Goal: Task Accomplishment & Management: Manage account settings

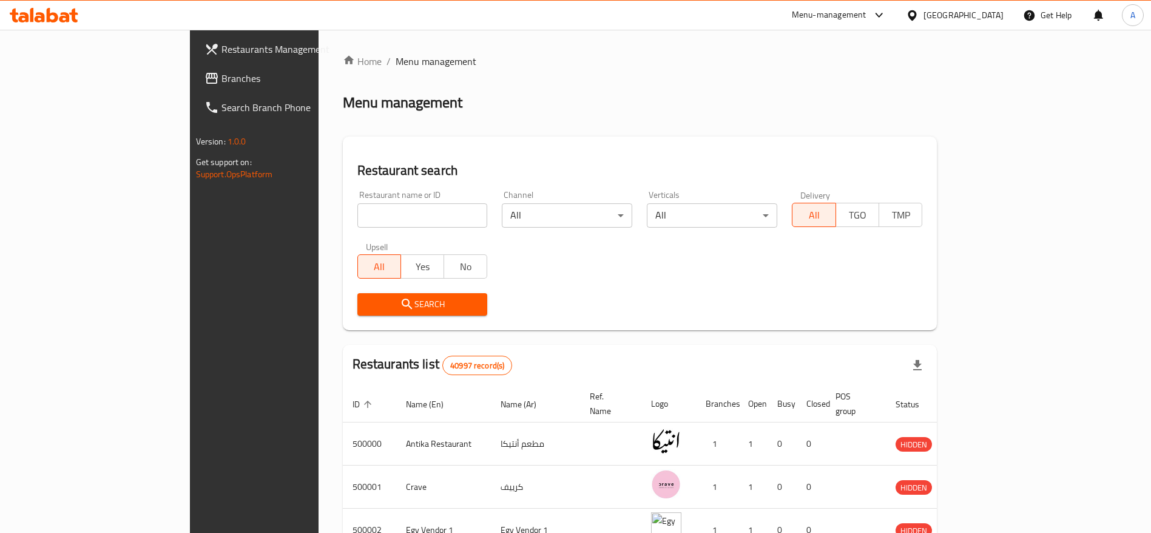
click at [60, 15] on icon at bounding box center [44, 15] width 69 height 15
click at [357, 212] on input "search" at bounding box center [422, 215] width 130 height 24
type input "ة"
type input "moroj"
click button "Search" at bounding box center [422, 304] width 130 height 22
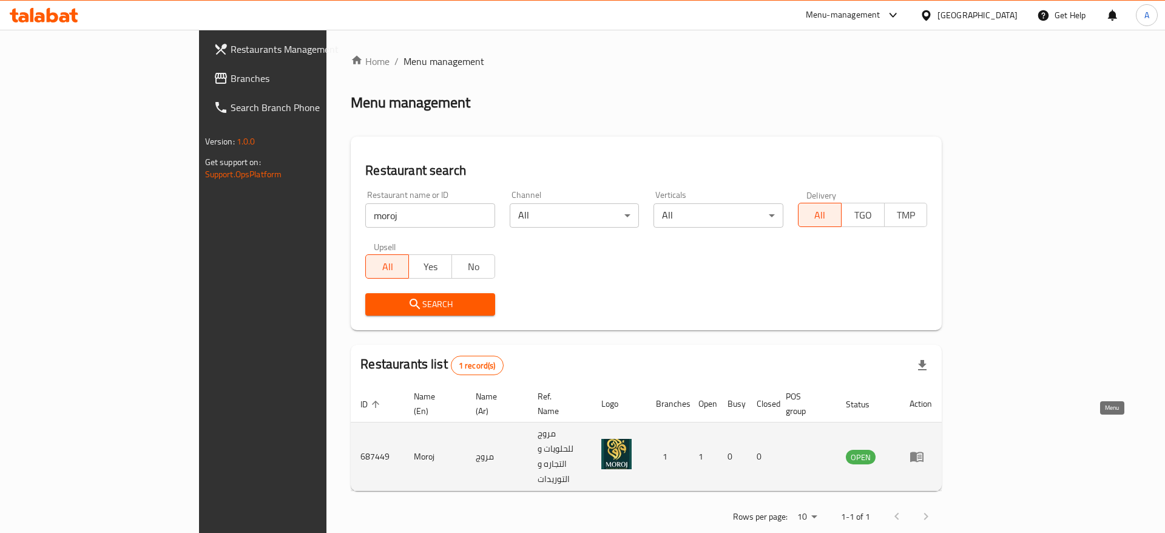
click at [924, 452] on icon "enhanced table" at bounding box center [916, 457] width 13 height 10
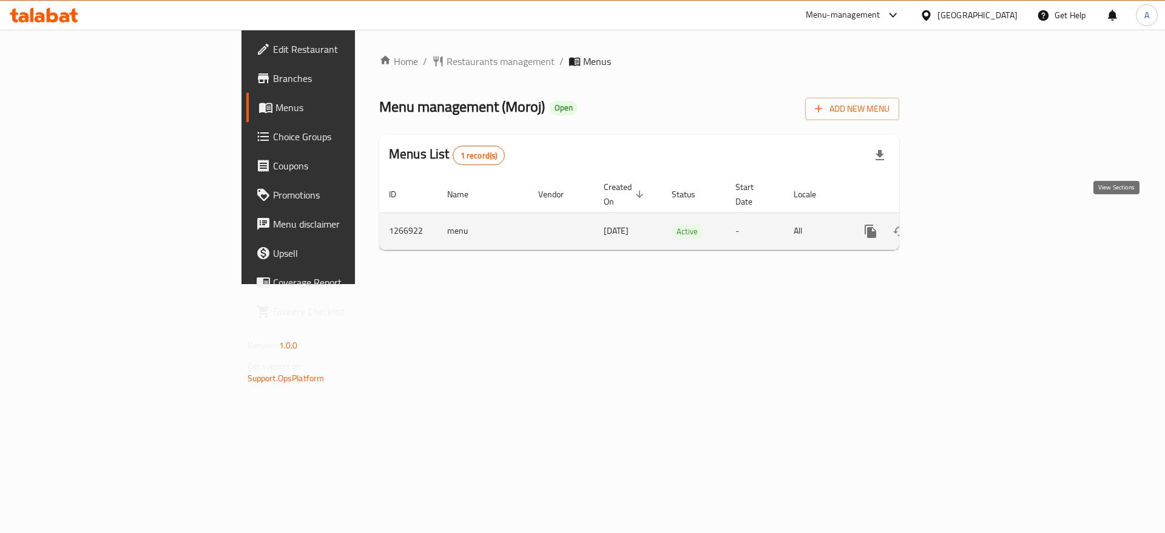
click at [964, 226] on icon "enhanced table" at bounding box center [958, 231] width 11 height 11
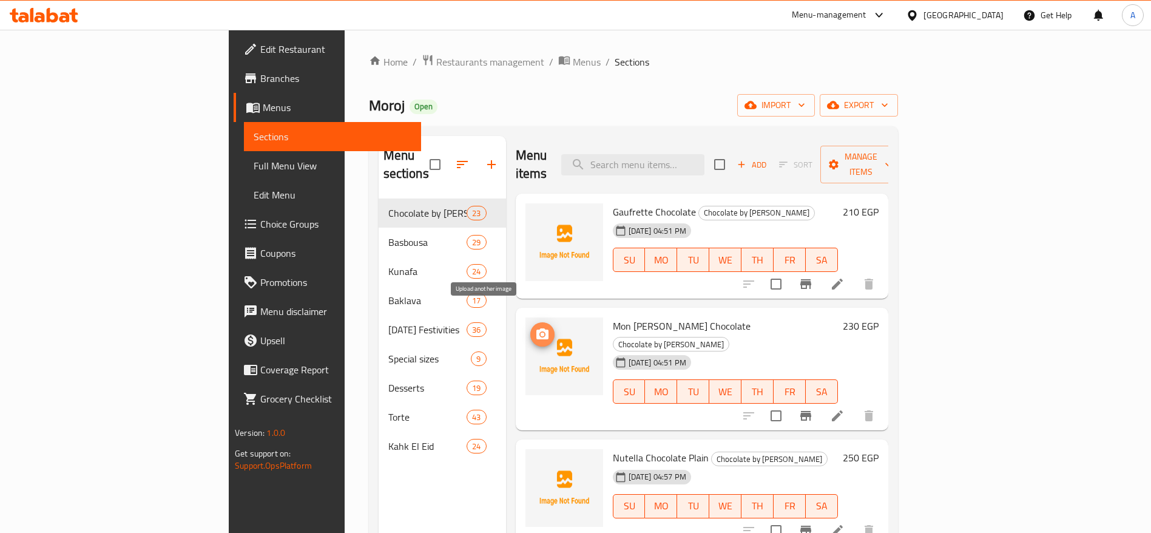
click at [535, 327] on icon "upload picture" at bounding box center [542, 334] width 15 height 15
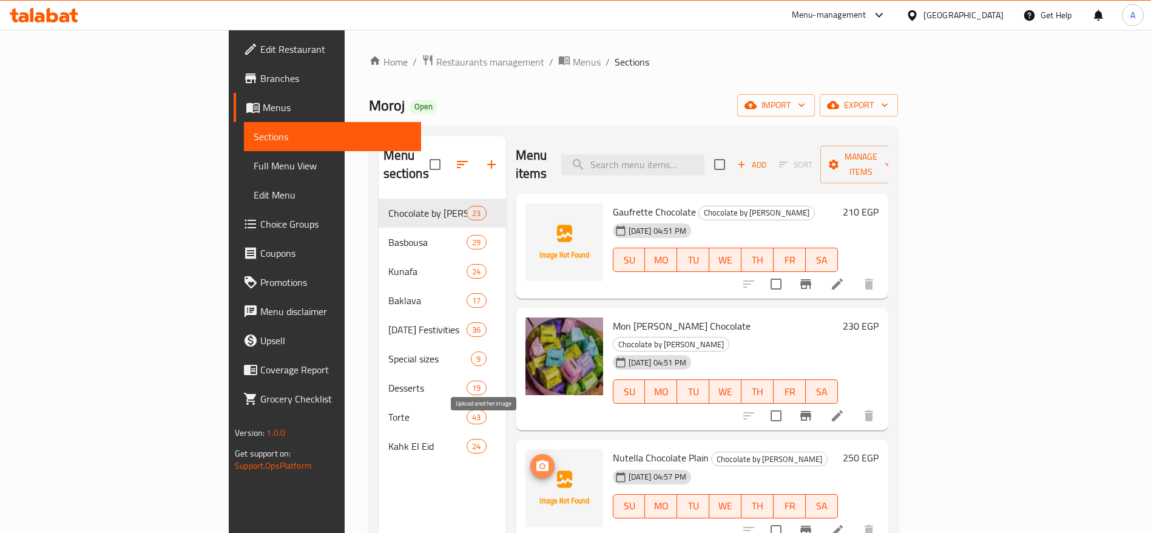
click at [537, 460] on icon "upload picture" at bounding box center [543, 465] width 12 height 11
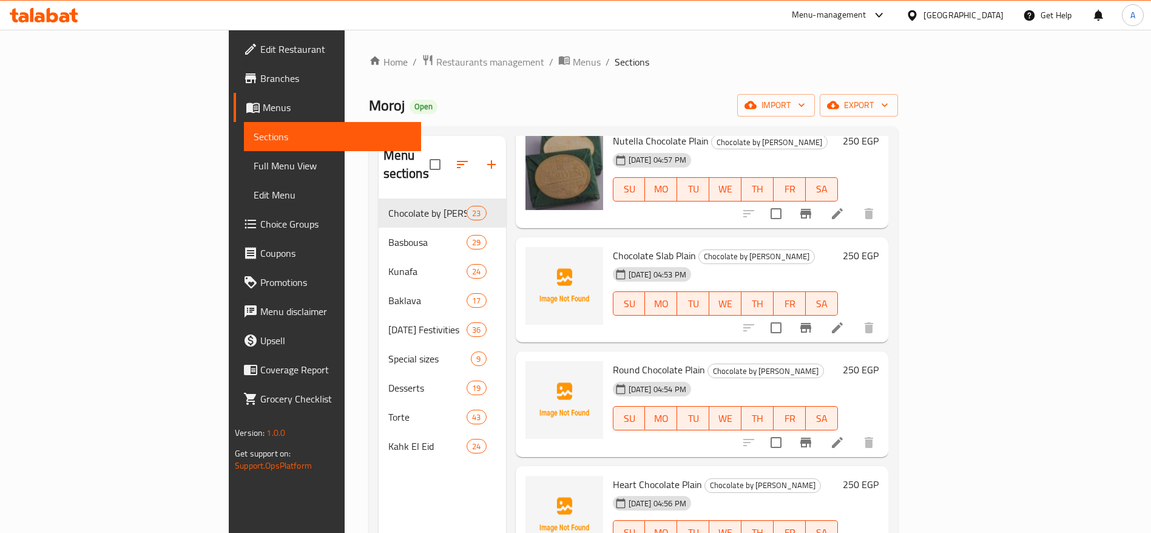
scroll to position [323, 0]
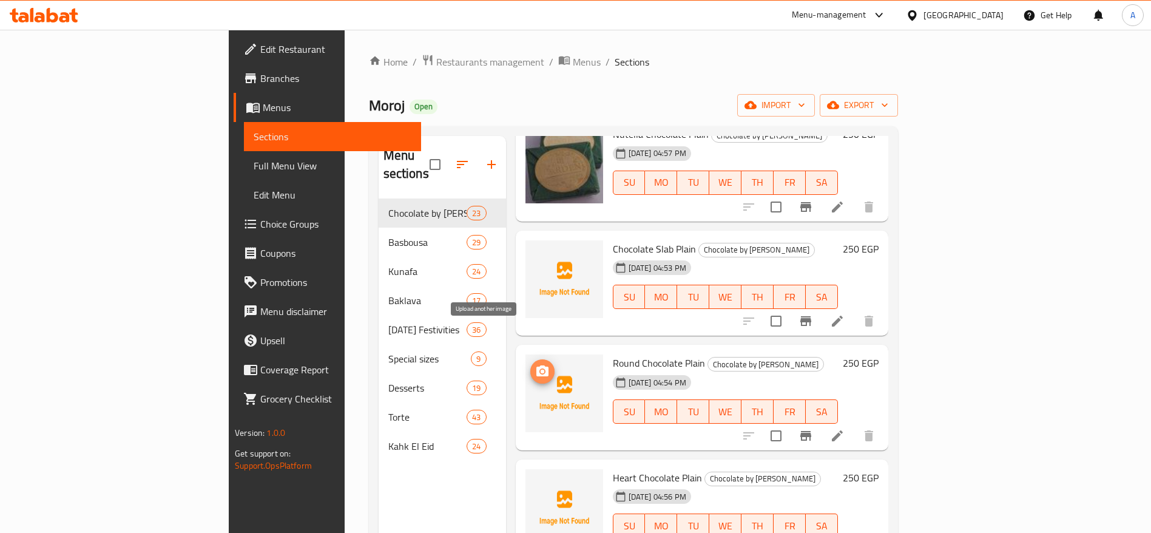
click at [530, 359] on button "upload picture" at bounding box center [542, 371] width 24 height 24
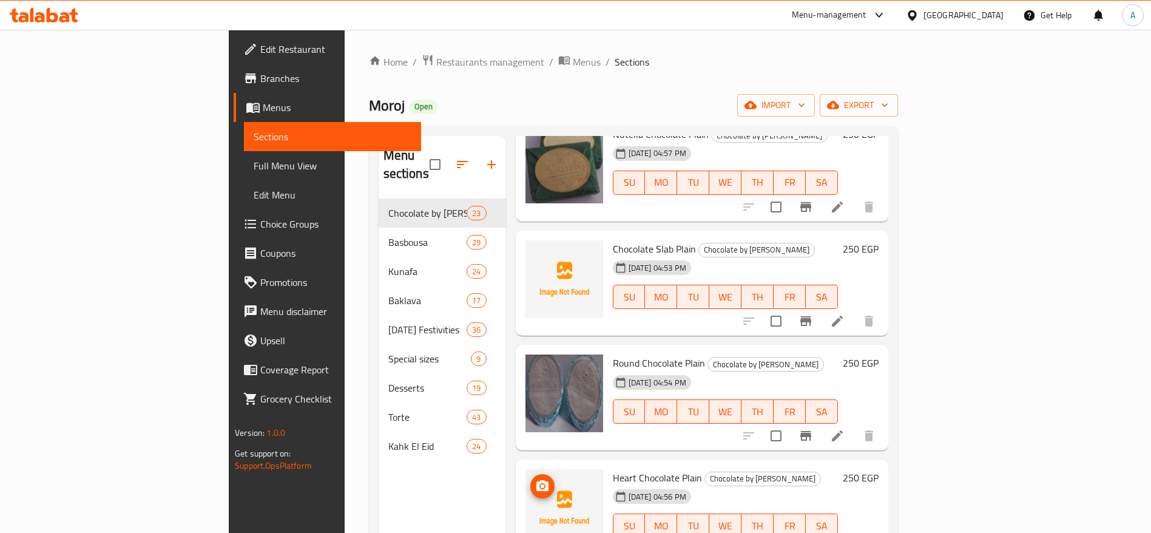
click at [526, 469] on img at bounding box center [565, 508] width 78 height 78
click at [537, 480] on icon "upload picture" at bounding box center [543, 485] width 12 height 11
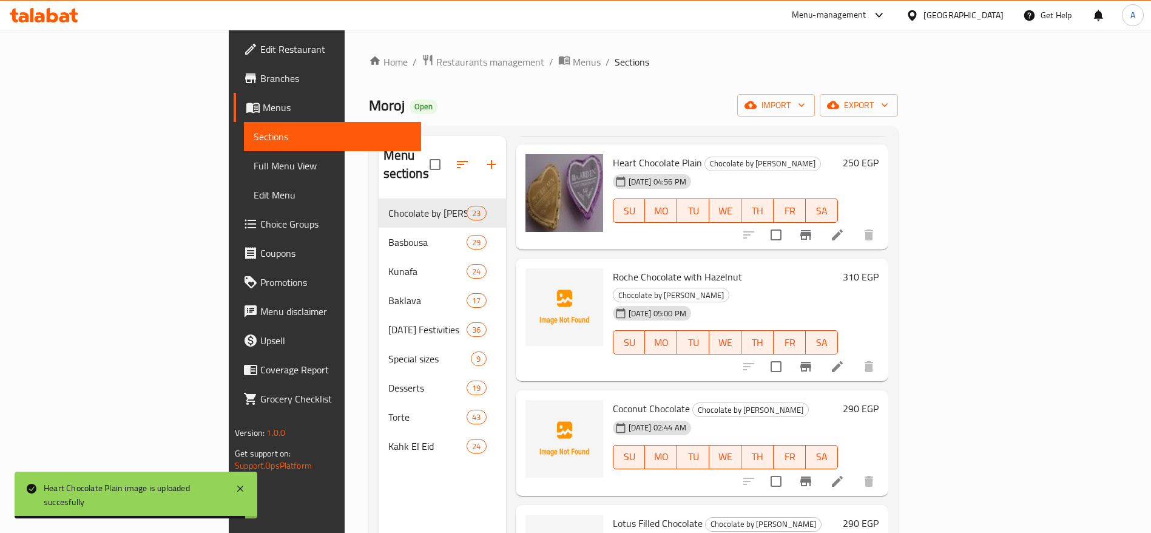
scroll to position [648, 0]
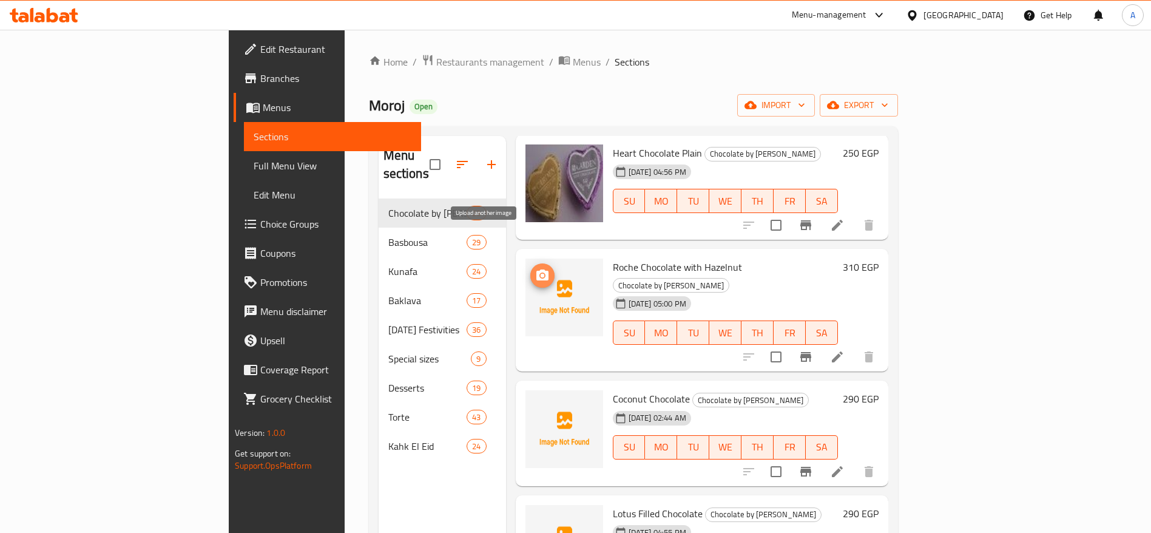
click at [540, 274] on circle "upload picture" at bounding box center [542, 276] width 4 height 4
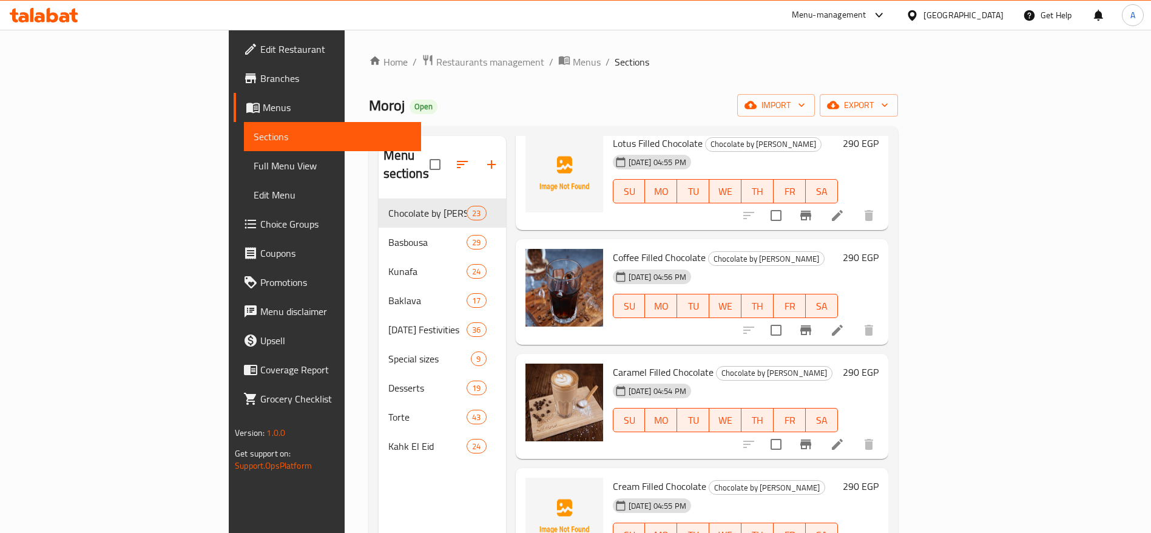
scroll to position [1041, 0]
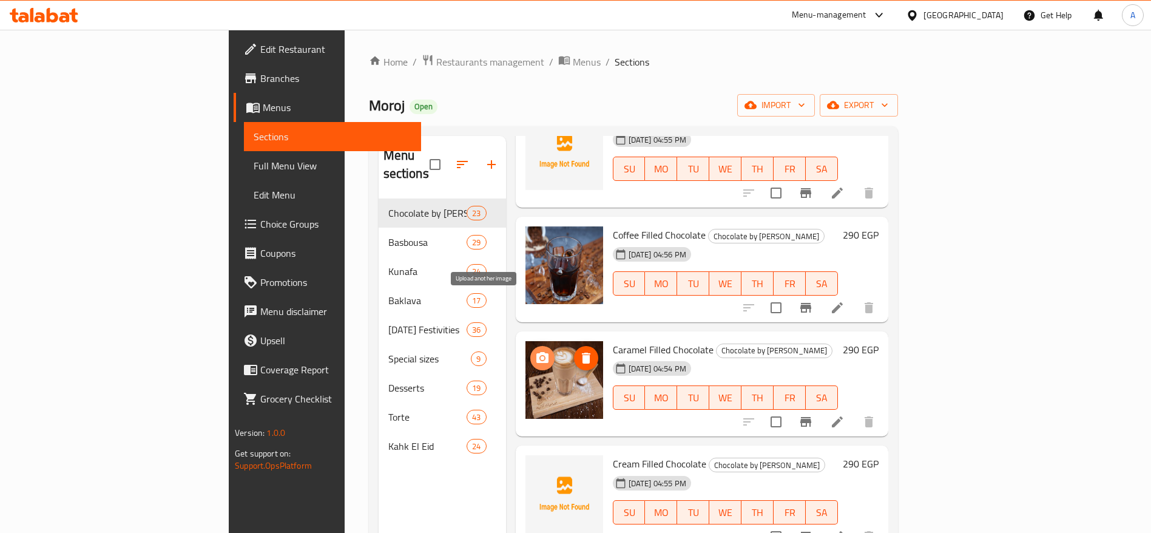
click at [540, 356] on circle "upload picture" at bounding box center [542, 358] width 4 height 4
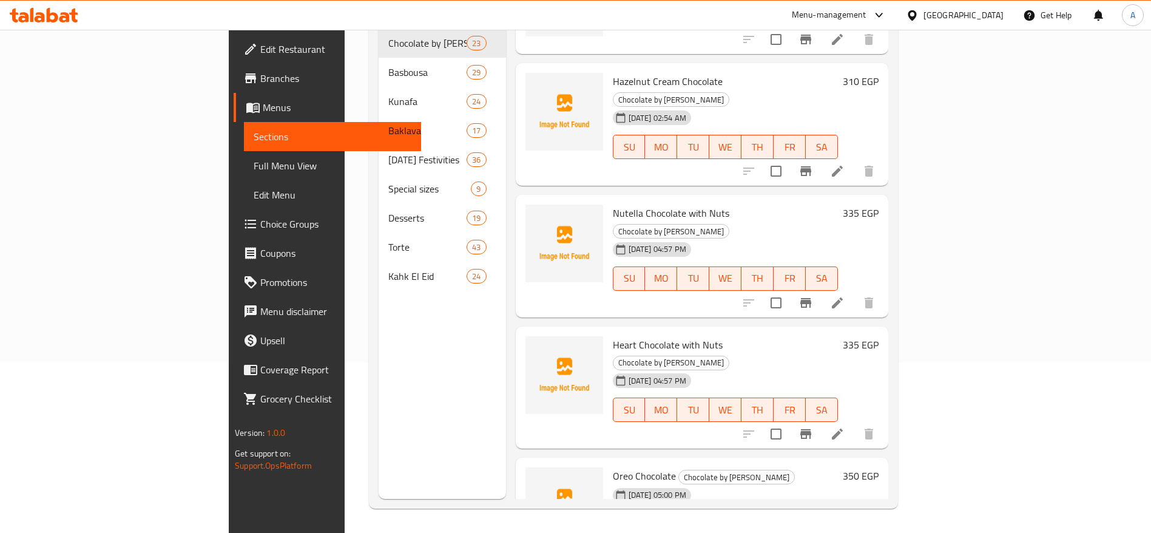
scroll to position [1846, 0]
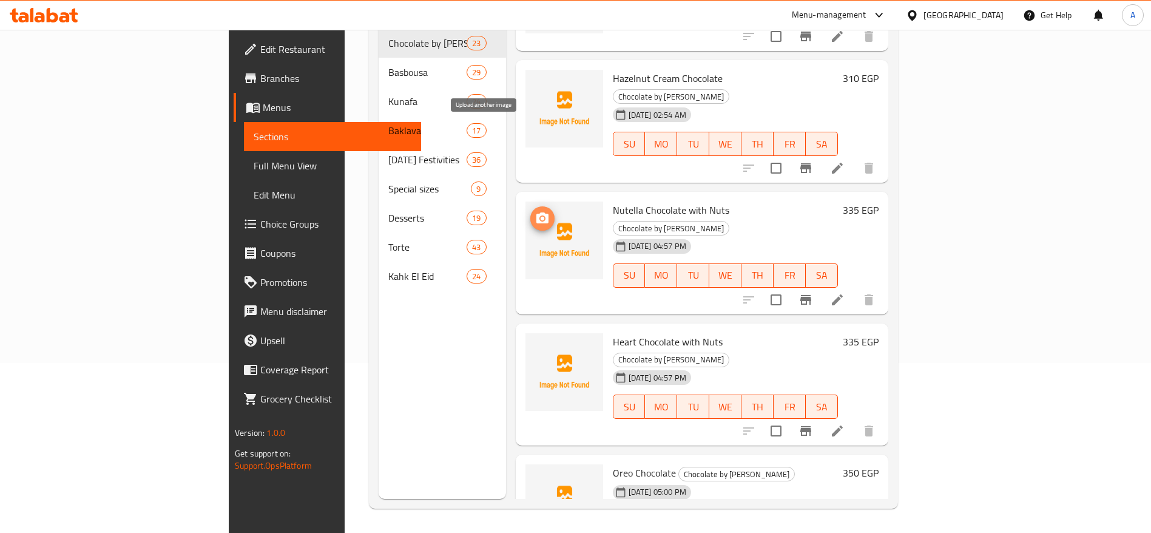
click at [535, 211] on icon "upload picture" at bounding box center [542, 218] width 15 height 15
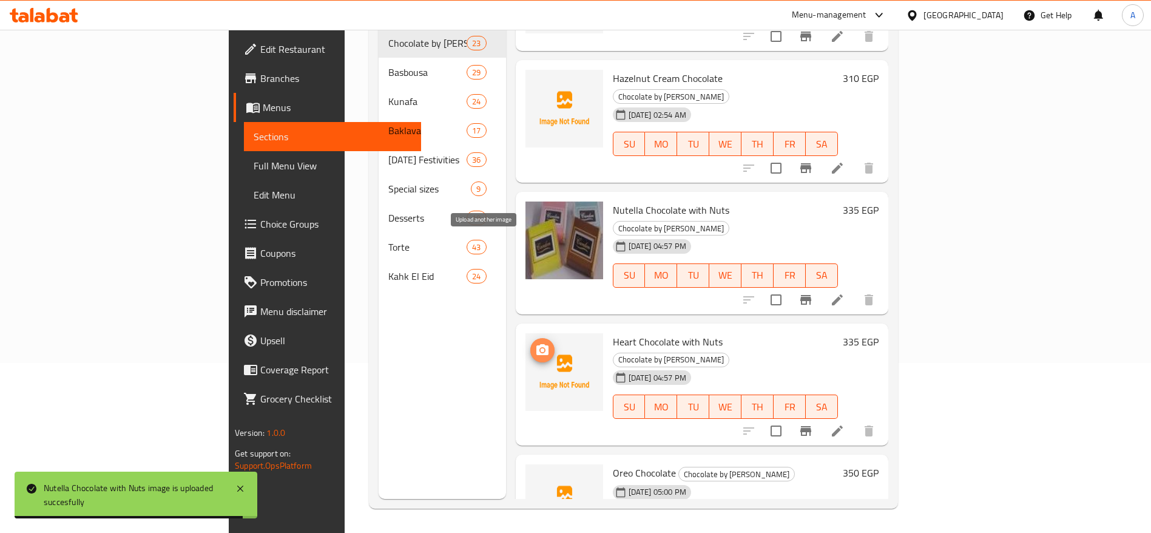
click at [537, 344] on icon "upload picture" at bounding box center [543, 349] width 12 height 11
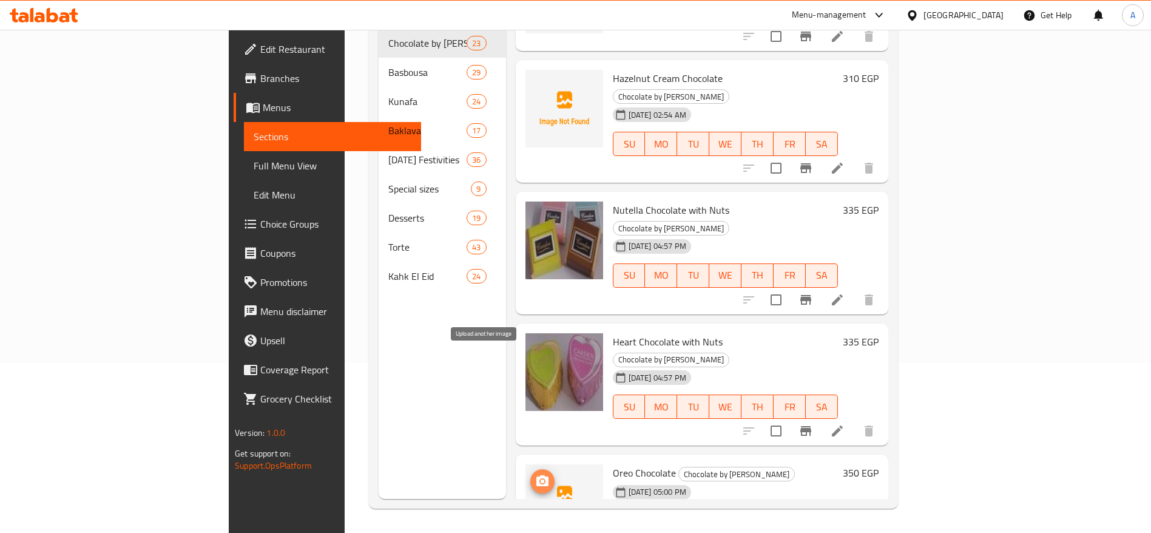
click at [530, 474] on span "upload picture" at bounding box center [542, 481] width 24 height 15
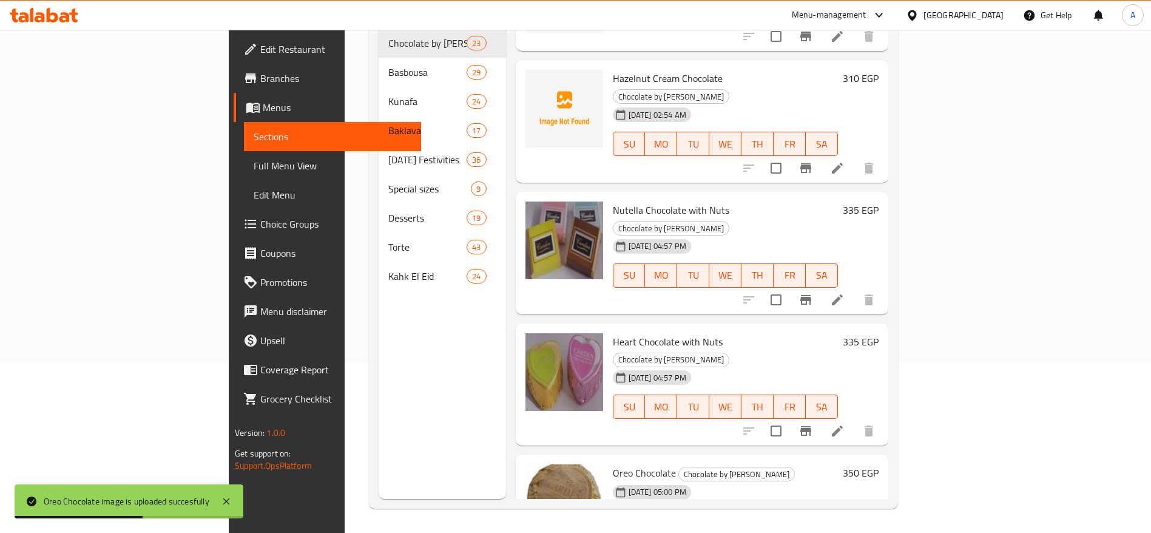
scroll to position [2130, 0]
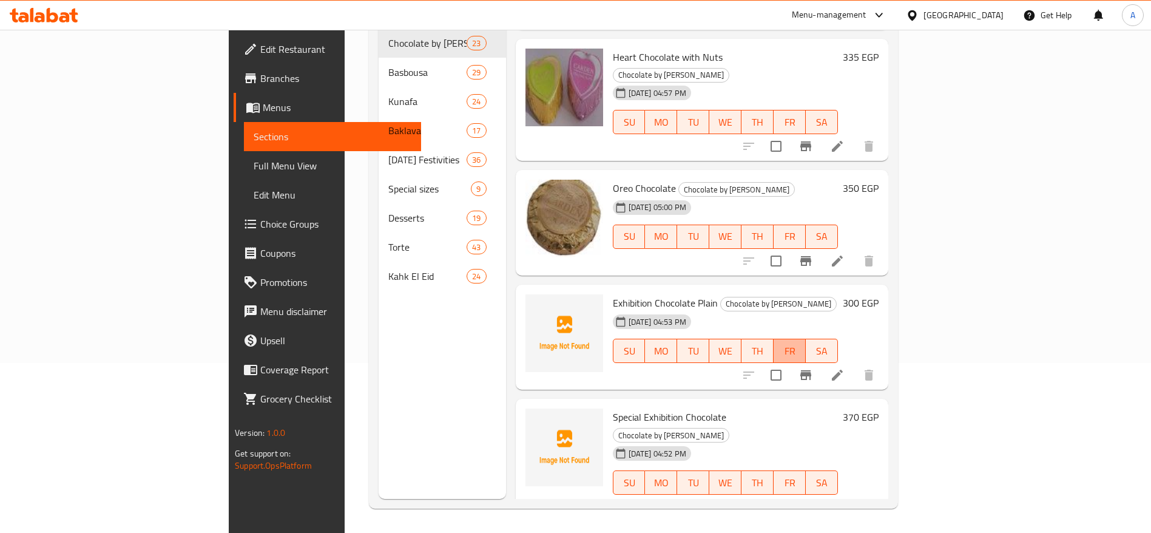
click at [806, 339] on button "FR" at bounding box center [790, 351] width 32 height 24
type button "5"
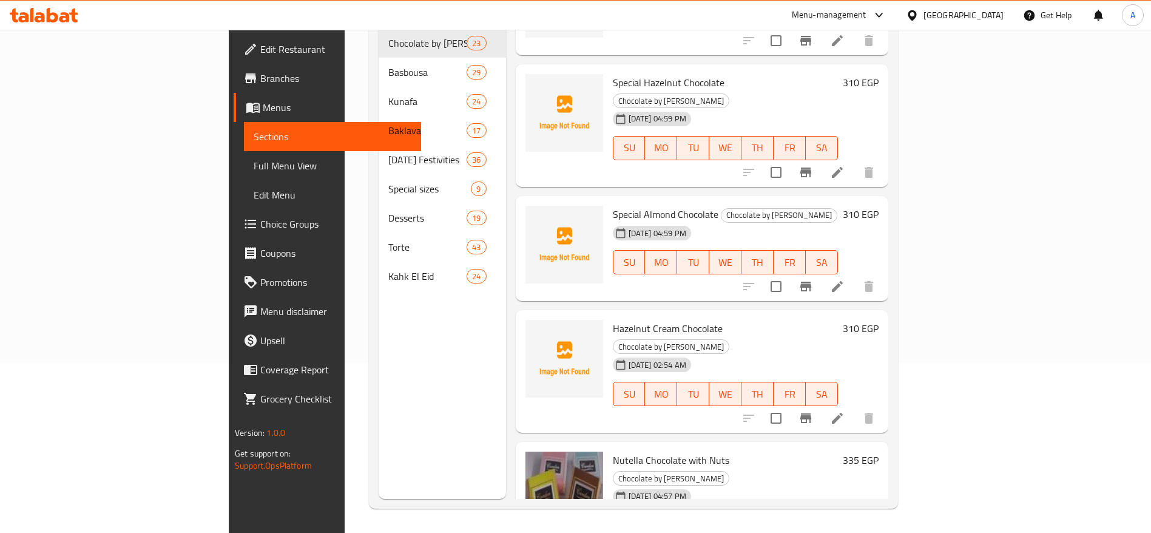
scroll to position [1528, 0]
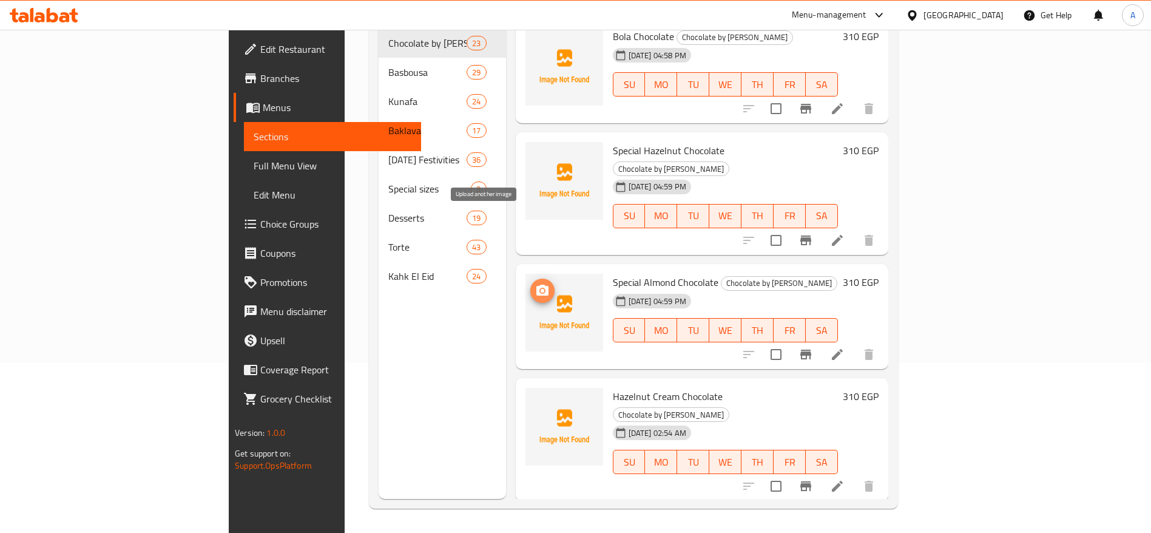
click at [535, 283] on icon "upload picture" at bounding box center [542, 290] width 15 height 15
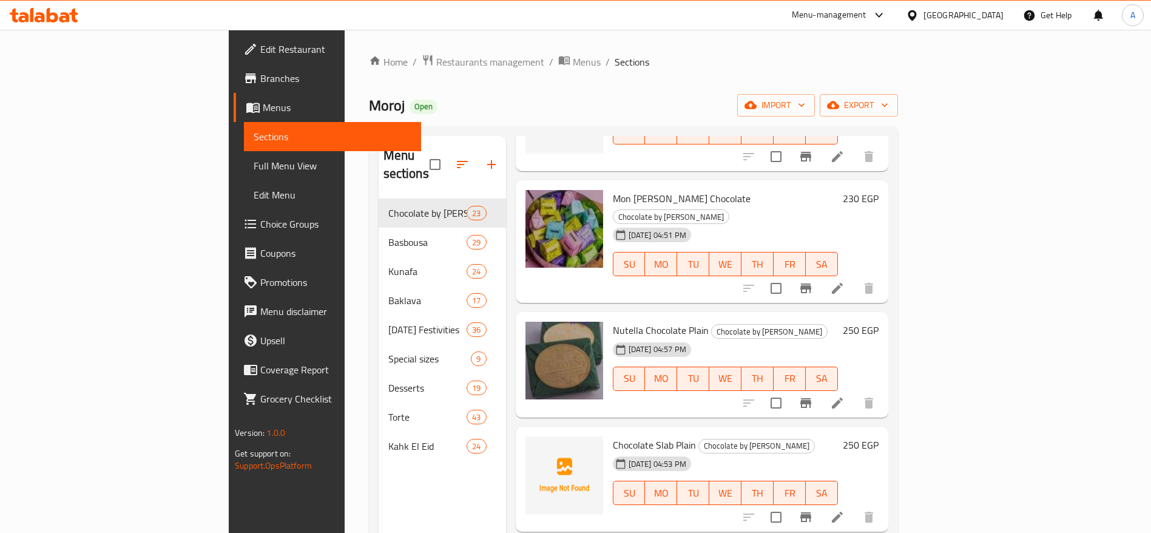
scroll to position [0, 0]
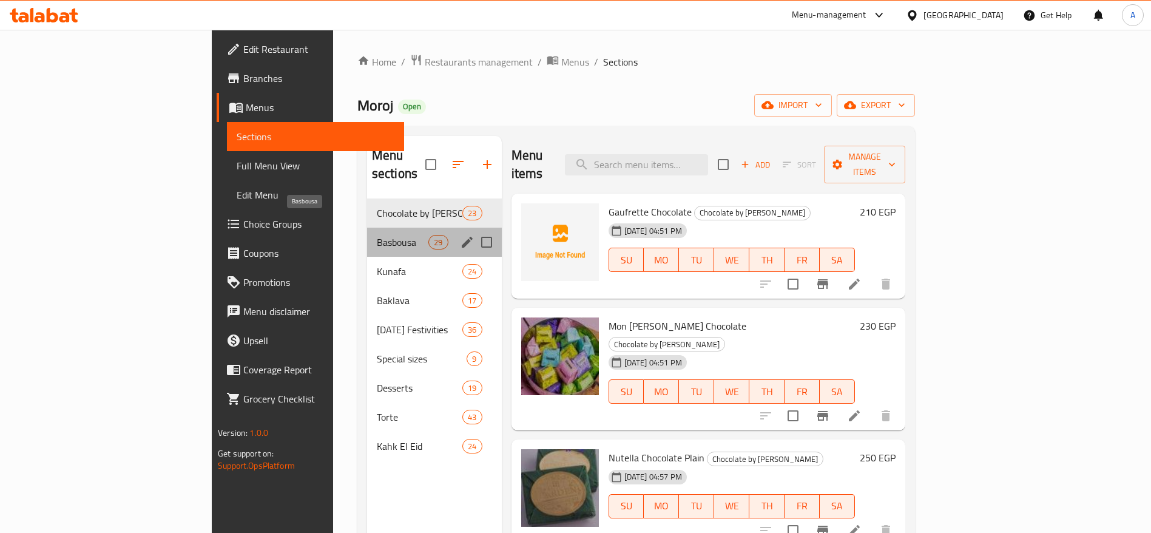
click at [377, 235] on span "Basbousa" at bounding box center [403, 242] width 52 height 15
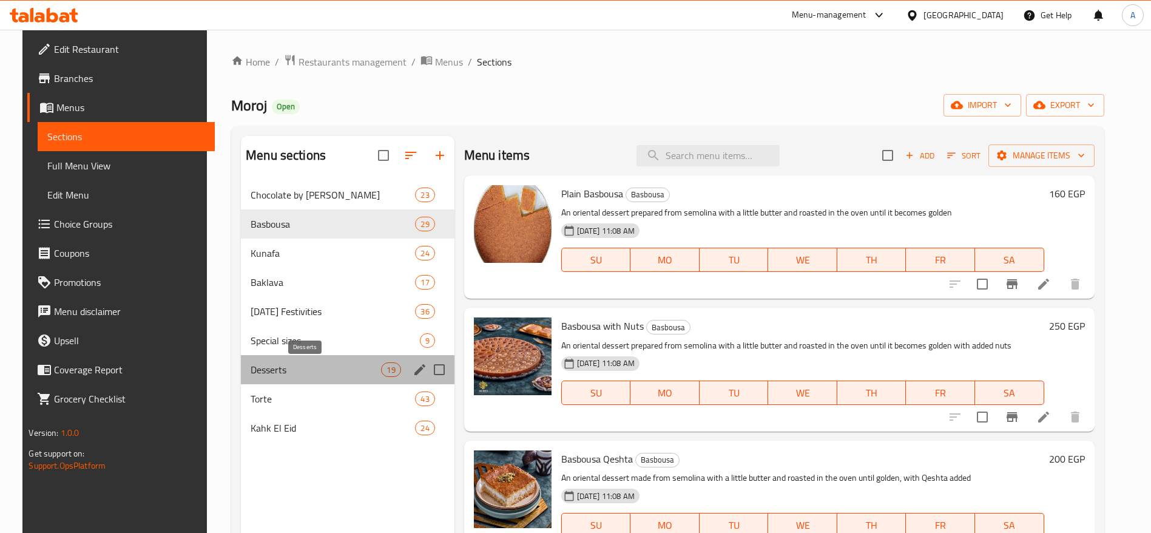
click at [302, 372] on span "Desserts" at bounding box center [316, 369] width 130 height 15
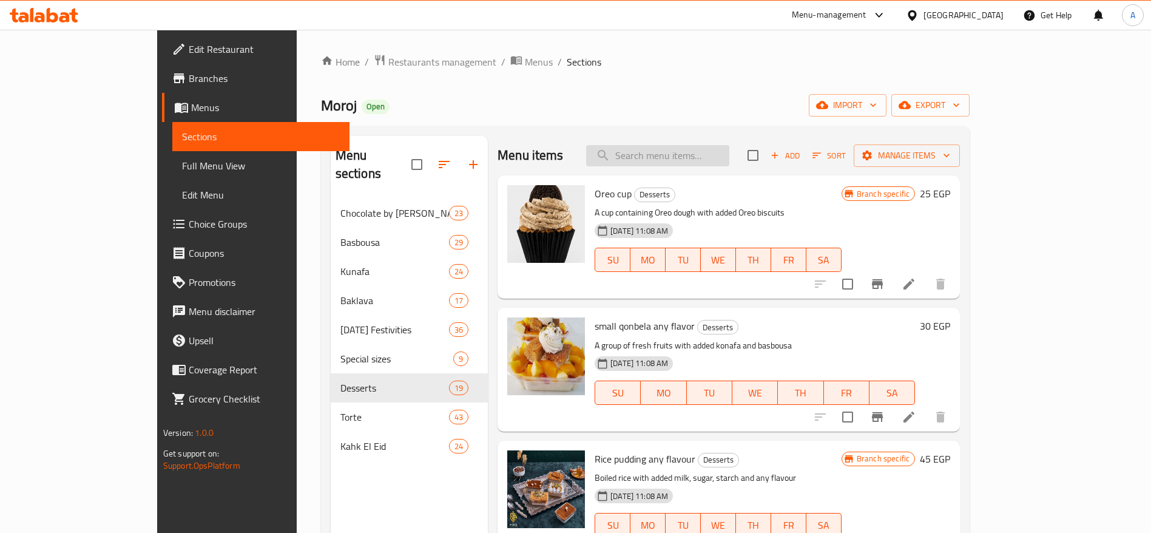
click at [716, 158] on input "search" at bounding box center [657, 155] width 143 height 21
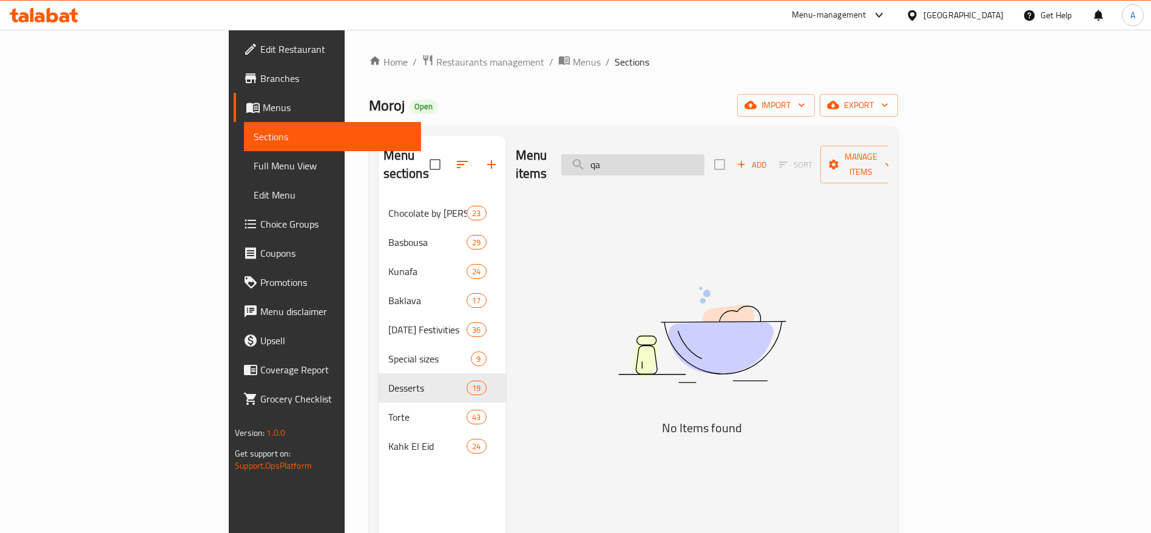
type input "q"
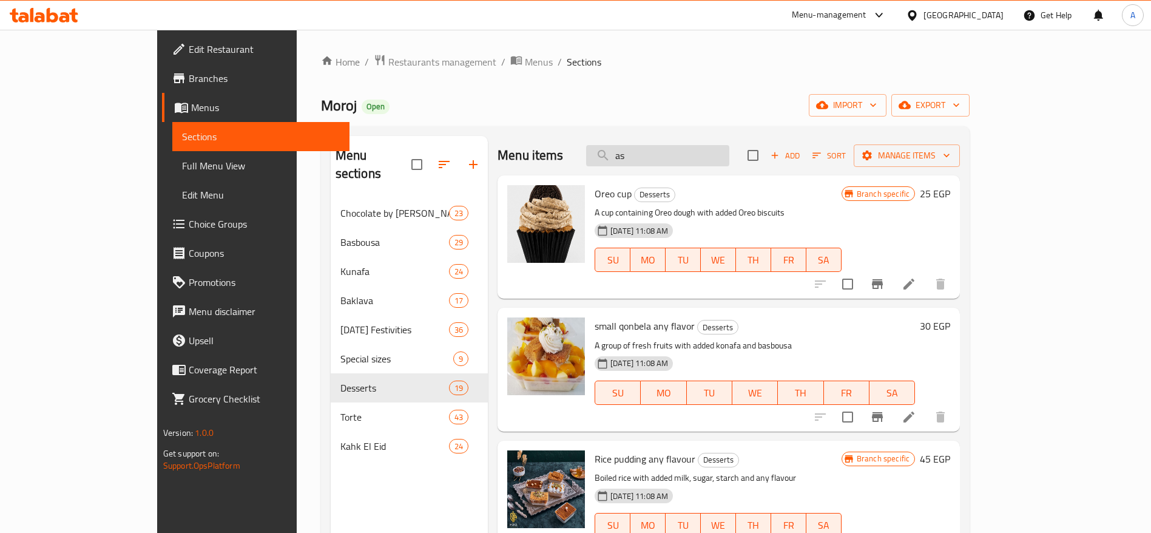
type input "a"
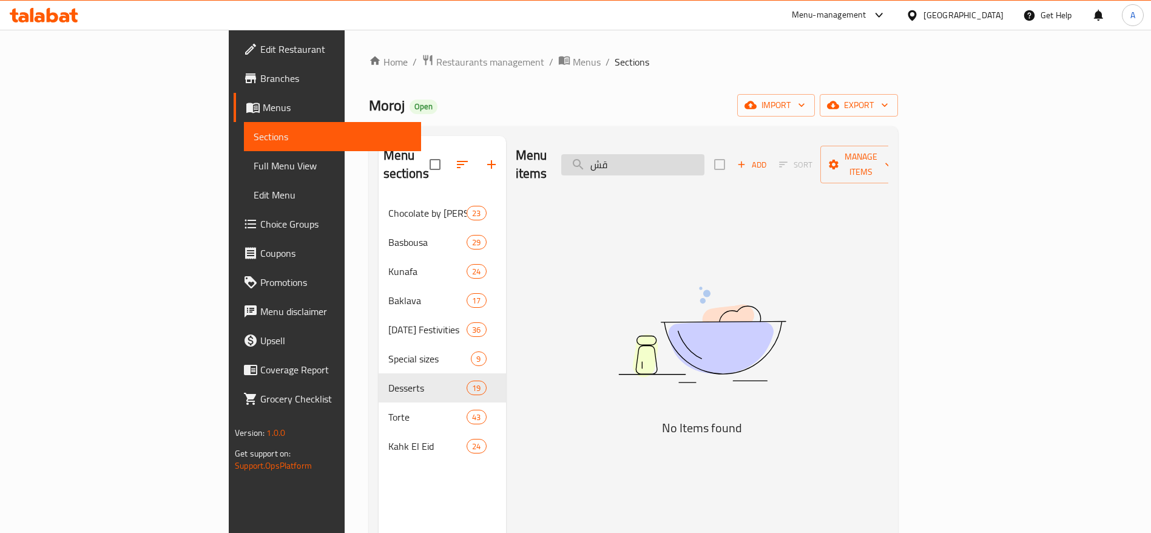
type input "ق"
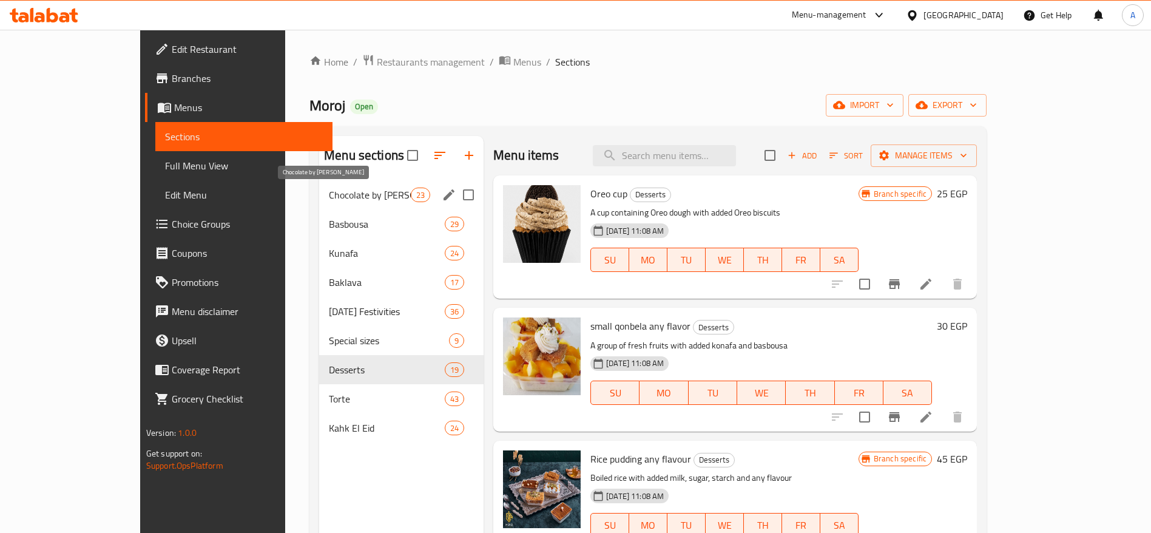
click at [336, 197] on span "Chocolate by [PERSON_NAME]" at bounding box center [370, 195] width 82 height 15
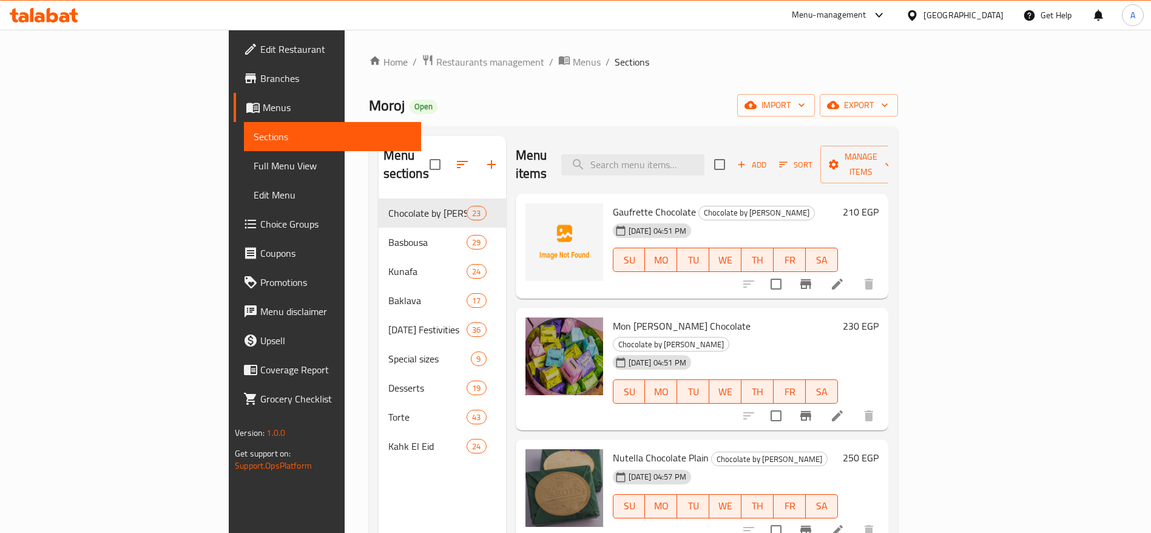
click at [58, 18] on icon at bounding box center [44, 15] width 69 height 15
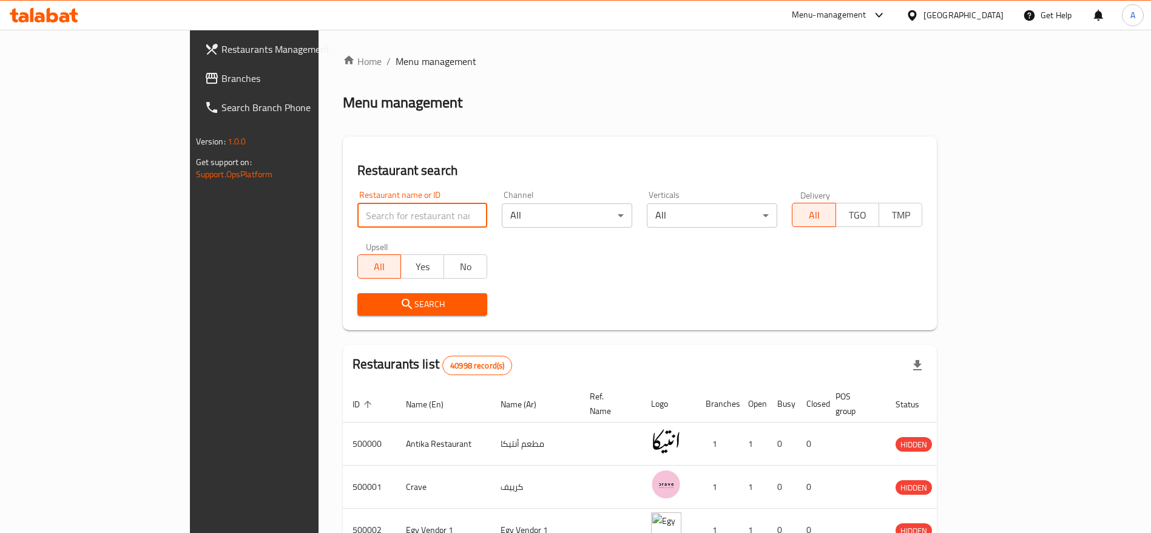
click at [357, 212] on input "search" at bounding box center [422, 215] width 130 height 24
type input "Moroj"
click button "Search" at bounding box center [422, 304] width 130 height 22
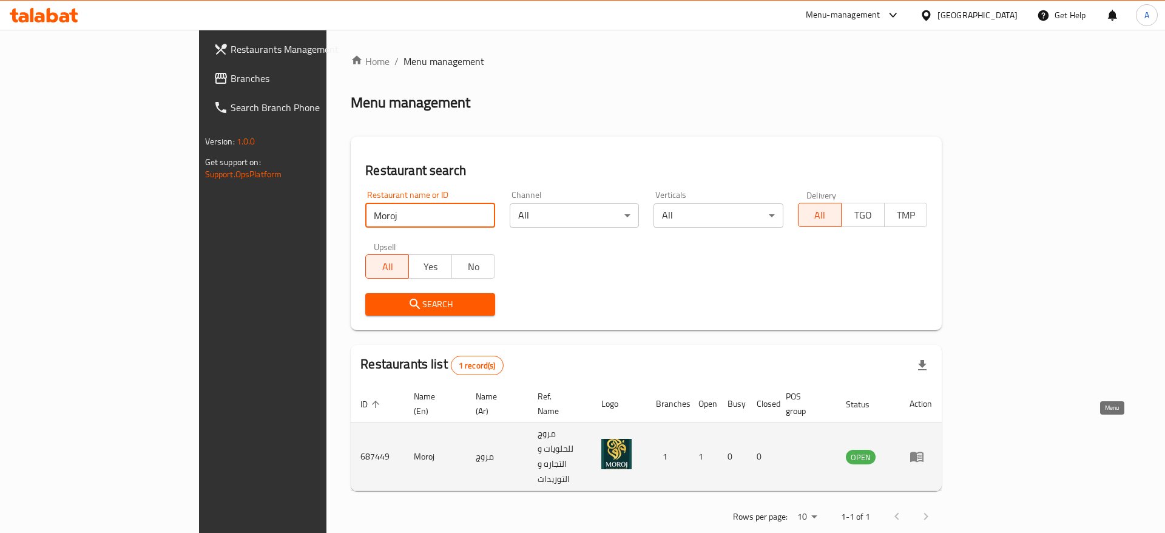
click at [922, 455] on icon "enhanced table" at bounding box center [920, 457] width 4 height 5
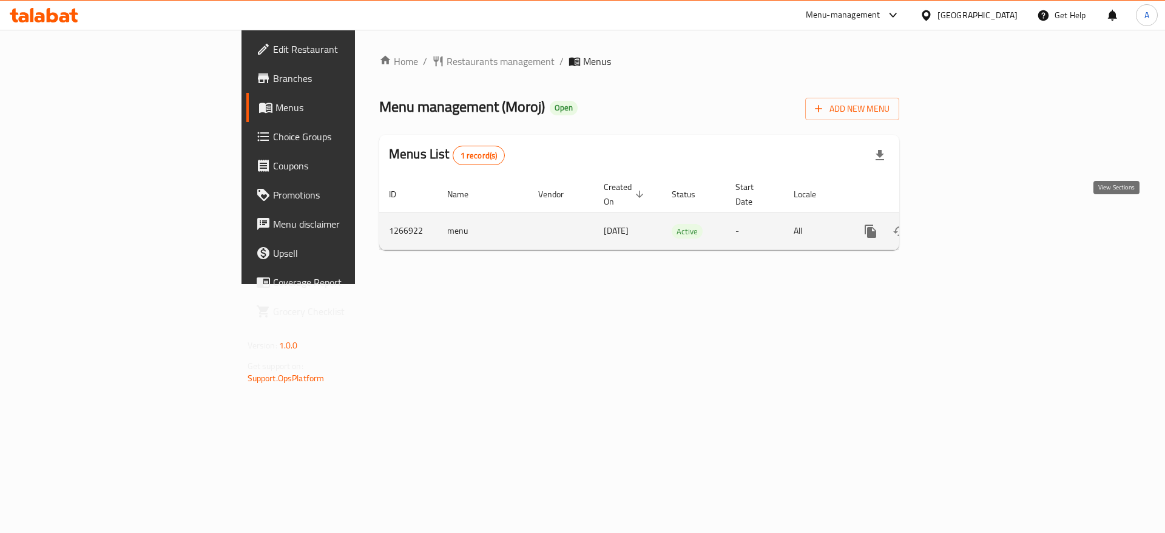
click at [973, 226] on link "enhanced table" at bounding box center [958, 231] width 29 height 29
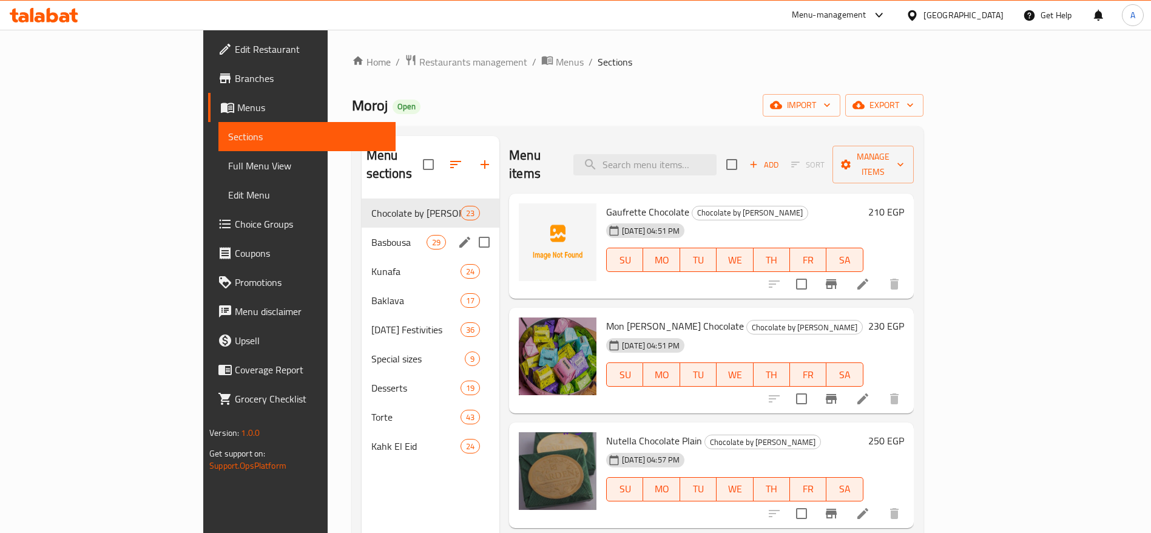
click at [362, 231] on div "Basbousa 29" at bounding box center [431, 242] width 138 height 29
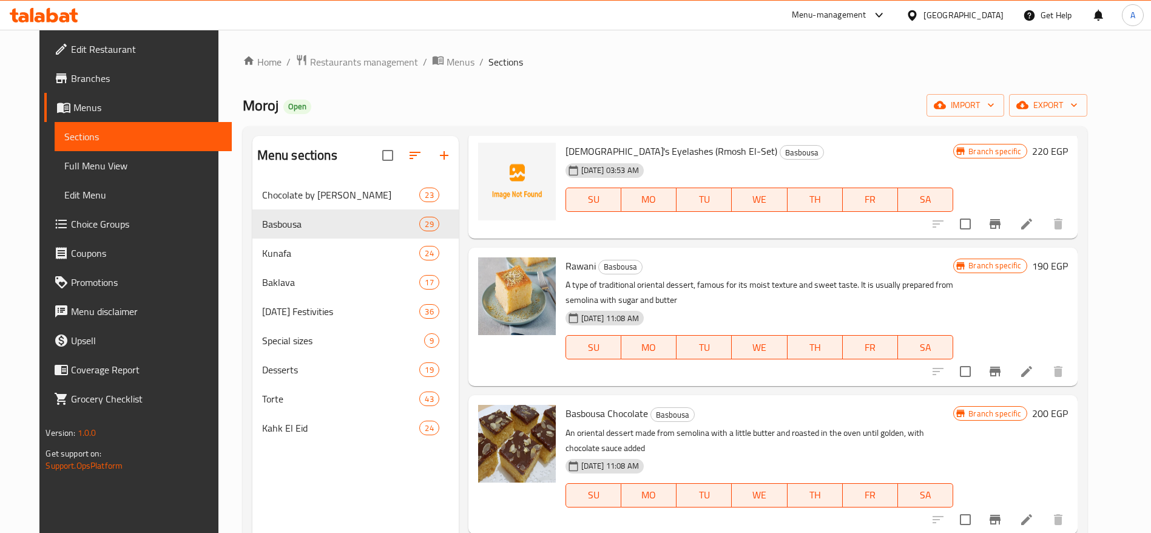
scroll to position [1764, 0]
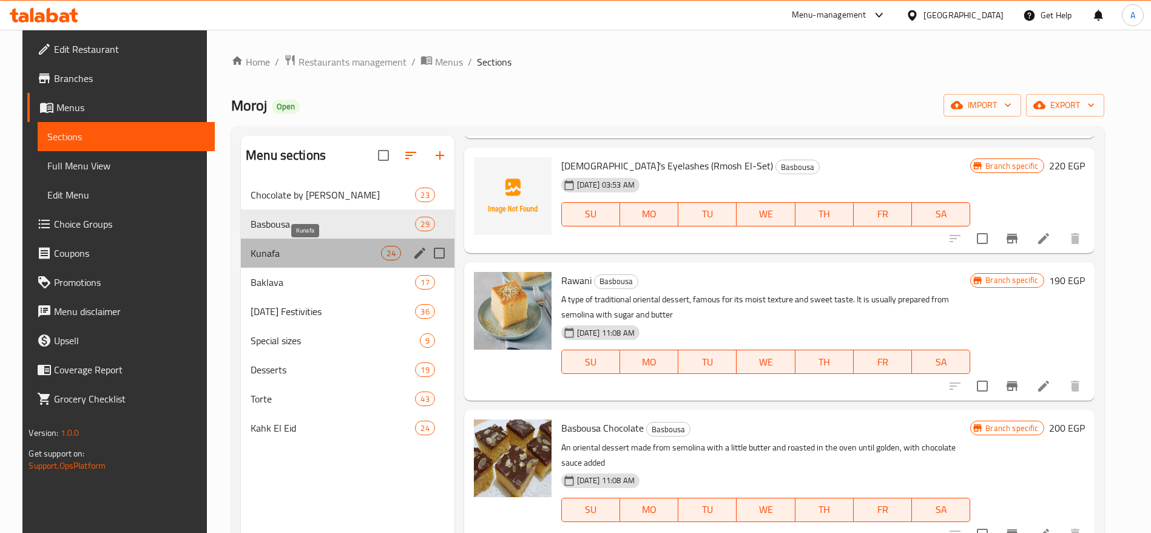
click at [257, 259] on span "Kunafa" at bounding box center [316, 253] width 130 height 15
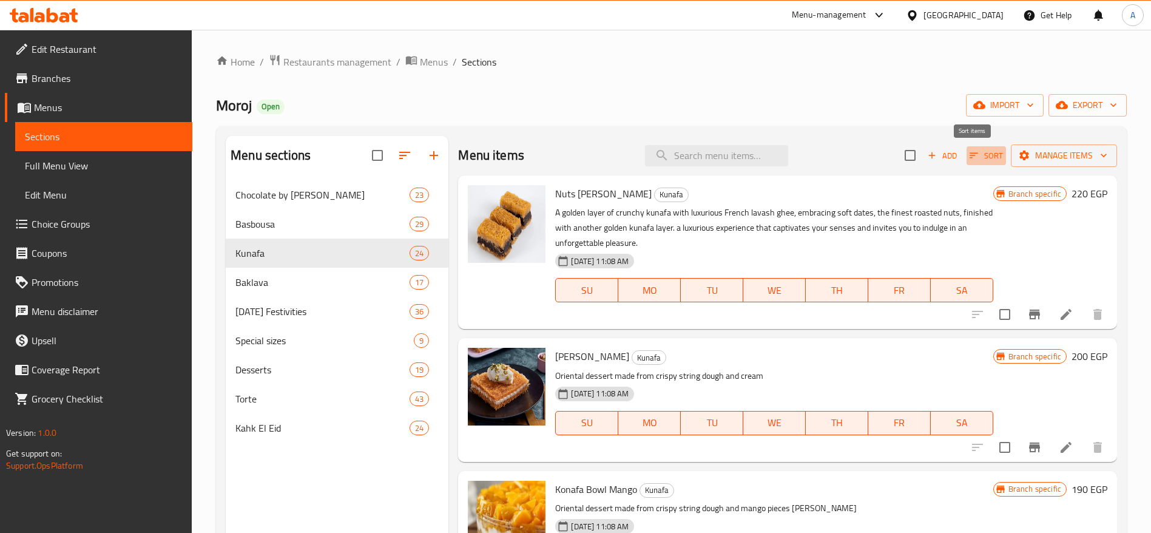
click at [969, 157] on icon "button" at bounding box center [974, 155] width 11 height 11
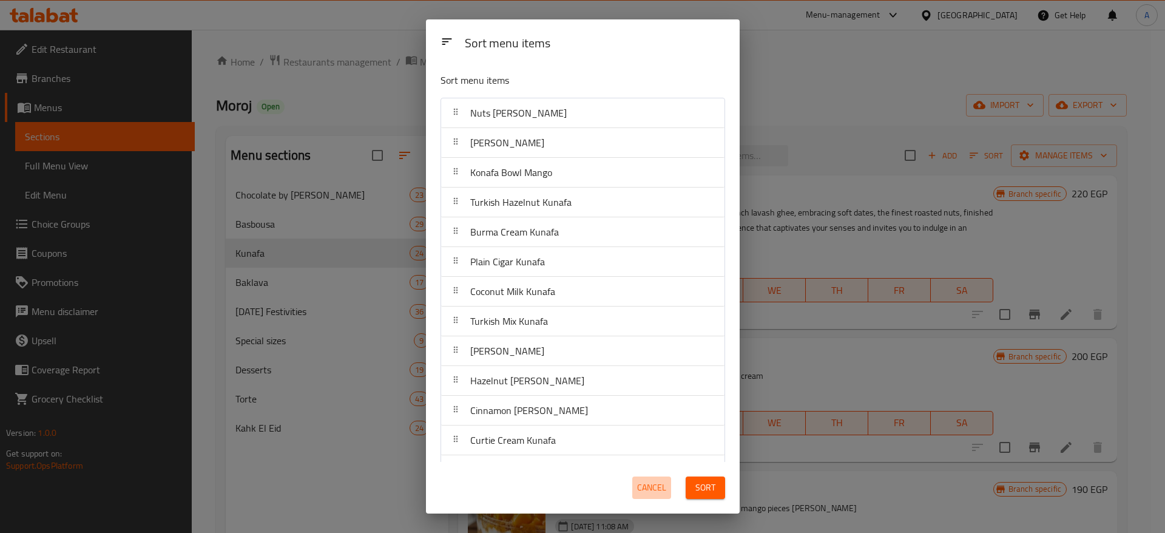
click at [664, 496] on button "Cancel" at bounding box center [651, 487] width 39 height 22
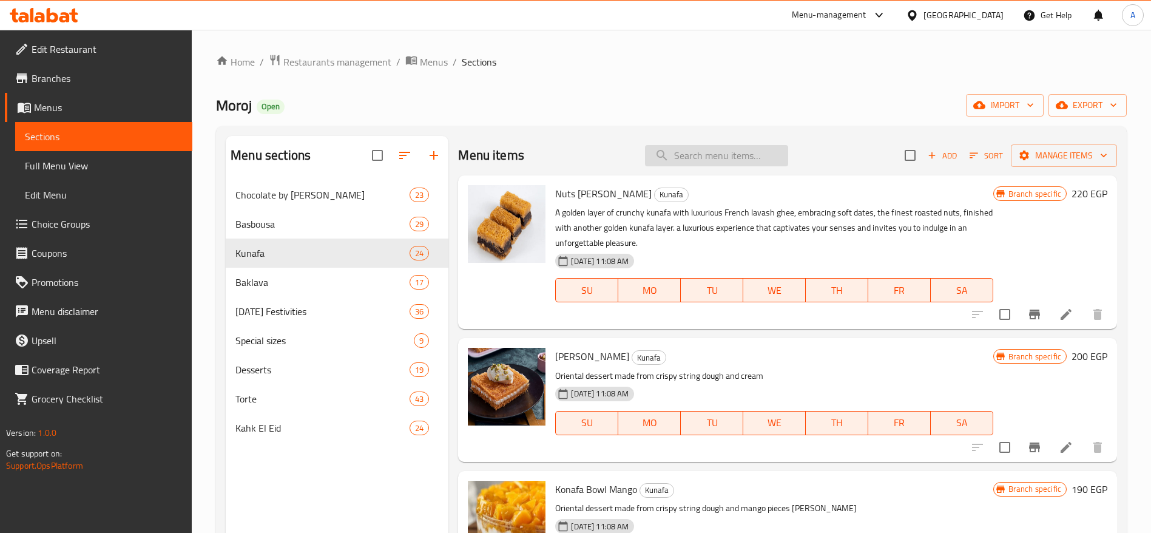
click at [701, 163] on input "search" at bounding box center [716, 155] width 143 height 21
type input ";"
paste input "كنافة ســـــــــــــــــــــــــادة"
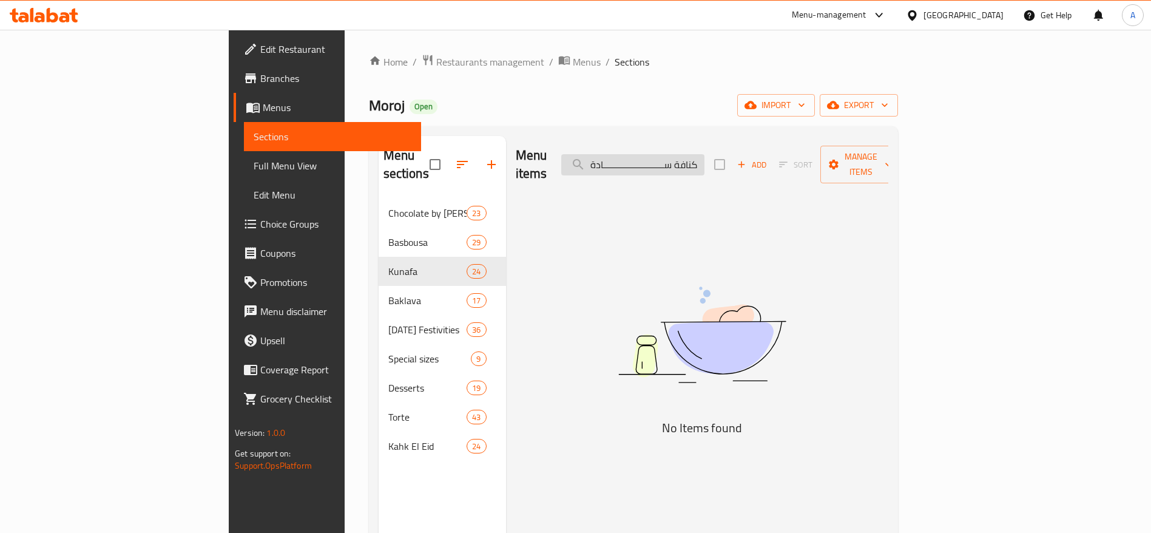
click at [705, 154] on input "كنافة ســـــــــــــــــــــــــادة" at bounding box center [632, 164] width 143 height 21
type input ";"
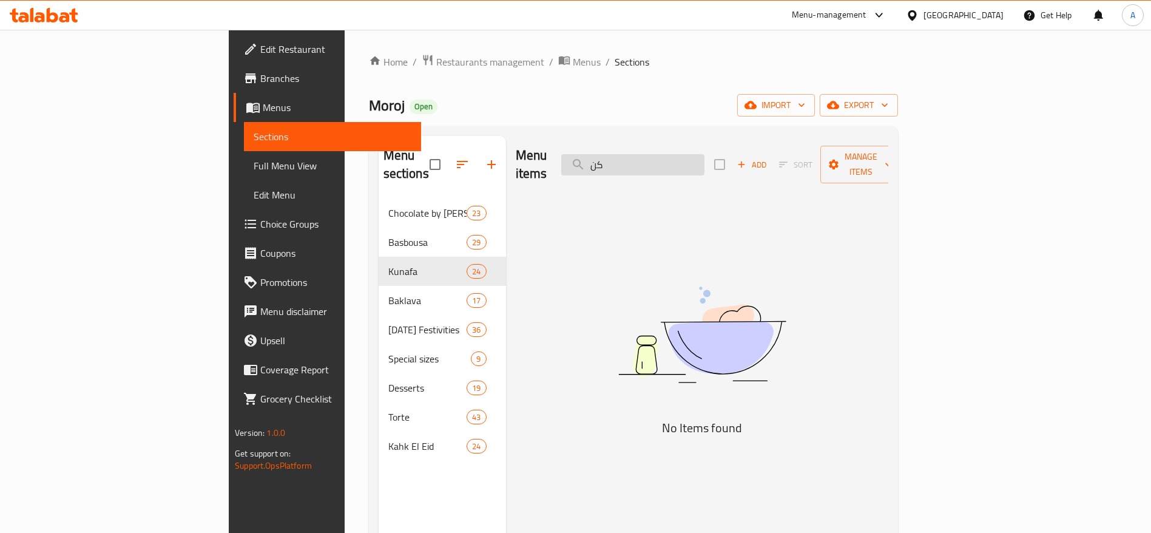
type input "ك"
type input "k"
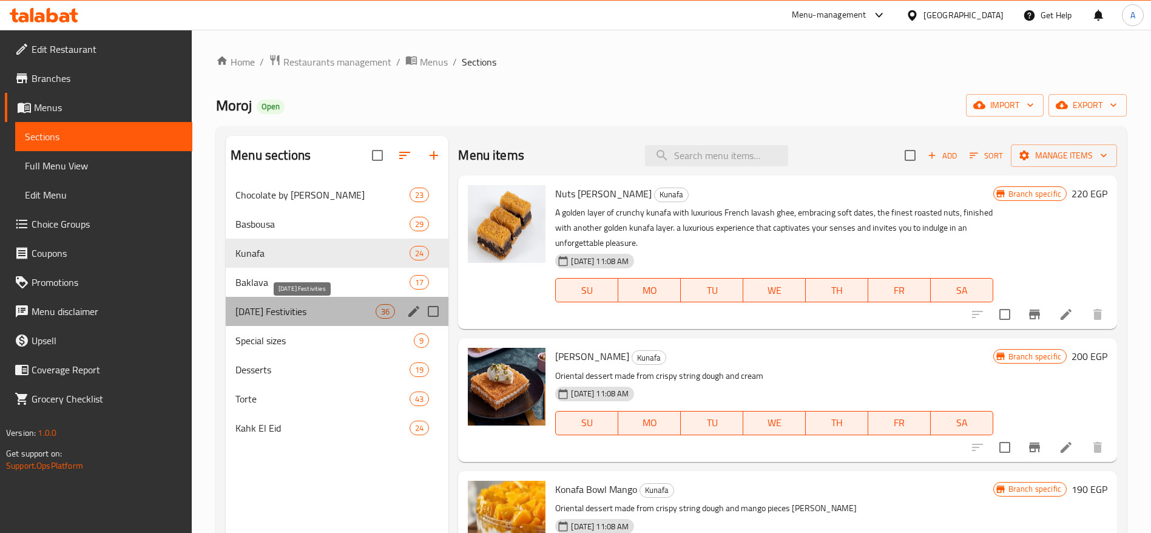
click at [367, 309] on span "[DATE] Festivities" at bounding box center [305, 311] width 140 height 15
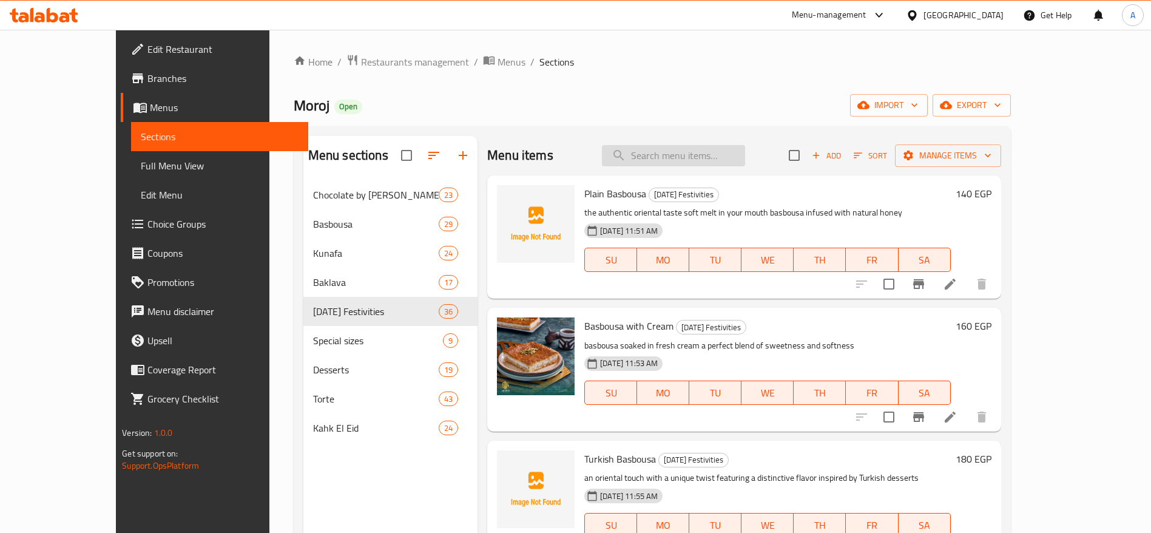
click at [732, 157] on input "search" at bounding box center [673, 155] width 143 height 21
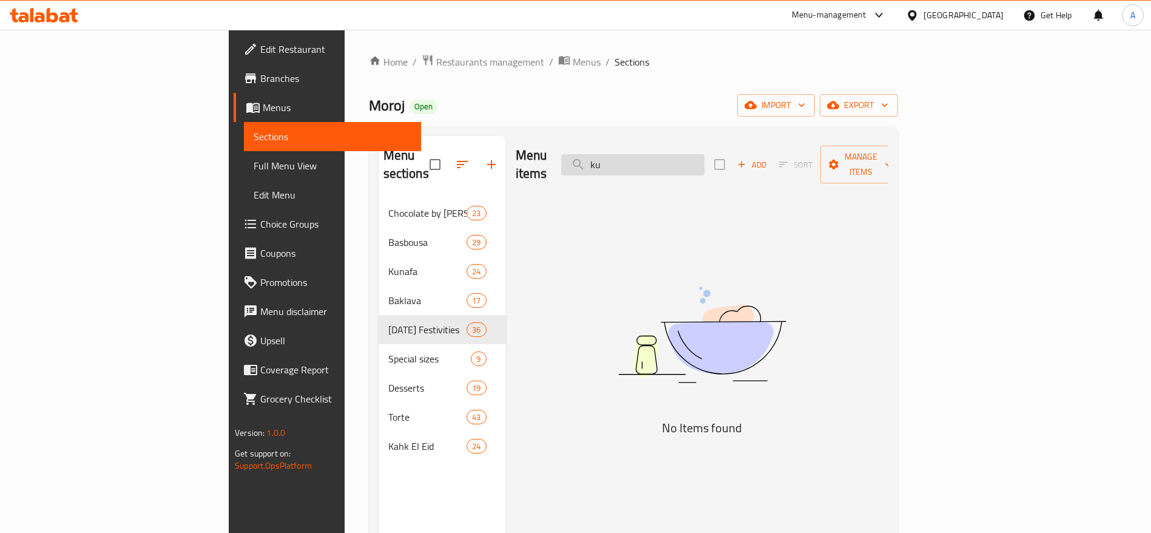
type input "k"
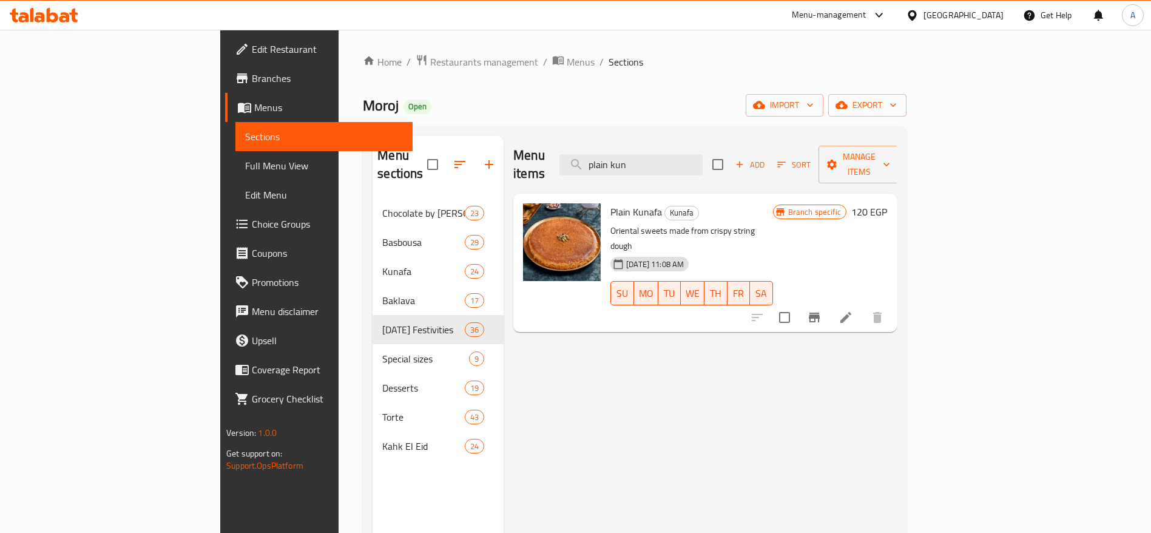
type input "plain kun"
click at [820, 313] on icon "Branch-specific-item" at bounding box center [814, 318] width 11 height 10
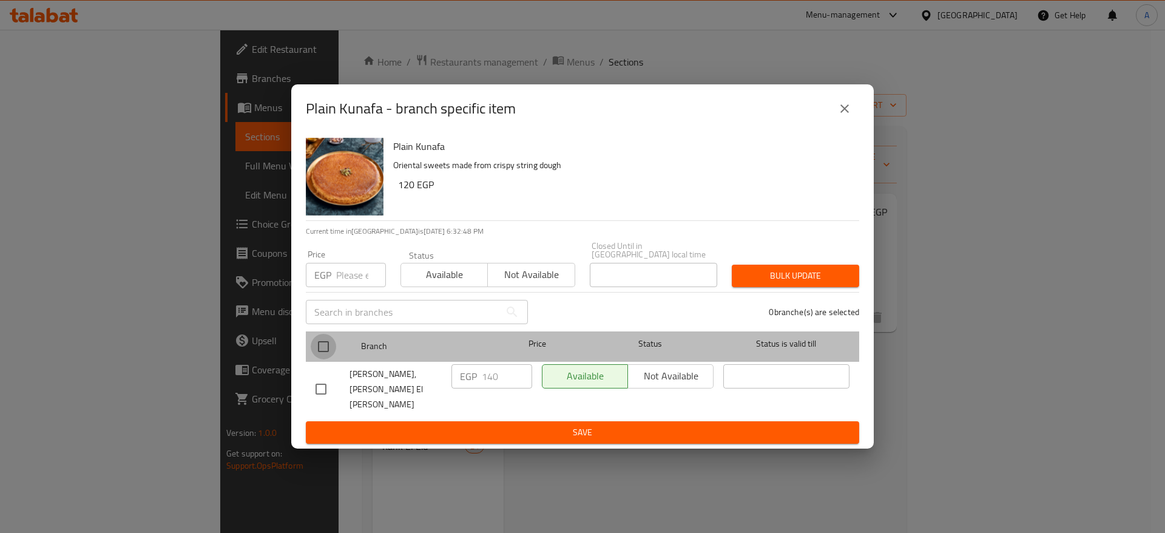
click at [324, 357] on input "checkbox" at bounding box center [323, 346] width 25 height 25
checkbox input "true"
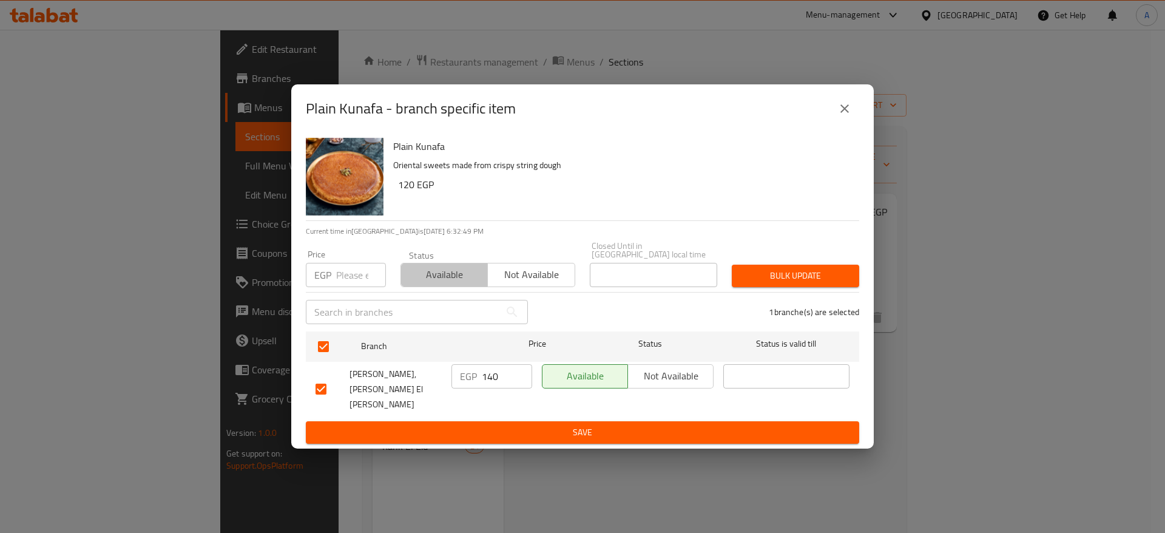
click at [425, 281] on span "Available" at bounding box center [444, 275] width 77 height 18
click at [549, 425] on span "Save" at bounding box center [583, 432] width 534 height 15
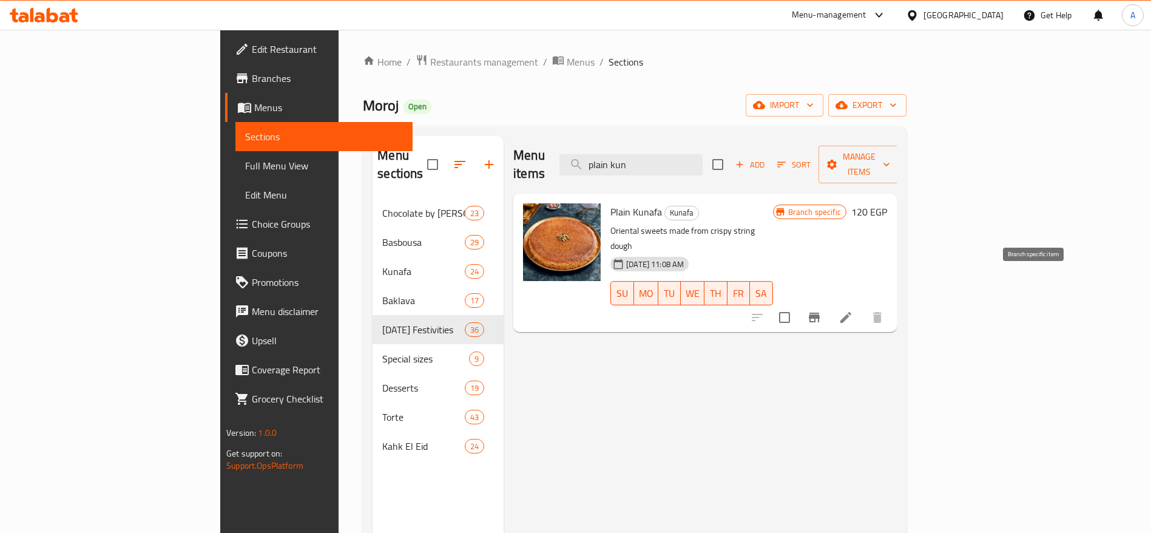
click at [822, 310] on icon "Branch-specific-item" at bounding box center [814, 317] width 15 height 15
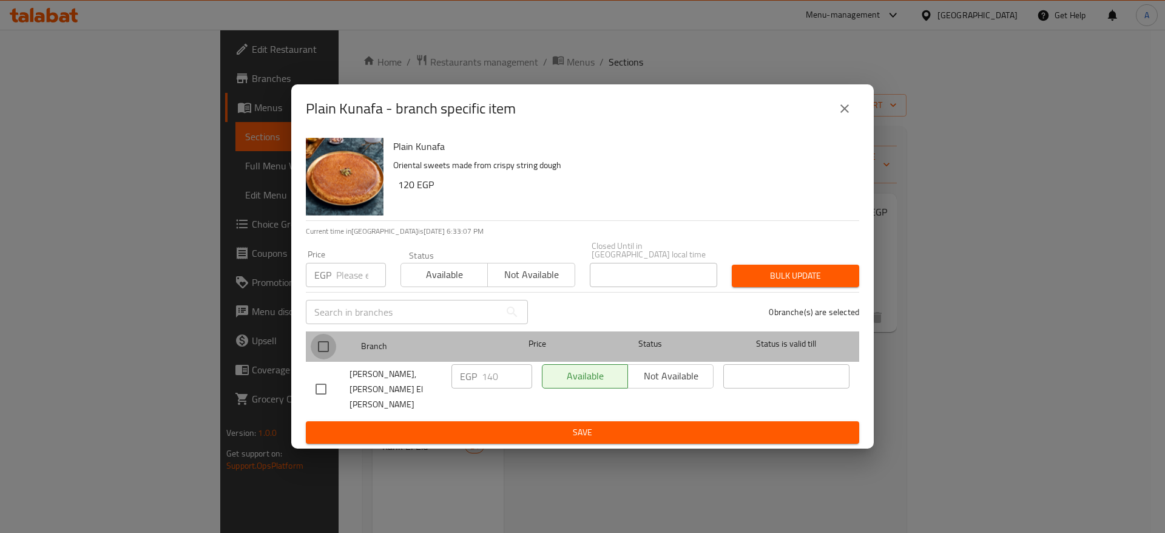
click at [326, 353] on input "checkbox" at bounding box center [323, 346] width 25 height 25
checkbox input "true"
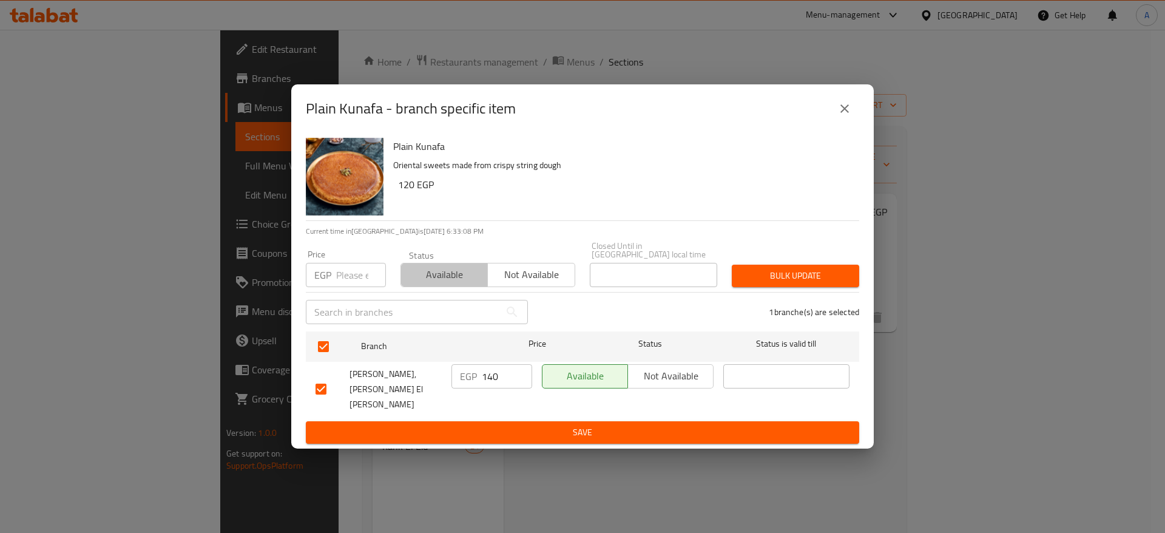
click at [446, 283] on span "Available" at bounding box center [444, 275] width 77 height 18
click at [803, 277] on span "Bulk update" at bounding box center [796, 275] width 108 height 15
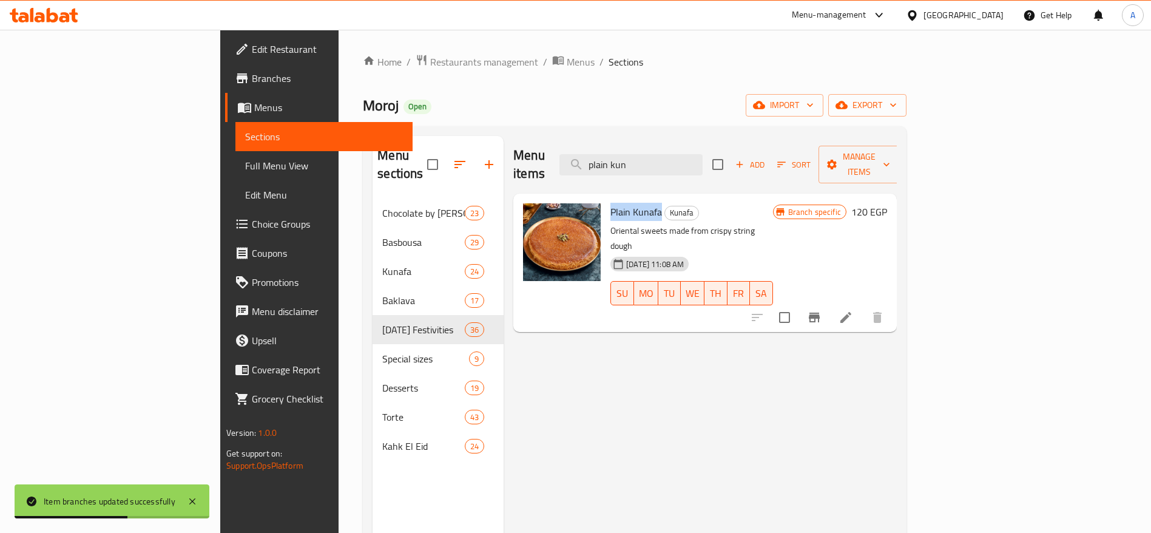
drag, startPoint x: 557, startPoint y: 192, endPoint x: 605, endPoint y: 196, distance: 48.7
click at [611, 203] on span "Plain Kunafa" at bounding box center [637, 212] width 52 height 18
copy span "Plain Kunafa"
click at [66, 19] on icon at bounding box center [64, 17] width 10 height 10
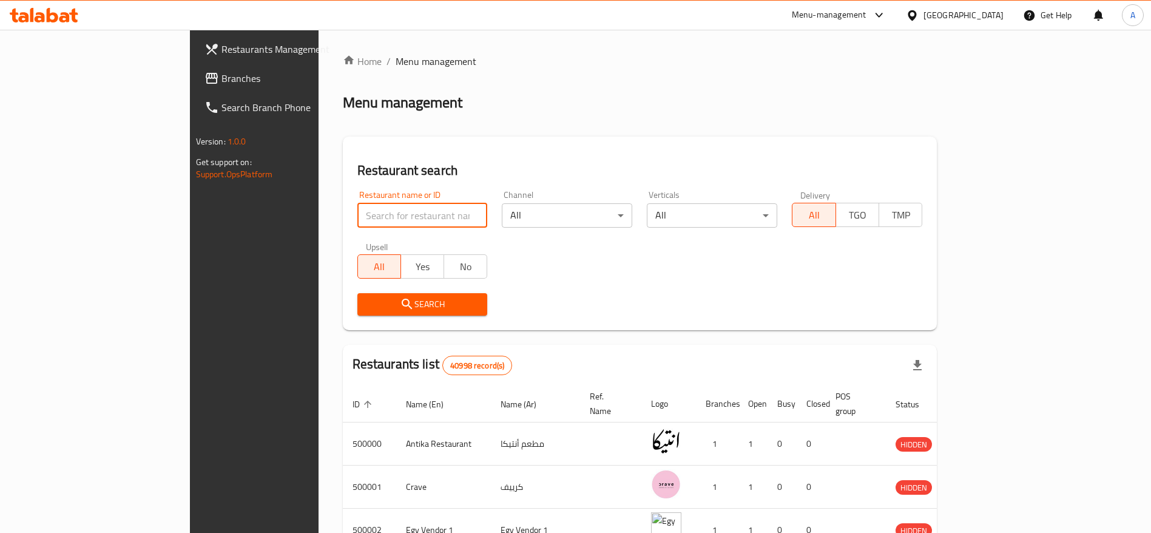
click at [374, 203] on input "search" at bounding box center [422, 215] width 130 height 24
type input "Moroj"
click button "Search" at bounding box center [422, 304] width 130 height 22
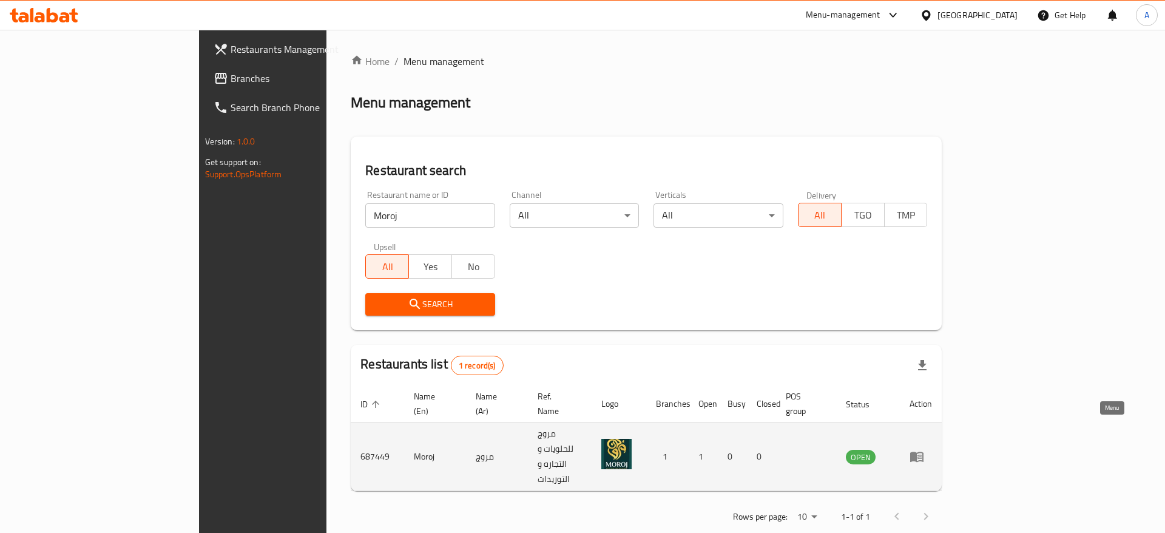
click at [924, 452] on icon "enhanced table" at bounding box center [916, 457] width 13 height 10
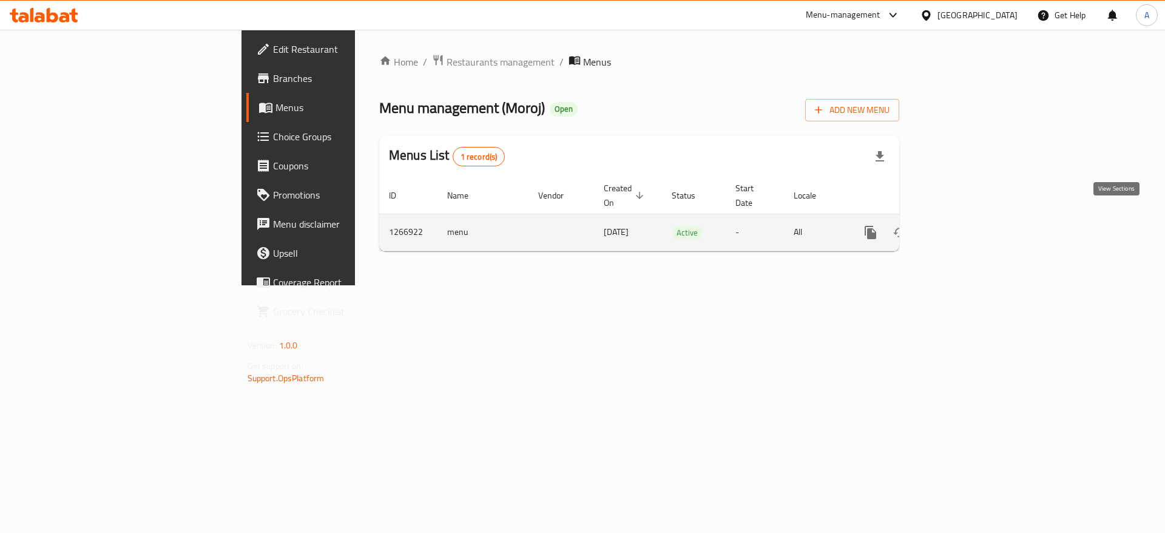
click at [964, 227] on icon "enhanced table" at bounding box center [958, 232] width 11 height 11
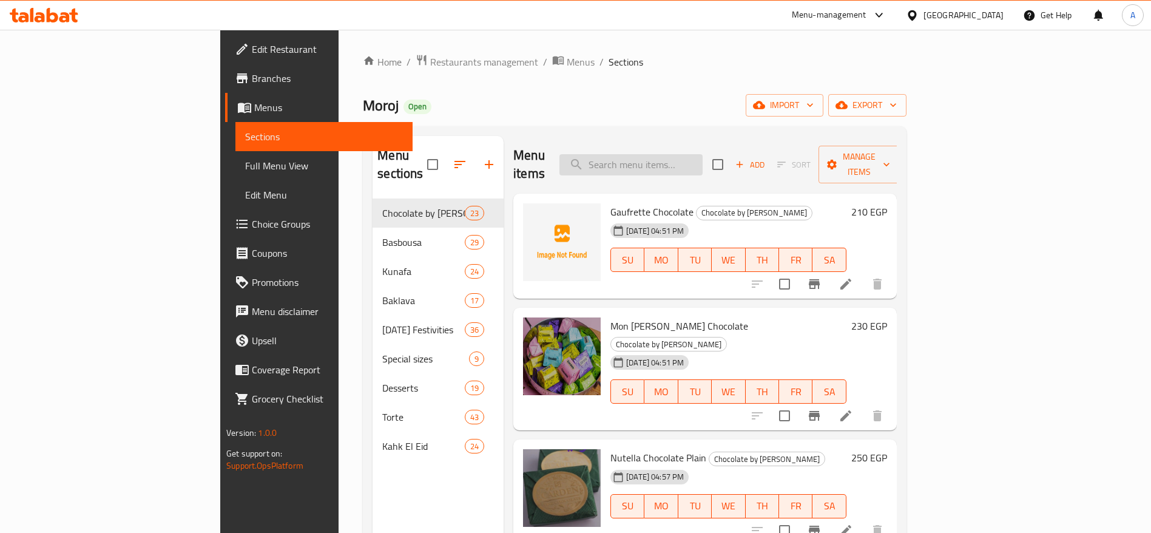
click at [691, 154] on input "search" at bounding box center [631, 164] width 143 height 21
paste input "Plain Kunafa"
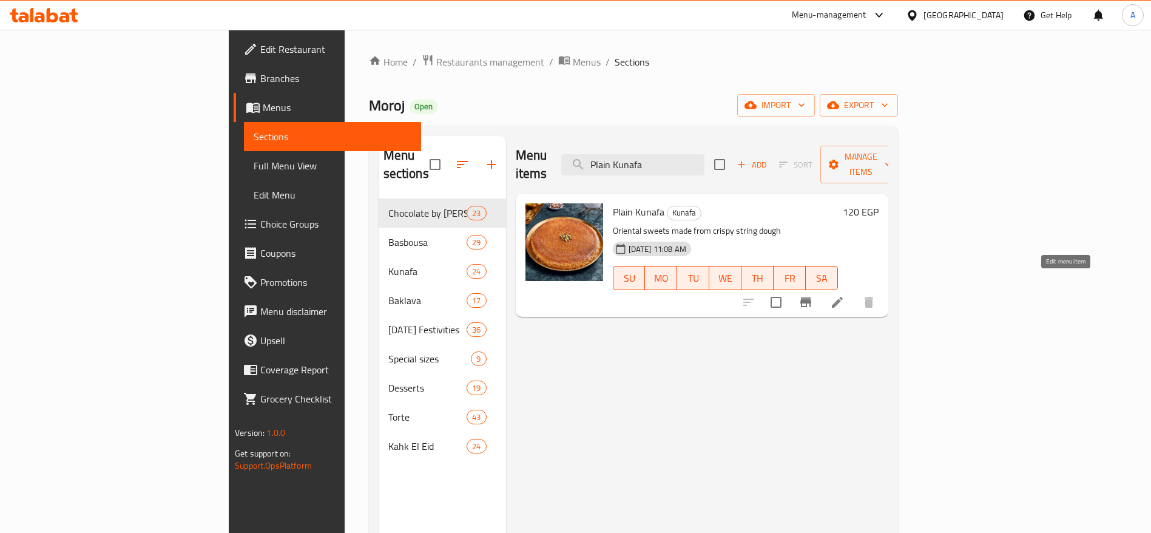
type input "Plain Kunafa"
click at [843, 297] on icon at bounding box center [837, 302] width 11 height 11
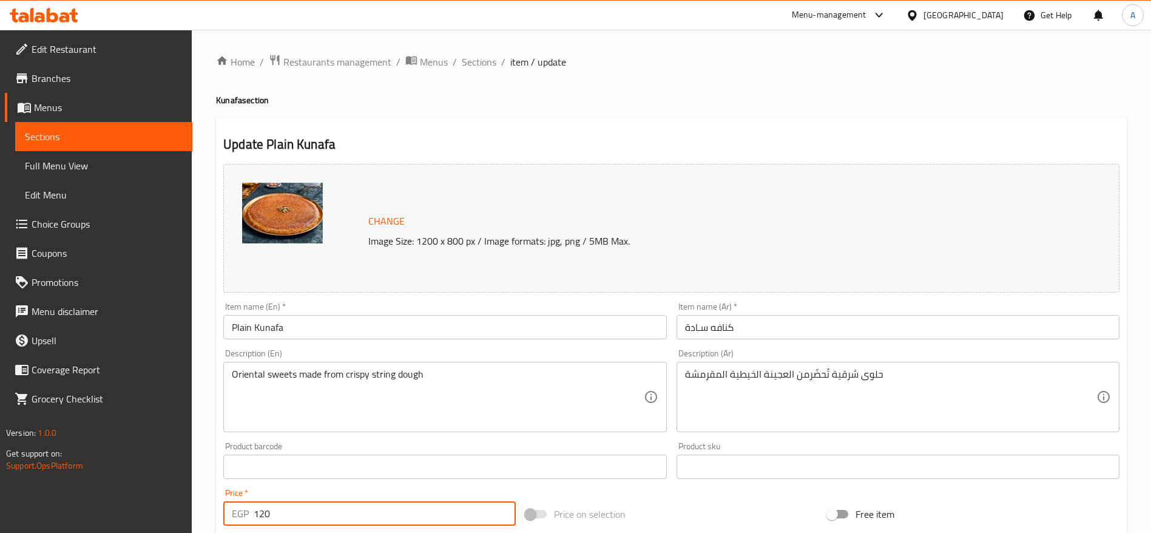
click at [353, 512] on input "120" at bounding box center [385, 513] width 262 height 24
type input "170"
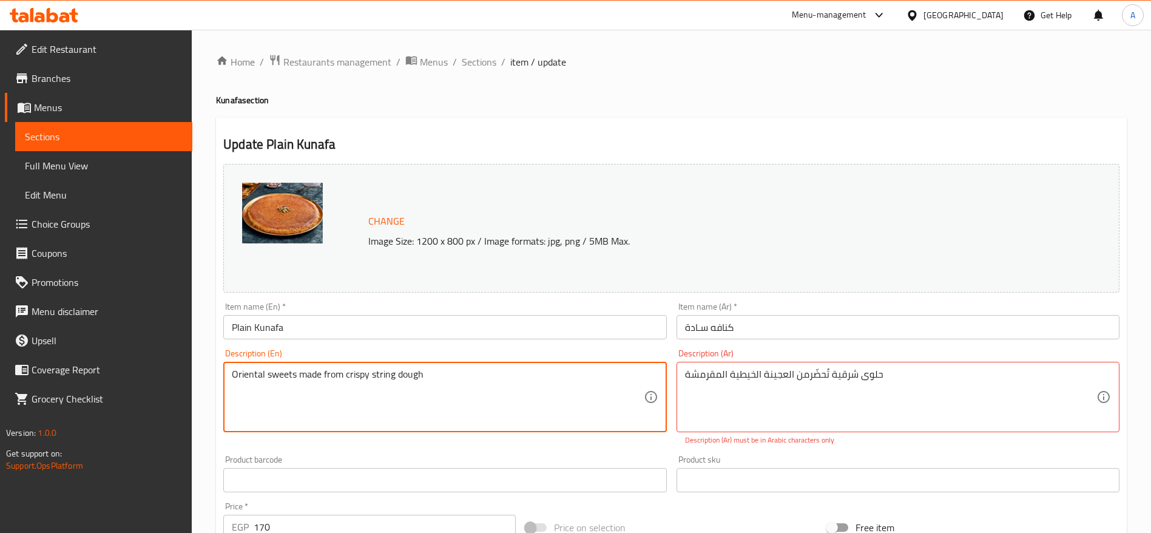
click at [512, 383] on textarea "Oriental sweets made from crispy string dough" at bounding box center [437, 397] width 411 height 58
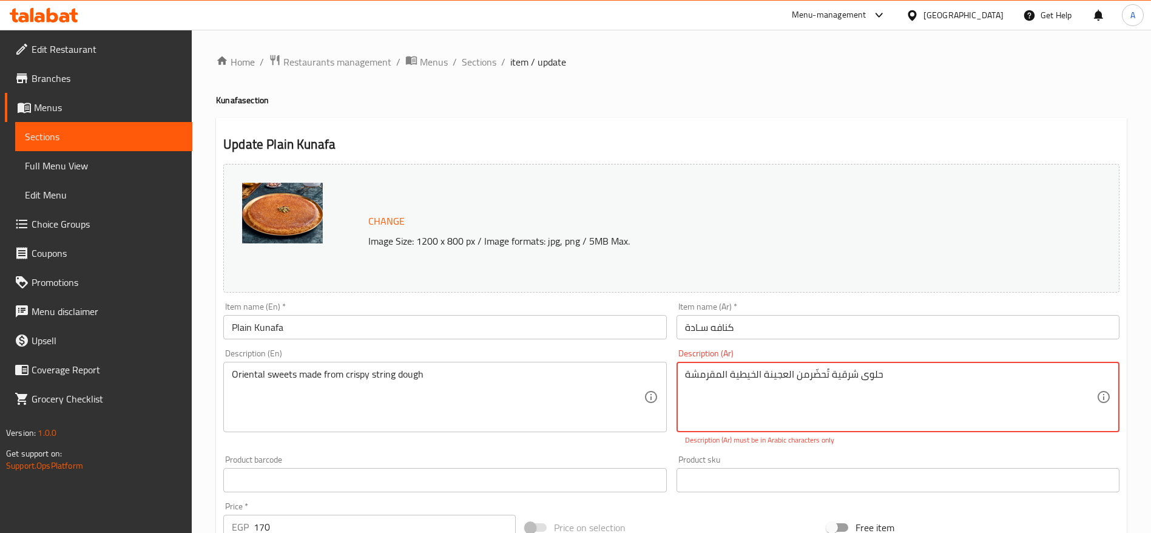
paste textarea "ات شرقية مصنوعة من العجينة الشعري"
type textarea "حلويات شرقية مصنوعة من العجينة الشعرية المقرمشة"
click at [456, 521] on input "170" at bounding box center [385, 513] width 262 height 24
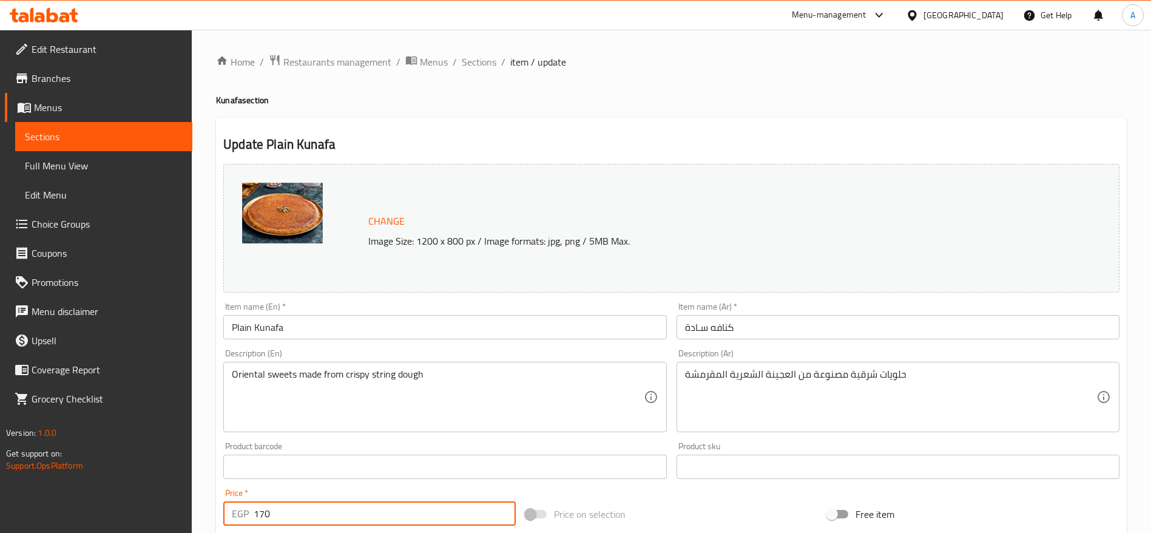
click at [492, 64] on span "Sections" at bounding box center [479, 62] width 35 height 15
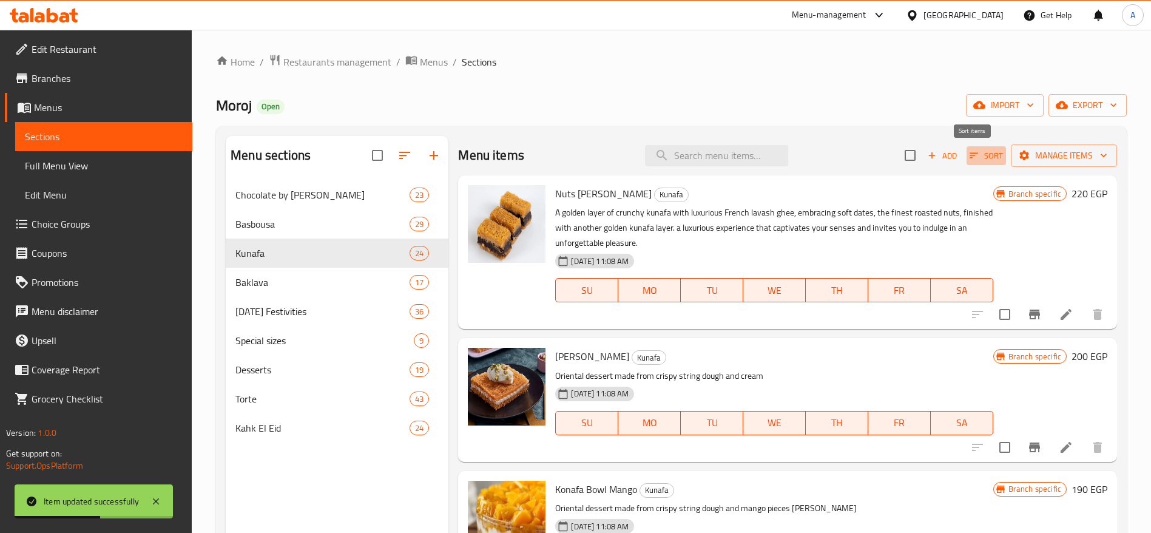
click at [970, 153] on icon "button" at bounding box center [974, 155] width 8 height 5
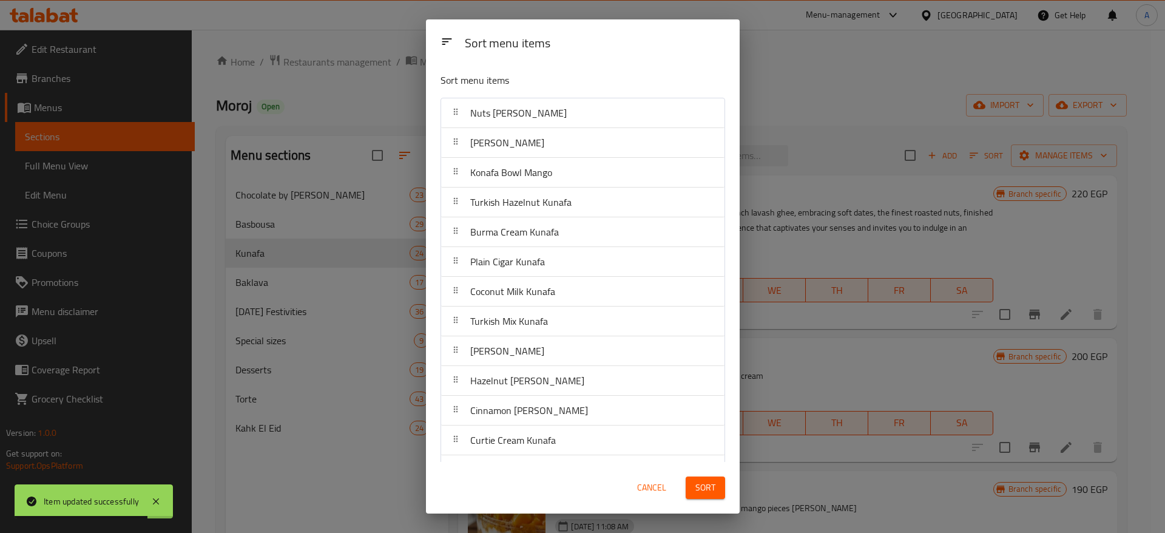
drag, startPoint x: 725, startPoint y: 212, endPoint x: 740, endPoint y: 380, distance: 168.8
click at [740, 380] on div "Sort menu items Sort menu items Nuts Ajwa Kunafa Qeshta Kunafa Konafa Bowl Mang…" at bounding box center [582, 266] width 1165 height 533
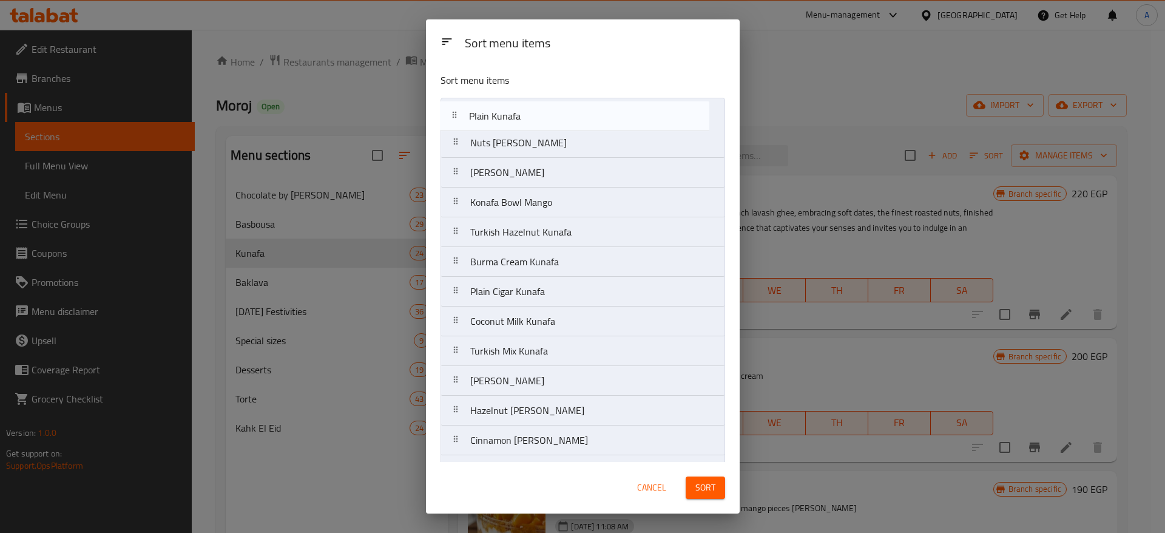
drag, startPoint x: 456, startPoint y: 207, endPoint x: 455, endPoint y: 112, distance: 94.7
click at [455, 112] on nav "Nuts Ajwa Kunafa Qeshta Kunafa Konafa Bowl Mango Turkish Hazelnut Kunafa Burma …" at bounding box center [583, 455] width 285 height 715
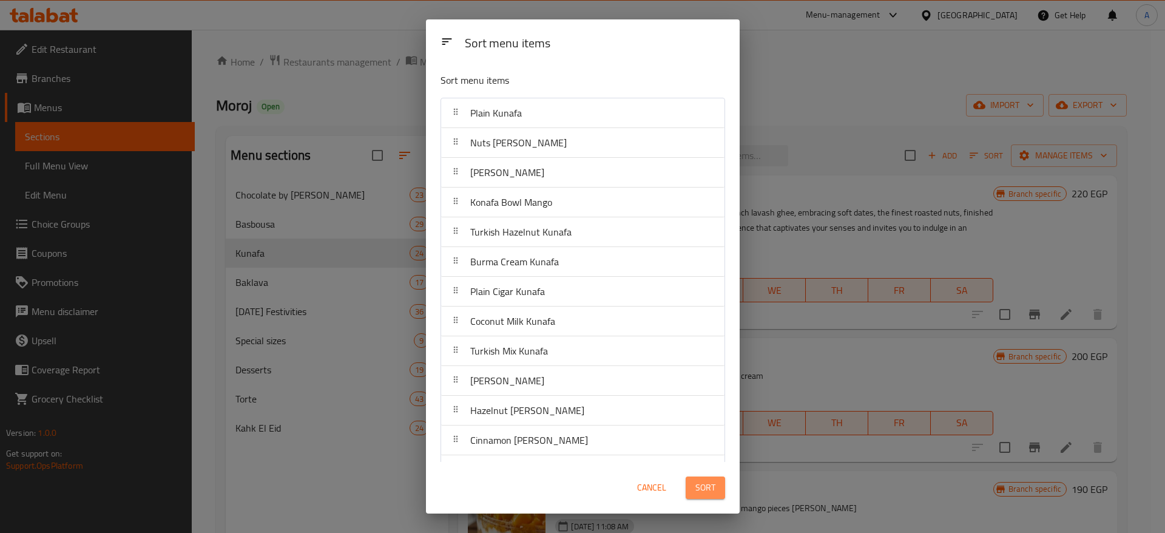
click at [715, 496] on button "Sort" at bounding box center [705, 487] width 39 height 22
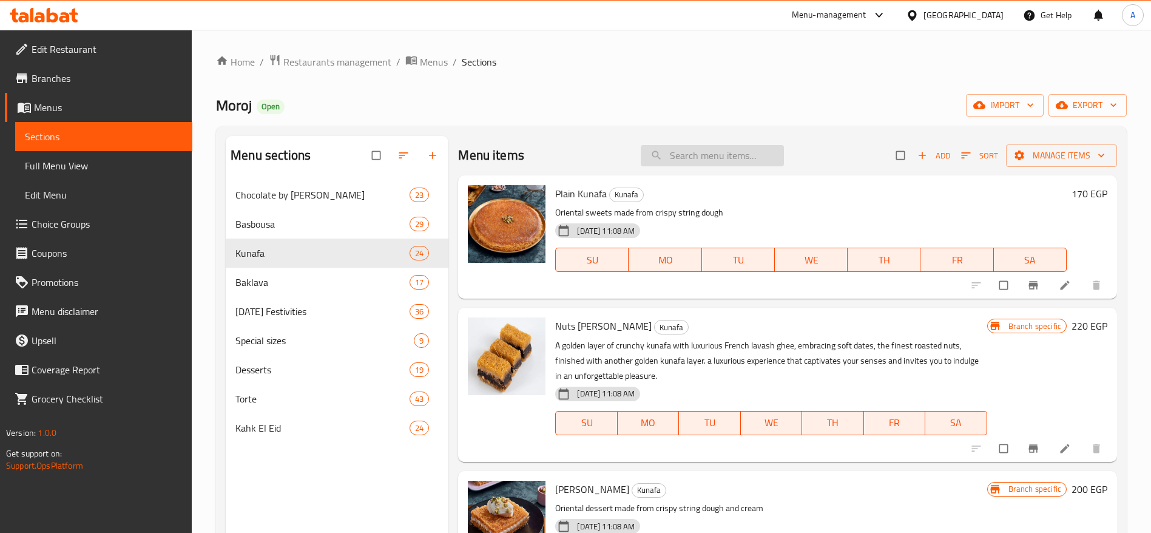
click at [720, 154] on input "search" at bounding box center [712, 155] width 143 height 21
paste input "كنافة كريمه لبانى وقشطه"
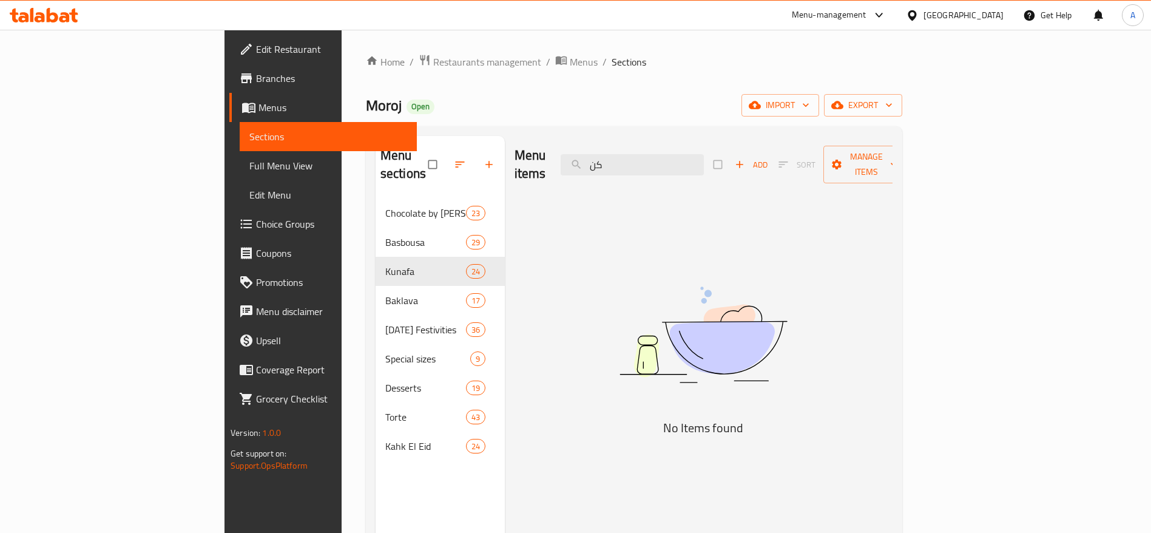
type input "ك"
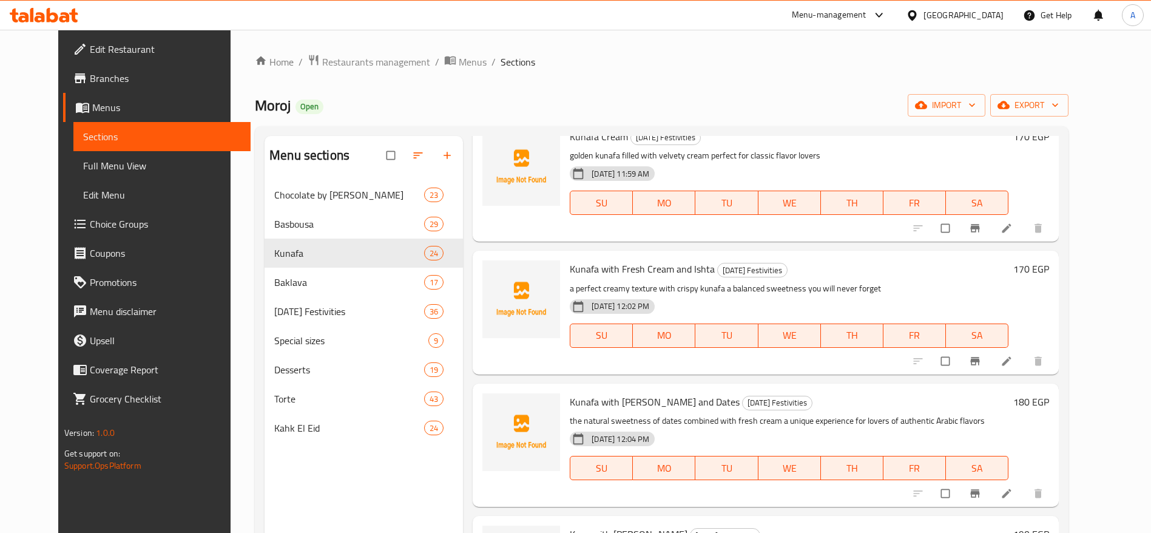
scroll to position [1997, 0]
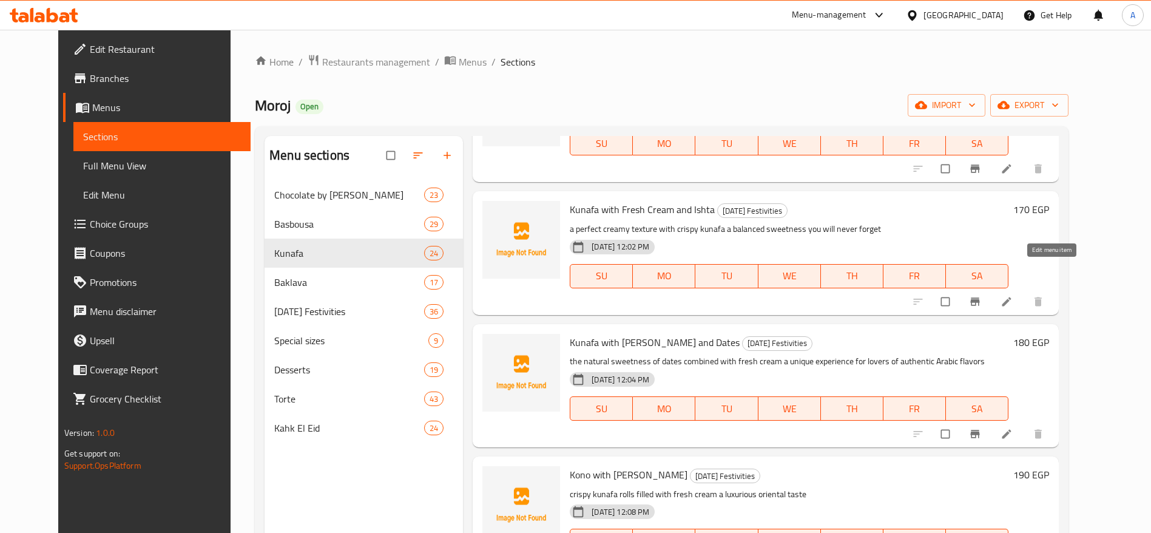
type input "cream"
click at [1013, 296] on icon at bounding box center [1007, 302] width 12 height 12
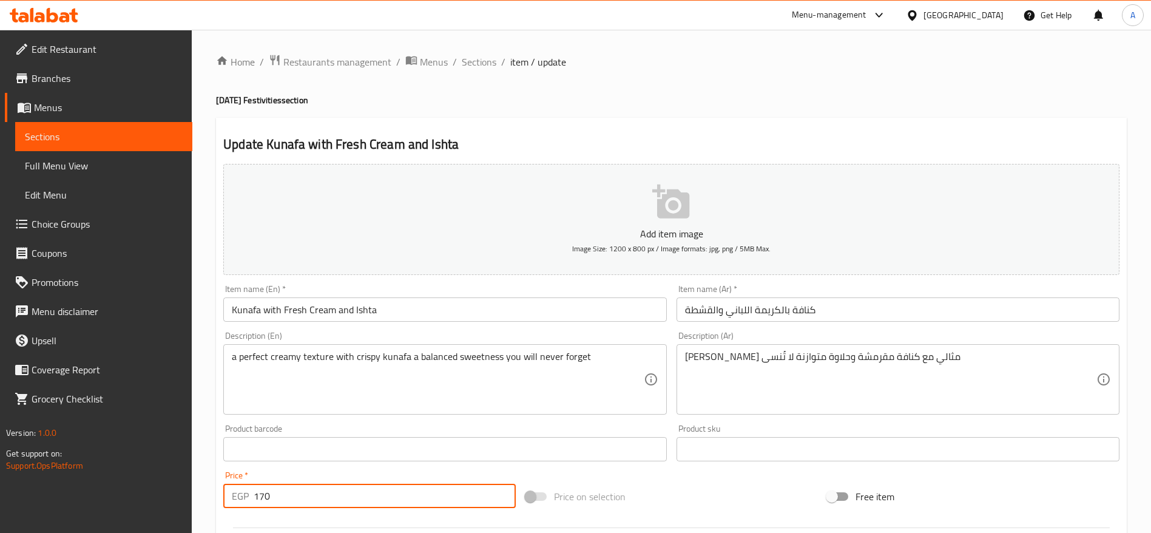
click at [408, 491] on input "170" at bounding box center [385, 496] width 262 height 24
type input "230"
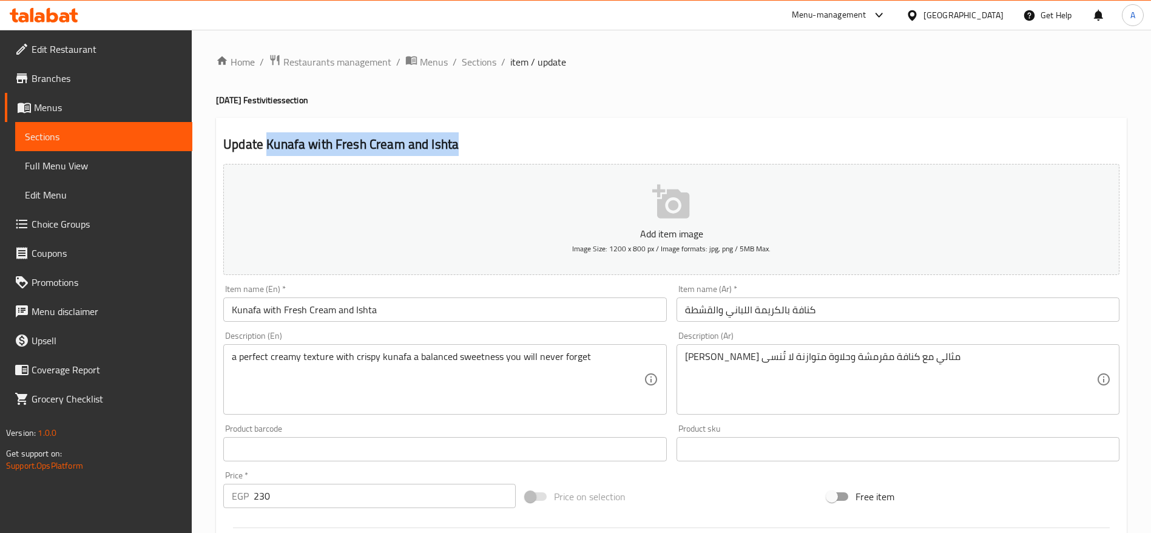
drag, startPoint x: 269, startPoint y: 142, endPoint x: 453, endPoint y: 150, distance: 184.7
click at [453, 150] on h2 "Update Kunafa with Fresh Cream and Ishta" at bounding box center [671, 144] width 896 height 18
copy h2 "Kunafa with Fresh Cream and Ishta"
click at [479, 64] on span "Sections" at bounding box center [479, 62] width 35 height 15
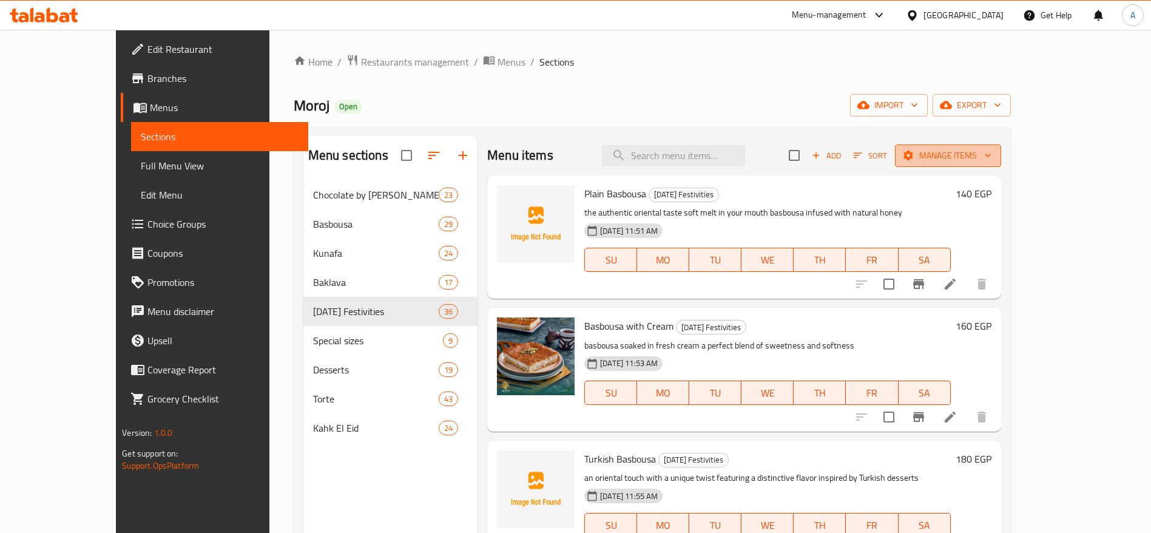
click at [992, 154] on span "Manage items" at bounding box center [948, 155] width 87 height 15
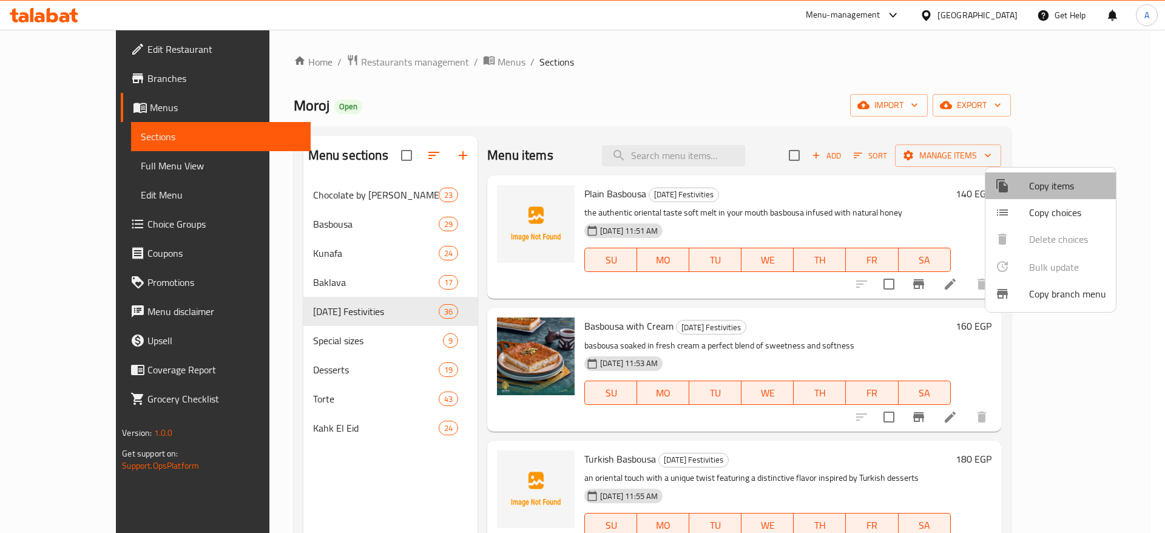
click at [1054, 192] on span "Copy items" at bounding box center [1067, 185] width 77 height 15
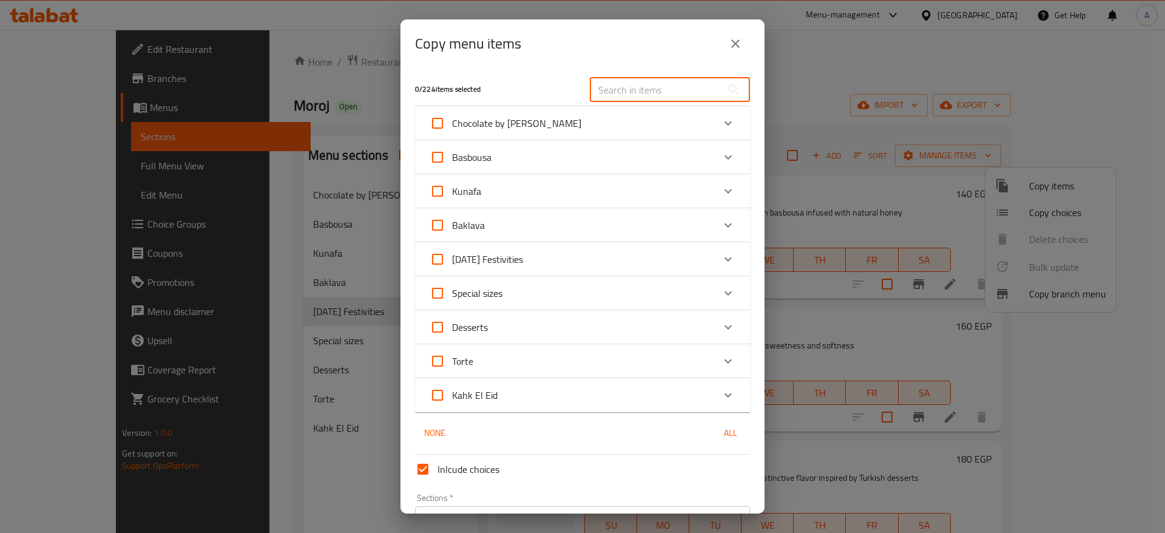
click at [659, 95] on input "text" at bounding box center [656, 90] width 132 height 24
paste input "Kunafa with Fresh Cream and Ishta"
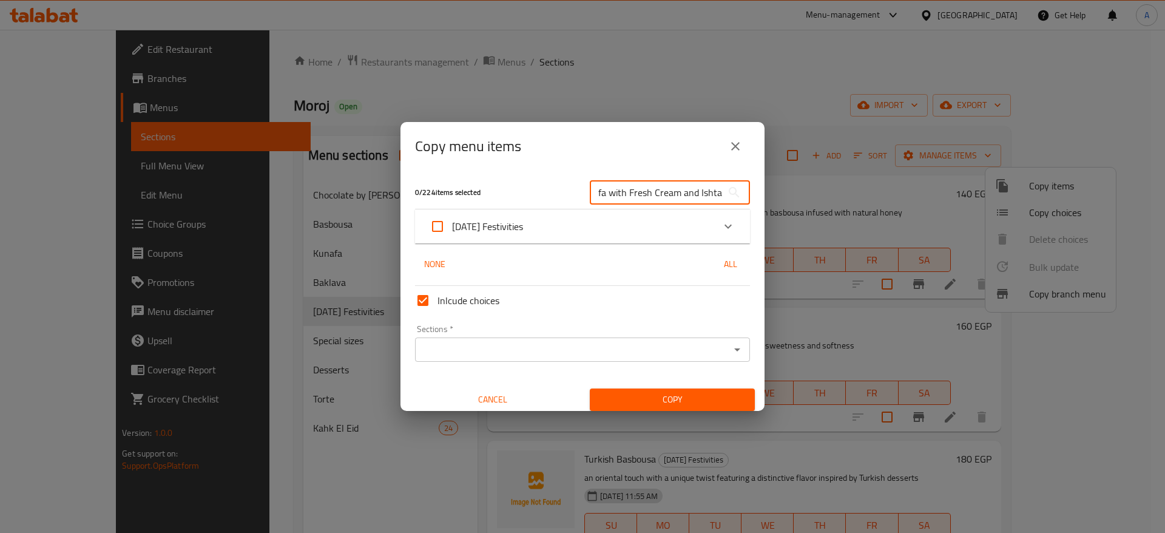
type input "Kunafa with Fresh Cream and Ishta"
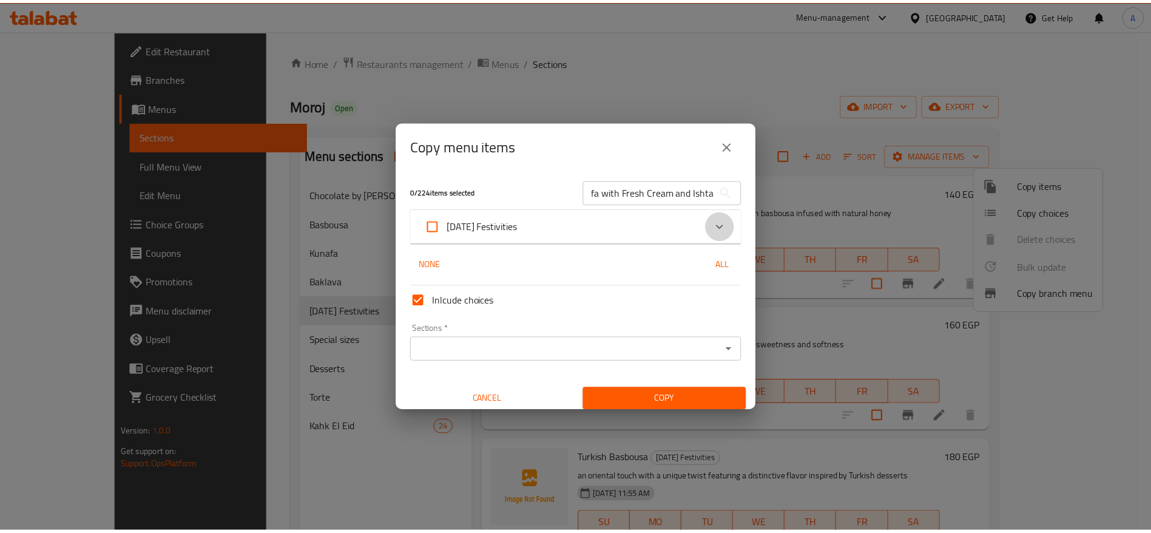
scroll to position [0, 0]
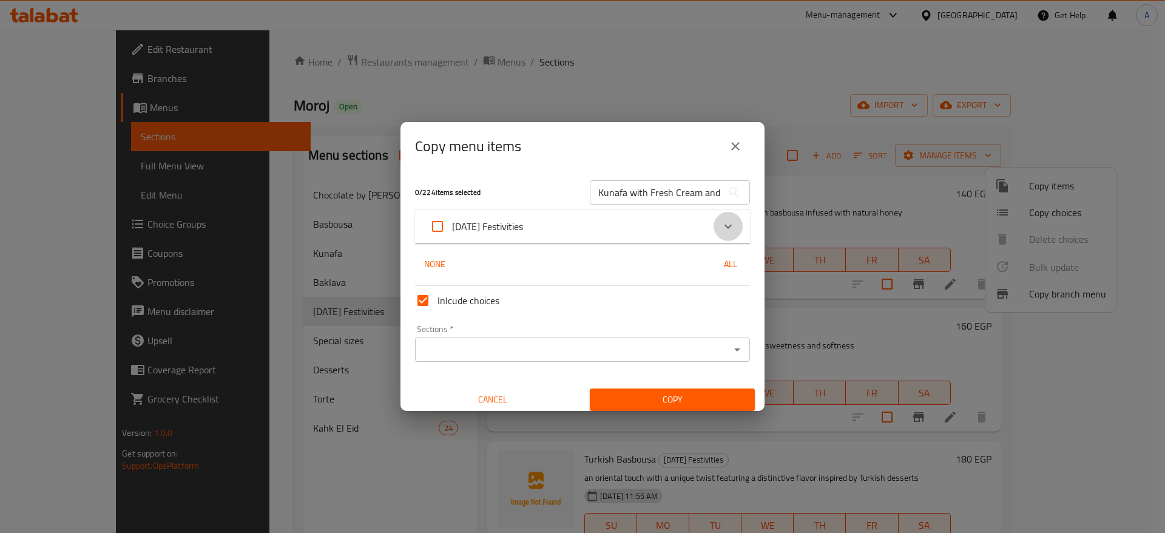
click at [721, 219] on icon "Expand" at bounding box center [728, 226] width 15 height 15
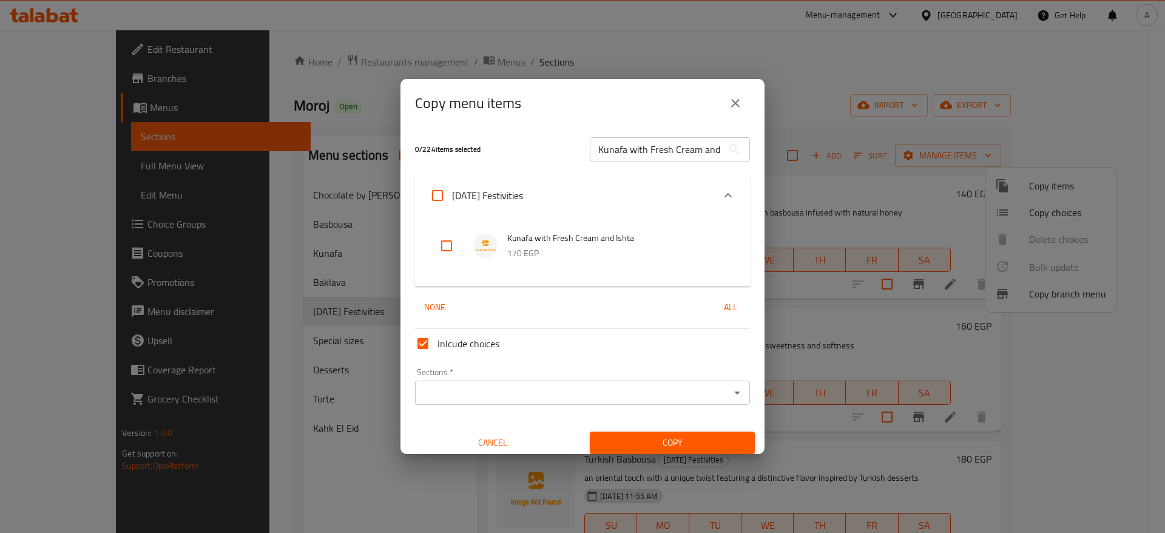
click at [441, 251] on input "checkbox" at bounding box center [446, 245] width 29 height 29
checkbox input "true"
click at [730, 390] on icon "Open" at bounding box center [737, 392] width 15 height 15
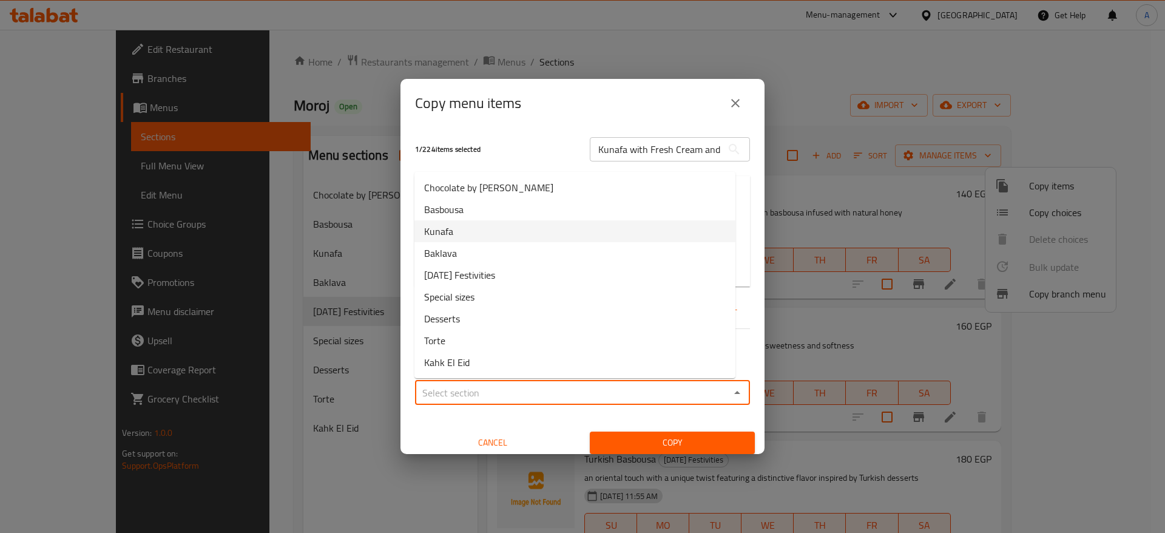
click at [660, 232] on li "Kunafa" at bounding box center [575, 231] width 321 height 22
type input "Kunafa"
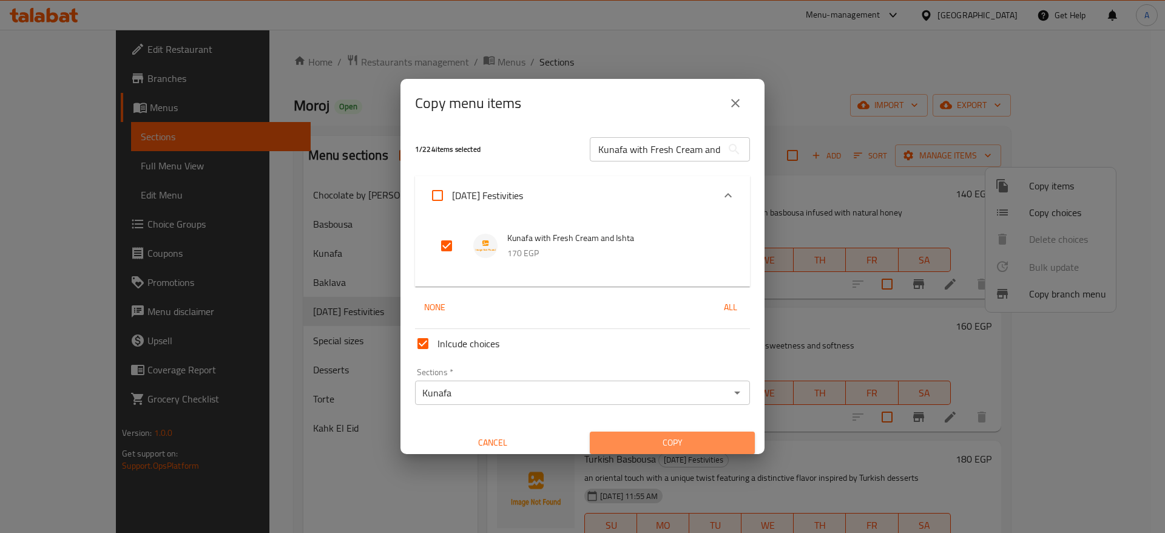
click at [666, 442] on span "Copy" at bounding box center [673, 442] width 146 height 15
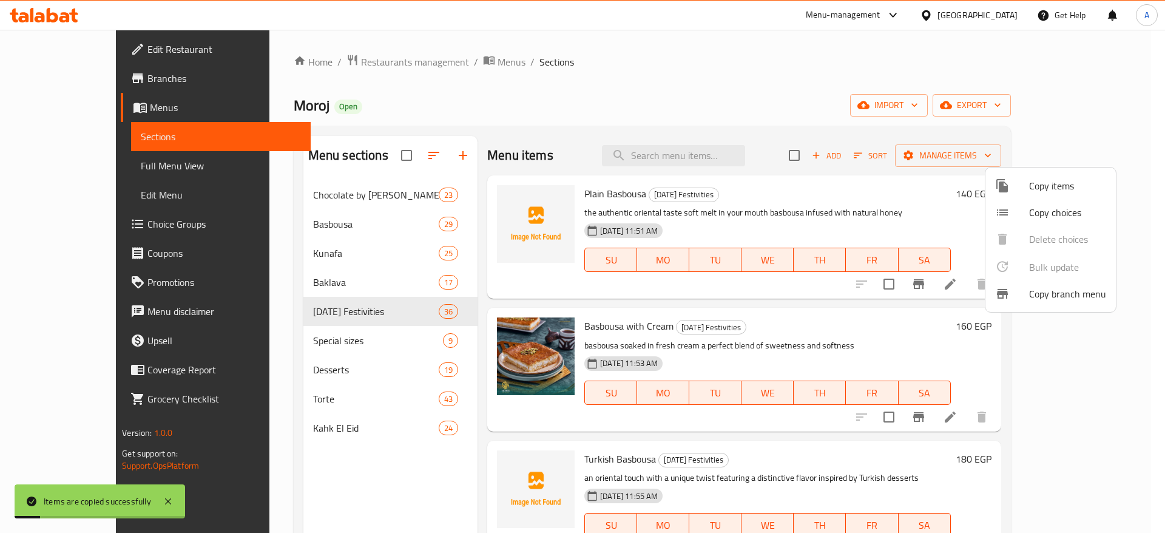
click at [325, 260] on div at bounding box center [582, 266] width 1165 height 533
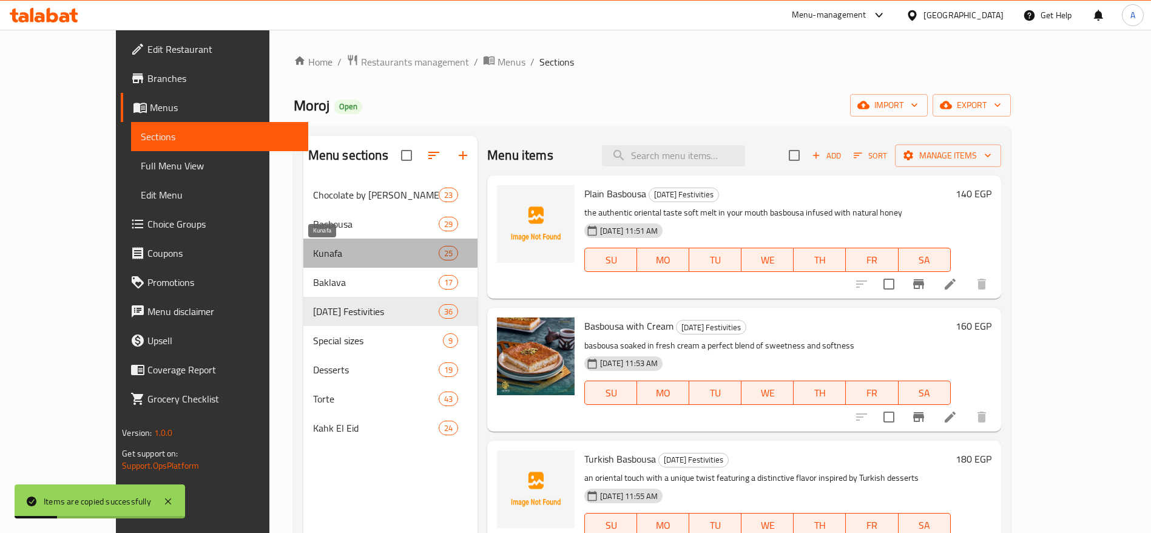
click at [314, 254] on span "Kunafa" at bounding box center [376, 253] width 126 height 15
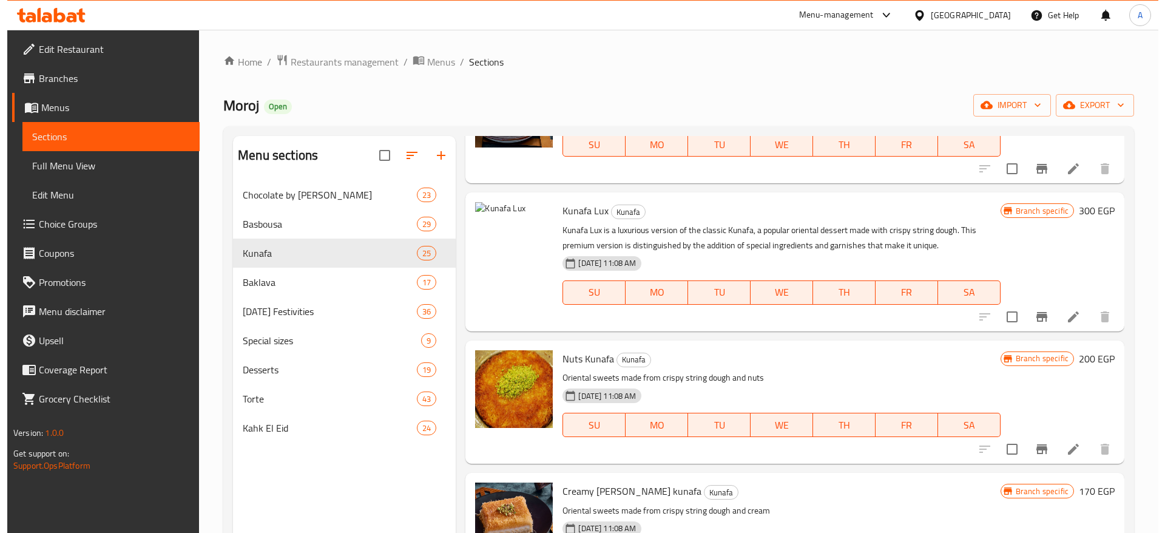
scroll to position [2175, 0]
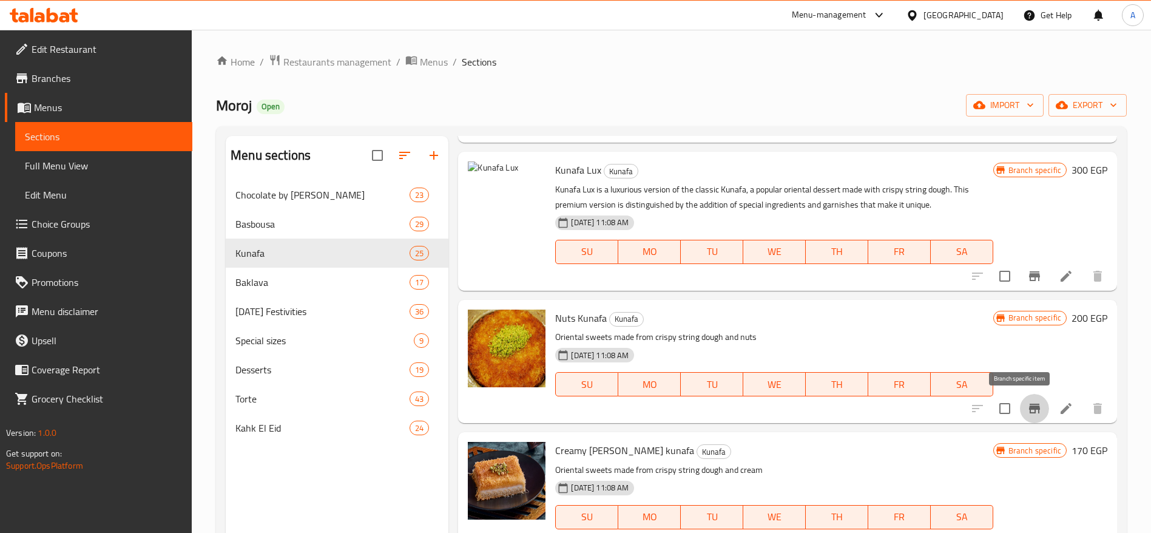
click at [1029, 409] on icon "Branch-specific-item" at bounding box center [1034, 409] width 11 height 10
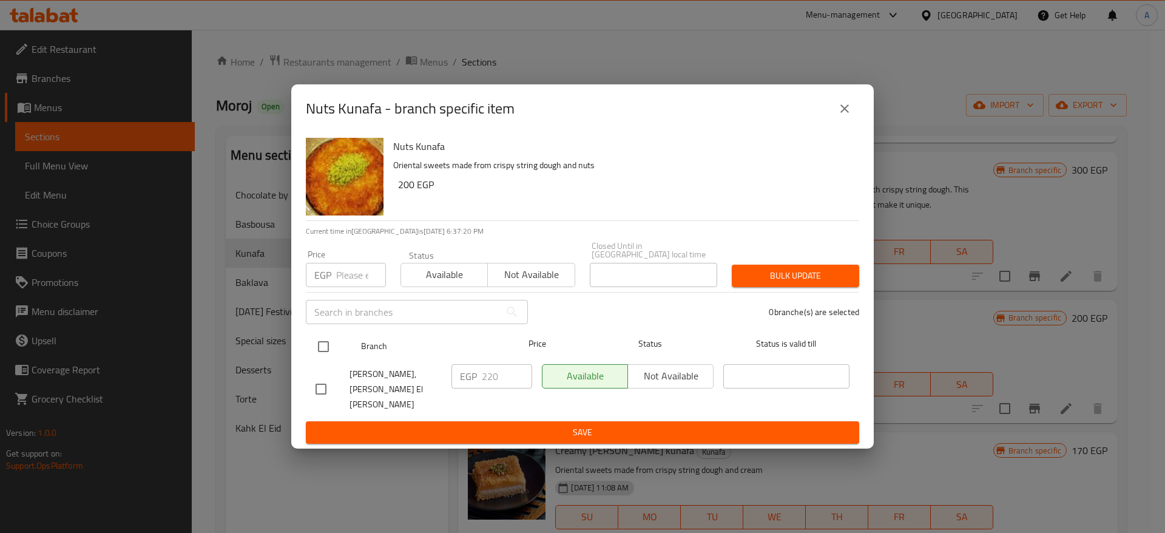
click at [325, 343] on input "checkbox" at bounding box center [323, 346] width 25 height 25
checkbox input "true"
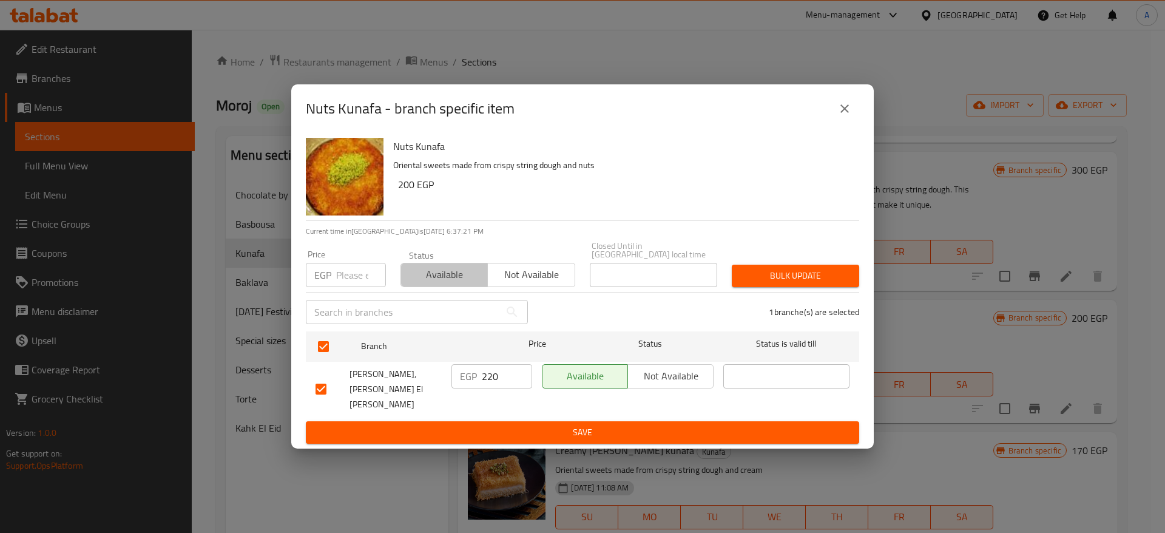
click at [424, 283] on span "Available" at bounding box center [444, 275] width 77 height 18
click at [768, 283] on span "Bulk update" at bounding box center [796, 275] width 108 height 15
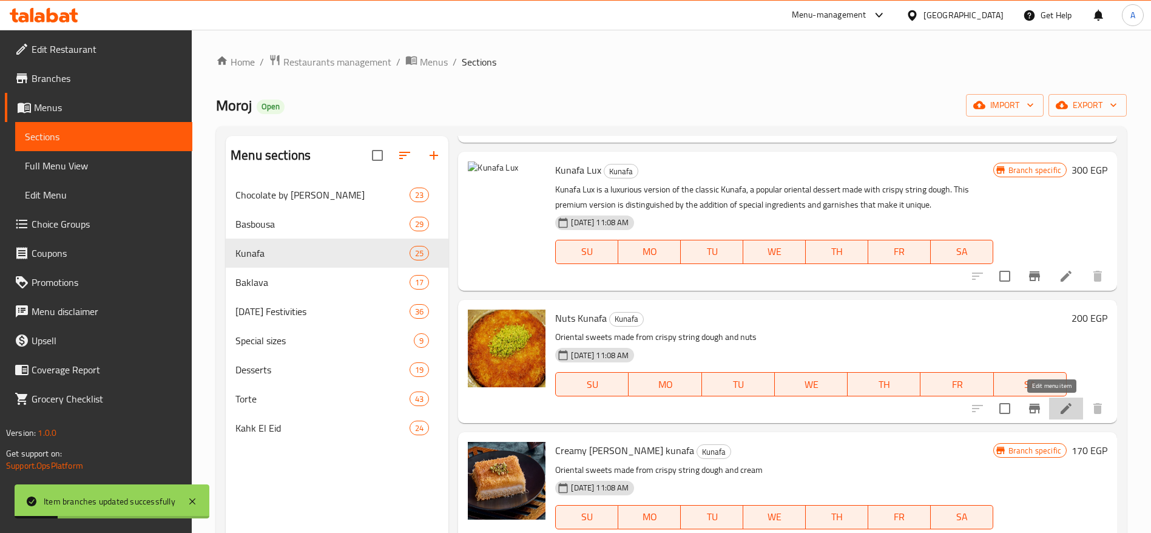
click at [1059, 407] on icon at bounding box center [1066, 408] width 15 height 15
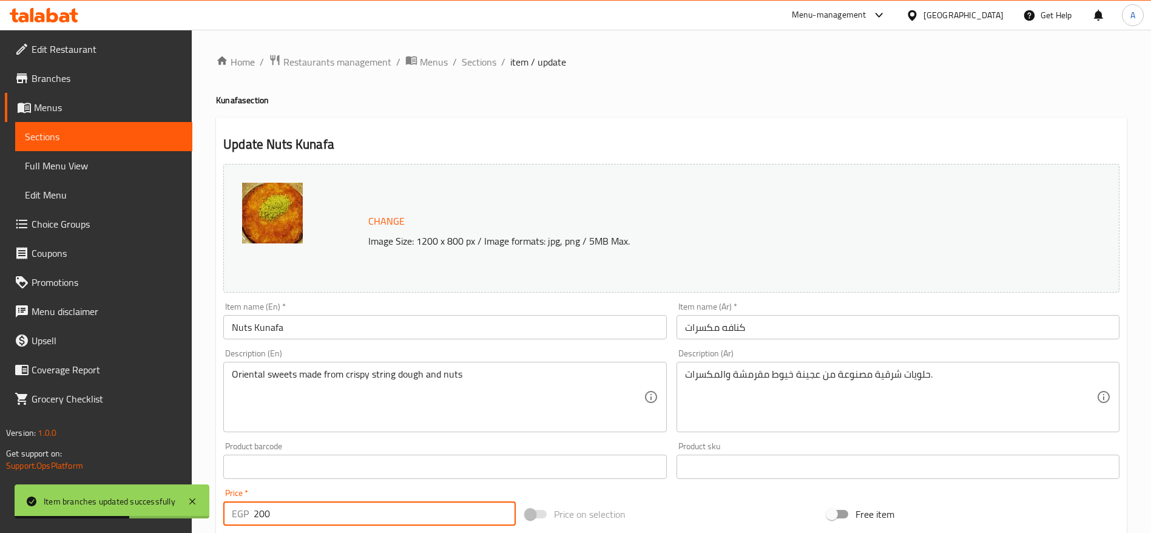
click at [405, 513] on input "200" at bounding box center [385, 513] width 262 height 24
type input "240"
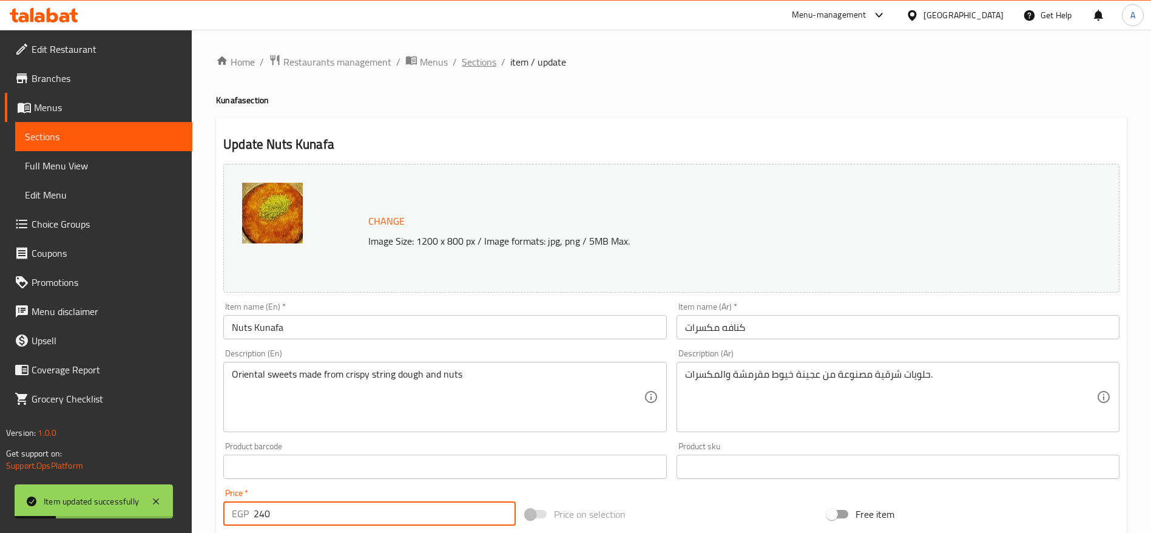
click at [484, 66] on span "Sections" at bounding box center [479, 62] width 35 height 15
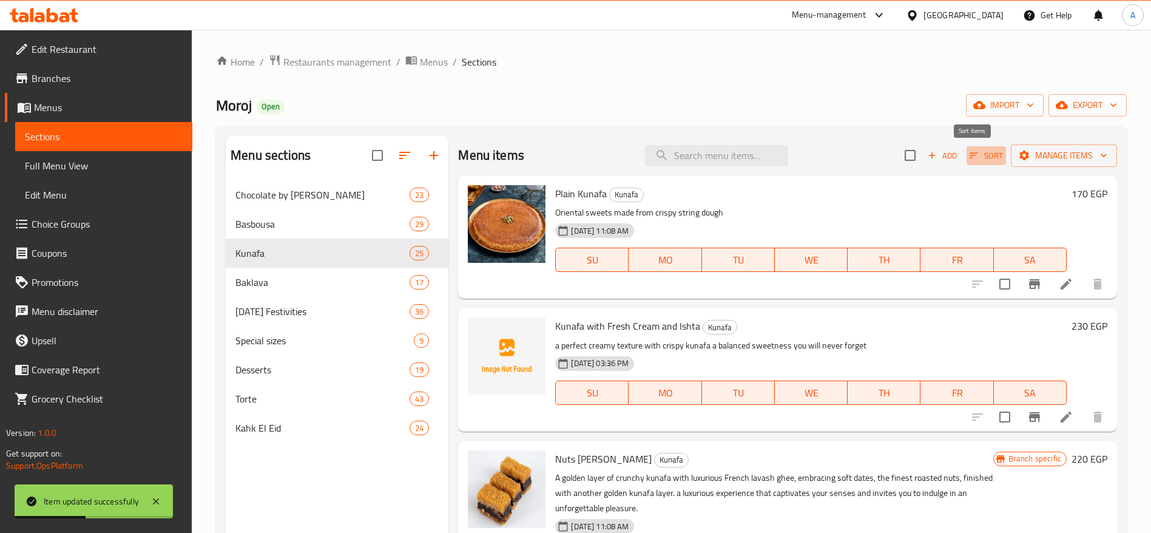
click at [969, 160] on icon "button" at bounding box center [974, 155] width 11 height 11
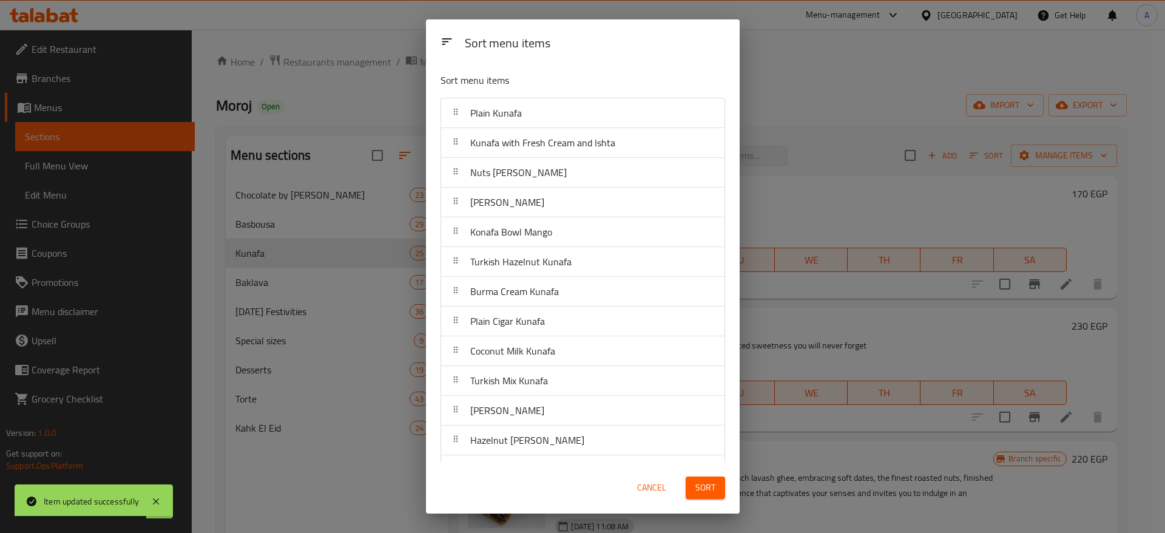
drag, startPoint x: 725, startPoint y: 231, endPoint x: 726, endPoint y: 295, distance: 63.7
click at [726, 295] on div "Sort menu items Plain Kunafa Kunafa with Fresh Cream and Ishta Nuts Ajwa Kunafa…" at bounding box center [583, 262] width 314 height 399
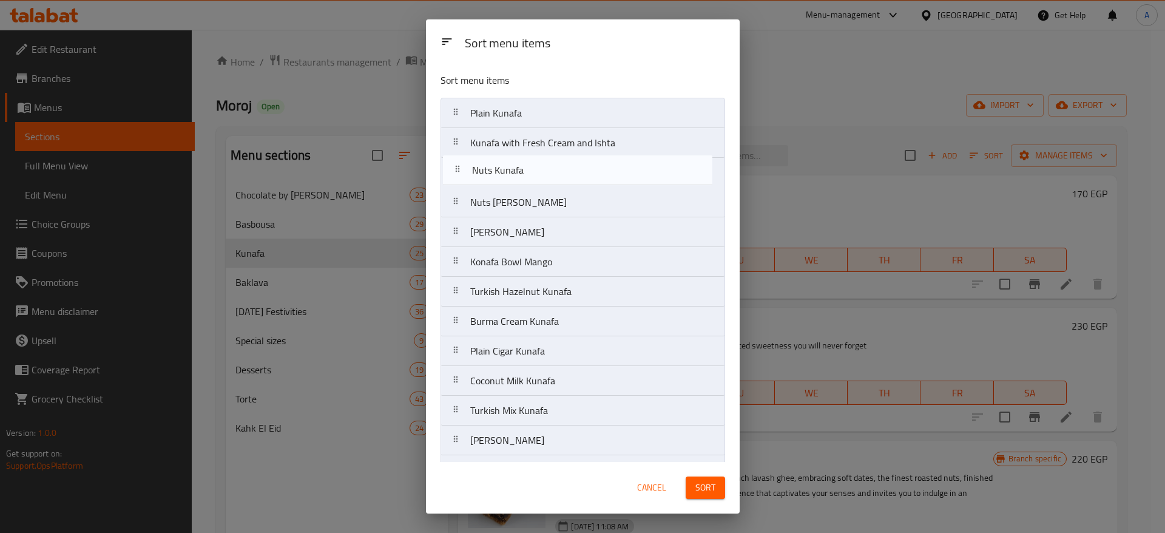
drag, startPoint x: 454, startPoint y: 415, endPoint x: 456, endPoint y: 164, distance: 251.3
click at [456, 164] on nav "Plain Kunafa Kunafa with Fresh Cream and Ishta Nuts Ajwa Kunafa Qeshta Kunafa K…" at bounding box center [583, 470] width 285 height 745
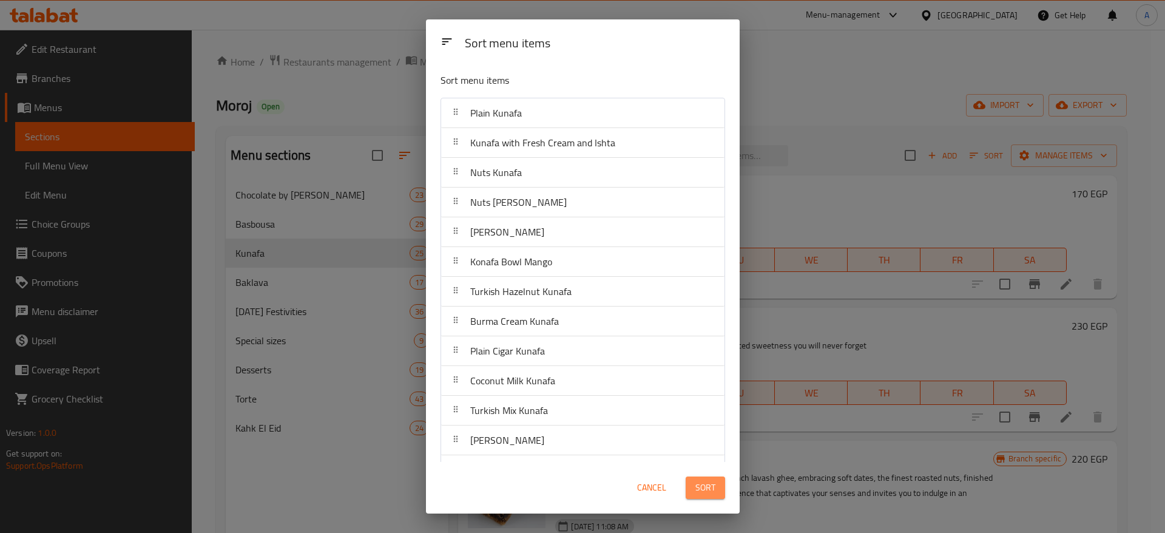
click at [709, 491] on span "Sort" at bounding box center [706, 487] width 20 height 15
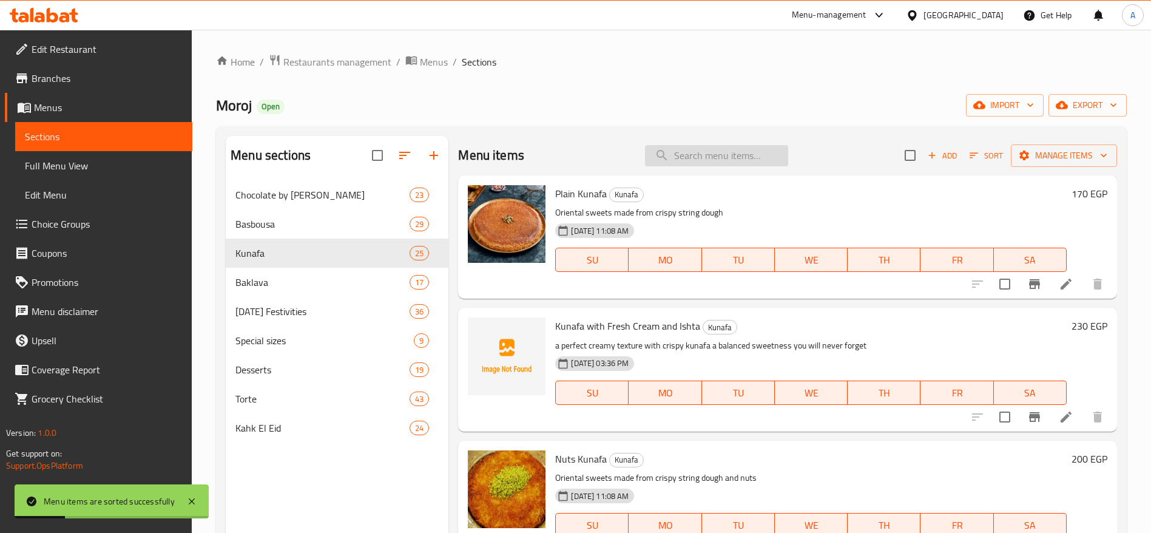
click at [699, 158] on input "search" at bounding box center [716, 155] width 143 height 21
type input "'"
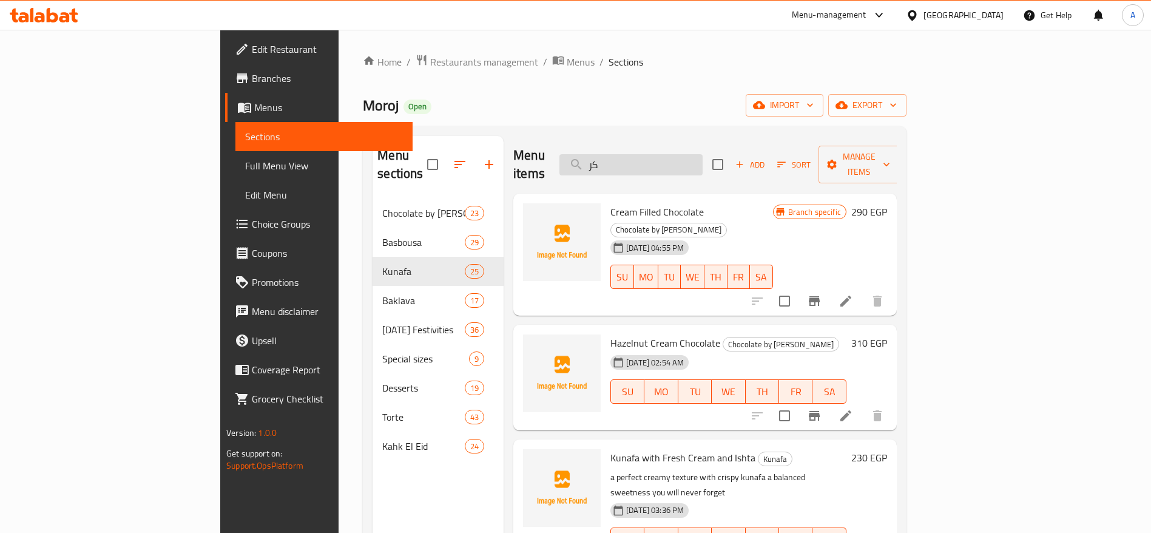
type input "ك"
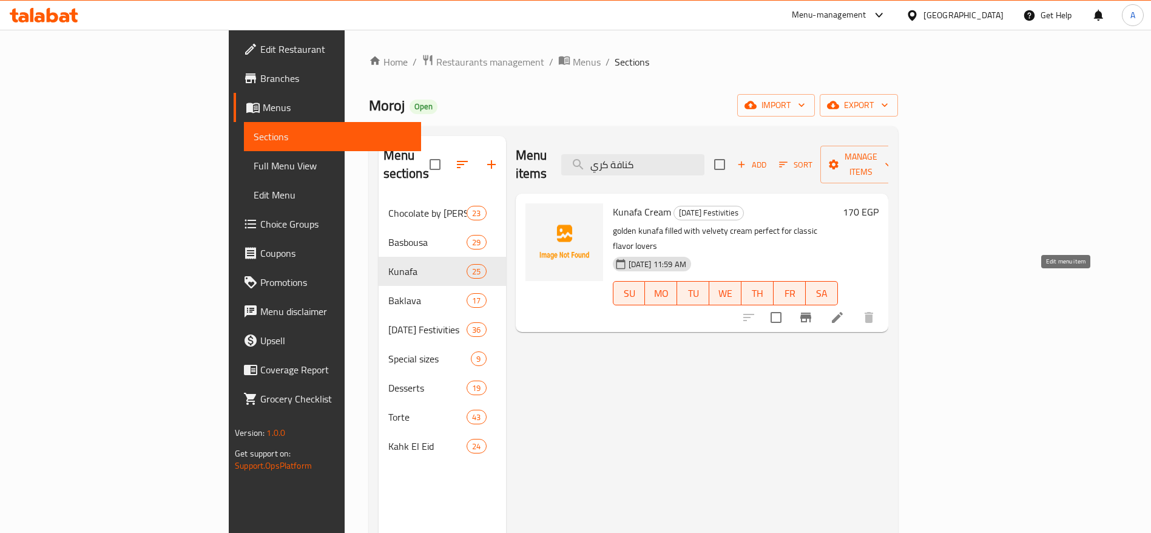
type input "كنافة كري"
click at [843, 312] on icon at bounding box center [837, 317] width 11 height 11
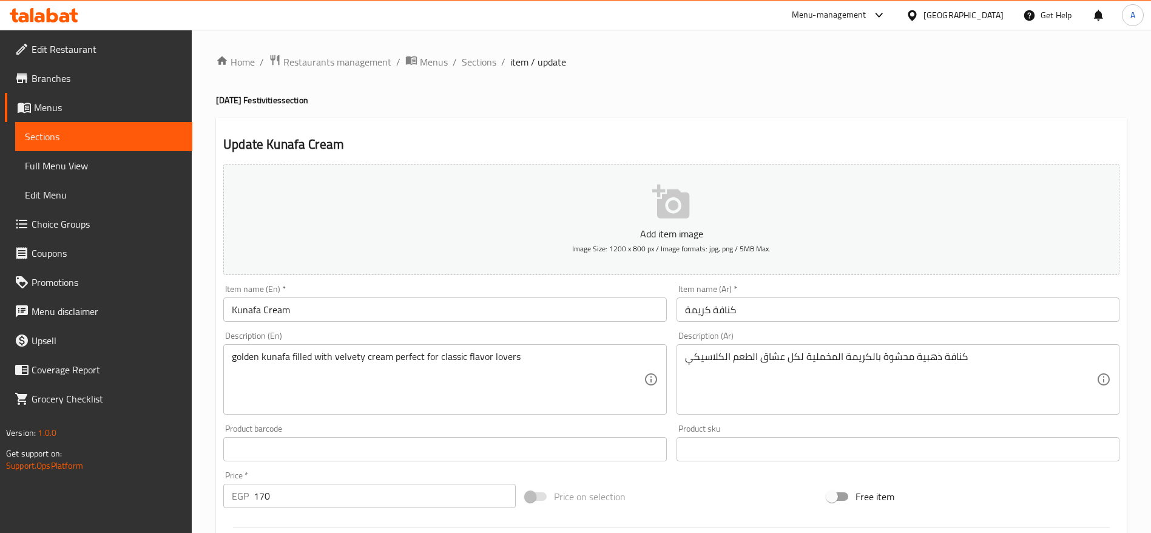
click at [347, 495] on input "170" at bounding box center [385, 496] width 262 height 24
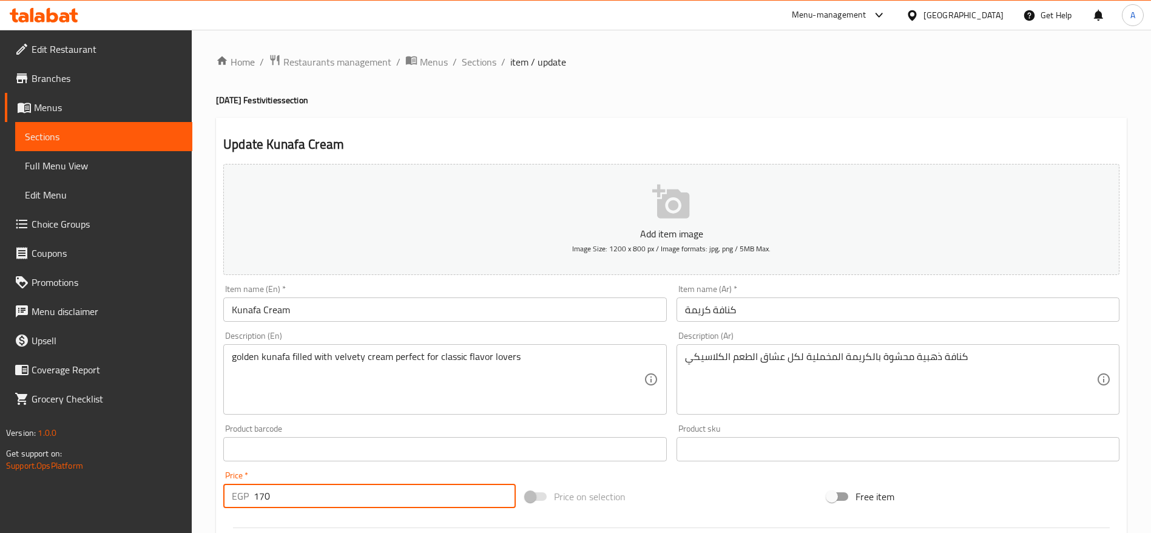
click at [347, 495] on input "170" at bounding box center [385, 496] width 262 height 24
type input "180"
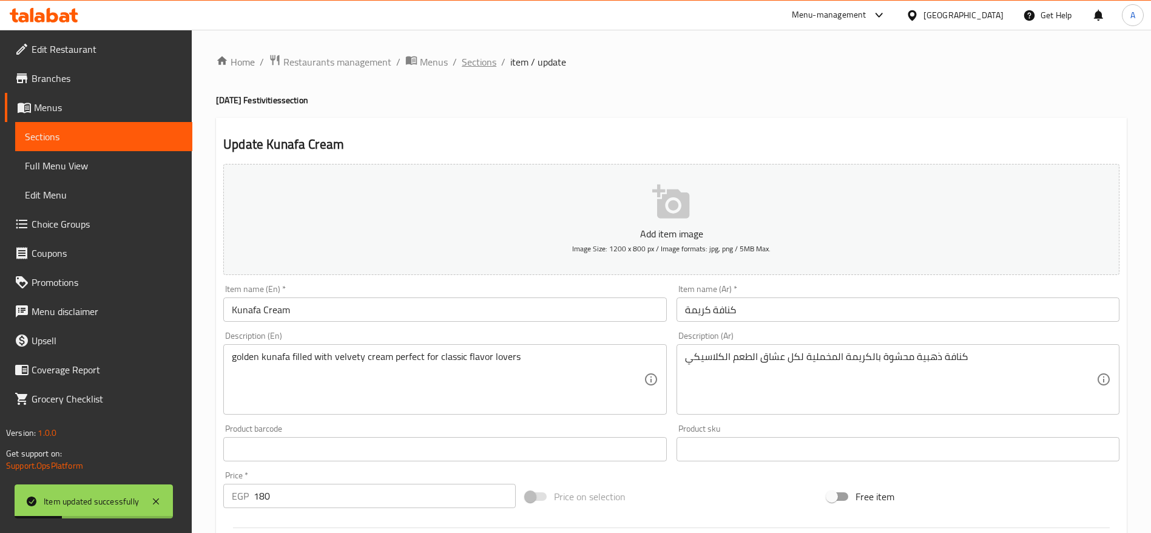
click at [489, 64] on span "Sections" at bounding box center [479, 62] width 35 height 15
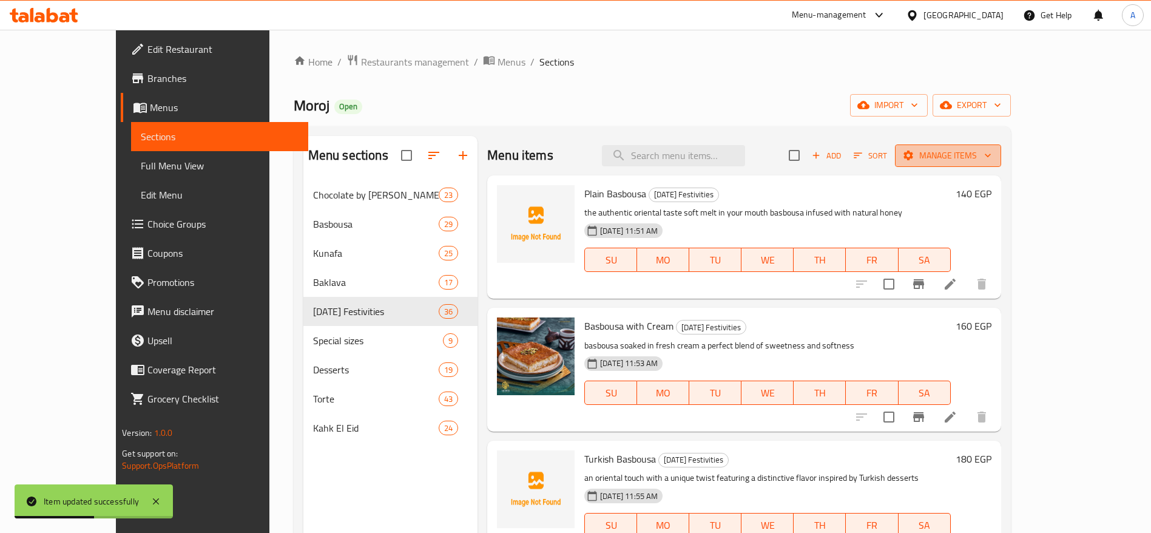
click at [992, 158] on span "Manage items" at bounding box center [948, 155] width 87 height 15
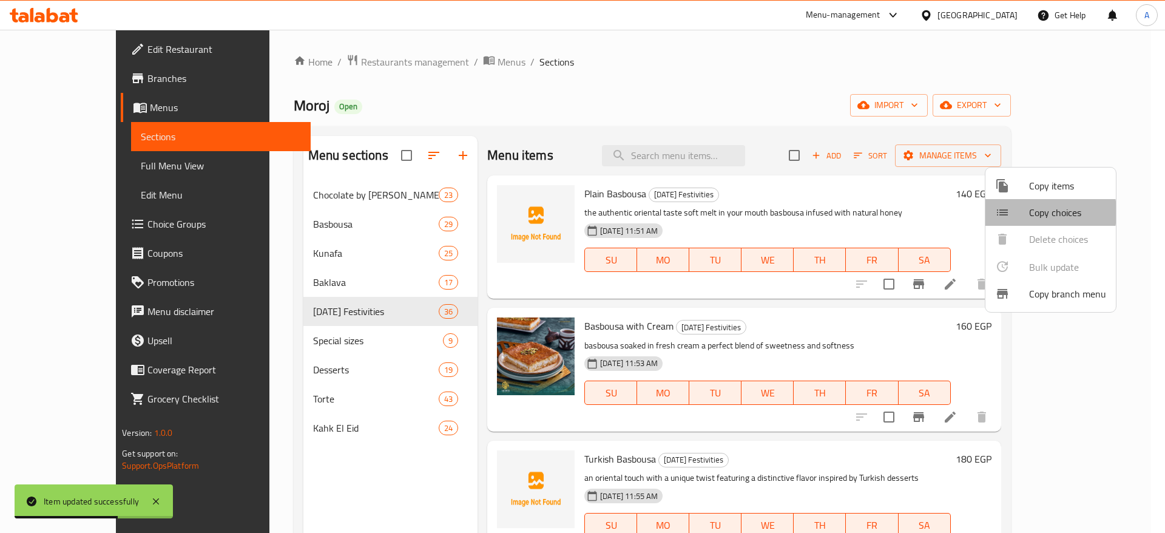
click at [1021, 212] on div at bounding box center [1012, 212] width 34 height 15
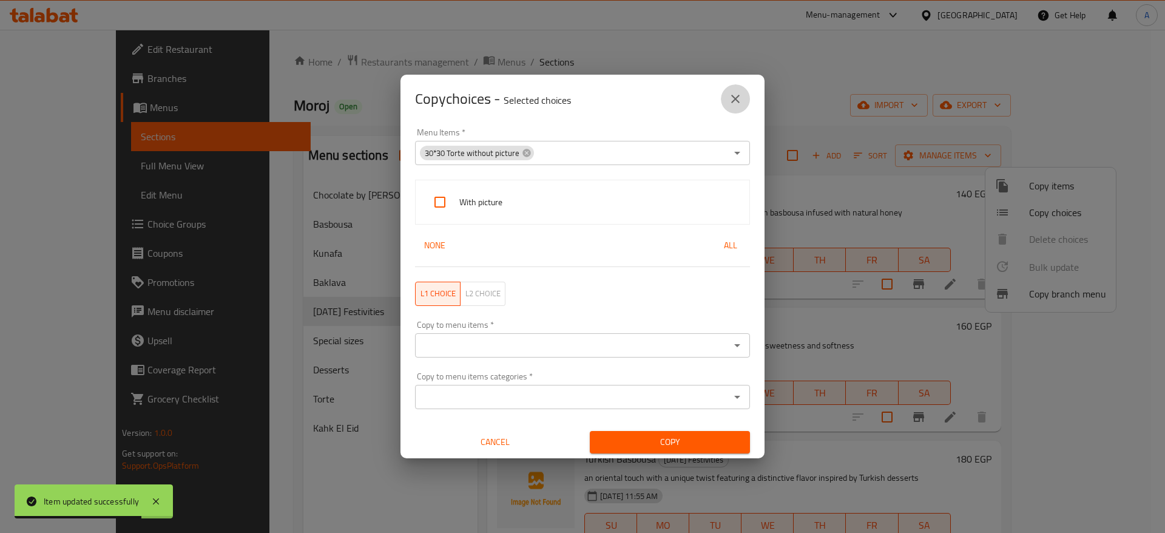
click at [736, 100] on icon "close" at bounding box center [735, 99] width 15 height 15
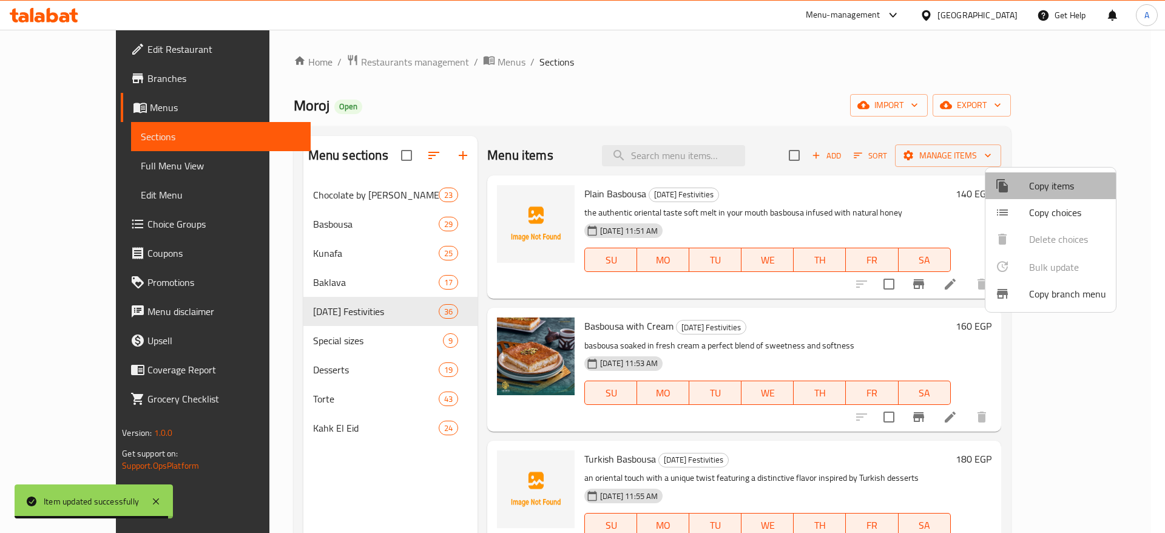
click at [1046, 190] on span "Copy items" at bounding box center [1067, 185] width 77 height 15
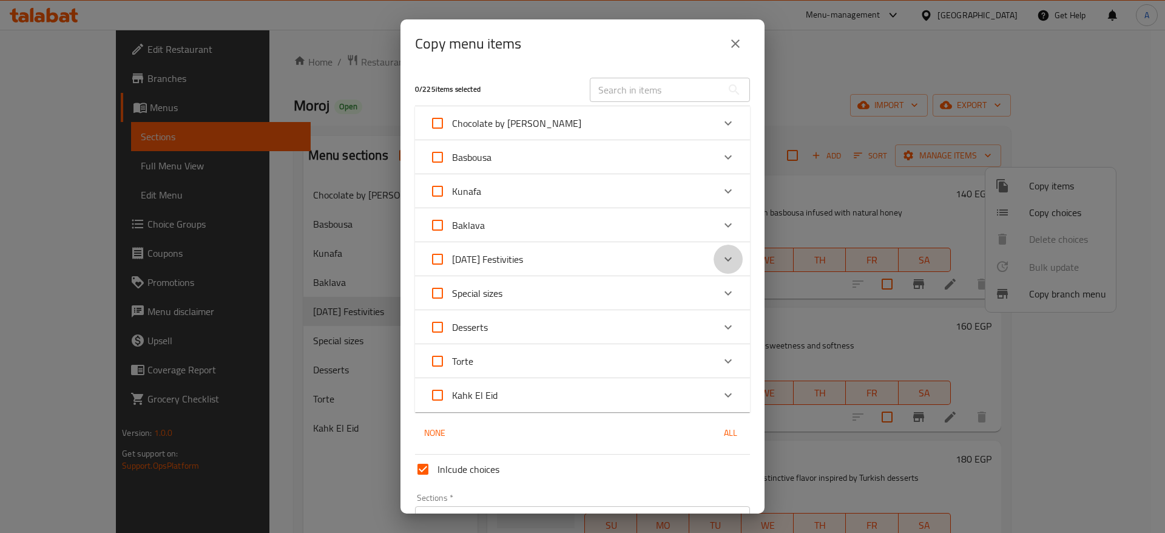
click at [721, 254] on icon "Expand" at bounding box center [728, 259] width 15 height 15
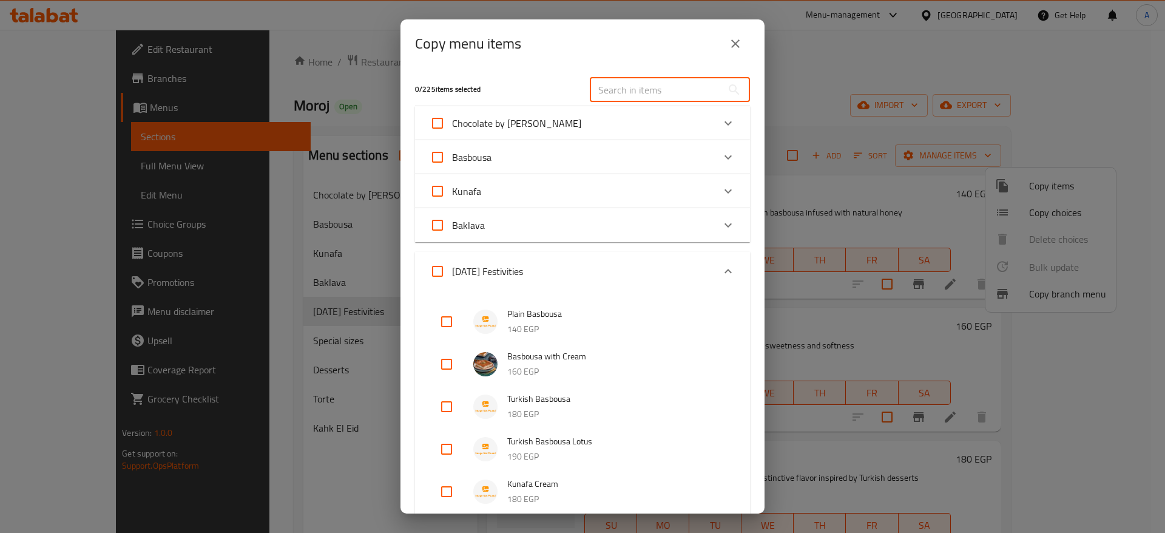
click at [677, 86] on input "text" at bounding box center [656, 90] width 132 height 24
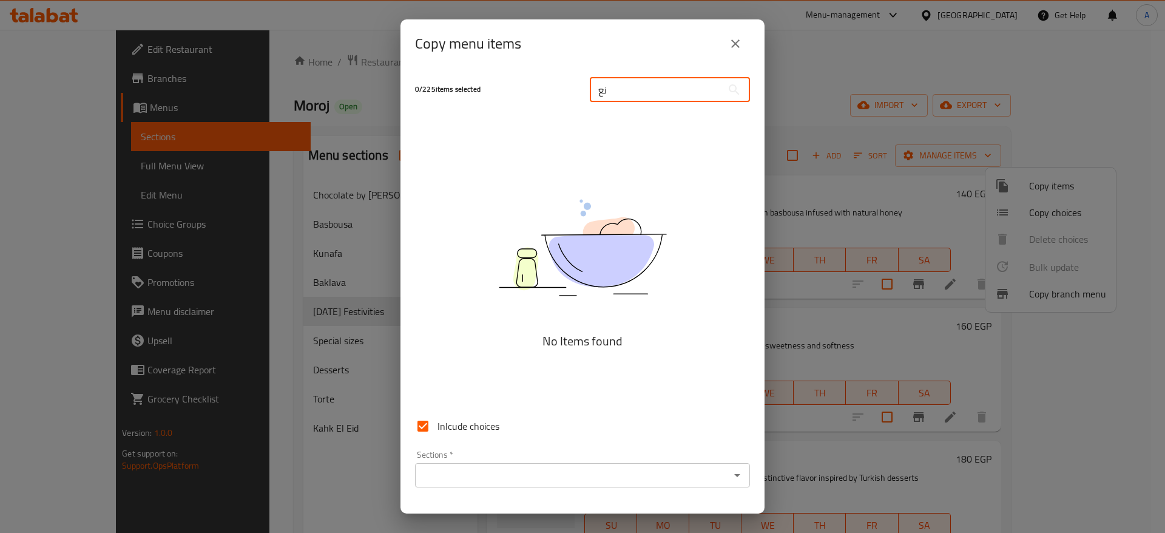
type input "ن"
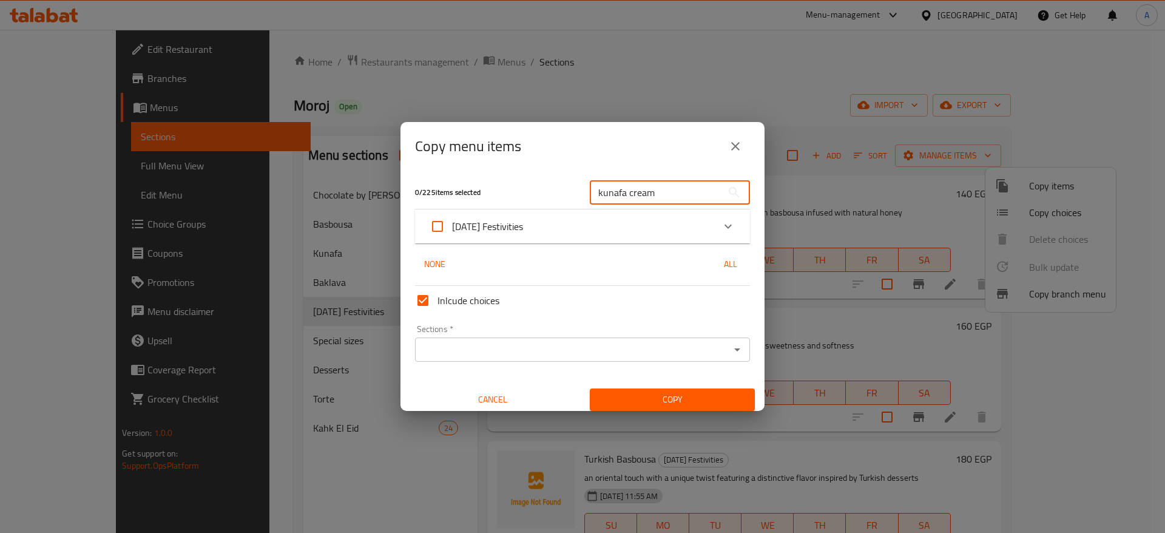
type input "kunafa cream"
click at [721, 221] on icon "Expand" at bounding box center [728, 226] width 15 height 15
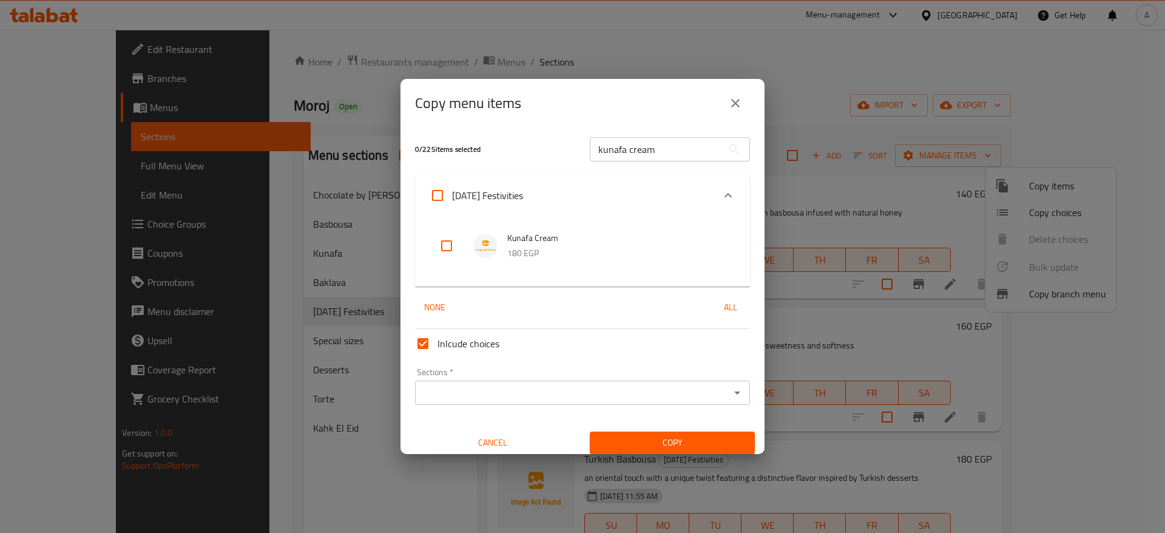
click at [443, 245] on input "checkbox" at bounding box center [446, 245] width 29 height 29
checkbox input "true"
click at [730, 393] on icon "Open" at bounding box center [737, 392] width 15 height 15
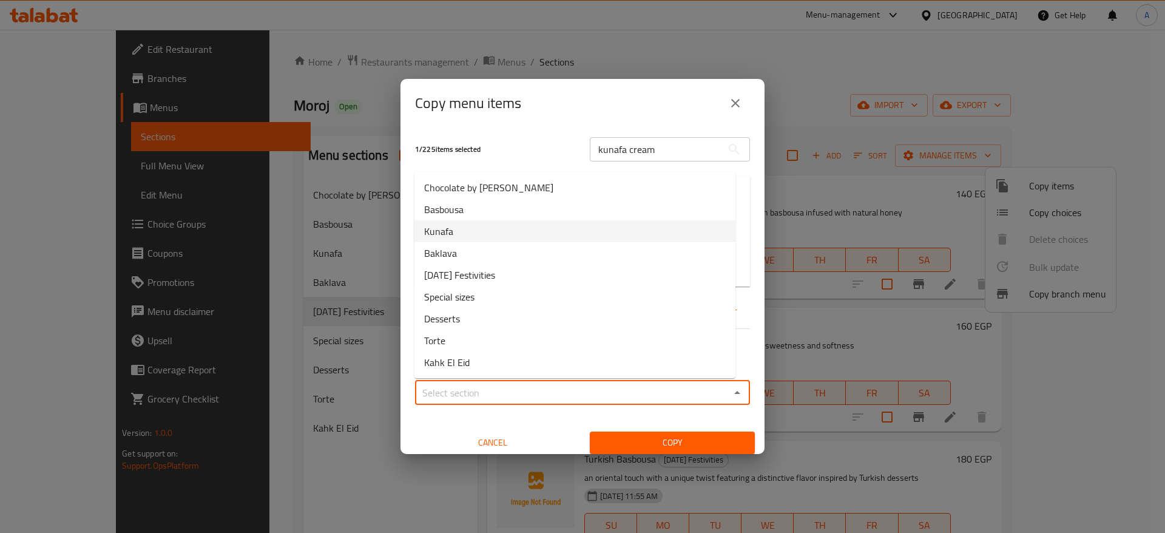
click at [561, 229] on li "Kunafa" at bounding box center [575, 231] width 321 height 22
type input "Kunafa"
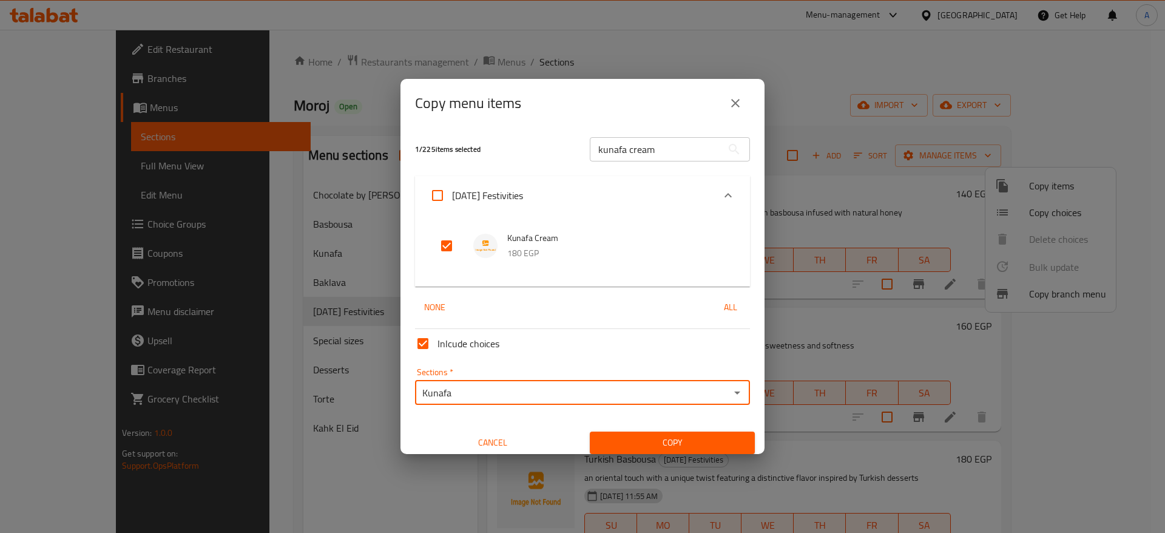
click at [674, 441] on span "Copy" at bounding box center [673, 442] width 146 height 15
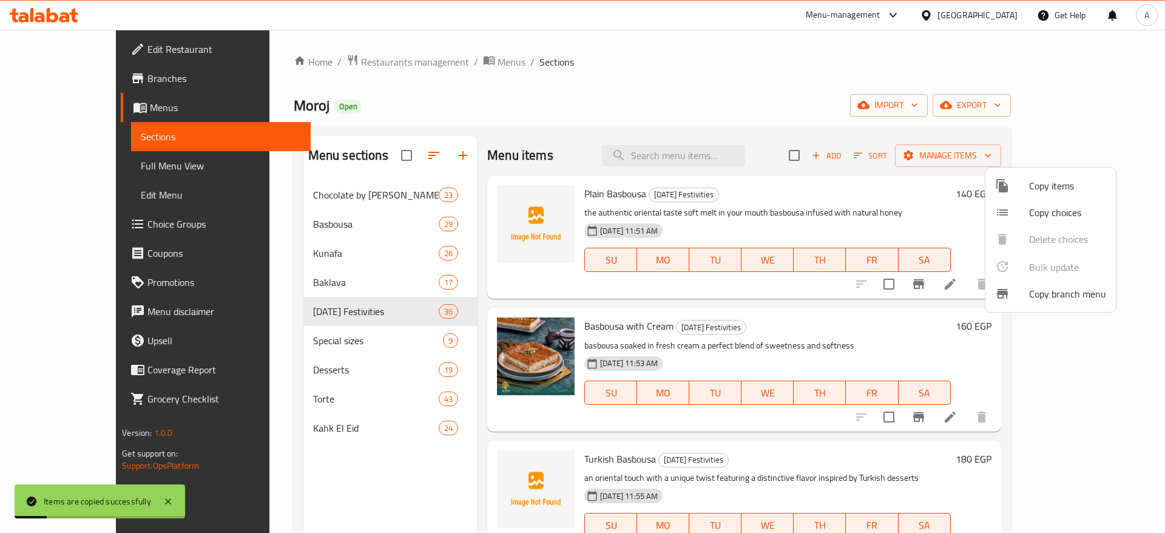
click at [312, 255] on div at bounding box center [582, 266] width 1165 height 533
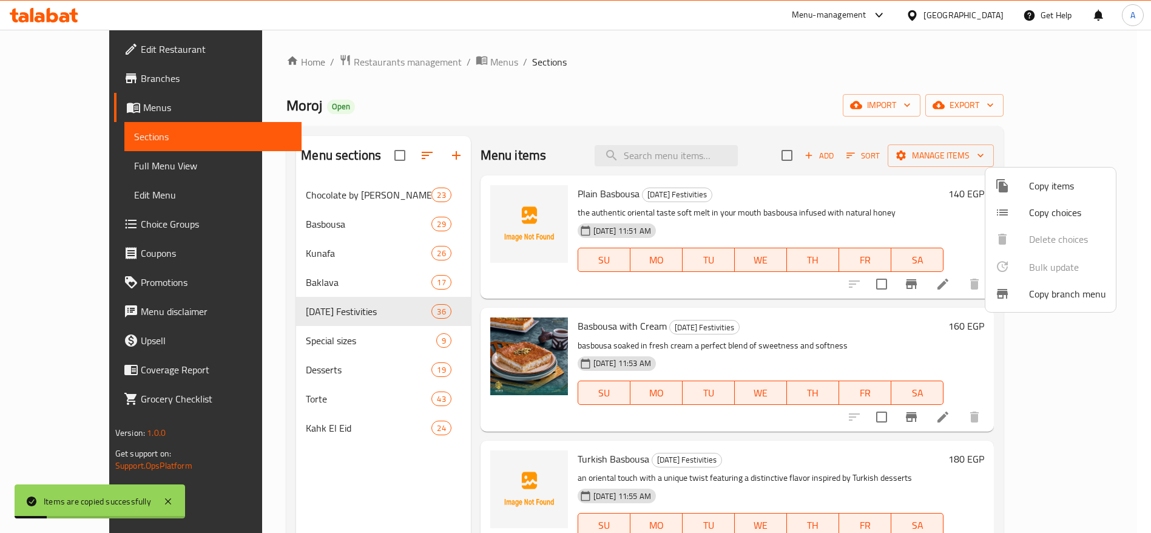
click at [312, 255] on span "Kunafa" at bounding box center [369, 253] width 126 height 15
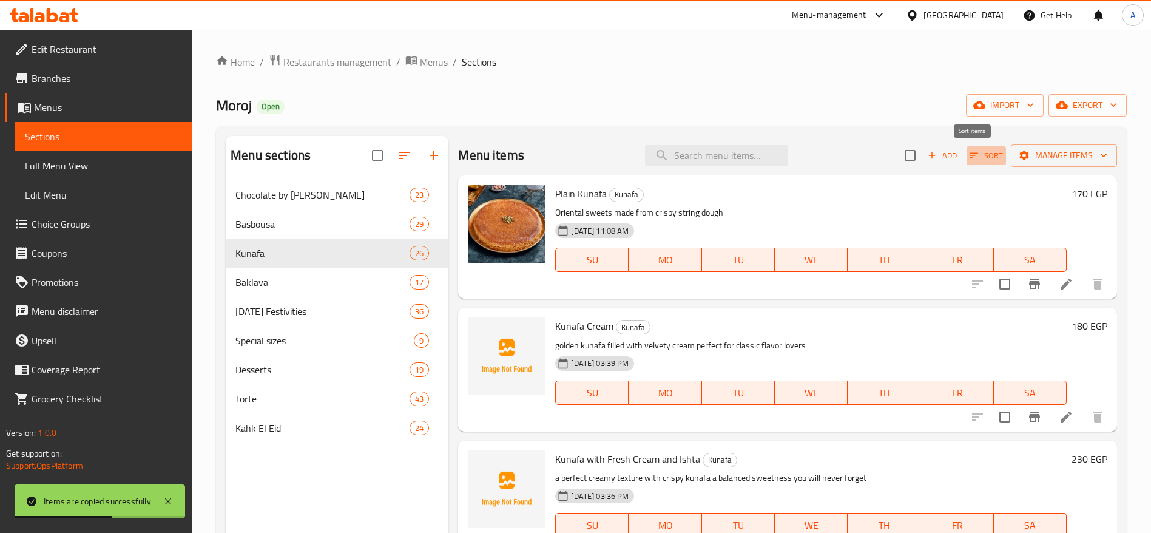
click at [970, 162] on span "Sort" at bounding box center [986, 156] width 33 height 14
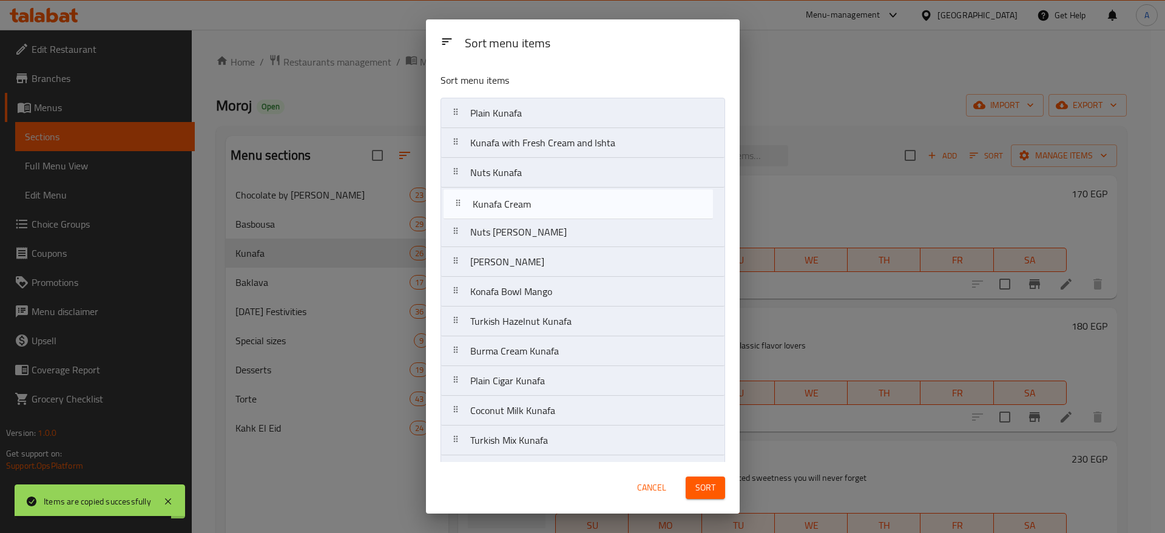
drag, startPoint x: 452, startPoint y: 151, endPoint x: 455, endPoint y: 217, distance: 66.8
click at [455, 217] on nav "Plain Kunafa Kunafa Cream Kunafa with Fresh Cream and Ishta Nuts Kunafa Nuts Aj…" at bounding box center [583, 485] width 285 height 774
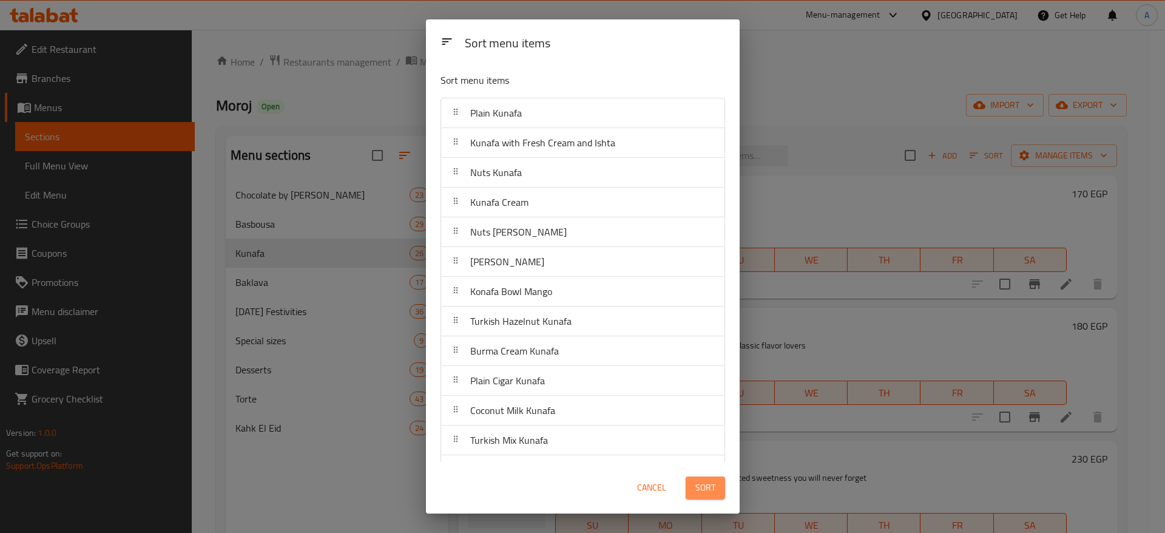
click at [713, 487] on span "Sort" at bounding box center [706, 487] width 20 height 15
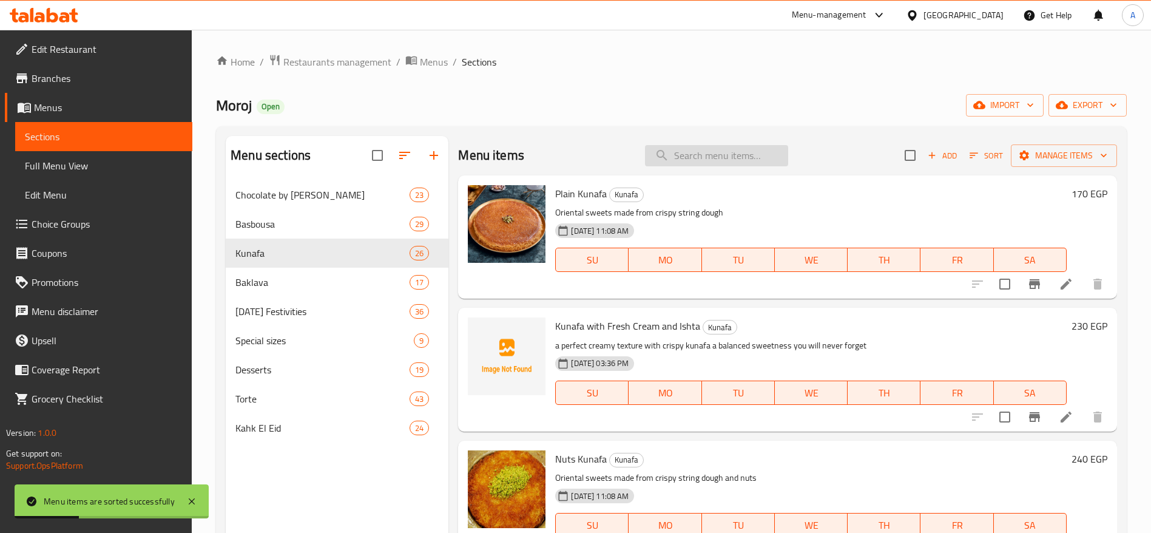
click at [700, 152] on input "search" at bounding box center [716, 155] width 143 height 21
type input "h"
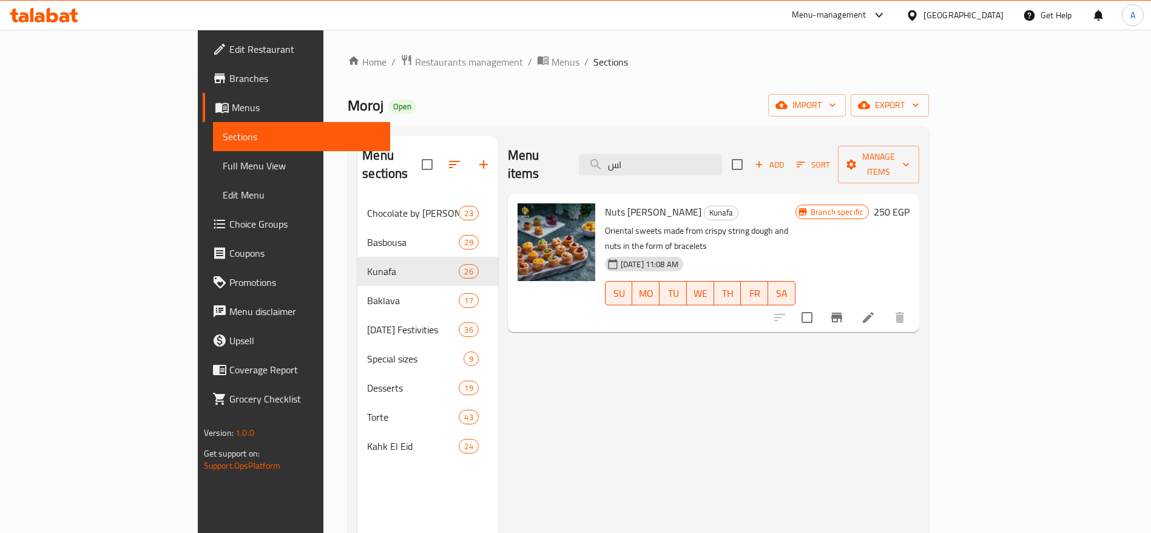
type input "ا"
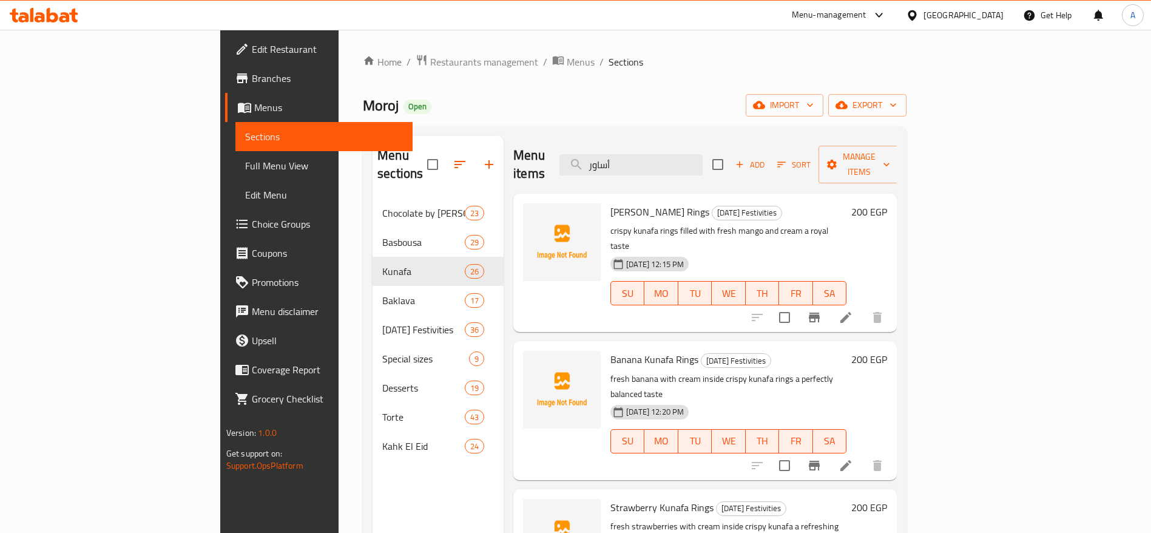
type input "أساور"
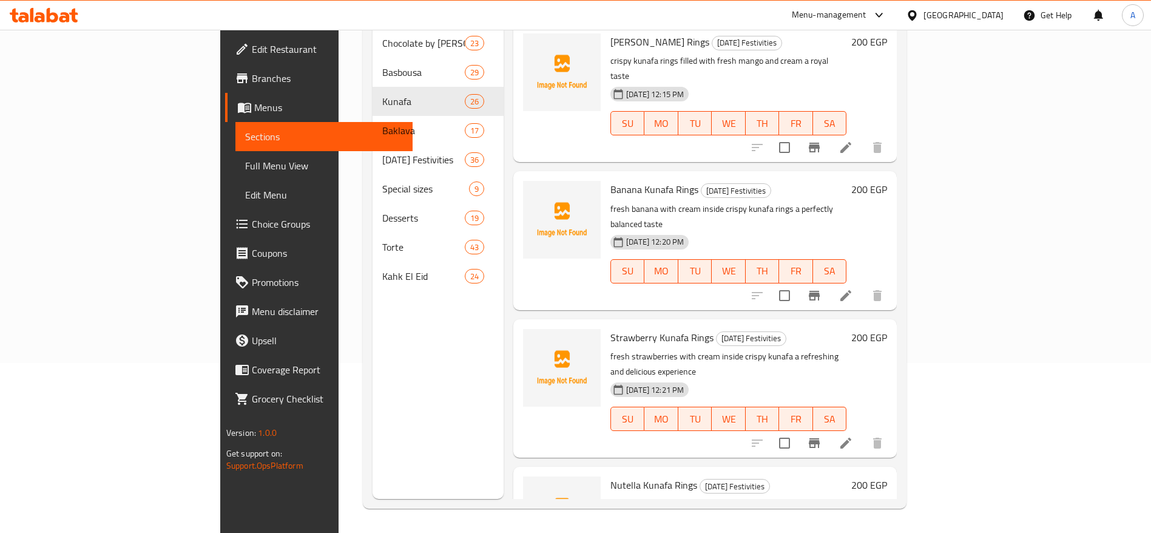
scroll to position [28, 0]
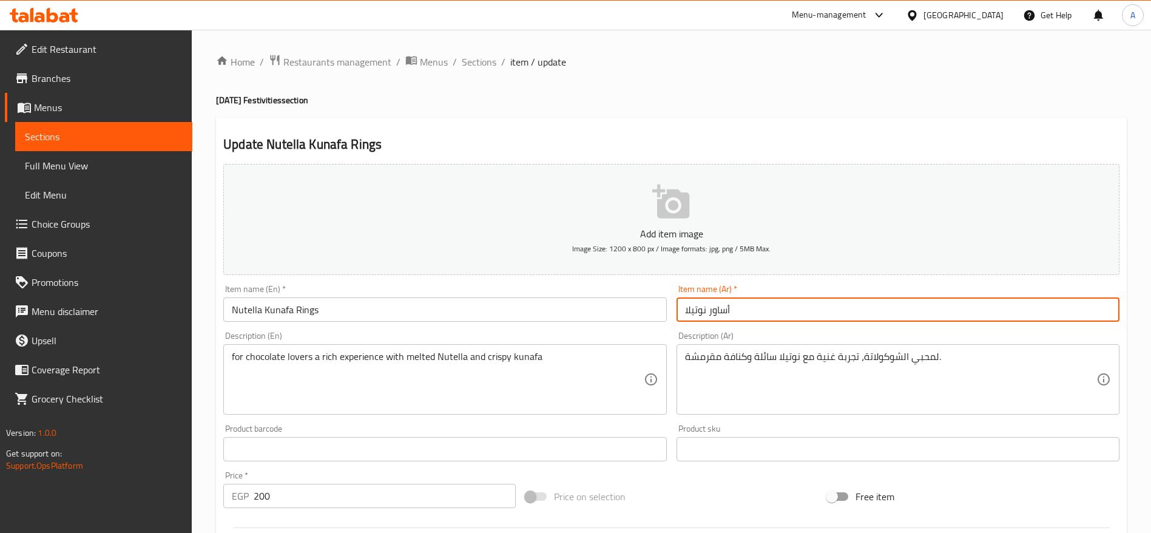
click at [755, 303] on input "أساور نوتيلا" at bounding box center [898, 309] width 443 height 24
paste input "كنافة أساور بالنوتيلا واللوتس"
type input "كنافة أساور بالنوتيلا واللوتس"
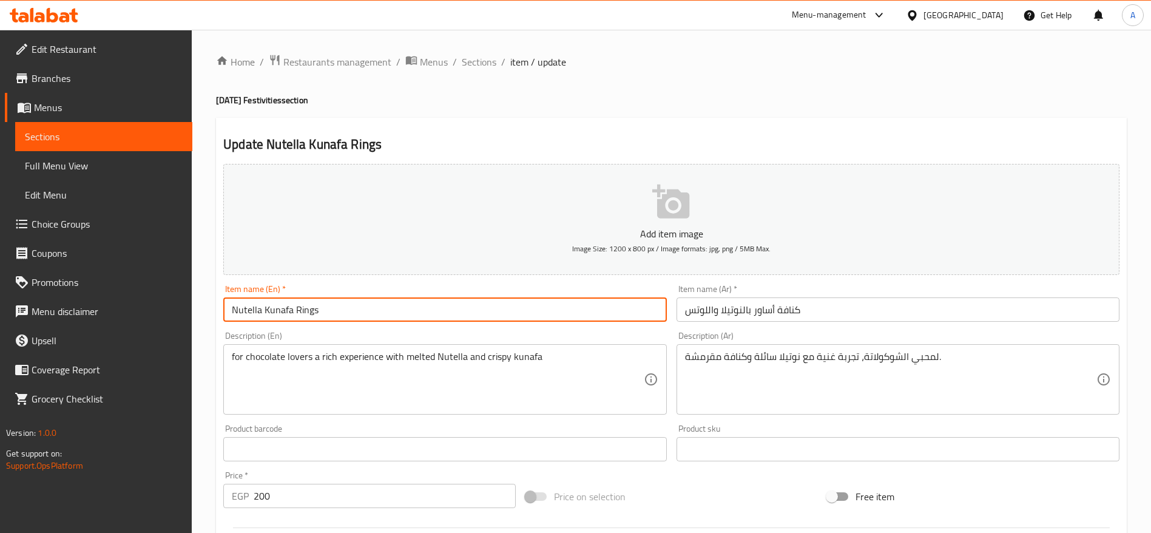
click at [487, 310] on input "Nutella Kunafa Rings" at bounding box center [444, 309] width 443 height 24
paste input "Kunafa Bracelets with Nutella & Lotu"
type input "Kunafa Bracelets with Nutella & Lotus"
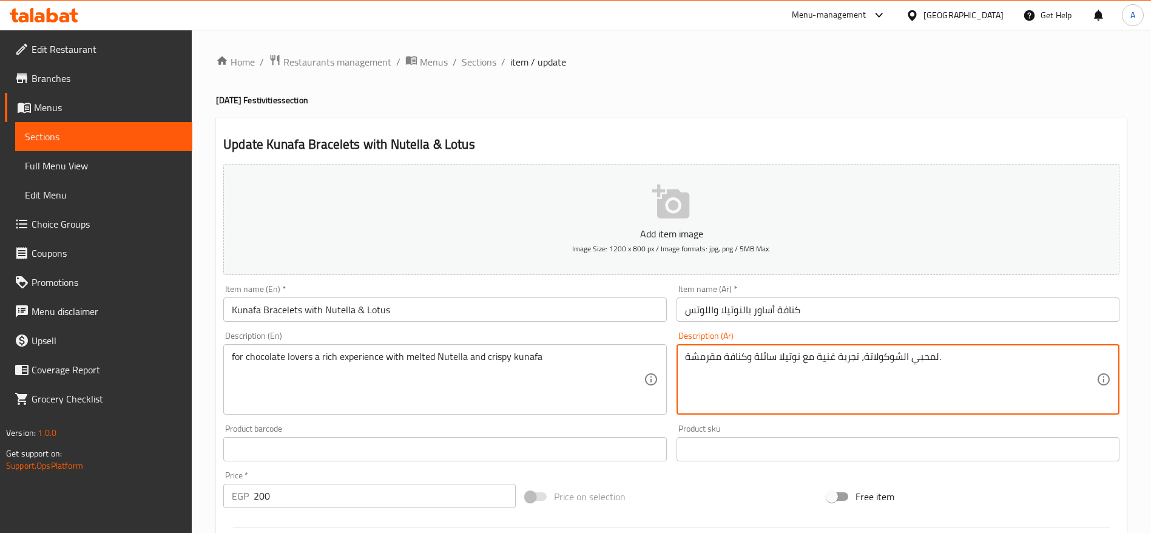
paste textarea "أساور كنافة مقرمشة محشية بكريمة غنية ومغطاة بنكهات النوتيلا واللوتس"
type textarea "أساور كنافة مقرمشة محشية بكريمة غنية ومغطاة بنكهات النوتيلا واللوتس."
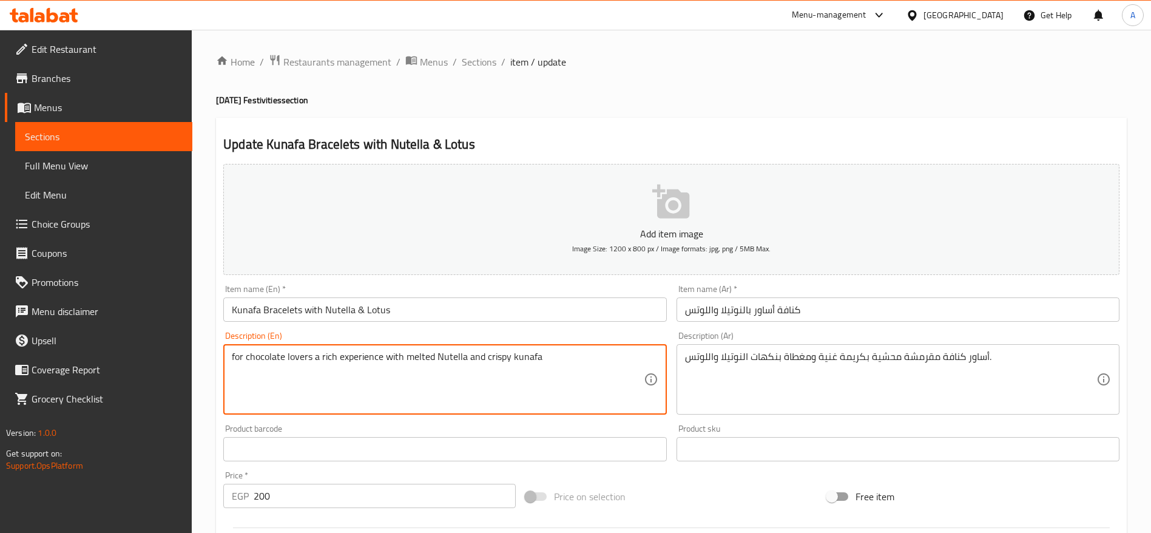
click at [588, 390] on textarea "for chocolate lovers a rich experience with melted Nutella and crispy kunafa" at bounding box center [437, 380] width 411 height 58
paste textarea "Crispy kunafa bracelets filled with rich cream and topped with Nutella & Lotus."
paste textarea
type textarea "Crispy kunafa bracelets filled with rich cream and topped with Nutella & Lotus."
click at [381, 503] on input "200" at bounding box center [385, 496] width 262 height 24
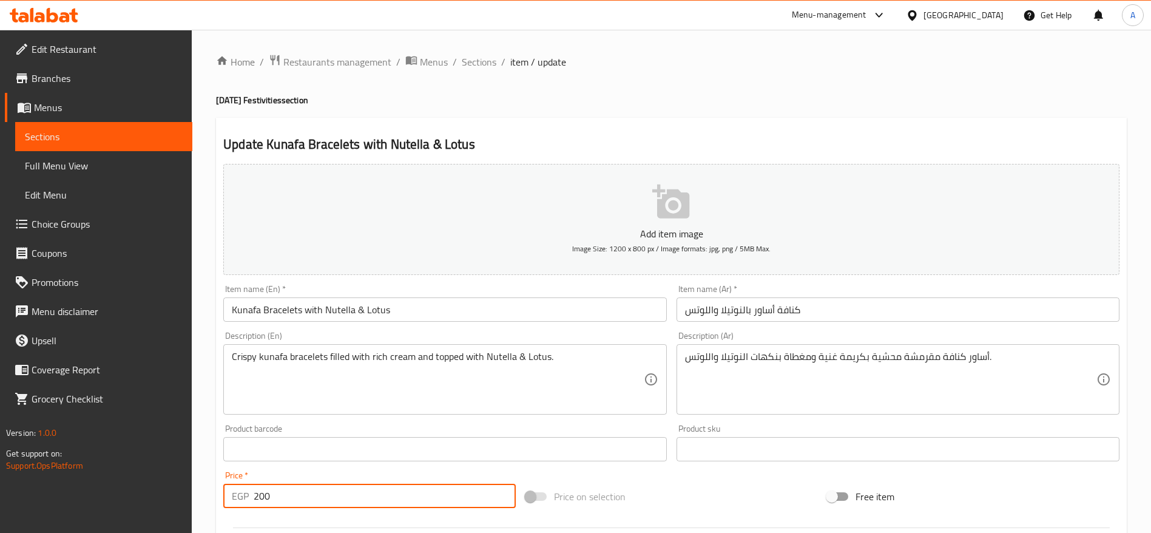
click at [381, 503] on input "200" at bounding box center [385, 496] width 262 height 24
type input "220"
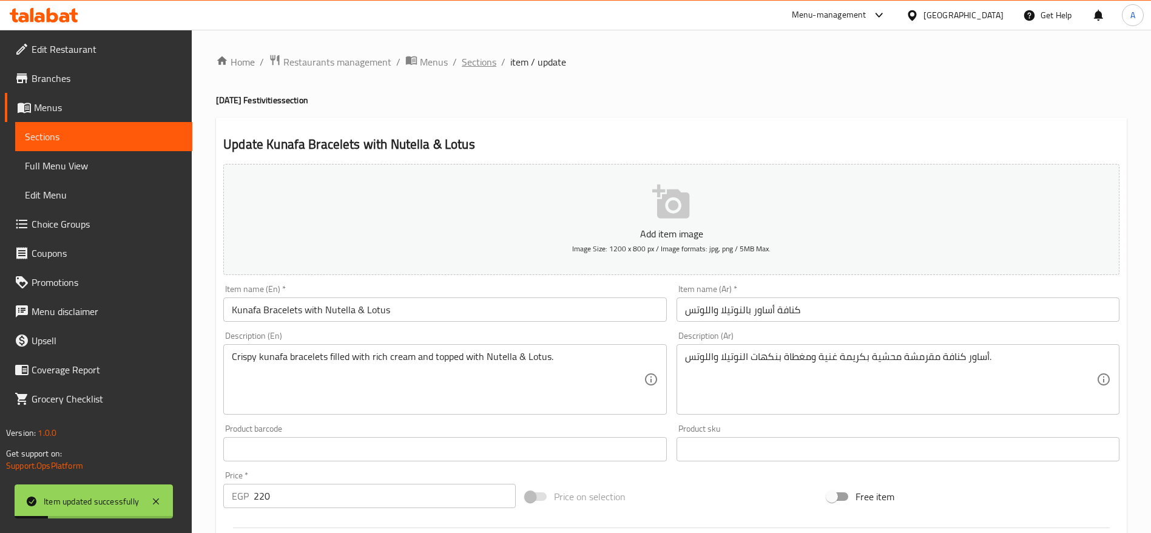
click at [484, 63] on span "Sections" at bounding box center [479, 62] width 35 height 15
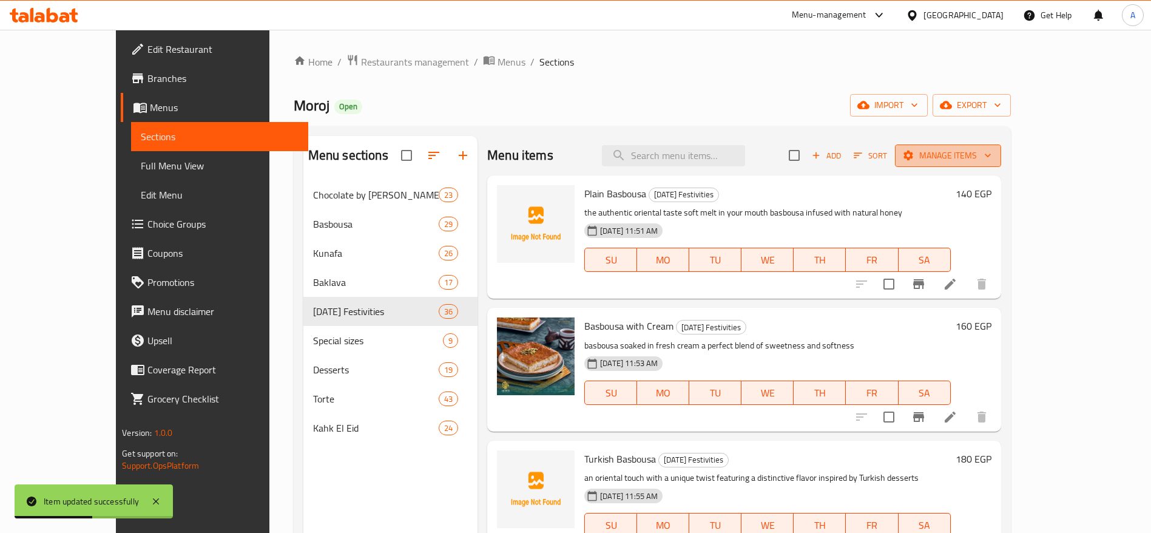
click at [992, 152] on span "Manage items" at bounding box center [948, 155] width 87 height 15
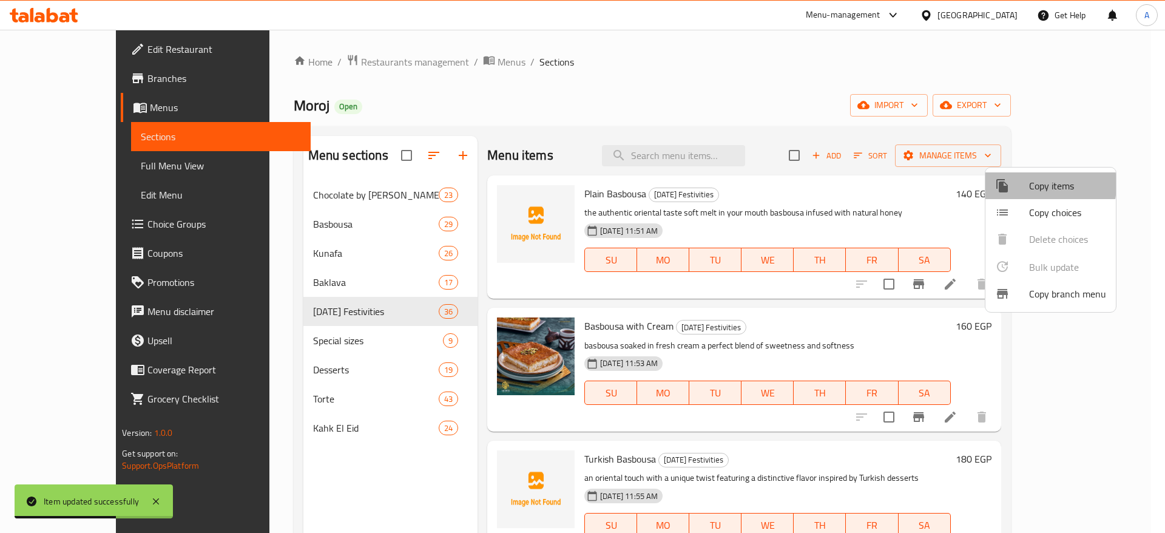
click at [1024, 184] on div at bounding box center [1012, 185] width 34 height 15
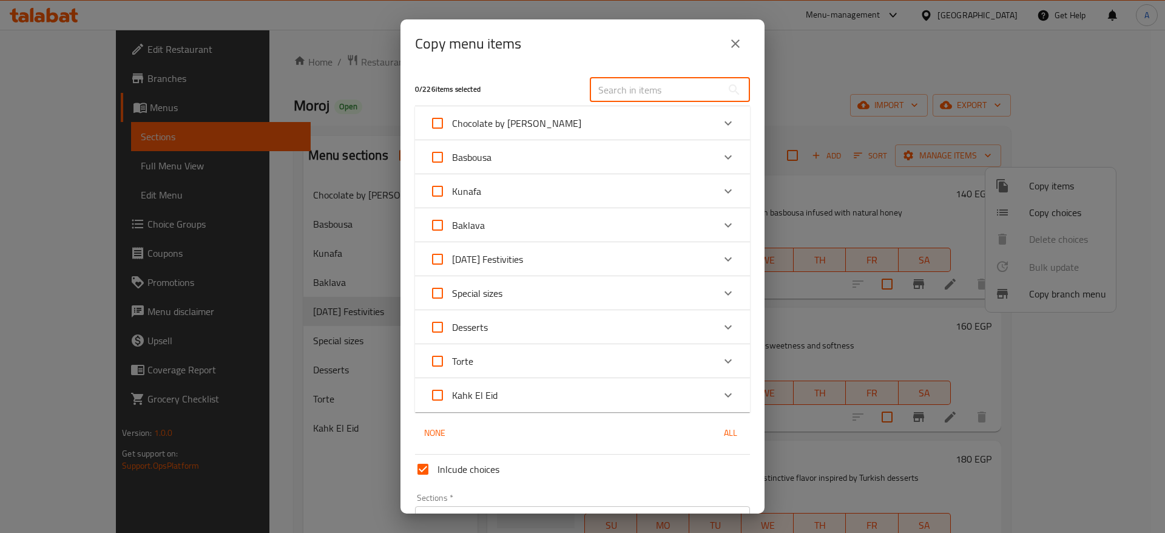
click at [658, 90] on input "text" at bounding box center [656, 90] width 132 height 24
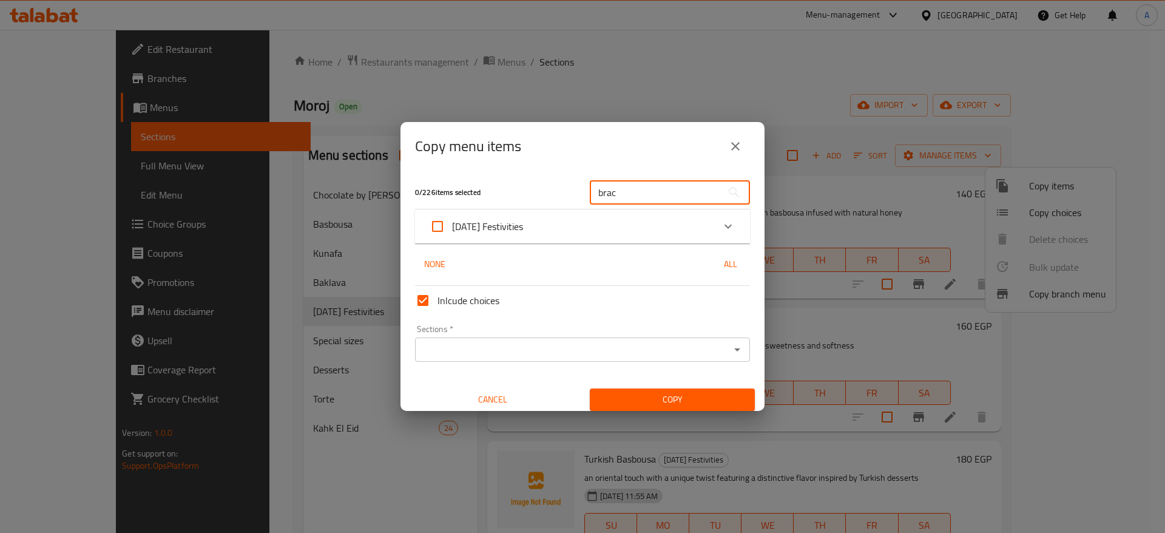
type input "brac"
click at [721, 221] on icon "Expand" at bounding box center [728, 226] width 15 height 15
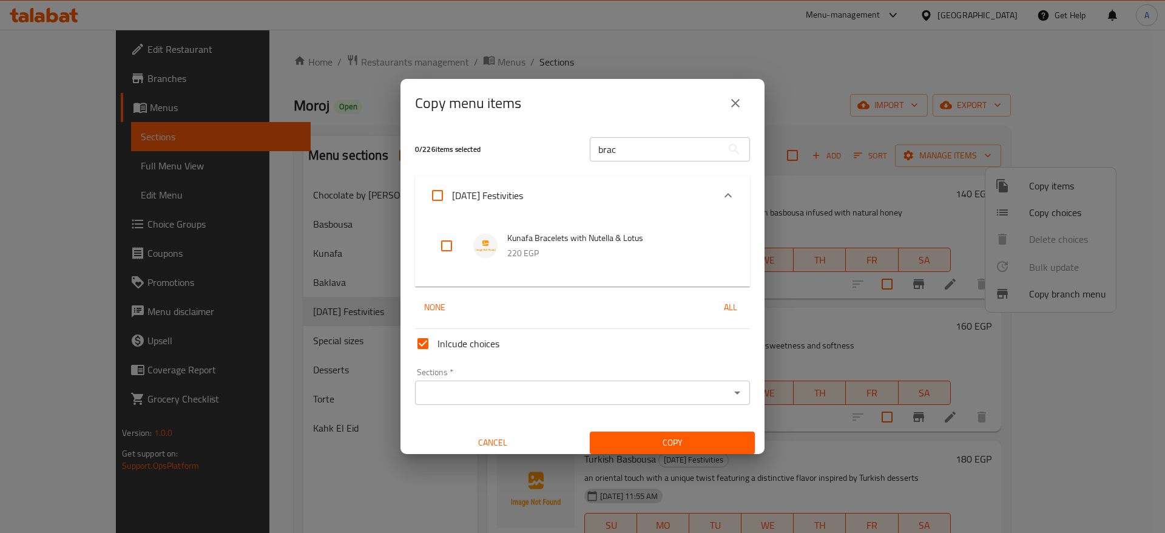
click at [441, 249] on input "checkbox" at bounding box center [446, 245] width 29 height 29
checkbox input "true"
click at [730, 393] on icon "Open" at bounding box center [737, 392] width 15 height 15
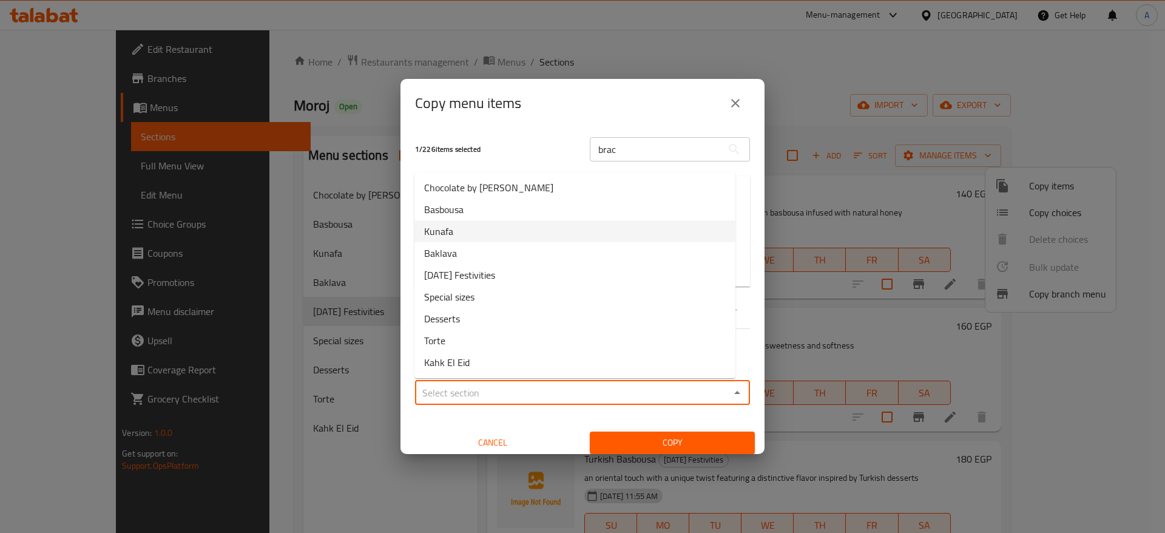
click at [496, 234] on li "Kunafa" at bounding box center [575, 231] width 321 height 22
type input "Kunafa"
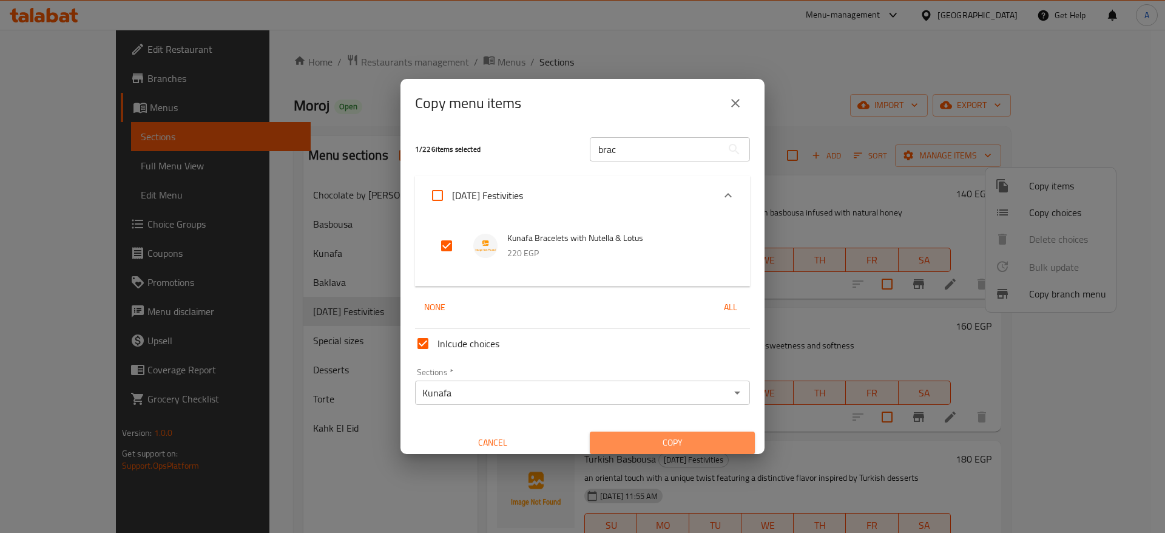
click at [682, 443] on span "Copy" at bounding box center [673, 442] width 146 height 15
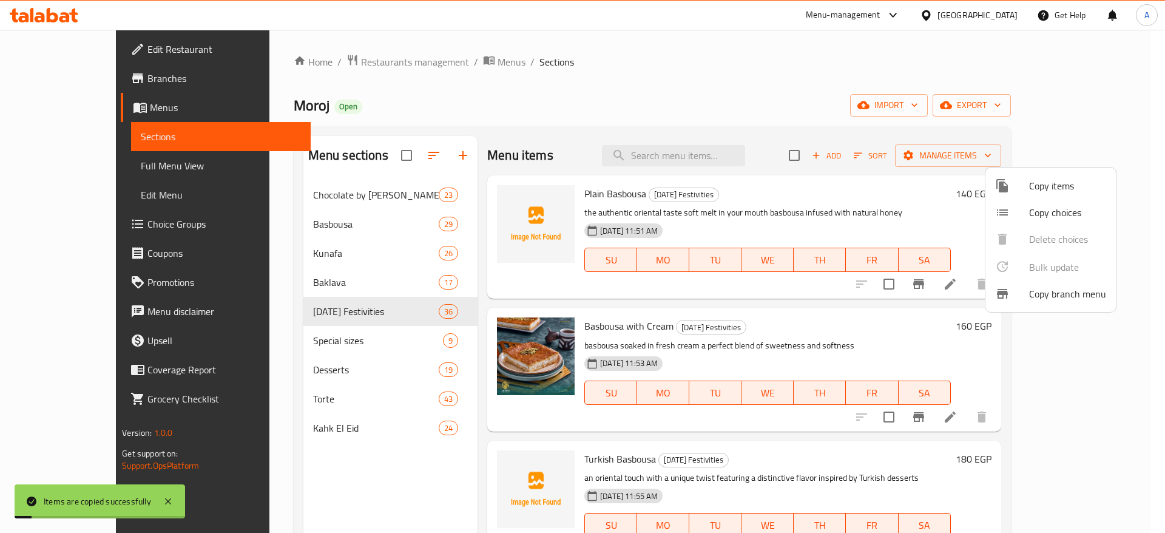
click at [276, 255] on div at bounding box center [582, 266] width 1165 height 533
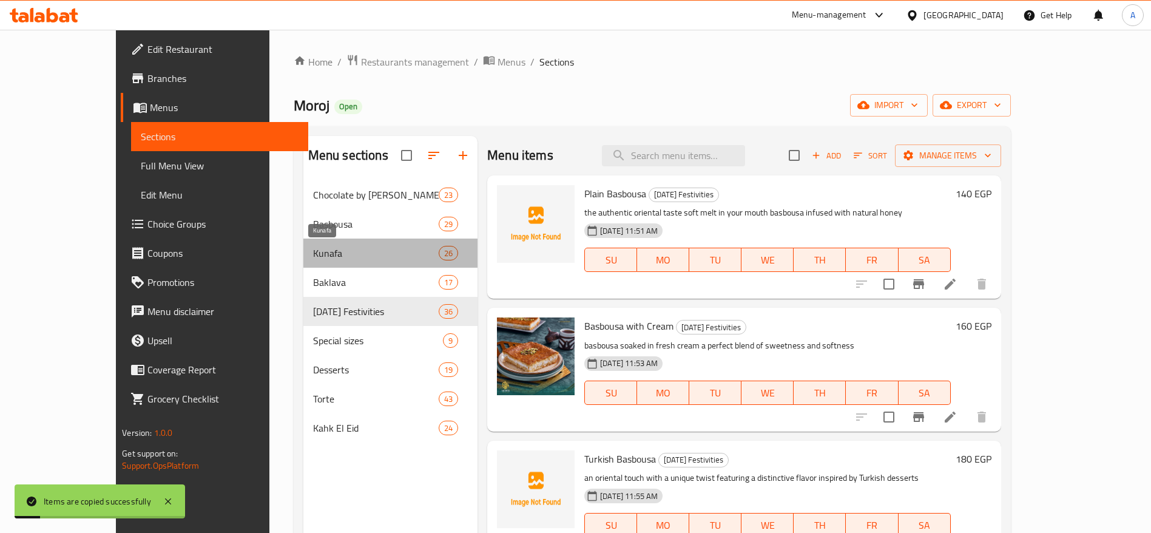
click at [313, 255] on span "Kunafa" at bounding box center [376, 253] width 126 height 15
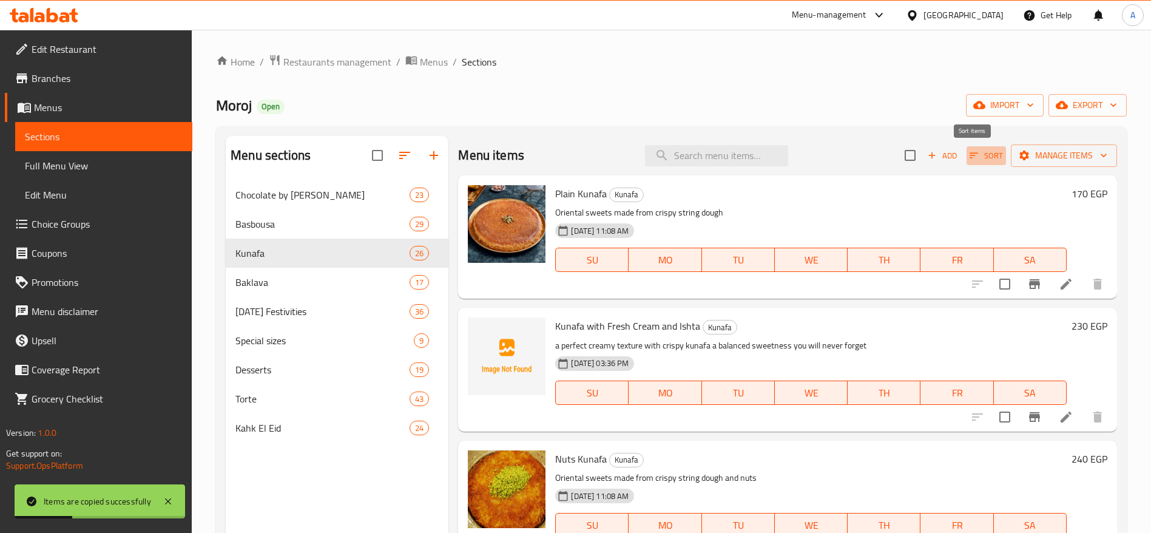
click at [969, 159] on icon "button" at bounding box center [974, 155] width 11 height 11
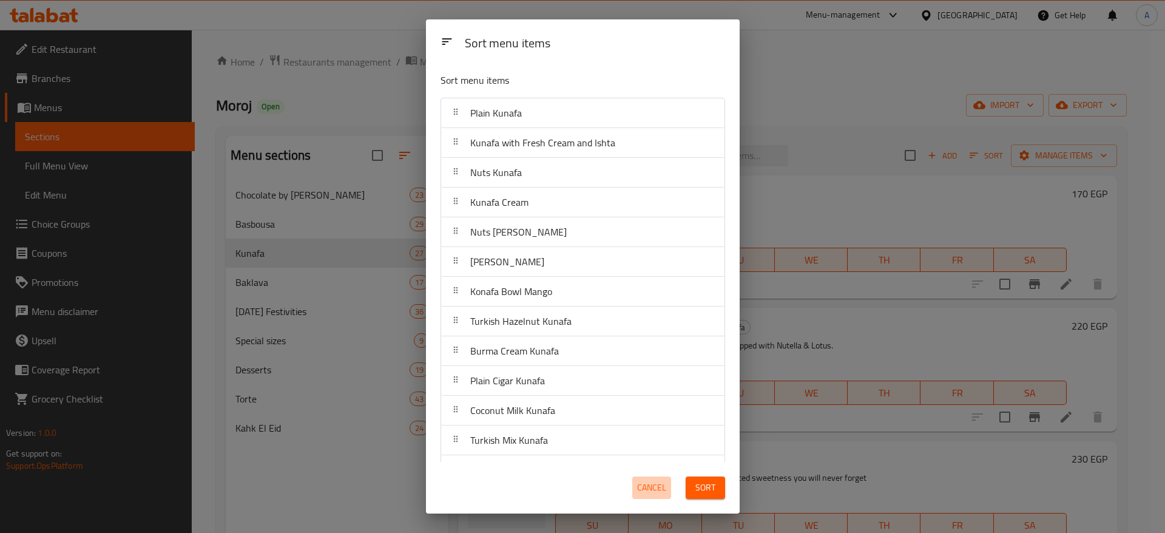
click at [648, 496] on button "Cancel" at bounding box center [651, 487] width 39 height 22
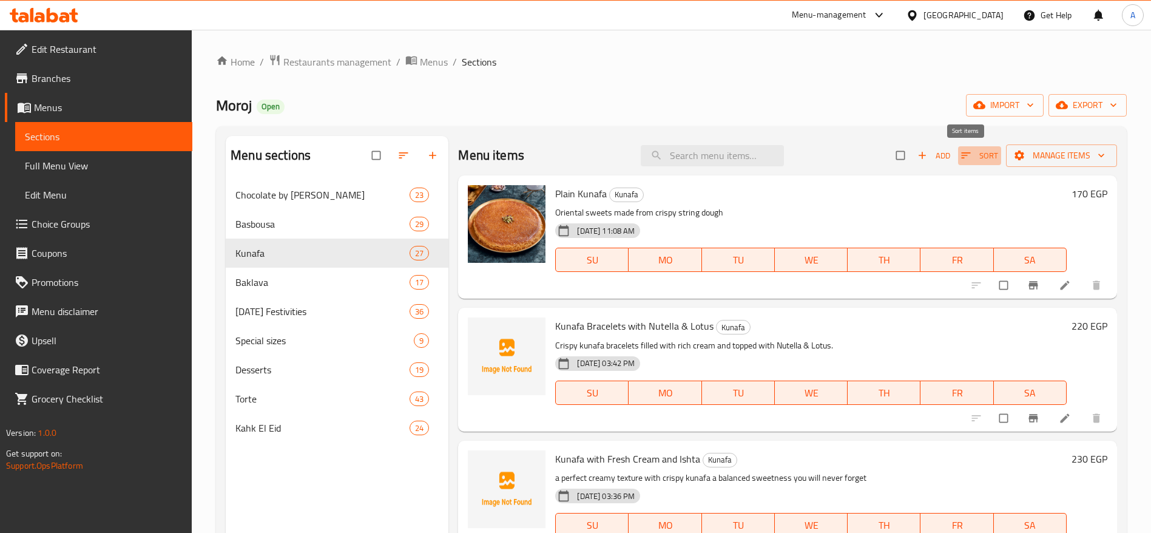
click at [960, 158] on icon "button" at bounding box center [966, 155] width 12 height 12
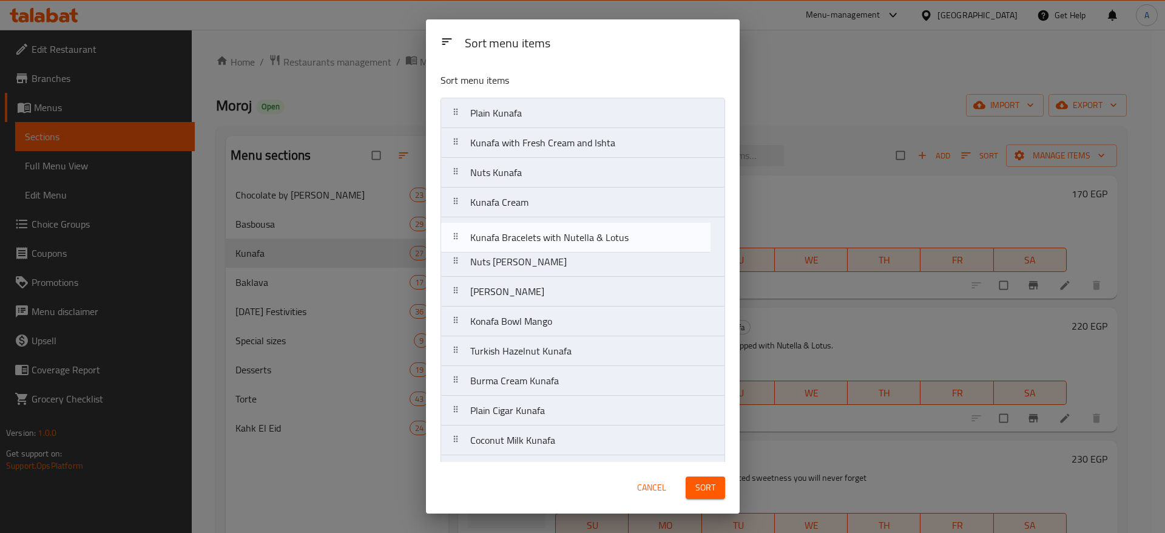
drag, startPoint x: 455, startPoint y: 149, endPoint x: 455, endPoint y: 247, distance: 97.7
click at [455, 247] on nav "Plain Kunafa Kunafa Bracelets with Nutella & Lotus Kunafa with Fresh Cream and …" at bounding box center [583, 500] width 285 height 804
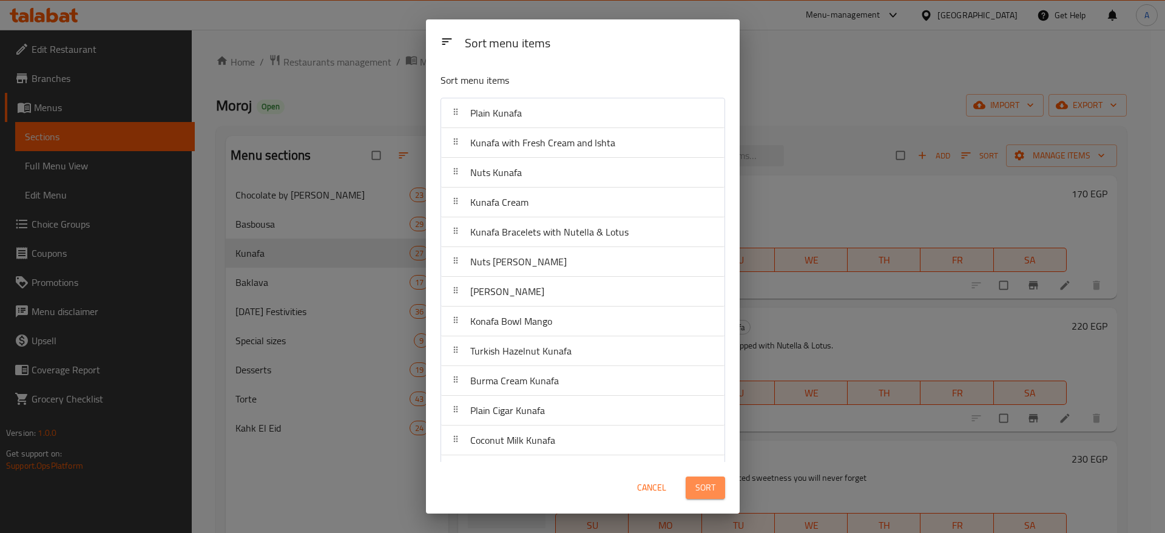
click at [704, 484] on span "Sort" at bounding box center [706, 487] width 20 height 15
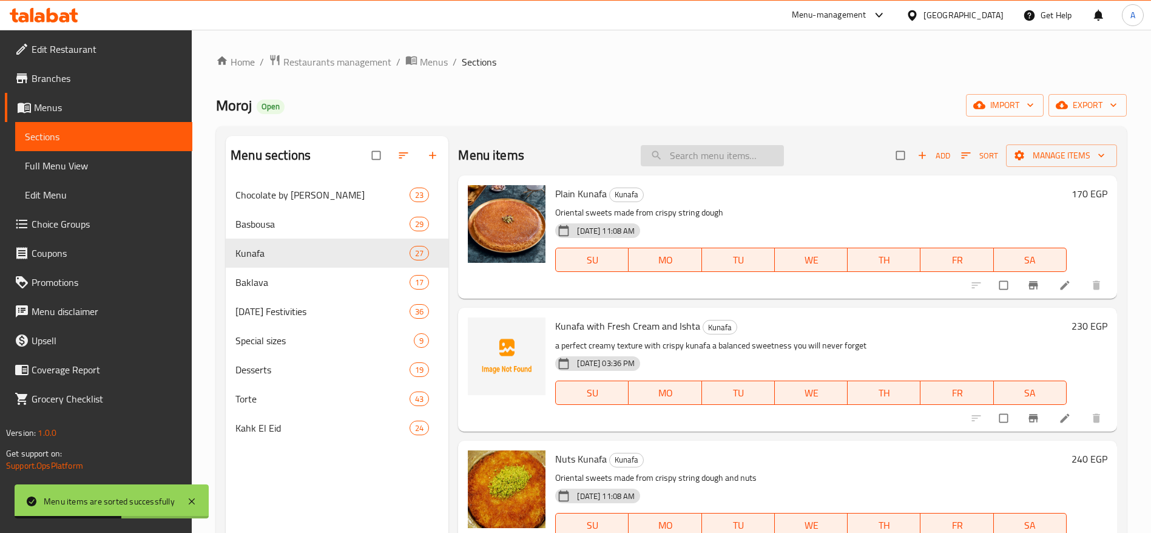
click at [700, 152] on input "search" at bounding box center [712, 155] width 143 height 21
type input "f"
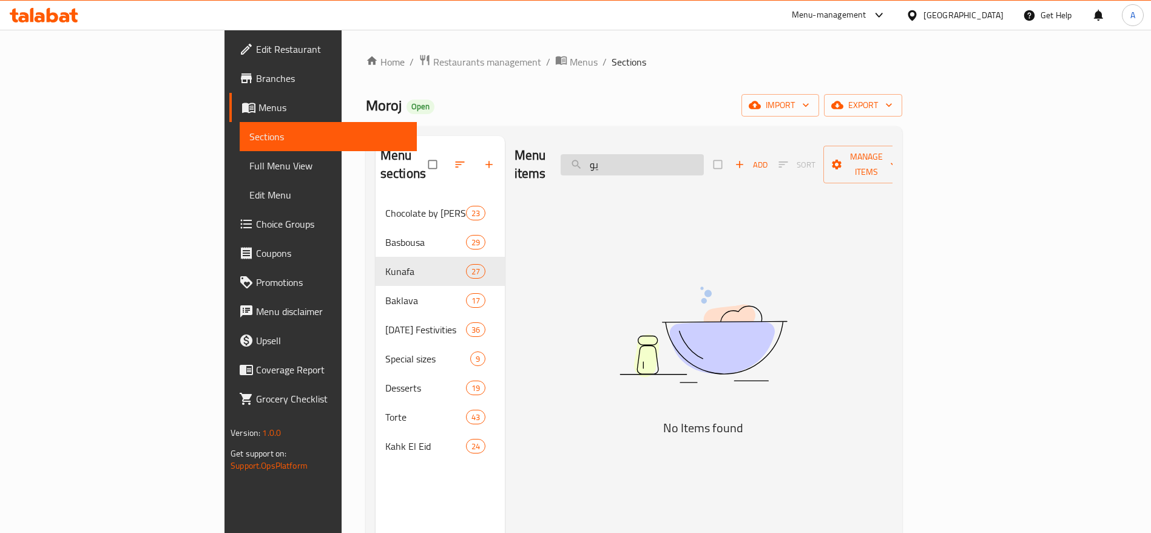
type input "ي"
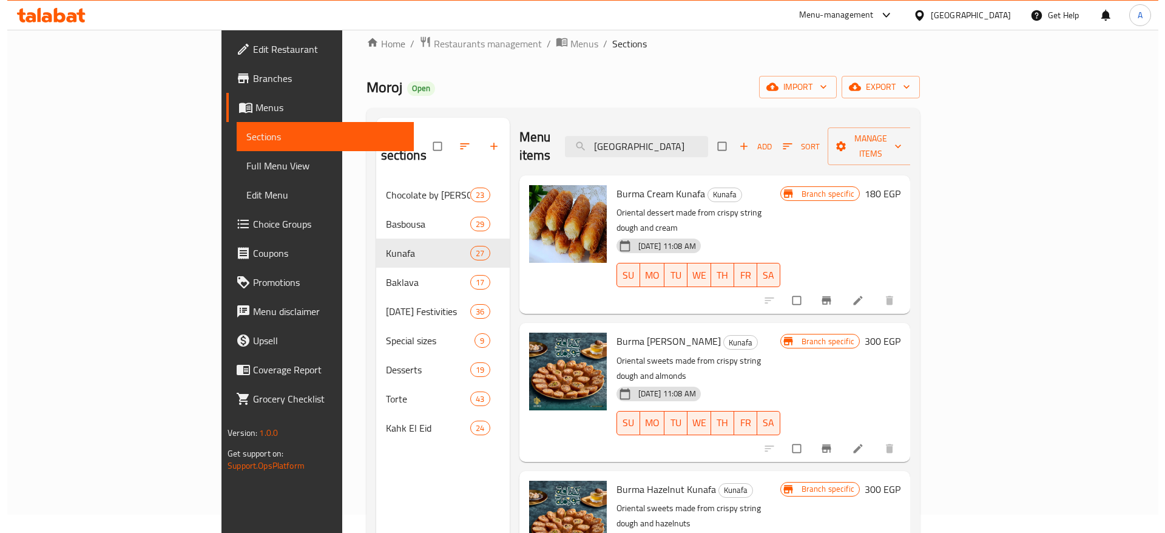
scroll to position [16, 0]
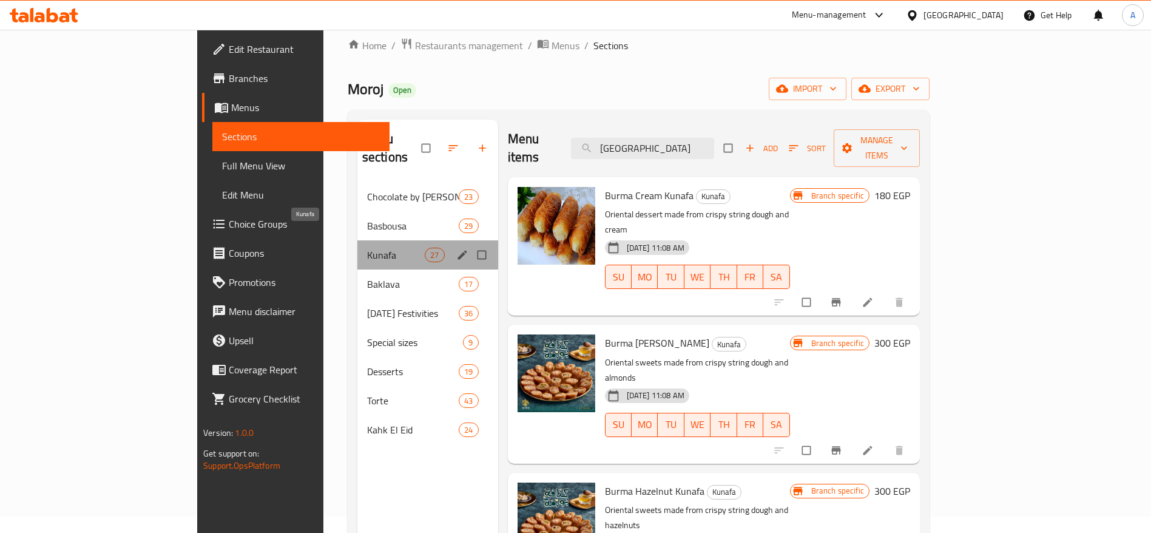
click at [367, 248] on span "Kunafa" at bounding box center [396, 255] width 58 height 15
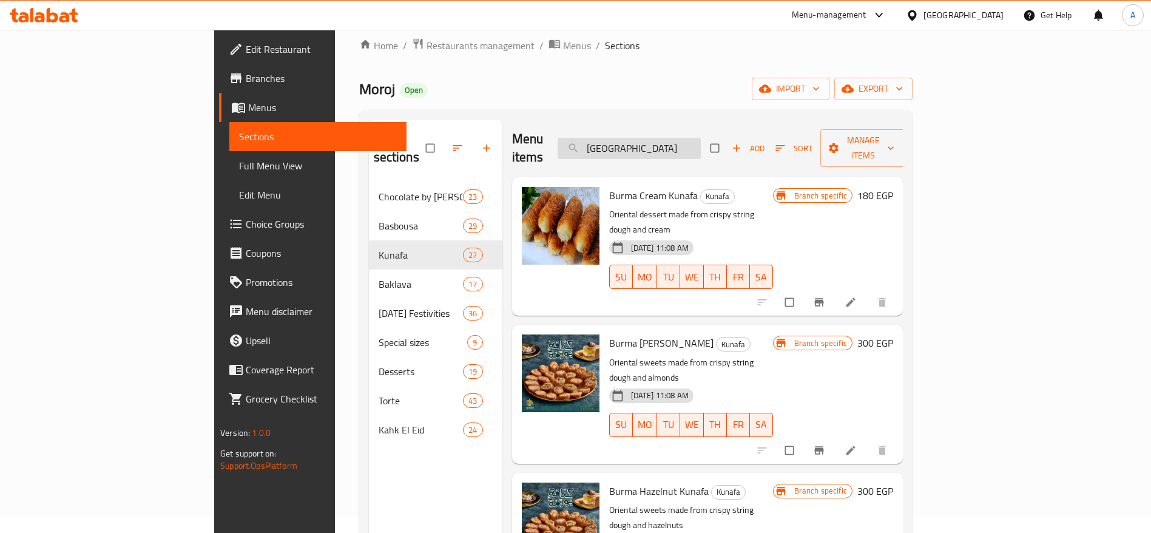
click at [701, 143] on input "[GEOGRAPHIC_DATA]" at bounding box center [629, 148] width 143 height 21
type input "b"
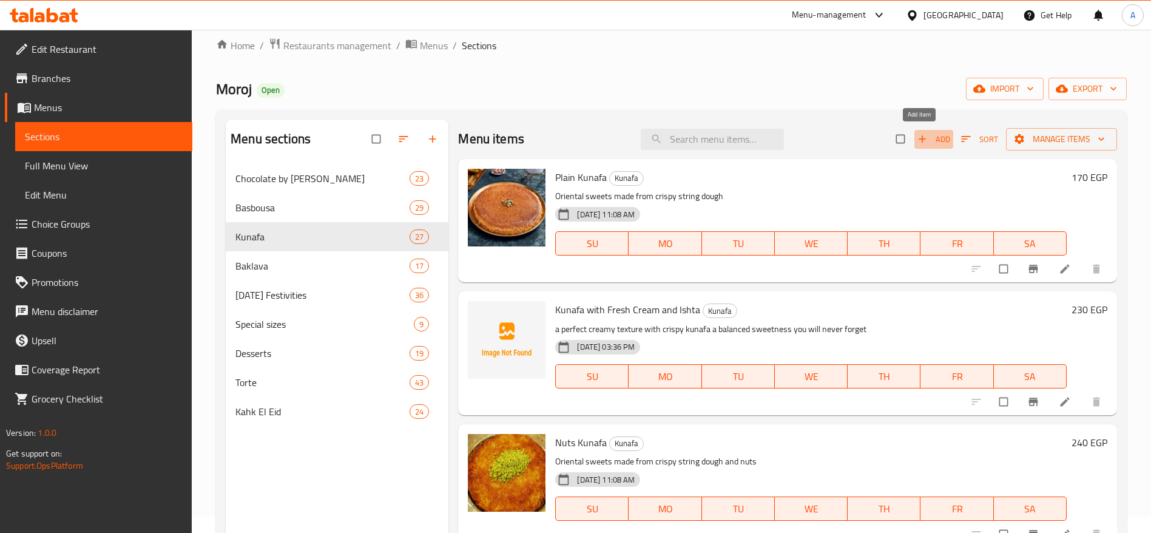
click at [918, 135] on span "Add" at bounding box center [934, 139] width 33 height 14
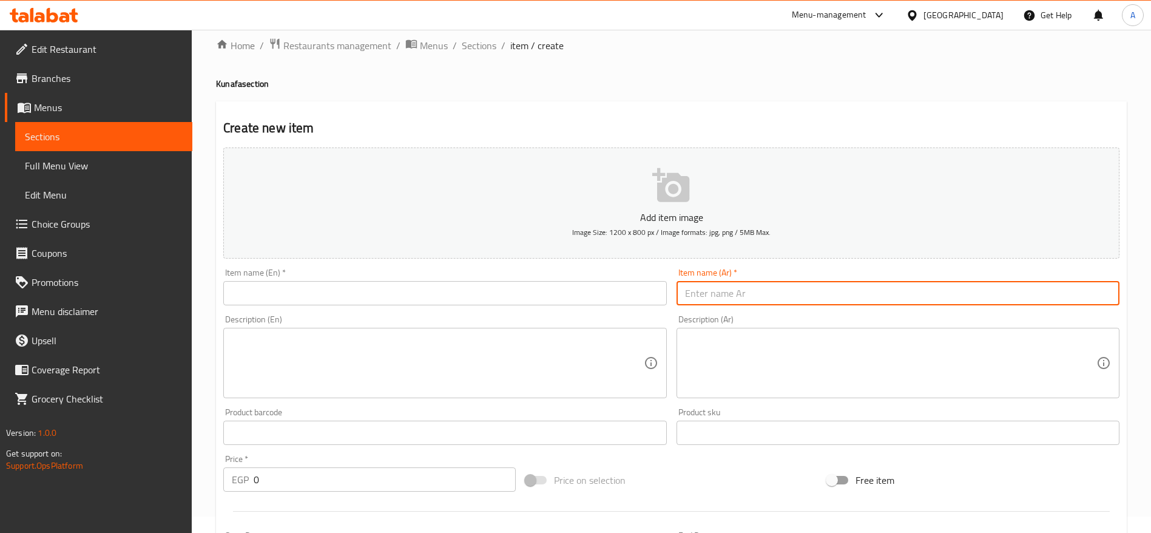
click at [819, 299] on input "text" at bounding box center [898, 293] width 443 height 24
paste input "كنافة بورما سنيكرز"
type input "كنافة بورما سنيكرز"
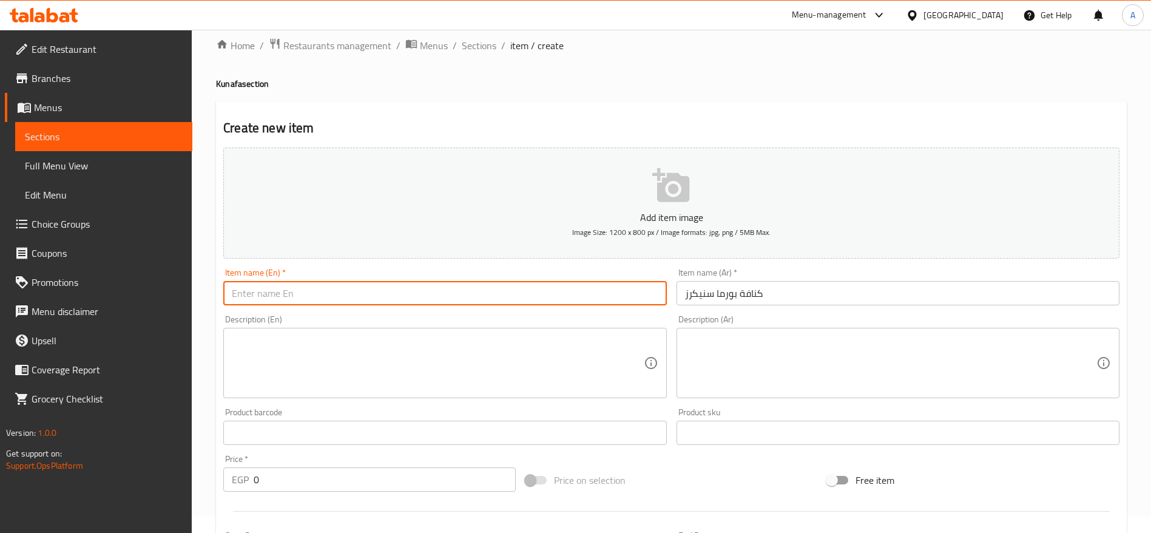
click at [584, 294] on input "text" at bounding box center [444, 293] width 443 height 24
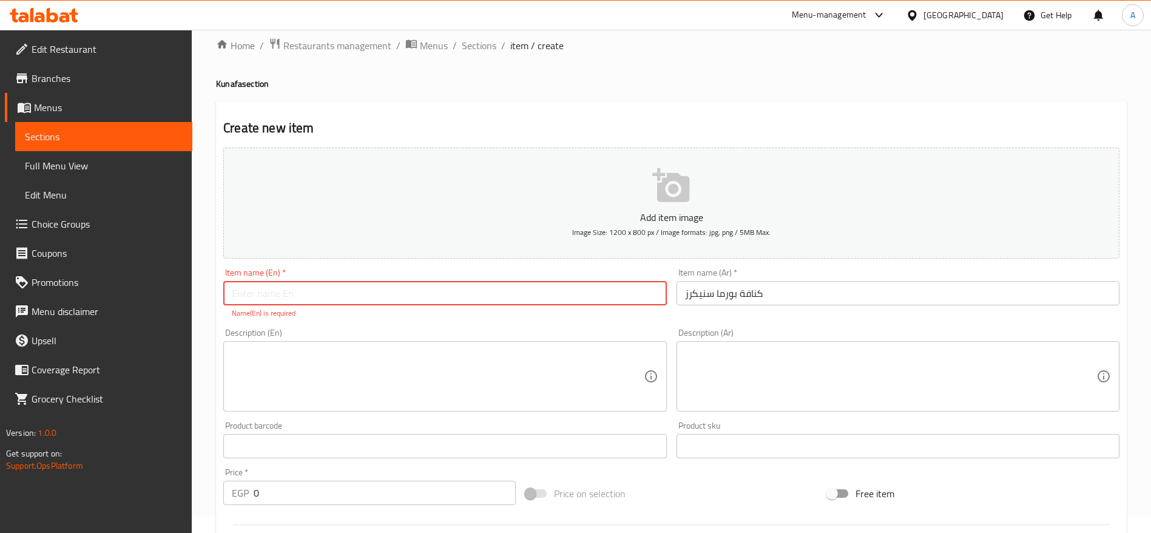
paste input "Rolled [PERSON_NAME] ([GEOGRAPHIC_DATA]) with Snickers"
type input "Rolled [PERSON_NAME] ([GEOGRAPHIC_DATA]) with Snickers"
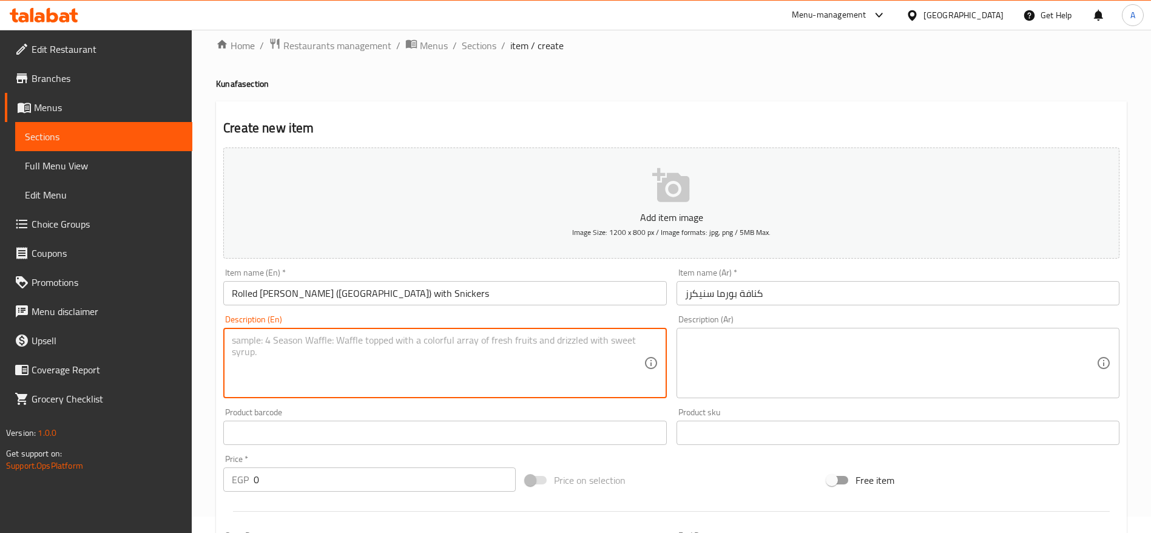
click at [452, 368] on textarea at bounding box center [437, 363] width 411 height 58
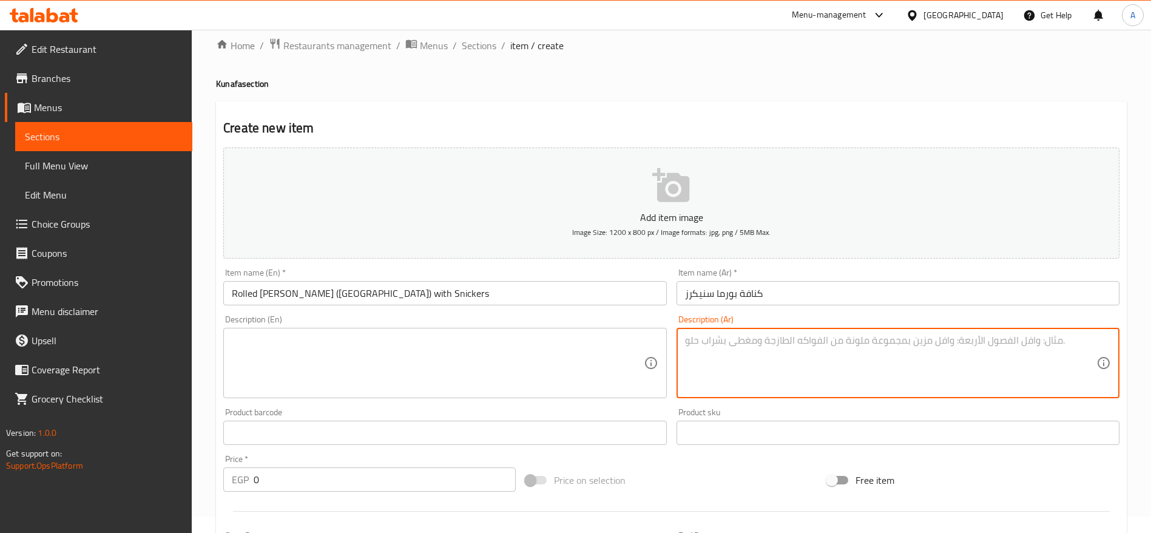
click at [740, 356] on textarea at bounding box center [890, 363] width 411 height 58
paste textarea "🔹 كنافة بورما محشية بقطع شوكولاتة سنيكرز الغنية والمقرمشة."
click at [540, 354] on textarea at bounding box center [437, 363] width 411 height 58
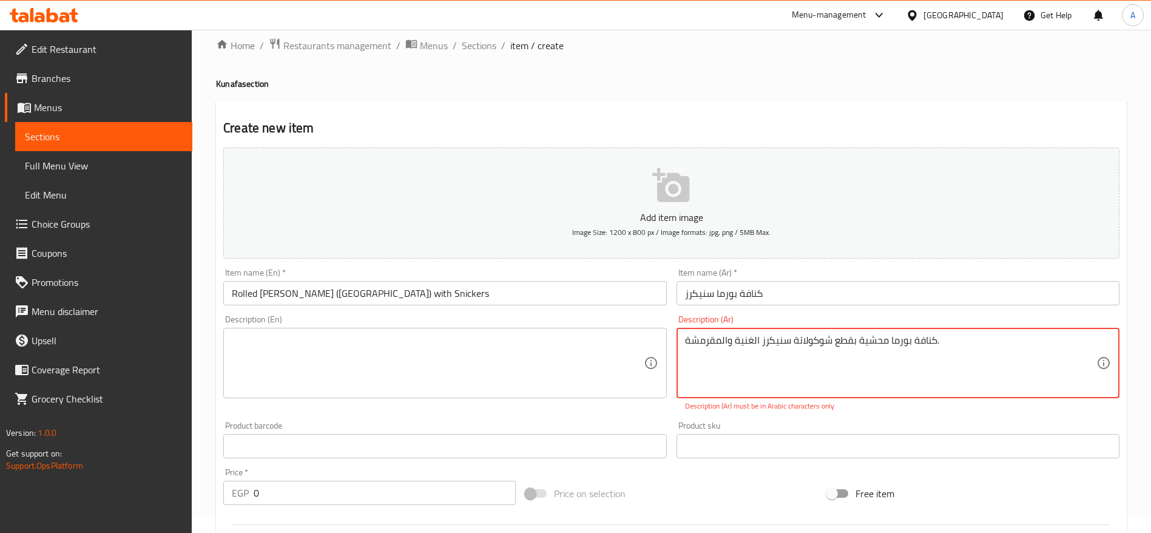
type textarea "كنافة بورما محشية بقطع شوكولاتة سنيكرز الغنية والمقرمشة."
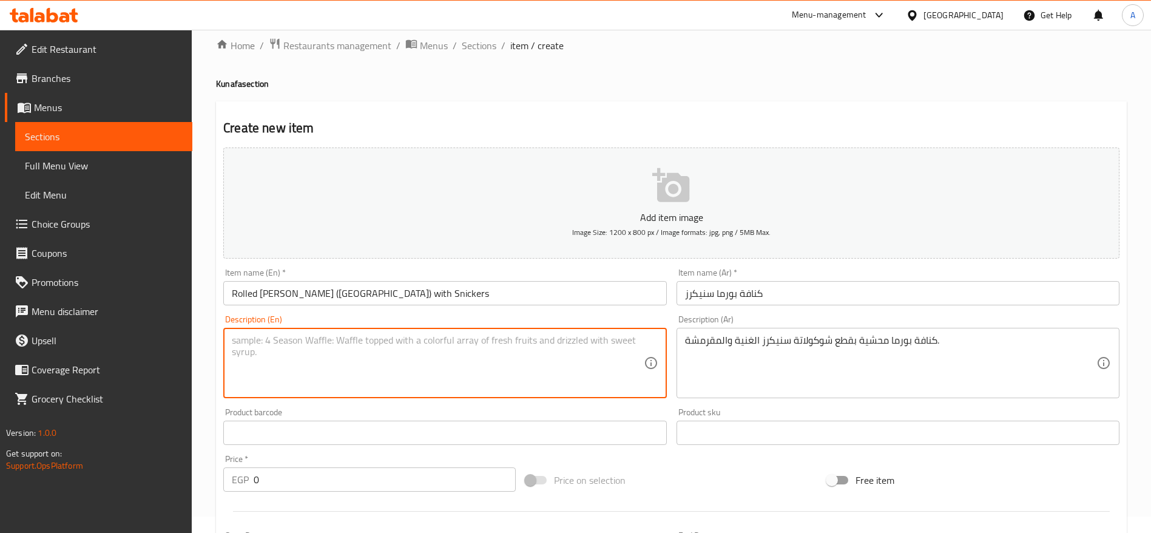
click at [457, 365] on textarea at bounding box center [437, 363] width 411 height 58
paste textarea "Crispy rolled kunafa stuffed with rich, crunchy Snickers chocolate."
type textarea "Crispy rolled kunafa stuffed with rich, crunchy Snickers chocolate."
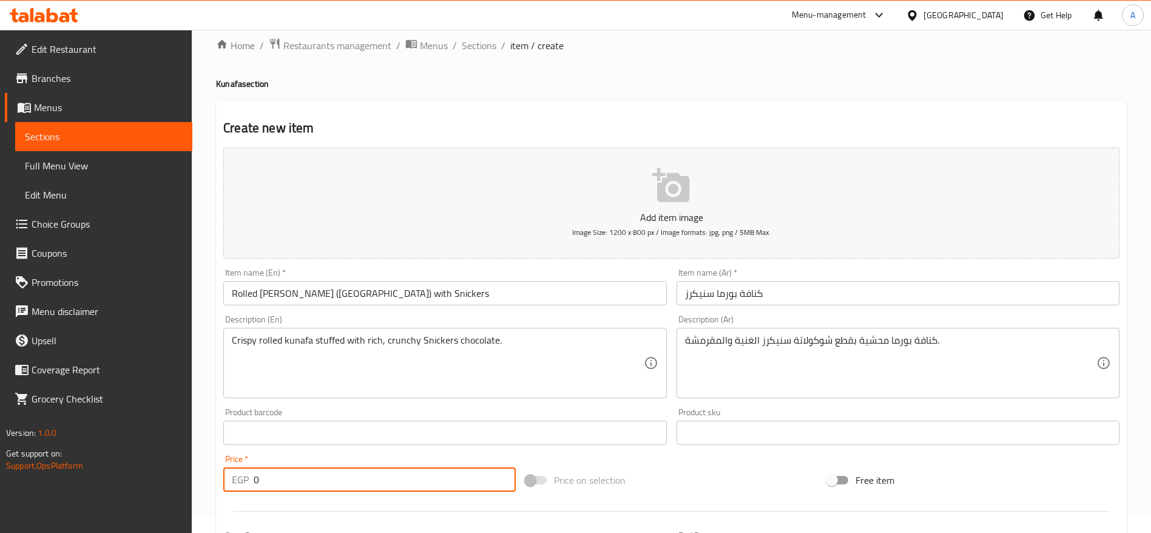
click at [363, 481] on input "0" at bounding box center [385, 479] width 262 height 24
type input "230"
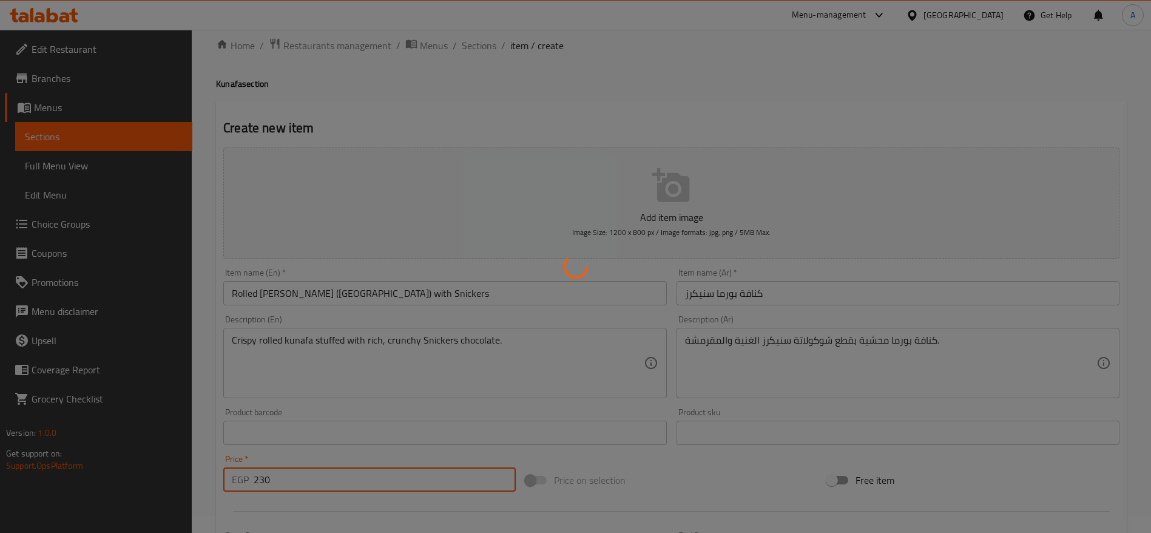
type input "0"
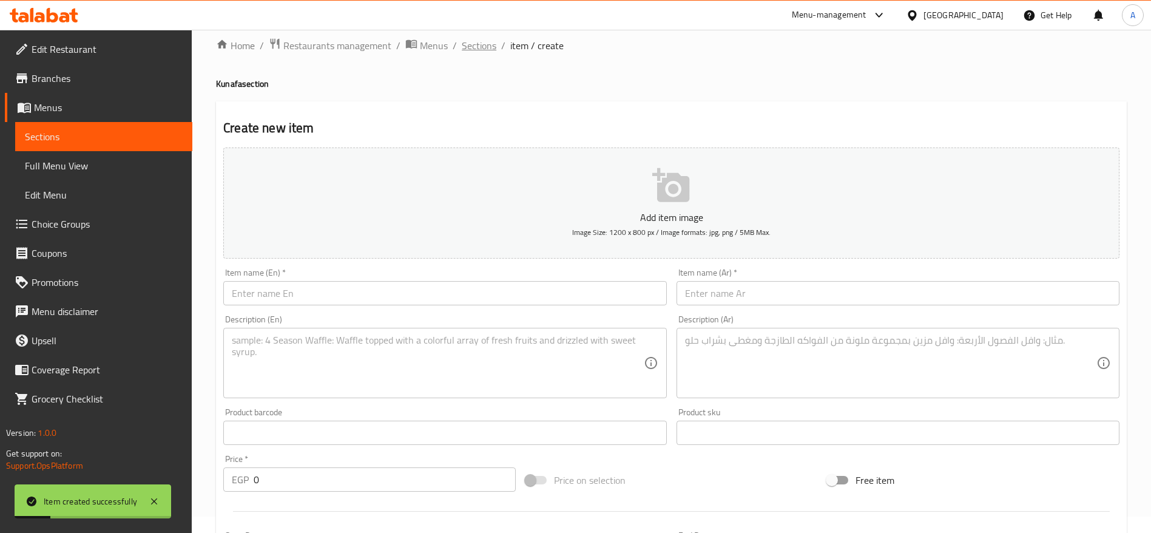
click at [478, 47] on span "Sections" at bounding box center [479, 45] width 35 height 15
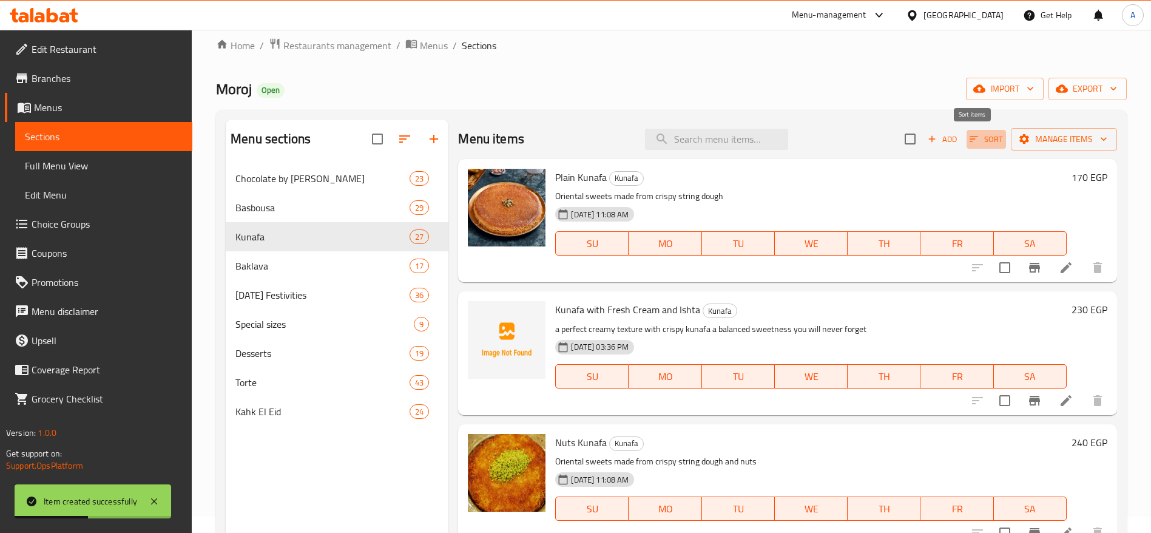
click at [969, 138] on icon "button" at bounding box center [974, 139] width 11 height 11
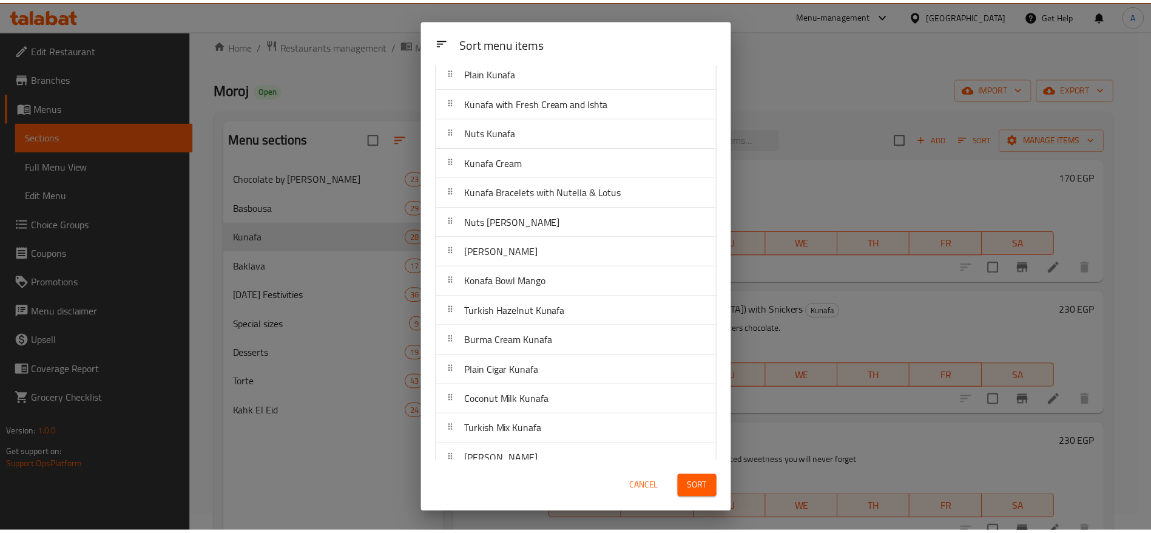
scroll to position [34, 0]
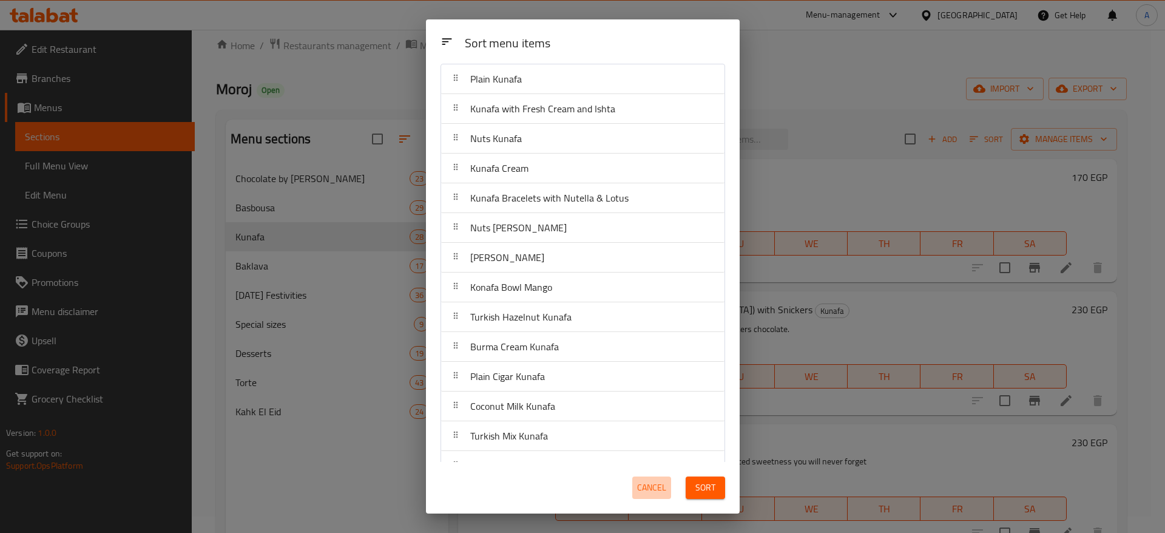
click at [641, 486] on span "Cancel" at bounding box center [651, 487] width 29 height 15
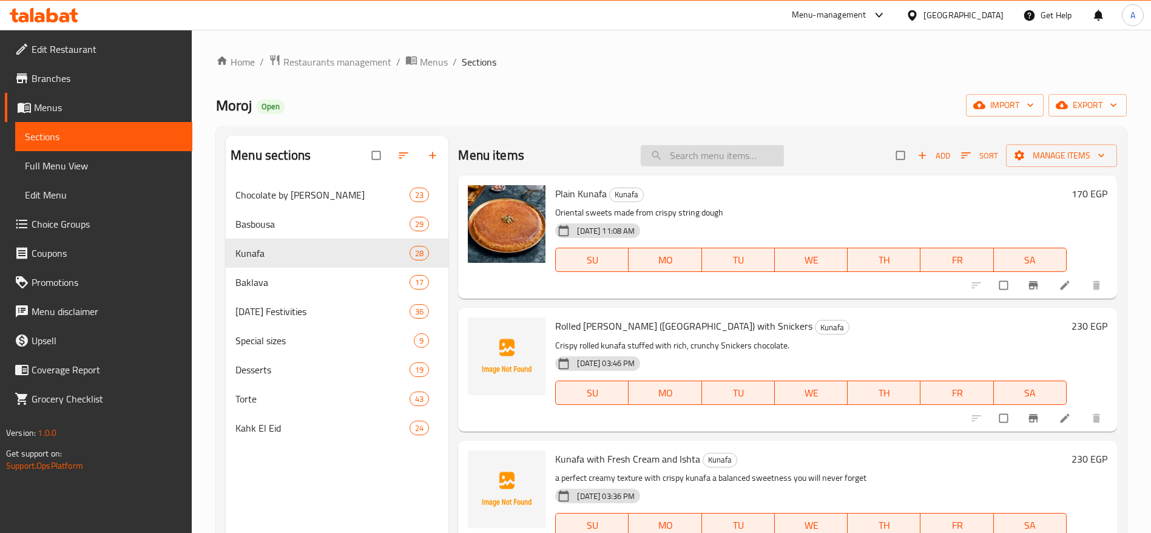
click at [731, 160] on input "search" at bounding box center [712, 155] width 143 height 21
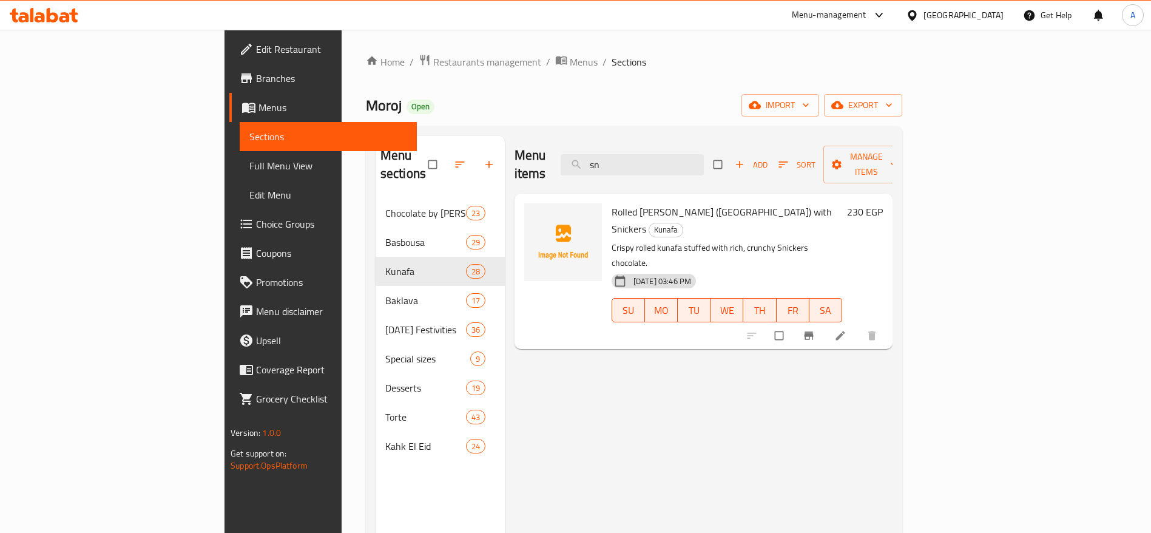
type input "s"
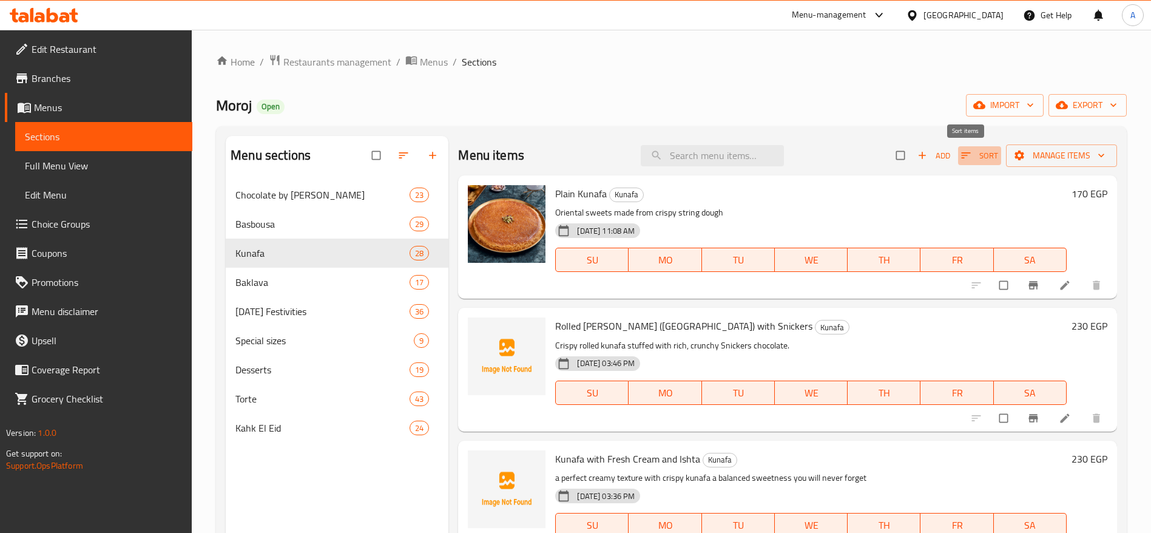
click at [960, 158] on icon "button" at bounding box center [966, 155] width 12 height 12
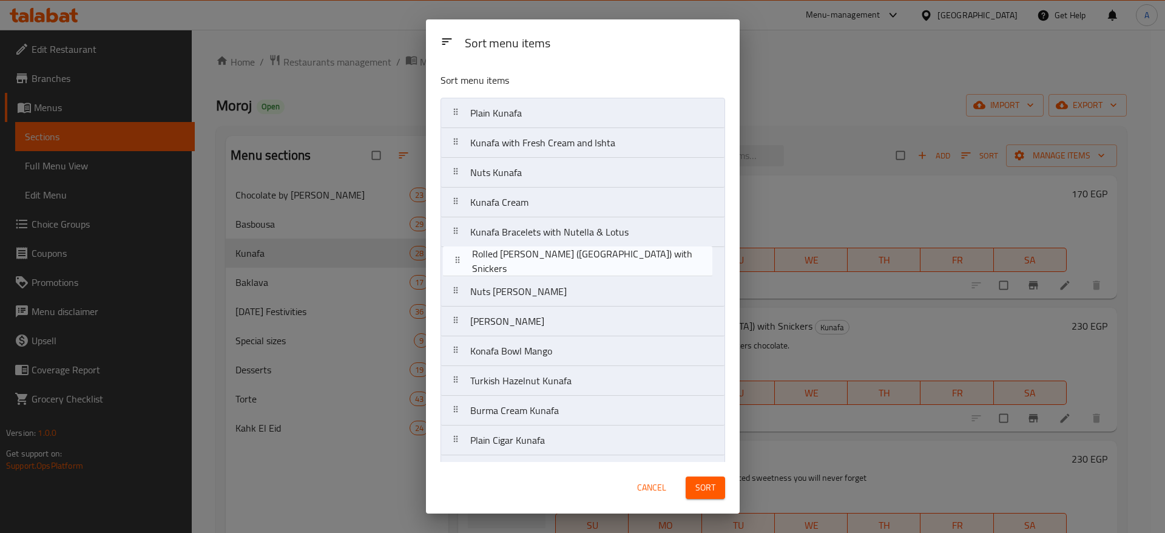
drag, startPoint x: 453, startPoint y: 144, endPoint x: 455, endPoint y: 266, distance: 122.0
click at [455, 266] on nav "Plain Kunafa Rolled Kunafa ([GEOGRAPHIC_DATA]) with Snickers Kunafa with Fresh …" at bounding box center [583, 515] width 285 height 834
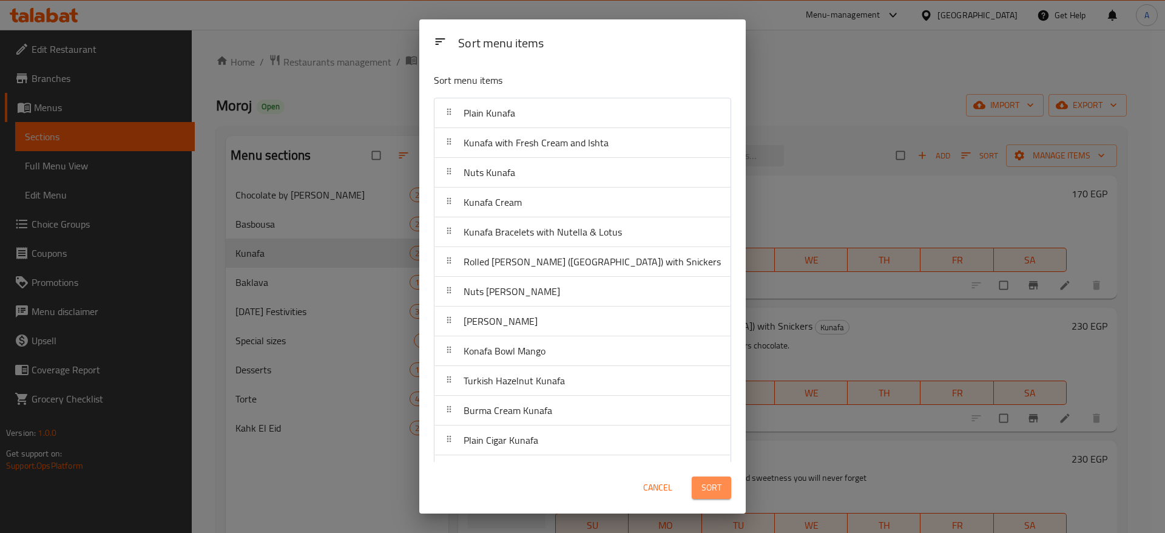
click at [715, 495] on span "Sort" at bounding box center [712, 487] width 20 height 15
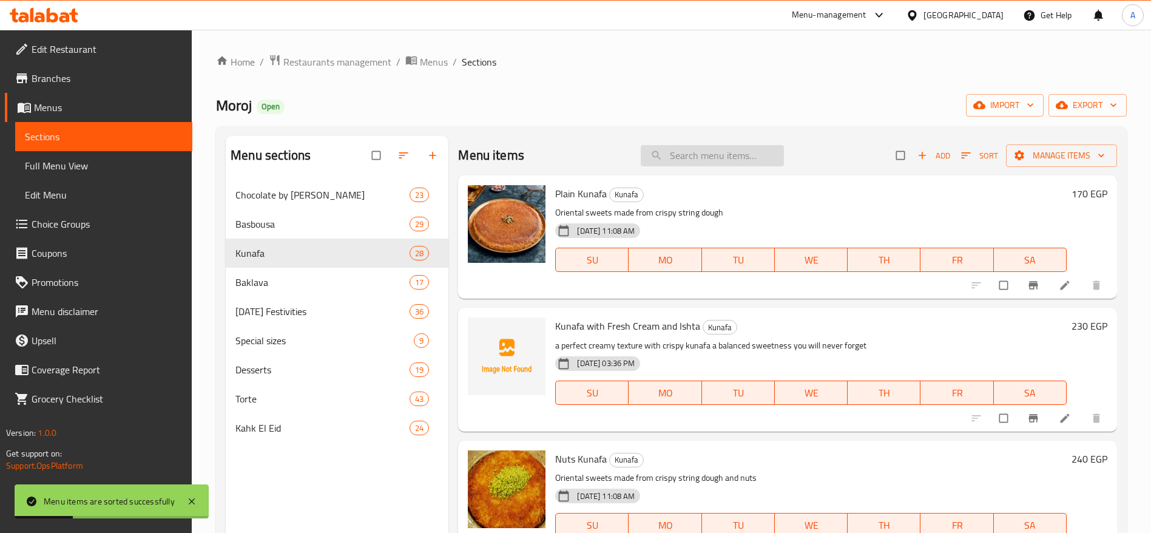
click at [720, 164] on input "search" at bounding box center [712, 155] width 143 height 21
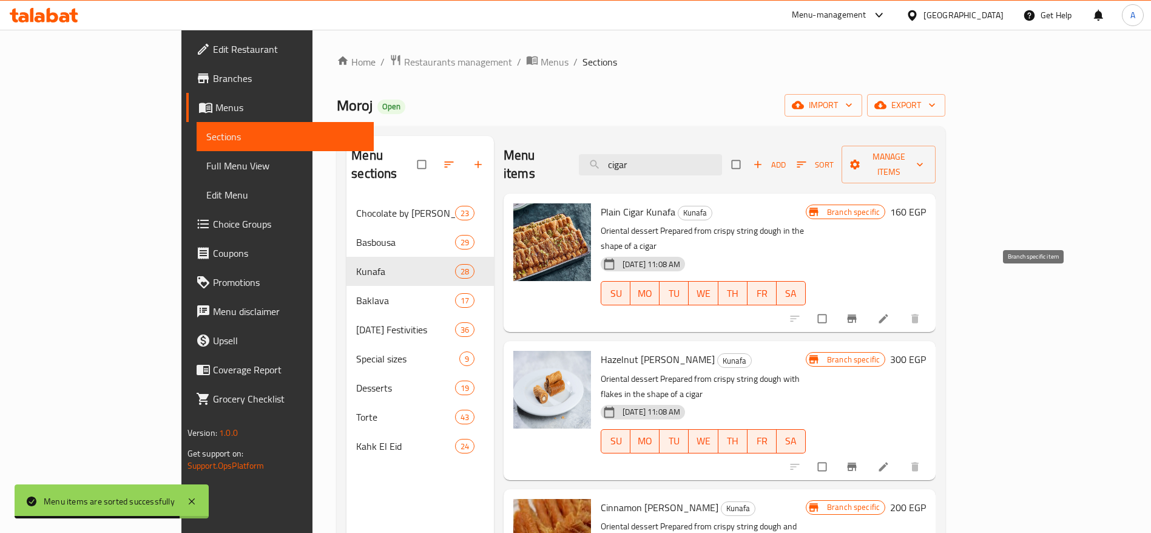
type input "cigar"
click at [857, 315] on icon "Branch-specific-item" at bounding box center [852, 319] width 9 height 8
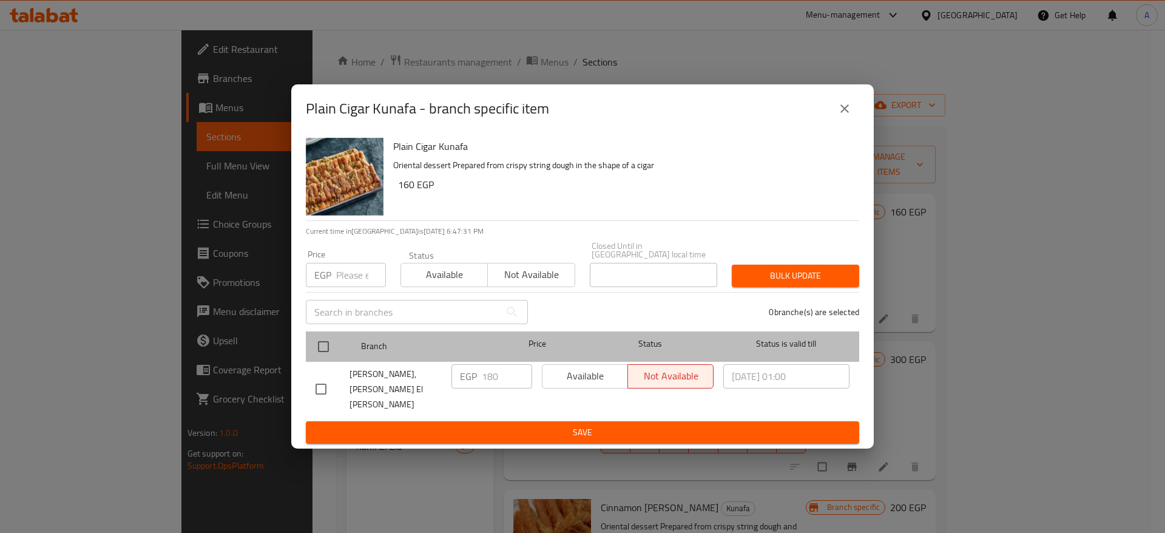
click at [306, 357] on div "Branch Price Status Status is valid till" at bounding box center [582, 346] width 553 height 30
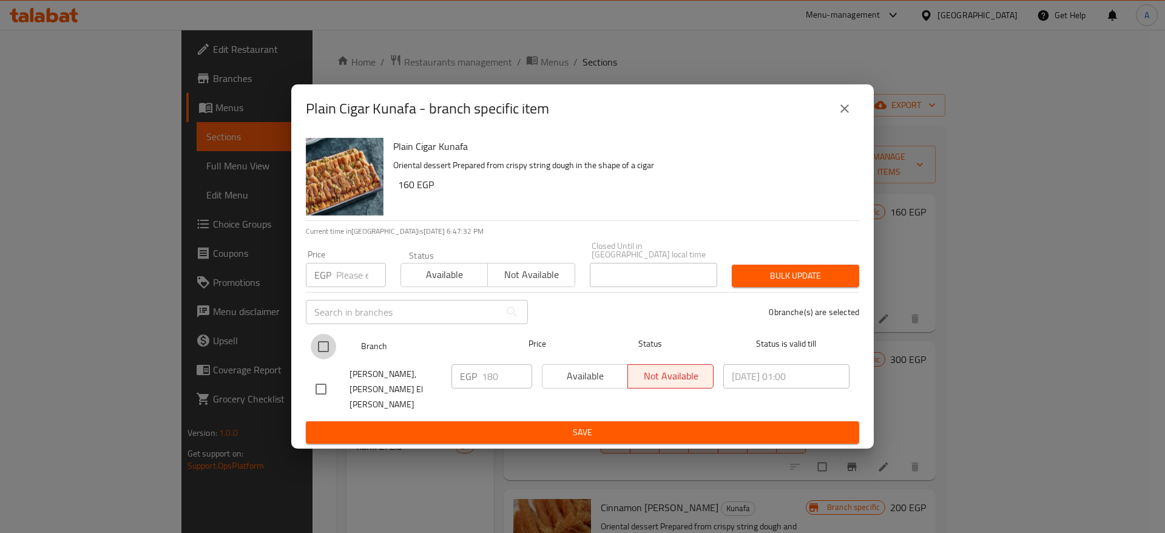
click at [320, 358] on input "checkbox" at bounding box center [323, 346] width 25 height 25
checkbox input "true"
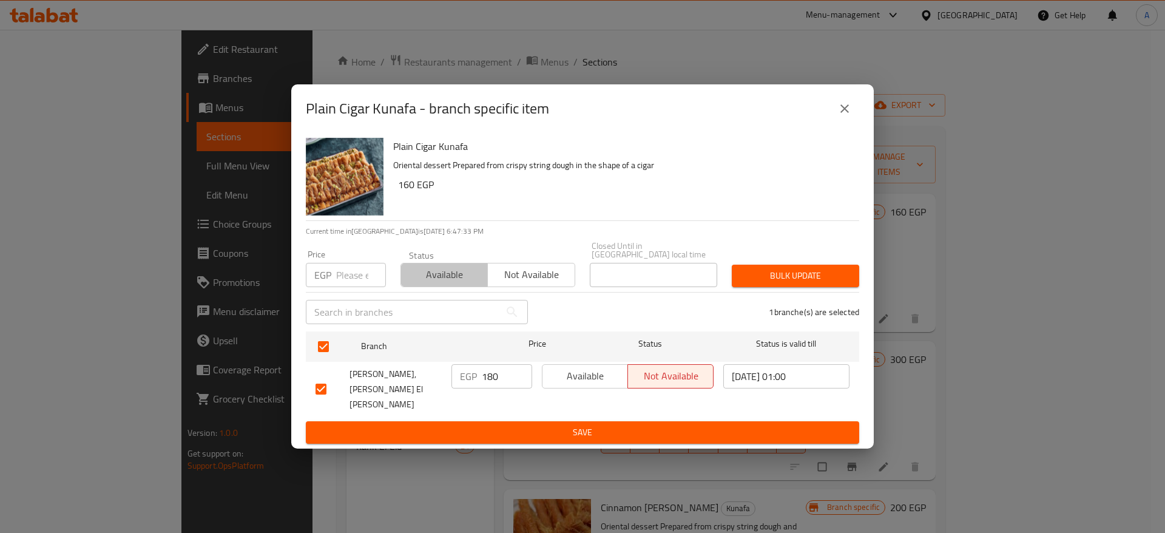
click at [430, 287] on button "Available" at bounding box center [444, 275] width 87 height 24
click at [766, 277] on span "Bulk update" at bounding box center [796, 275] width 108 height 15
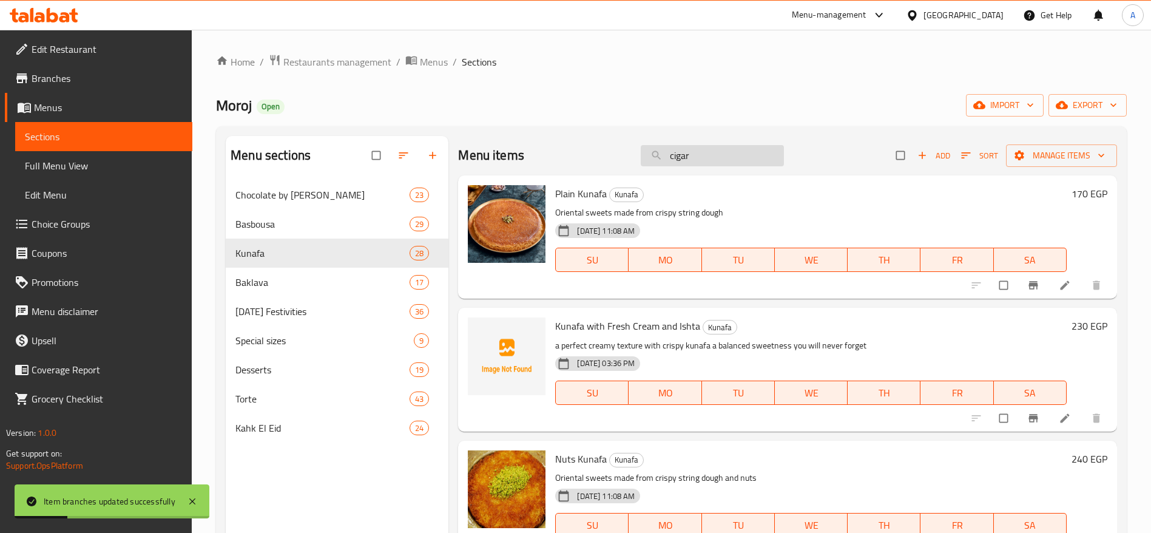
click at [734, 157] on input "cigar" at bounding box center [712, 155] width 143 height 21
type input "c"
type input "cigar"
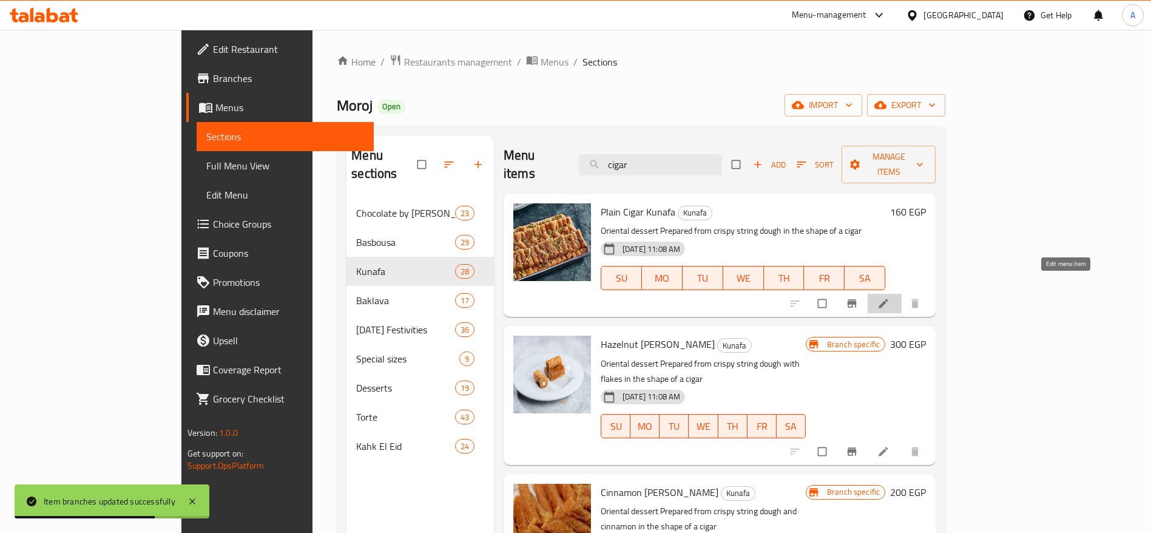
click at [890, 297] on icon at bounding box center [884, 303] width 12 height 12
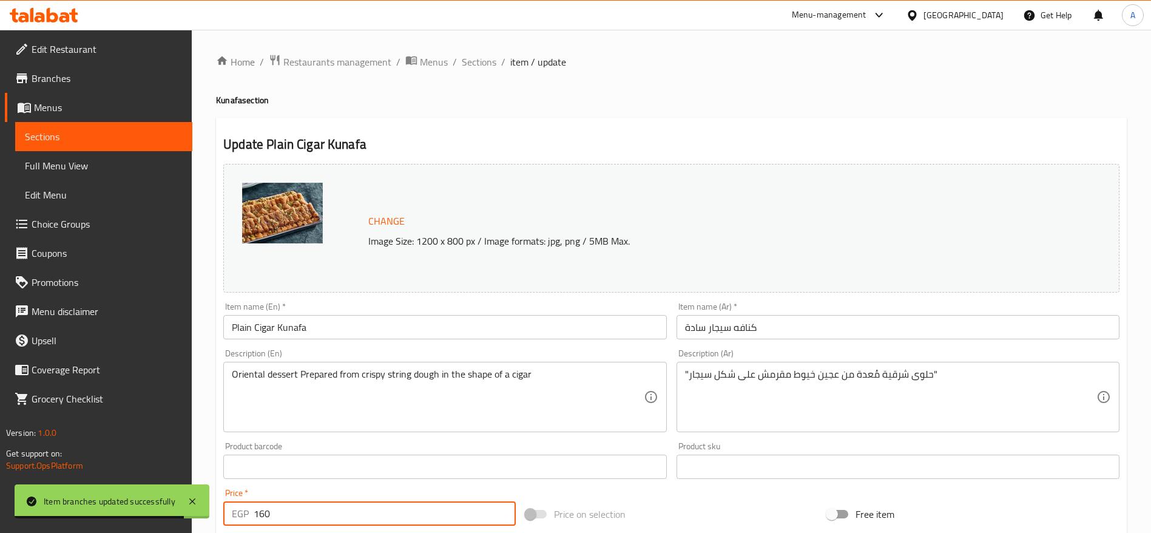
click at [359, 501] on input "160" at bounding box center [385, 513] width 262 height 24
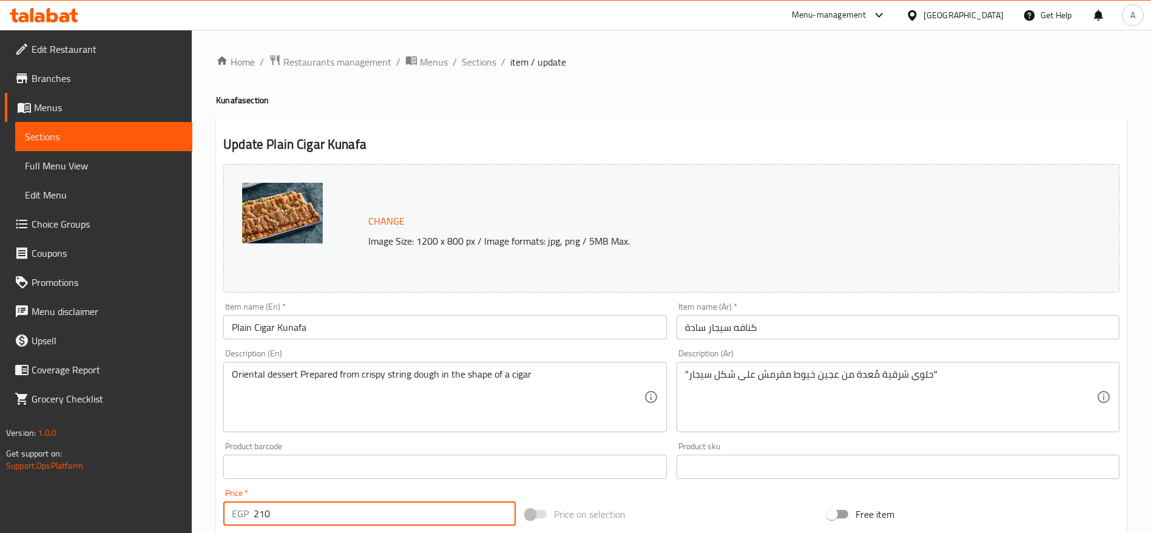
type input "210"
click at [479, 58] on span "Sections" at bounding box center [479, 62] width 35 height 15
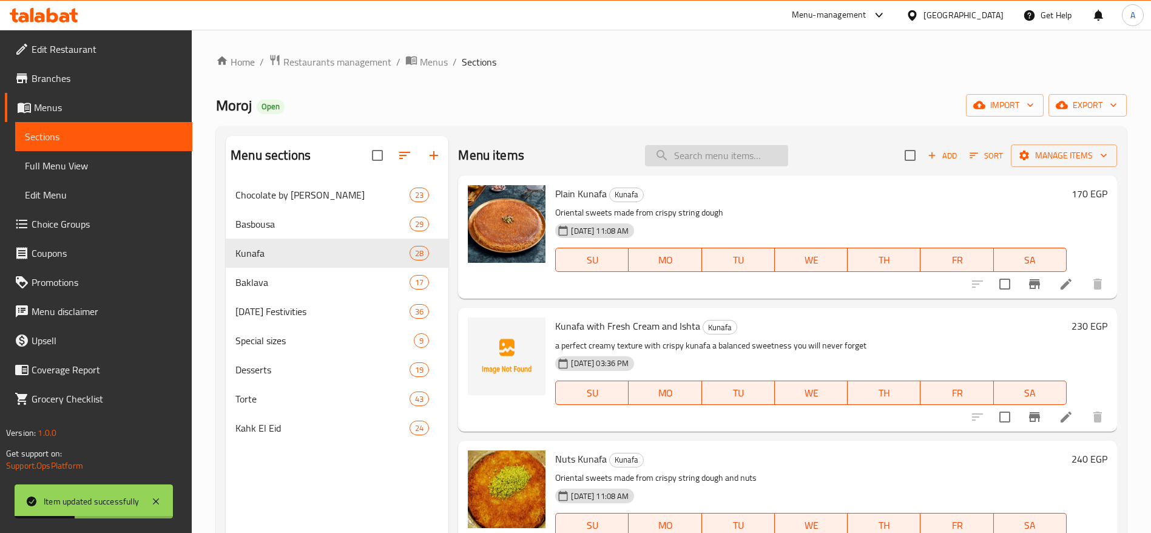
click at [717, 154] on input "search" at bounding box center [716, 155] width 143 height 21
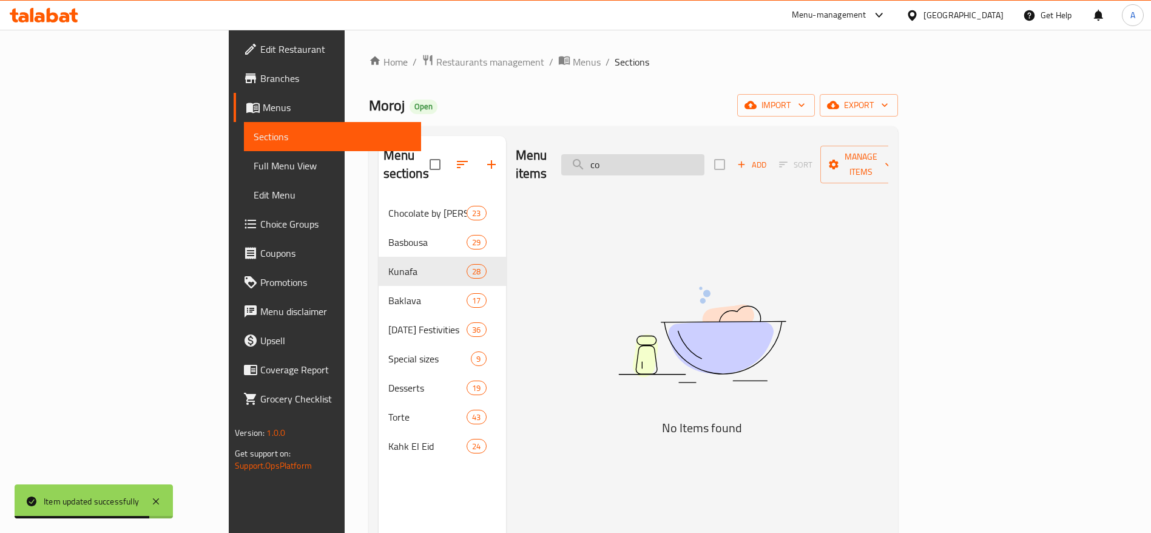
type input "c"
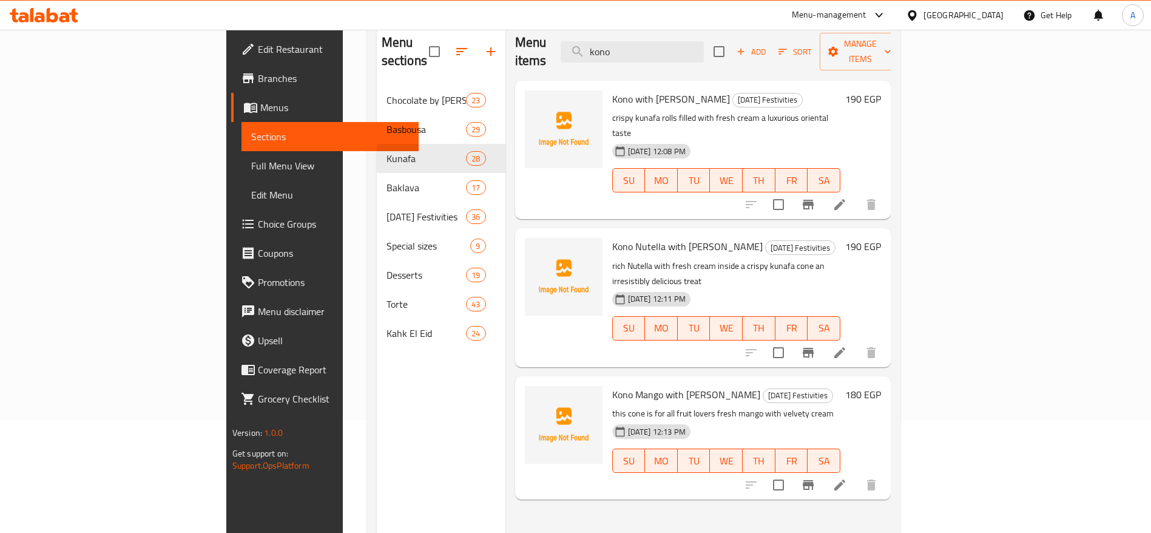
scroll to position [106, 0]
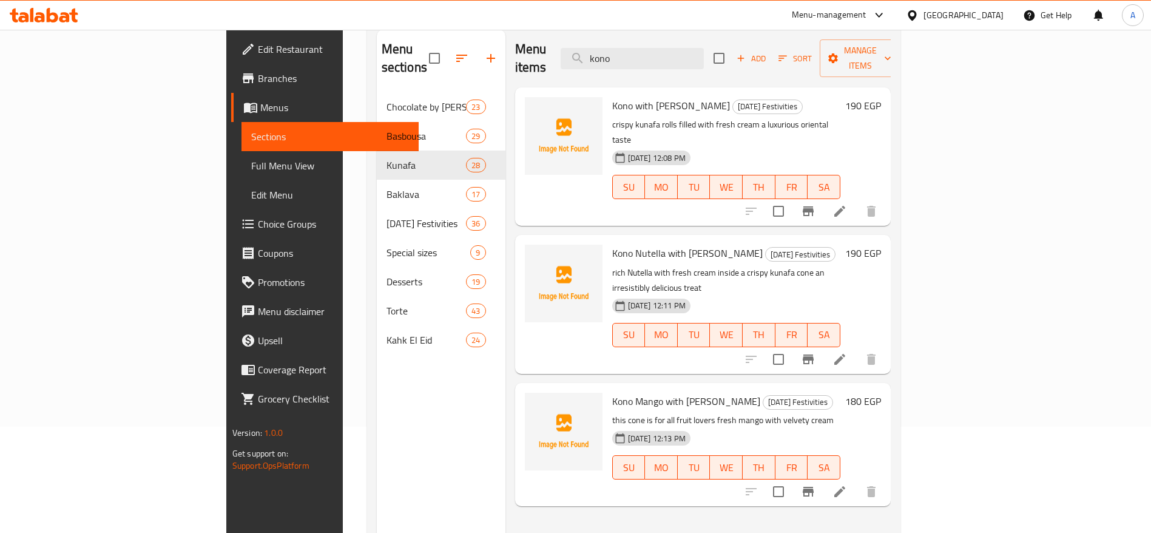
type input "kono"
click at [845, 206] on icon at bounding box center [839, 211] width 11 height 11
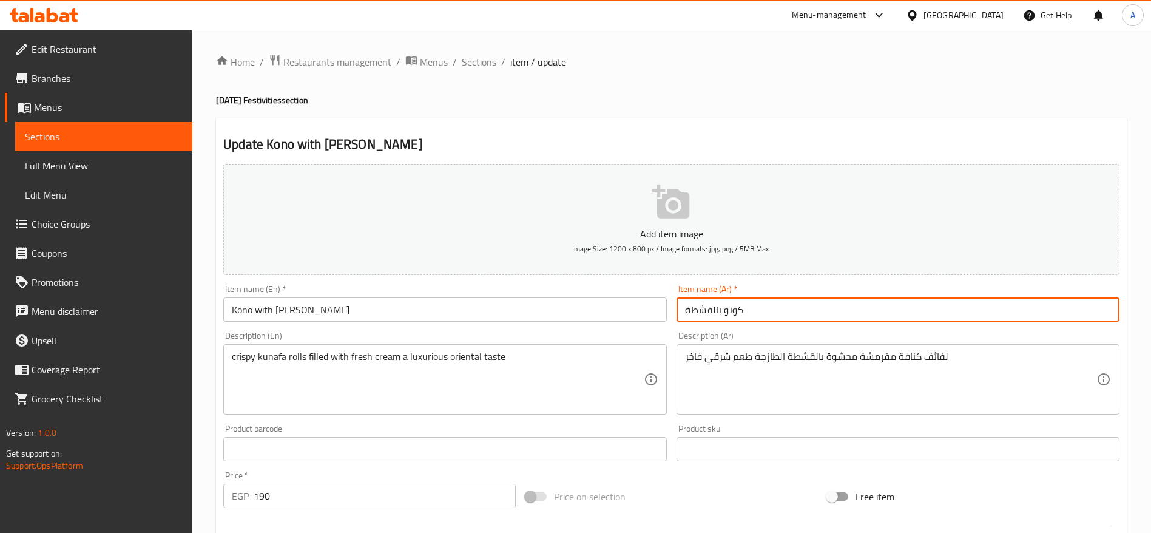
click at [759, 302] on input "كونو بالقشطة" at bounding box center [898, 309] width 443 height 24
paste input "افة كونو"
type input "كنافة كونو قشطة"
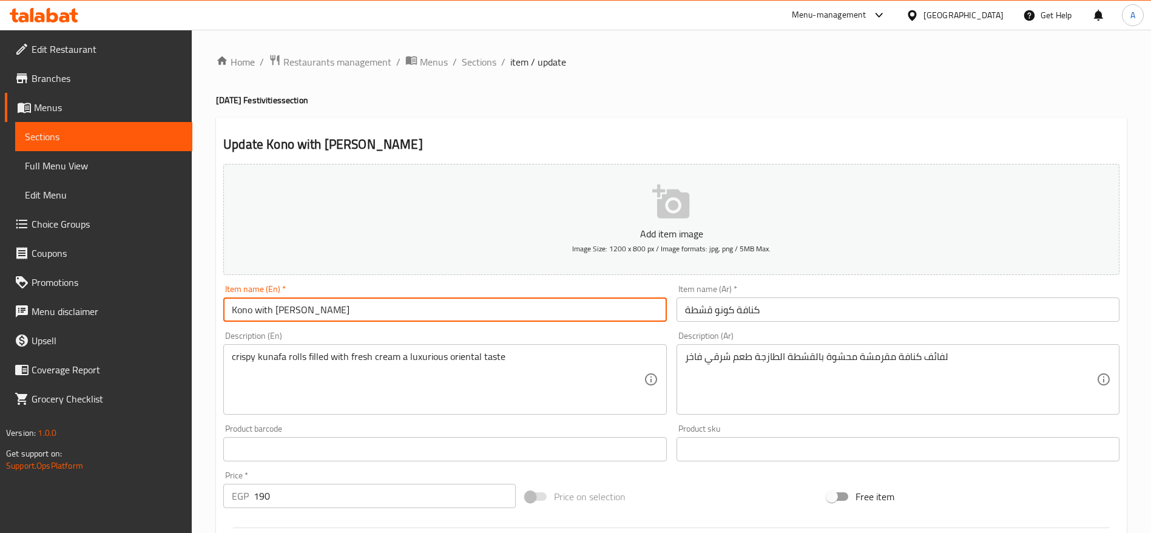
click at [577, 307] on input "Kono with [PERSON_NAME]" at bounding box center [444, 309] width 443 height 24
click at [468, 311] on input "Kono with [PERSON_NAME]" at bounding box center [444, 309] width 443 height 24
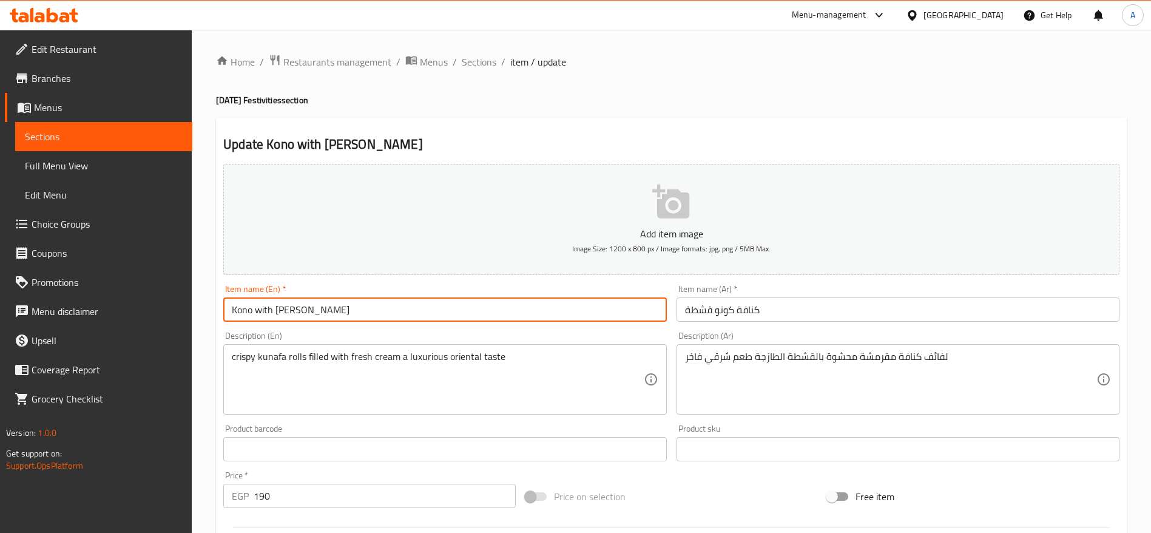
paste input "unafa Cone with Cream"
type input "Kunafa Cone with Cream"
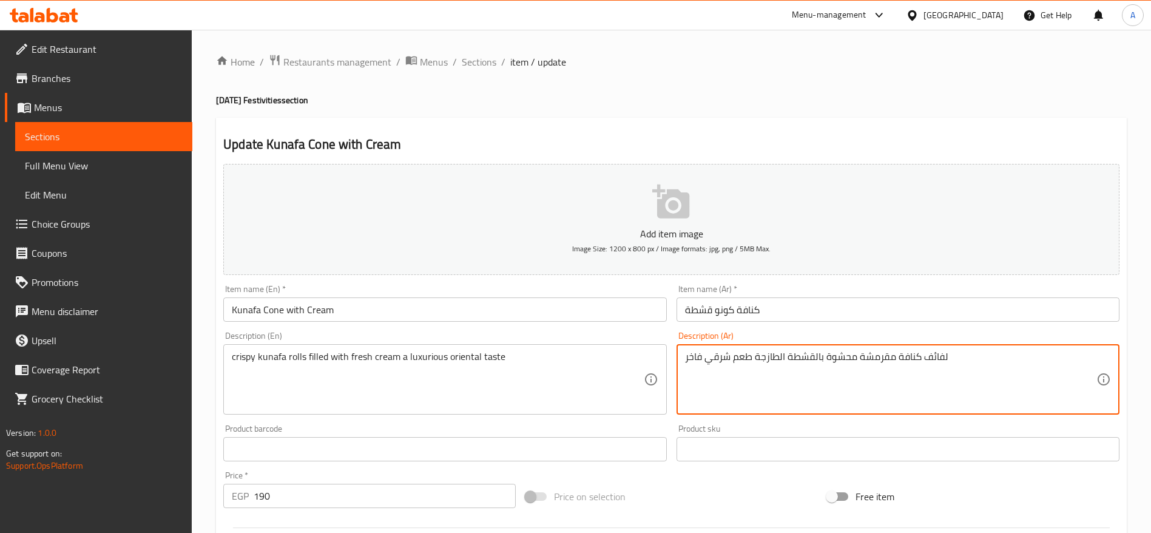
paste textarea "نافة مقرمشة على شكل كونو محشية بالقشطة الطازجة."
type textarea "كنافة مقرمشة على شكل كونو محشية بالقشطة الطازجة."
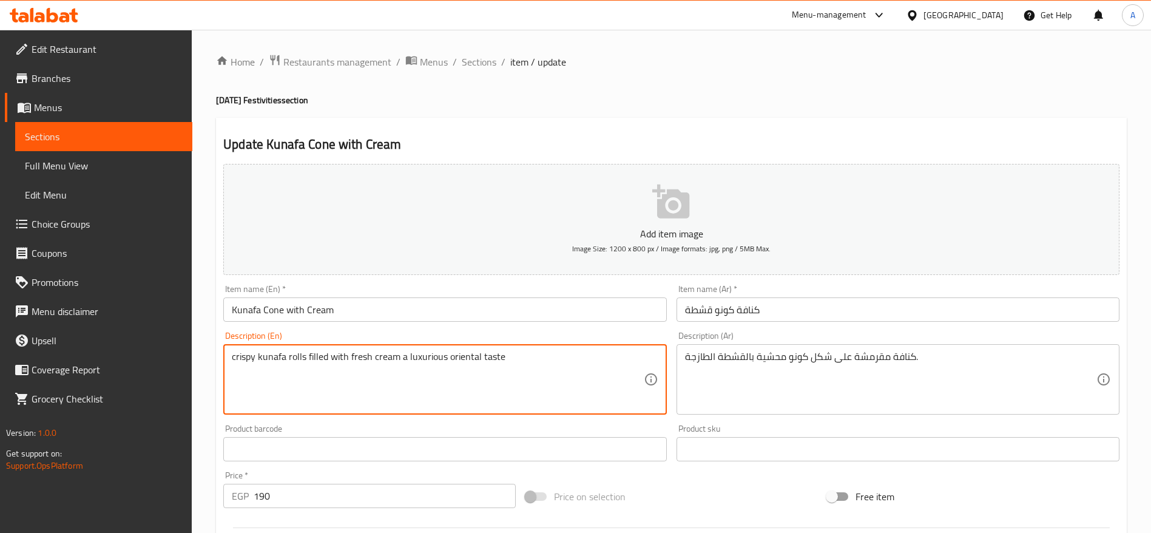
paste textarea "Crispy kunafa cone filled with fresh cream"
type textarea "Crispy kunafa cone filled with fresh cream"
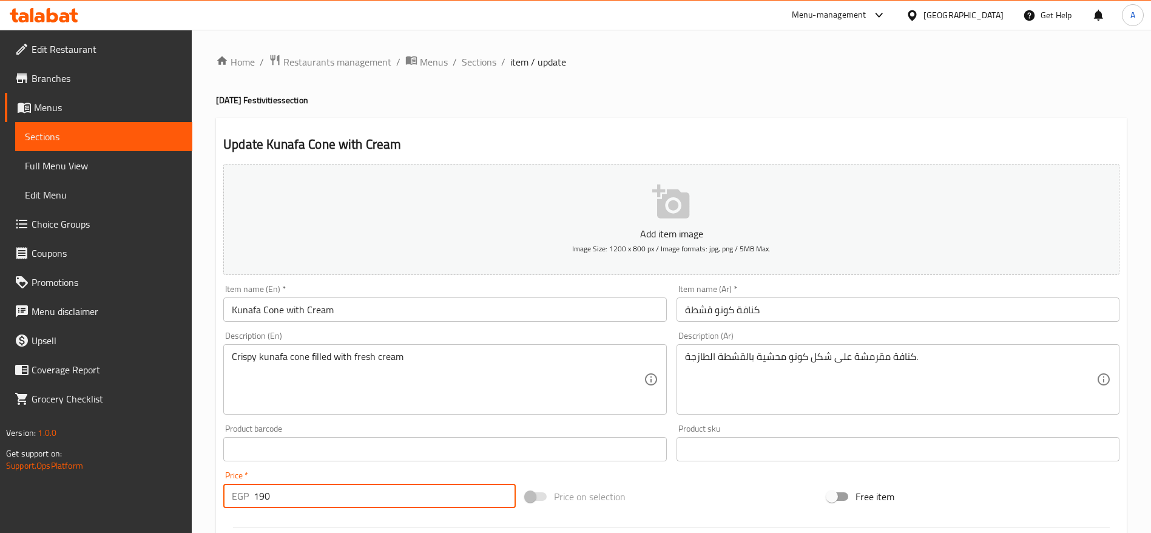
click at [392, 490] on input "190" at bounding box center [385, 496] width 262 height 24
type input "1"
type input "210"
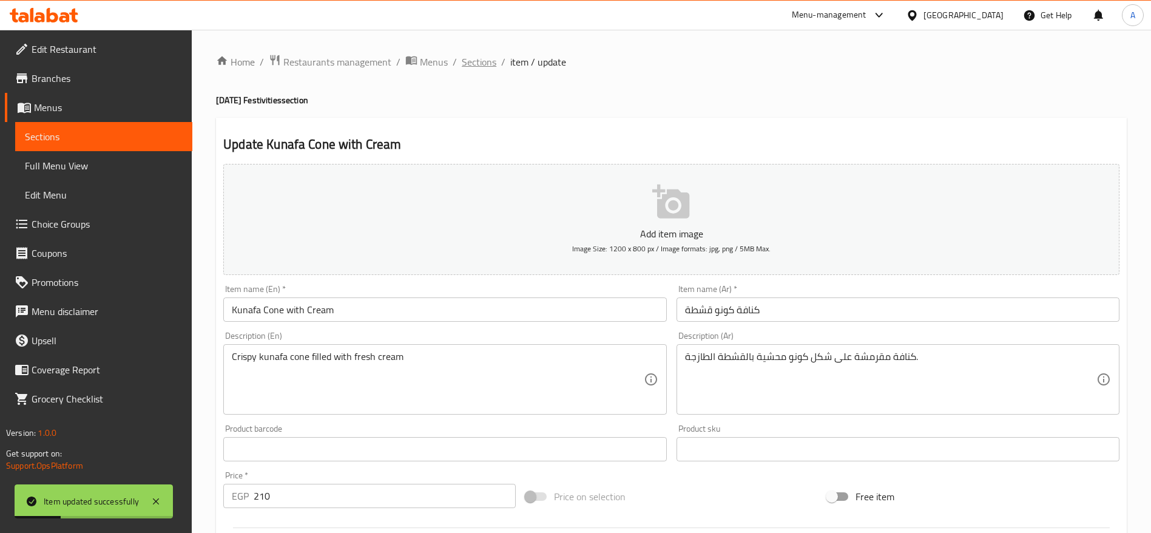
click at [468, 67] on span "Sections" at bounding box center [479, 62] width 35 height 15
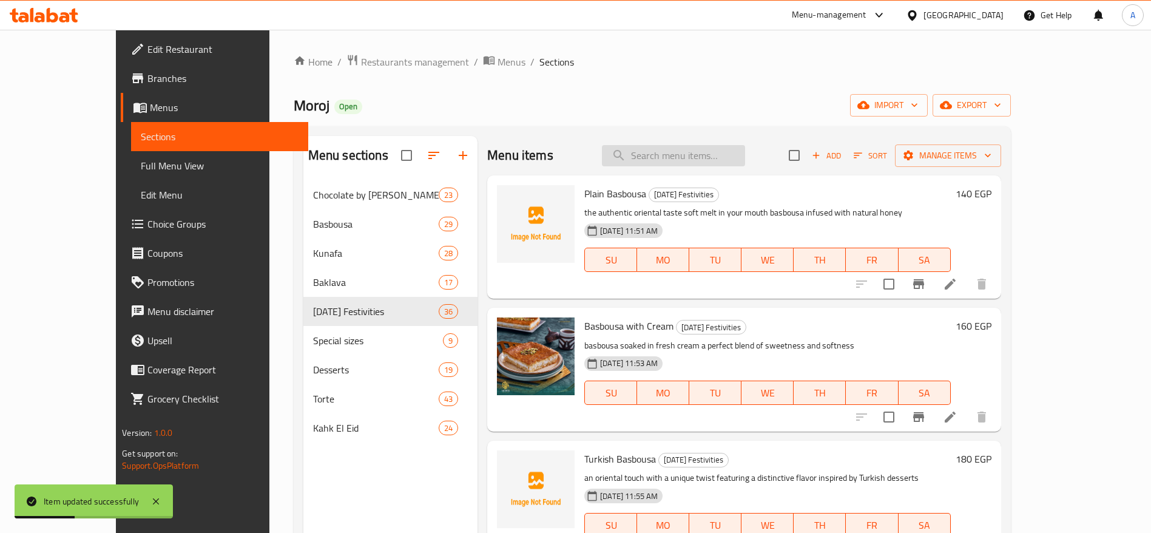
click at [724, 158] on input "search" at bounding box center [673, 155] width 143 height 21
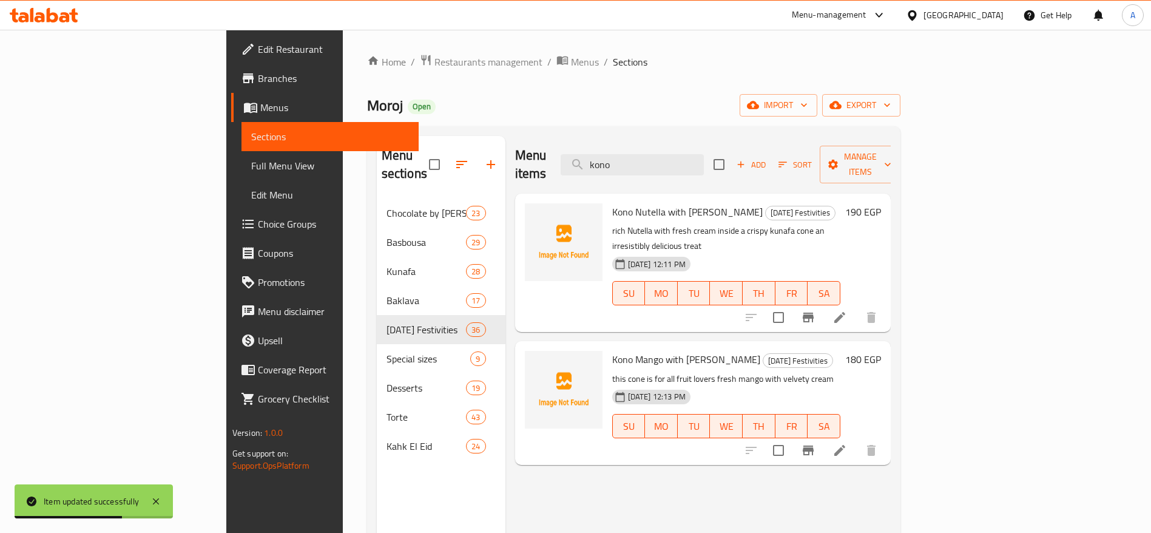
type input "kono"
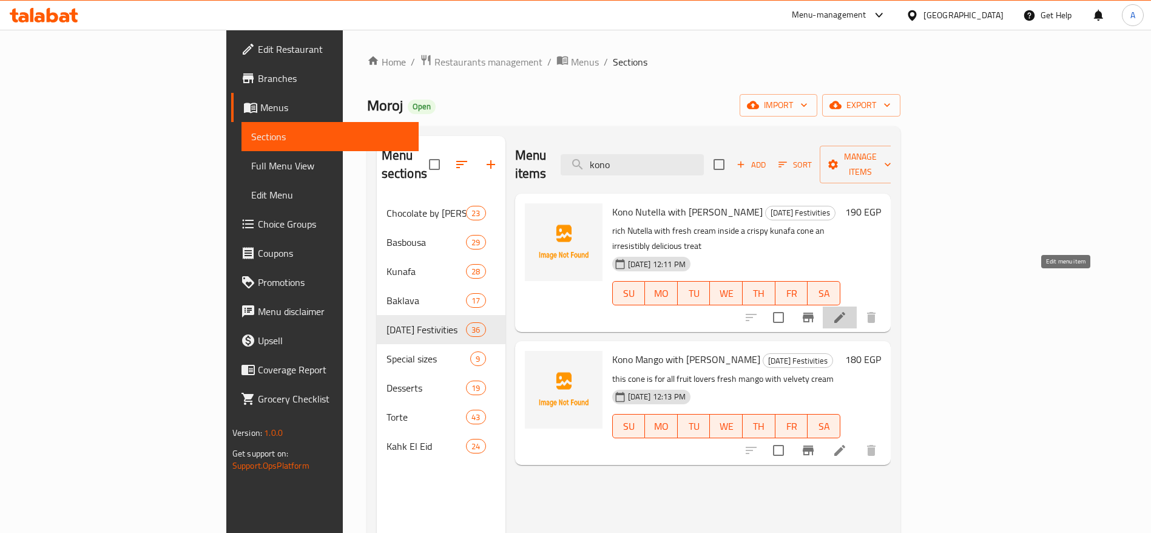
click at [847, 310] on icon at bounding box center [840, 317] width 15 height 15
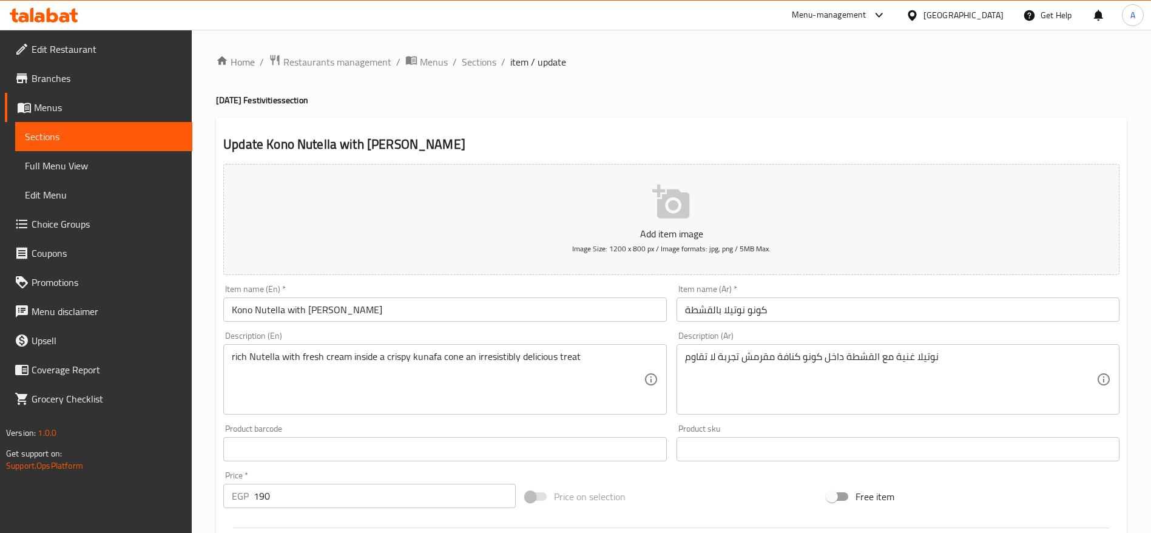
click at [782, 307] on input "كونو نوتيلا بالقشطة" at bounding box center [898, 309] width 443 height 24
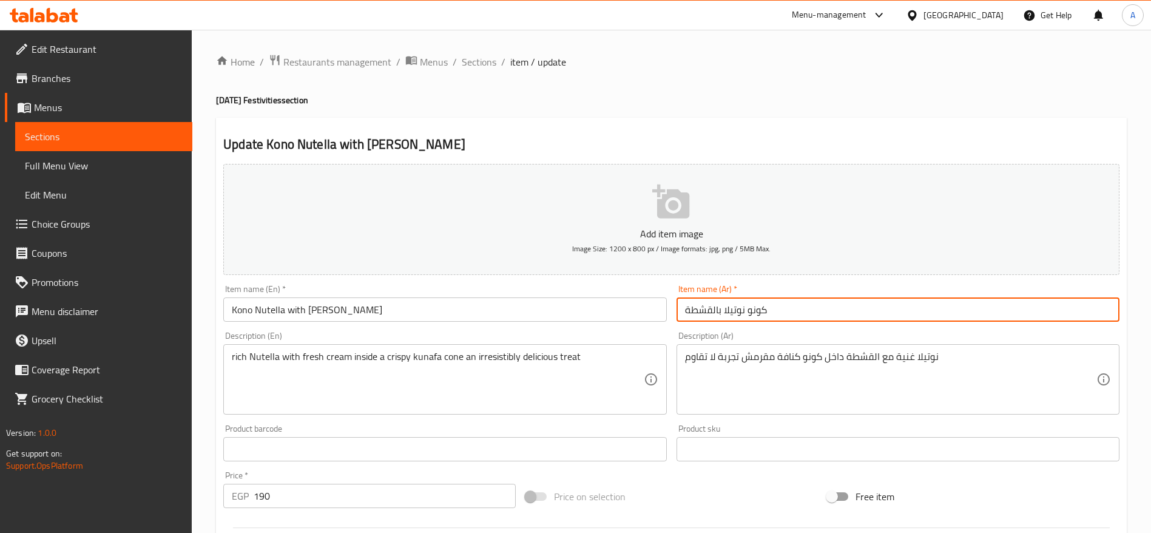
click at [782, 307] on input "كونو نوتيلا بالقشطة" at bounding box center [898, 309] width 443 height 24
paste input "كنافة"
type input "كنافة كونو نوتيلا بالقشطة"
click at [527, 309] on input "Kono Nutella with Ishta" at bounding box center [444, 309] width 443 height 24
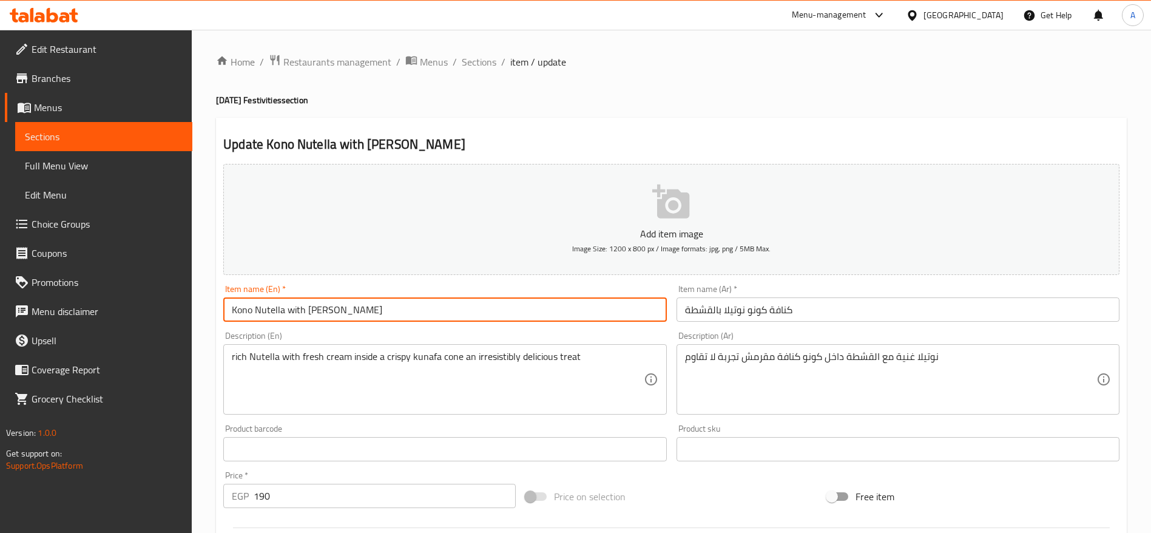
paste input "unafa Cone with Nutella & Cream"
type input "Kunafa Cone with Nutella & Cream"
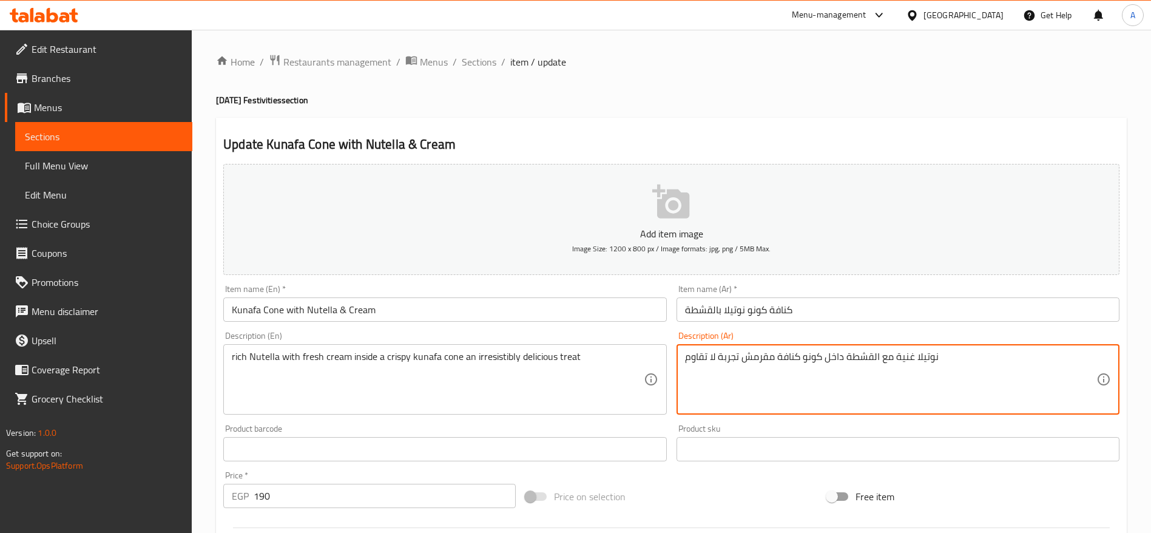
paste textarea "نافة مقرمشة على شكل كونو محشية بالقشطة الطازجة وملبسة بطبقة نوتيلا غنية."
type textarea "كنافة مقرمشة على شكل كونو محشية بالقشطة الطازجة وملبسة بطبقة نوتيلا غنية."
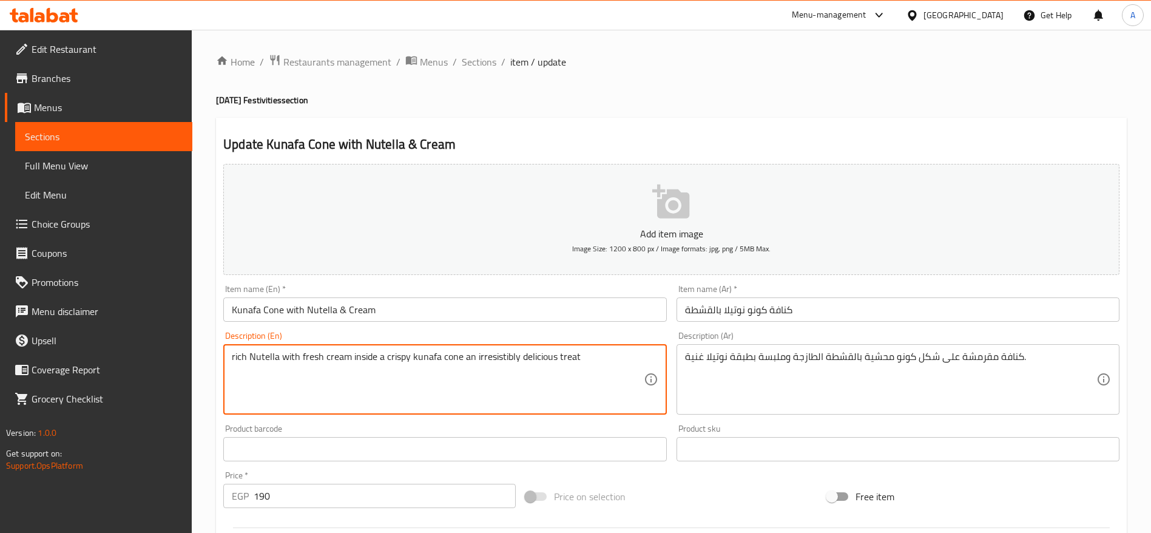
paste textarea "Crispy kunafa cone filled with fresh cream and topped with rich Nutella"
type textarea "Crispy kunafa cone filled with fresh cream and topped with rich Nutella"
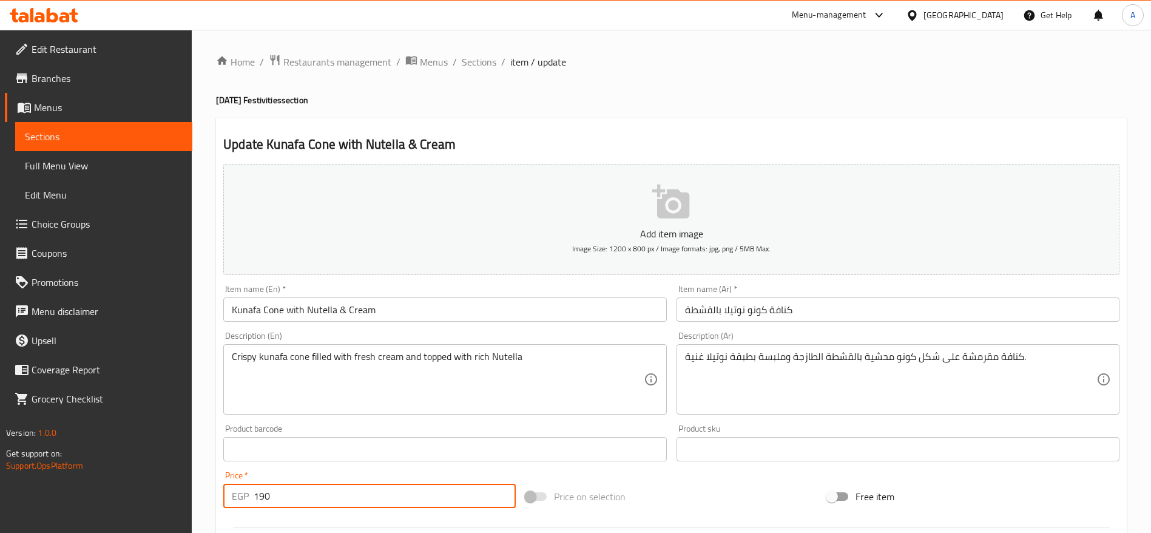
click at [416, 491] on input "190" at bounding box center [385, 496] width 262 height 24
type input "1"
type input "220"
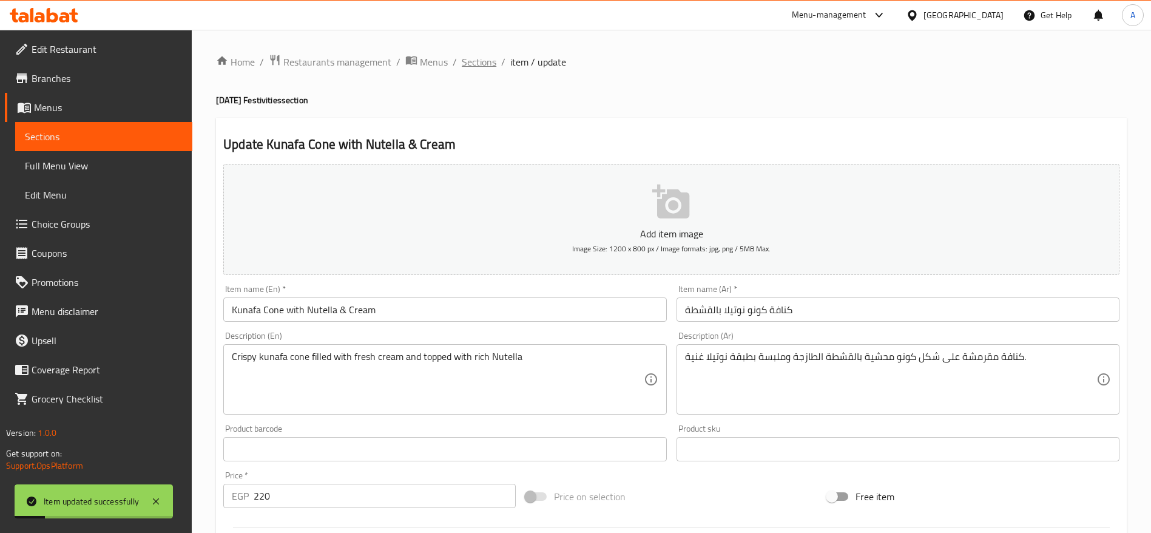
click at [488, 61] on span "Sections" at bounding box center [479, 62] width 35 height 15
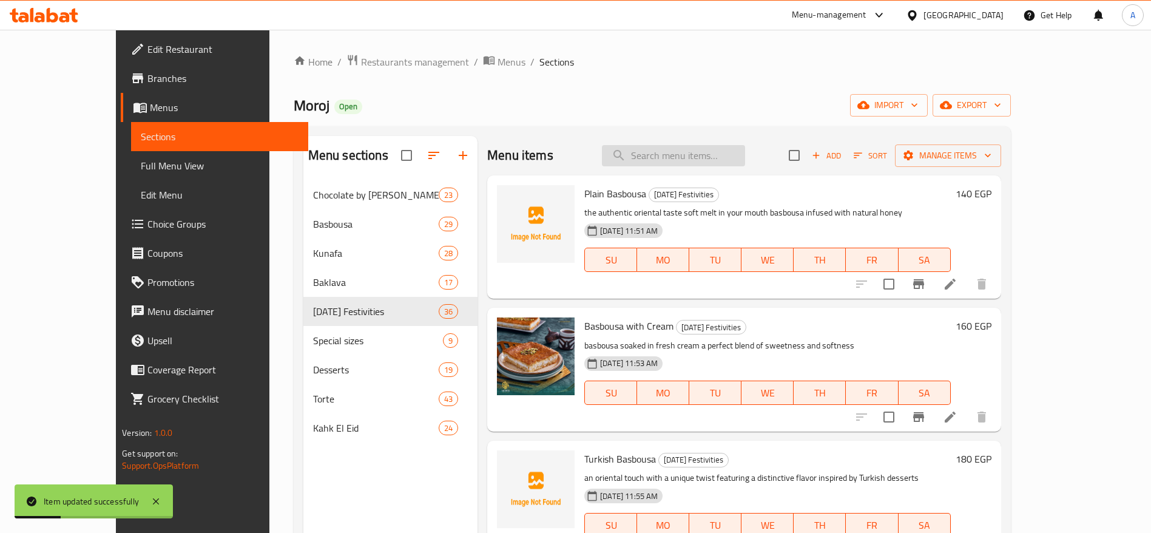
click at [702, 155] on input "search" at bounding box center [673, 155] width 143 height 21
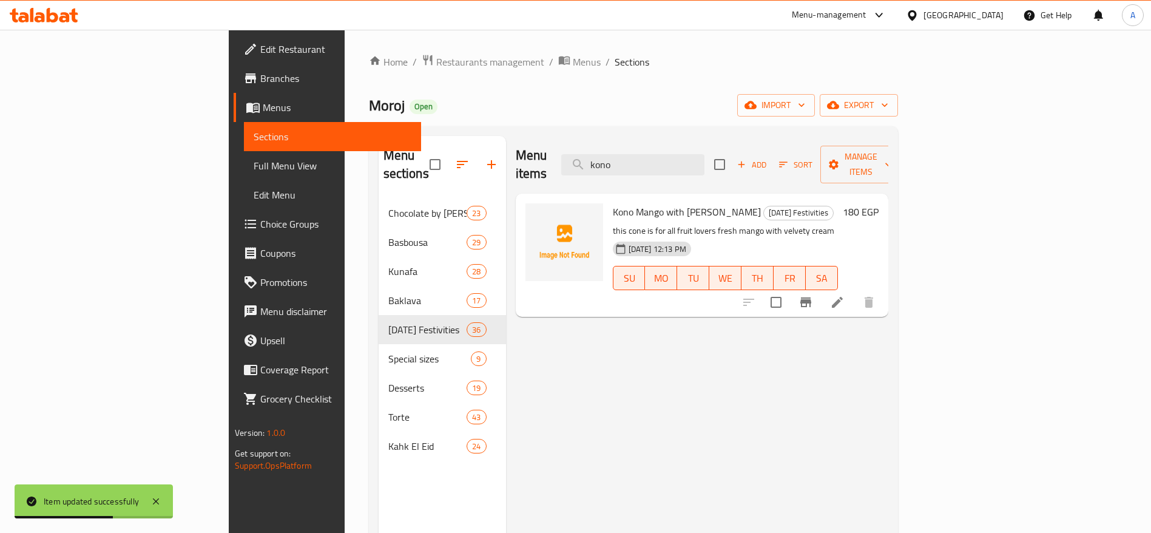
type input "kono"
click at [845, 295] on icon at bounding box center [837, 302] width 15 height 15
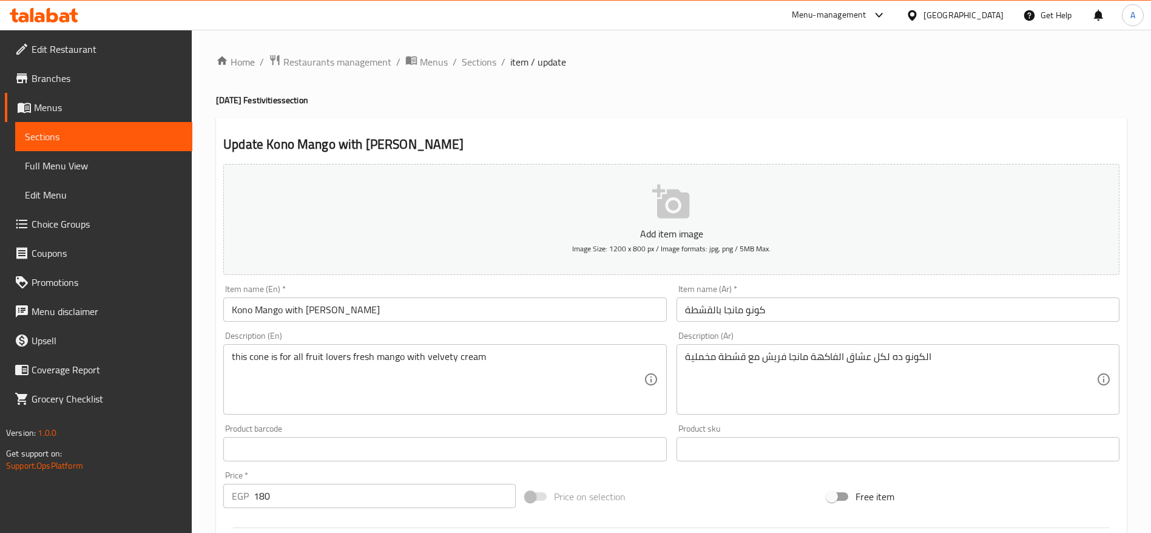
click at [817, 307] on input "كونو مانجا بالقشطة" at bounding box center [898, 309] width 443 height 24
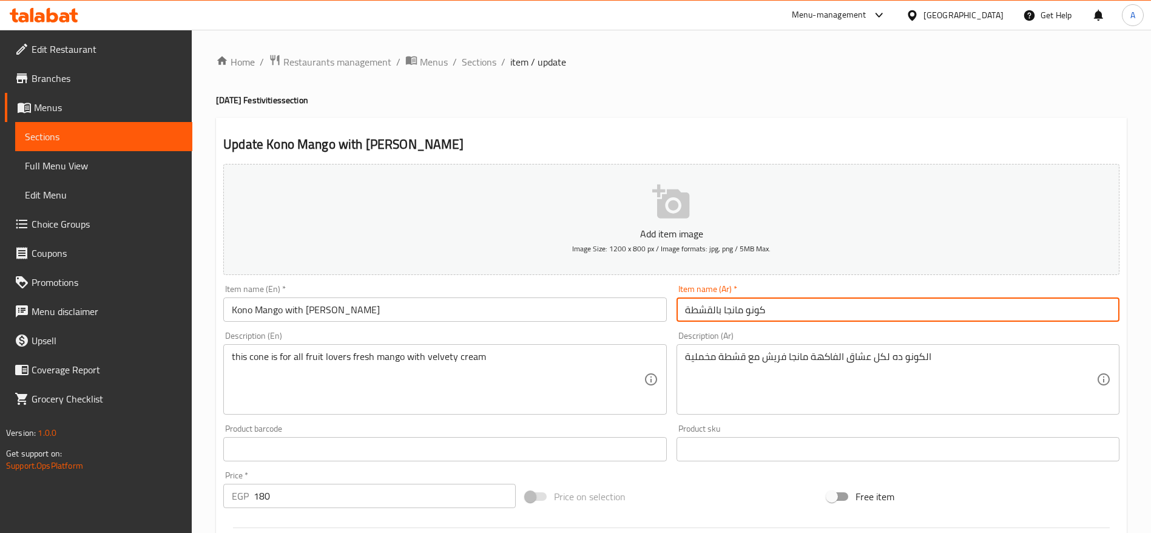
click at [817, 307] on input "كونو مانجا بالقشطة" at bounding box center [898, 309] width 443 height 24
paste input "افة كونو قشطة مانجو"
type input "كنافة كونو قشطة مانجو"
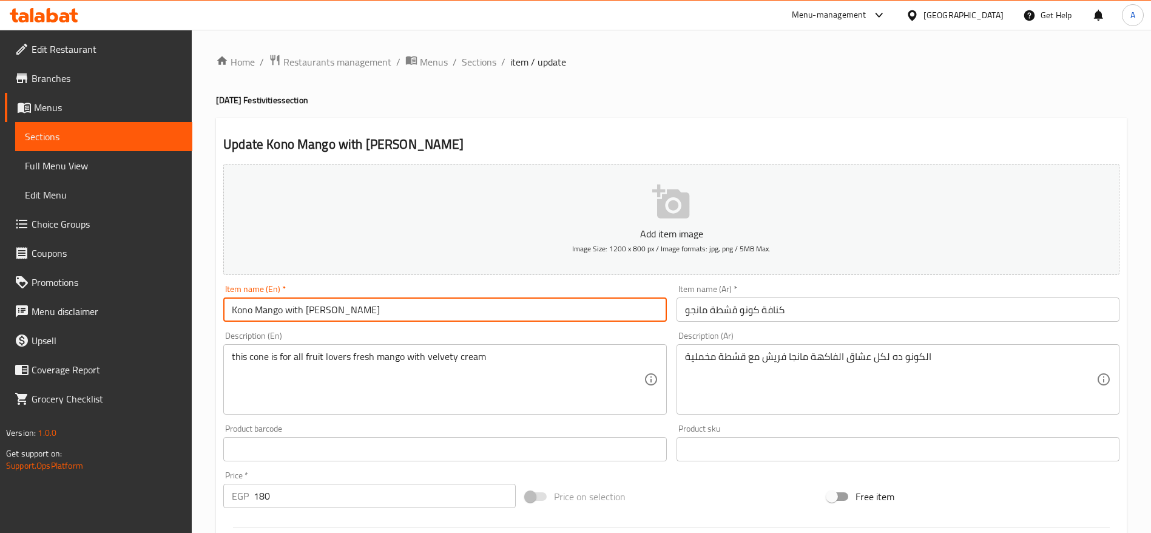
click at [546, 306] on input "Kono Mango with Ishta" at bounding box center [444, 309] width 443 height 24
paste input "unafa Cone with Cream & Mango"
type input "Kunafa Cone with Cream & Mango"
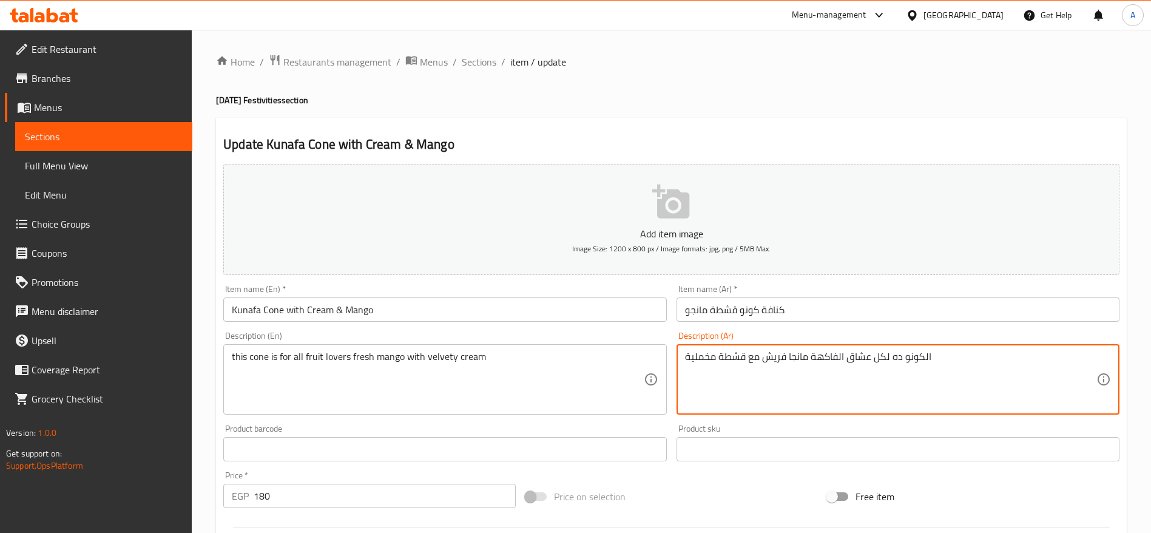
paste textarea "كنافة مقرمشة على شكل كونو محشية بالقشطة الطازجة وقطع المانجو اللذيذة."
type textarea "كنافة مقرمشة على شكل كونو محشية بالقشطة الطازجة وقطع المانجو اللذيذة."
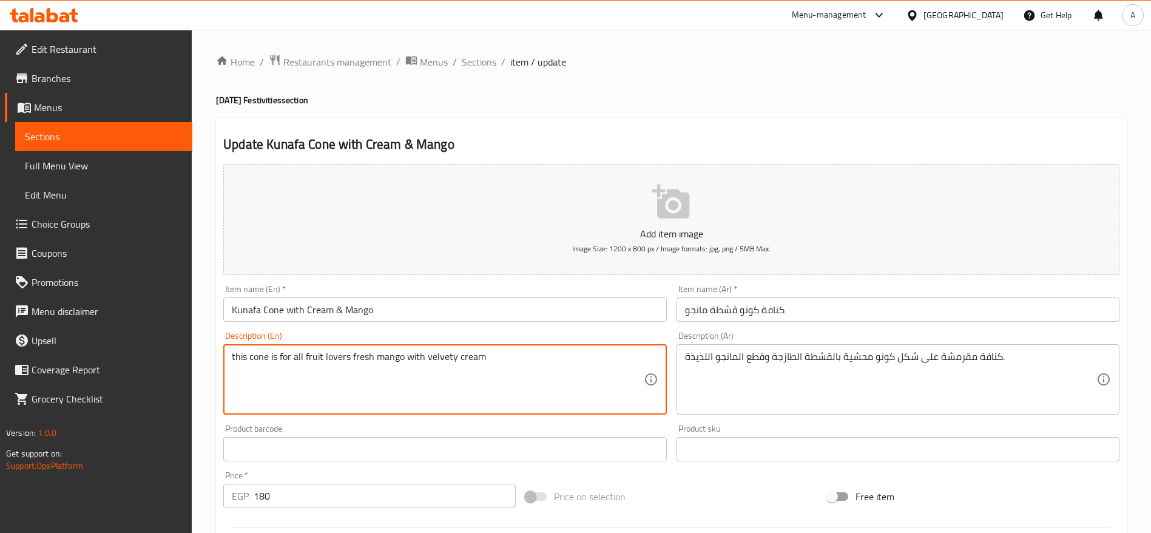
paste textarea "Crispy kunafa cone filled with fresh cream and juicy mango pieces"
type textarea "Crispy kunafa cone filled with fresh cream and juicy mango pieces"
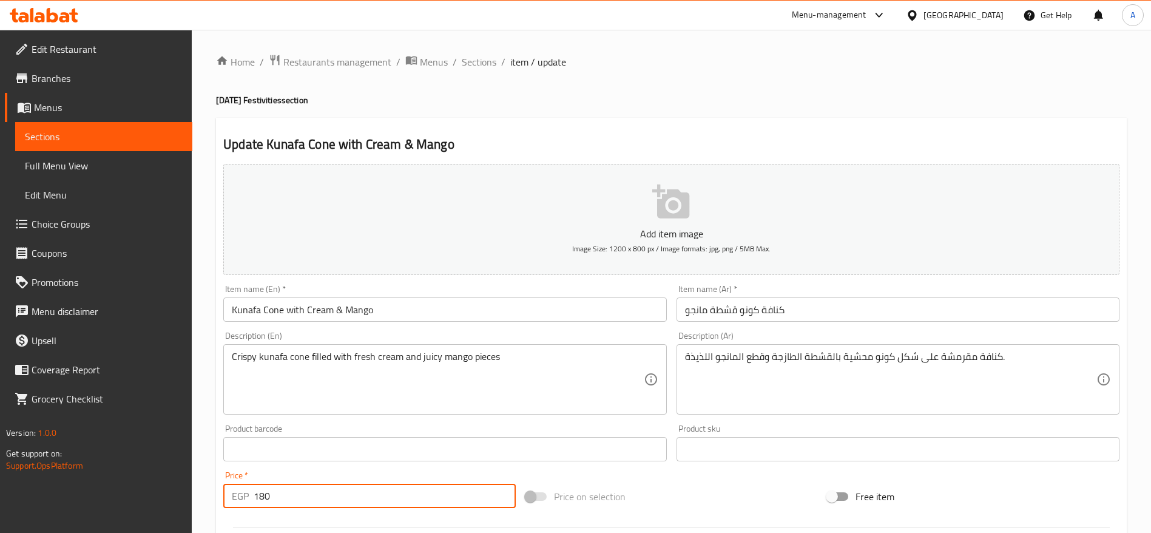
click at [306, 499] on input "180" at bounding box center [385, 496] width 262 height 24
type input "1"
type input "205"
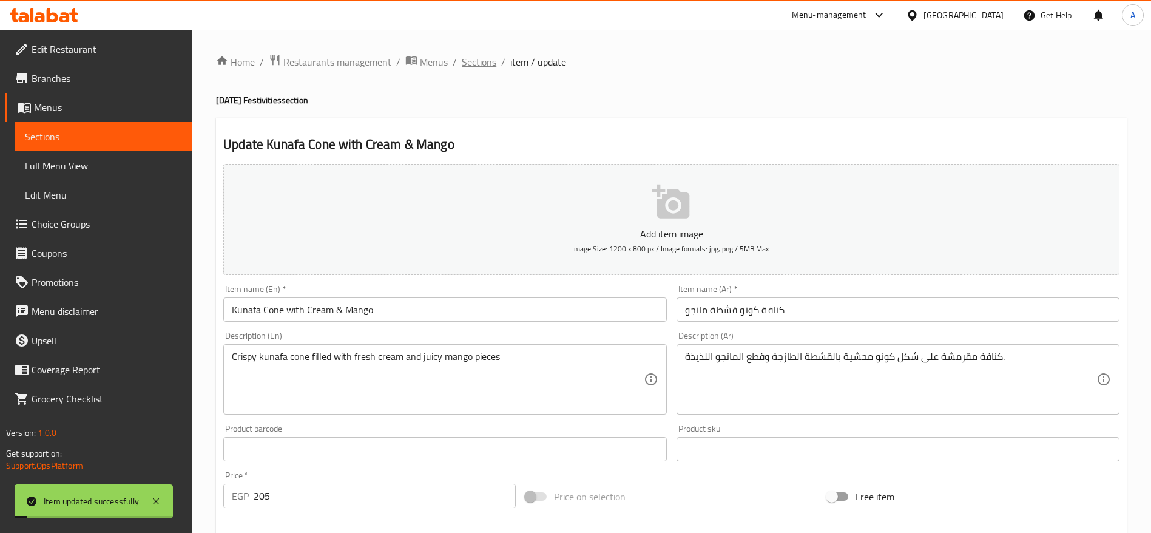
click at [480, 63] on span "Sections" at bounding box center [479, 62] width 35 height 15
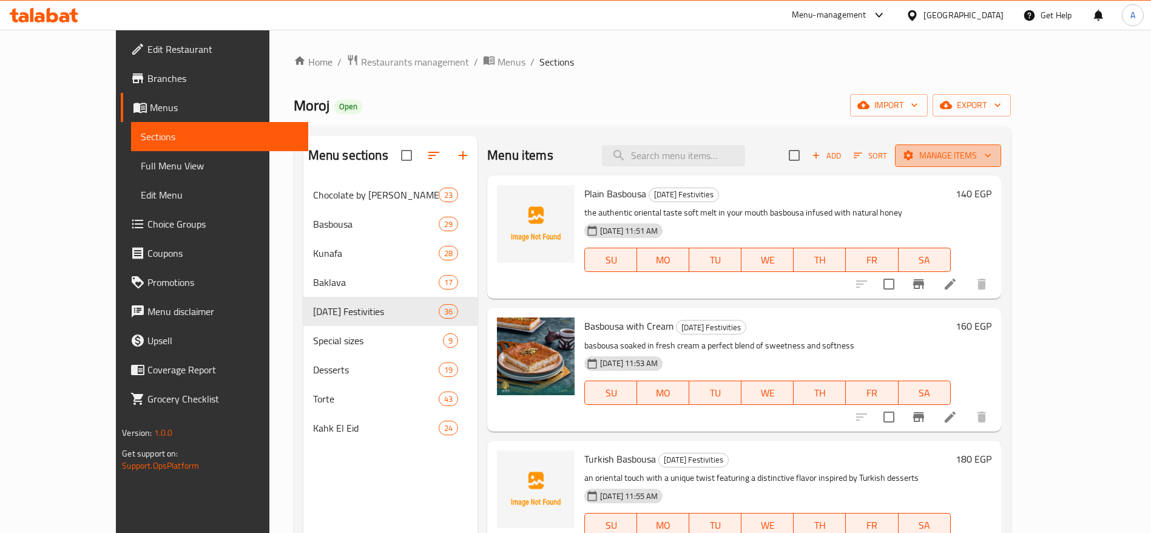
click at [992, 154] on span "Manage items" at bounding box center [948, 155] width 87 height 15
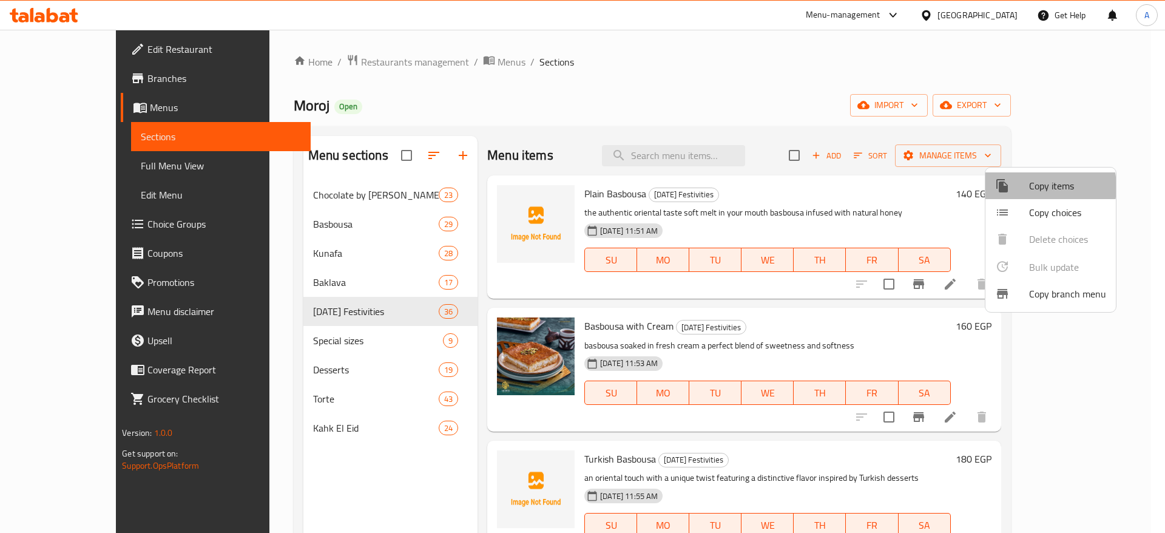
click at [1034, 187] on span "Copy items" at bounding box center [1067, 185] width 77 height 15
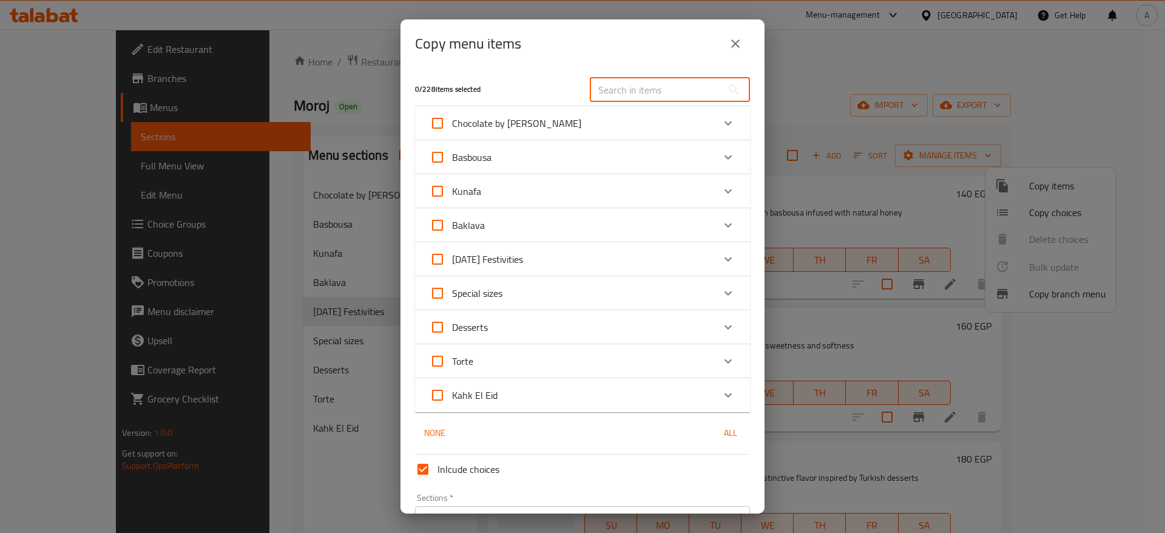
click at [687, 96] on input "text" at bounding box center [656, 90] width 132 height 24
click at [652, 93] on input "text" at bounding box center [656, 90] width 132 height 24
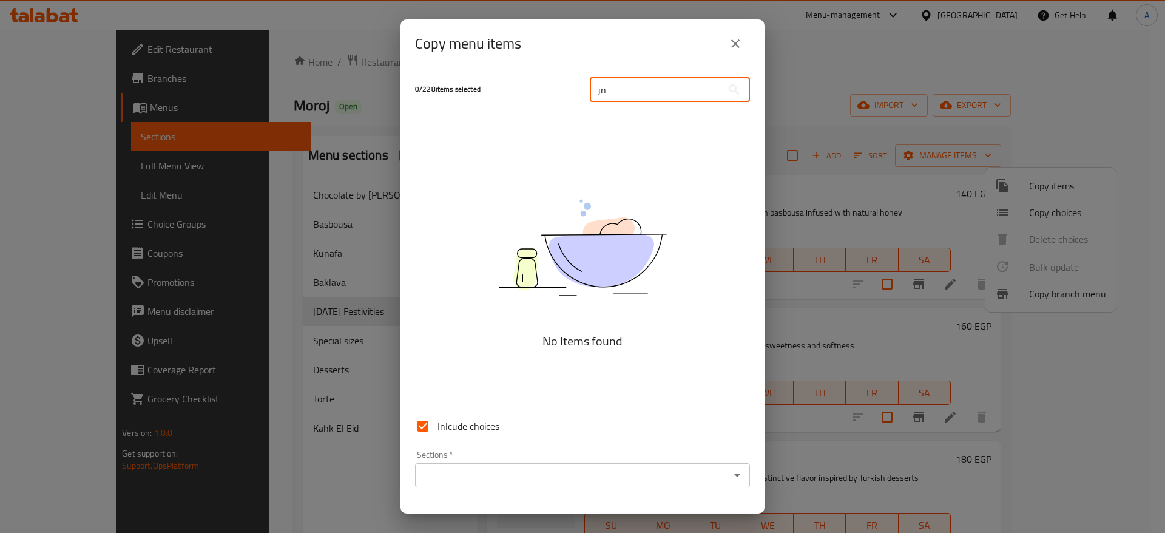
type input "j"
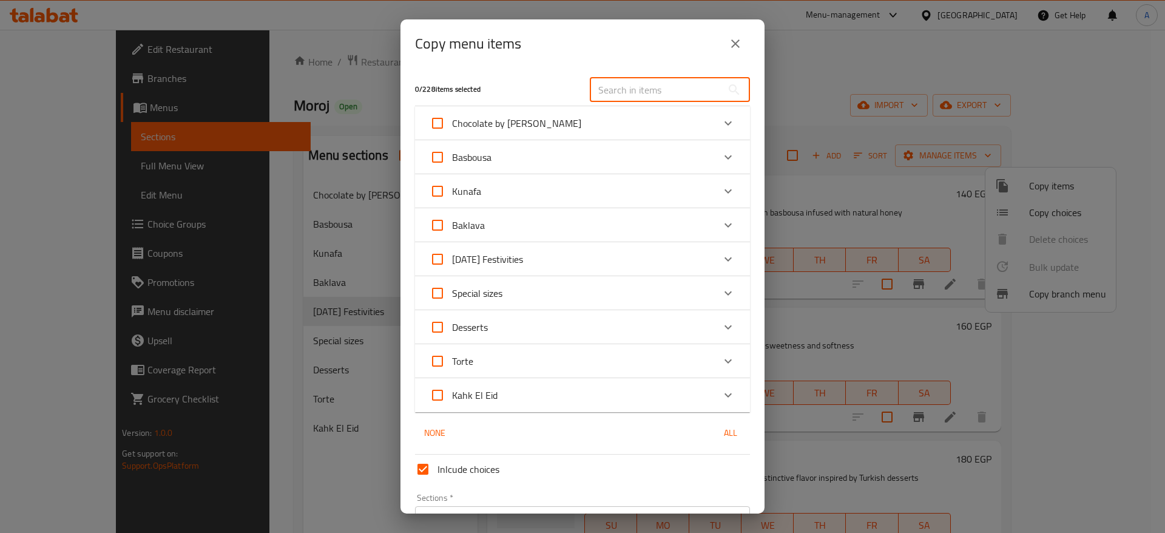
click at [667, 90] on input "text" at bounding box center [656, 90] width 132 height 24
click at [410, 453] on div "Inlcude choices" at bounding box center [582, 469] width 345 height 39
click at [614, 86] on input "text" at bounding box center [656, 90] width 132 height 24
paste input "cone"
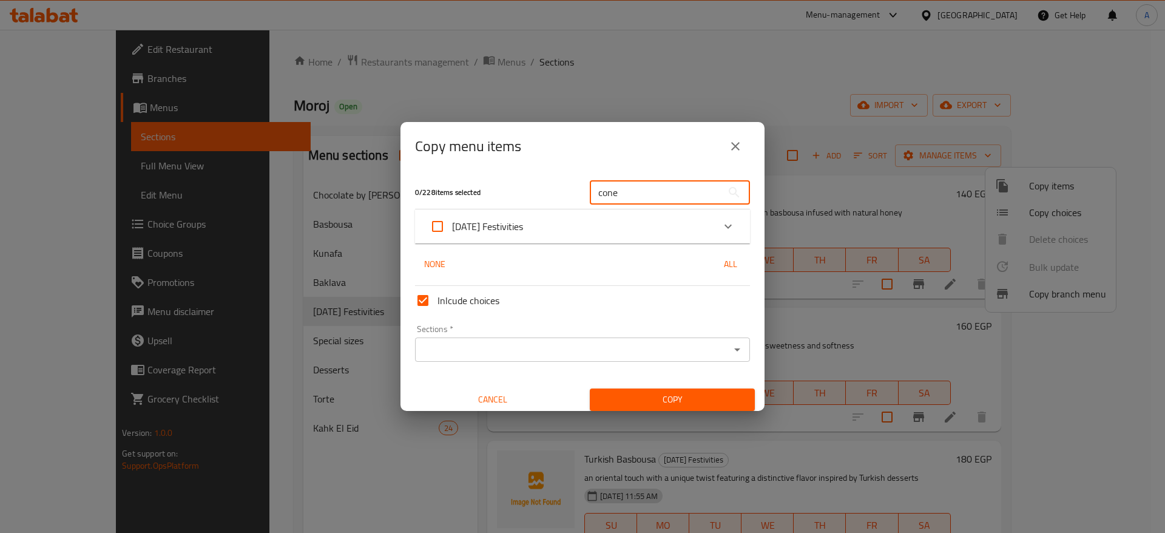
type input "cone"
click at [721, 223] on icon "Expand" at bounding box center [728, 226] width 15 height 15
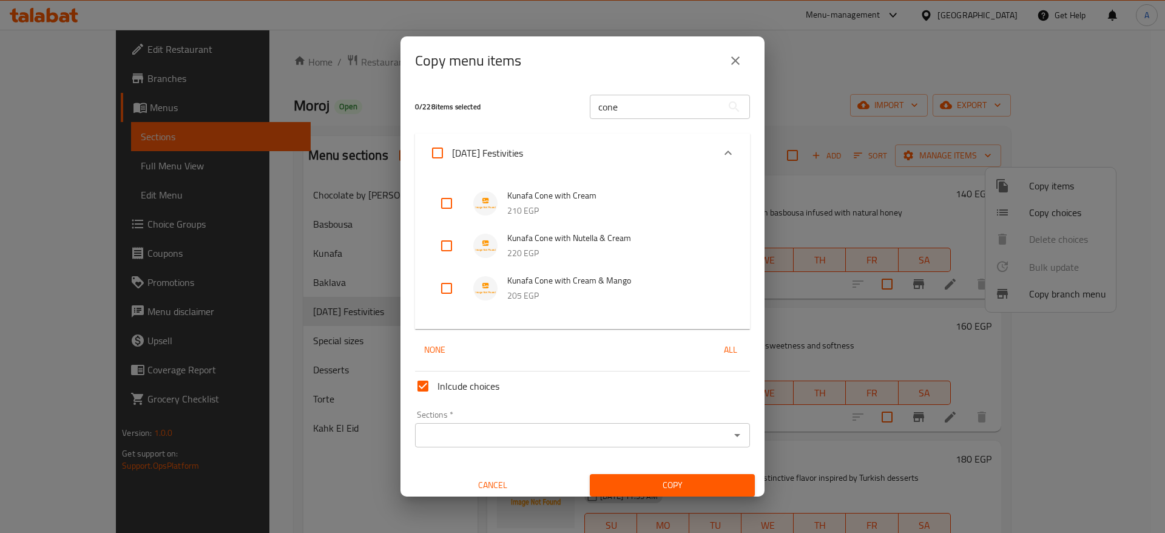
click at [449, 200] on input "checkbox" at bounding box center [446, 203] width 29 height 29
checkbox input "true"
click at [447, 243] on input "checkbox" at bounding box center [446, 245] width 29 height 29
checkbox input "true"
click at [444, 293] on input "checkbox" at bounding box center [446, 288] width 29 height 29
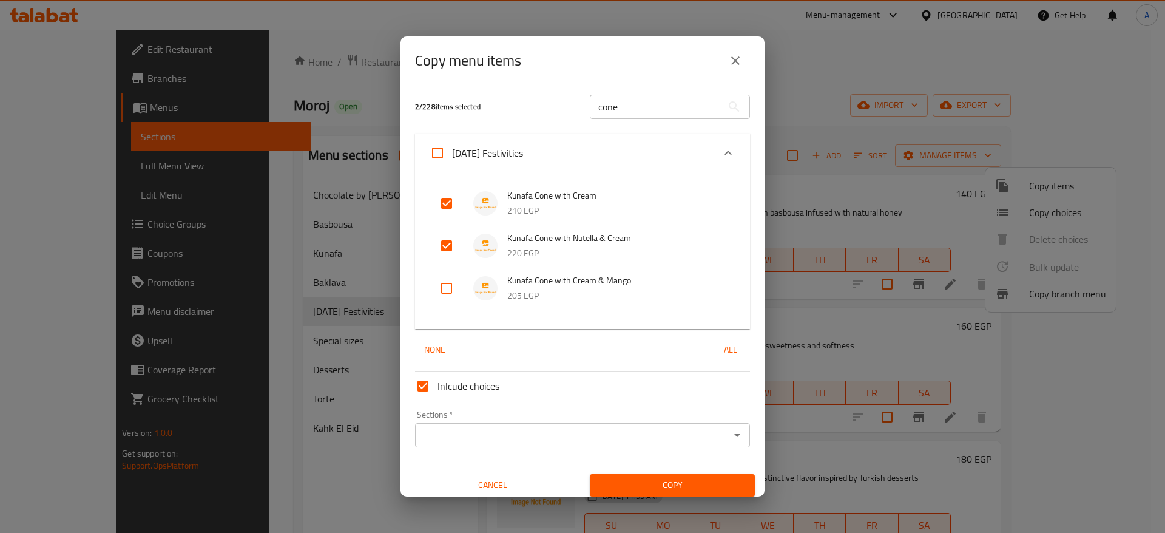
checkbox input "true"
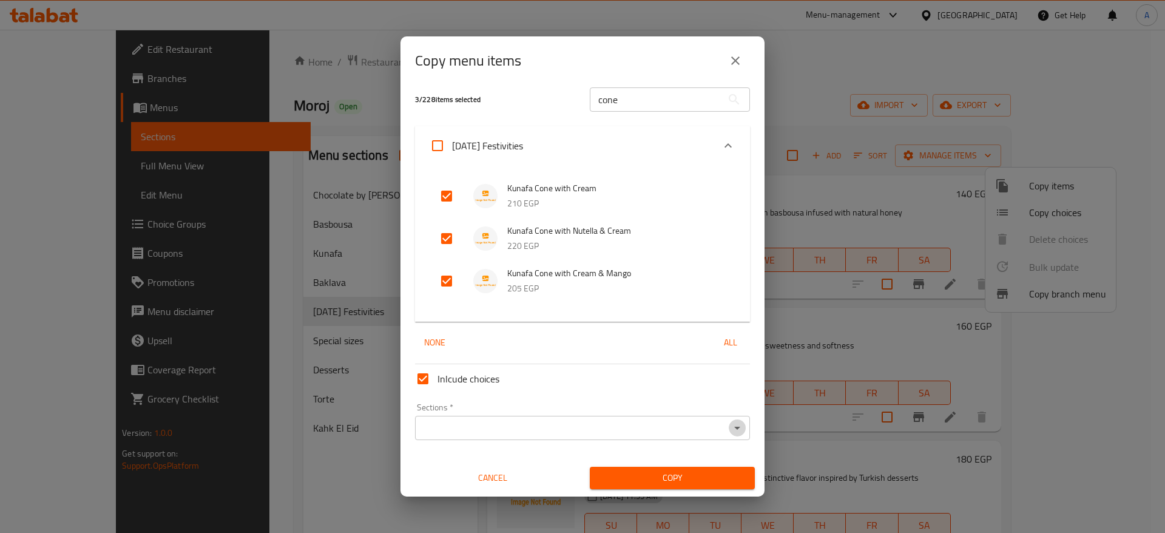
click at [730, 434] on icon "Open" at bounding box center [737, 428] width 15 height 15
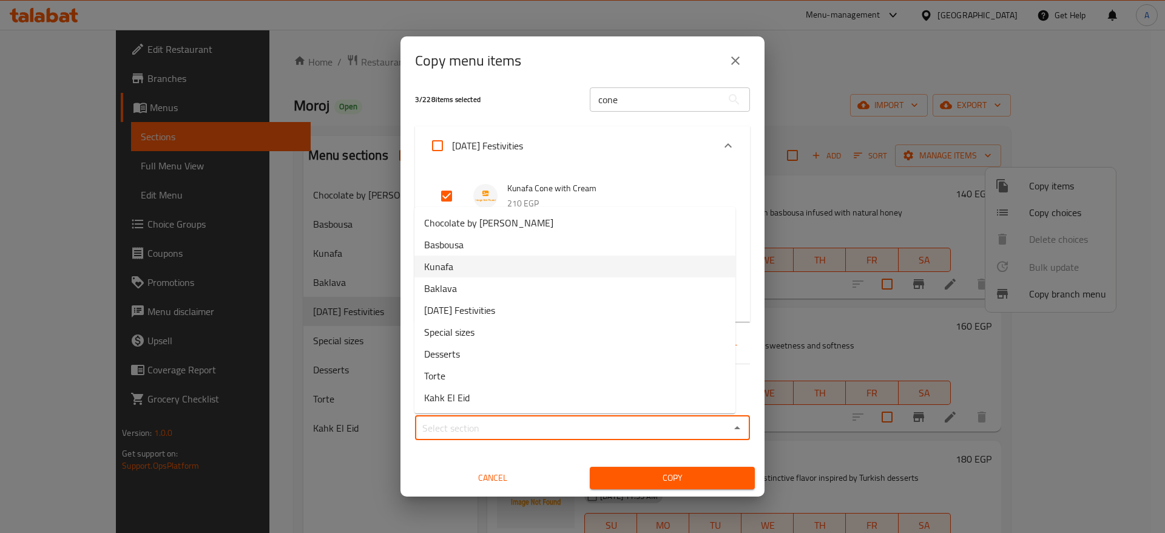
click at [502, 265] on li "Kunafa" at bounding box center [575, 267] width 321 height 22
type input "Kunafa"
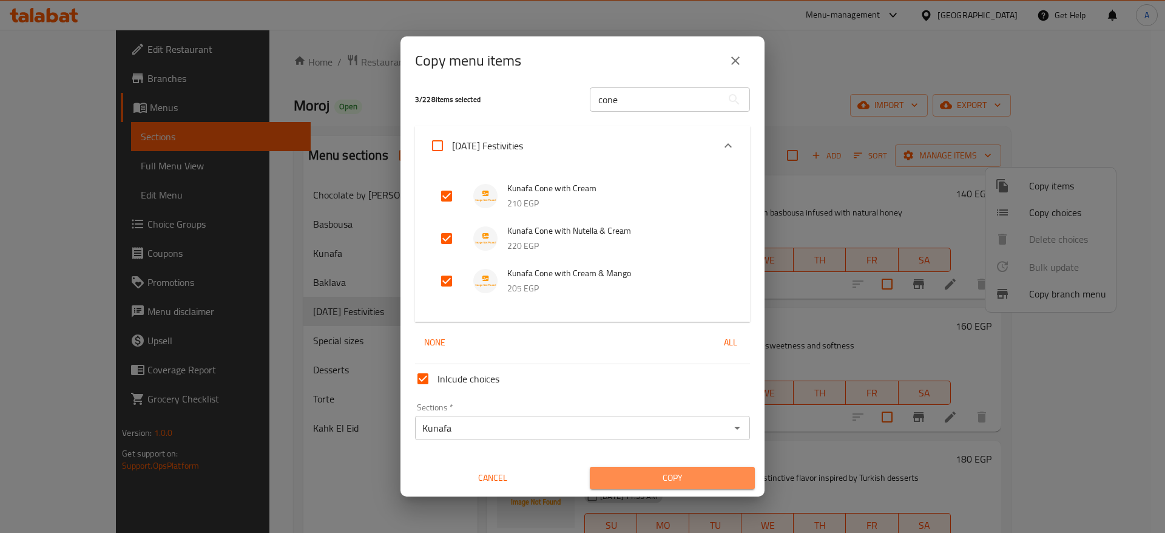
click at [695, 481] on span "Copy" at bounding box center [673, 477] width 146 height 15
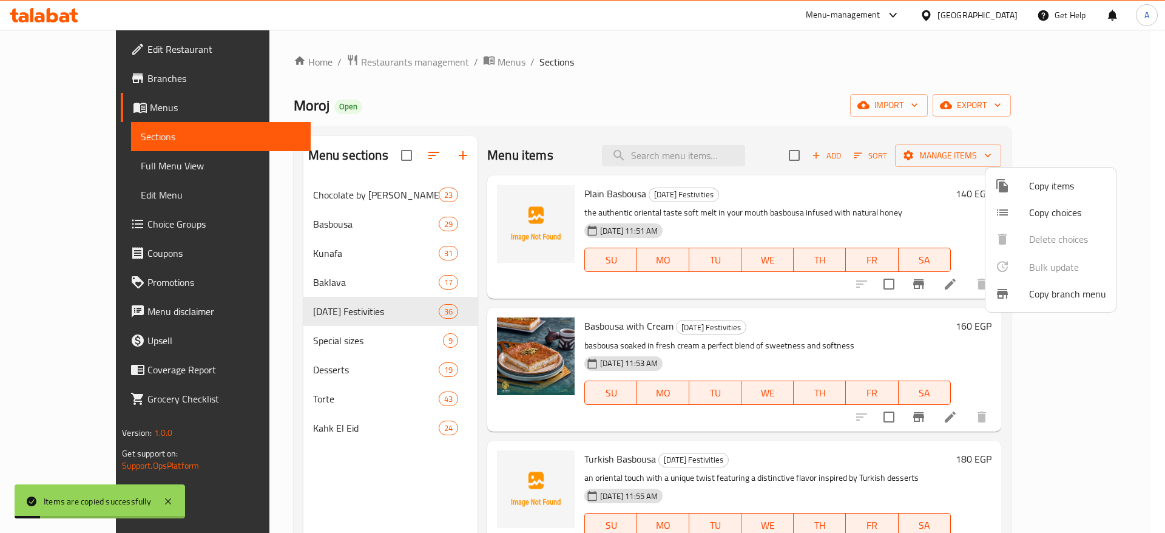
click at [282, 245] on div at bounding box center [582, 266] width 1165 height 533
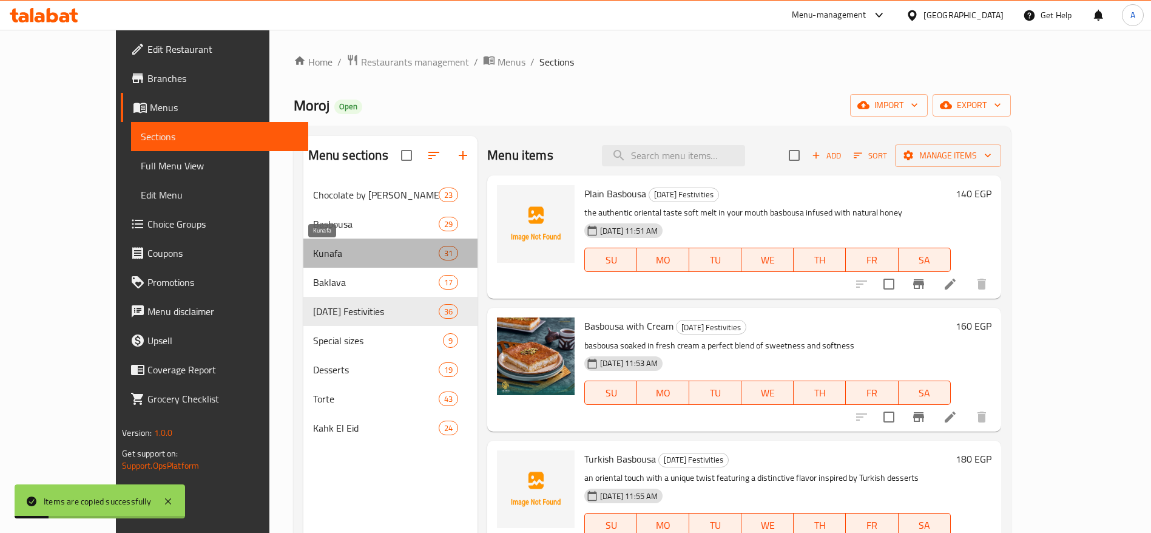
click at [313, 251] on span "Kunafa" at bounding box center [376, 253] width 126 height 15
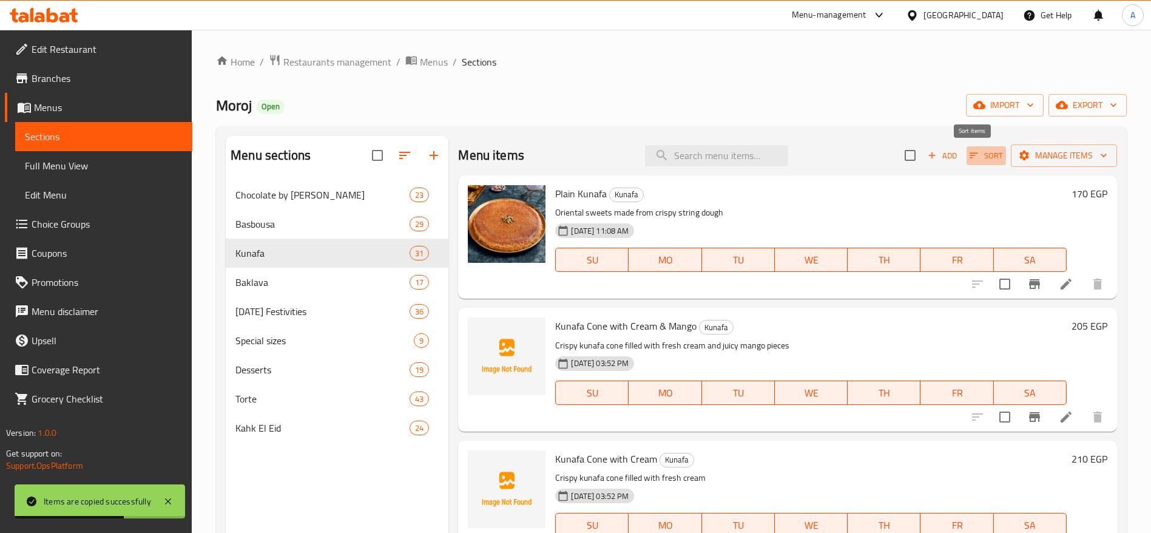
click at [969, 154] on icon "button" at bounding box center [974, 155] width 11 height 11
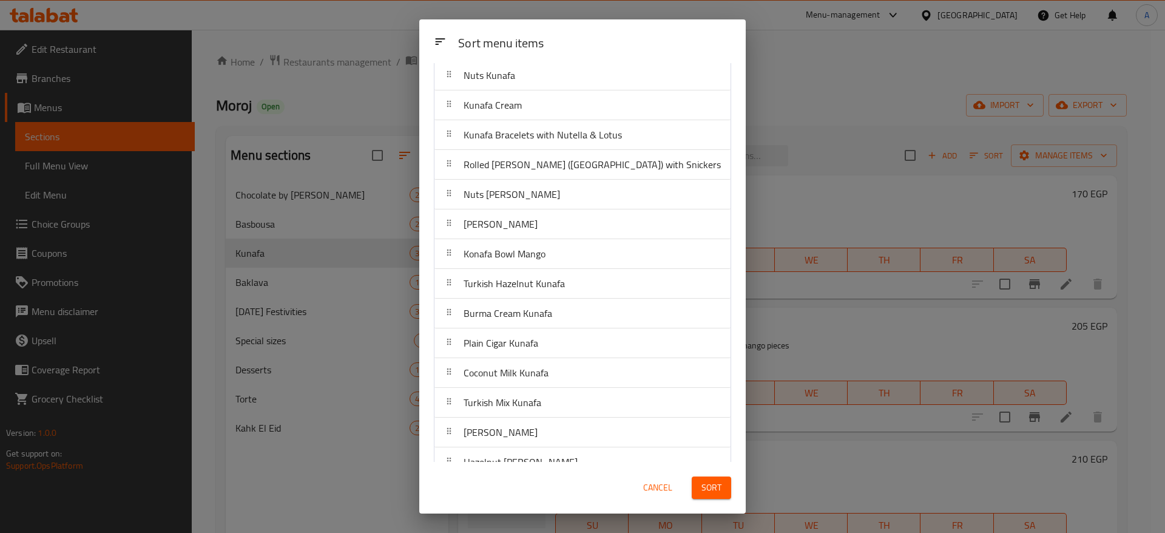
scroll to position [180, 0]
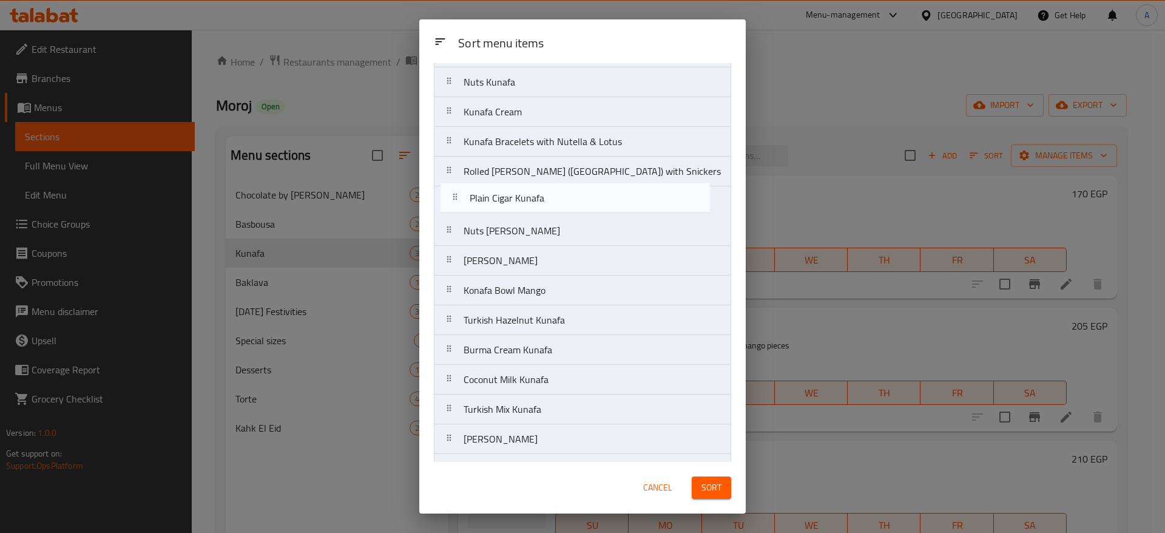
drag, startPoint x: 452, startPoint y: 354, endPoint x: 452, endPoint y: 197, distance: 157.8
click at [452, 197] on nav "Plain Kunafa Kunafa Cone with Cream & Mango Kunafa Cone with Cream Kunafa Cone …" at bounding box center [582, 379] width 297 height 923
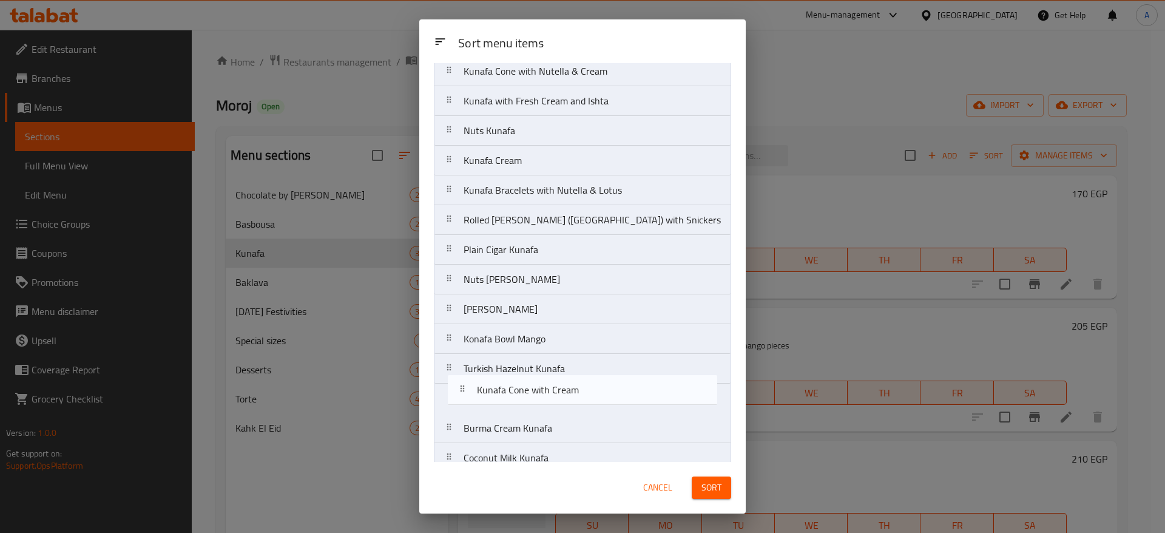
scroll to position [102, 0]
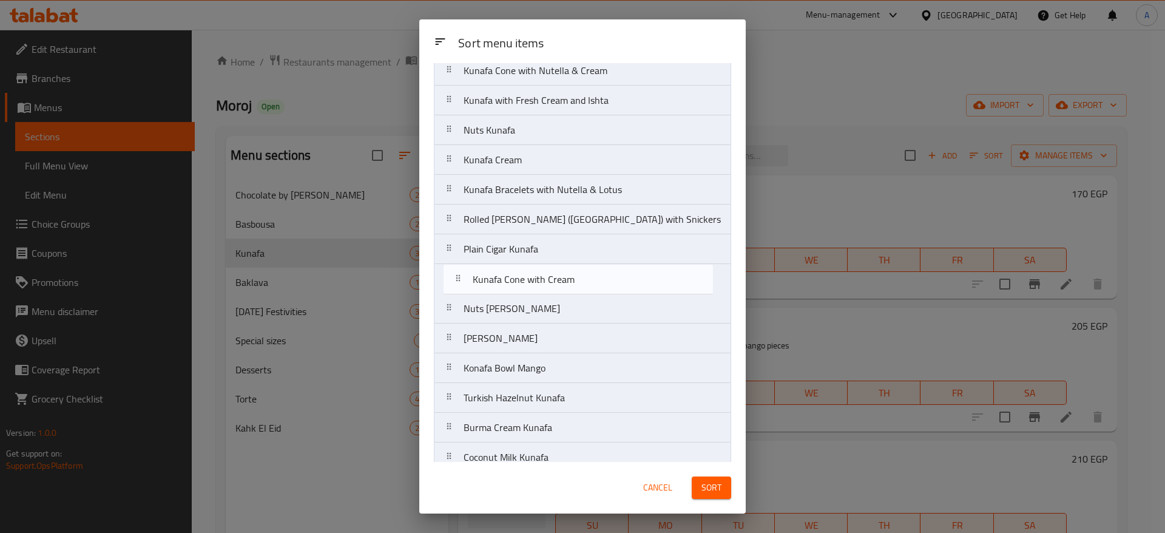
drag, startPoint x: 458, startPoint y: 173, endPoint x: 457, endPoint y: 292, distance: 119.0
click at [457, 292] on nav "Plain Kunafa Kunafa Cone with Cream & Mango Kunafa Cone with Cream Kunafa Cone …" at bounding box center [582, 457] width 297 height 923
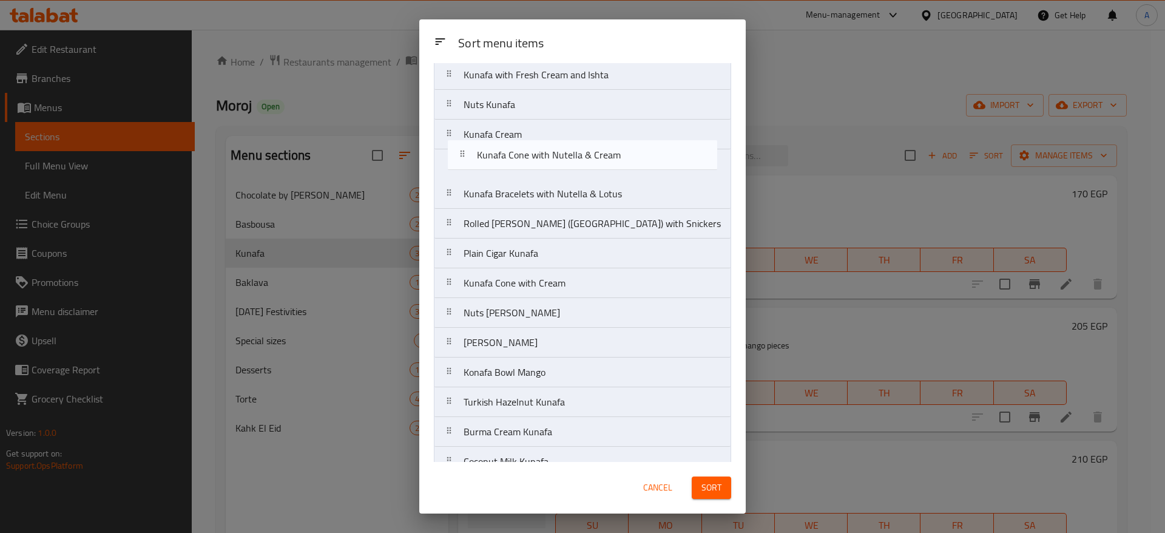
scroll to position [95, 0]
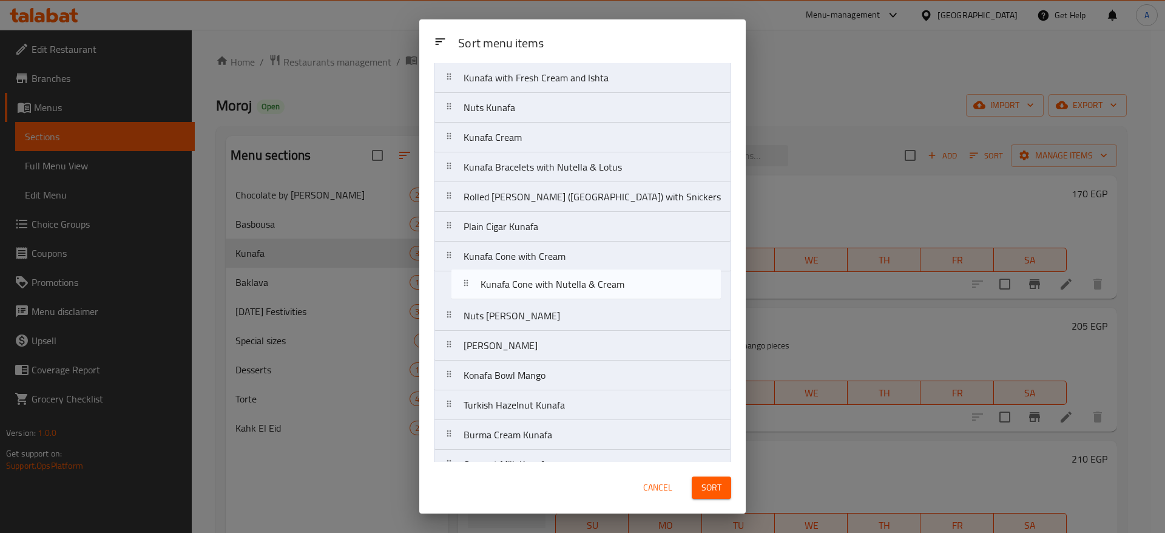
drag, startPoint x: 452, startPoint y: 73, endPoint x: 462, endPoint y: 293, distance: 219.9
click at [462, 293] on nav "Plain Kunafa Kunafa Cone with Cream & Mango Kunafa Cone with Nutella & Cream Ku…" at bounding box center [582, 464] width 297 height 923
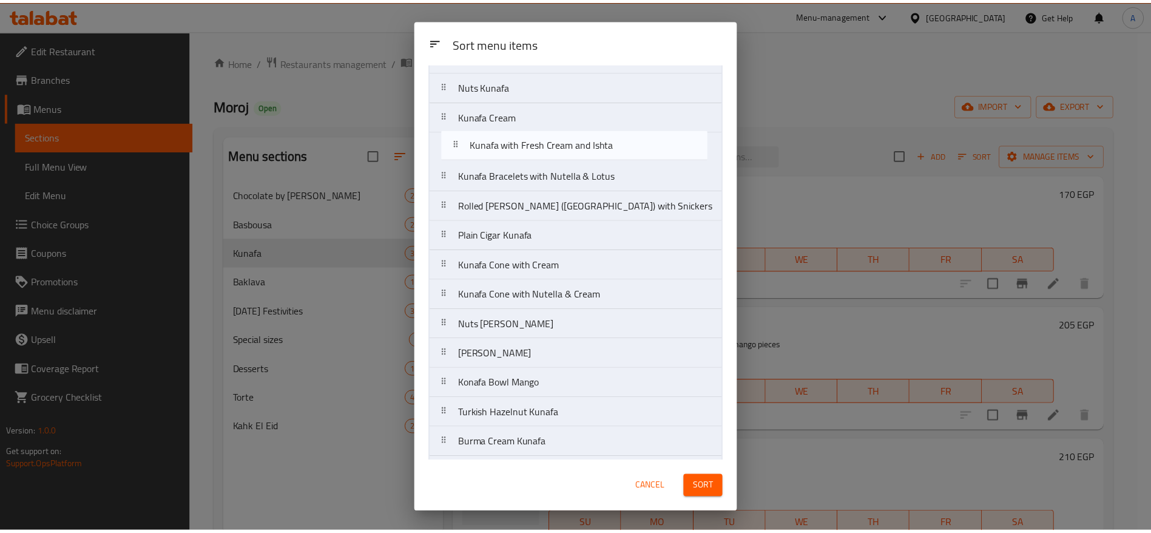
scroll to position [84, 0]
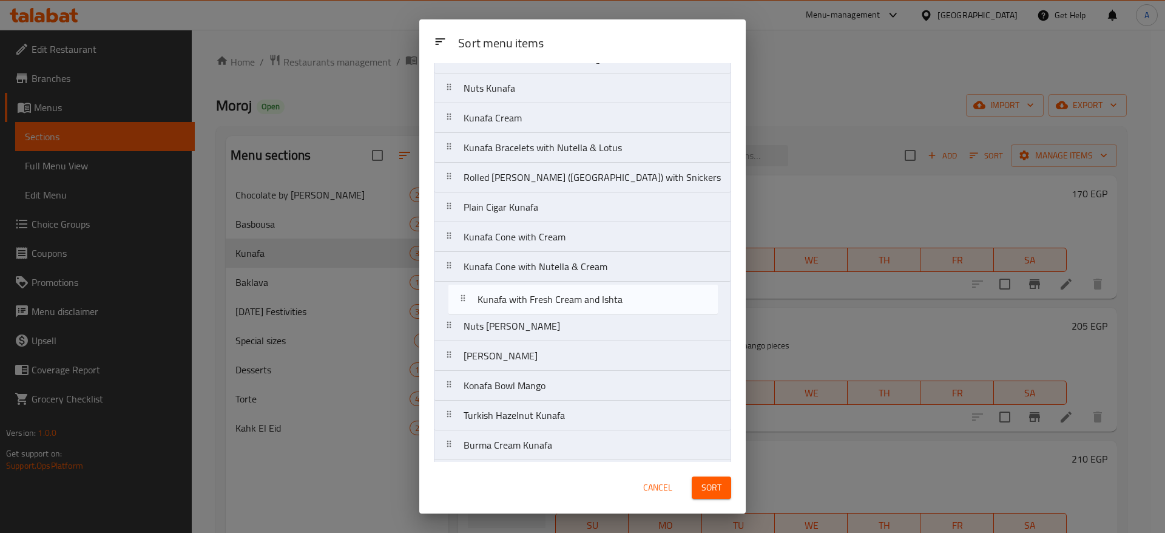
drag, startPoint x: 455, startPoint y: 80, endPoint x: 462, endPoint y: 305, distance: 225.3
click at [462, 305] on nav "Plain Kunafa Kunafa Cone with Cream & Mango Kunafa with Fresh Cream and Ishta N…" at bounding box center [582, 474] width 297 height 923
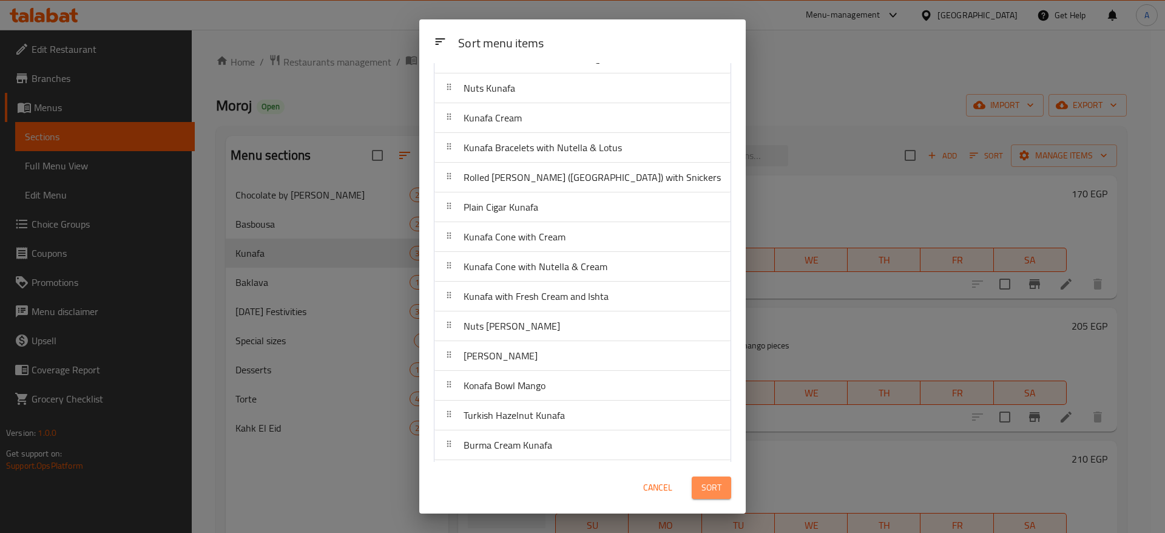
click at [702, 487] on span "Sort" at bounding box center [712, 487] width 20 height 15
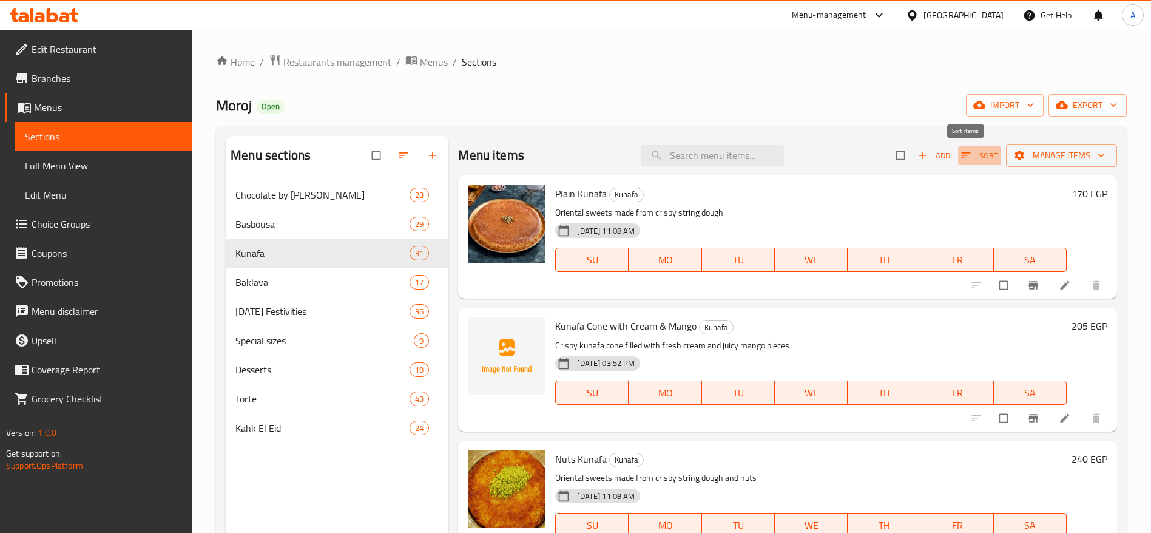
click at [961, 153] on icon "button" at bounding box center [965, 155] width 9 height 6
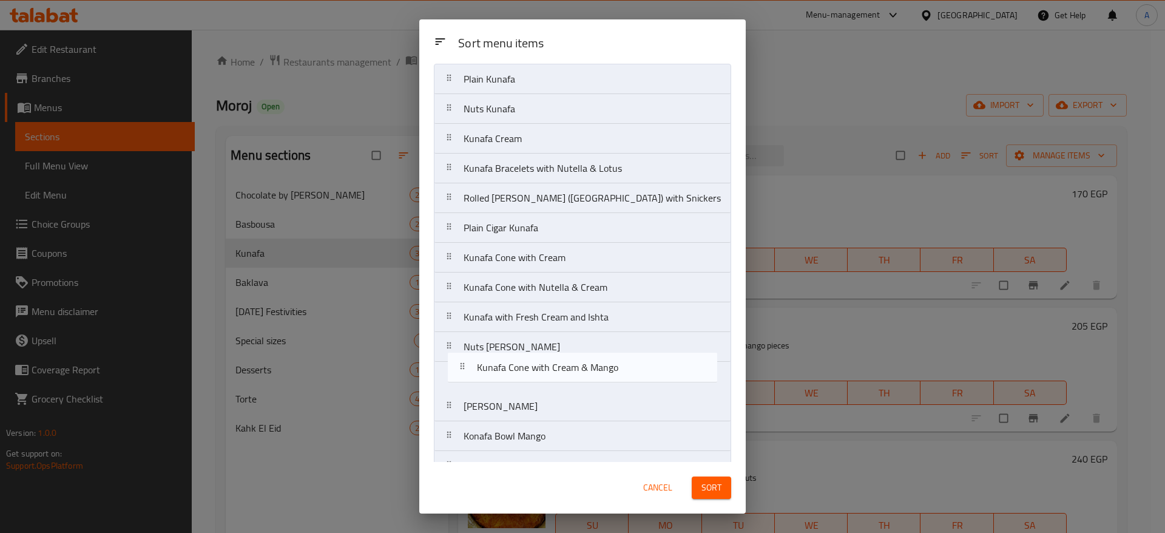
scroll to position [35, 0]
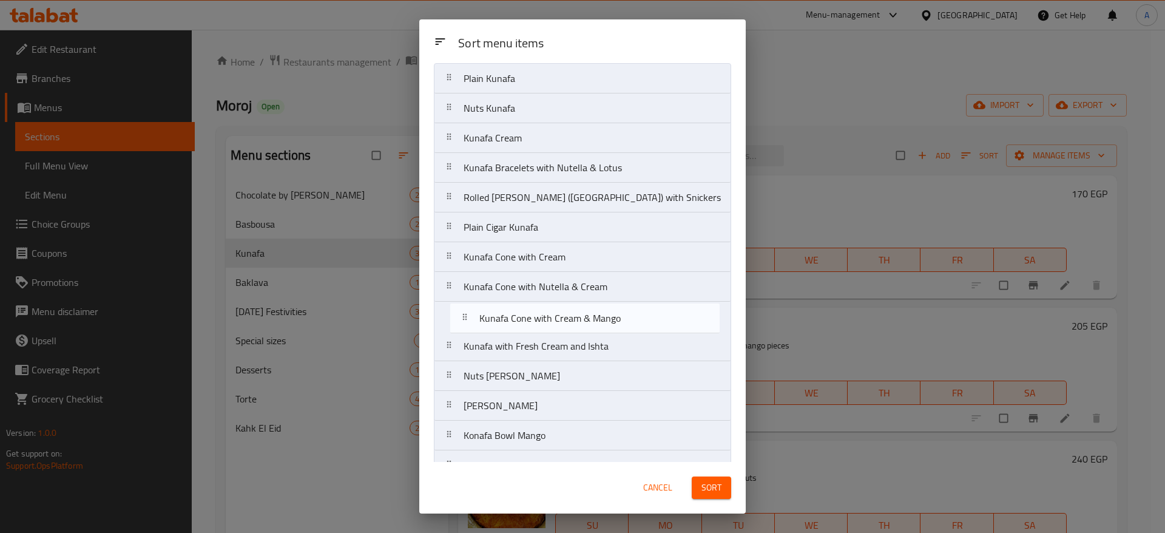
drag, startPoint x: 459, startPoint y: 151, endPoint x: 468, endPoint y: 330, distance: 179.2
click at [468, 330] on nav "Plain Kunafa Kunafa Cone with Cream & Mango Nuts Kunafa Kunafa Cream Kunafa Bra…" at bounding box center [582, 524] width 297 height 923
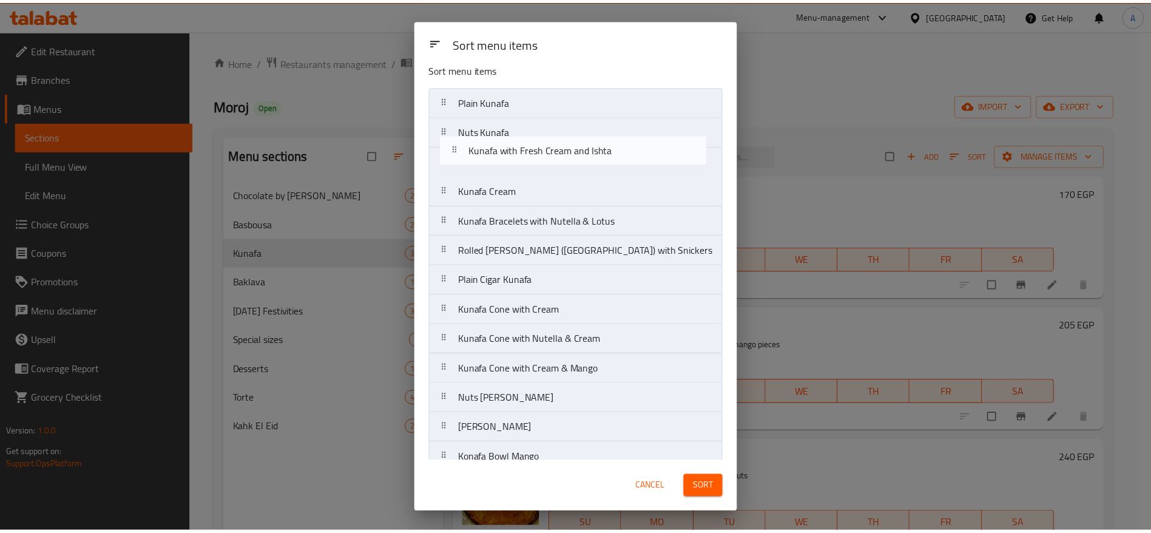
scroll to position [0, 0]
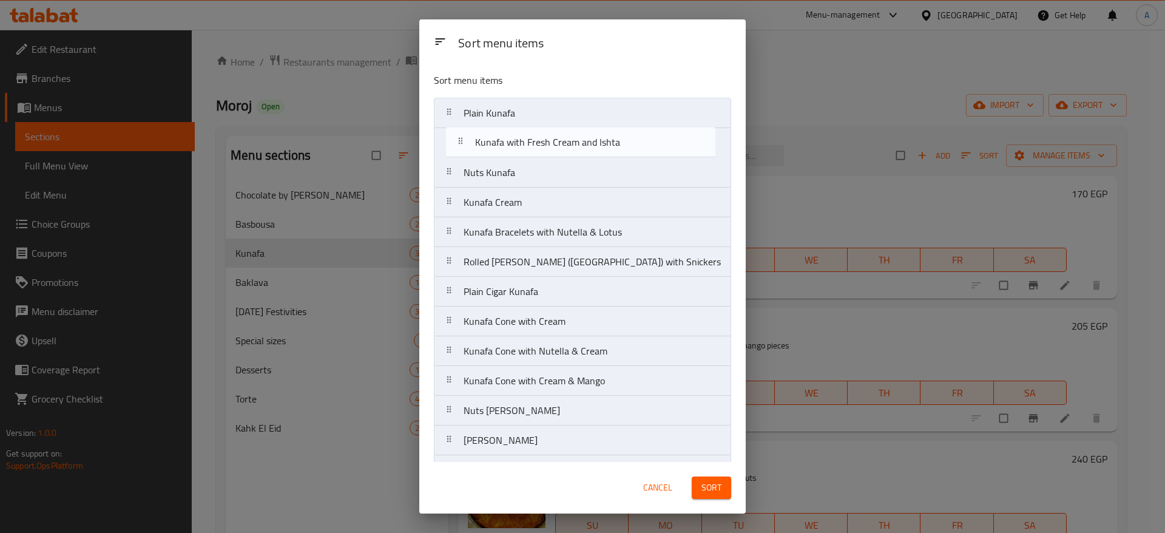
drag, startPoint x: 464, startPoint y: 353, endPoint x: 472, endPoint y: 142, distance: 210.7
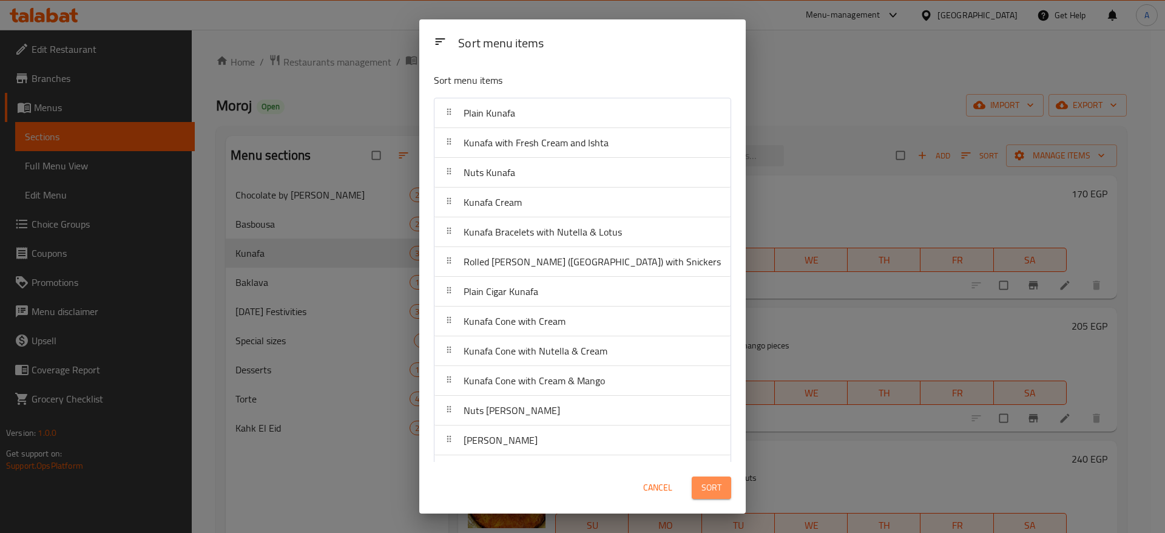
click at [708, 484] on span "Sort" at bounding box center [712, 487] width 20 height 15
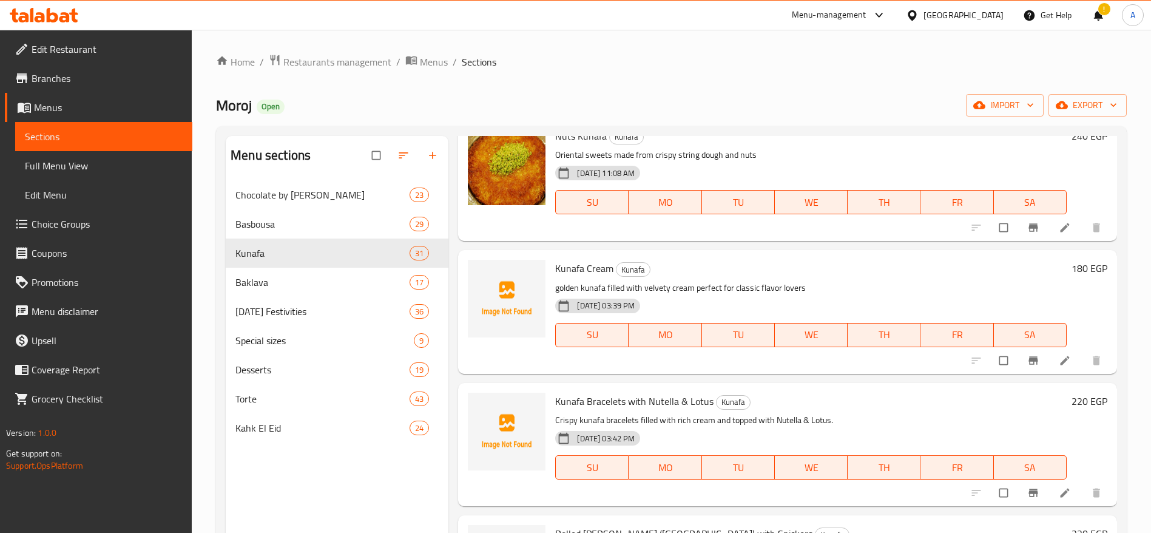
scroll to position [364, 0]
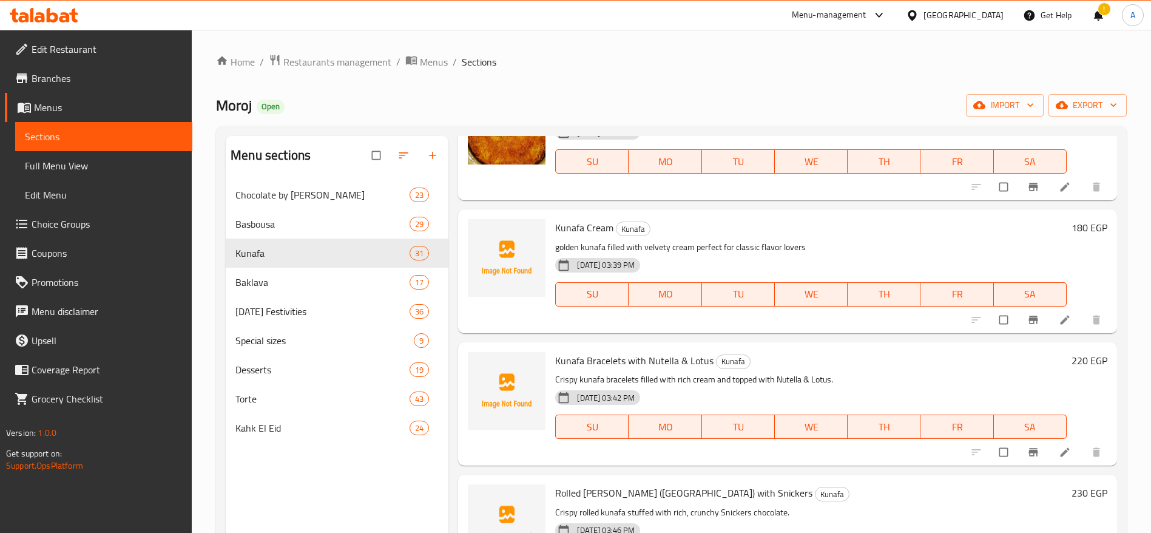
click at [1102, 240] on div "Kunafa Cream Kunafa golden kunafa filled with velvety cream perfect for classic…" at bounding box center [787, 270] width 659 height 123
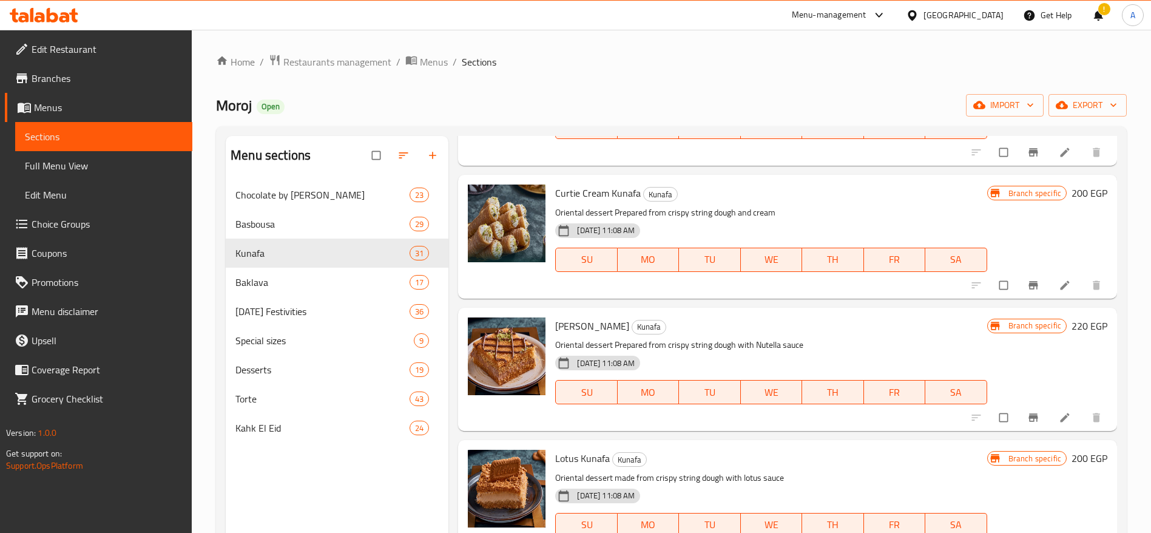
scroll to position [2713, 0]
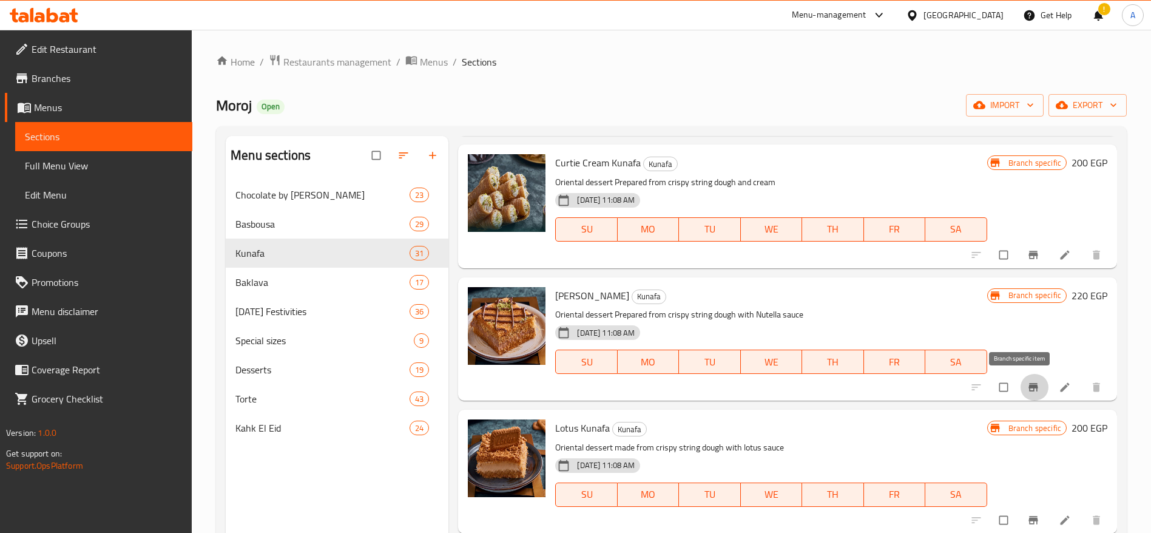
click at [1027, 390] on icon "Branch-specific-item" at bounding box center [1033, 387] width 12 height 12
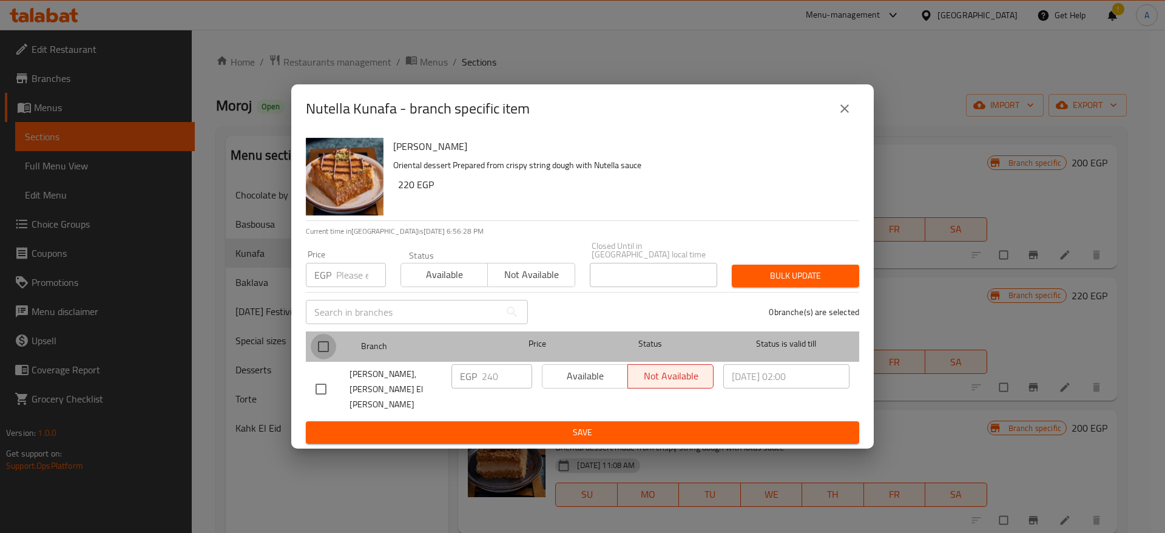
click at [322, 350] on input "checkbox" at bounding box center [323, 346] width 25 height 25
checkbox input "true"
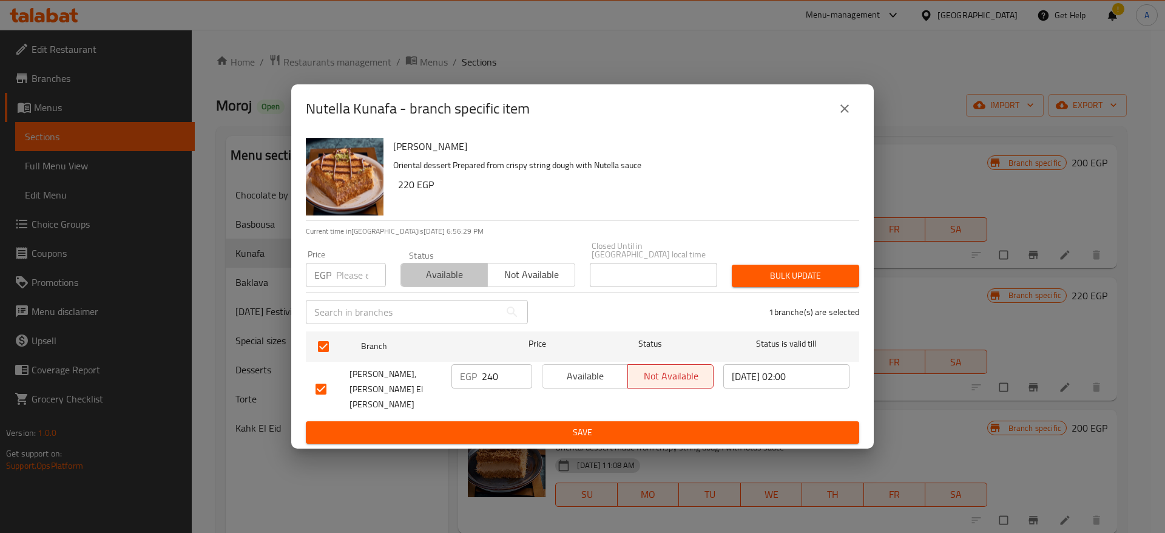
click at [421, 283] on span "Available" at bounding box center [444, 275] width 77 height 18
click at [782, 282] on span "Bulk update" at bounding box center [796, 275] width 108 height 15
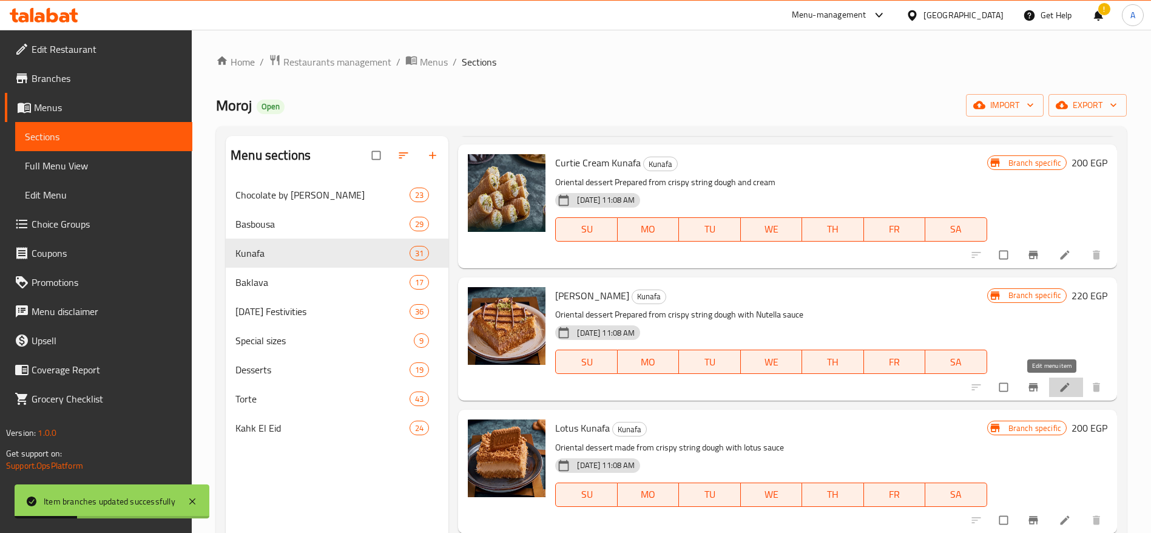
click at [1059, 389] on icon at bounding box center [1065, 387] width 12 height 12
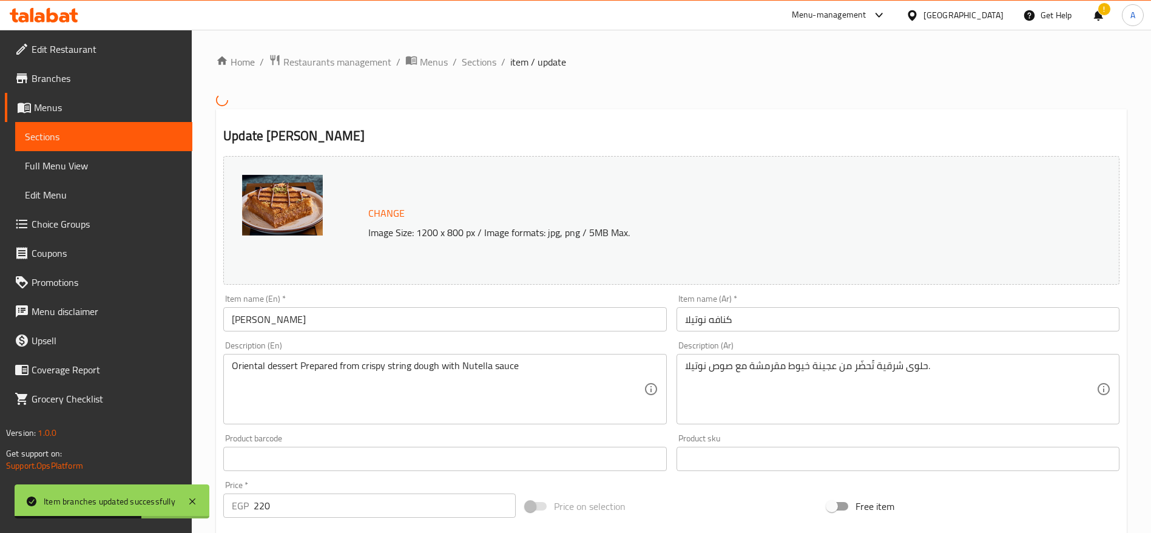
click at [432, 497] on input "220" at bounding box center [385, 505] width 262 height 24
click at [388, 515] on input "220" at bounding box center [385, 505] width 262 height 24
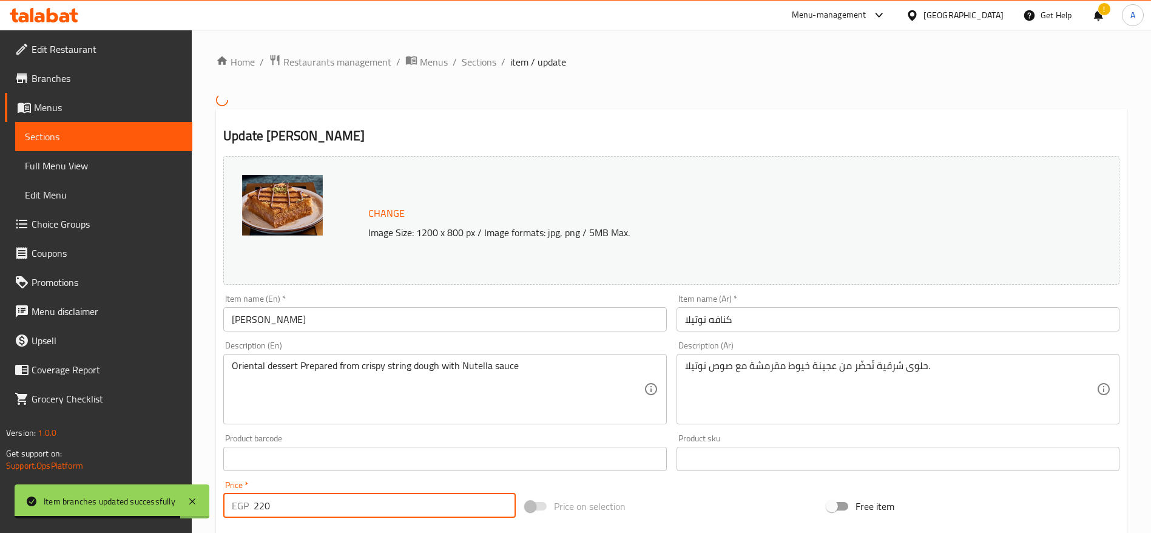
click at [388, 515] on input "220" at bounding box center [385, 505] width 262 height 24
click at [300, 505] on input "220" at bounding box center [385, 505] width 262 height 24
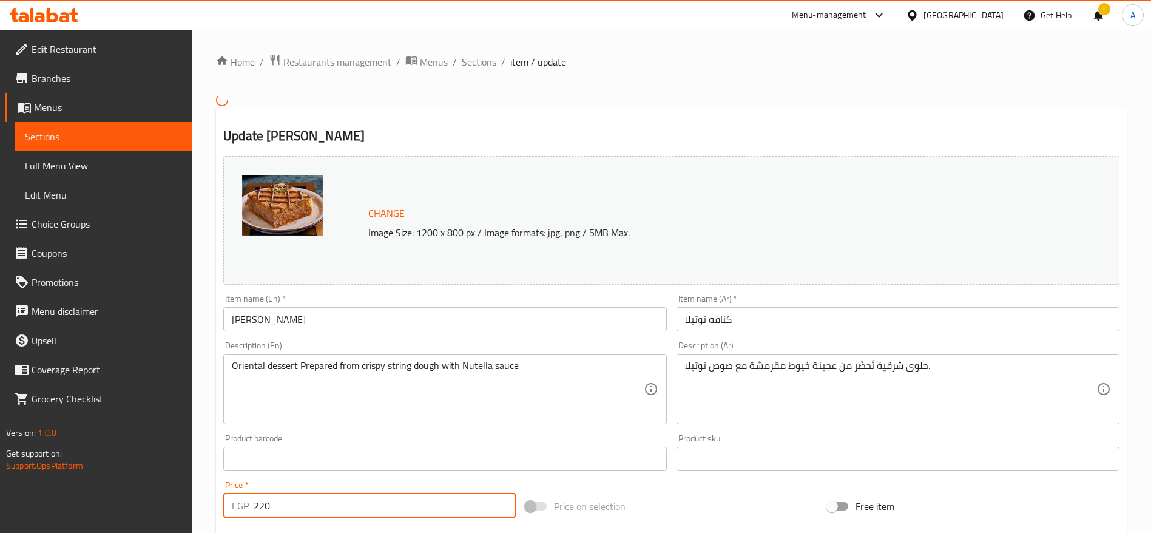
click at [300, 505] on input "220" at bounding box center [385, 505] width 262 height 24
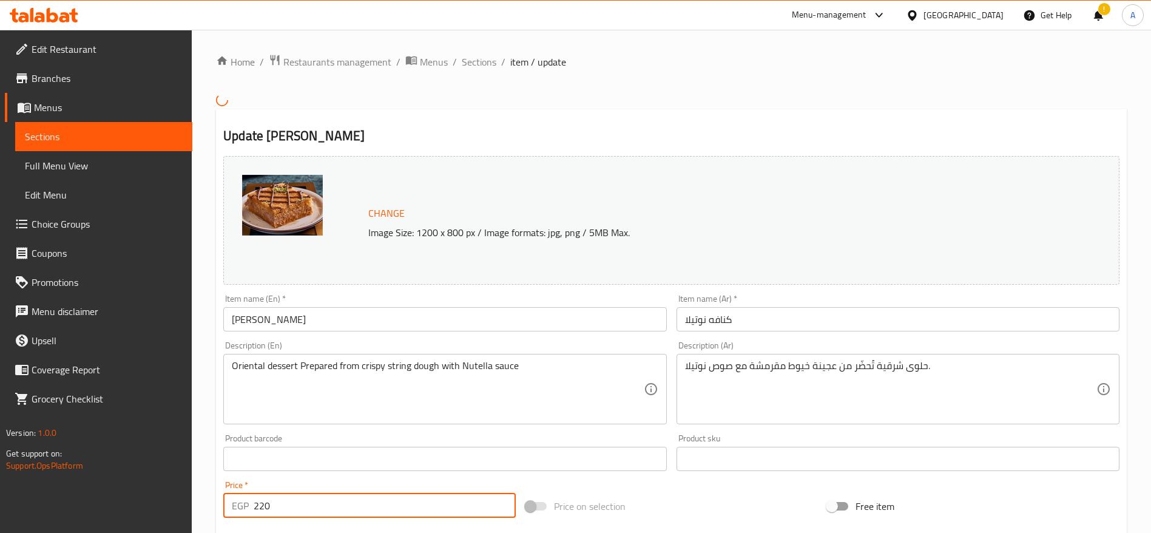
drag, startPoint x: 300, startPoint y: 505, endPoint x: 263, endPoint y: 505, distance: 37.6
click at [263, 505] on input "220" at bounding box center [385, 505] width 262 height 24
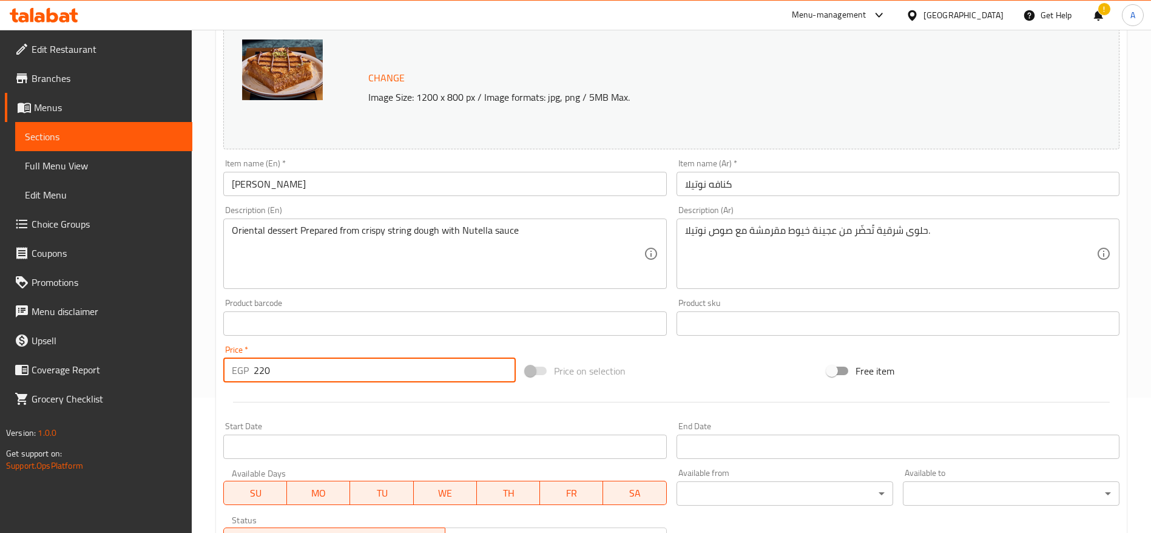
scroll to position [187, 0]
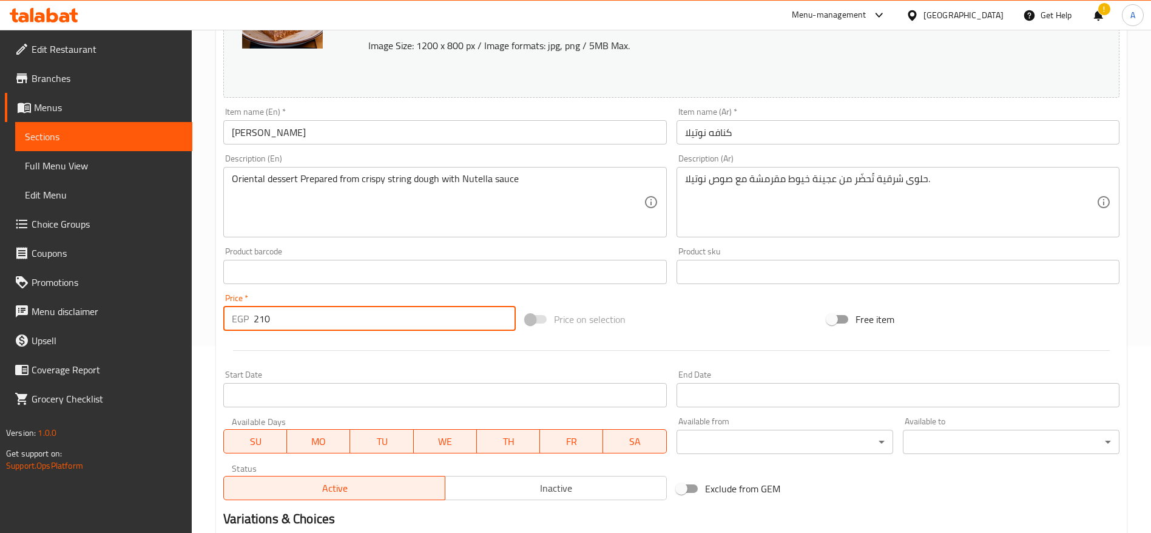
type input "210"
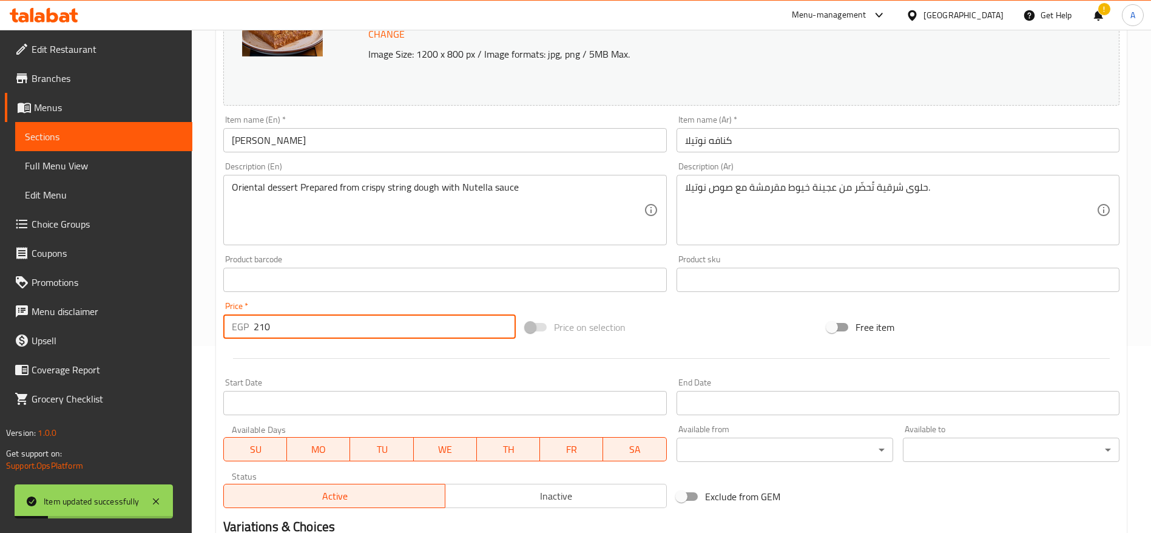
scroll to position [0, 0]
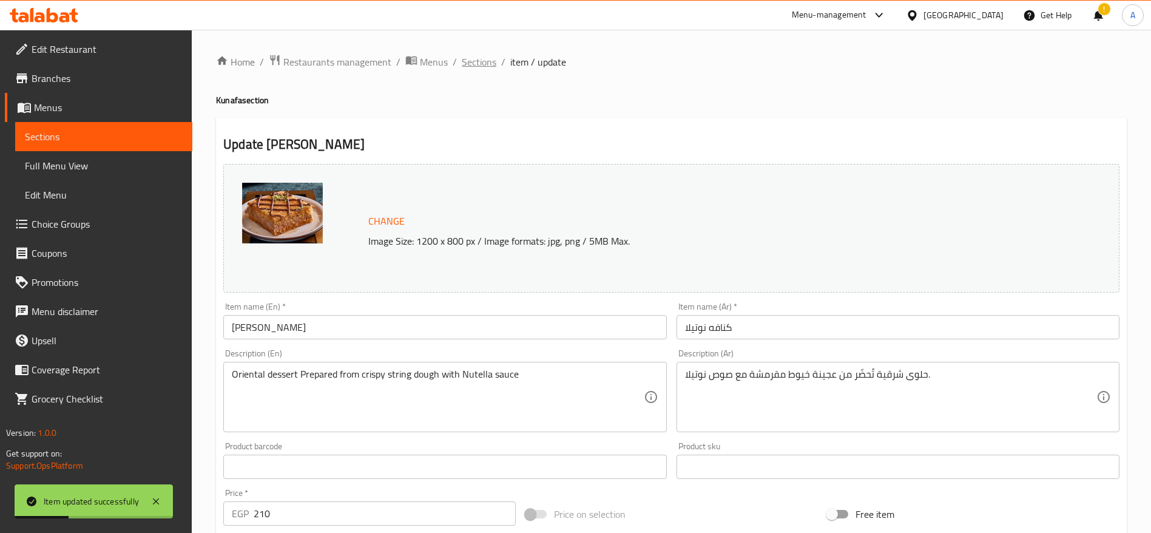
click at [492, 64] on span "Sections" at bounding box center [479, 62] width 35 height 15
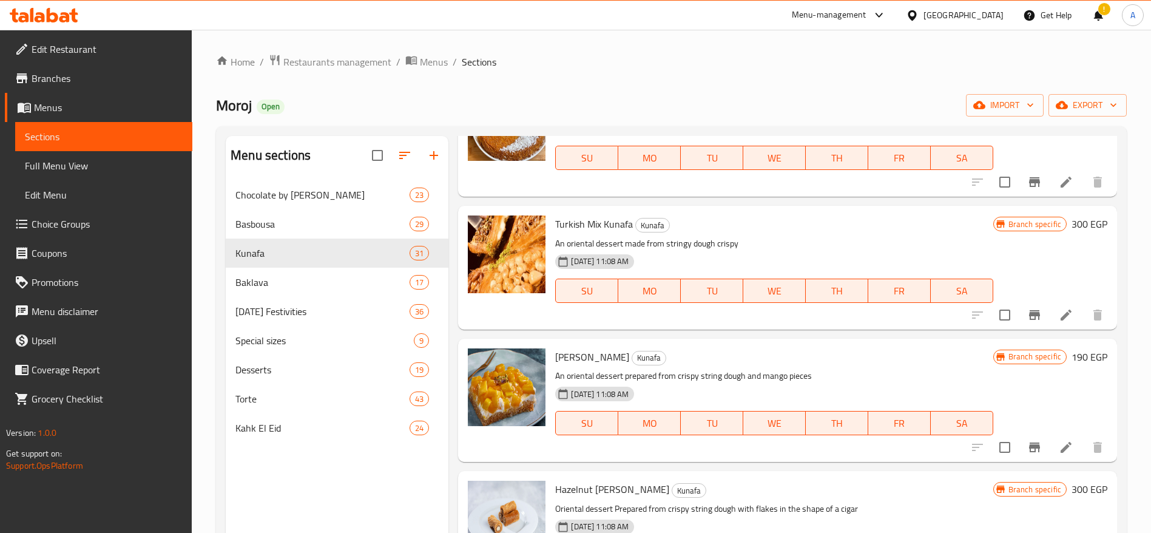
scroll to position [2157, 0]
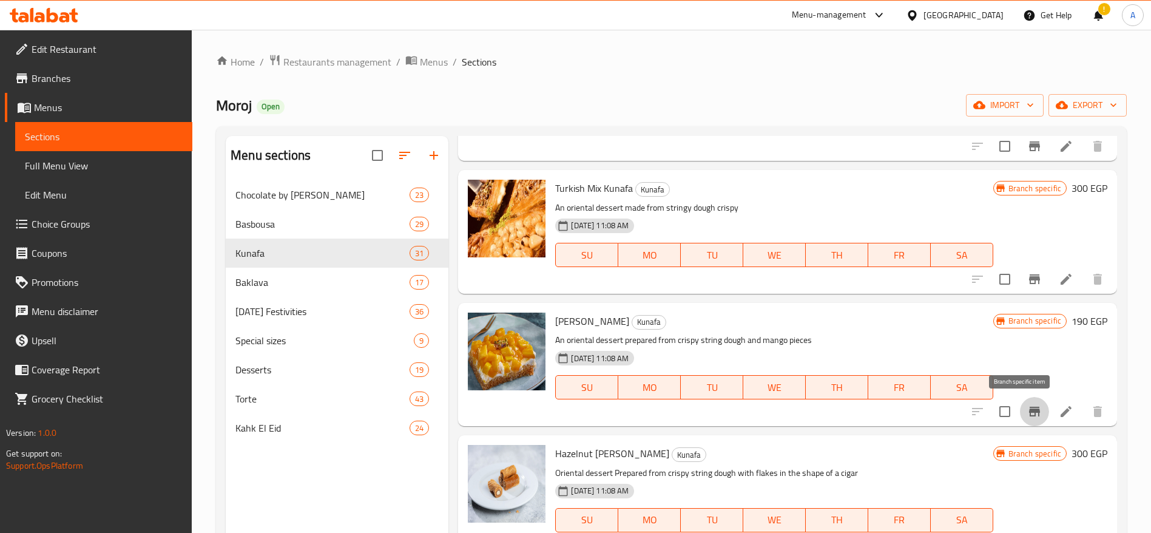
click at [1027, 407] on icon "Branch-specific-item" at bounding box center [1034, 411] width 15 height 15
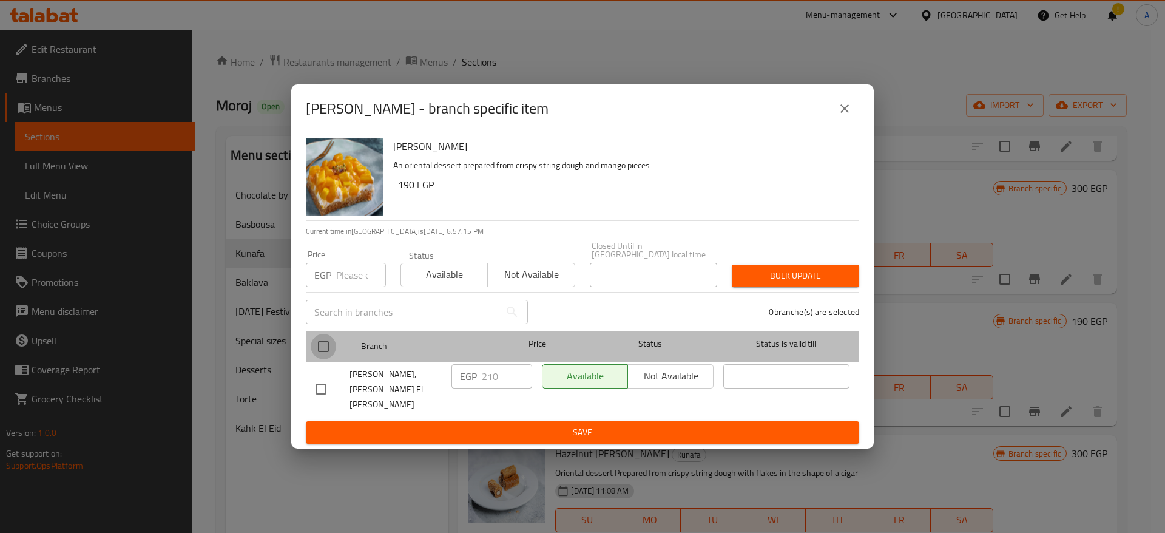
click at [323, 356] on input "checkbox" at bounding box center [323, 346] width 25 height 25
checkbox input "true"
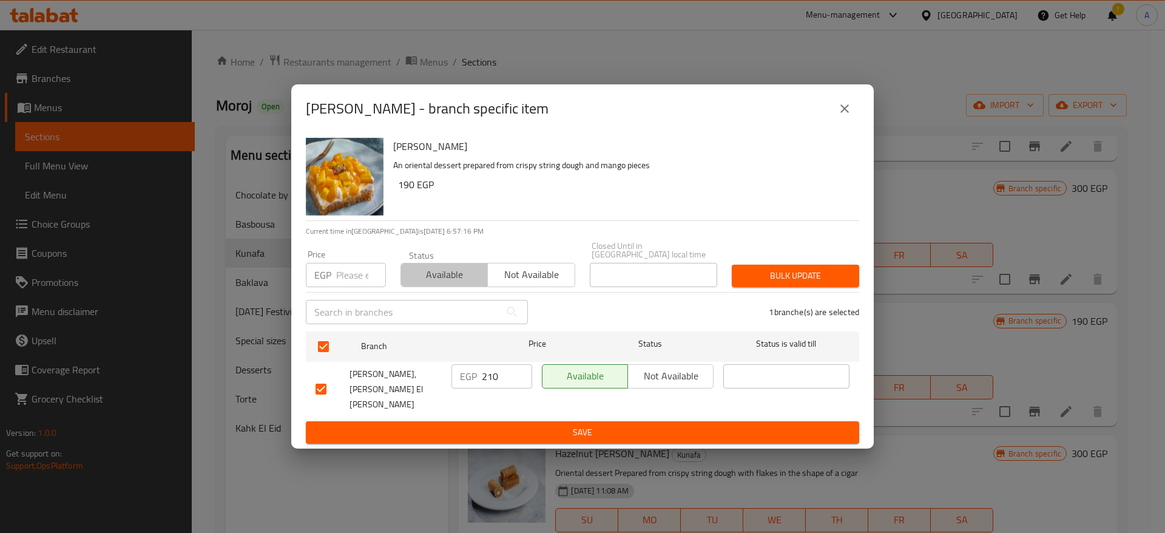
click at [446, 283] on span "Available" at bounding box center [444, 275] width 77 height 18
click at [765, 283] on span "Bulk update" at bounding box center [796, 275] width 108 height 15
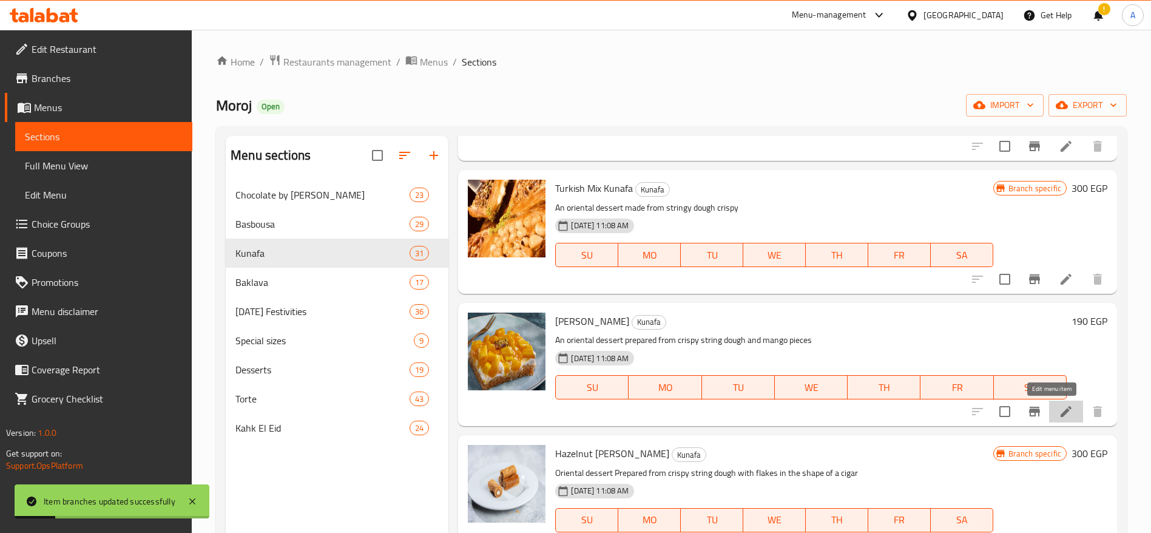
click at [1061, 412] on icon at bounding box center [1066, 411] width 11 height 11
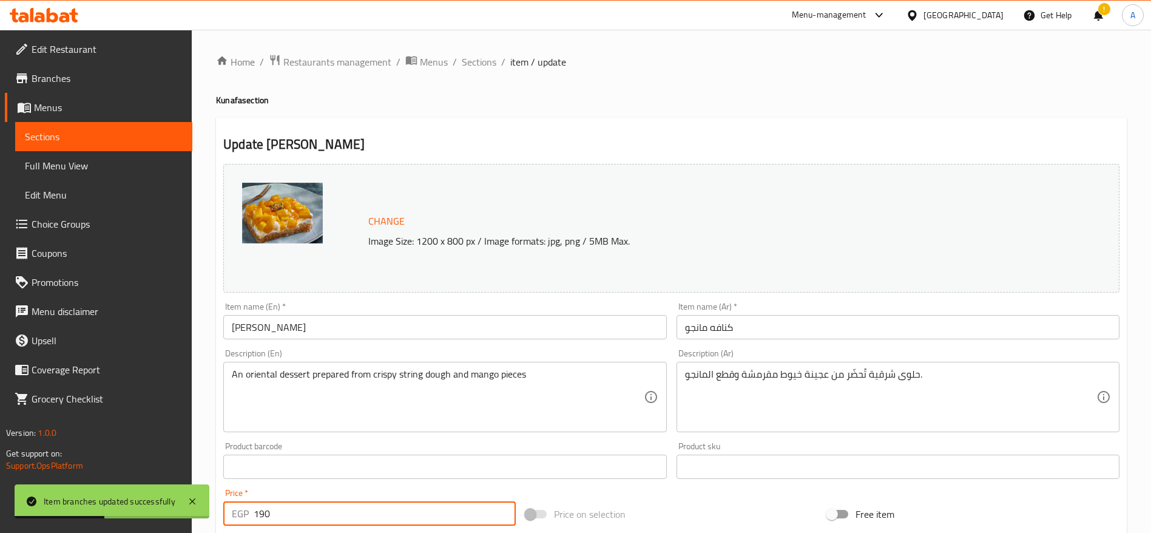
click at [384, 509] on input "190" at bounding box center [385, 513] width 262 height 24
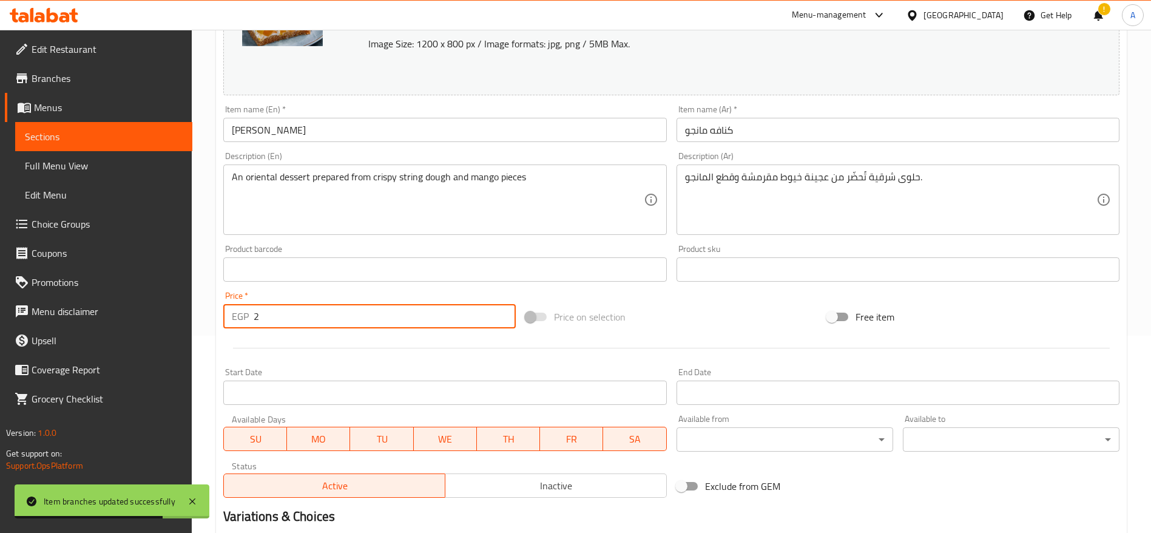
scroll to position [207, 0]
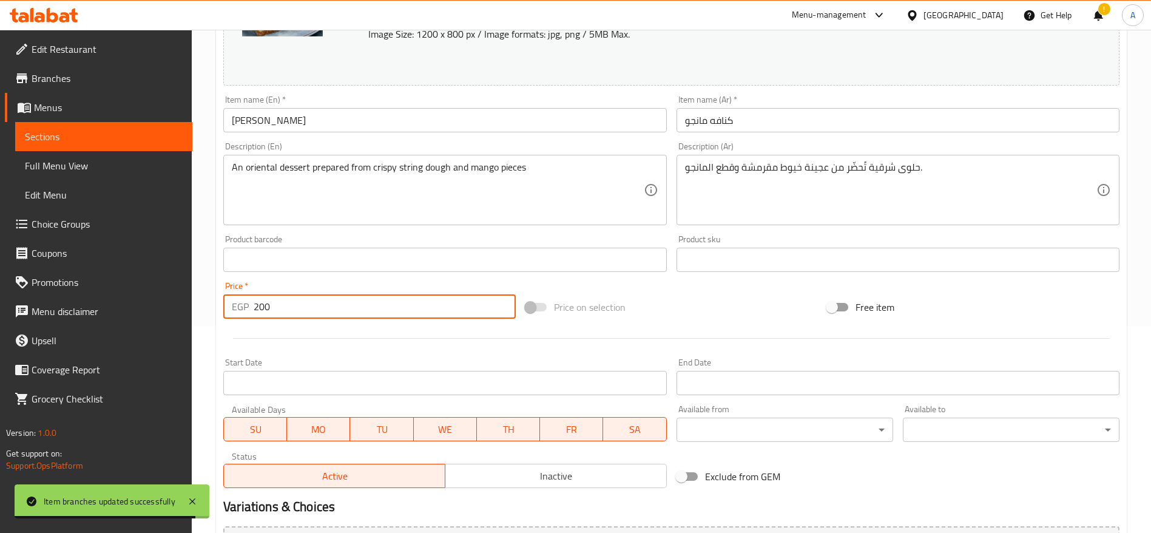
type input "200"
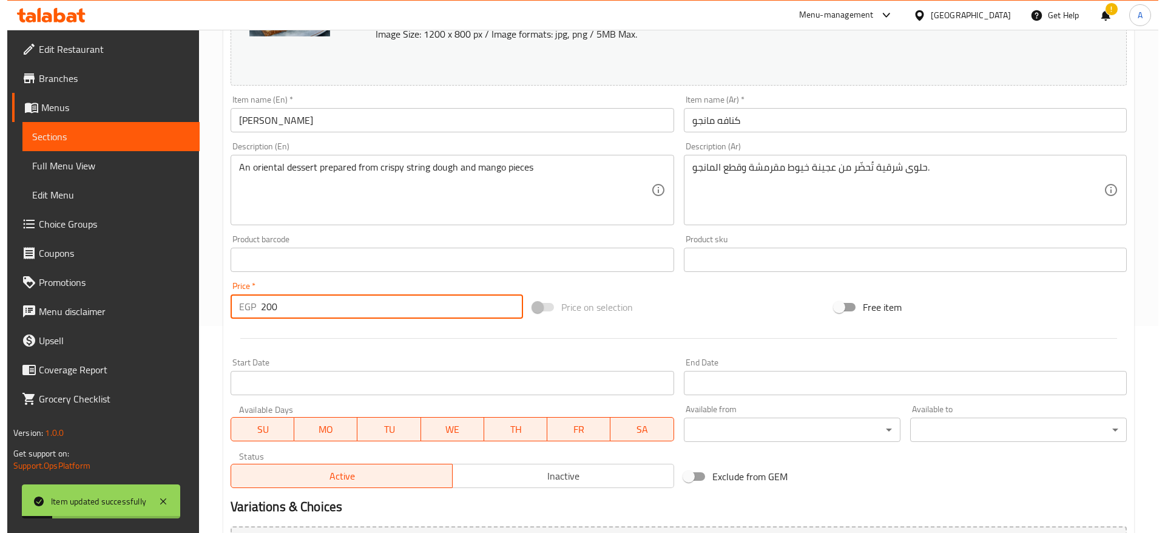
scroll to position [0, 0]
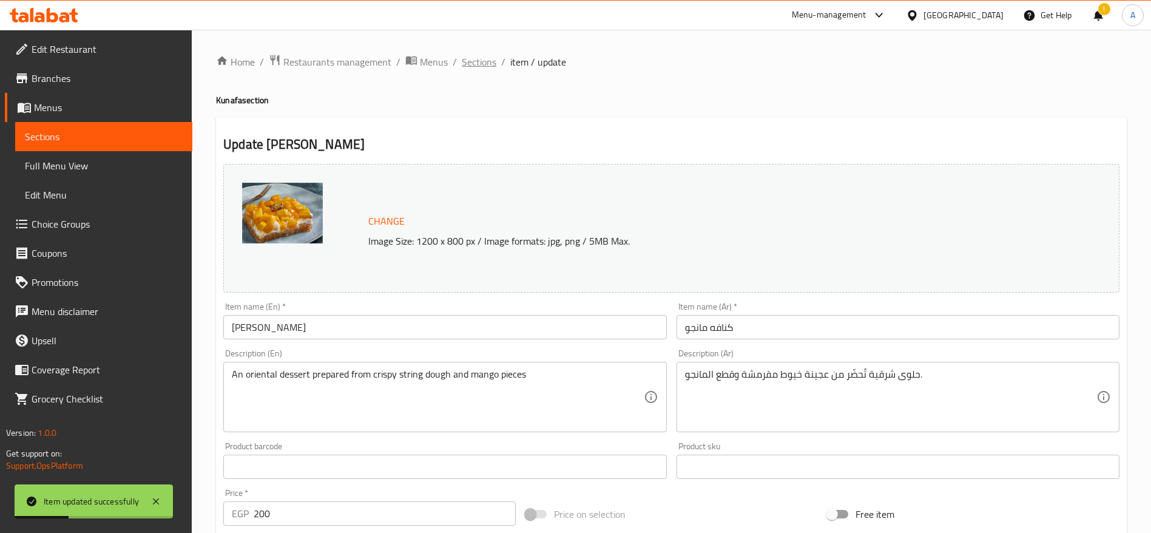
click at [481, 65] on span "Sections" at bounding box center [479, 62] width 35 height 15
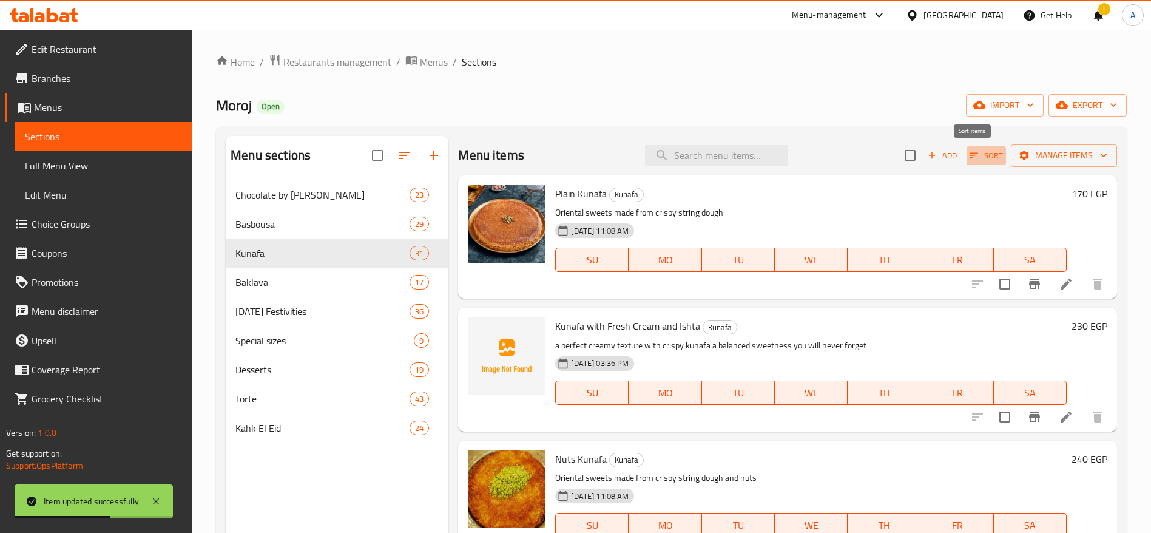
click at [969, 159] on icon "button" at bounding box center [974, 155] width 11 height 11
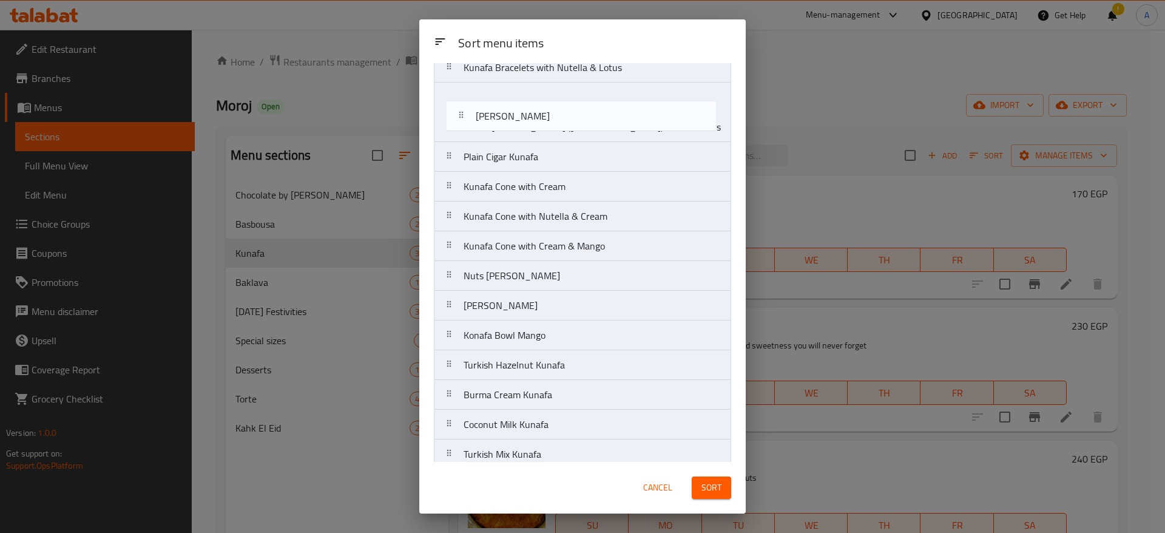
scroll to position [135, 0]
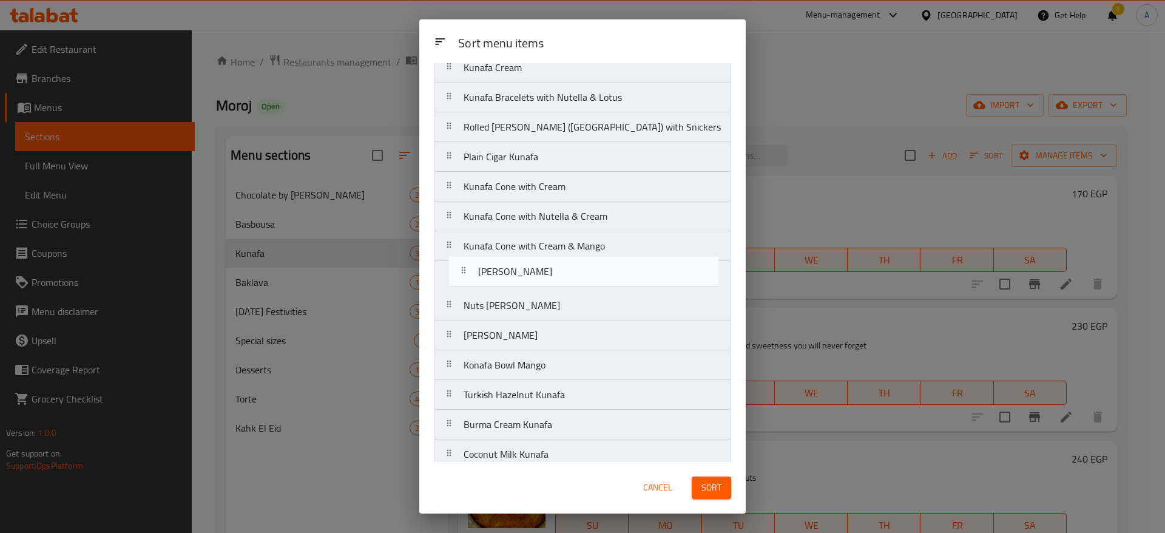
drag, startPoint x: 458, startPoint y: 439, endPoint x: 468, endPoint y: 267, distance: 172.6
click at [468, 267] on nav "Plain Kunafa Kunafa with Fresh Cream and Ishta Nuts Kunafa Kunafa Cream Kunafa …" at bounding box center [582, 424] width 297 height 923
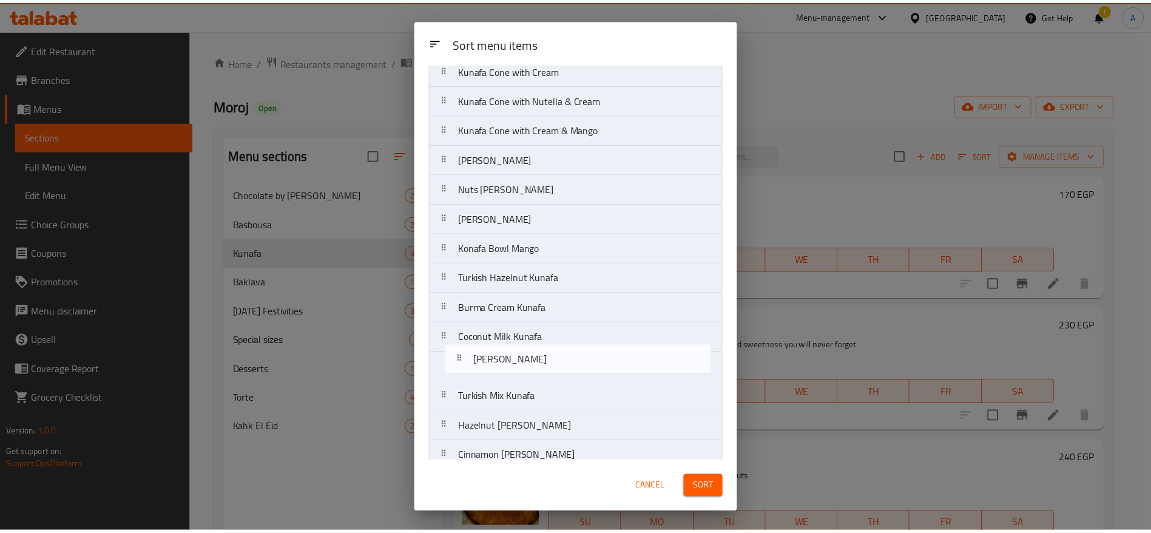
scroll to position [254, 0]
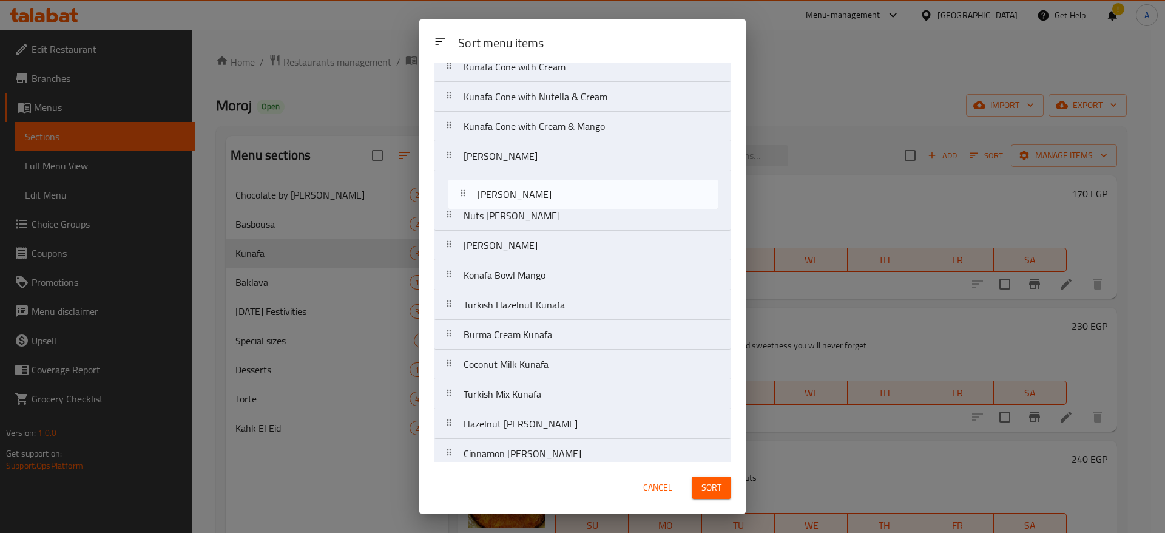
drag, startPoint x: 452, startPoint y: 403, endPoint x: 462, endPoint y: 188, distance: 215.1
click at [462, 188] on nav "Plain Kunafa Kunafa with Fresh Cream and Ishta Nuts Kunafa Kunafa Cream Kunafa …" at bounding box center [582, 304] width 297 height 923
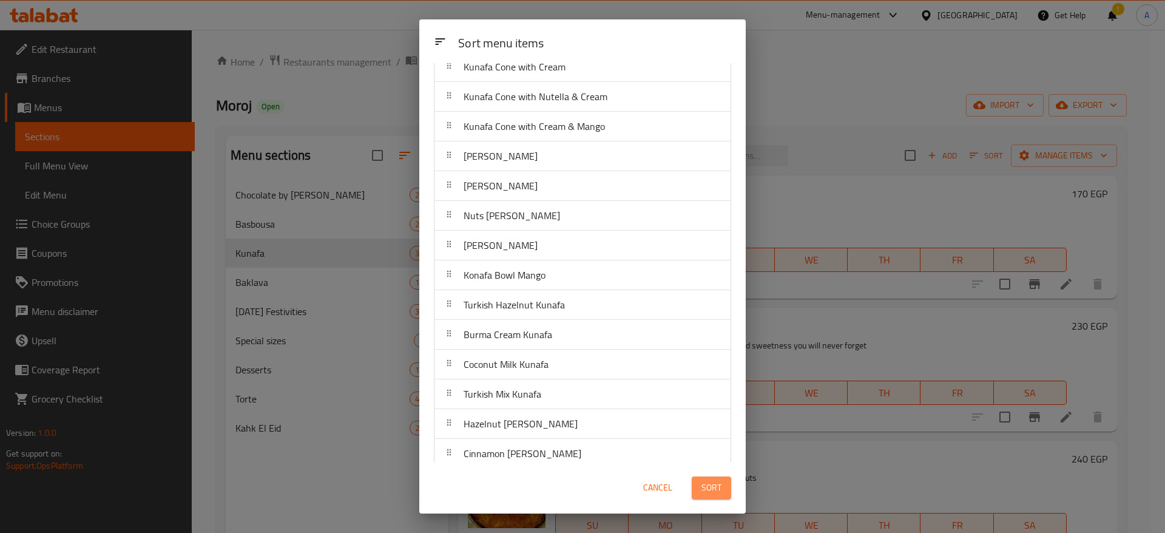
click at [716, 489] on button "Sort" at bounding box center [711, 487] width 39 height 22
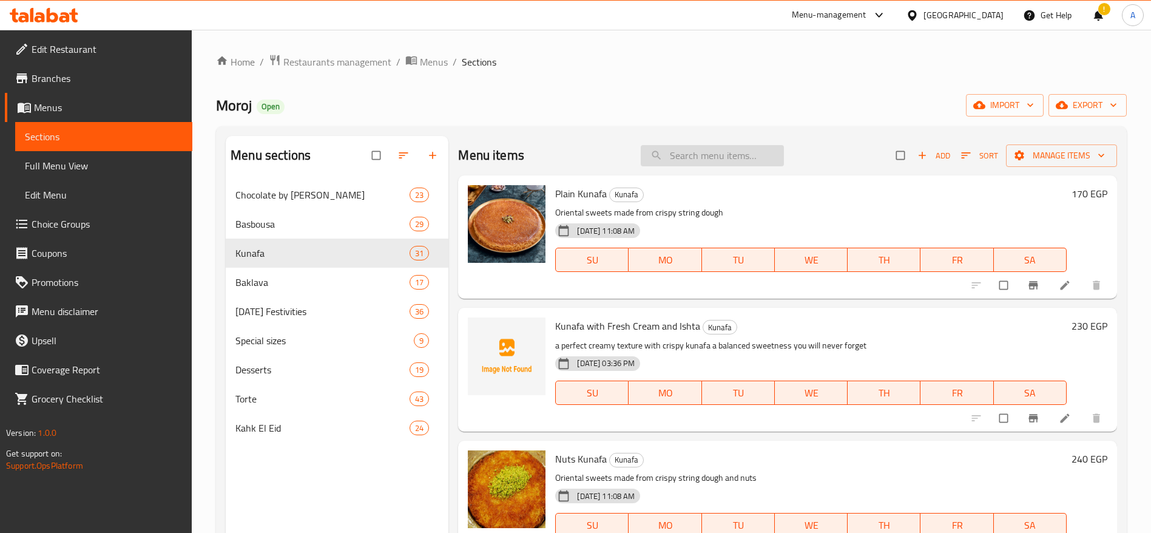
click at [732, 163] on input "search" at bounding box center [712, 155] width 143 height 21
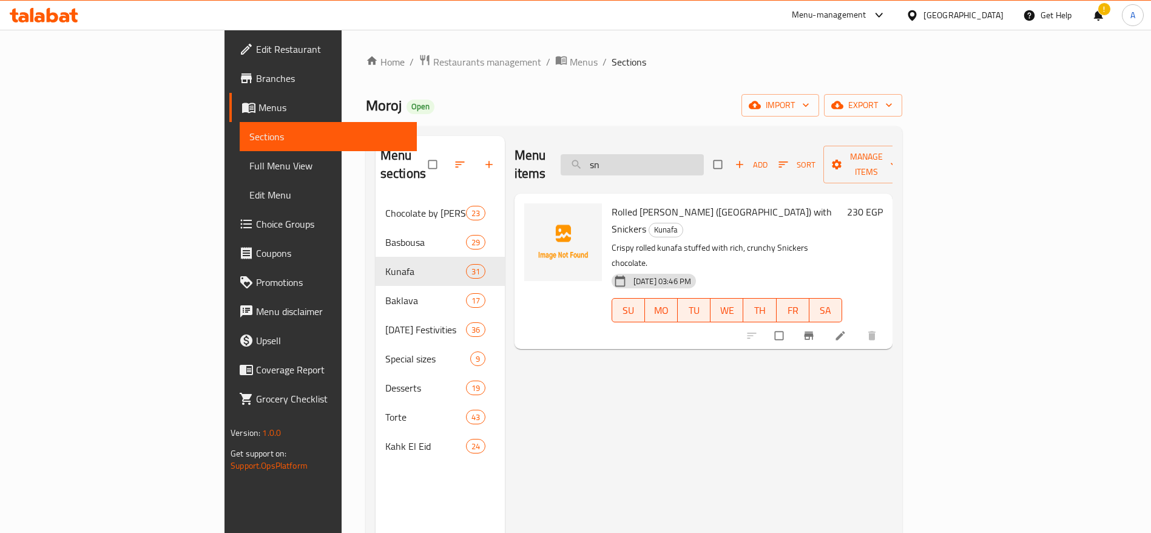
type input "s"
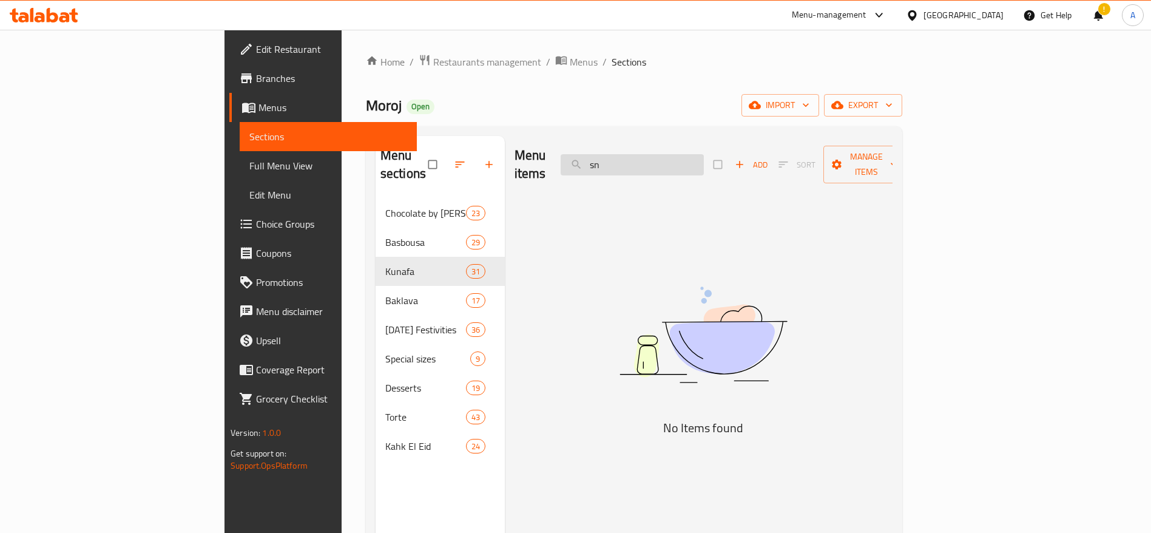
type input "s"
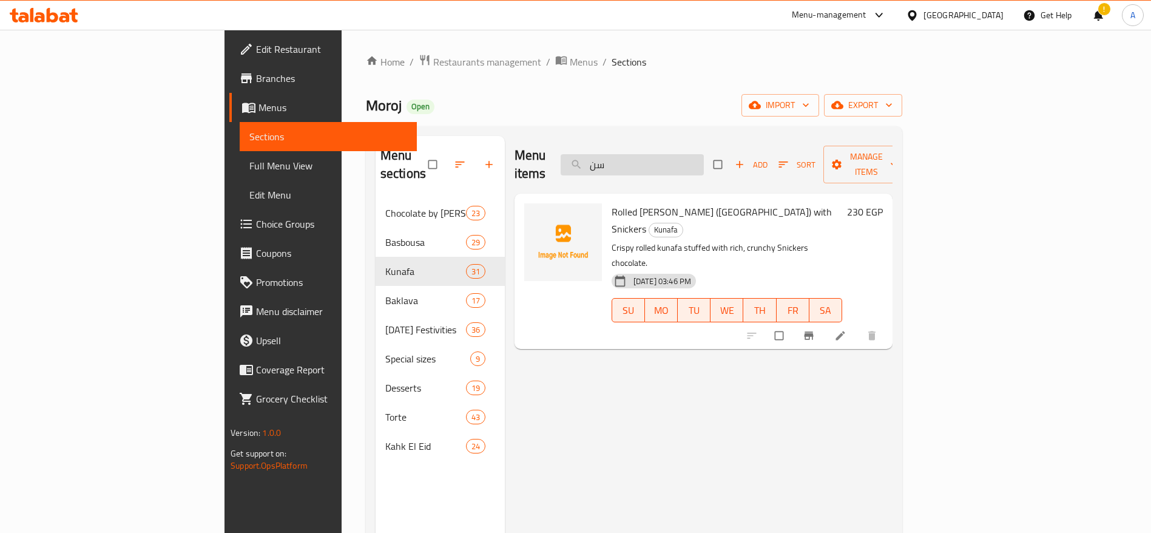
type input "س"
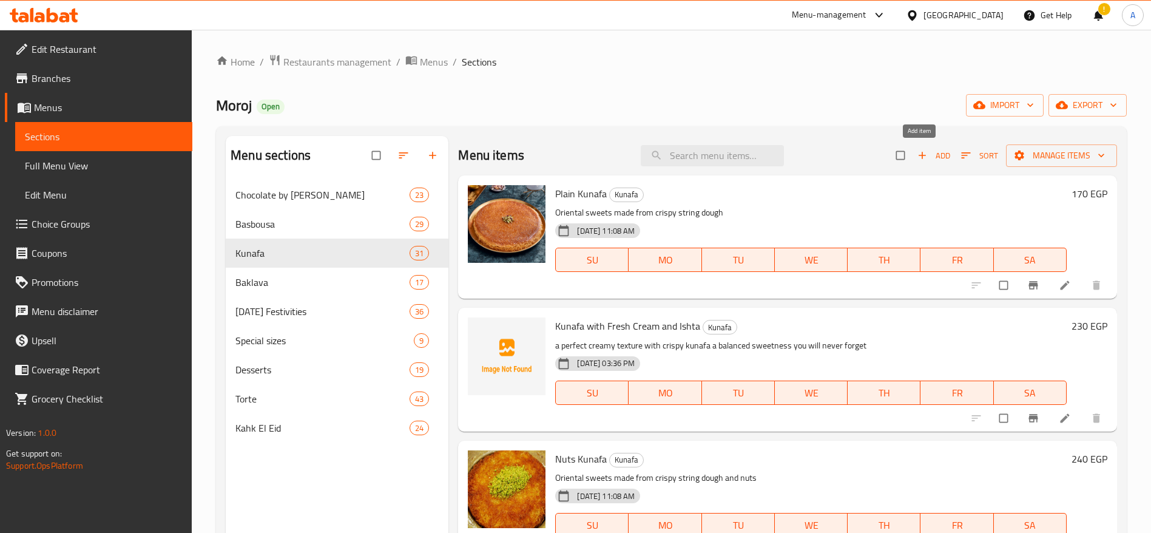
click at [918, 161] on span "Add" at bounding box center [934, 156] width 33 height 14
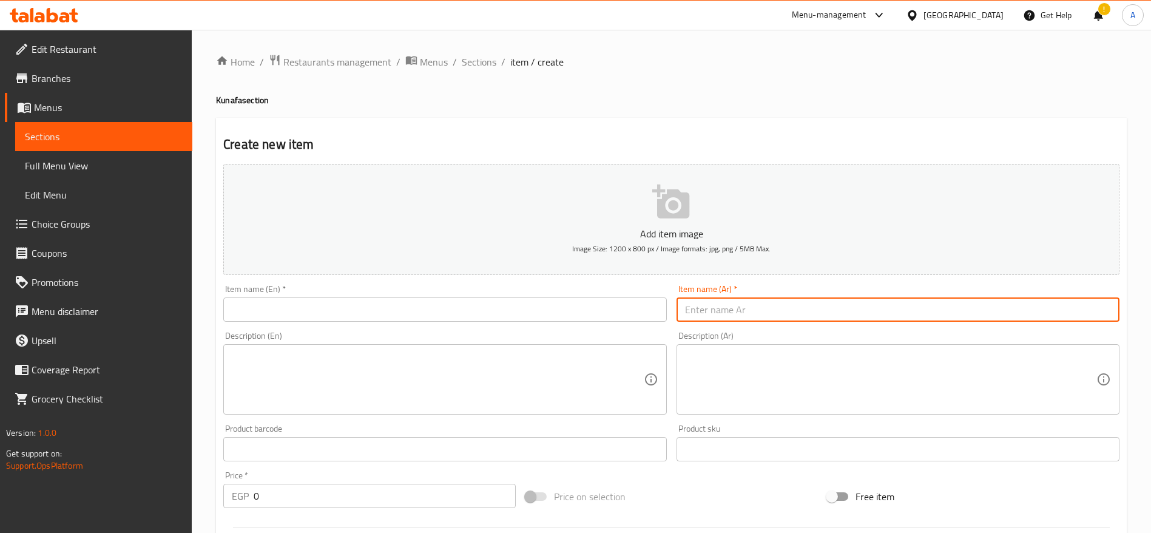
click at [719, 308] on input "text" at bounding box center [898, 309] width 443 height 24
paste input "كنافة سنيكرز"
type input "كنافة سنيكرز"
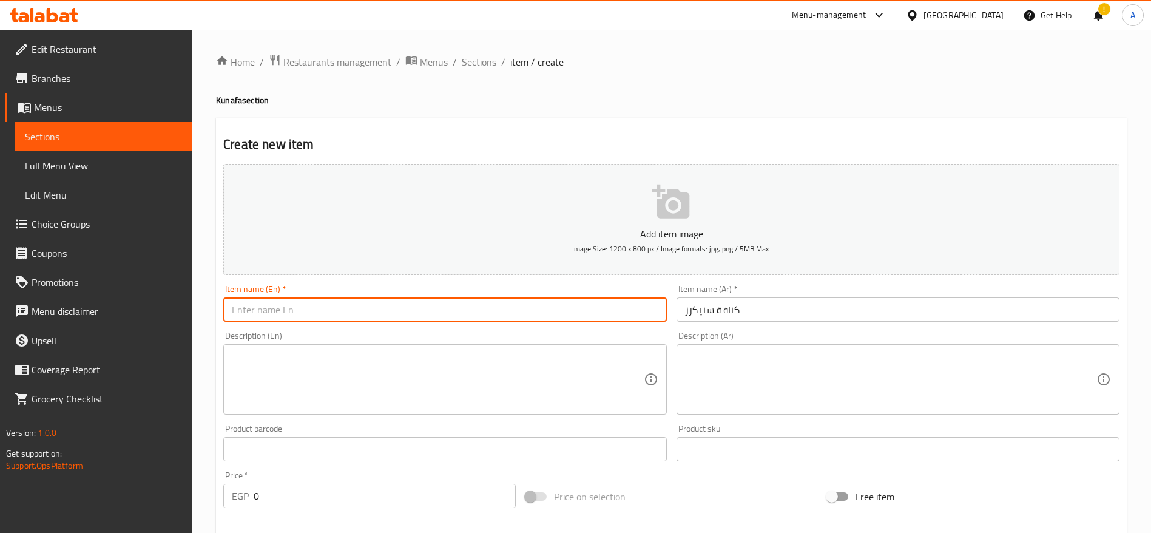
click at [590, 308] on input "text" at bounding box center [444, 309] width 443 height 24
paste input "Kunafa with Snickers"
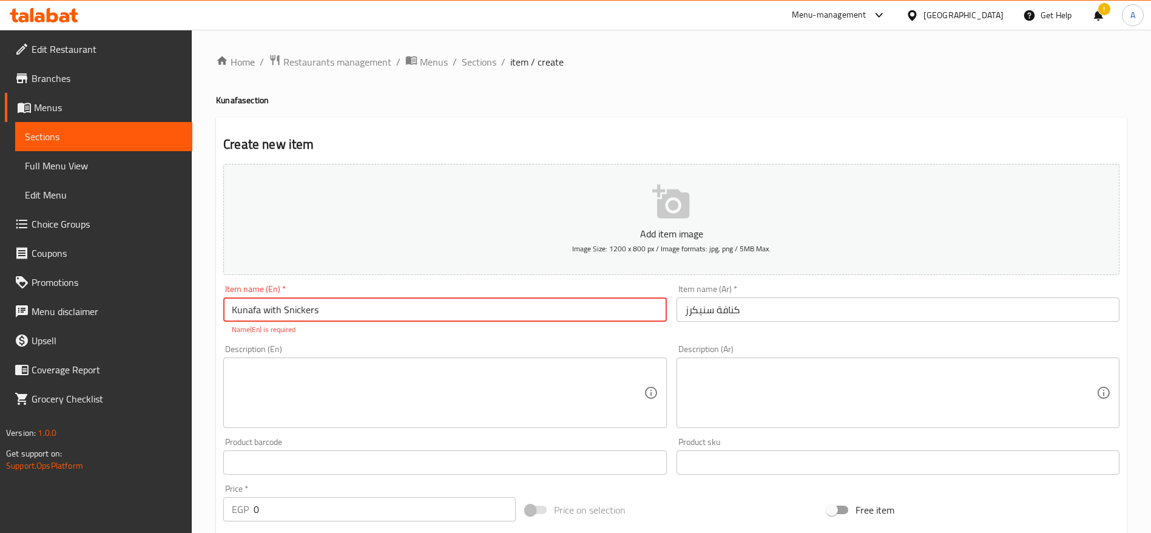
type input "Kunafa with Snickers"
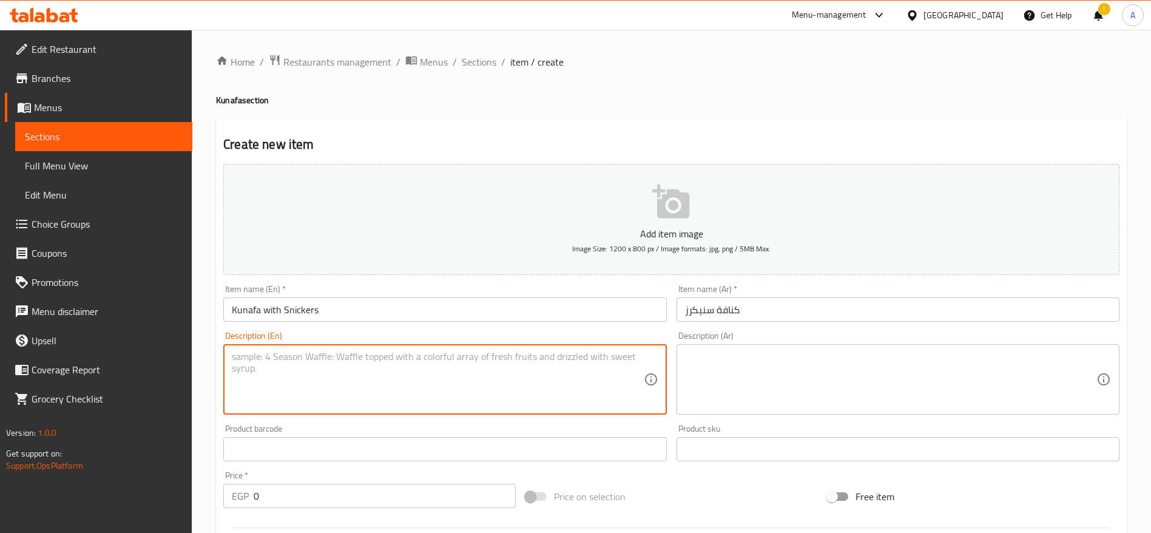
click at [428, 381] on textarea at bounding box center [437, 380] width 411 height 58
paste textarea "كنافة مقرمشة محشية بقطع شوكولاتة سنيكرز الغنية والمكسرات."
type textarea "كنافة مقرمشة محشية بقطع شوكولاتة سنيكرز الغنية والمكسرات."
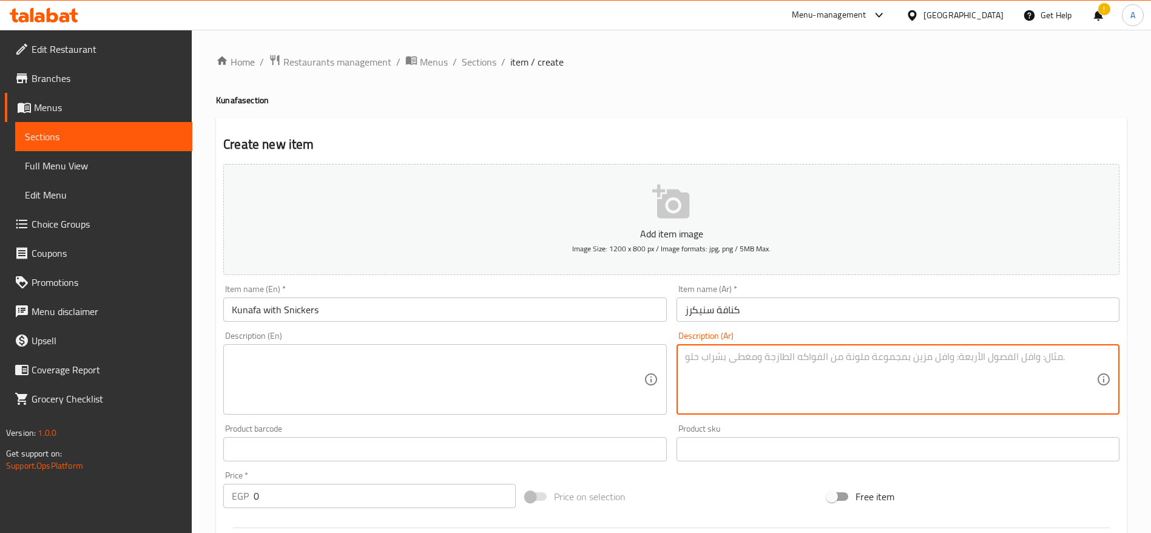
click at [737, 370] on textarea at bounding box center [890, 380] width 411 height 58
paste textarea "كنافة مقرمشة محشية بقطع شوكولاتة سنيكرز الغنية والمكسرات."
type textarea "كنافة مقرمشة محشية بقطع شوكولاتة سنيكرز الغنية والمكسرات."
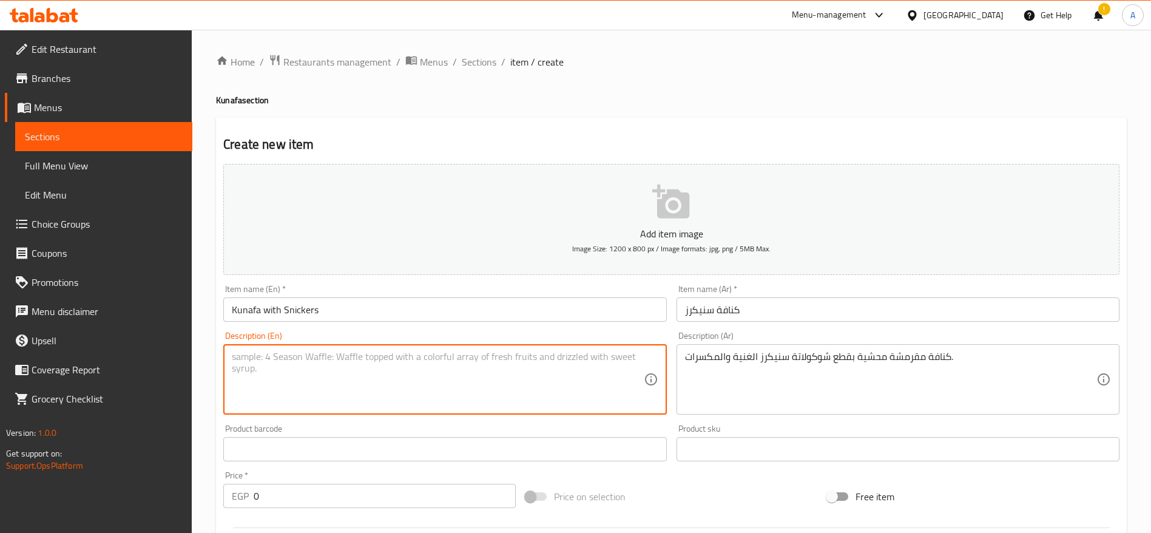
click at [570, 375] on textarea at bounding box center [437, 380] width 411 height 58
paste textarea "Crispy kunafa filled with rich Snickers chocolate and crunchy nuts"
type textarea "Crispy kunafa filled with rich Snickers chocolate and crunchy nuts"
click at [450, 495] on input "0" at bounding box center [385, 496] width 262 height 24
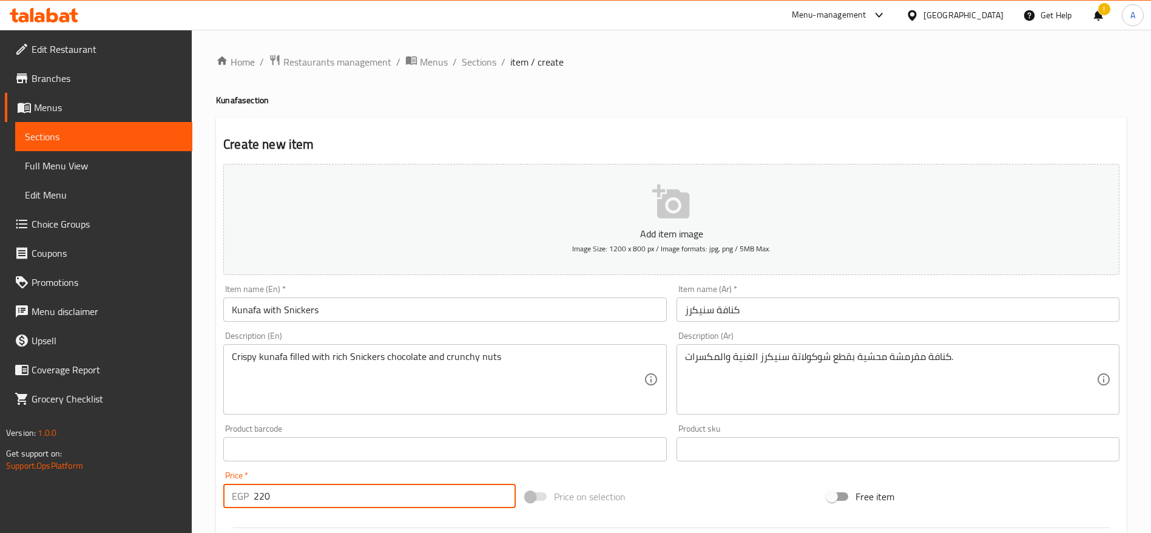
type input "220"
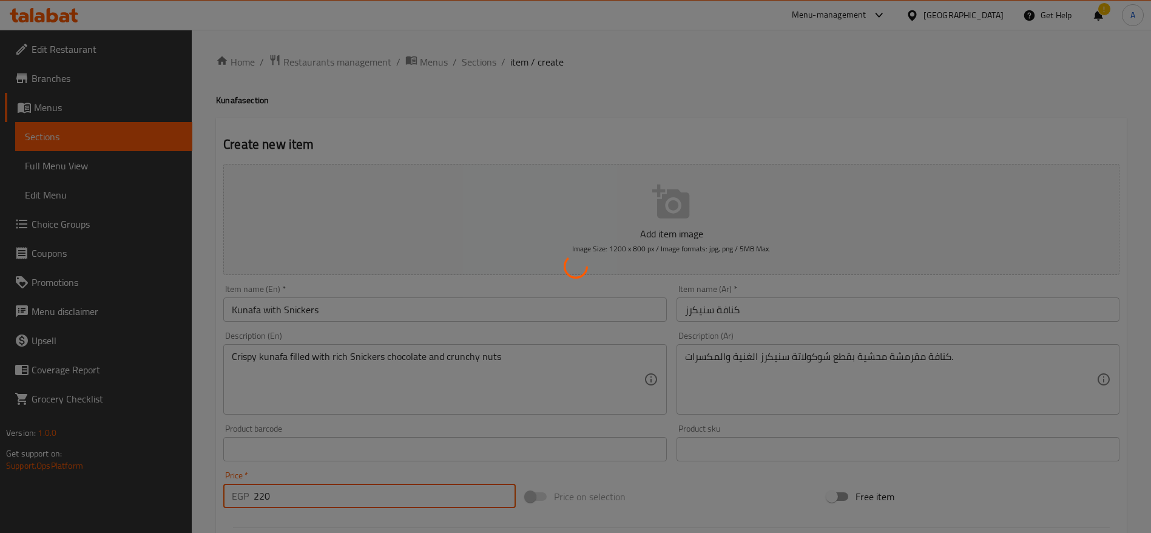
type input "0"
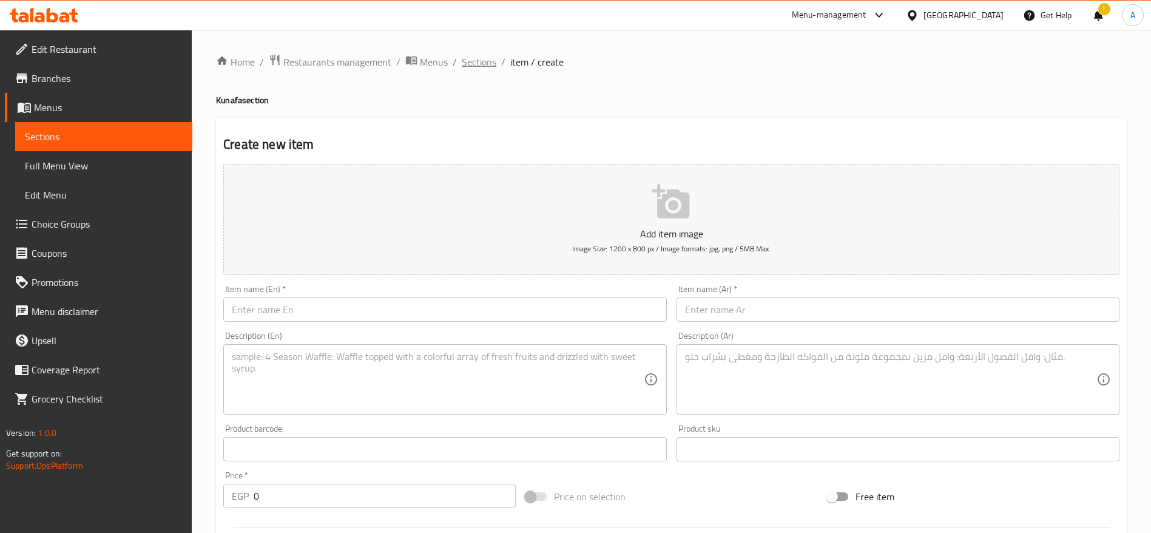
click at [475, 59] on span "Sections" at bounding box center [479, 62] width 35 height 15
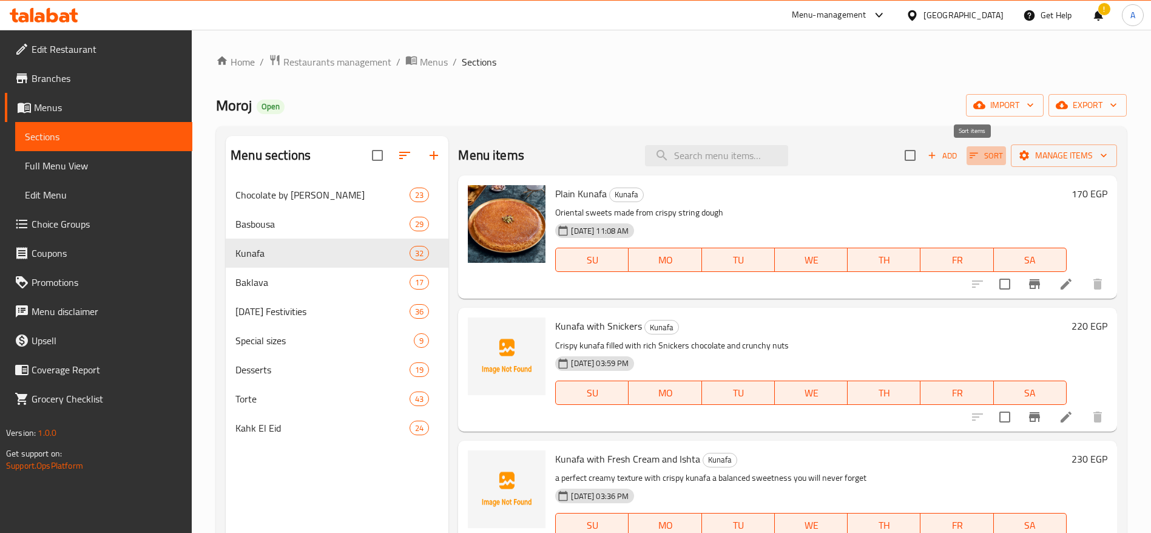
click at [967, 151] on button "Sort" at bounding box center [986, 155] width 39 height 19
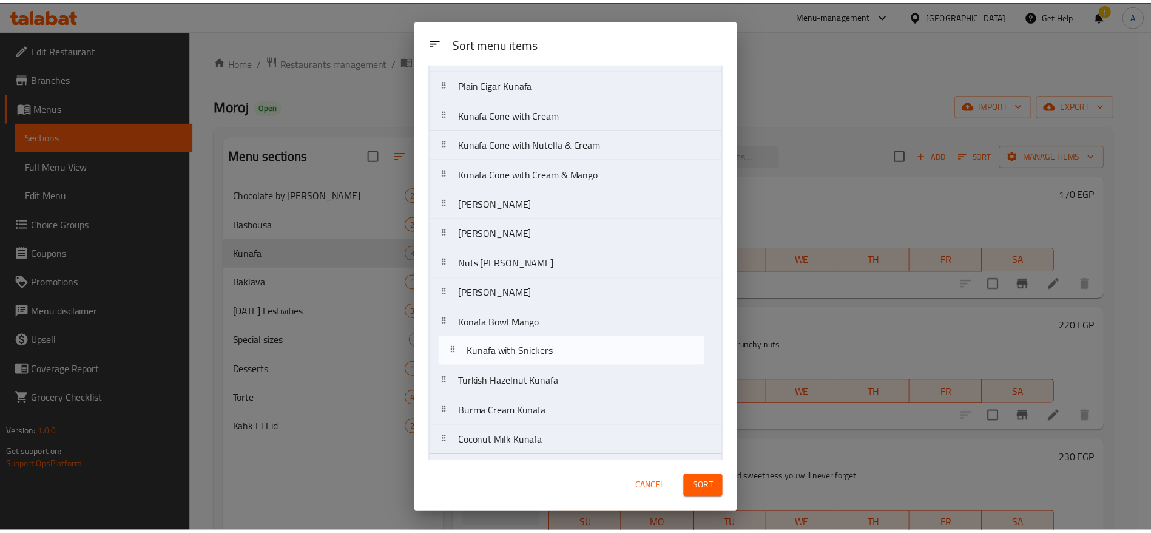
scroll to position [208, 0]
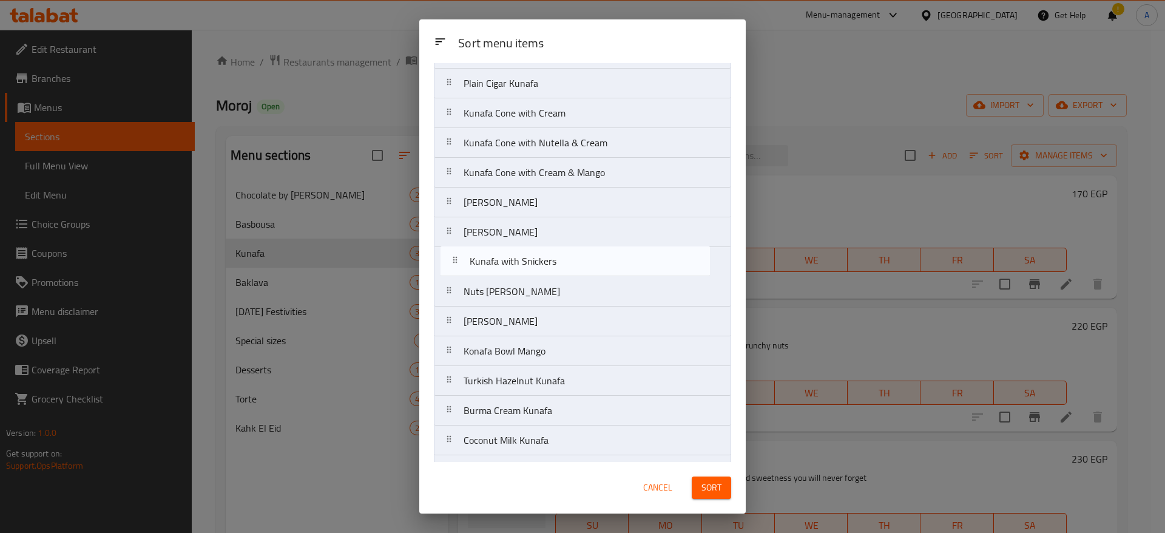
drag, startPoint x: 452, startPoint y: 132, endPoint x: 453, endPoint y: 271, distance: 139.6
click at [453, 271] on nav "Plain Kunafa Kunafa with Snickers Kunafa with Fresh Cream and Ishta Nuts Kunafa…" at bounding box center [582, 366] width 297 height 953
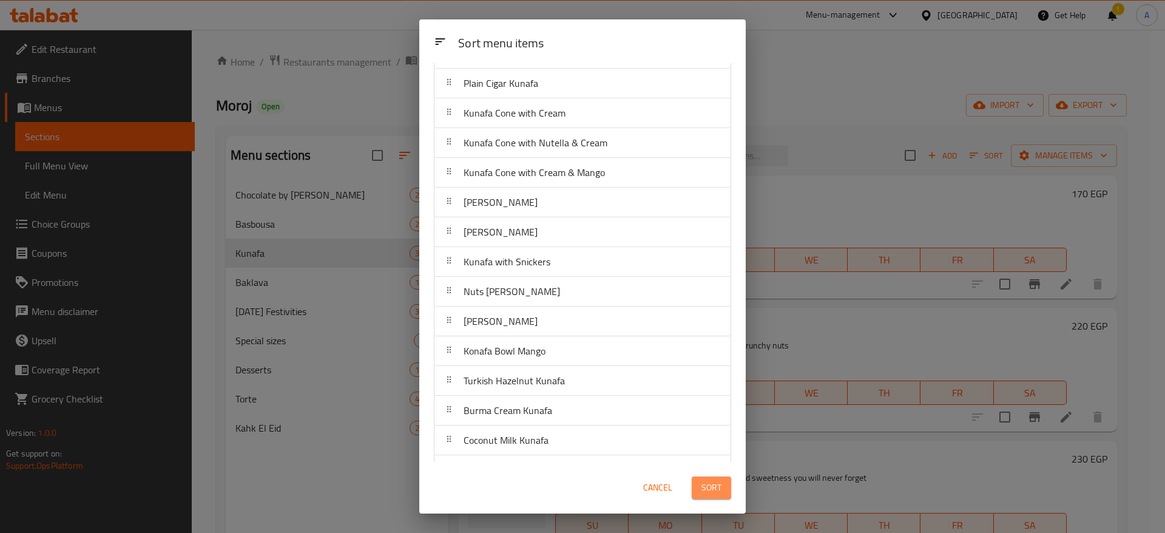
click at [704, 489] on span "Sort" at bounding box center [712, 487] width 20 height 15
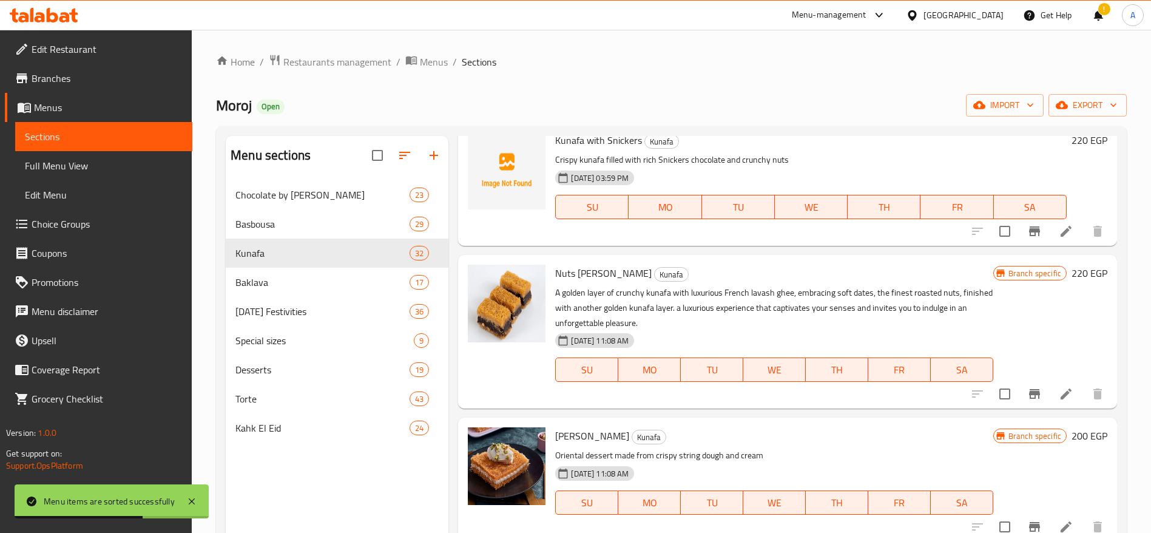
scroll to position [1712, 0]
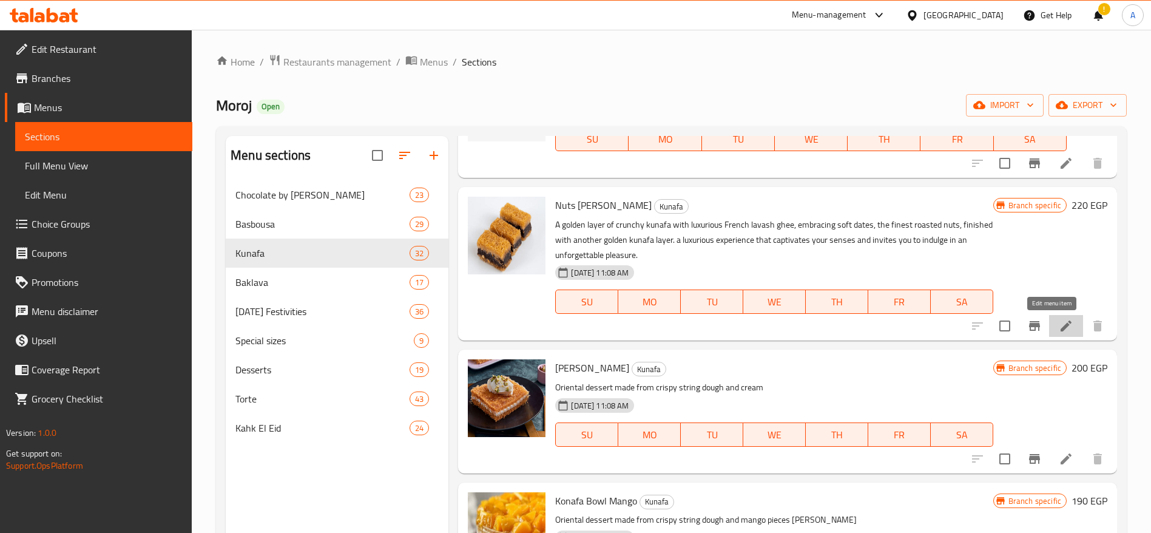
click at [1059, 331] on icon at bounding box center [1066, 326] width 15 height 15
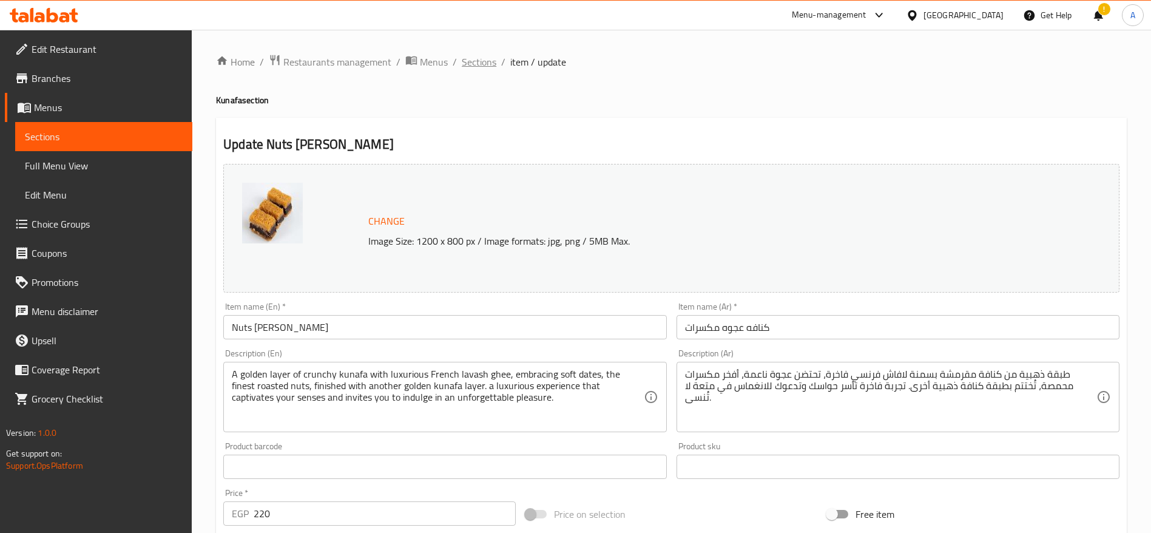
click at [482, 60] on span "Sections" at bounding box center [479, 62] width 35 height 15
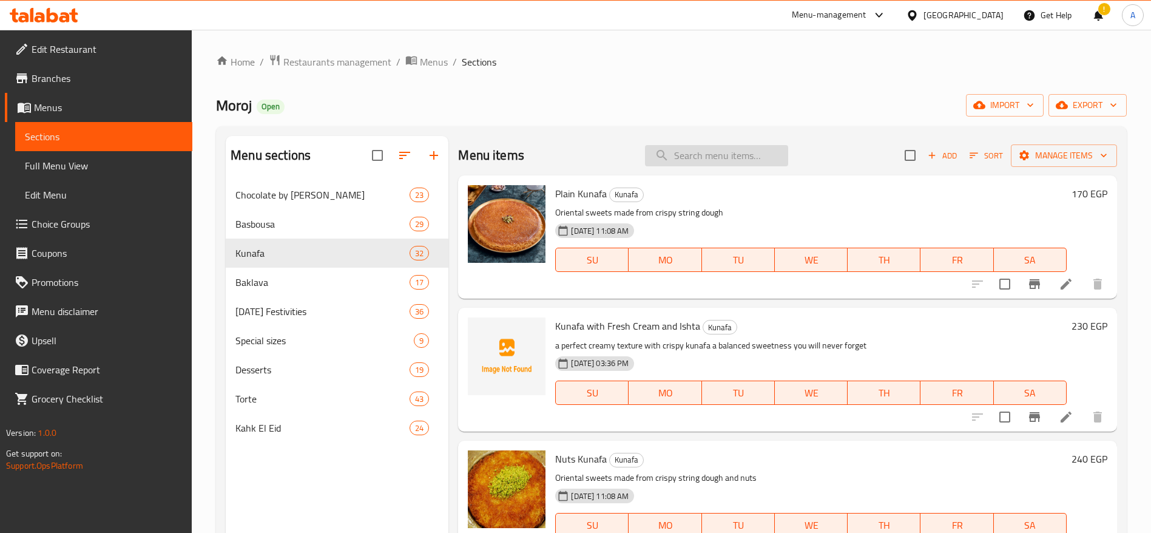
click at [743, 151] on input "search" at bounding box center [716, 155] width 143 height 21
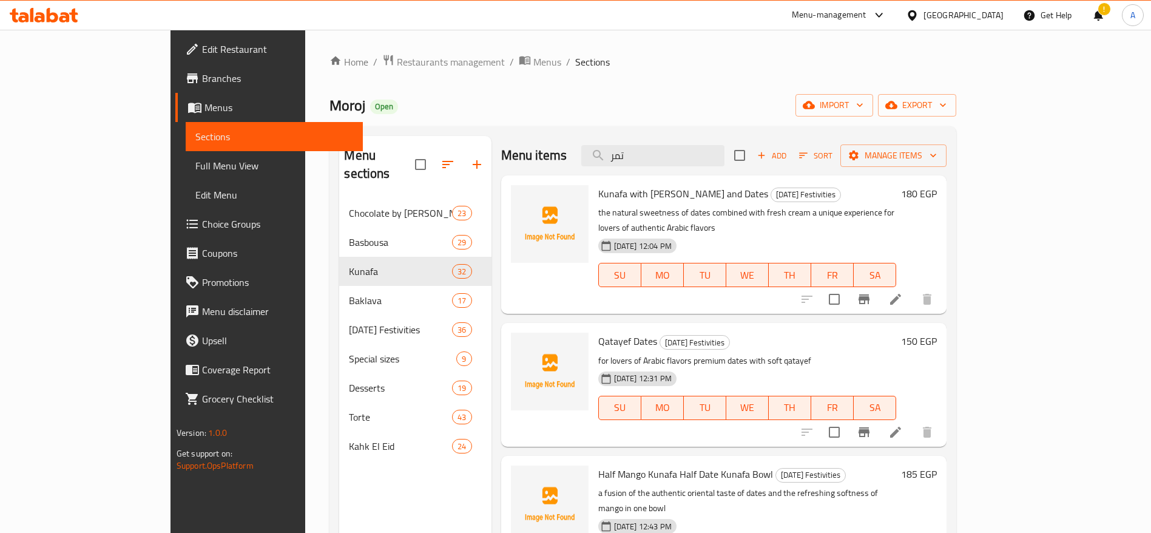
type input "تمر"
click at [913, 288] on li at bounding box center [896, 299] width 34 height 22
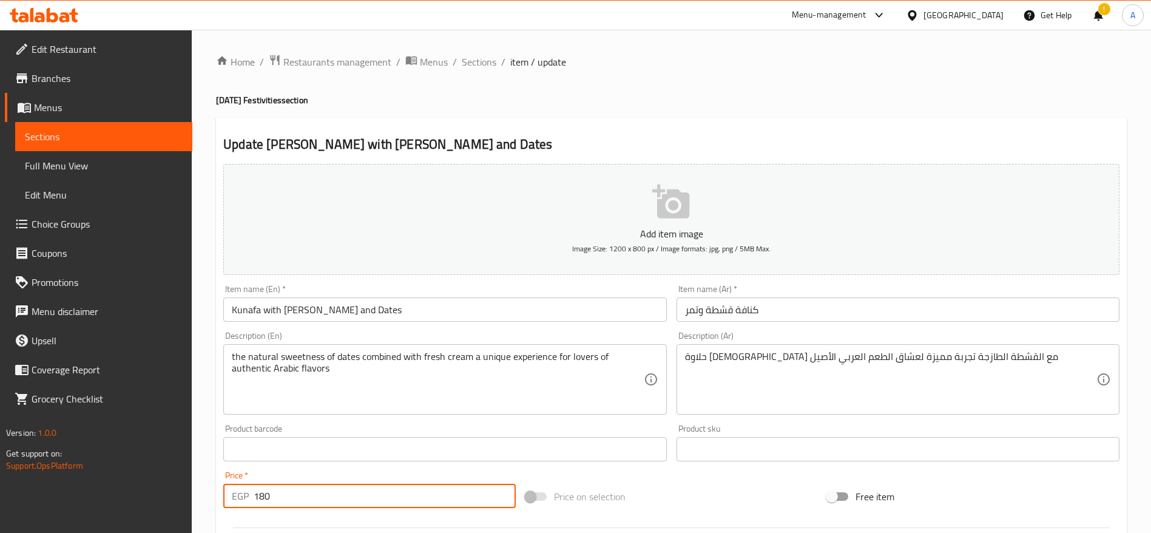
click at [364, 499] on input "180" at bounding box center [385, 496] width 262 height 24
type input "190"
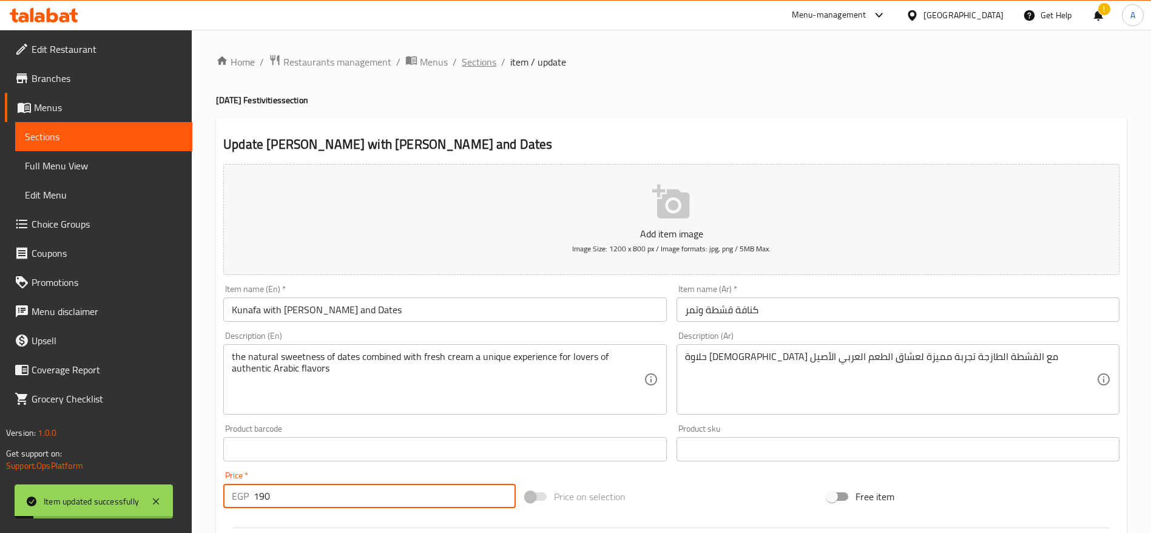
click at [490, 66] on span "Sections" at bounding box center [479, 62] width 35 height 15
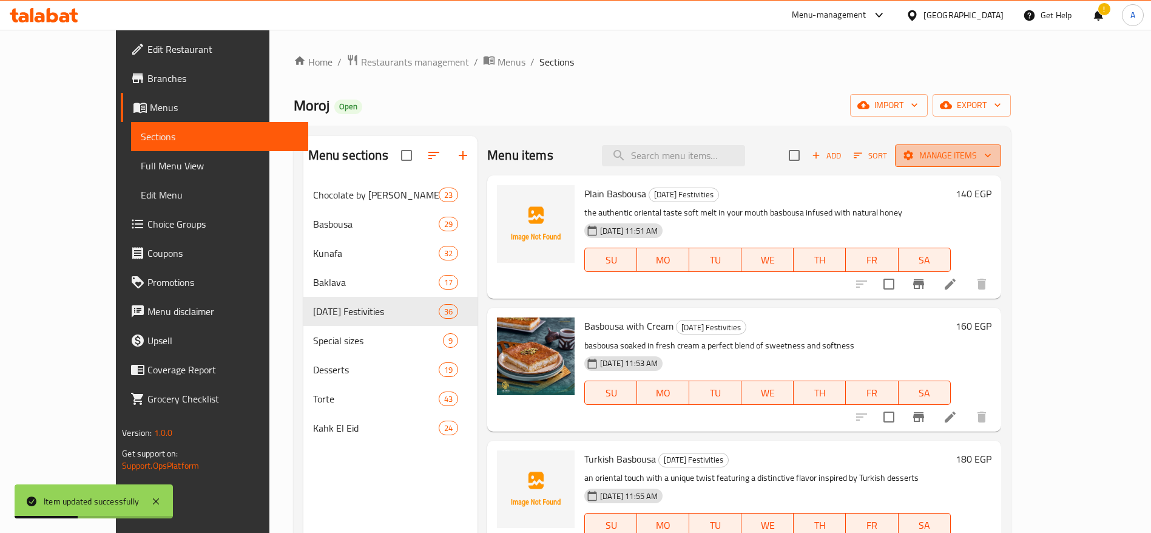
click at [992, 149] on span "Manage items" at bounding box center [948, 155] width 87 height 15
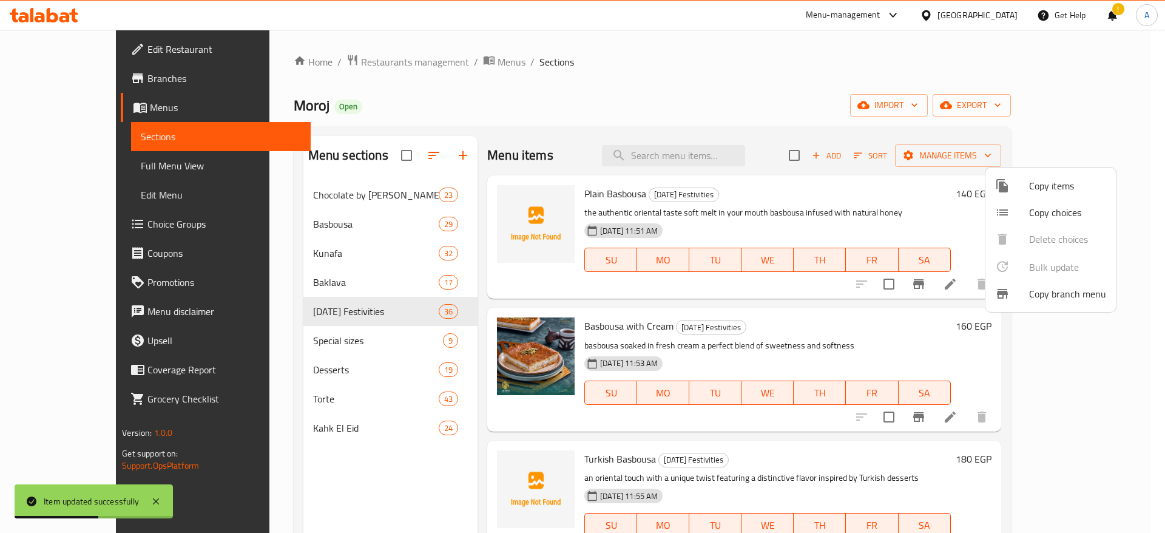
click at [1023, 184] on div at bounding box center [1012, 185] width 34 height 15
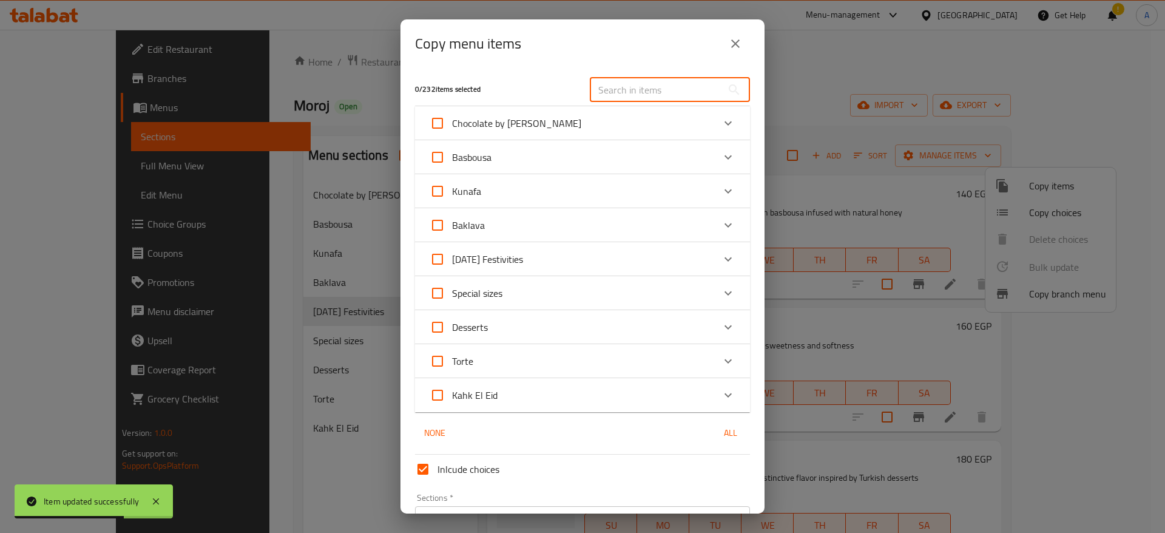
click at [669, 84] on input "text" at bounding box center [656, 90] width 132 height 24
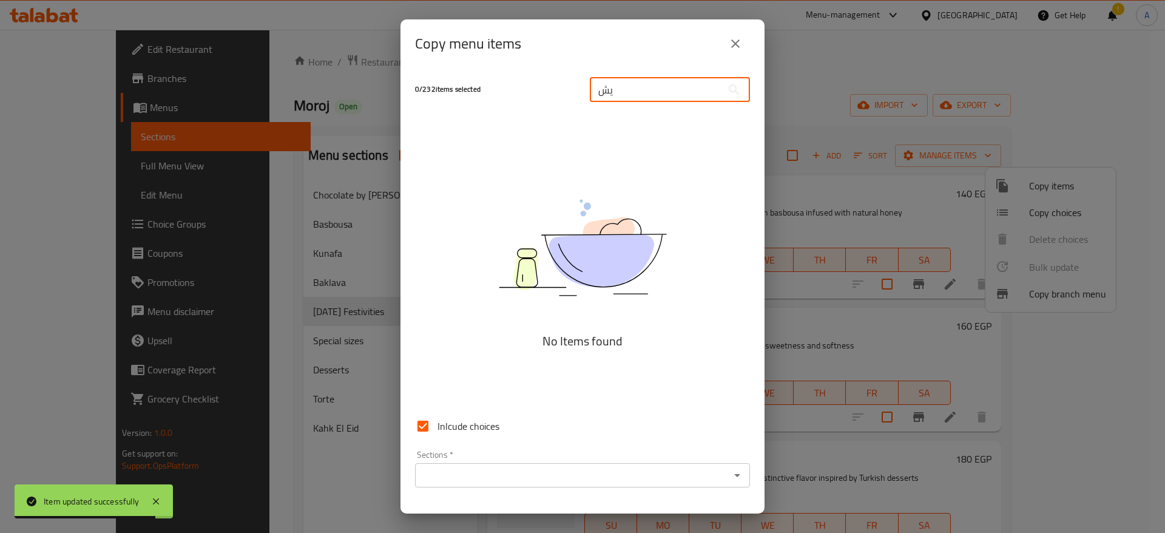
type input "ي"
type input "ت"
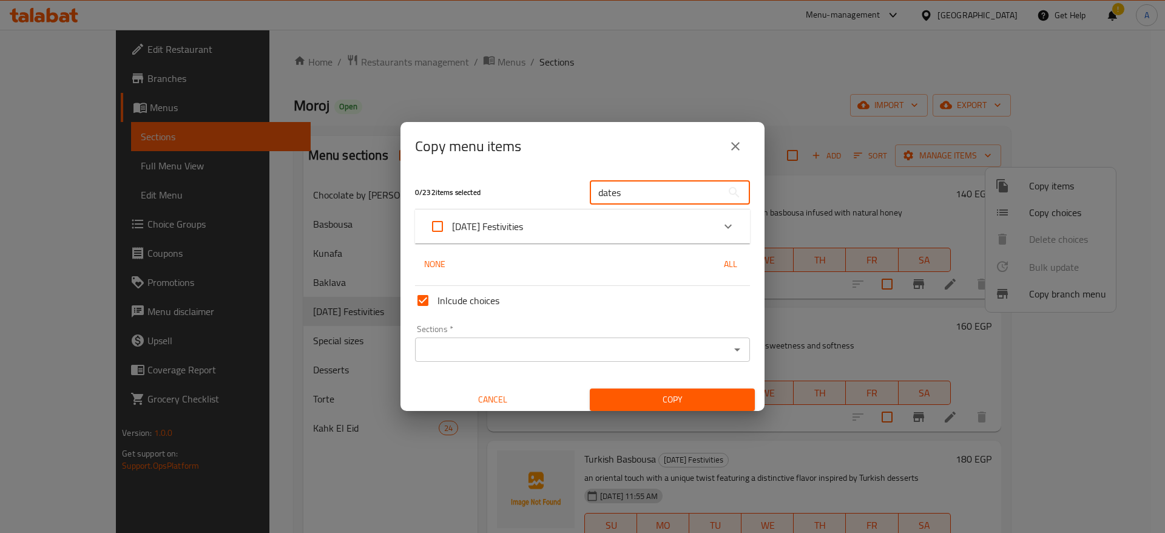
type input "dates"
click at [721, 231] on icon "Expand" at bounding box center [728, 226] width 15 height 15
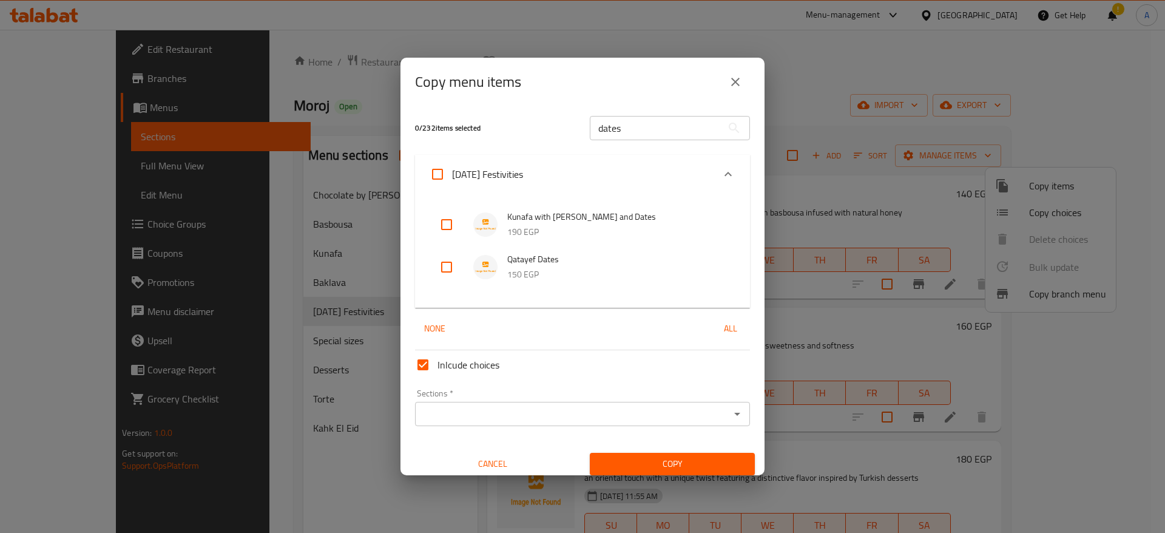
click at [445, 227] on input "checkbox" at bounding box center [446, 224] width 29 height 29
checkbox input "true"
click at [730, 416] on icon "Open" at bounding box center [737, 414] width 15 height 15
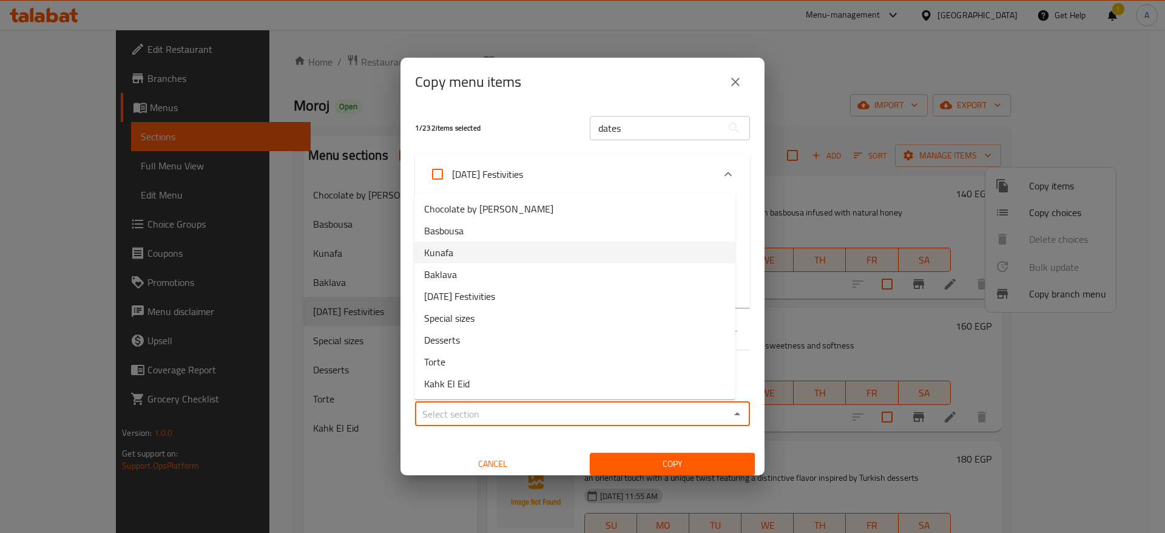
click at [561, 255] on li "Kunafa" at bounding box center [575, 253] width 321 height 22
type input "Kunafa"
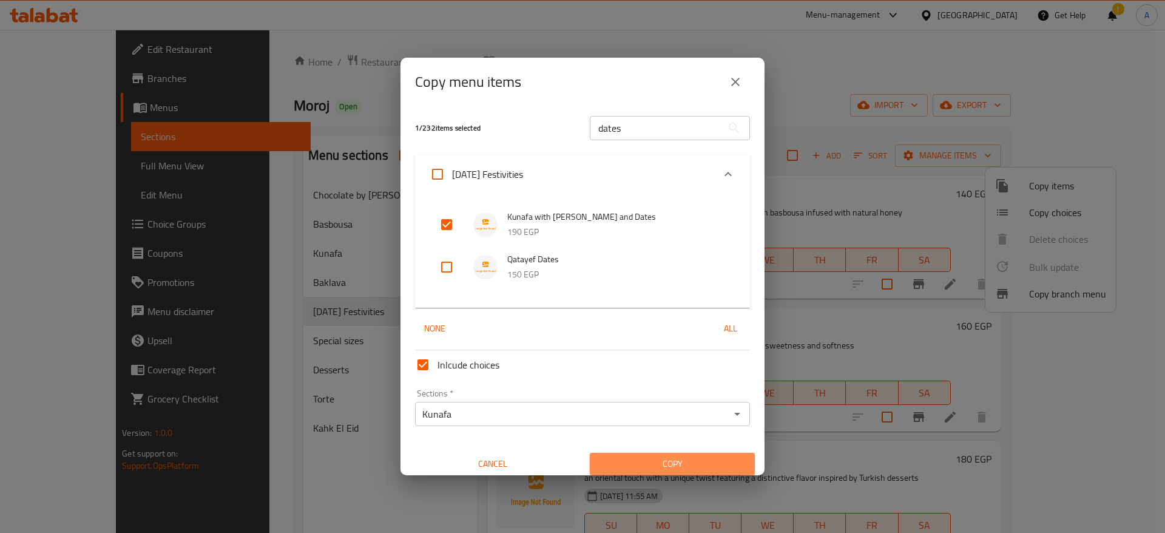
click at [666, 468] on span "Copy" at bounding box center [673, 463] width 146 height 15
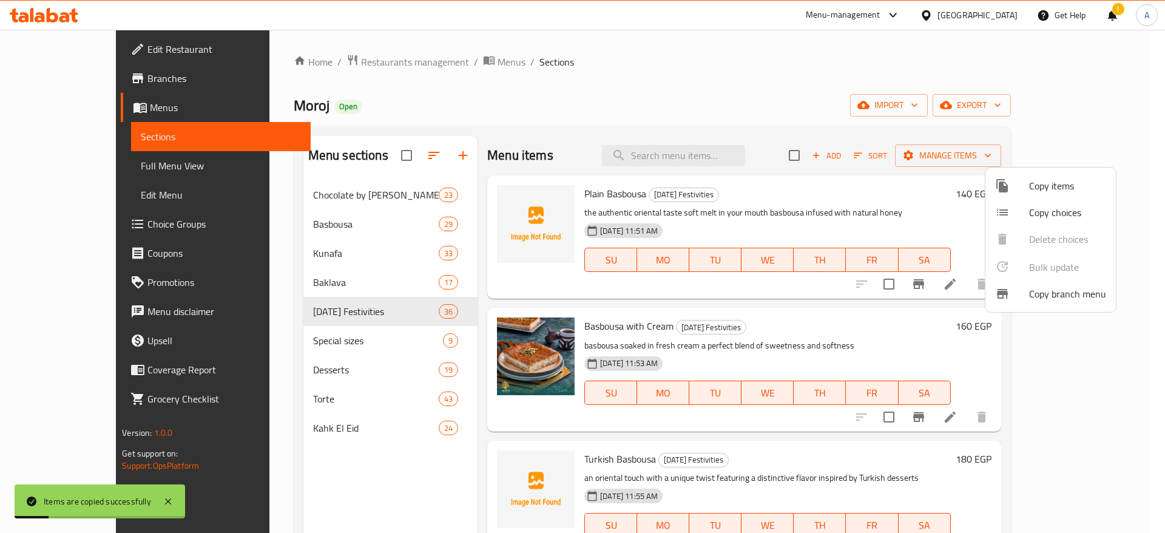
click at [321, 259] on div at bounding box center [582, 266] width 1165 height 533
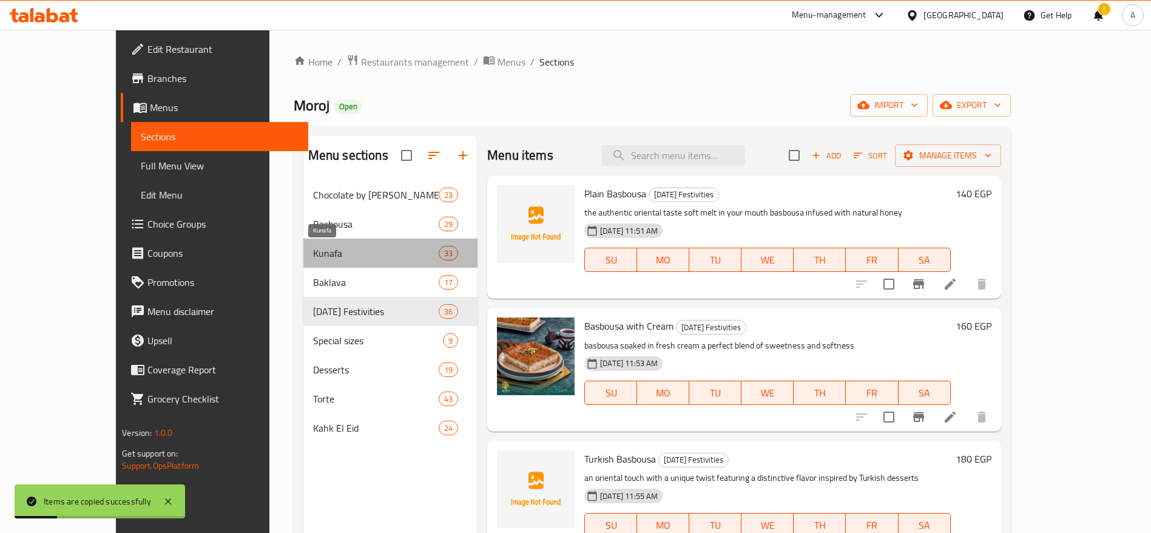
click at [321, 259] on span "Kunafa" at bounding box center [376, 253] width 126 height 15
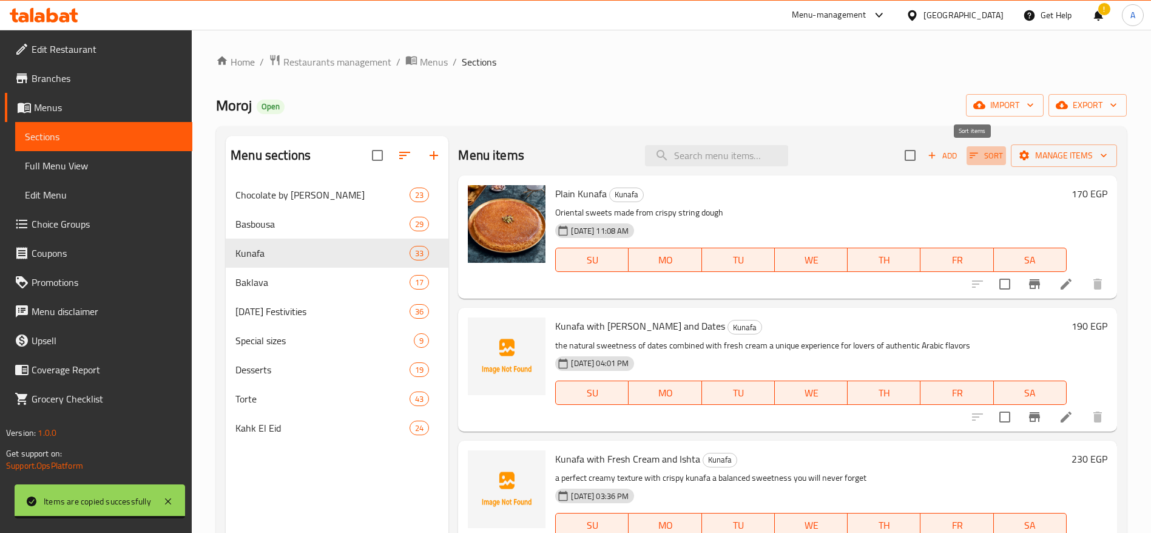
click at [970, 153] on icon "button" at bounding box center [974, 155] width 8 height 5
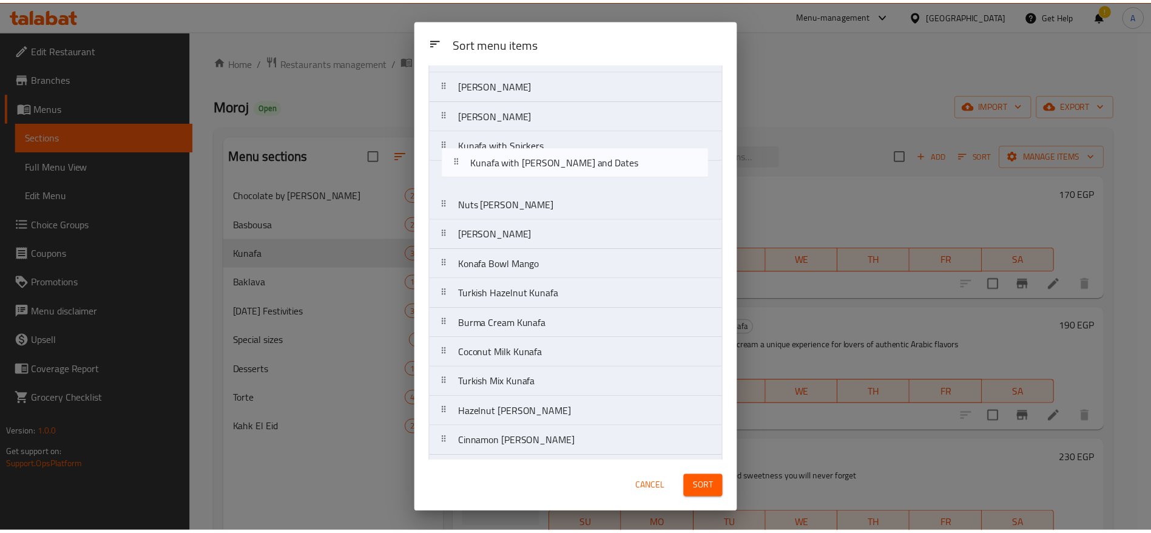
scroll to position [324, 0]
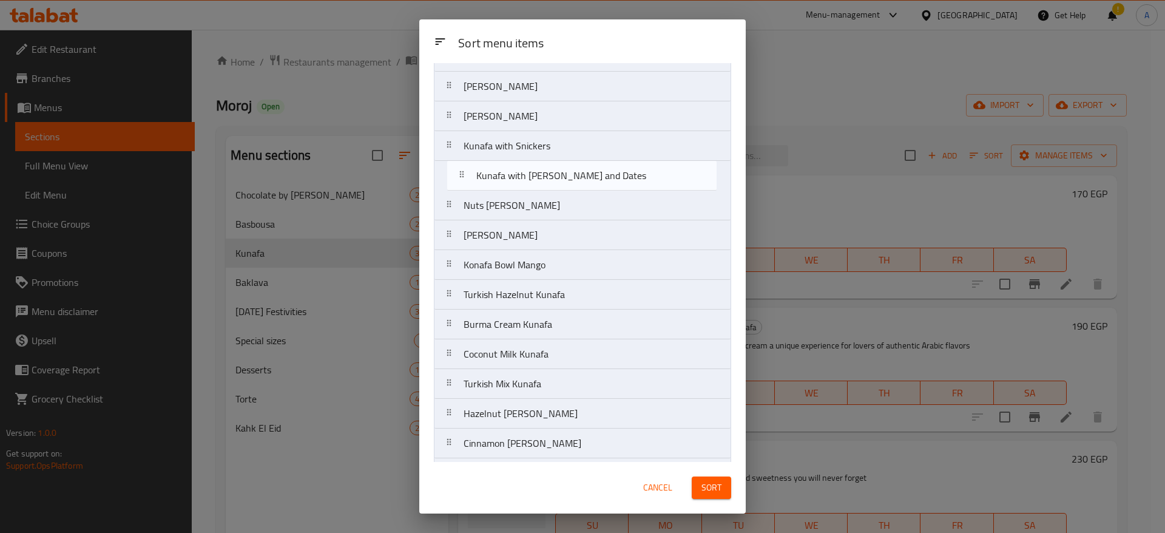
drag, startPoint x: 457, startPoint y: 110, endPoint x: 463, endPoint y: 186, distance: 76.1
click at [463, 186] on nav "Plain Kunafa Kunafa with Ishta and Dates Kunafa with Fresh Cream and Ishta Nuts…" at bounding box center [582, 265] width 297 height 983
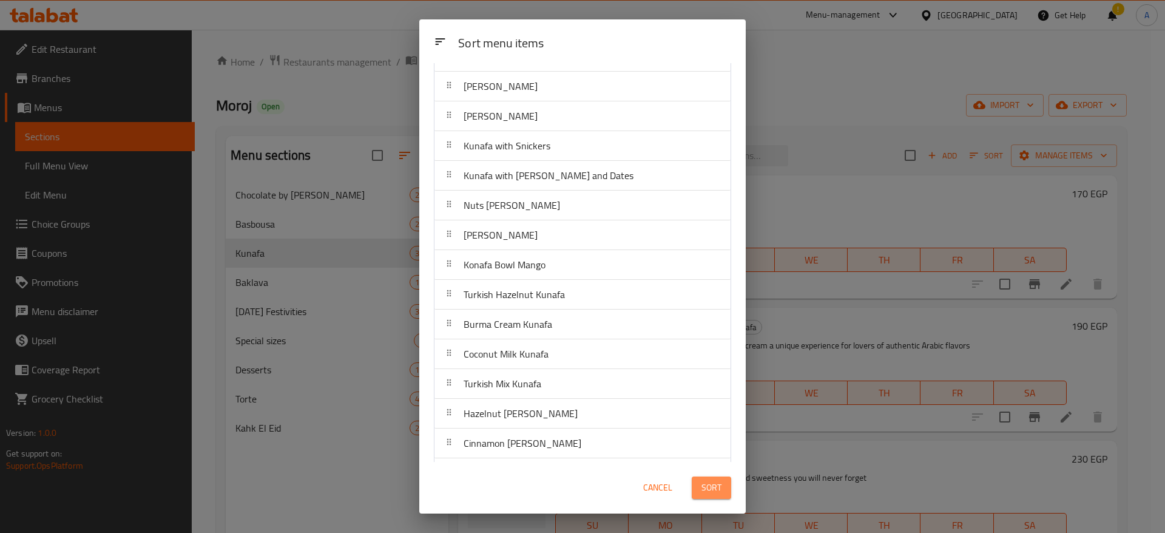
click at [711, 482] on span "Sort" at bounding box center [712, 487] width 20 height 15
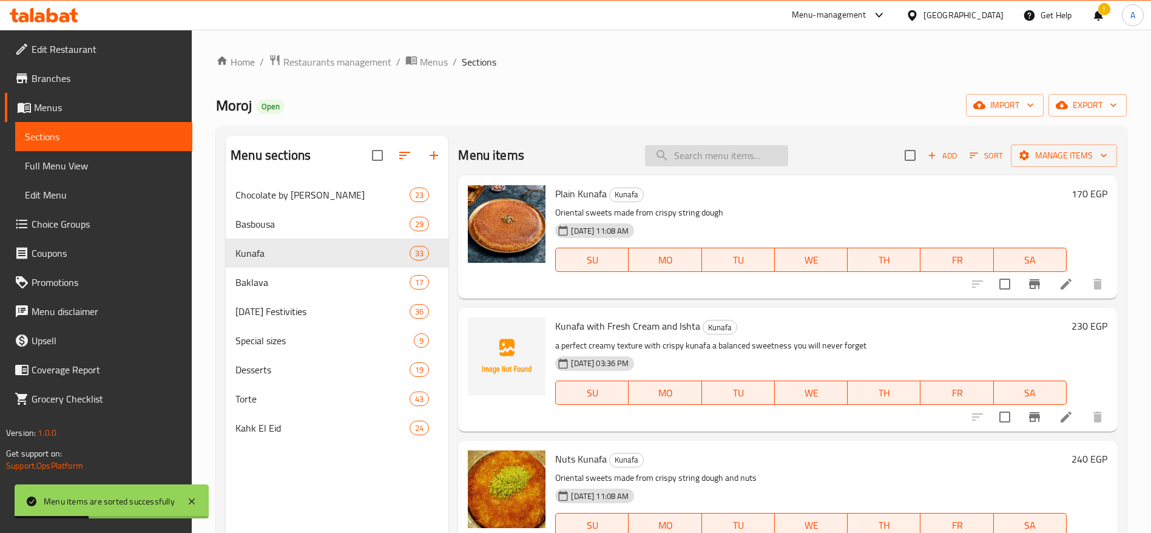
click at [730, 158] on input "search" at bounding box center [716, 155] width 143 height 21
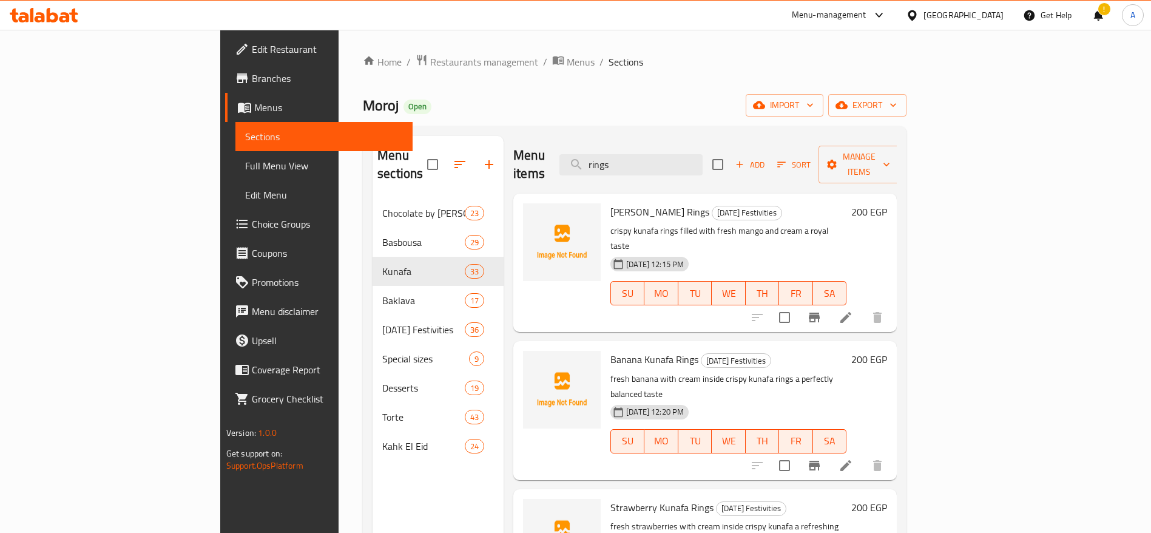
type input "rings"
click at [851, 312] on icon at bounding box center [846, 317] width 11 height 11
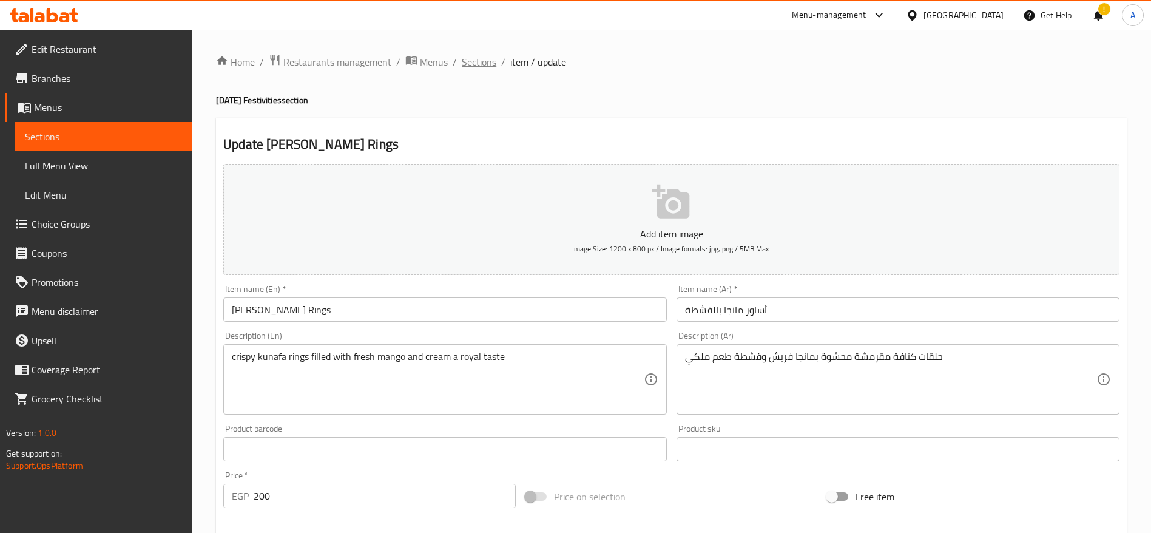
click at [479, 64] on span "Sections" at bounding box center [479, 62] width 35 height 15
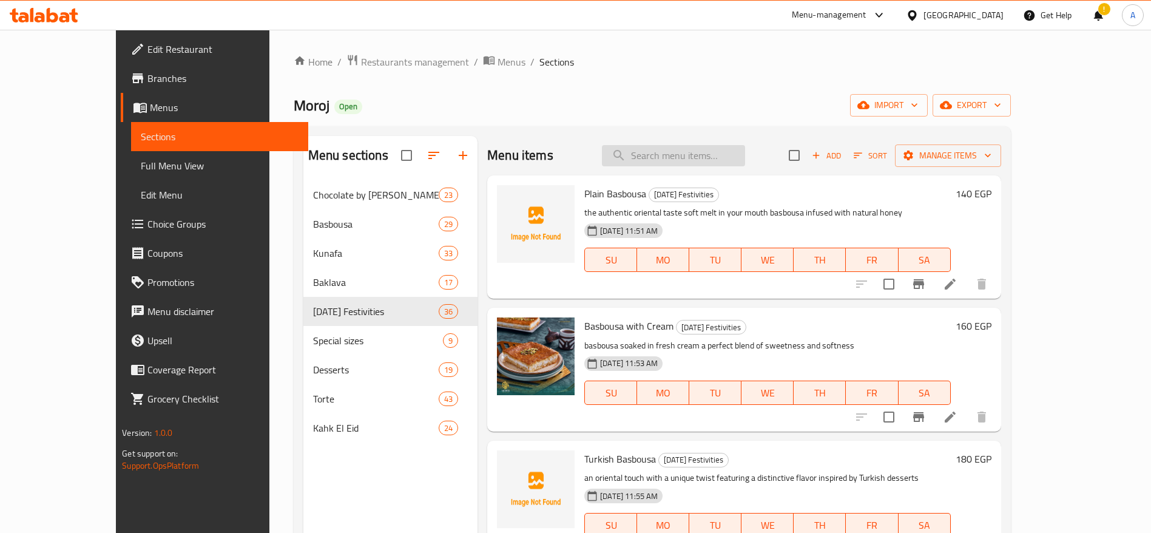
click at [741, 160] on input "search" at bounding box center [673, 155] width 143 height 21
type input "ق"
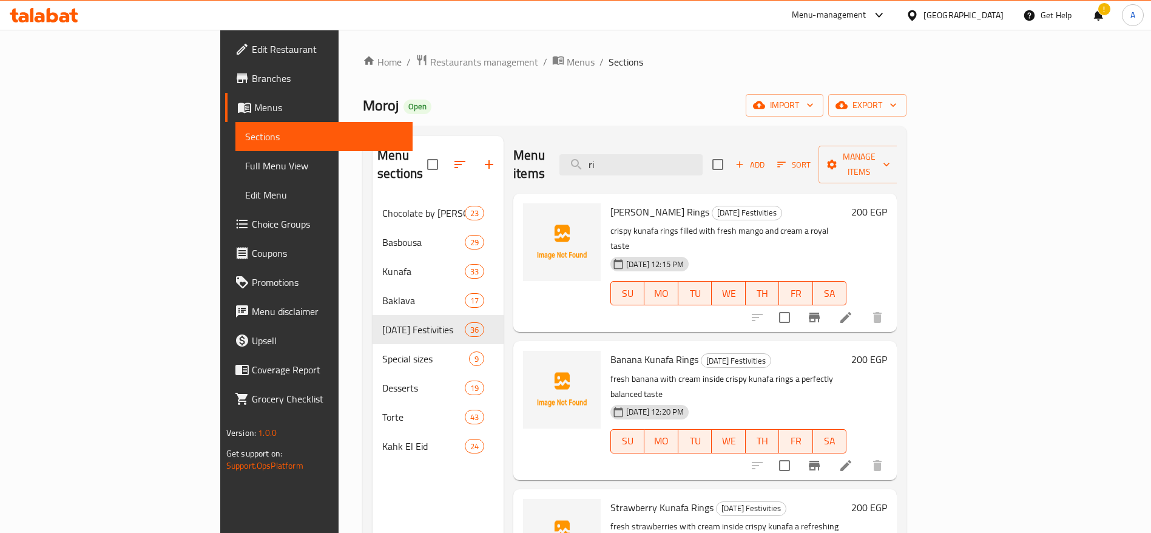
type input "r"
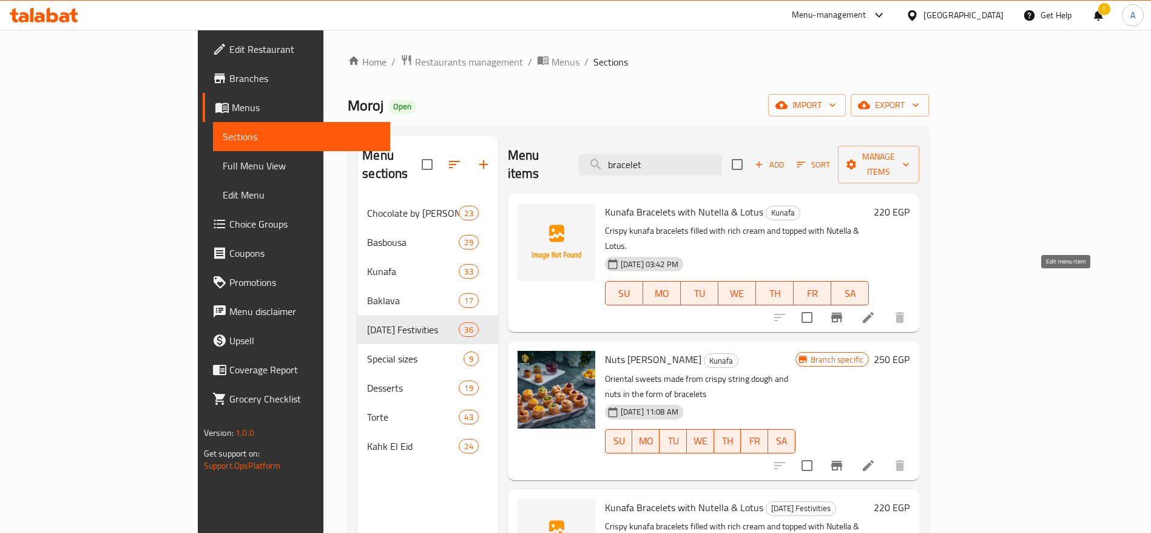
type input "bracelet"
click at [876, 310] on icon at bounding box center [868, 317] width 15 height 15
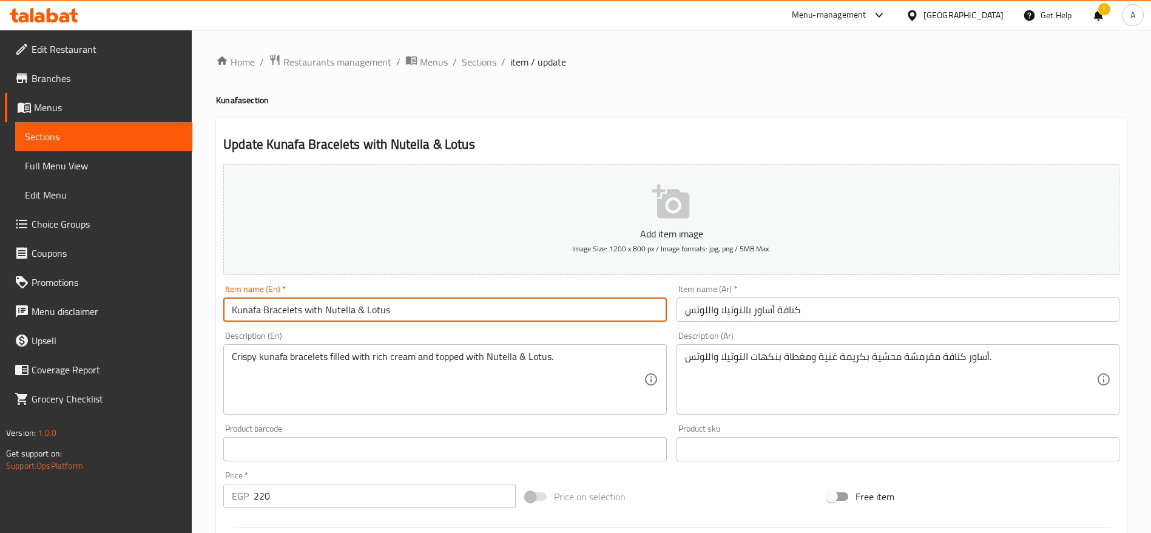
click at [279, 308] on input "Kunafa Bracelets with Nutella & Lotus" at bounding box center [444, 309] width 443 height 24
type input "Kunafa Rings with Nutella & Lotus"
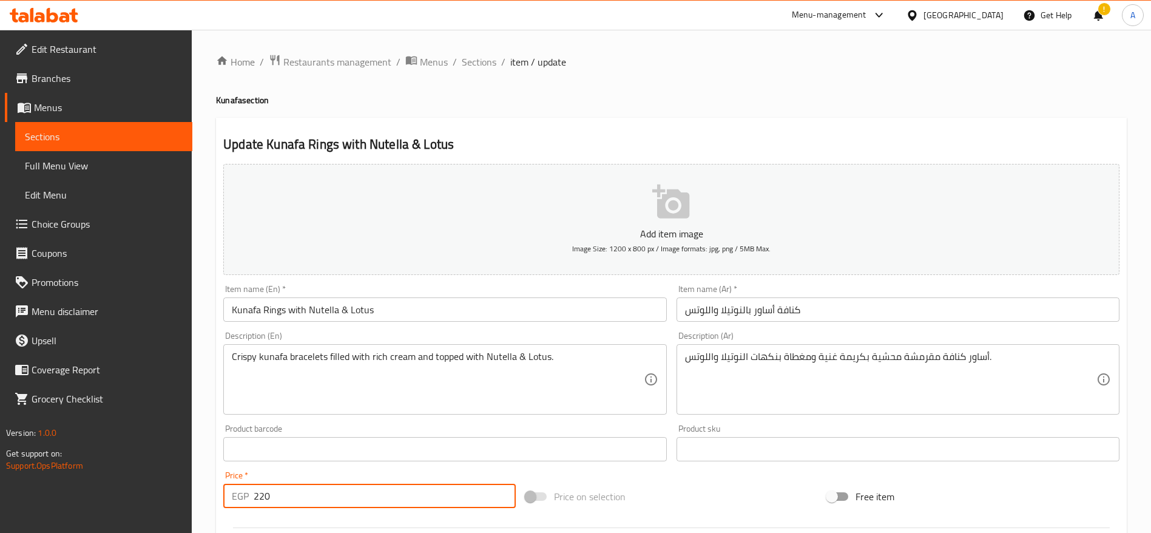
click at [300, 494] on input "220" at bounding box center [385, 496] width 262 height 24
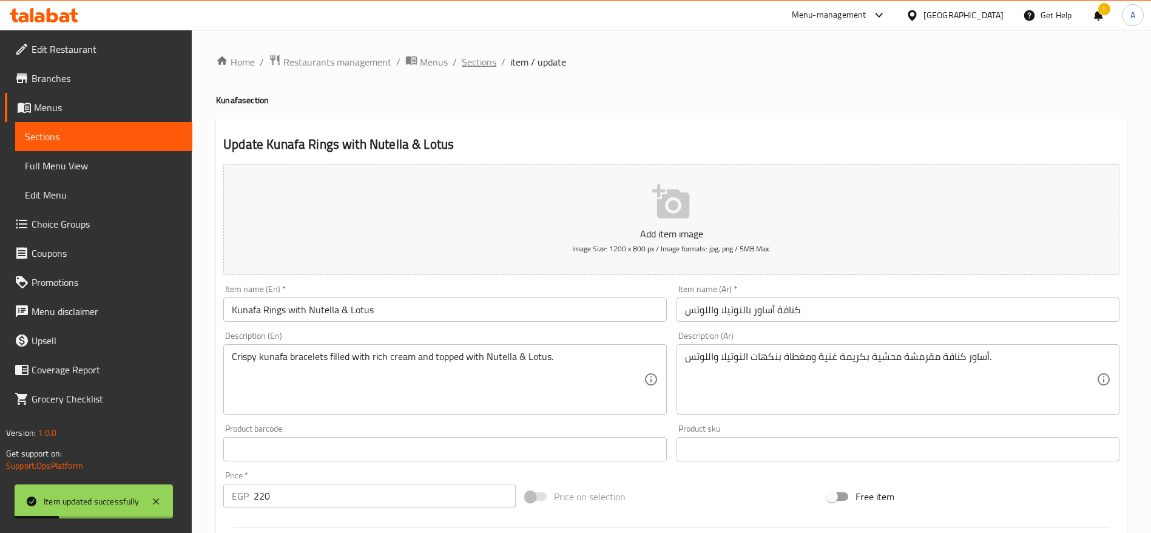
click at [478, 64] on span "Sections" at bounding box center [479, 62] width 35 height 15
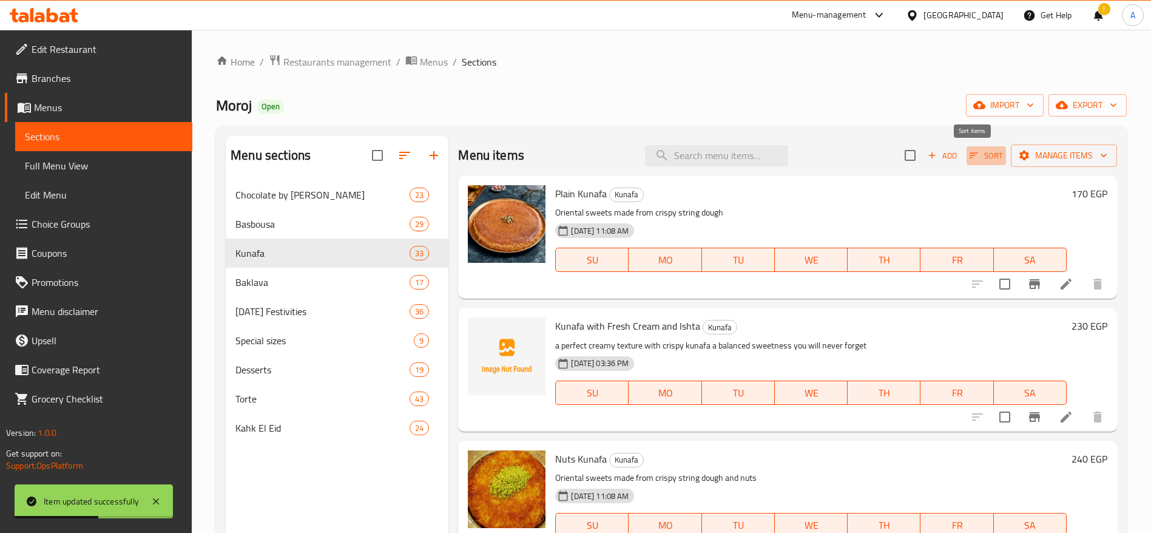
click at [969, 160] on icon "button" at bounding box center [974, 155] width 11 height 11
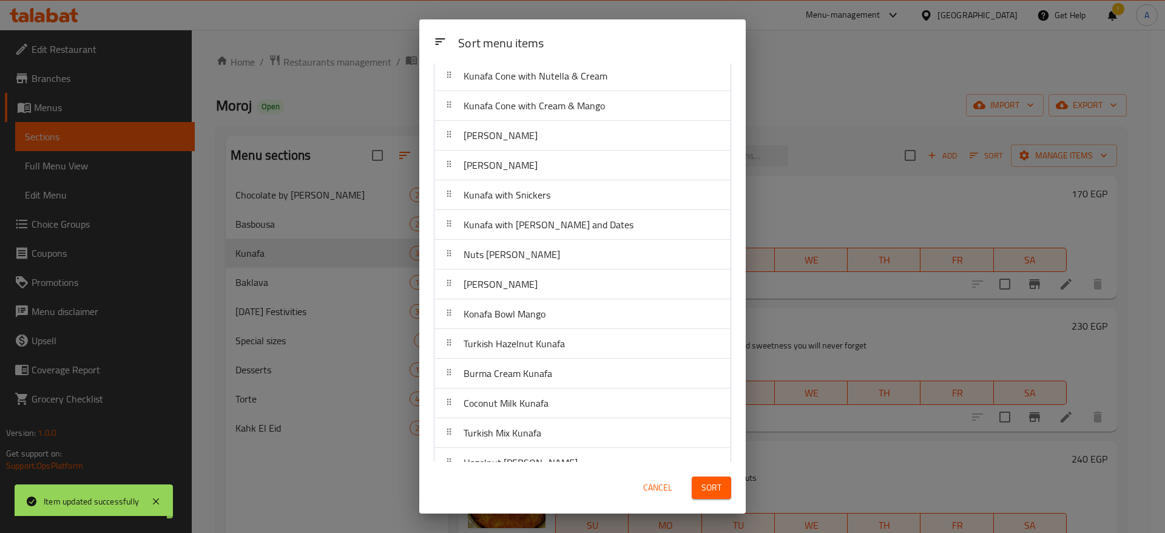
scroll to position [291, 0]
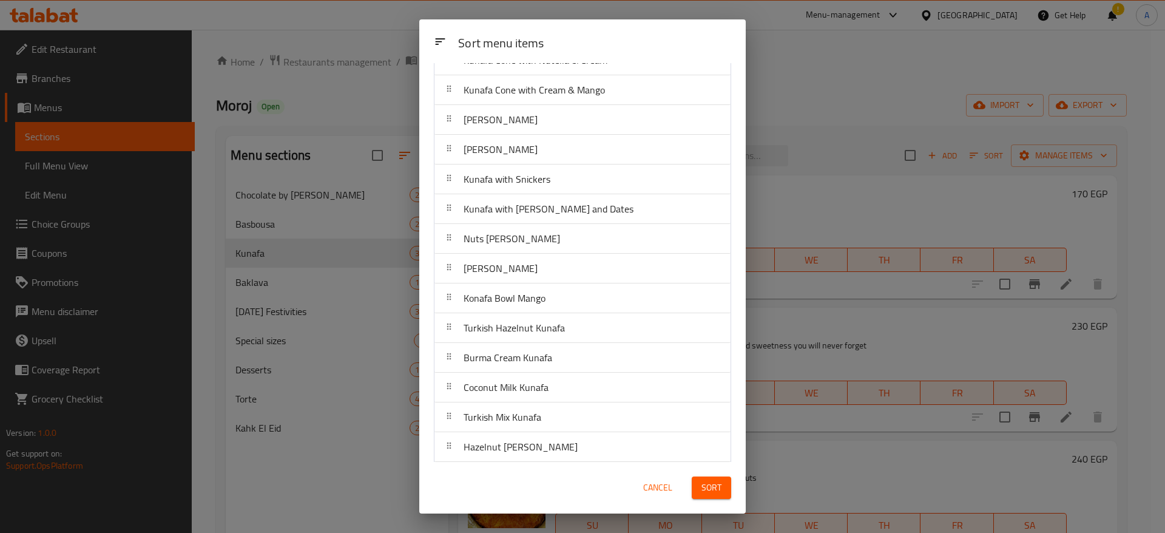
drag, startPoint x: 723, startPoint y: 311, endPoint x: 723, endPoint y: 317, distance: 6.7
click at [723, 317] on div "Sort menu items Plain Kunafa Kunafa with Fresh Cream and Ishta Nuts Kunafa Kuna…" at bounding box center [582, 262] width 327 height 399
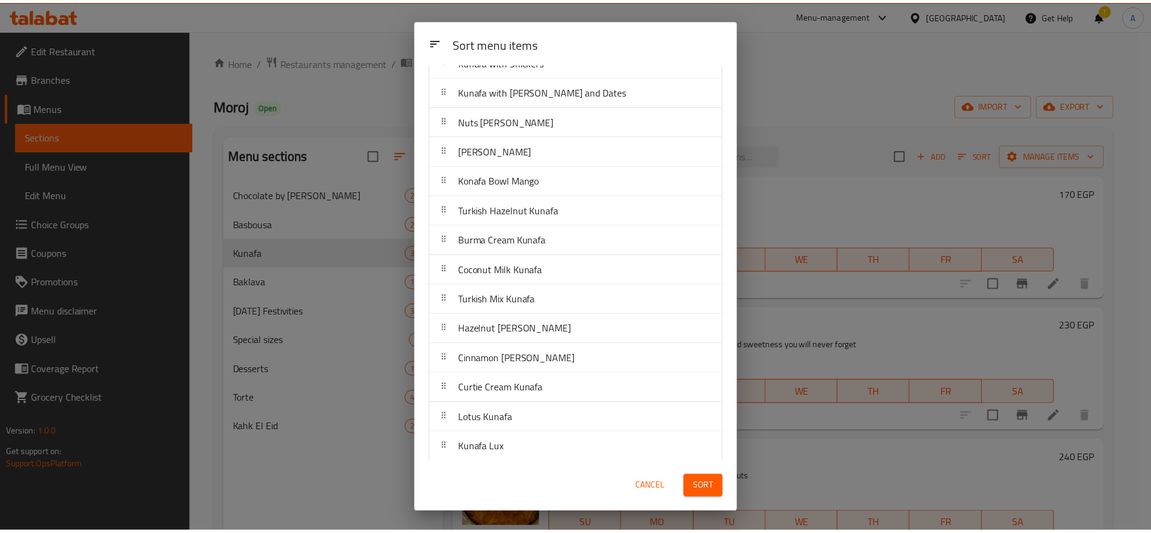
scroll to position [0, 0]
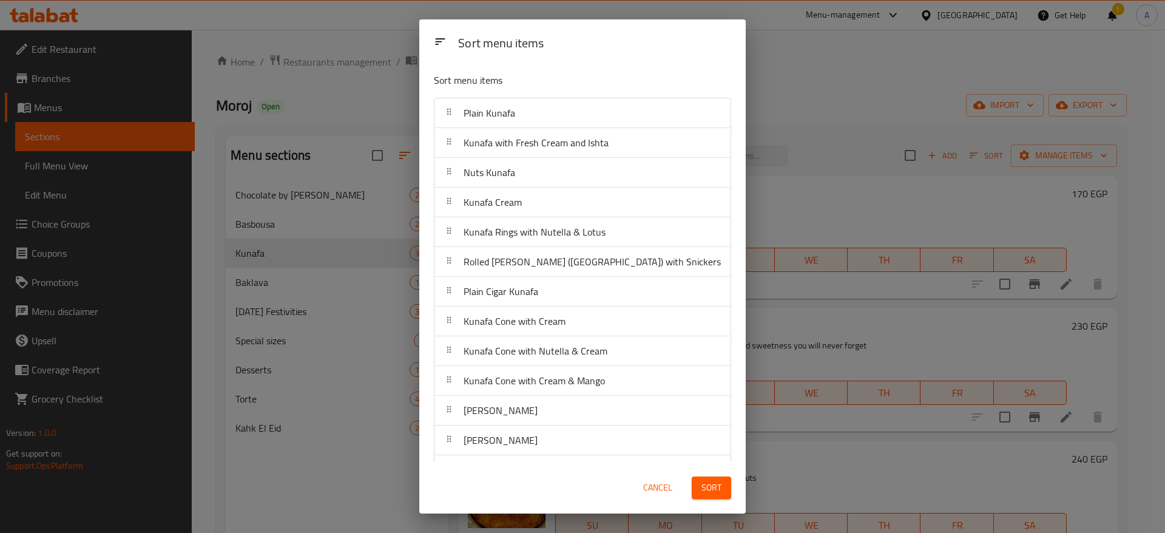
click at [830, 78] on div "Sort menu items Sort menu items Plain Kunafa Kunafa with Fresh Cream and Ishta …" at bounding box center [582, 266] width 1165 height 533
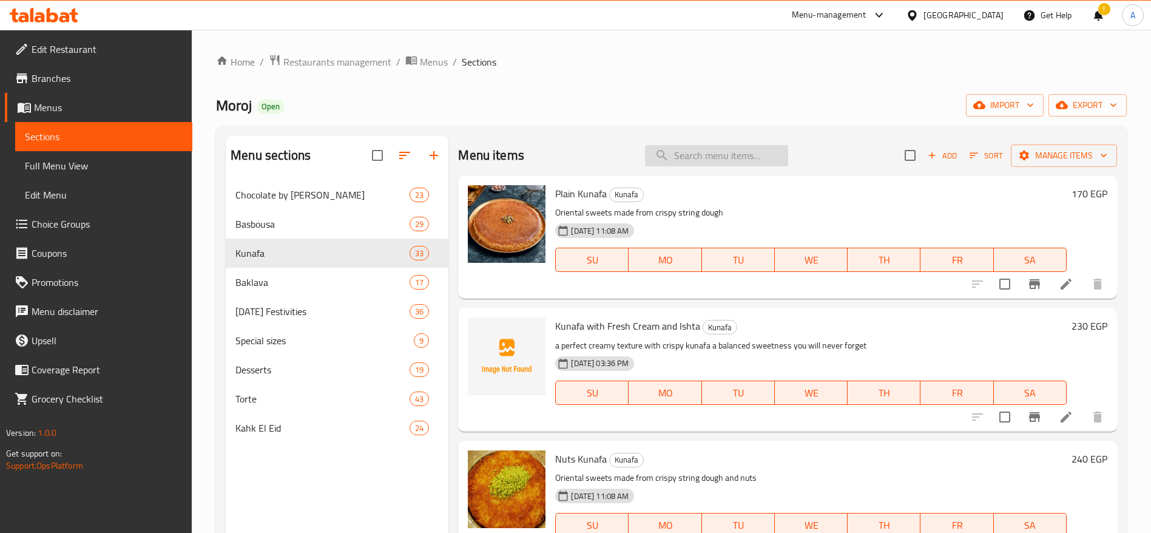
click at [724, 146] on input "search" at bounding box center [716, 155] width 143 height 21
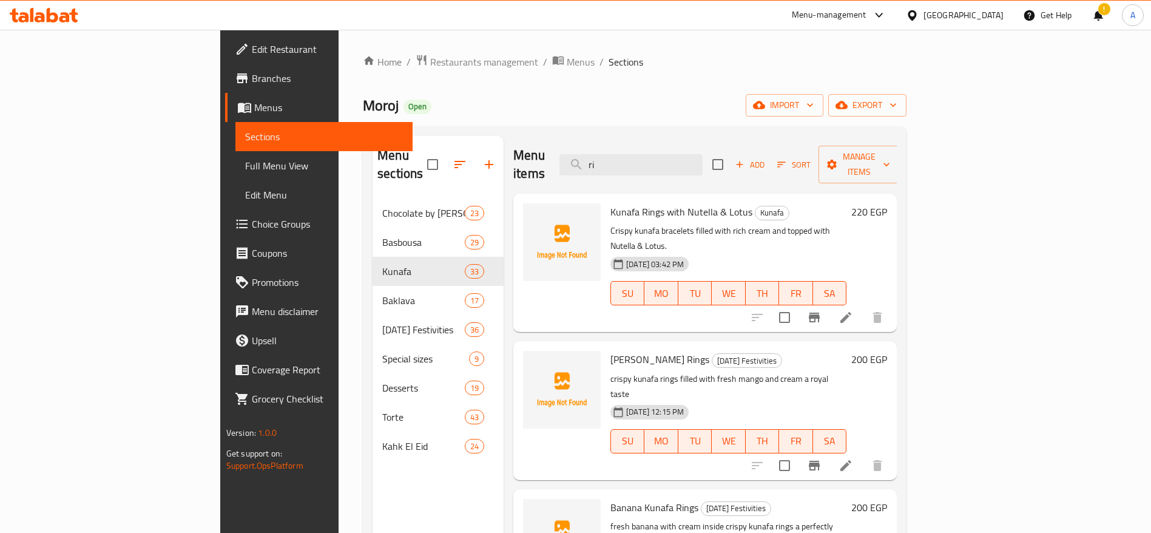
type input "r"
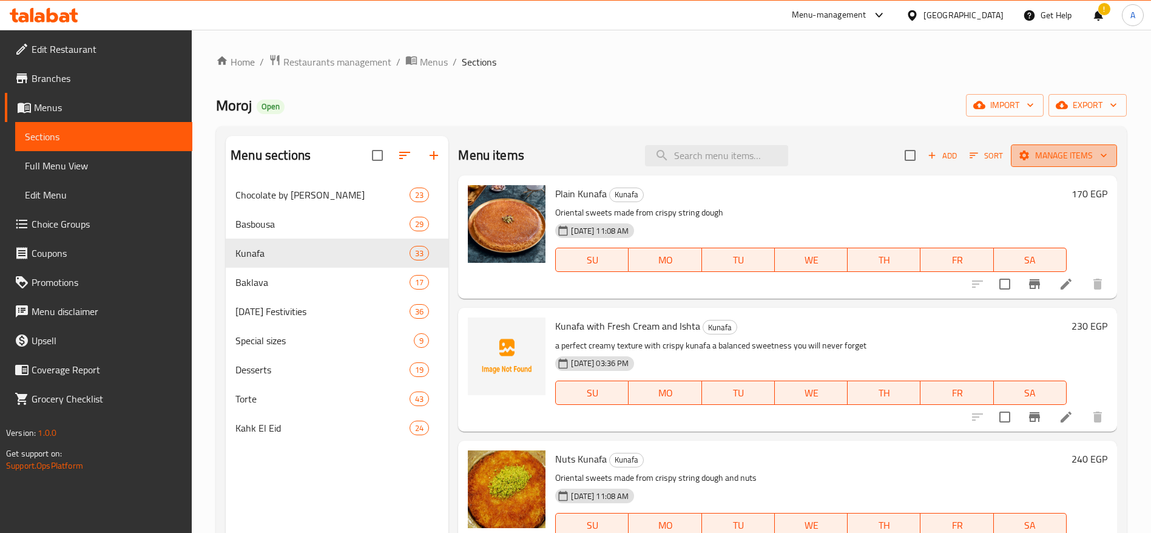
click at [1038, 157] on span "Manage items" at bounding box center [1064, 155] width 87 height 15
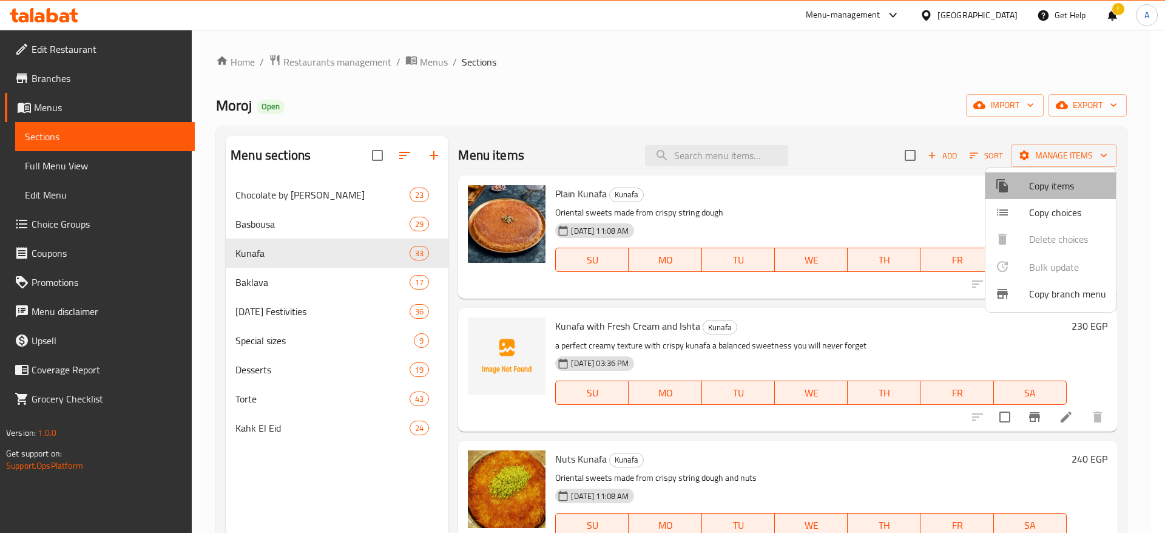
click at [1054, 189] on span "Copy items" at bounding box center [1067, 185] width 77 height 15
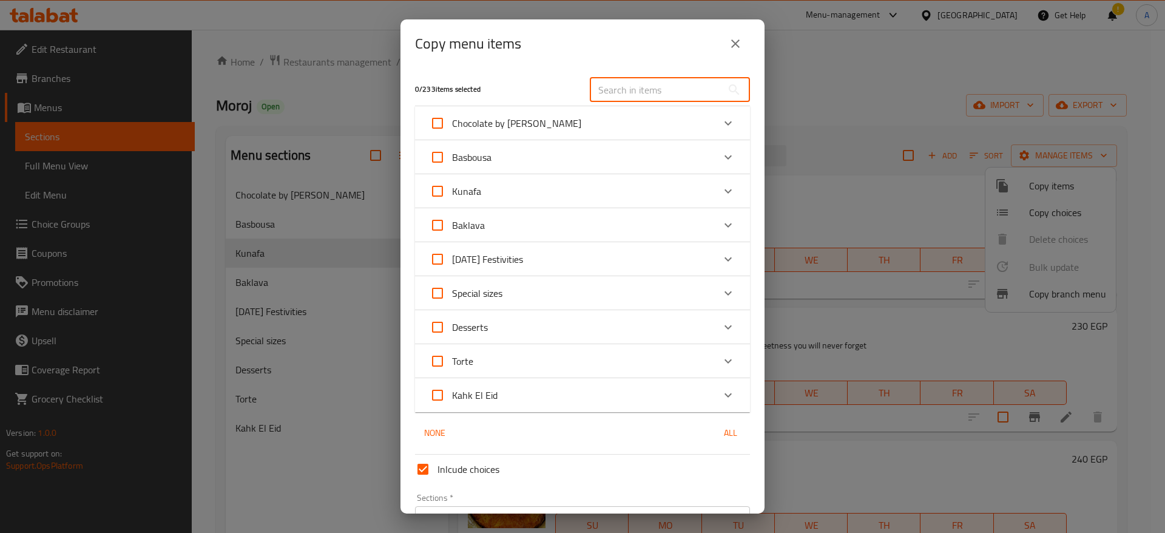
click at [665, 90] on input "text" at bounding box center [656, 90] width 132 height 24
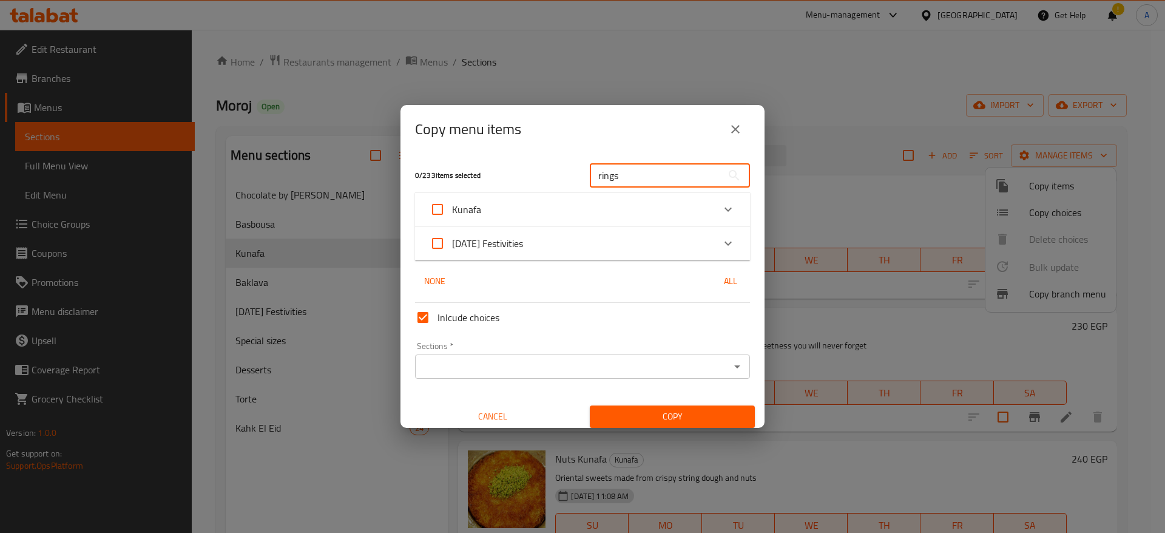
type input "rings"
click at [721, 245] on icon "Expand" at bounding box center [728, 243] width 15 height 15
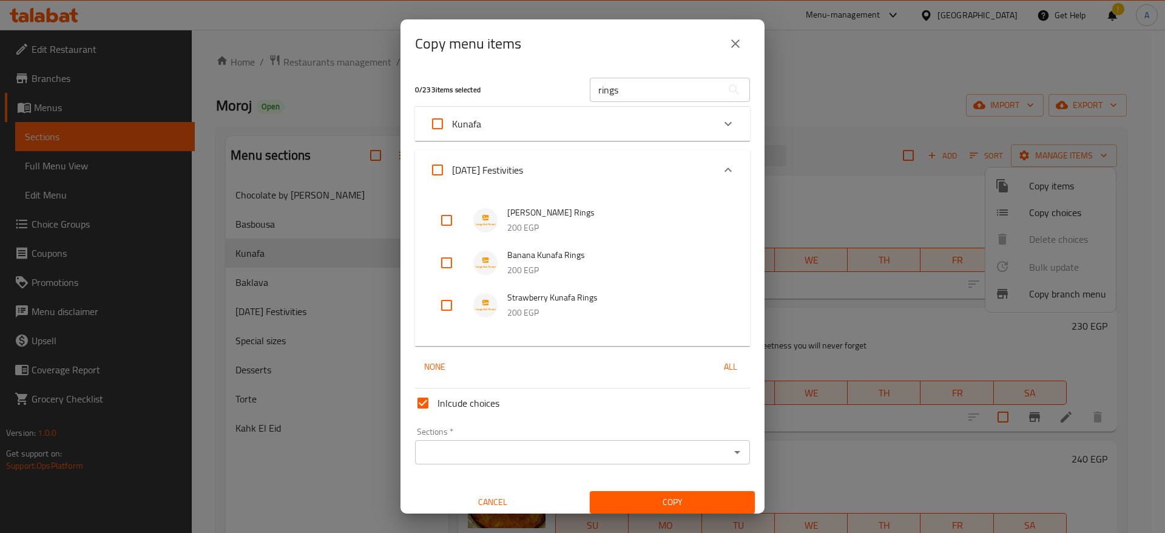
click at [441, 220] on input "checkbox" at bounding box center [446, 220] width 29 height 29
checkbox input "true"
click at [447, 262] on input "checkbox" at bounding box center [446, 262] width 29 height 29
checkbox input "true"
click at [447, 308] on input "checkbox" at bounding box center [446, 305] width 29 height 29
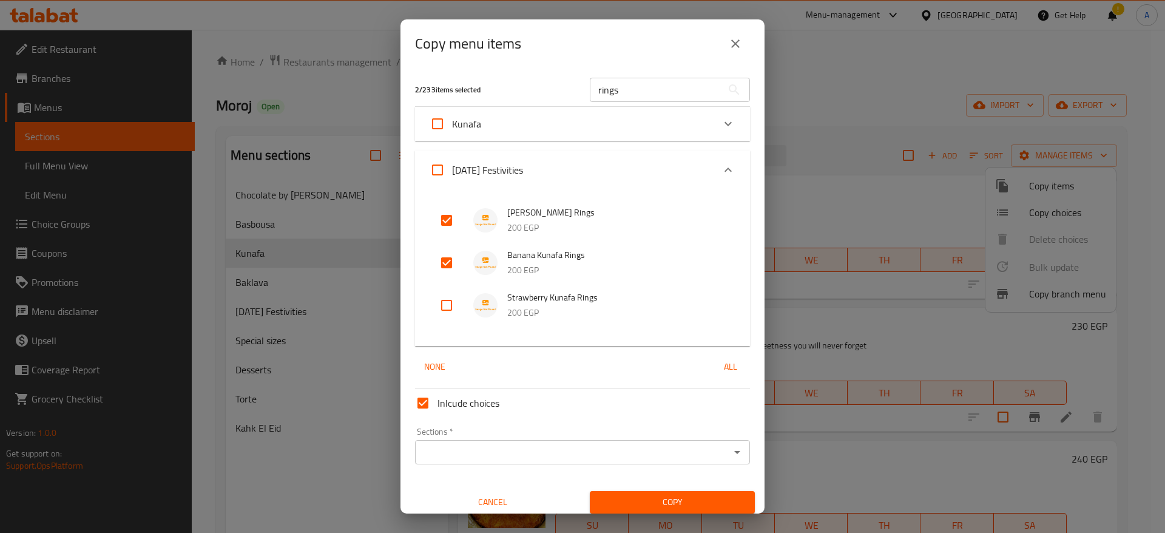
checkbox input "true"
click at [734, 452] on icon "Open" at bounding box center [737, 452] width 6 height 3
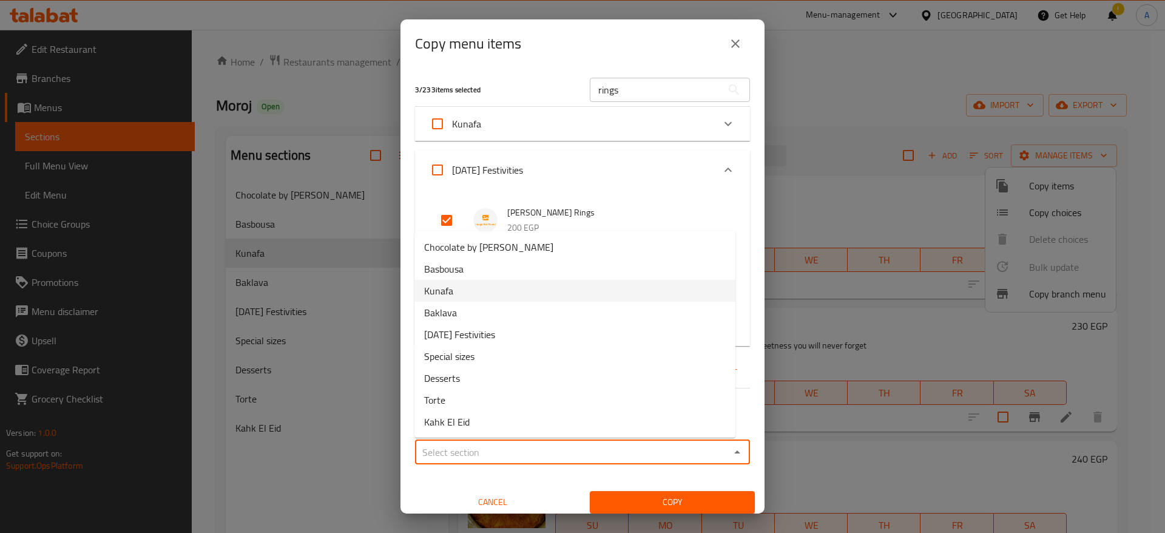
click at [537, 286] on li "Kunafa" at bounding box center [575, 291] width 321 height 22
type input "Kunafa"
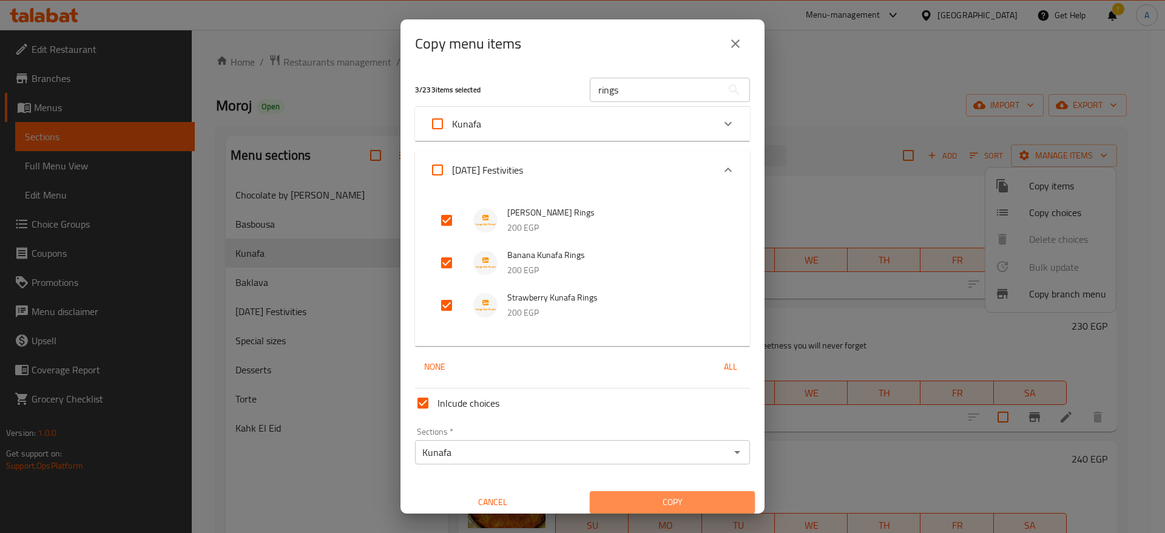
click at [665, 503] on span "Copy" at bounding box center [673, 502] width 146 height 15
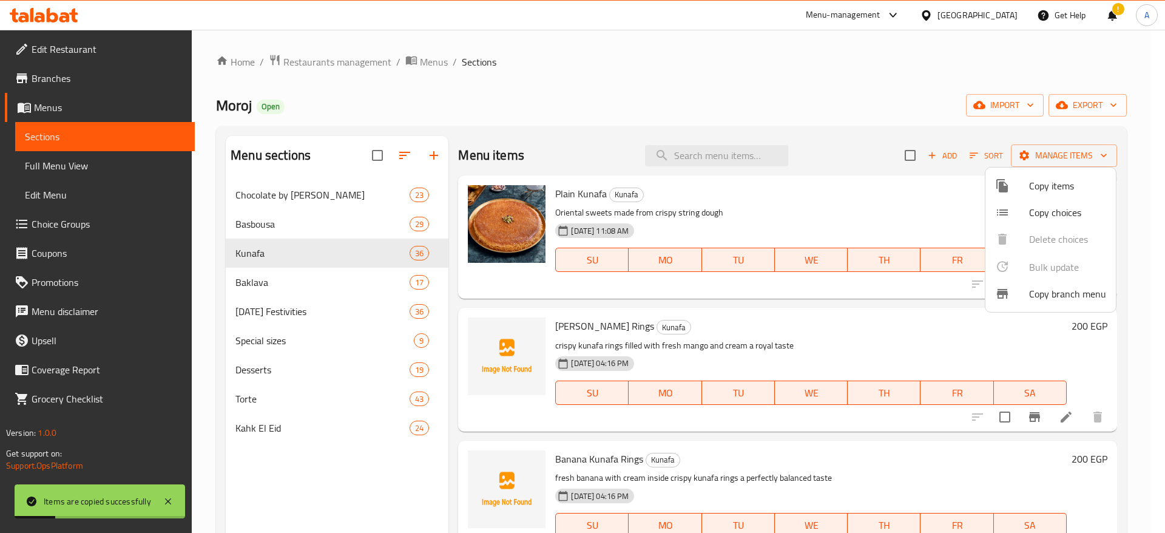
click at [328, 249] on div at bounding box center [582, 266] width 1165 height 533
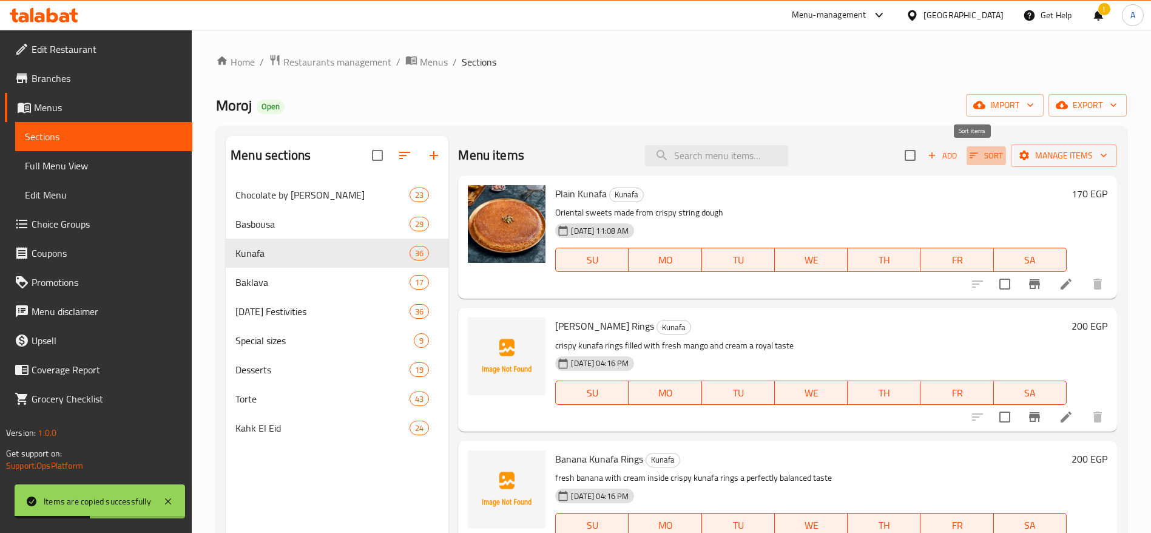
click at [970, 153] on icon "button" at bounding box center [974, 155] width 8 height 5
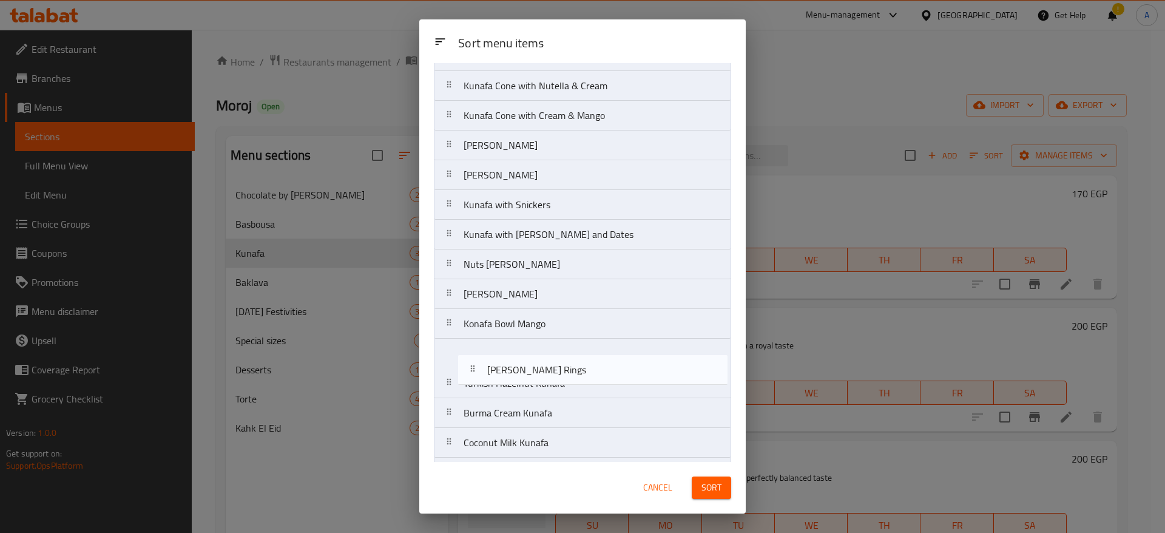
scroll to position [326, 0]
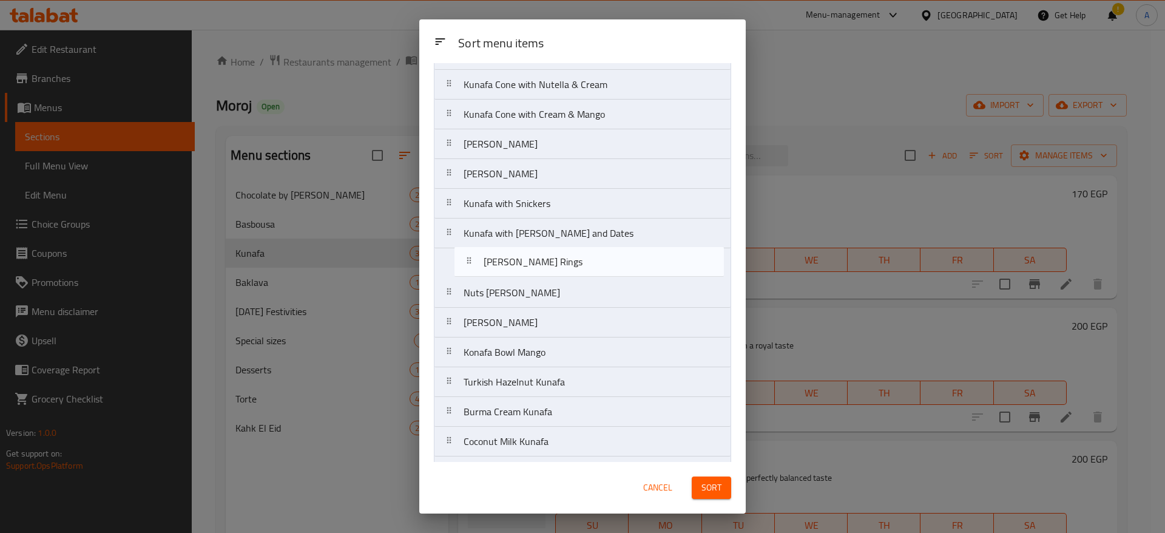
drag, startPoint x: 456, startPoint y: 146, endPoint x: 470, endPoint y: 269, distance: 123.9
click at [470, 269] on nav "Plain Kunafa Mango Kunafa Rings Banana Kunafa Rings Strawberry Kunafa Rings Kun…" at bounding box center [582, 308] width 297 height 1072
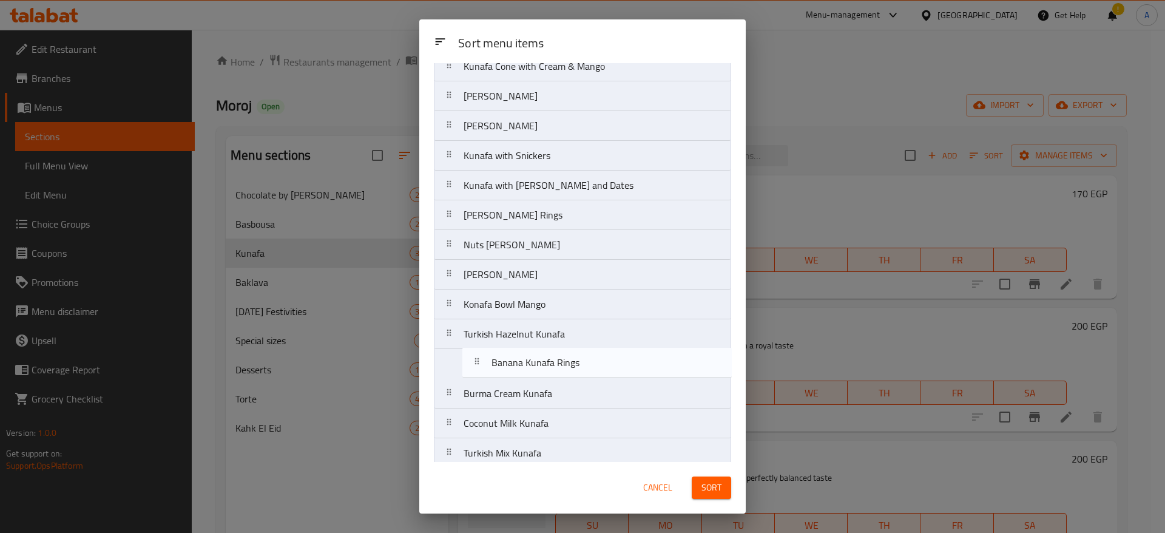
scroll to position [345, 0]
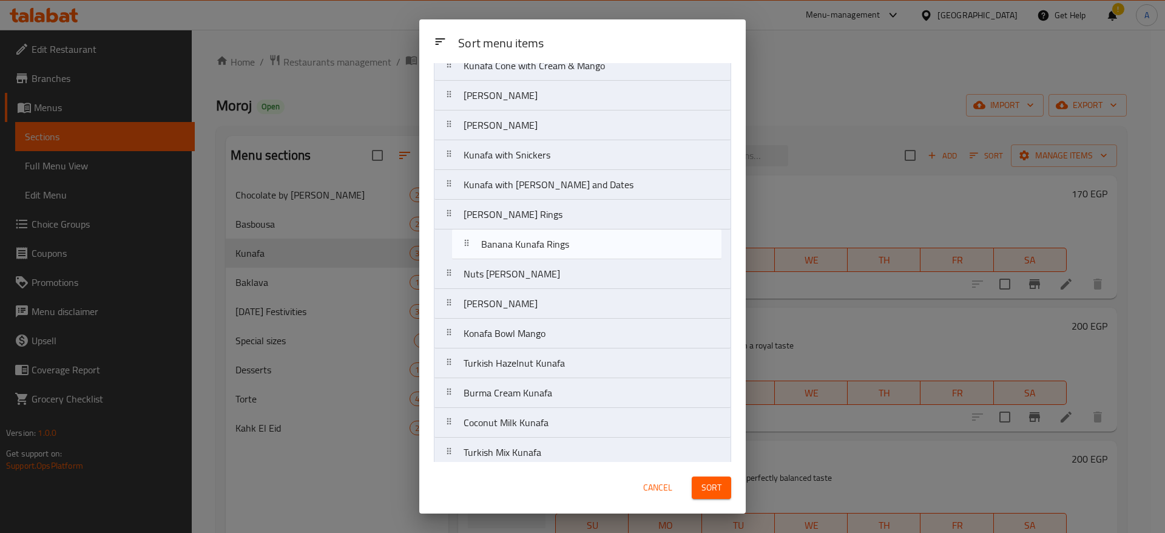
drag, startPoint x: 461, startPoint y: 149, endPoint x: 470, endPoint y: 259, distance: 109.6
click at [470, 259] on nav "Plain Kunafa Banana Kunafa Rings Strawberry Kunafa Rings Kunafa with Fresh Crea…" at bounding box center [582, 289] width 297 height 1072
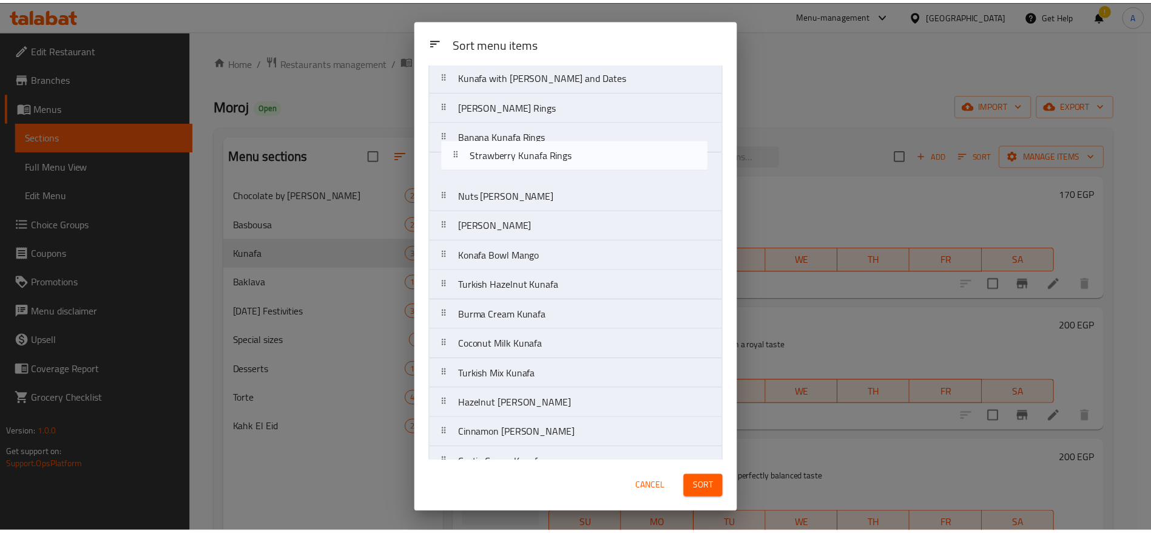
scroll to position [416, 0]
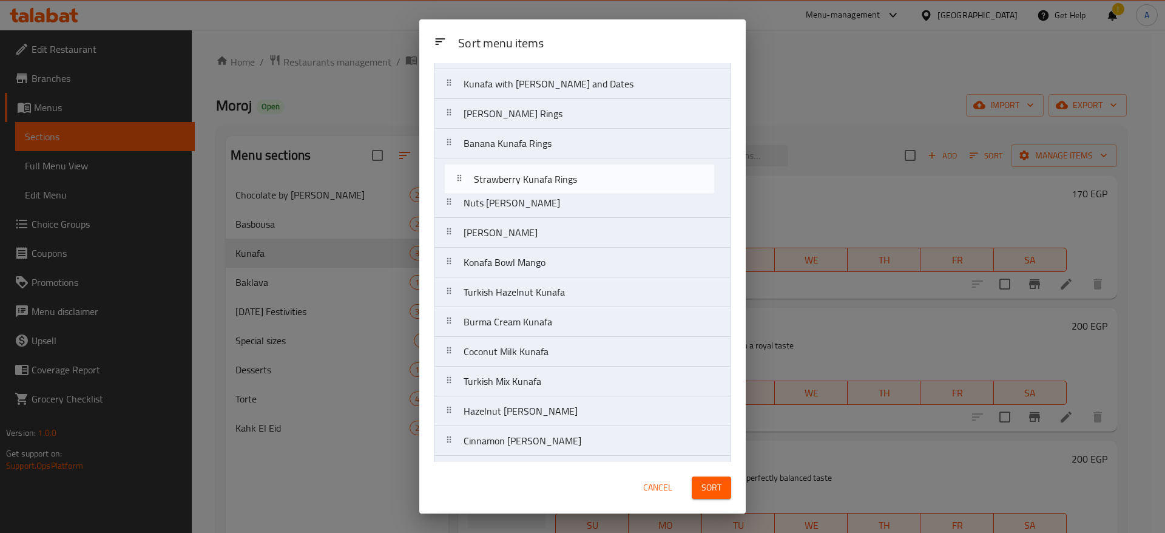
drag, startPoint x: 454, startPoint y: 145, endPoint x: 460, endPoint y: 194, distance: 48.9
click at [460, 194] on nav "Plain Kunafa Strawberry Kunafa Rings Kunafa with Fresh Cream and Ishta Nuts Kun…" at bounding box center [582, 218] width 297 height 1072
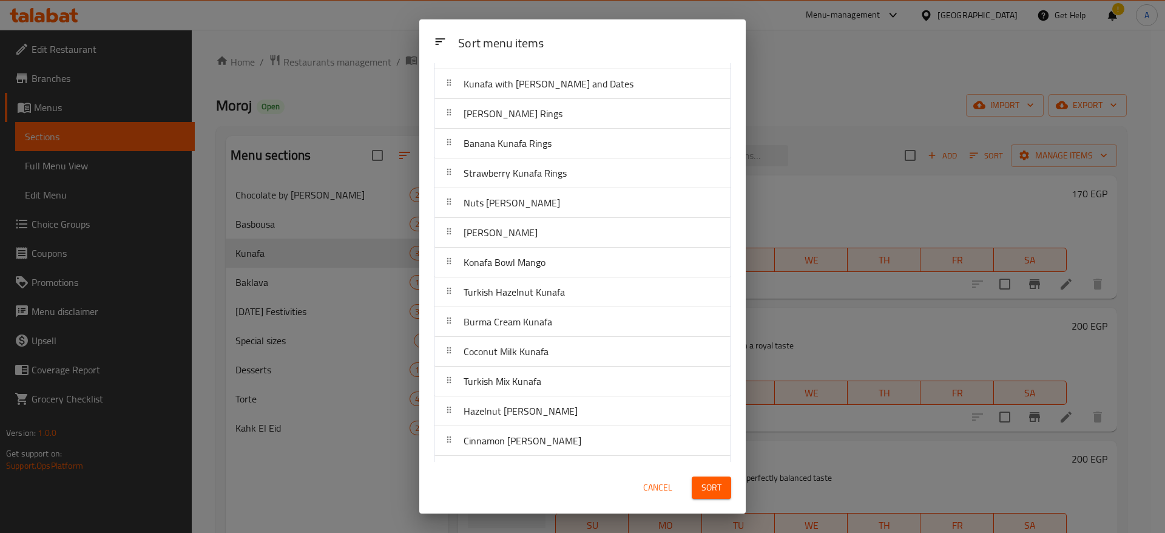
click at [710, 493] on span "Sort" at bounding box center [712, 487] width 20 height 15
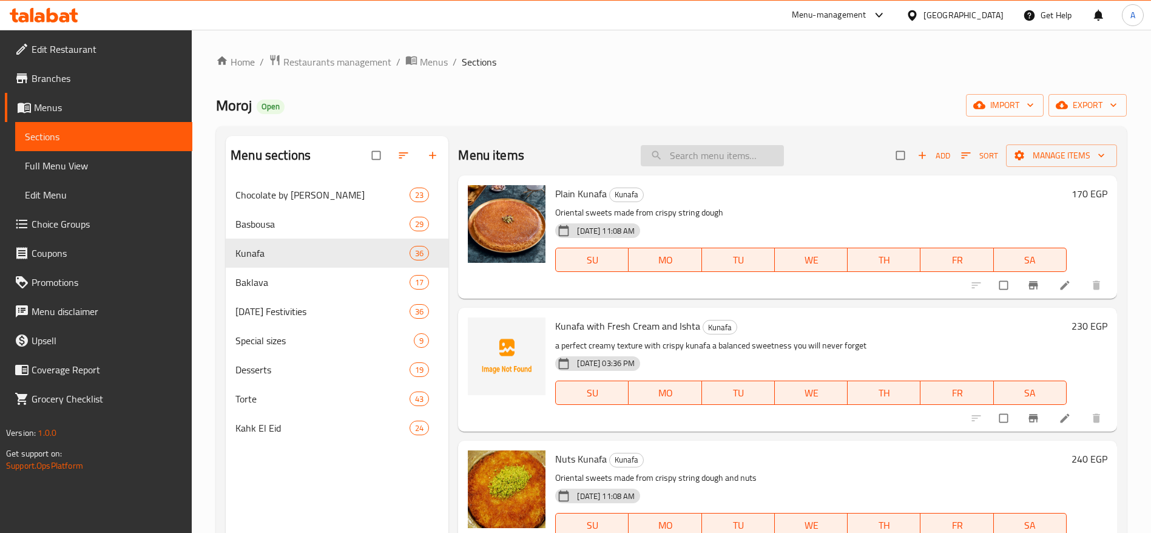
click at [716, 159] on input "search" at bounding box center [712, 155] width 143 height 21
type input "u"
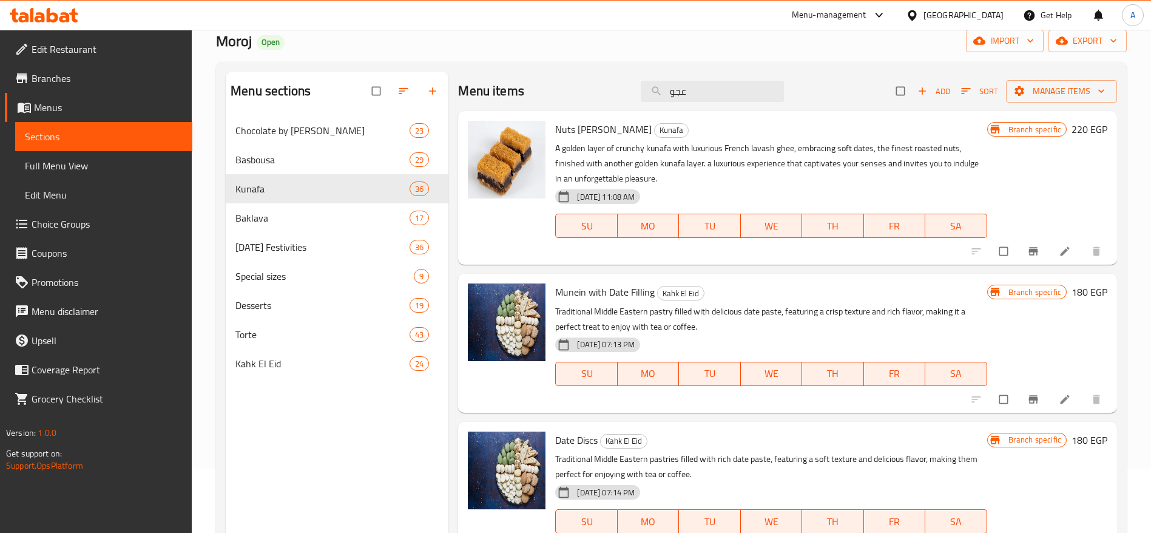
scroll to position [46, 0]
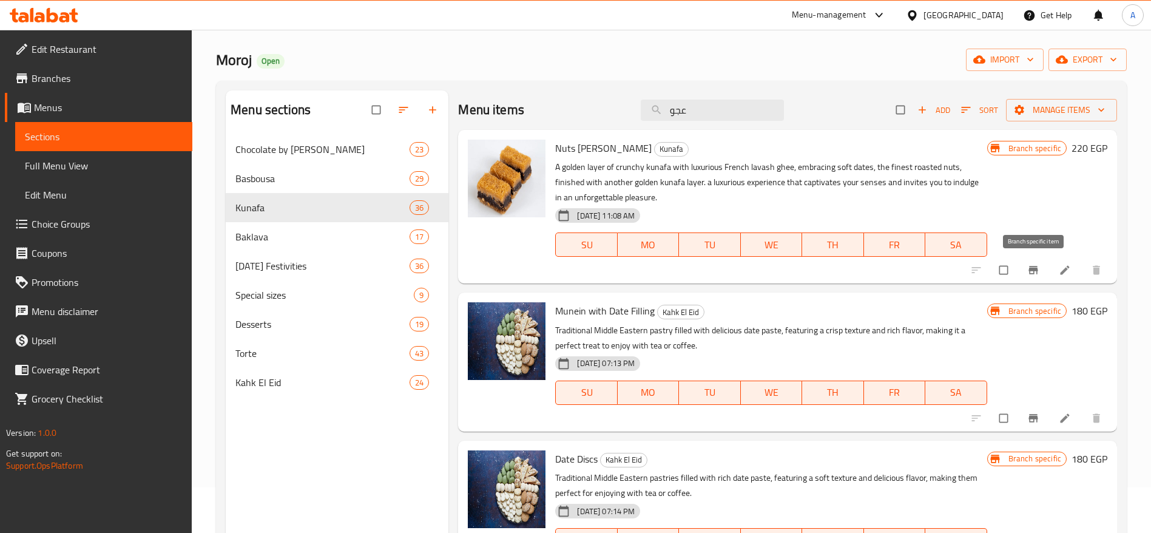
type input "عجو"
click at [1027, 274] on icon "Branch-specific-item" at bounding box center [1033, 270] width 12 height 12
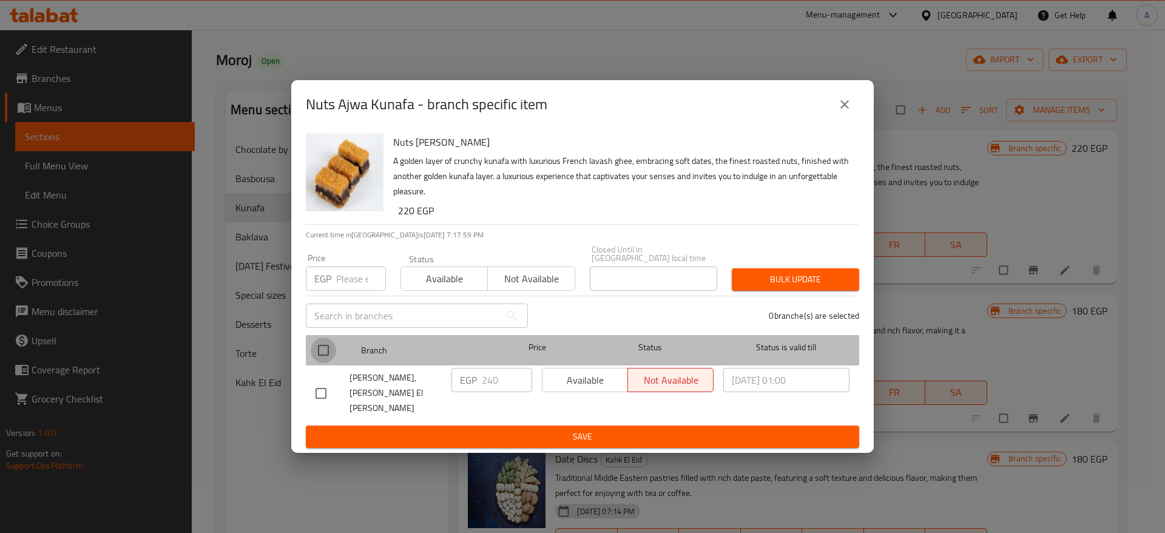
click at [322, 356] on input "checkbox" at bounding box center [323, 349] width 25 height 25
checkbox input "true"
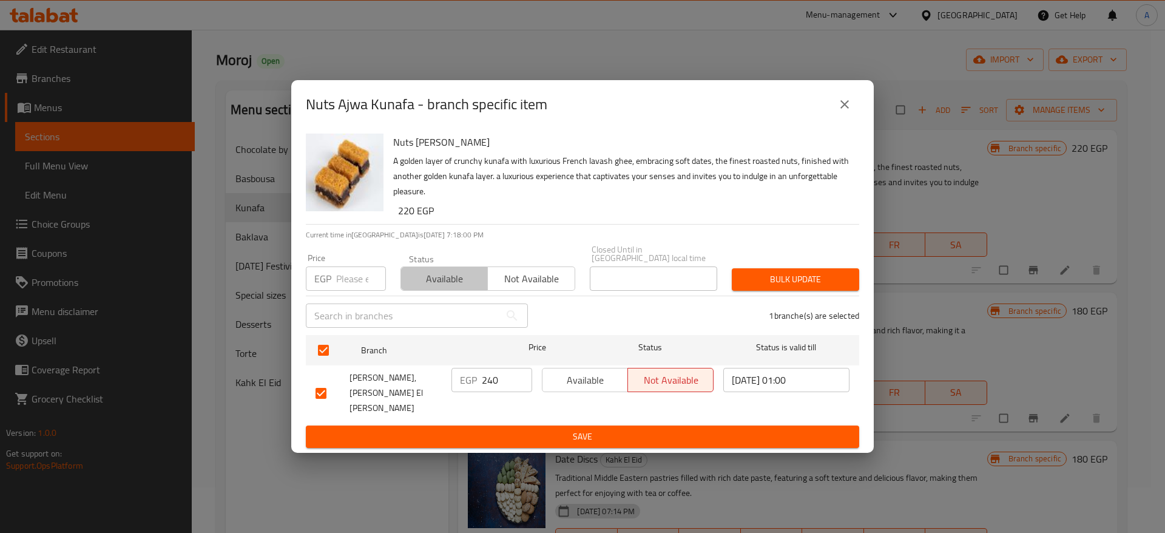
click at [447, 286] on span "Available" at bounding box center [444, 279] width 77 height 18
click at [770, 285] on span "Bulk update" at bounding box center [796, 279] width 108 height 15
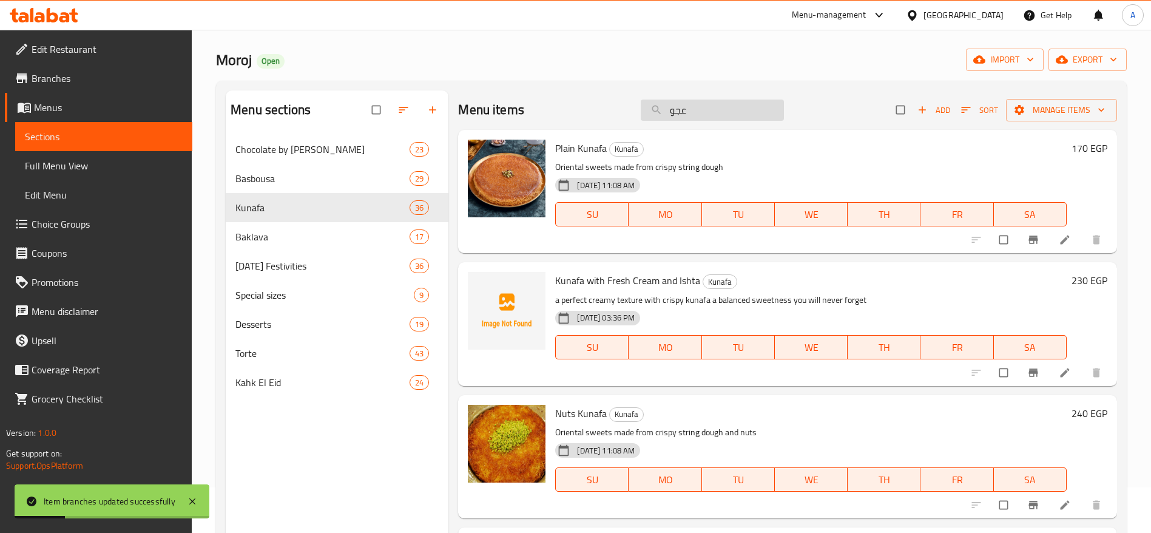
click at [713, 112] on input "عجو" at bounding box center [712, 110] width 143 height 21
type input "ع"
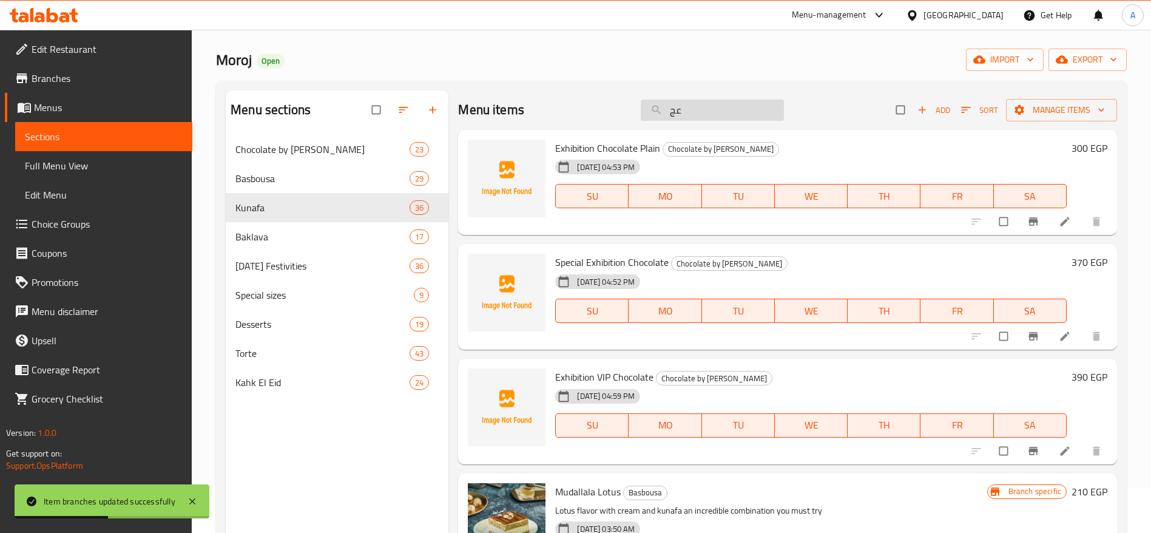
type input "عجو"
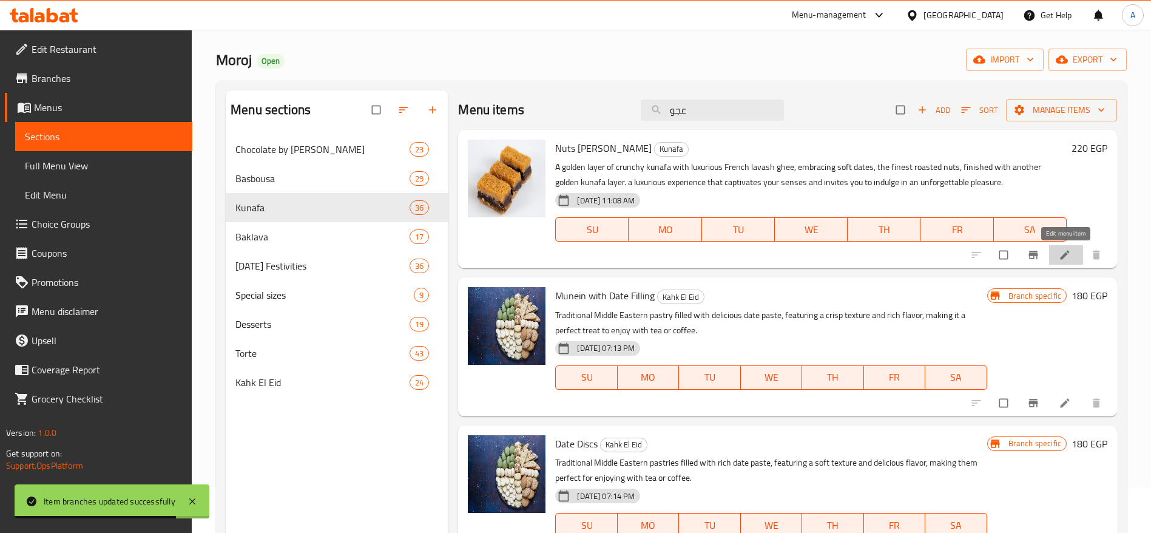
click at [1066, 259] on icon at bounding box center [1065, 255] width 12 height 12
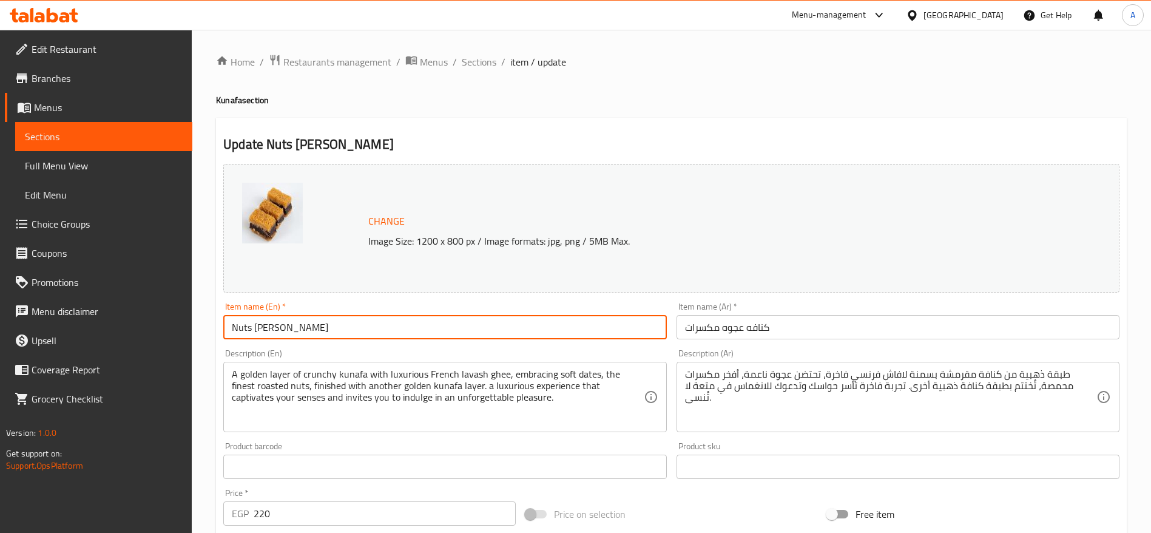
click at [459, 331] on input "Nuts Ajwa Kunafa" at bounding box center [444, 327] width 443 height 24
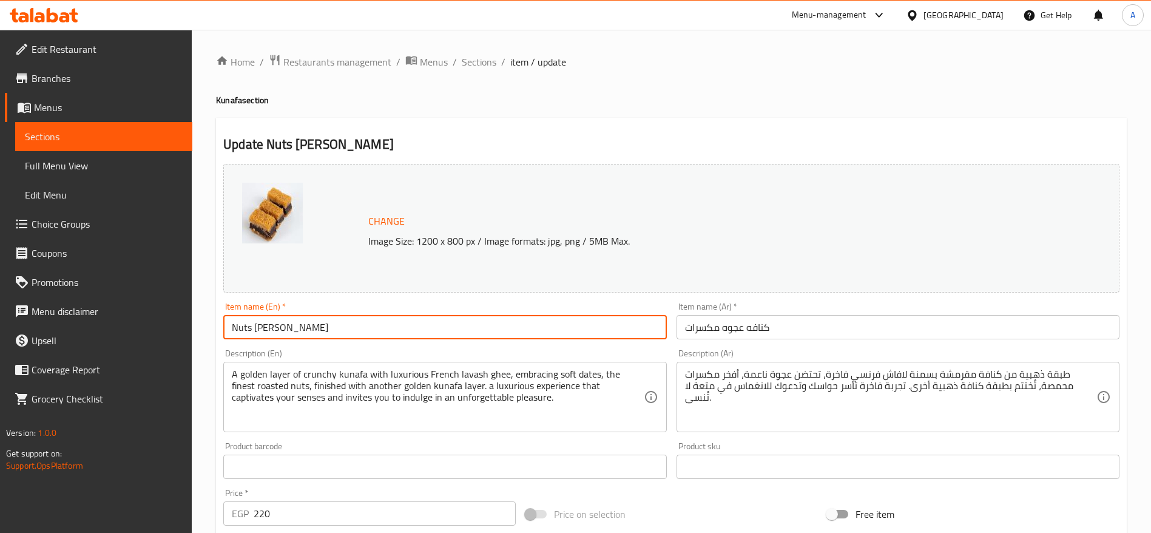
click at [459, 331] on input "Nuts Ajwa Kunafa" at bounding box center [444, 327] width 443 height 24
paste input "كنافة عجوة"
type input "Nuts Ajwa Kunafa"
click at [801, 330] on input "كنافه عجوه مكسرات" at bounding box center [898, 327] width 443 height 24
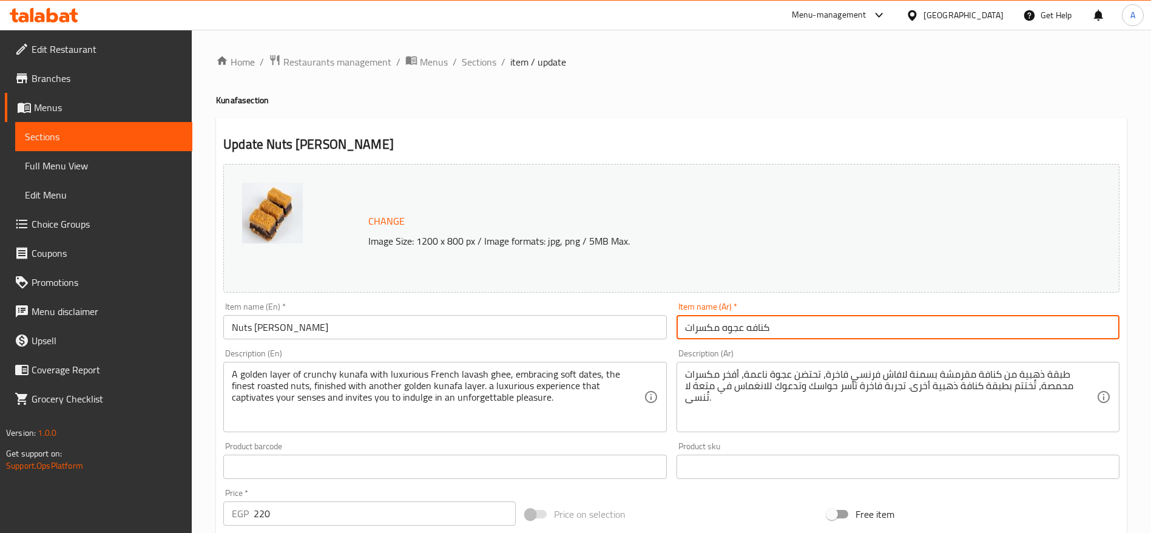
click at [801, 330] on input "كنافه عجوه مكسرات" at bounding box center [898, 327] width 443 height 24
paste input "ة عجوة"
type input "كنافة عجوة"
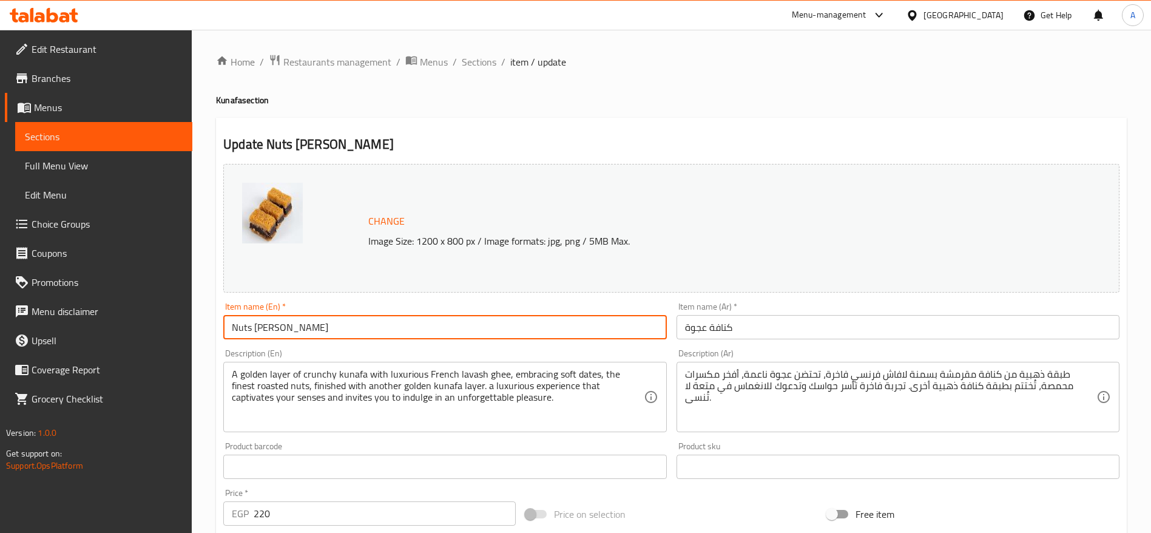
click at [537, 334] on input "Nuts Ajwa Kunafa" at bounding box center [444, 327] width 443 height 24
click at [508, 321] on input "Nuts Ajwa Kunafa" at bounding box center [444, 327] width 443 height 24
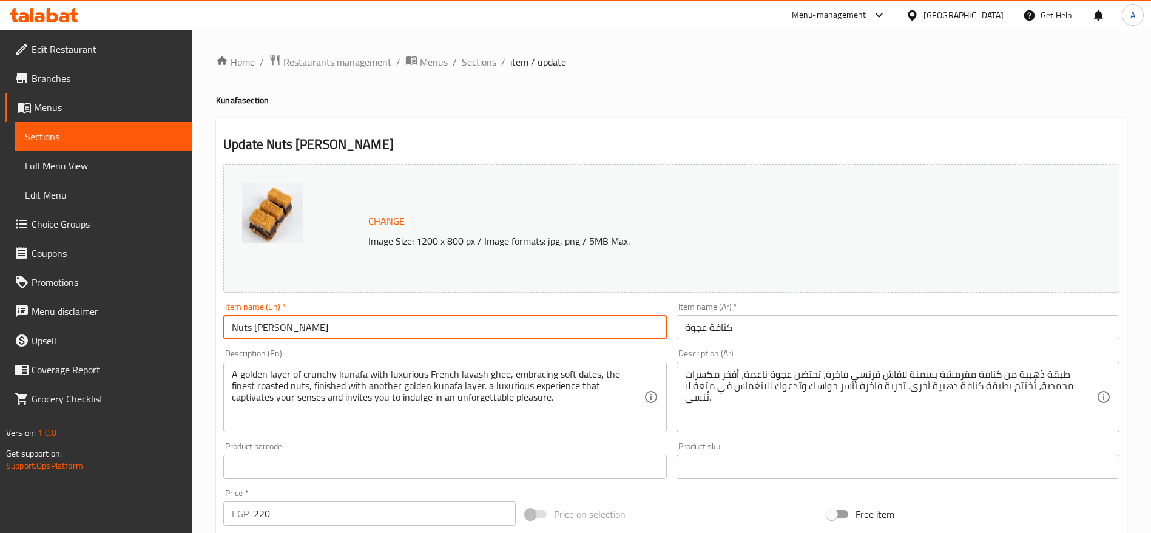
paste input "Kunafa with Ajwa Dates"
type input "Kunafa with Ajwa Dates"
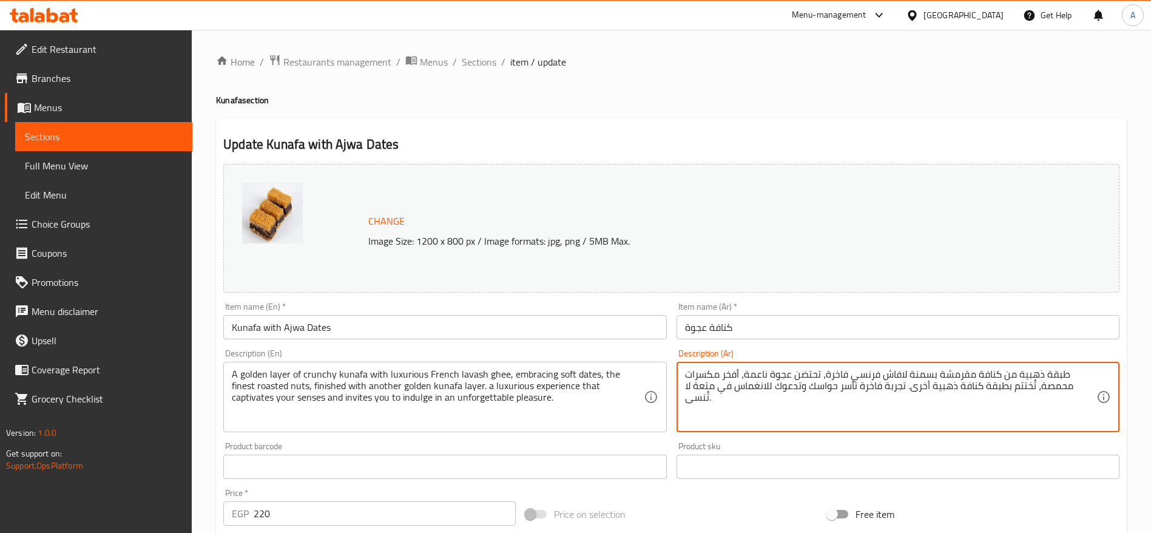
paste textarea "كنافة محشية بعجوة التمر الفاخرة بطعم شرقي أصيل"
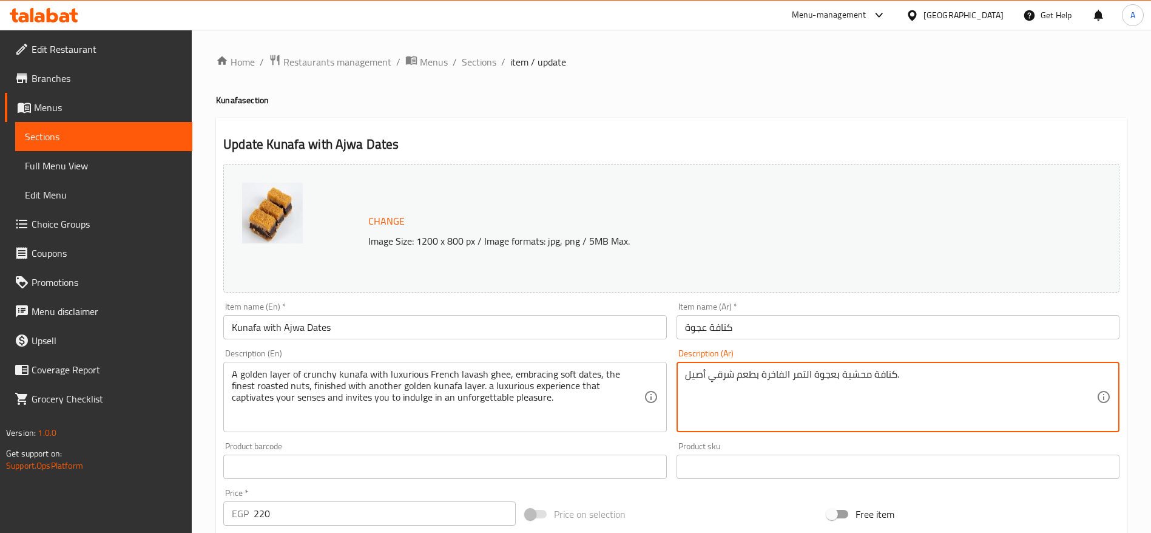
type textarea "كنافة محشية بعجوة التمر الفاخرة بطعم شرقي أصيل."
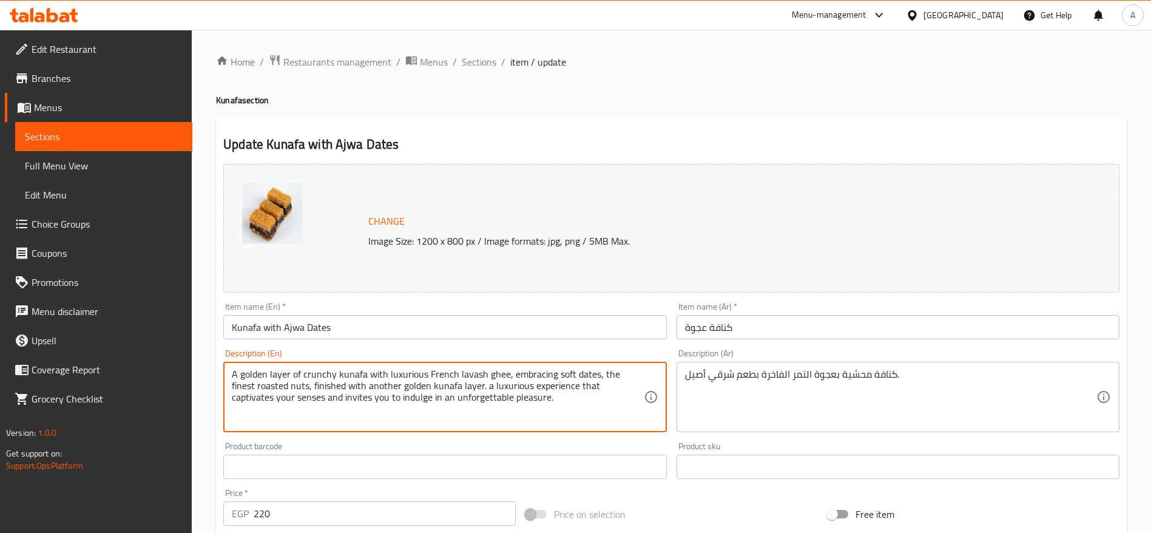
click at [624, 419] on textarea "A golden layer of crunchy kunafa with luxurious French lavash ghee, embracing s…" at bounding box center [437, 397] width 411 height 58
paste textarea "Kunafa filled with premium Ajwa dates for an authentic oriental taste"
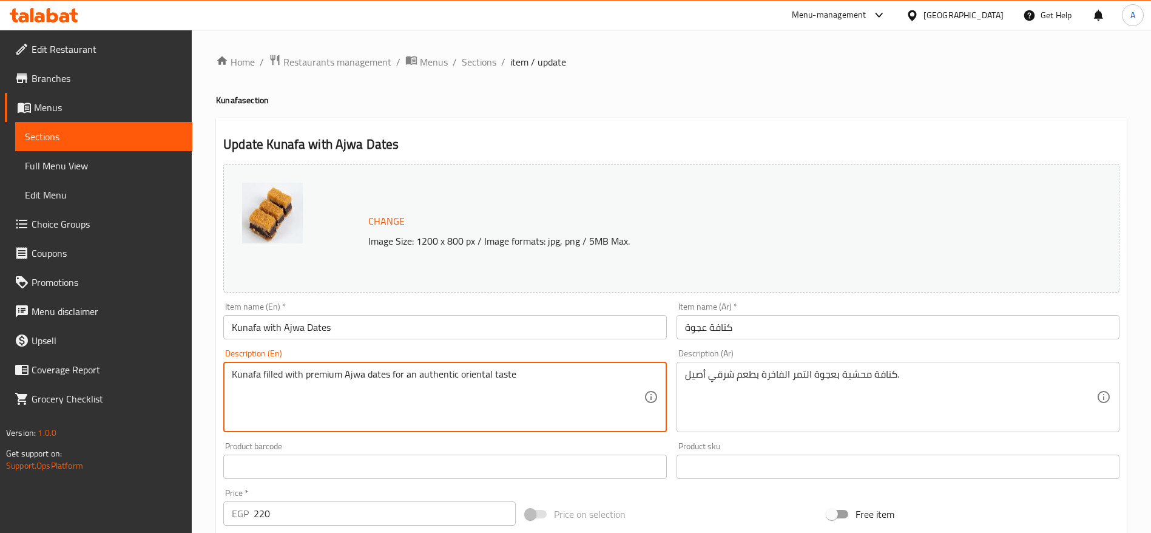
type textarea "Kunafa filled with premium Ajwa dates for an authentic oriental taste"
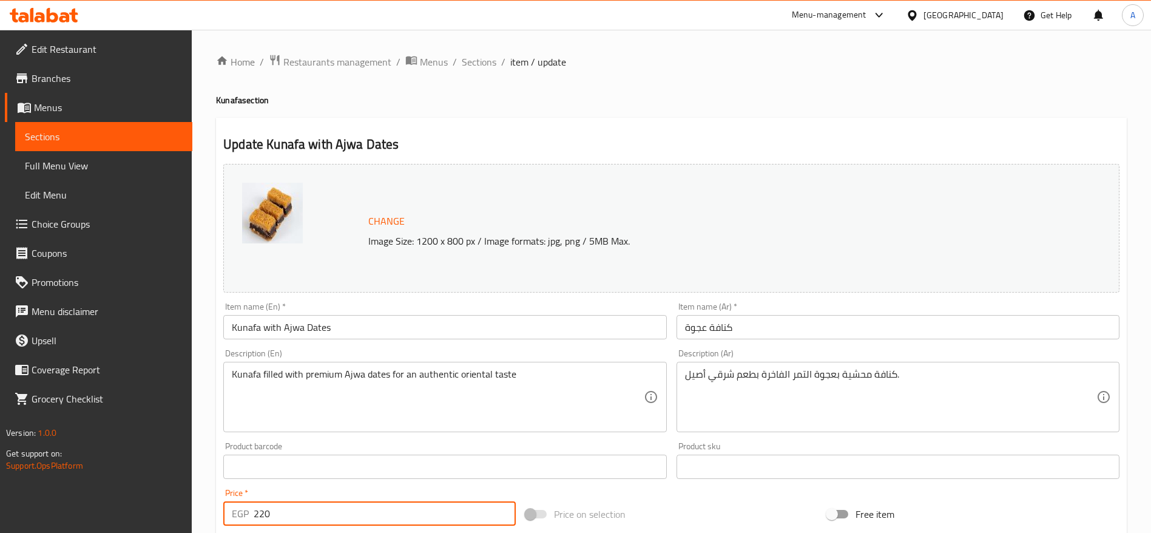
click at [450, 520] on input "220" at bounding box center [385, 513] width 262 height 24
type input "260"
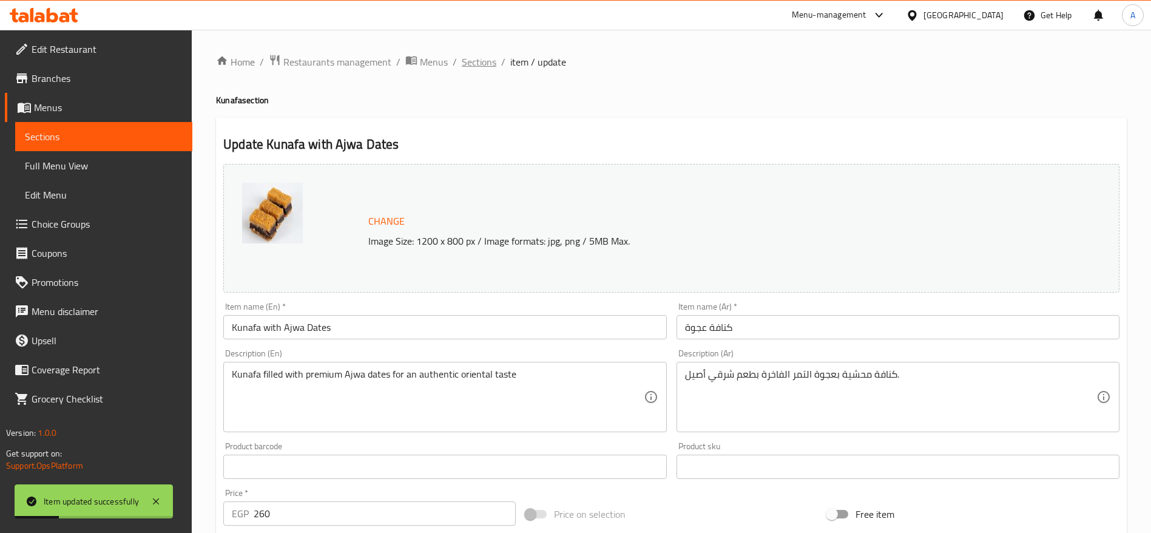
click at [489, 61] on span "Sections" at bounding box center [479, 62] width 35 height 15
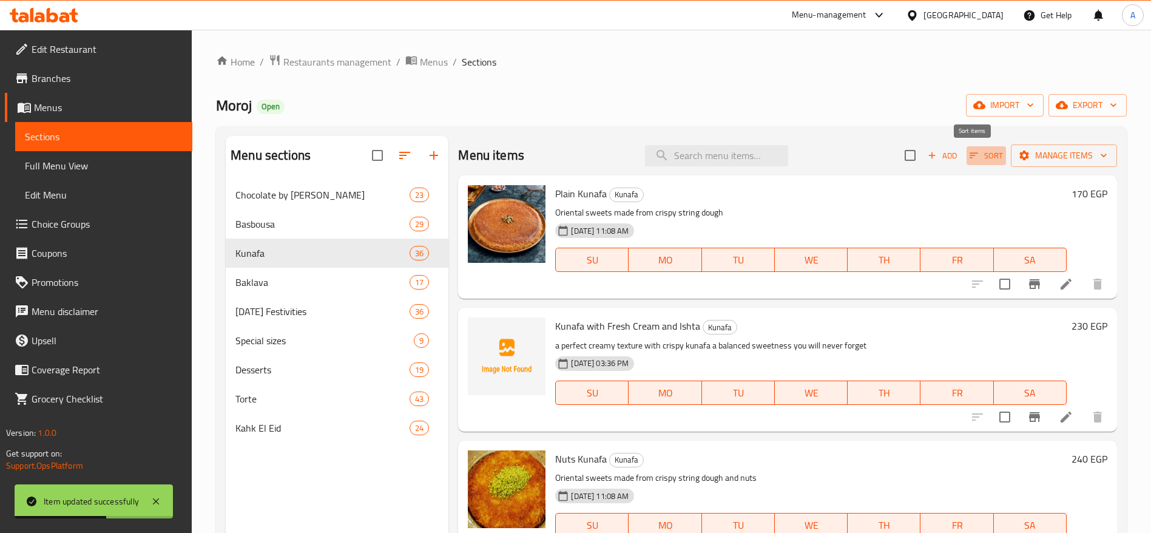
click at [970, 153] on icon "button" at bounding box center [974, 155] width 8 height 5
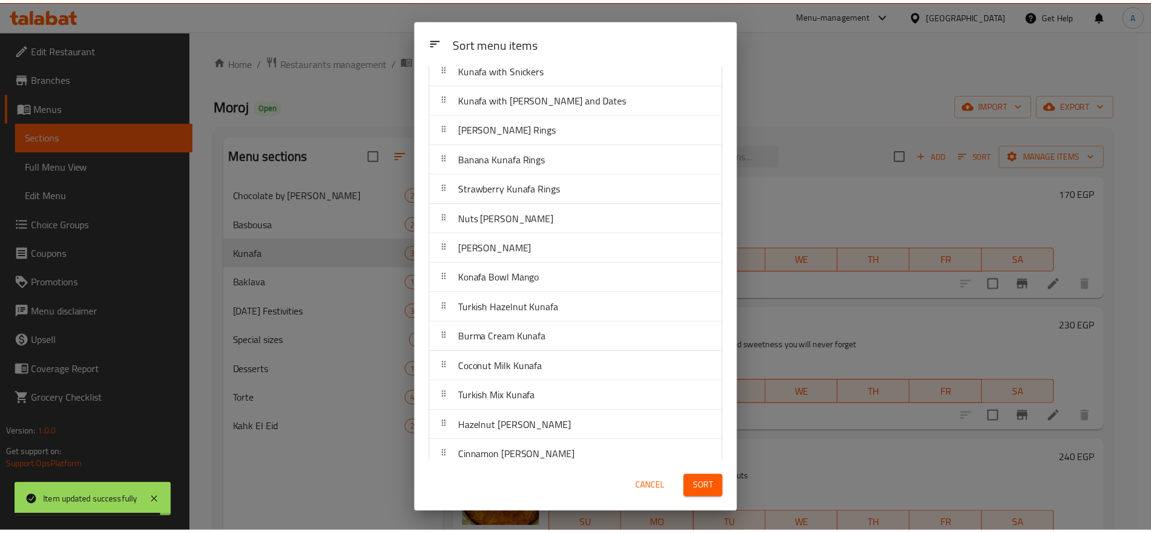
scroll to position [402, 0]
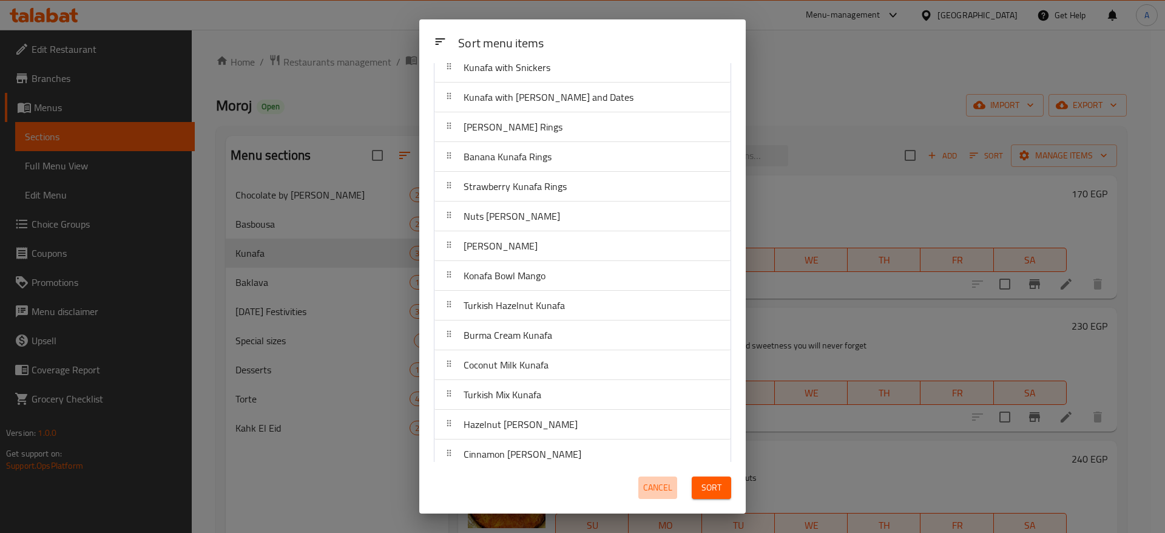
click at [658, 488] on span "Cancel" at bounding box center [657, 487] width 29 height 15
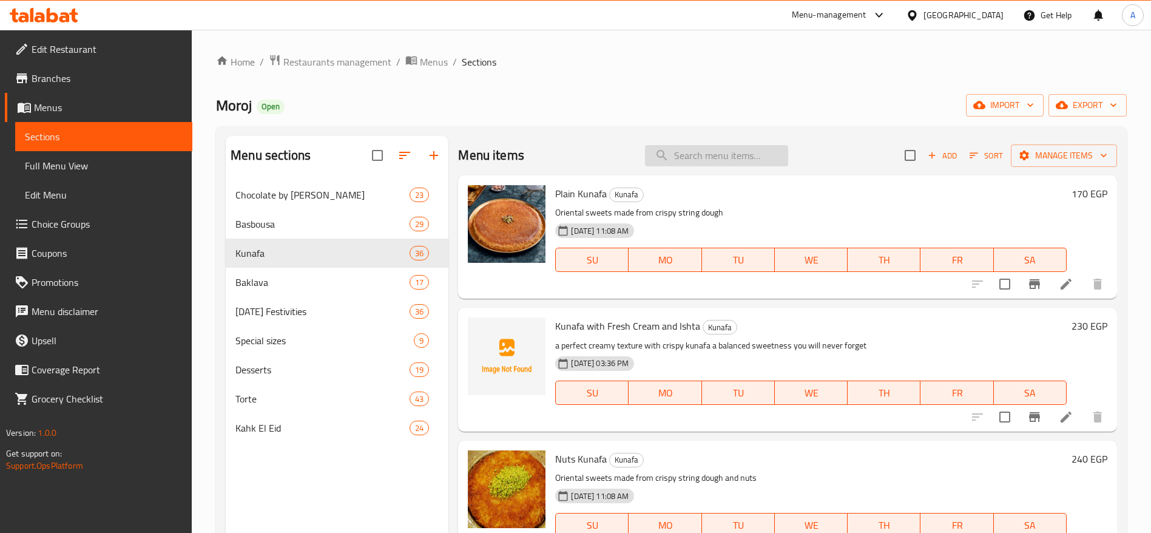
click at [725, 161] on input "search" at bounding box center [716, 155] width 143 height 21
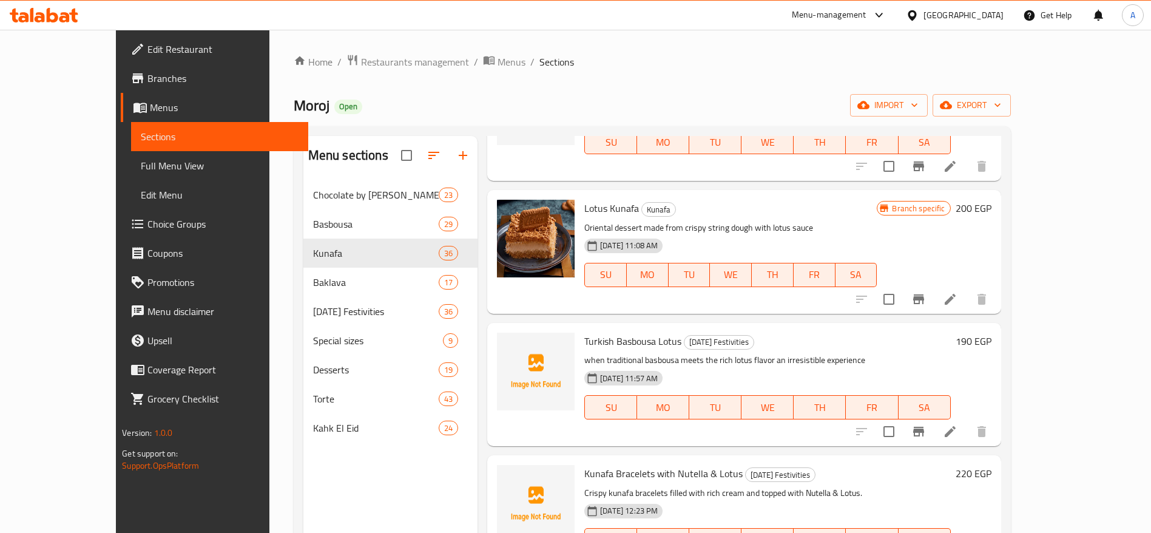
scroll to position [654, 0]
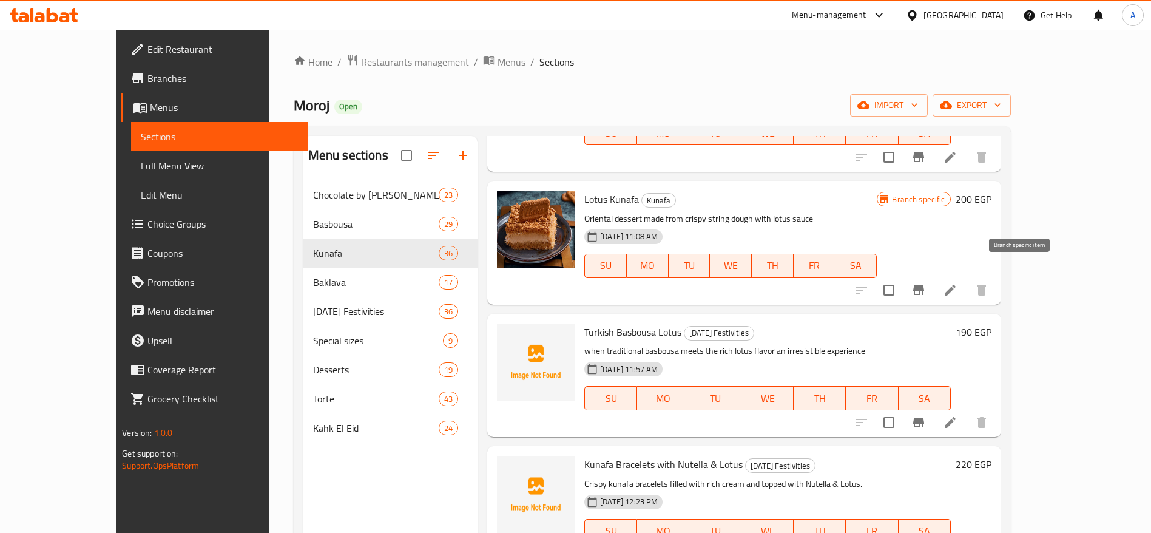
type input "لوتس"
click at [926, 283] on icon "Branch-specific-item" at bounding box center [919, 290] width 15 height 15
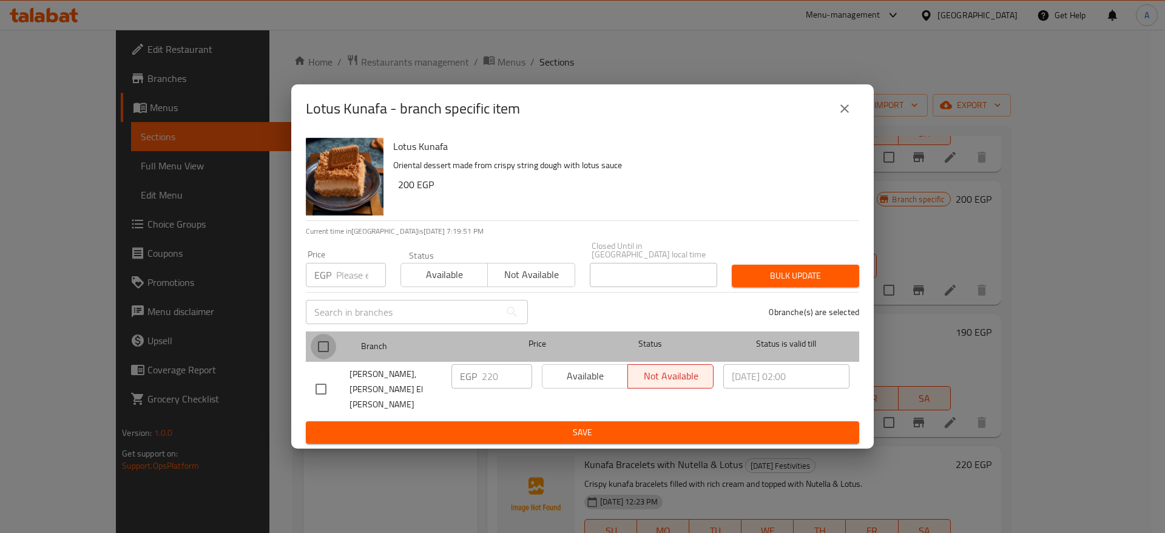
click at [325, 350] on input "checkbox" at bounding box center [323, 346] width 25 height 25
checkbox input "true"
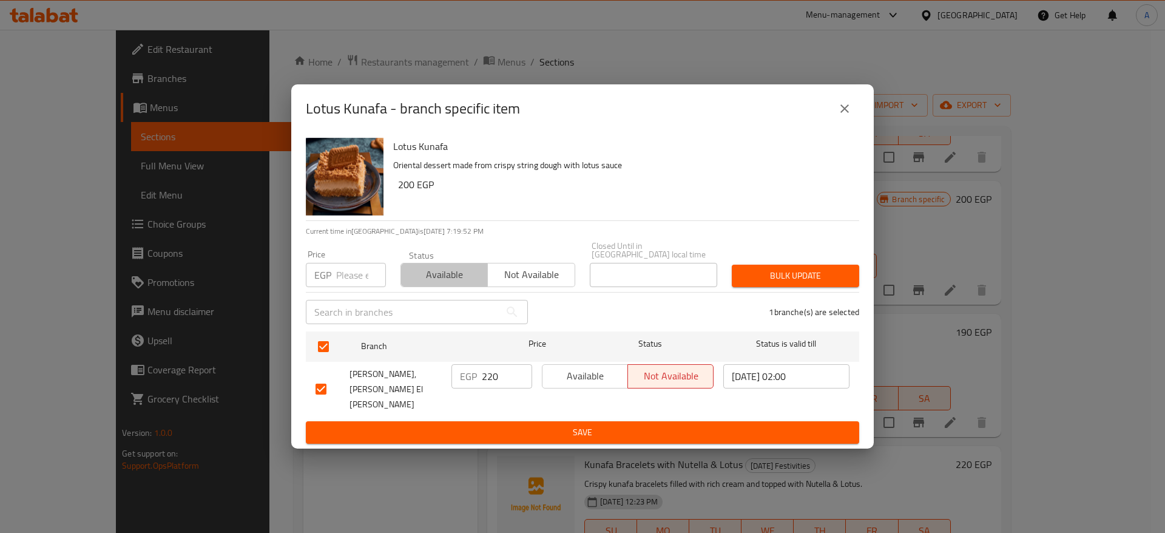
click at [441, 282] on span "Available" at bounding box center [444, 275] width 77 height 18
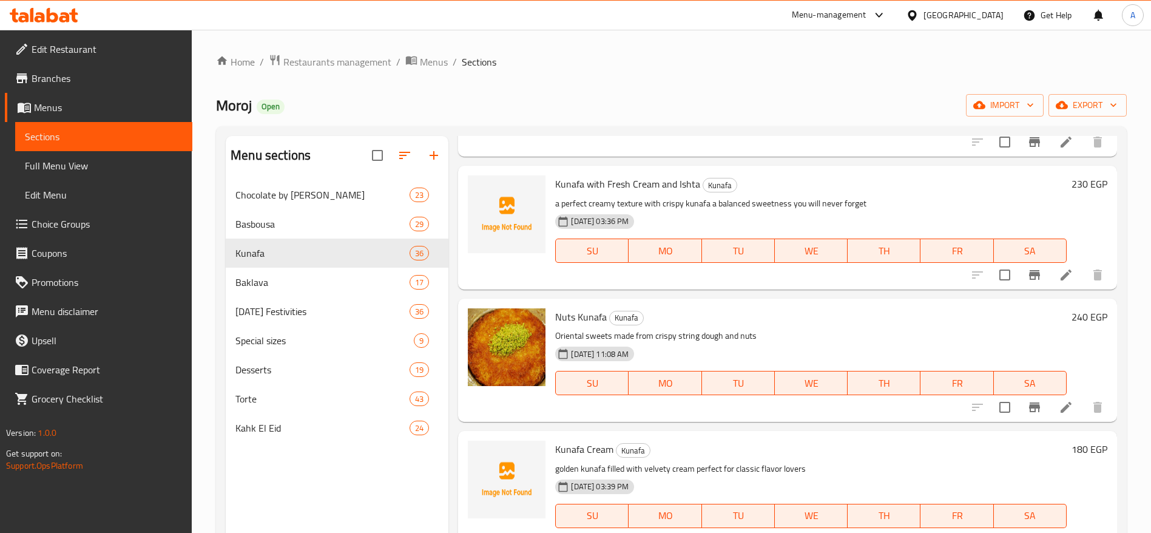
scroll to position [0, 0]
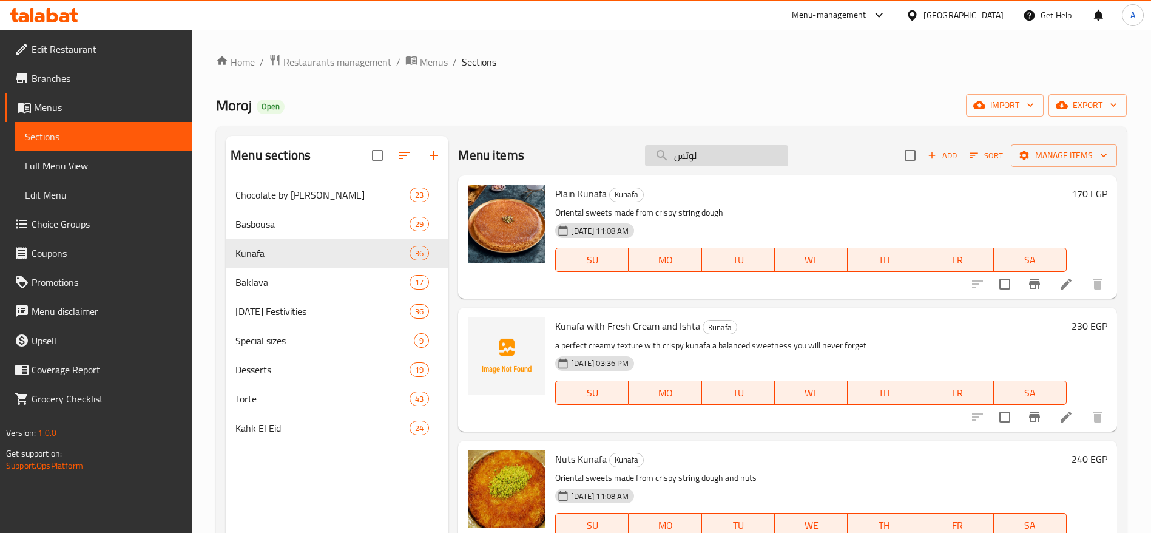
click at [740, 165] on input "لوتس" at bounding box center [716, 155] width 143 height 21
type input "ل"
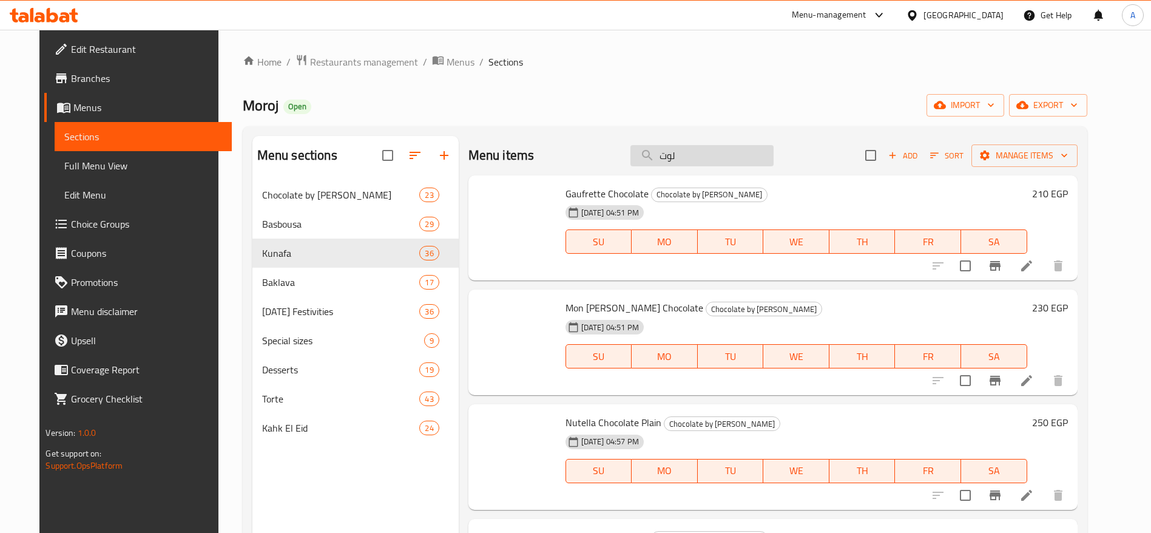
type input "لوتس"
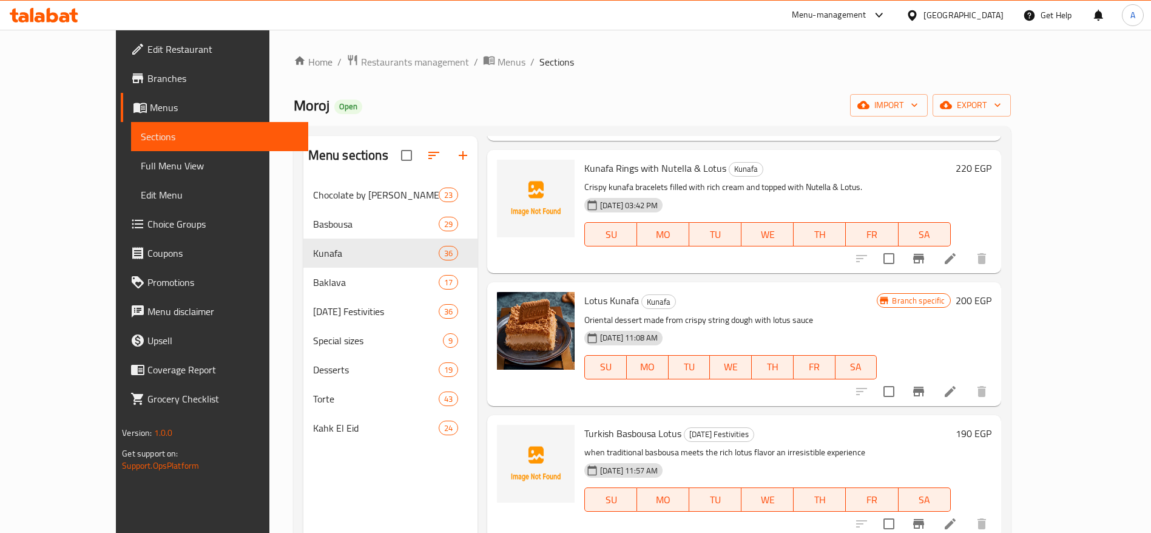
scroll to position [573, 0]
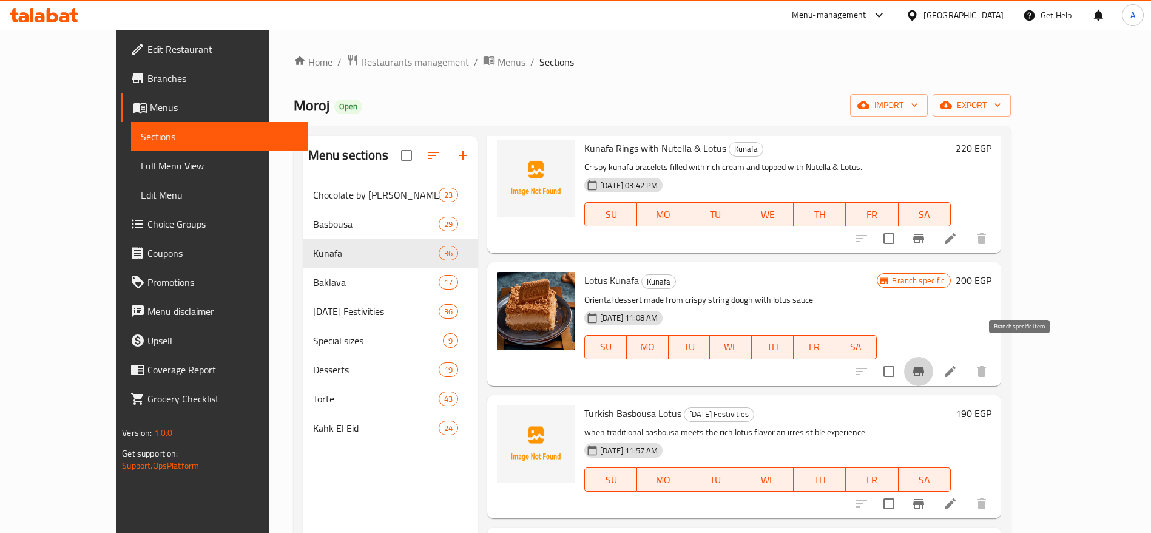
click at [924, 367] on icon "Branch-specific-item" at bounding box center [918, 372] width 11 height 10
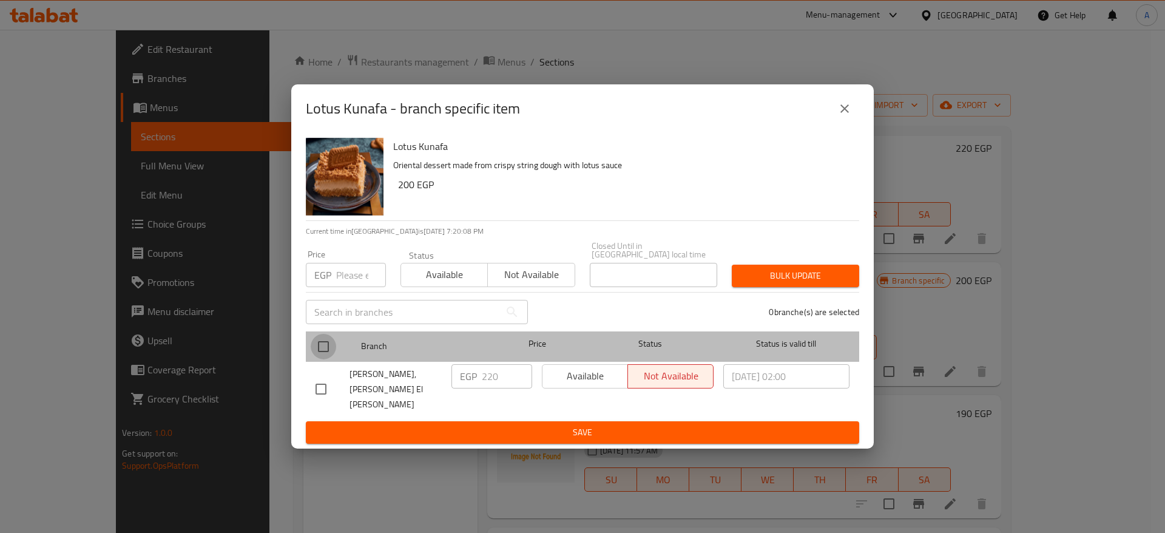
click at [325, 349] on input "checkbox" at bounding box center [323, 346] width 25 height 25
checkbox input "true"
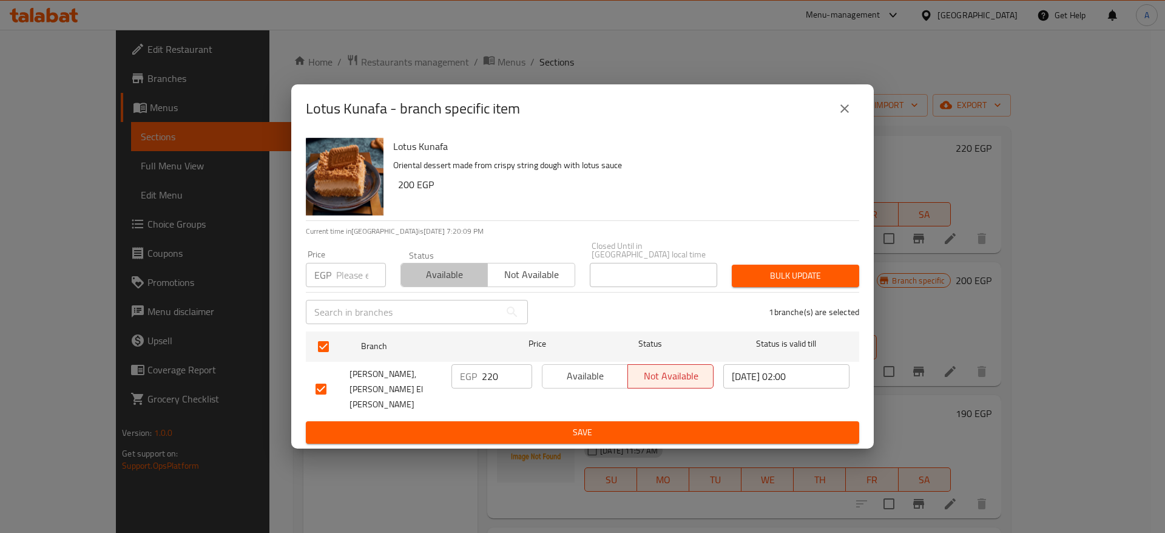
click at [434, 287] on button "Available" at bounding box center [444, 275] width 87 height 24
click at [781, 280] on span "Bulk update" at bounding box center [796, 275] width 108 height 15
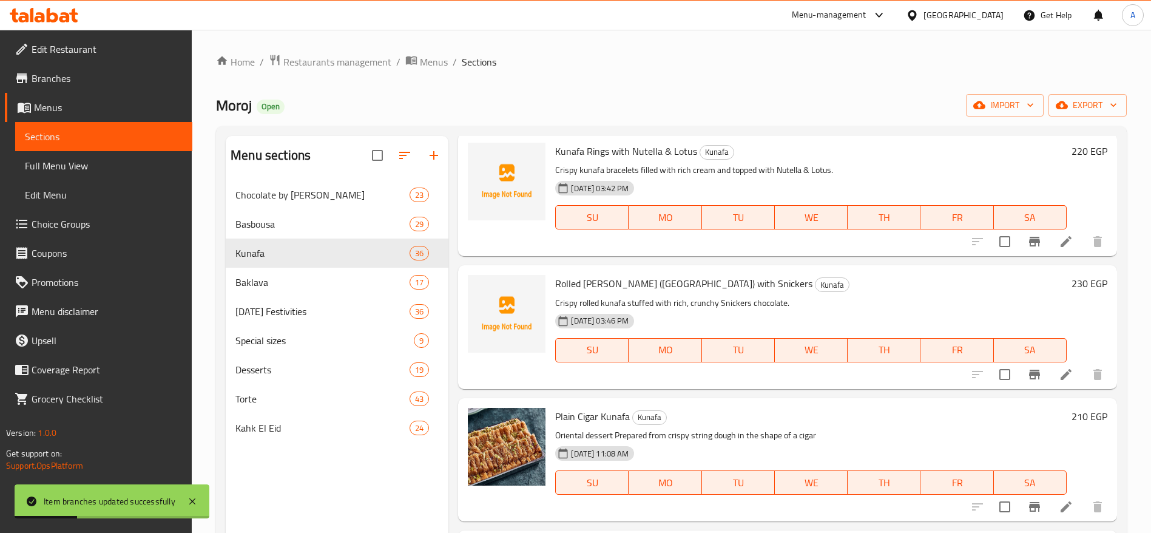
scroll to position [0, 0]
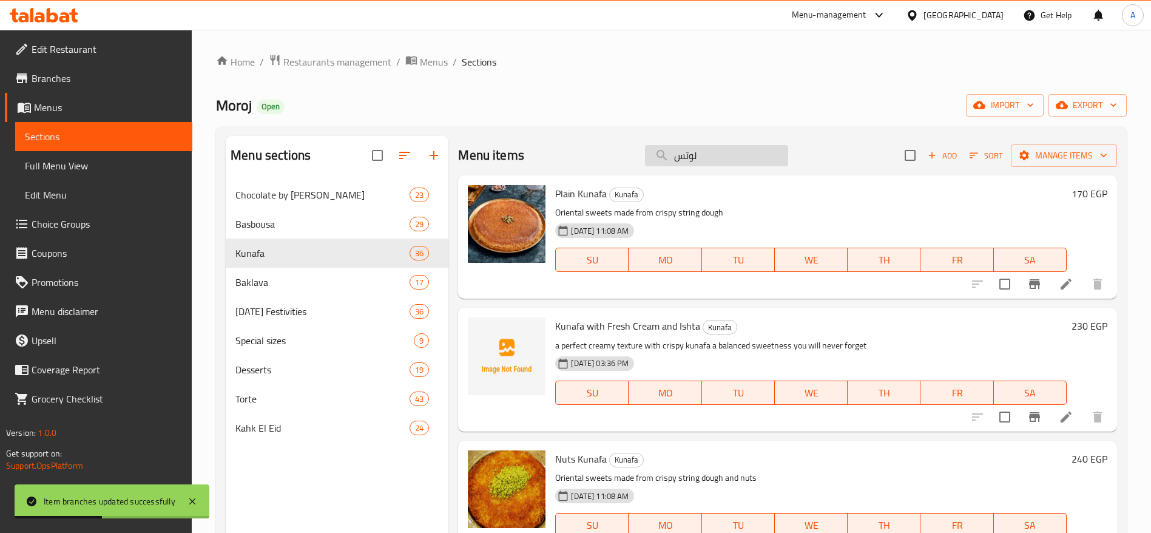
click at [746, 154] on input "لوتس" at bounding box center [716, 155] width 143 height 21
type input "ل"
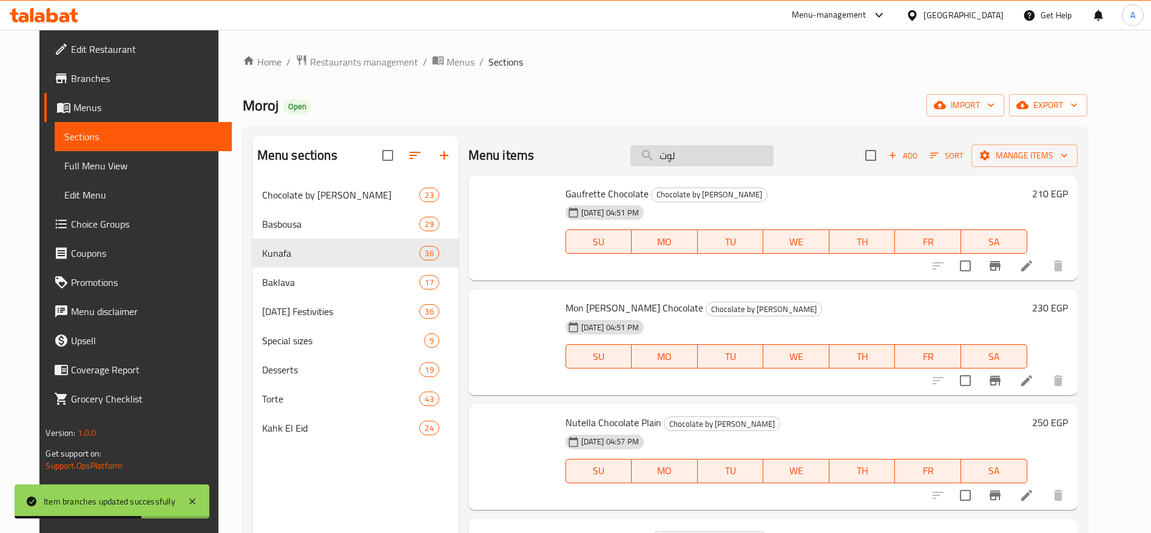
type input "لوتس"
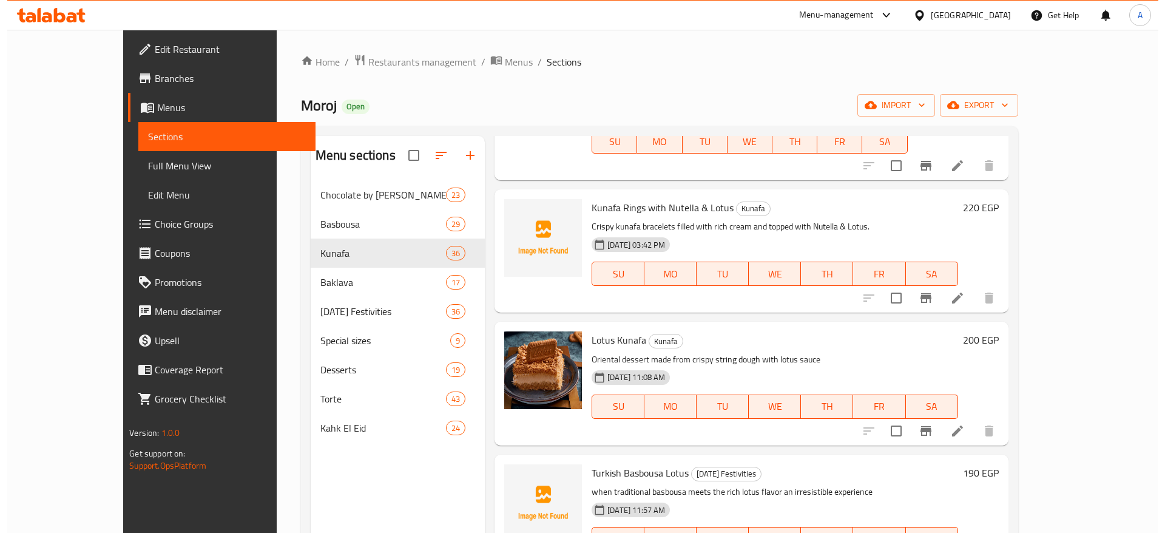
scroll to position [571, 0]
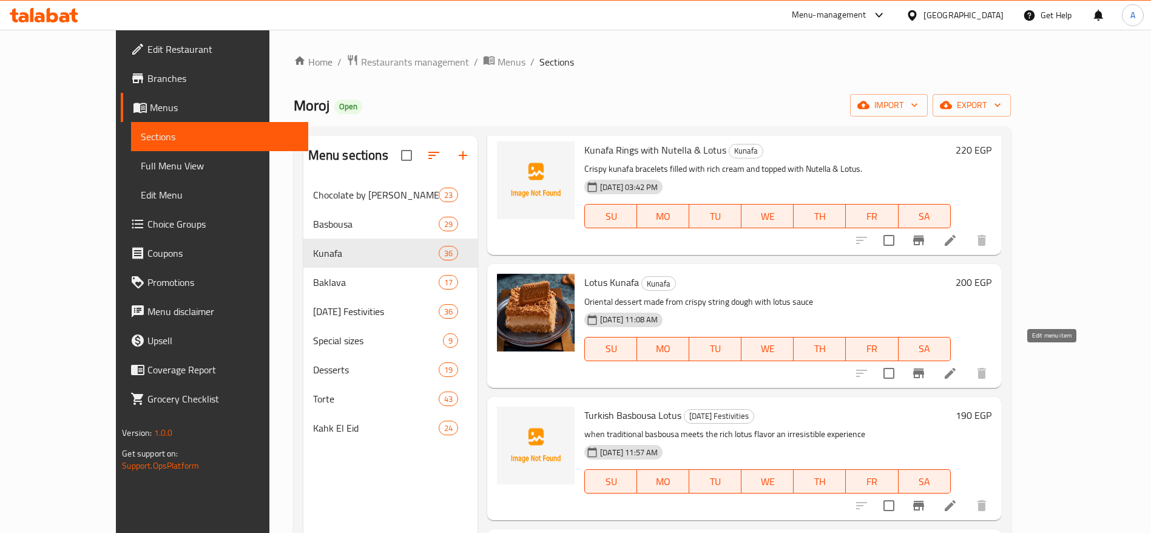
click at [956, 368] on icon at bounding box center [950, 373] width 11 height 11
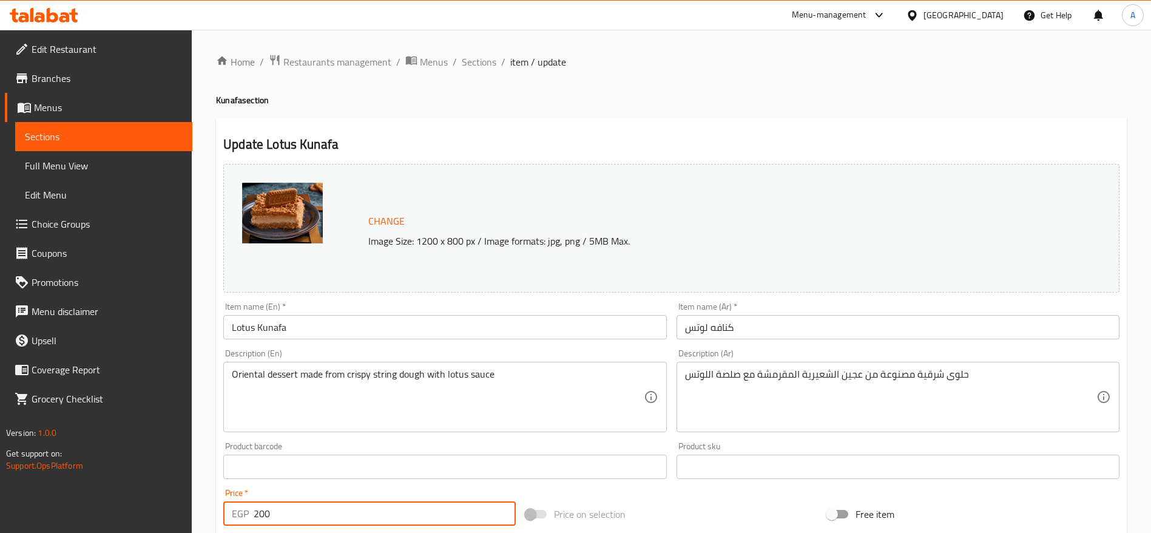
click at [345, 519] on input "200" at bounding box center [385, 513] width 262 height 24
type input "210"
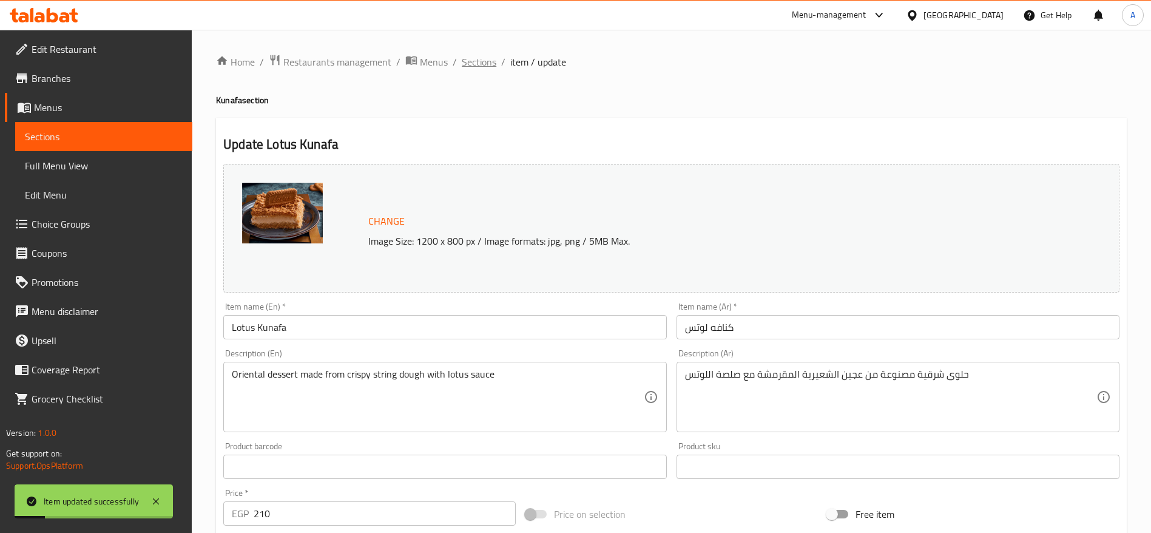
click at [478, 63] on span "Sections" at bounding box center [479, 62] width 35 height 15
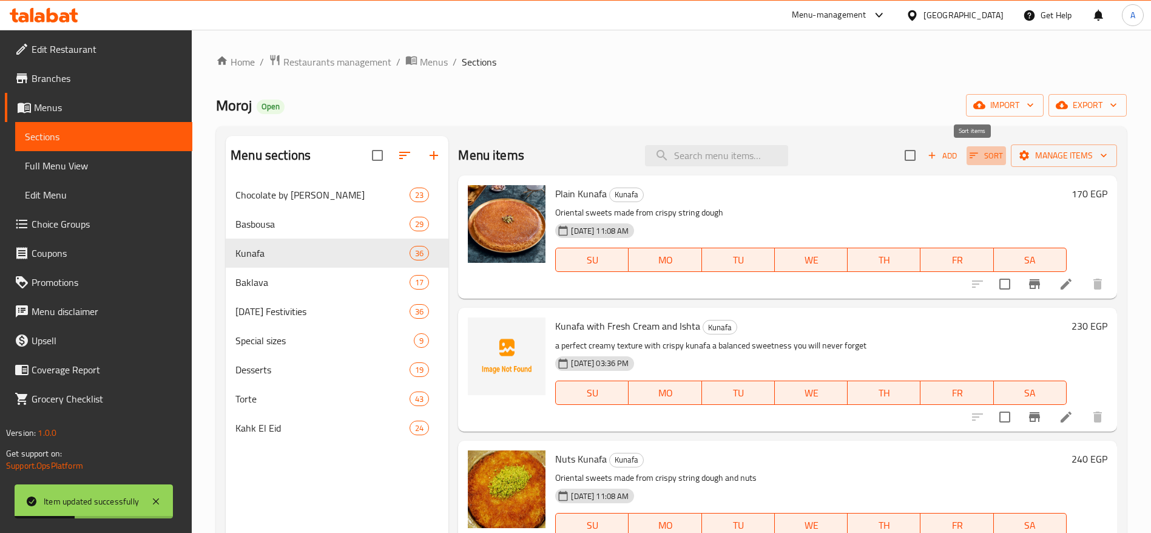
click at [969, 152] on icon "button" at bounding box center [974, 155] width 11 height 11
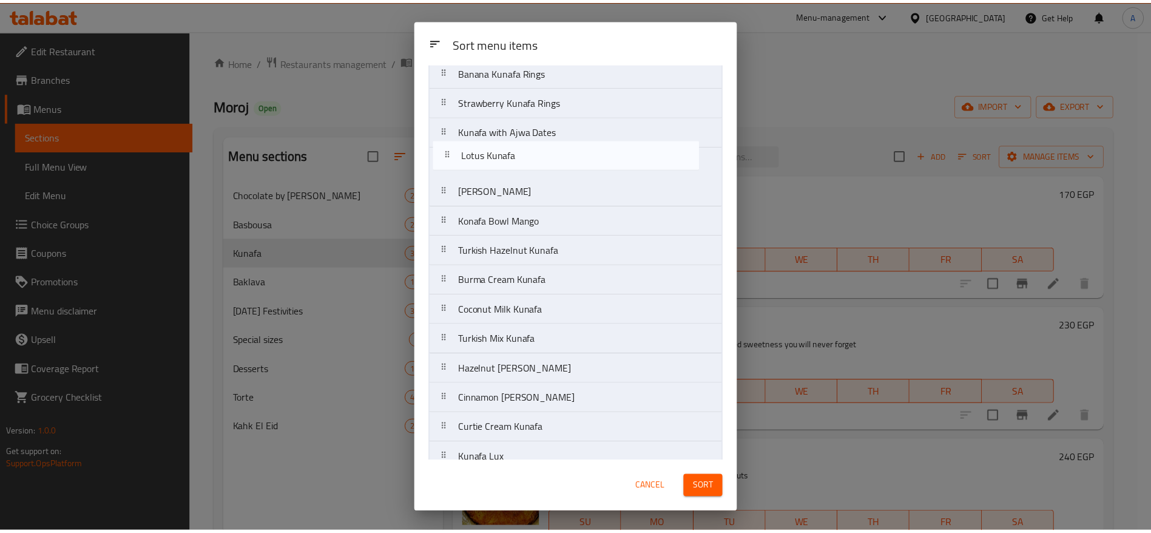
scroll to position [486, 0]
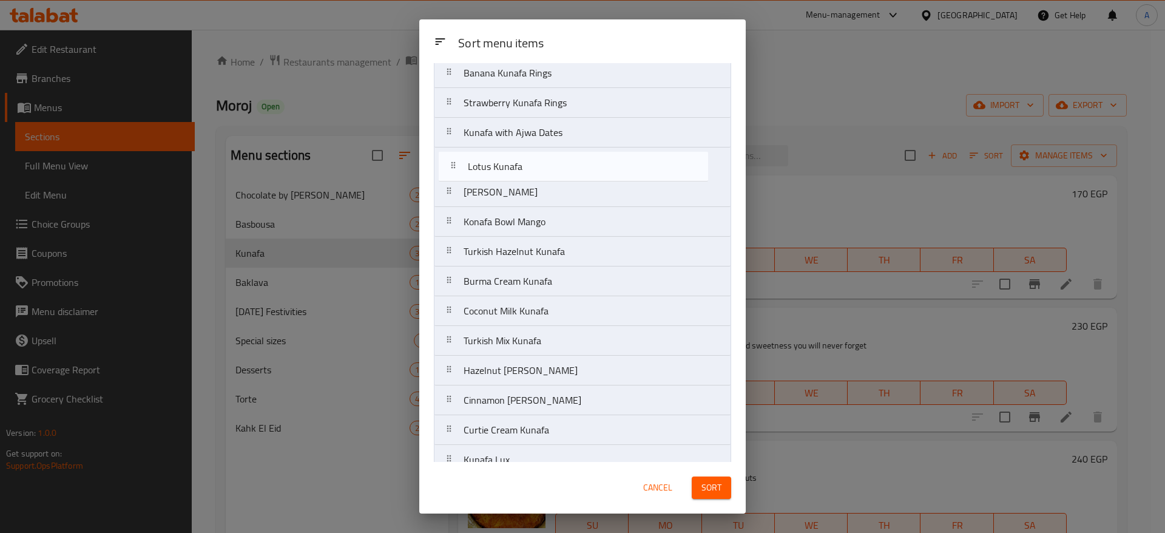
drag, startPoint x: 458, startPoint y: 209, endPoint x: 455, endPoint y: 169, distance: 40.7
click at [455, 169] on nav "Plain Kunafa Kunafa with Fresh Cream and Ishta Nuts Kunafa Kunafa Cream Kunafa …" at bounding box center [582, 148] width 297 height 1072
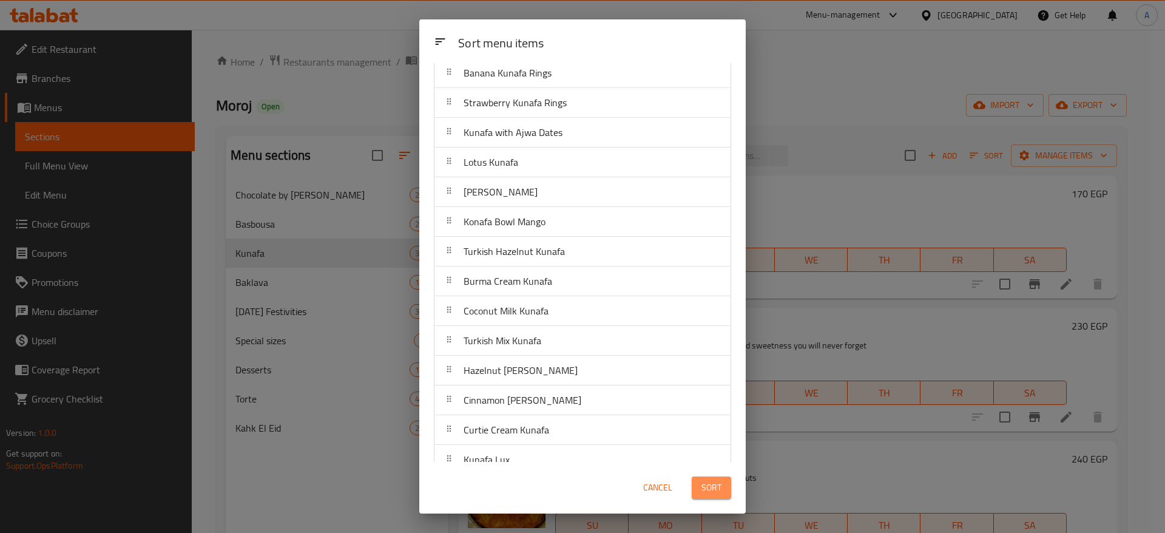
click at [705, 487] on span "Sort" at bounding box center [712, 487] width 20 height 15
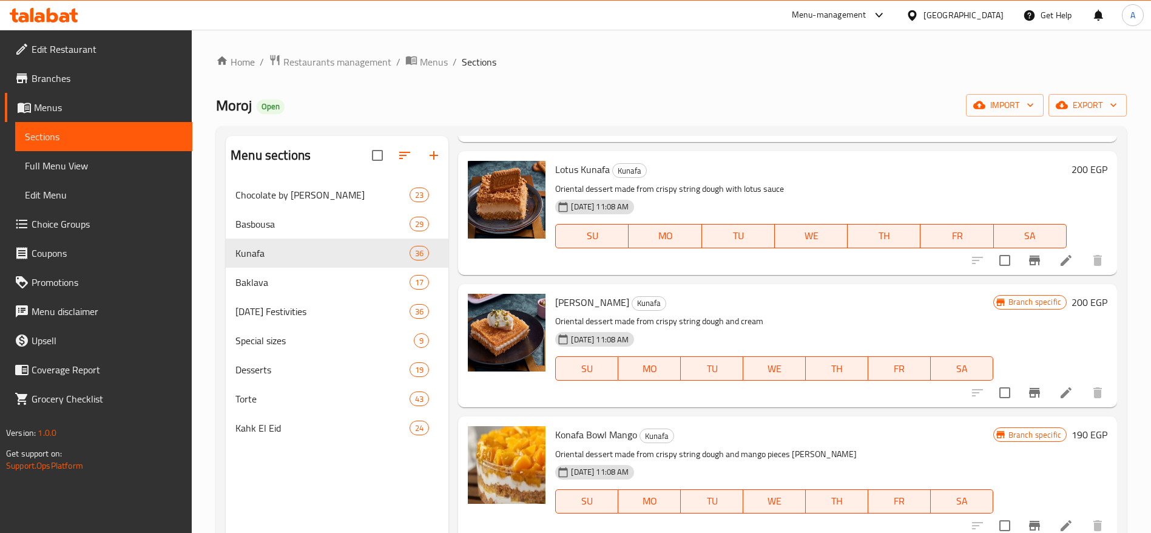
scroll to position [2393, 0]
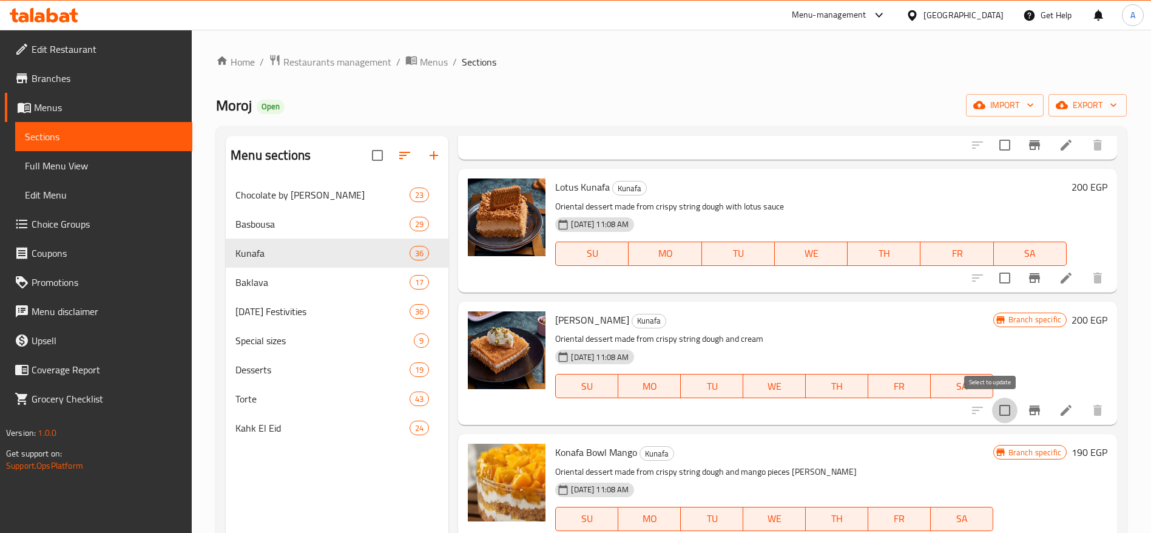
click at [992, 408] on input "checkbox" at bounding box center [1004, 410] width 25 height 25
checkbox input "true"
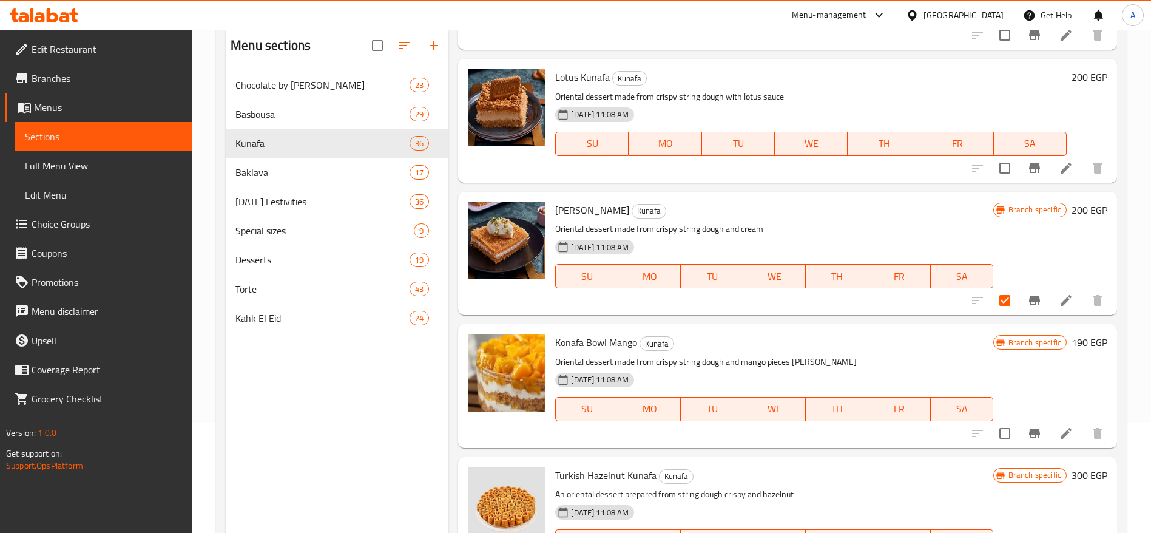
scroll to position [134, 0]
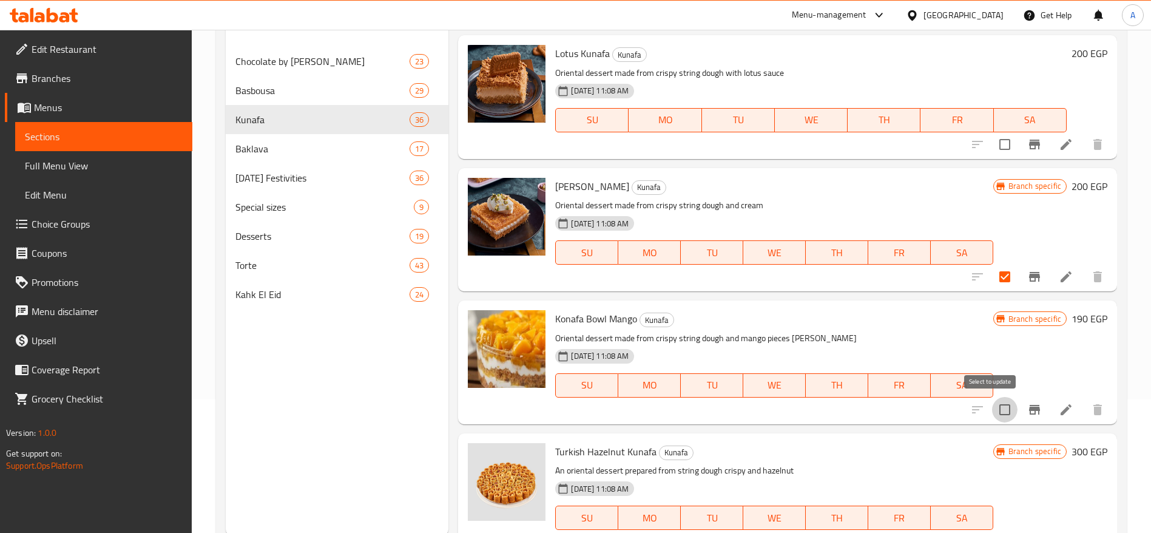
click at [992, 408] on input "checkbox" at bounding box center [1004, 409] width 25 height 25
checkbox input "true"
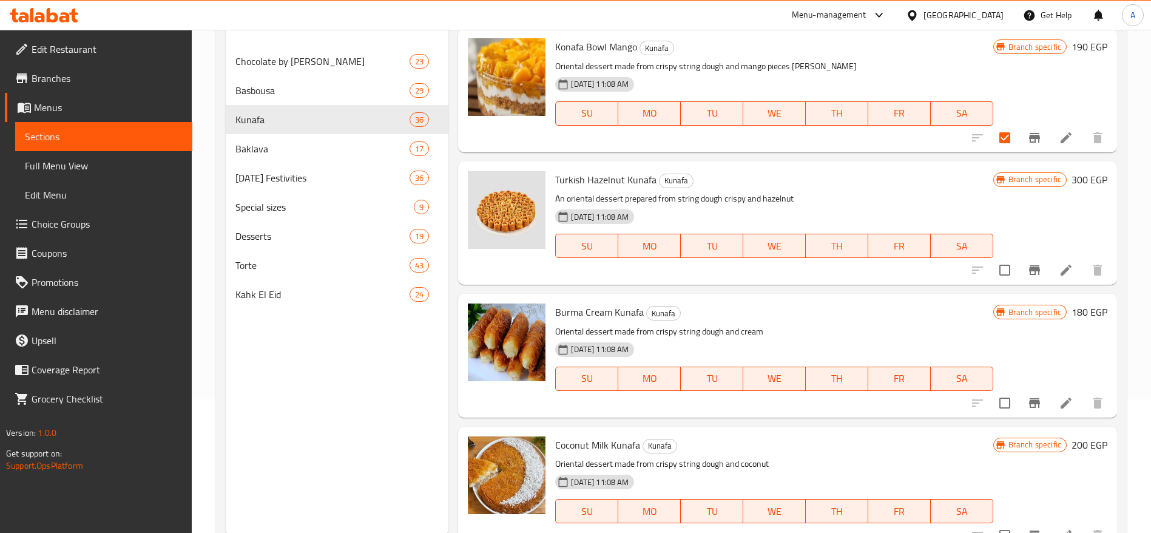
scroll to position [2670, 0]
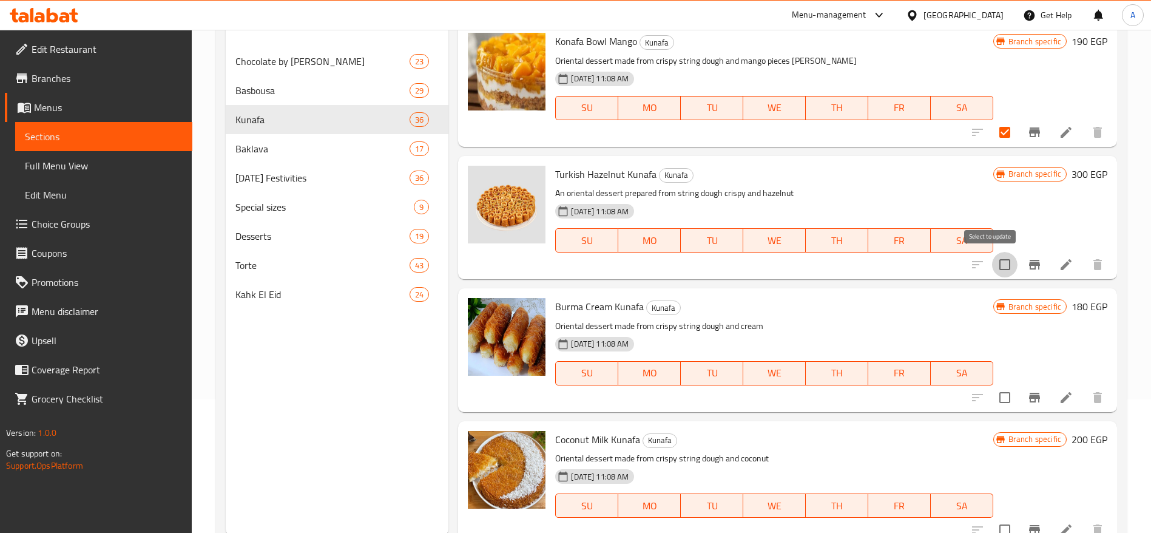
click at [995, 268] on input "checkbox" at bounding box center [1004, 264] width 25 height 25
checkbox input "true"
click at [992, 401] on input "checkbox" at bounding box center [1004, 397] width 25 height 25
checkbox input "true"
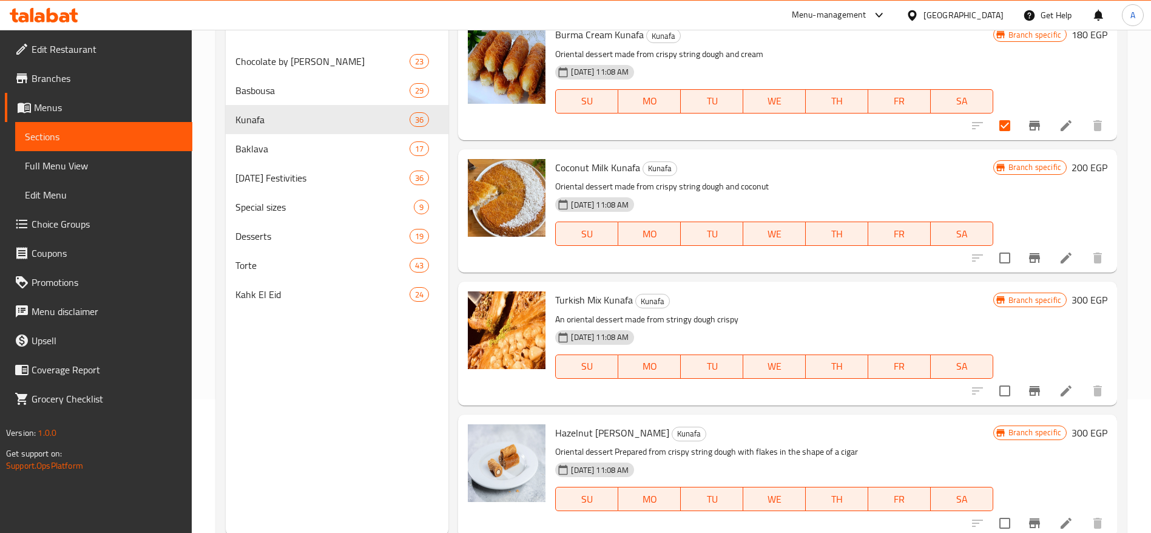
scroll to position [2954, 0]
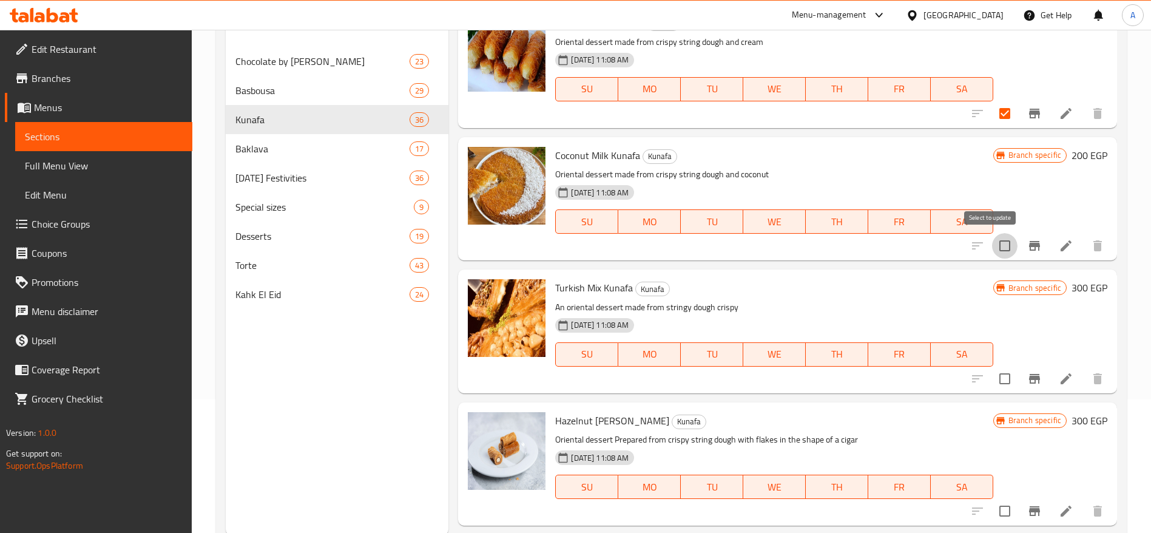
click at [992, 246] on input "checkbox" at bounding box center [1004, 245] width 25 height 25
checkbox input "true"
click at [997, 377] on input "checkbox" at bounding box center [1004, 378] width 25 height 25
checkbox input "true"
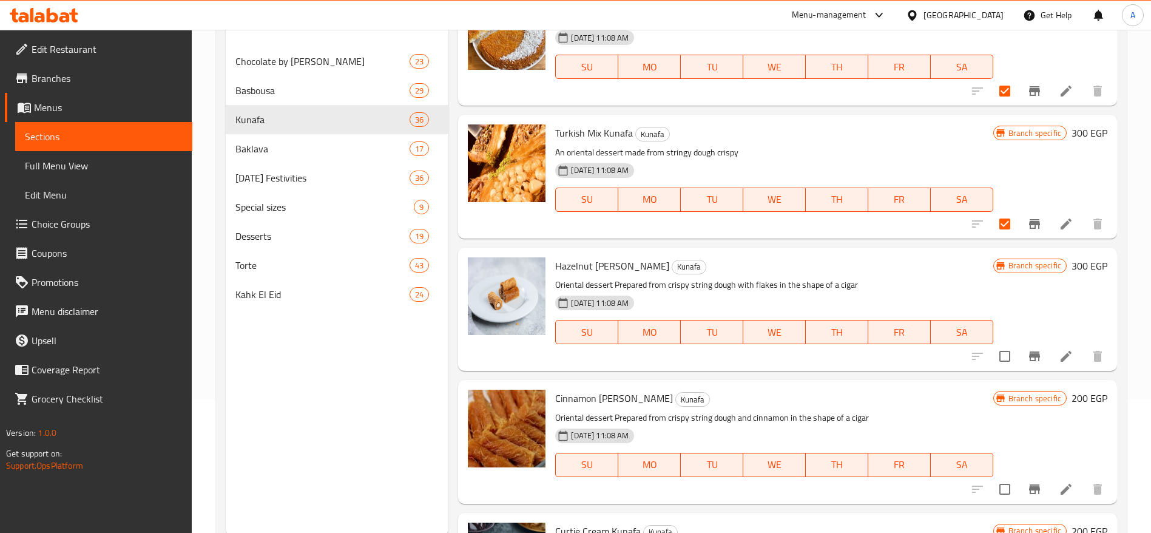
scroll to position [3115, 0]
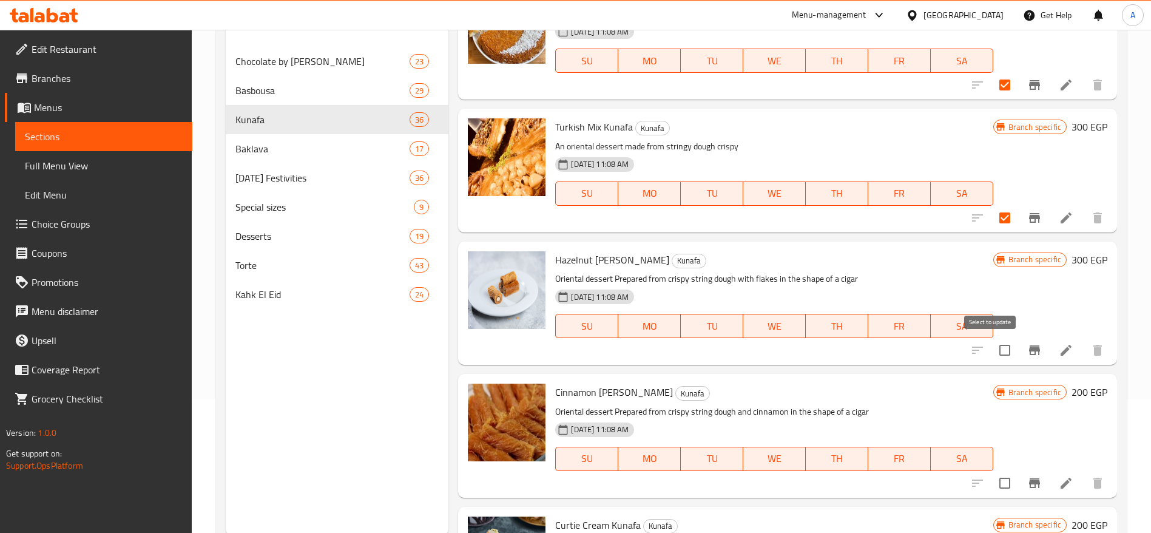
click at [992, 349] on input "checkbox" at bounding box center [1004, 349] width 25 height 25
checkbox input "true"
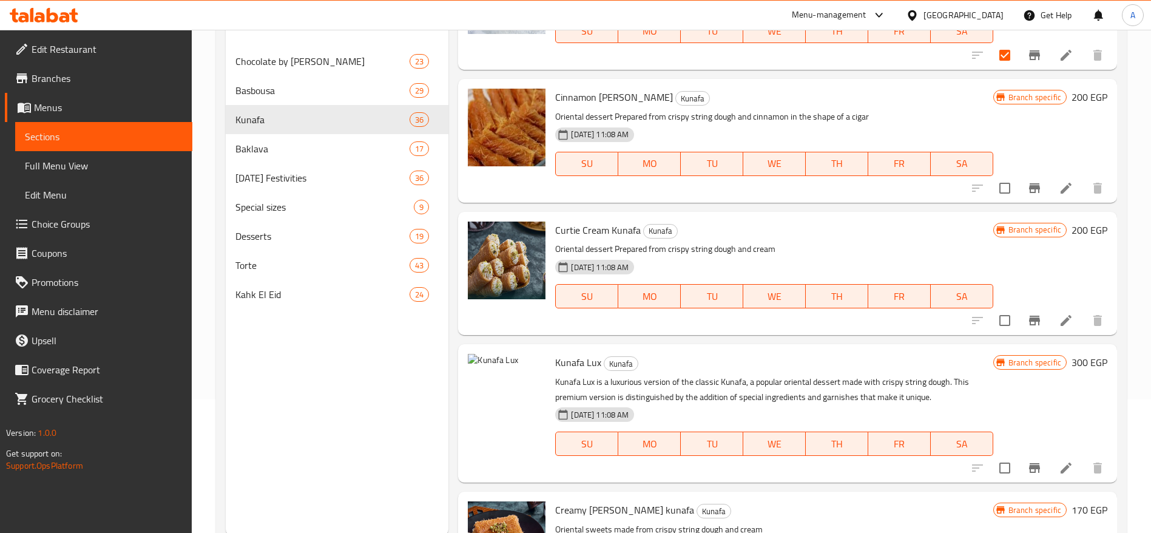
scroll to position [3475, 0]
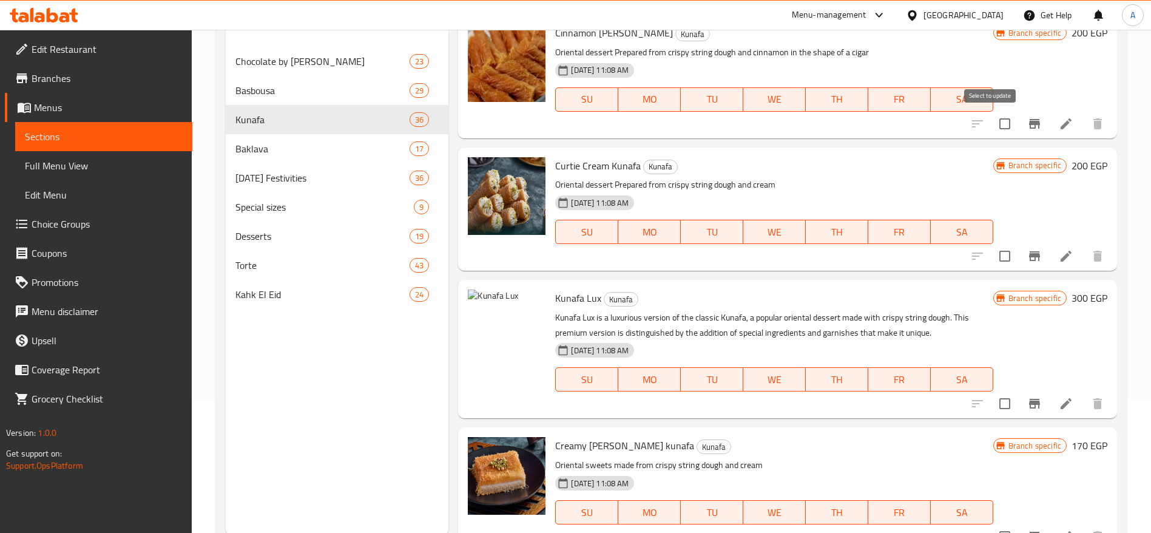
click at [992, 115] on input "checkbox" at bounding box center [1004, 123] width 25 height 25
checkbox input "true"
click at [992, 254] on input "checkbox" at bounding box center [1004, 255] width 25 height 25
checkbox input "true"
click at [992, 398] on input "checkbox" at bounding box center [1004, 403] width 25 height 25
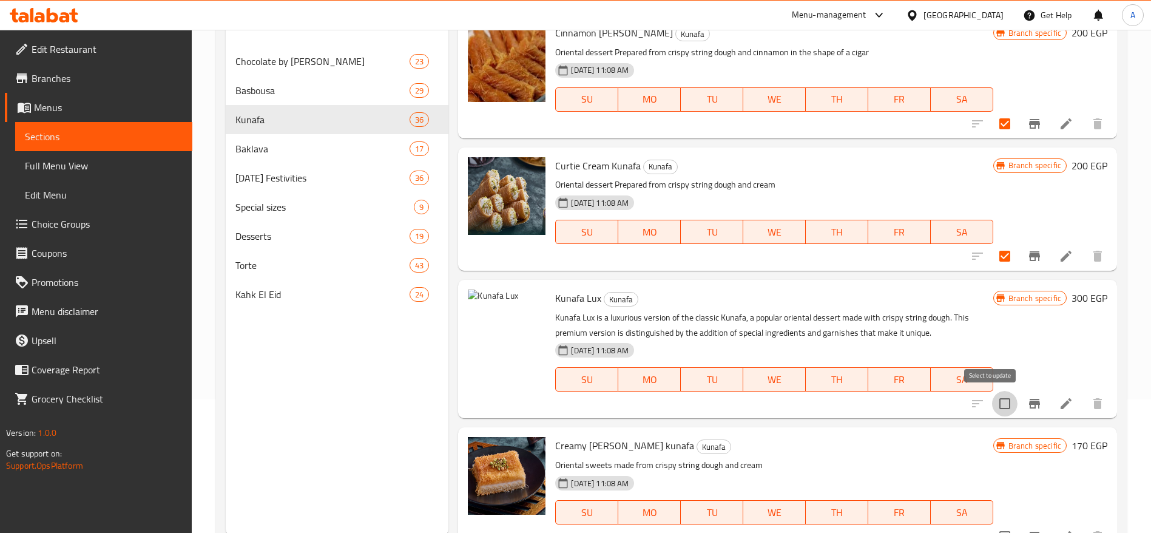
checkbox input "true"
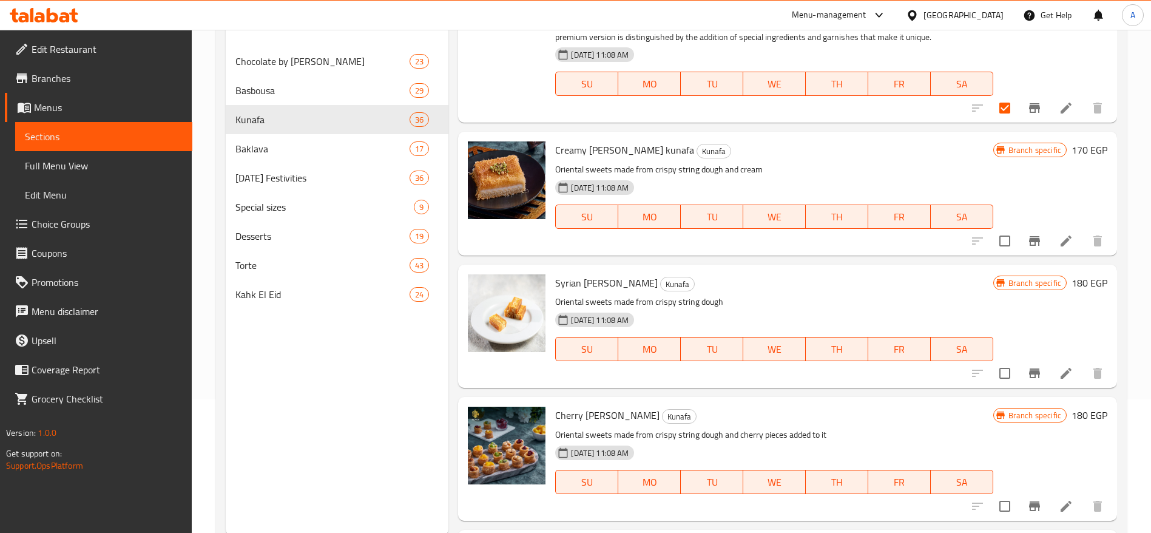
scroll to position [3758, 0]
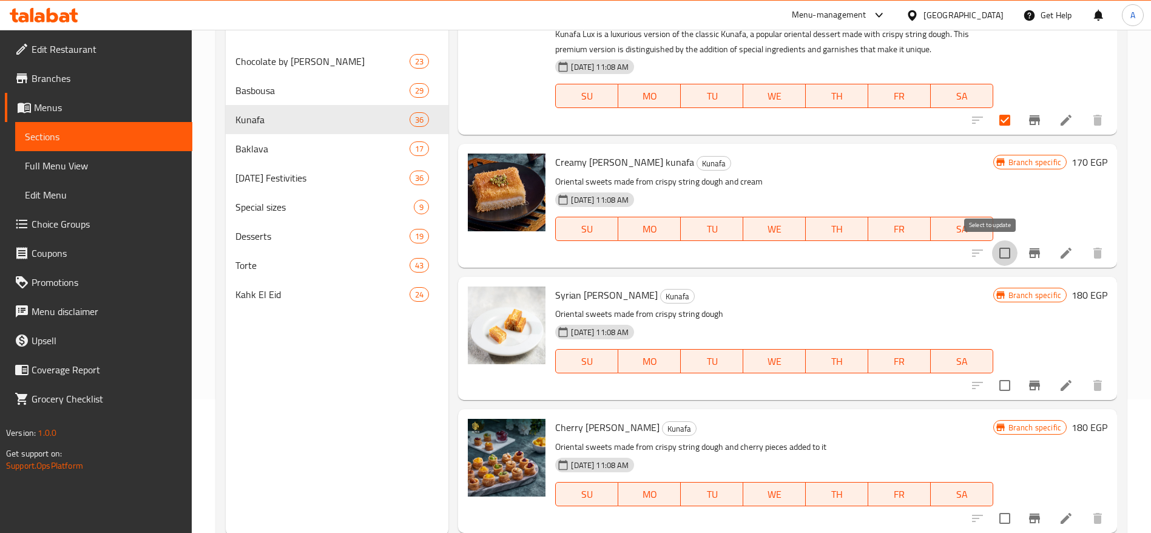
click at [994, 259] on input "checkbox" at bounding box center [1004, 252] width 25 height 25
checkbox input "true"
click at [992, 394] on input "checkbox" at bounding box center [1004, 385] width 25 height 25
checkbox input "true"
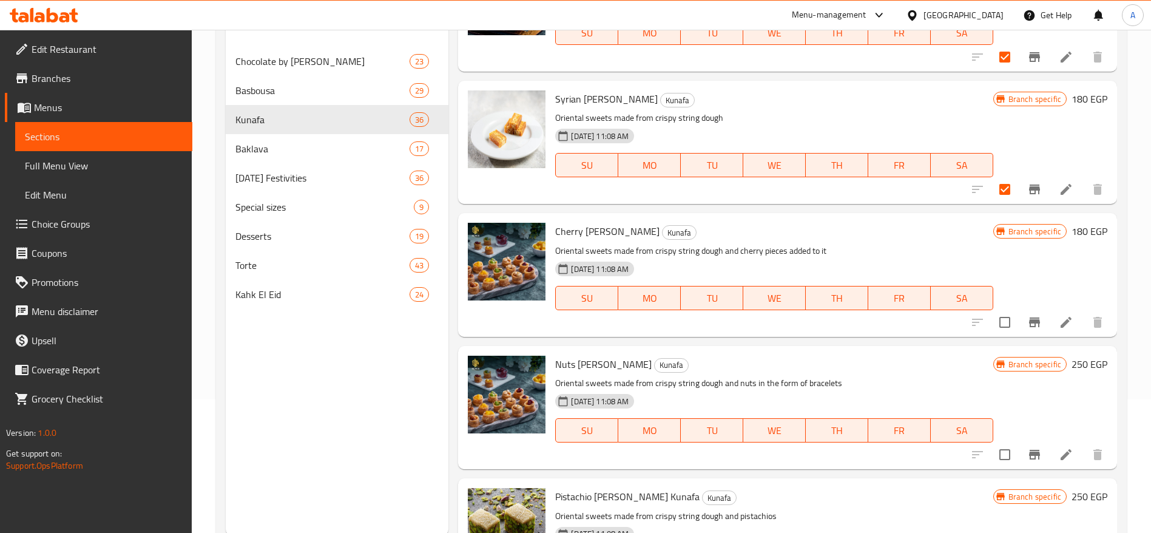
scroll to position [3995, 0]
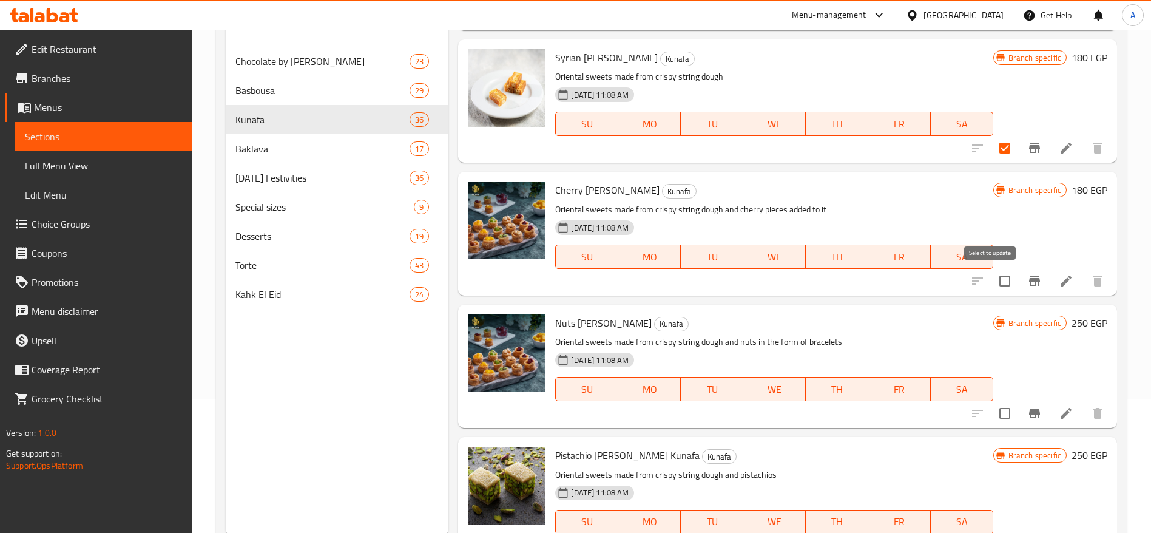
click at [995, 277] on input "checkbox" at bounding box center [1004, 280] width 25 height 25
checkbox input "true"
click at [992, 409] on input "checkbox" at bounding box center [1004, 413] width 25 height 25
checkbox input "true"
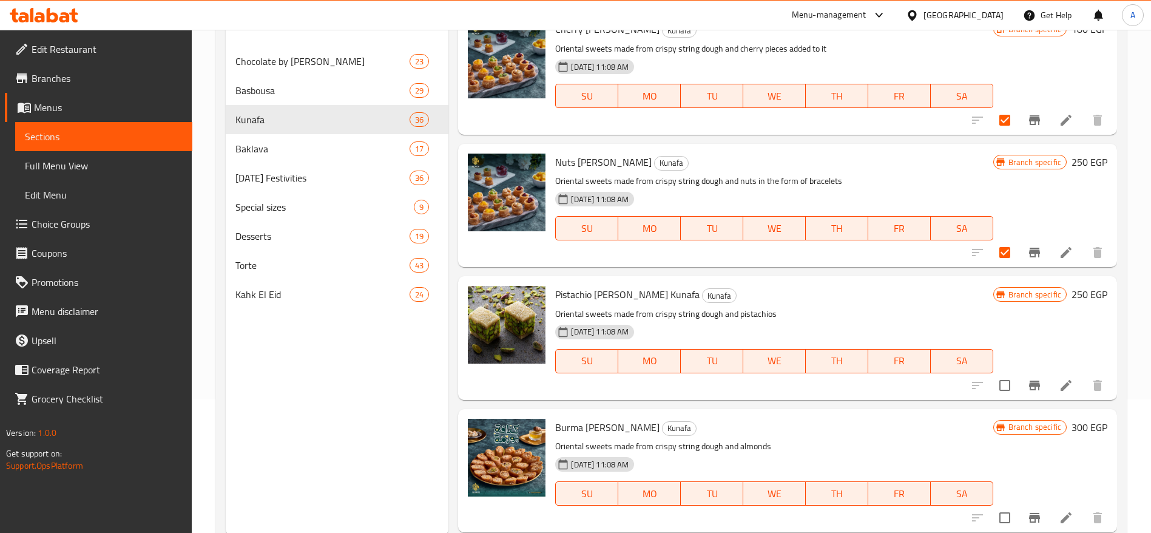
scroll to position [4203, 0]
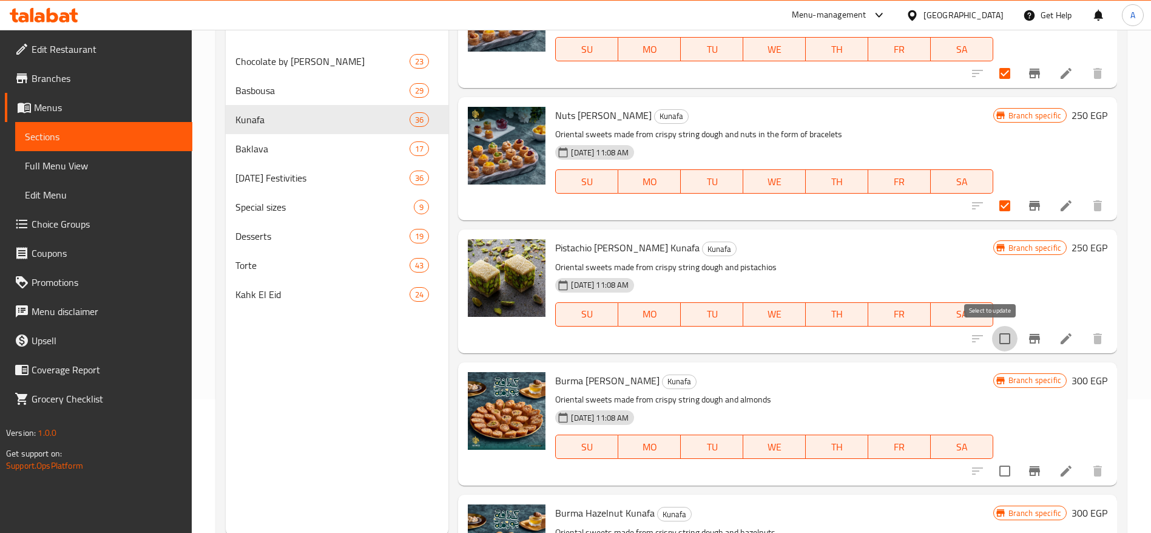
click at [993, 333] on input "checkbox" at bounding box center [1004, 338] width 25 height 25
checkbox input "true"
click at [993, 466] on input "checkbox" at bounding box center [1004, 470] width 25 height 25
checkbox input "true"
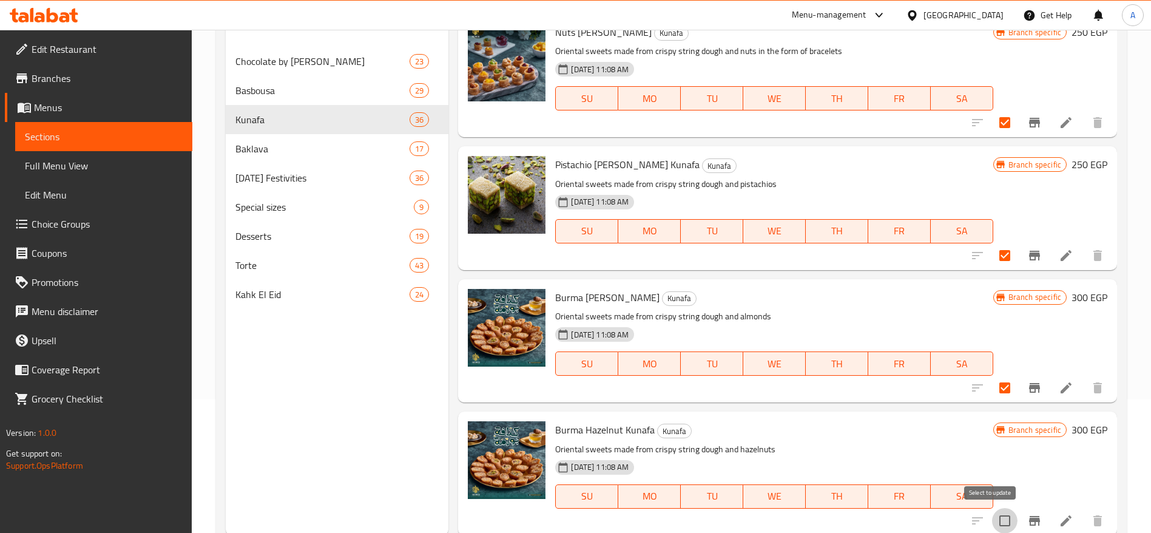
click at [992, 518] on input "checkbox" at bounding box center [1004, 520] width 25 height 25
checkbox input "true"
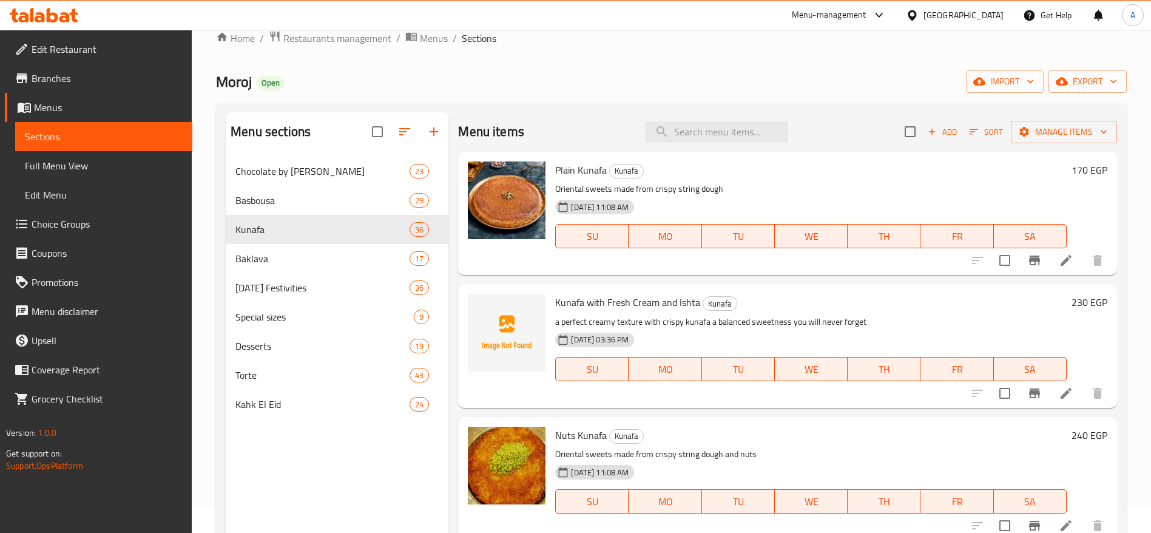
scroll to position [25, 0]
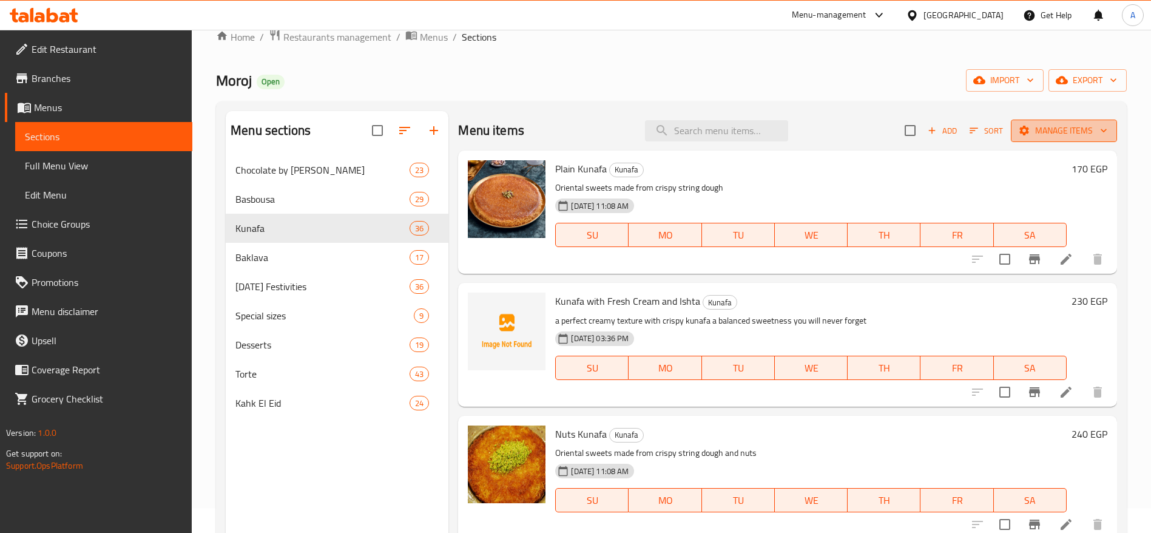
click at [1066, 132] on span "Manage items" at bounding box center [1064, 130] width 87 height 15
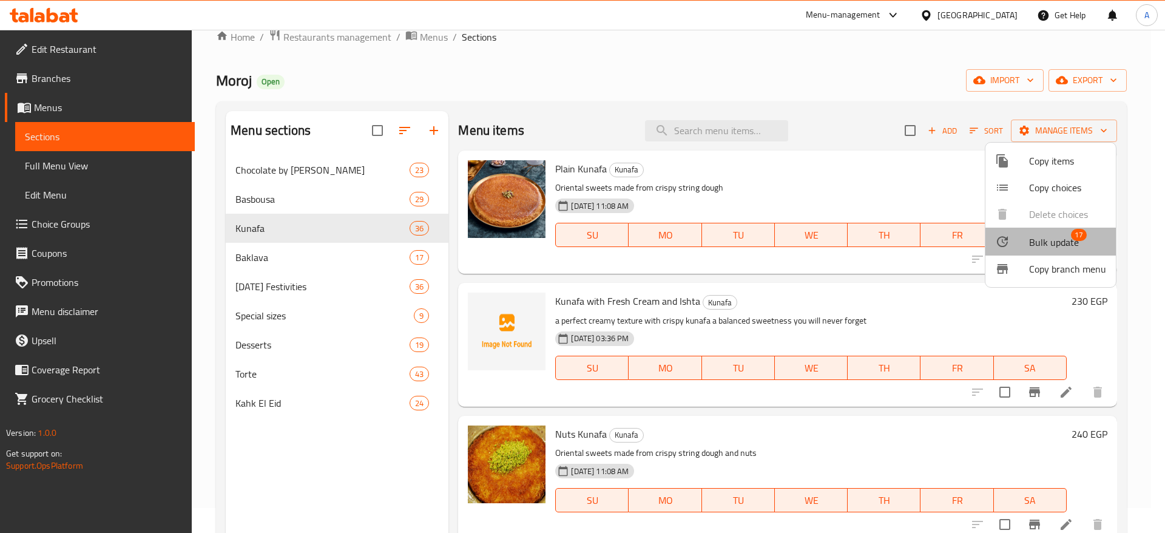
click at [1082, 241] on span "17" at bounding box center [1079, 235] width 16 height 12
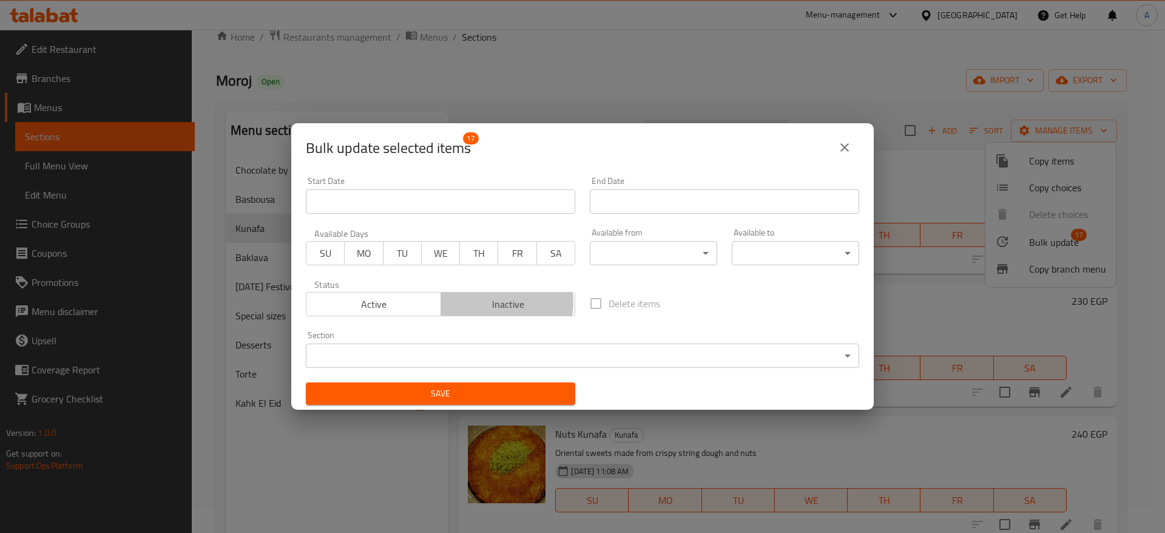
click at [492, 302] on span "Inactive" at bounding box center [508, 305] width 125 height 18
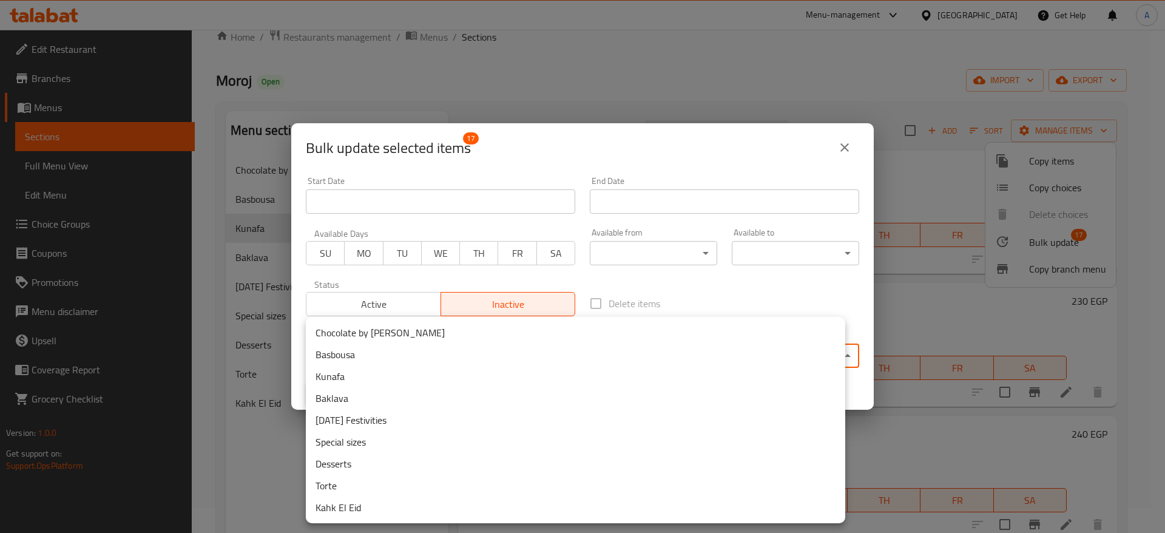
click at [844, 359] on body "​ Menu-management Egypt Get Help A Edit Restaurant Branches Menus Sections Full…" at bounding box center [582, 256] width 1165 height 503
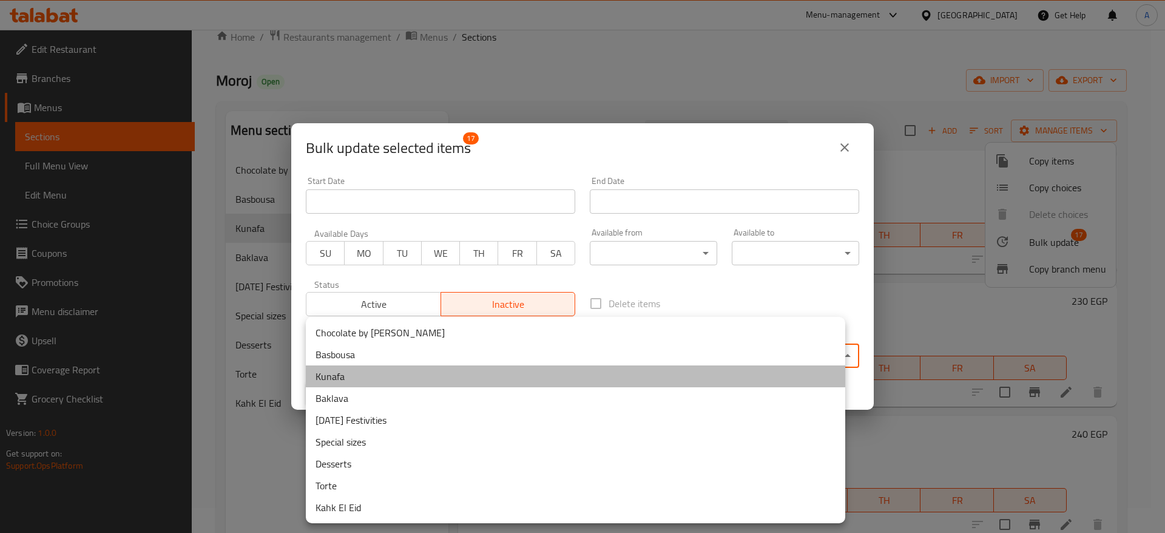
click at [676, 376] on li "Kunafa" at bounding box center [576, 376] width 540 height 22
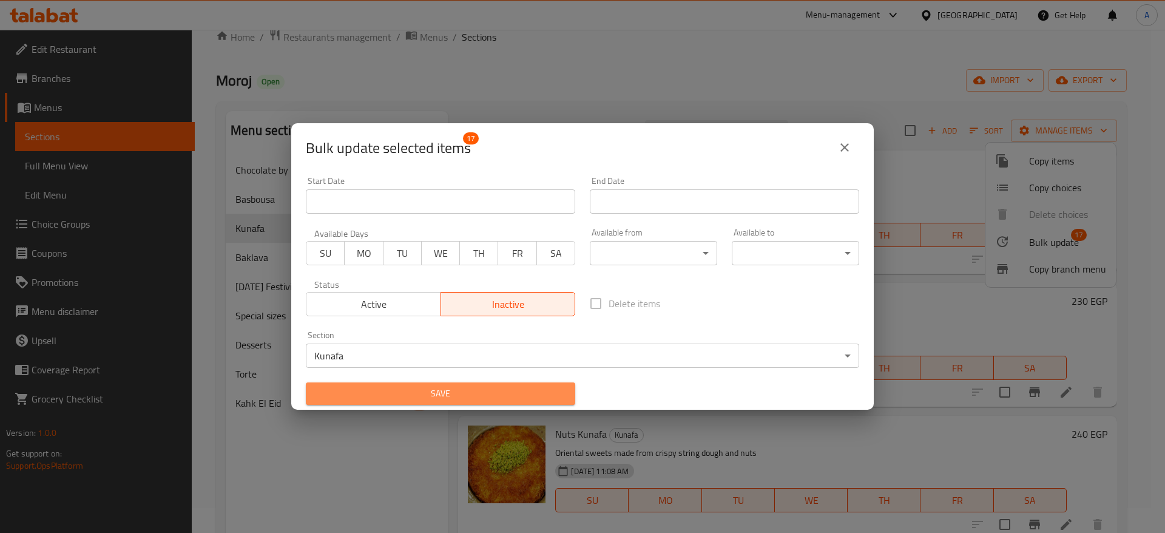
click at [455, 393] on span "Save" at bounding box center [441, 393] width 250 height 15
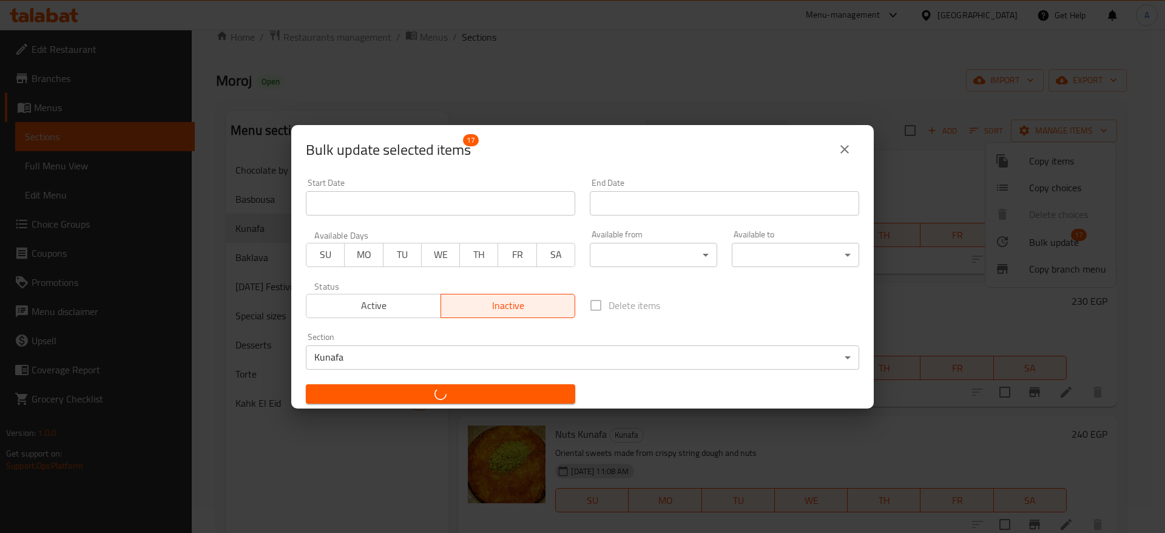
checkbox input "false"
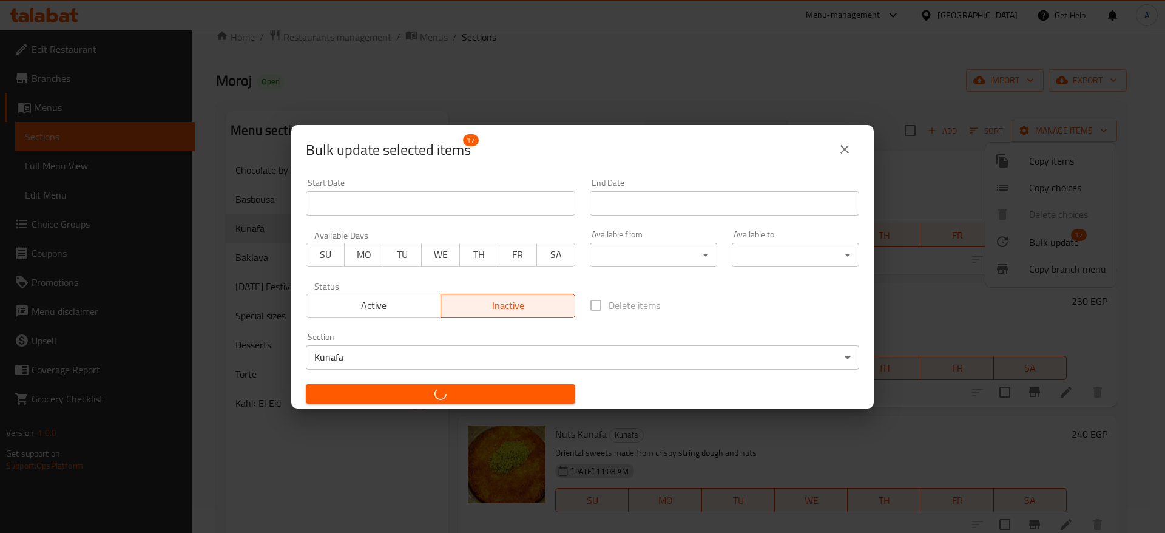
checkbox input "false"
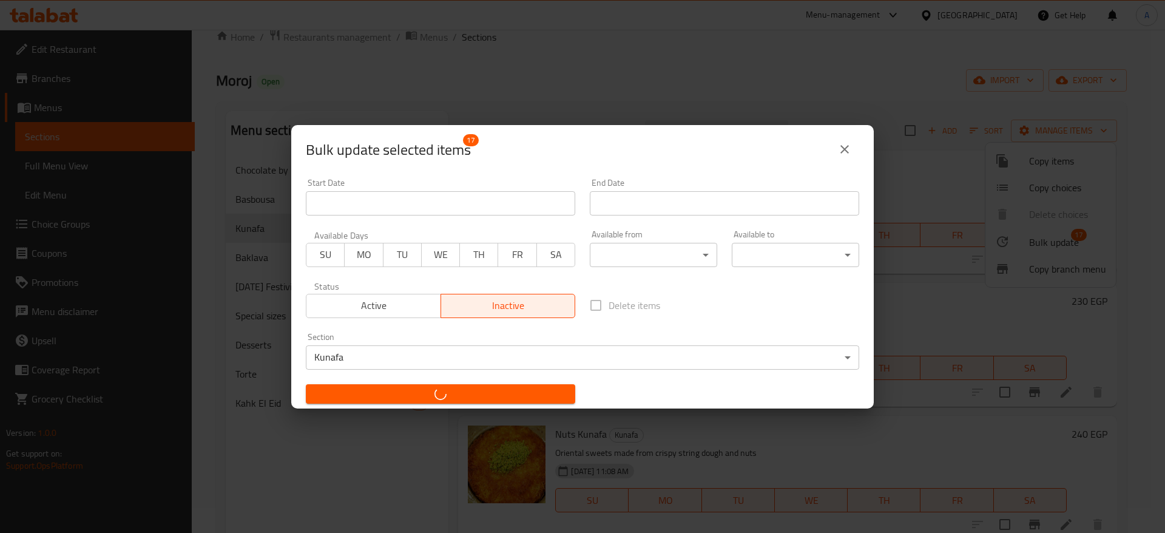
checkbox input "false"
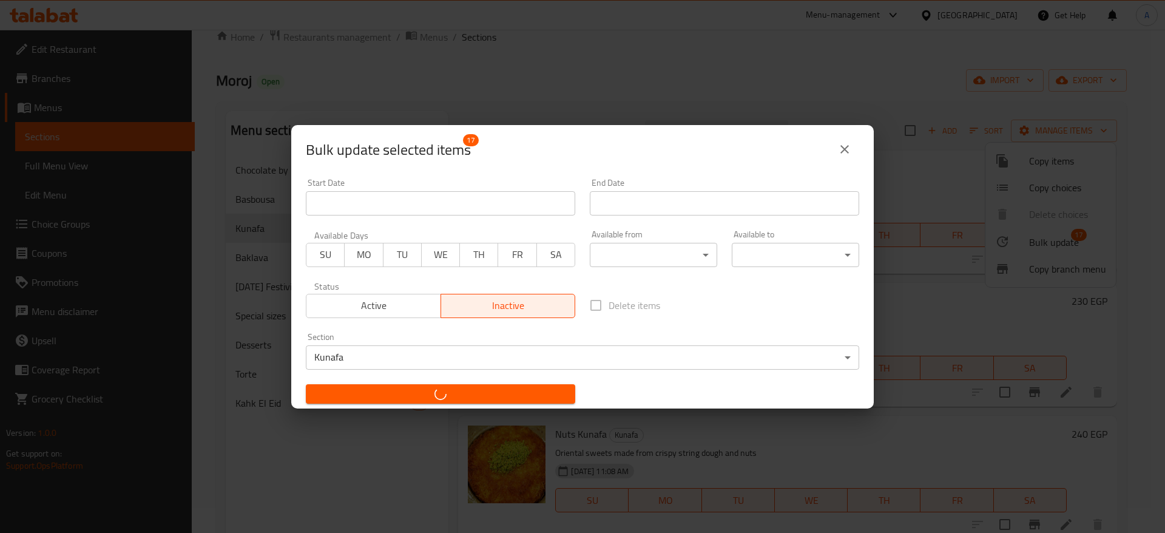
checkbox input "false"
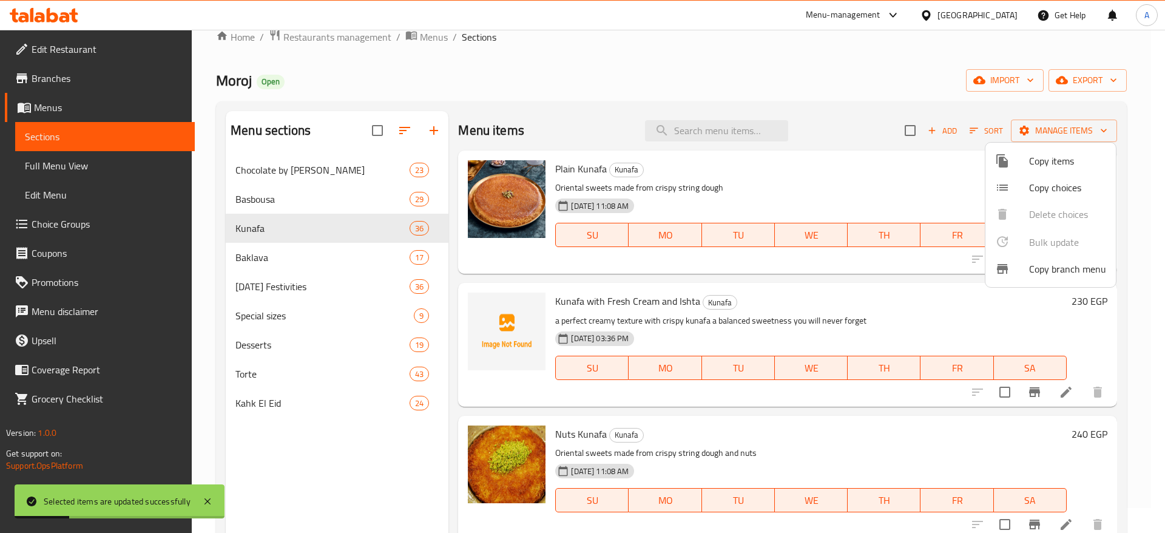
click at [327, 449] on div at bounding box center [582, 266] width 1165 height 533
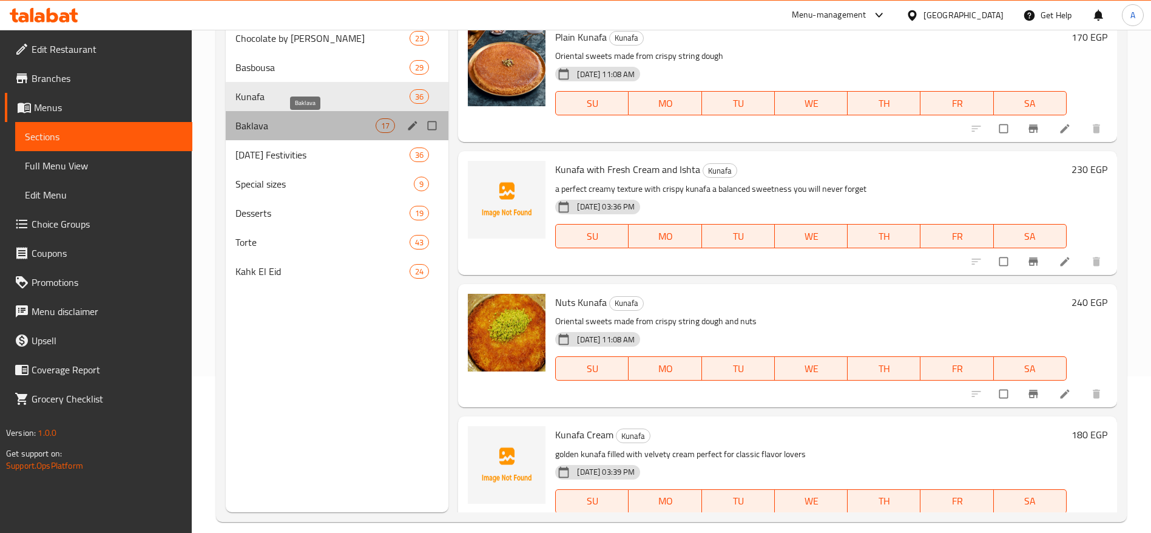
click at [353, 124] on span "Baklava" at bounding box center [305, 125] width 140 height 15
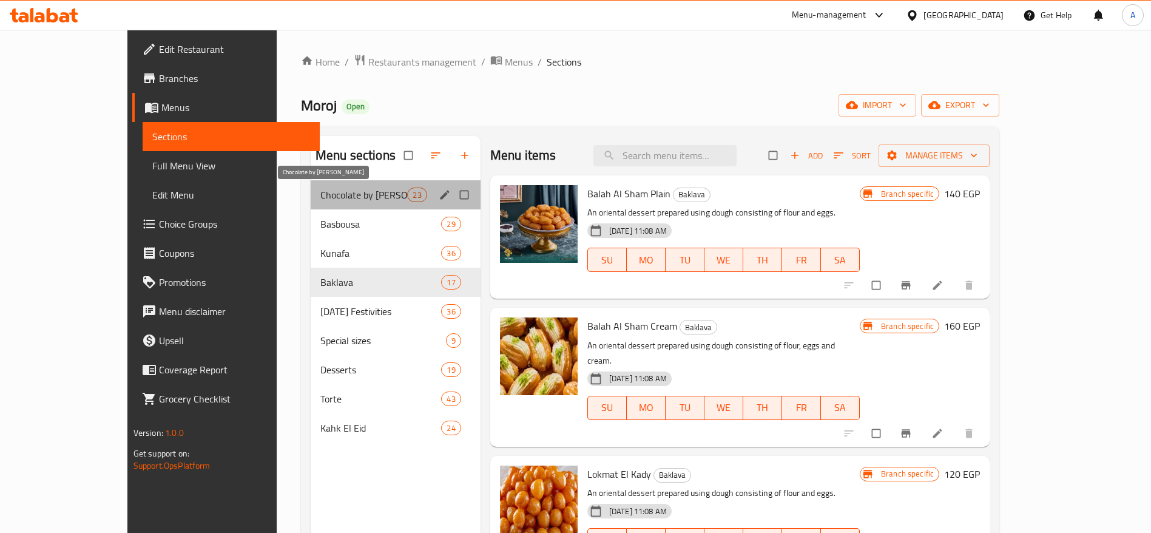
click at [346, 194] on span "Chocolate by [PERSON_NAME]" at bounding box center [363, 195] width 87 height 15
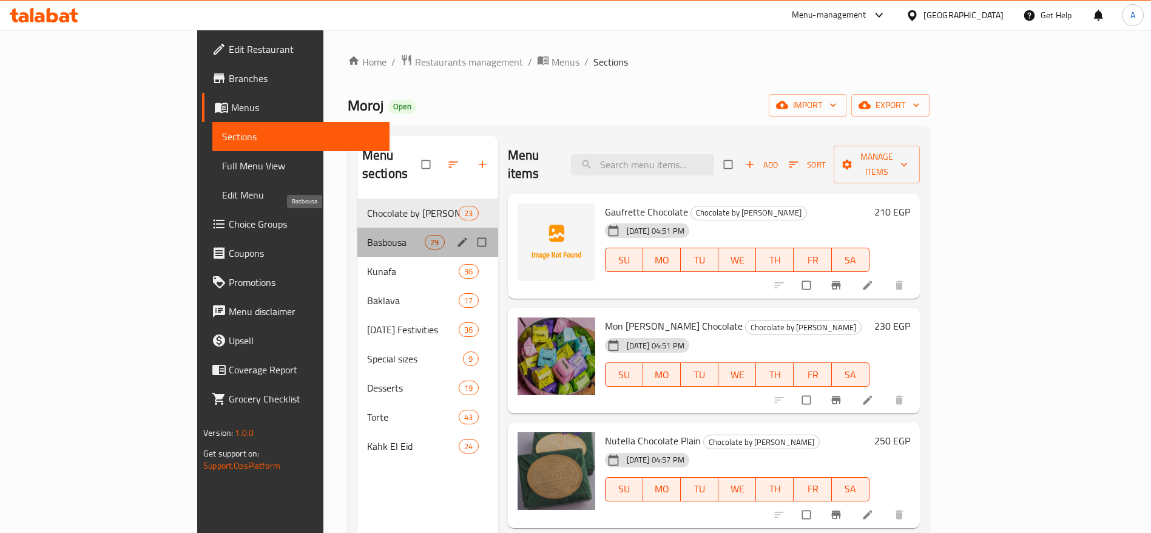
click at [367, 235] on span "Basbousa" at bounding box center [396, 242] width 58 height 15
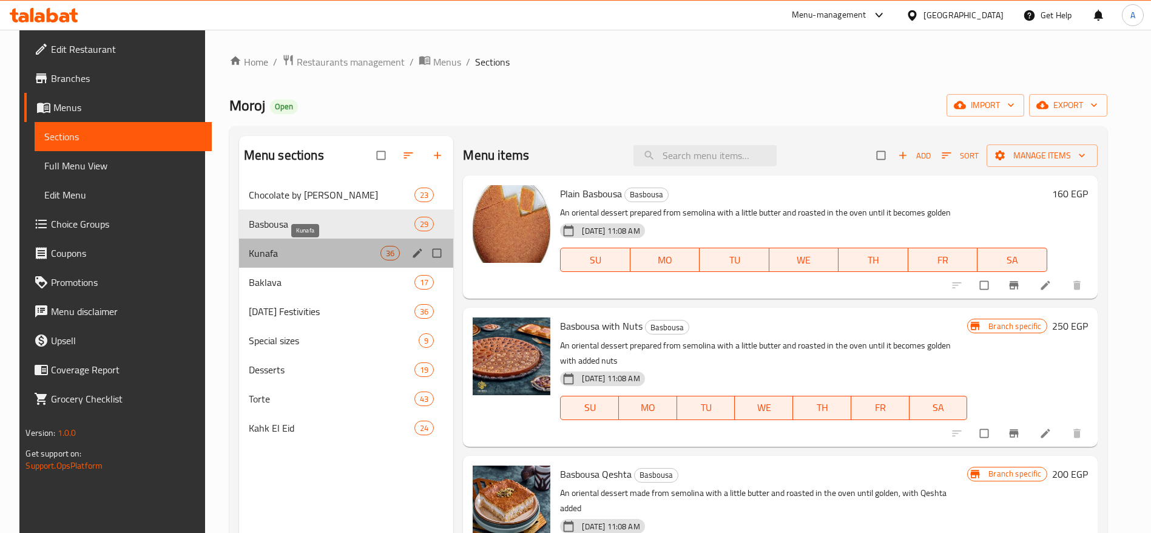
click at [317, 254] on span "Kunafa" at bounding box center [315, 253] width 132 height 15
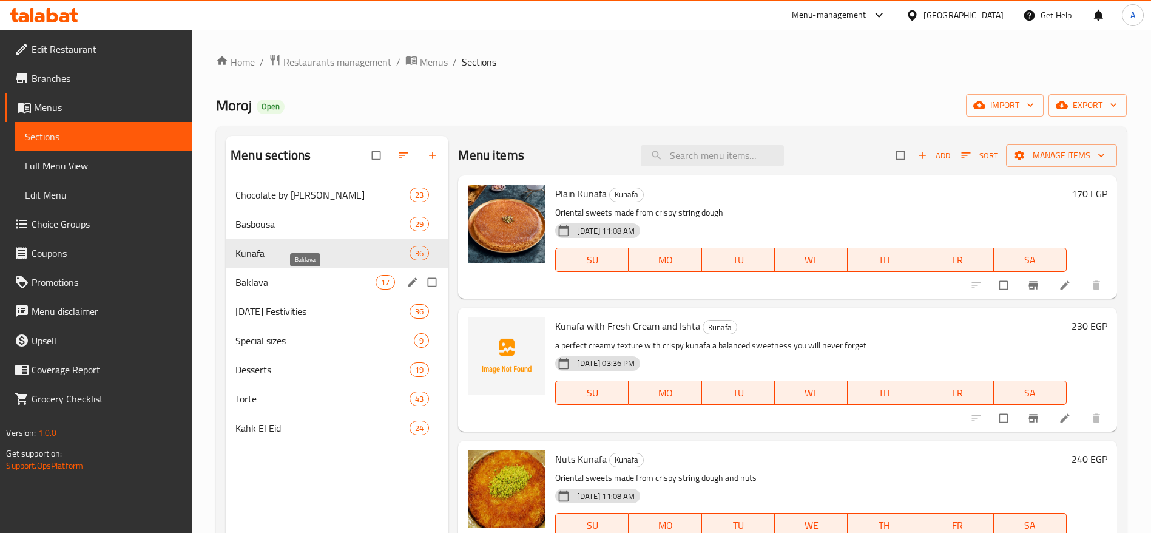
click at [291, 283] on span "Baklava" at bounding box center [305, 282] width 140 height 15
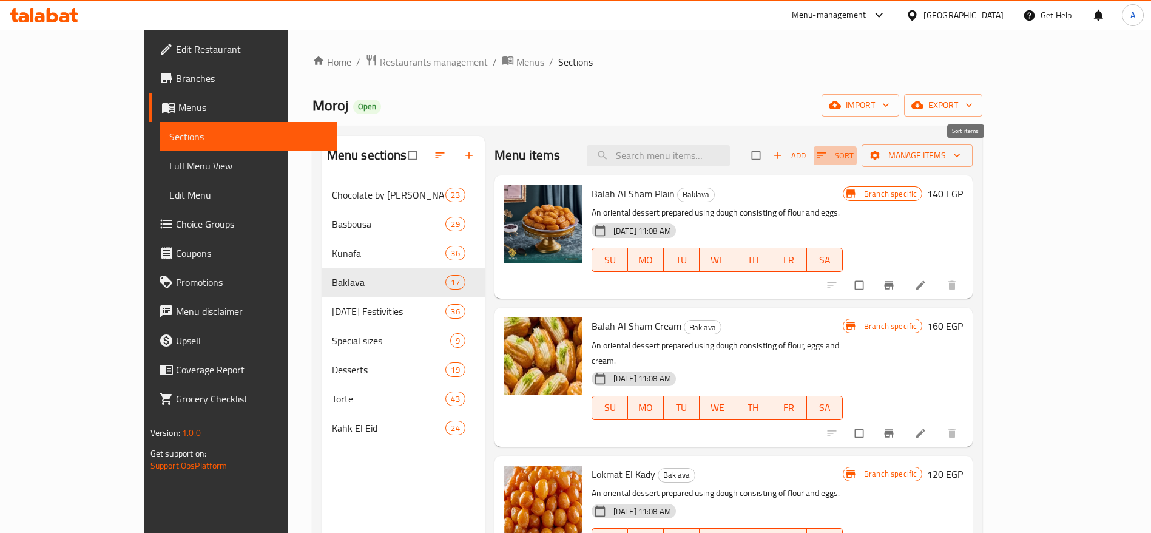
click at [828, 160] on icon "button" at bounding box center [822, 155] width 12 height 12
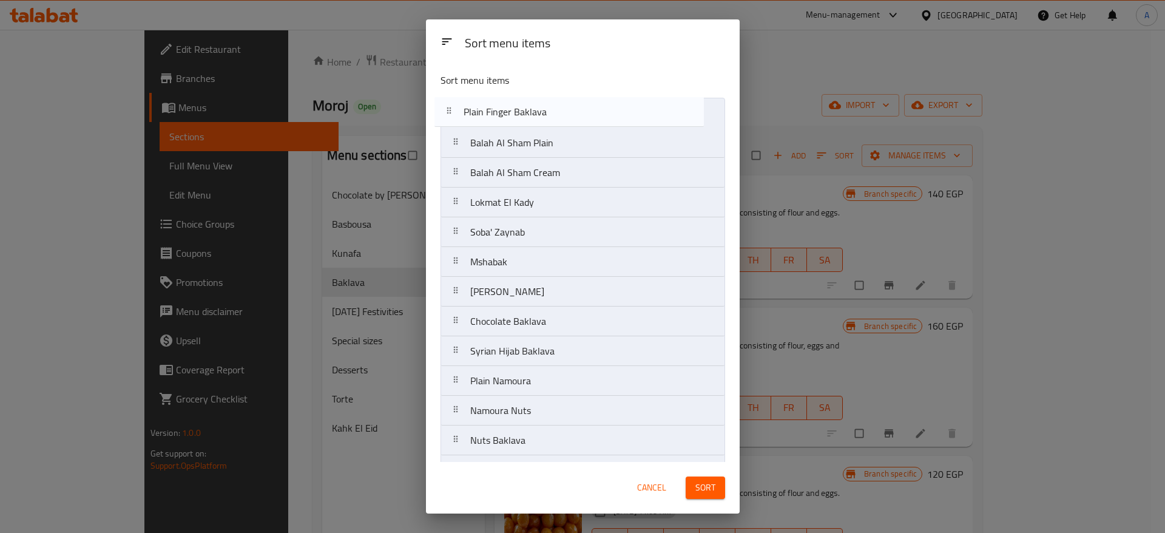
drag, startPoint x: 458, startPoint y: 265, endPoint x: 450, endPoint y: 109, distance: 156.1
click at [450, 109] on nav "Balah Al Sham Plain Balah Al Sham Cream Lokmat El Kady Soba' Zaynab Mshabak Mag…" at bounding box center [583, 351] width 285 height 507
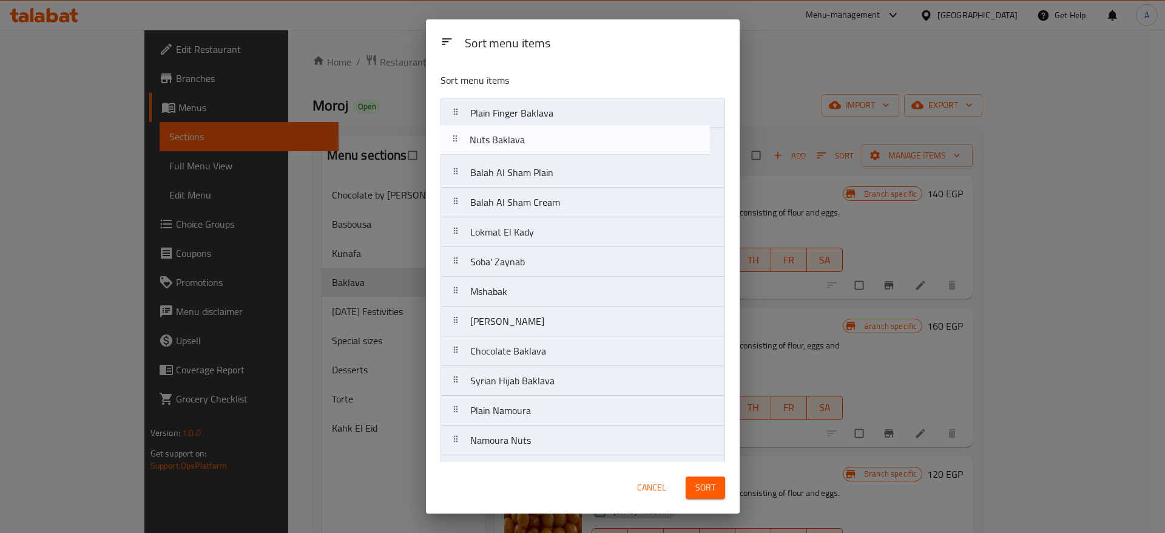
drag, startPoint x: 455, startPoint y: 378, endPoint x: 455, endPoint y: 133, distance: 245.2
click at [455, 133] on nav "Plain Finger Baklava Balah Al Sham Plain Balah Al Sham Cream Lokmat El Kady Sob…" at bounding box center [583, 351] width 285 height 507
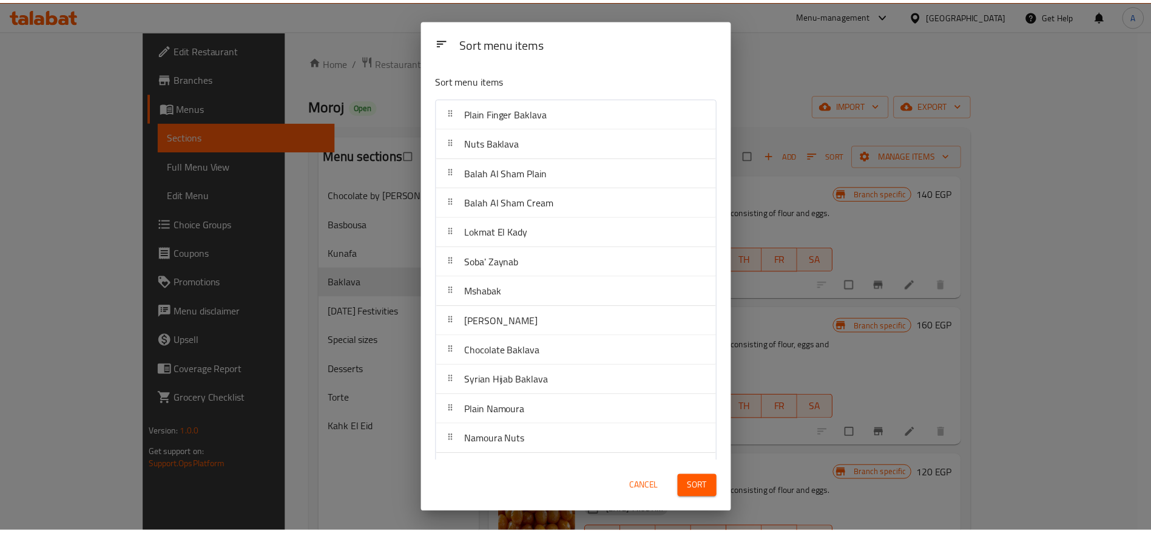
scroll to position [147, 0]
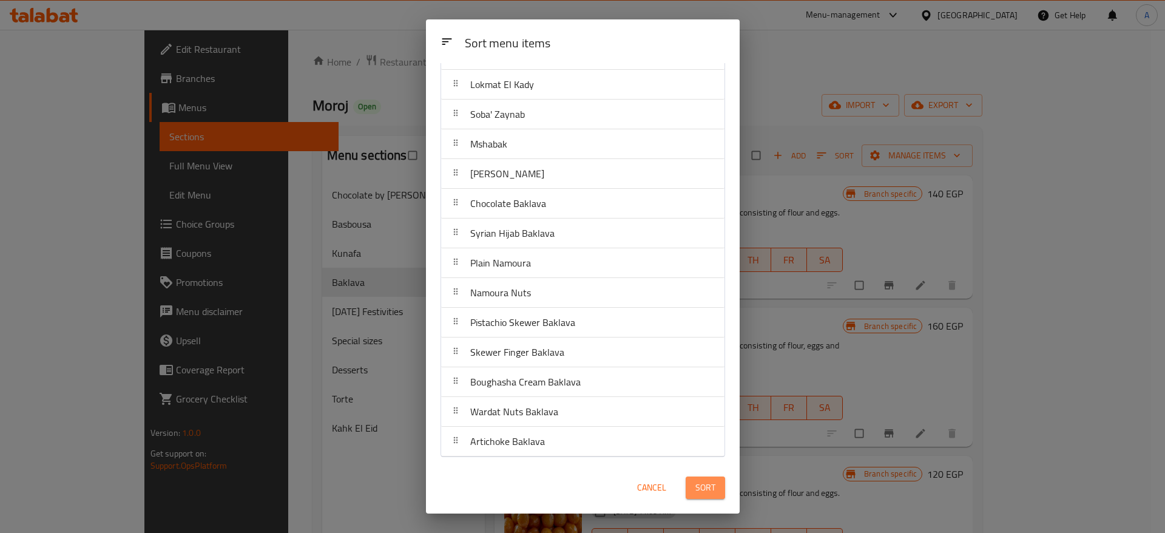
click at [705, 487] on span "Sort" at bounding box center [706, 487] width 20 height 15
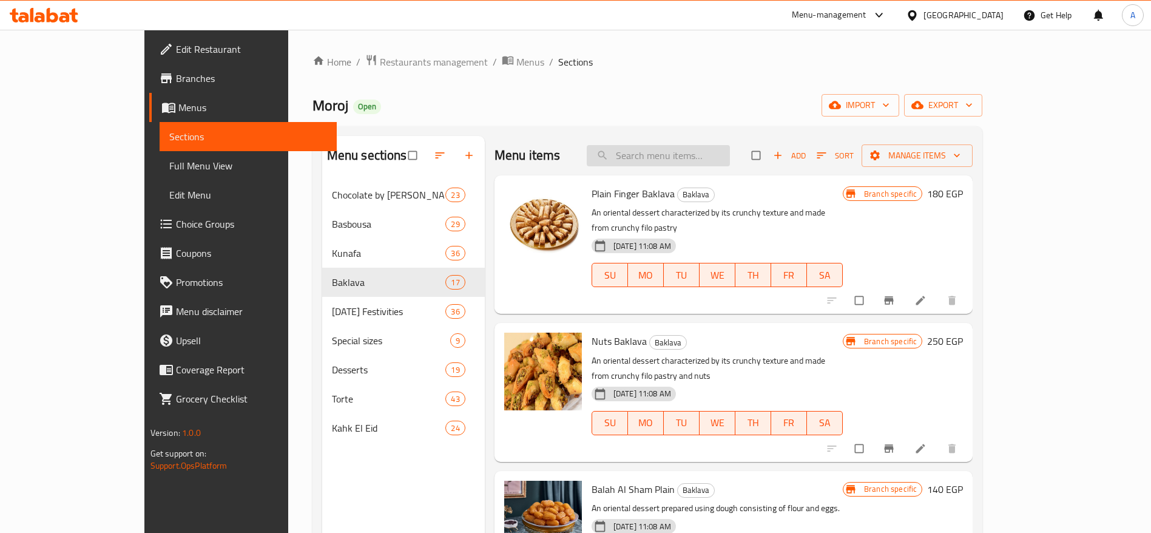
click at [689, 153] on input "search" at bounding box center [658, 155] width 143 height 21
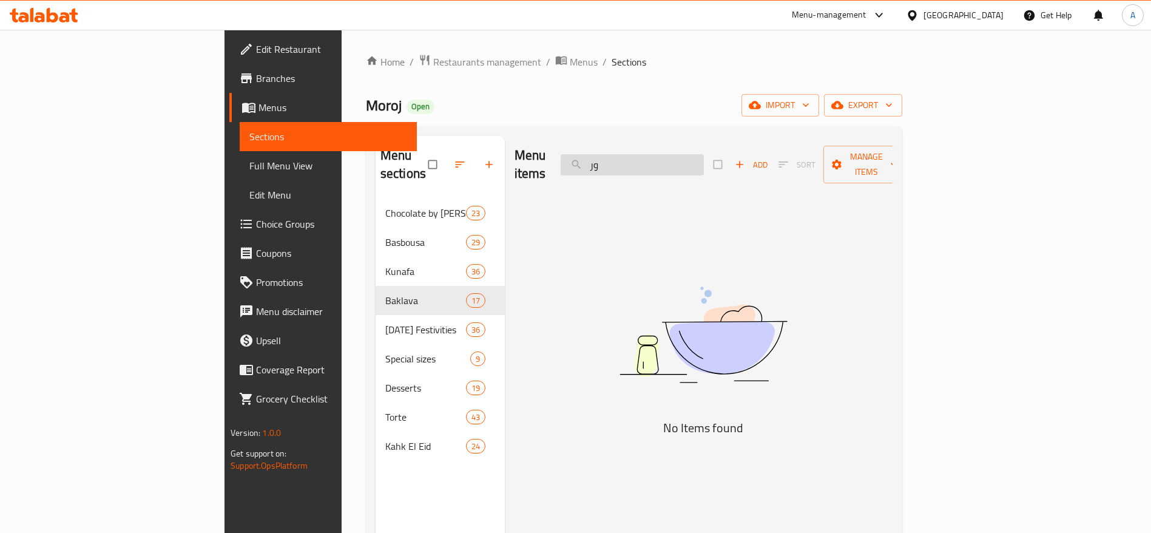
type input "و"
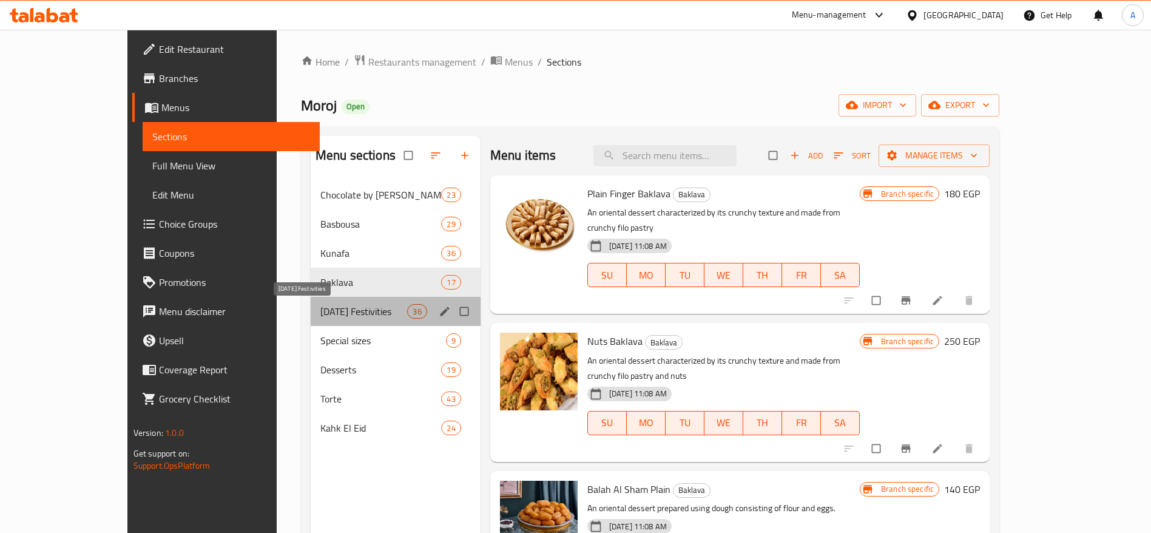
click at [351, 308] on span "[DATE] Festivities" at bounding box center [363, 311] width 87 height 15
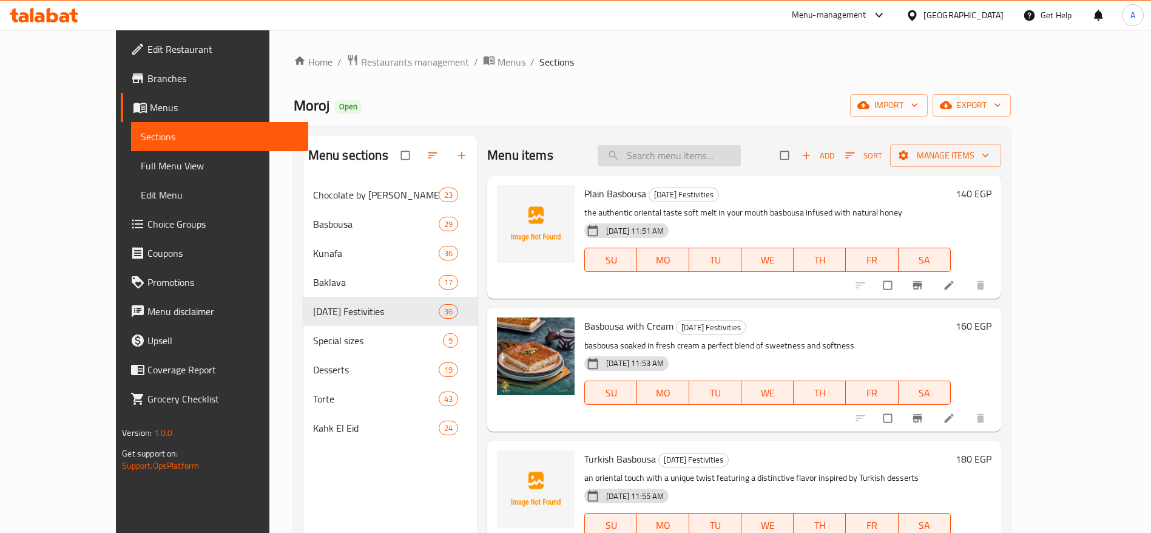
click at [647, 163] on input "search" at bounding box center [669, 155] width 143 height 21
type input "ؤ"
click at [668, 161] on input "search" at bounding box center [669, 155] width 143 height 21
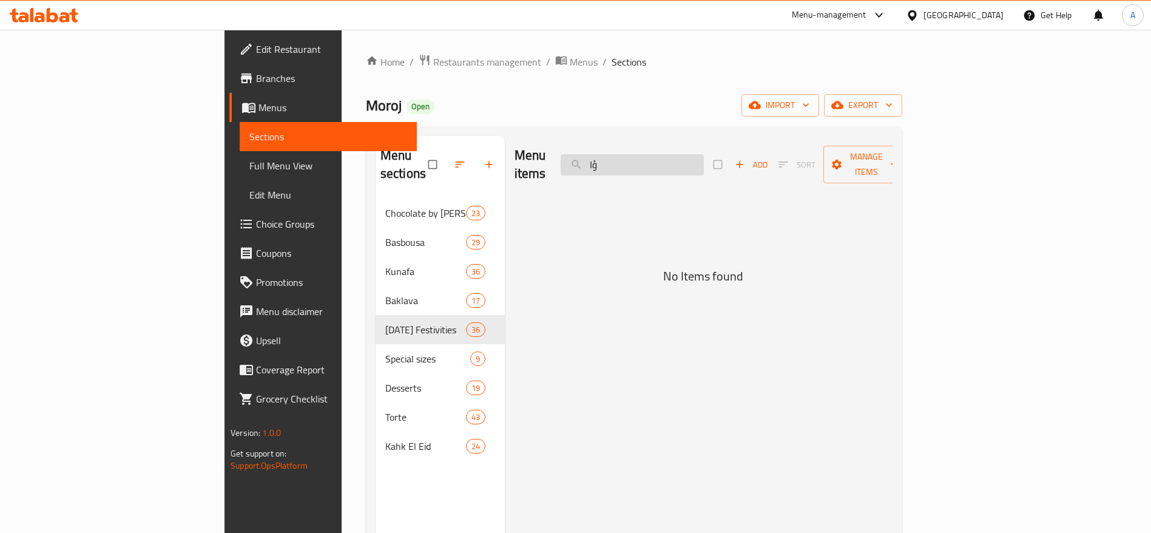
type input "ؤ"
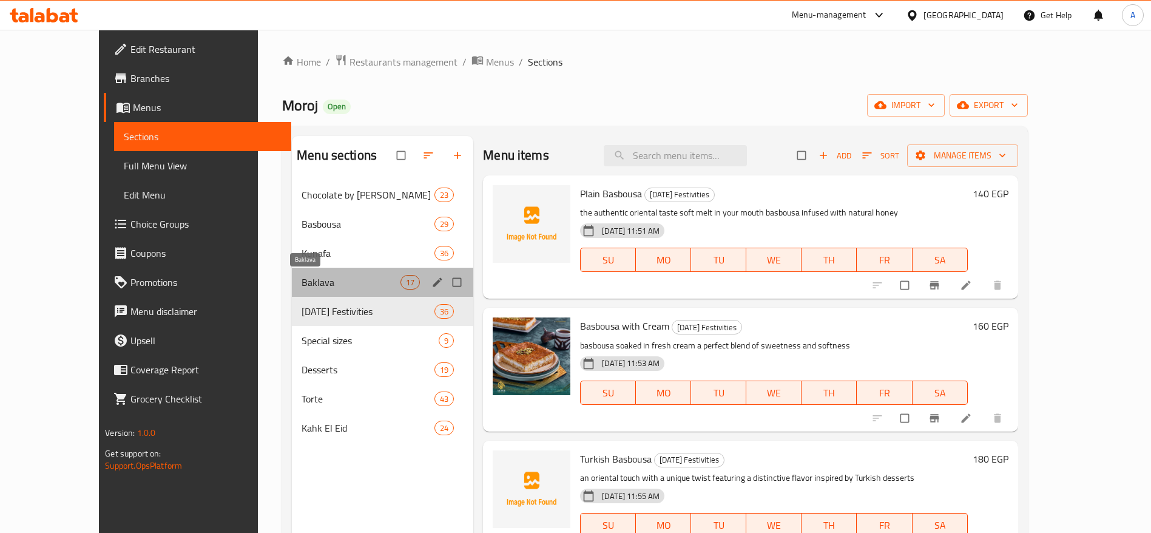
click at [338, 278] on span "Baklava" at bounding box center [351, 282] width 99 height 15
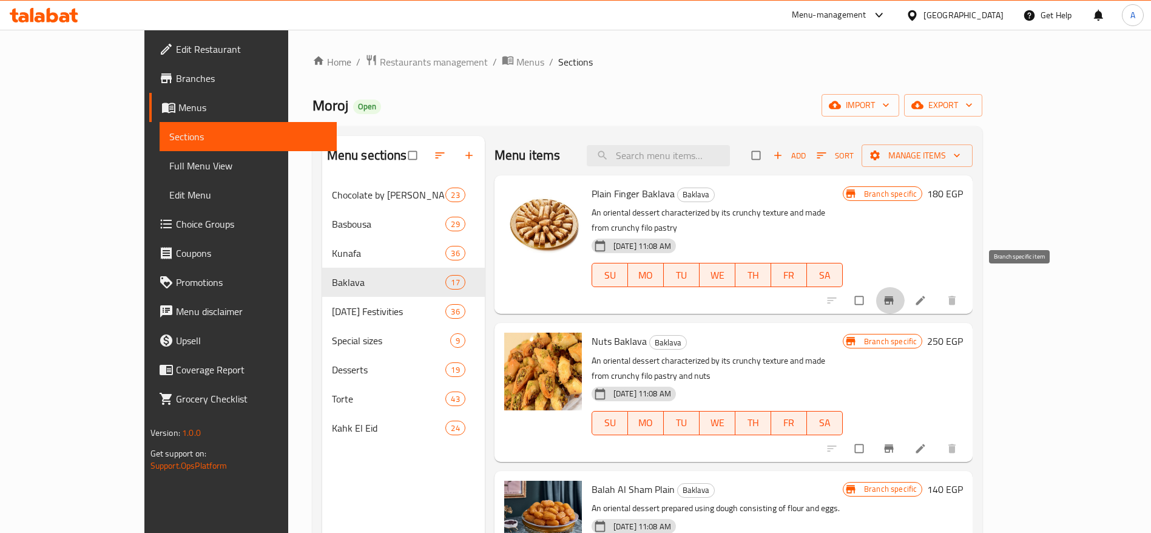
click at [894, 297] on icon "Branch-specific-item" at bounding box center [889, 301] width 9 height 8
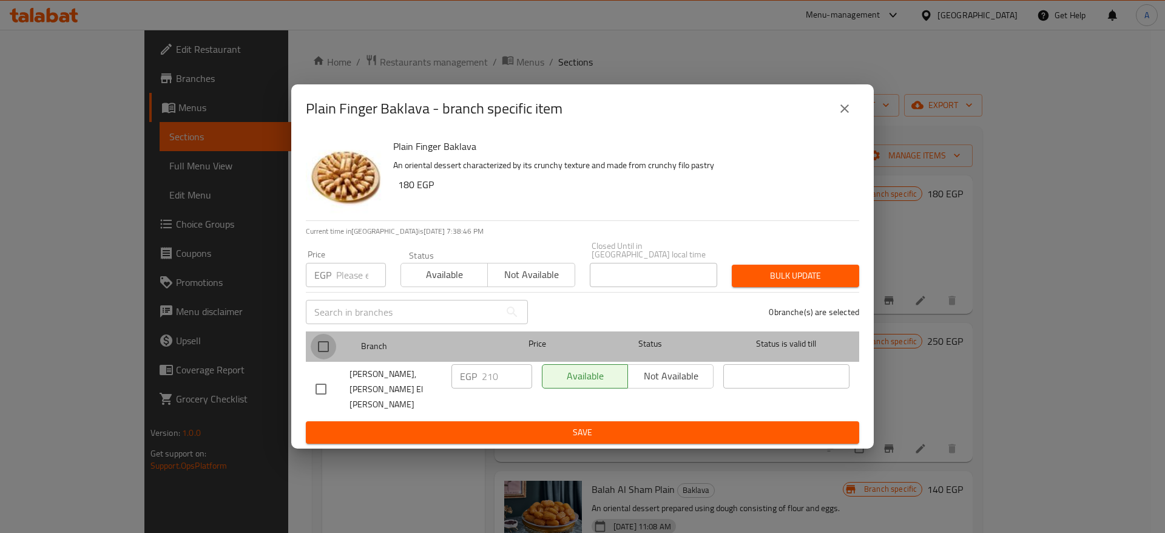
click at [330, 344] on input "checkbox" at bounding box center [323, 346] width 25 height 25
checkbox input "true"
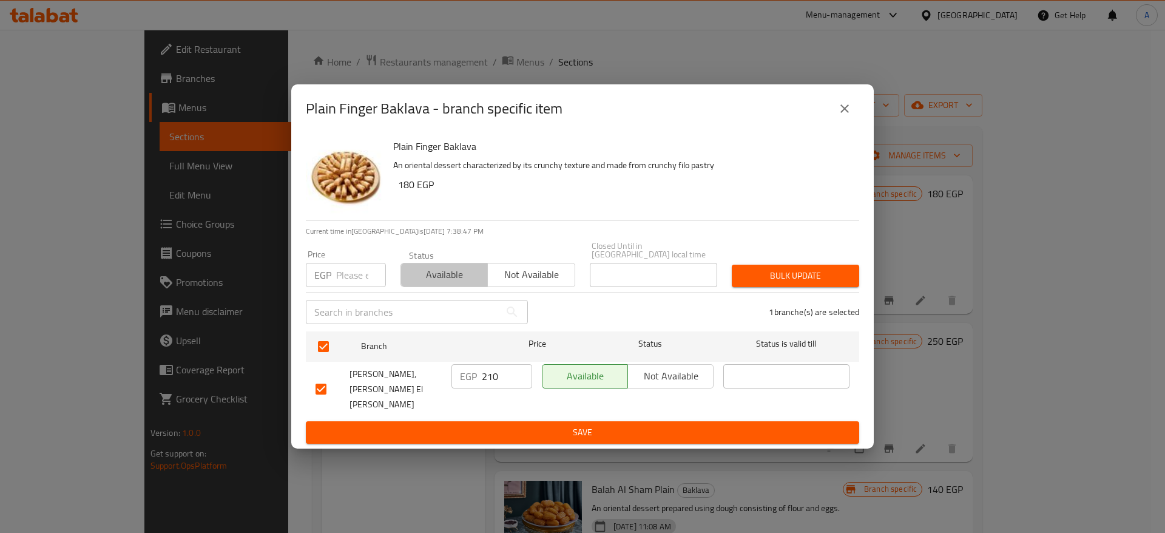
click at [456, 277] on span "Available" at bounding box center [444, 275] width 77 height 18
click at [794, 287] on button "Bulk update" at bounding box center [795, 276] width 127 height 22
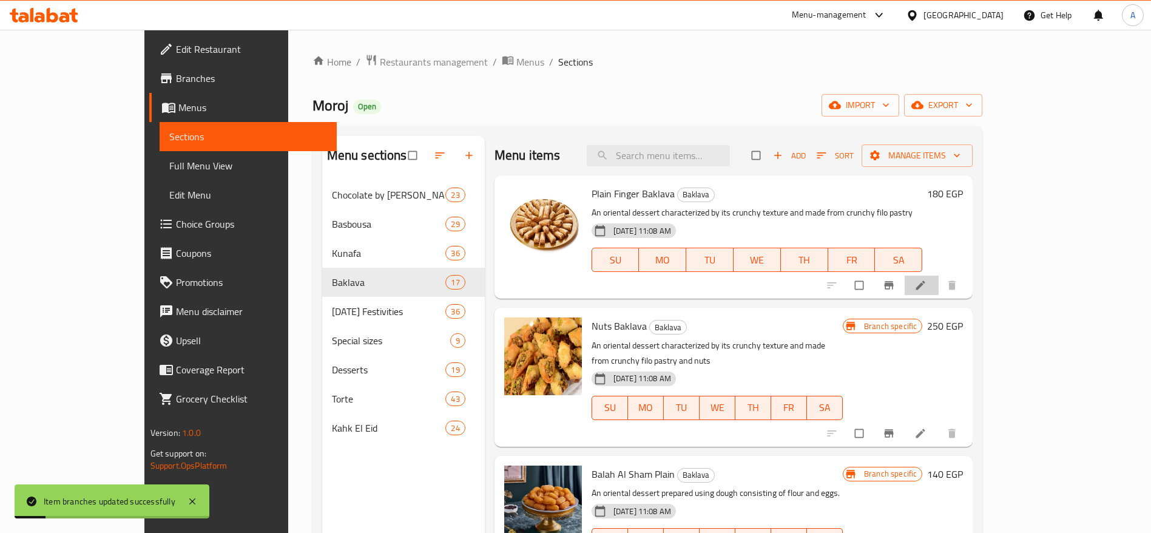
click at [939, 278] on li at bounding box center [922, 285] width 34 height 19
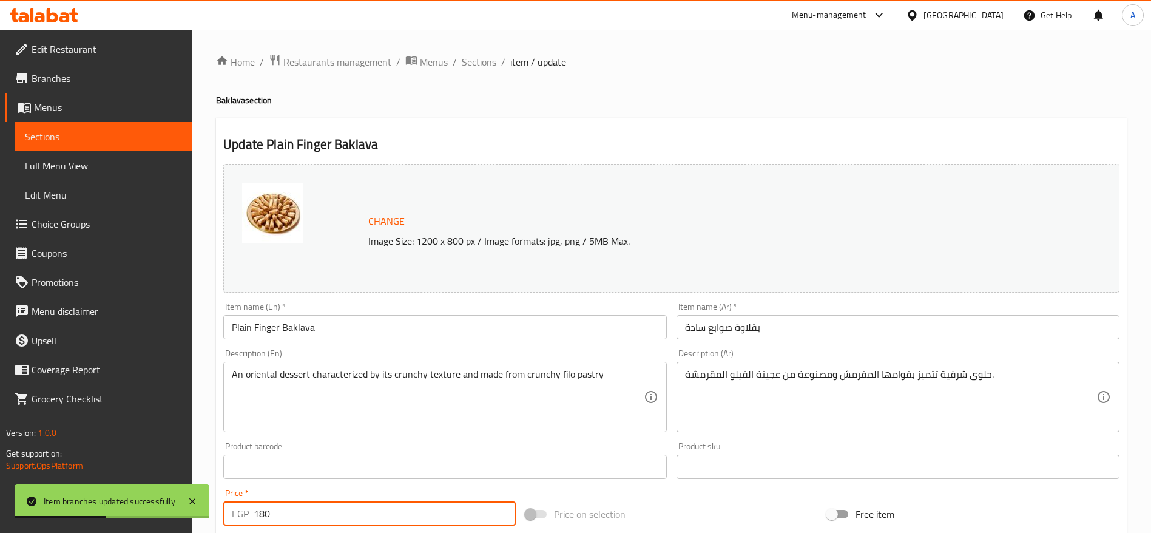
click at [432, 504] on input "180" at bounding box center [385, 513] width 262 height 24
type input "210"
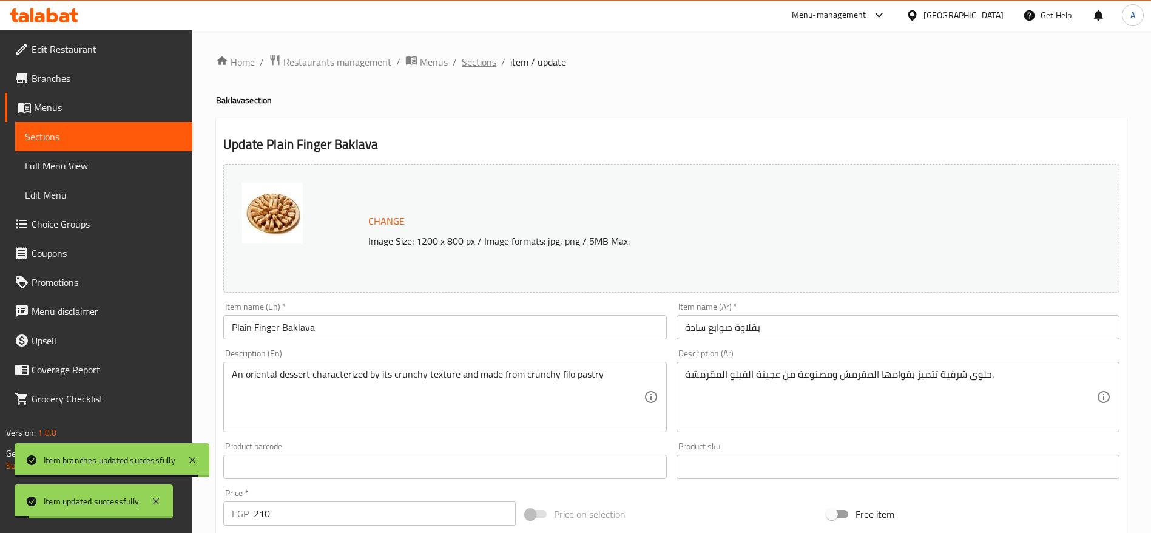
click at [481, 69] on span "Sections" at bounding box center [479, 62] width 35 height 15
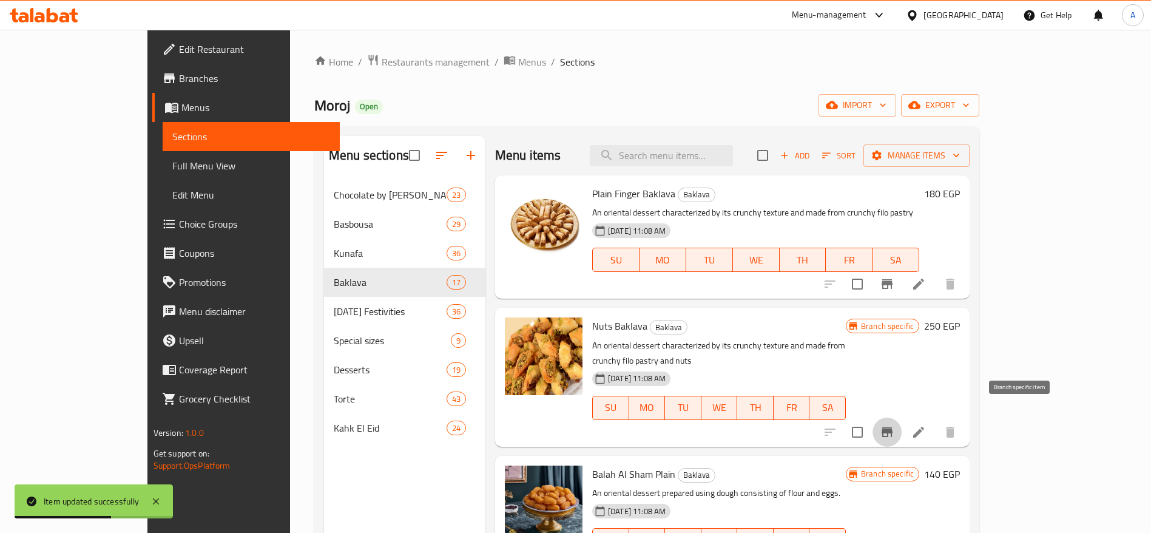
click at [893, 427] on icon "Branch-specific-item" at bounding box center [887, 432] width 11 height 10
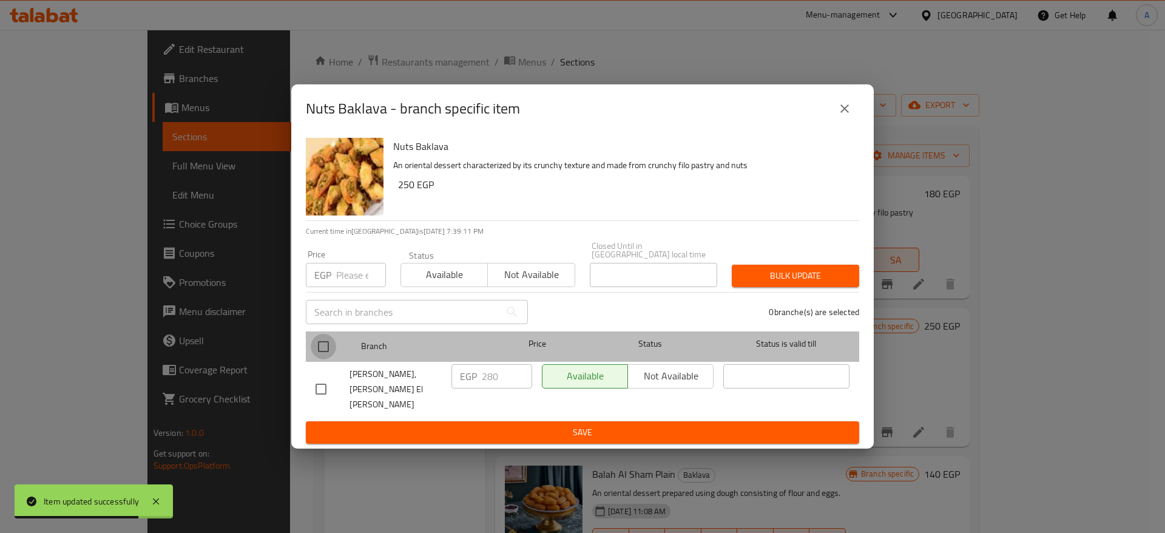
click at [327, 351] on input "checkbox" at bounding box center [323, 346] width 25 height 25
checkbox input "true"
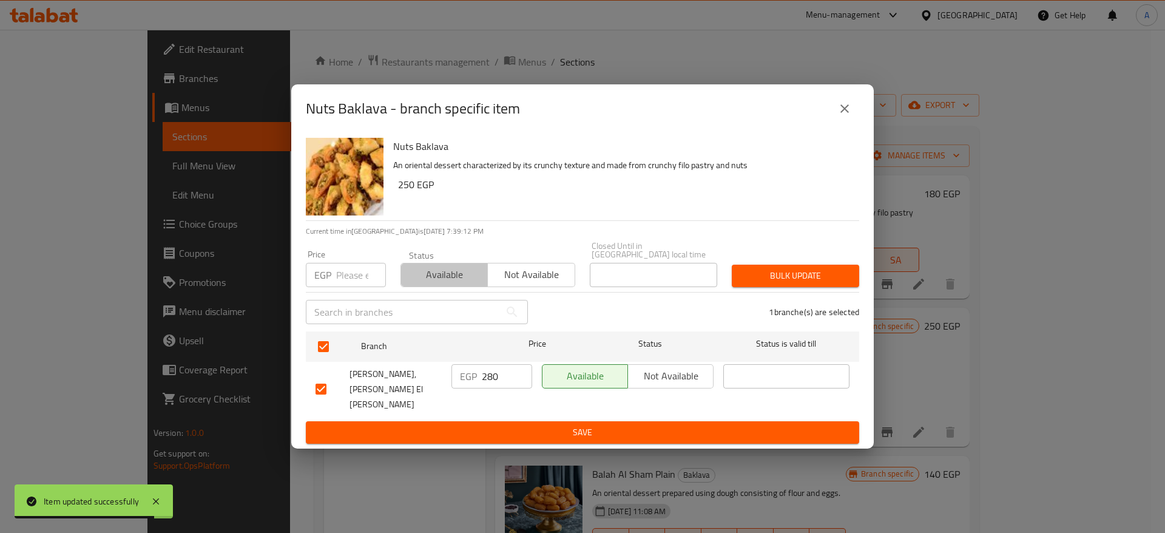
click at [461, 282] on span "Available" at bounding box center [444, 275] width 77 height 18
click at [758, 283] on span "Bulk update" at bounding box center [796, 275] width 108 height 15
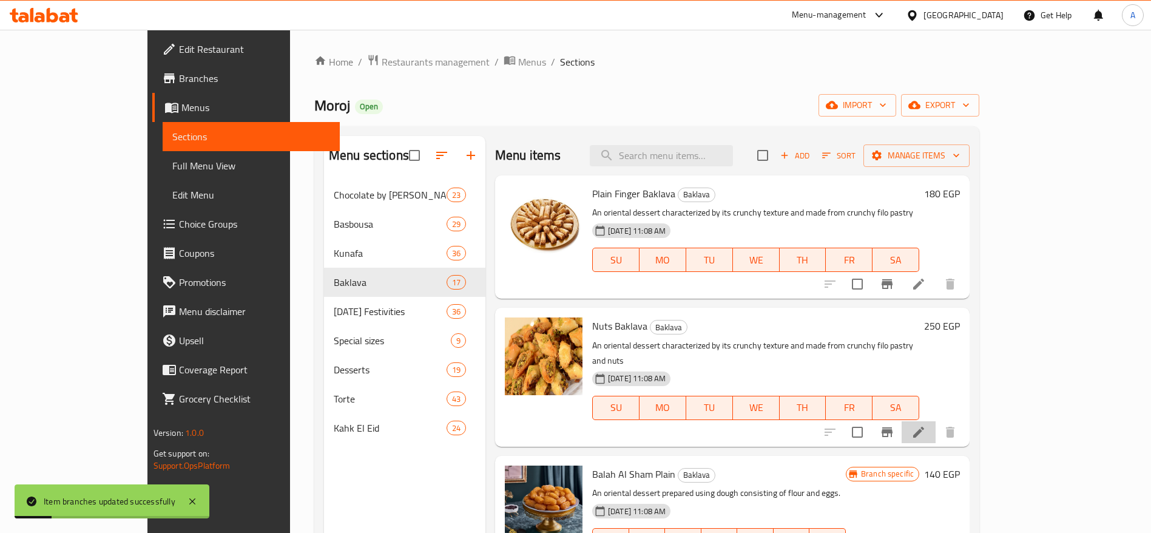
click at [936, 421] on li at bounding box center [919, 432] width 34 height 22
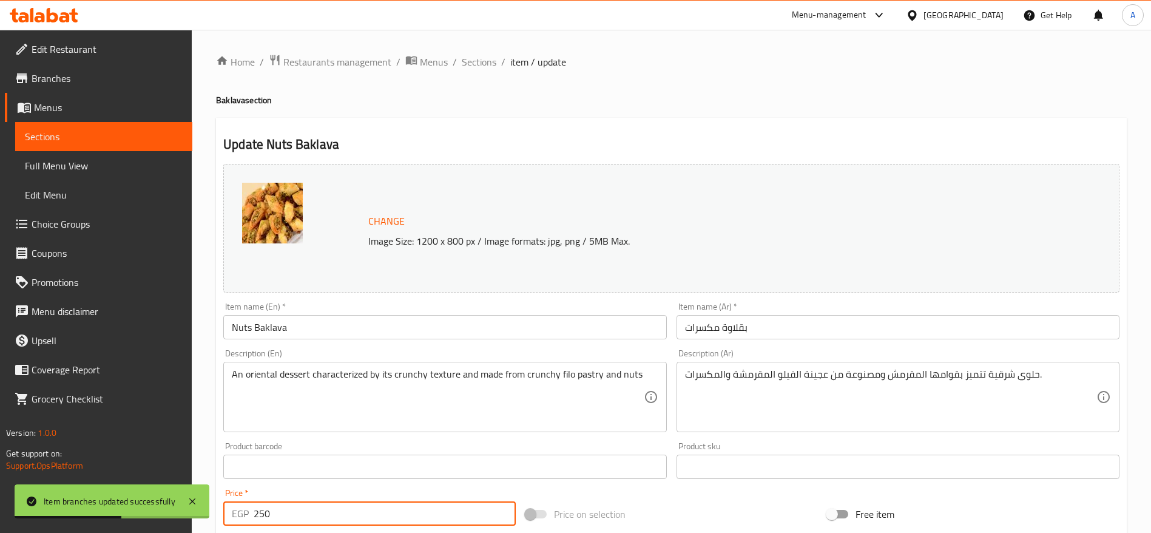
click at [401, 512] on input "250" at bounding box center [385, 513] width 262 height 24
type input "280"
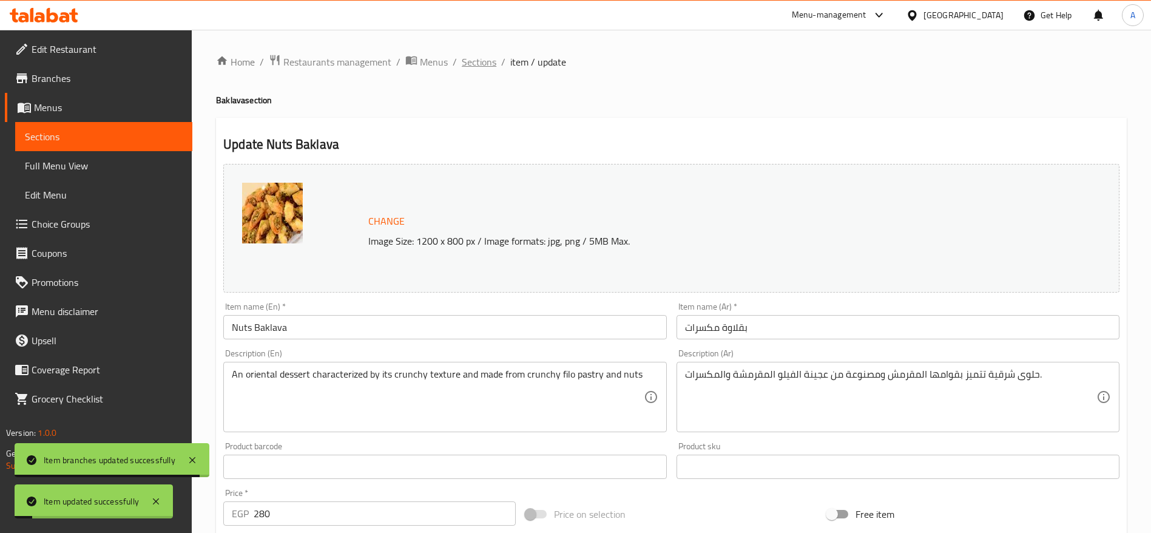
click at [482, 64] on span "Sections" at bounding box center [479, 62] width 35 height 15
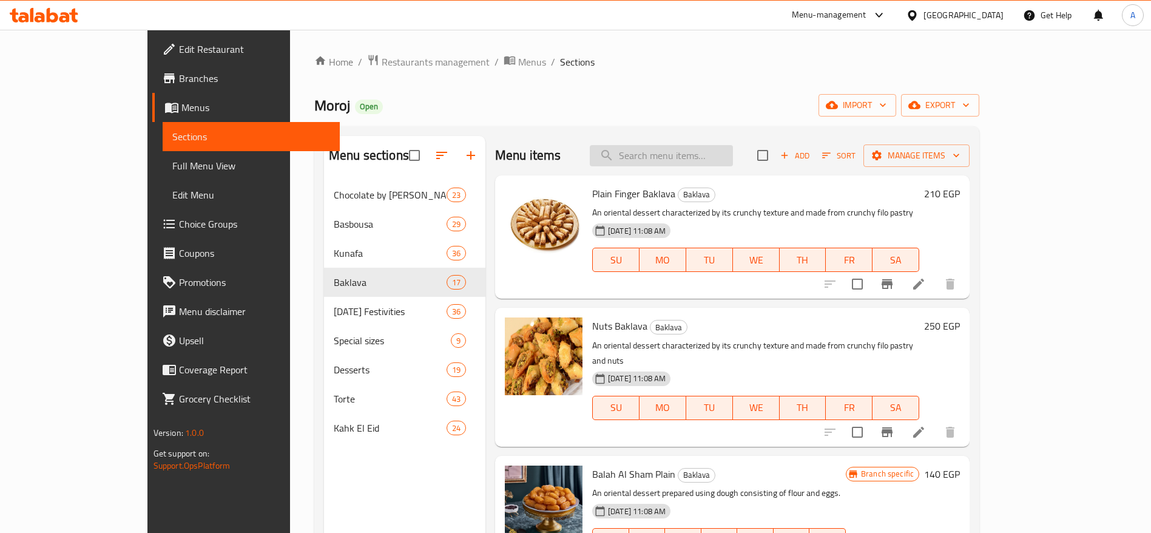
click at [716, 157] on input "search" at bounding box center [661, 155] width 143 height 21
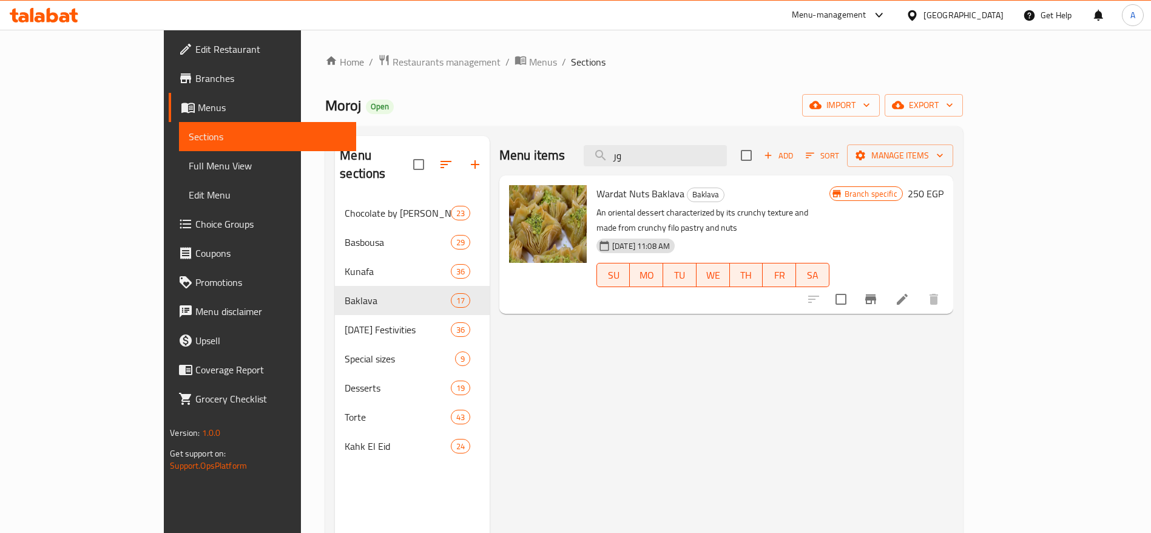
type input "و"
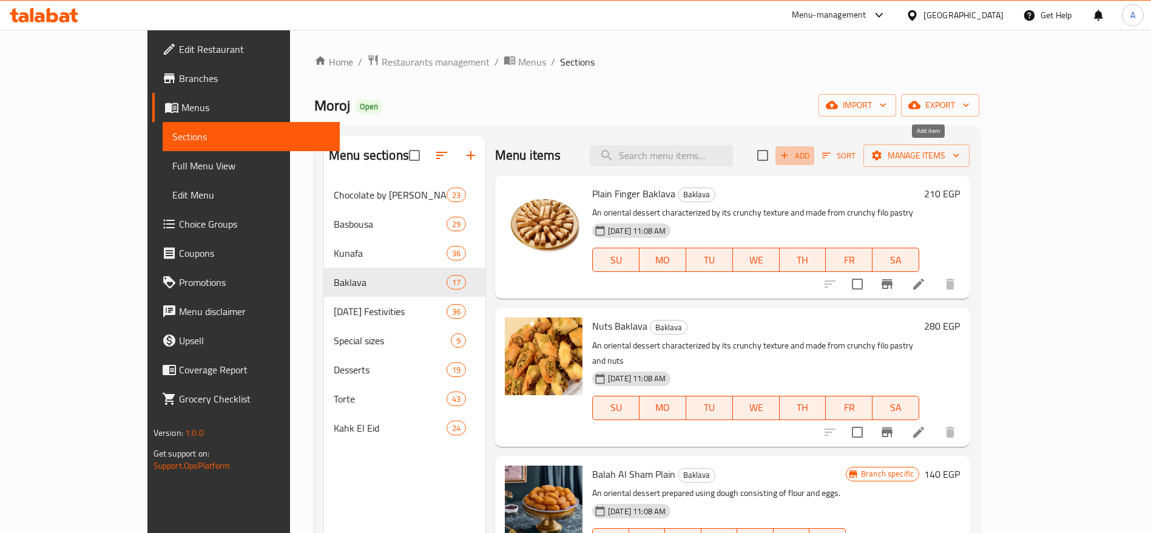
click at [811, 156] on span "Add" at bounding box center [795, 156] width 33 height 14
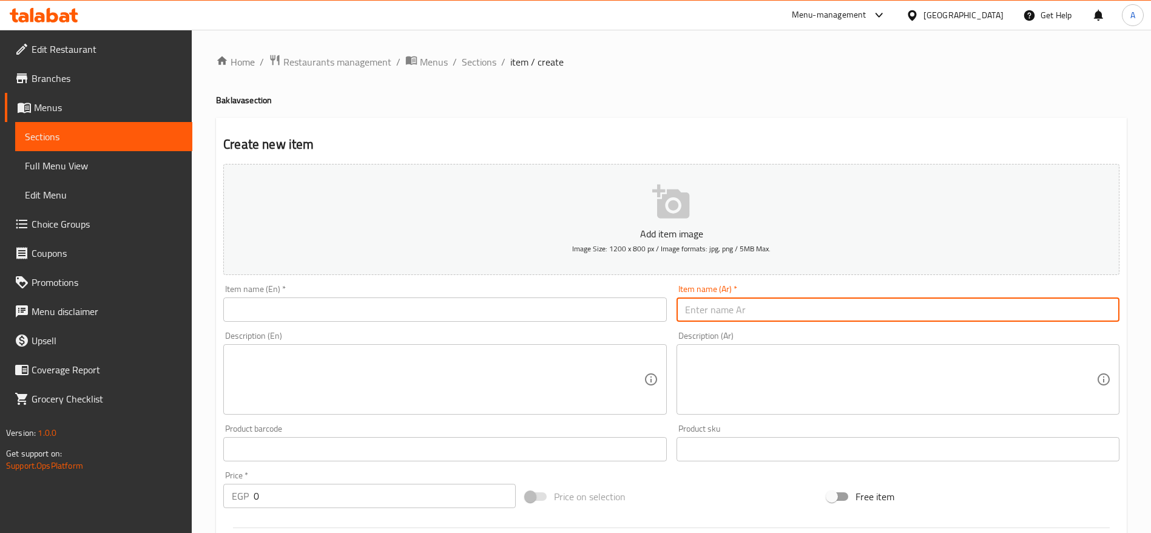
click at [735, 308] on input "text" at bounding box center [898, 309] width 443 height 24
paste input "بقلاوة وردات قشطة"
type input "بقلاوة وردات قشطة"
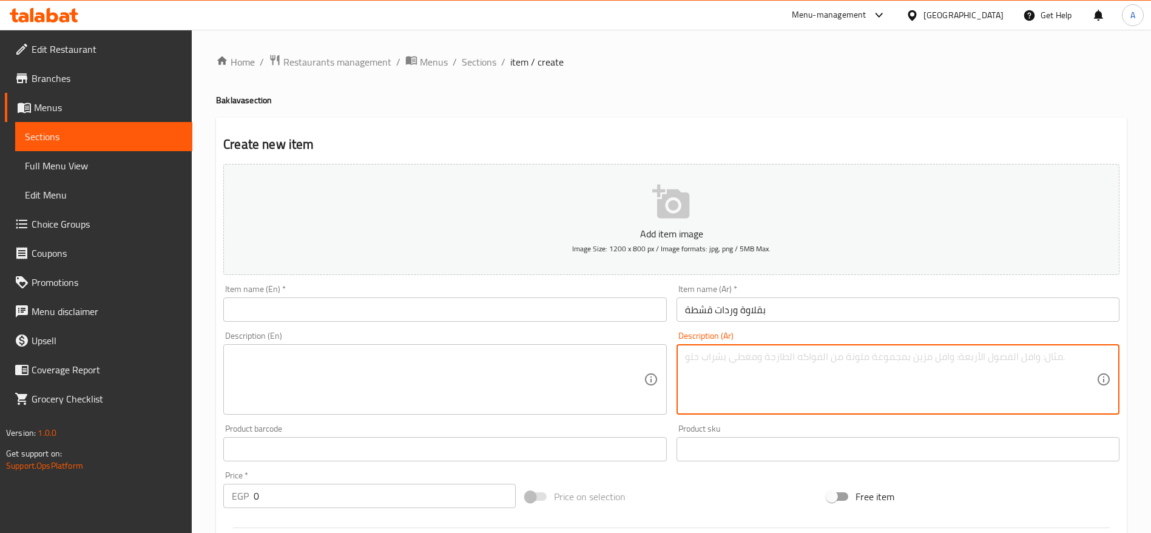
paste textarea "Baklava Cream Roses"
type textarea "Baklava Cream Roses"
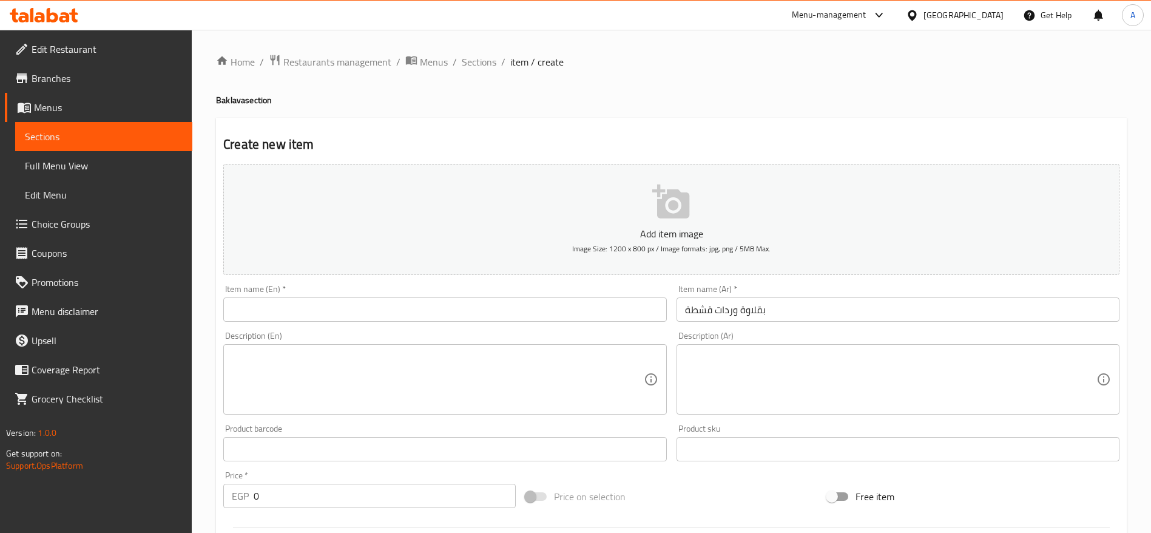
click at [503, 323] on div "Item name (En)   * Item name (En) *" at bounding box center [444, 303] width 453 height 47
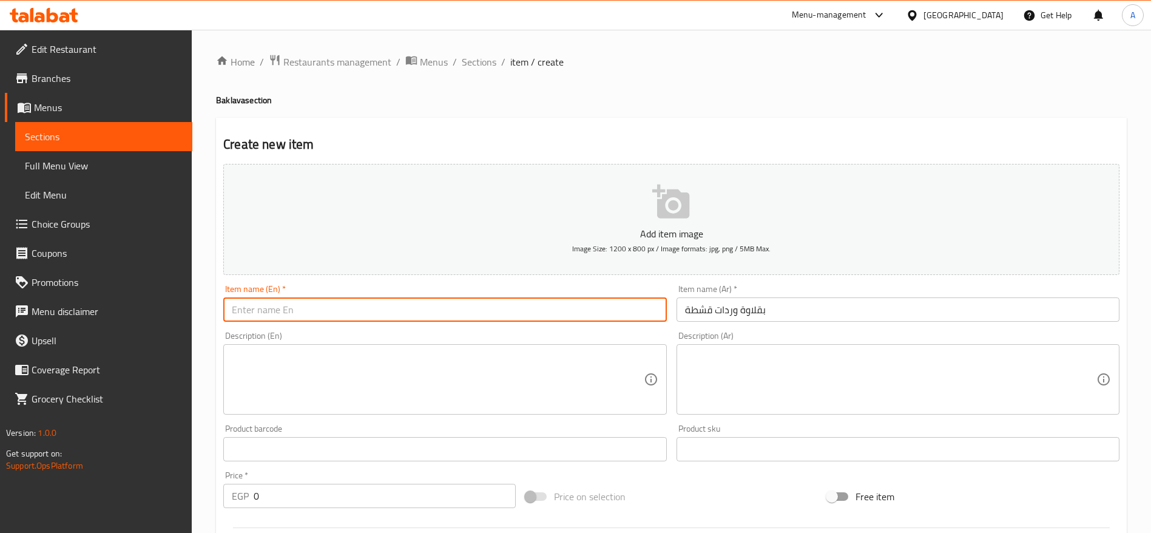
click at [495, 314] on input "text" at bounding box center [444, 309] width 443 height 24
paste input "Baklava Cream Roses"
type input "Baklava Cream Roses"
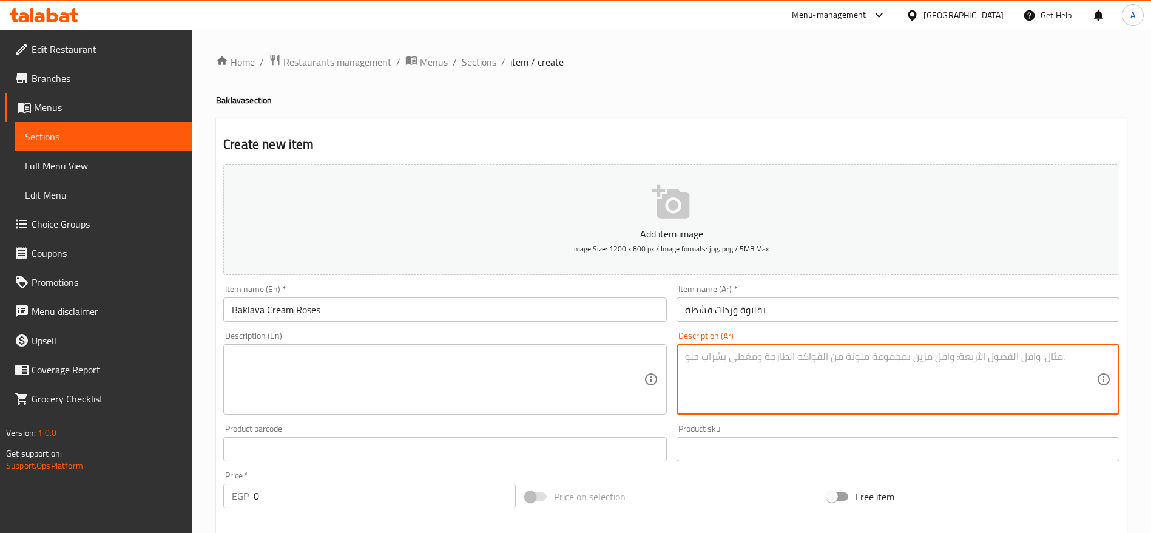
click at [716, 361] on textarea at bounding box center [890, 380] width 411 height 58
paste textarea "بقلاوة محشية بالقشطة الطازجة ومشكلة على شكل وردات أنيقة."
type textarea "بقلاوة محشية بالقشطة الطازجة ومشكلة على شكل وردات أنيقة."
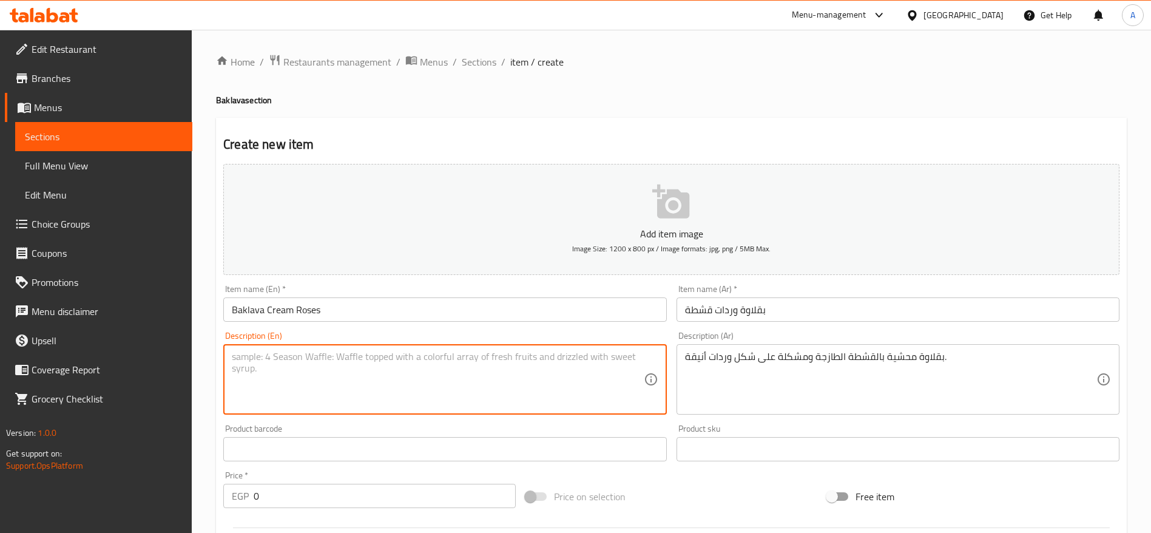
click at [487, 373] on textarea at bounding box center [437, 380] width 411 height 58
paste textarea "Baklava filled with fresh cream, shaped into elegant rose forms"
type textarea "Baklava filled with fresh cream, shaped into elegant rose forms"
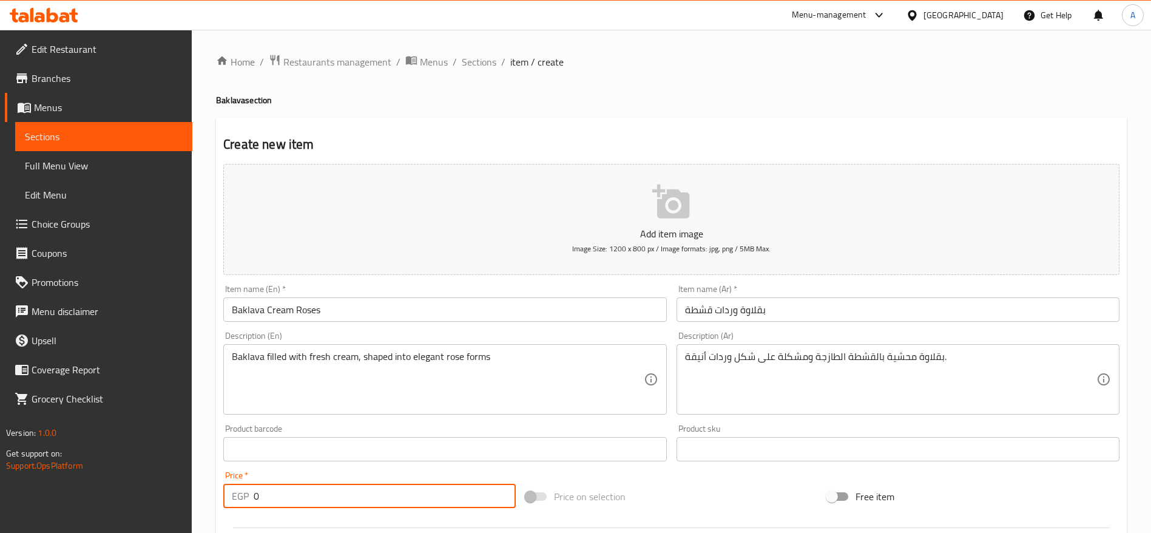
click at [319, 500] on input "0" at bounding box center [385, 496] width 262 height 24
type input "210"
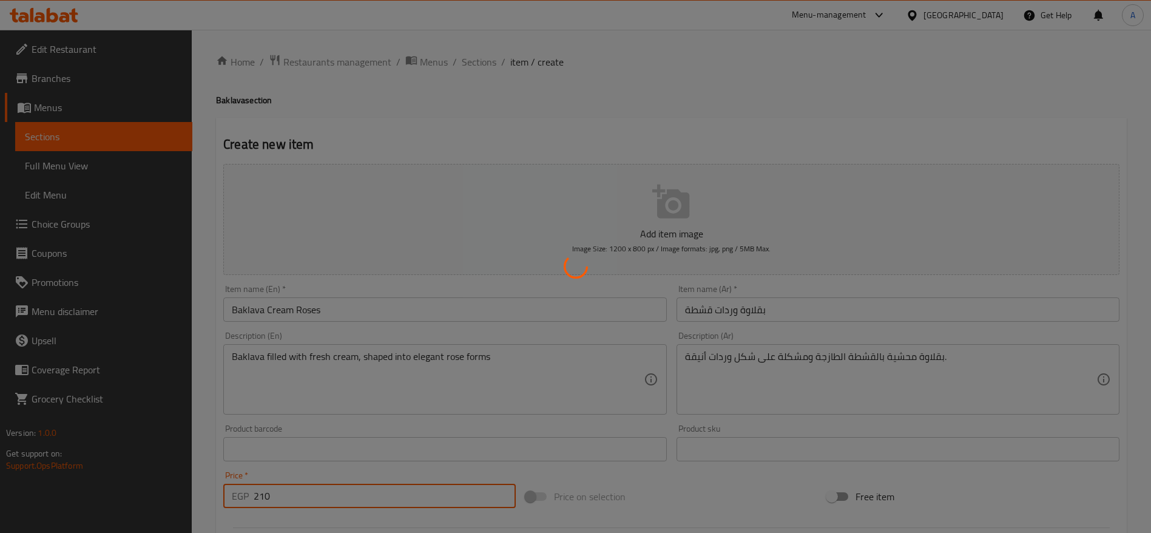
type input "0"
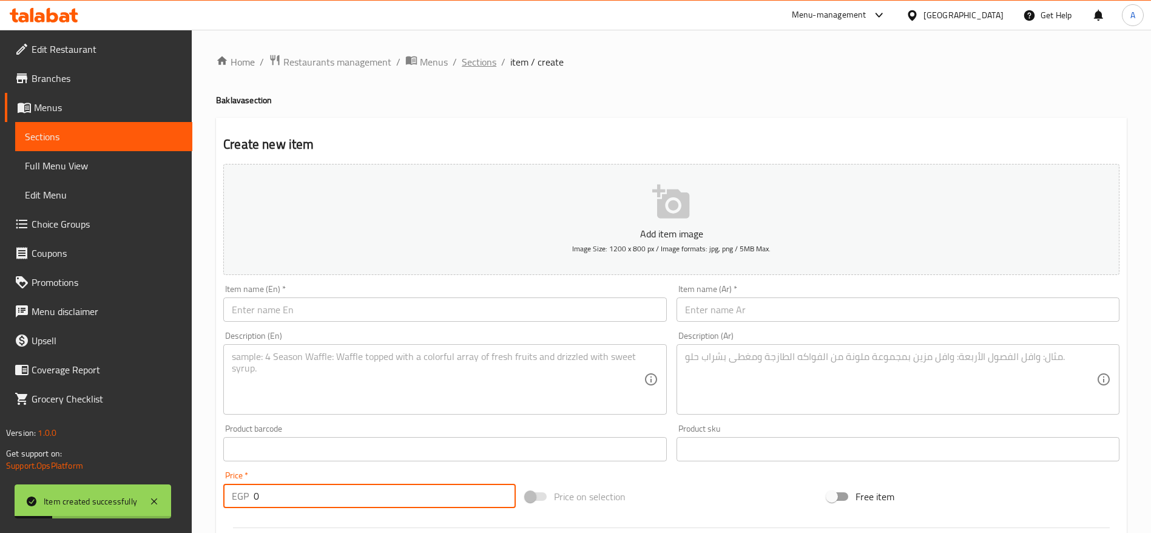
click at [479, 60] on span "Sections" at bounding box center [479, 62] width 35 height 15
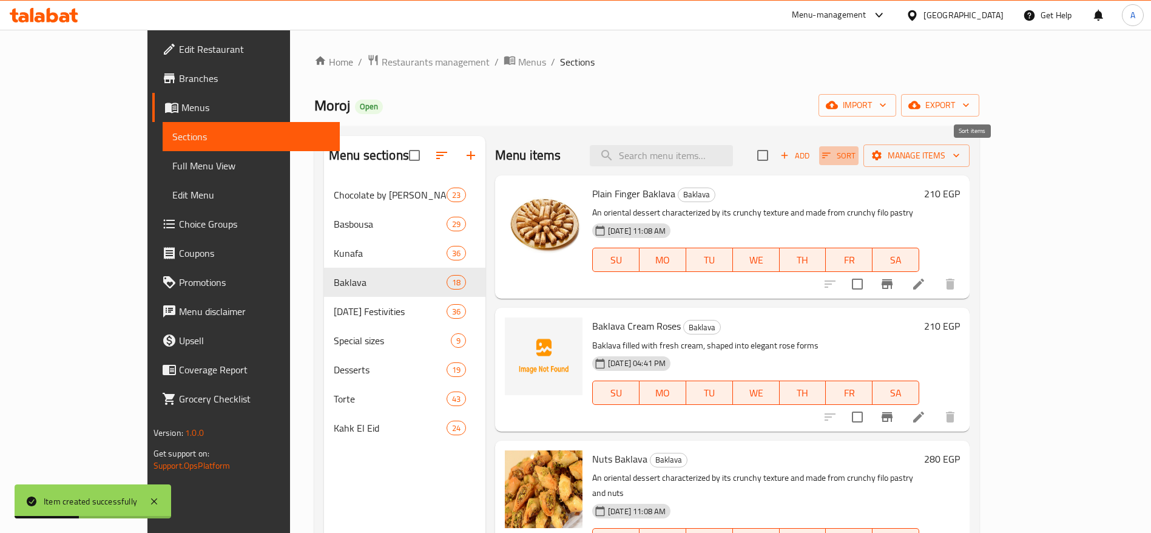
click at [832, 154] on icon "button" at bounding box center [826, 155] width 11 height 11
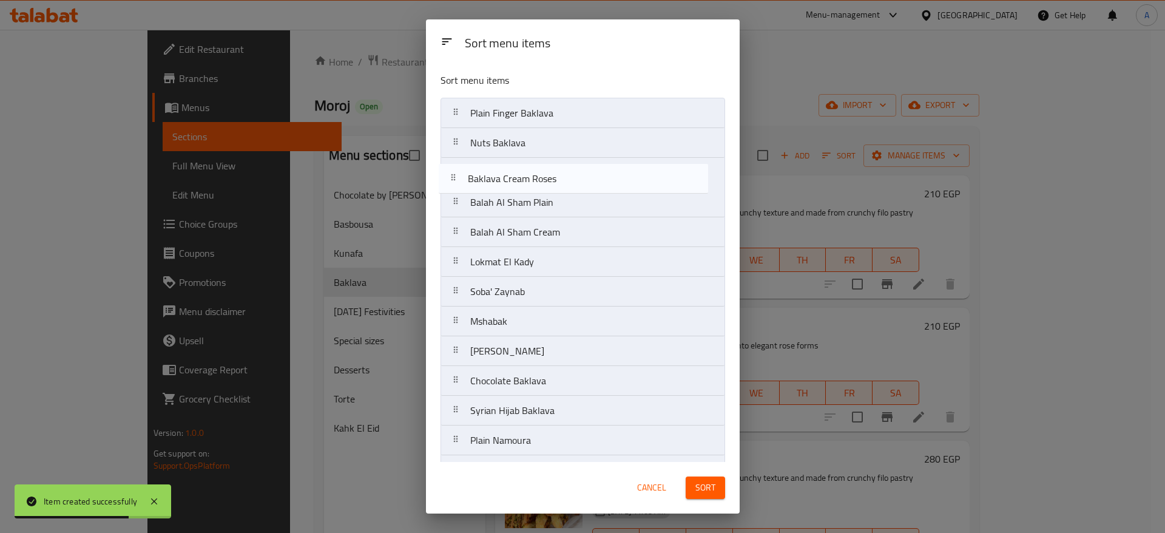
drag, startPoint x: 456, startPoint y: 145, endPoint x: 452, endPoint y: 188, distance: 42.7
click at [452, 188] on nav "Plain Finger Baklava Baklava Cream Roses Nuts Baklava Balah Al Sham Plain Balah…" at bounding box center [583, 366] width 285 height 537
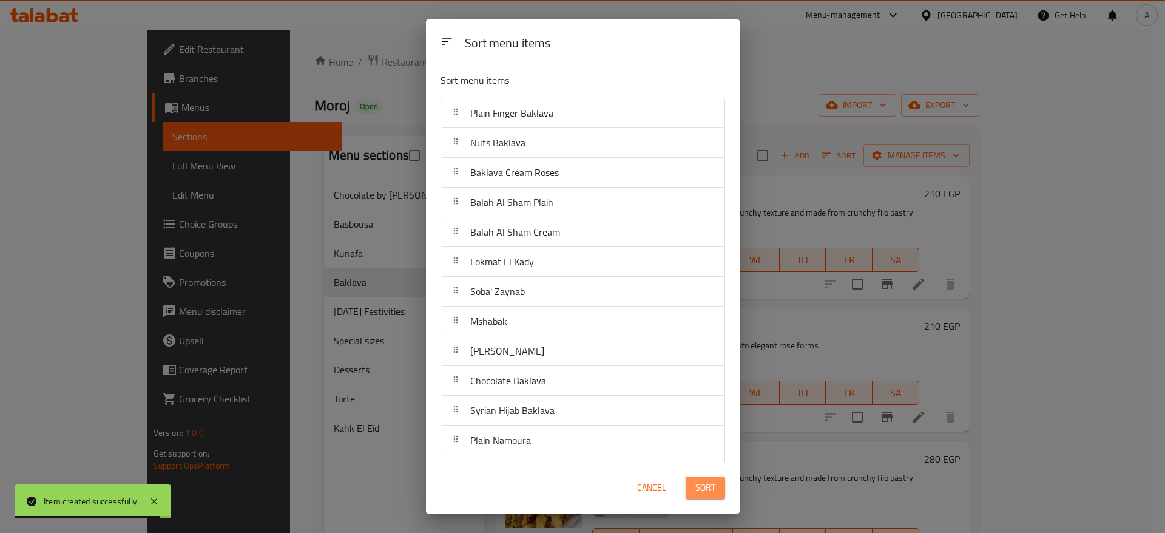
click at [694, 482] on button "Sort" at bounding box center [705, 487] width 39 height 22
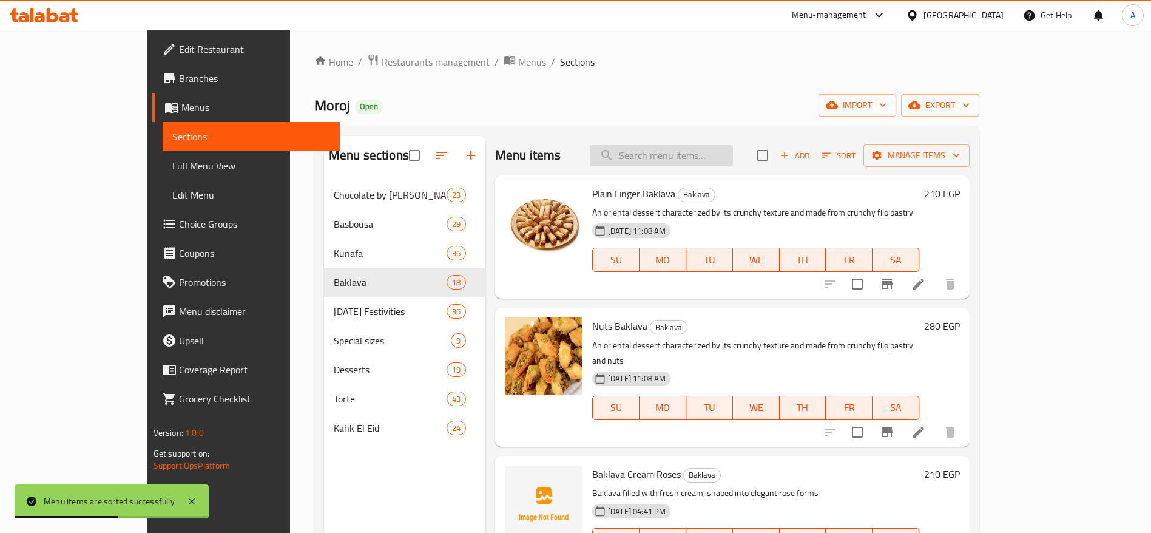
click at [719, 157] on input "search" at bounding box center [661, 155] width 143 height 21
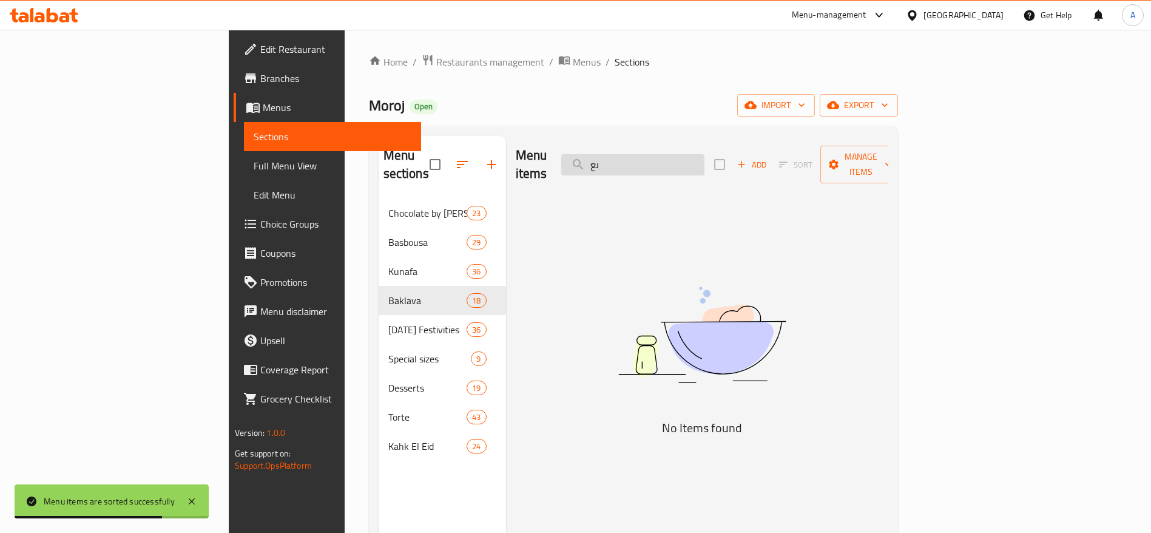
type input "ى"
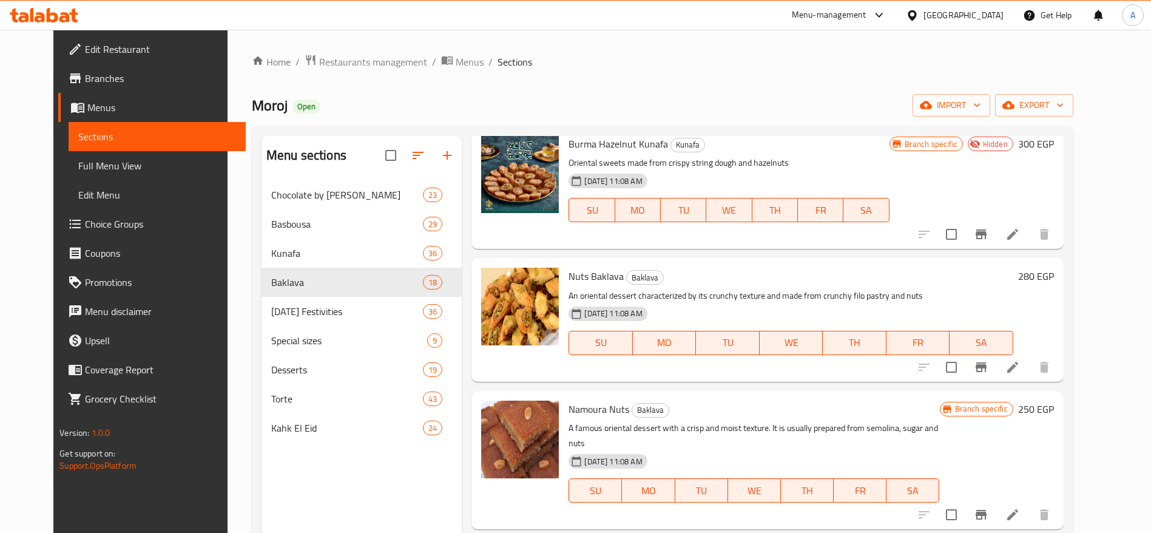
scroll to position [1122, 0]
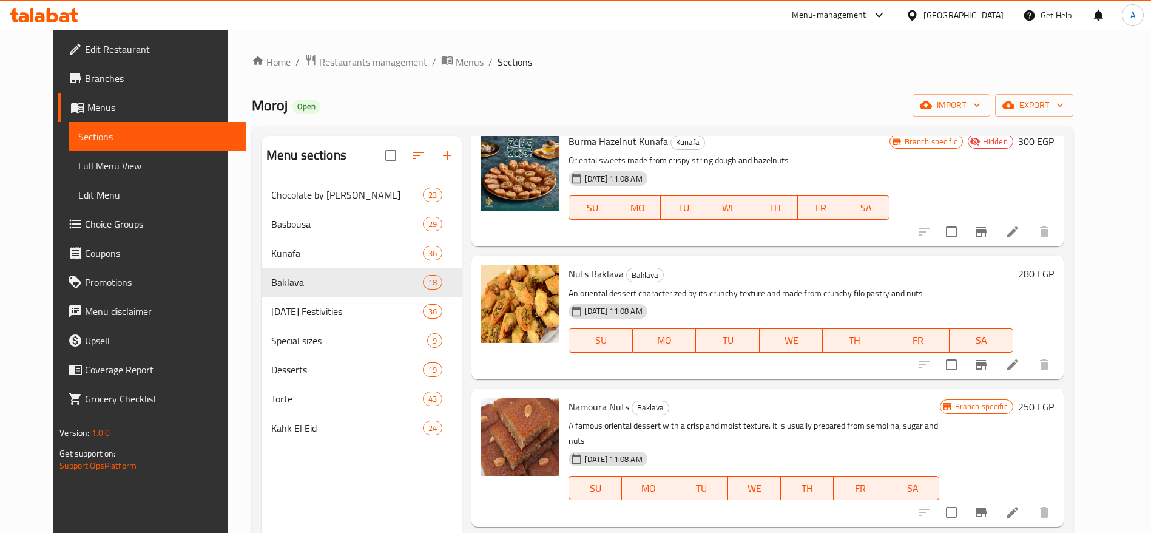
type input "nuts"
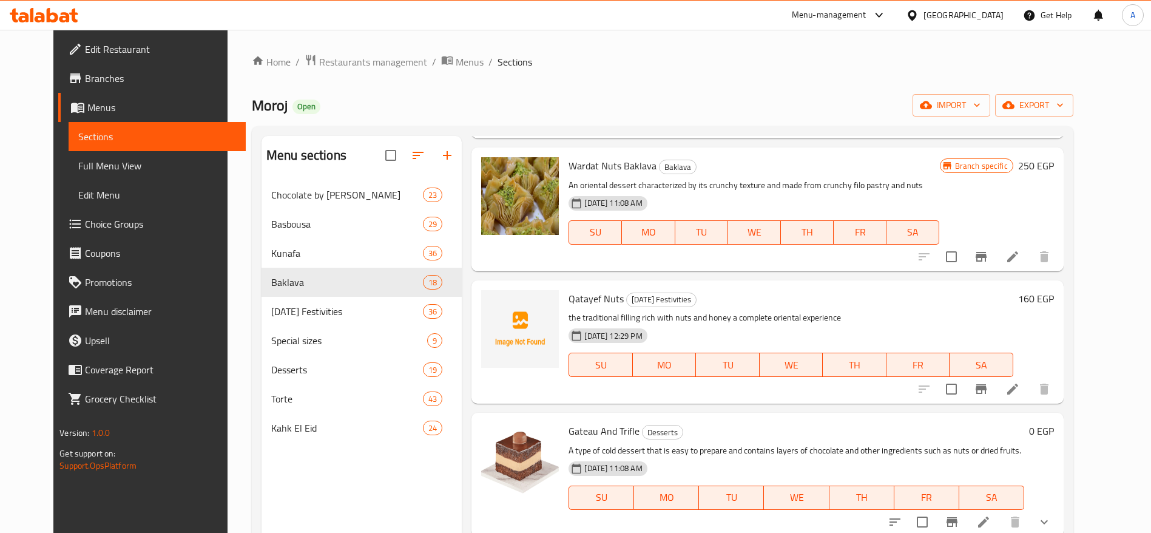
scroll to position [0, 0]
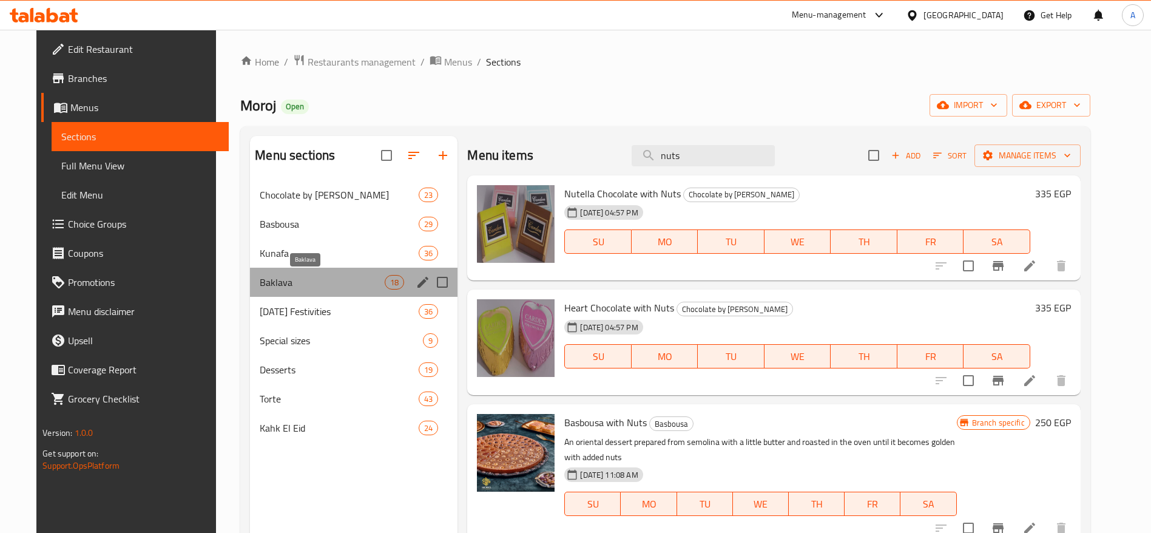
click at [336, 288] on span "Baklava" at bounding box center [322, 282] width 125 height 15
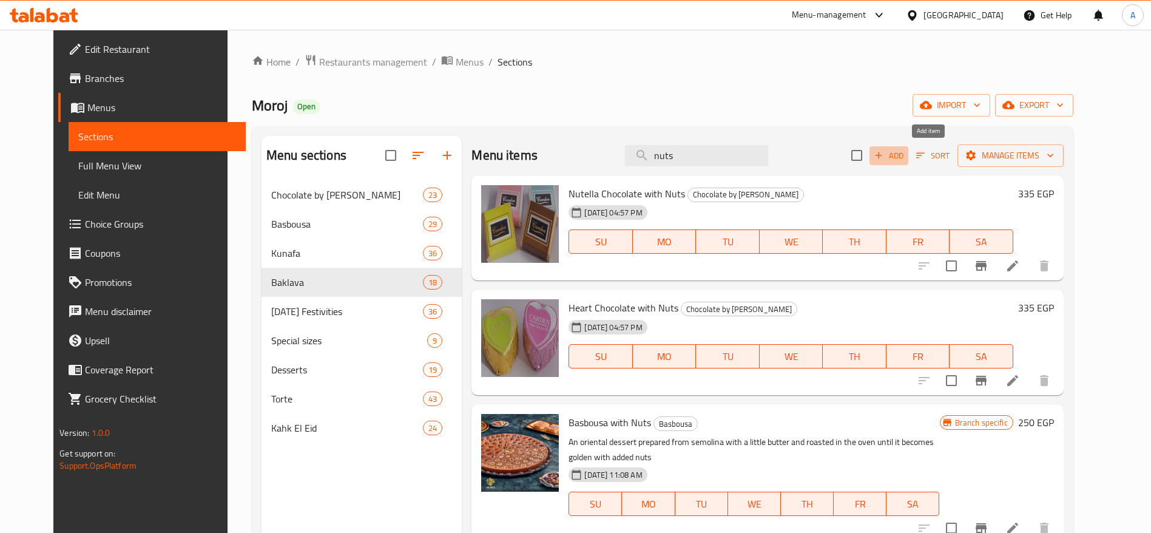
click at [882, 154] on icon "button" at bounding box center [879, 155] width 7 height 7
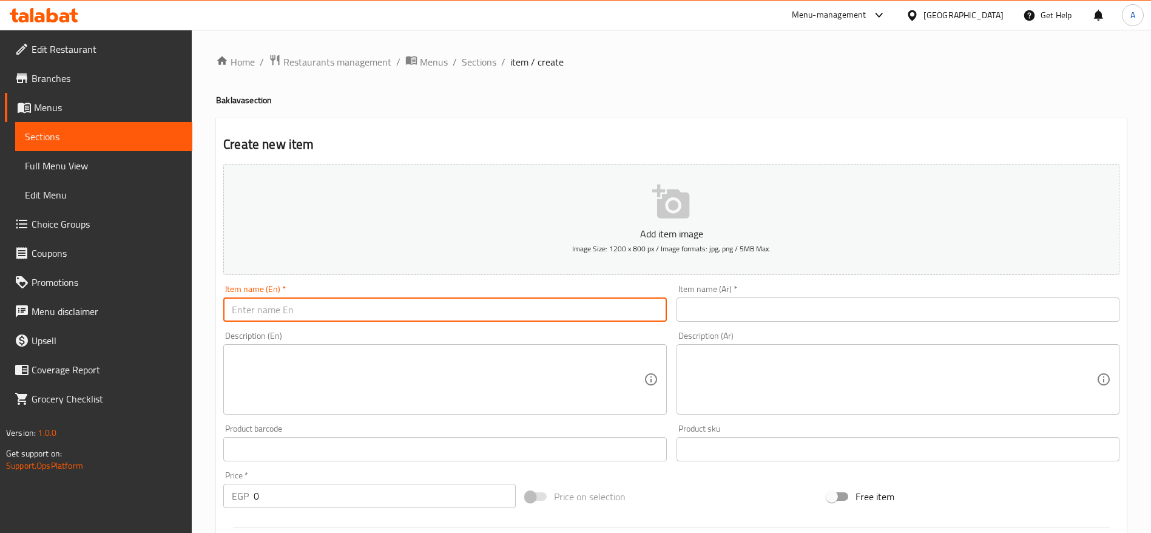
click at [389, 308] on input "text" at bounding box center [444, 309] width 443 height 24
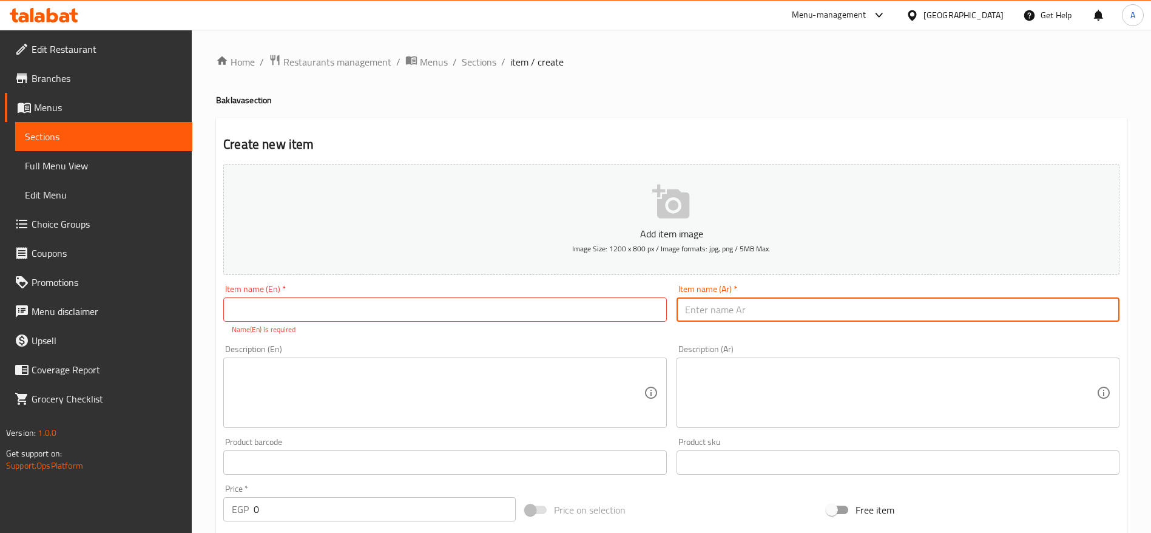
click at [785, 308] on input "text" at bounding box center [898, 309] width 443 height 24
paste input "بقلاوة شوكولاتة بالمكسرات"
type input "بقلاوة شوكولاتة بالمكسرات"
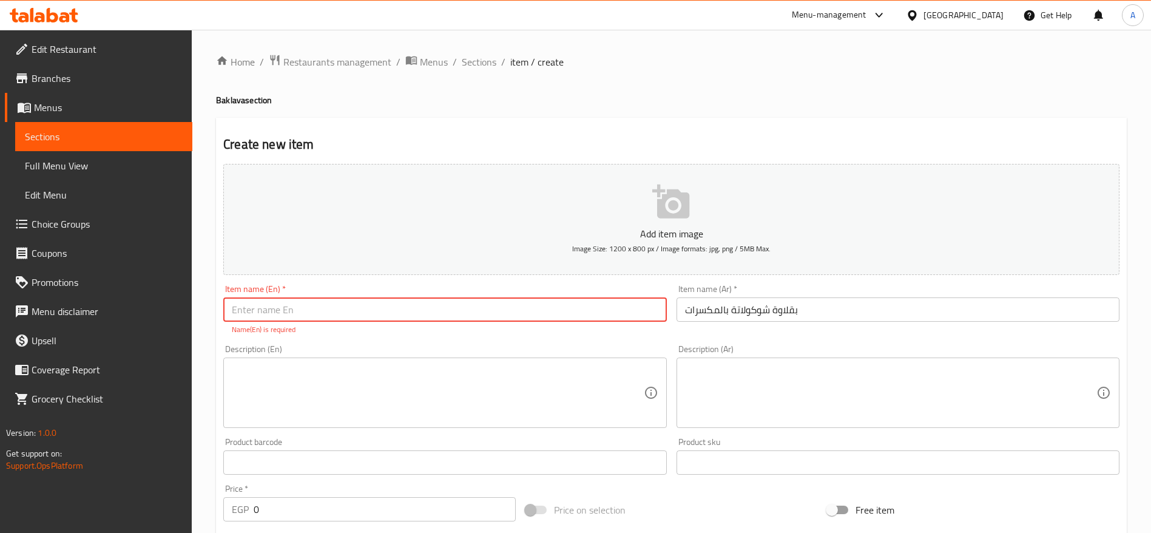
click at [577, 313] on input "text" at bounding box center [444, 309] width 443 height 24
paste input "Chocolate & Nut Baklava"
type input "Chocolate & Nut Baklava"
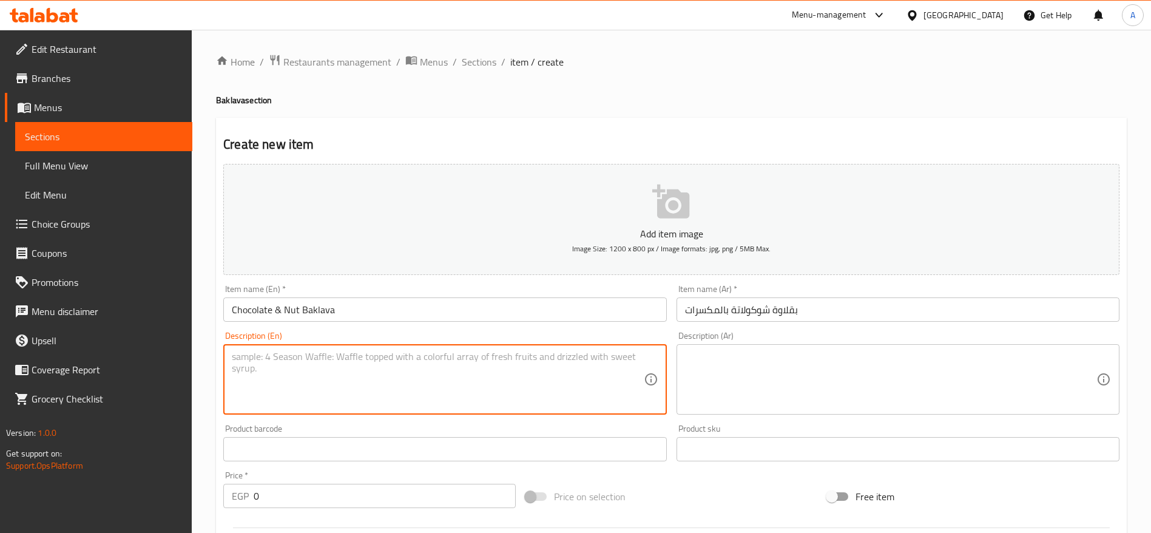
click at [370, 384] on textarea at bounding box center [437, 380] width 411 height 58
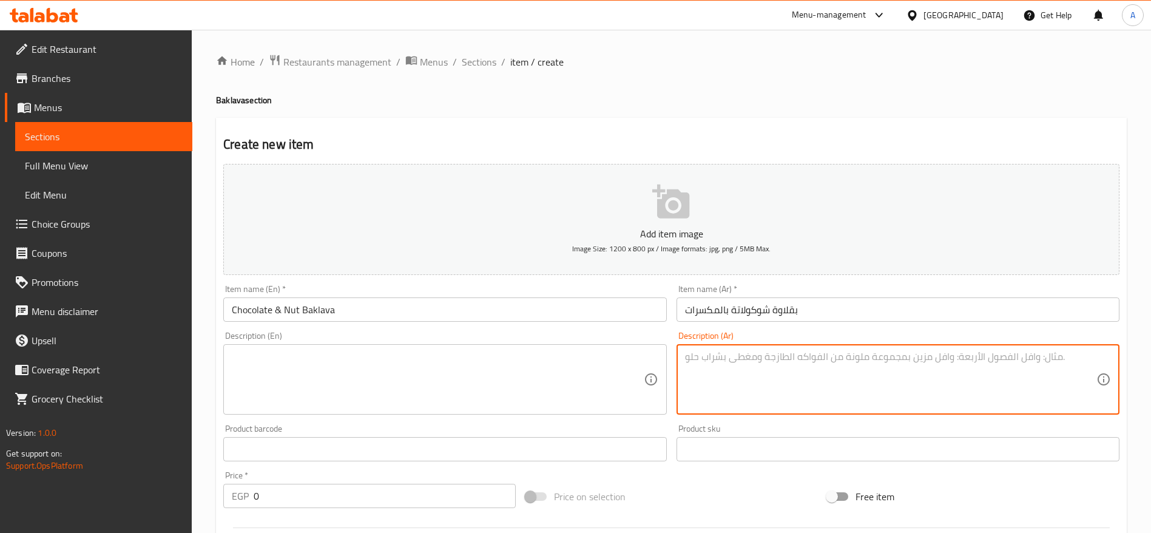
click at [720, 374] on textarea at bounding box center [890, 380] width 411 height 58
paste textarea "طبقات بقلاوة ذهبية محشية بالشوكولاتة الفاخرة والمكسرات المقرمشة."
type textarea "طبقات بقلاوة ذهبية محشية بالشوكولاتة الفاخرة والمكسرات المقرمشة."
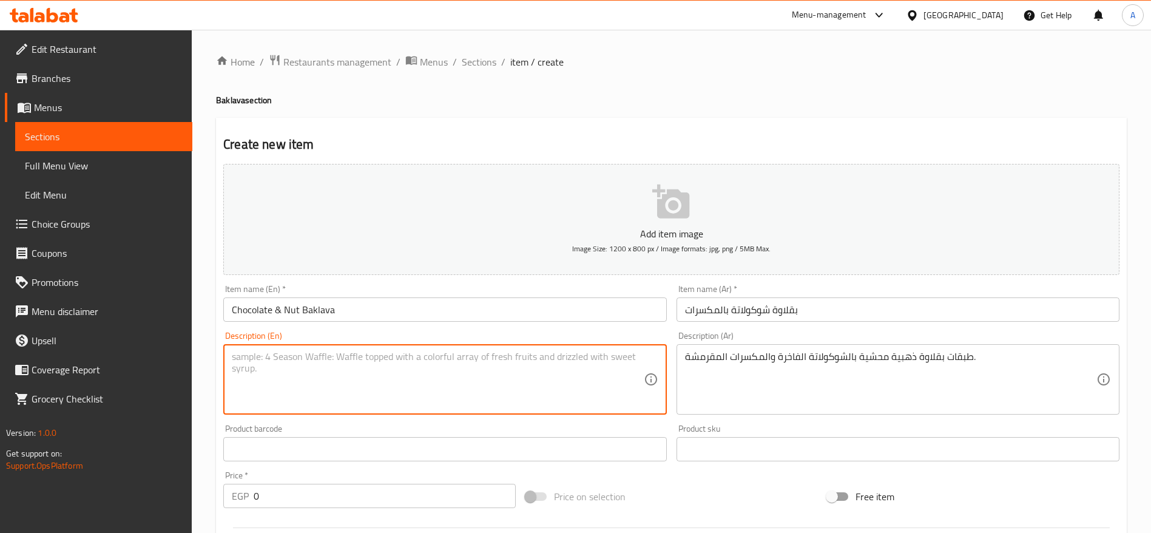
click at [510, 367] on textarea at bounding box center [437, 380] width 411 height 58
paste textarea "Golden baklava layers filled with premium chocolate and crunchy nuts"
type textarea "Golden baklava layers filled with premium chocolate and crunchy nuts"
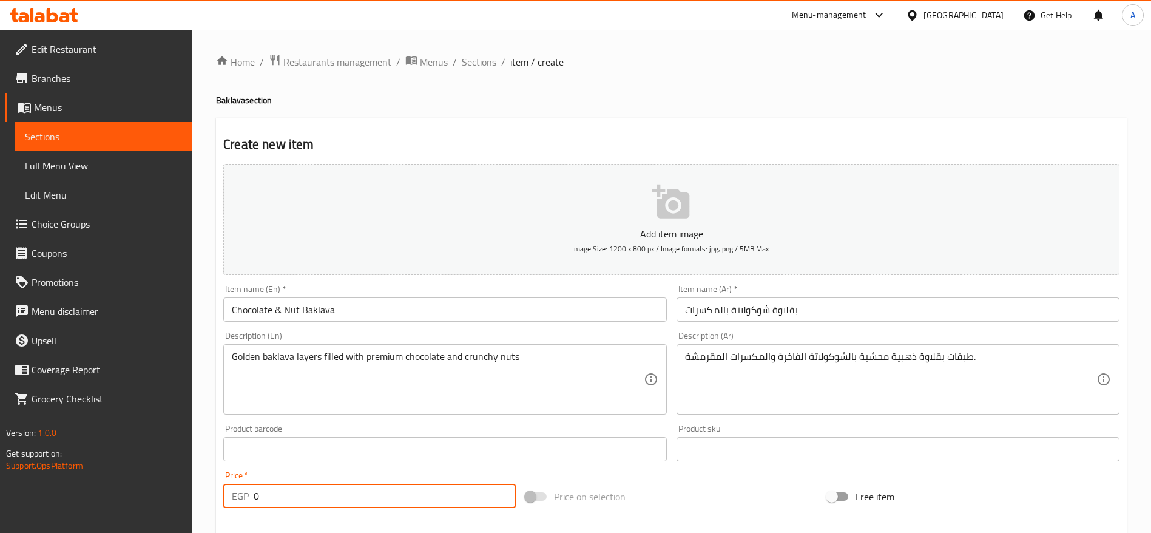
click at [357, 493] on input "0" at bounding box center [385, 496] width 262 height 24
type input "280"
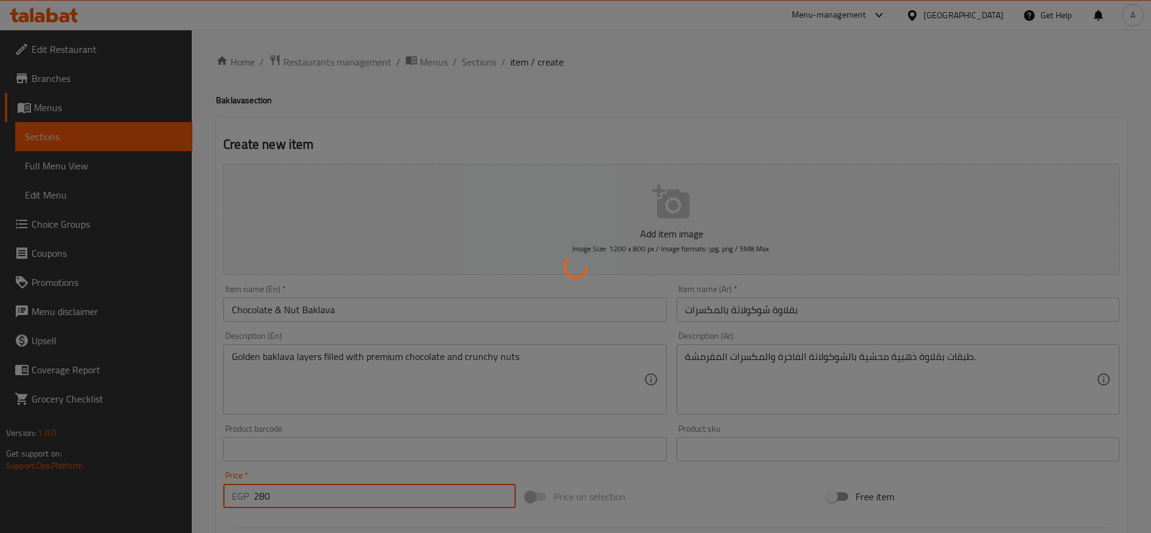
type input "0"
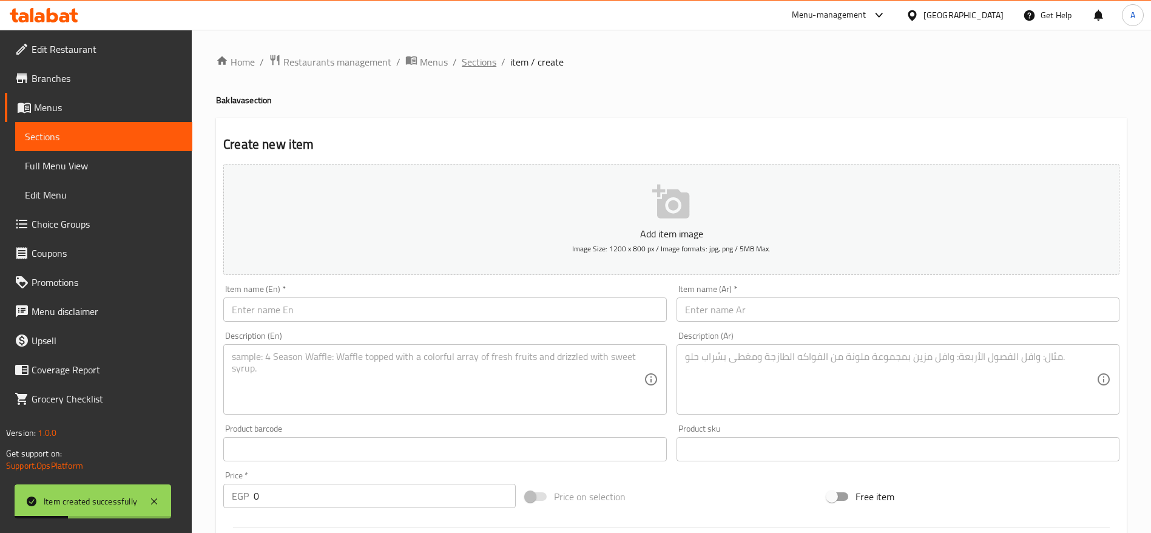
click at [471, 59] on span "Sections" at bounding box center [479, 62] width 35 height 15
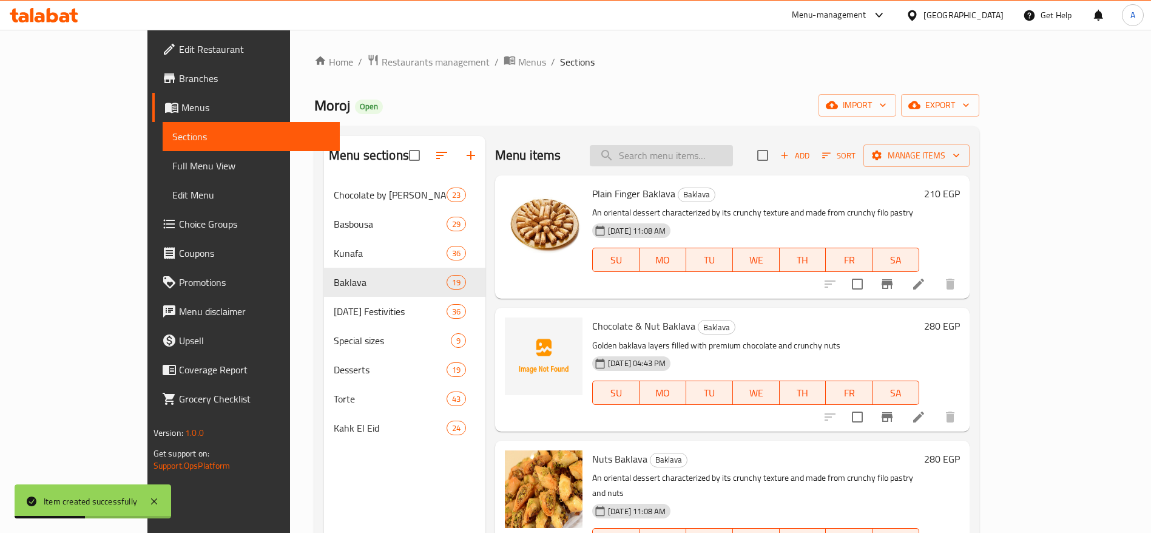
click at [703, 158] on input "search" at bounding box center [661, 155] width 143 height 21
type input "p"
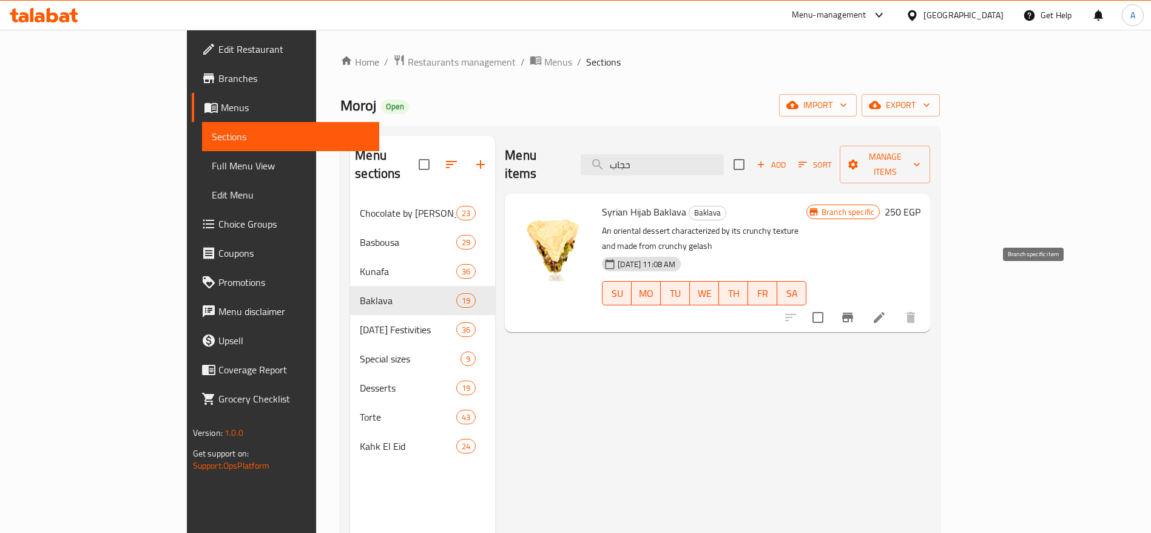
type input "حجاب"
click at [855, 310] on icon "Branch-specific-item" at bounding box center [848, 317] width 15 height 15
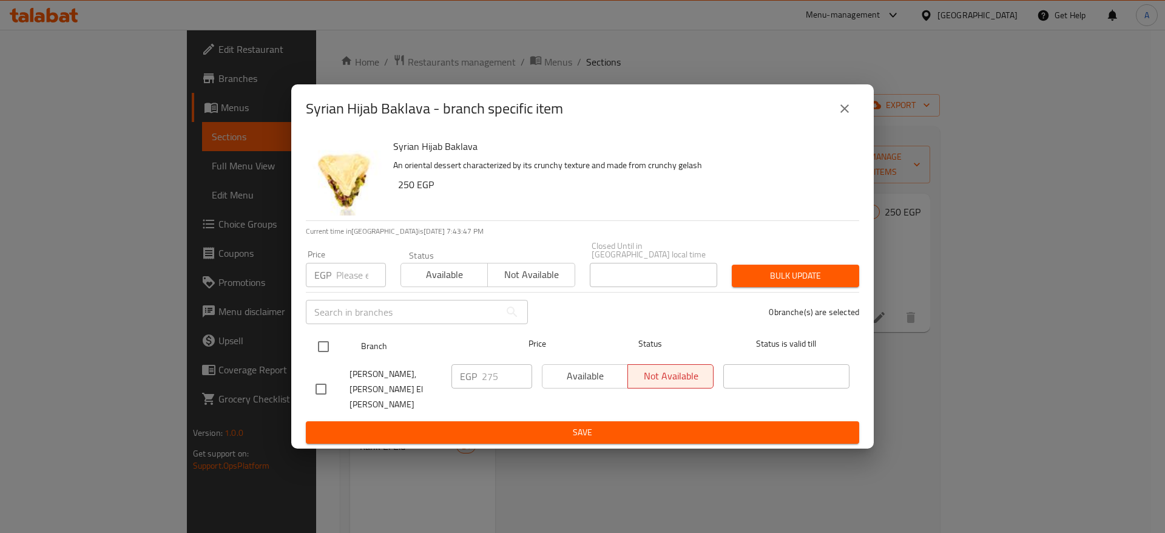
click at [325, 350] on input "checkbox" at bounding box center [323, 346] width 25 height 25
checkbox input "true"
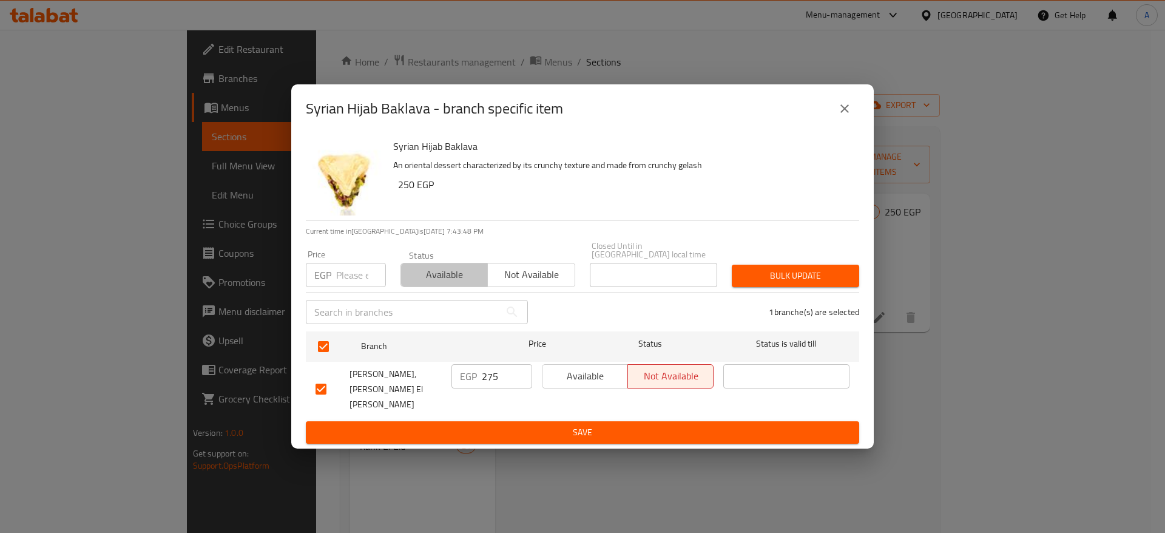
click at [424, 283] on span "Available" at bounding box center [444, 275] width 77 height 18
click at [836, 283] on span "Bulk update" at bounding box center [796, 275] width 108 height 15
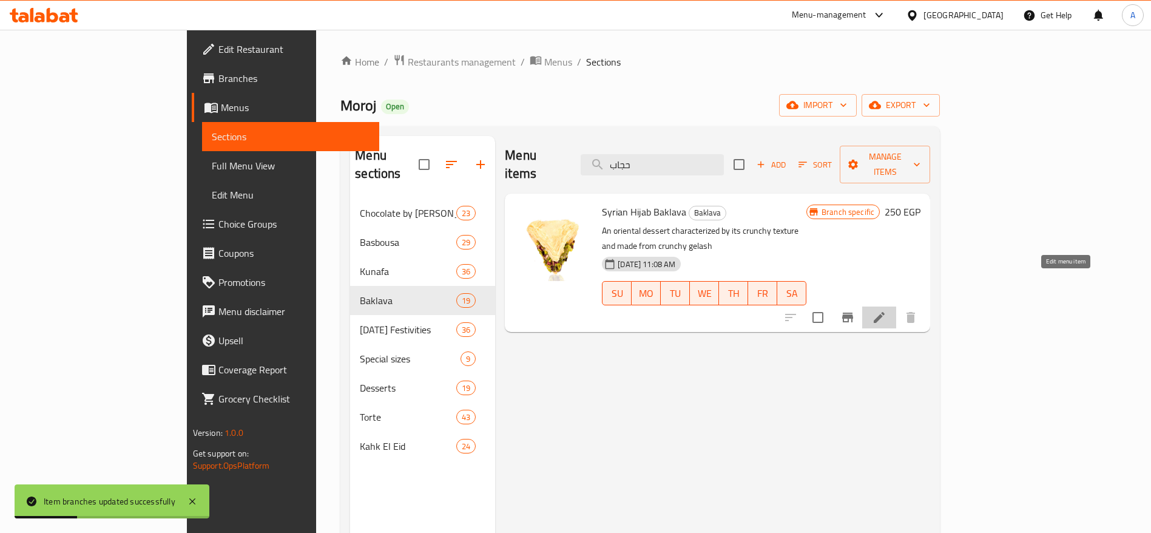
click at [885, 312] on icon at bounding box center [879, 317] width 11 height 11
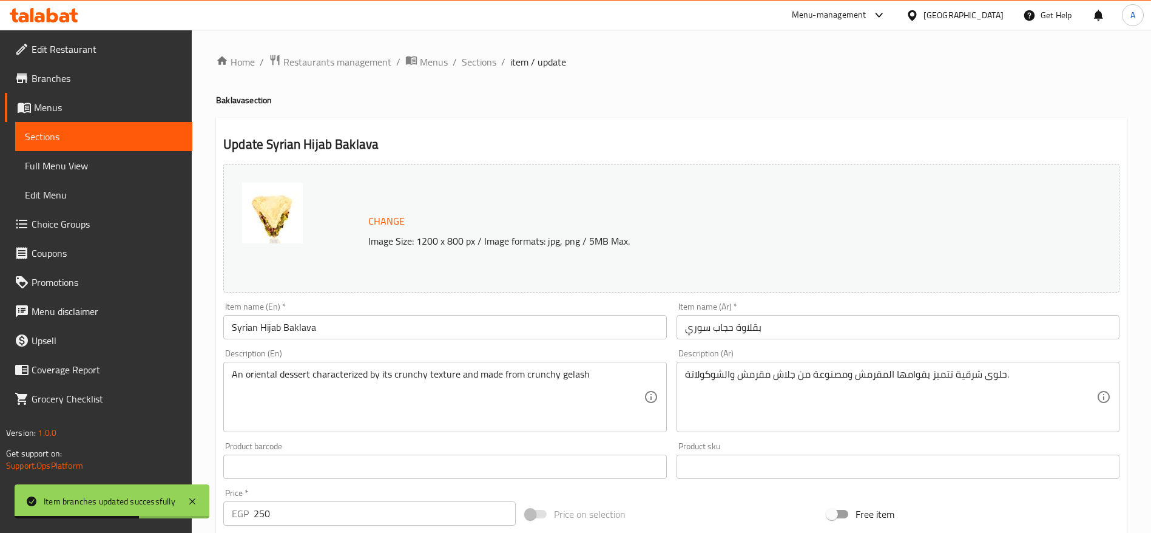
click at [427, 510] on input "250" at bounding box center [385, 513] width 262 height 24
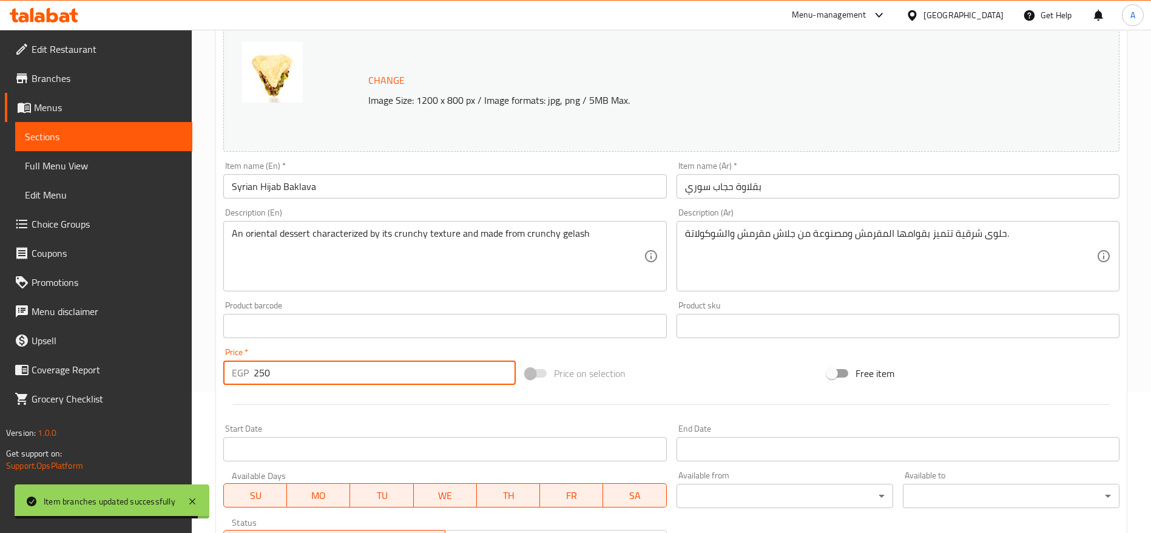
scroll to position [143, 0]
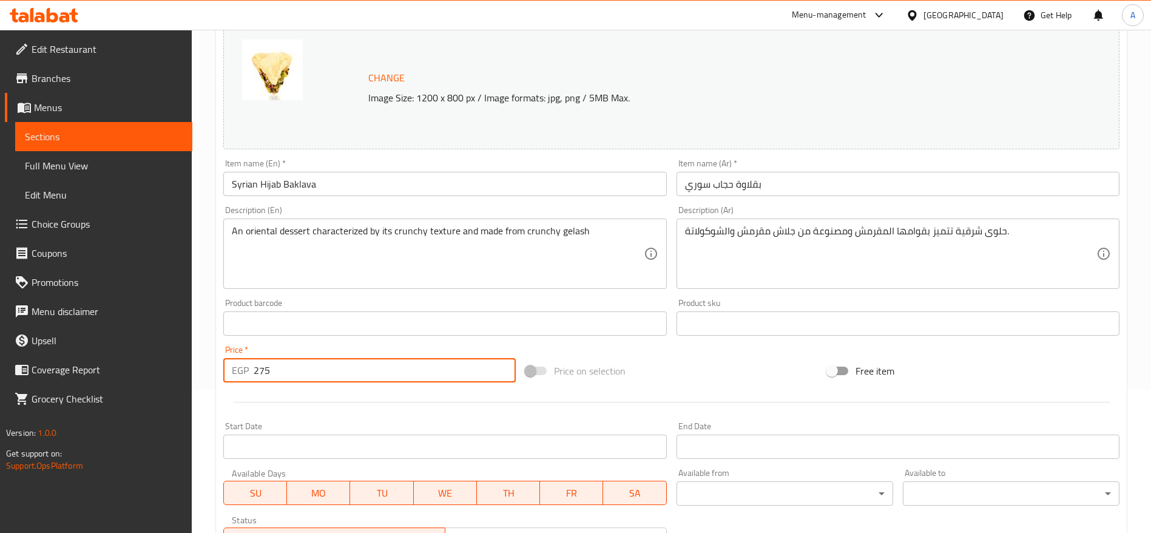
type input "275"
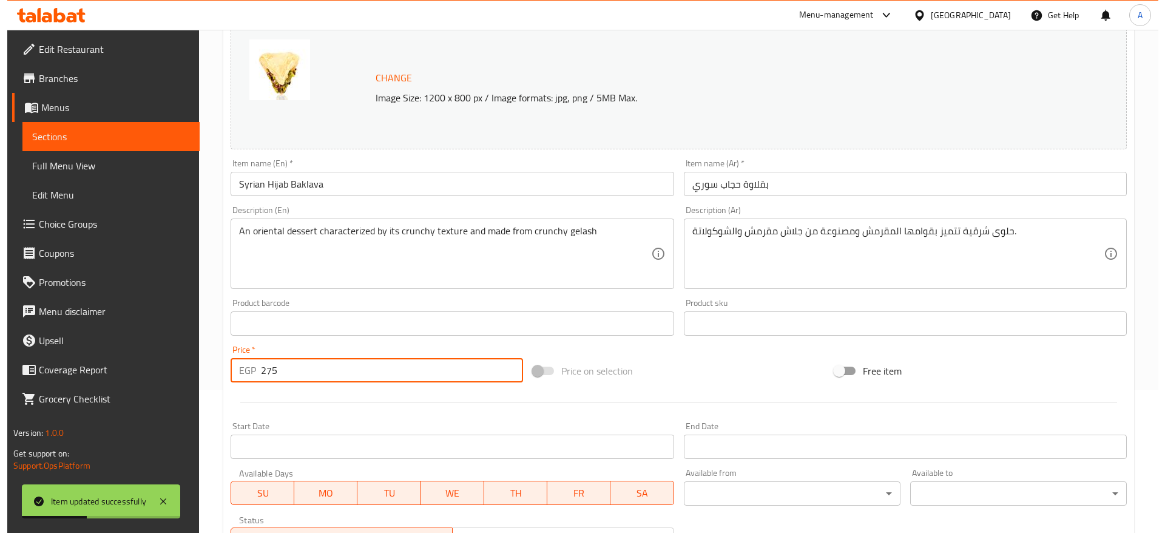
scroll to position [0, 0]
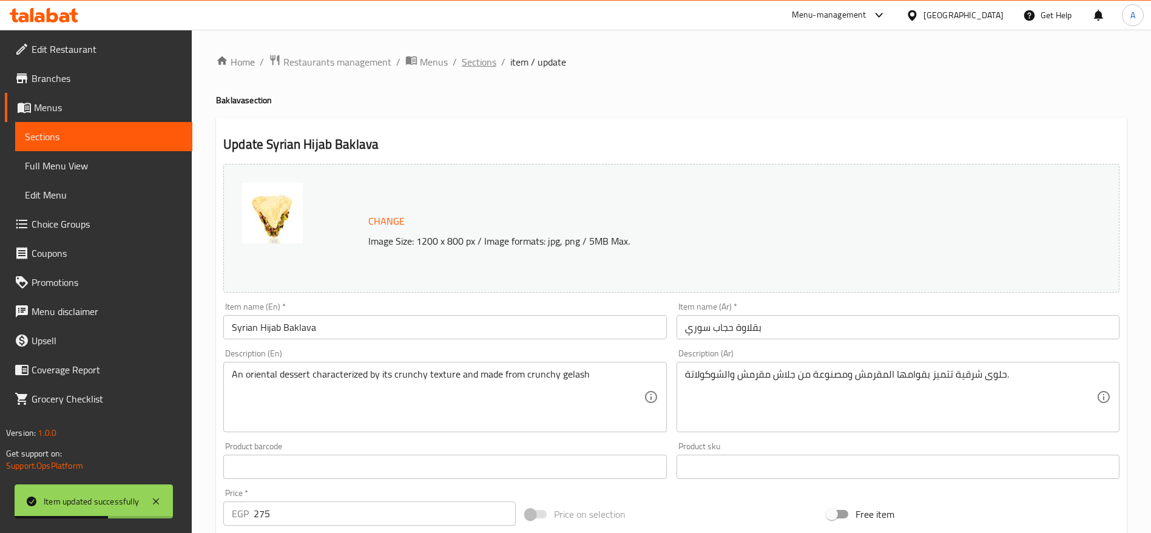
click at [489, 63] on span "Sections" at bounding box center [479, 62] width 35 height 15
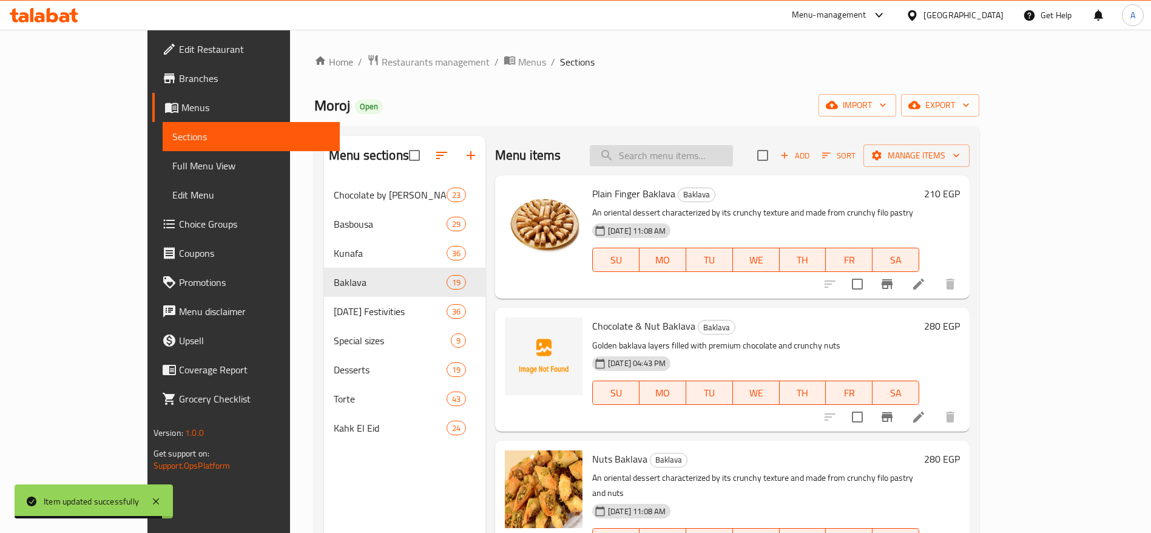
click at [733, 152] on input "search" at bounding box center [661, 155] width 143 height 21
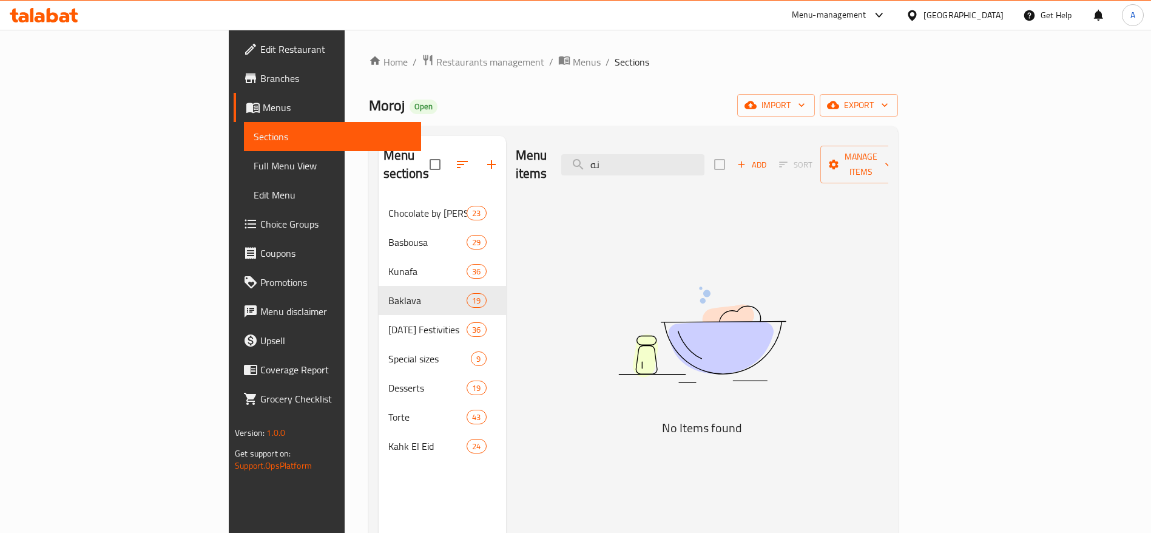
type input "ن"
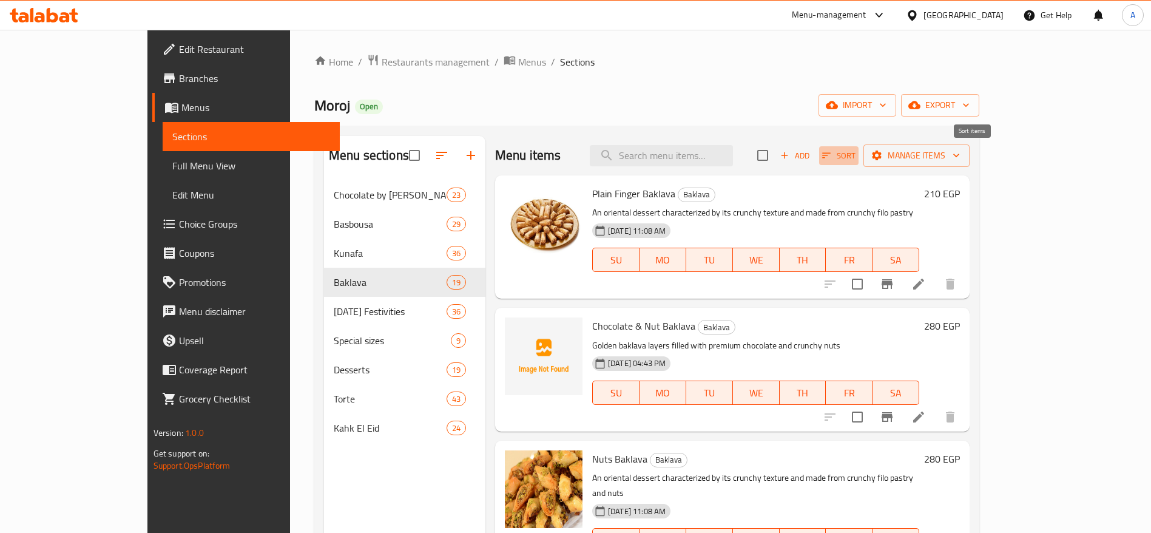
click at [832, 159] on icon "button" at bounding box center [826, 155] width 11 height 11
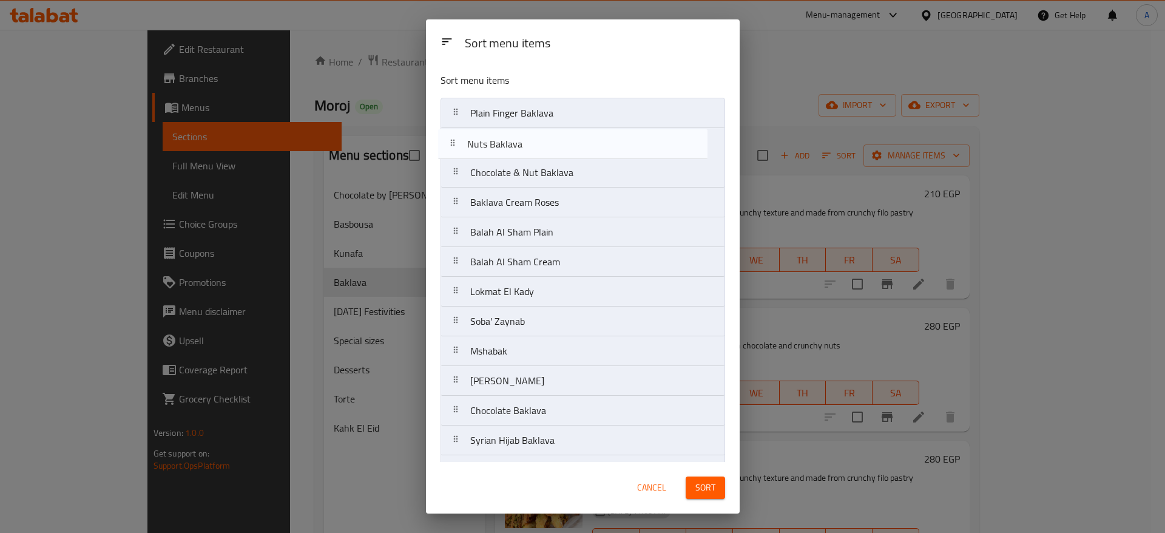
drag, startPoint x: 455, startPoint y: 181, endPoint x: 453, endPoint y: 150, distance: 31.0
click at [453, 150] on nav "Plain Finger Baklava Chocolate & Nut Baklava Nuts Baklava Baklava Cream Roses B…" at bounding box center [583, 381] width 285 height 566
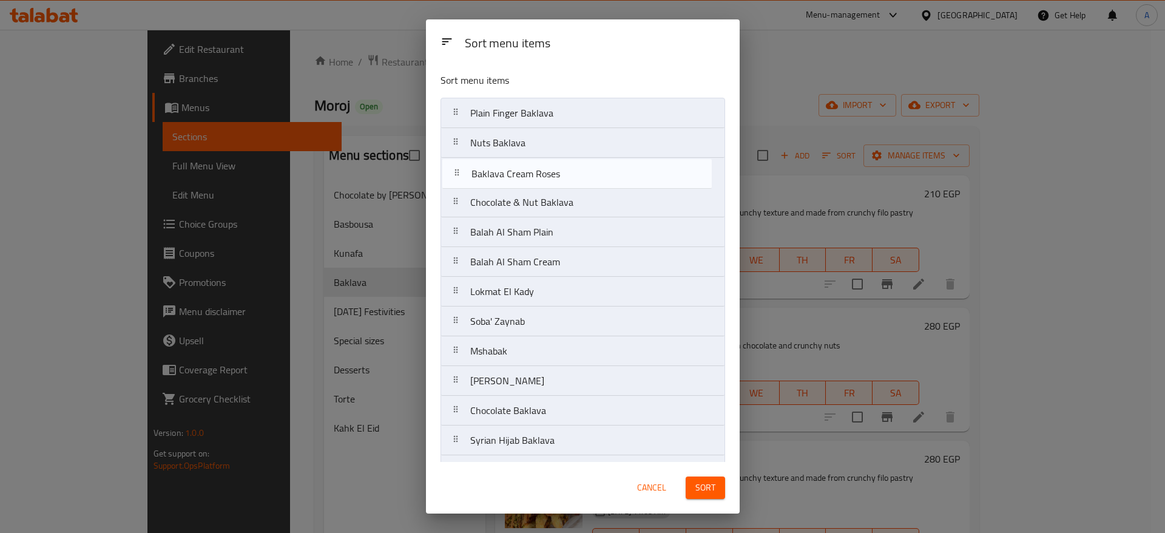
drag, startPoint x: 453, startPoint y: 206, endPoint x: 453, endPoint y: 173, distance: 32.8
click at [453, 173] on nav "Plain Finger Baklava Nuts Baklava Chocolate & Nut Baklava Baklava Cream Roses B…" at bounding box center [583, 381] width 285 height 566
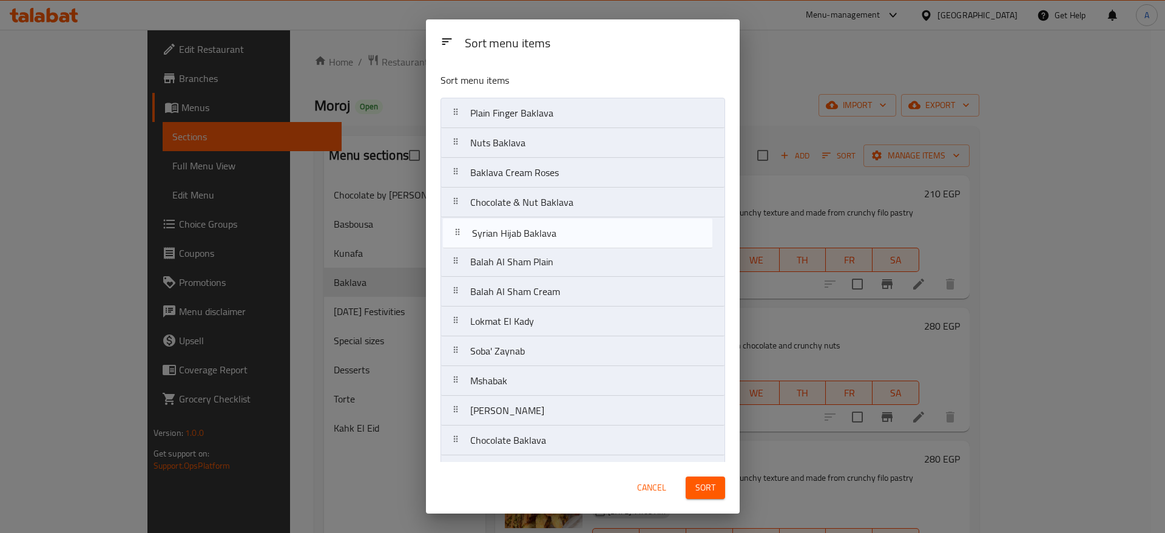
click at [465, 234] on nav "Plain Finger Baklava Nuts Baklava Baklava Cream Roses Chocolate & Nut Baklava B…" at bounding box center [583, 381] width 285 height 566
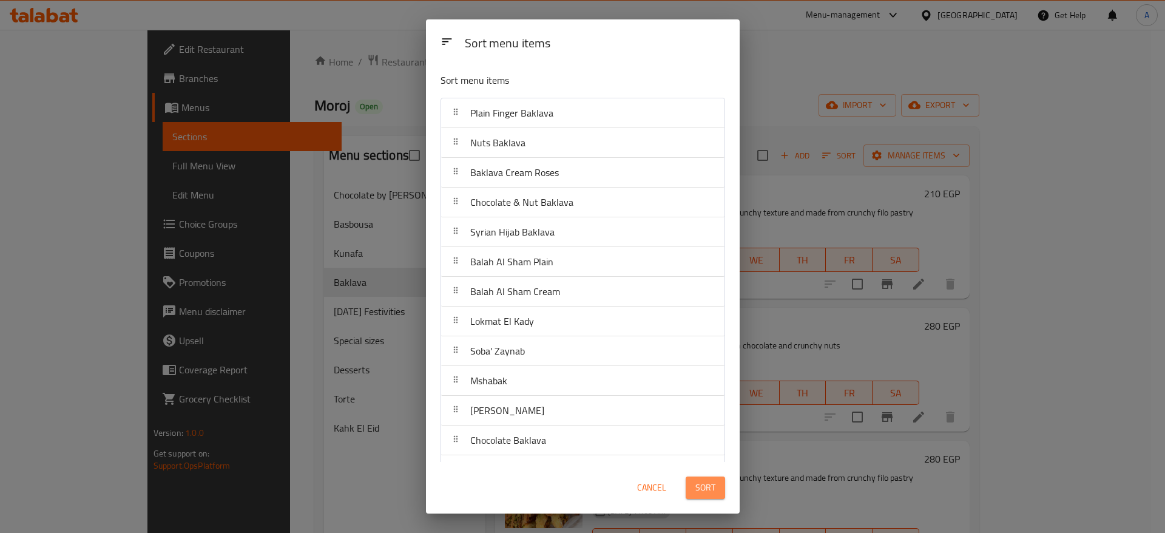
click at [710, 488] on span "Sort" at bounding box center [706, 487] width 20 height 15
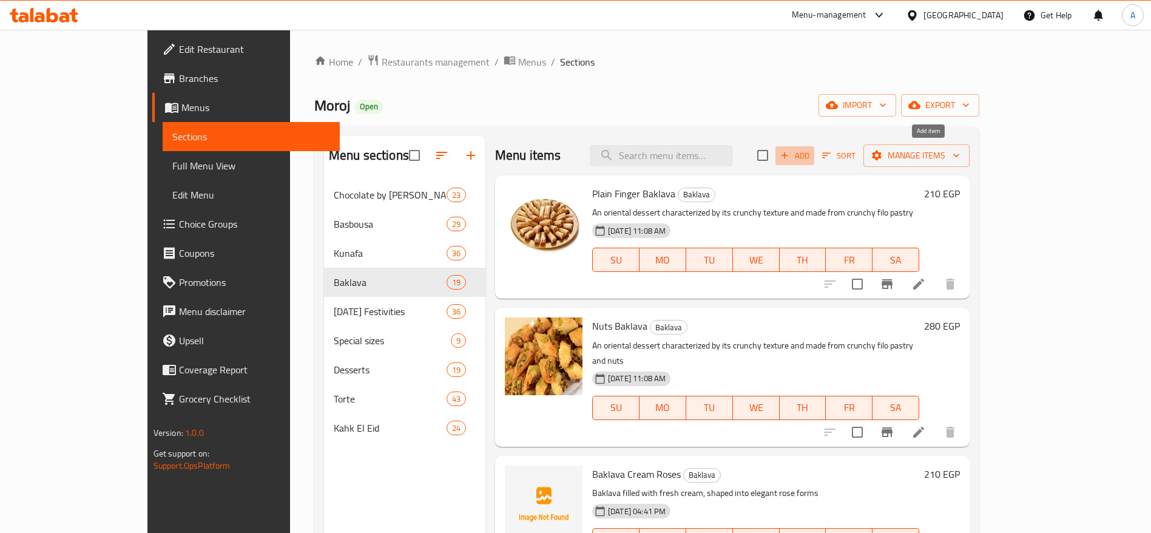
click at [811, 161] on span "Add" at bounding box center [795, 156] width 33 height 14
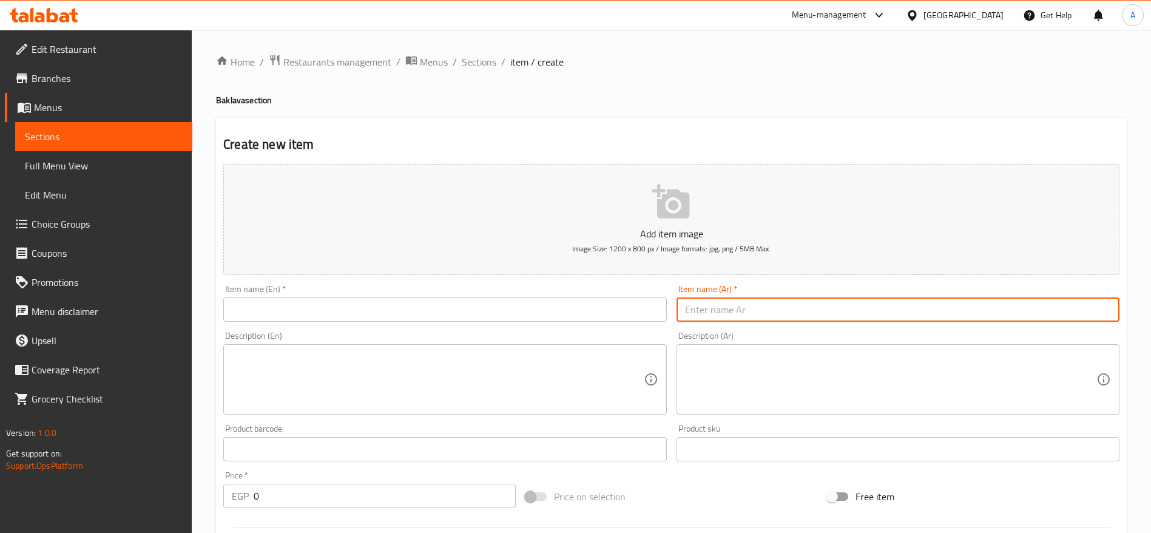
click at [807, 314] on input "text" at bounding box center [898, 309] width 443 height 24
paste input "بقلاوة نهش بالقشطة"
type input "بقلاوة نهش بالقشطة"
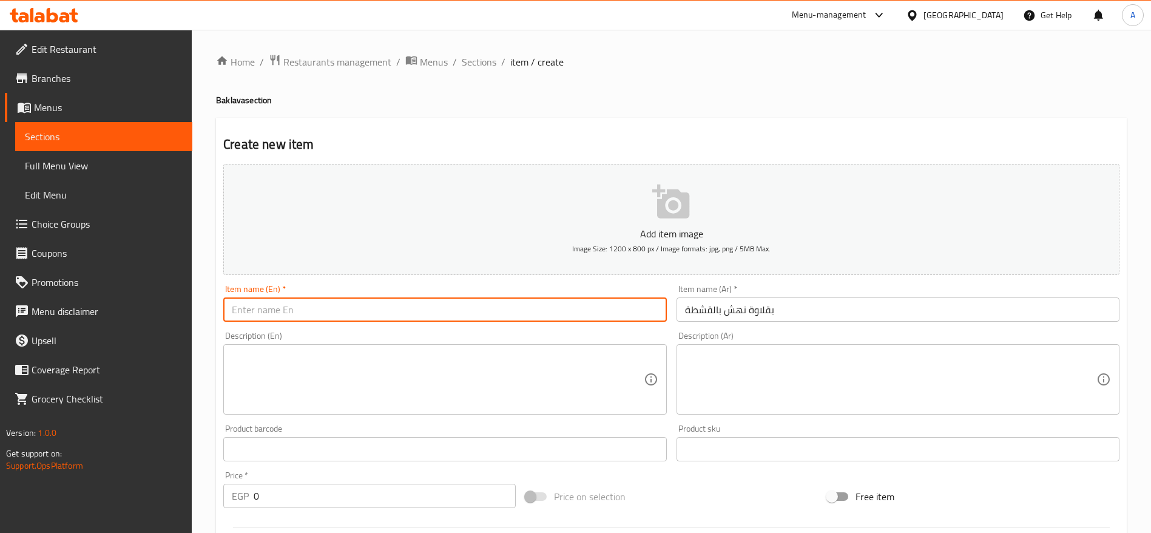
click at [481, 299] on input "text" at bounding box center [444, 309] width 443 height 24
paste input "Nahsh Baklava with Cream"
type input "Nahsh Baklava with Cream"
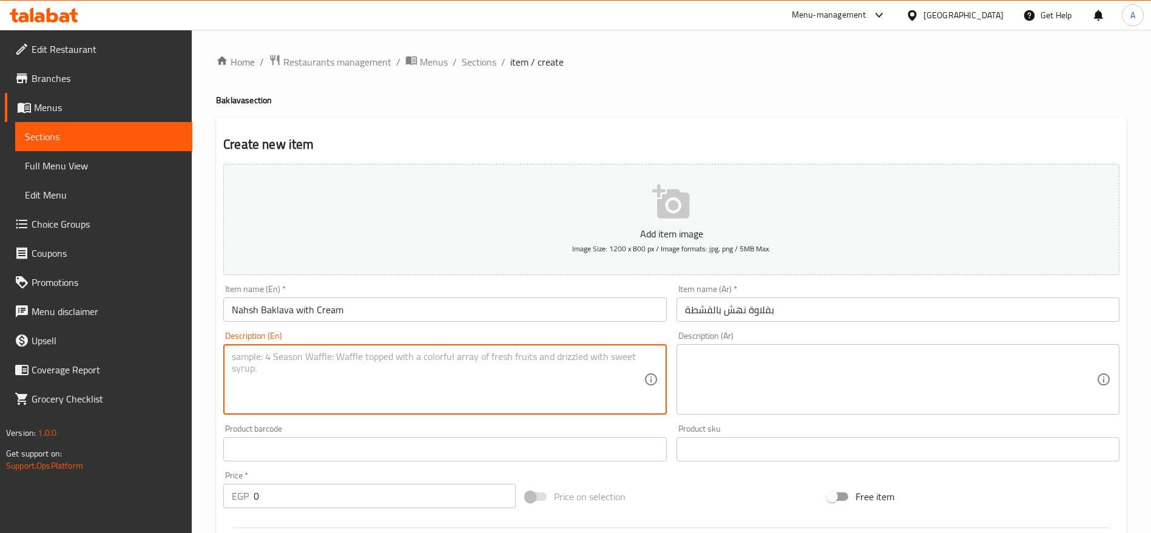
click at [387, 358] on textarea at bounding box center [437, 380] width 411 height 58
paste textarea "قطع بقلاوة مقرمشة محشية بالقشطة الطازجة بطعم غني ومميز."
type textarea "قطع بقلاوة مقرمشة محشية بالقشطة الطازجة بطعم غني ومميز."
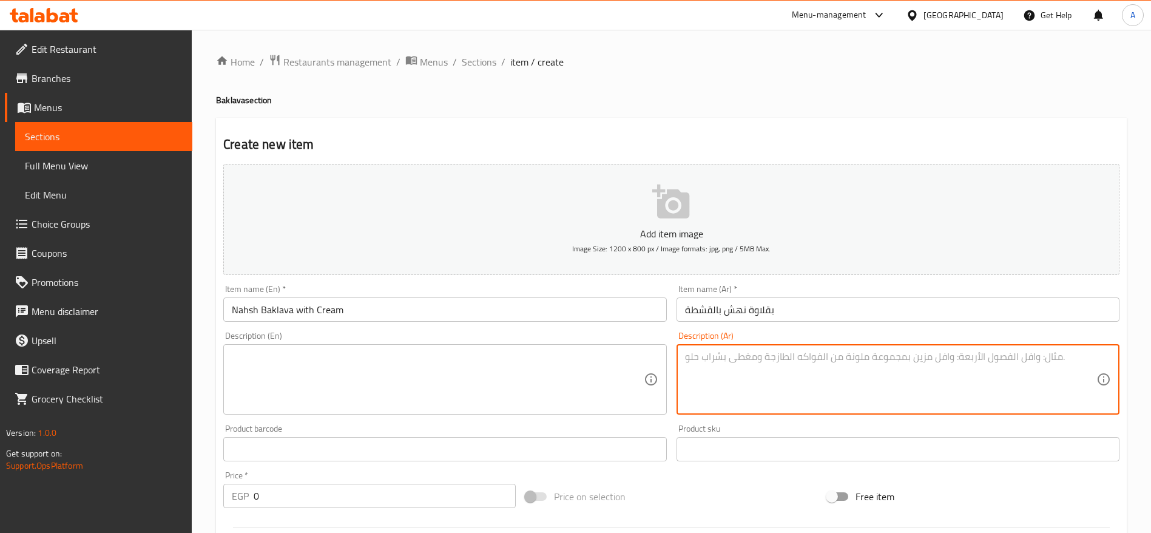
click at [734, 364] on textarea at bounding box center [890, 380] width 411 height 58
paste textarea "قطع بقلاوة مقرمشة محشية بالقشطة الطازجة بطعم غني ومميز."
type textarea "قطع بقلاوة مقرمشة محشية بالقشطة الطازجة بطعم غني ومميز."
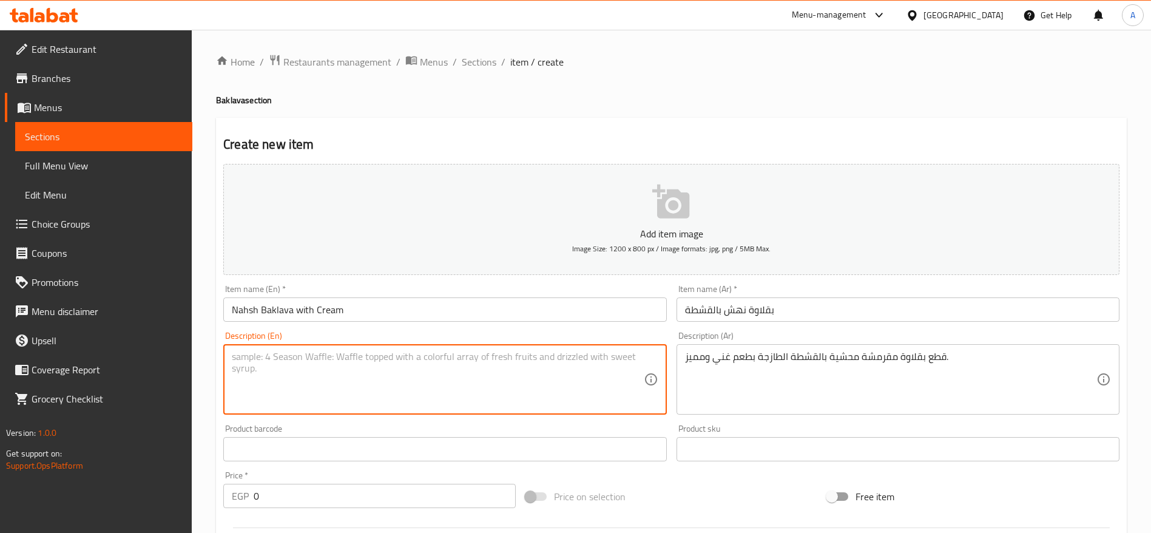
click at [536, 367] on textarea at bounding box center [437, 380] width 411 height 58
paste textarea "Crunchy Nahsh baklava pieces filled with rich fresh cream"
type textarea "Crunchy Nahsh baklava pieces filled with rich fresh cream"
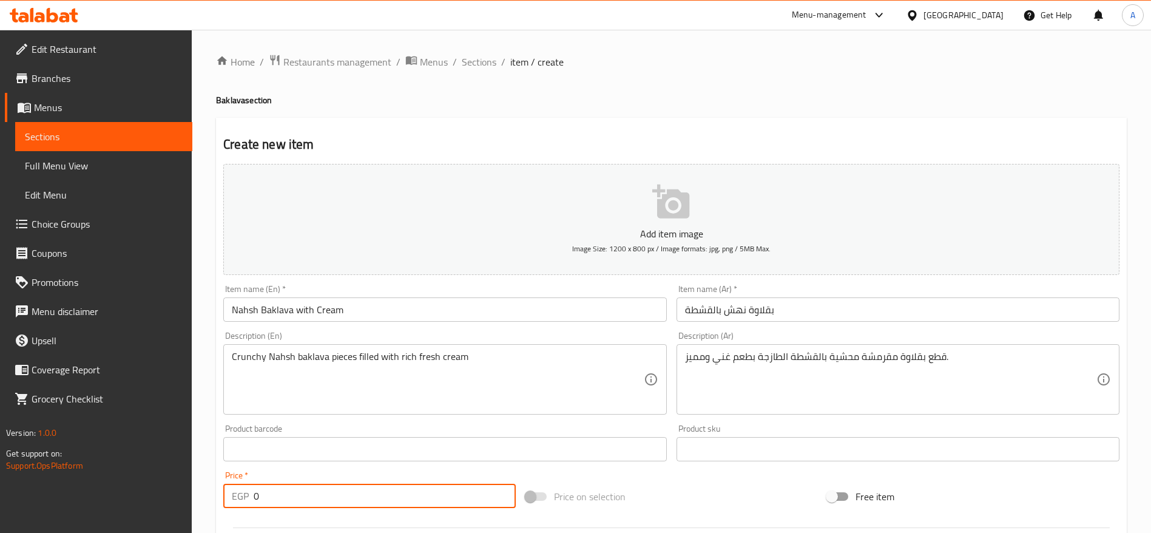
click at [337, 499] on input "0" at bounding box center [385, 496] width 262 height 24
type input "210"
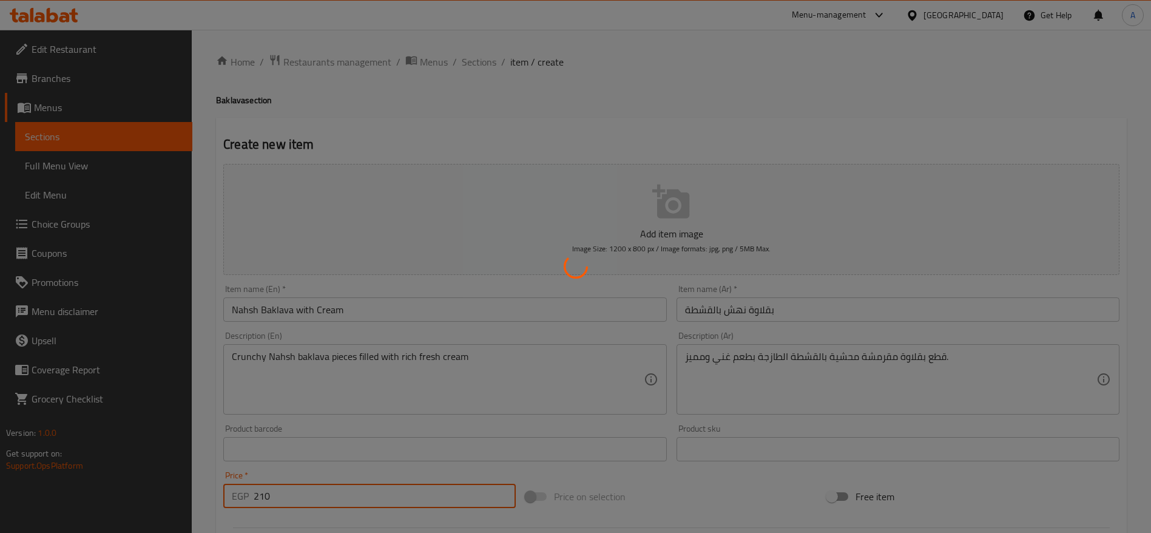
type input "0"
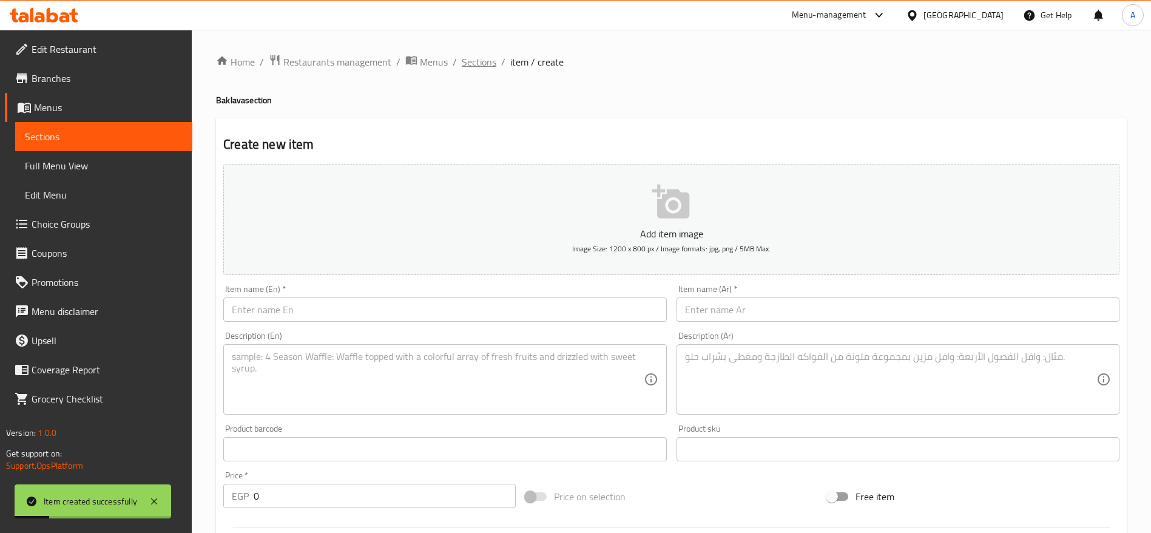
click at [469, 63] on span "Sections" at bounding box center [479, 62] width 35 height 15
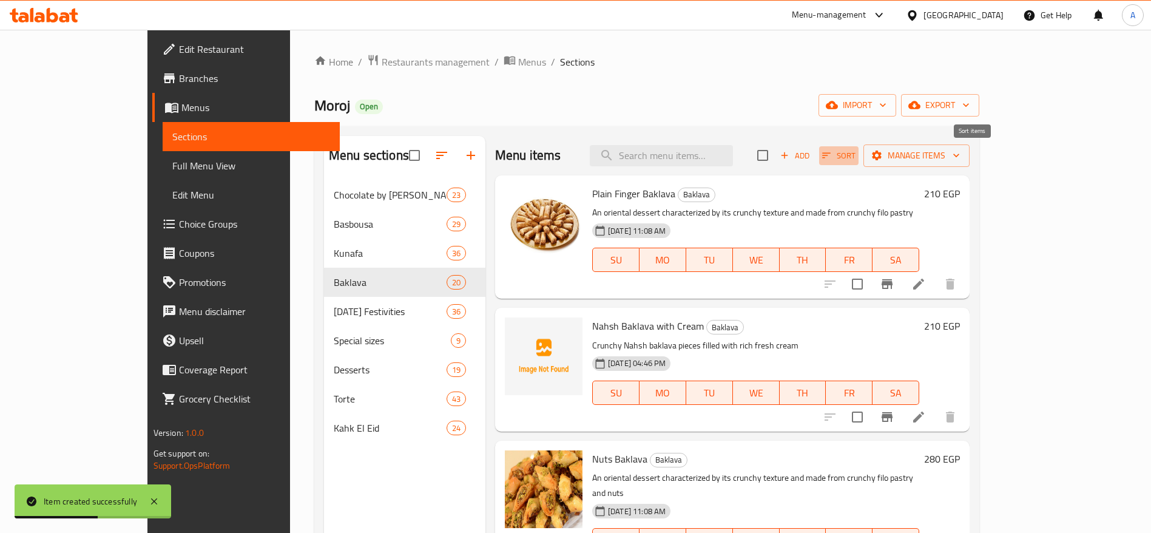
drag, startPoint x: 960, startPoint y: 165, endPoint x: 957, endPoint y: 153, distance: 12.5
click at [859, 153] on button "Sort" at bounding box center [838, 155] width 39 height 19
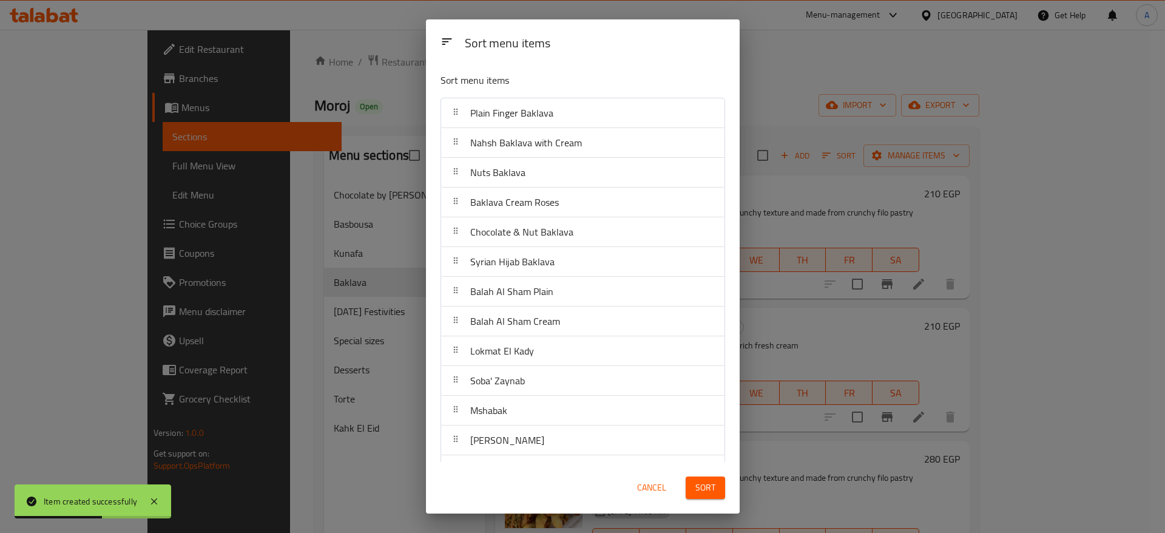
click at [957, 153] on div "Sort menu items Sort menu items Plain Finger Baklava Nahsh Baklava with Cream N…" at bounding box center [582, 266] width 1165 height 533
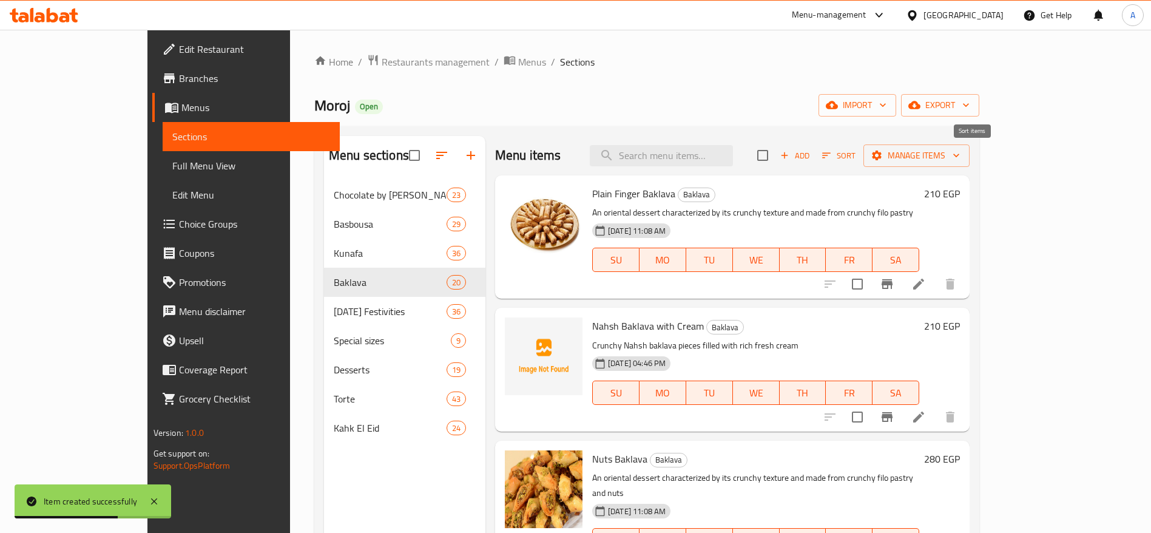
click at [831, 153] on icon "button" at bounding box center [827, 155] width 8 height 5
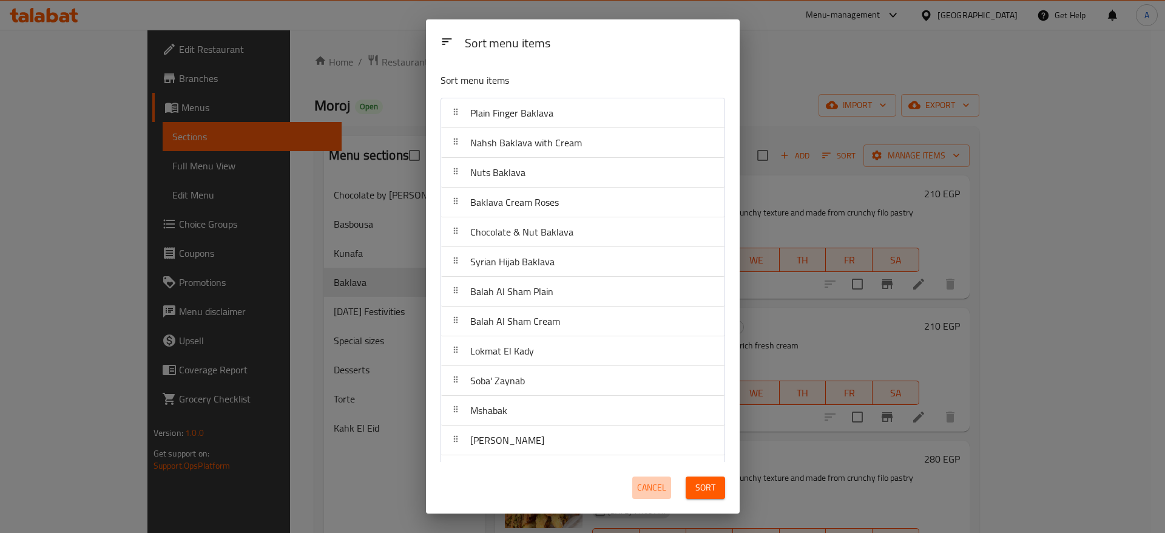
click at [668, 481] on button "Cancel" at bounding box center [651, 487] width 39 height 22
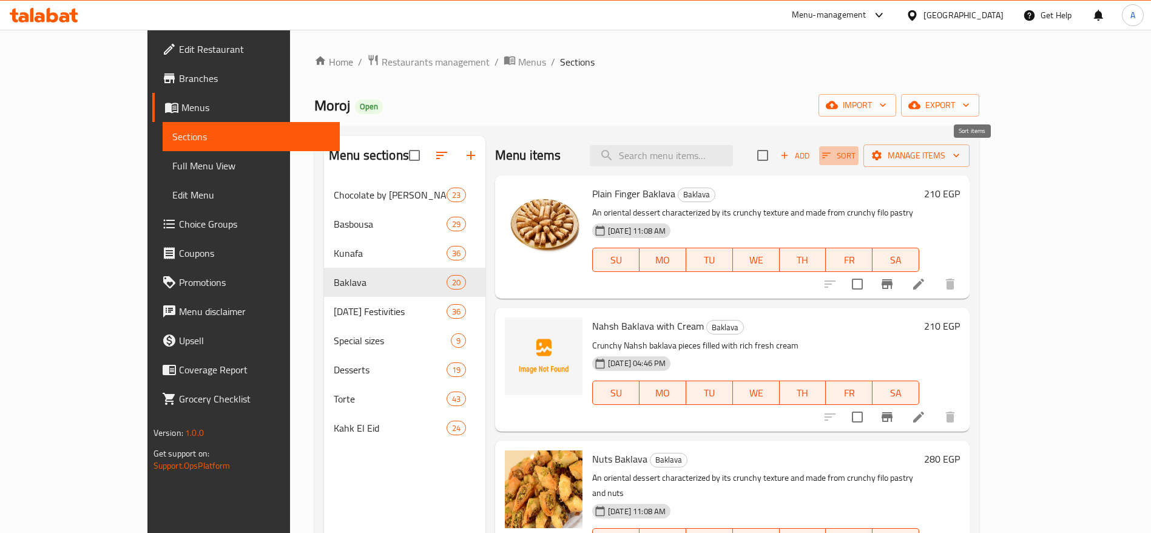
click at [832, 154] on icon "button" at bounding box center [826, 155] width 11 height 11
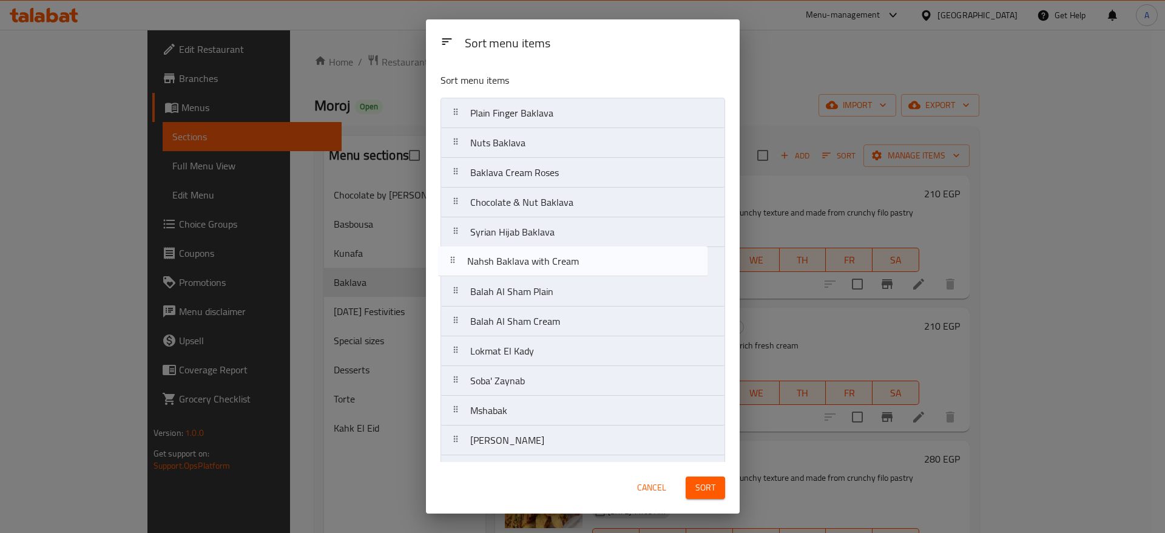
drag, startPoint x: 462, startPoint y: 151, endPoint x: 456, endPoint y: 277, distance: 127.0
click at [456, 277] on nav "Plain Finger Baklava Nahsh Baklava with Cream Nuts Baklava Baklava Cream Roses …" at bounding box center [583, 396] width 285 height 596
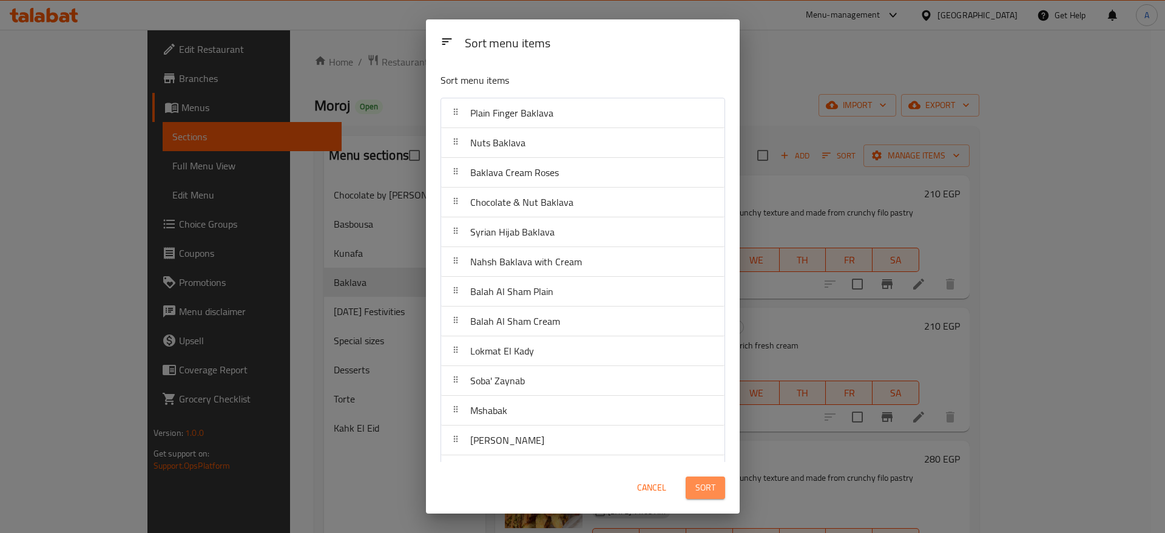
click at [702, 484] on span "Sort" at bounding box center [706, 487] width 20 height 15
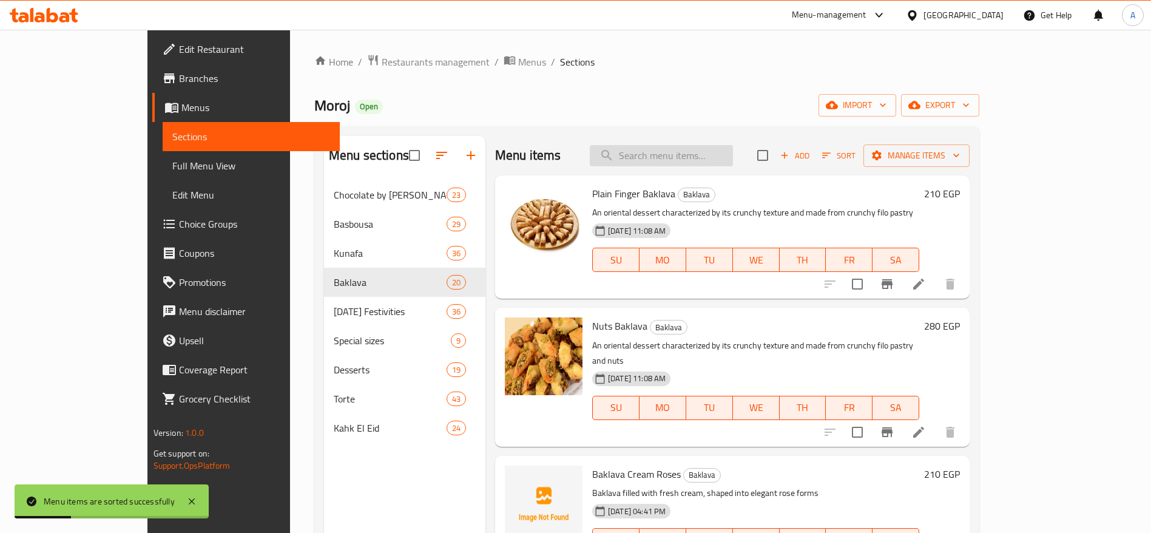
click at [708, 159] on input "search" at bounding box center [661, 155] width 143 height 21
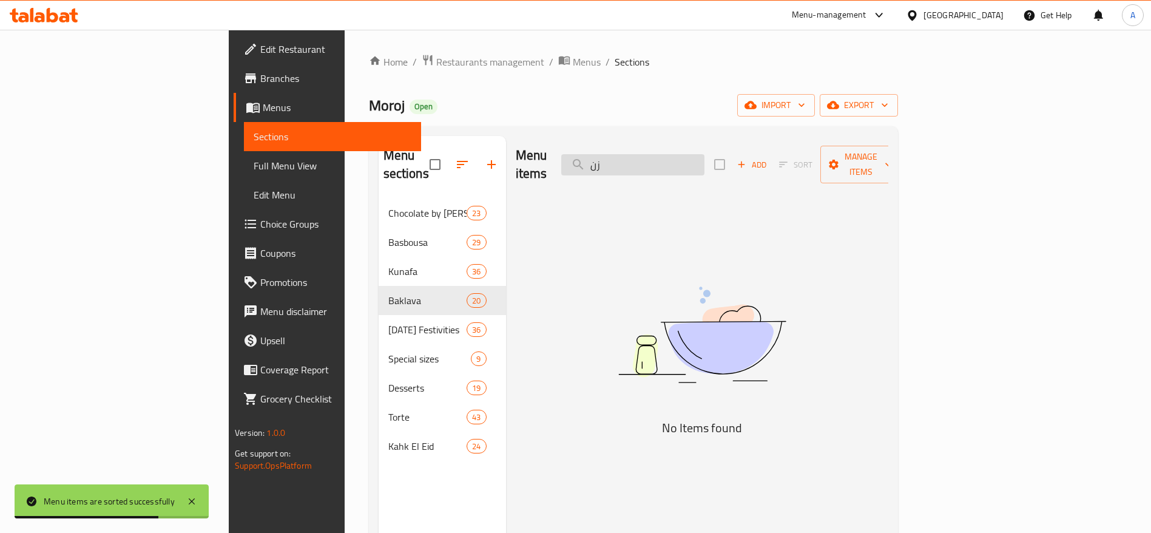
type input "ز"
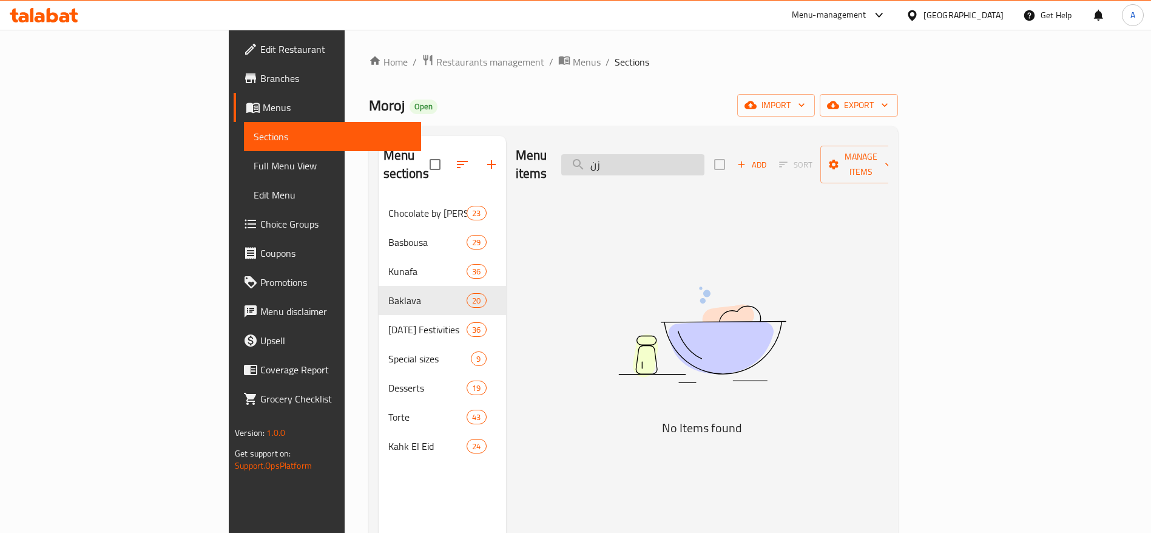
type input "ز"
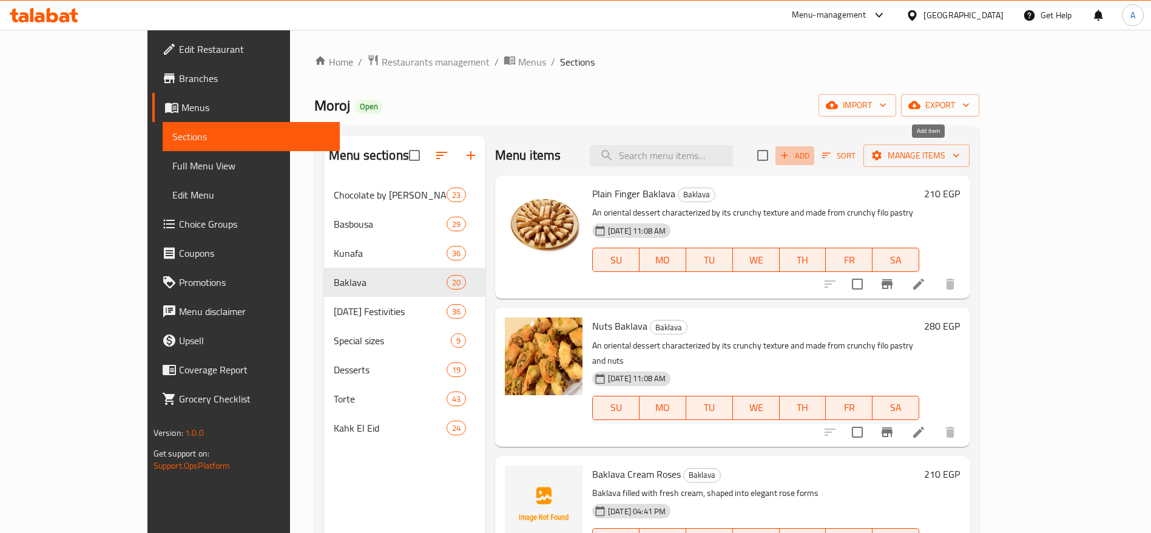
click at [811, 154] on span "Add" at bounding box center [795, 156] width 33 height 14
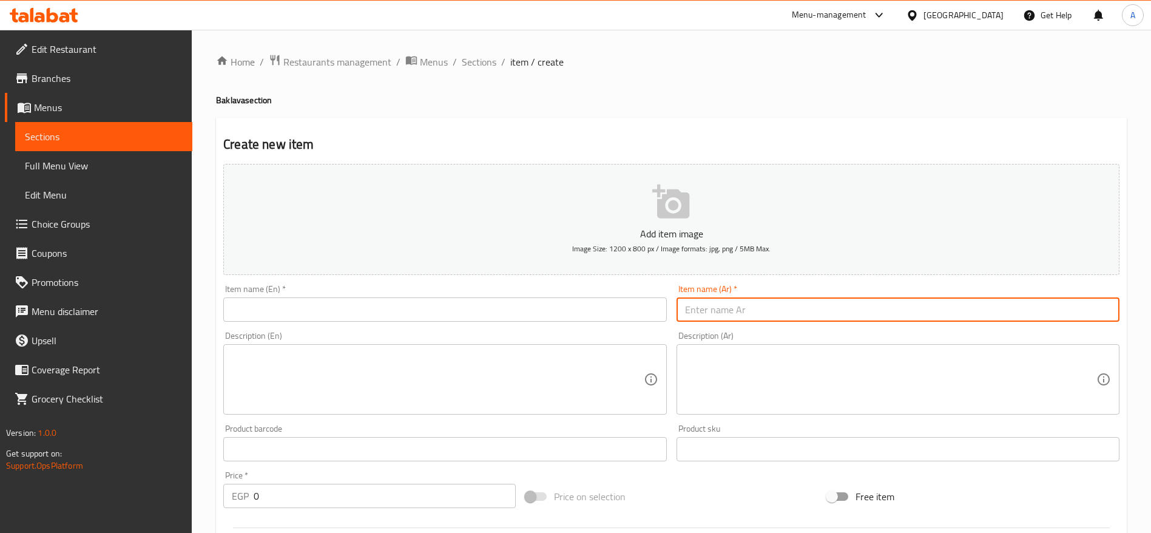
click at [754, 311] on input "text" at bounding box center [898, 309] width 443 height 24
paste input "زنود كريمة"
type input "زنود كريمة"
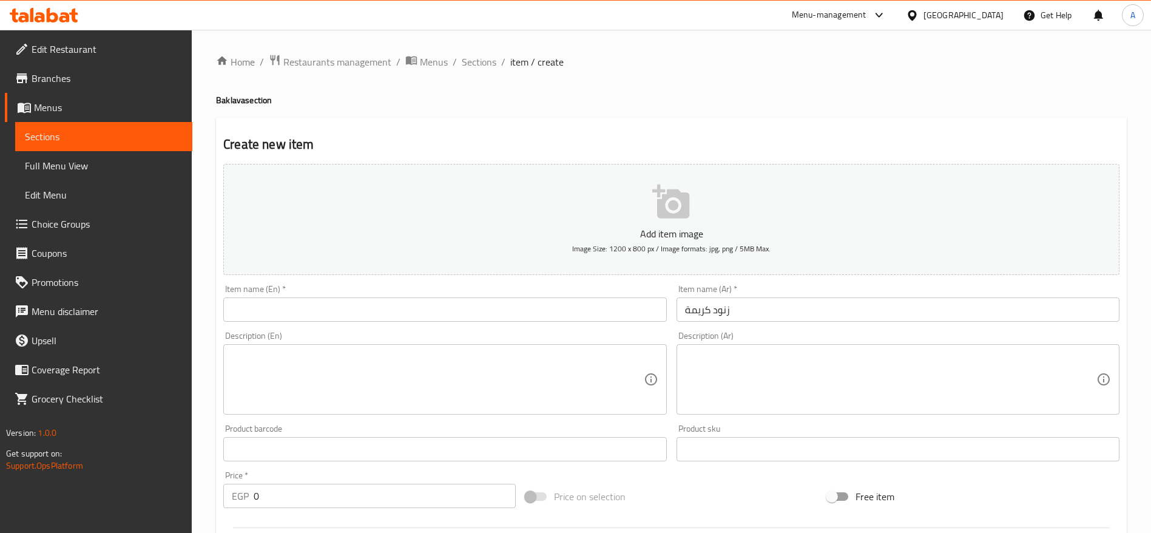
click at [712, 348] on div "Description (Ar)" at bounding box center [898, 379] width 443 height 70
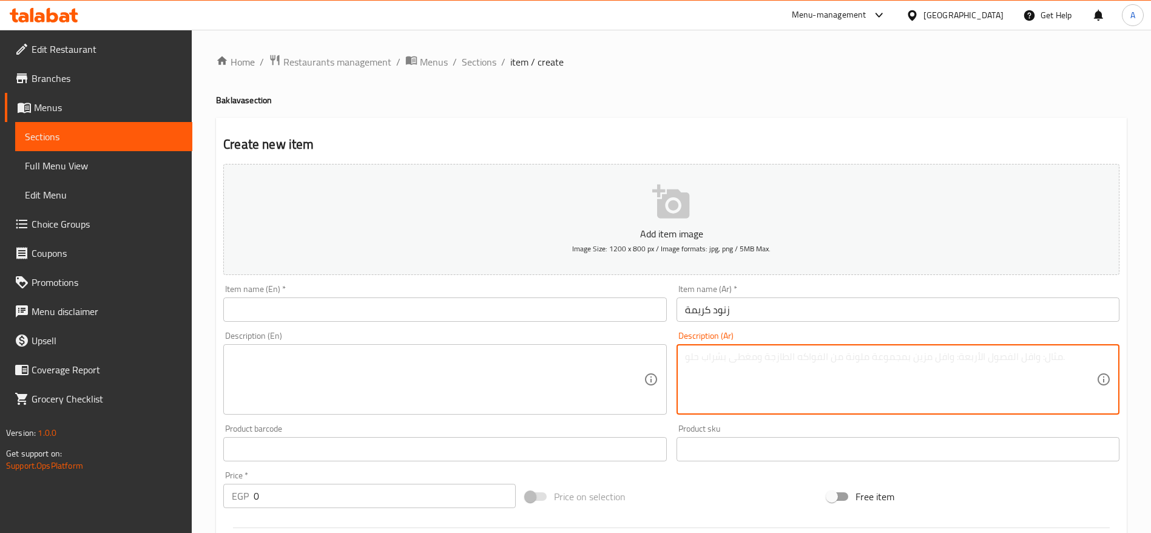
paste textarea "أصابع مقرمشة محشية بالكريمة الغنية والطازجة."
type textarea "أصابع مقرمشة محشية بالكريمة الغنية والطازجة."
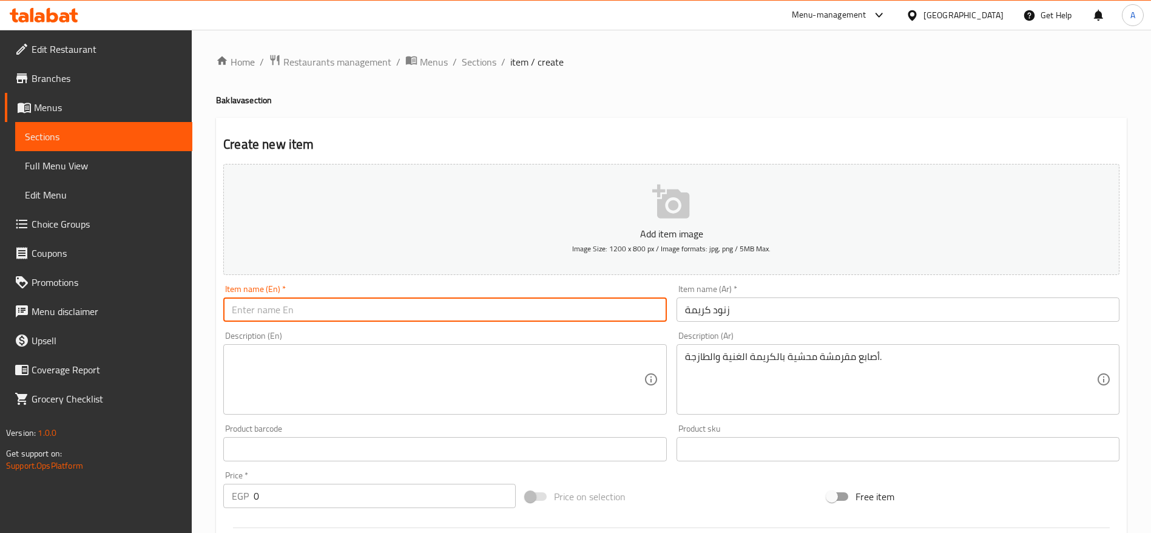
click at [509, 299] on input "text" at bounding box center [444, 309] width 443 height 24
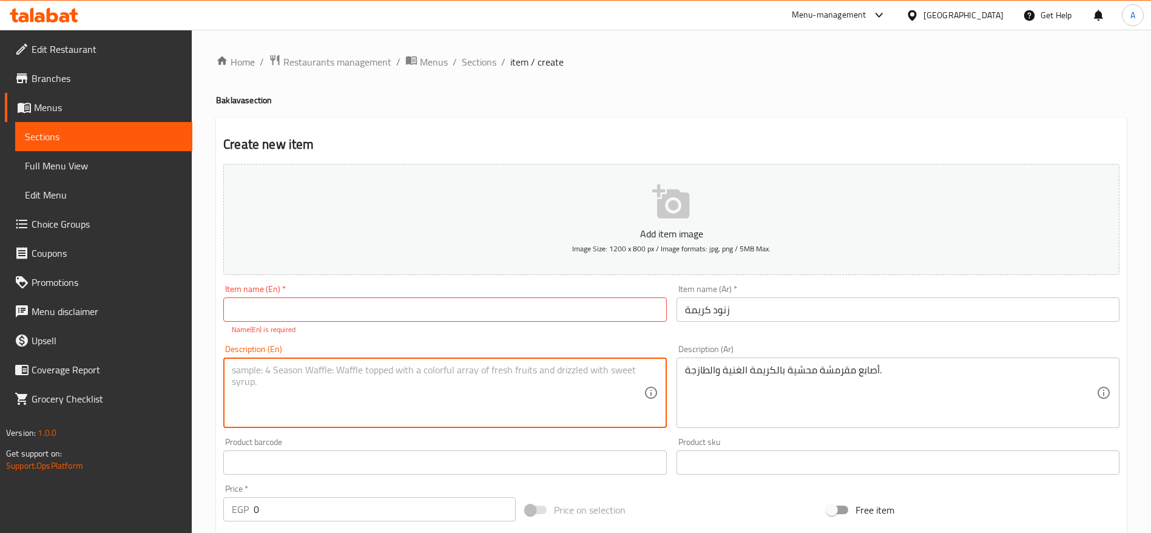
click at [507, 388] on textarea at bounding box center [437, 393] width 411 height 58
paste textarea "Crispy fingers filled with rich, fresh cream"
type textarea "Crispy fingers filled with rich, fresh cream"
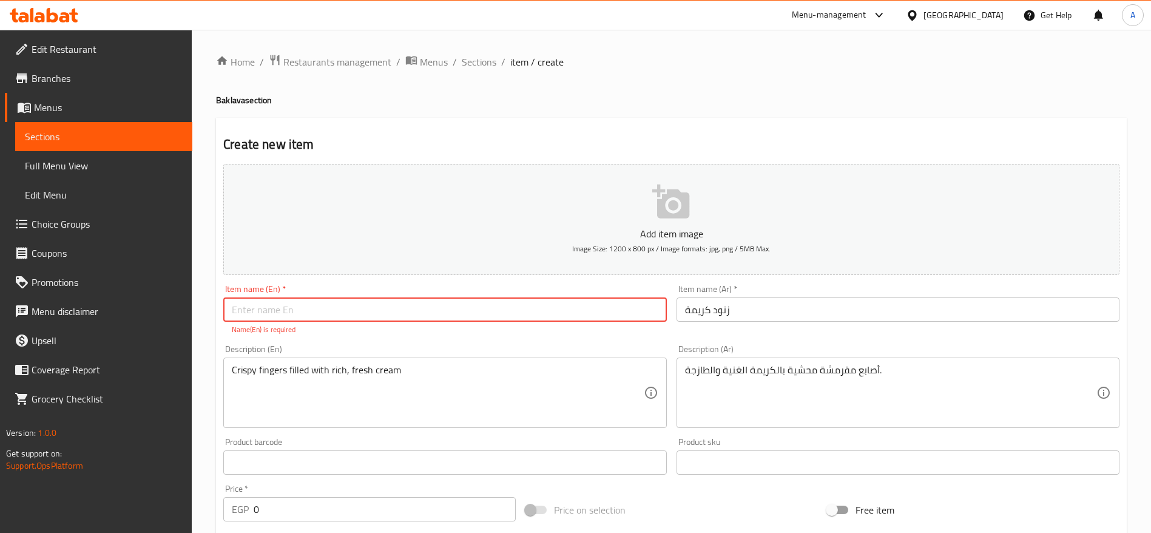
paste input "Cream Znood"
type input "Cream Znood"
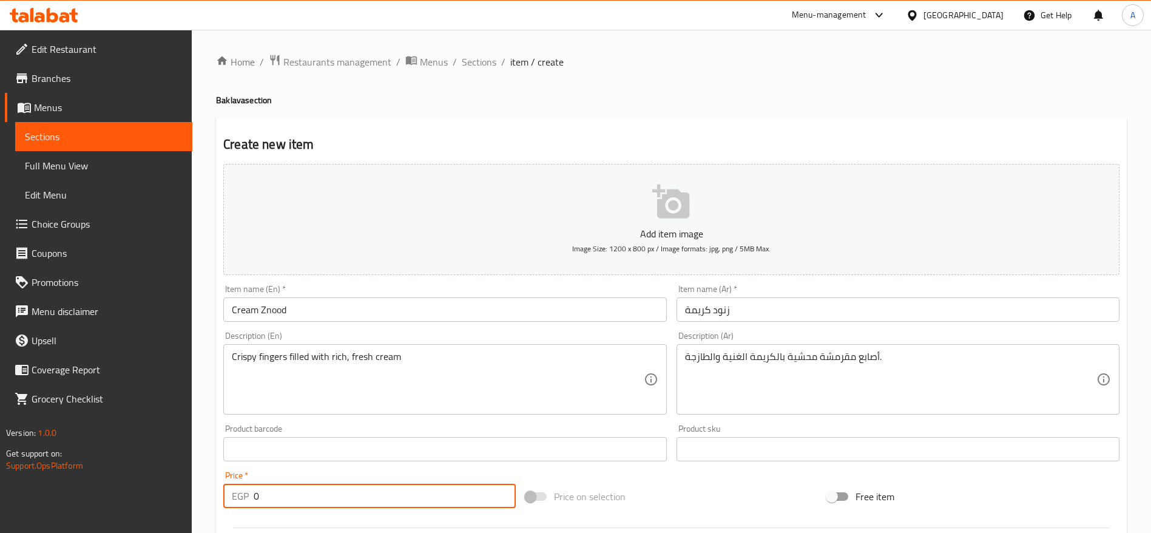
click at [344, 511] on div "Price   * EGP 0 Price *" at bounding box center [369, 489] width 302 height 47
type input "190"
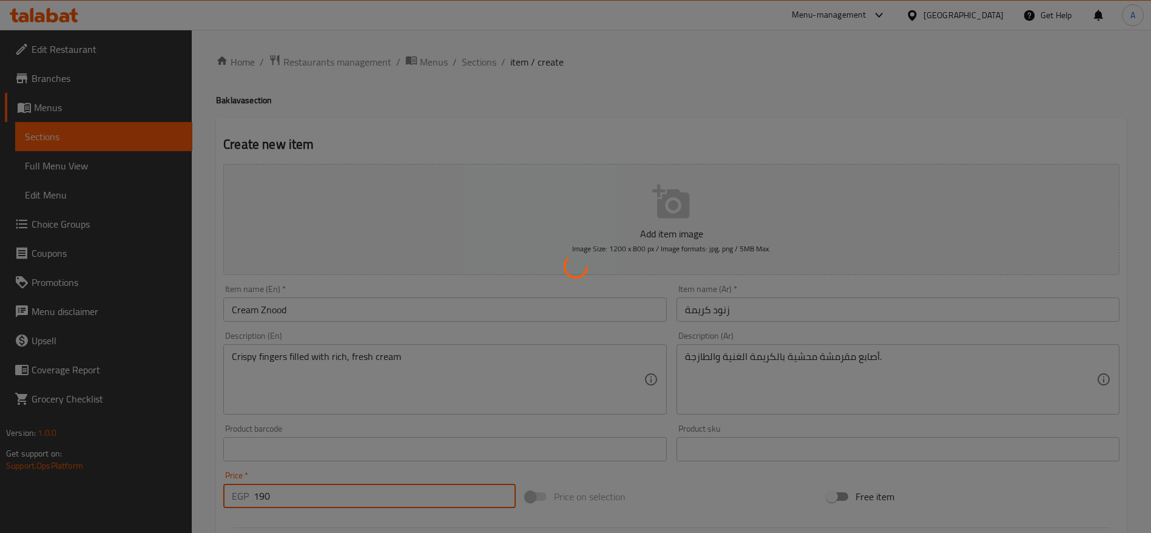
type input "0"
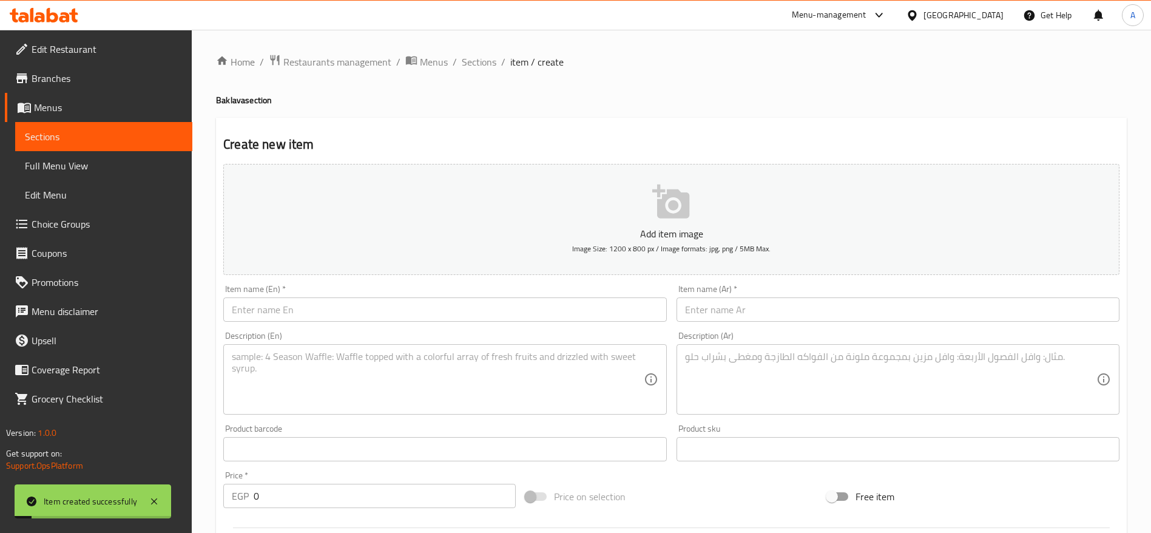
click at [486, 71] on div "Home / Restaurants management / Menus / Sections / item / create Baklava sectio…" at bounding box center [671, 443] width 911 height 779
click at [484, 63] on span "Sections" at bounding box center [479, 62] width 35 height 15
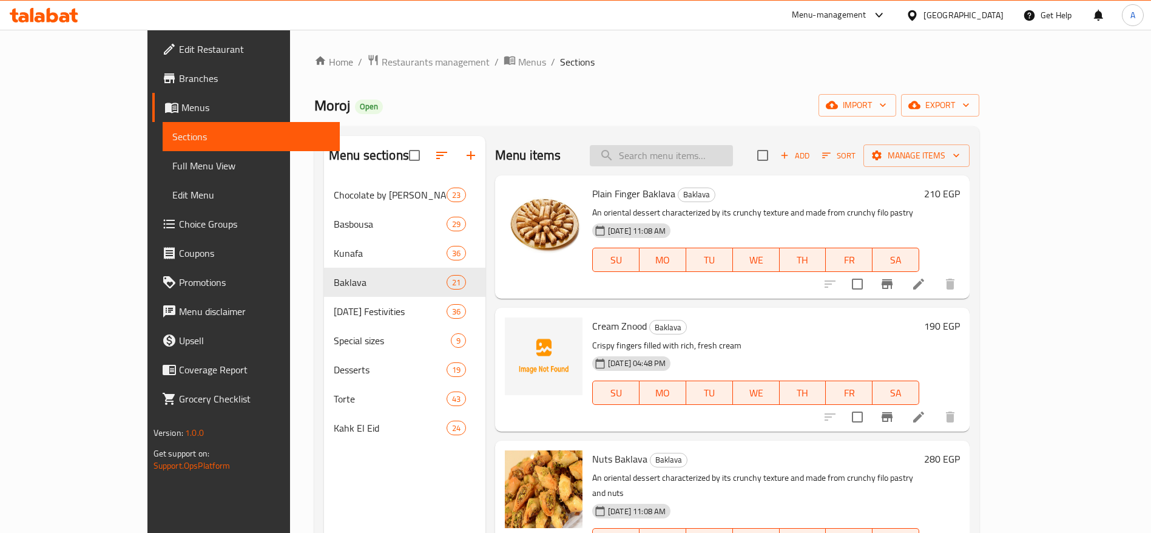
click at [733, 161] on input "search" at bounding box center [661, 155] width 143 height 21
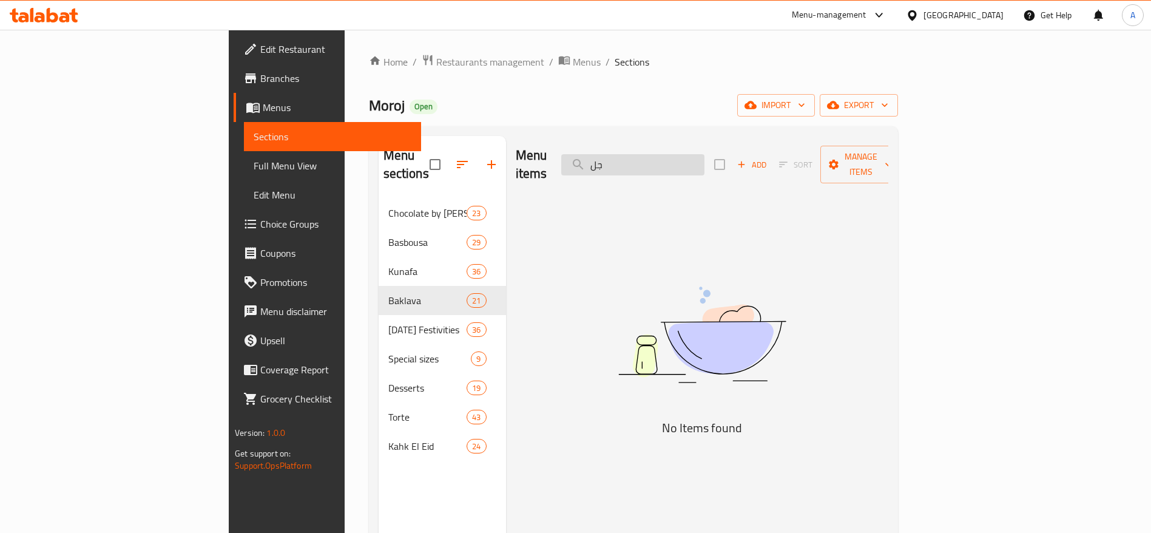
type input "ج"
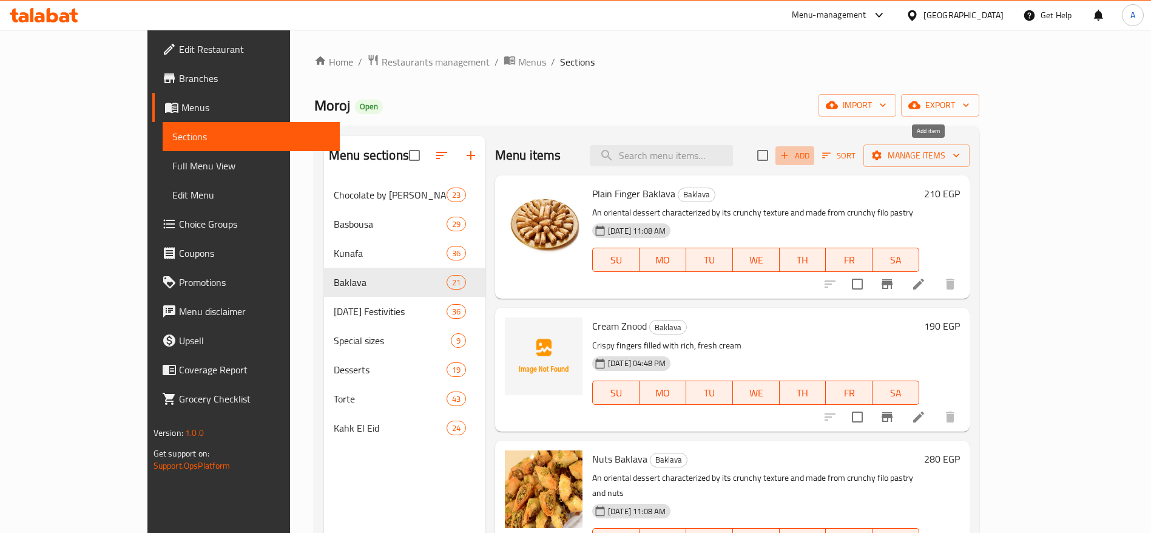
click at [790, 150] on icon "button" at bounding box center [784, 155] width 11 height 11
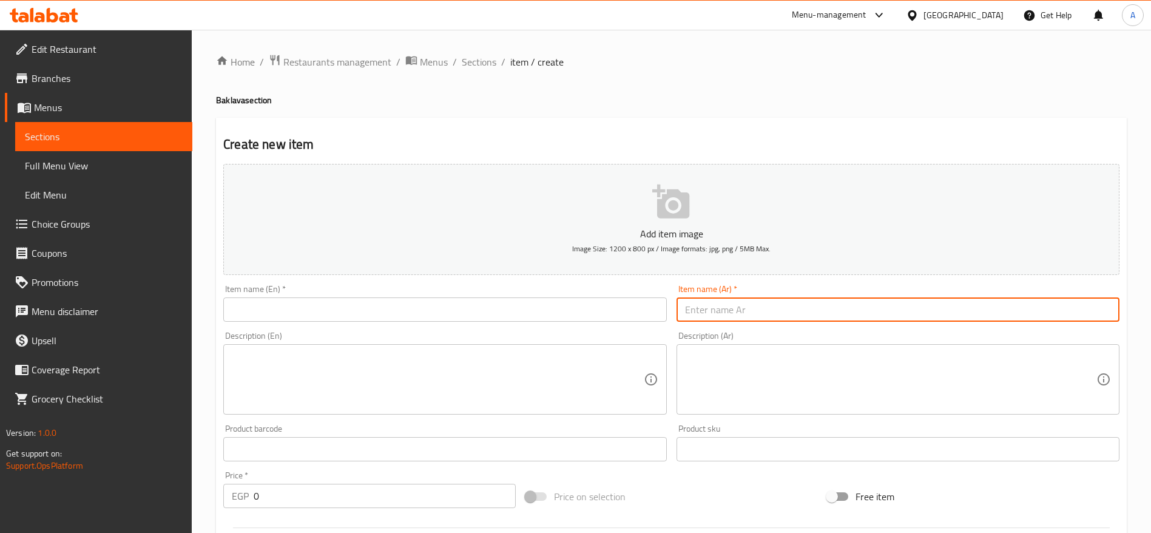
click at [804, 301] on input "text" at bounding box center [898, 309] width 443 height 24
paste input "جلاش كريمة"
type input "جلاش كريمة"
click at [736, 371] on textarea at bounding box center [890, 380] width 411 height 58
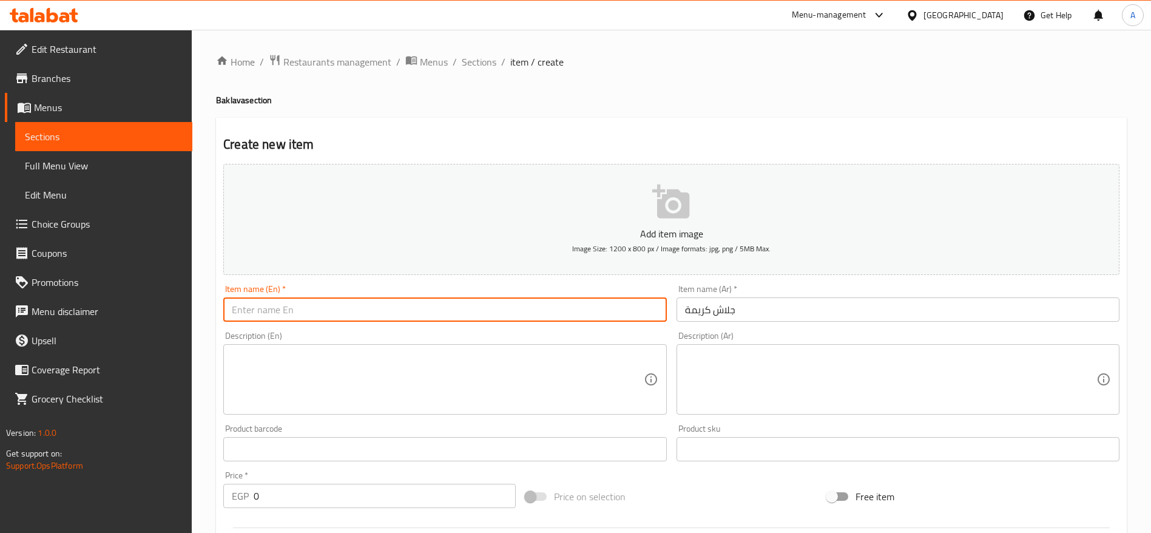
click at [339, 321] on input "text" at bounding box center [444, 309] width 443 height 24
paste input "Cream Galash"
type input "Cream Galash"
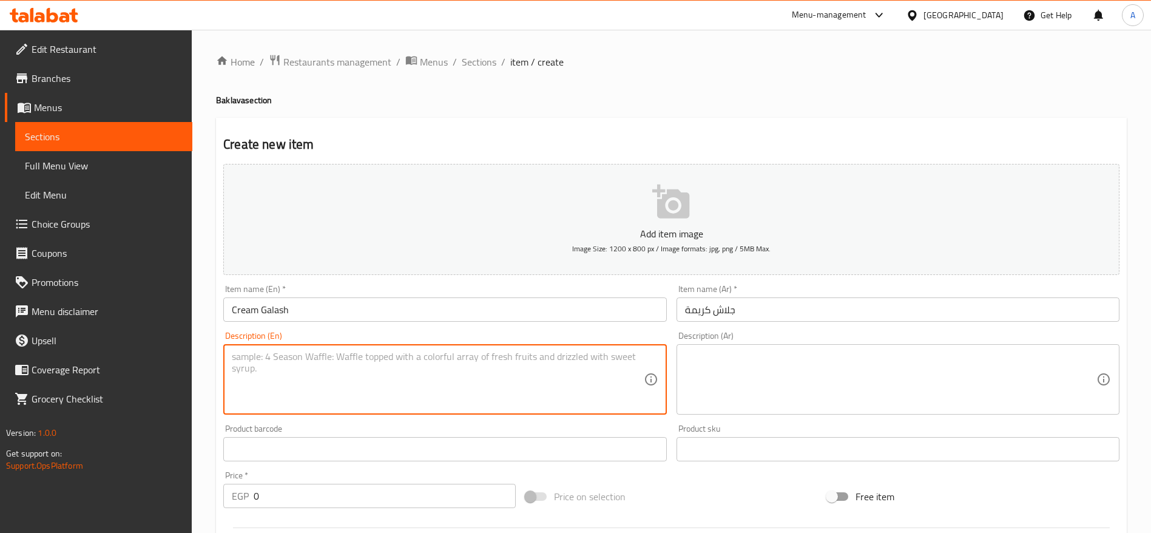
click at [282, 360] on textarea at bounding box center [437, 380] width 411 height 58
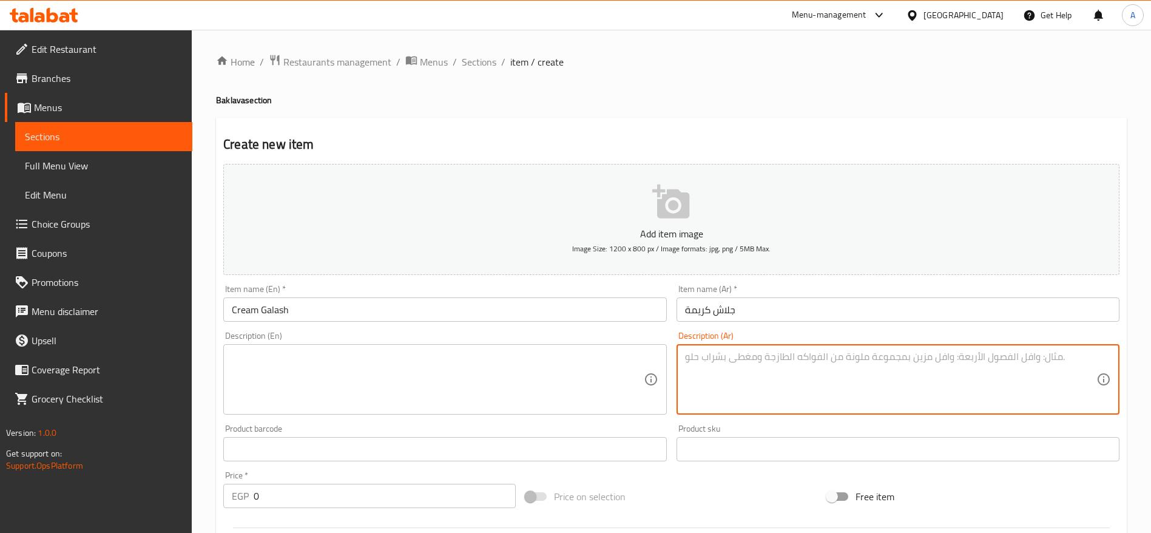
click at [762, 369] on textarea at bounding box center [890, 380] width 411 height 58
paste textarea "طبقات جلاش ذهبية مقرمشة محشية بالكريمة الغنية والطازجة."
type textarea "طبقات جلاش ذهبية مقرمشة محشية بالكريمة الغنية والطازجة."
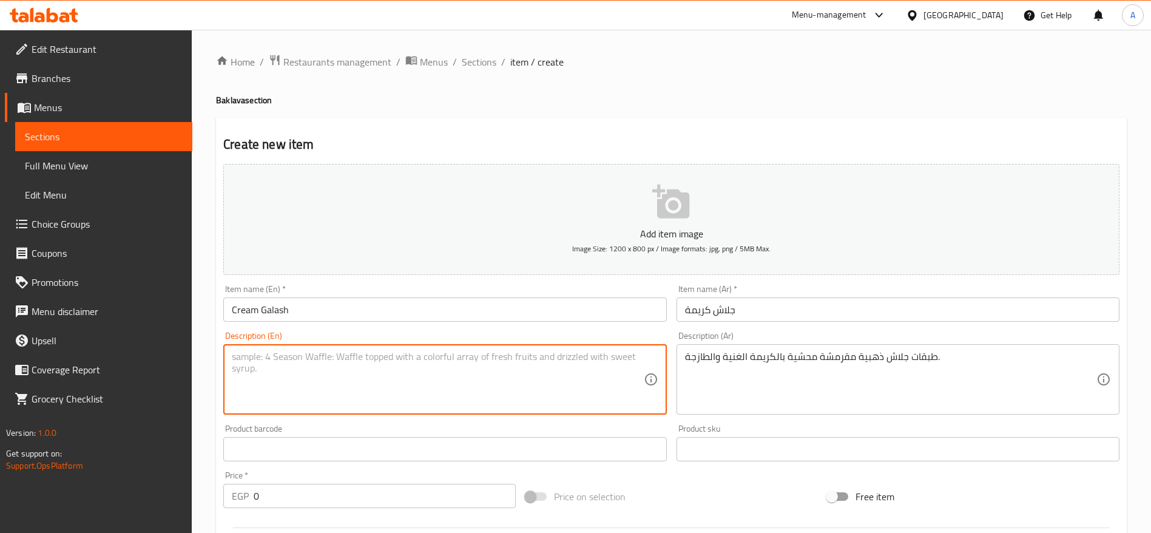
click at [571, 370] on textarea at bounding box center [437, 380] width 411 height 58
paste textarea "Golden crispy galash layers filled with rich, fresh cream"
type textarea "Golden crispy galash layers filled with rich, fresh cream"
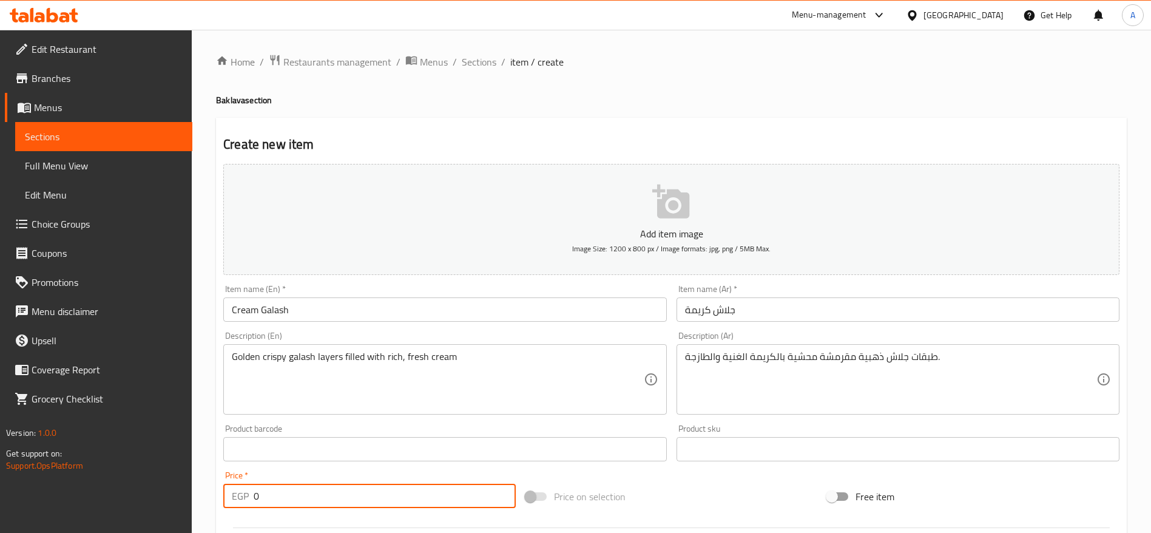
click at [336, 503] on input "0" at bounding box center [385, 496] width 262 height 24
type input "220"
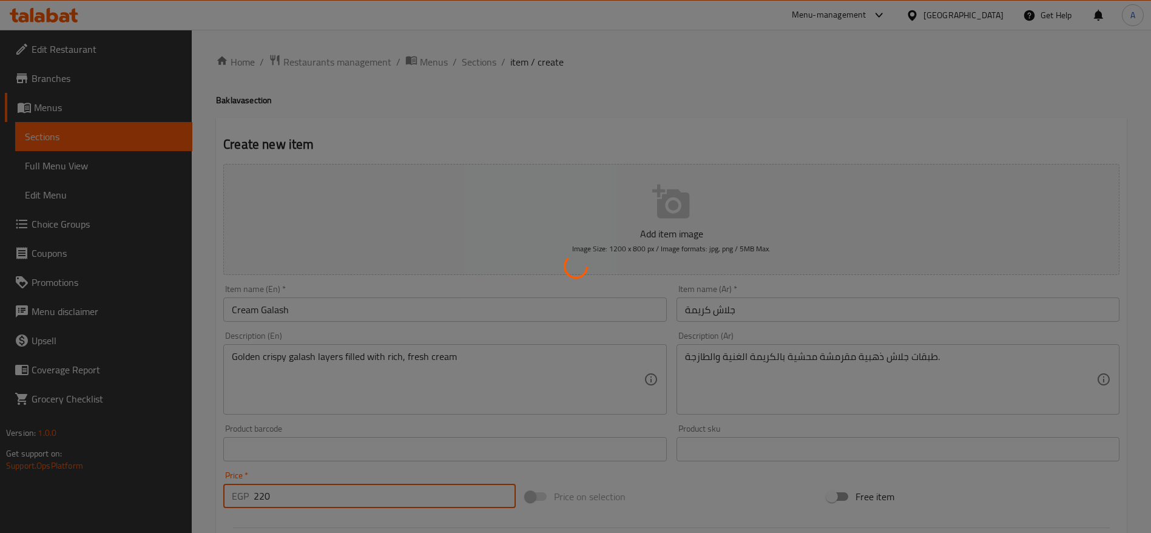
type input "0"
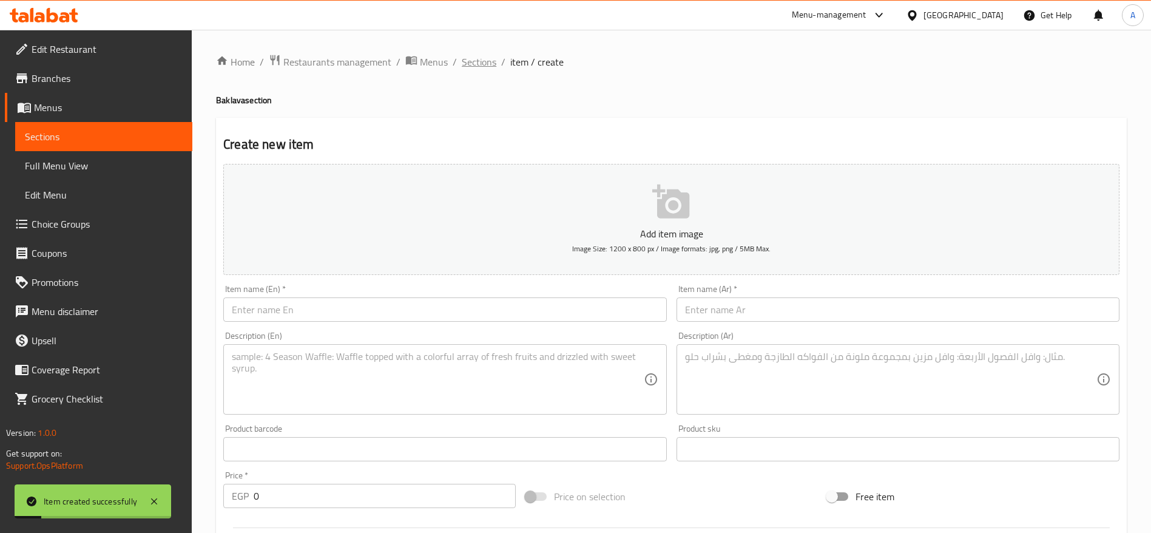
click at [478, 63] on span "Sections" at bounding box center [479, 62] width 35 height 15
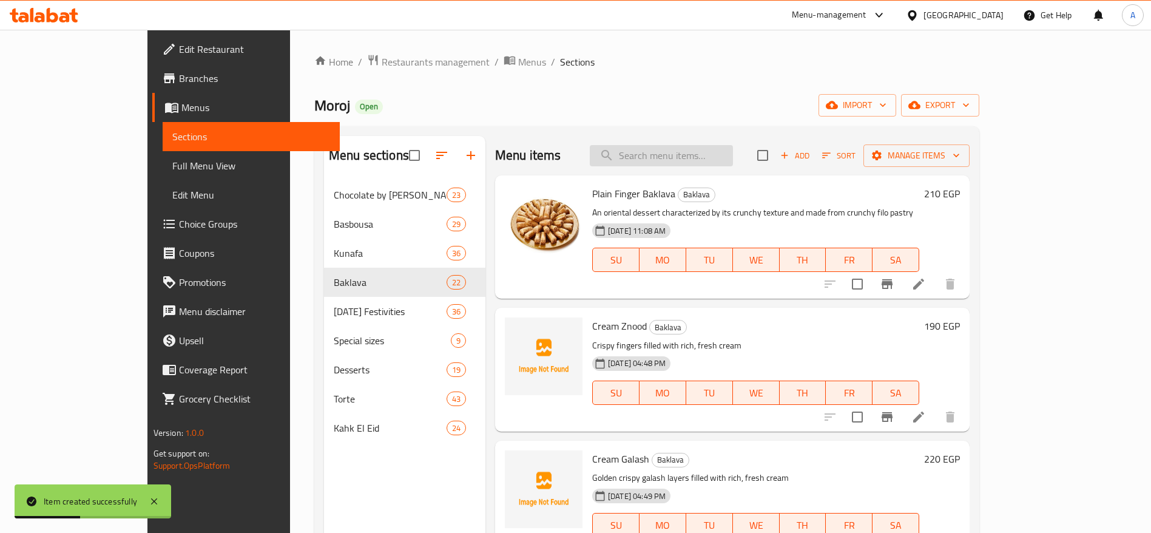
click at [719, 164] on input "search" at bounding box center [661, 155] width 143 height 21
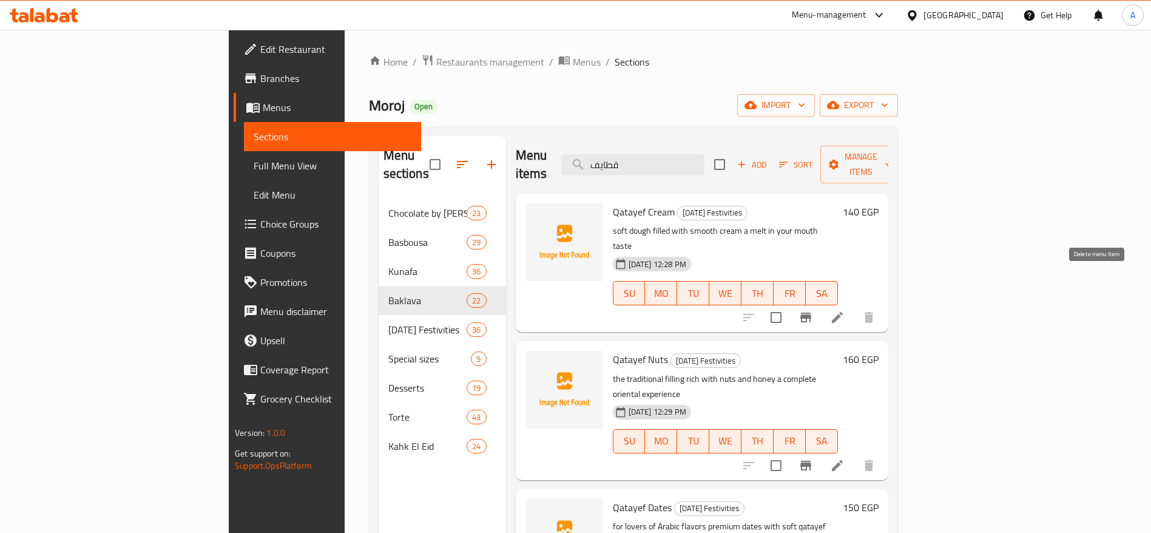
type input "قطايف"
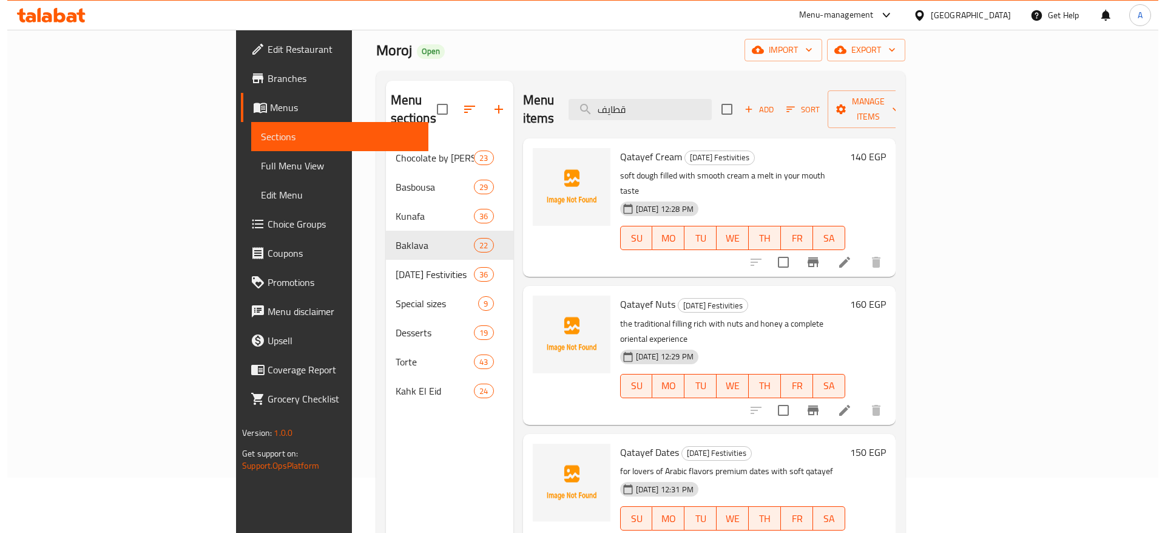
scroll to position [50, 0]
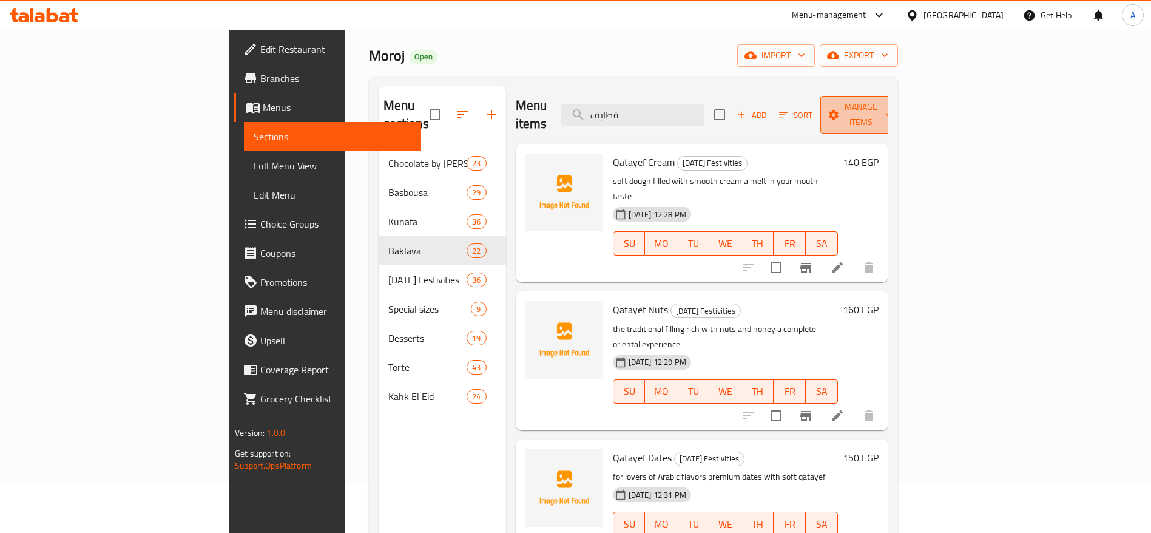
click at [892, 106] on span "Manage items" at bounding box center [861, 115] width 62 height 30
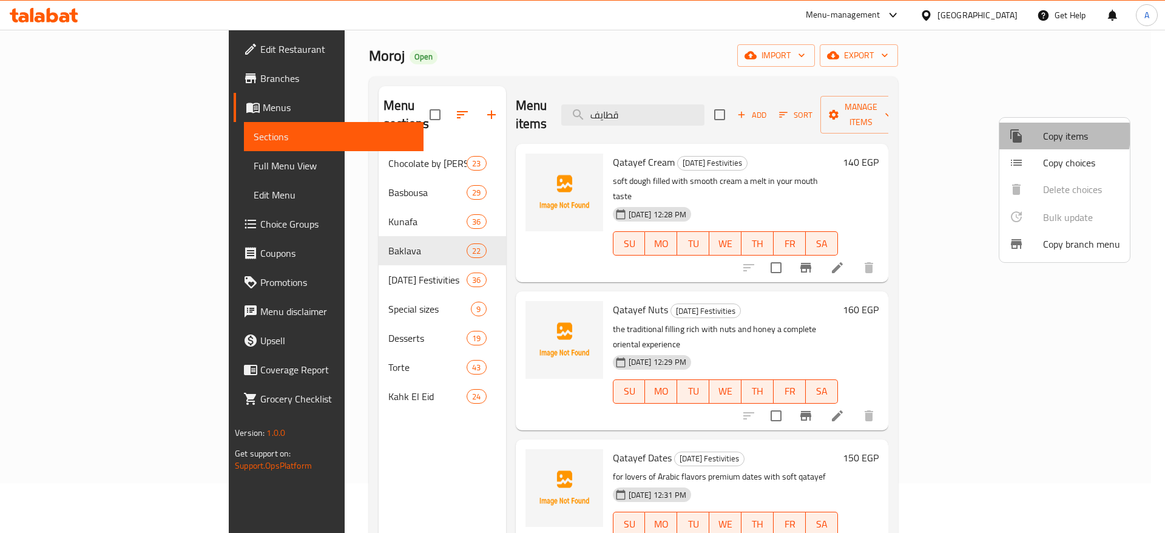
click at [1044, 135] on span "Copy items" at bounding box center [1081, 136] width 77 height 15
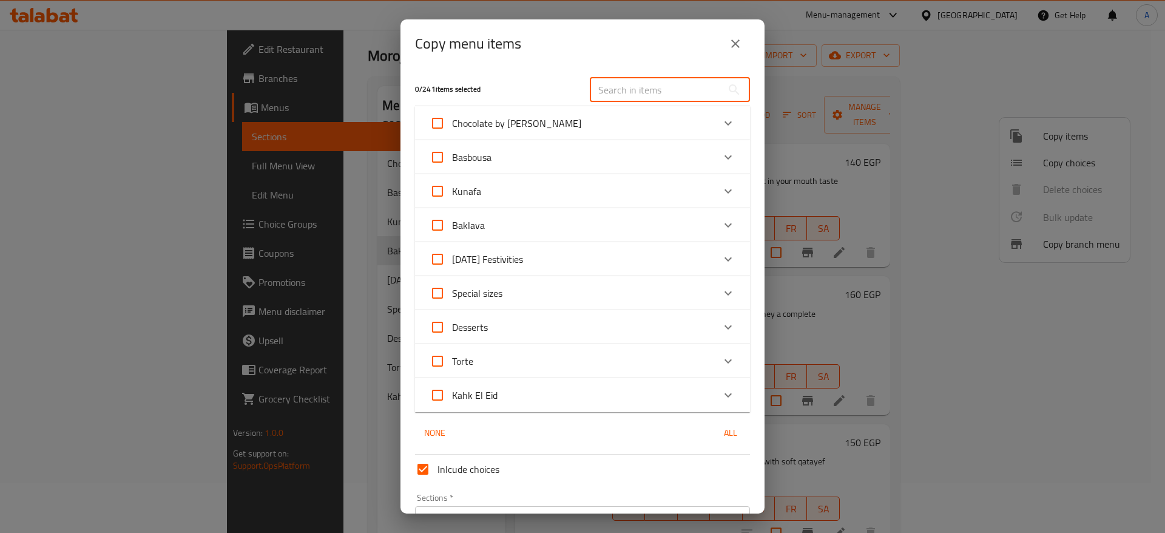
click at [679, 93] on input "text" at bounding box center [656, 90] width 132 height 24
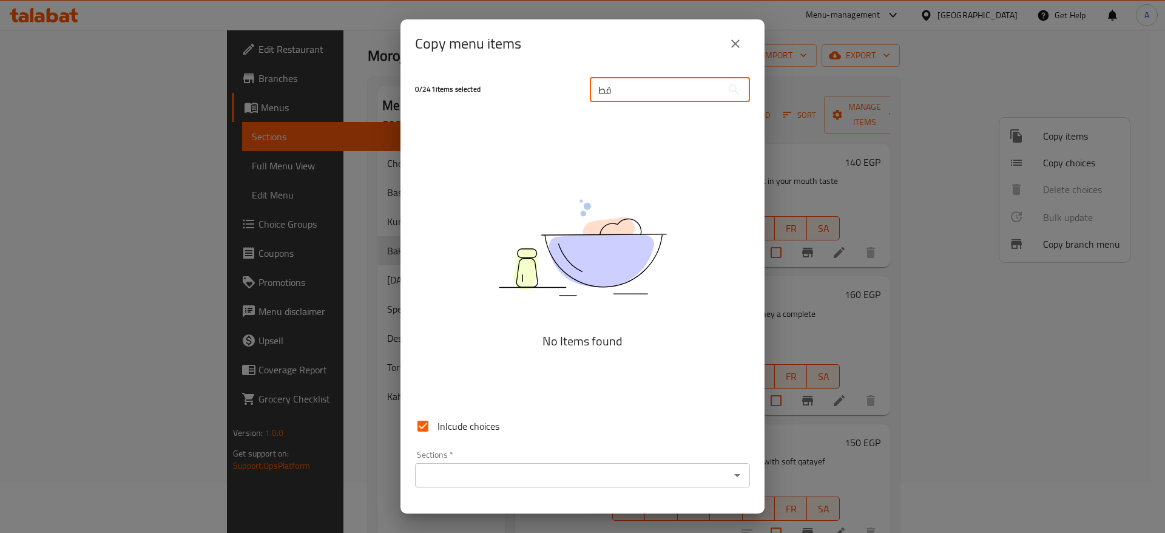
type input "ق"
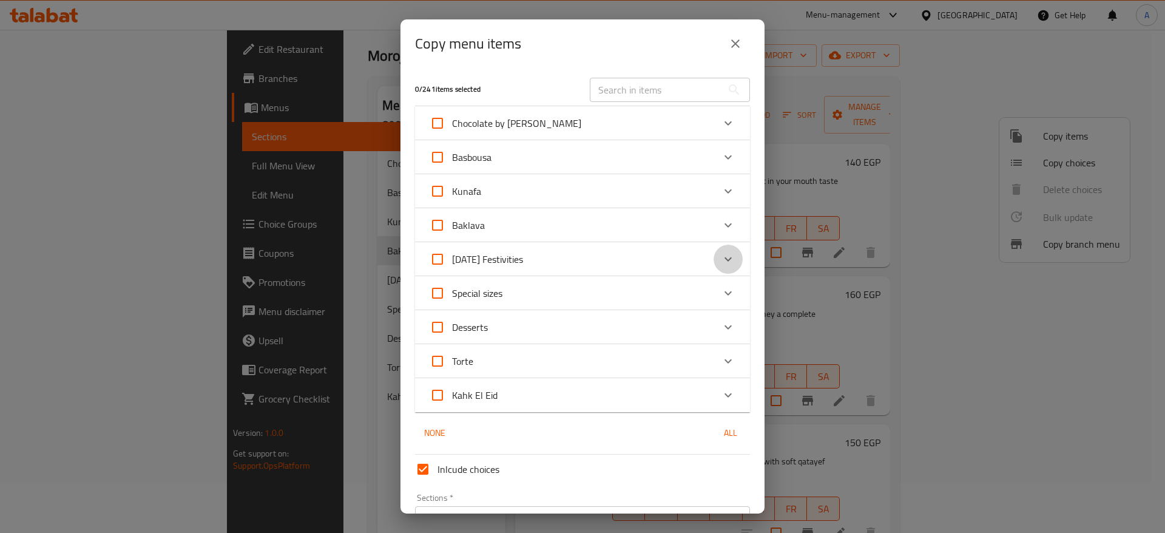
click at [721, 256] on icon "Expand" at bounding box center [728, 259] width 15 height 15
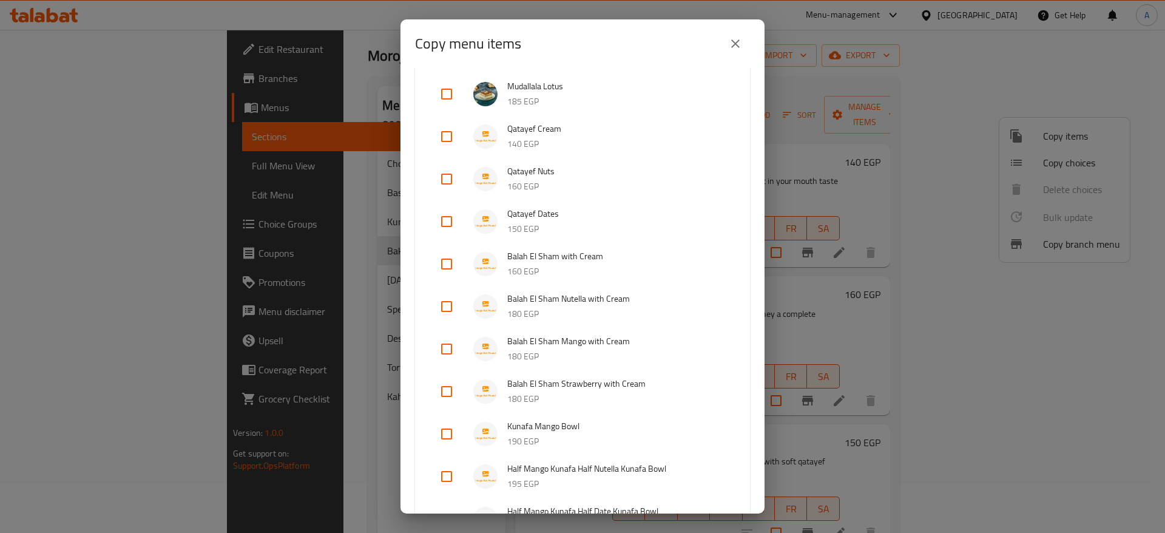
scroll to position [944, 0]
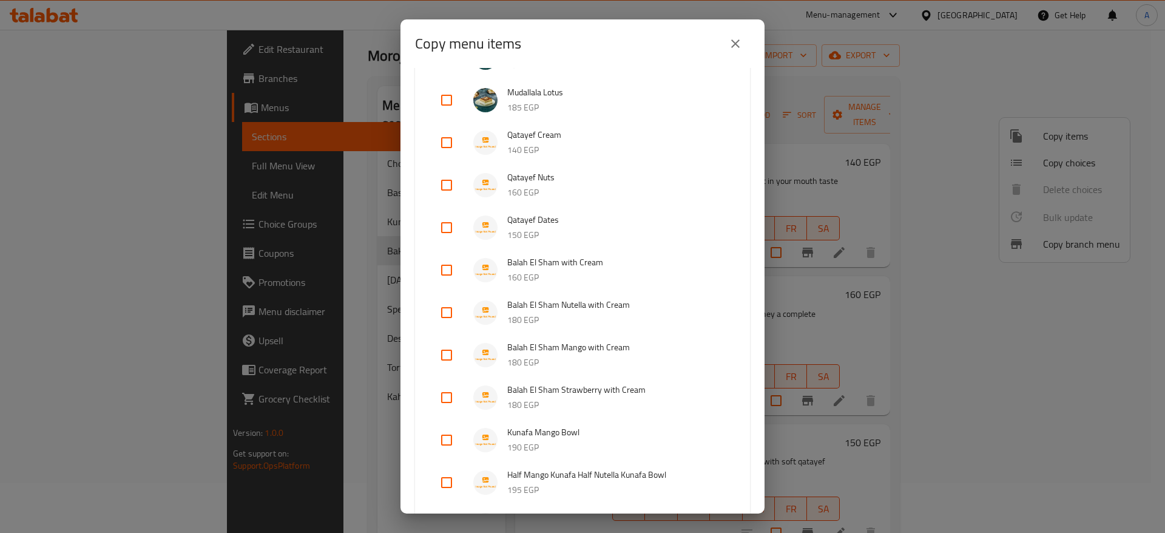
click at [450, 144] on input "checkbox" at bounding box center [446, 142] width 29 height 29
checkbox input "true"
click at [448, 184] on input "checkbox" at bounding box center [446, 185] width 29 height 29
checkbox input "true"
click at [445, 227] on input "checkbox" at bounding box center [446, 227] width 29 height 29
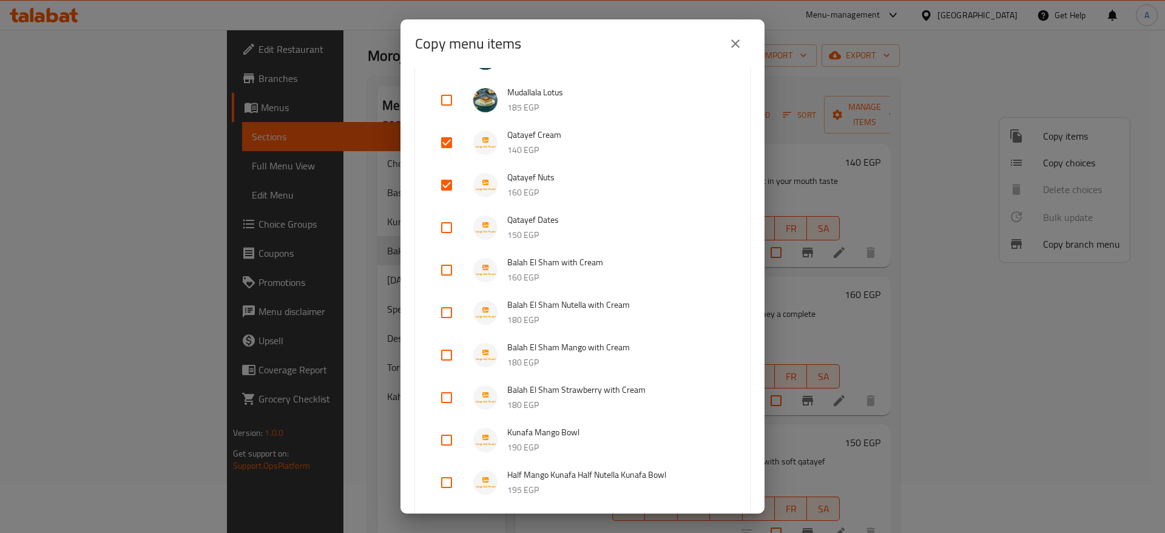
checkbox input "true"
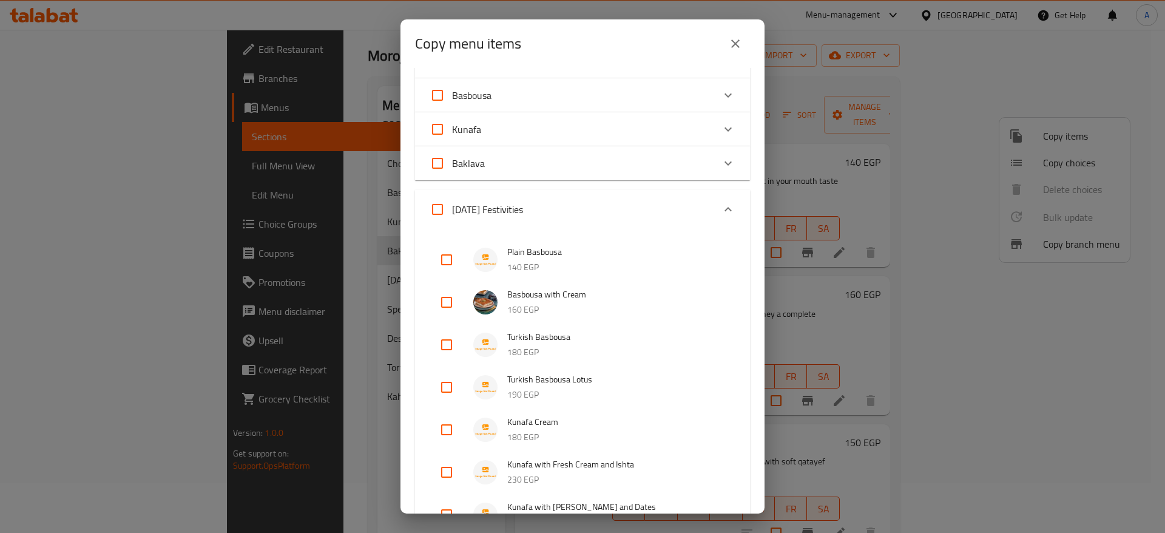
scroll to position [0, 0]
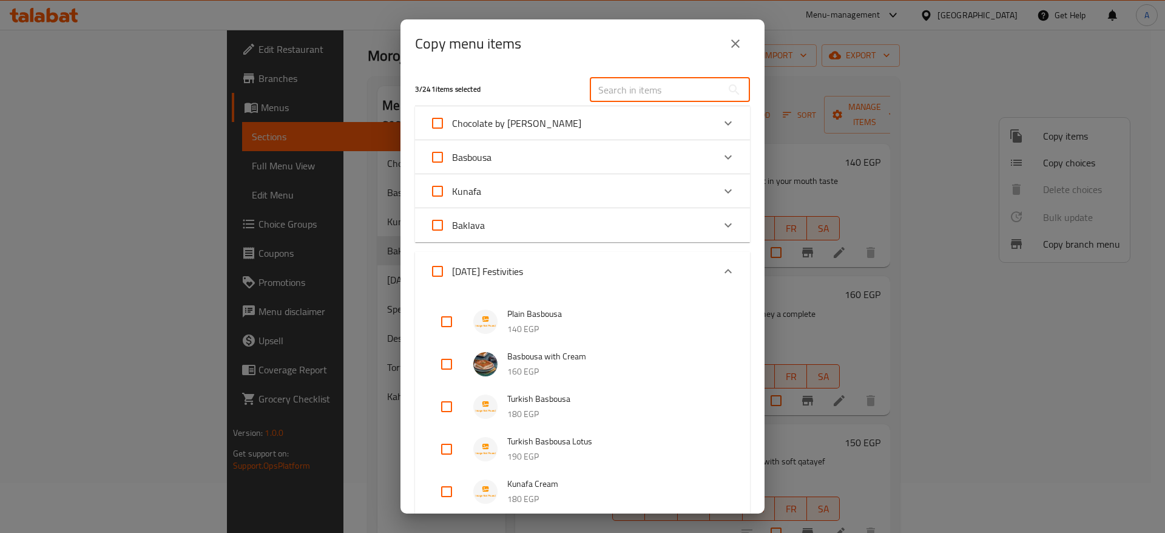
click at [677, 95] on input "text" at bounding box center [656, 90] width 132 height 24
type input "ض"
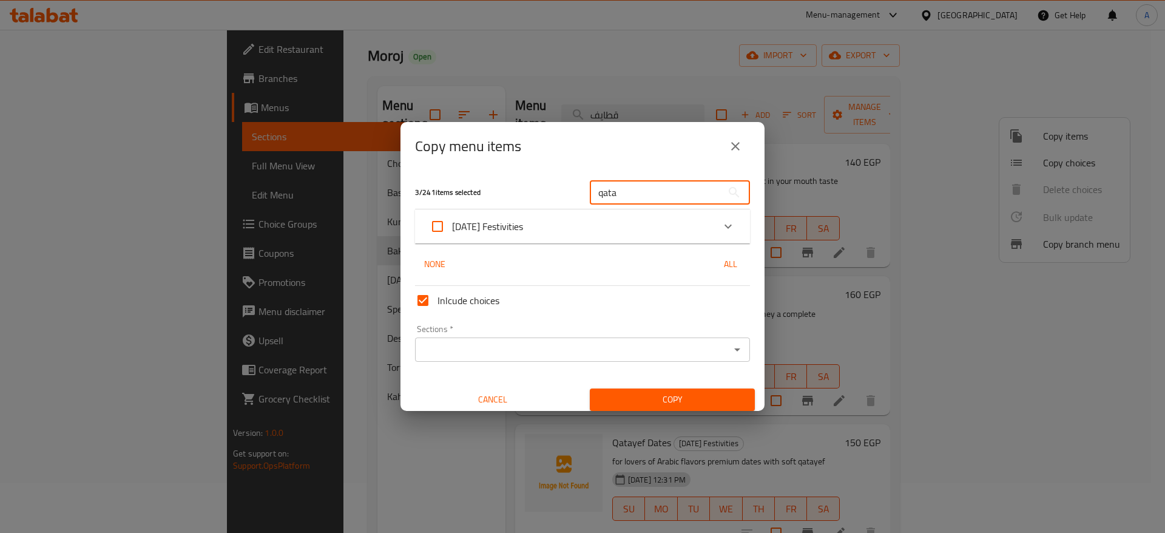
type input "qata"
click at [721, 226] on icon "Expand" at bounding box center [728, 226] width 15 height 15
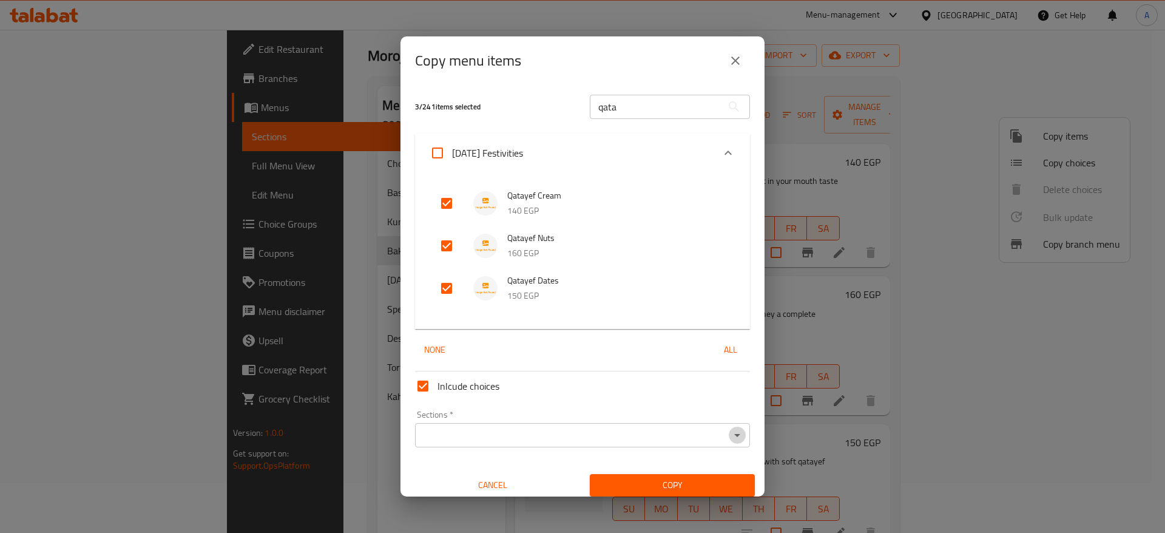
click at [730, 433] on icon "Open" at bounding box center [737, 435] width 15 height 15
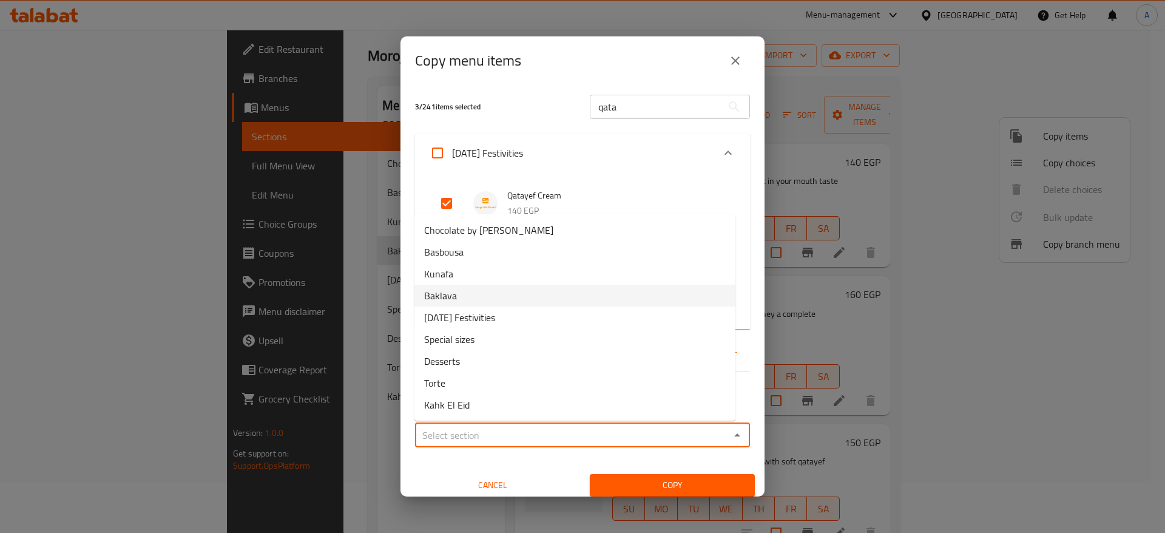
click at [561, 289] on li "Baklava" at bounding box center [575, 296] width 321 height 22
type input "Baklava"
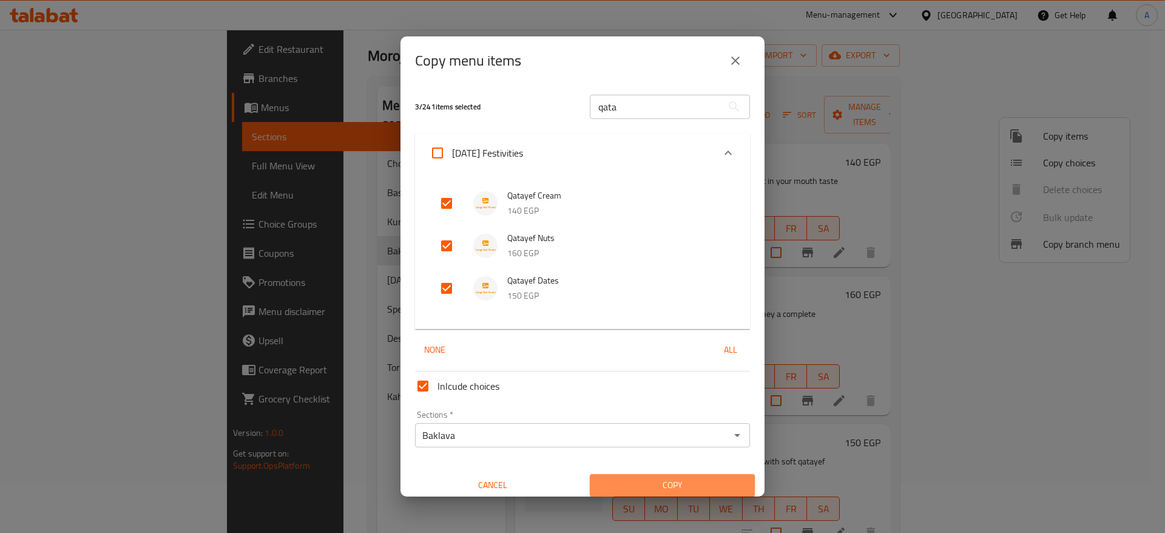
click at [677, 481] on span "Copy" at bounding box center [673, 485] width 146 height 15
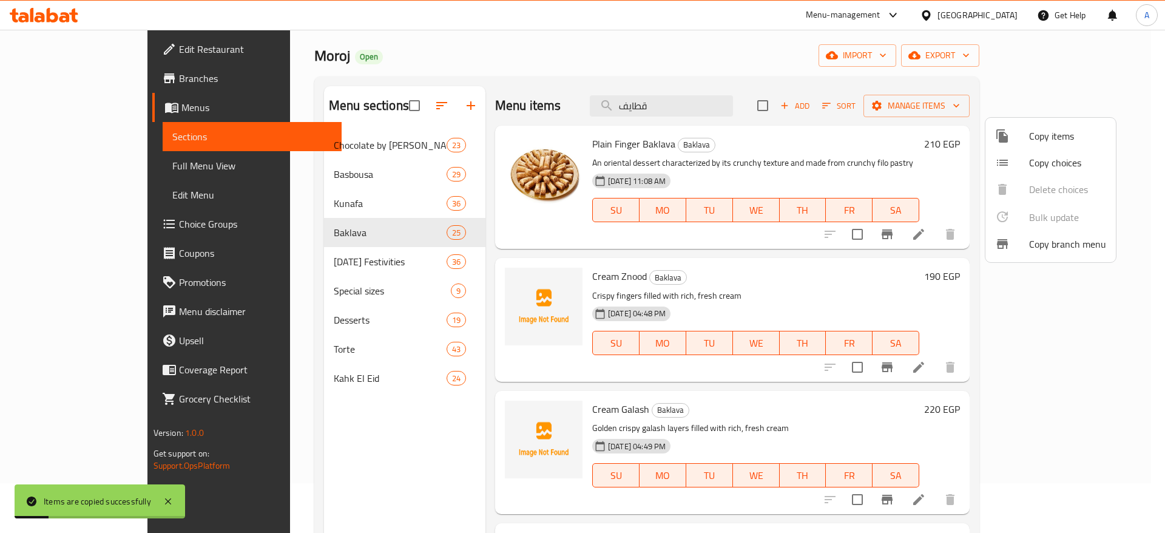
click at [313, 228] on div at bounding box center [582, 266] width 1165 height 533
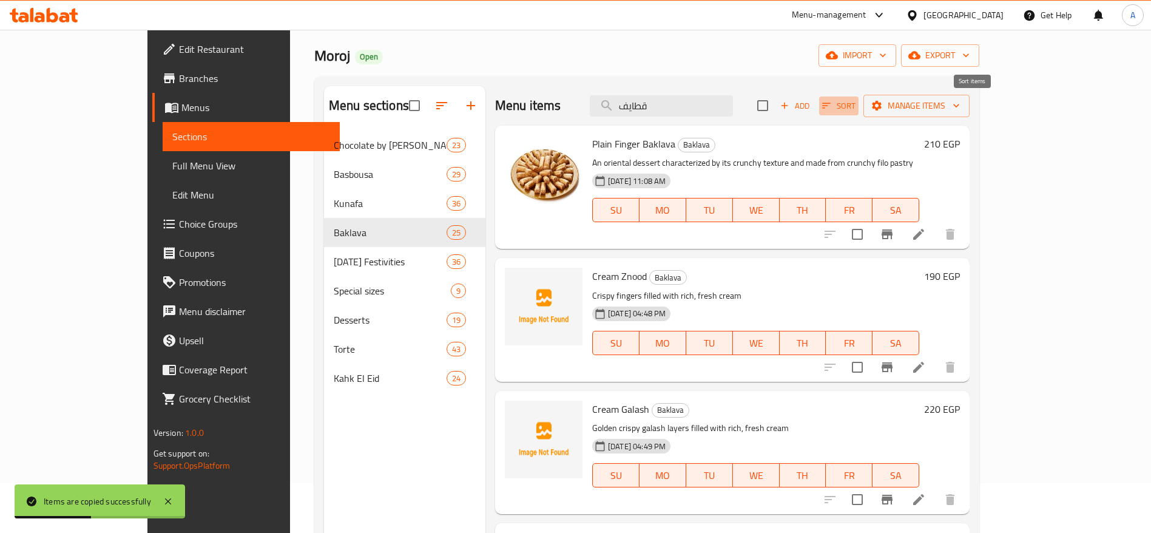
click at [831, 106] on icon "button" at bounding box center [827, 105] width 8 height 5
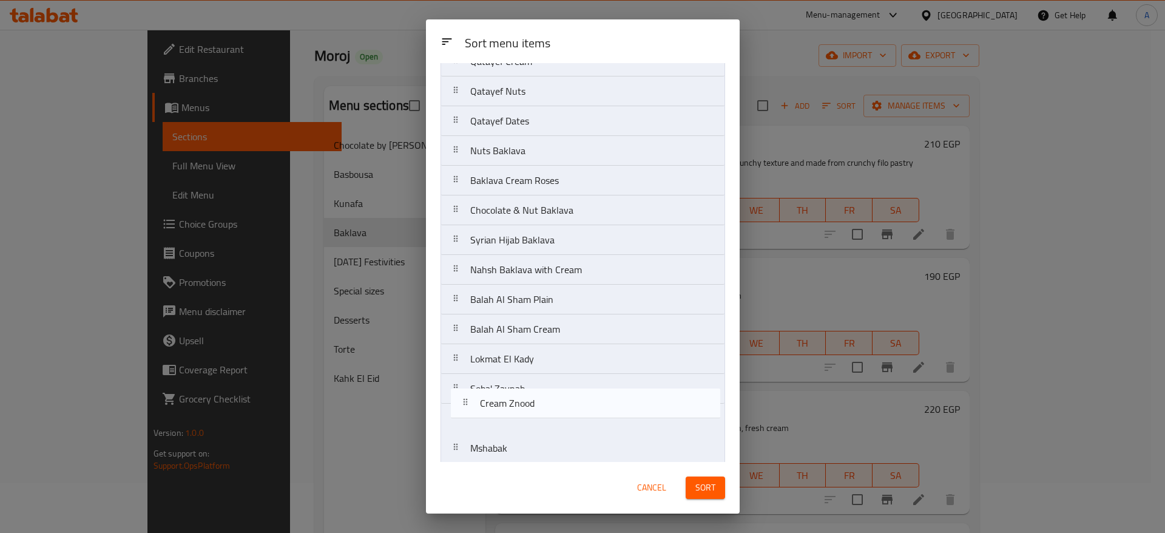
scroll to position [157, 0]
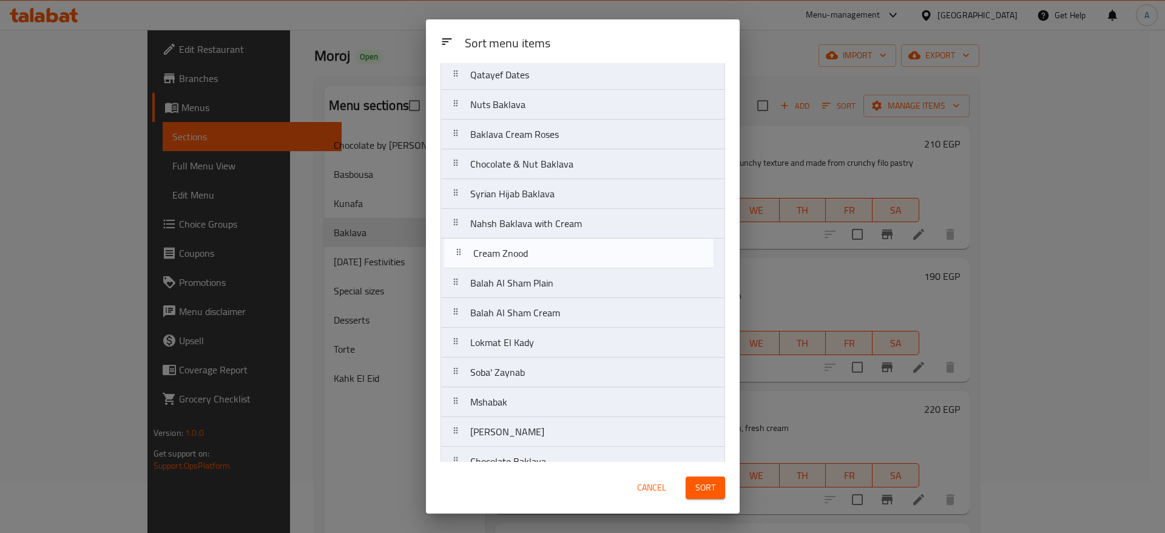
drag, startPoint x: 461, startPoint y: 146, endPoint x: 464, endPoint y: 263, distance: 116.6
click at [464, 263] on nav "Plain Finger Baklava Cream Znood Cream Galash Qatayef Cream Qatayef Nuts Qataye…" at bounding box center [583, 313] width 285 height 745
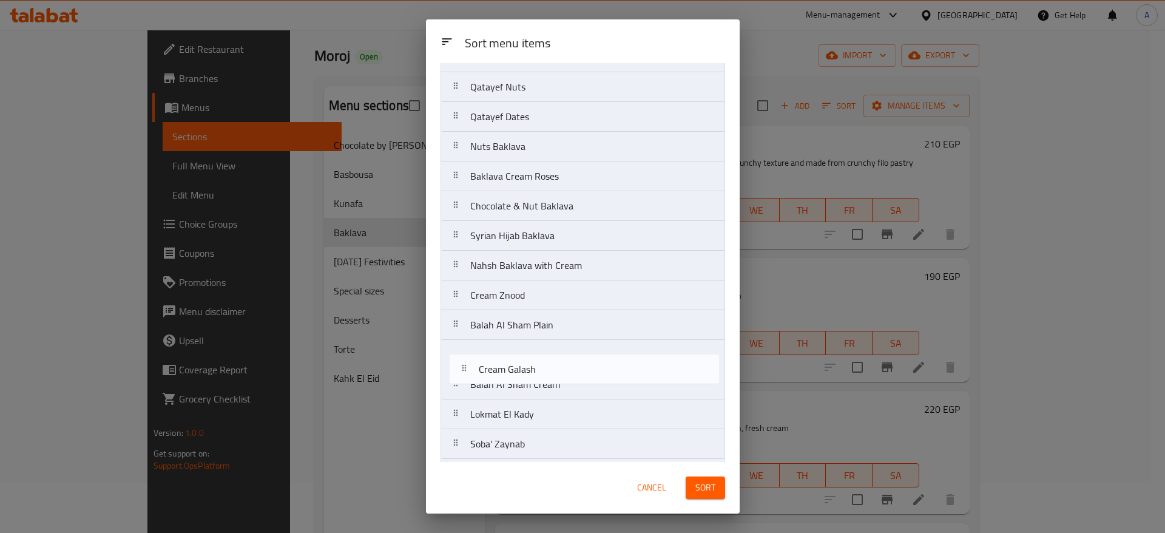
scroll to position [88, 0]
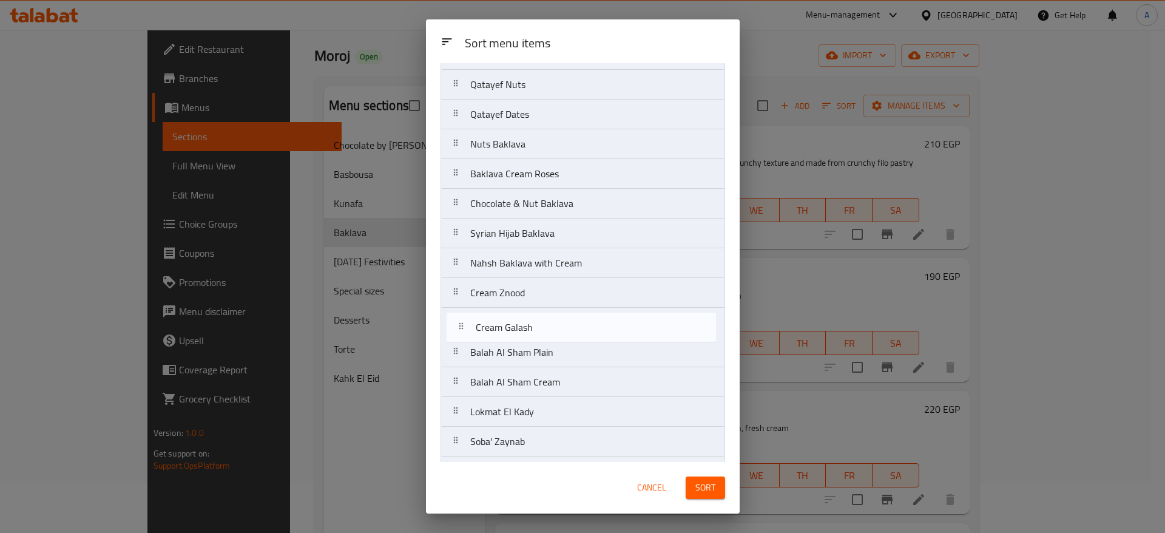
drag, startPoint x: 462, startPoint y: 130, endPoint x: 470, endPoint y: 340, distance: 209.5
click at [470, 340] on nav "Plain Finger Baklava Cream Galash Qatayef Cream Qatayef Nuts Qatayef Dates Nuts…" at bounding box center [583, 382] width 285 height 745
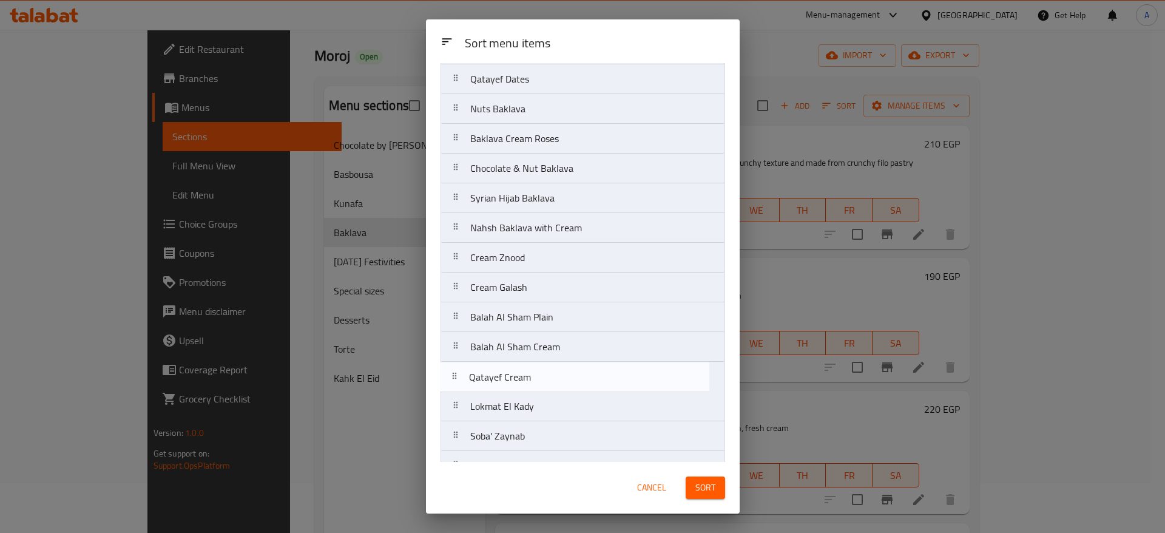
scroll to position [95, 0]
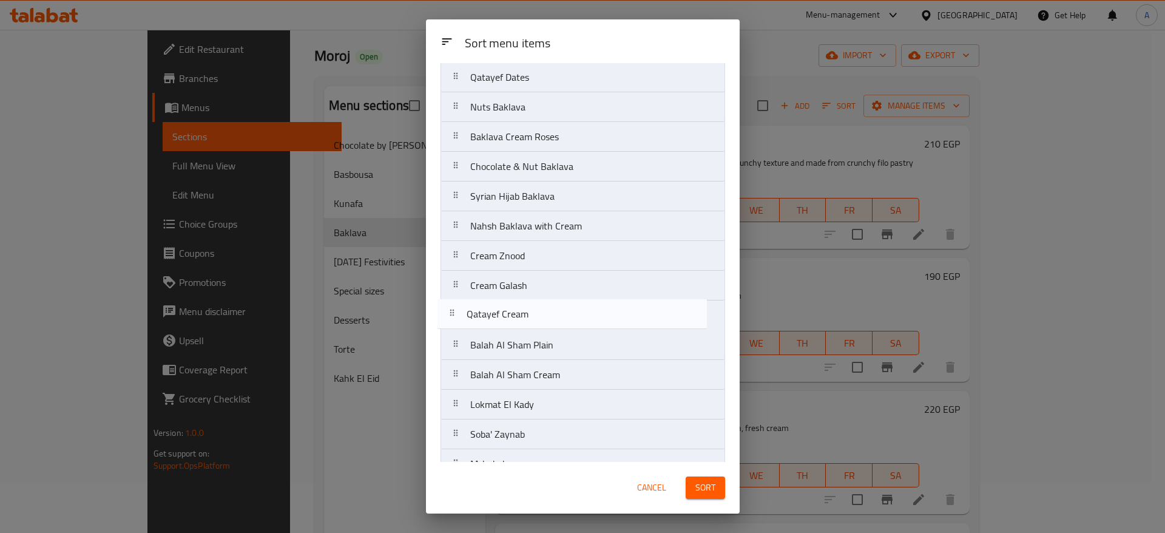
drag, startPoint x: 453, startPoint y: 147, endPoint x: 453, endPoint y: 332, distance: 185.1
click at [453, 332] on nav "Plain Finger Baklava Qatayef Cream Qatayef Nuts Qatayef Dates Nuts Baklava Bakl…" at bounding box center [583, 374] width 285 height 745
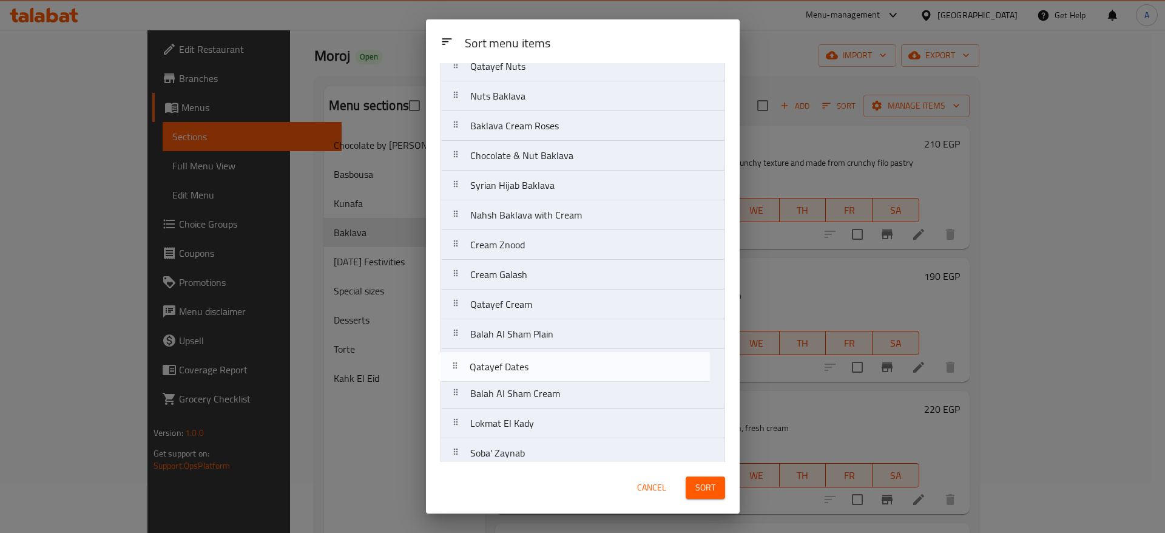
scroll to position [83, 0]
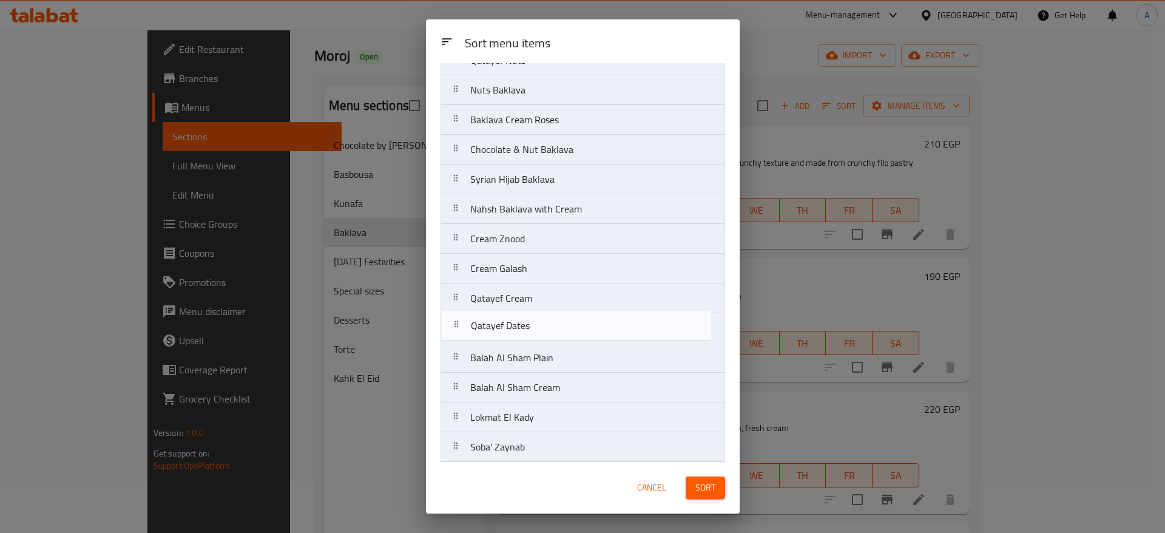
drag, startPoint x: 458, startPoint y: 166, endPoint x: 456, endPoint y: 345, distance: 179.7
click at [456, 345] on nav "Plain Finger Baklava Qatayef Nuts Qatayef Dates Nuts Baklava Baklava Cream Rose…" at bounding box center [583, 387] width 285 height 745
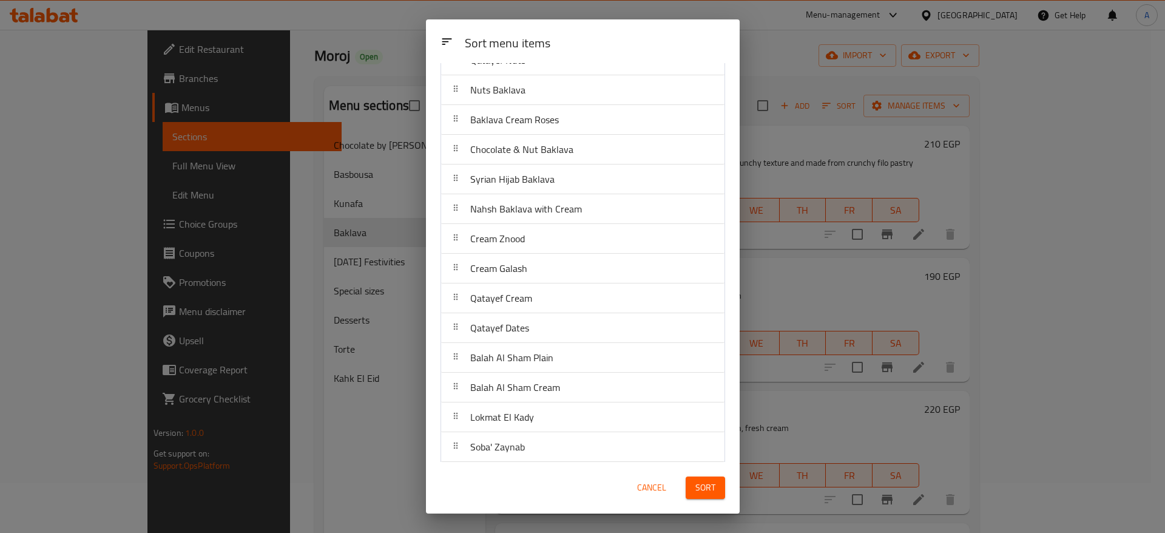
click at [725, 247] on div "Sort menu items Plain Finger Baklava Qatayef Nuts Nuts Baklava Baklava Cream Ro…" at bounding box center [583, 262] width 314 height 399
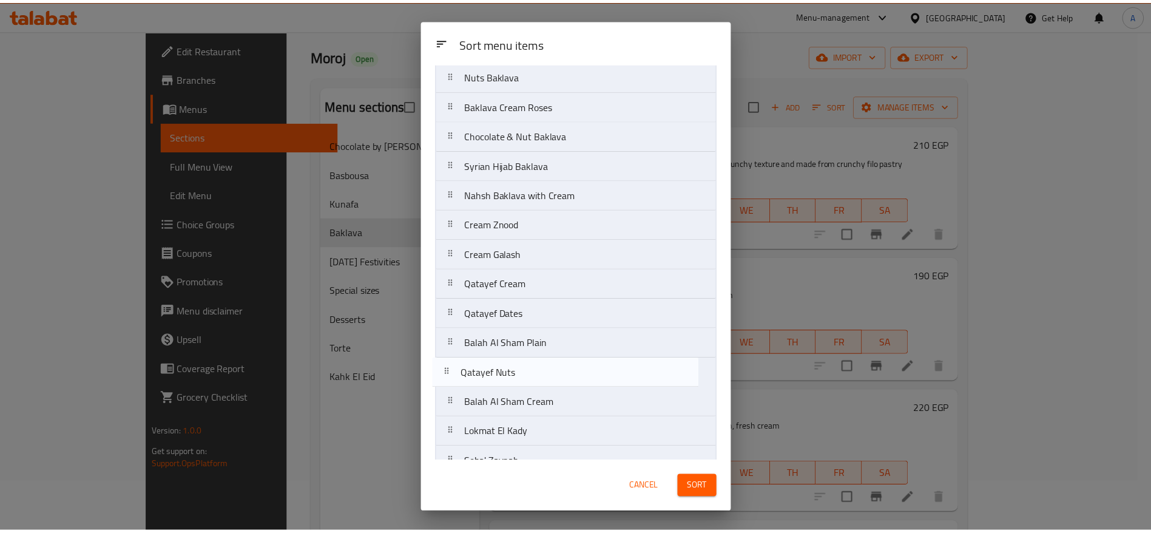
scroll to position [69, 0]
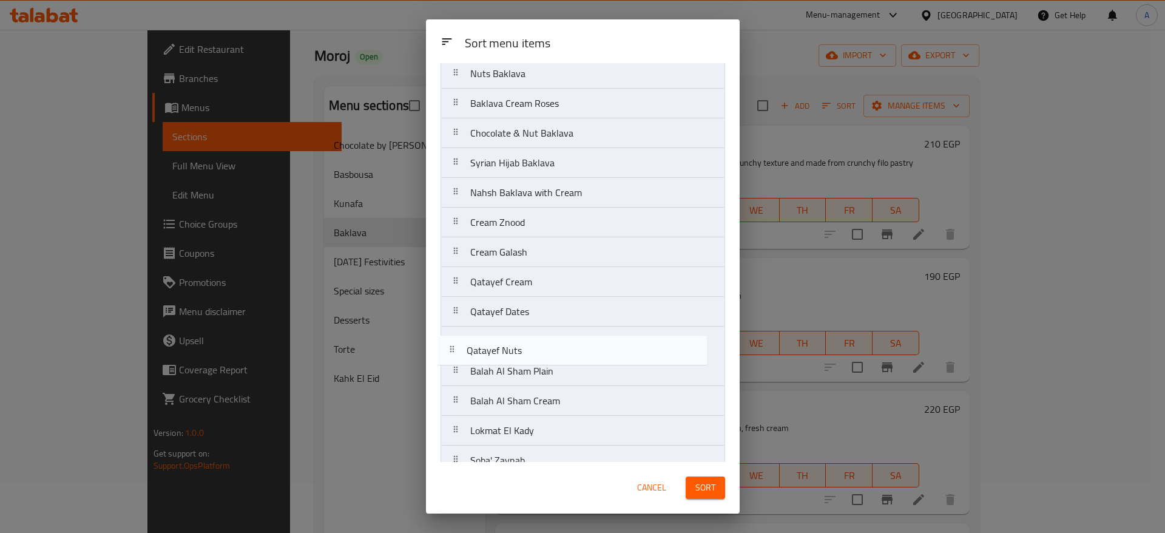
drag, startPoint x: 460, startPoint y: 114, endPoint x: 456, endPoint y: 360, distance: 245.8
click at [456, 360] on nav "Plain Finger Baklava Qatayef Nuts Nuts Baklava Baklava Cream Roses Chocolate & …" at bounding box center [583, 401] width 285 height 745
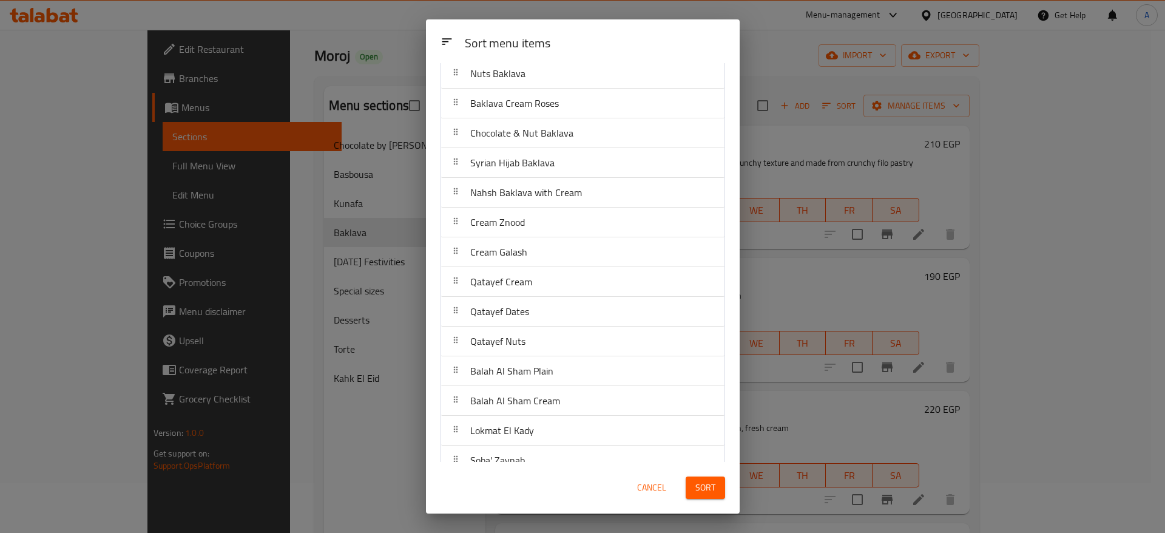
click at [713, 486] on span "Sort" at bounding box center [706, 487] width 20 height 15
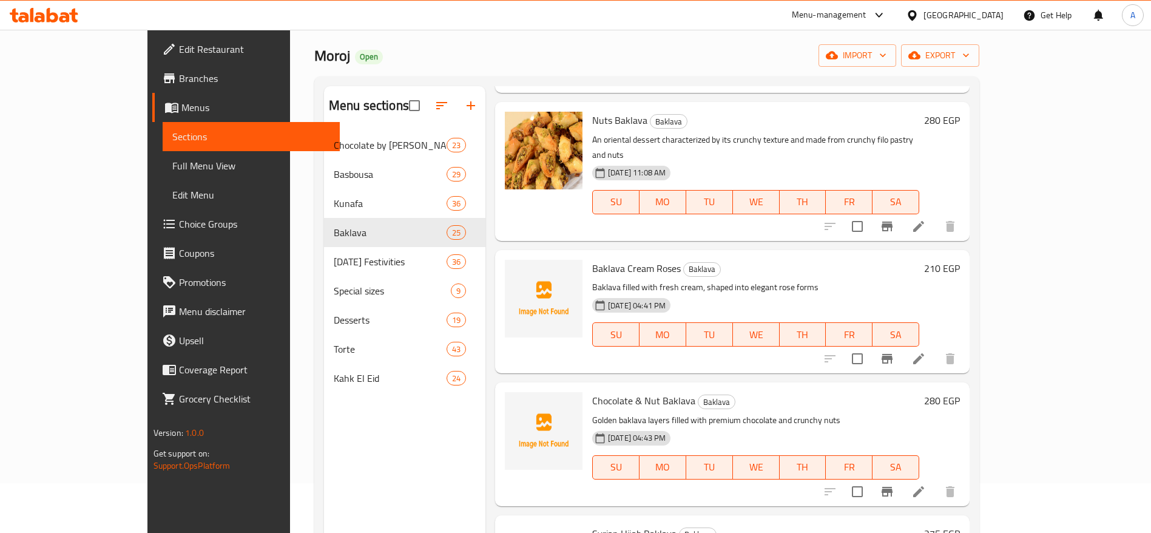
scroll to position [0, 0]
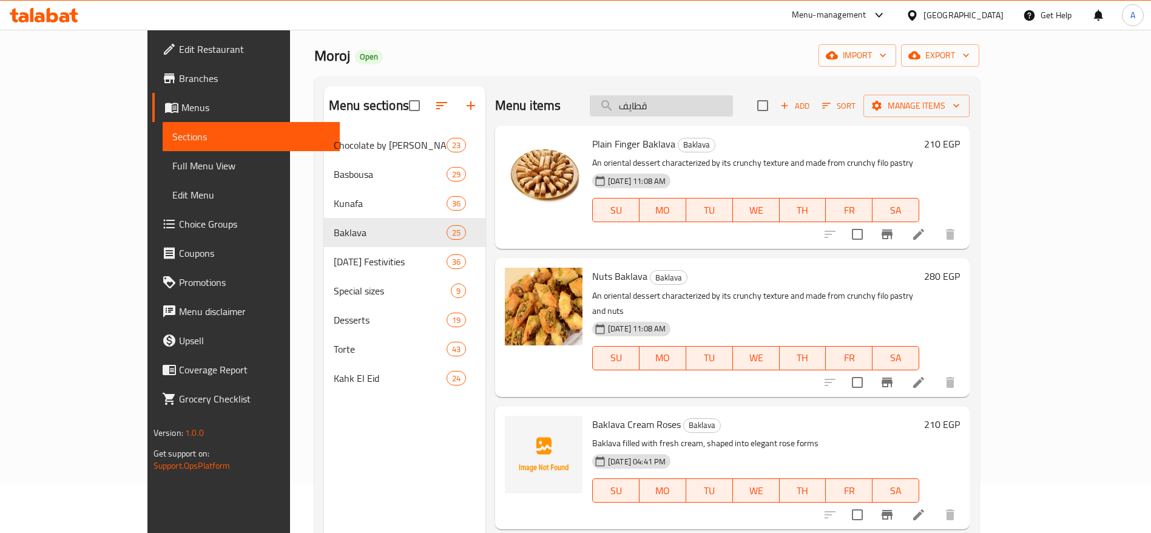
click at [733, 107] on input "قطايف" at bounding box center [661, 105] width 143 height 21
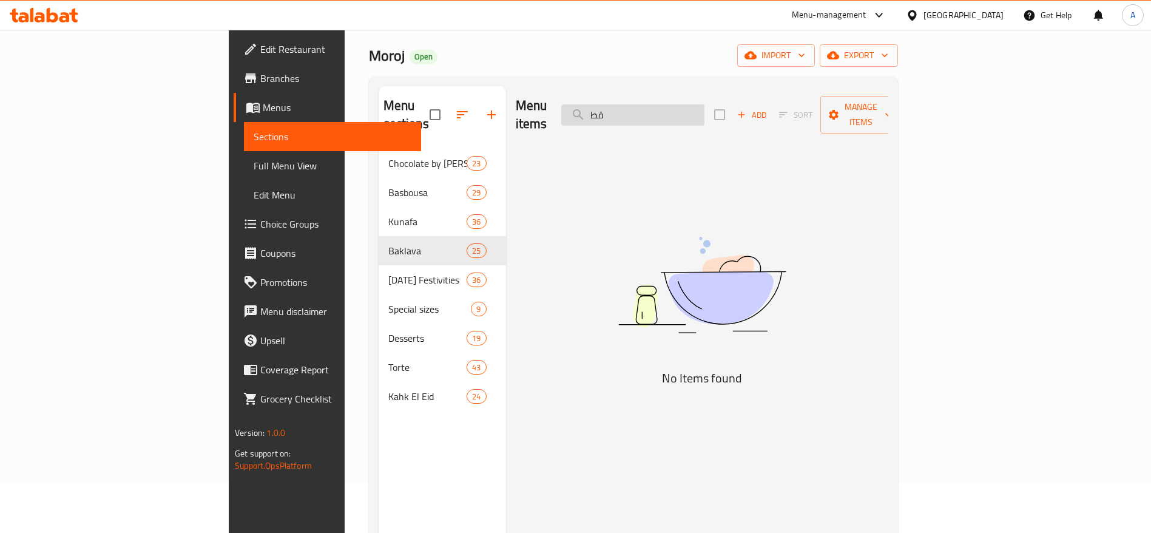
type input "ق"
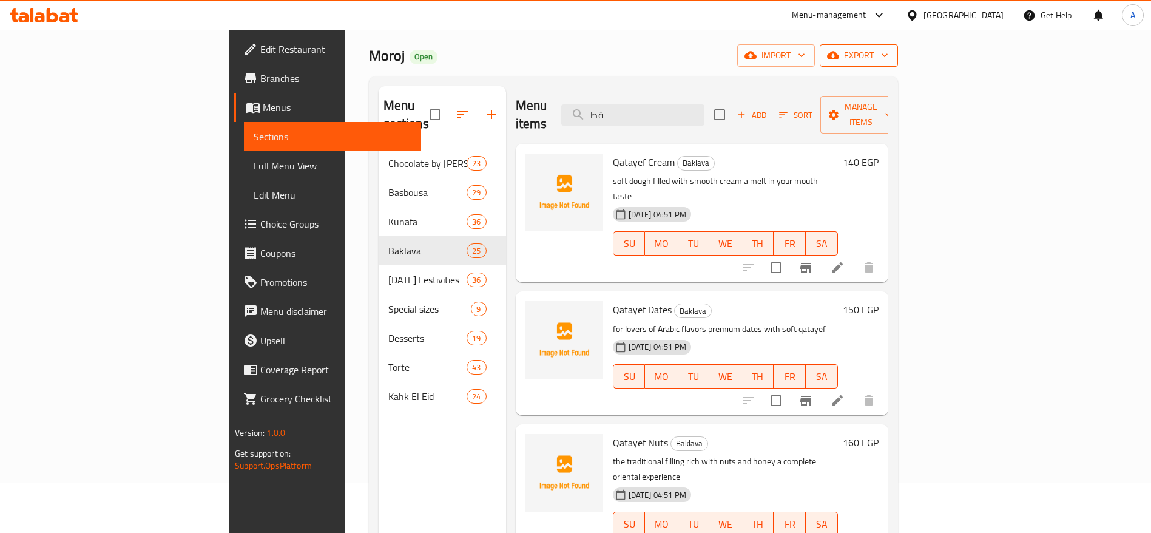
type input "ق"
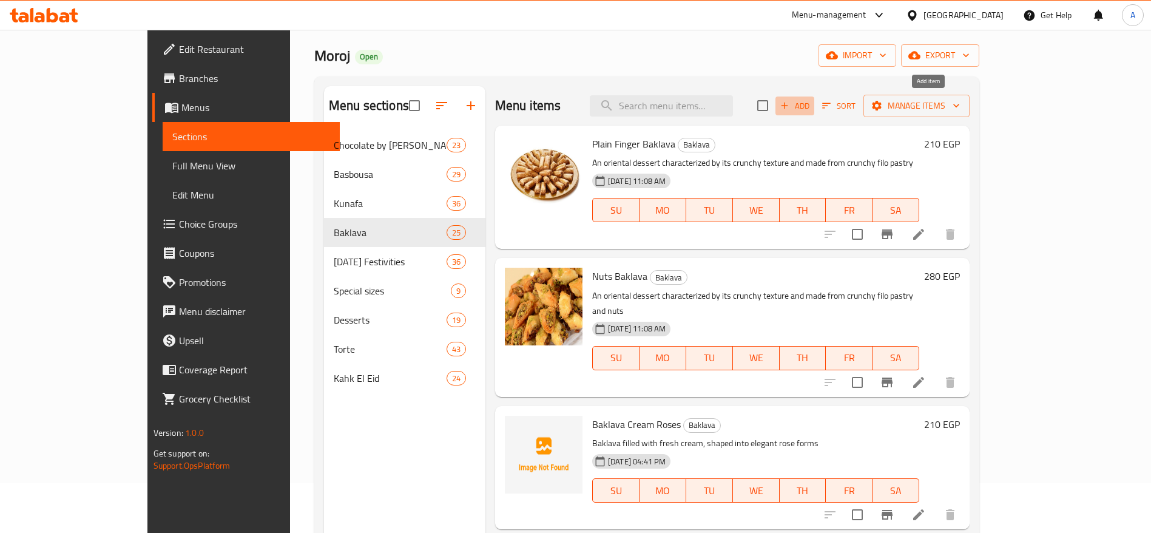
click at [811, 106] on span "Add" at bounding box center [795, 106] width 33 height 14
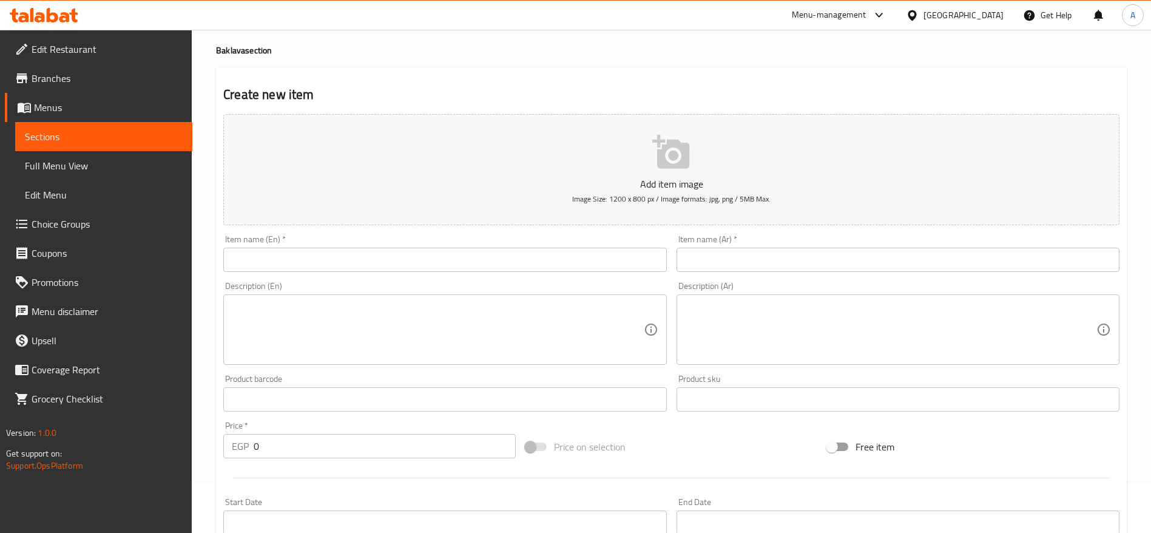
click at [764, 264] on input "text" at bounding box center [898, 260] width 443 height 24
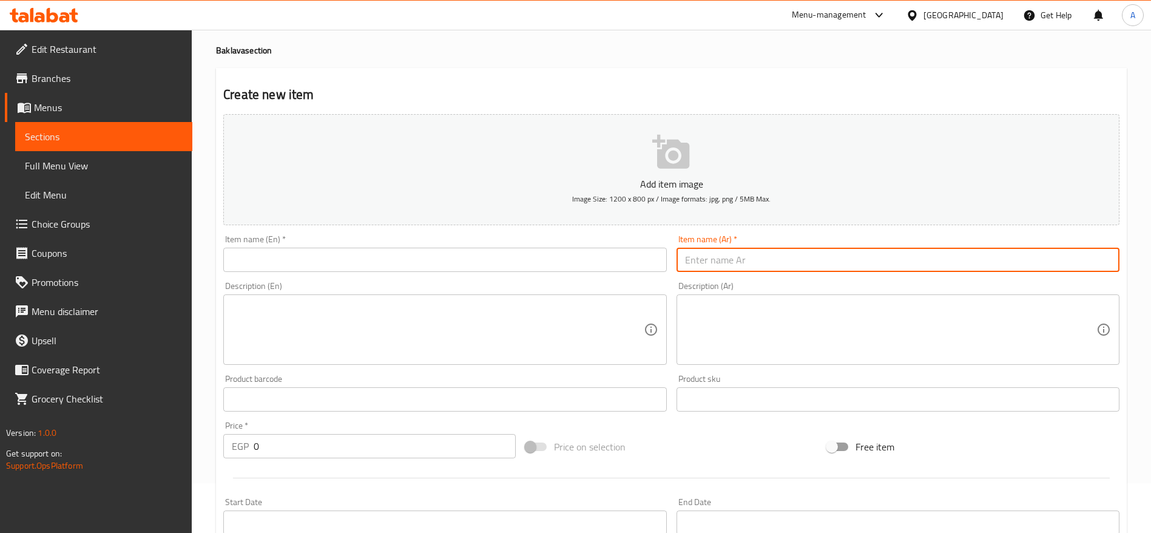
click at [764, 264] on input "text" at bounding box center [898, 260] width 443 height 24
paste input "قطايف مفتـــوحة شانتيه"
type input "قطايف مفتـــوحة شانتيه"
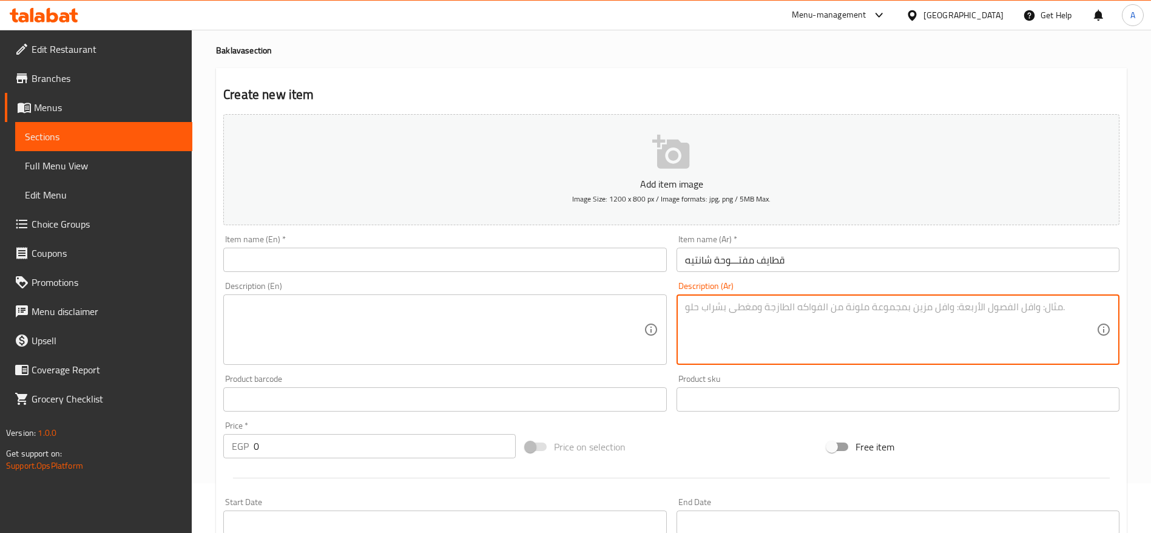
click at [711, 316] on textarea at bounding box center [890, 330] width 411 height 58
paste textarea "قطايف طرية مفتوحة ومحشية بكريمة شانتيه غنية وطازجة."
type textarea "قطايف طرية مفتوحة ومحشية بكريمة شانتيه غنية وطازجة."
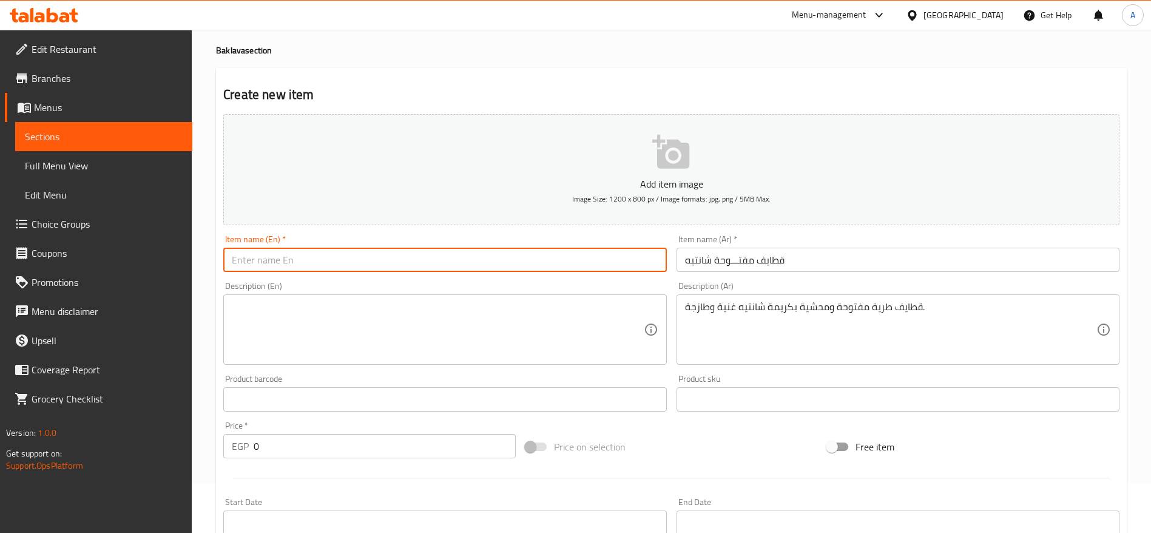
click at [529, 260] on input "text" at bounding box center [444, 260] width 443 height 24
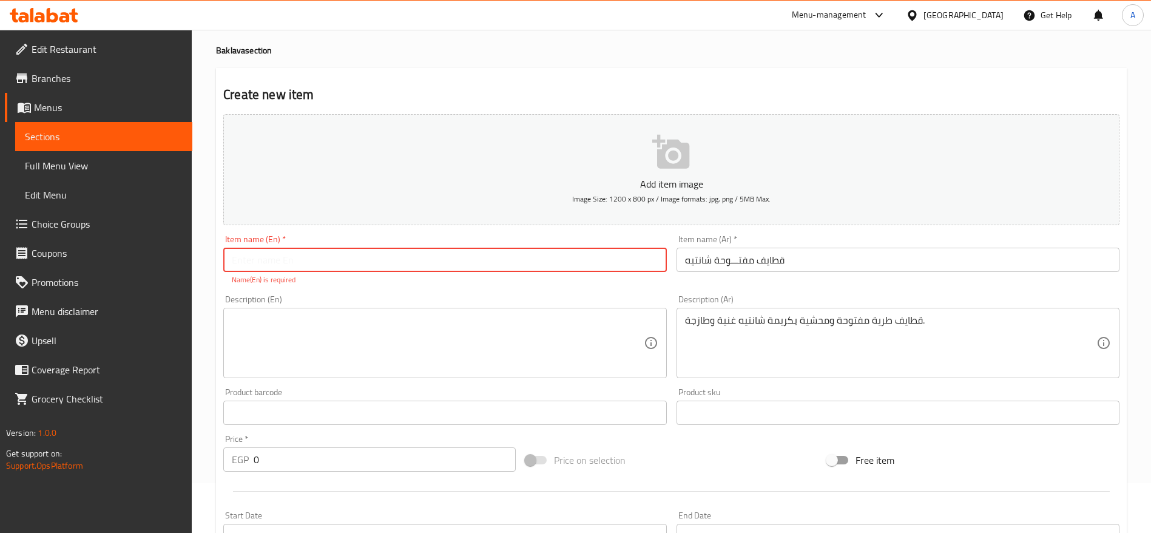
paste input "Open Qatayef with Chantilly"
type input "Open Qatayef with Chantilly"
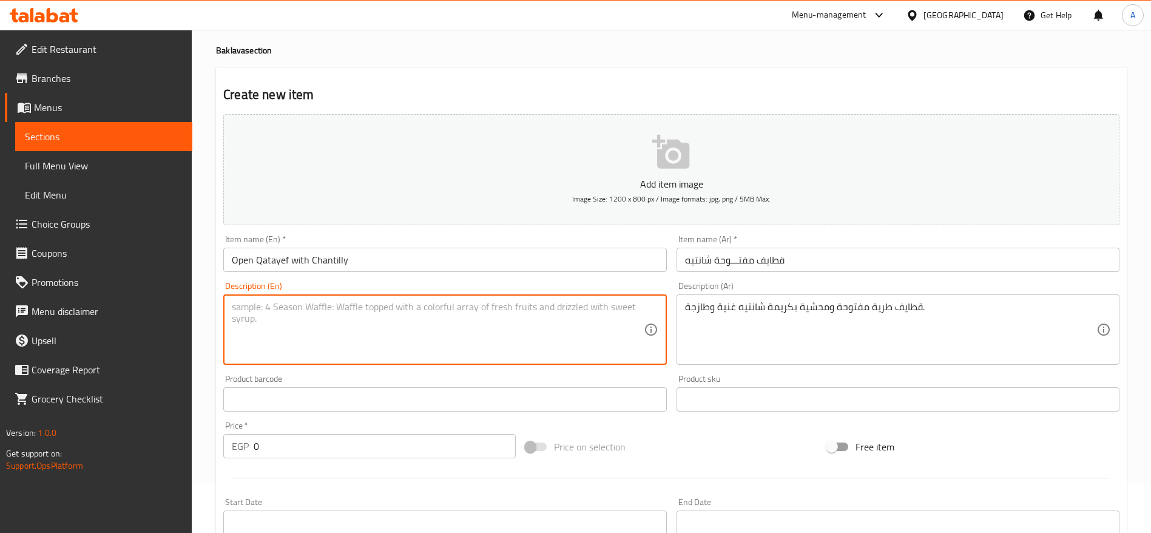
click at [415, 330] on textarea at bounding box center [437, 330] width 411 height 58
paste textarea "Soft open qatayef filled with rich, fresh Chantilly cream"
type textarea "Soft open qatayef filled with rich, fresh Chantilly cream"
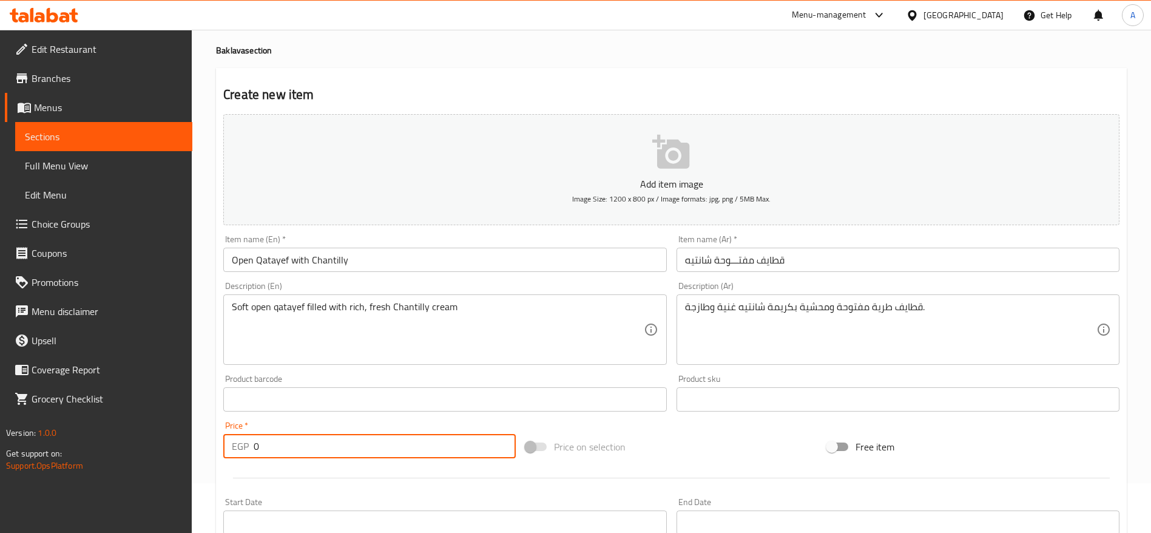
click at [401, 455] on input "0" at bounding box center [385, 446] width 262 height 24
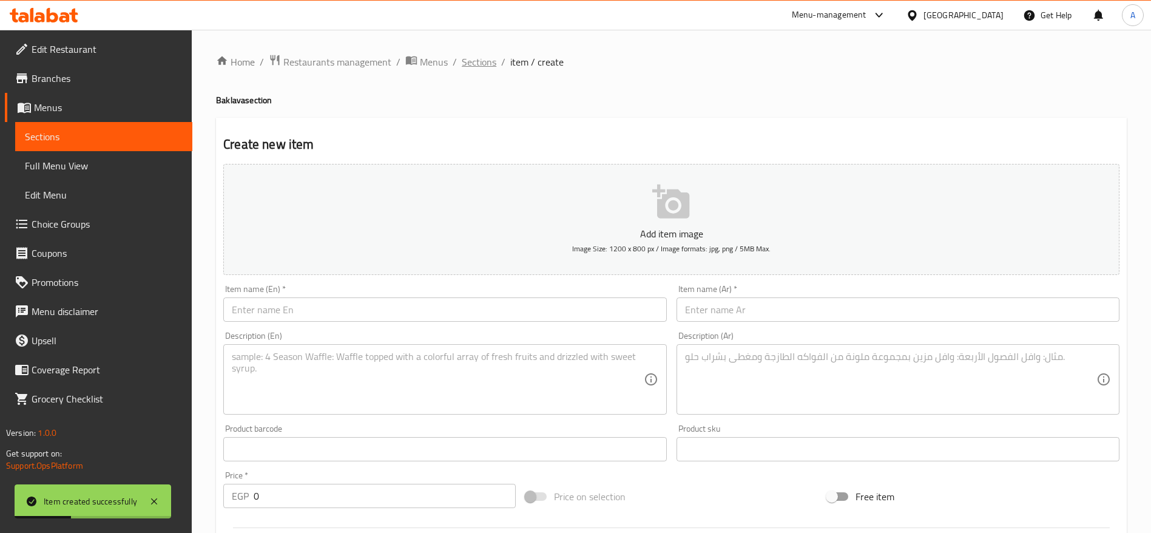
click at [487, 69] on span "Sections" at bounding box center [479, 62] width 35 height 15
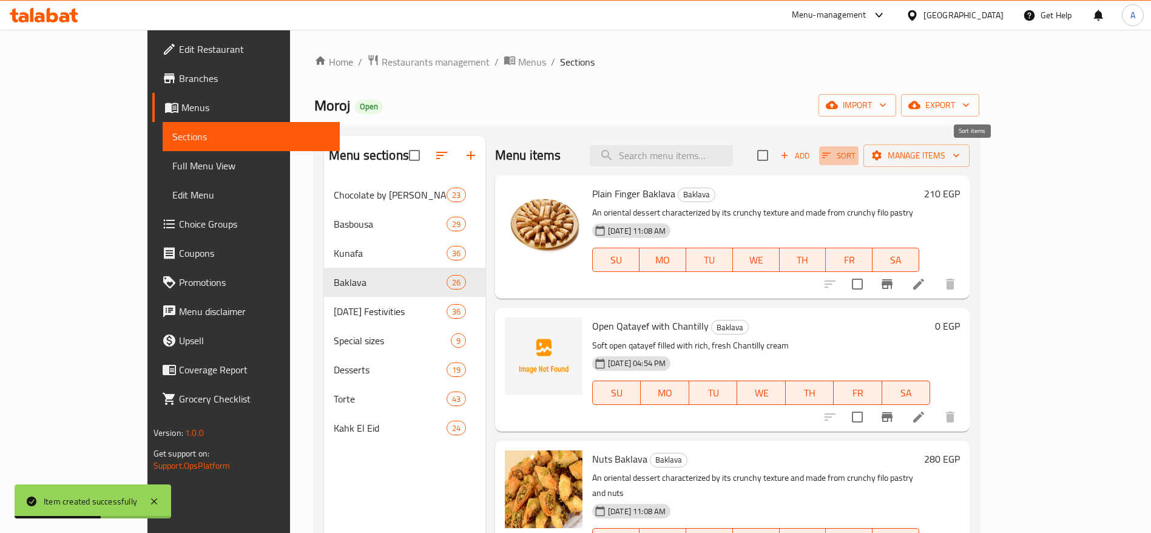
click at [832, 152] on icon "button" at bounding box center [826, 155] width 11 height 11
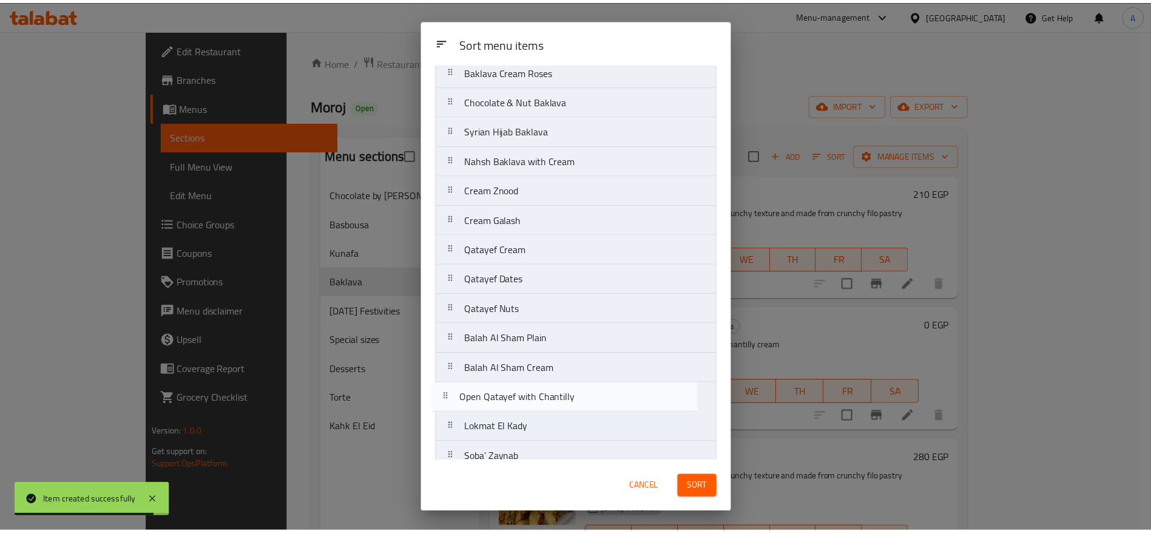
scroll to position [118, 0]
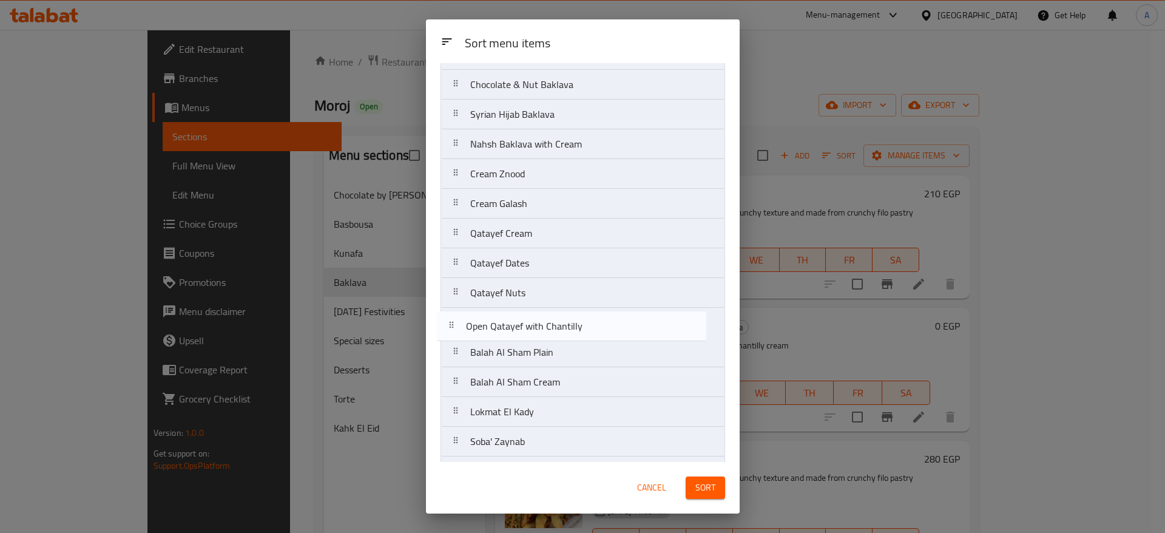
drag, startPoint x: 458, startPoint y: 146, endPoint x: 453, endPoint y: 332, distance: 186.4
click at [453, 332] on nav "Plain Finger Baklava Open Qatayef with Chantilly Nuts Baklava Baklava Cream Ros…" at bounding box center [583, 367] width 285 height 774
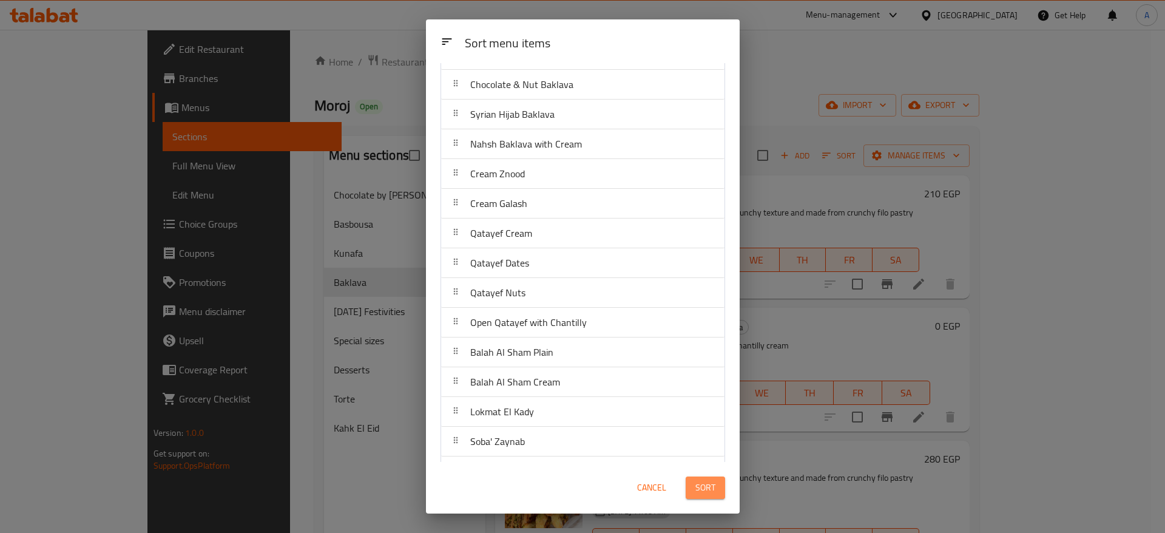
click at [705, 490] on span "Sort" at bounding box center [706, 487] width 20 height 15
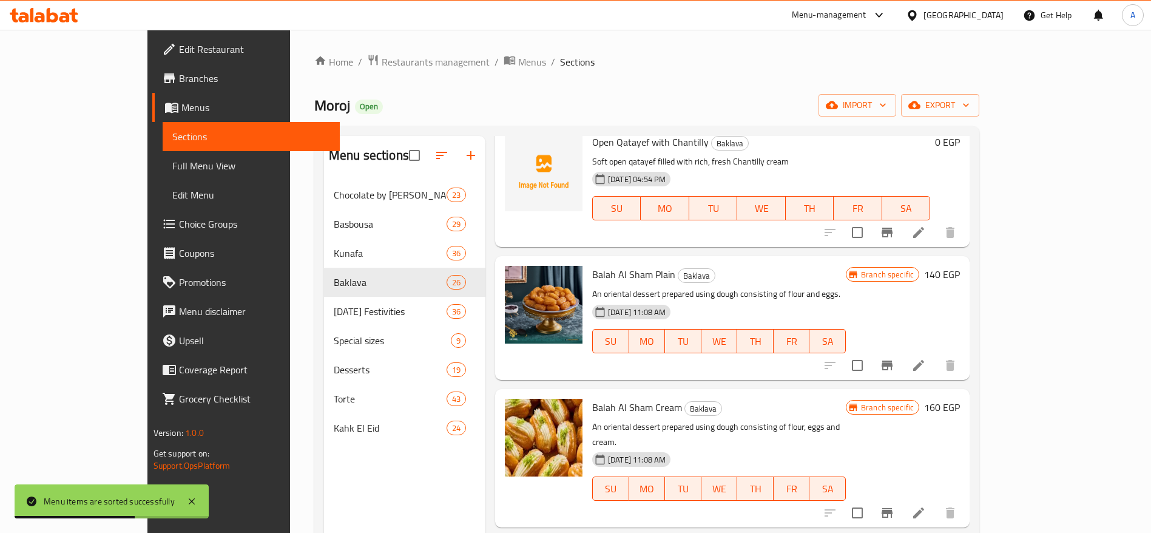
scroll to position [1546, 0]
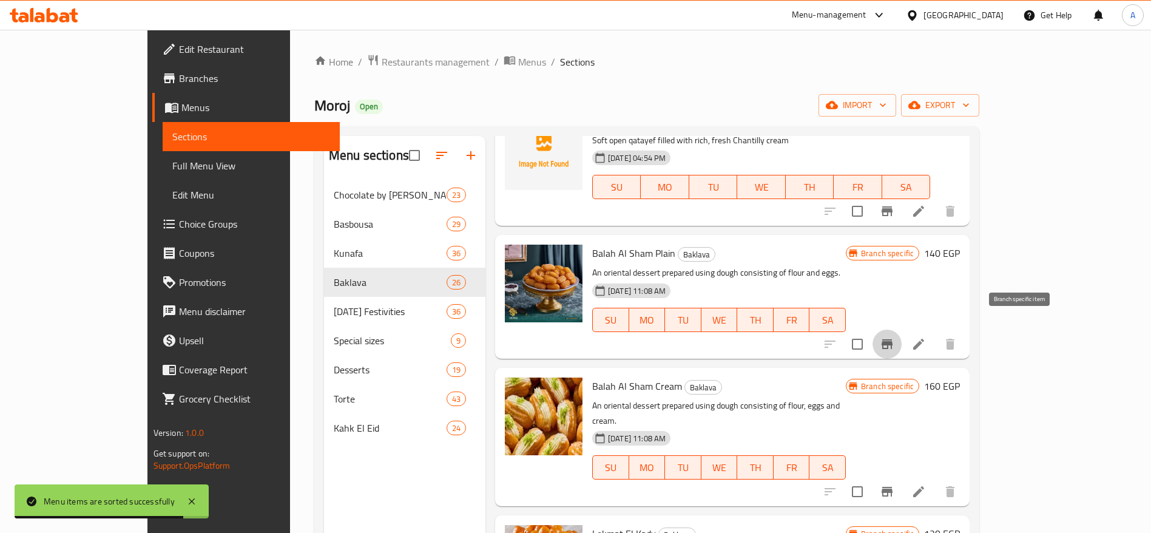
click at [895, 337] on icon "Branch-specific-item" at bounding box center [887, 344] width 15 height 15
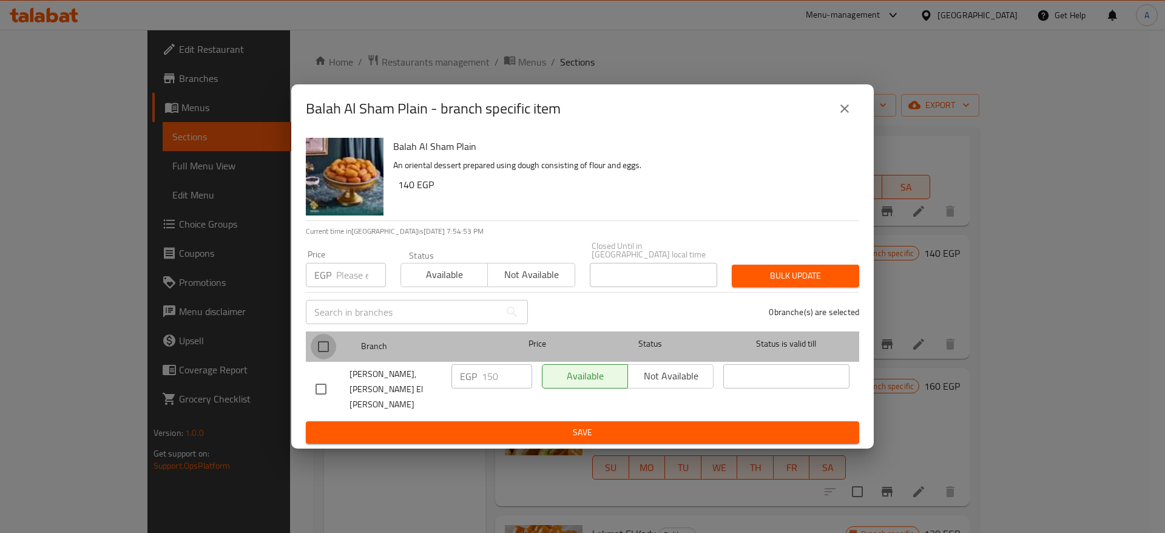
click at [327, 352] on input "checkbox" at bounding box center [323, 346] width 25 height 25
checkbox input "true"
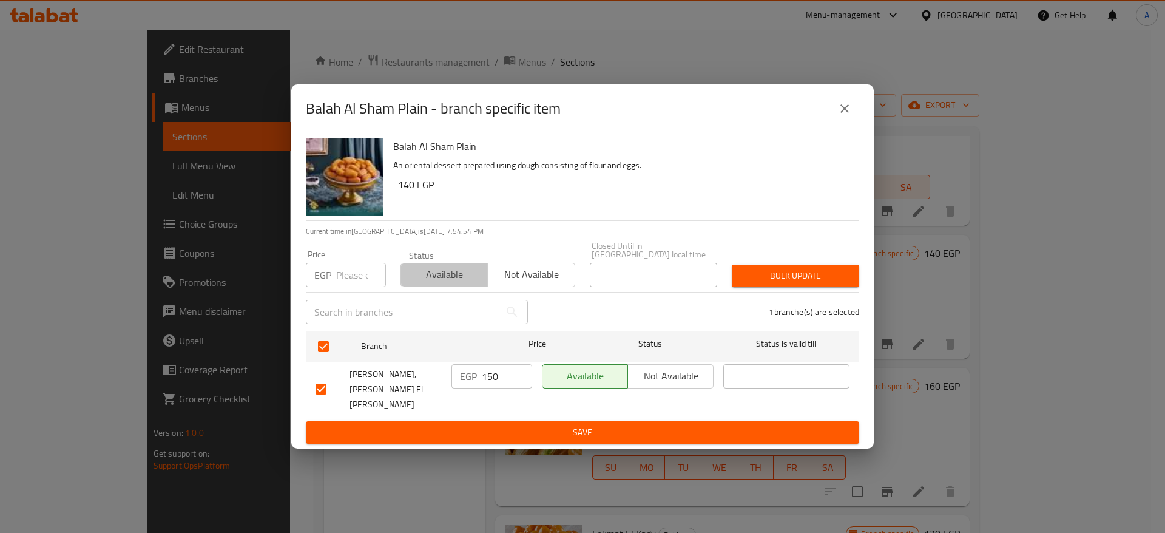
click at [443, 282] on span "Available" at bounding box center [444, 275] width 77 height 18
click at [766, 280] on span "Bulk update" at bounding box center [796, 275] width 108 height 15
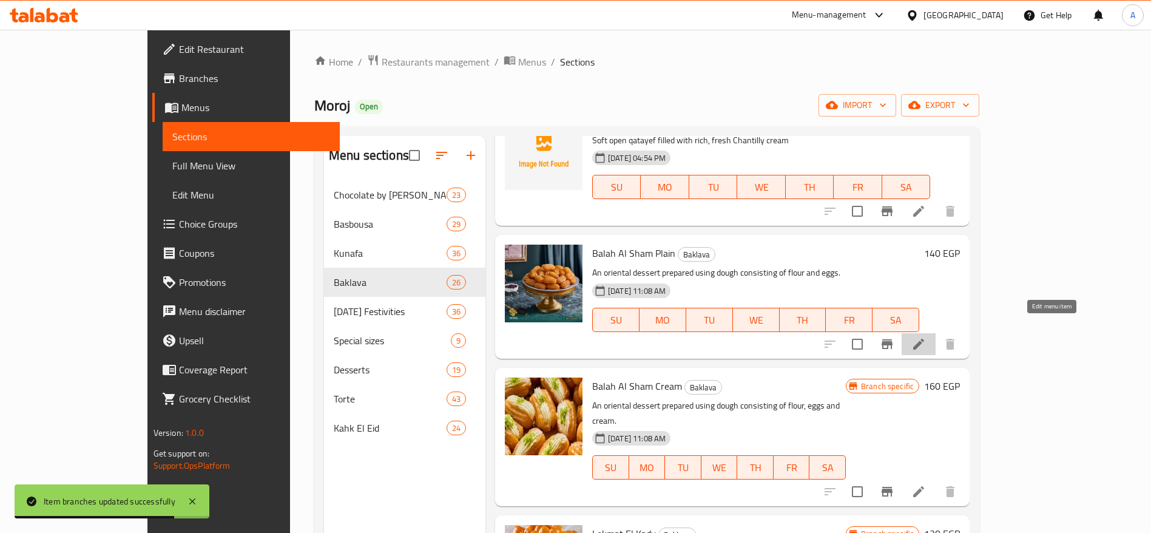
click at [926, 337] on icon at bounding box center [919, 344] width 15 height 15
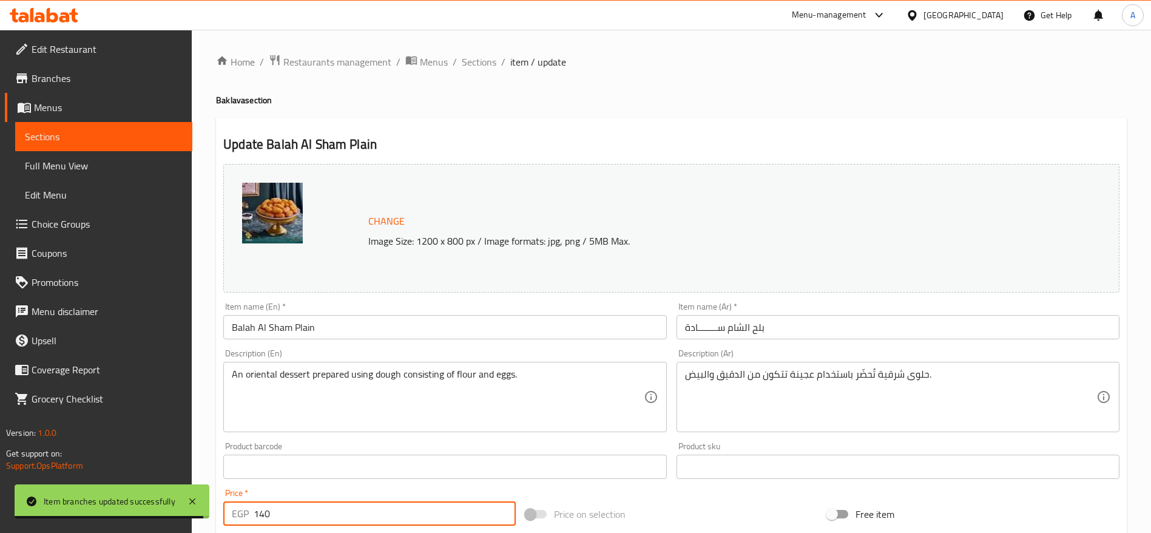
click at [351, 510] on input "140" at bounding box center [385, 513] width 262 height 24
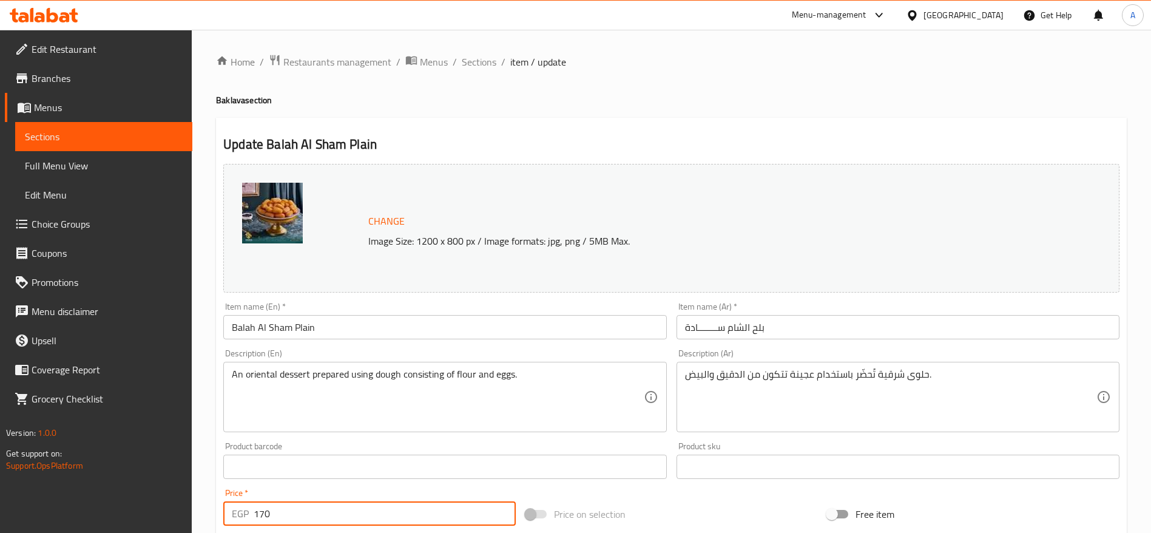
type input "170"
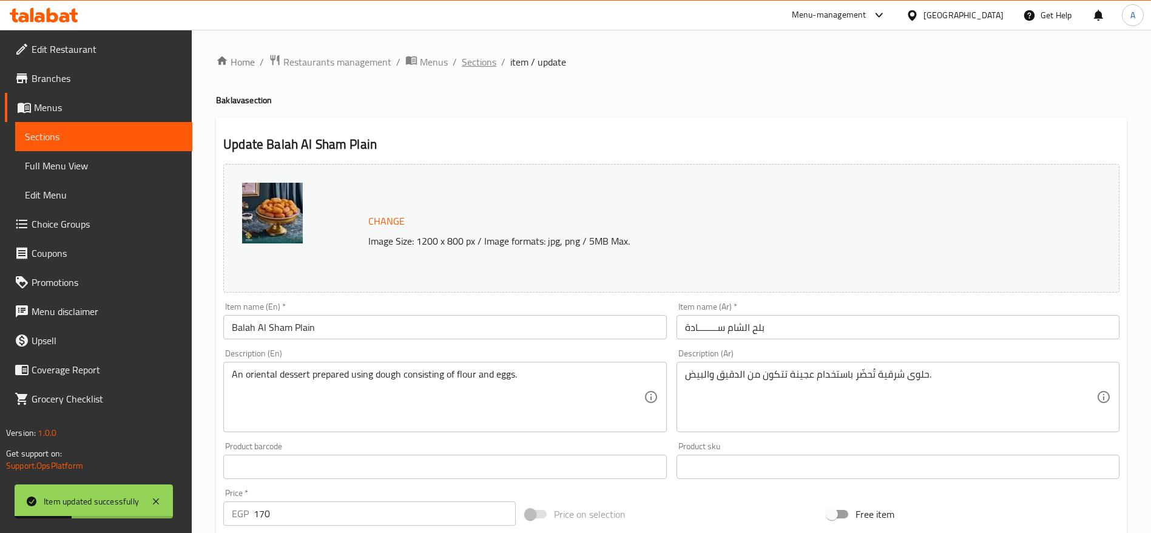
click at [475, 55] on span "Sections" at bounding box center [479, 62] width 35 height 15
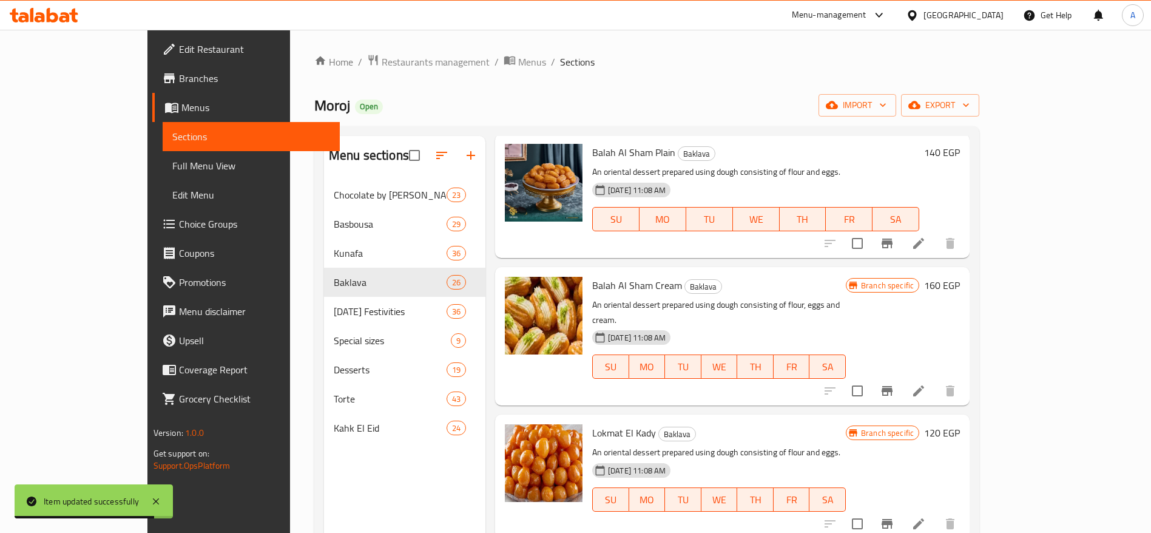
scroll to position [1643, 0]
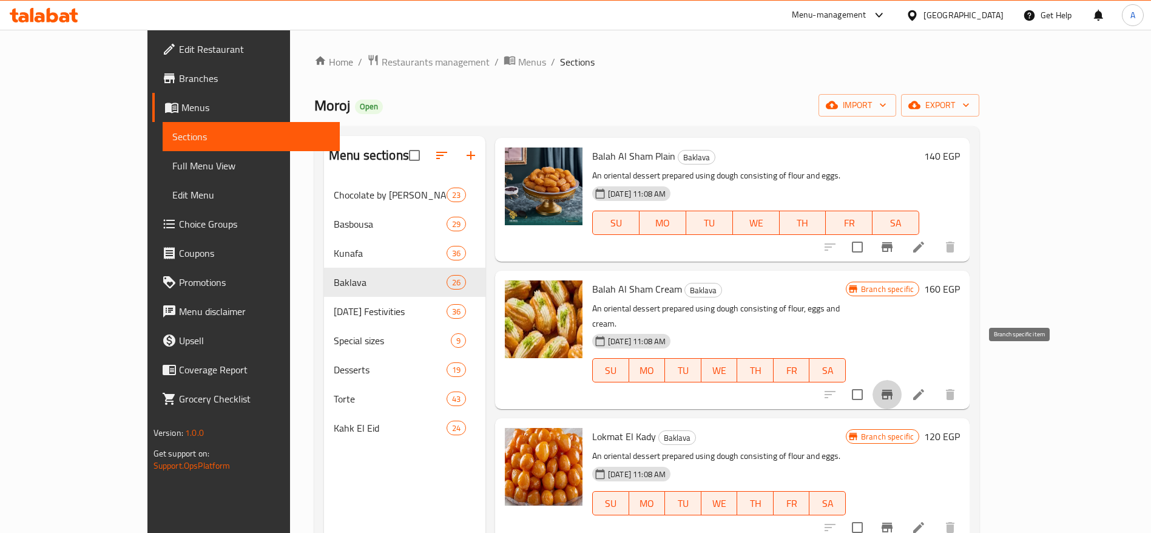
click at [893, 390] on icon "Branch-specific-item" at bounding box center [887, 395] width 11 height 10
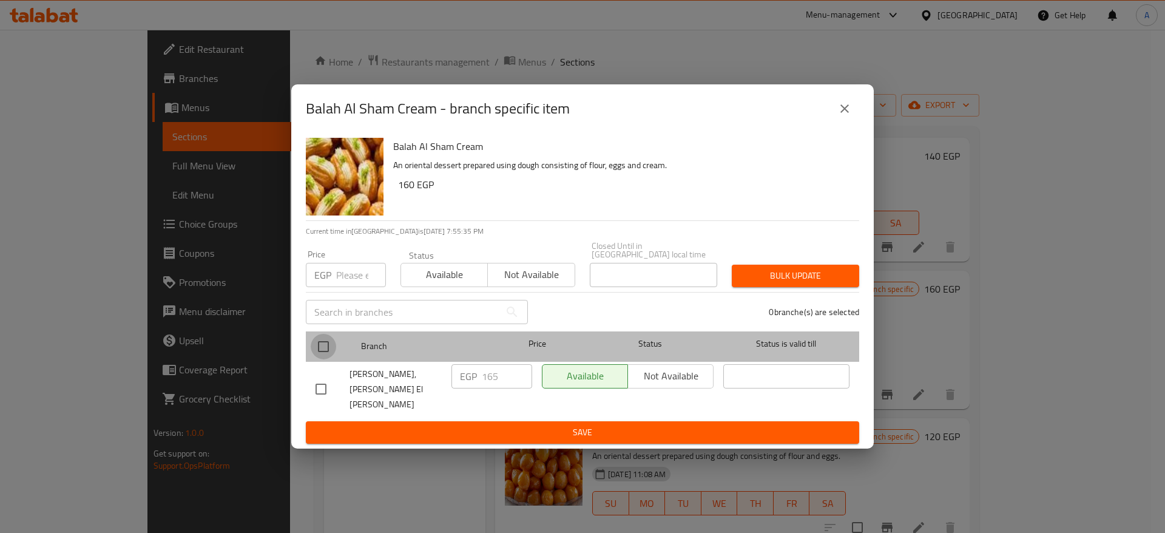
click at [319, 351] on input "checkbox" at bounding box center [323, 346] width 25 height 25
checkbox input "true"
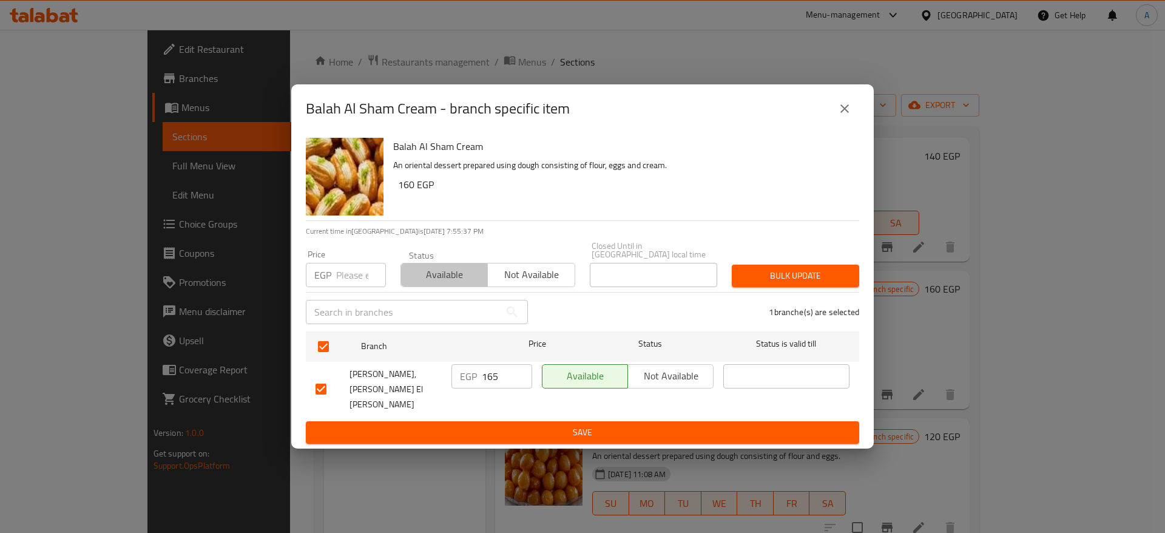
click at [425, 281] on span "Available" at bounding box center [444, 275] width 77 height 18
click at [816, 283] on span "Bulk update" at bounding box center [796, 275] width 108 height 15
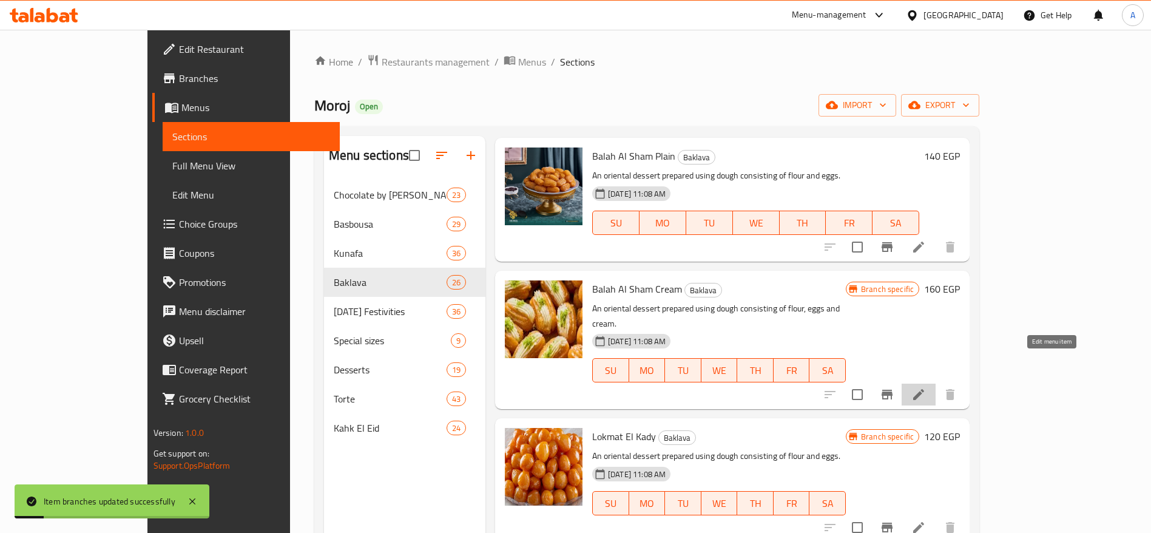
click at [924, 389] on icon at bounding box center [918, 394] width 11 height 11
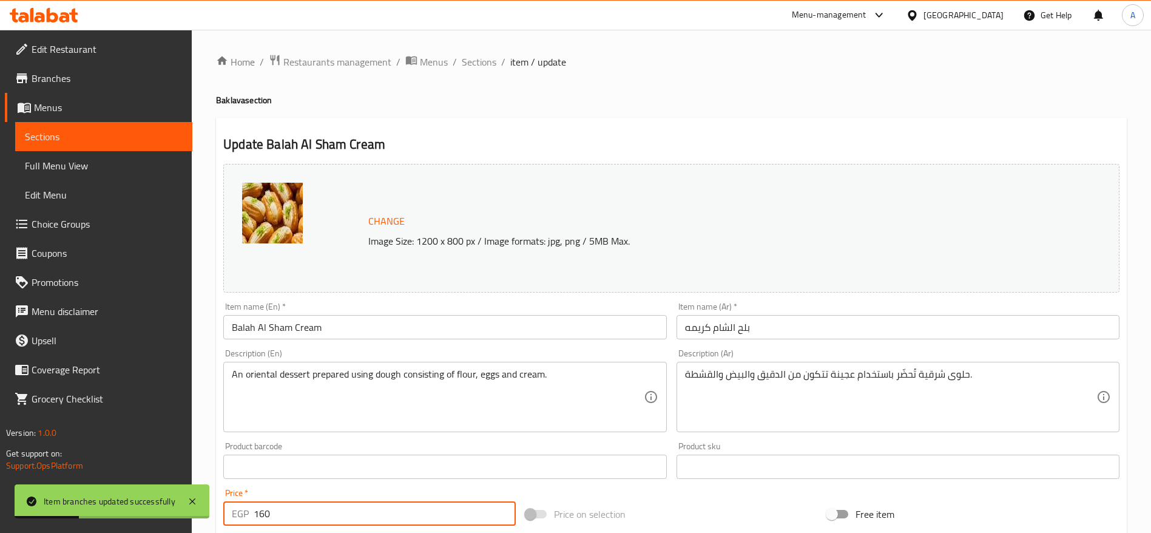
click at [465, 509] on input "160" at bounding box center [385, 513] width 262 height 24
type input "175"
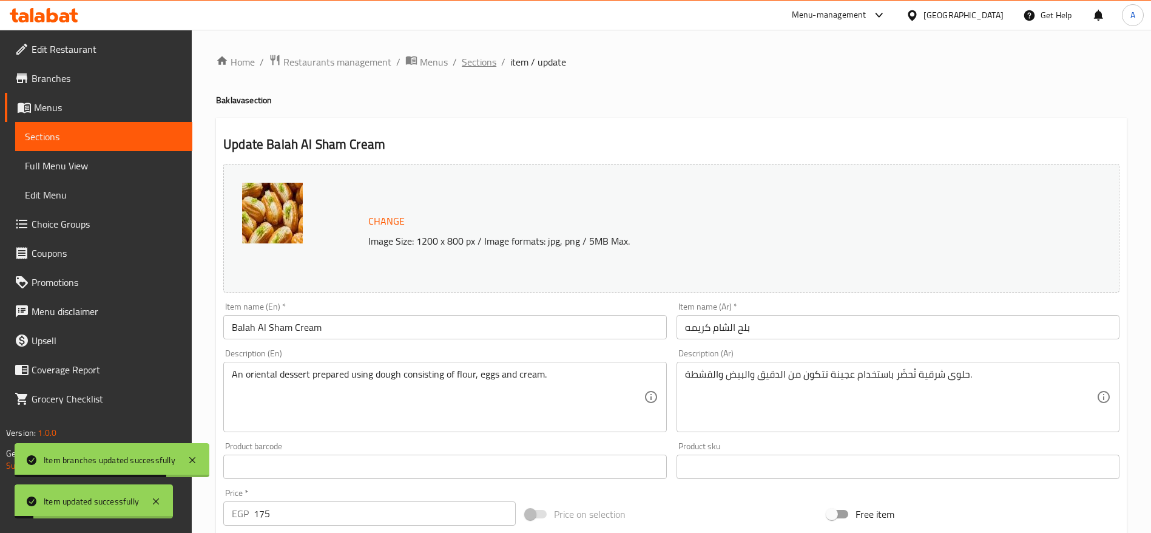
click at [480, 58] on span "Sections" at bounding box center [479, 62] width 35 height 15
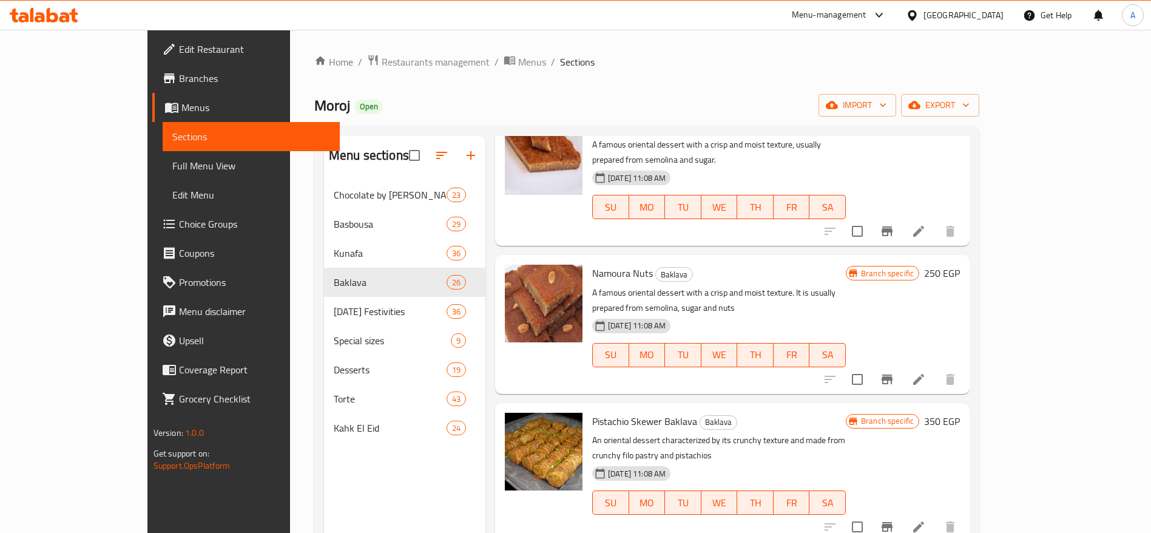
scroll to position [2635, 0]
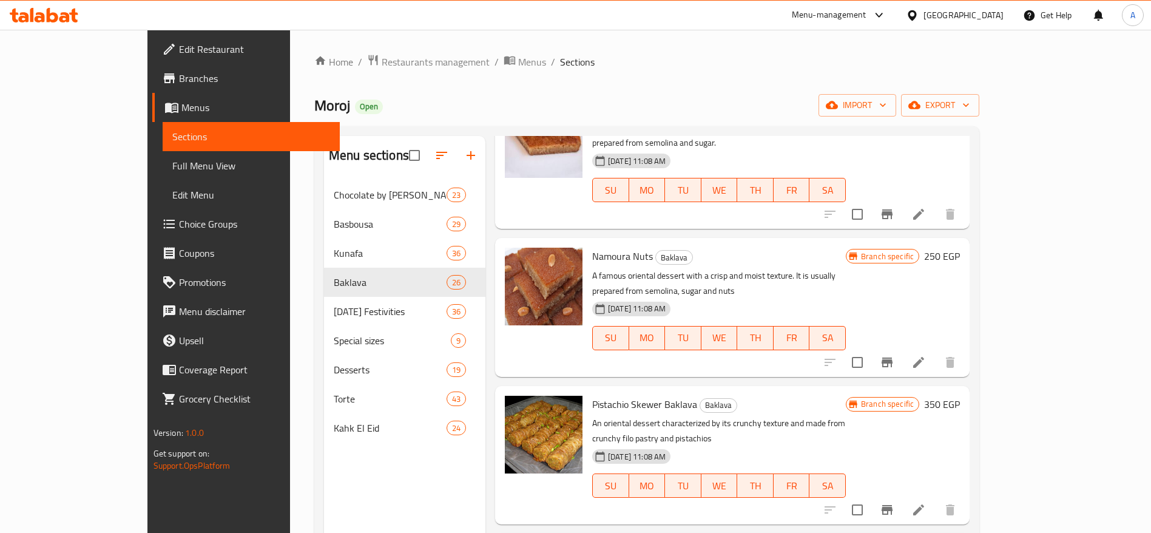
click at [980, 293] on div "Menu sections Chocolate by Kilo 23 Basbousa 29 Kunafa 36 Baklava 26 Ramadan Fes…" at bounding box center [646, 402] width 665 height 552
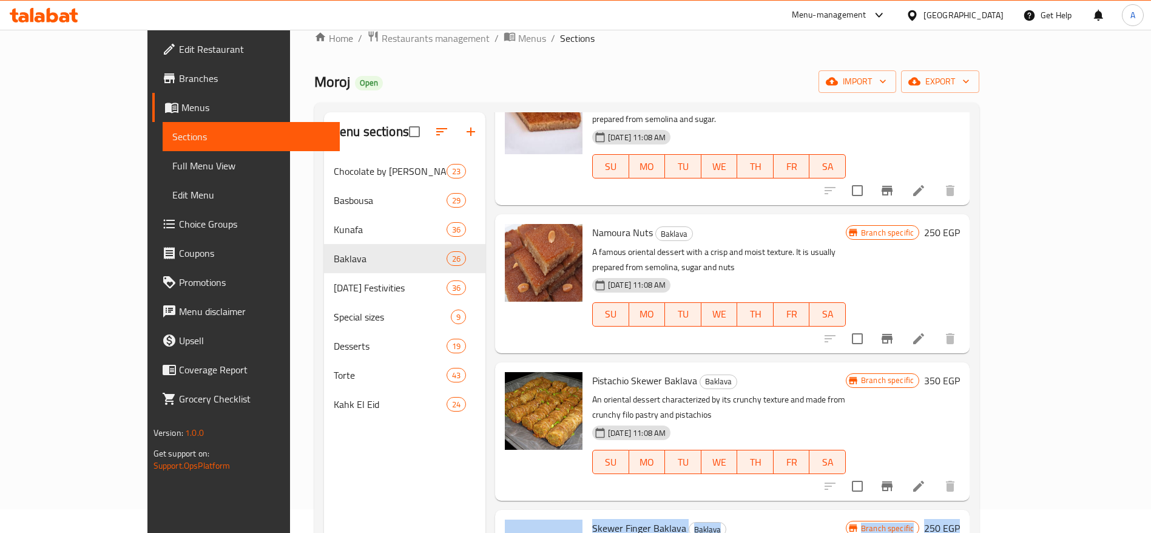
scroll to position [70, 0]
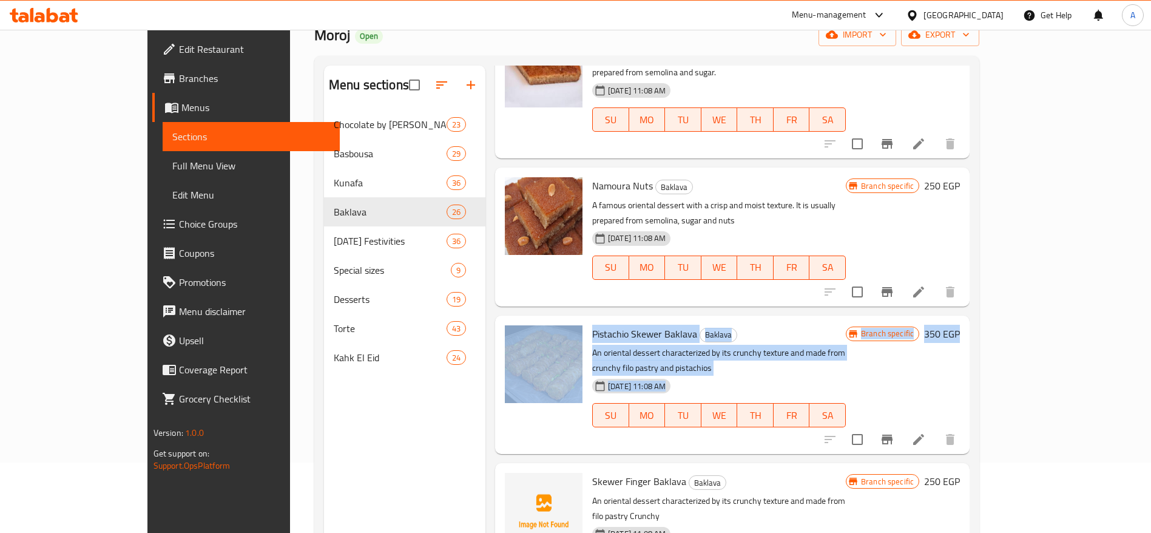
drag, startPoint x: 1120, startPoint y: 330, endPoint x: 1137, endPoint y: 115, distance: 215.5
click at [1004, 115] on div "Home / Restaurants management / Menus / Sections Moroj Open import export Menu …" at bounding box center [647, 295] width 714 height 673
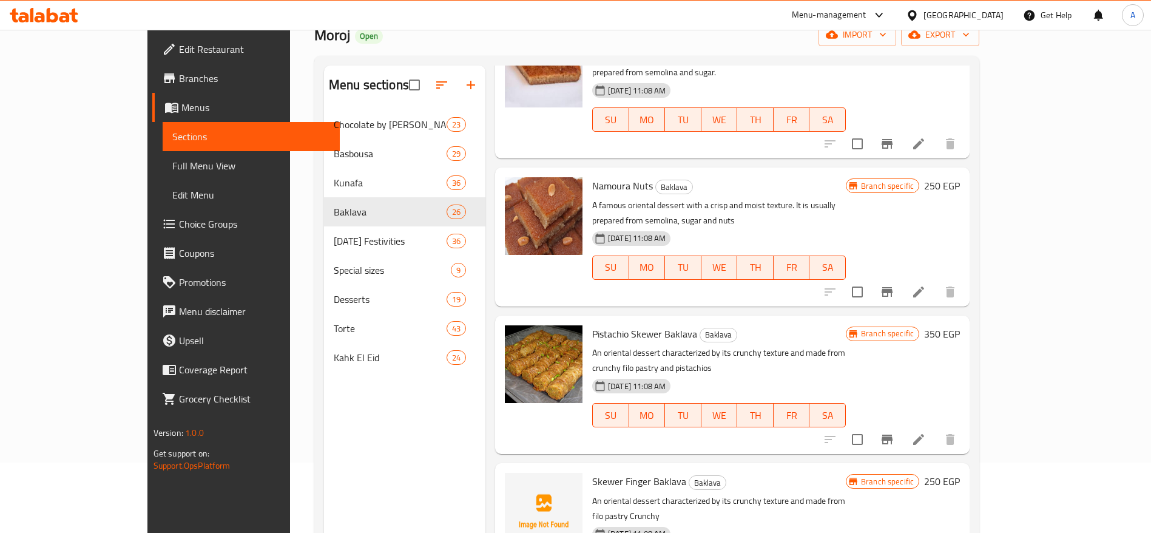
scroll to position [0, 0]
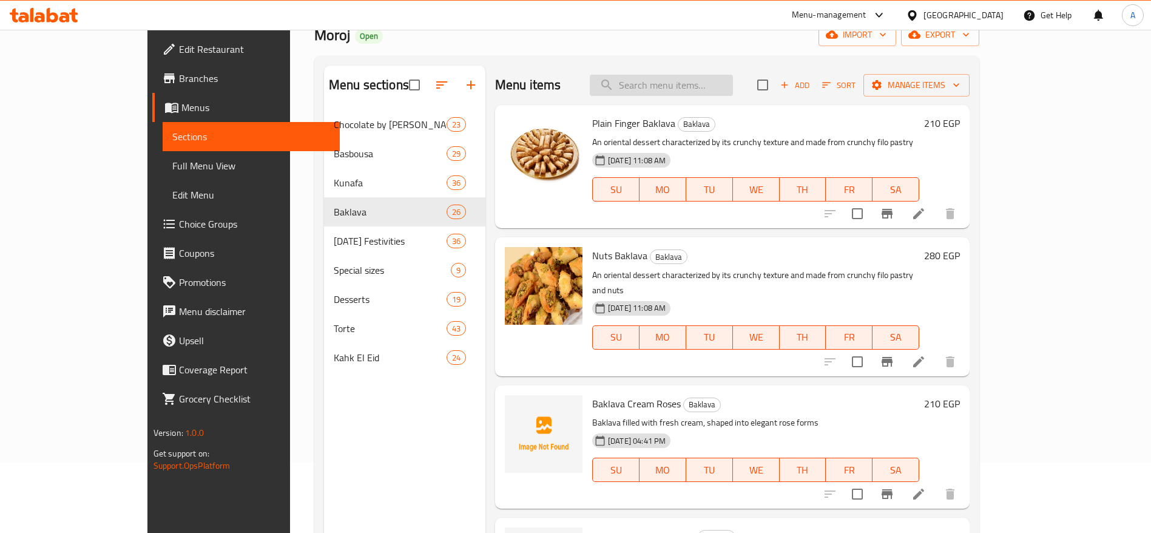
click at [722, 81] on input "search" at bounding box center [661, 85] width 143 height 21
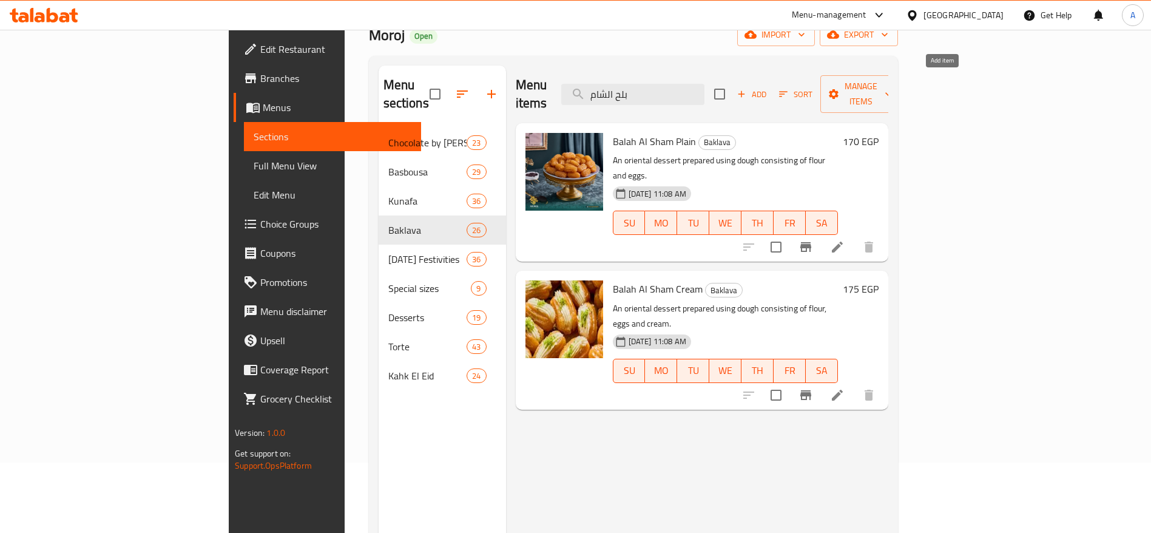
type input "بلح الشام"
click at [768, 87] on span "Add" at bounding box center [752, 94] width 33 height 14
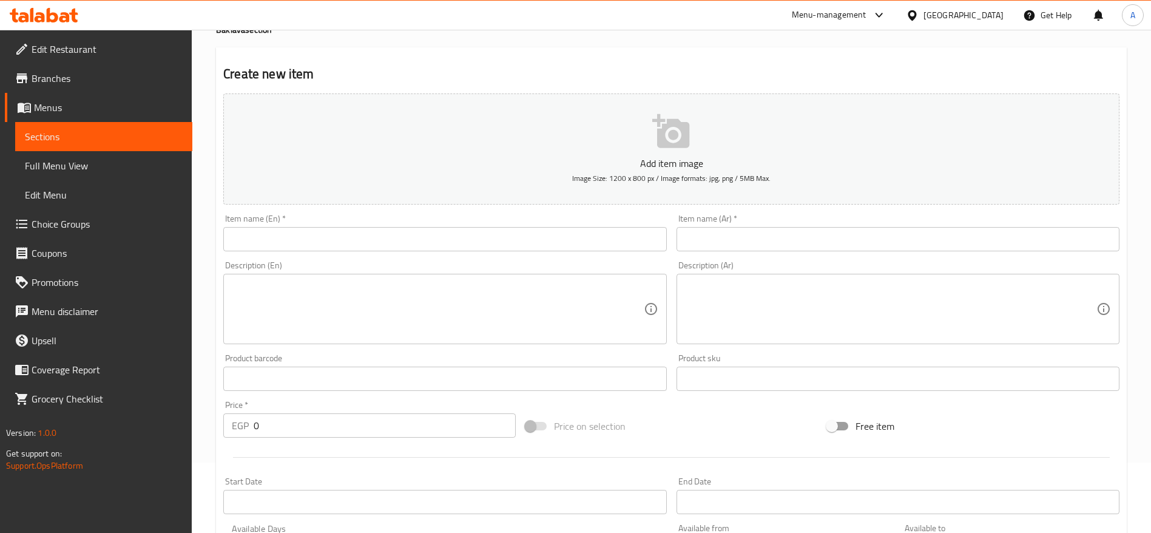
scroll to position [23, 0]
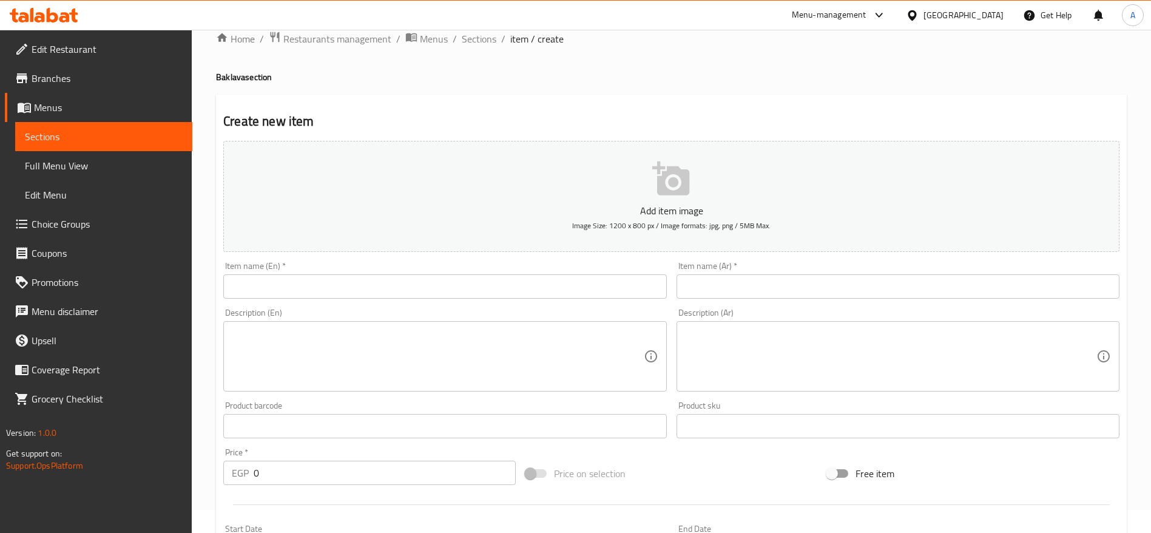
click at [770, 271] on div "Item name (Ar)   * Item name (Ar) *" at bounding box center [898, 280] width 443 height 37
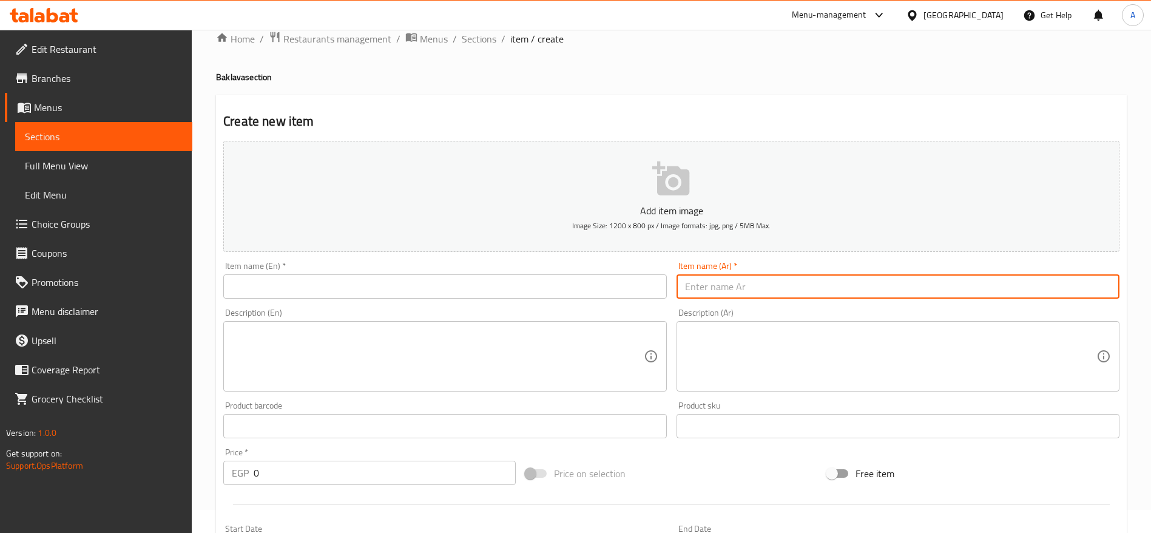
click at [734, 281] on input "text" at bounding box center [898, 286] width 443 height 24
paste input "بلح الشام قشطة ونوتيلا"
type input "بلح الشام قشطة ونوتيلا"
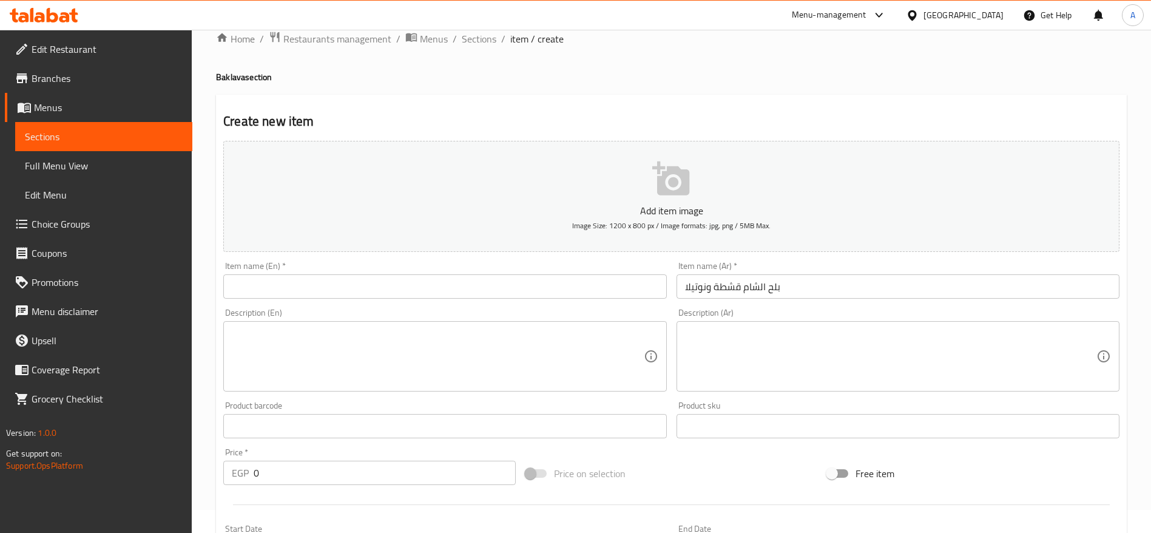
click at [722, 322] on div "Description (Ar)" at bounding box center [898, 356] width 443 height 70
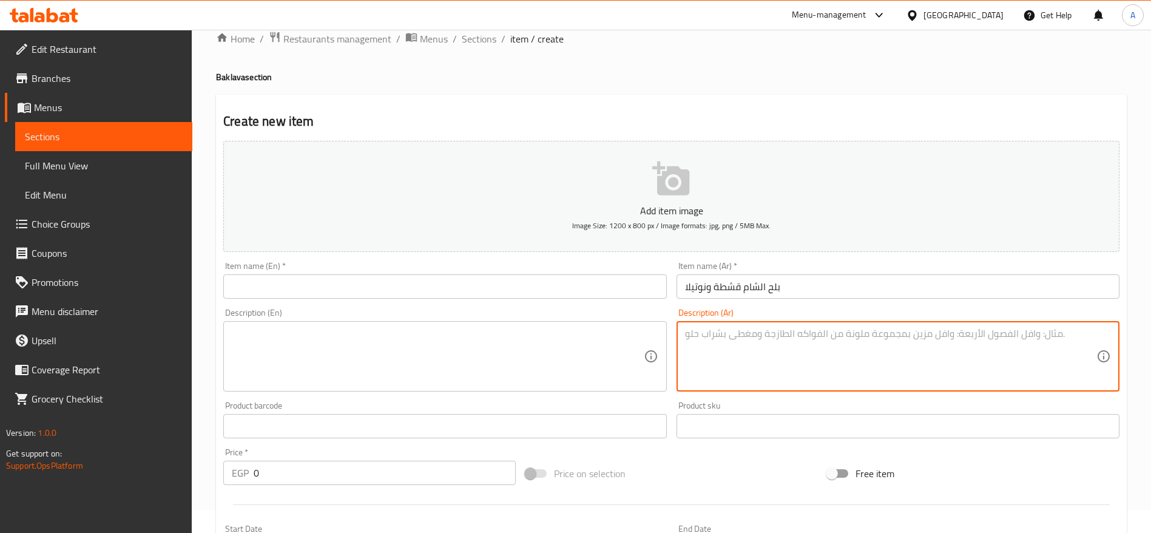
click at [478, 287] on input "text" at bounding box center [444, 286] width 443 height 24
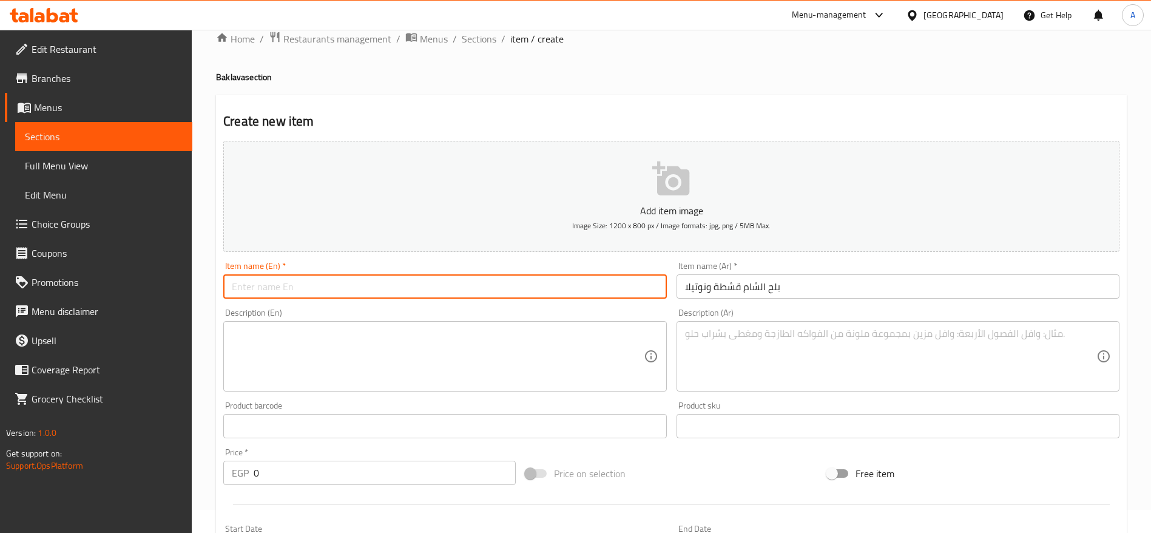
paste input "Balah El Sham with Cream & Nutella"
type input "Balah El Sham with Cream & Nutella"
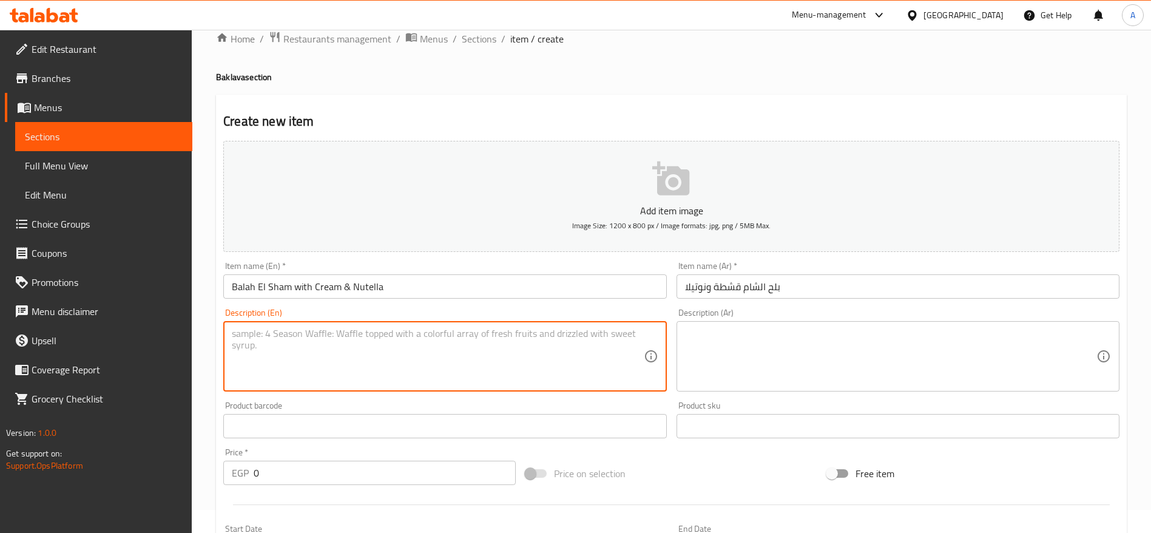
click at [399, 331] on textarea at bounding box center [437, 357] width 411 height 58
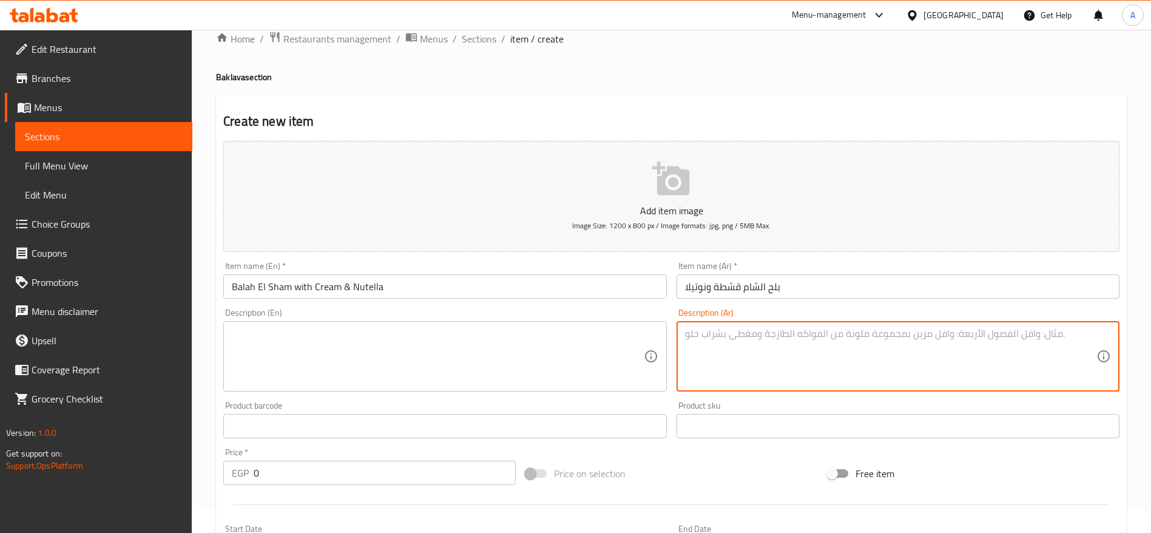
click at [709, 342] on textarea at bounding box center [890, 357] width 411 height 58
paste textarea "بلح الشام مقرمش ومحشو بالقشطة الطازجة ومغطى بطبقة نوتيلا غنية."
type textarea "بلح الشام مقرمش ومحشو بالقشطة الطازجة ومغطى بطبقة نوتيلا غنية."
click at [507, 348] on textarea at bounding box center [437, 357] width 411 height 58
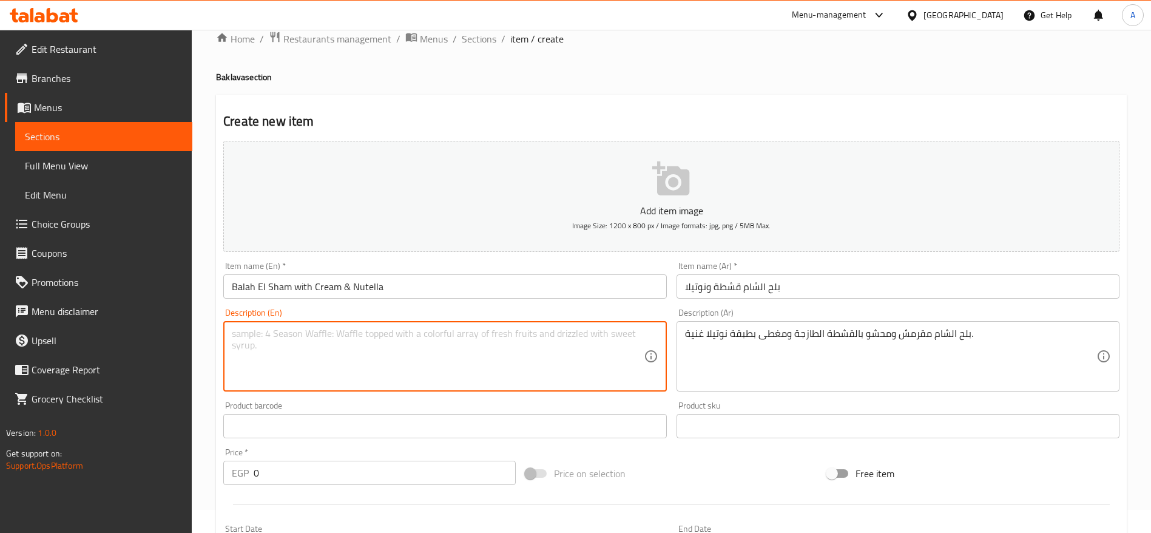
paste textarea "Crispy Balah El Sham filled with fresh cream and topped with rich Nutella"
type textarea "Crispy Balah El Sham filled with fresh cream and topped with rich Nutella"
click at [438, 476] on input "0" at bounding box center [385, 473] width 262 height 24
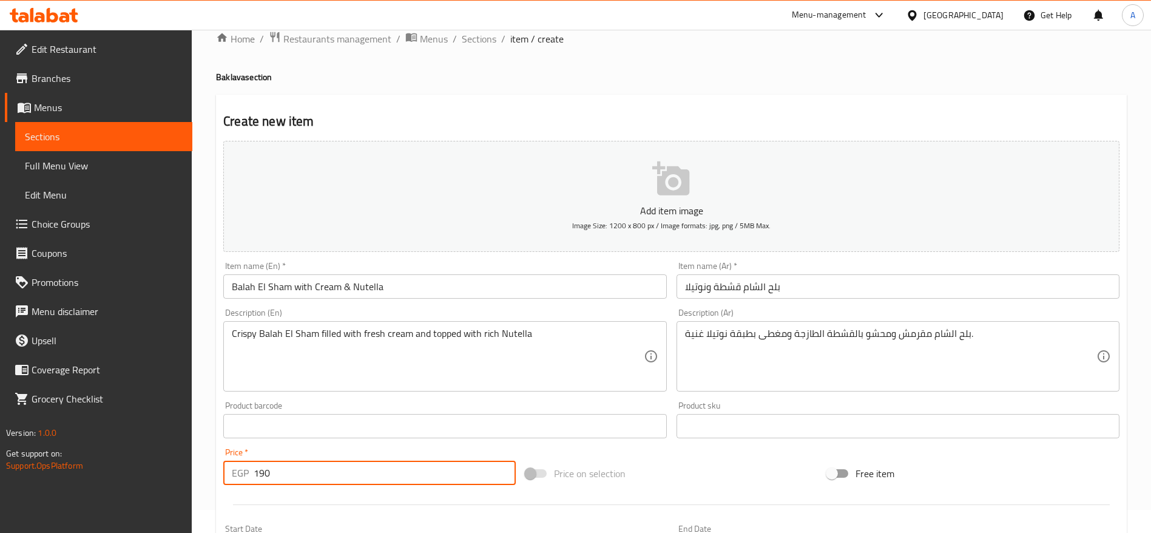
type input "190"
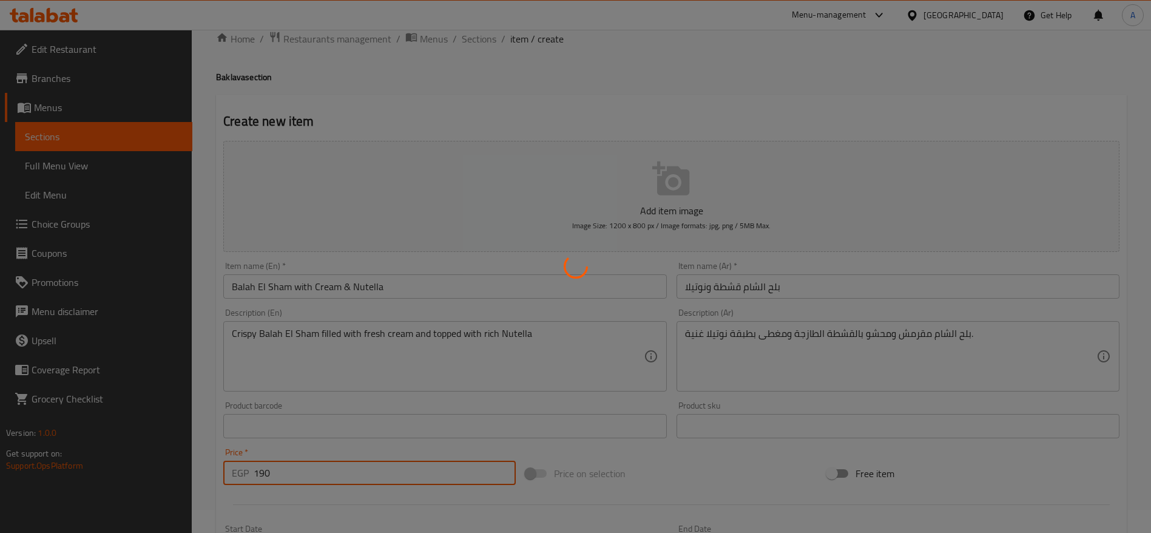
type input "0"
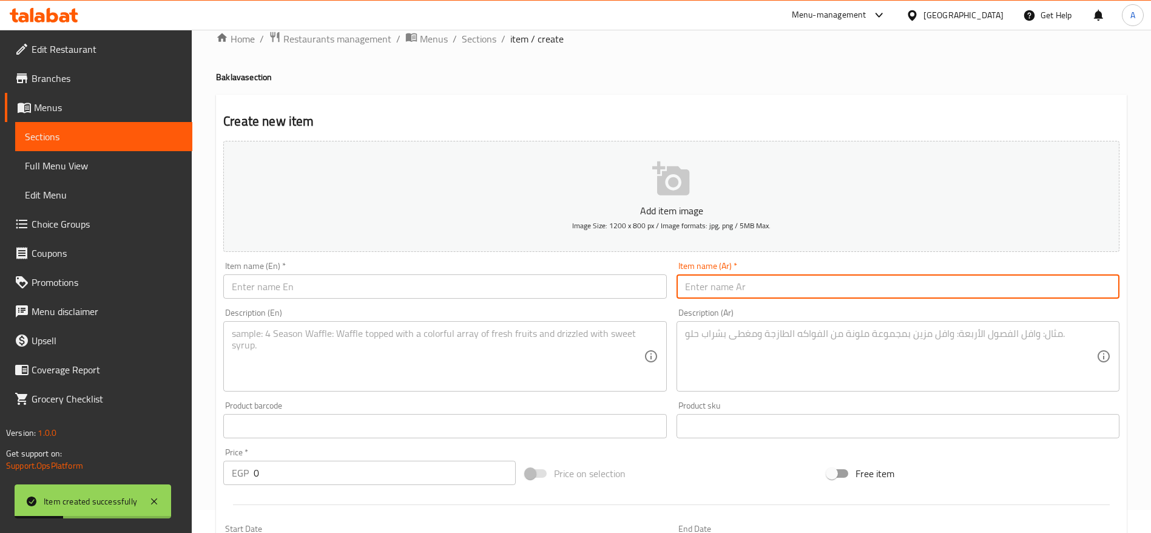
click at [768, 286] on input "text" at bounding box center [898, 286] width 443 height 24
paste input "بلح الشام قشطة ومانجو"
type input "بلح الشام قشطة ومانجو"
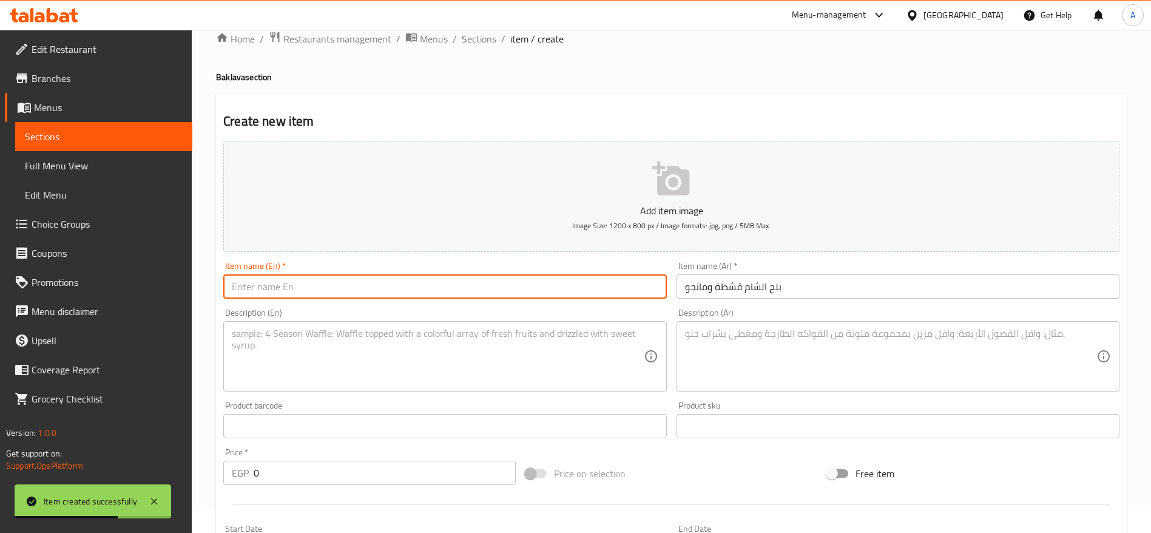
click at [526, 283] on input "text" at bounding box center [444, 286] width 443 height 24
paste input "Balah El Sham with Cream & Mango"
type input "Balah El Sham with Cream & Mango"
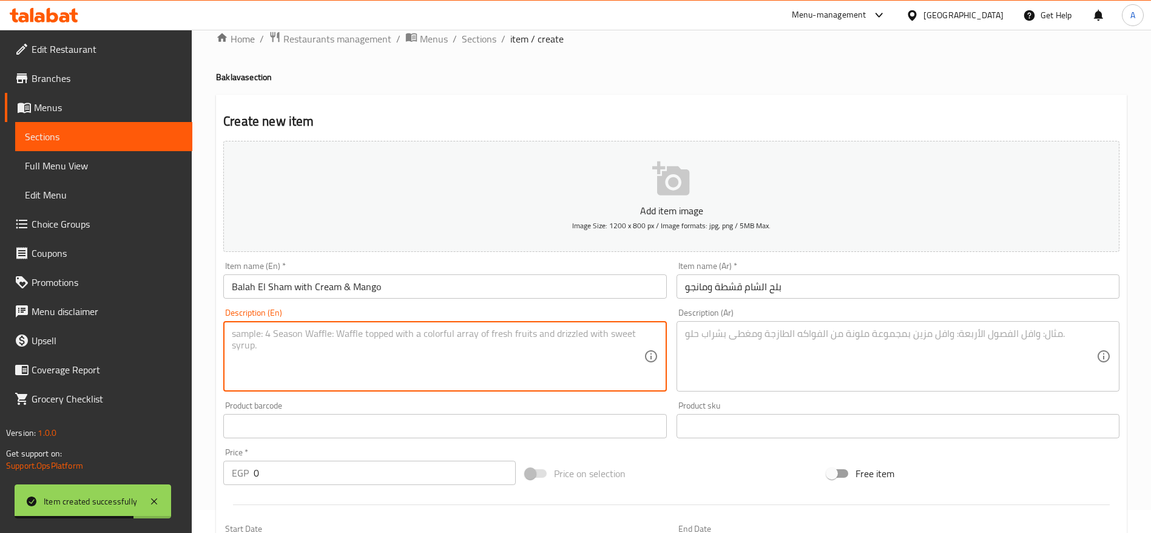
click at [382, 336] on textarea at bounding box center [437, 357] width 411 height 58
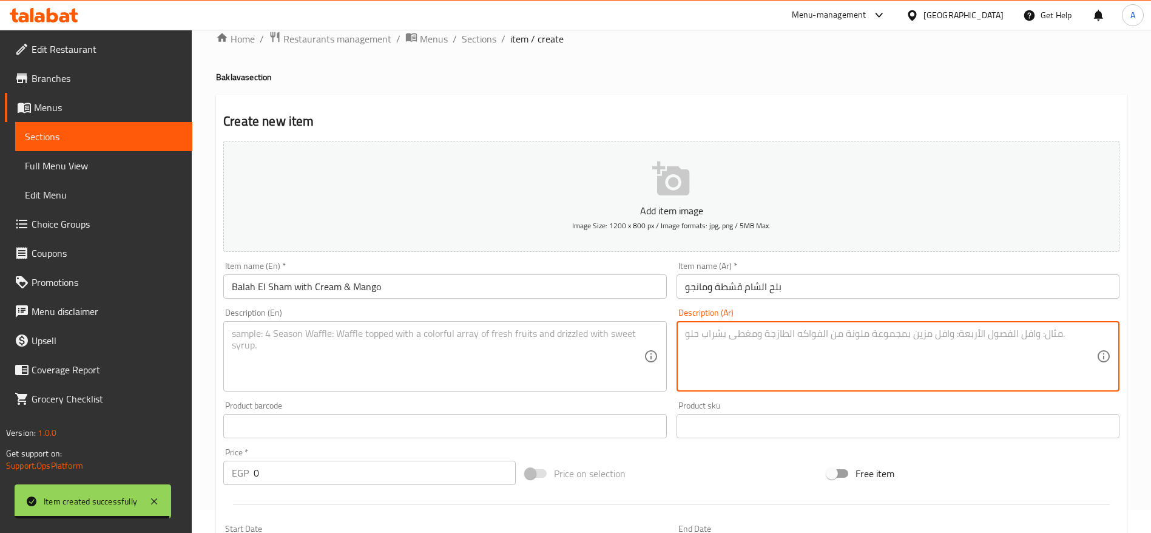
click at [775, 362] on textarea at bounding box center [890, 357] width 411 height 58
paste textarea "بلح الشام مقرمش ومحشو بالقشطة الطازجة وقطع المانجو اللذيذة."
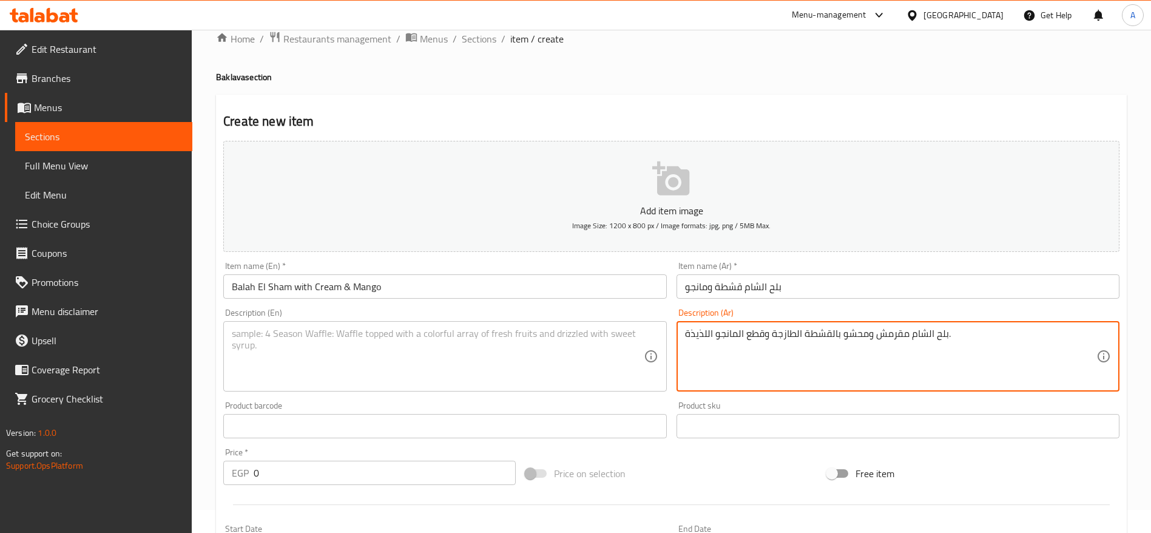
type textarea "بلح الشام مقرمش ومحشو بالقشطة الطازجة وقطع المانجو اللذيذة."
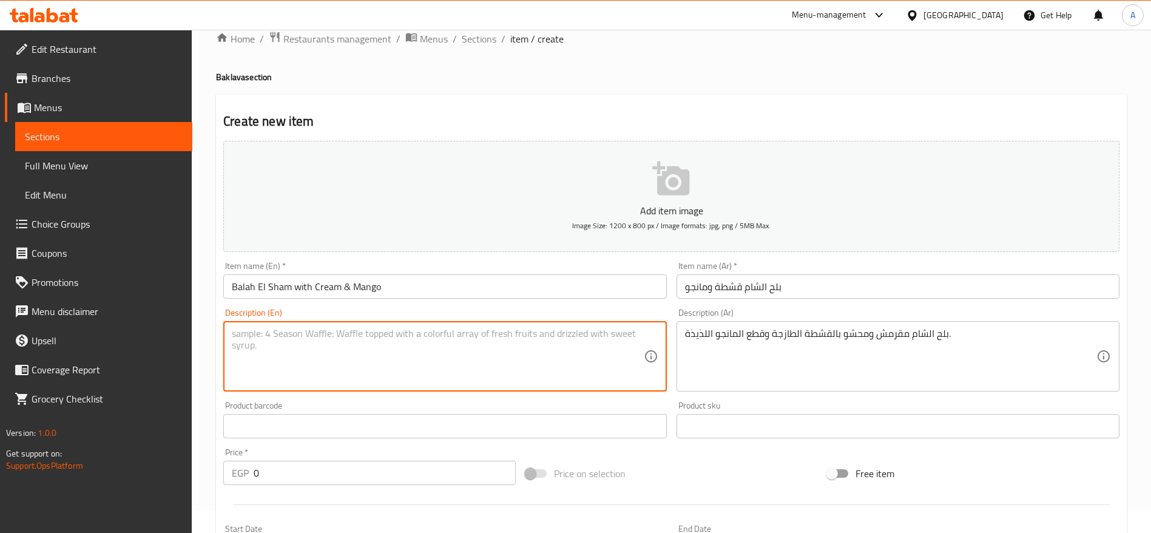
click at [539, 343] on textarea at bounding box center [437, 357] width 411 height 58
paste textarea "Crispy Balah El Sham filled with fresh cream and juicy mango pieces"
type textarea "Crispy Balah El Sham filled with fresh cream and juicy mango pieces"
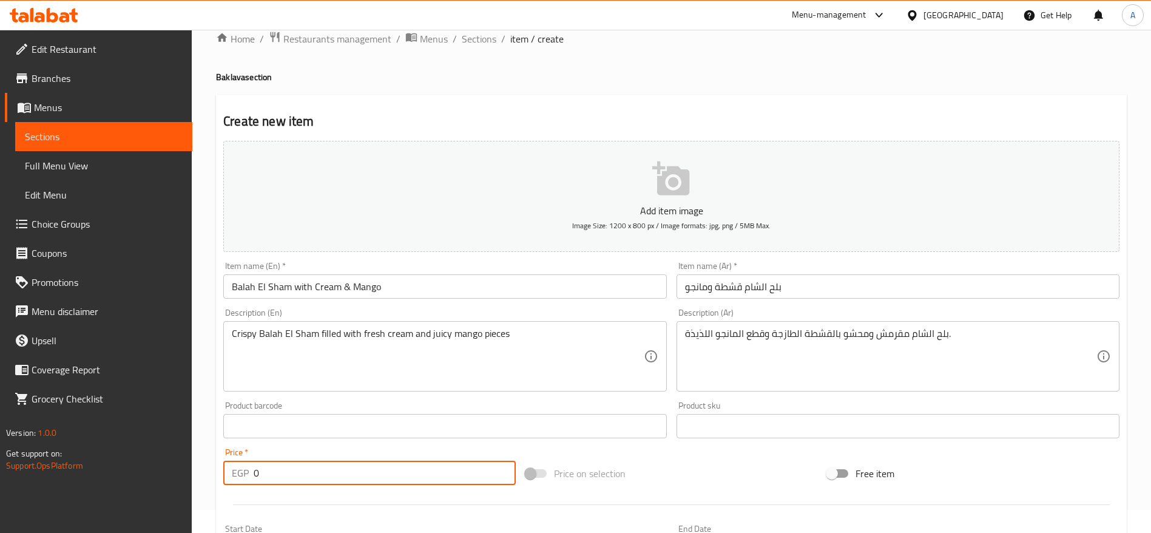
click at [329, 480] on input "0" at bounding box center [385, 473] width 262 height 24
type input "190"
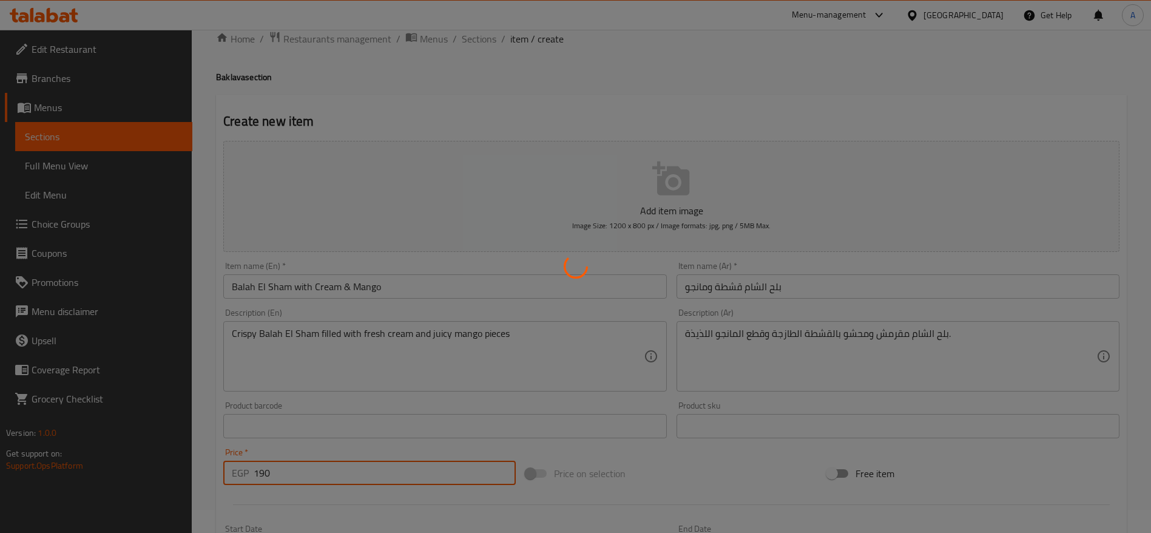
type input "0"
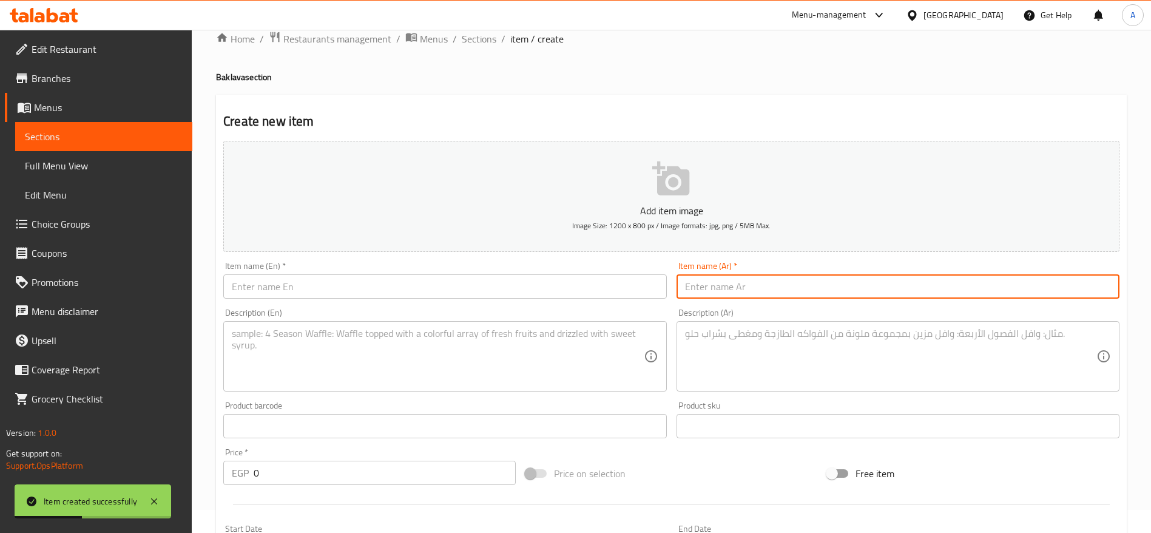
click at [796, 278] on input "text" at bounding box center [898, 286] width 443 height 24
paste input "بلح الشام قشطة موز وكراميل"
type input "بلح الشام قشطة موز وكراميل"
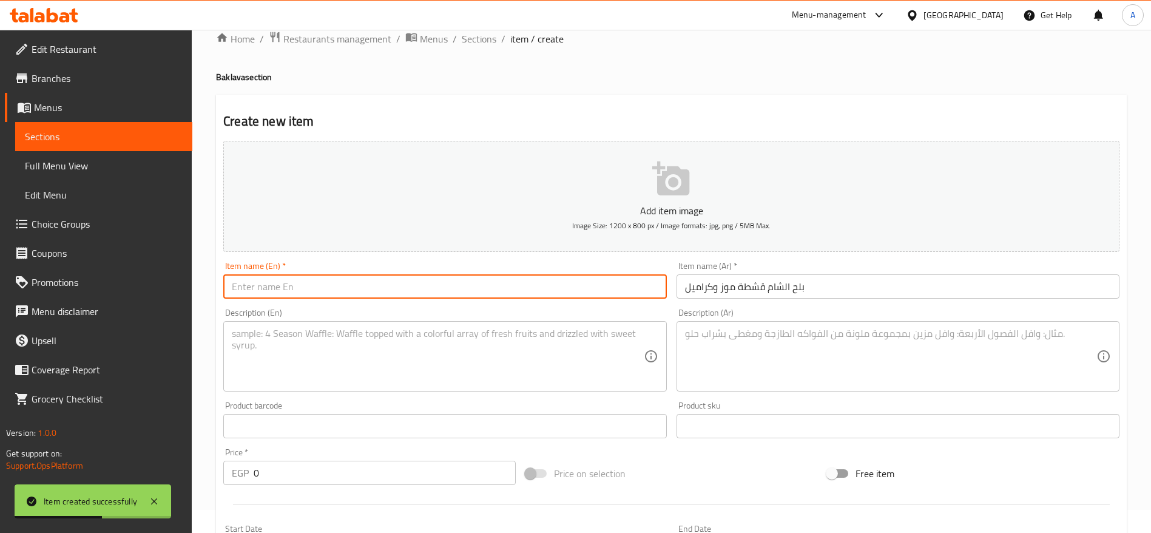
click at [563, 285] on input "text" at bounding box center [444, 286] width 443 height 24
paste input "Balah El Sham with Cream, Banana & Caramel"
type input "Balah El Sham with Cream, Banana & Caramel"
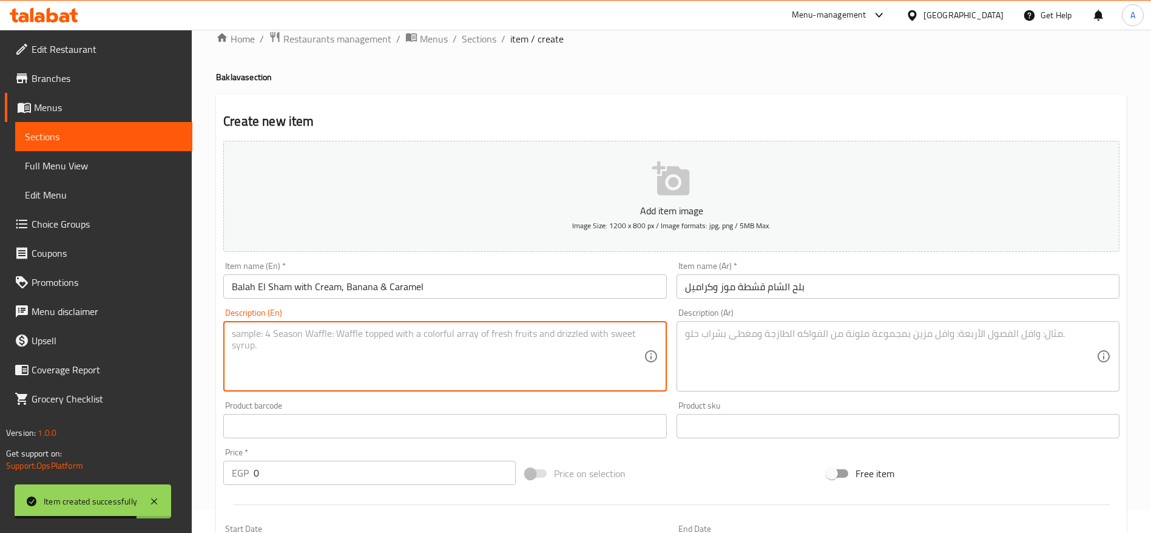
click at [461, 338] on textarea at bounding box center [437, 357] width 411 height 58
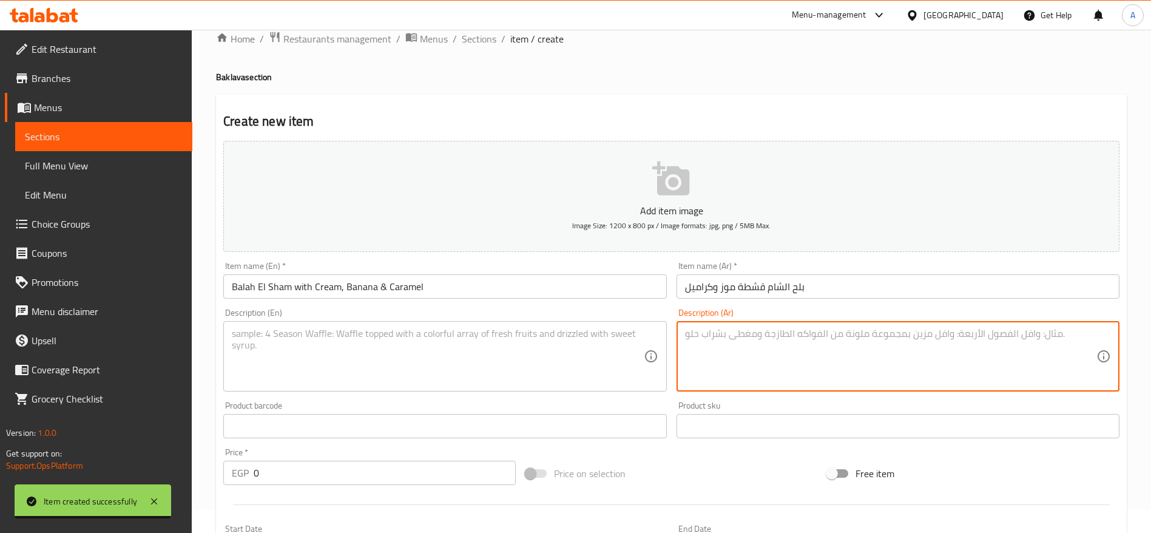
click at [726, 347] on textarea at bounding box center [890, 357] width 411 height 58
paste textarea "بلح الشام مقرمش ومحشو بالقشطة الطازجة وقطع الموز مع صوص الكراميل الغني."
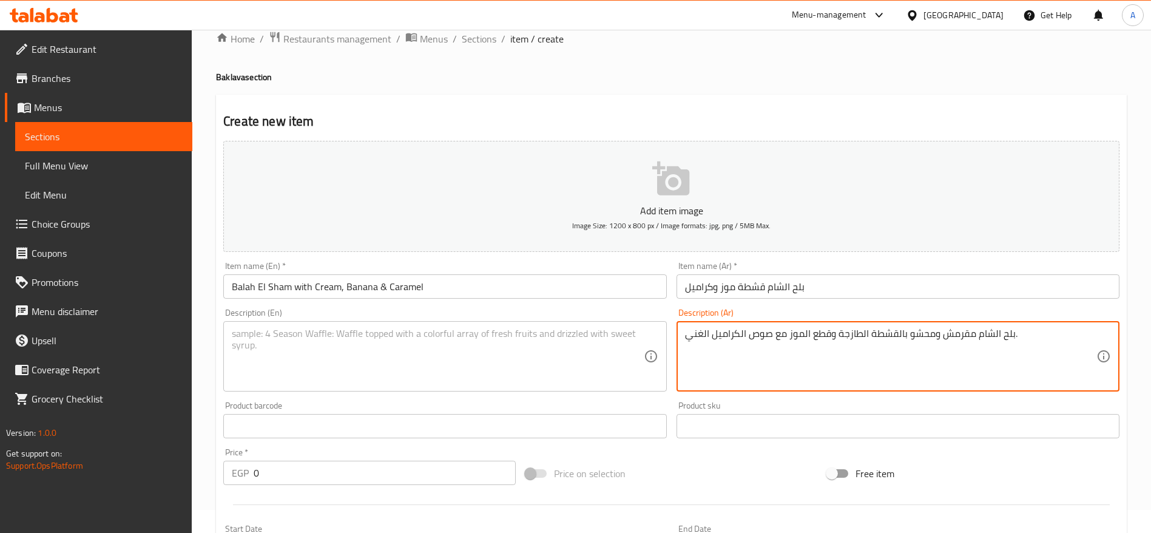
type textarea "بلح الشام مقرمش ومحشو بالقشطة الطازجة وقطع الموز مع صوص الكراميل الغني."
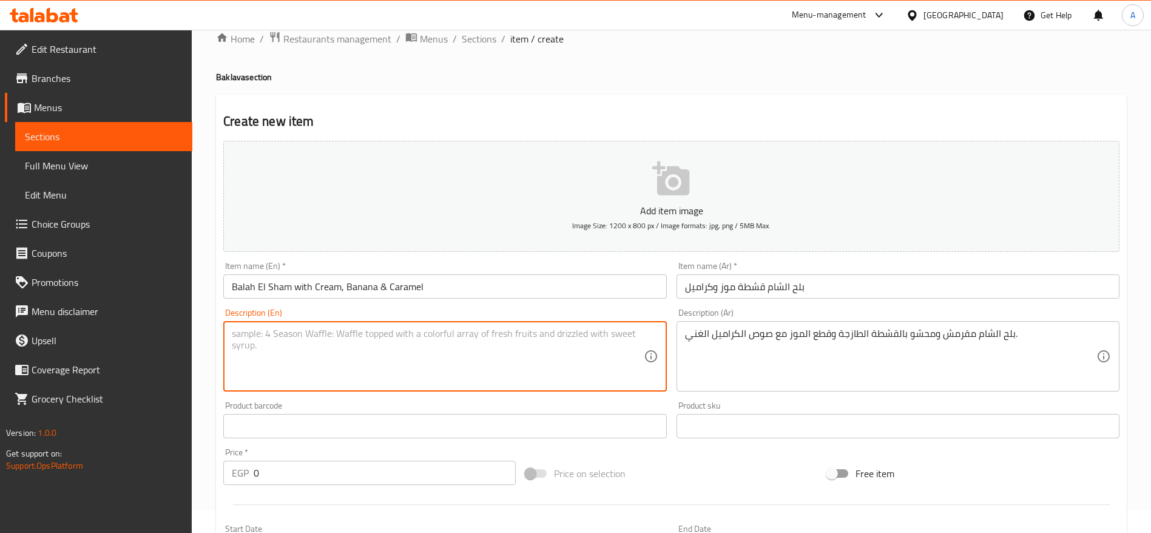
click at [535, 333] on textarea at bounding box center [437, 357] width 411 height 58
paste textarea "Crispy Balah El Sham filled with fresh cream, banana slices, and rich caramel s…"
type textarea "Crispy Balah El Sham filled with fresh cream, banana slices, and rich caramel s…"
click at [335, 478] on input "0" at bounding box center [385, 473] width 262 height 24
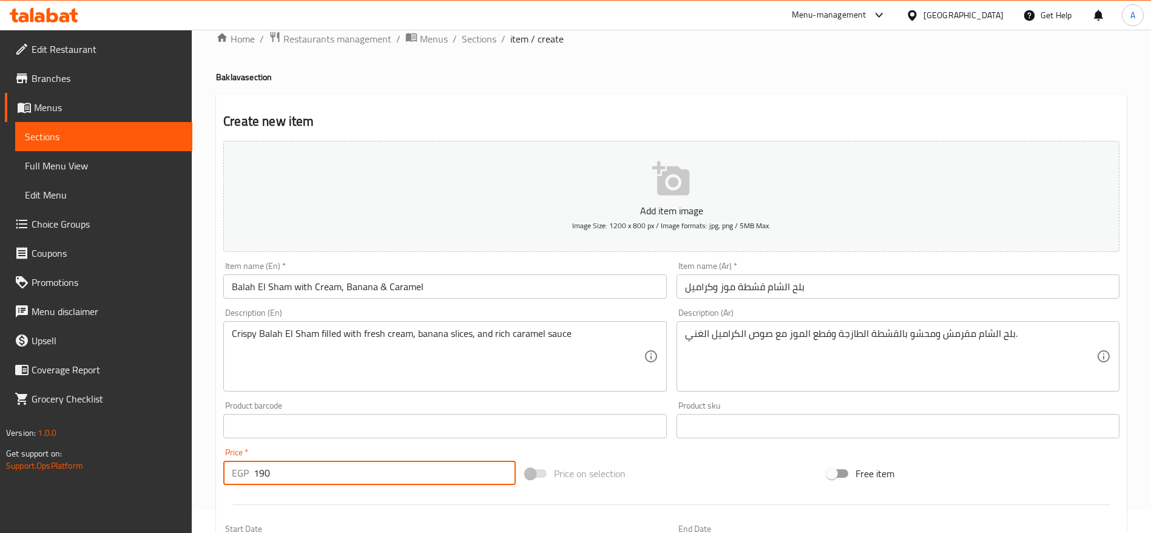
type input "190"
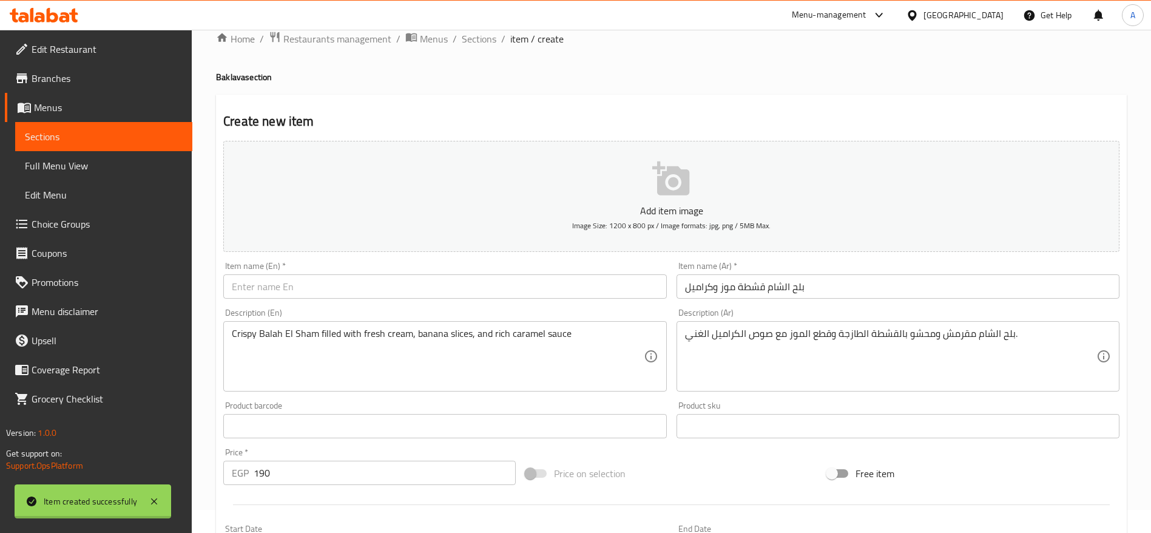
type input "0"
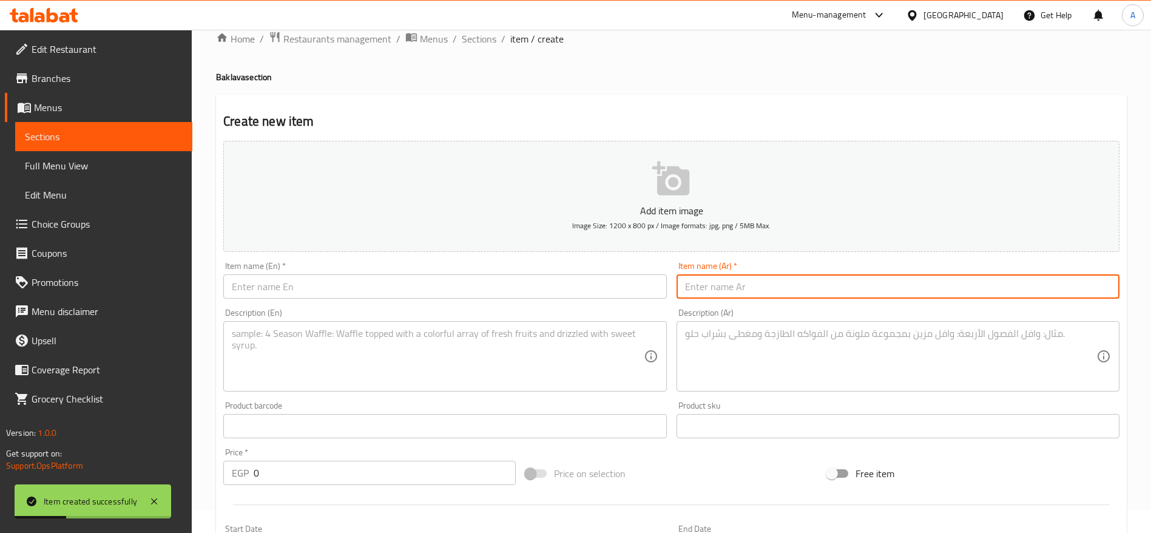
click at [723, 290] on input "text" at bounding box center [898, 286] width 443 height 24
paste input "بلح الشام قشطة فراولة"
type input "بلح الشام قشطة فراولة"
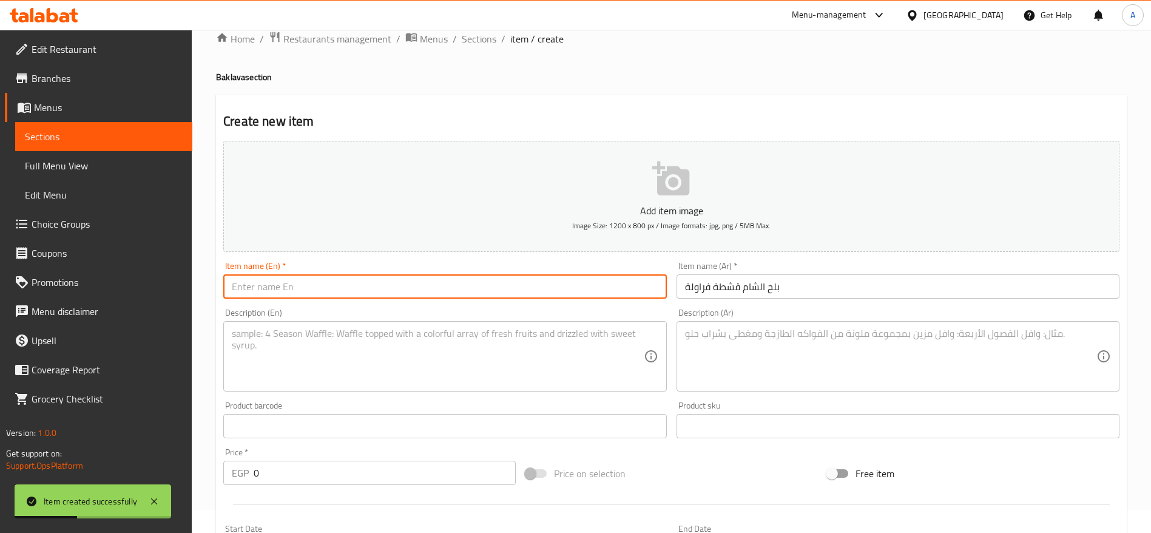
click at [551, 296] on input "text" at bounding box center [444, 286] width 443 height 24
paste input "Balah El Sham with Cream & Strawberry"
type input "Balah El Sham with Cream & Strawberry"
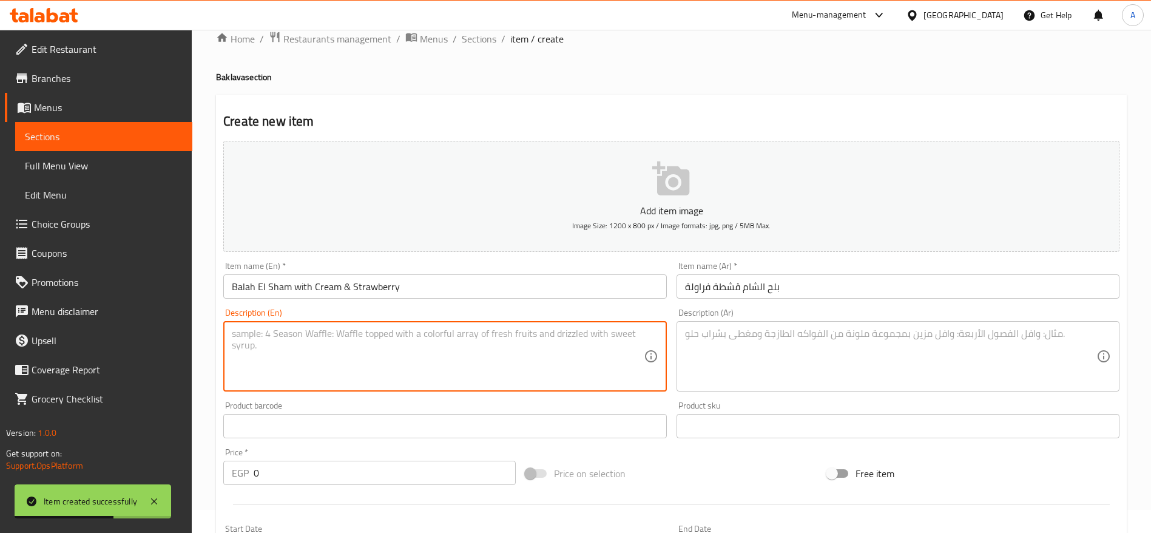
click at [439, 347] on textarea at bounding box center [437, 357] width 411 height 58
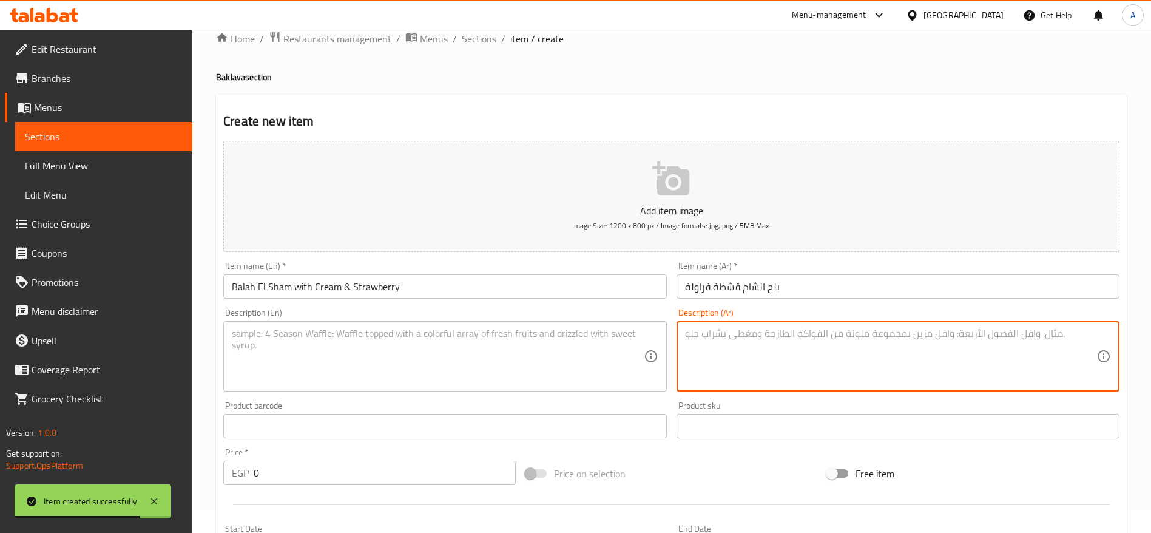
paste textarea "بلح الشام مقرمش ومحشو بالقشطة الطازجة وقطع الفراولة اللذيذة."
type textarea "بلح الشام مقرمش ومحشو بالقشطة الطازجة وقطع الفراولة اللذيذة."
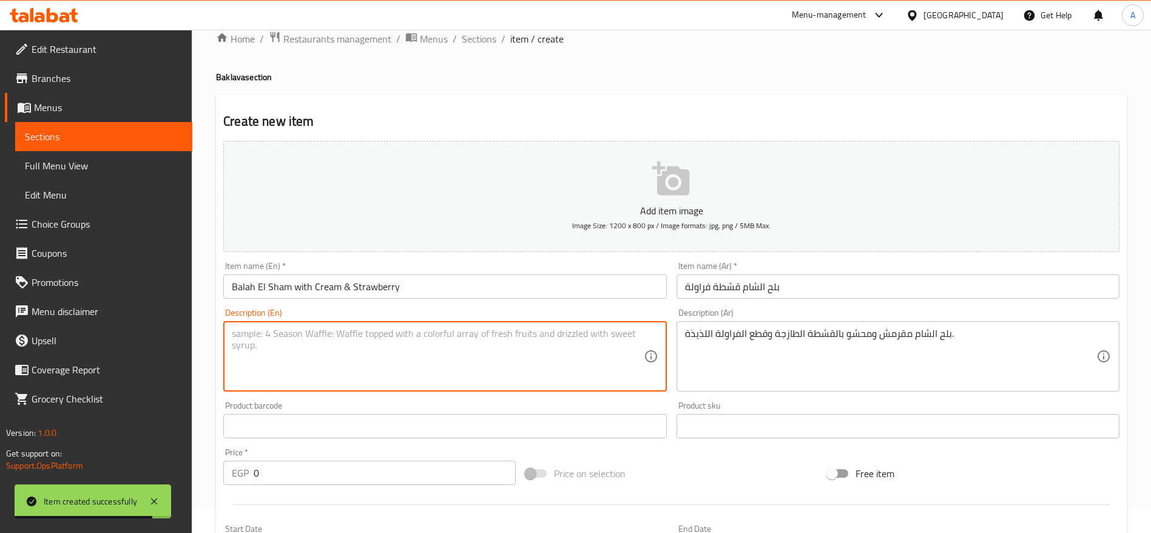
click at [548, 335] on textarea at bounding box center [437, 357] width 411 height 58
paste textarea "Crispy Balah El Sham filled with fresh cream and juicy strawberry pieces"
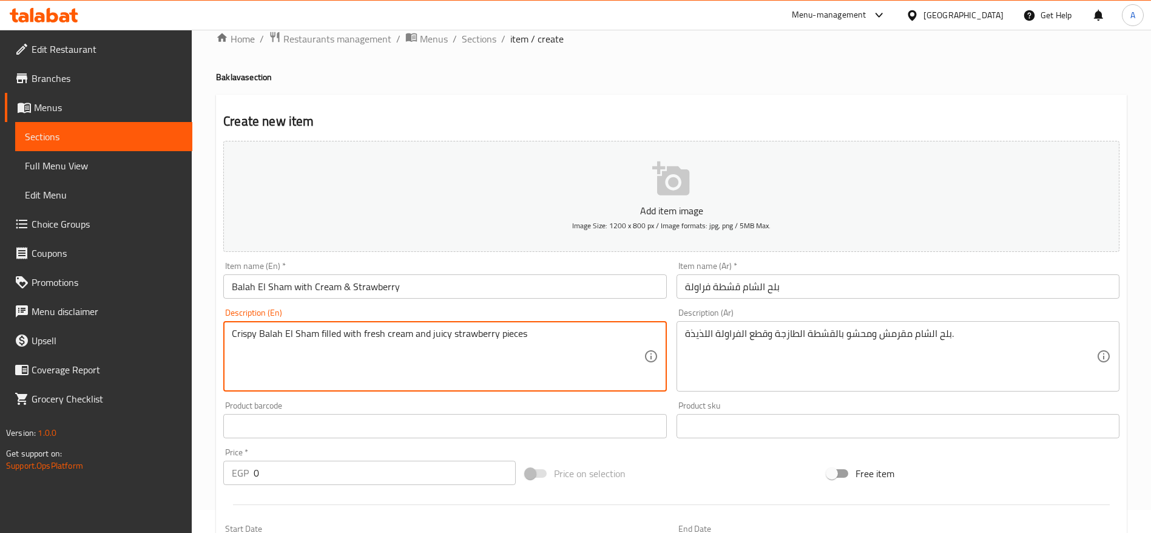
type textarea "Crispy Balah El Sham filled with fresh cream and juicy strawberry pieces"
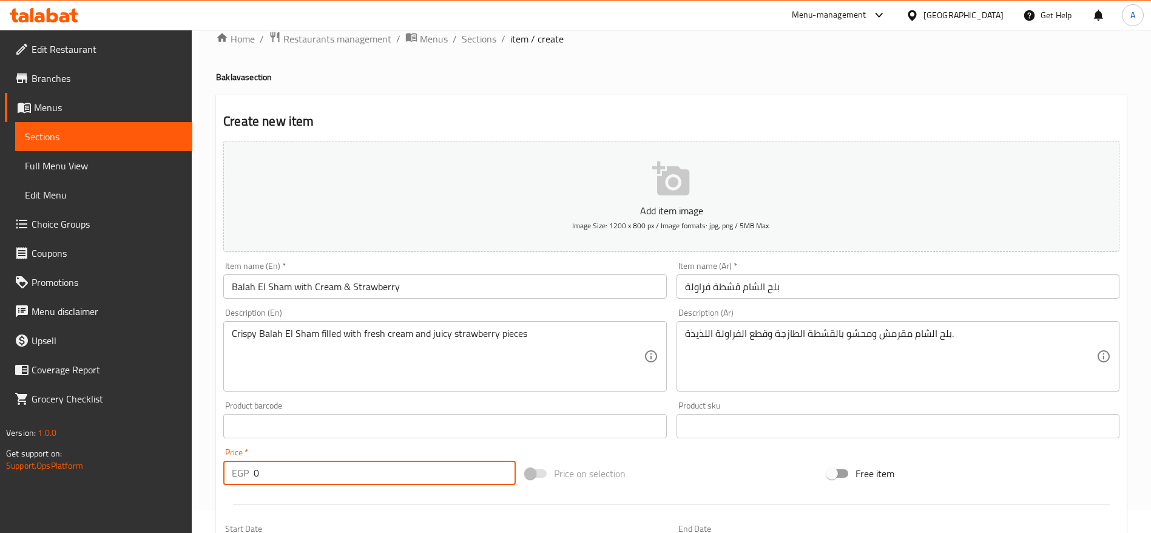
click at [317, 475] on input "0" at bounding box center [385, 473] width 262 height 24
type input "190"
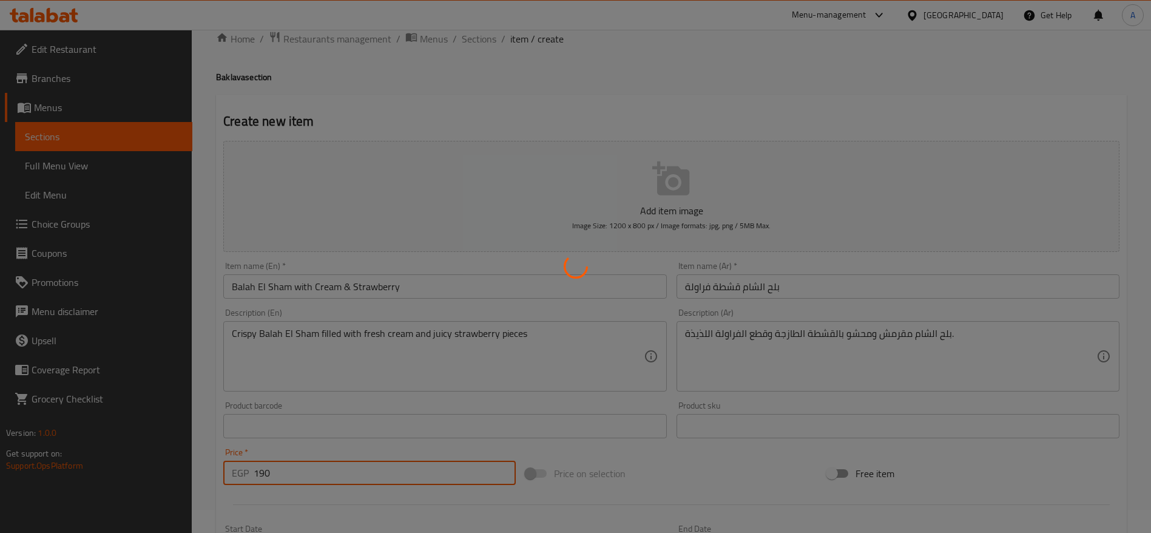
type input "0"
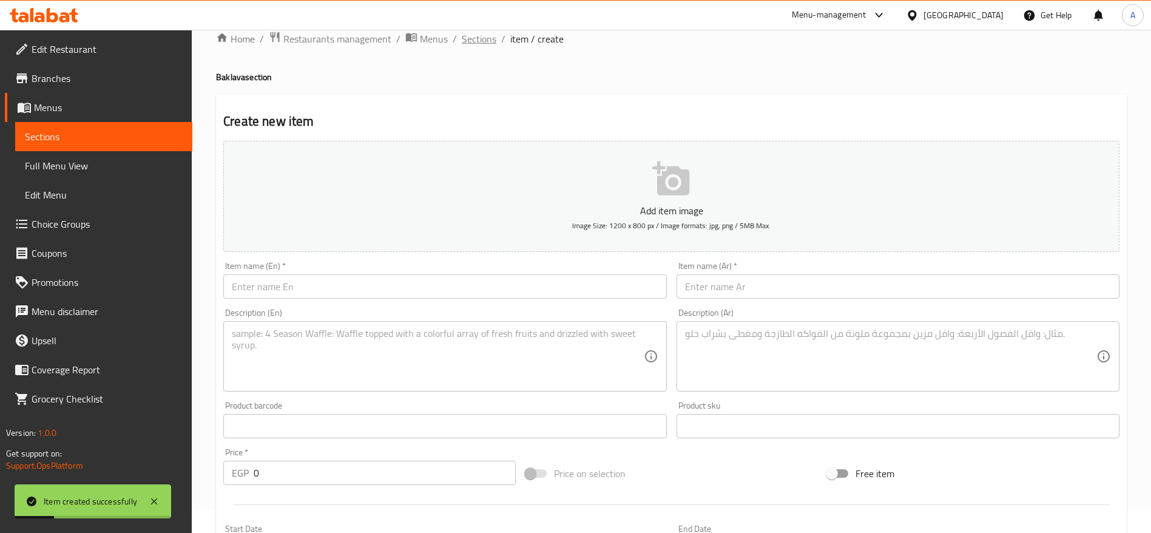
click at [474, 38] on span "Sections" at bounding box center [479, 39] width 35 height 15
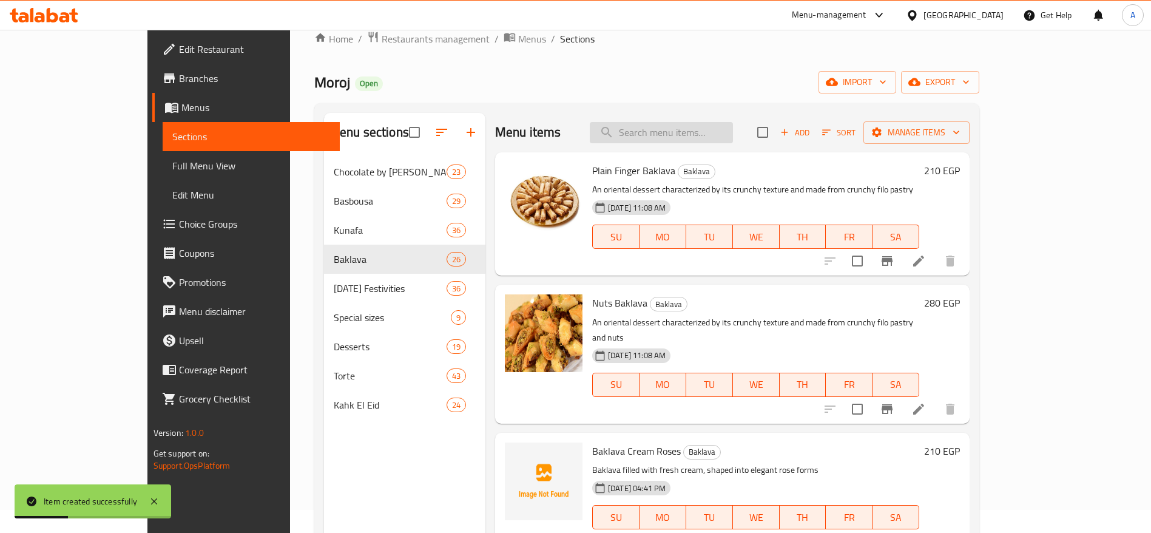
click at [717, 130] on input "search" at bounding box center [661, 132] width 143 height 21
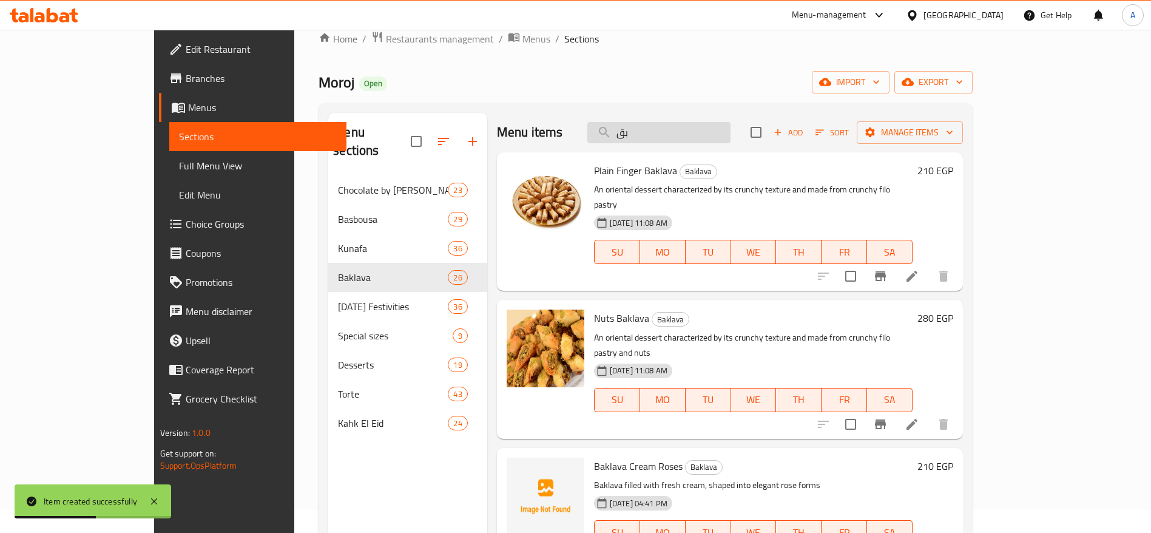
type input "ب"
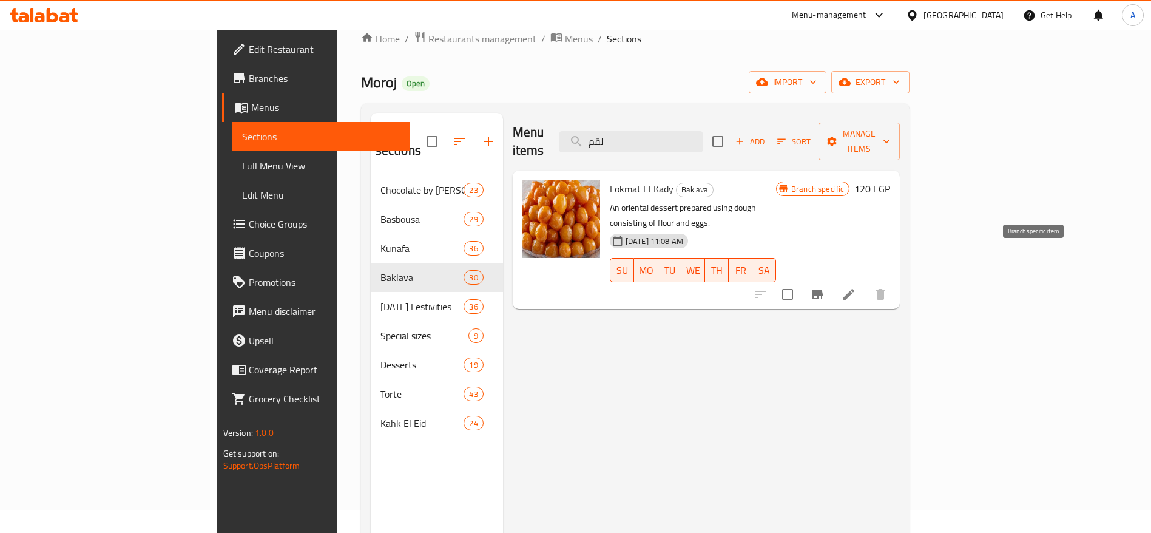
type input "لقم"
click at [823, 289] on icon "Branch-specific-item" at bounding box center [817, 294] width 11 height 10
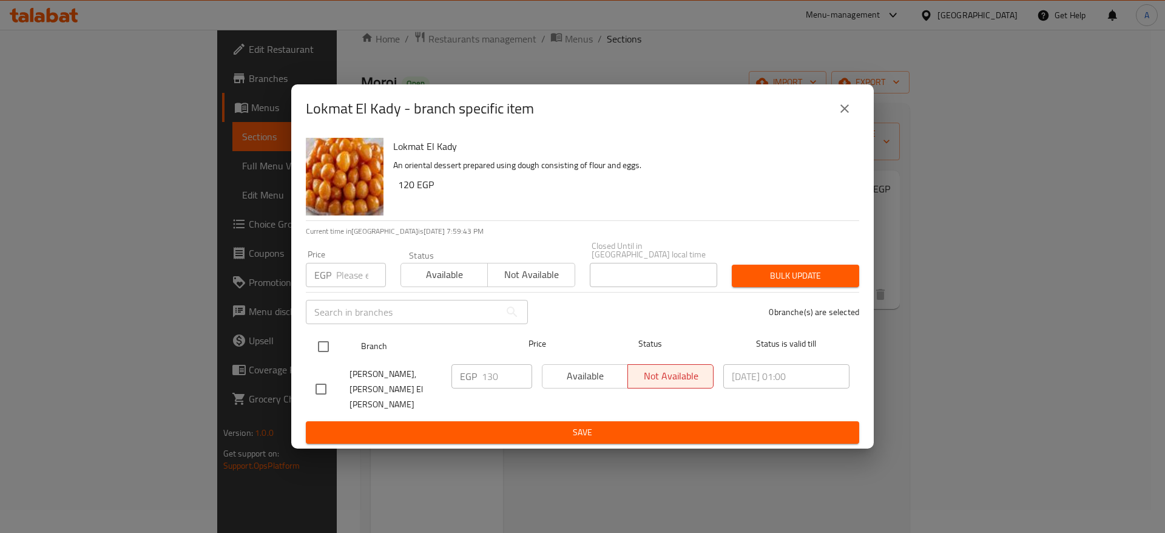
click at [325, 350] on input "checkbox" at bounding box center [323, 346] width 25 height 25
checkbox input "true"
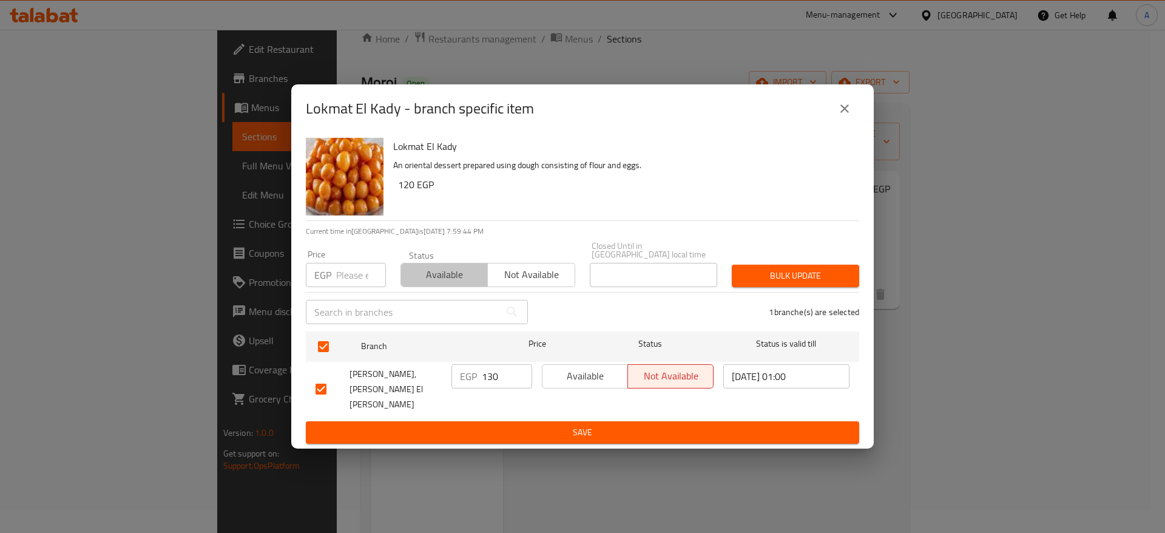
click at [439, 277] on span "Available" at bounding box center [444, 275] width 77 height 18
click at [759, 283] on span "Bulk update" at bounding box center [796, 275] width 108 height 15
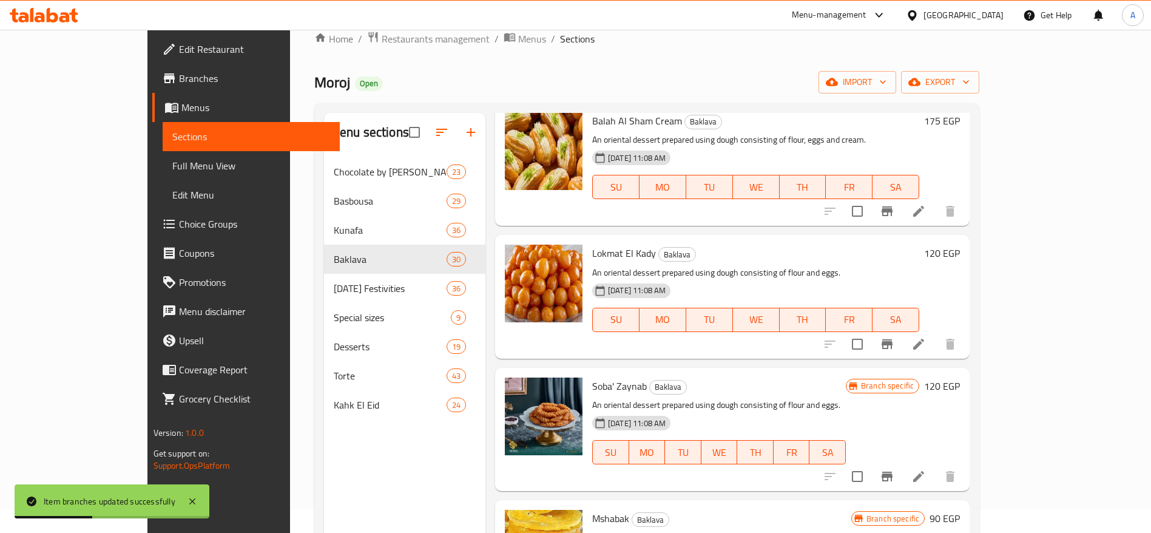
scroll to position [2314, 0]
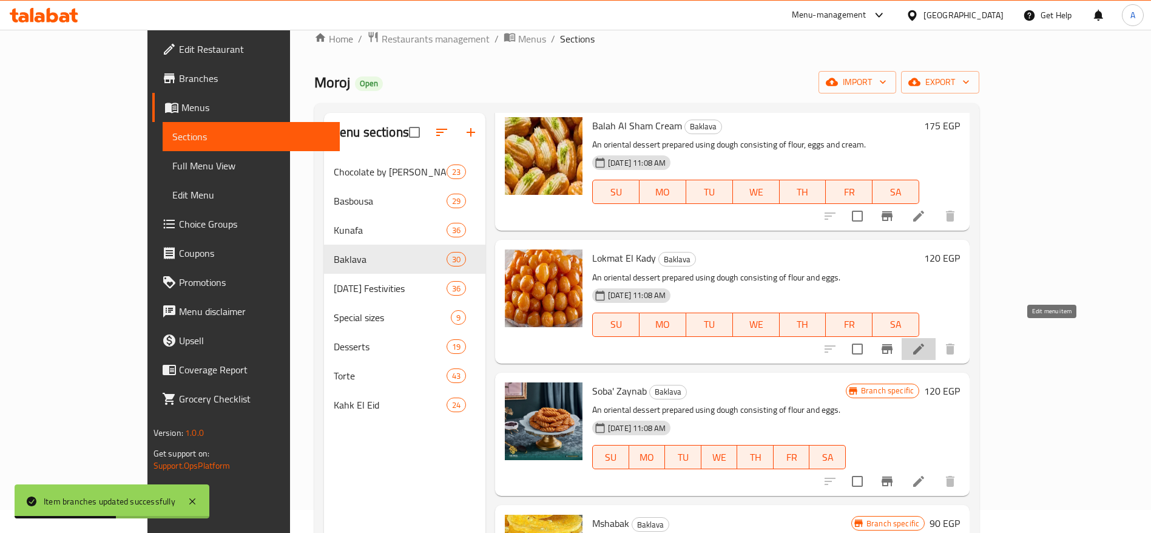
click at [926, 342] on icon at bounding box center [919, 349] width 15 height 15
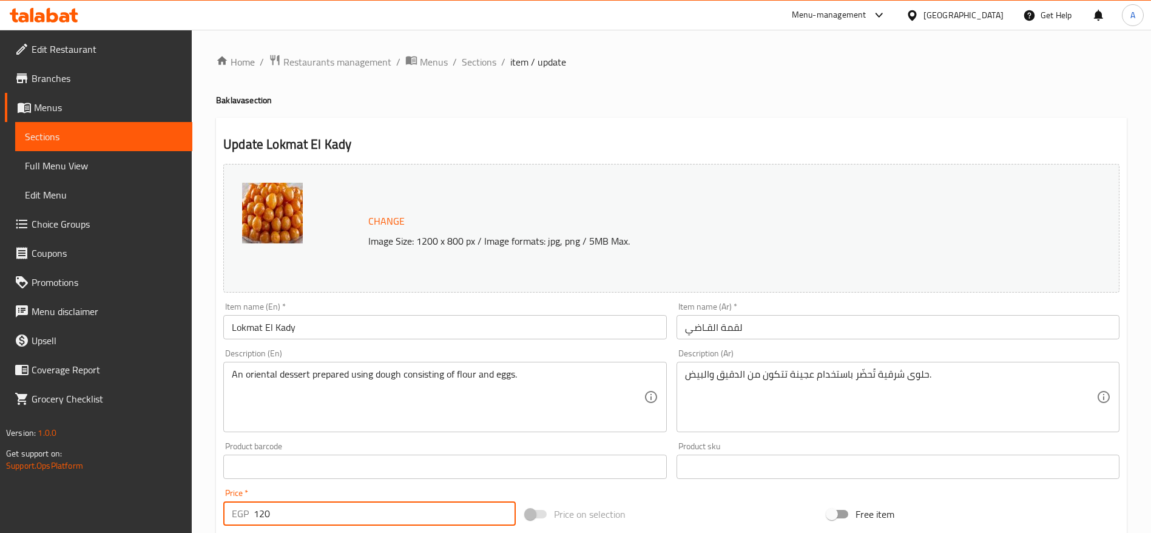
click at [387, 520] on input "120" at bounding box center [385, 513] width 262 height 24
type input "150"
click at [482, 63] on span "Sections" at bounding box center [479, 62] width 35 height 15
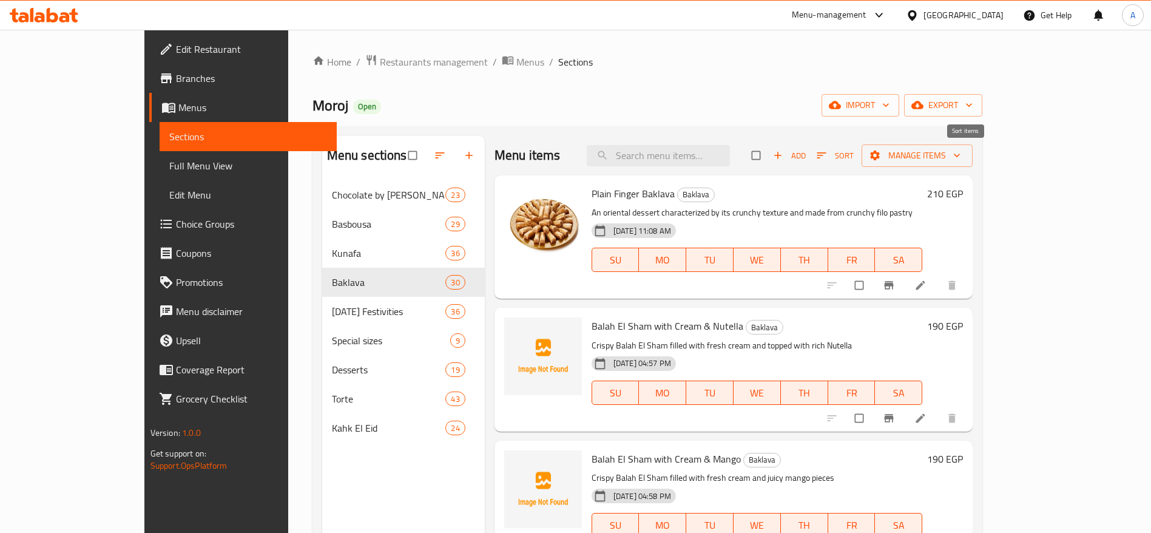
click at [862, 150] on span "Sort" at bounding box center [835, 155] width 53 height 19
click at [828, 154] on icon "button" at bounding box center [822, 155] width 12 height 12
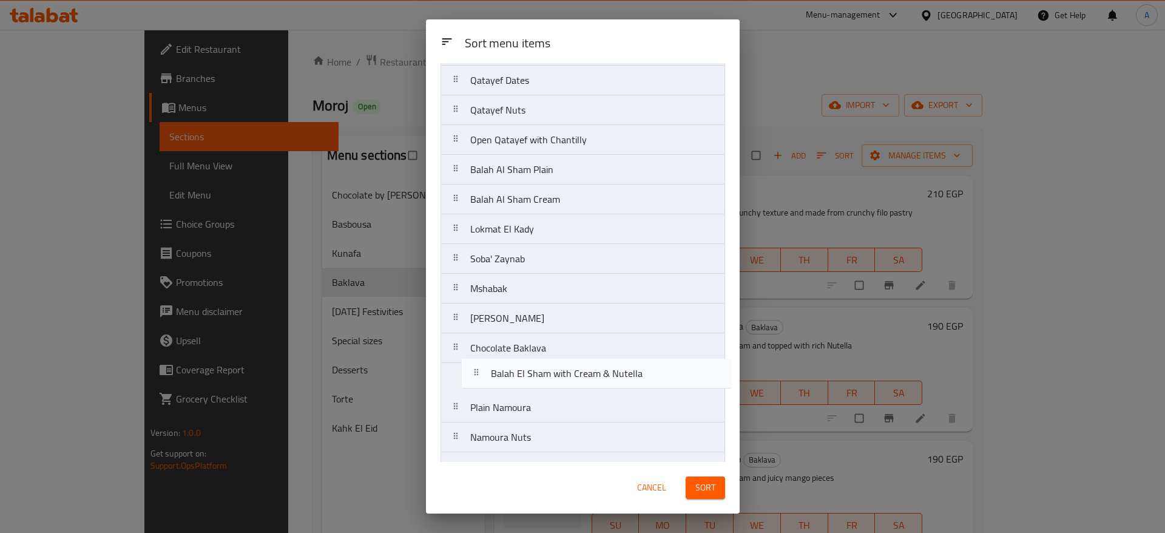
scroll to position [393, 0]
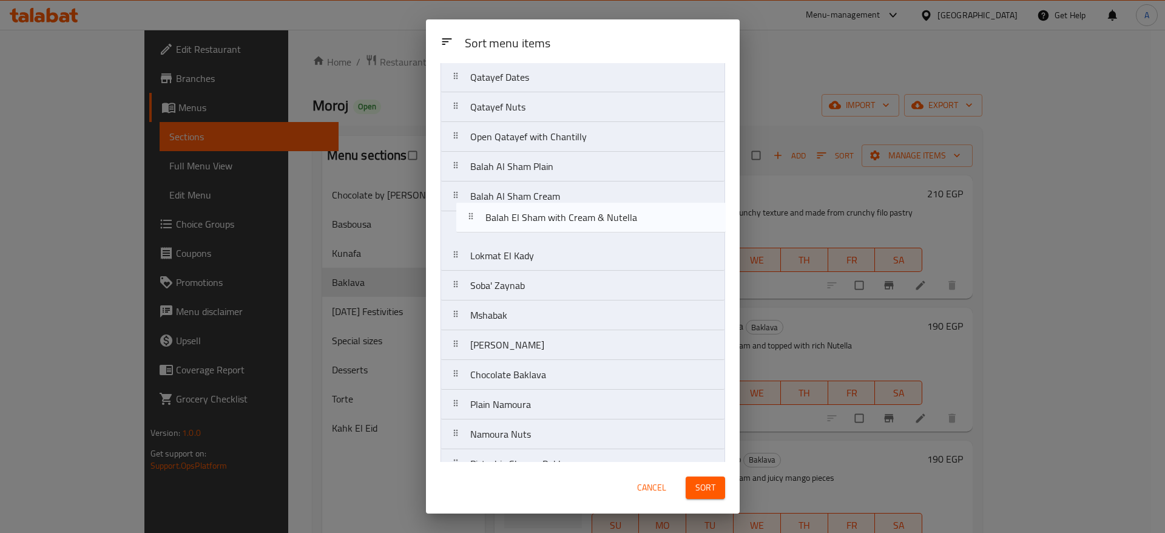
drag, startPoint x: 456, startPoint y: 149, endPoint x: 473, endPoint y: 252, distance: 104.1
click at [473, 252] on nav "Plain Finger Baklava Balah El Sham with Cream & Nutella Balah El Sham with Crea…" at bounding box center [583, 151] width 285 height 893
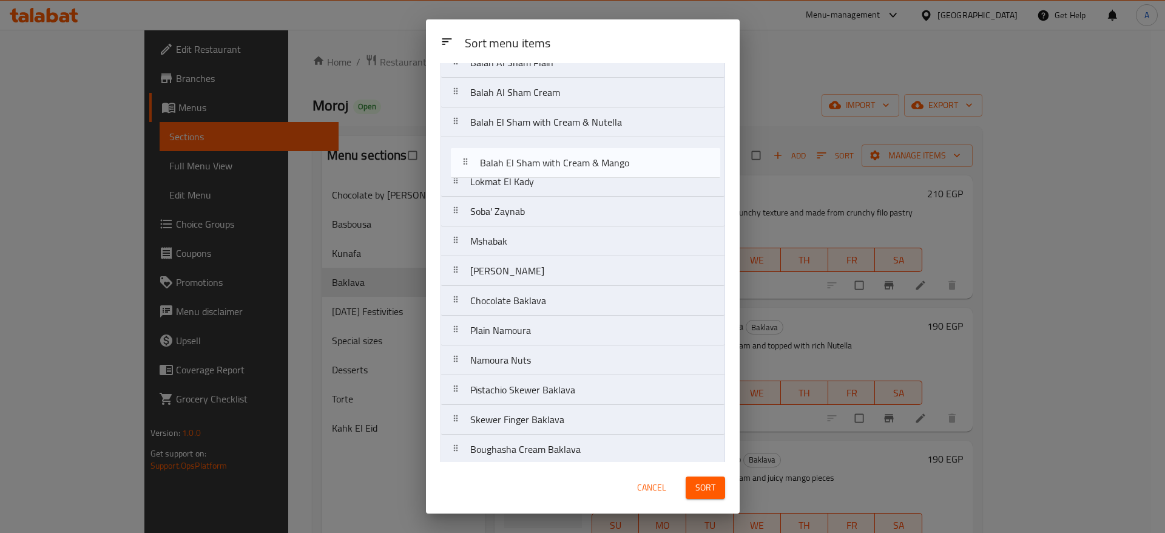
scroll to position [458, 0]
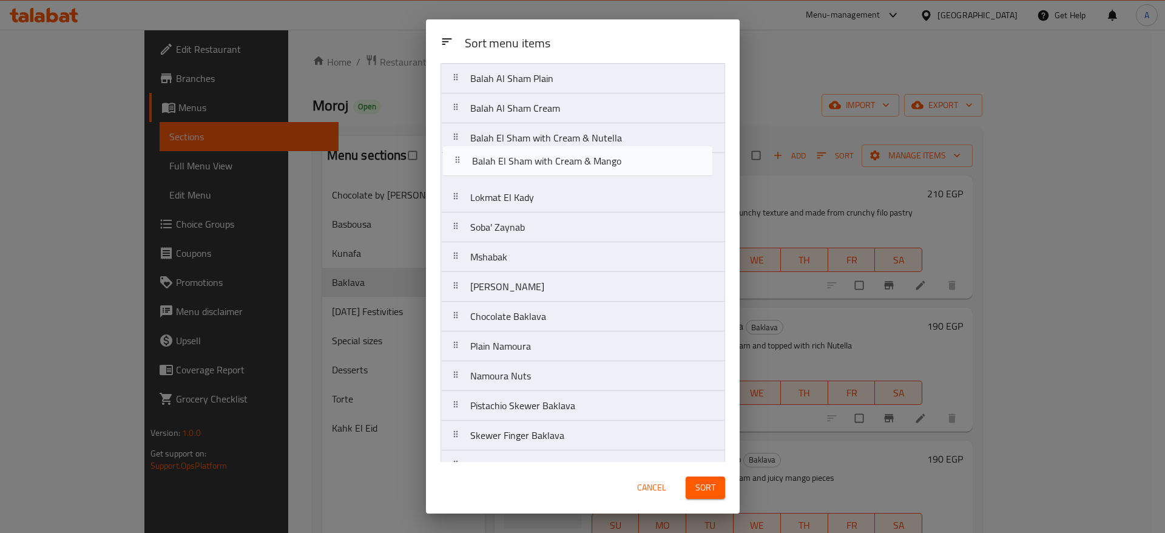
drag, startPoint x: 459, startPoint y: 144, endPoint x: 461, endPoint y: 168, distance: 24.3
click at [461, 168] on nav "Plain Finger Baklava Balah El Sham with Cream & Mango Balah El Sham with Cream,…" at bounding box center [583, 93] width 285 height 893
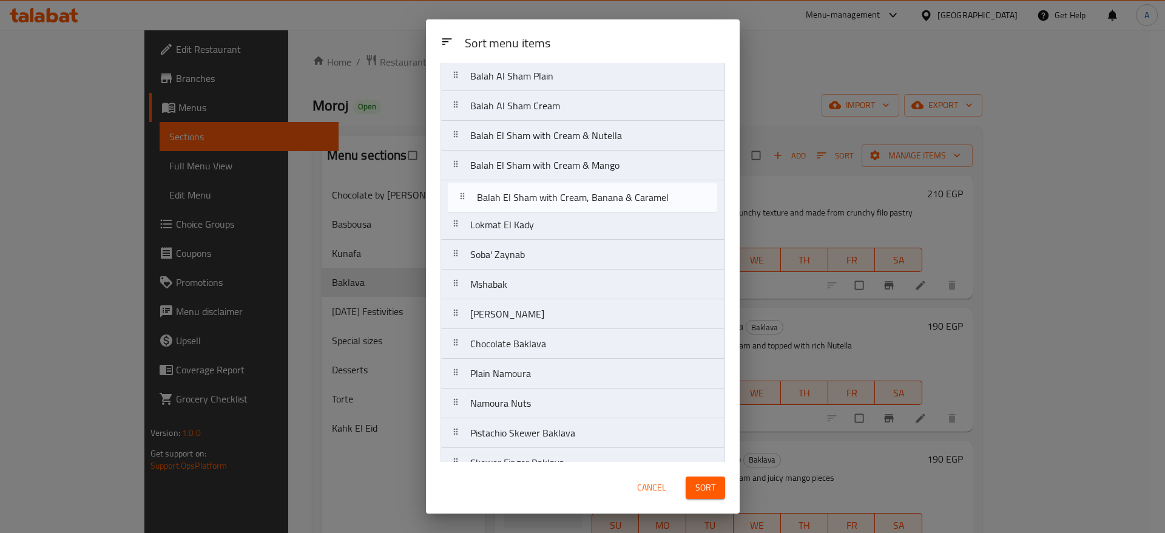
drag, startPoint x: 456, startPoint y: 124, endPoint x: 461, endPoint y: 209, distance: 85.1
click at [461, 209] on nav "Plain Finger Baklava Balah El Sham with Cream, Banana & Caramel Balah El Sham w…" at bounding box center [583, 120] width 285 height 893
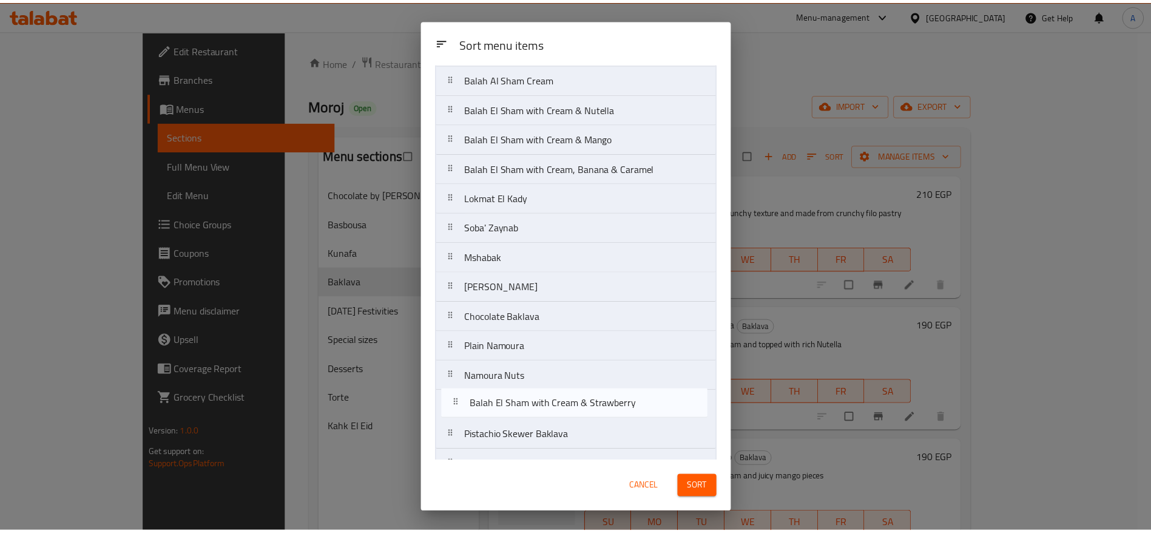
scroll to position [432, 0]
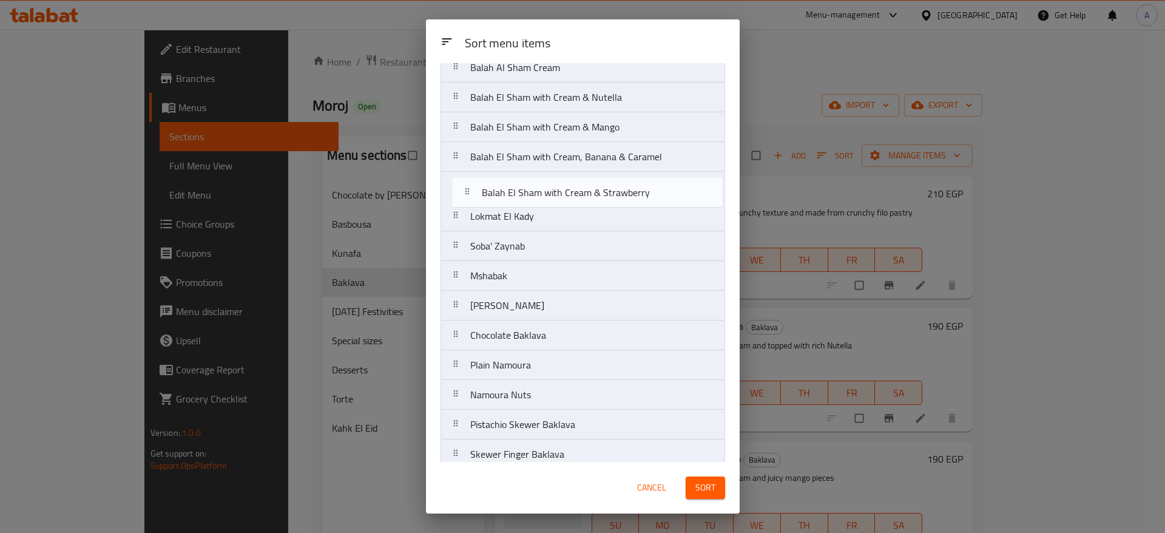
drag, startPoint x: 462, startPoint y: 130, endPoint x: 469, endPoint y: 199, distance: 69.0
click at [469, 199] on nav "Plain Finger Baklava Balah El Sham with Cream & Strawberry Nuts Baklava Baklava…" at bounding box center [583, 112] width 285 height 893
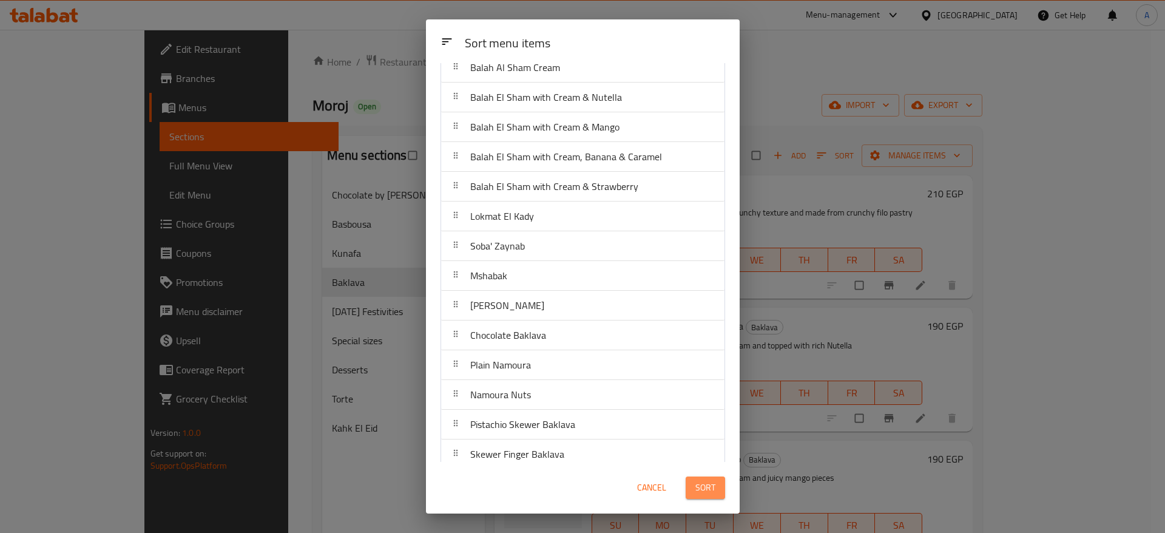
click at [699, 484] on span "Sort" at bounding box center [706, 487] width 20 height 15
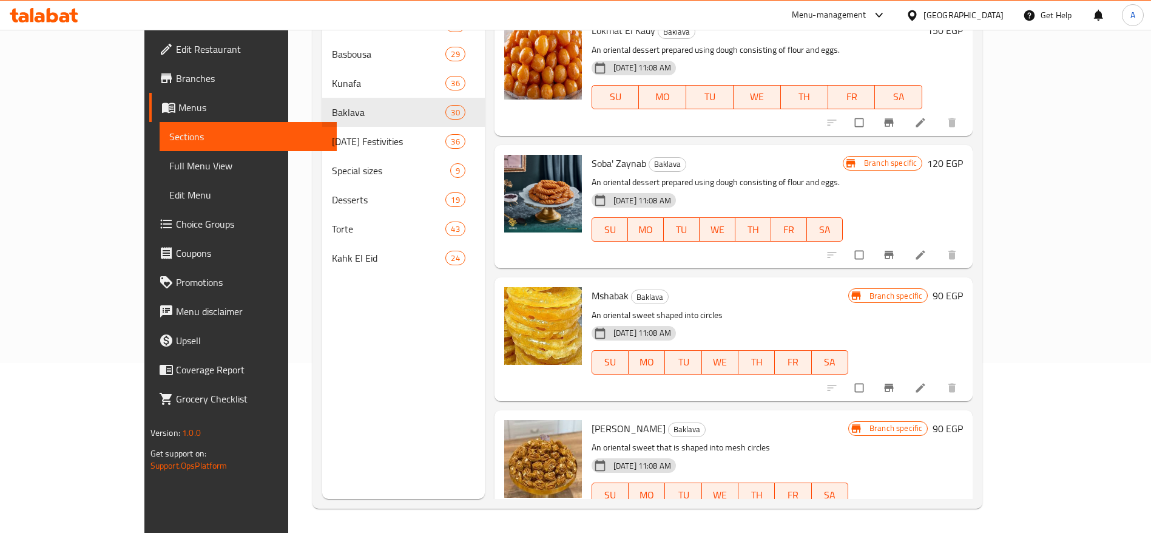
scroll to position [2395, 0]
click at [894, 251] on icon "Branch-specific-item" at bounding box center [889, 255] width 9 height 8
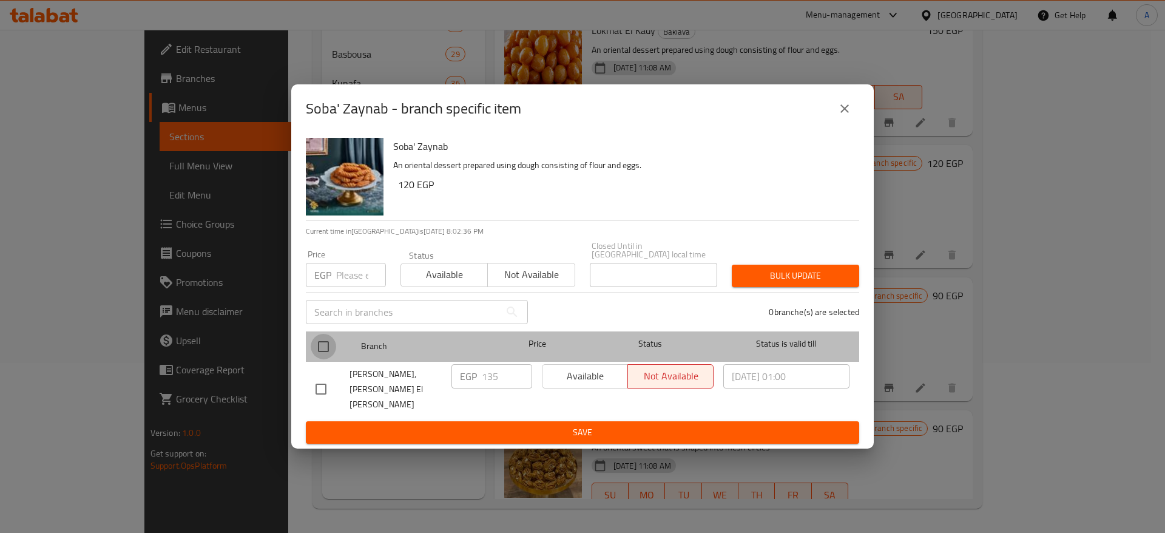
click at [328, 353] on input "checkbox" at bounding box center [323, 346] width 25 height 25
checkbox input "true"
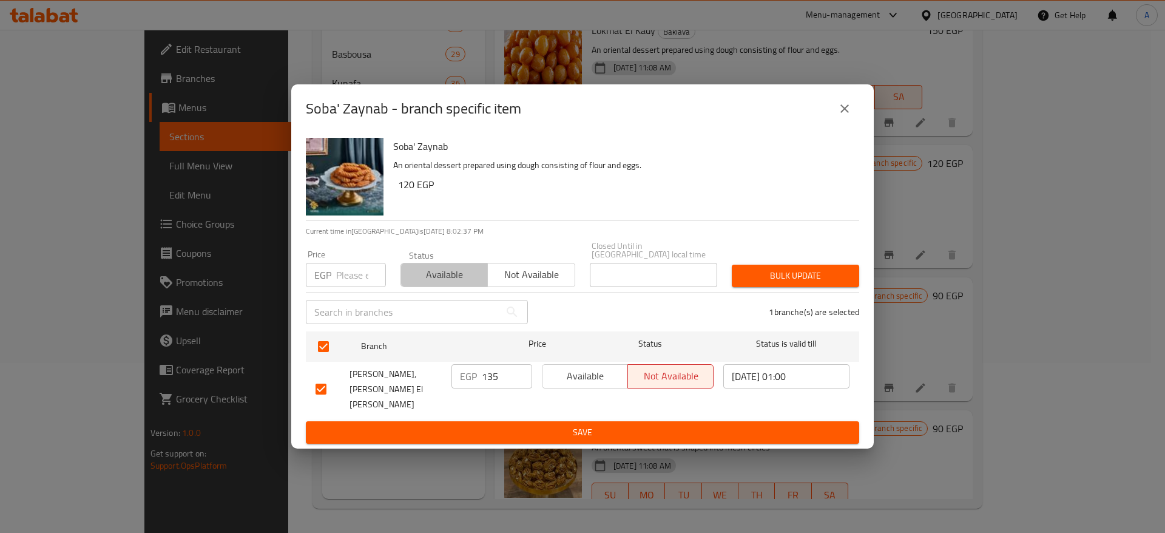
click at [444, 283] on span "Available" at bounding box center [444, 275] width 77 height 18
click at [751, 283] on span "Bulk update" at bounding box center [796, 275] width 108 height 15
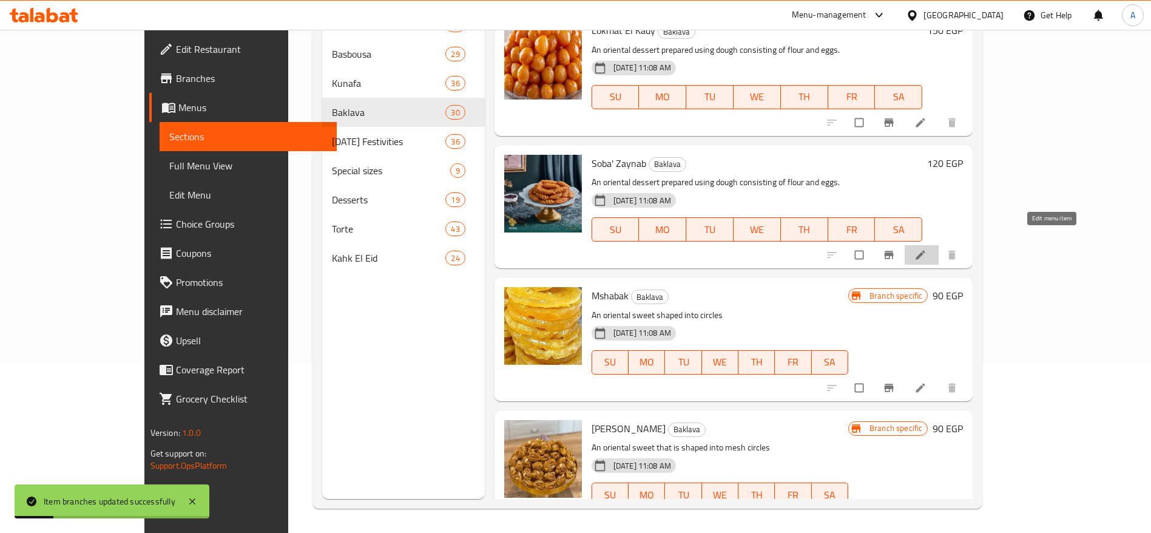
click at [927, 249] on icon at bounding box center [921, 255] width 12 height 12
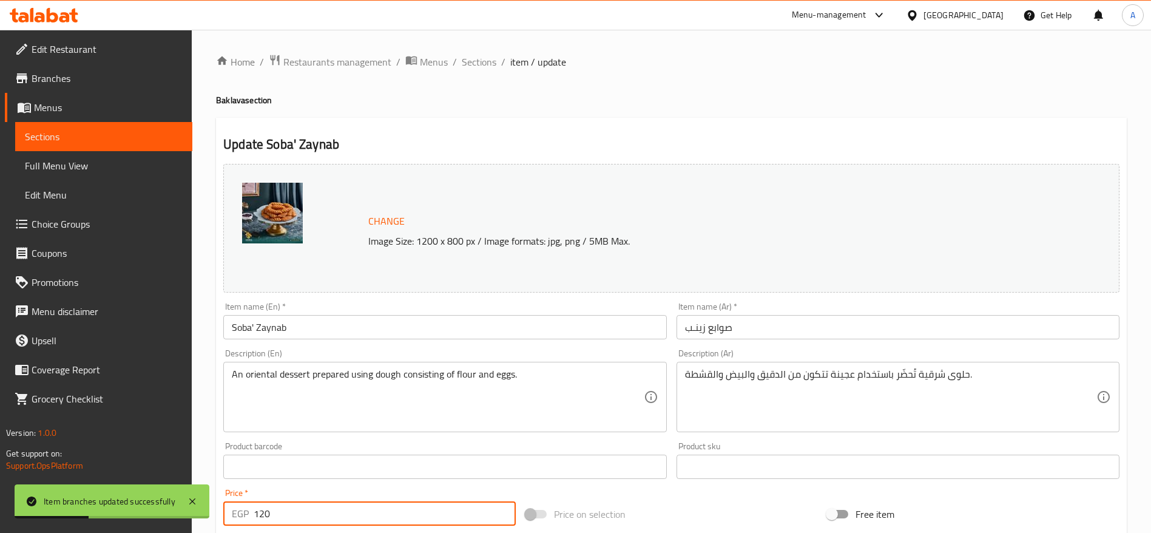
click at [360, 518] on input "120" at bounding box center [385, 513] width 262 height 24
type input "150"
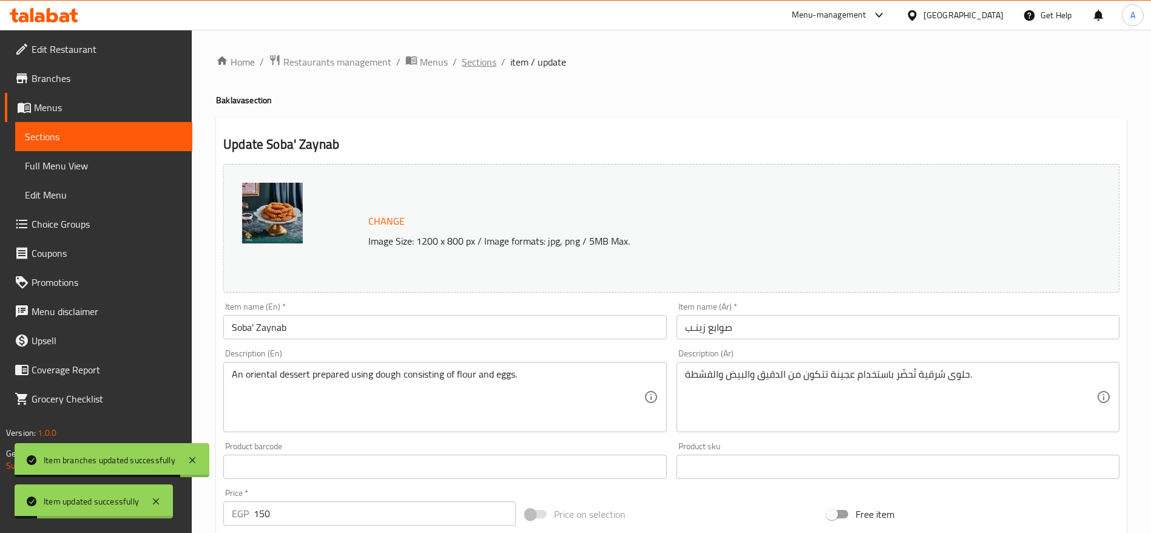
click at [490, 60] on span "Sections" at bounding box center [479, 62] width 35 height 15
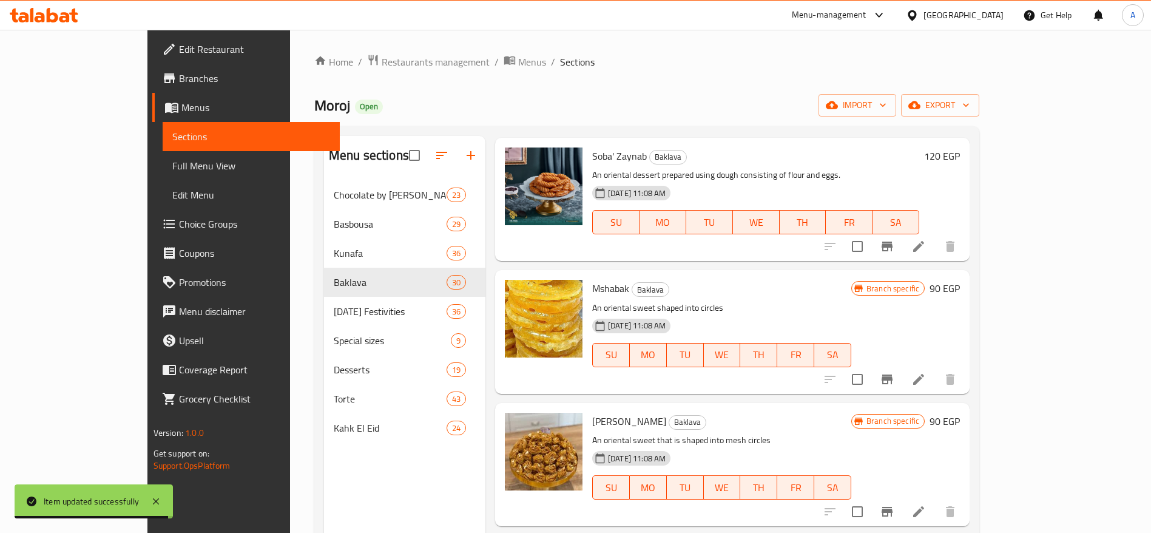
scroll to position [33, 0]
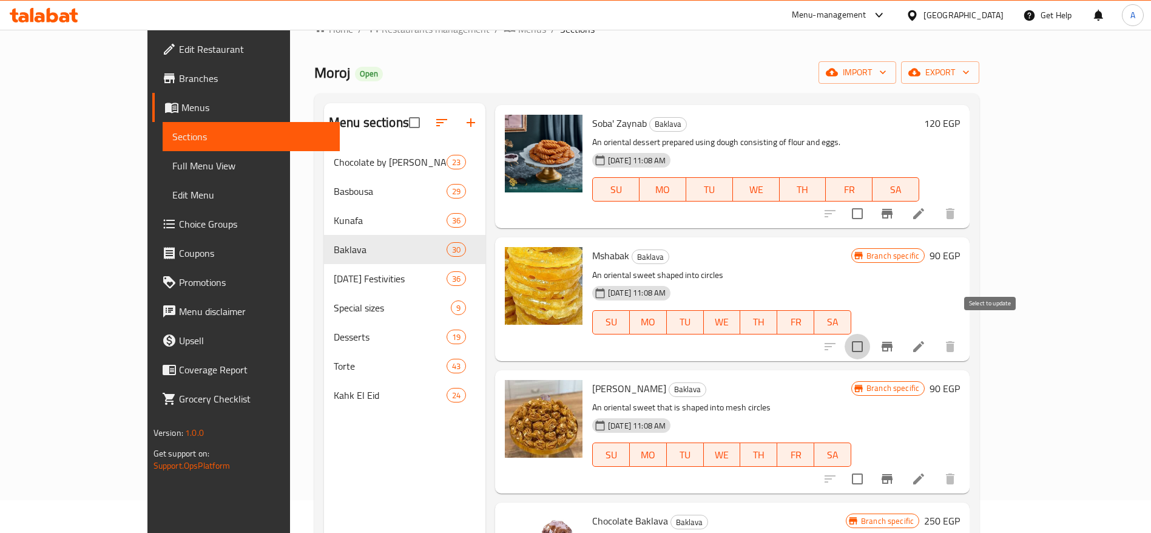
click at [870, 334] on input "checkbox" at bounding box center [857, 346] width 25 height 25
checkbox input "true"
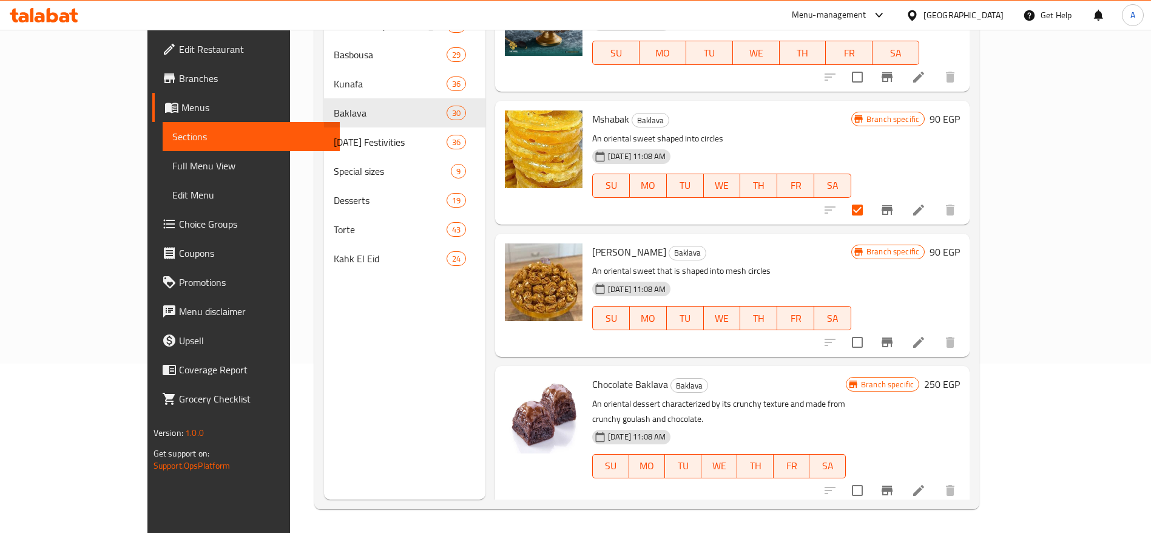
scroll to position [170, 0]
click at [870, 329] on input "checkbox" at bounding box center [857, 341] width 25 height 25
checkbox input "true"
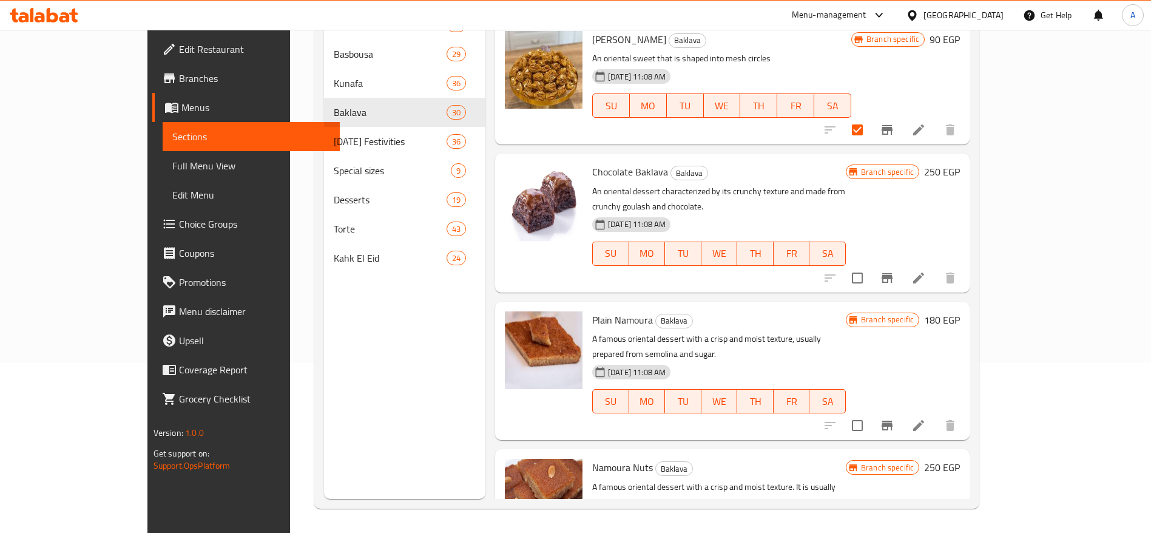
scroll to position [2794, 0]
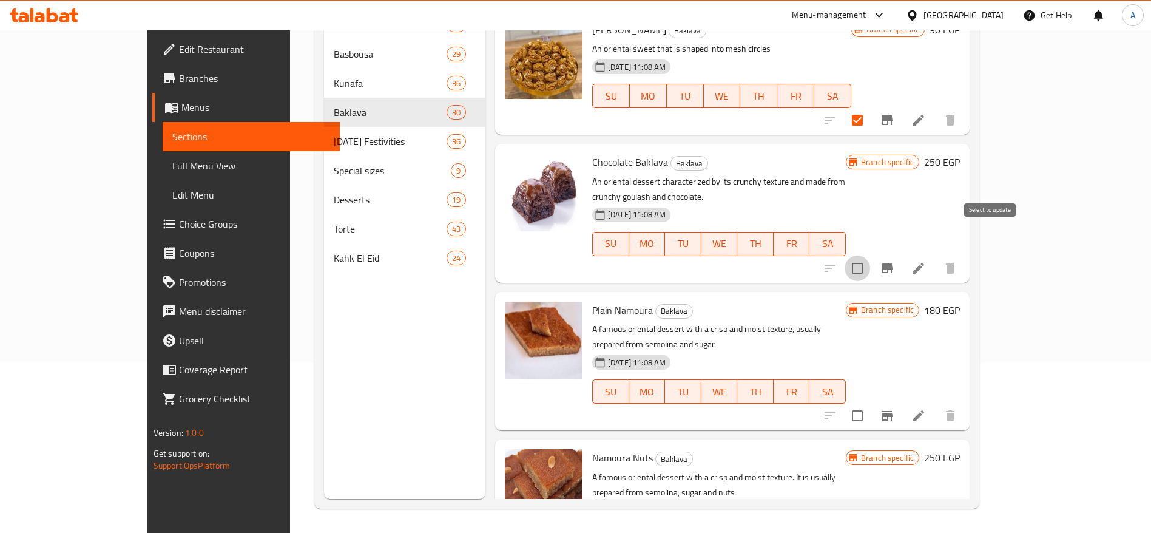
click at [870, 256] on input "checkbox" at bounding box center [857, 268] width 25 height 25
checkbox input "true"
click at [870, 403] on input "checkbox" at bounding box center [857, 415] width 25 height 25
checkbox input "true"
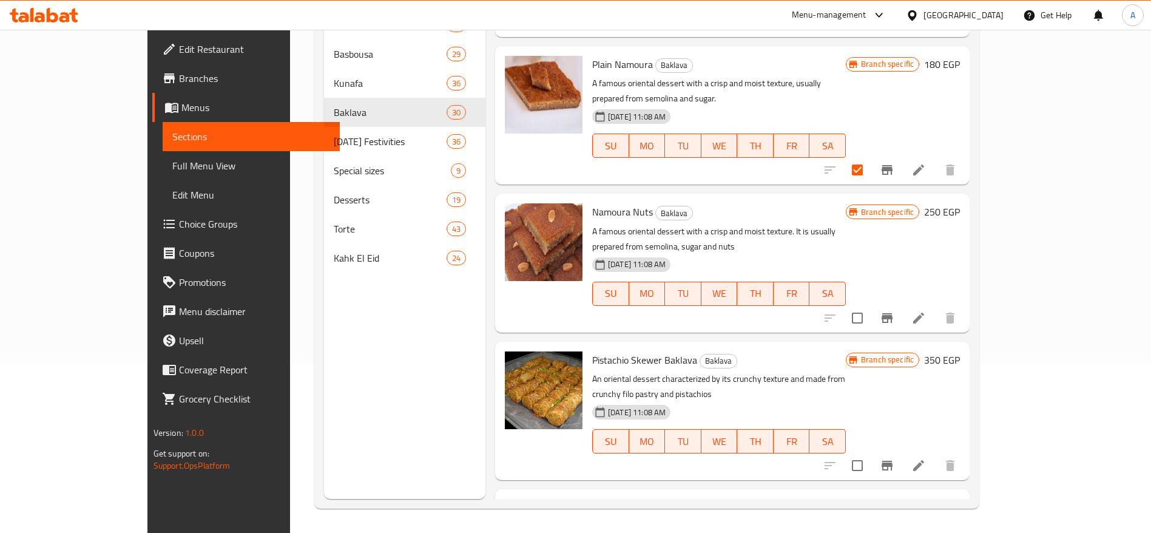
scroll to position [3059, 0]
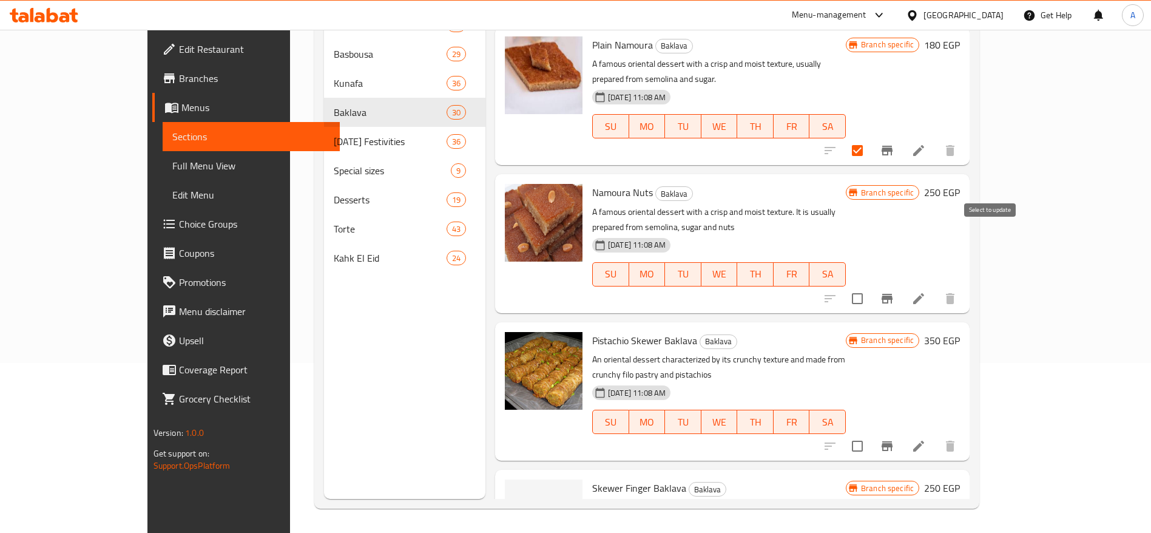
click at [870, 286] on input "checkbox" at bounding box center [857, 298] width 25 height 25
checkbox input "true"
click at [870, 433] on input "checkbox" at bounding box center [857, 445] width 25 height 25
checkbox input "true"
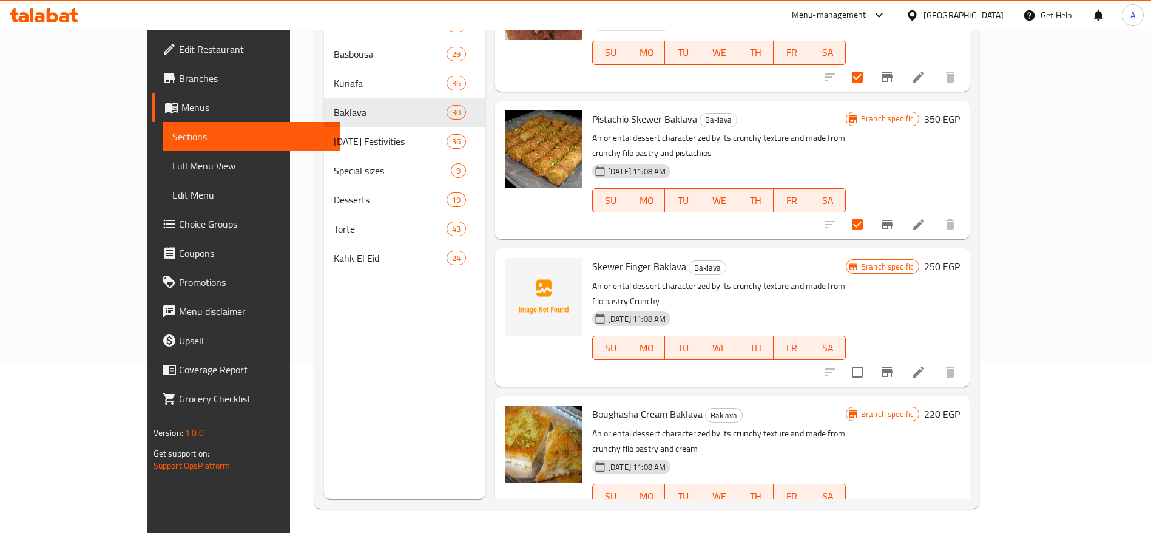
scroll to position [3300, 0]
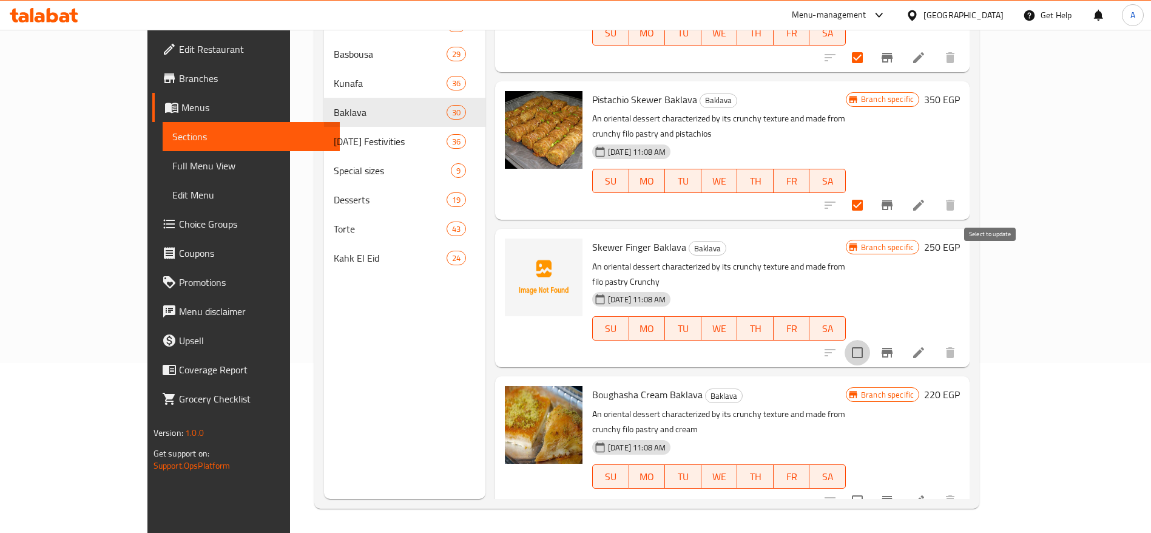
click at [870, 340] on input "checkbox" at bounding box center [857, 352] width 25 height 25
checkbox input "true"
click at [870, 488] on input "checkbox" at bounding box center [857, 500] width 25 height 25
checkbox input "true"
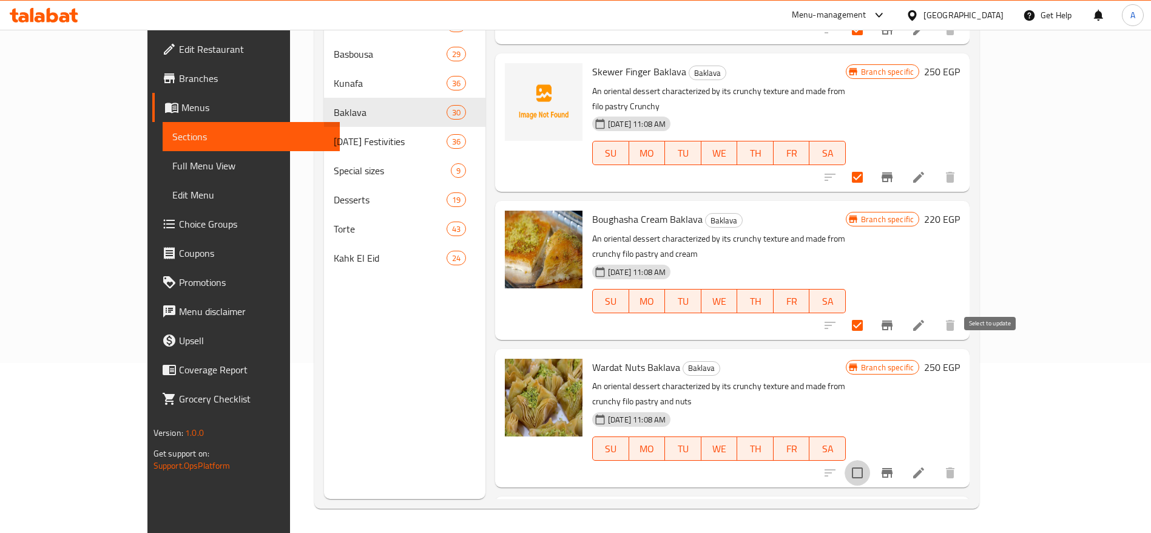
click at [870, 460] on input "checkbox" at bounding box center [857, 472] width 25 height 25
checkbox input "true"
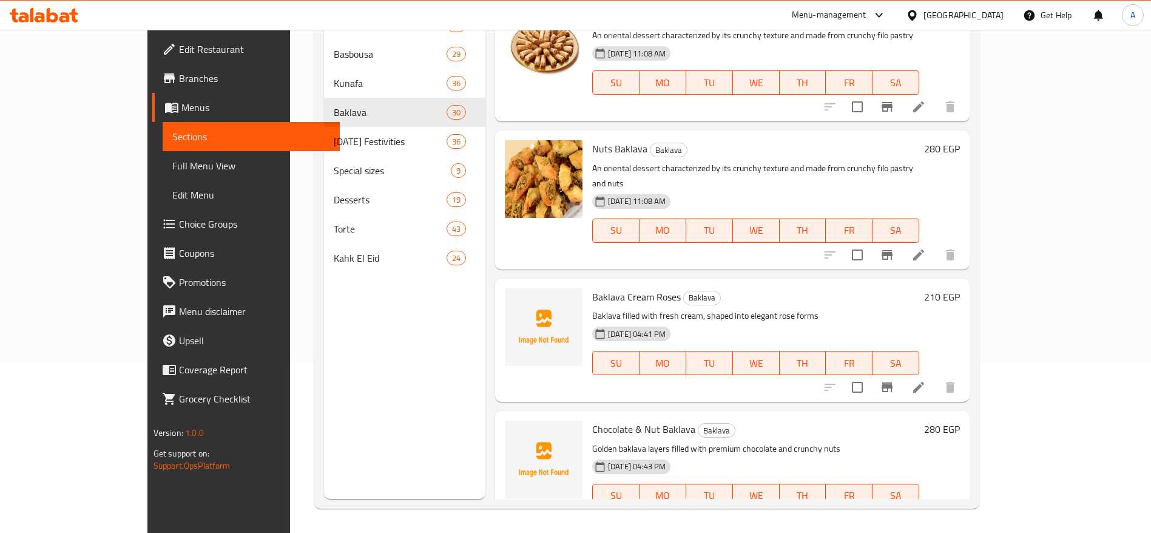
scroll to position [0, 0]
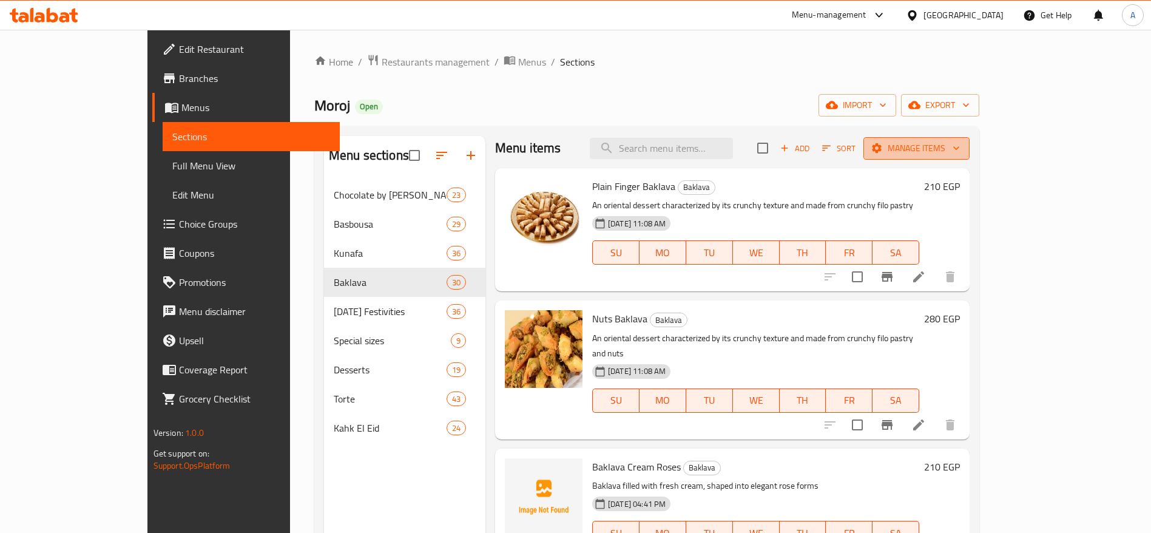
click at [960, 146] on span "Manage items" at bounding box center [916, 148] width 87 height 15
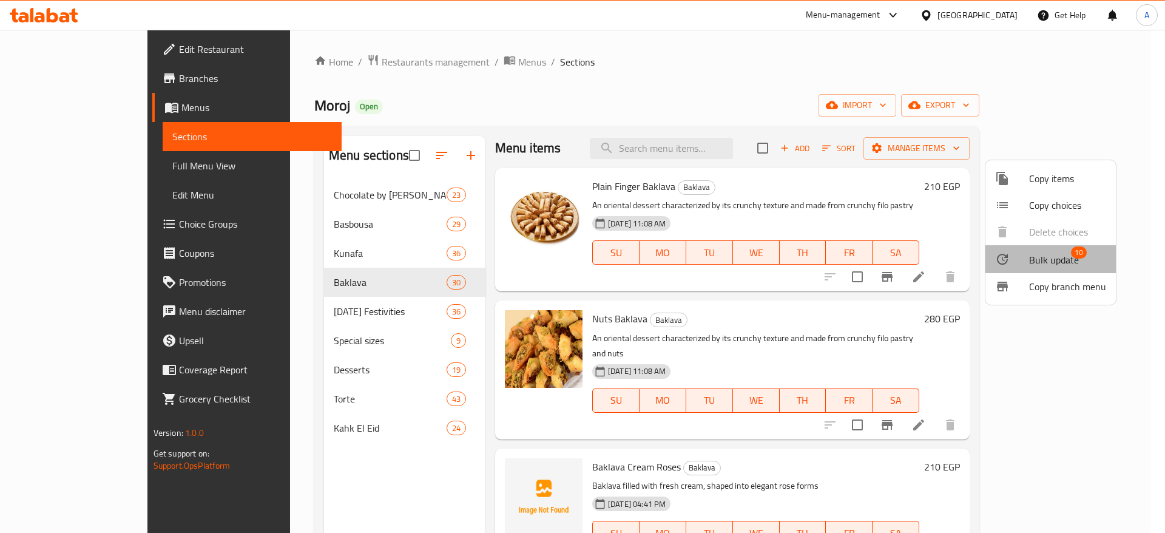
click at [1061, 255] on span "Bulk update" at bounding box center [1054, 259] width 50 height 15
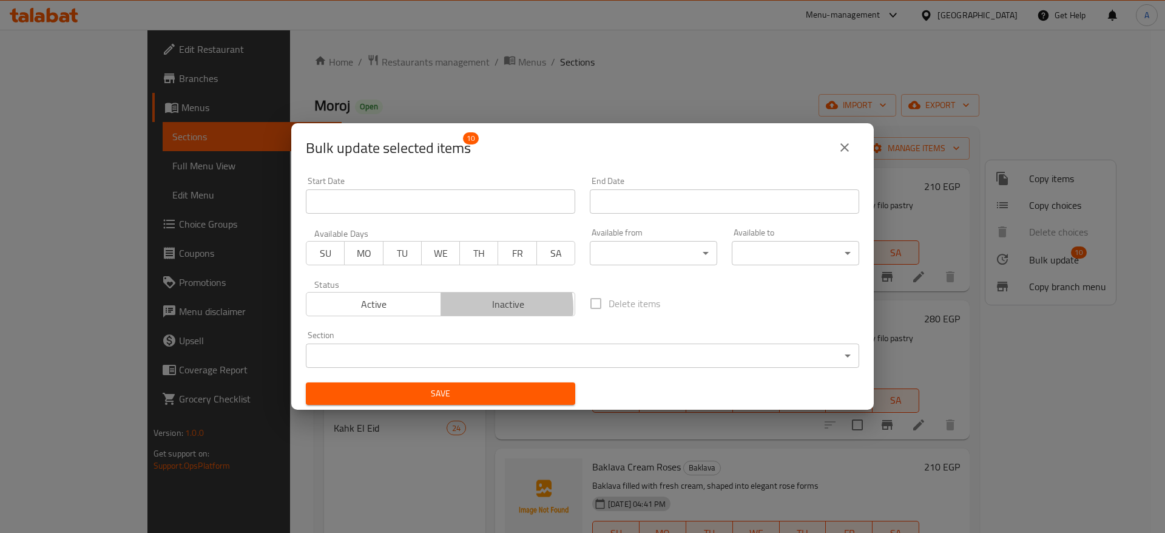
click at [475, 308] on span "Inactive" at bounding box center [508, 305] width 125 height 18
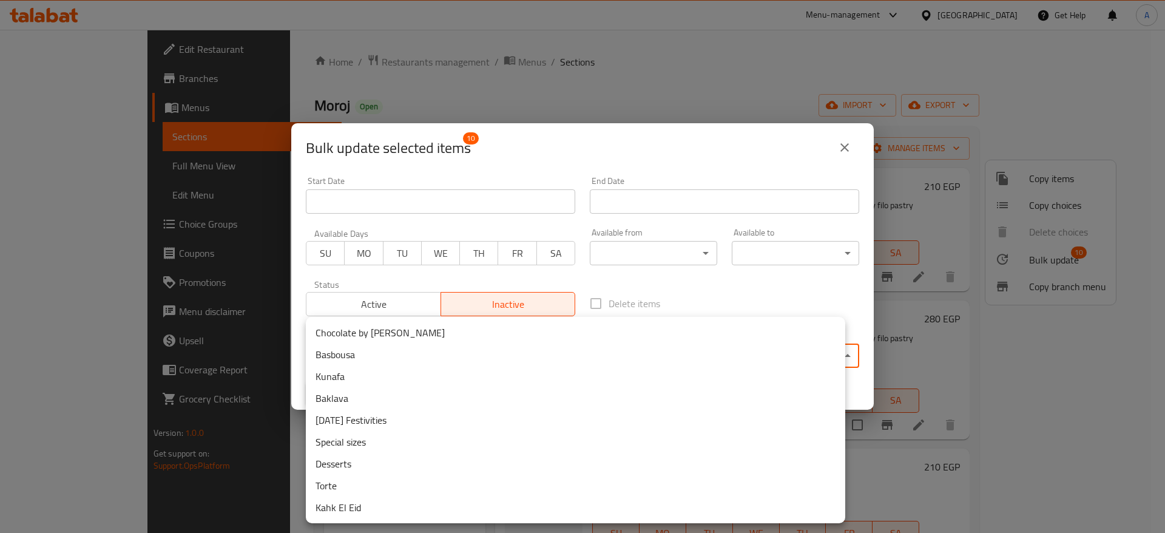
click at [488, 350] on body "​ Menu-management [GEOGRAPHIC_DATA] Get Help A Edit Restaurant Branches Menus S…" at bounding box center [582, 281] width 1165 height 503
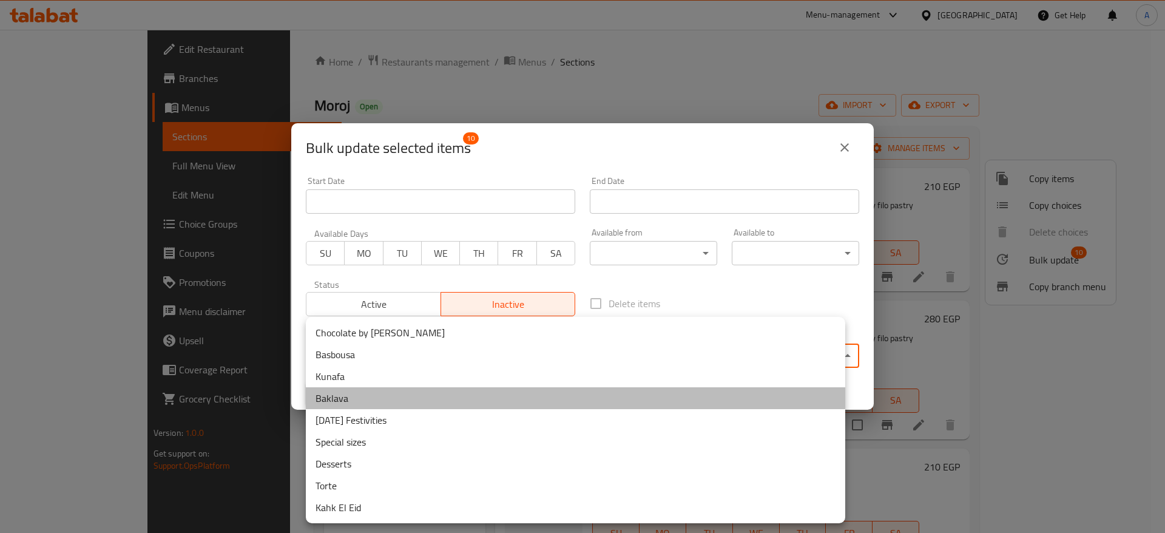
click at [467, 399] on li "Baklava" at bounding box center [576, 398] width 540 height 22
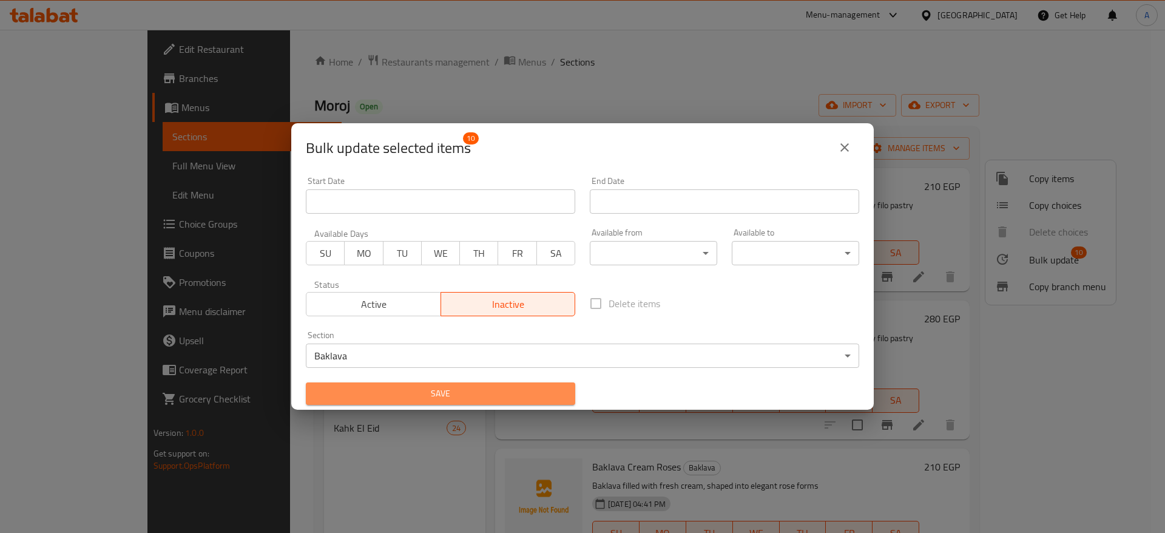
click at [518, 396] on span "Save" at bounding box center [441, 393] width 250 height 15
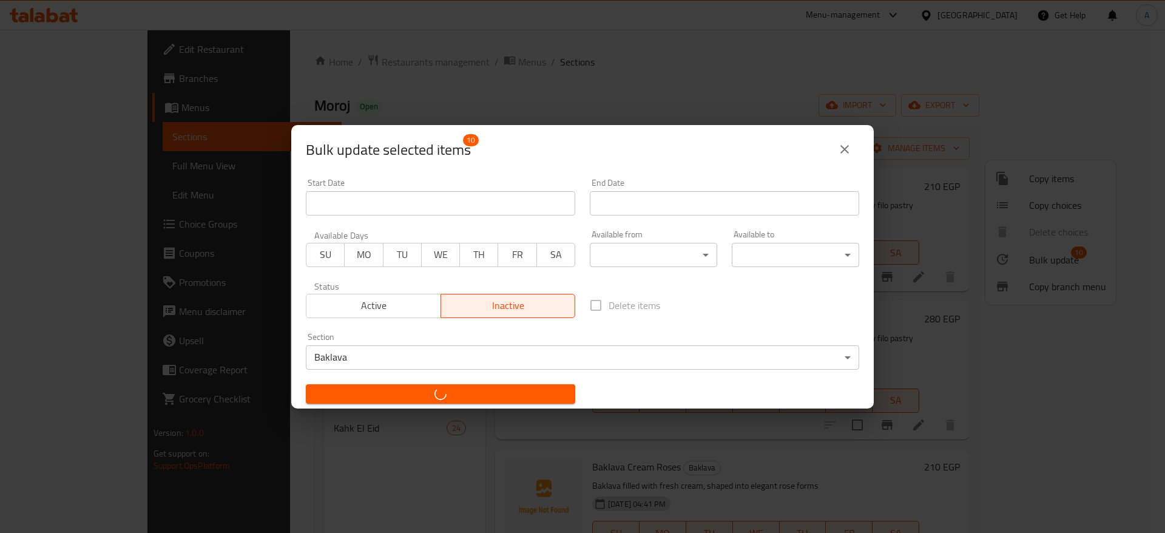
checkbox input "false"
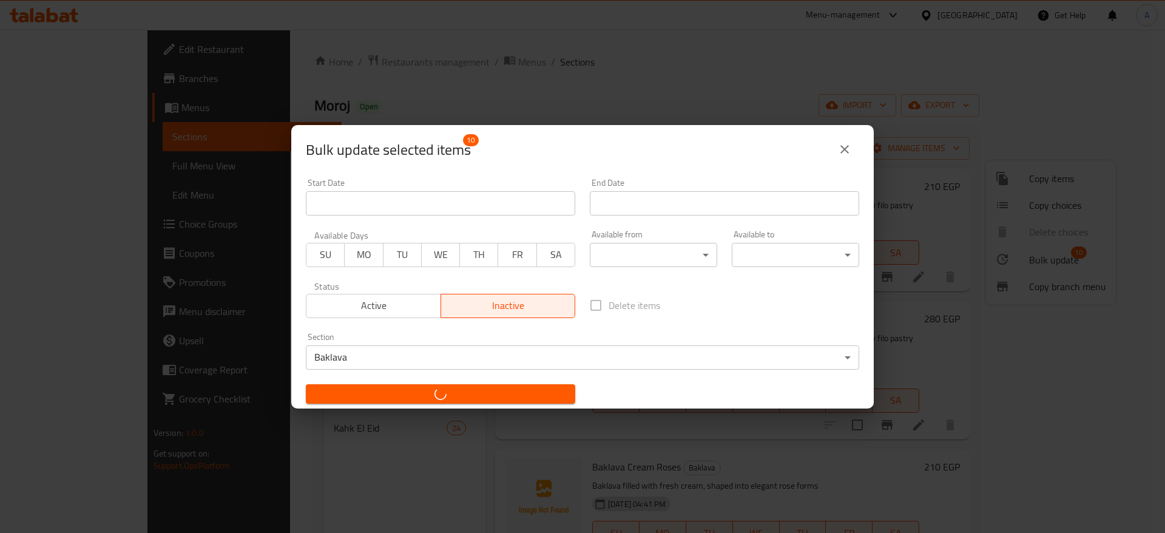
checkbox input "false"
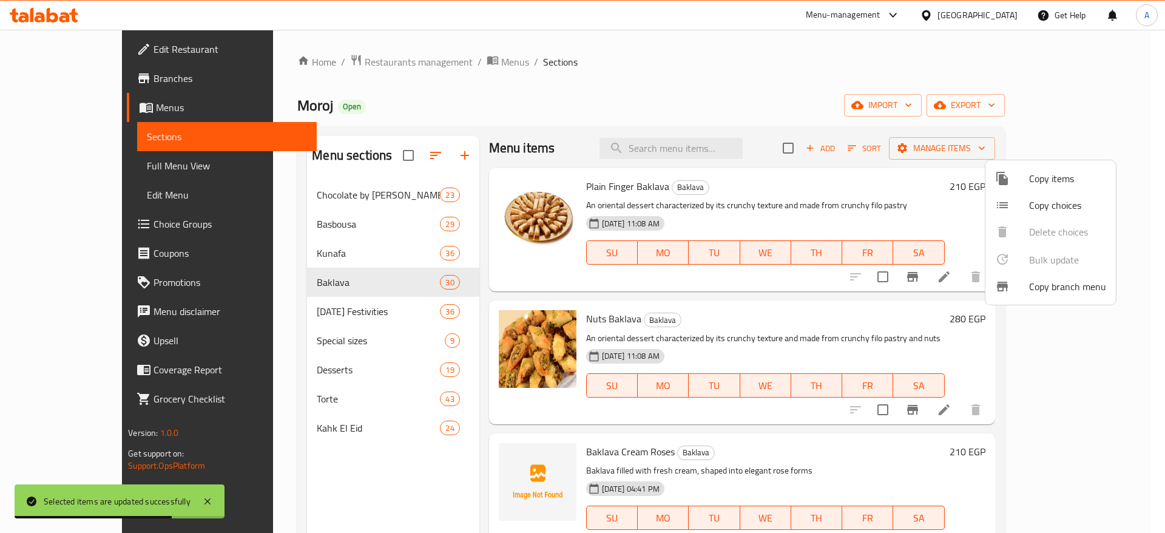
click at [1144, 195] on div at bounding box center [582, 266] width 1165 height 533
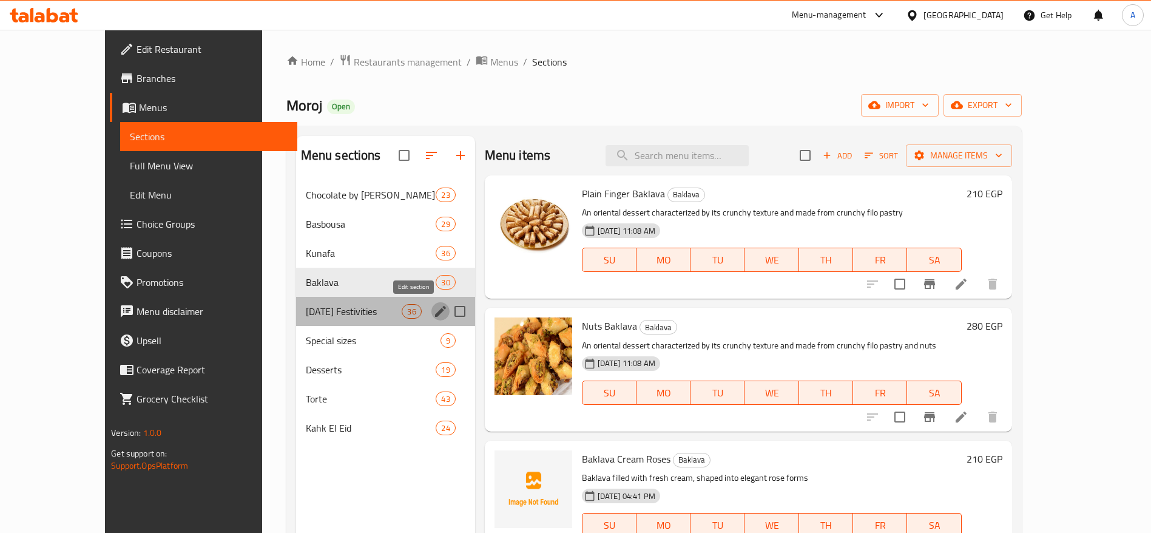
click at [433, 314] on icon "edit" at bounding box center [440, 311] width 15 height 15
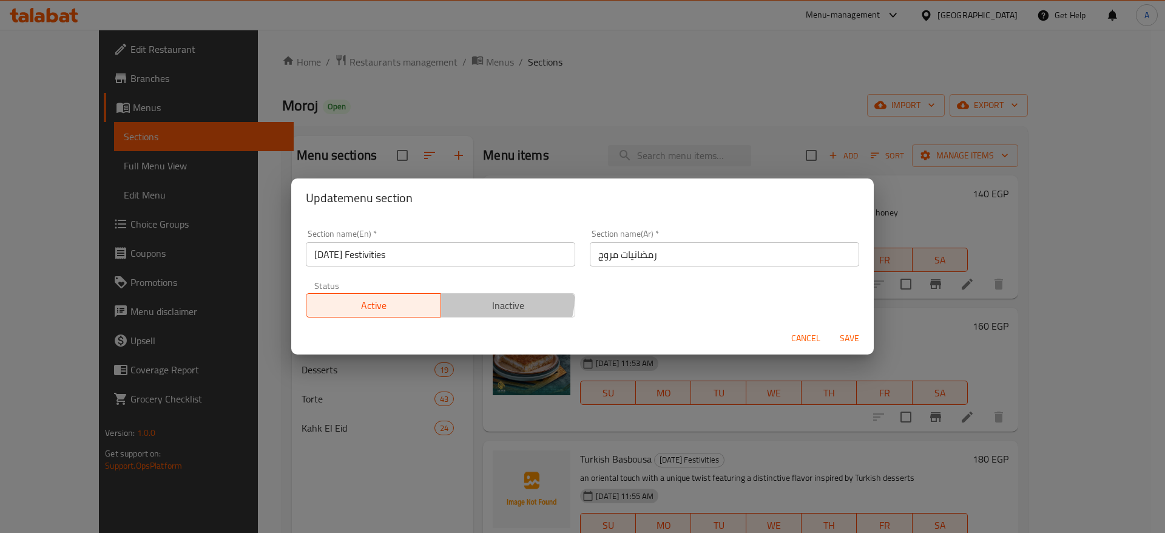
click at [493, 298] on span "Inactive" at bounding box center [508, 306] width 125 height 18
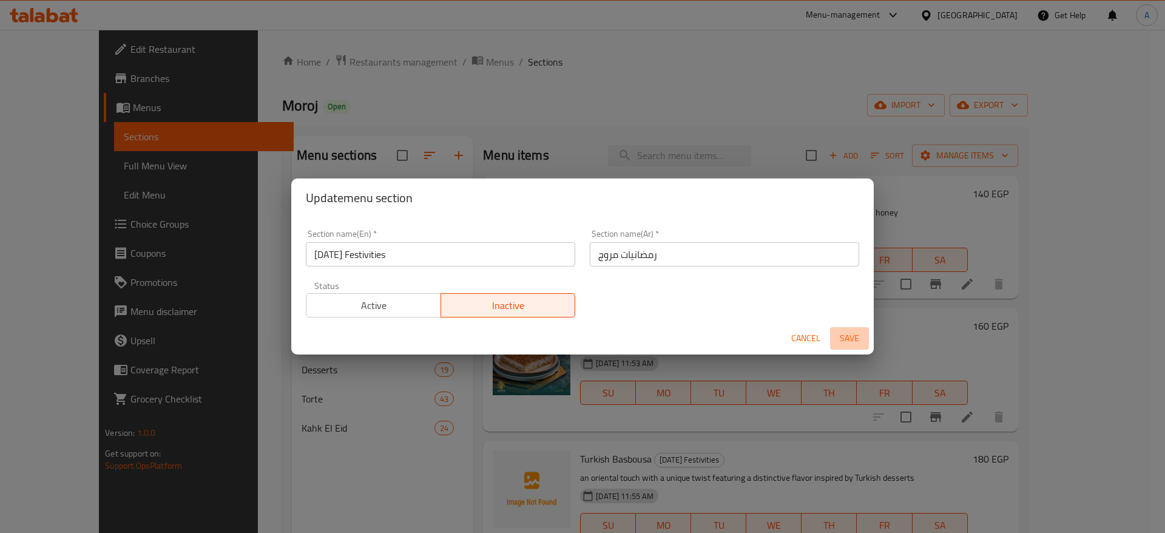
click at [844, 336] on span "Save" at bounding box center [849, 338] width 29 height 15
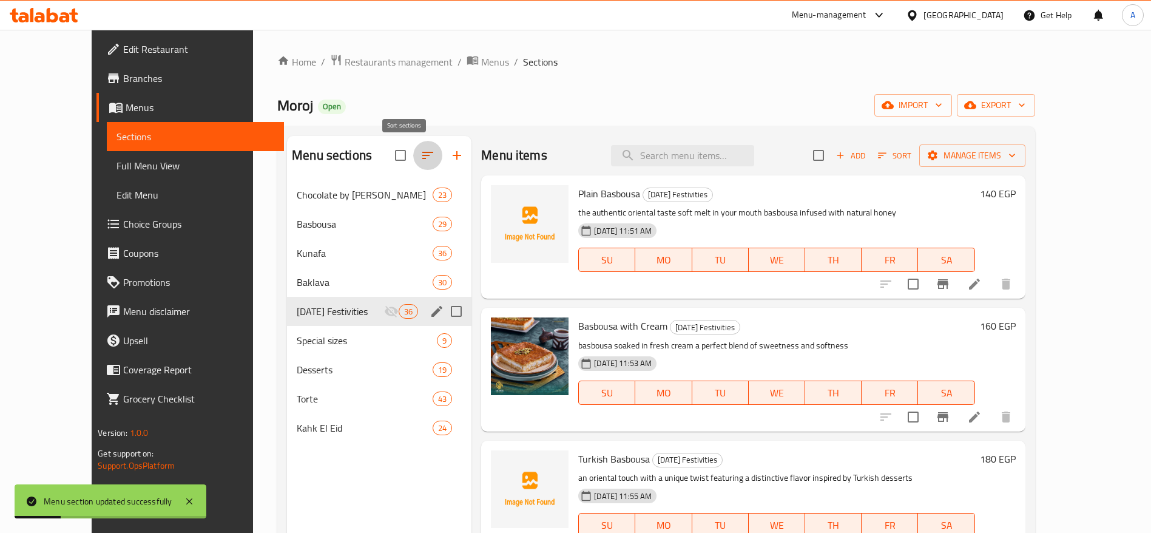
click at [421, 156] on icon "button" at bounding box center [428, 155] width 15 height 15
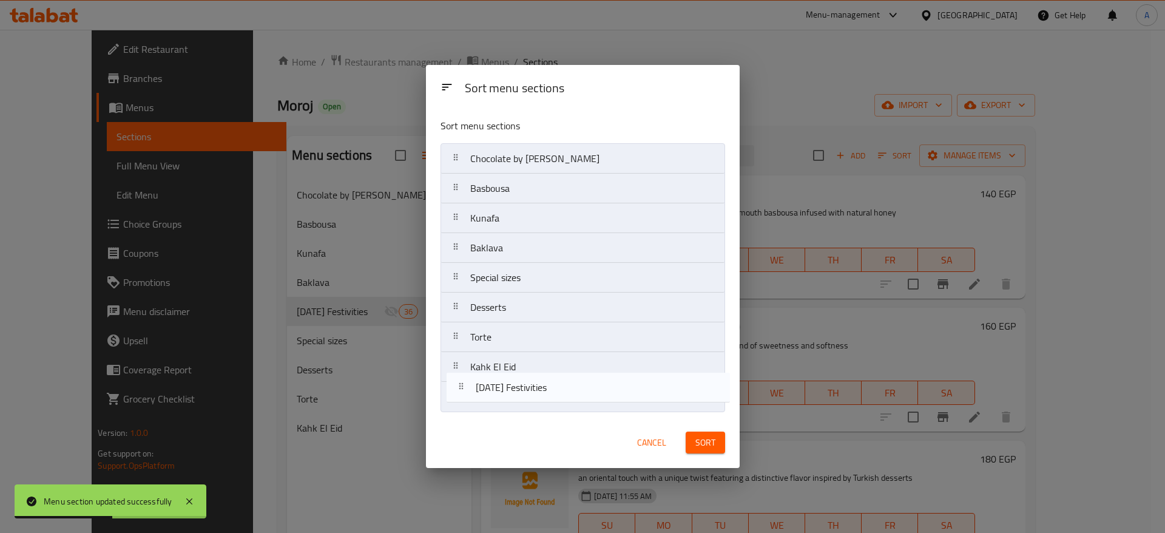
drag, startPoint x: 459, startPoint y: 283, endPoint x: 463, endPoint y: 406, distance: 123.3
click at [463, 406] on nav "Chocolate by [PERSON_NAME] Kunafa Baklava [DATE] Festivities Special sizes Dess…" at bounding box center [583, 277] width 285 height 269
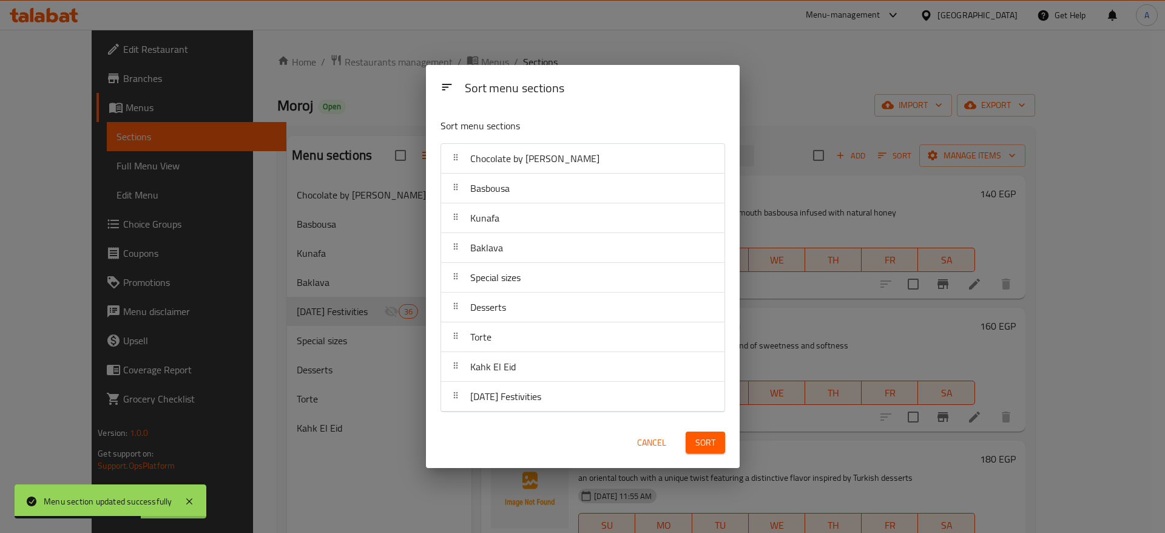
click at [705, 445] on span "Sort" at bounding box center [706, 442] width 20 height 15
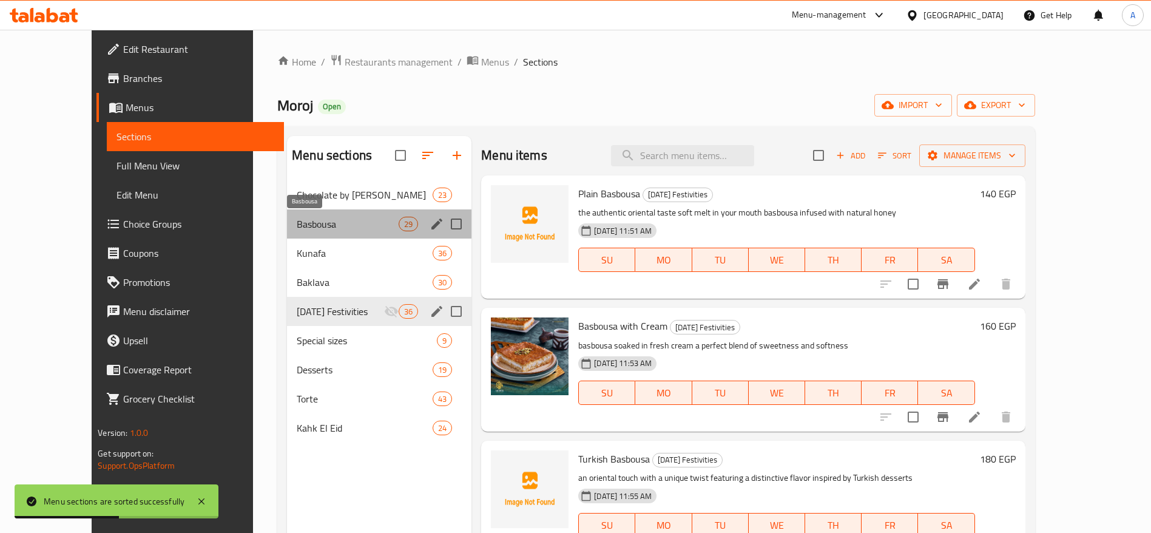
click at [347, 223] on span "Basbousa" at bounding box center [348, 224] width 102 height 15
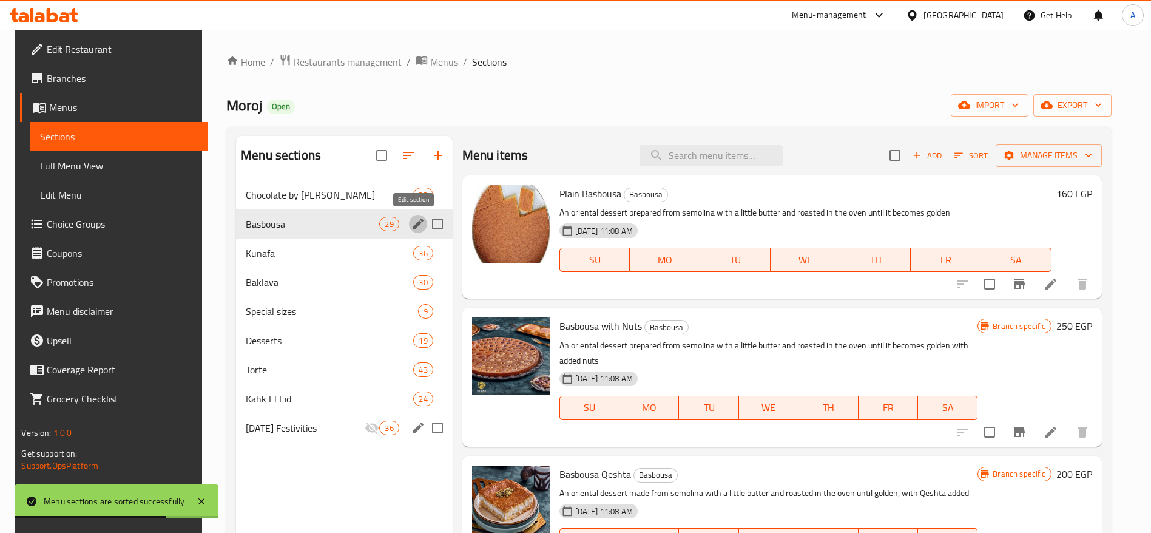
click at [415, 225] on icon "edit" at bounding box center [418, 224] width 15 height 15
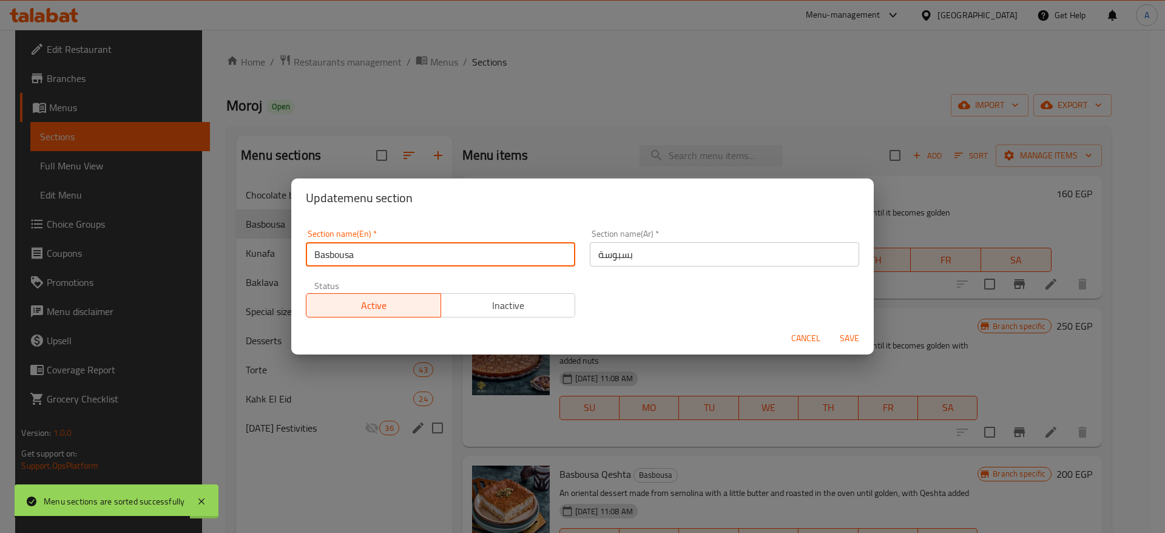
click at [451, 254] on input "Basbousa" at bounding box center [440, 254] width 269 height 24
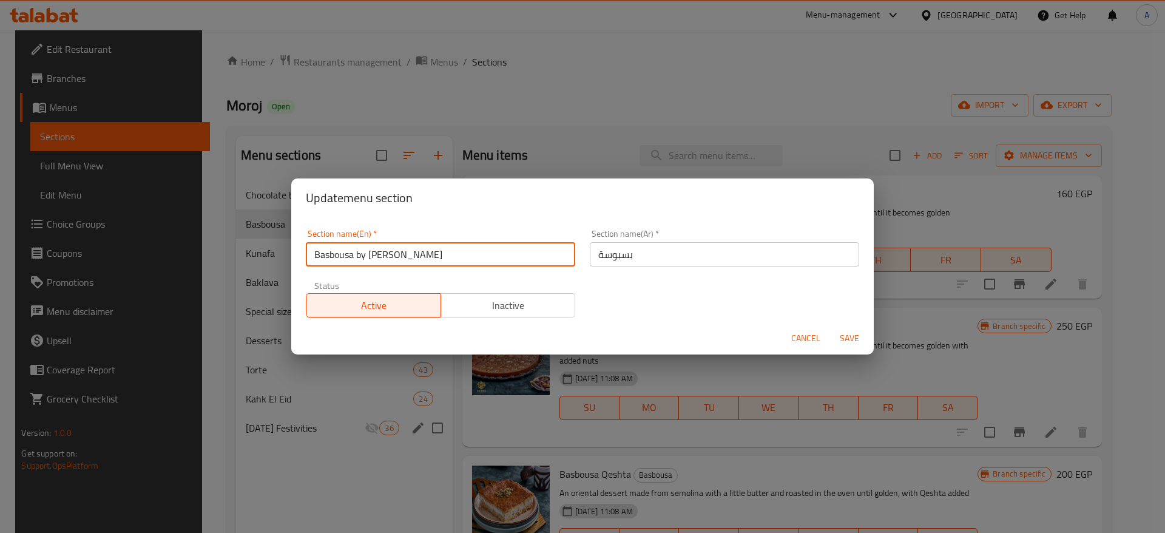
type input "Basbousa by [PERSON_NAME]"
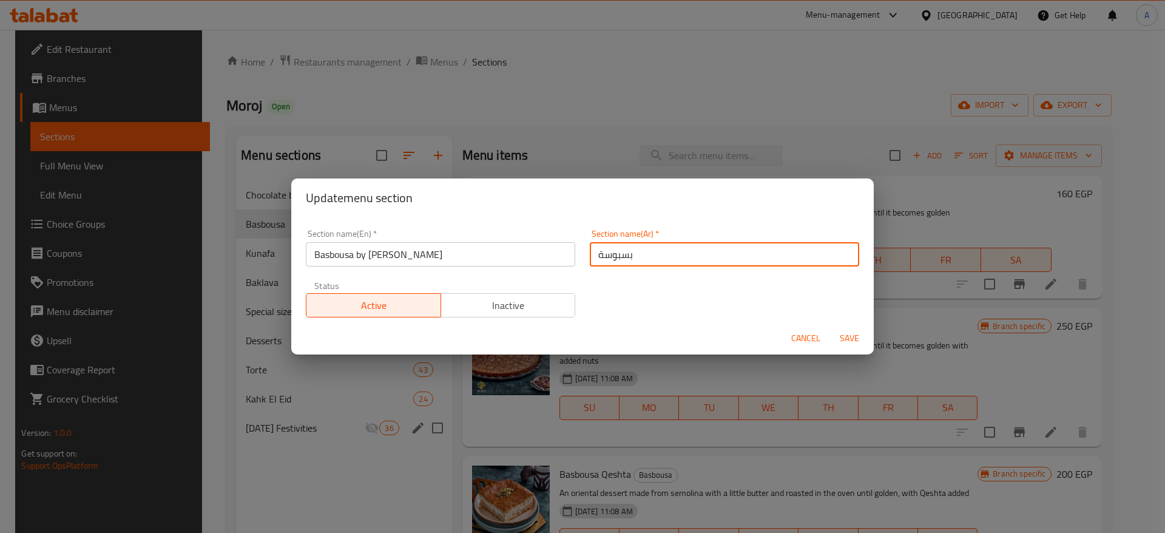
click at [647, 256] on input "بسبوسة" at bounding box center [724, 254] width 269 height 24
type input "بسبوسة بالكيلو"
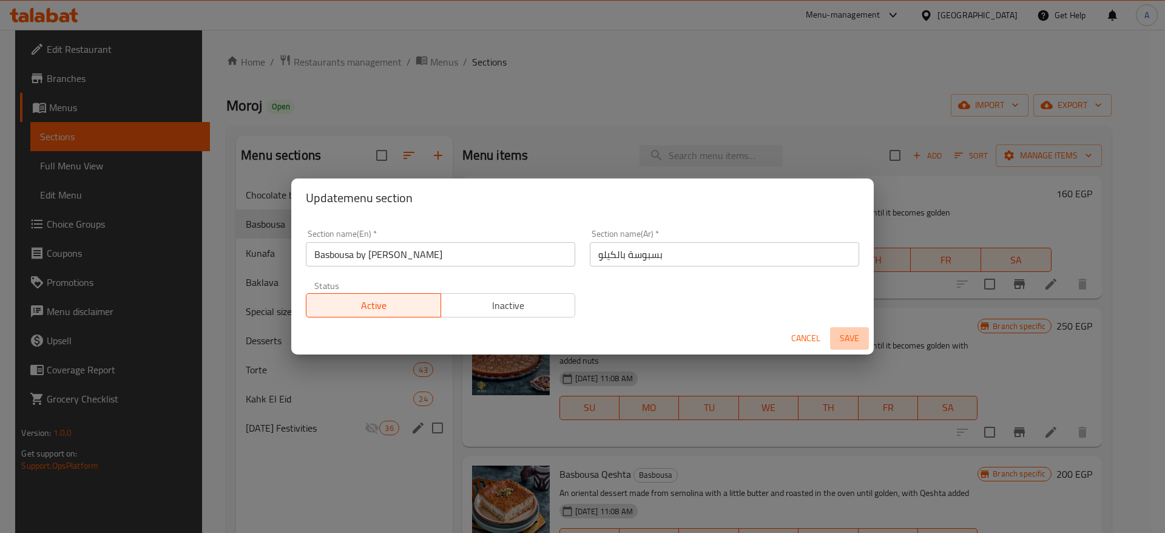
click at [847, 336] on span "Save" at bounding box center [849, 338] width 29 height 15
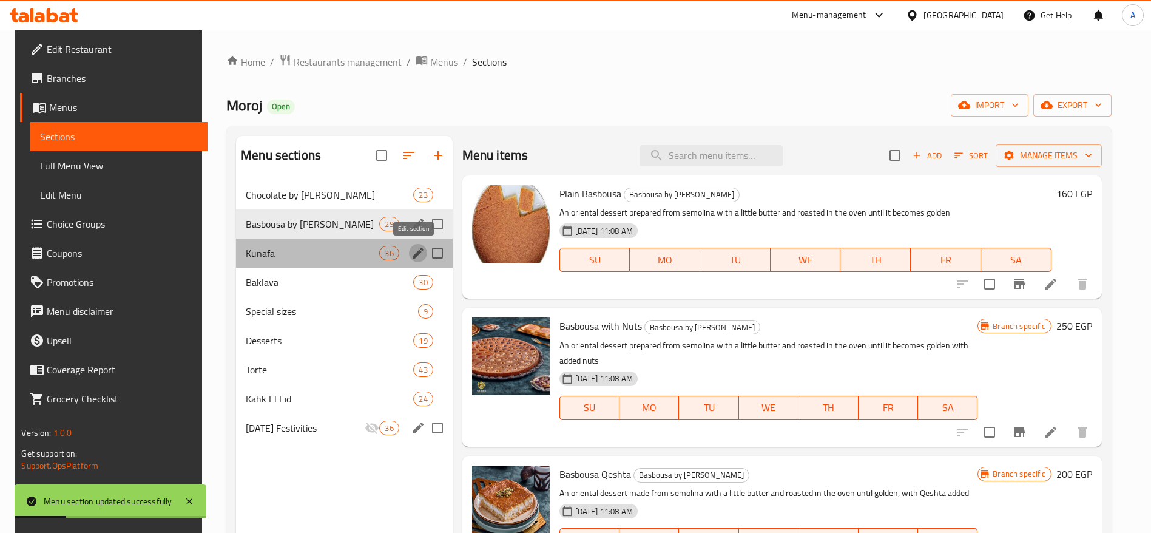
click at [418, 254] on icon "edit" at bounding box center [418, 253] width 15 height 15
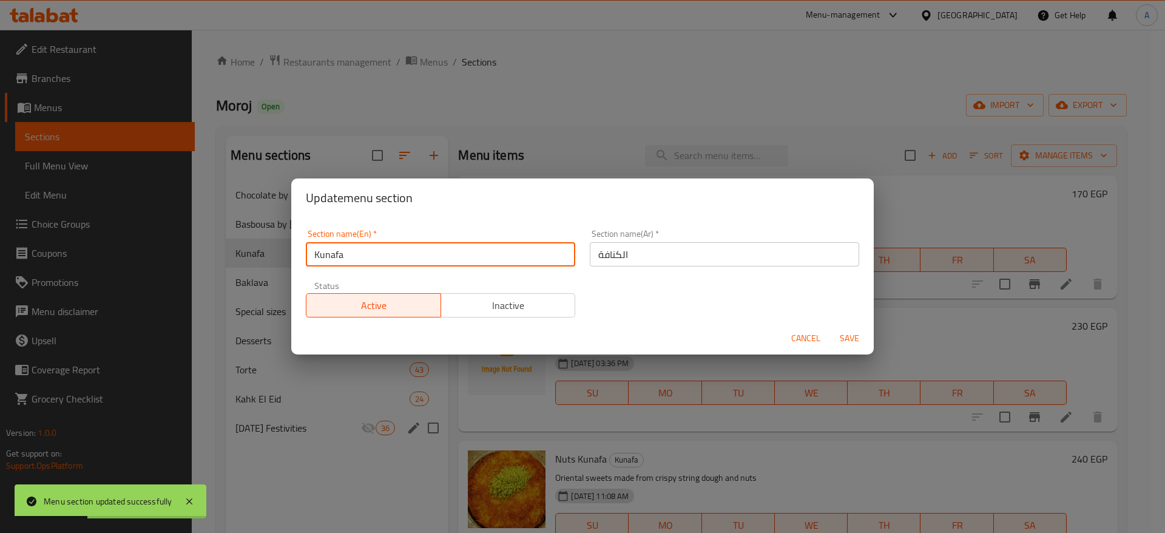
click at [525, 260] on input "Kunafa" at bounding box center [440, 254] width 269 height 24
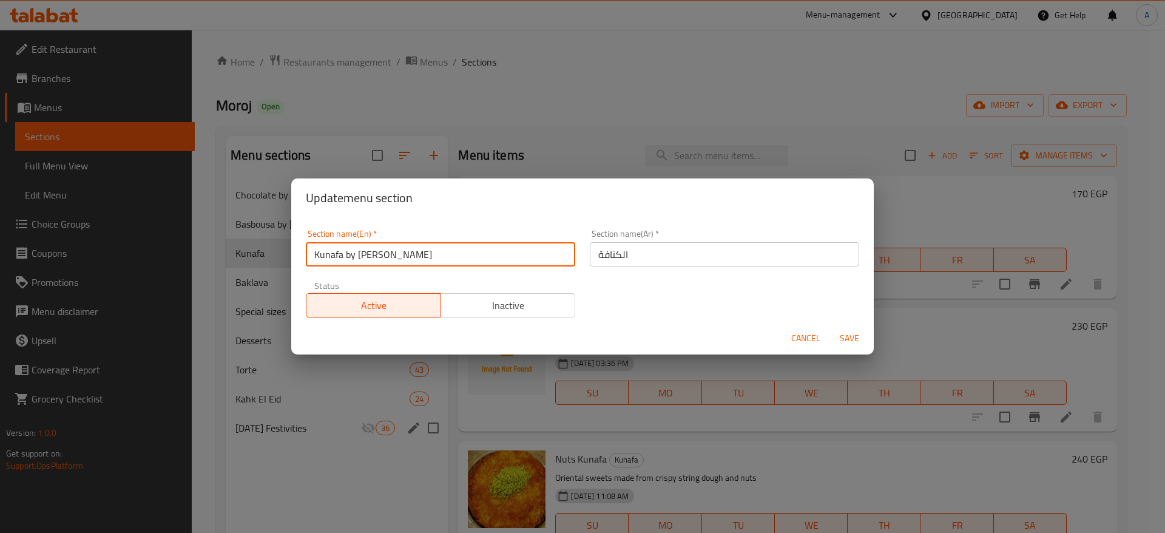
type input "Kunafa by [PERSON_NAME]"
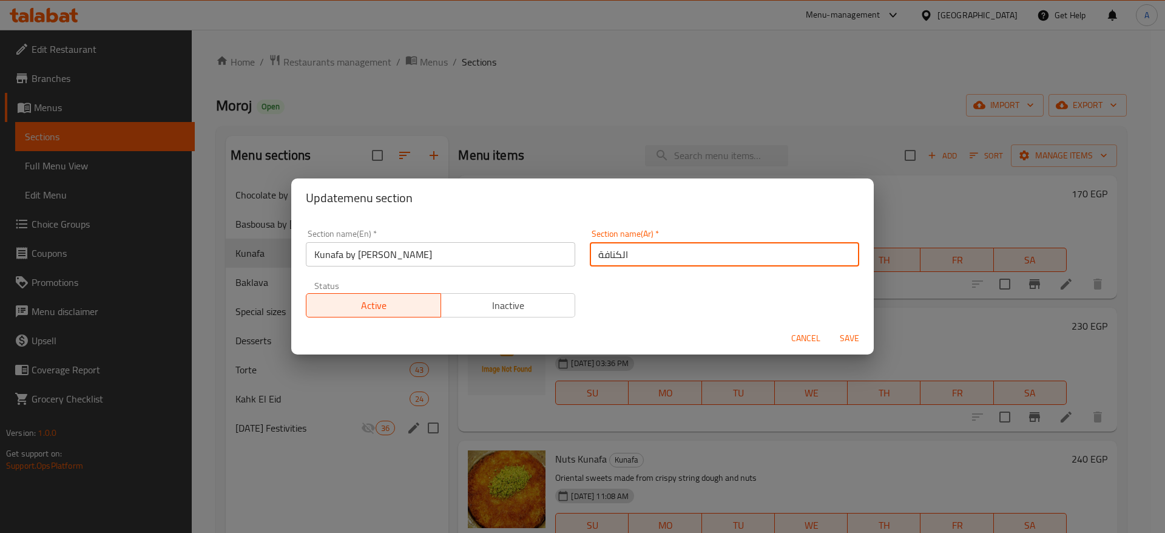
click at [649, 251] on input "الكنافة" at bounding box center [724, 254] width 269 height 24
type input "الكنافة بالكيلو"
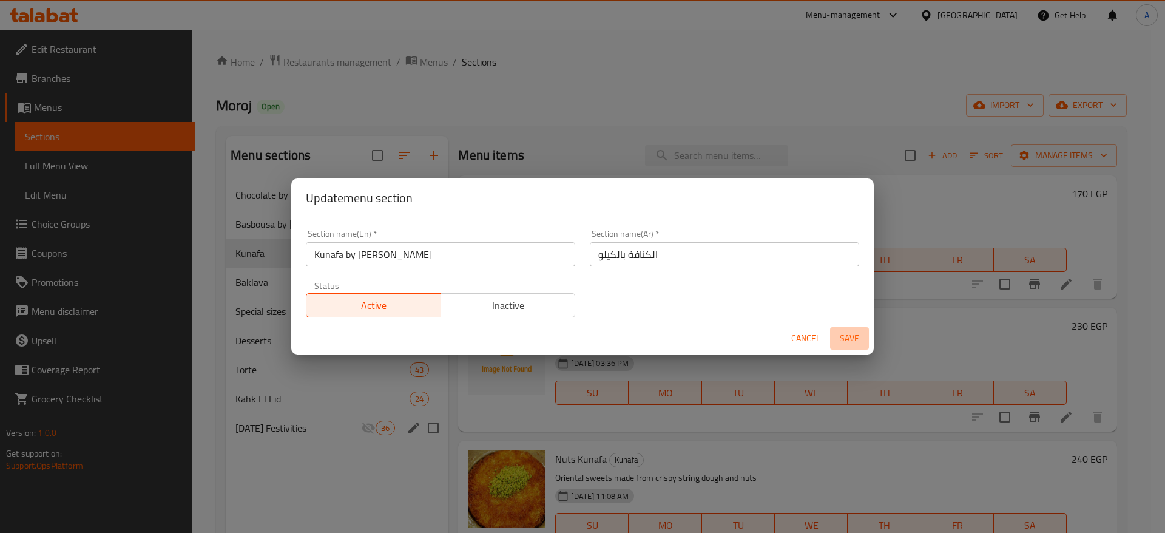
click at [849, 338] on span "Save" at bounding box center [849, 338] width 29 height 15
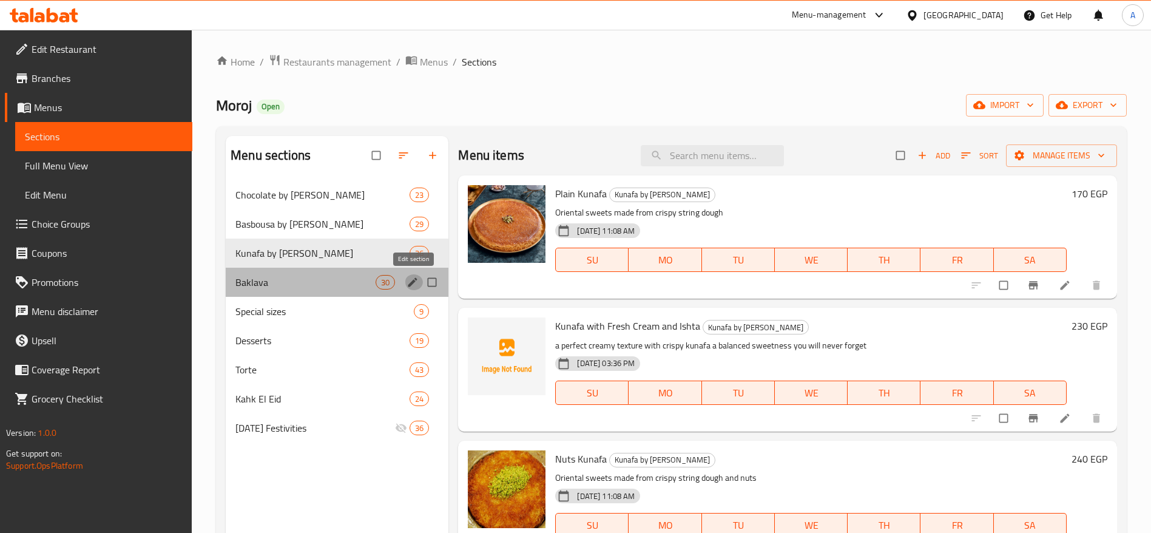
click at [418, 281] on icon "edit" at bounding box center [413, 282] width 12 height 12
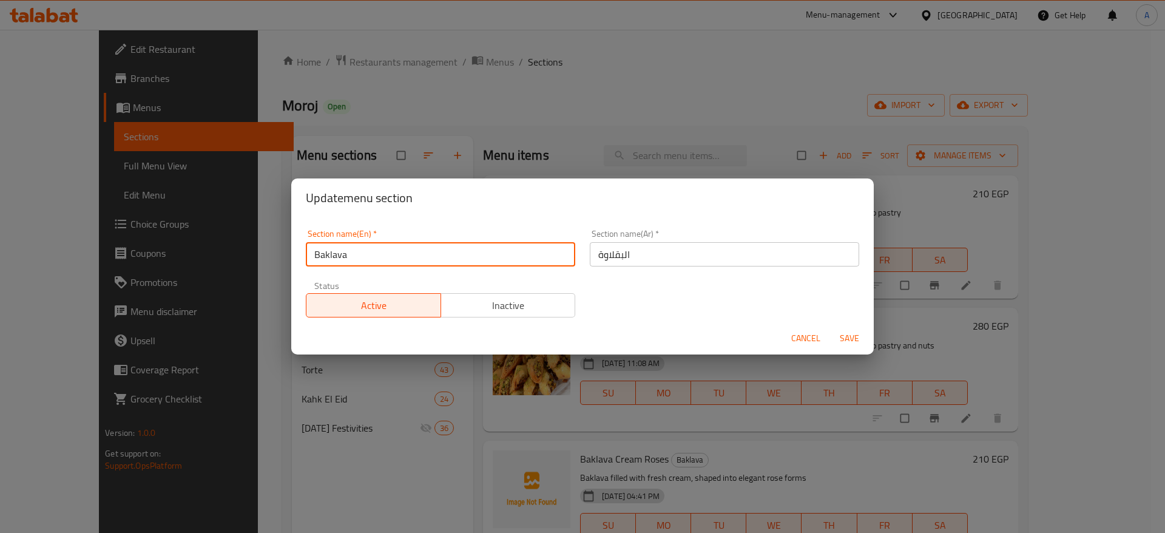
click at [411, 246] on input "Baklava" at bounding box center [440, 254] width 269 height 24
type input "Baklava by [PERSON_NAME]"
click at [677, 257] on input "البقلاوة" at bounding box center [724, 254] width 269 height 24
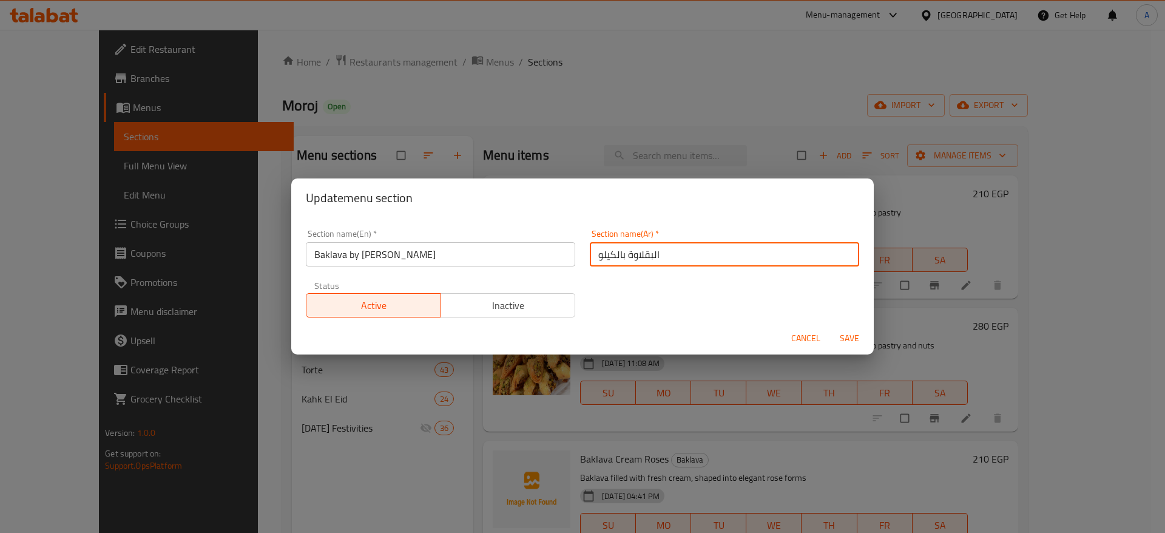
type input "البقلاوة بالكيلو"
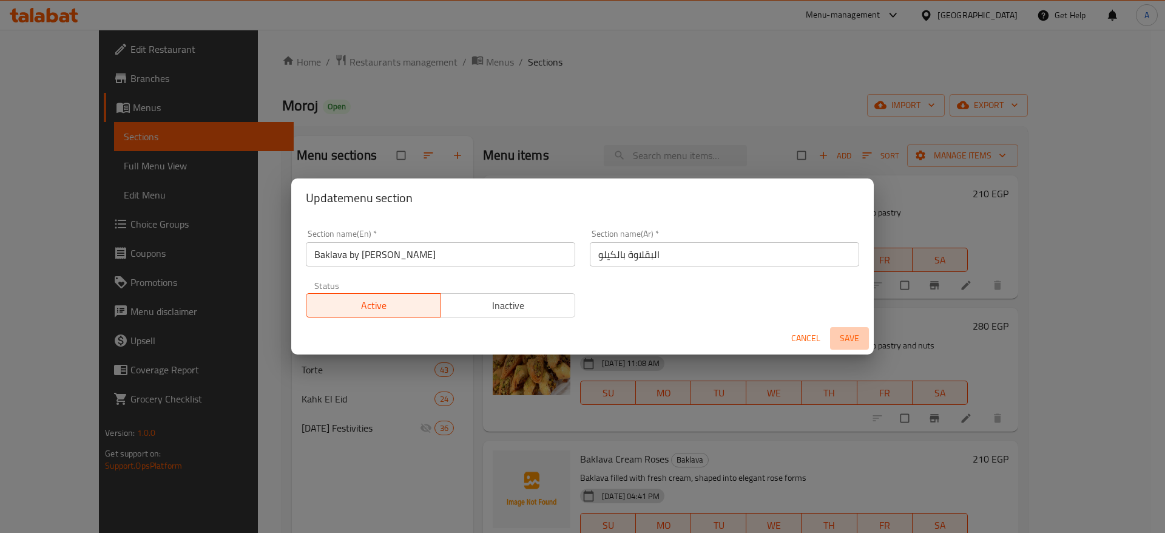
click at [853, 333] on span "Save" at bounding box center [849, 338] width 29 height 15
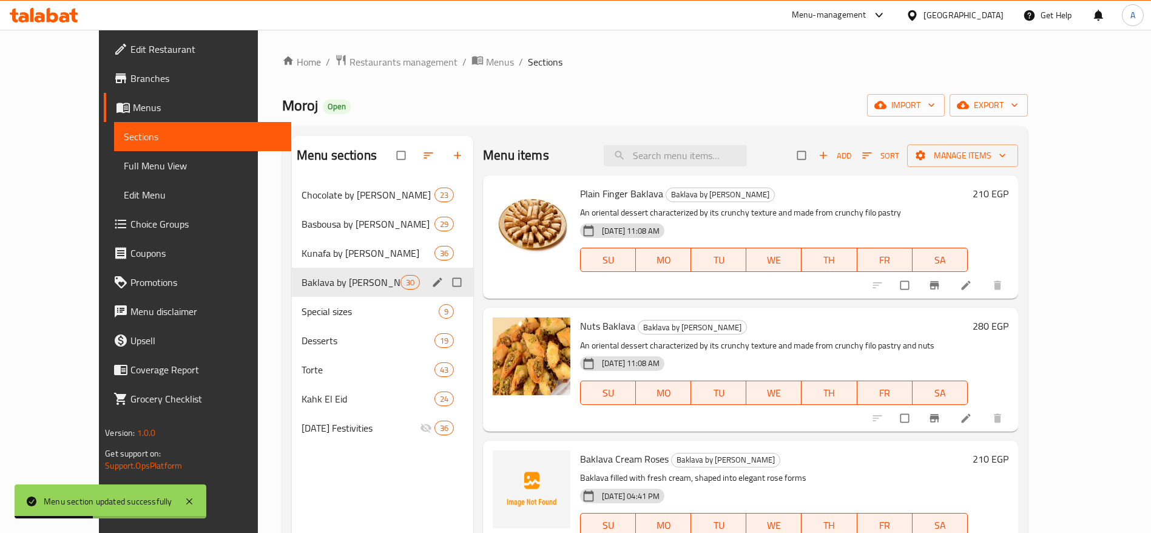
click at [292, 485] on div "Menu sections Chocolate by Kilo 23 Basbousa by Kilo 29 Kunafa by Kilo 36 Baklav…" at bounding box center [382, 402] width 181 height 533
click at [615, 78] on div "Home / Restaurants management / Menus / Sections Moroj Open import export Menu …" at bounding box center [655, 366] width 746 height 625
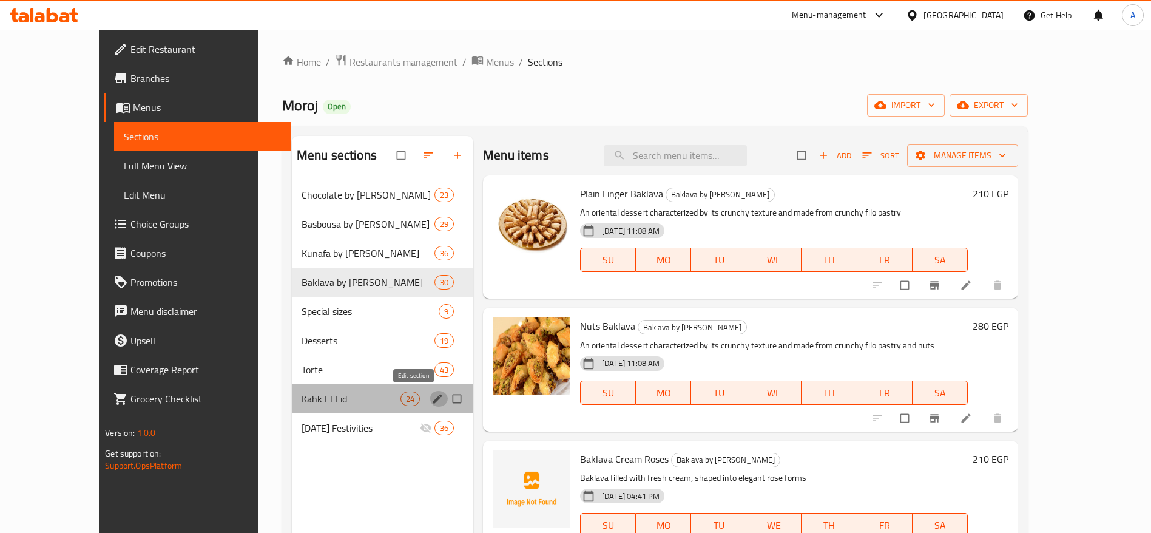
click at [432, 403] on icon "edit" at bounding box center [438, 399] width 12 height 12
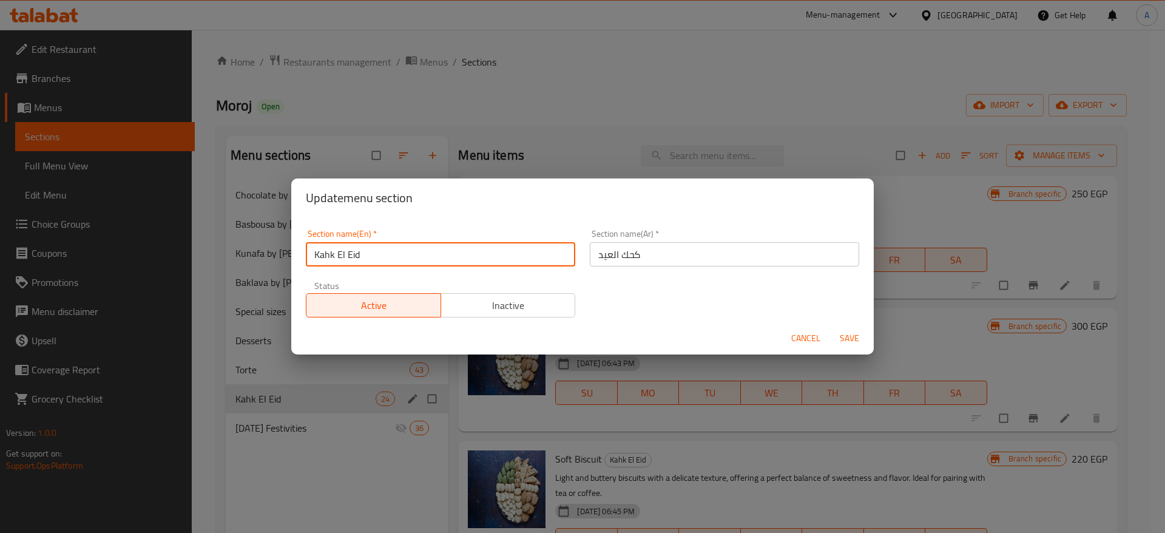
click at [462, 251] on input "Kahk El Eid" at bounding box center [440, 254] width 269 height 24
type input "Kahk"
click at [615, 255] on input "كحك العيد" at bounding box center [724, 254] width 269 height 24
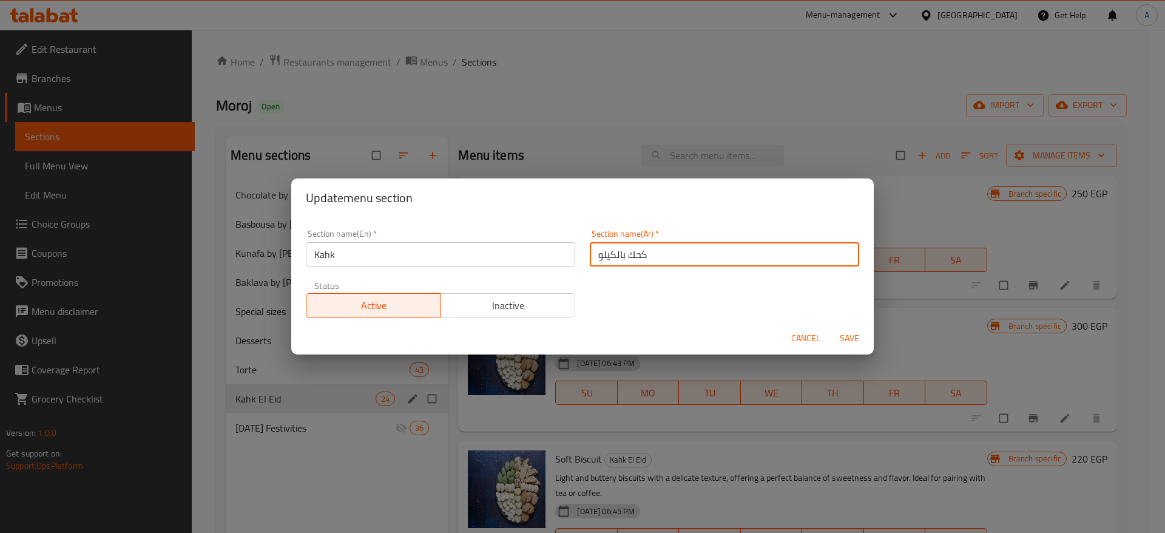
type input "كحك بالكيلو"
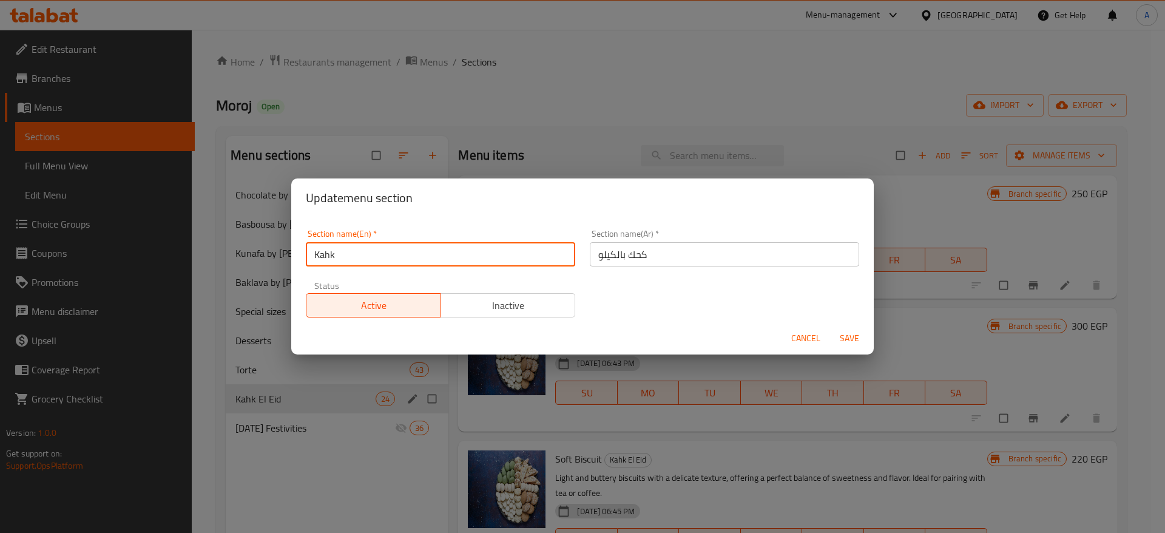
click at [459, 254] on input "Kahk" at bounding box center [440, 254] width 269 height 24
type input "Kahk by [PERSON_NAME]"
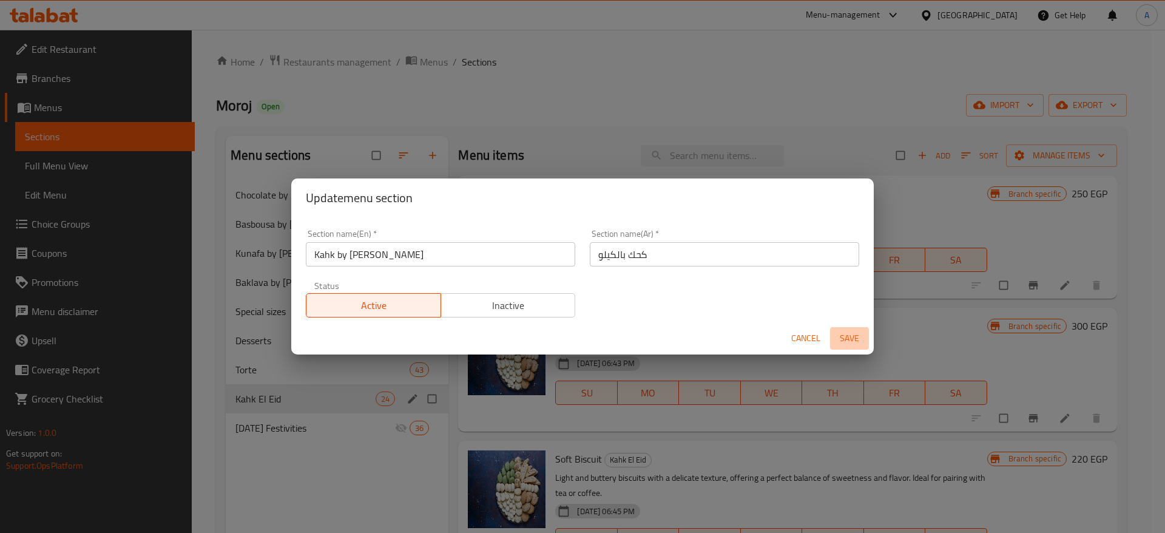
click at [853, 337] on span "Save" at bounding box center [849, 338] width 29 height 15
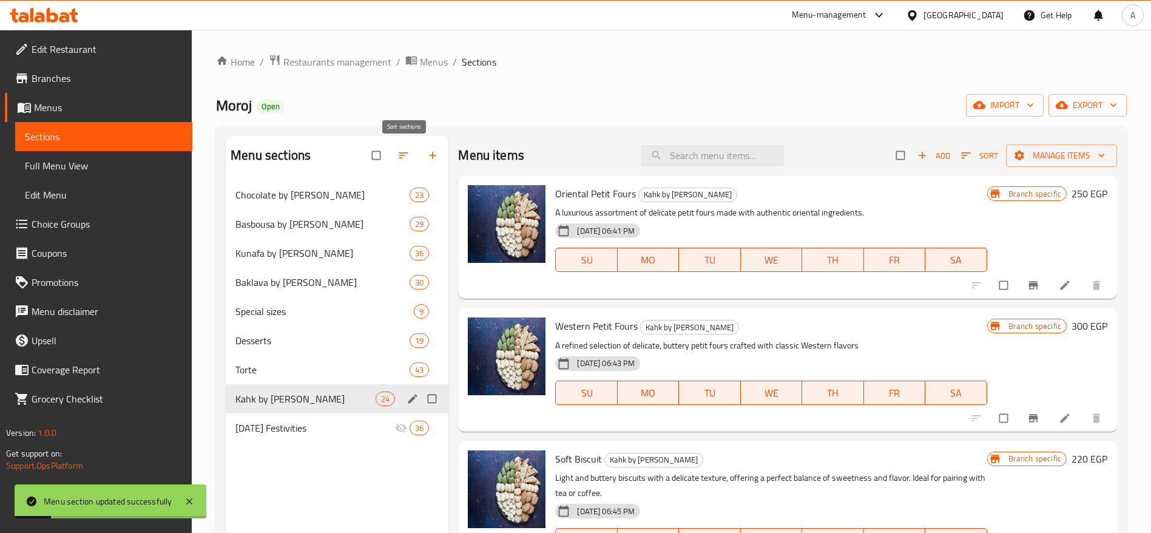
click at [398, 156] on icon "button" at bounding box center [404, 155] width 12 height 12
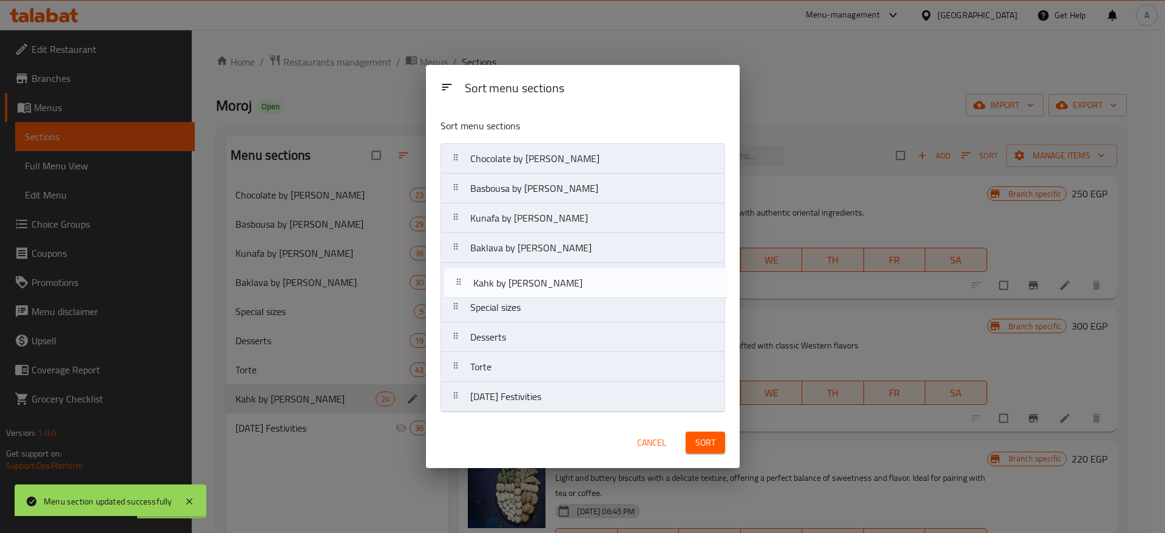
drag, startPoint x: 454, startPoint y: 369, endPoint x: 457, endPoint y: 279, distance: 89.9
click at [457, 279] on nav "Chocolate by [PERSON_NAME] by [PERSON_NAME] by [PERSON_NAME] by Kilo Special si…" at bounding box center [583, 277] width 285 height 269
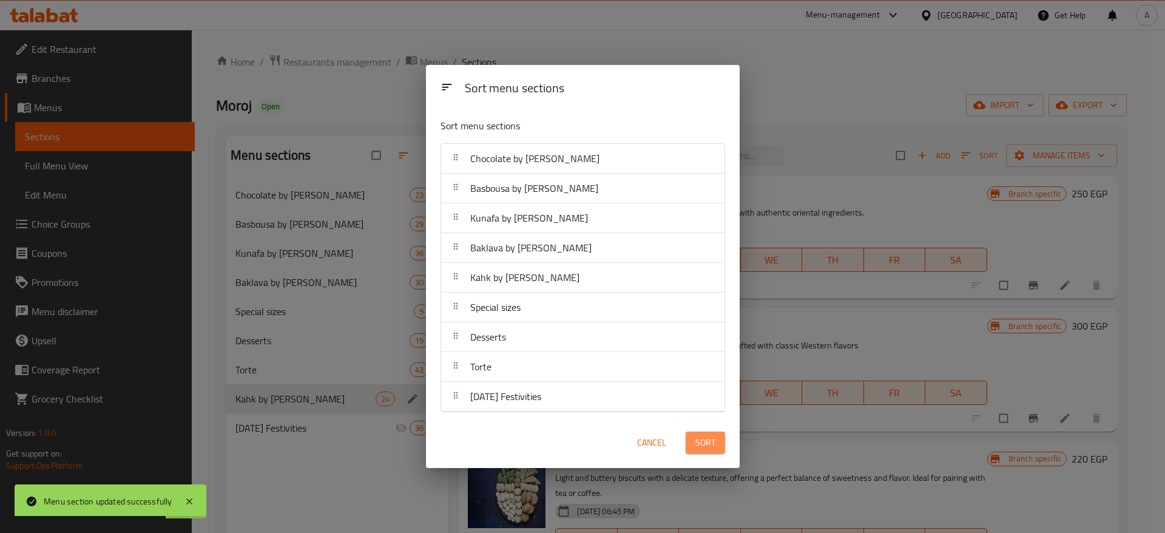
click at [712, 444] on span "Sort" at bounding box center [706, 442] width 20 height 15
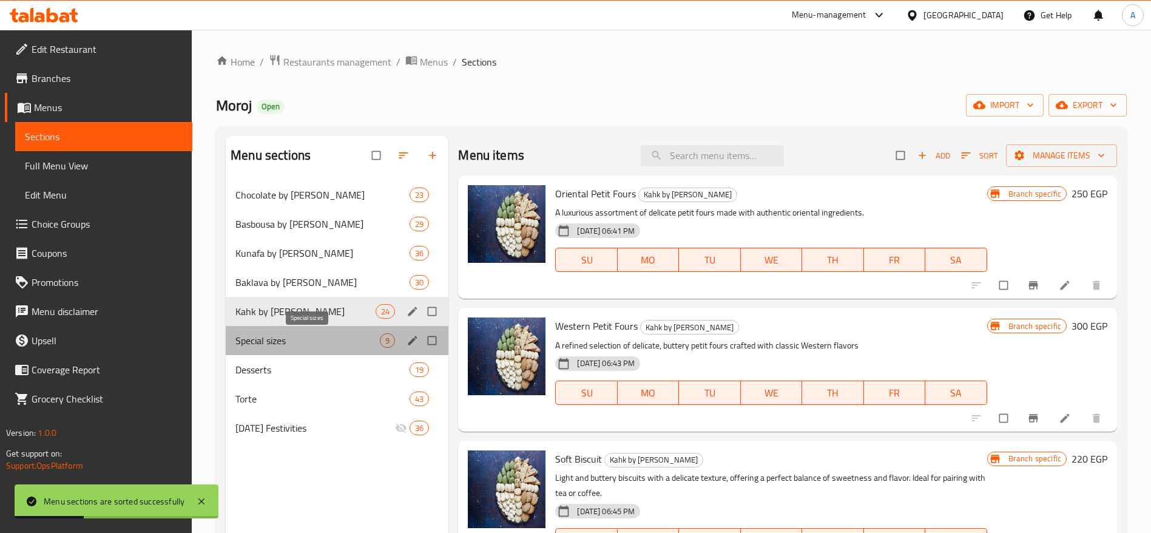
click at [348, 341] on span "Special sizes" at bounding box center [307, 340] width 144 height 15
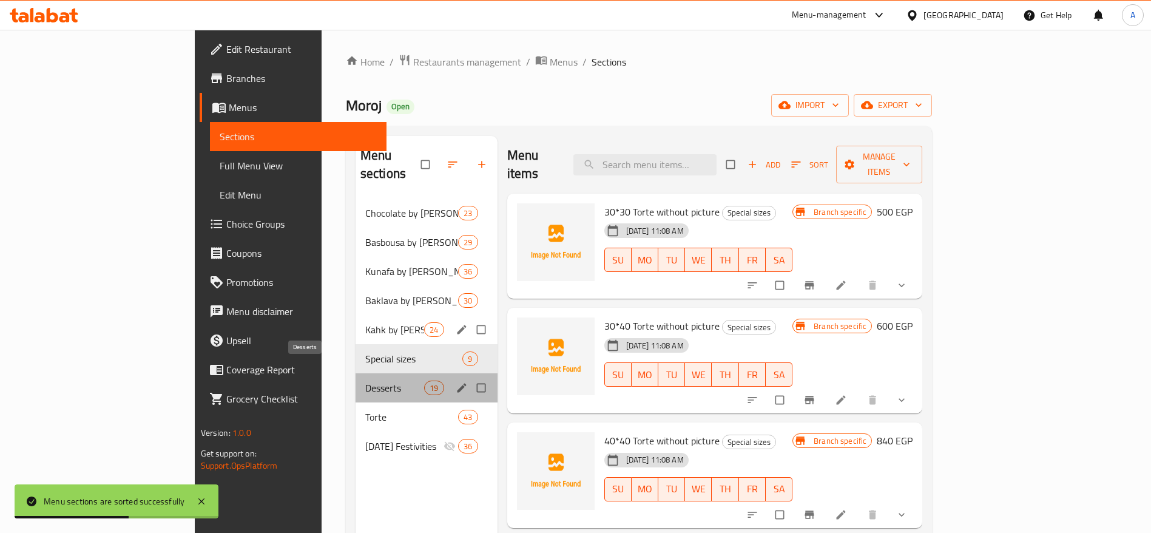
click at [365, 381] on span "Desserts" at bounding box center [394, 388] width 59 height 15
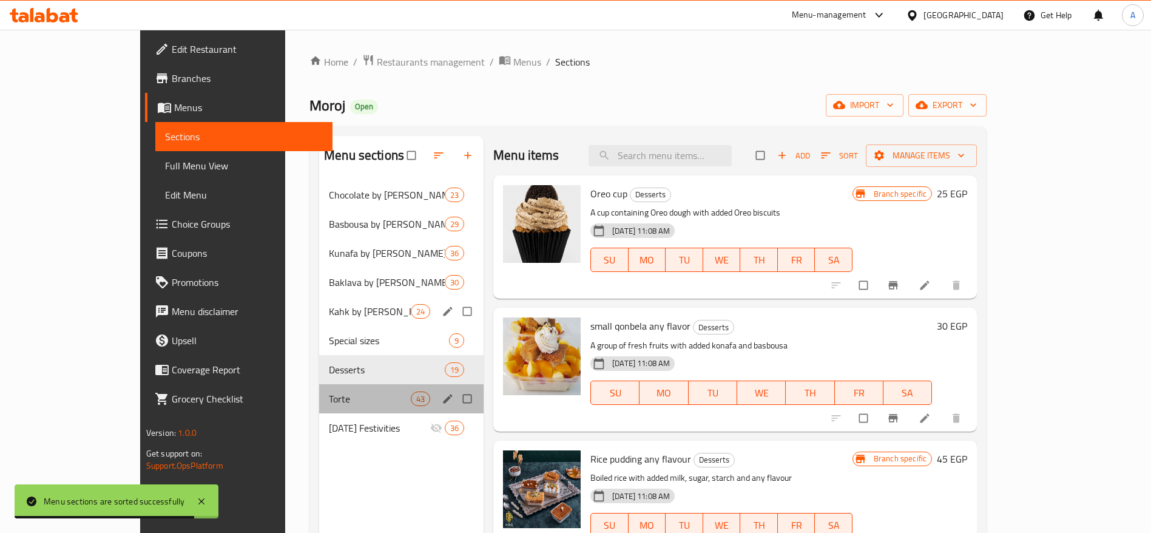
click at [340, 390] on div "Torte 43" at bounding box center [401, 398] width 164 height 29
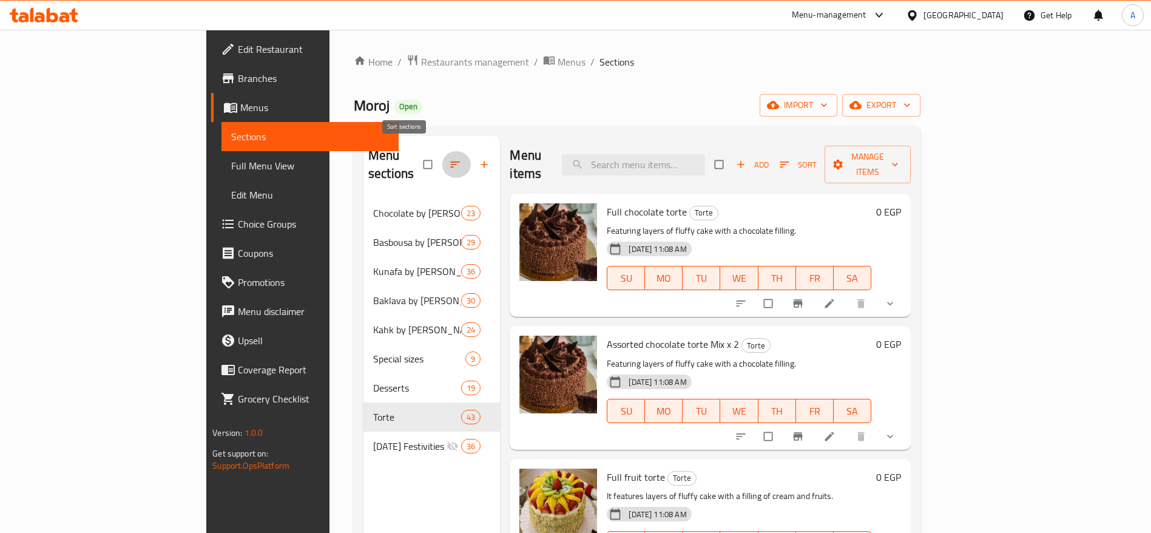
click at [449, 158] on icon "button" at bounding box center [455, 164] width 12 height 12
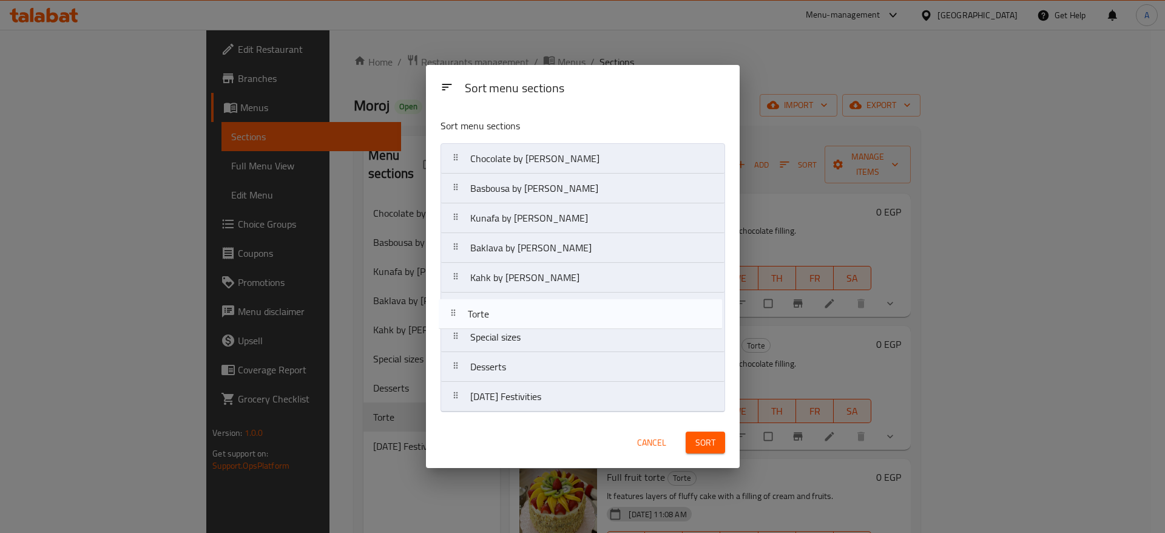
drag, startPoint x: 460, startPoint y: 369, endPoint x: 458, endPoint y: 310, distance: 58.9
click at [458, 310] on nav "Chocolate by Kilo Basbousa by Kilo Kunafa by Kilo Baklava by Kilo Kahk by Kilo …" at bounding box center [583, 277] width 285 height 269
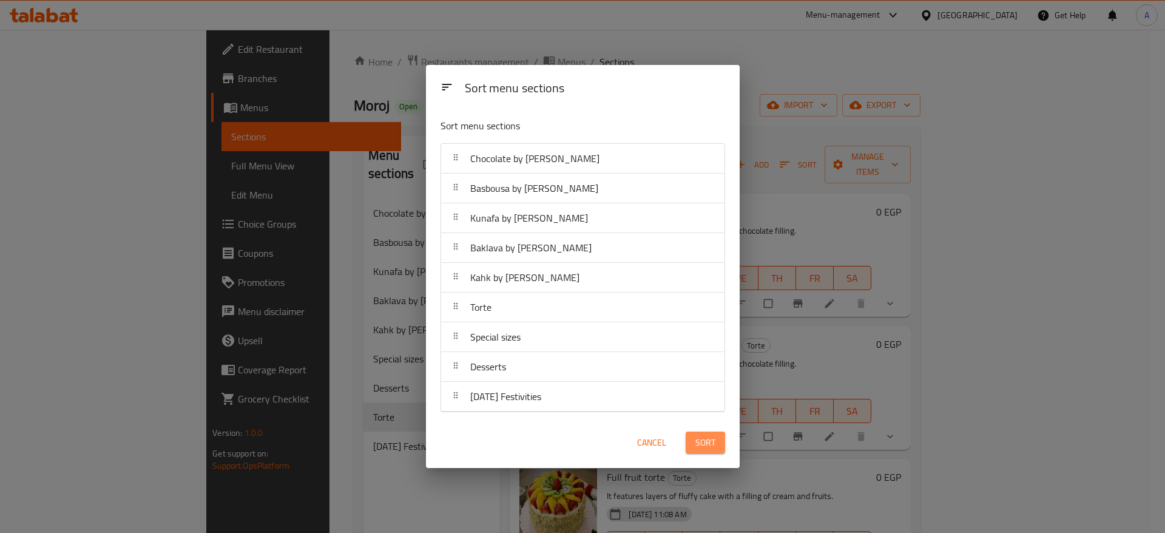
click at [713, 441] on span "Sort" at bounding box center [706, 442] width 20 height 15
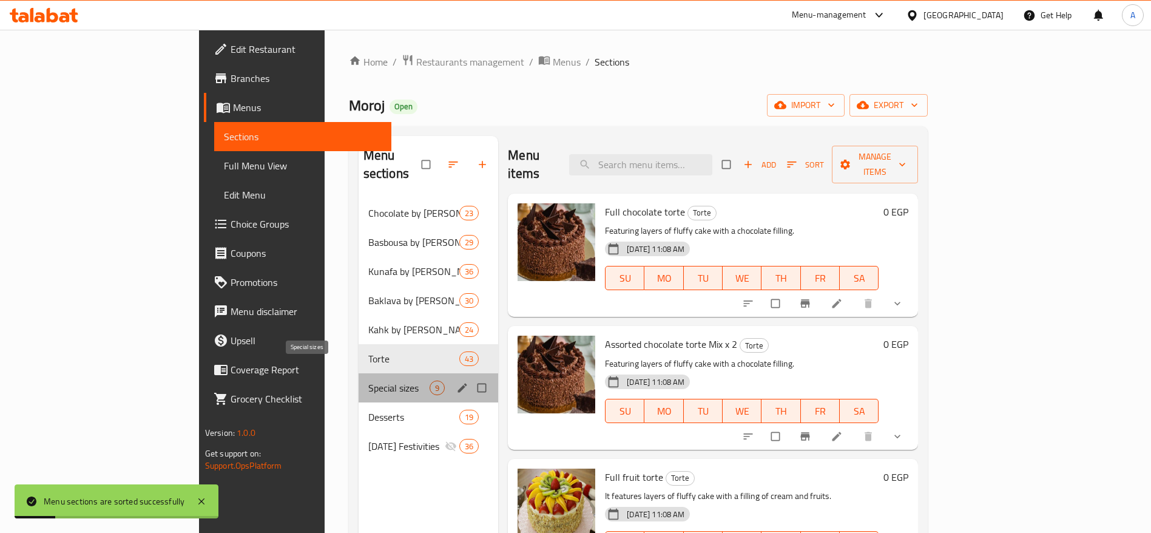
click at [368, 381] on span "Special sizes" at bounding box center [398, 388] width 61 height 15
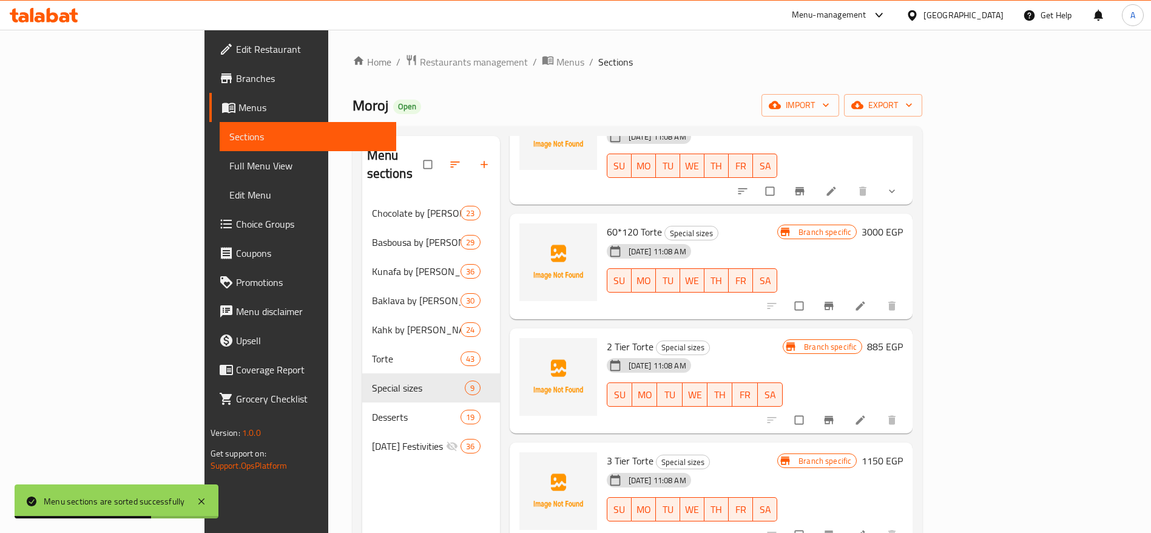
scroll to position [527, 0]
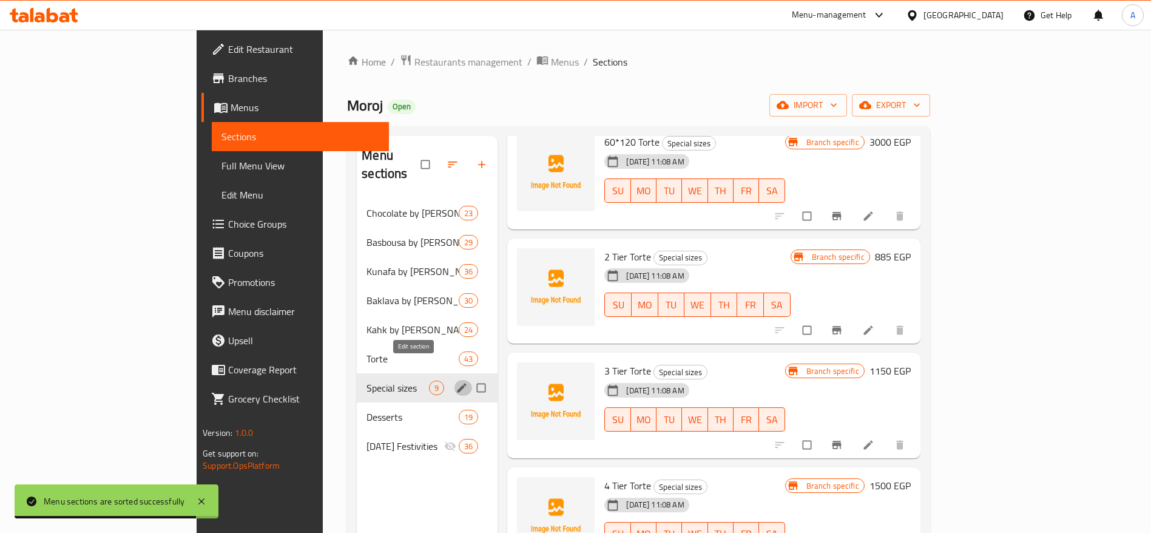
click at [458, 383] on icon "edit" at bounding box center [462, 387] width 9 height 9
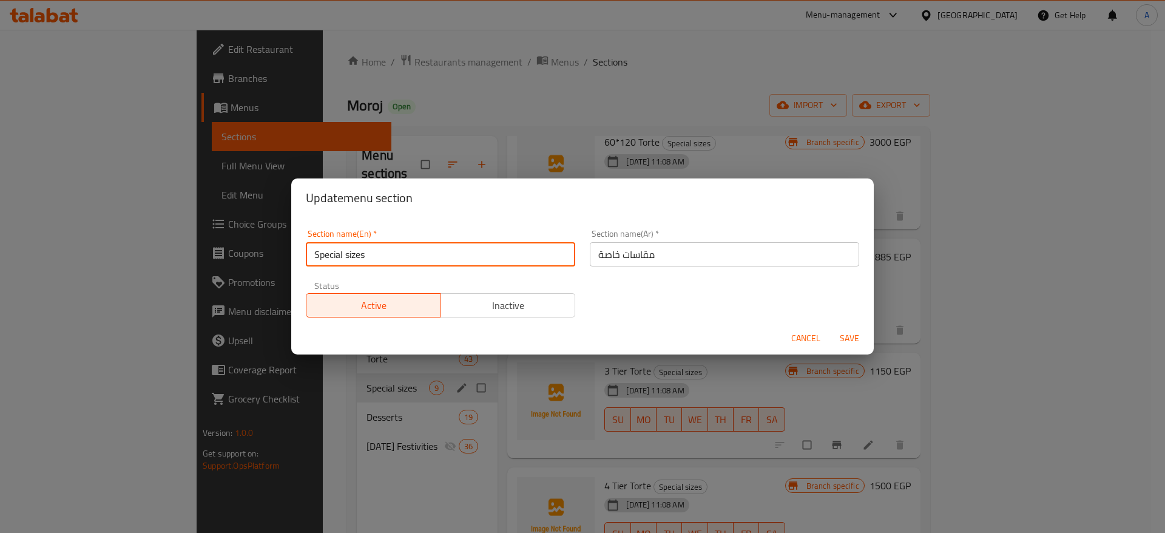
click at [411, 258] on input "Special sizes" at bounding box center [440, 254] width 269 height 24
type input "Torte Special sizes"
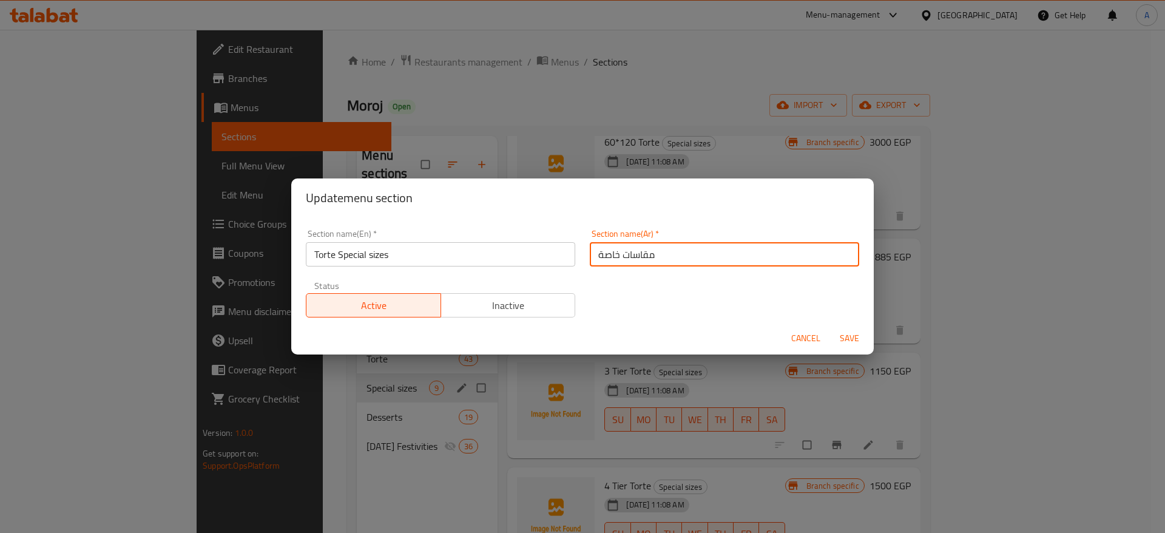
click at [694, 257] on input "مقاسات خاصة" at bounding box center [724, 254] width 269 height 24
click at [590, 256] on input "مقاسات خاصة" at bounding box center [724, 254] width 269 height 24
type input "تورت مقاسات خاصة"
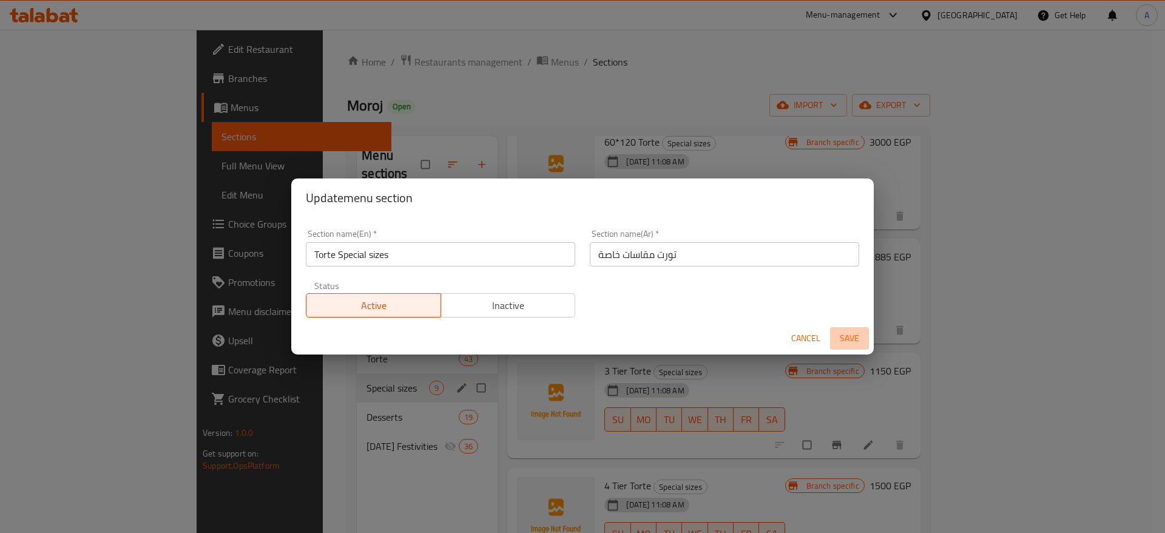
click at [853, 344] on span "Save" at bounding box center [849, 338] width 29 height 15
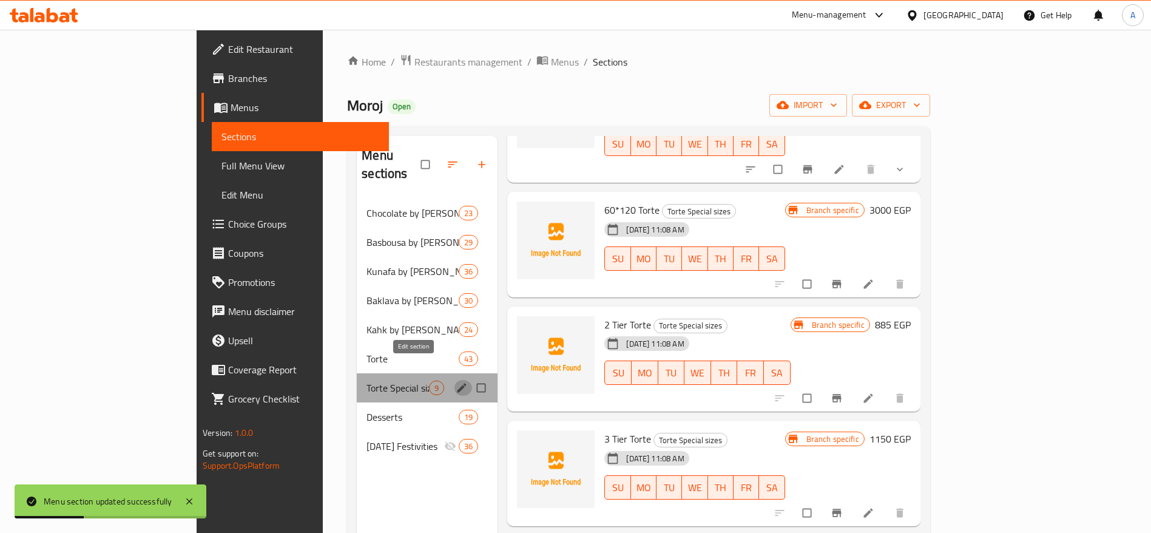
click at [456, 382] on icon "edit" at bounding box center [462, 388] width 12 height 12
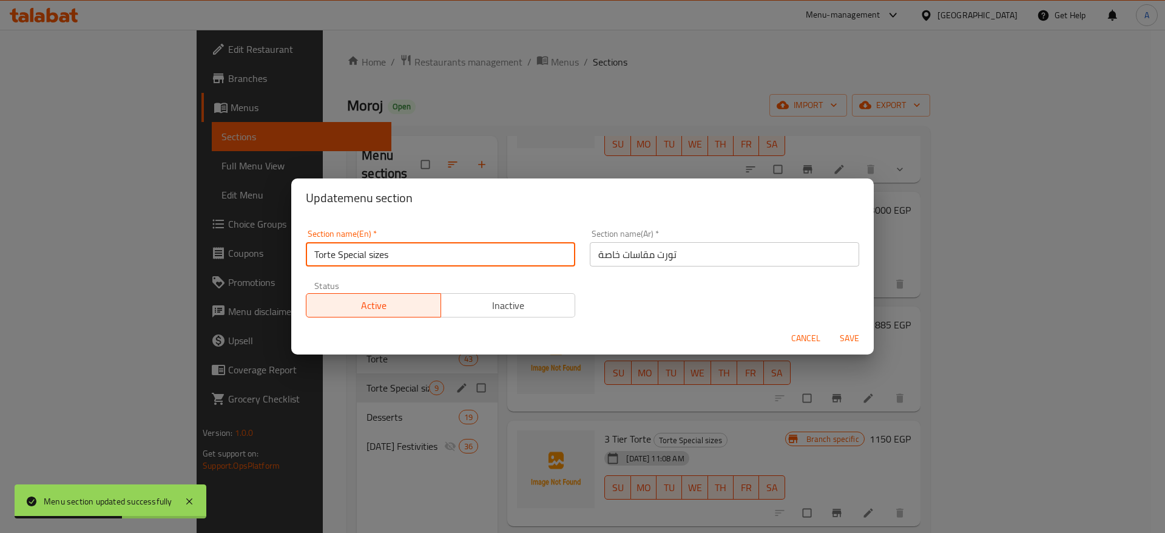
click at [371, 254] on input "Torte Special sizes" at bounding box center [440, 254] width 269 height 24
type input "Torte Special Sizes"
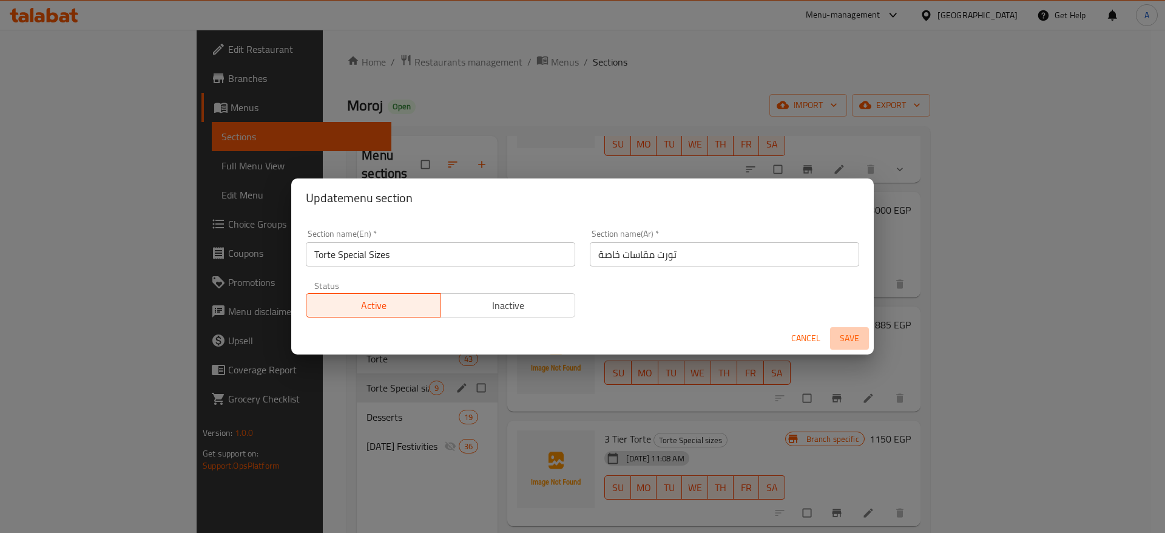
click at [858, 342] on span "Save" at bounding box center [849, 338] width 29 height 15
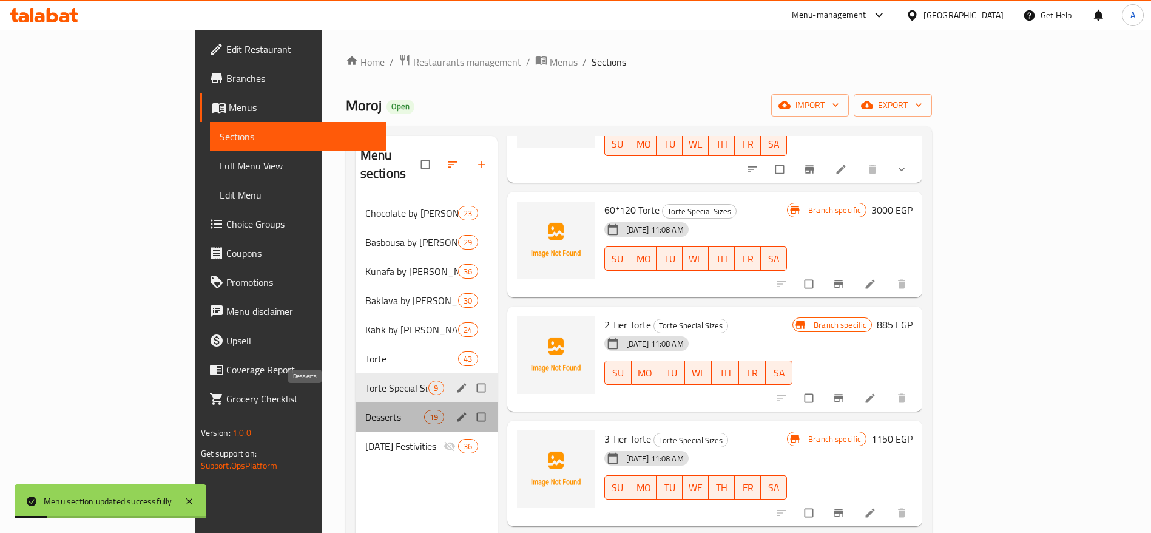
click at [365, 410] on span "Desserts" at bounding box center [394, 417] width 59 height 15
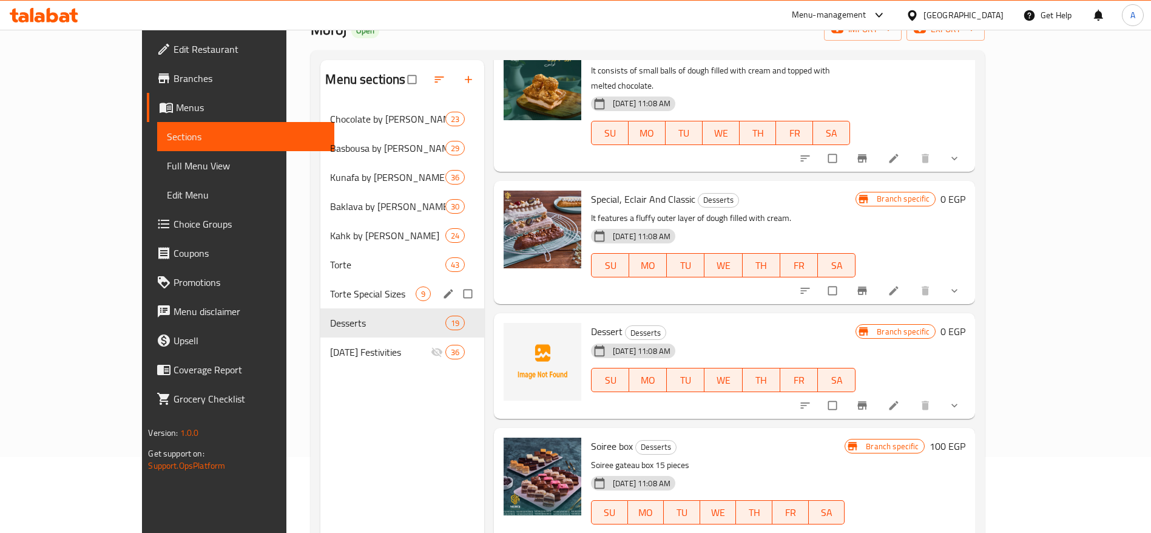
scroll to position [41, 0]
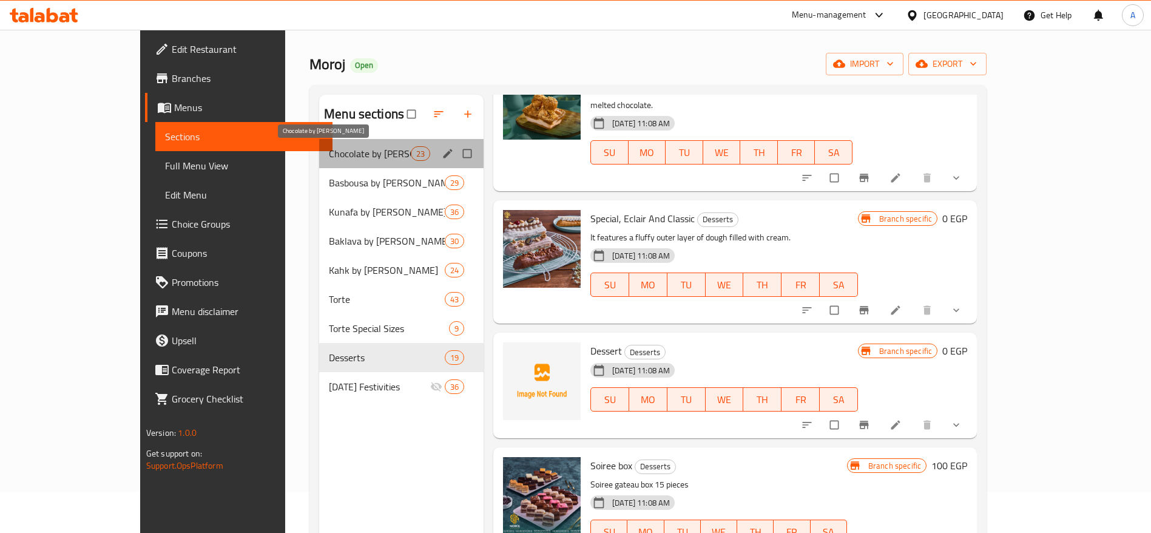
click at [329, 155] on span "Chocolate by [PERSON_NAME]" at bounding box center [370, 153] width 82 height 15
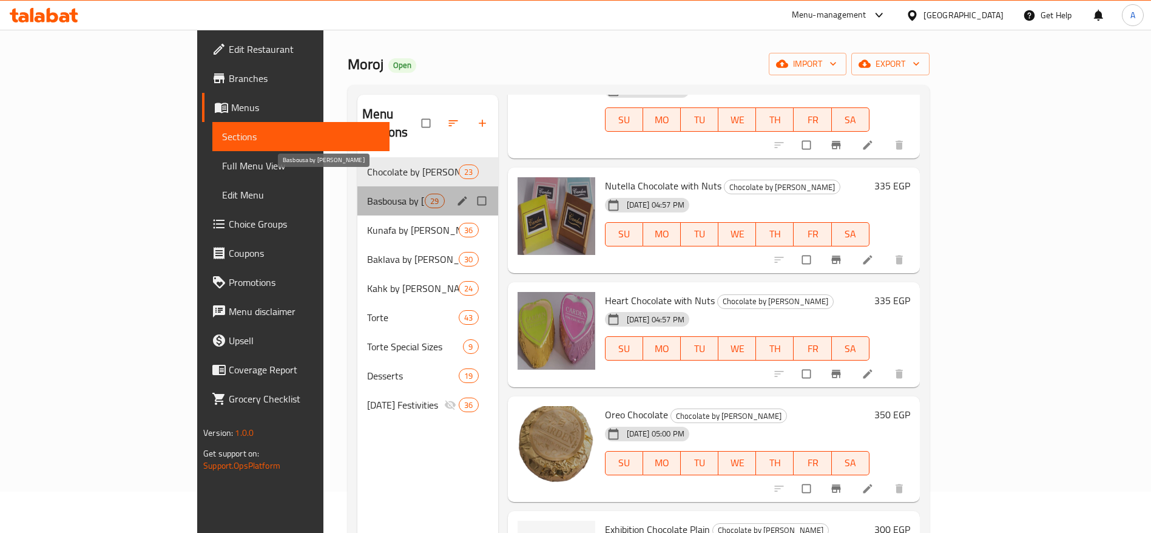
click at [367, 194] on span "Basbousa by [PERSON_NAME]" at bounding box center [396, 201] width 58 height 15
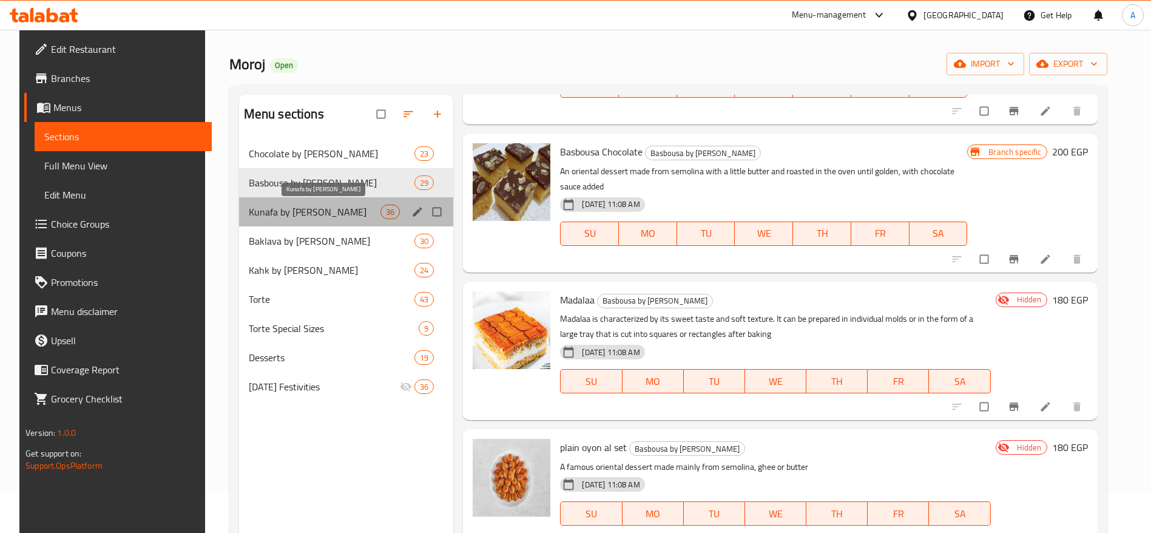
click at [314, 209] on span "Kunafa by [PERSON_NAME]" at bounding box center [315, 212] width 132 height 15
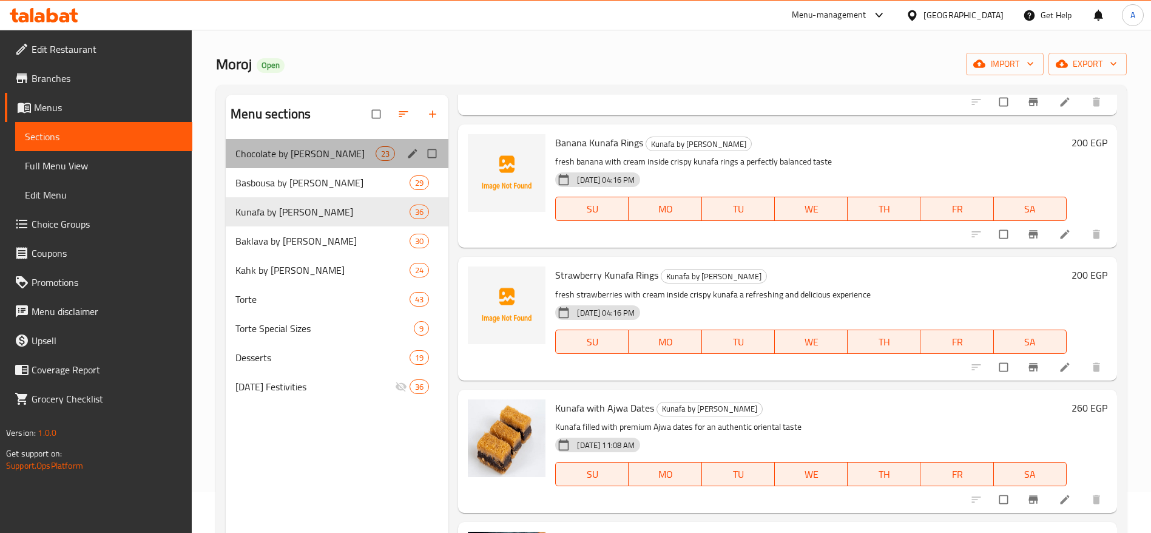
click at [324, 165] on div "Chocolate by Kilo 23" at bounding box center [337, 153] width 223 height 29
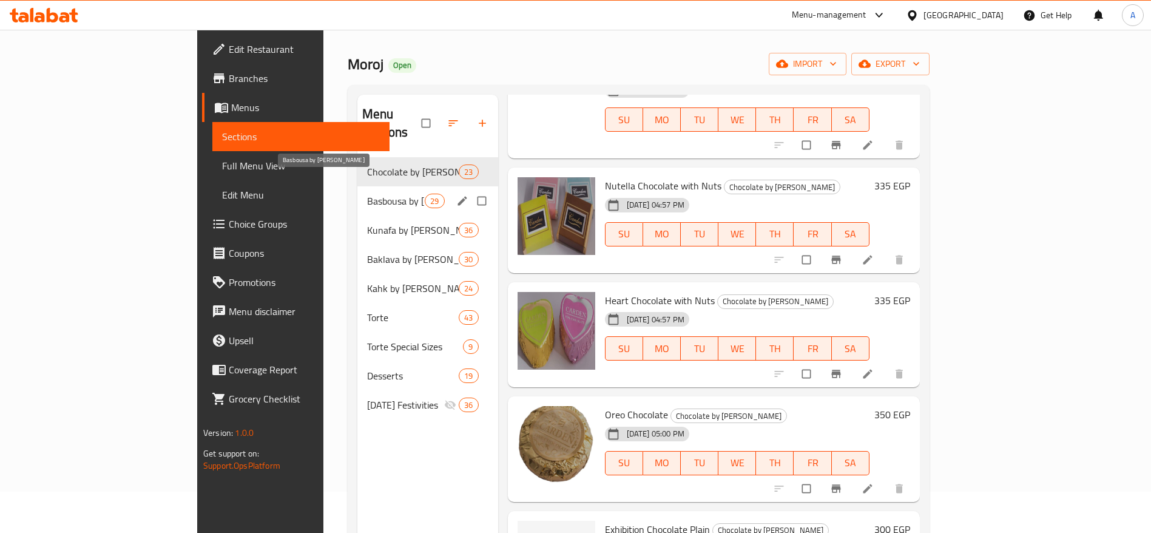
click at [367, 194] on span "Basbousa by [PERSON_NAME]" at bounding box center [396, 201] width 58 height 15
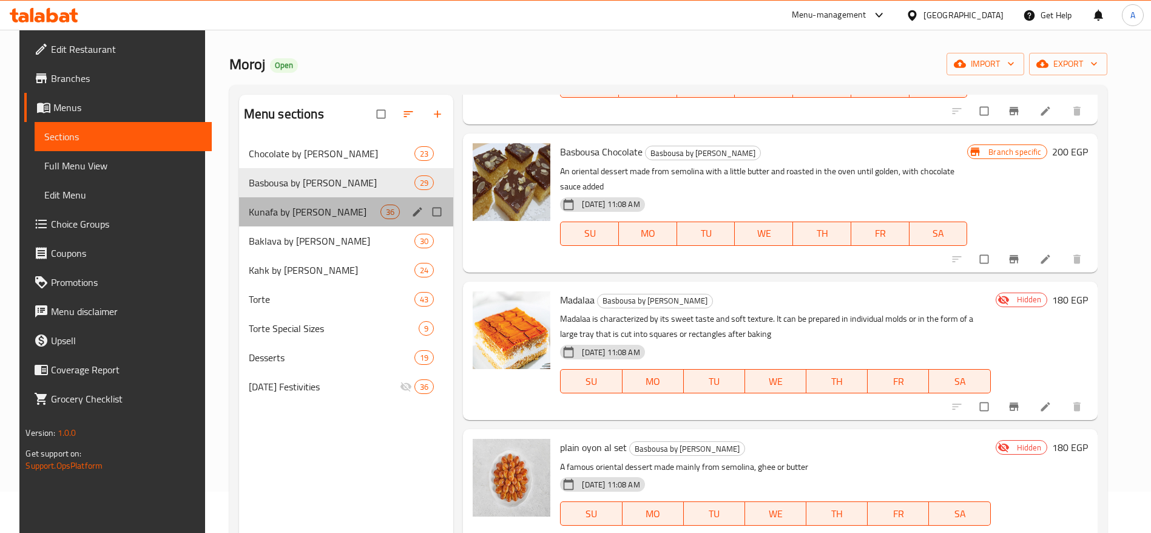
click at [310, 198] on div "Kunafa by Kilo 36" at bounding box center [346, 211] width 215 height 29
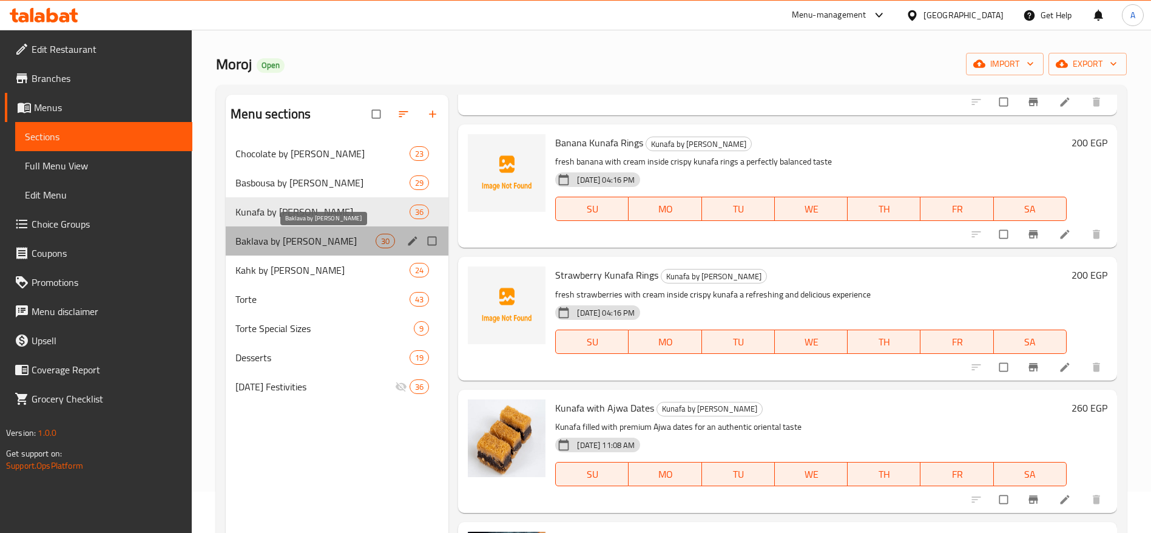
click at [325, 243] on span "Baklava by Kilo" at bounding box center [305, 241] width 140 height 15
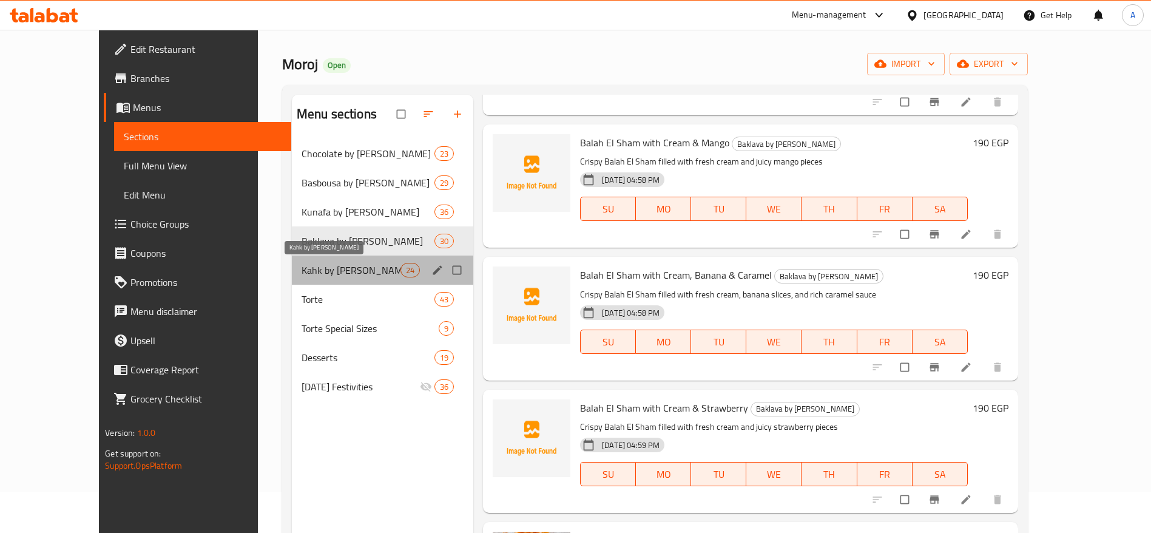
click at [325, 268] on span "Kahk by [PERSON_NAME]" at bounding box center [351, 270] width 99 height 15
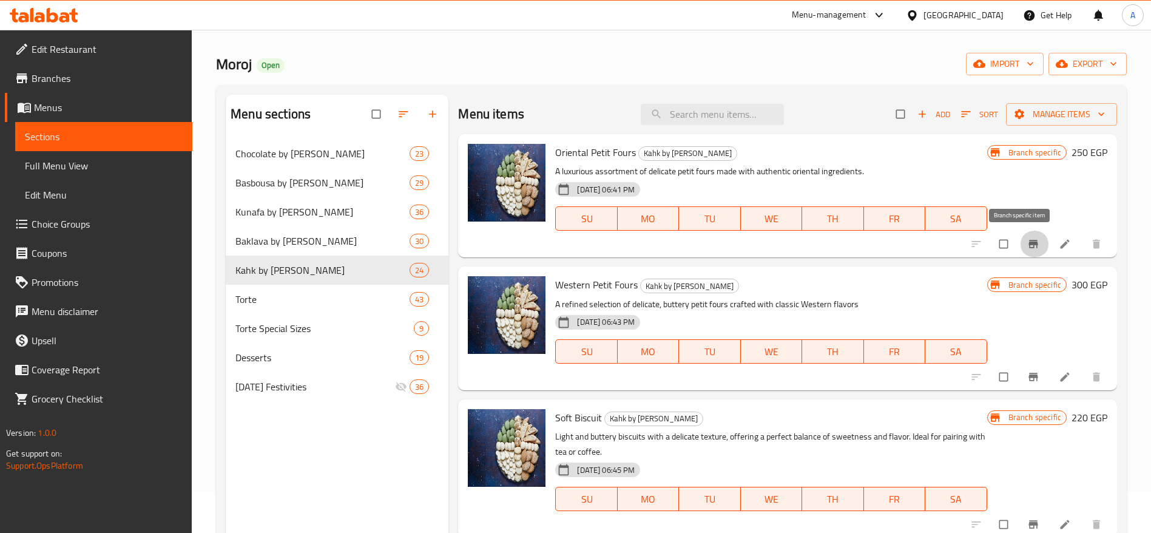
click at [1029, 245] on icon "Branch-specific-item" at bounding box center [1033, 244] width 9 height 8
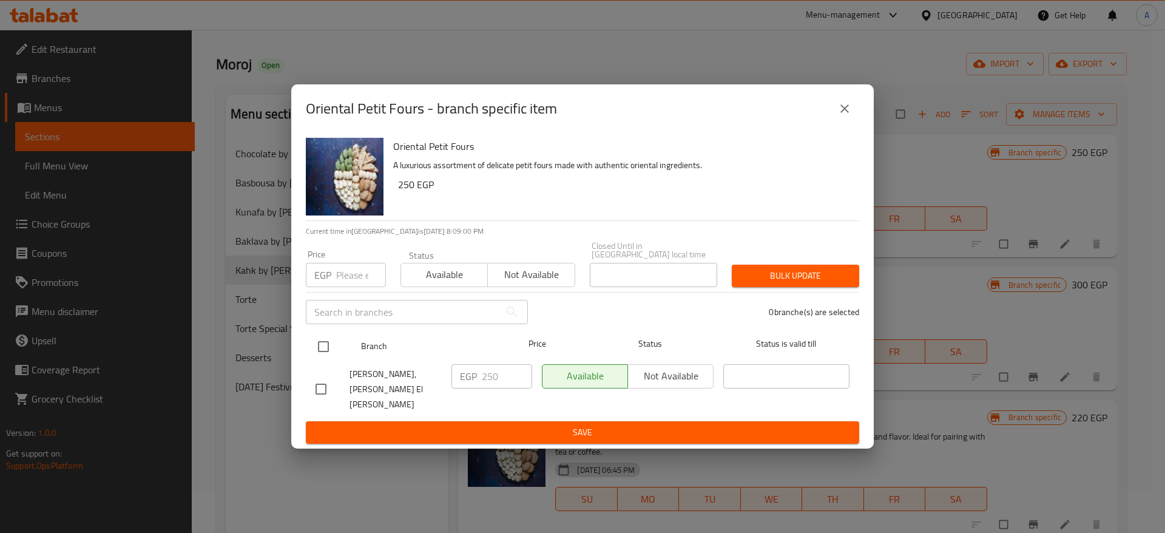
click at [323, 353] on input "checkbox" at bounding box center [323, 346] width 25 height 25
checkbox input "true"
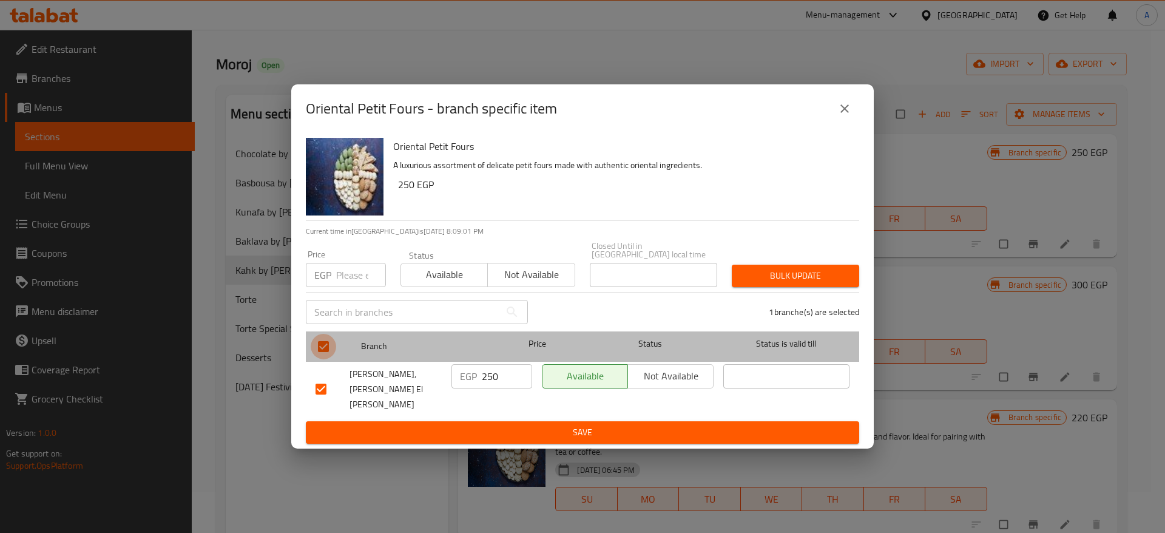
click at [323, 353] on input "checkbox" at bounding box center [323, 346] width 25 height 25
checkbox input "false"
click at [323, 353] on input "checkbox" at bounding box center [323, 346] width 25 height 25
checkbox input "true"
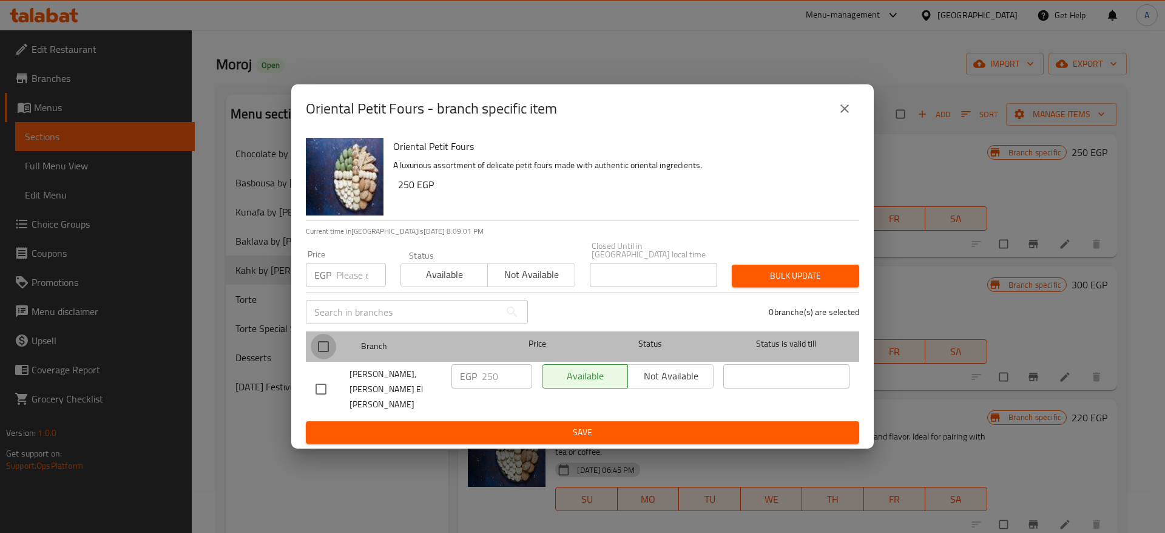
checkbox input "true"
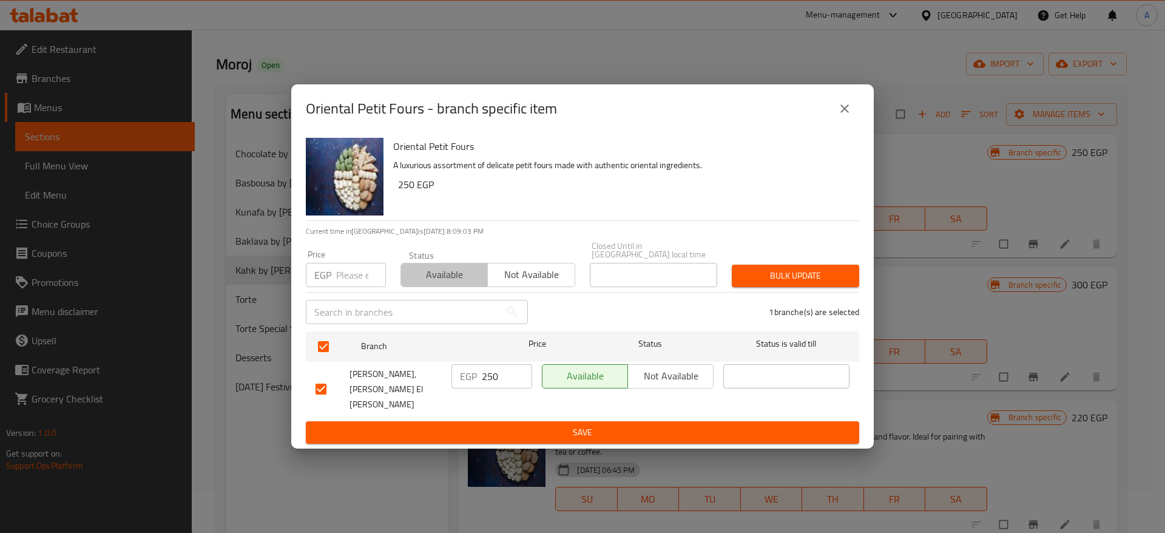
click at [444, 283] on span "Available" at bounding box center [444, 275] width 77 height 18
click at [827, 280] on span "Bulk update" at bounding box center [796, 275] width 108 height 15
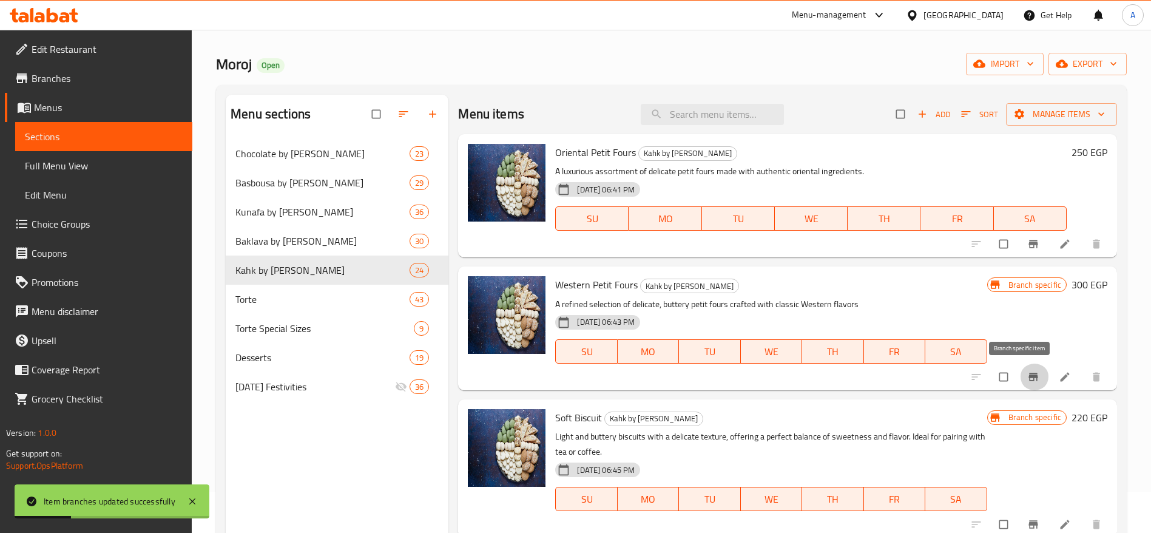
click at [1027, 379] on icon "Branch-specific-item" at bounding box center [1033, 377] width 12 height 12
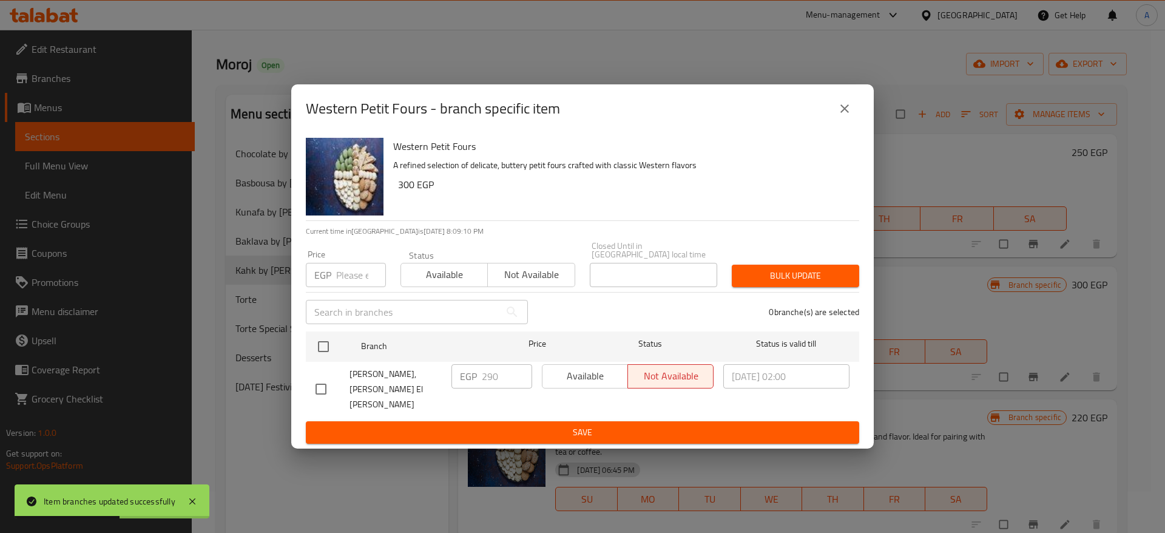
drag, startPoint x: 320, startPoint y: 348, endPoint x: 461, endPoint y: 291, distance: 152.1
click at [461, 291] on div "Western Petit Fours A refined selection of delicate, buttery petit fours crafte…" at bounding box center [582, 291] width 583 height 316
drag, startPoint x: 318, startPoint y: 350, endPoint x: 322, endPoint y: 358, distance: 9.0
click at [322, 358] on input "checkbox" at bounding box center [323, 346] width 25 height 25
checkbox input "true"
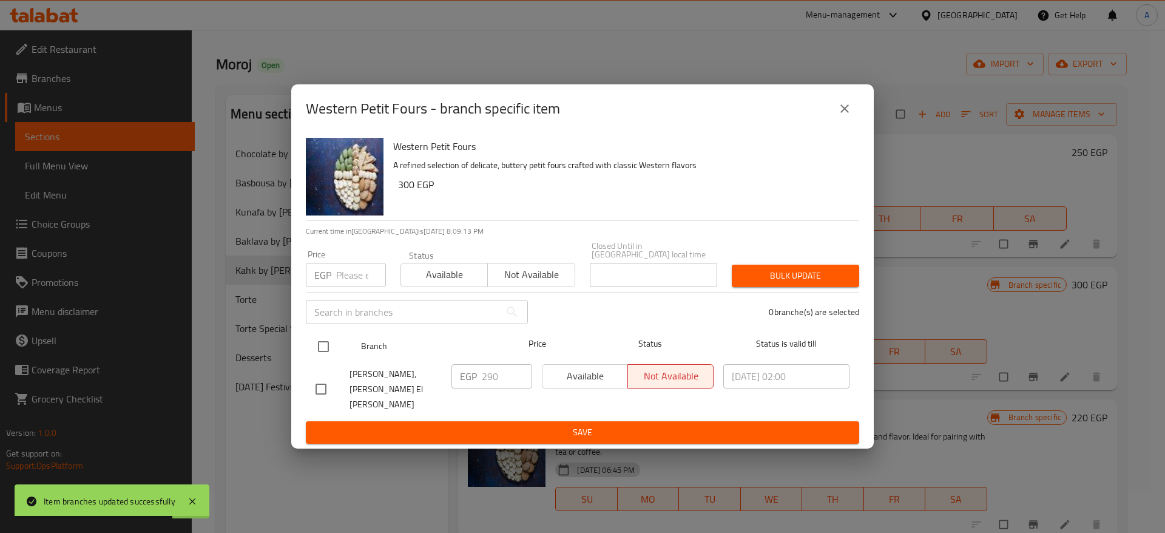
checkbox input "true"
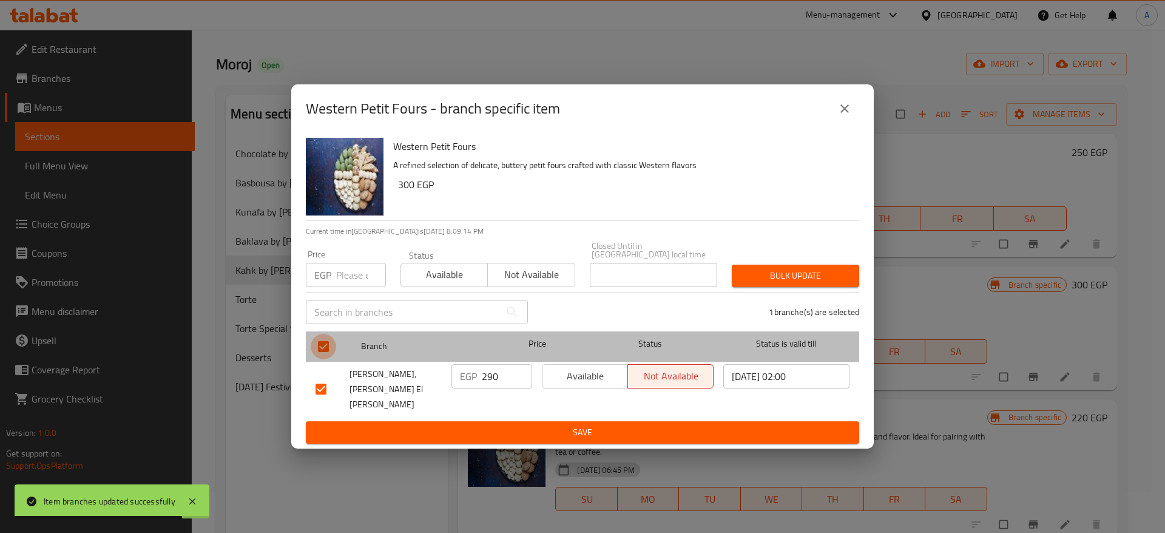
click at [322, 358] on input "checkbox" at bounding box center [323, 346] width 25 height 25
checkbox input "false"
click at [322, 358] on input "checkbox" at bounding box center [323, 346] width 25 height 25
checkbox input "true"
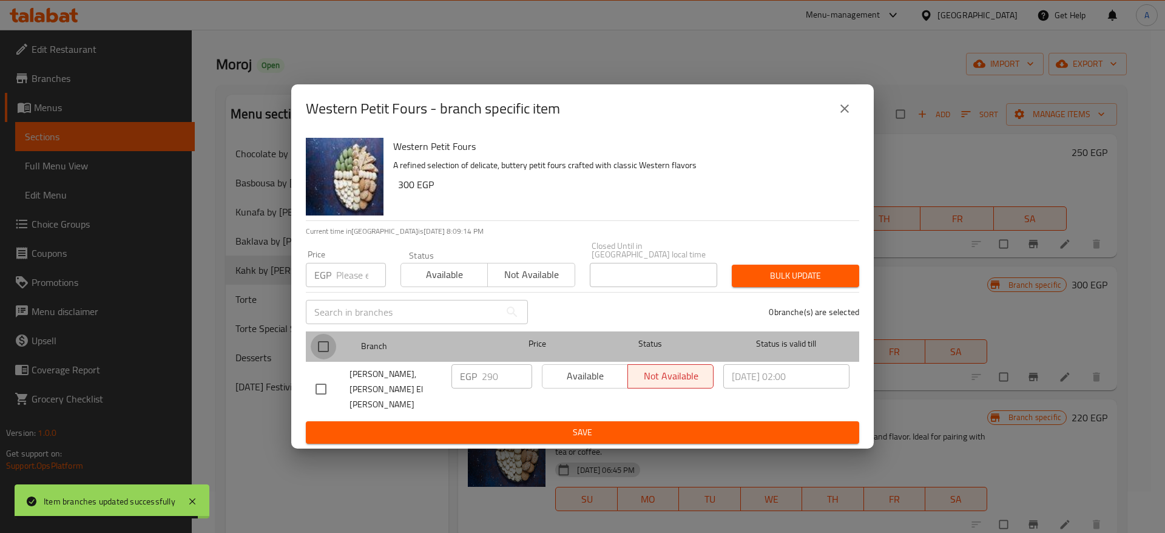
checkbox input "true"
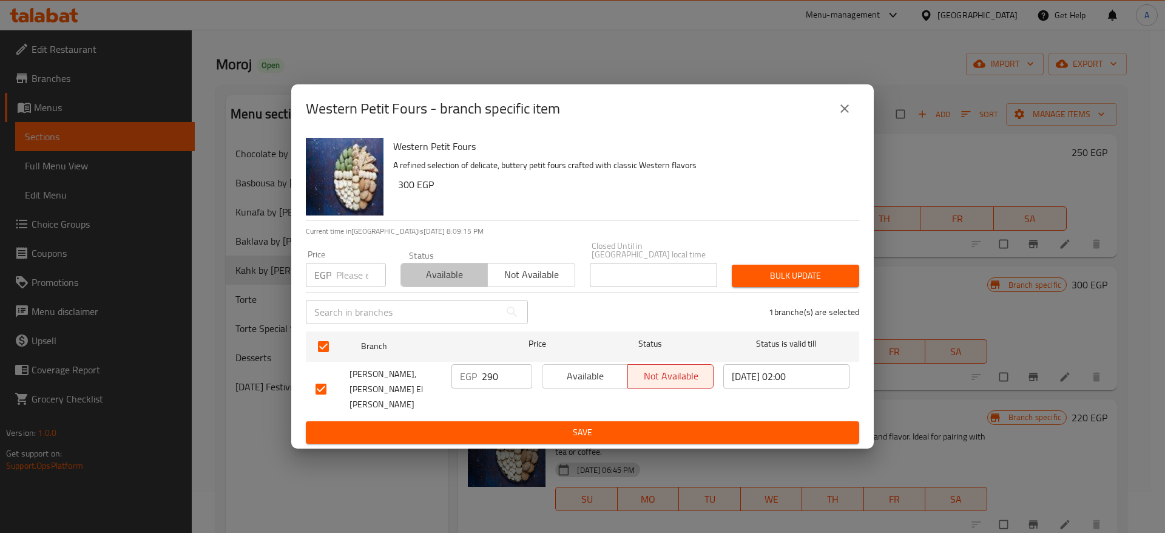
click at [430, 283] on span "Available" at bounding box center [444, 275] width 77 height 18
click at [798, 274] on button "Bulk update" at bounding box center [795, 276] width 127 height 22
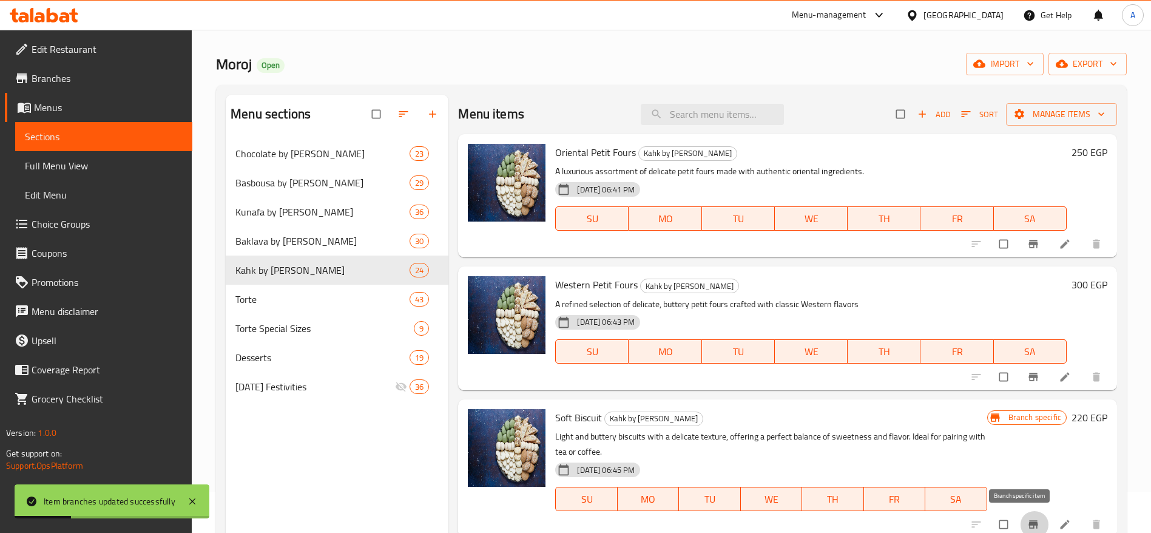
click at [1029, 525] on icon "Branch-specific-item" at bounding box center [1033, 525] width 9 height 8
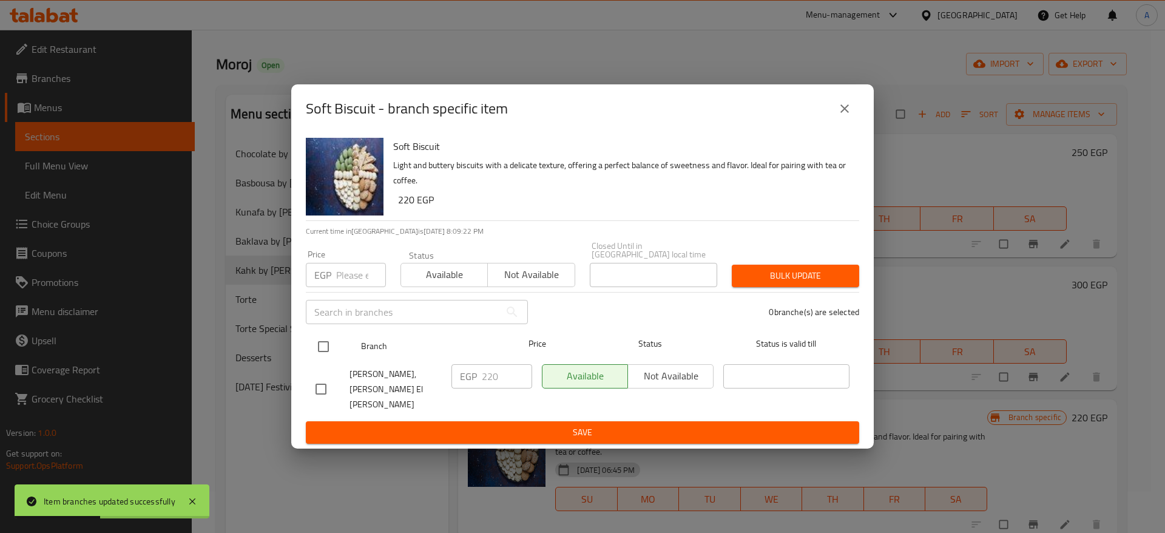
click at [325, 348] on input "checkbox" at bounding box center [323, 346] width 25 height 25
checkbox input "true"
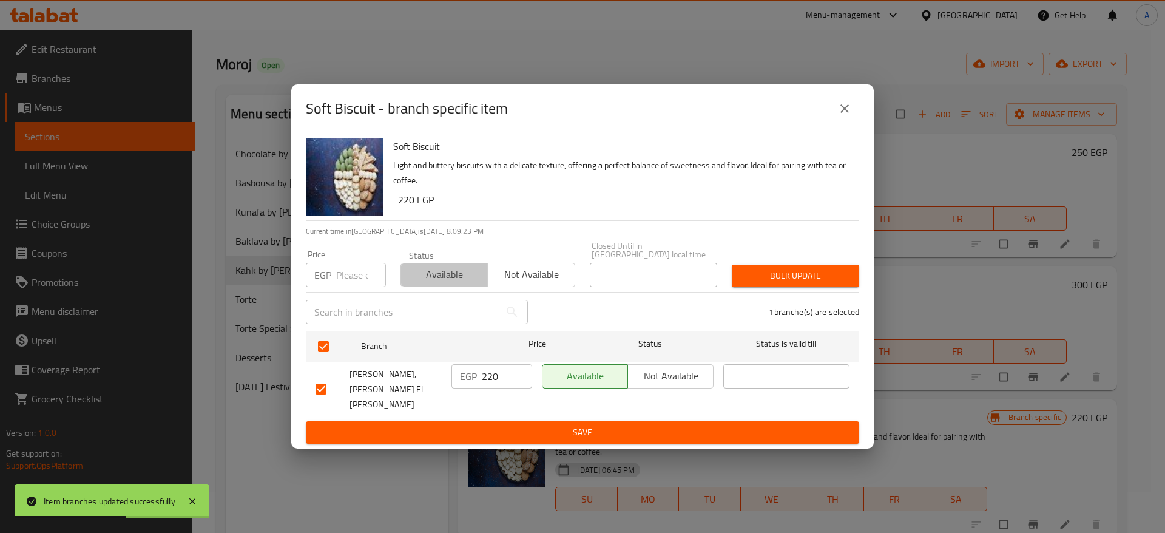
click at [452, 283] on span "Available" at bounding box center [444, 275] width 77 height 18
click at [822, 281] on span "Bulk update" at bounding box center [796, 275] width 108 height 15
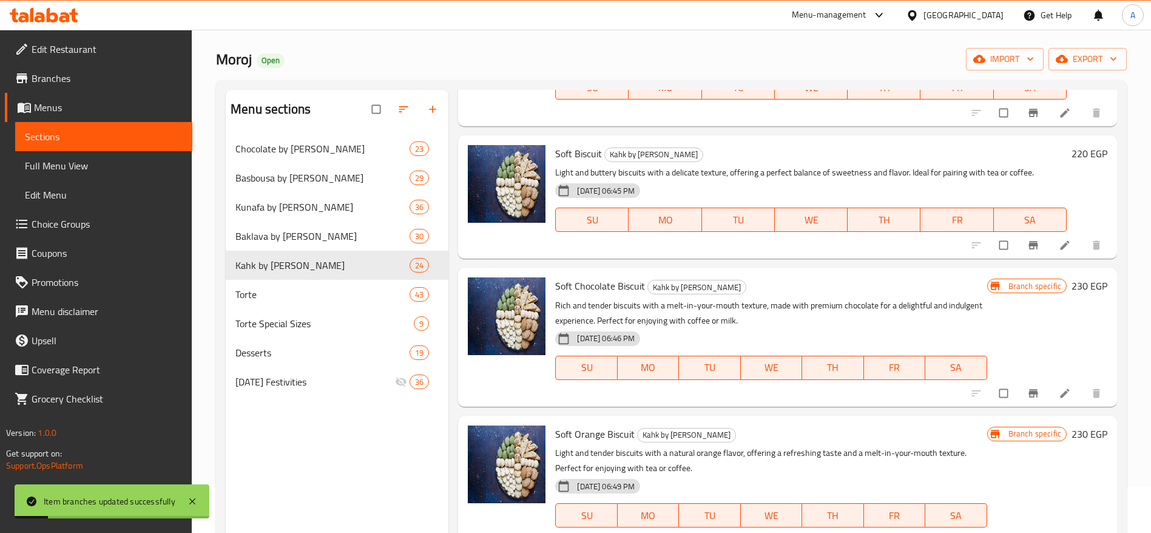
scroll to position [285, 0]
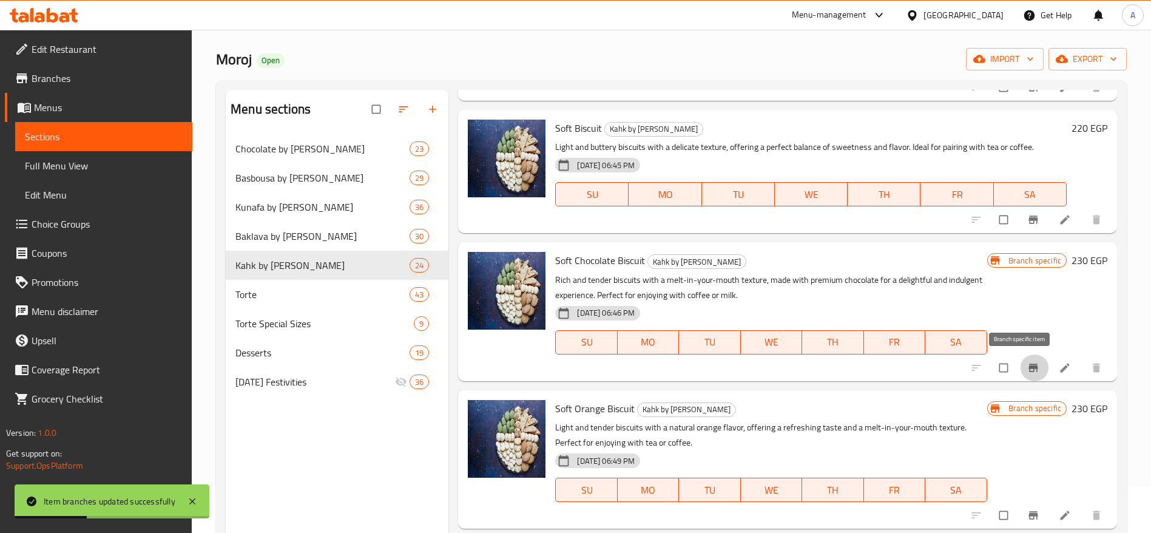
click at [1027, 367] on icon "Branch-specific-item" at bounding box center [1033, 368] width 12 height 12
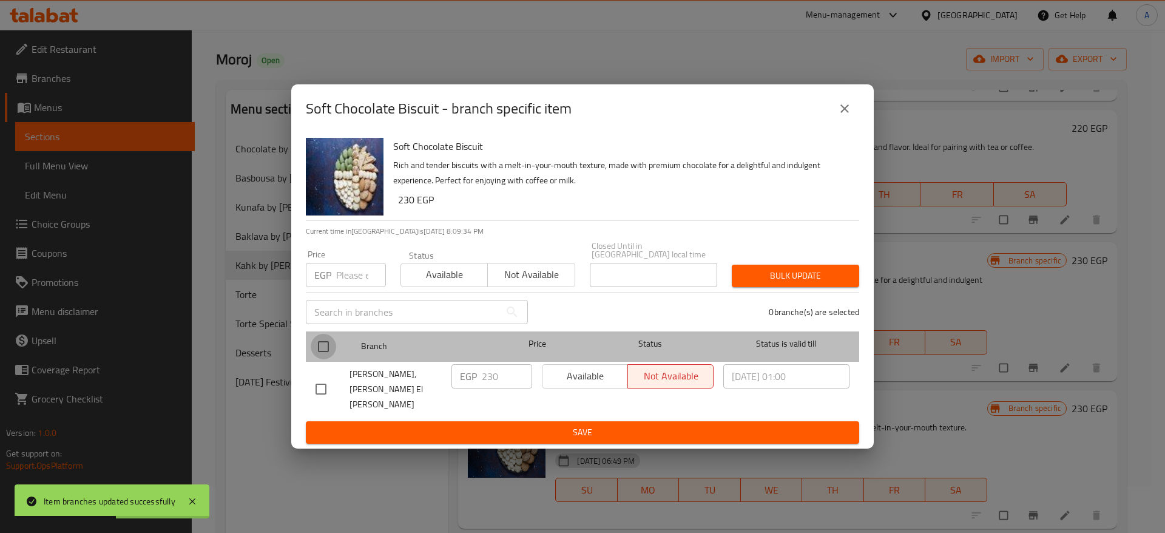
click at [331, 356] on input "checkbox" at bounding box center [323, 346] width 25 height 25
checkbox input "true"
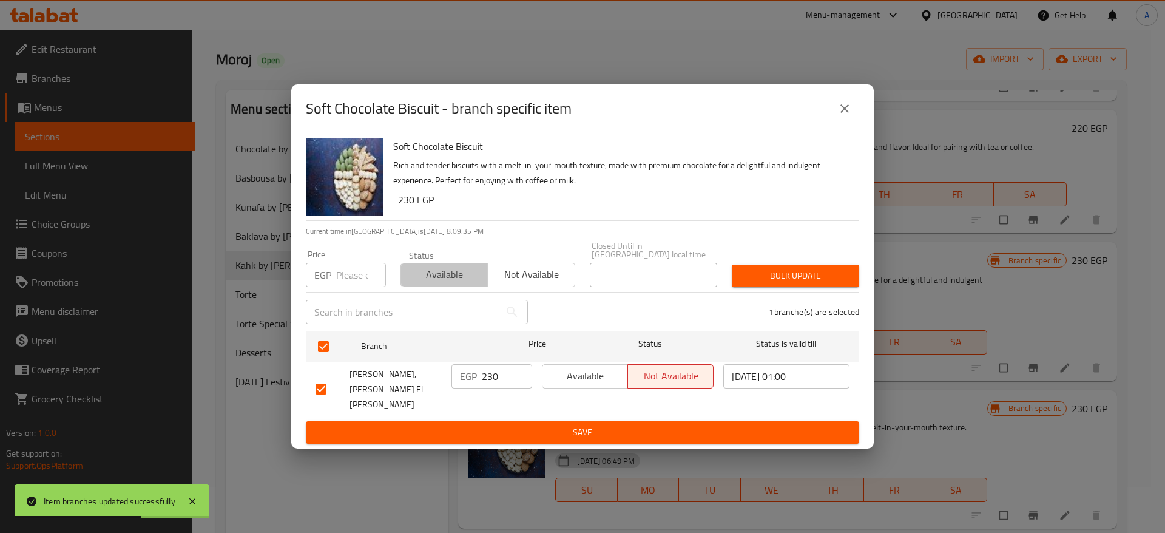
click at [458, 280] on span "Available" at bounding box center [444, 275] width 77 height 18
click at [745, 283] on span "Bulk update" at bounding box center [796, 275] width 108 height 15
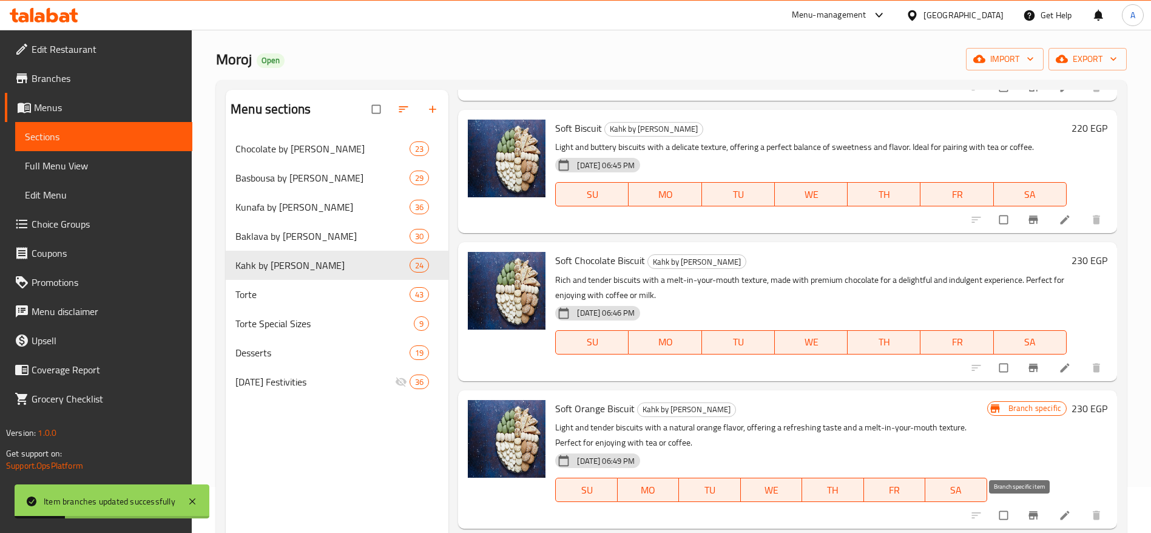
click at [1027, 520] on icon "Branch-specific-item" at bounding box center [1033, 515] width 12 height 12
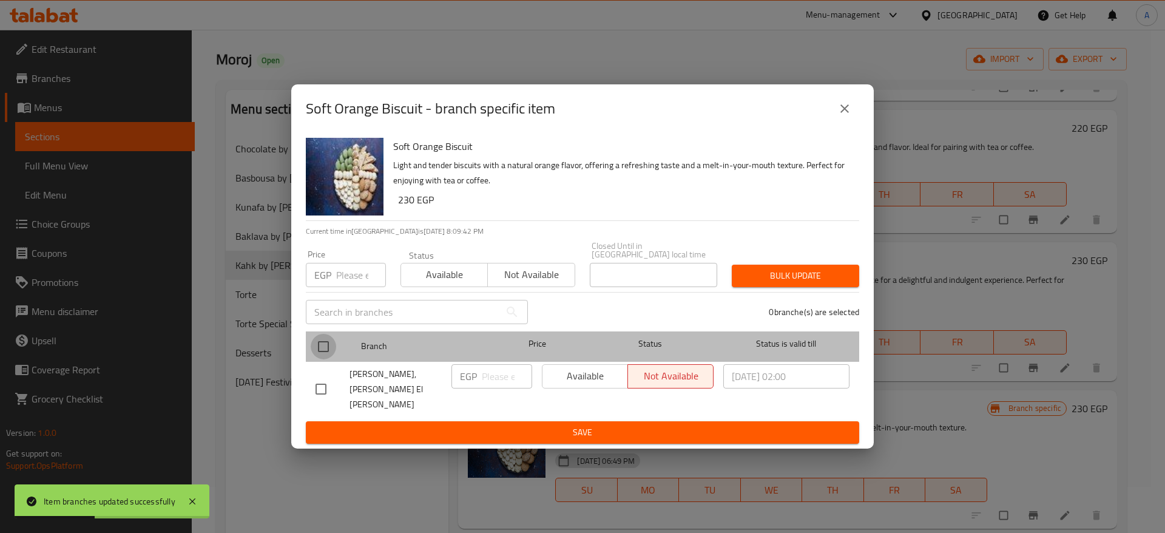
click at [321, 349] on input "checkbox" at bounding box center [323, 346] width 25 height 25
checkbox input "true"
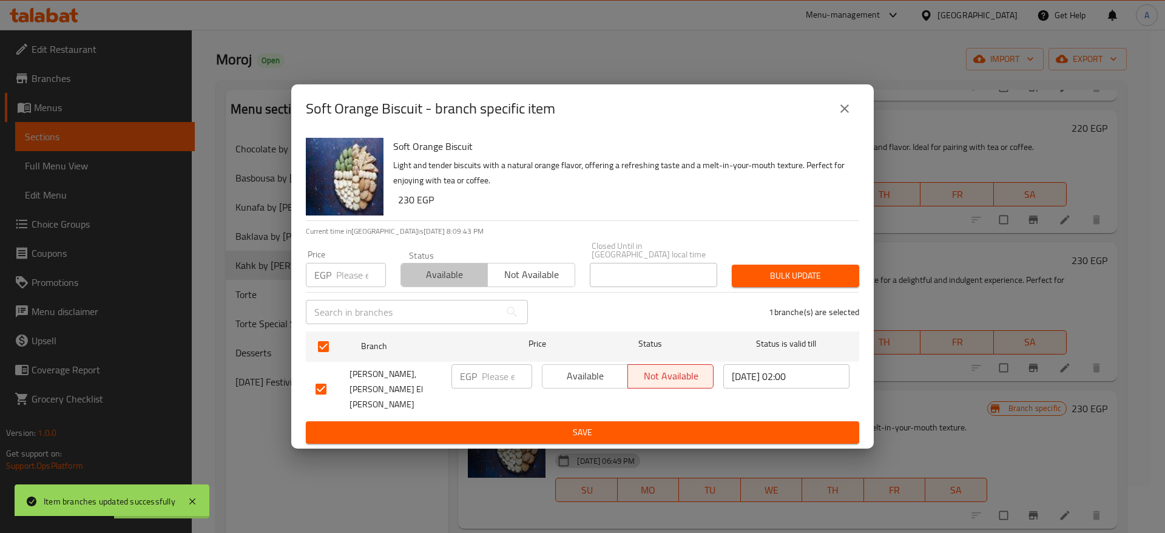
click at [448, 274] on span "Available" at bounding box center [444, 275] width 77 height 18
click at [787, 282] on span "Bulk update" at bounding box center [796, 275] width 108 height 15
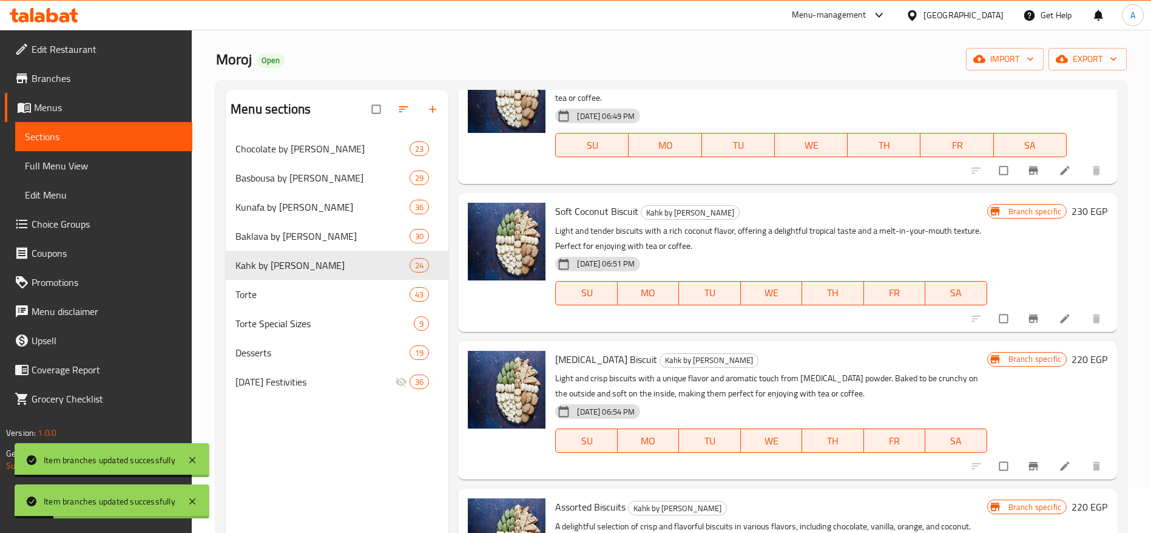
scroll to position [621, 0]
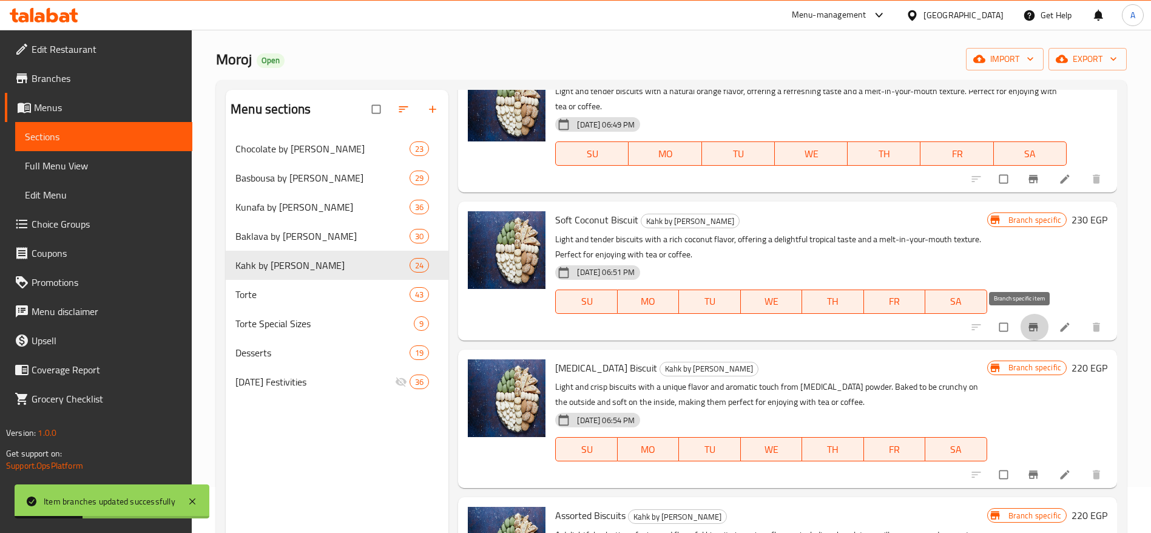
click at [1027, 331] on icon "Branch-specific-item" at bounding box center [1033, 327] width 12 height 12
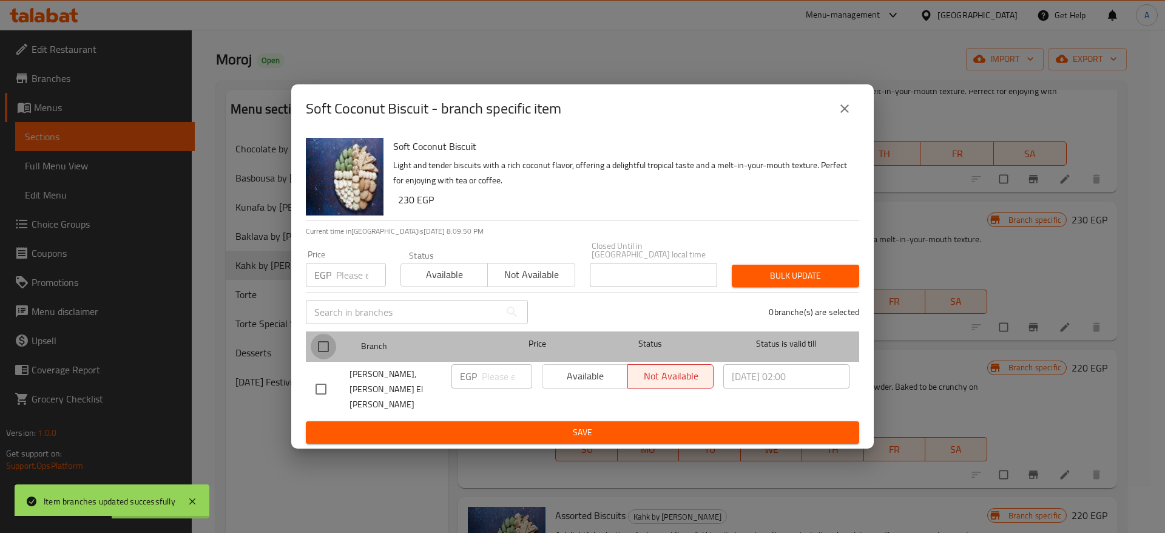
click at [325, 352] on input "checkbox" at bounding box center [323, 346] width 25 height 25
checkbox input "true"
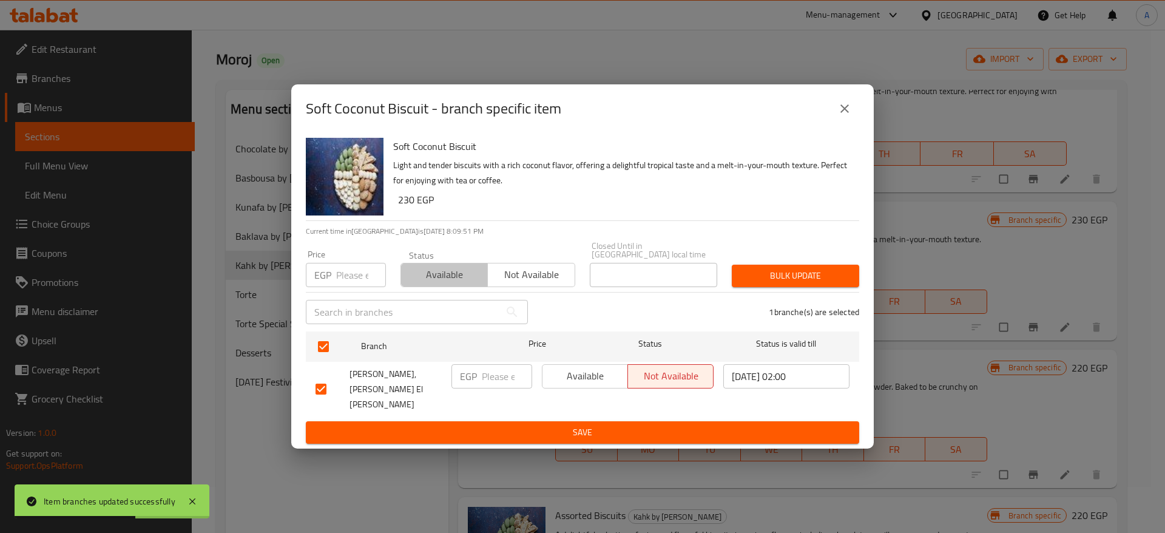
click at [433, 283] on span "Available" at bounding box center [444, 275] width 77 height 18
click at [772, 274] on button "Bulk update" at bounding box center [795, 276] width 127 height 22
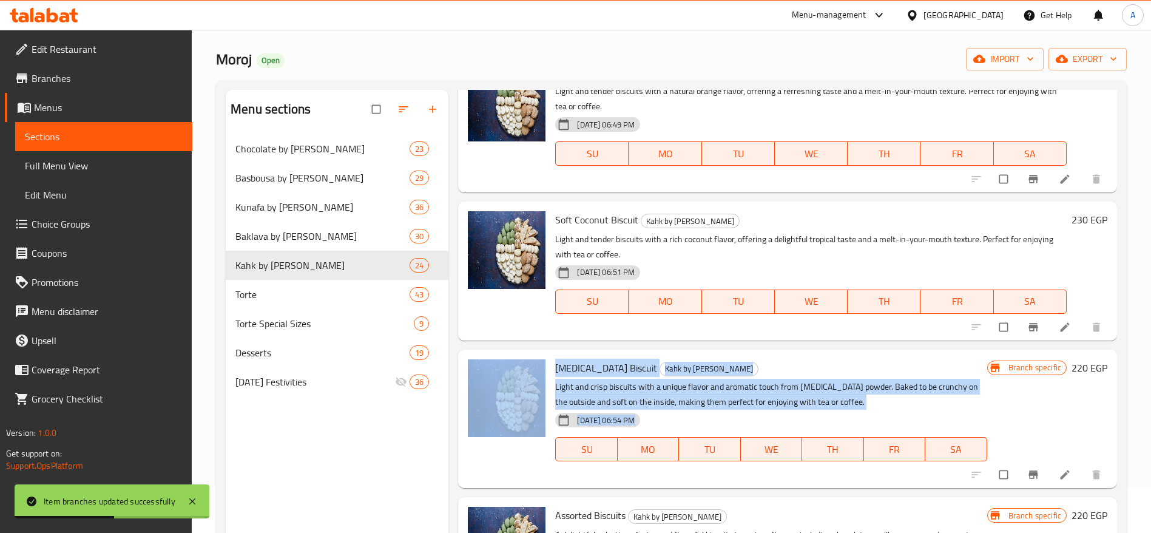
drag, startPoint x: 1111, startPoint y: 239, endPoint x: 1020, endPoint y: 472, distance: 249.6
click at [1020, 472] on div "Menu sections Chocolate by Kilo 23 Basbousa by Kilo 29 Kunafa by Kilo 36 Baklav…" at bounding box center [671, 356] width 911 height 552
click at [1027, 472] on icon "Branch-specific-item" at bounding box center [1033, 475] width 12 height 12
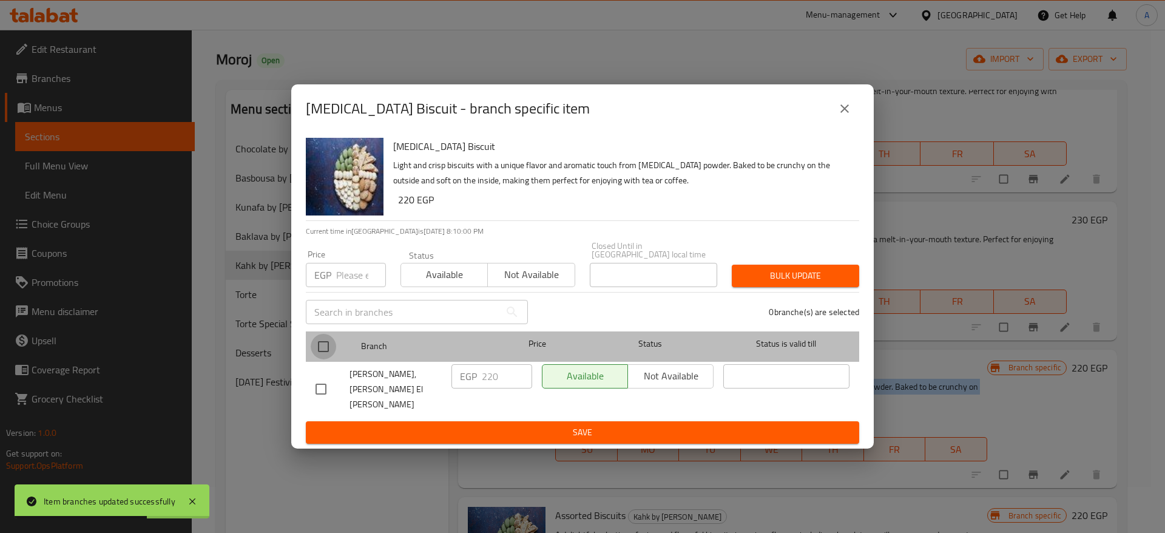
click at [329, 346] on input "checkbox" at bounding box center [323, 346] width 25 height 25
checkbox input "true"
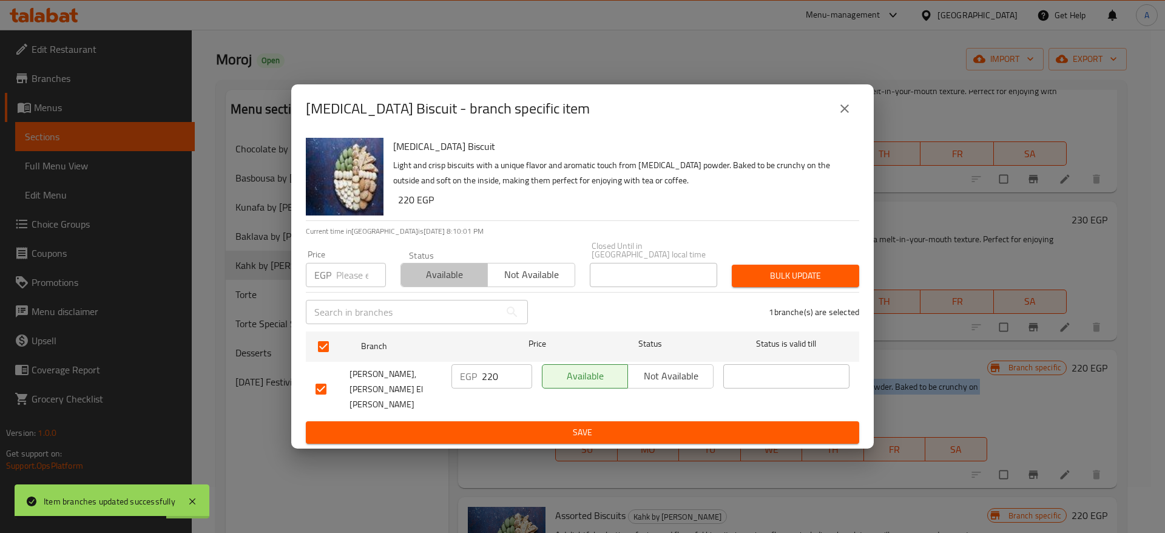
click at [444, 280] on span "Available" at bounding box center [444, 275] width 77 height 18
click at [759, 283] on span "Bulk update" at bounding box center [796, 275] width 108 height 15
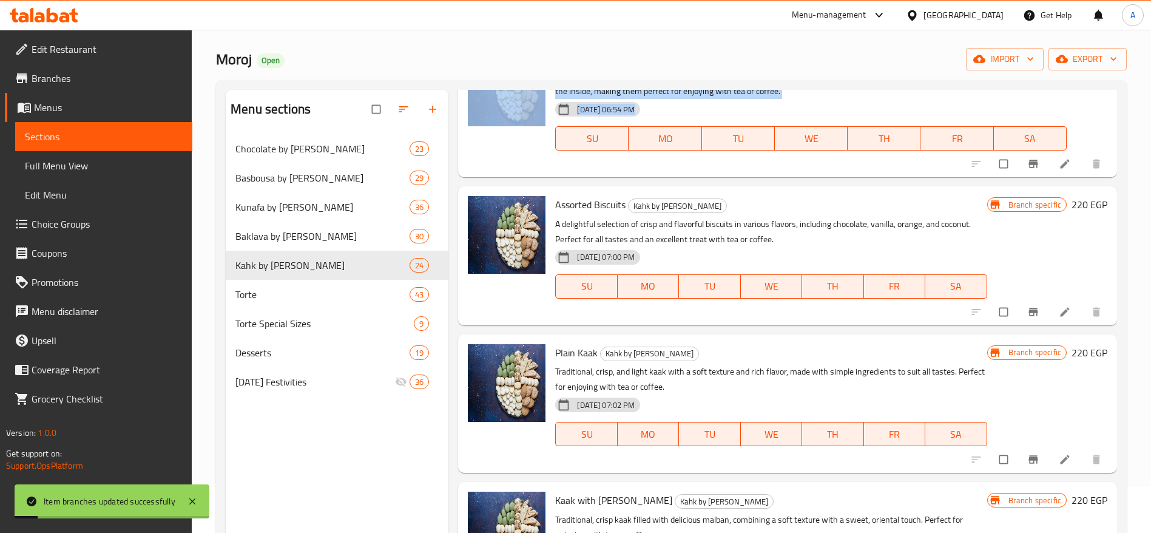
scroll to position [961, 0]
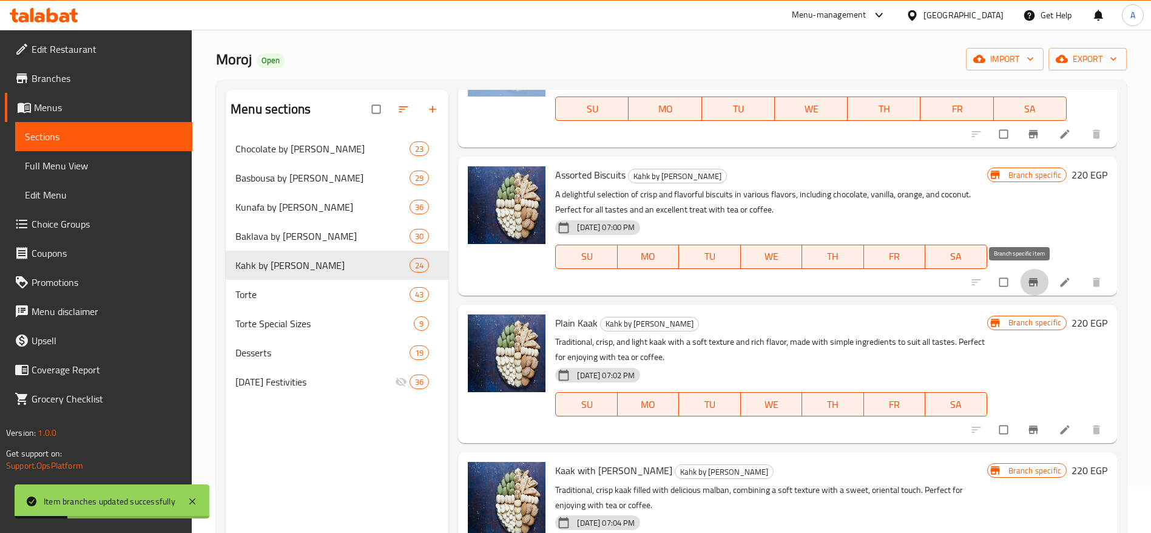
click at [1027, 286] on icon "Branch-specific-item" at bounding box center [1033, 282] width 12 height 12
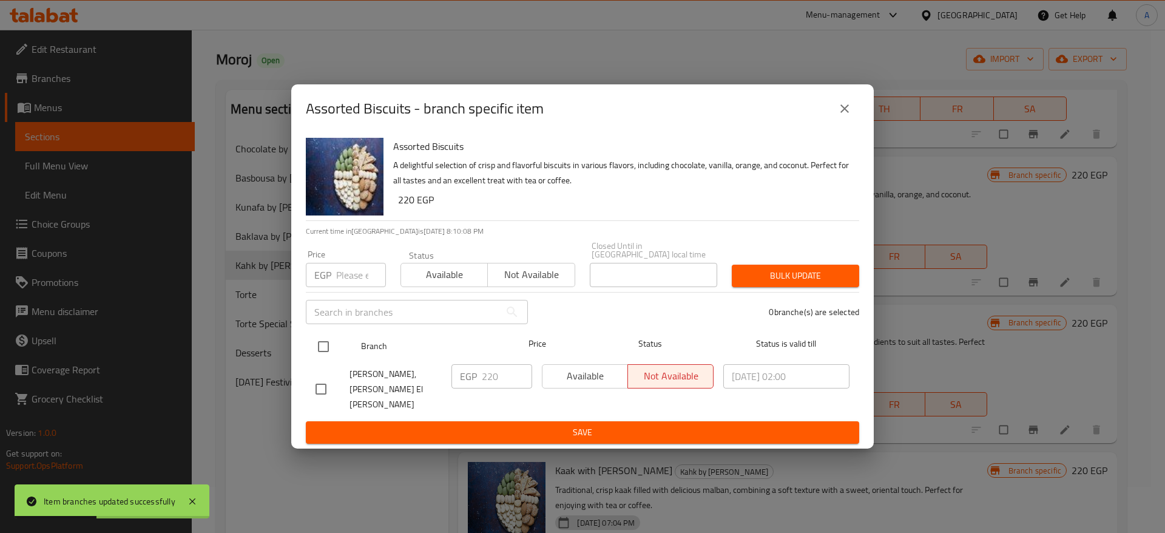
click at [319, 352] on input "checkbox" at bounding box center [323, 346] width 25 height 25
checkbox input "true"
click at [439, 283] on span "Available" at bounding box center [444, 275] width 77 height 18
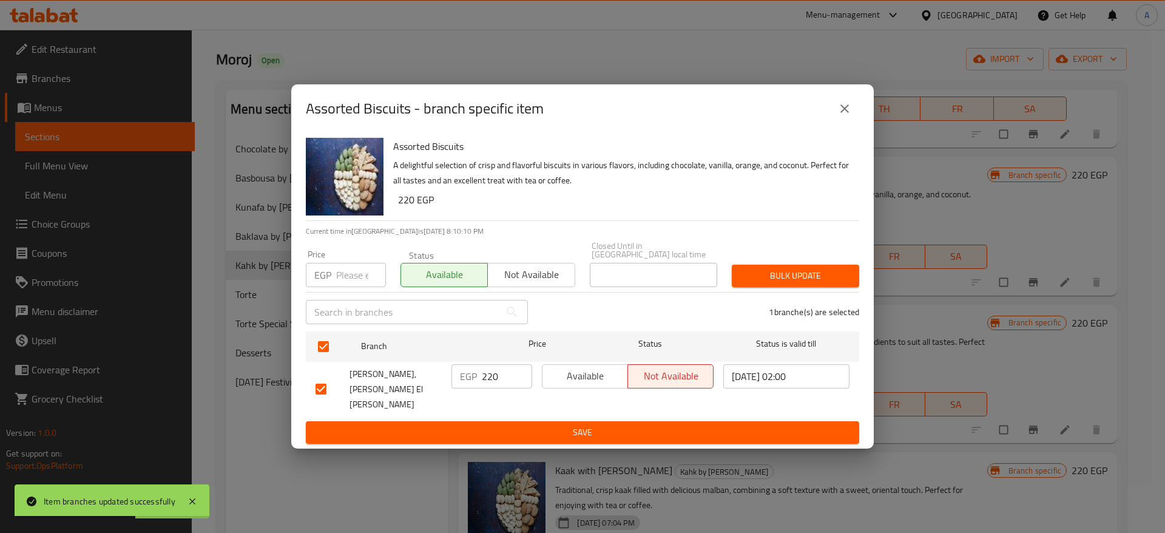
click at [780, 281] on span "Bulk update" at bounding box center [796, 275] width 108 height 15
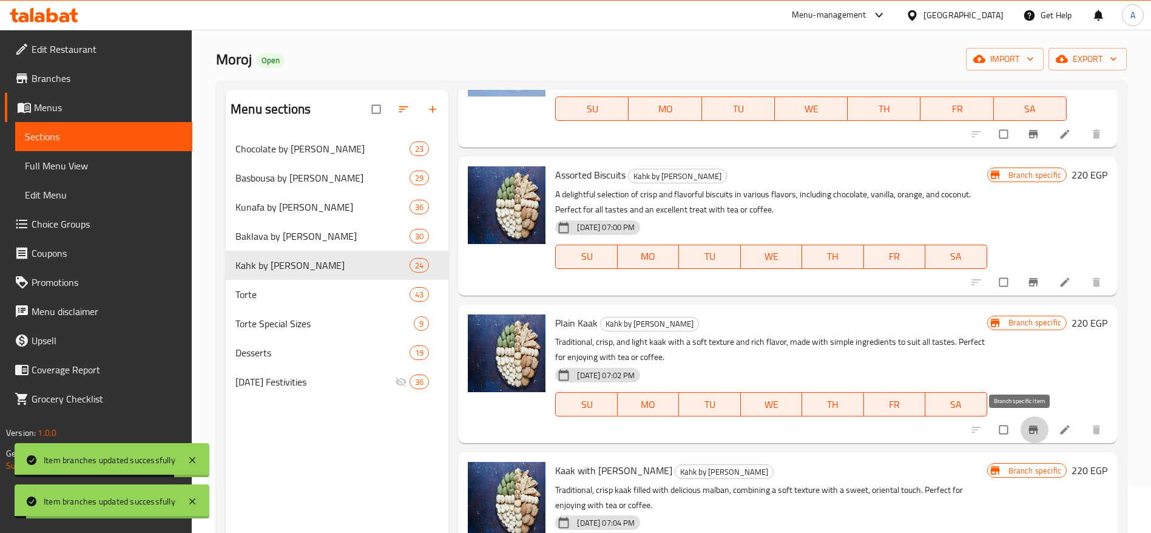
click at [1029, 430] on icon "Branch-specific-item" at bounding box center [1033, 429] width 9 height 8
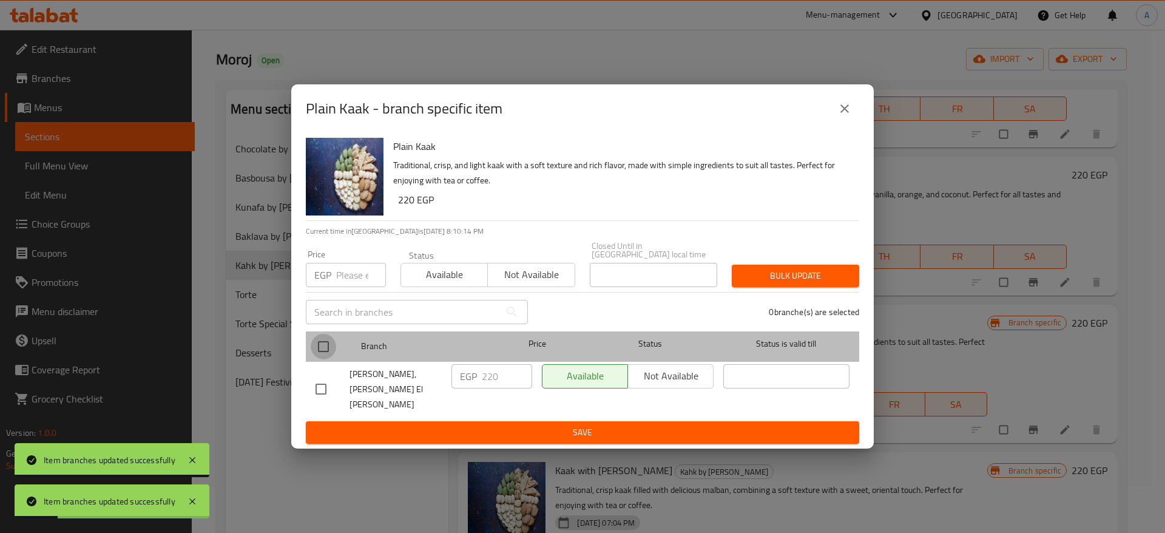
click at [328, 347] on input "checkbox" at bounding box center [323, 346] width 25 height 25
checkbox input "true"
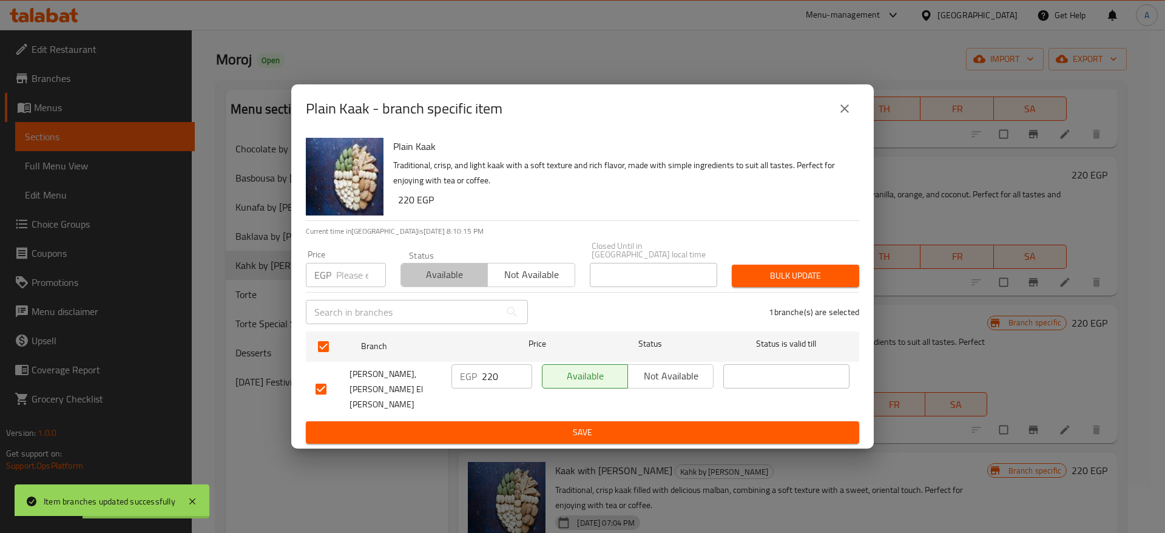
click at [435, 283] on span "Available" at bounding box center [444, 275] width 77 height 18
click at [796, 283] on span "Bulk update" at bounding box center [796, 275] width 108 height 15
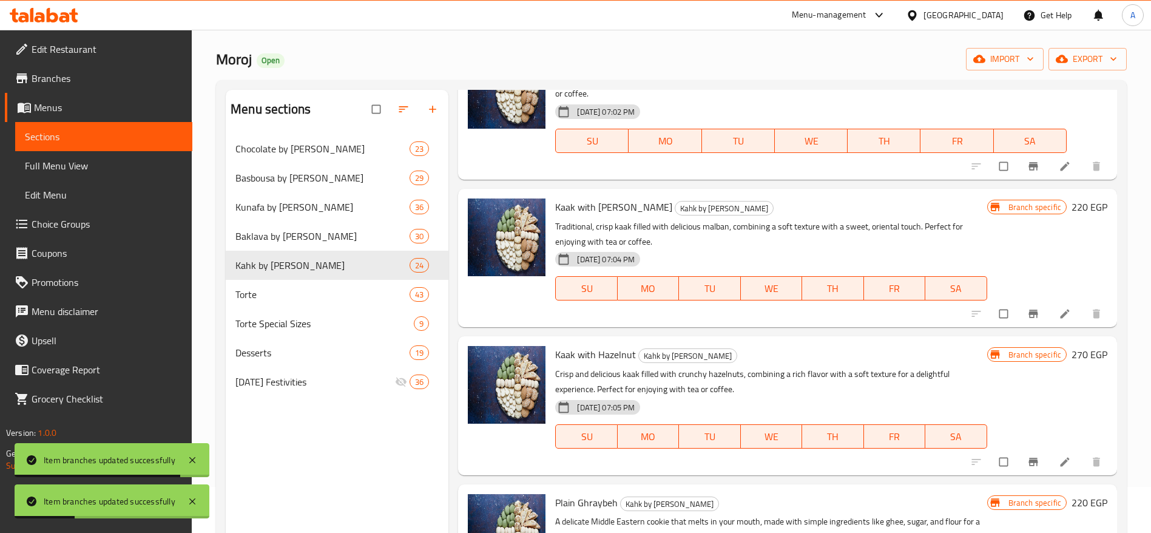
scroll to position [1238, 0]
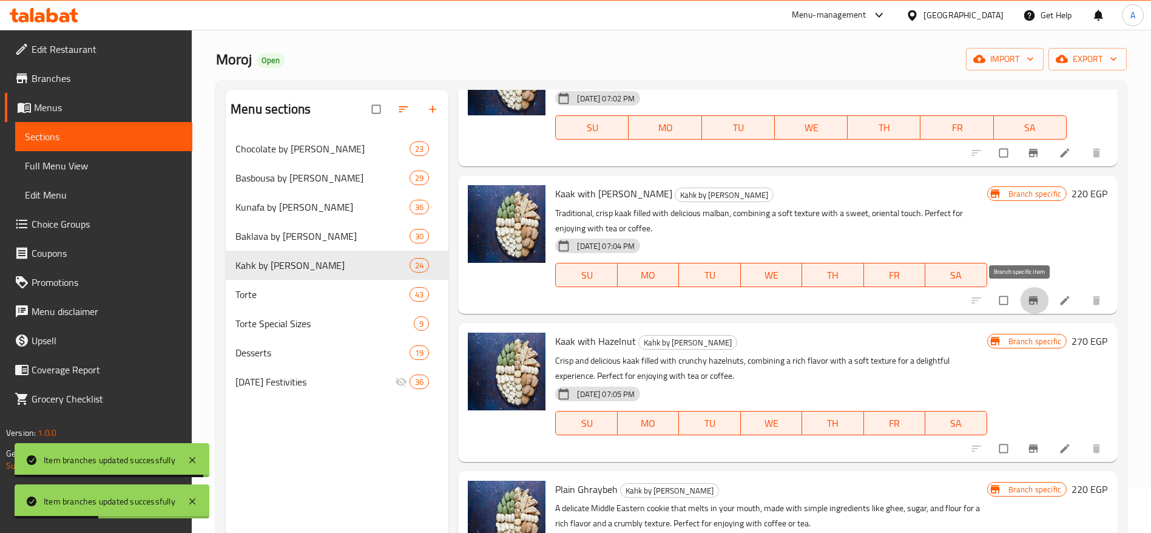
click at [1029, 302] on icon "Branch-specific-item" at bounding box center [1033, 301] width 9 height 8
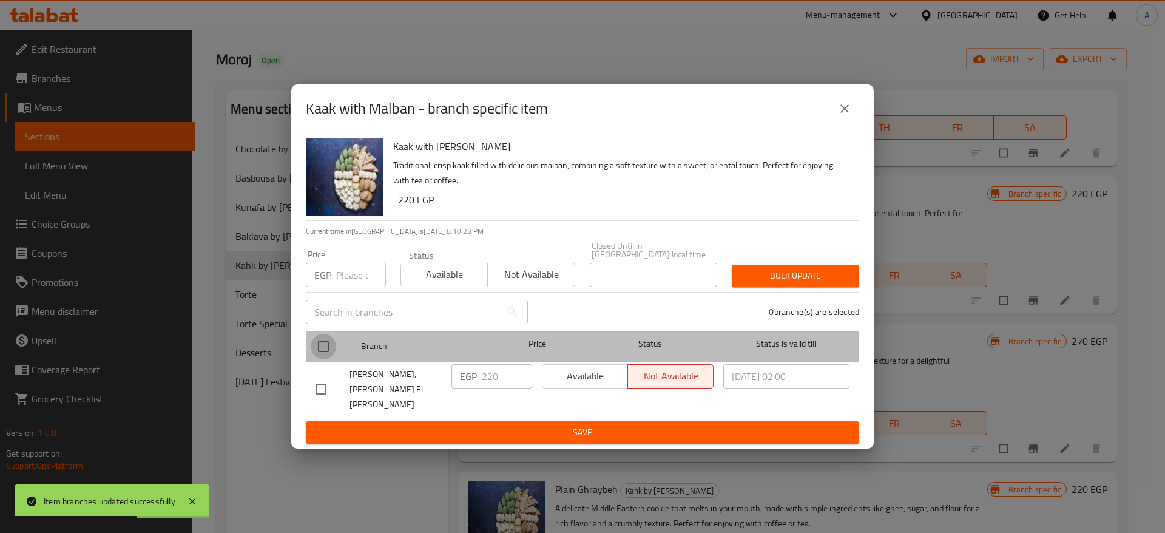
click at [322, 353] on input "checkbox" at bounding box center [323, 346] width 25 height 25
checkbox input "true"
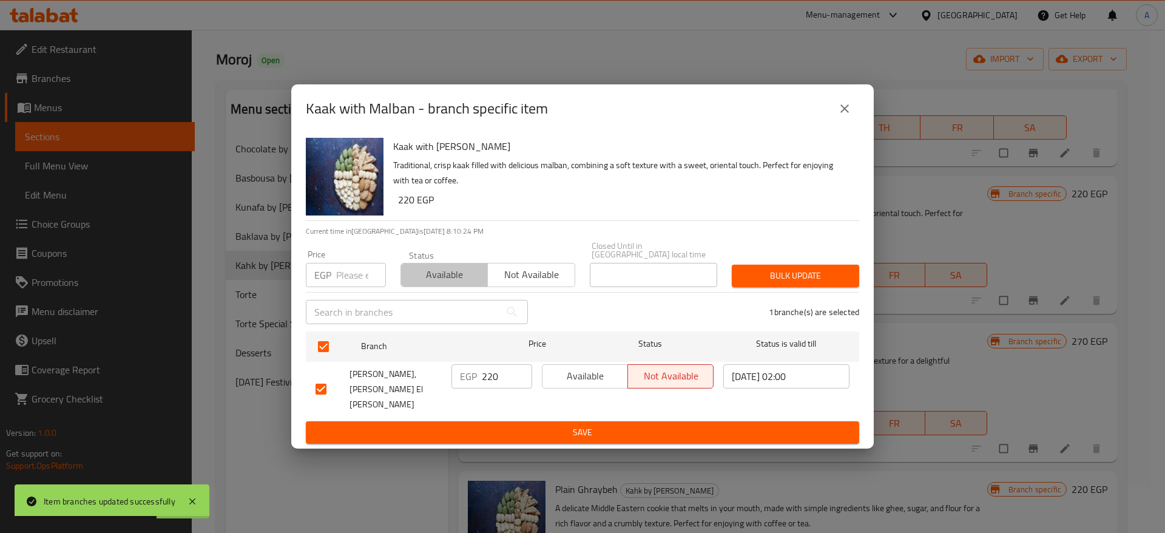
click at [442, 283] on span "Available" at bounding box center [444, 275] width 77 height 18
click at [797, 283] on span "Bulk update" at bounding box center [796, 275] width 108 height 15
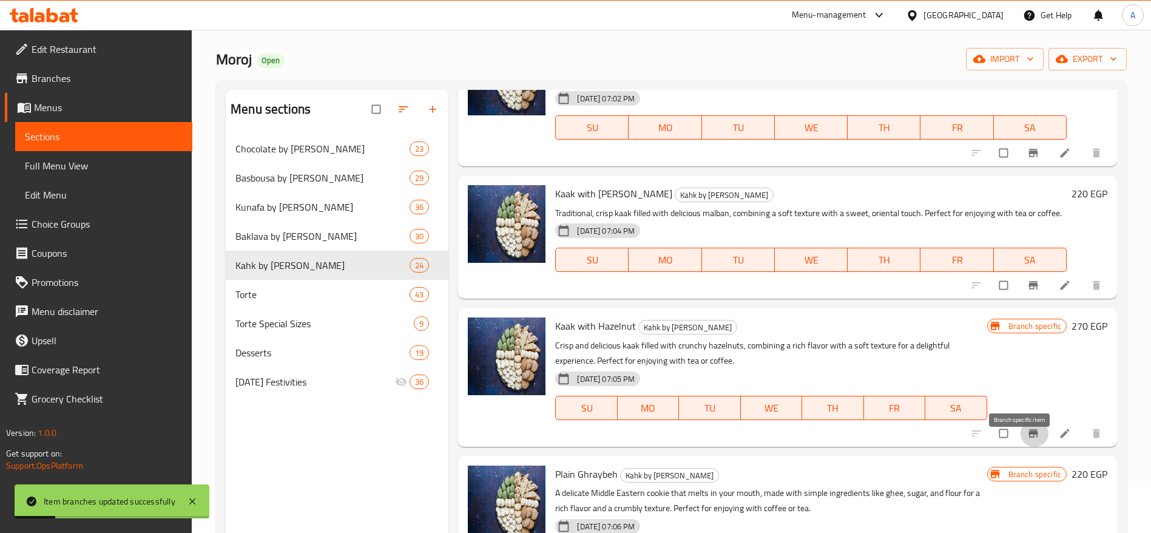
click at [1029, 437] on icon "Branch-specific-item" at bounding box center [1033, 433] width 9 height 8
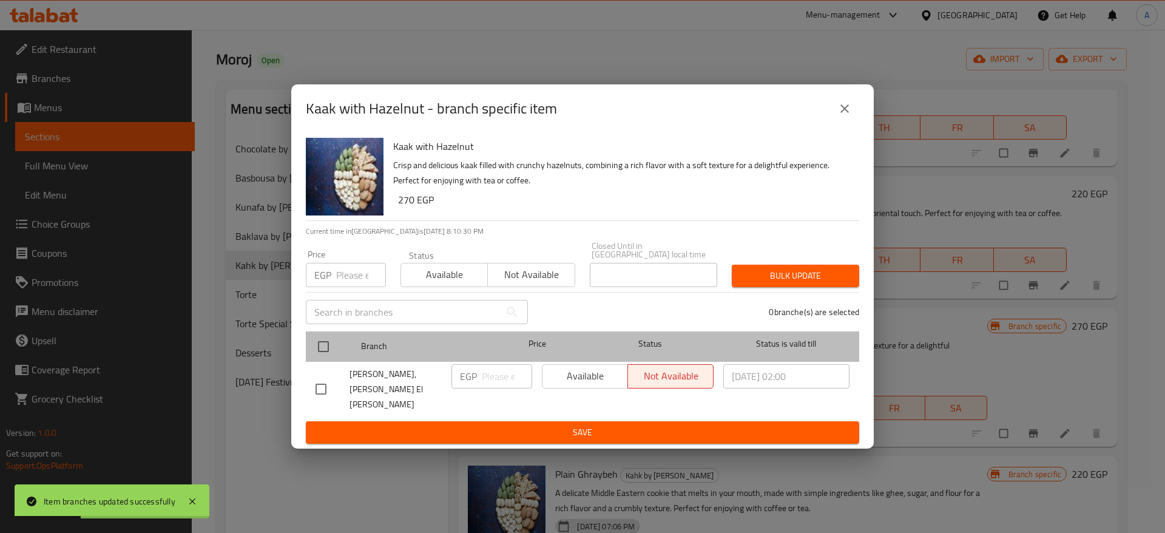
click at [337, 350] on div at bounding box center [334, 346] width 46 height 35
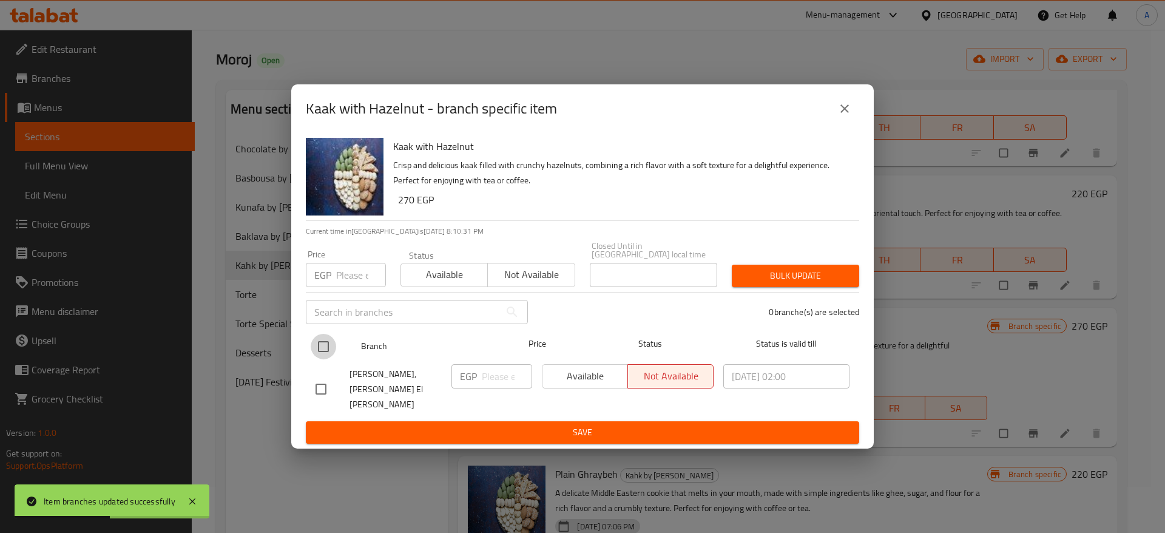
click at [318, 354] on input "checkbox" at bounding box center [323, 346] width 25 height 25
checkbox input "true"
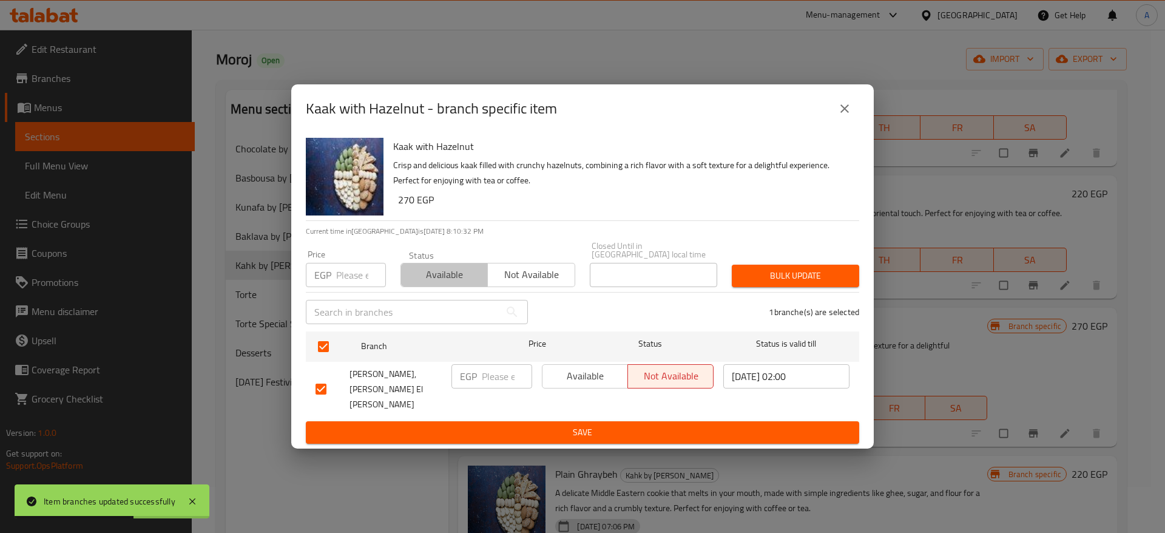
click at [449, 279] on span "Available" at bounding box center [444, 275] width 77 height 18
click at [759, 283] on span "Bulk update" at bounding box center [796, 275] width 108 height 15
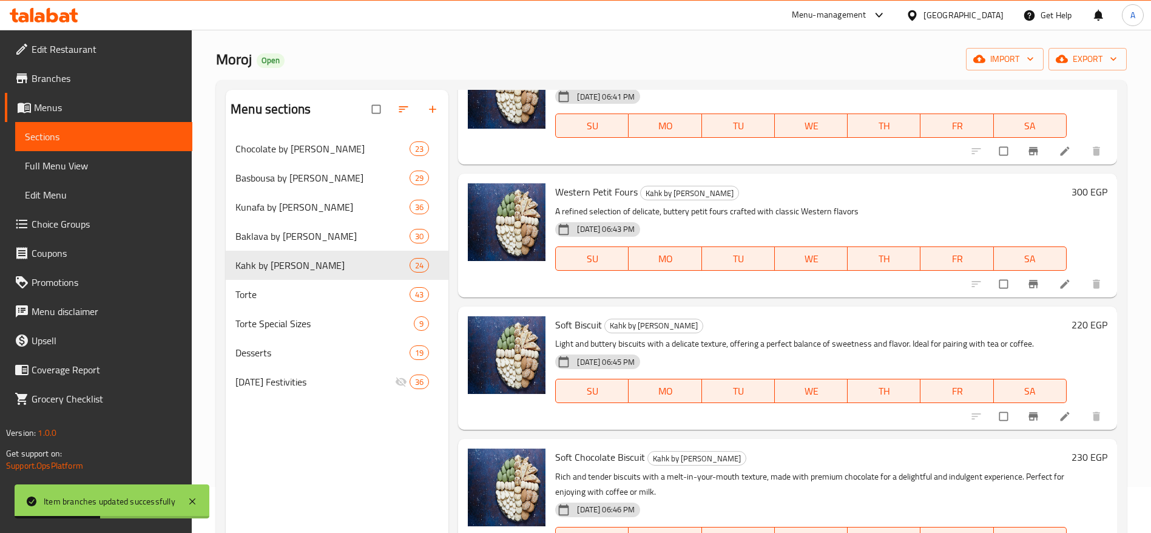
scroll to position [75, 0]
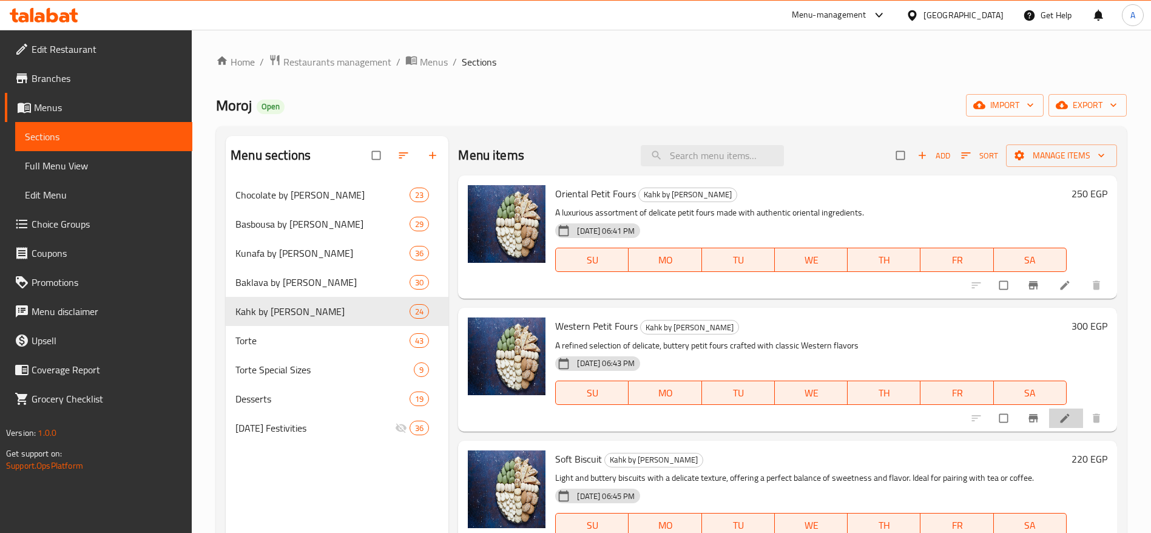
click at [1049, 416] on li at bounding box center [1066, 417] width 34 height 19
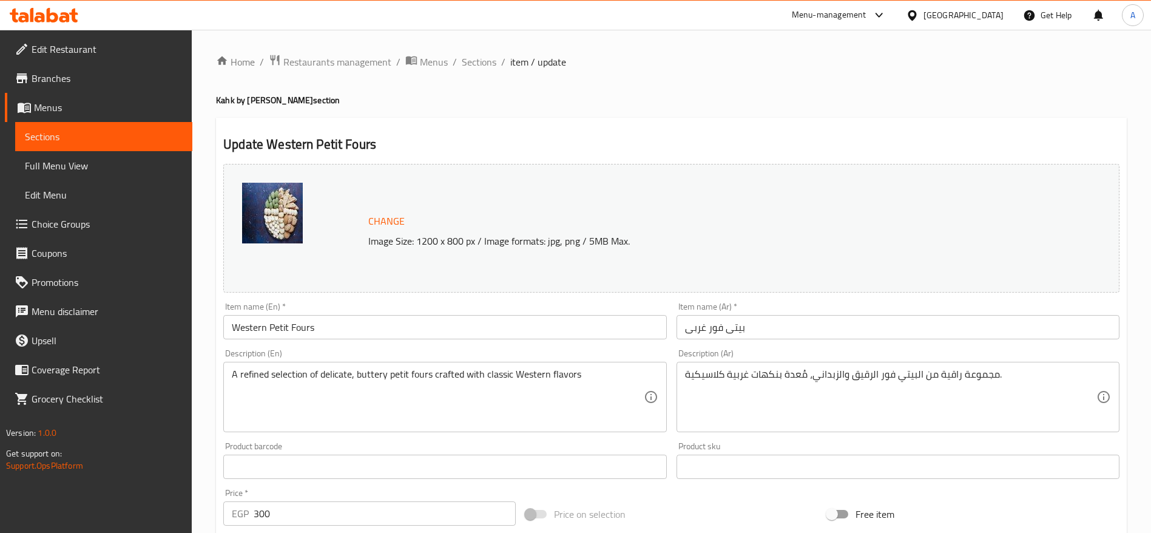
click at [412, 507] on input "300" at bounding box center [385, 513] width 262 height 24
type input "3"
type input "290"
click at [487, 65] on span "Sections" at bounding box center [479, 62] width 35 height 15
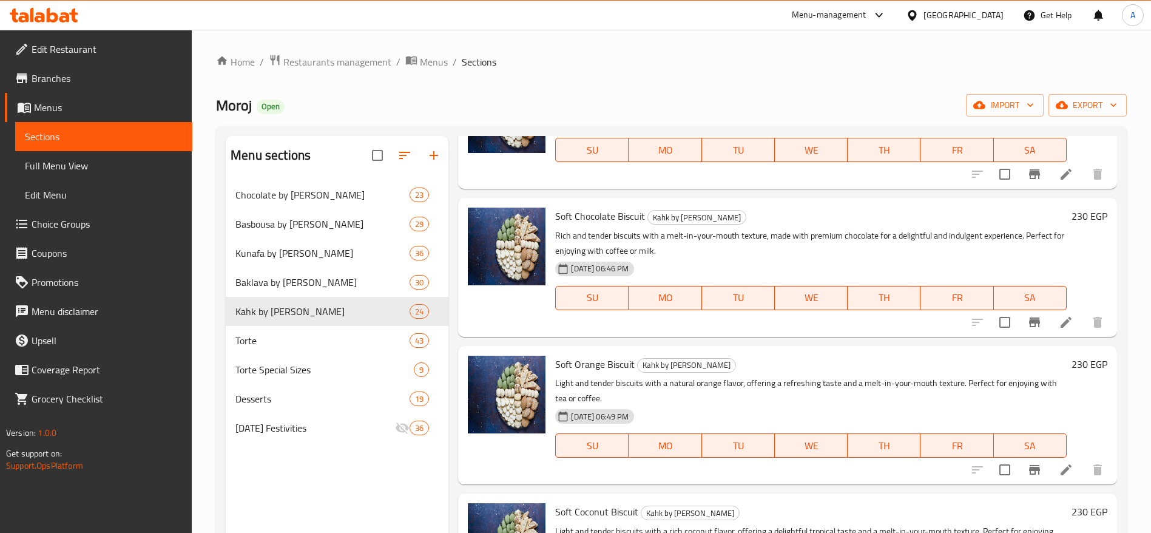
scroll to position [366, 0]
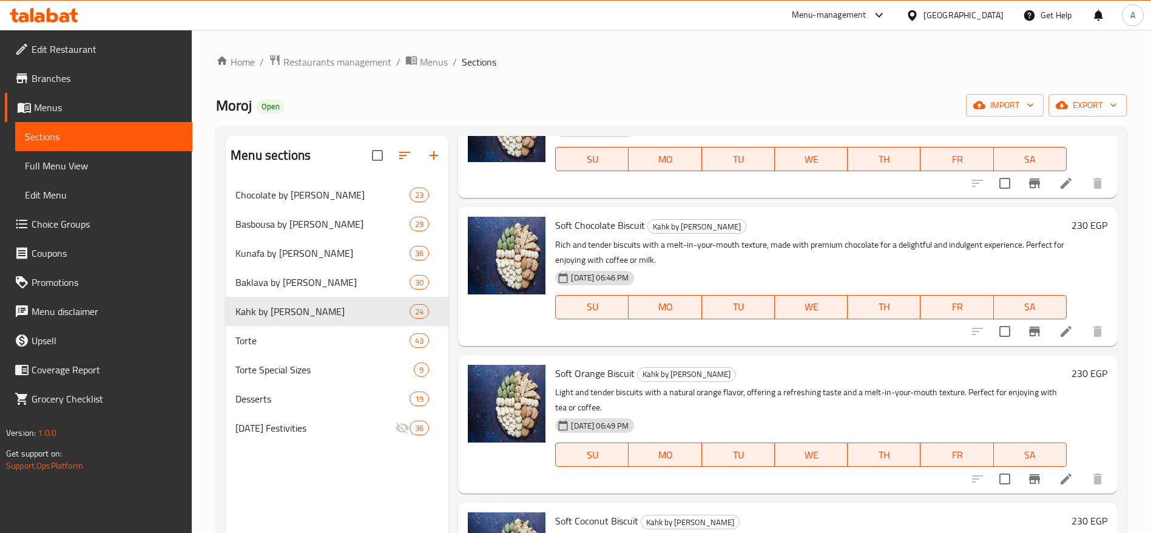
drag, startPoint x: 1117, startPoint y: 255, endPoint x: 1109, endPoint y: 299, distance: 44.4
click at [1109, 299] on div "Menu sections Chocolate by Kilo 23 Basbousa by Kilo 29 Kunafa by Kilo 36 Baklav…" at bounding box center [671, 402] width 911 height 552
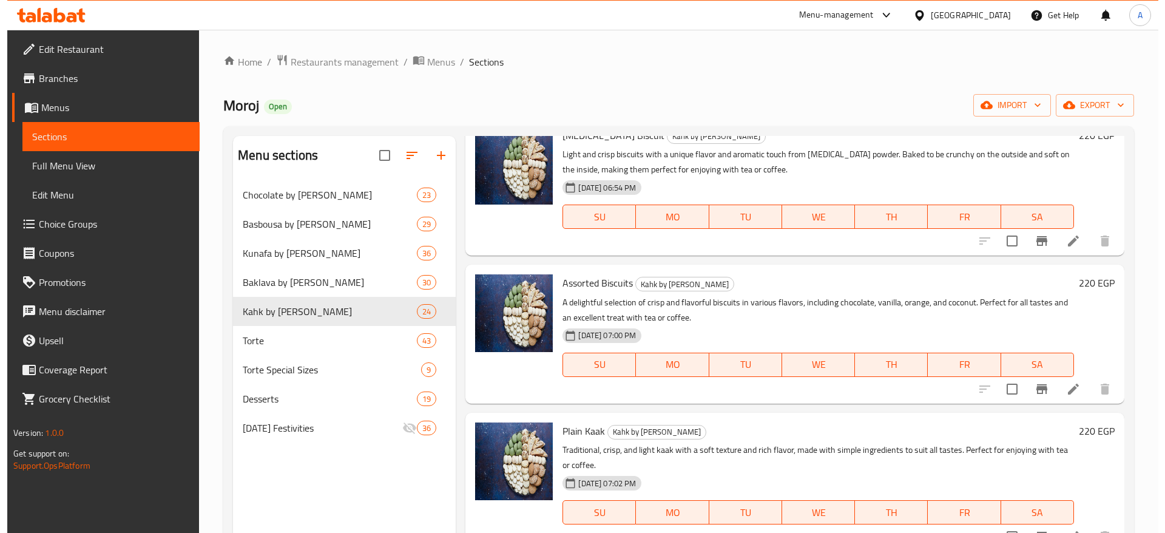
scroll to position [0, 0]
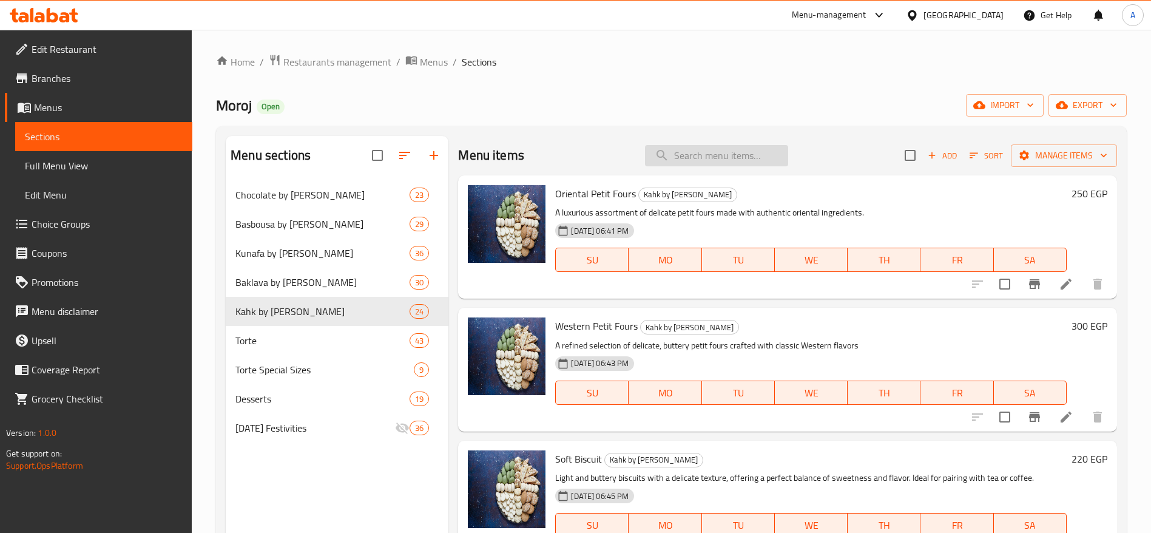
click at [689, 147] on input "search" at bounding box center [716, 155] width 143 height 21
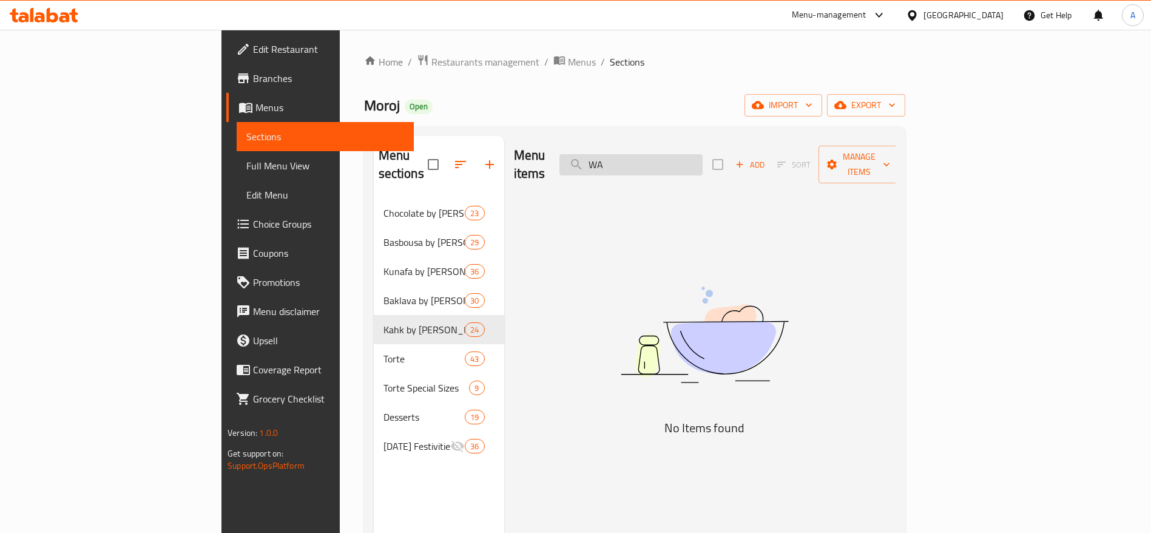
type input "W"
type input "ع"
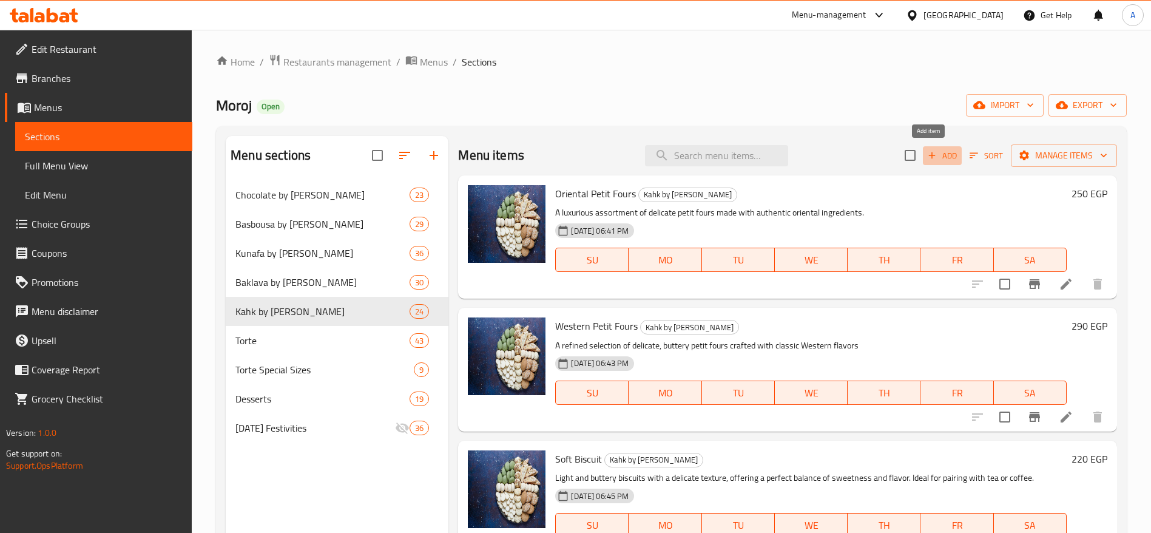
click at [939, 157] on span "Add" at bounding box center [942, 156] width 33 height 14
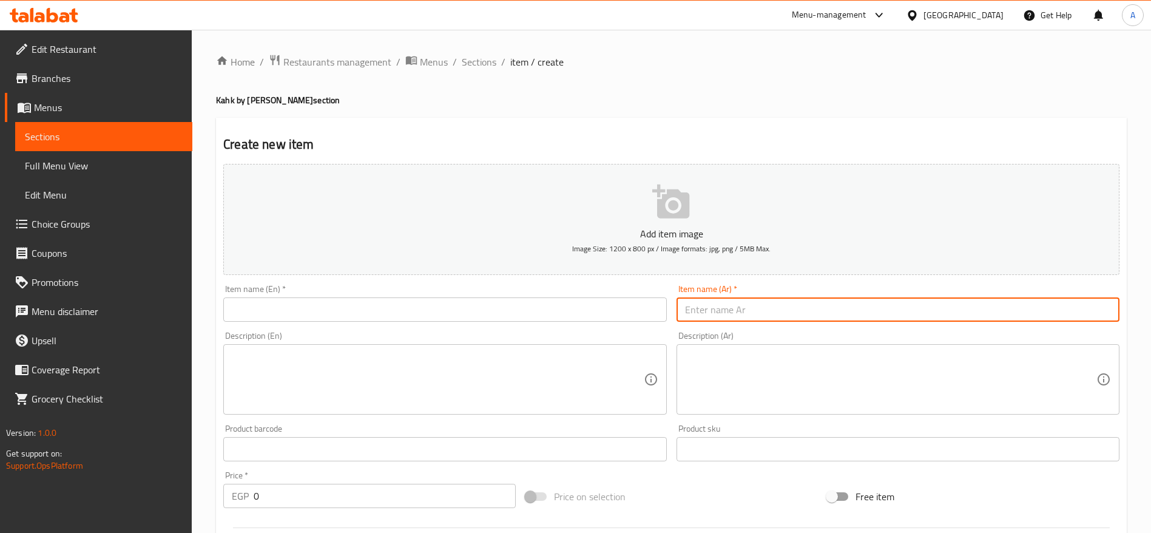
click at [777, 305] on input "text" at bounding box center [898, 309] width 443 height 24
paste input "كعك عين جمل"
type input "كعك عين جمل"
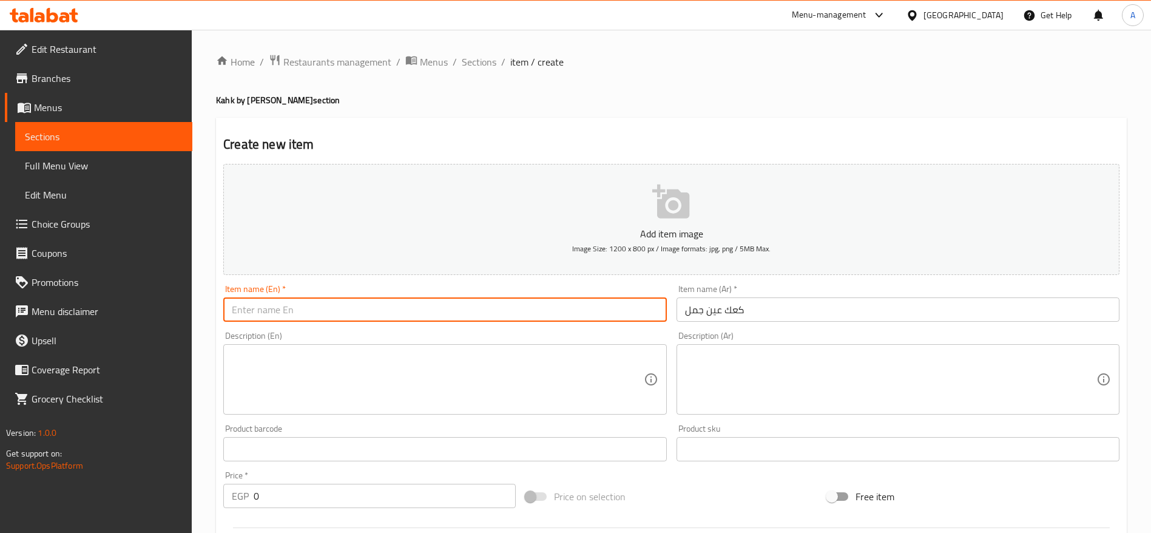
click at [569, 314] on input "text" at bounding box center [444, 309] width 443 height 24
paste input "Walnut Cookies"
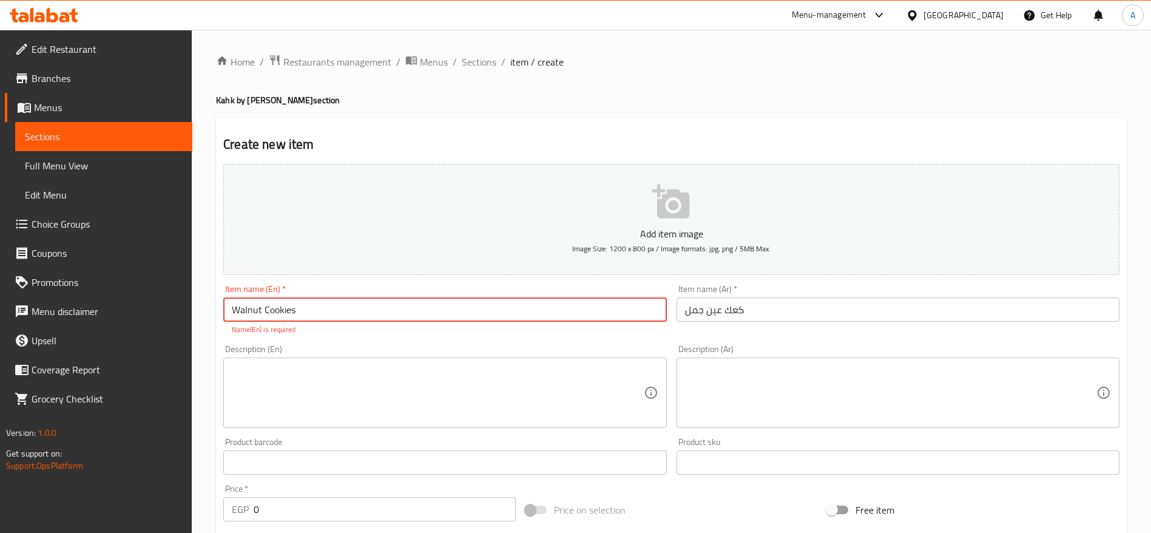
type input "Walnut Cookies"
click at [499, 384] on textarea at bounding box center [437, 393] width 411 height 58
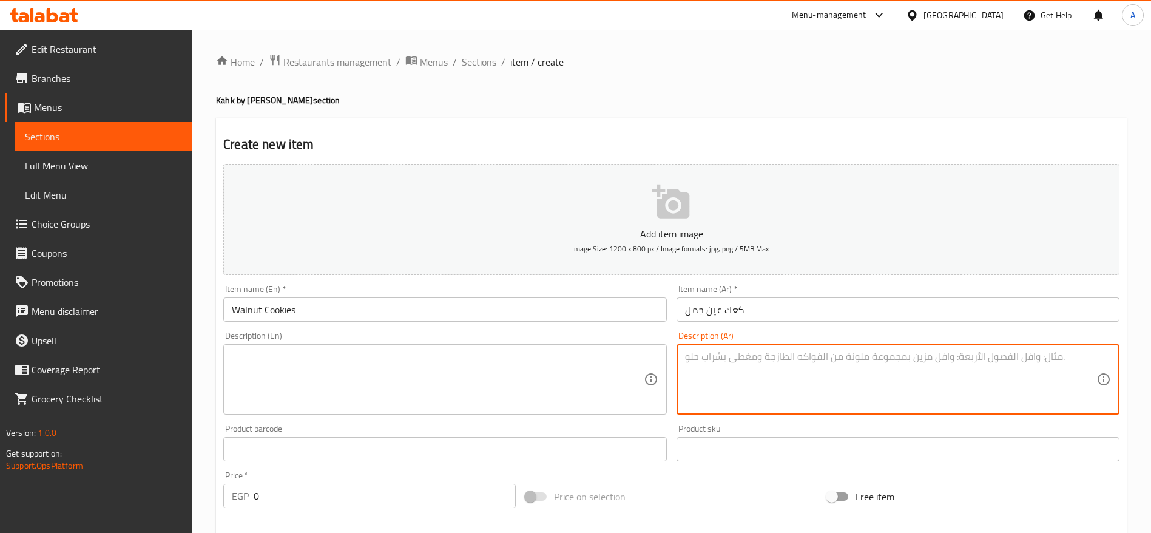
click at [737, 353] on textarea at bounding box center [890, 380] width 411 height 58
paste textarea "كعك شرقي محشو بجوز الهند أو عين الجمل المقرمش حسب التقليد."
type textarea "كعك شرقي محشو بجوز الهند أو عين الجمل المقرمش حسب التقليد."
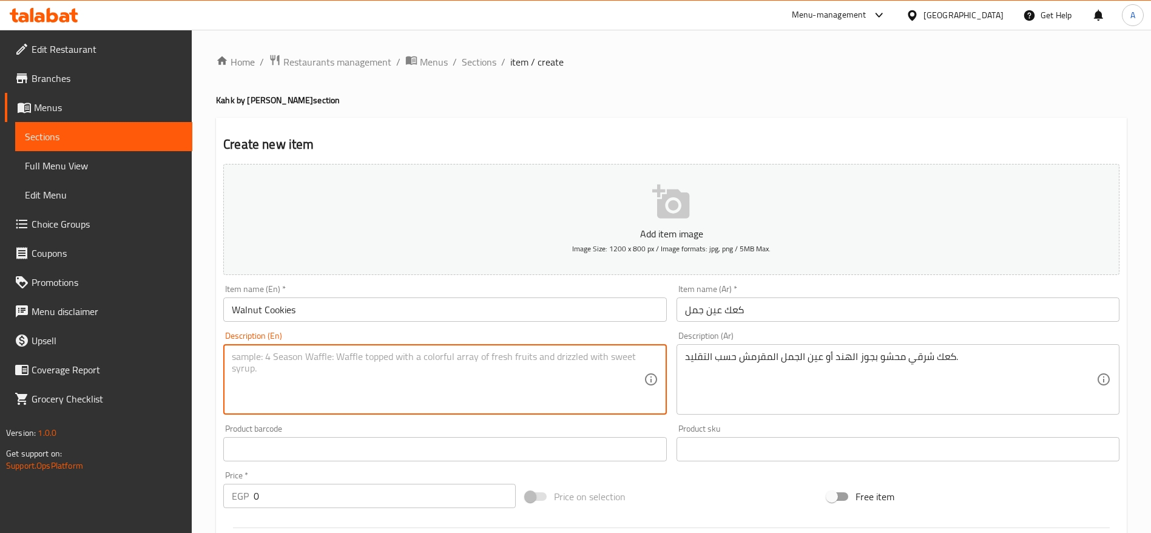
click at [557, 371] on textarea at bounding box center [437, 380] width 411 height 58
paste textarea "Traditional oriental cookies filled with crunchy walnuts"
type textarea "Traditional oriental cookies filled with crunchy walnuts"
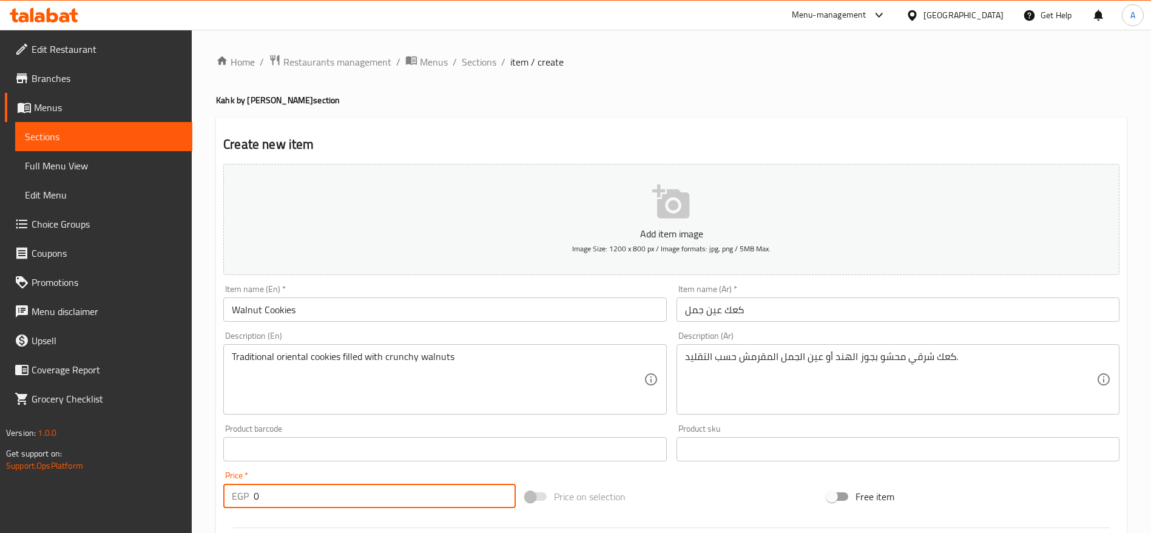
click at [348, 503] on input "0" at bounding box center [385, 496] width 262 height 24
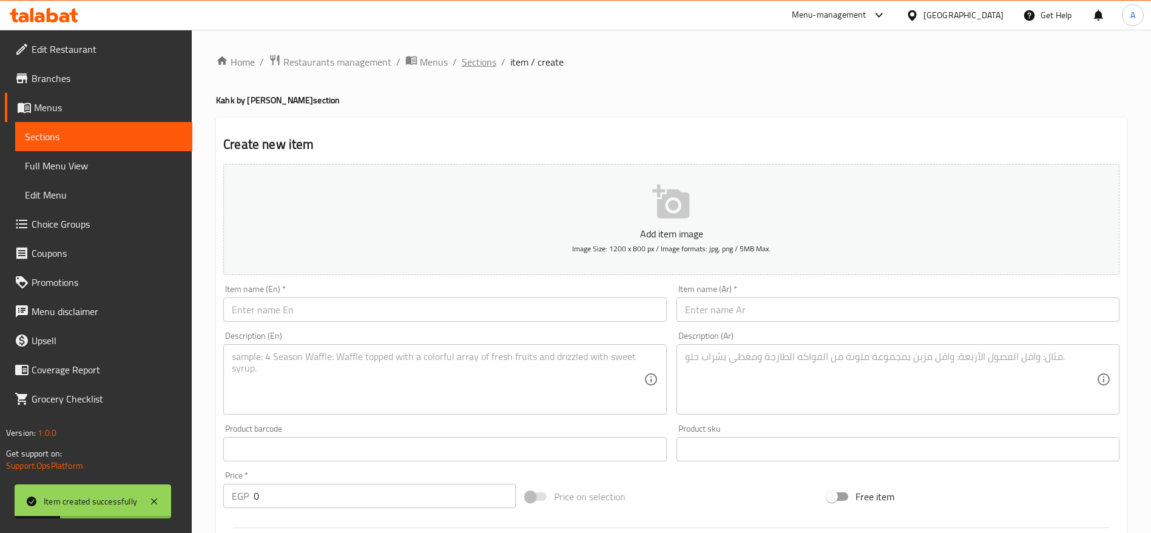
click at [487, 65] on span "Sections" at bounding box center [479, 62] width 35 height 15
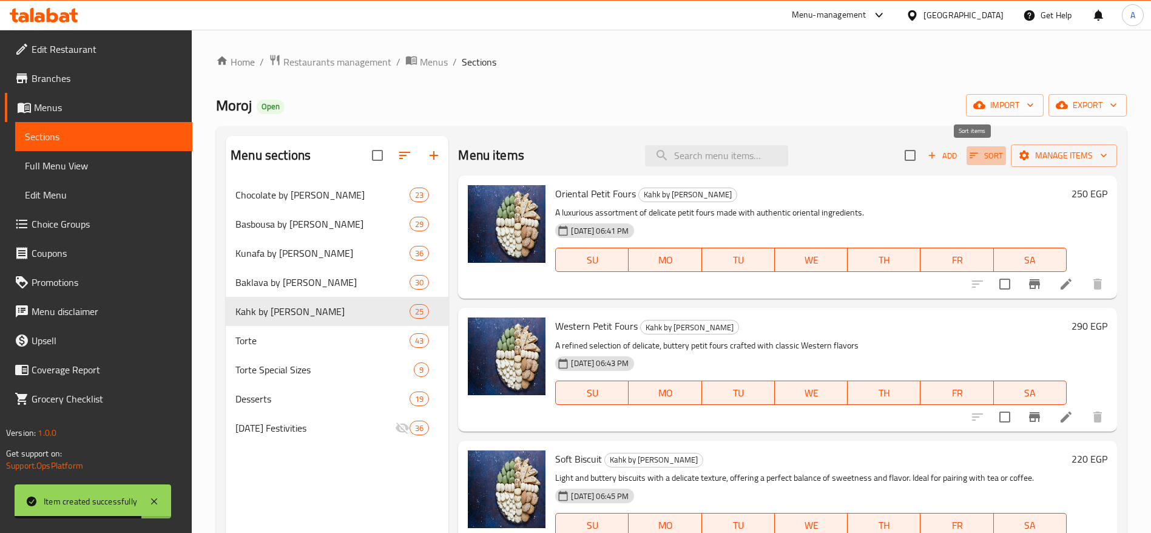
click at [969, 155] on icon "button" at bounding box center [974, 155] width 11 height 11
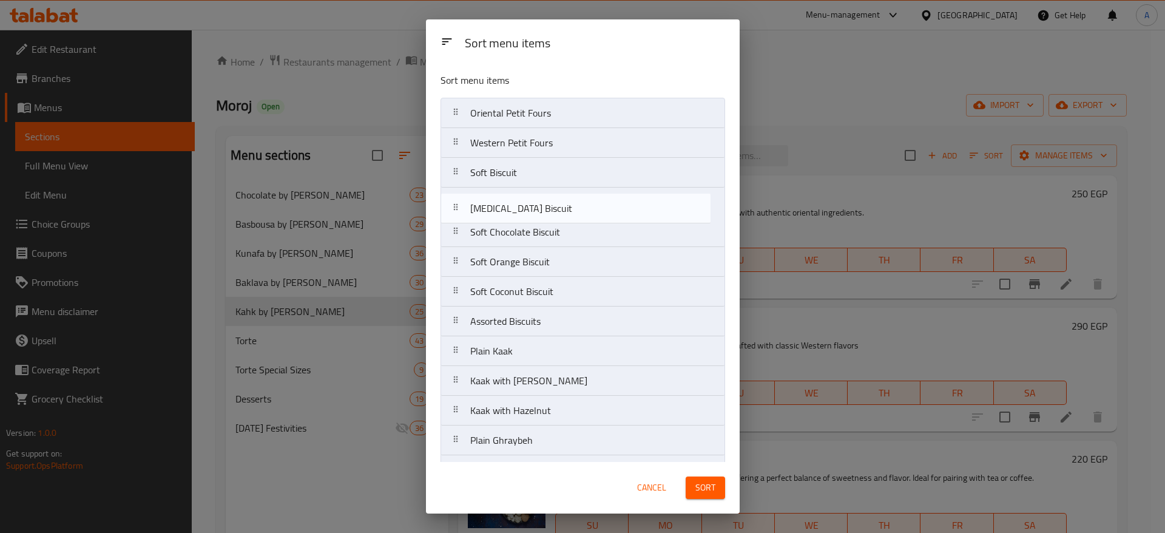
drag, startPoint x: 452, startPoint y: 297, endPoint x: 453, endPoint y: 206, distance: 91.0
click at [453, 206] on nav "Oriental Petit Fours Western Petit Fours Soft Biscuit Soft Chocolate Biscuit So…" at bounding box center [583, 470] width 285 height 745
drag, startPoint x: 457, startPoint y: 238, endPoint x: 457, endPoint y: 194, distance: 44.3
click at [457, 194] on nav "Oriental Petit Fours Western Petit Fours Soft Biscuit Ammonia Biscuit Soft Choc…" at bounding box center [583, 470] width 285 height 745
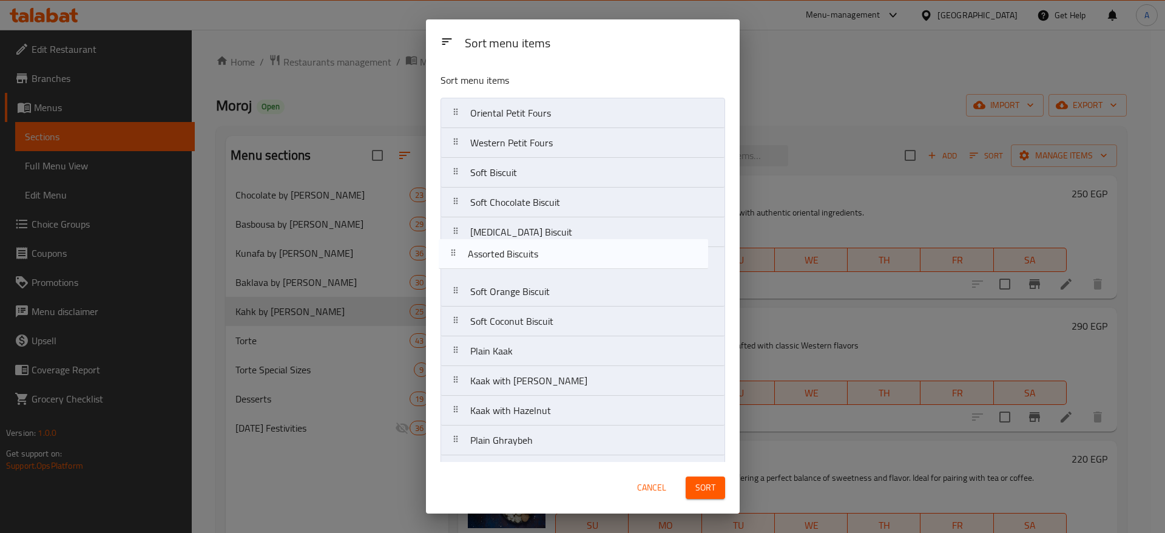
drag, startPoint x: 461, startPoint y: 327, endPoint x: 459, endPoint y: 257, distance: 70.4
click at [459, 257] on nav "Oriental Petit Fours Western Petit Fours Soft Biscuit Soft Chocolate Biscuit Am…" at bounding box center [583, 470] width 285 height 745
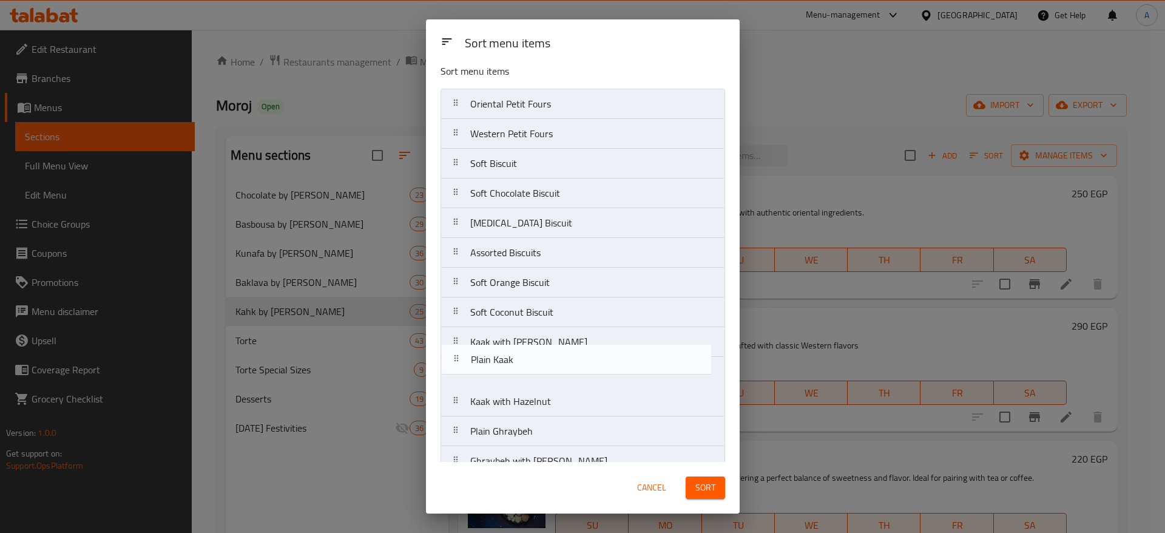
scroll to position [9, 0]
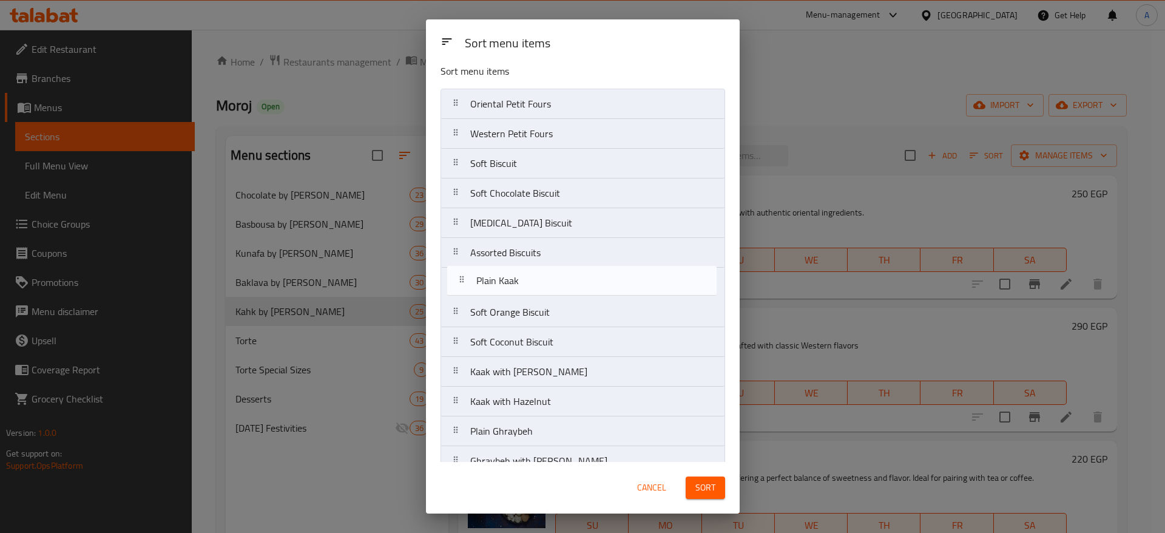
drag, startPoint x: 459, startPoint y: 358, endPoint x: 465, endPoint y: 284, distance: 74.3
click at [465, 284] on nav "Oriental Petit Fours Western Petit Fours Soft Biscuit Soft Chocolate Biscuit Am…" at bounding box center [583, 461] width 285 height 745
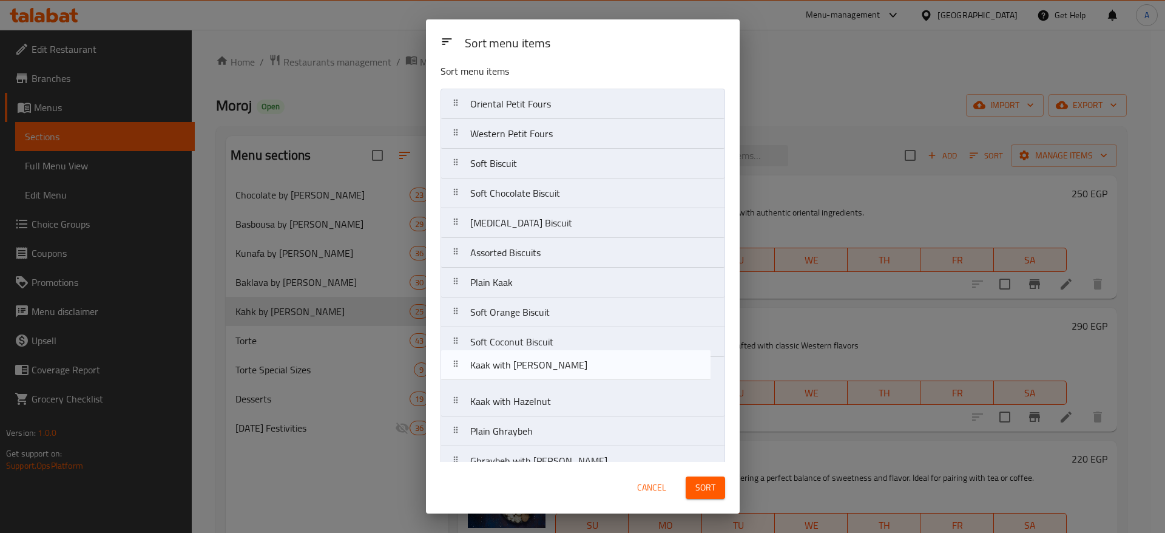
scroll to position [12, 0]
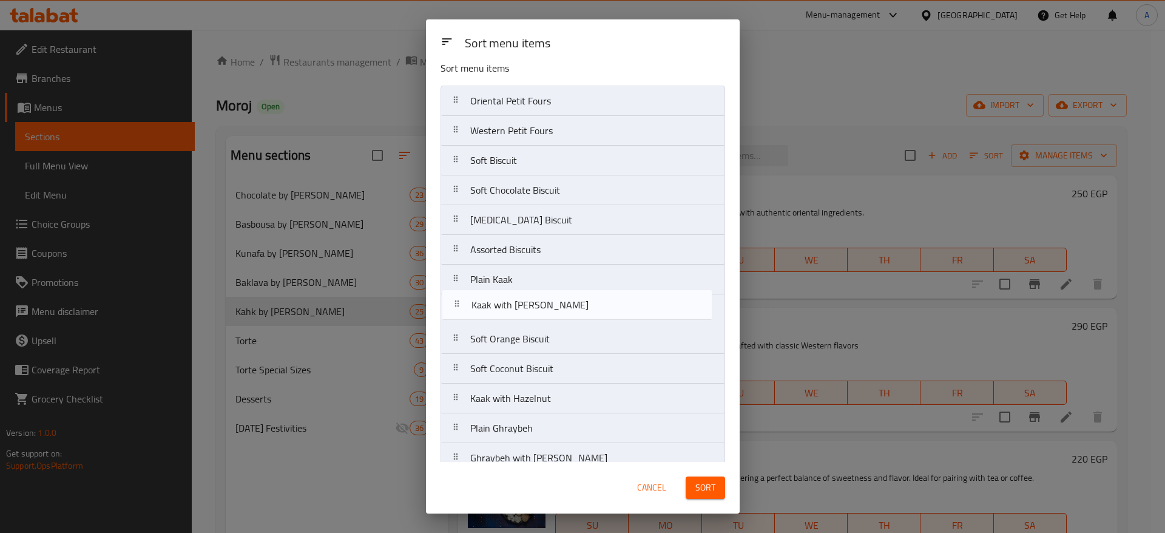
drag, startPoint x: 456, startPoint y: 377, endPoint x: 457, endPoint y: 306, distance: 70.4
click at [457, 306] on nav "Oriental Petit Fours Western Petit Fours Soft Biscuit Soft Chocolate Biscuit Am…" at bounding box center [583, 458] width 285 height 745
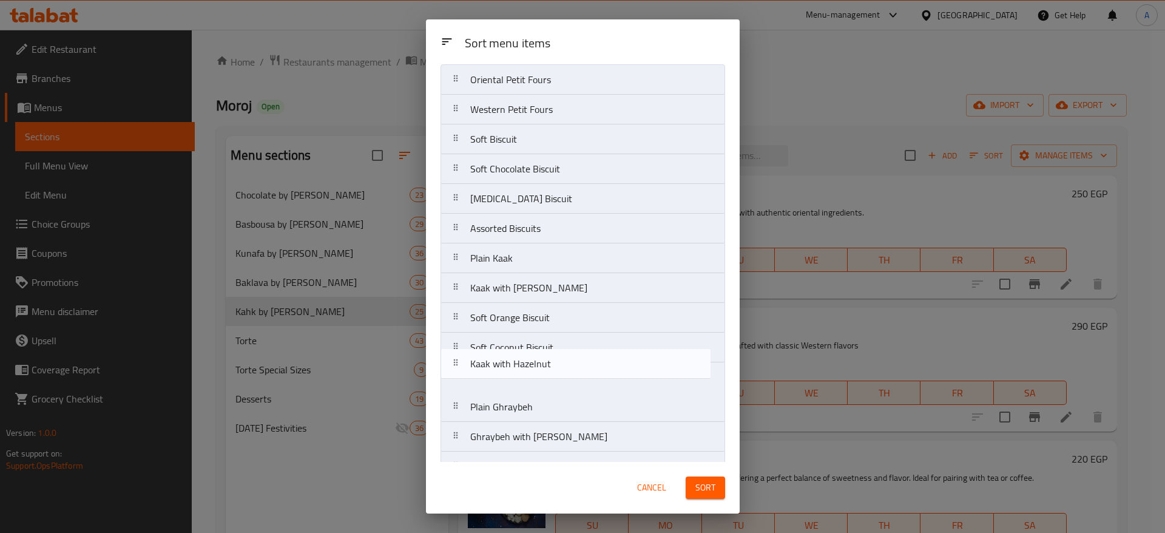
scroll to position [35, 0]
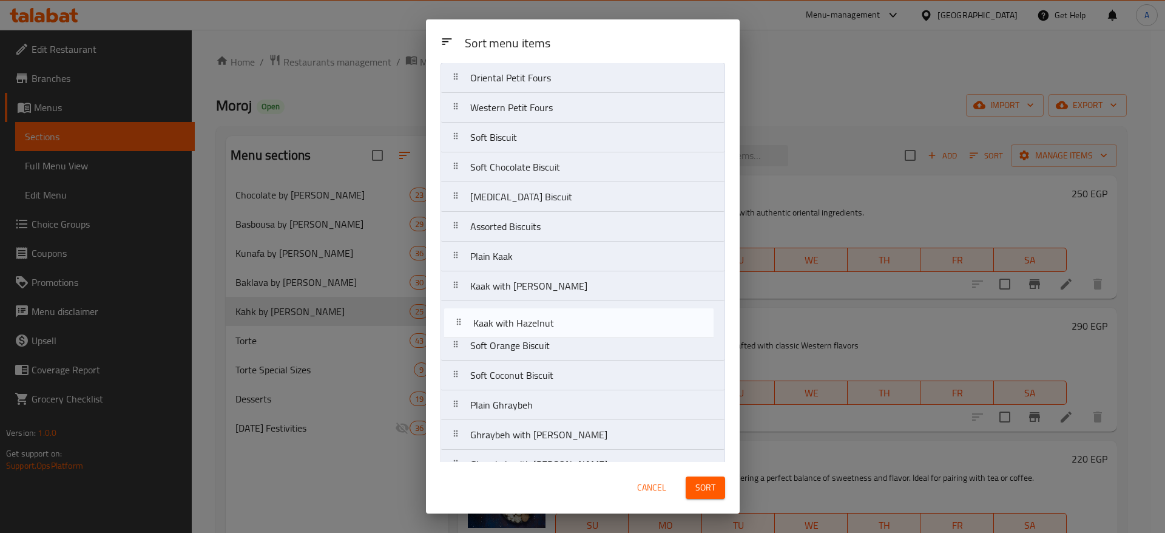
drag, startPoint x: 460, startPoint y: 401, endPoint x: 461, endPoint y: 320, distance: 80.1
click at [461, 320] on nav "Oriental Petit Fours Western Petit Fours Soft Biscuit Soft Chocolate Biscuit Am…" at bounding box center [583, 435] width 285 height 745
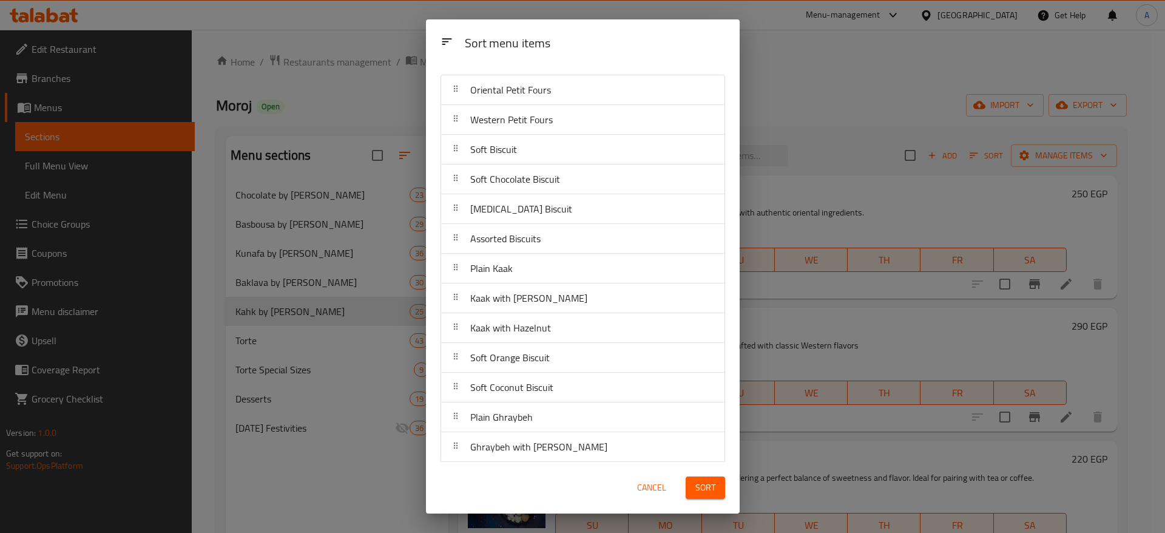
scroll to position [0, 0]
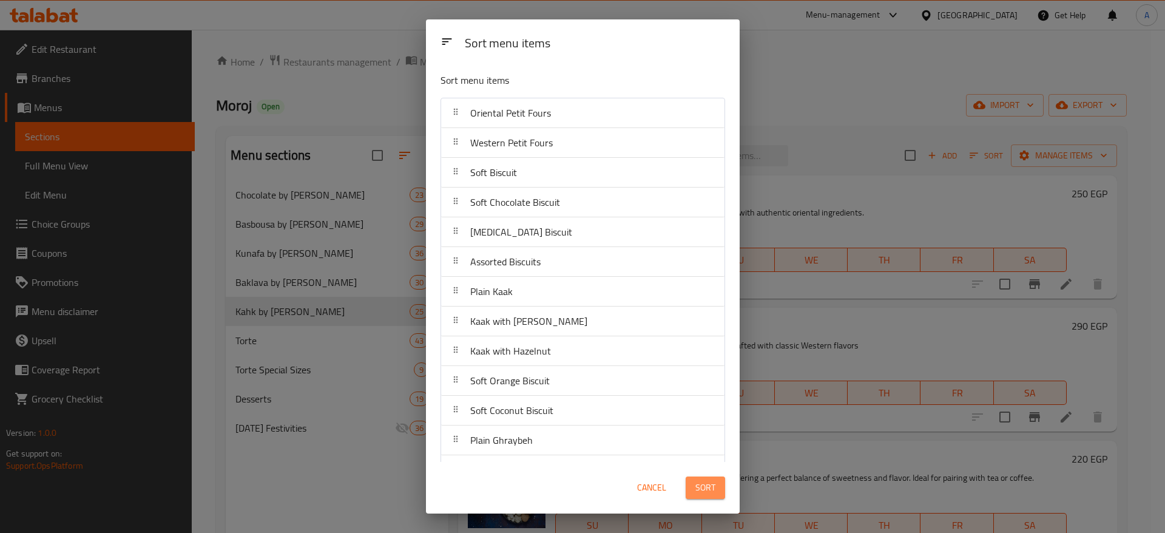
click at [702, 487] on span "Sort" at bounding box center [706, 487] width 20 height 15
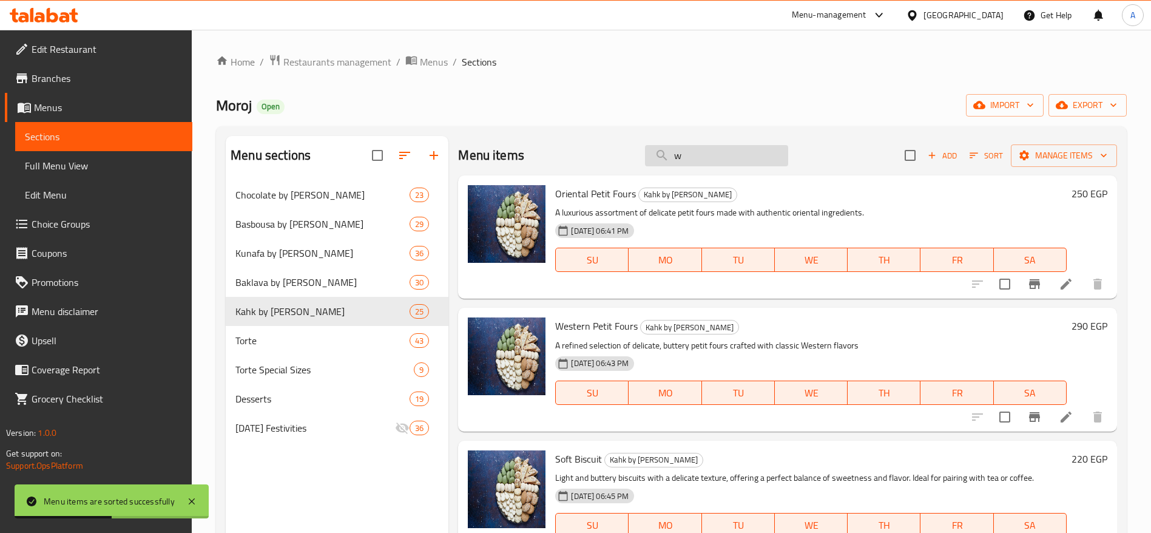
click at [708, 157] on input "w" at bounding box center [716, 155] width 143 height 21
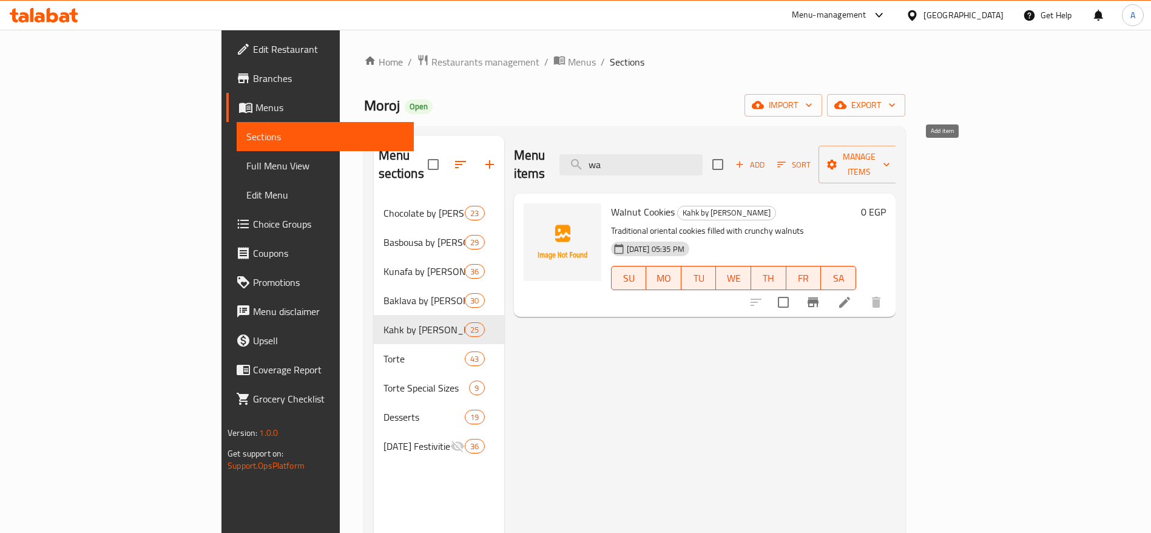
type input "w"
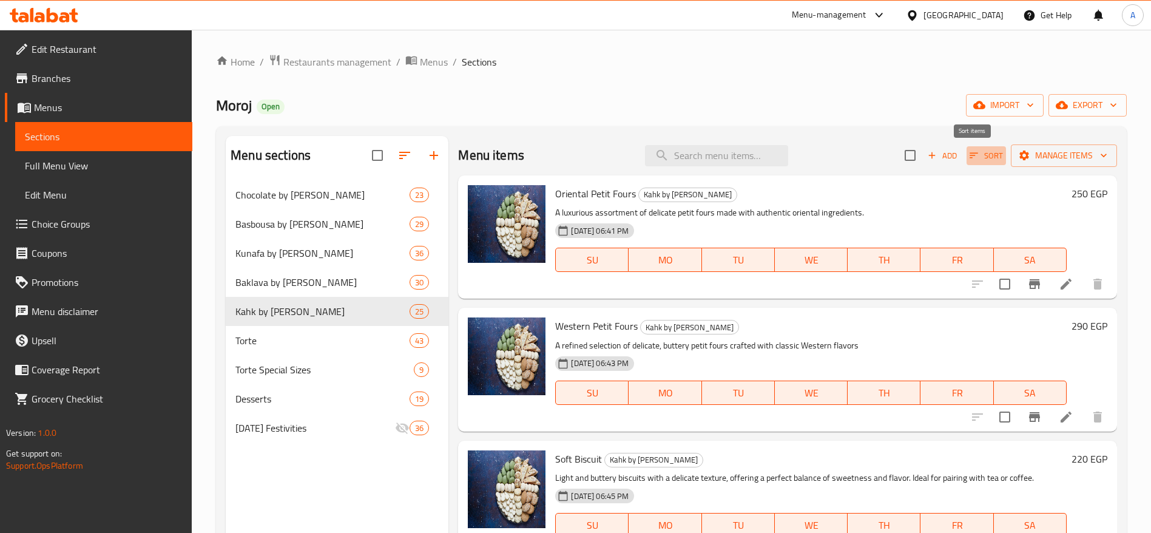
click at [969, 160] on icon "button" at bounding box center [974, 155] width 11 height 11
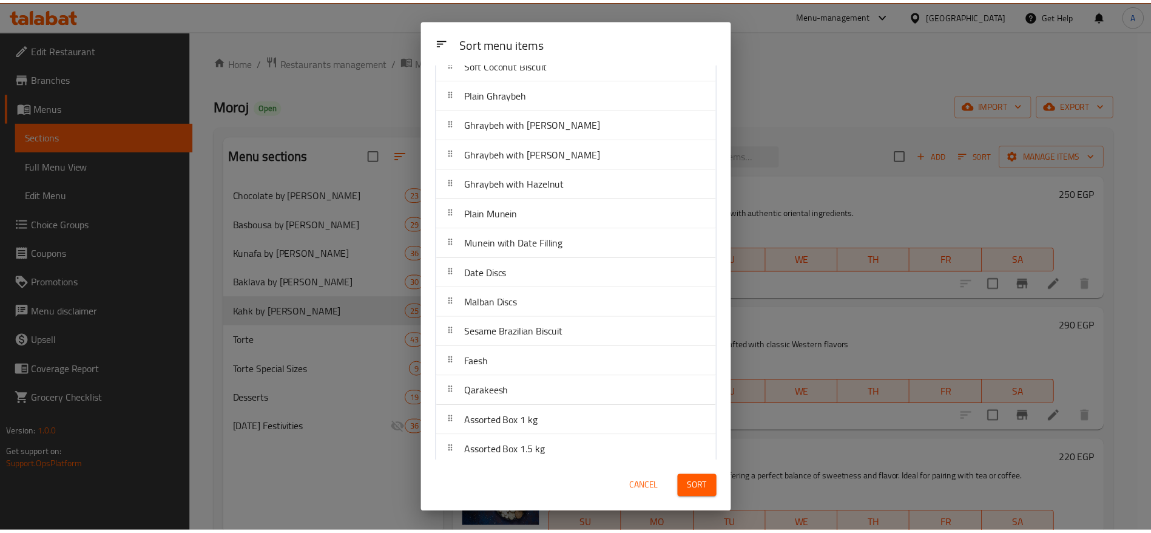
scroll to position [385, 0]
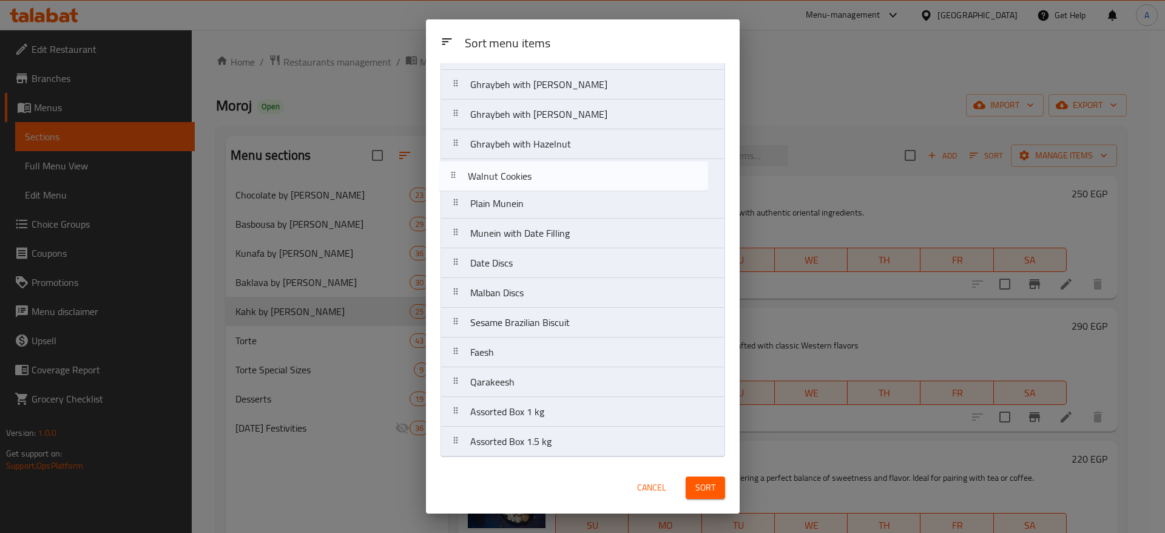
drag, startPoint x: 453, startPoint y: 444, endPoint x: 449, endPoint y: 161, distance: 283.4
click at [449, 161] on nav "Oriental Petit Fours Western Petit Fours Soft Biscuit Soft Chocolate Biscuit Am…" at bounding box center [583, 84] width 285 height 745
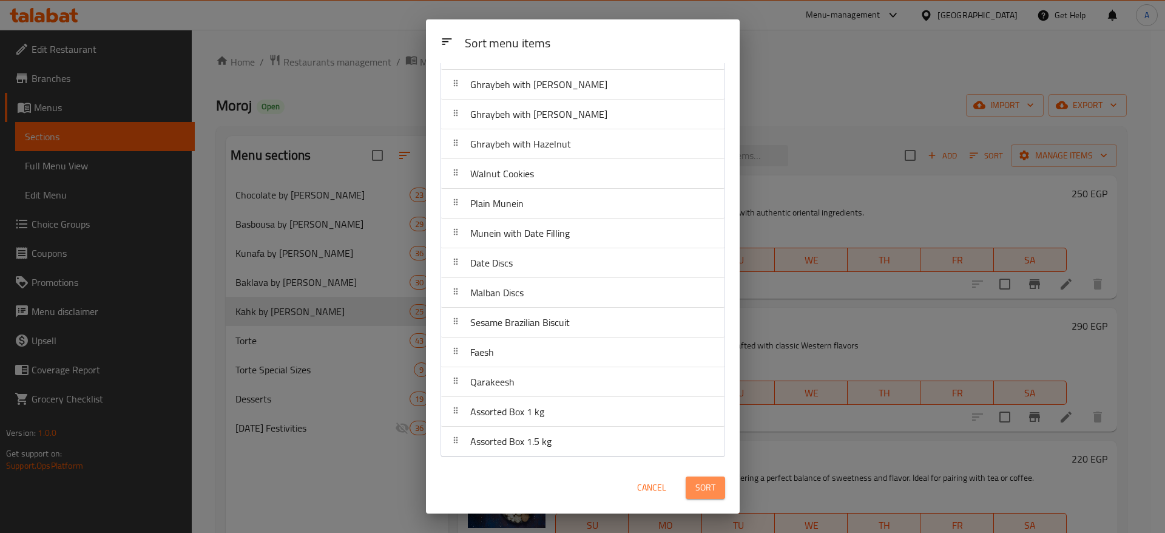
click at [703, 487] on span "Sort" at bounding box center [706, 487] width 20 height 15
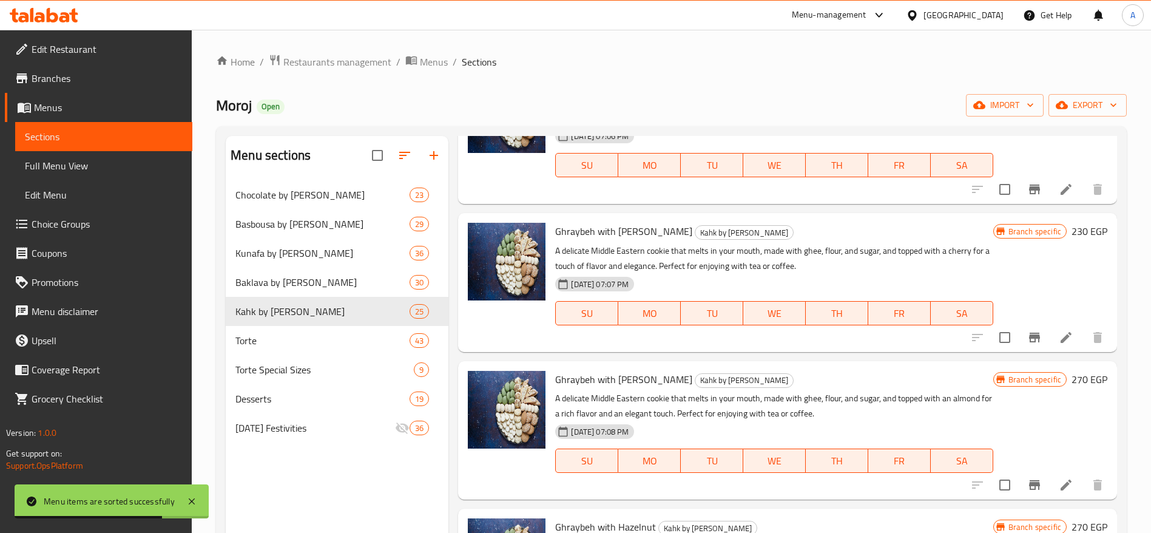
scroll to position [1683, 0]
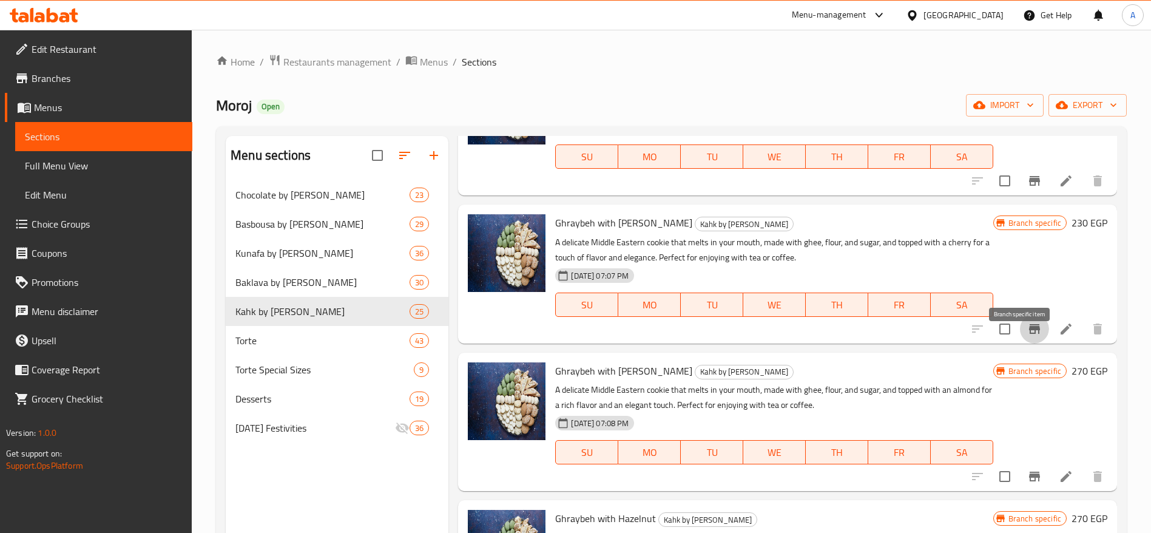
click at [1029, 334] on icon "Branch-specific-item" at bounding box center [1034, 329] width 11 height 10
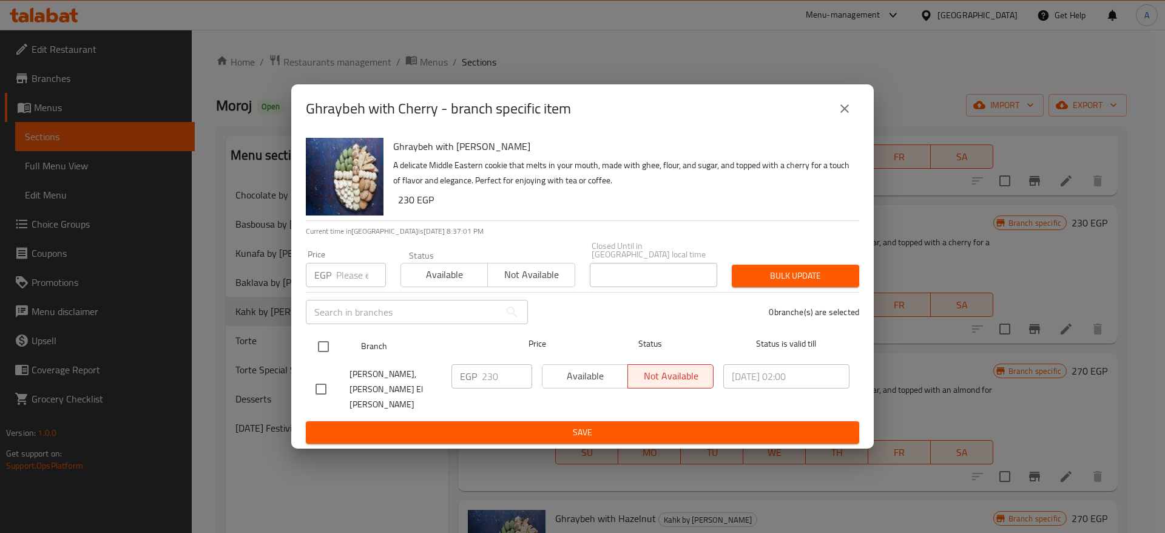
click at [328, 354] on input "checkbox" at bounding box center [323, 346] width 25 height 25
checkbox input "true"
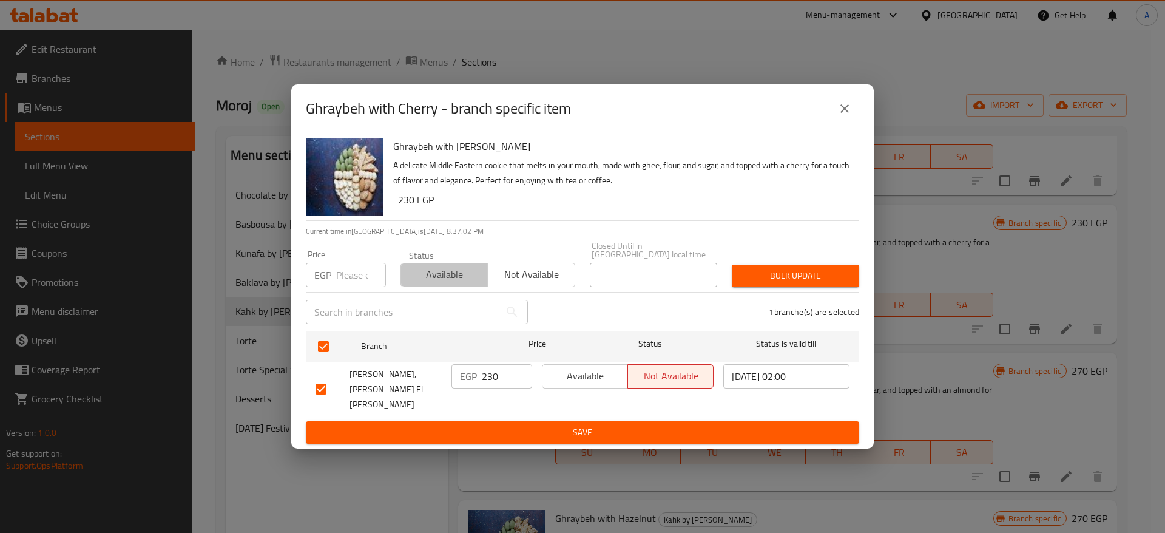
click at [449, 282] on span "Available" at bounding box center [444, 275] width 77 height 18
click at [787, 283] on span "Bulk update" at bounding box center [796, 275] width 108 height 15
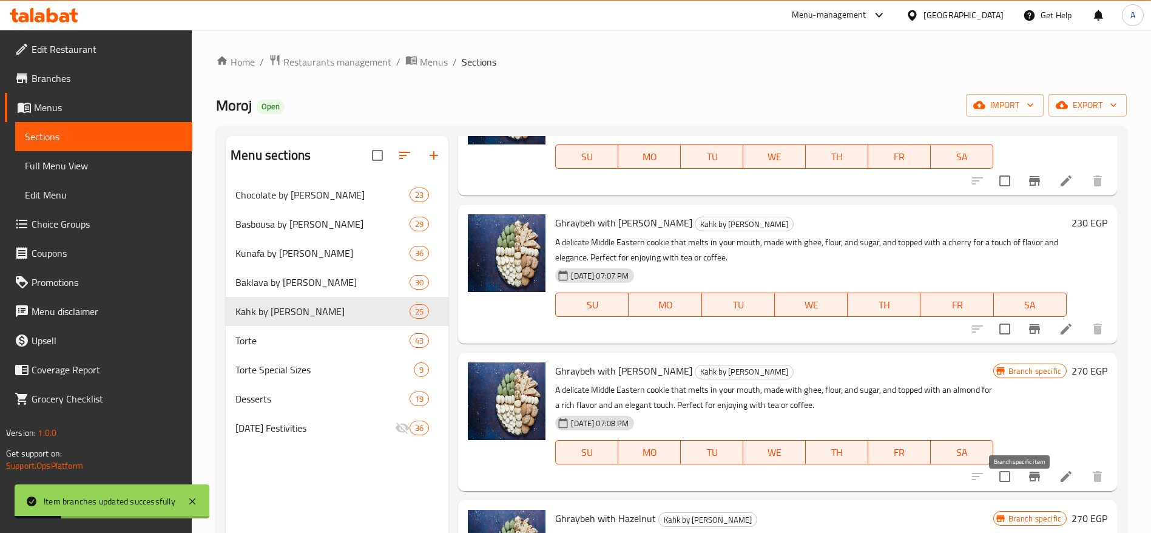
click at [1029, 481] on icon "Branch-specific-item" at bounding box center [1034, 477] width 11 height 10
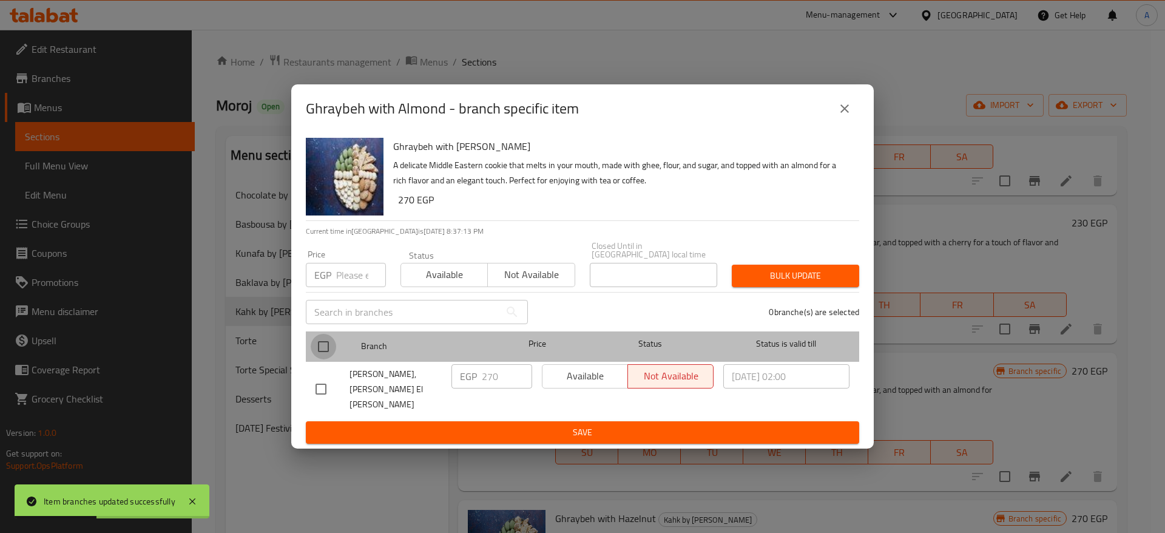
click at [323, 352] on input "checkbox" at bounding box center [323, 346] width 25 height 25
checkbox input "true"
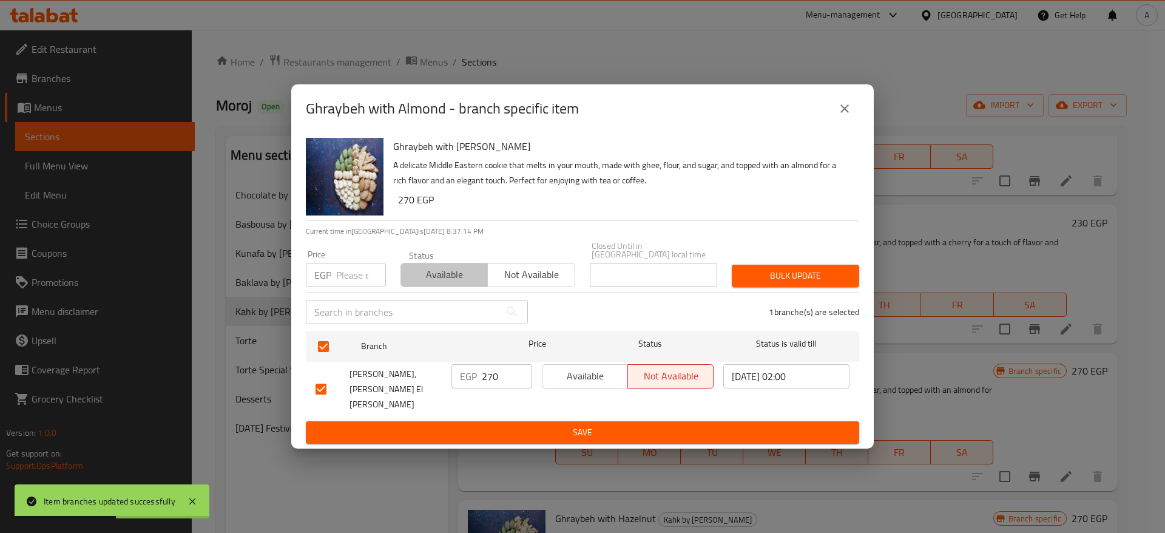
click at [461, 278] on span "Available" at bounding box center [444, 275] width 77 height 18
click at [777, 282] on span "Bulk update" at bounding box center [796, 275] width 108 height 15
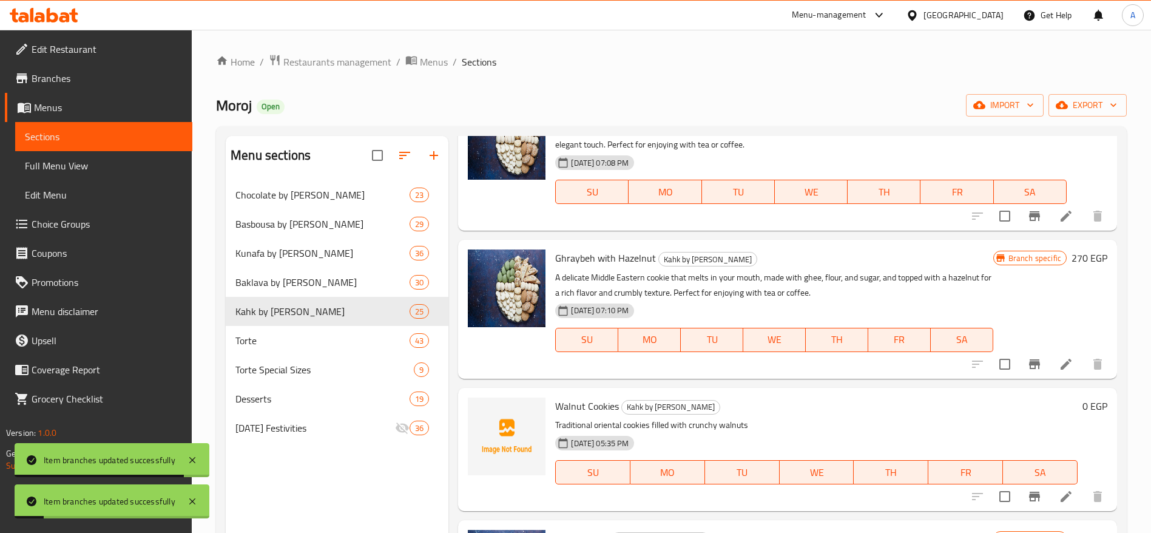
scroll to position [1952, 0]
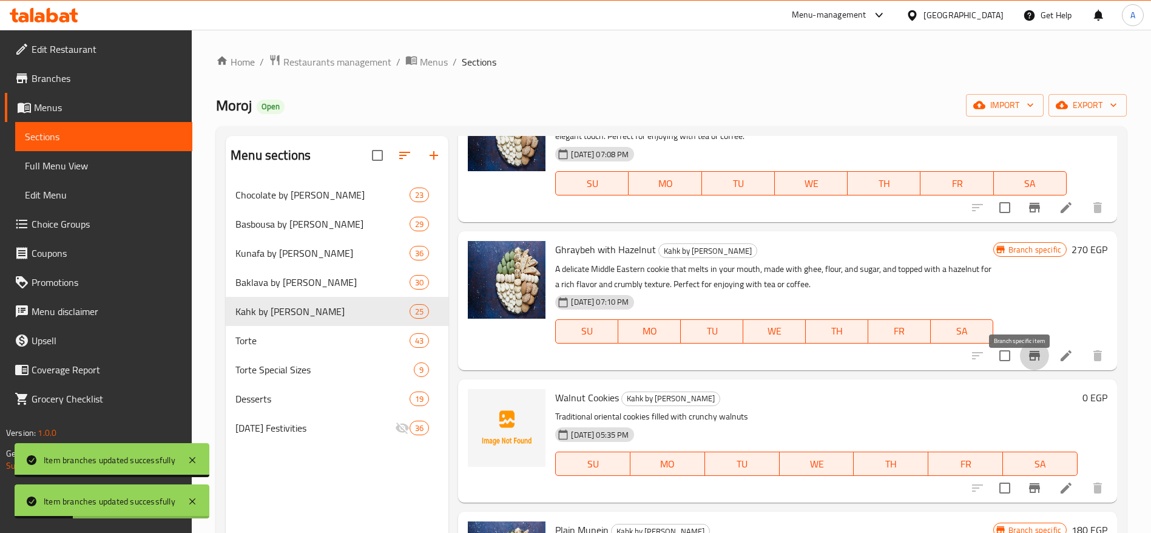
click at [1029, 361] on icon "Branch-specific-item" at bounding box center [1034, 356] width 11 height 10
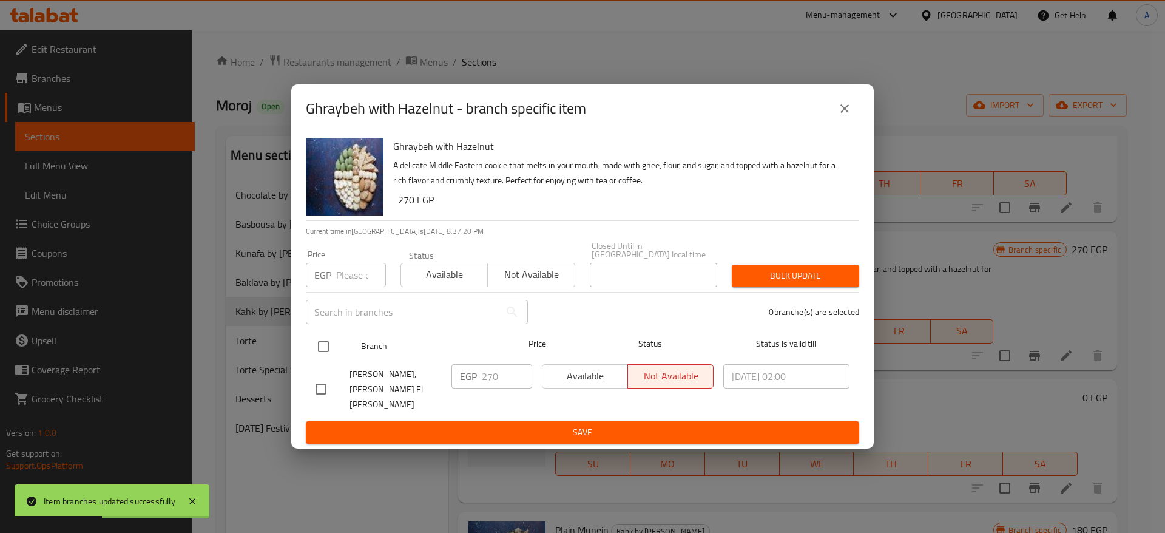
click at [322, 353] on input "checkbox" at bounding box center [323, 346] width 25 height 25
checkbox input "true"
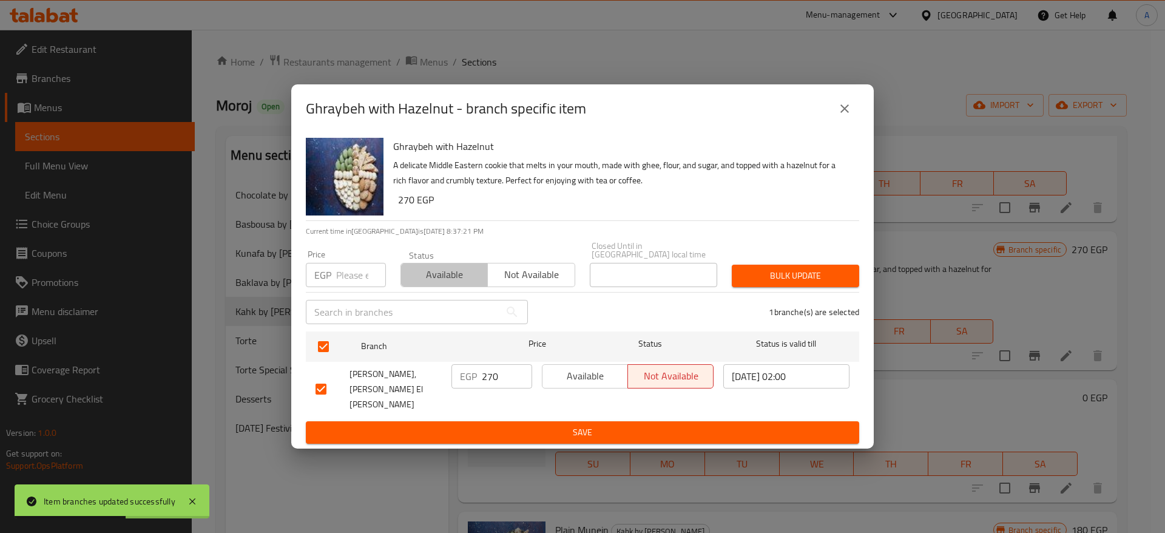
click at [438, 283] on span "Available" at bounding box center [444, 275] width 77 height 18
click at [772, 279] on span "Bulk update" at bounding box center [796, 275] width 108 height 15
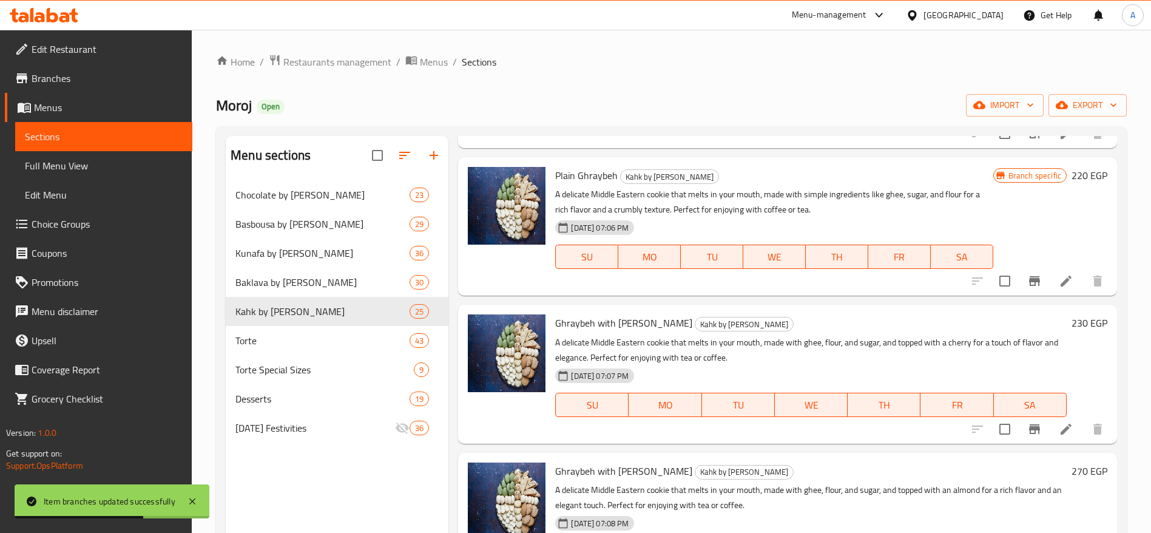
scroll to position [1534, 0]
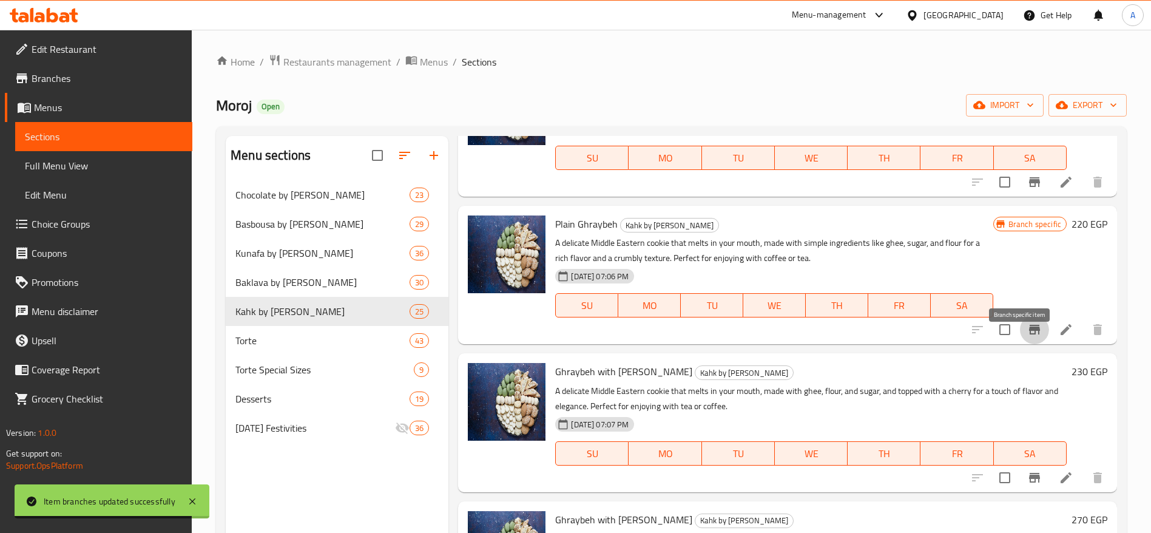
click at [1029, 334] on icon "Branch-specific-item" at bounding box center [1034, 330] width 11 height 10
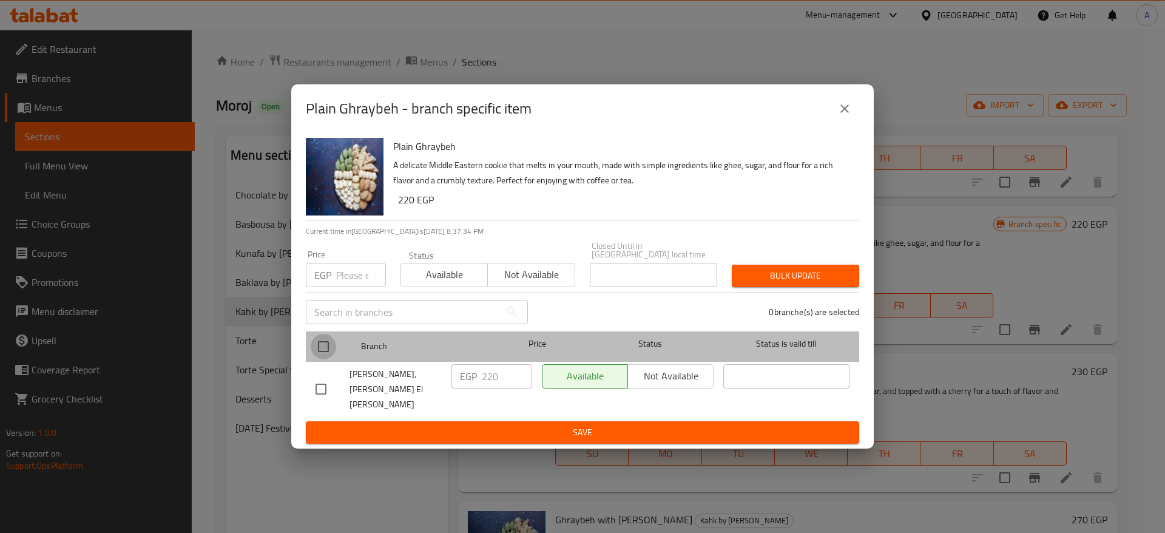
click at [333, 351] on input "checkbox" at bounding box center [323, 346] width 25 height 25
checkbox input "true"
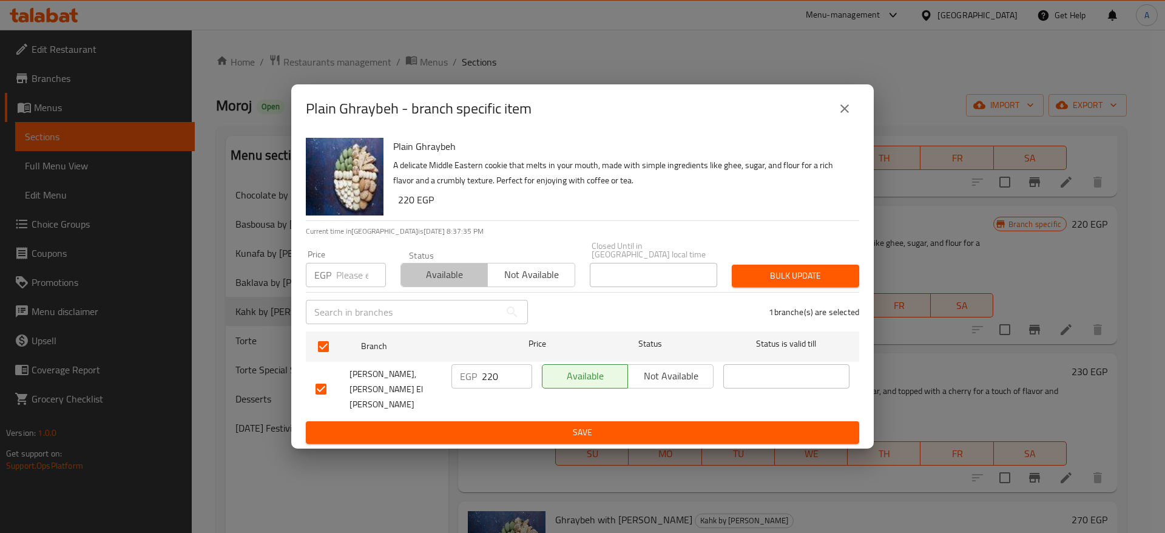
click at [435, 283] on span "Available" at bounding box center [444, 275] width 77 height 18
click at [803, 281] on span "Bulk update" at bounding box center [796, 275] width 108 height 15
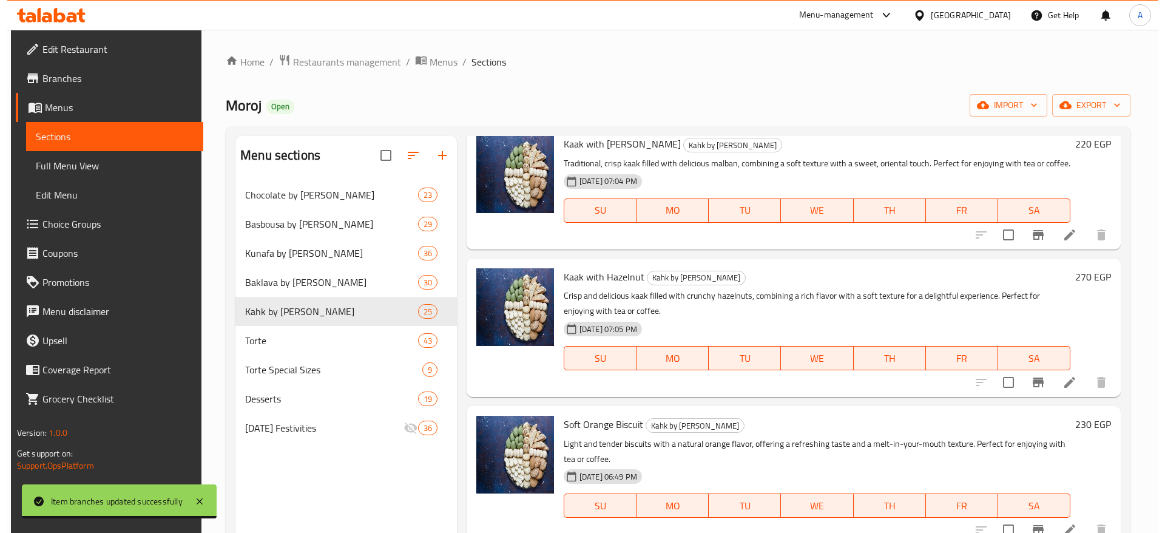
scroll to position [0, 0]
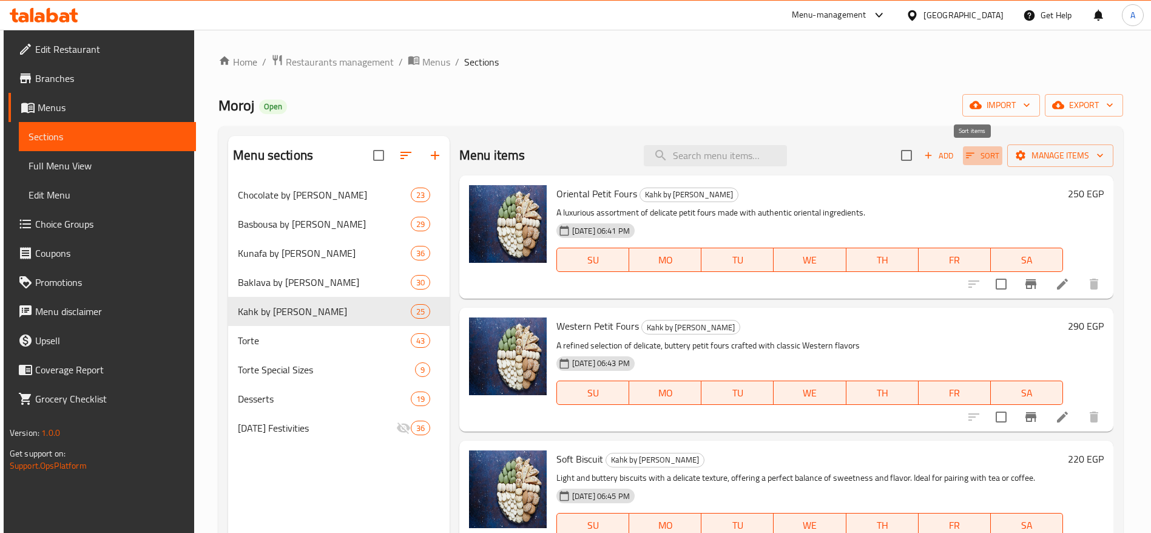
click at [965, 155] on icon "button" at bounding box center [970, 155] width 11 height 11
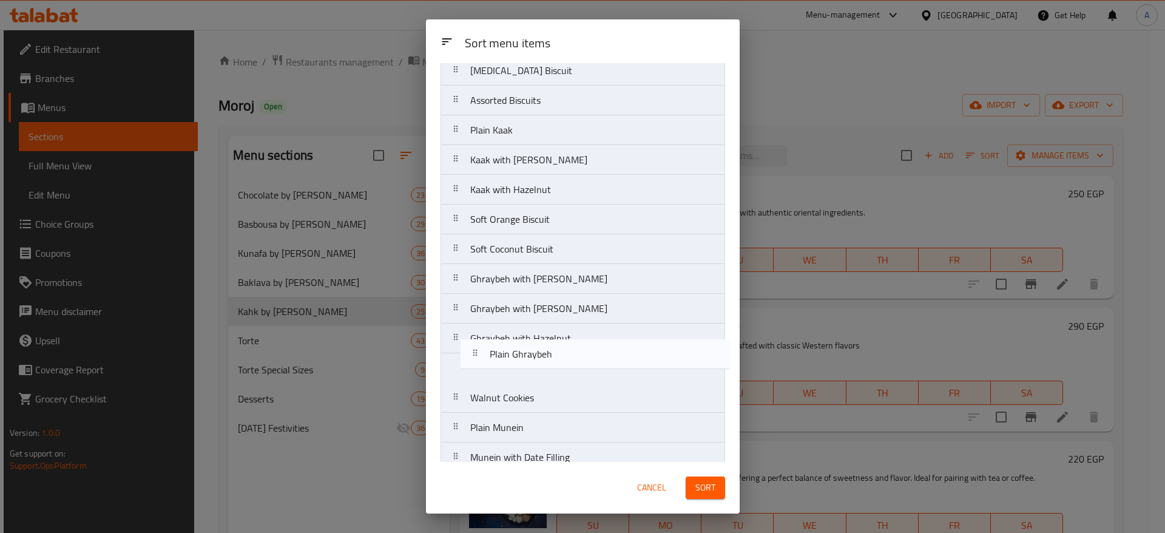
scroll to position [162, 0]
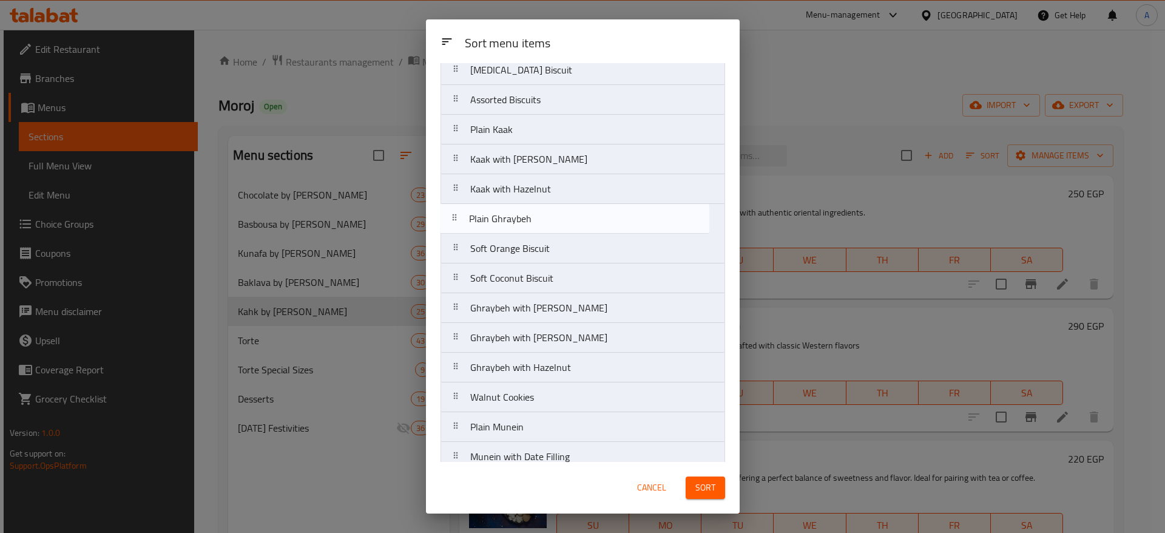
drag, startPoint x: 460, startPoint y: 176, endPoint x: 459, endPoint y: 218, distance: 41.9
click at [459, 218] on nav "Oriental Petit Fours Western Petit Fours Soft Biscuit Soft Chocolate Biscuit Am…" at bounding box center [583, 308] width 285 height 745
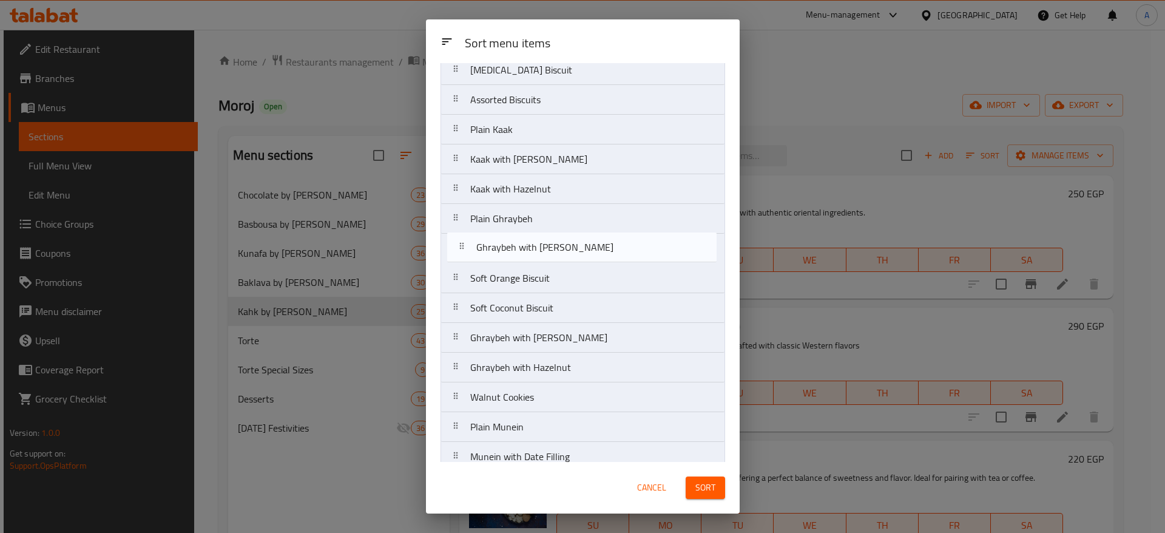
drag, startPoint x: 451, startPoint y: 310, endPoint x: 457, endPoint y: 246, distance: 64.6
click at [457, 246] on nav "Oriental Petit Fours Western Petit Fours Soft Biscuit Soft Chocolate Biscuit Am…" at bounding box center [583, 308] width 285 height 745
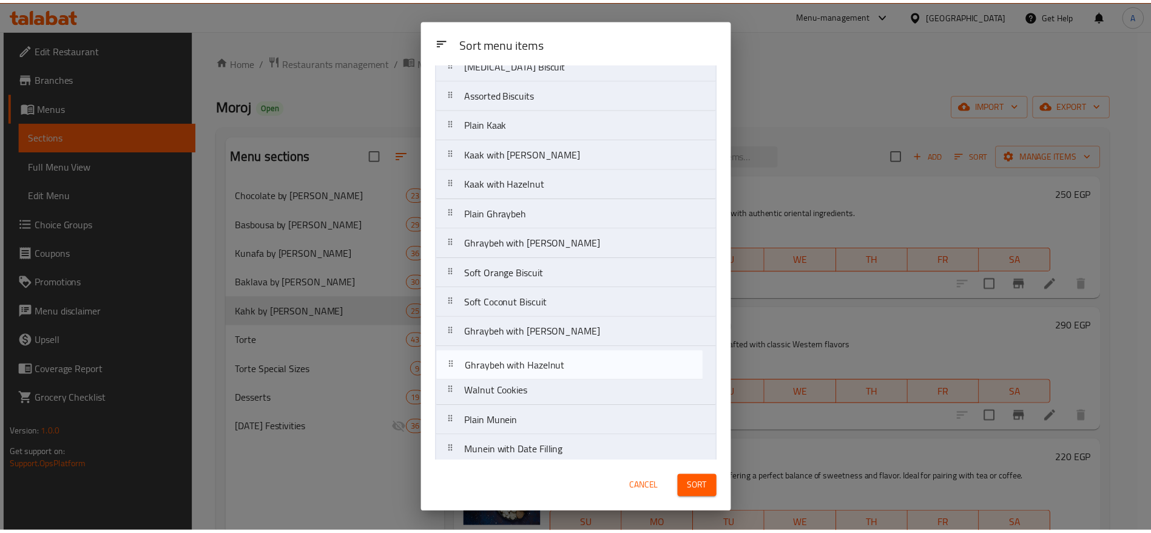
scroll to position [169, 0]
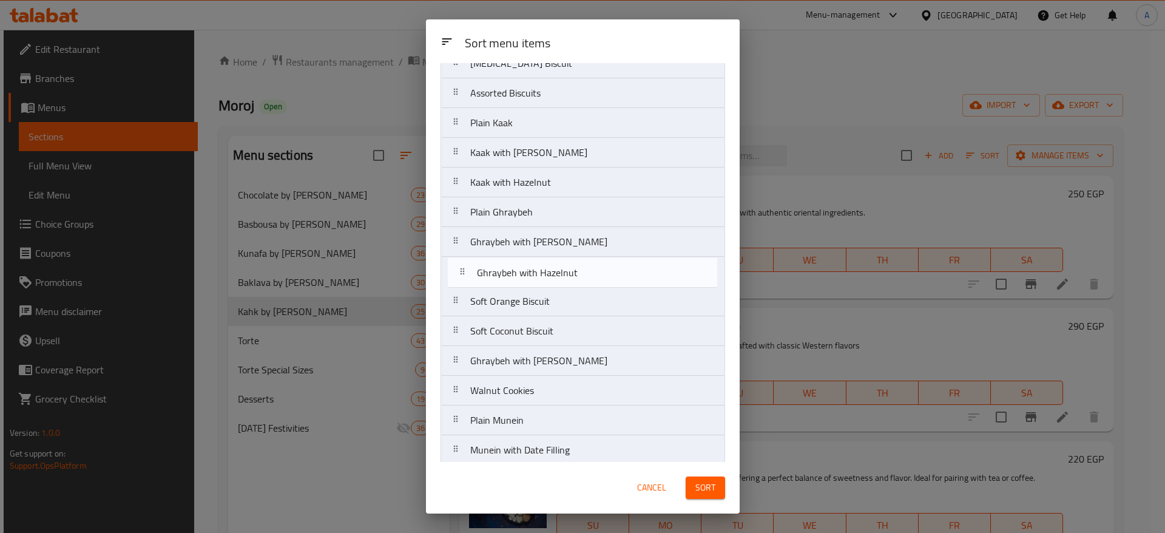
drag, startPoint x: 452, startPoint y: 374, endPoint x: 459, endPoint y: 277, distance: 97.3
click at [459, 277] on nav "Oriental Petit Fours Western Petit Fours Soft Biscuit Soft Chocolate Biscuit Am…" at bounding box center [583, 301] width 285 height 745
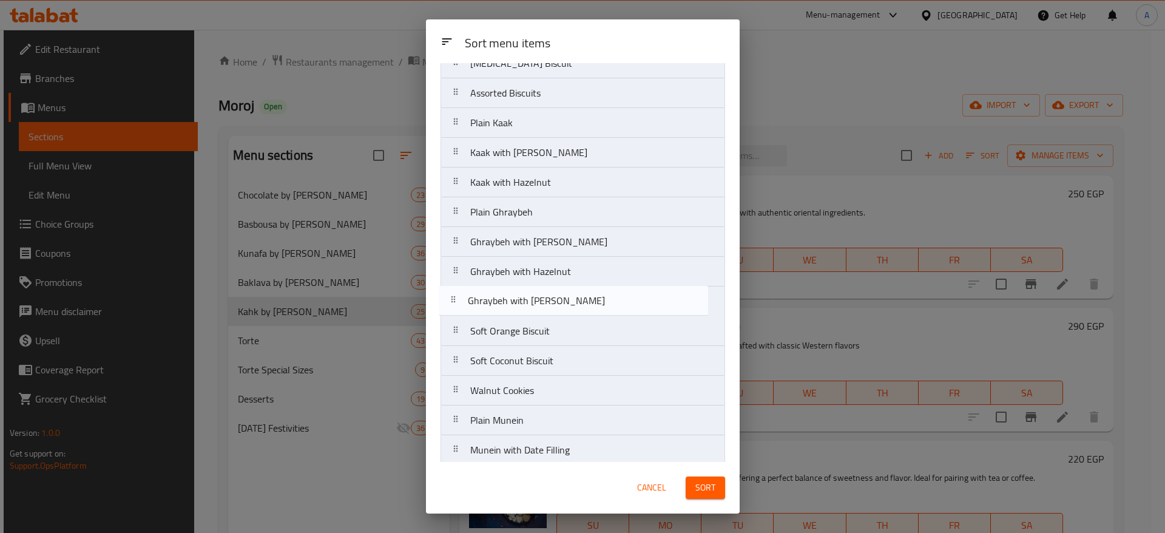
drag, startPoint x: 456, startPoint y: 362, endPoint x: 452, endPoint y: 298, distance: 63.8
click at [452, 298] on nav "Oriental Petit Fours Western Petit Fours Soft Biscuit Soft Chocolate Biscuit Am…" at bounding box center [583, 301] width 285 height 745
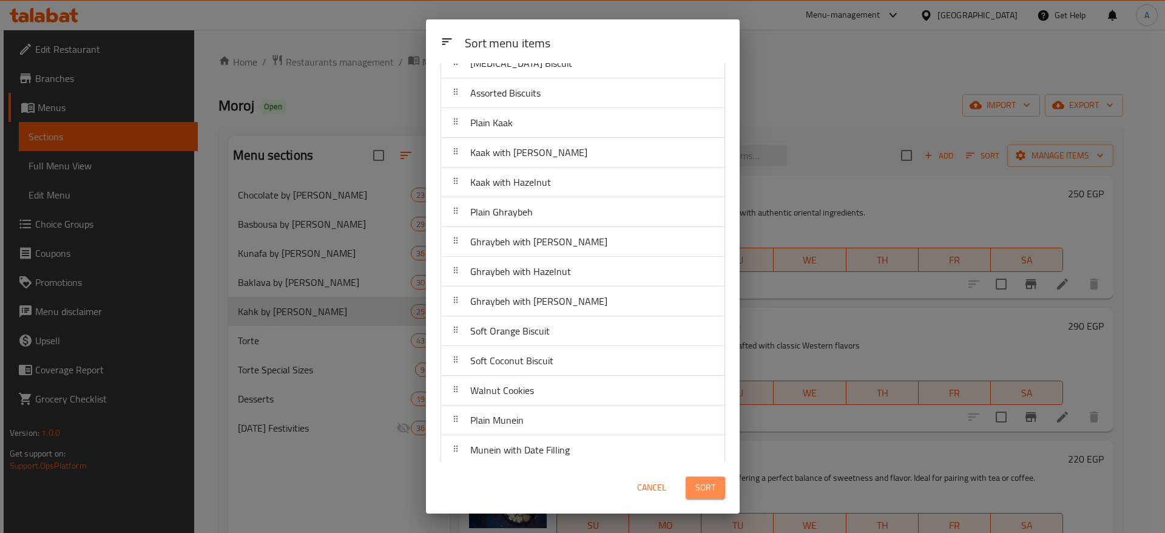
click at [705, 489] on span "Sort" at bounding box center [706, 487] width 20 height 15
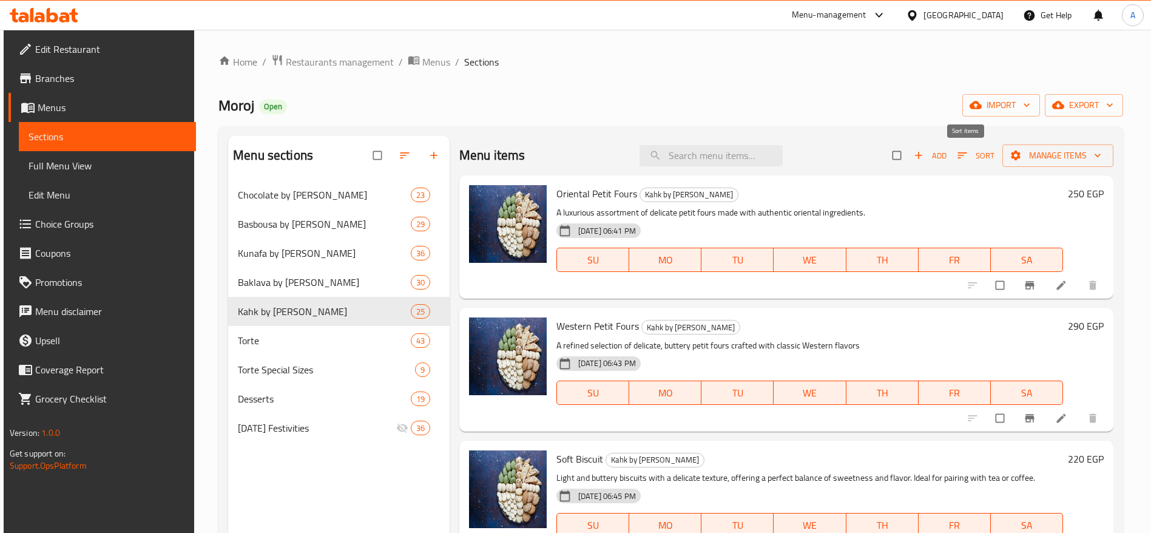
click at [956, 157] on icon "button" at bounding box center [962, 155] width 12 height 12
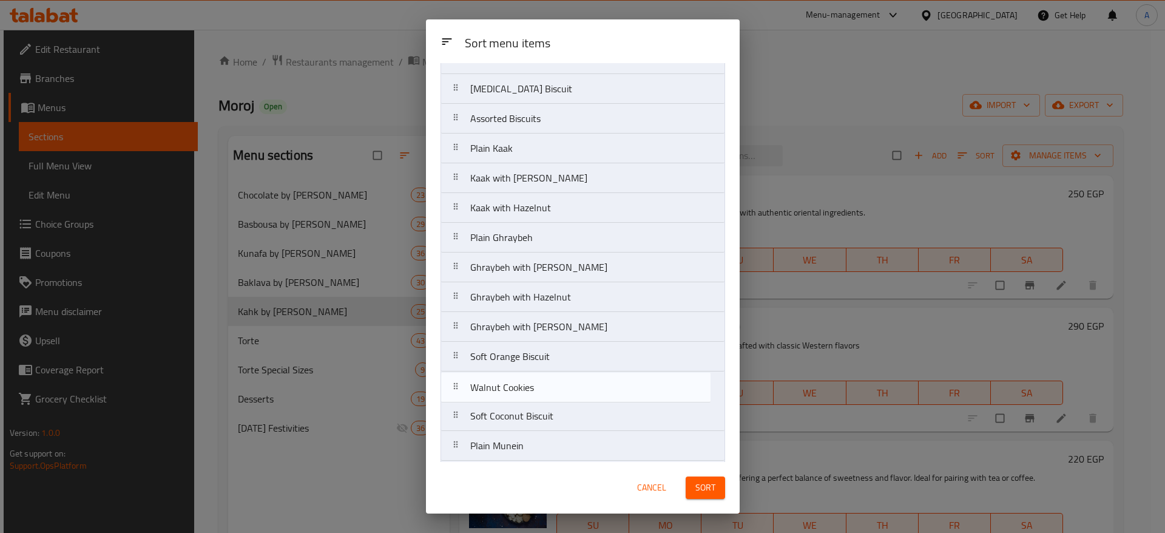
scroll to position [151, 0]
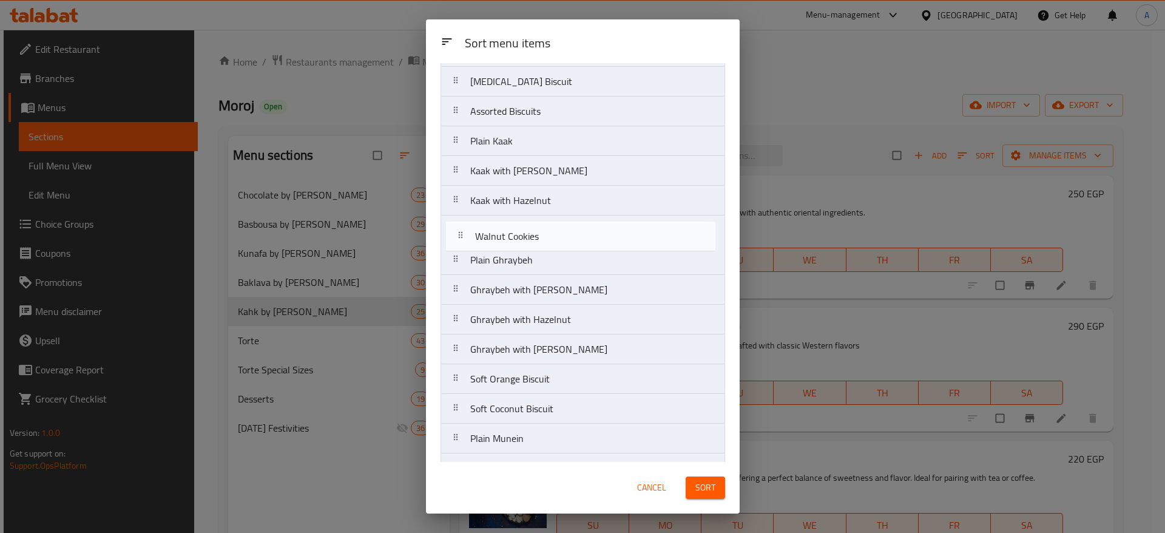
drag, startPoint x: 458, startPoint y: 428, endPoint x: 462, endPoint y: 237, distance: 190.6
click at [462, 237] on nav "Oriental Petit Fours Western Petit Fours Soft Biscuit Soft Chocolate Biscuit [M…" at bounding box center [583, 319] width 285 height 745
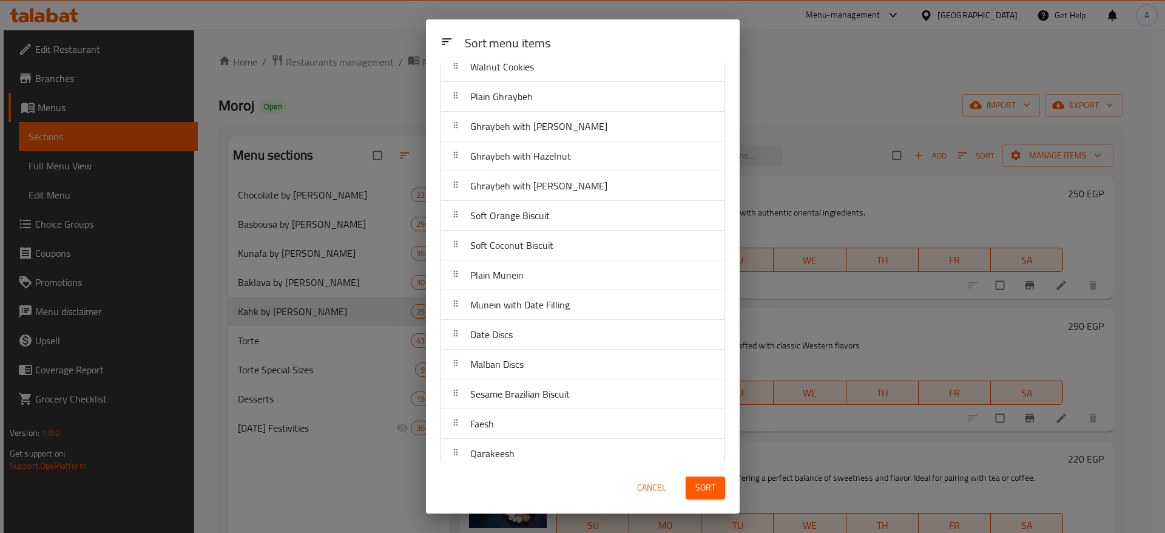
scroll to position [320, 0]
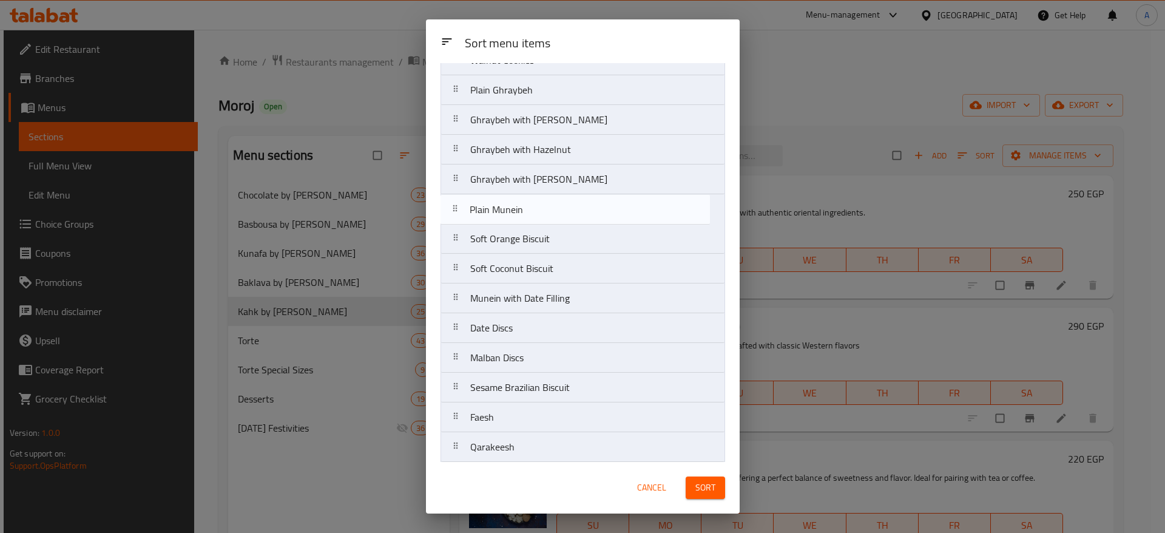
drag, startPoint x: 455, startPoint y: 278, endPoint x: 454, endPoint y: 214, distance: 64.3
click at [454, 214] on nav "Oriental Petit Fours Western Petit Fours Soft Biscuit Soft Chocolate Biscuit [M…" at bounding box center [583, 149] width 285 height 745
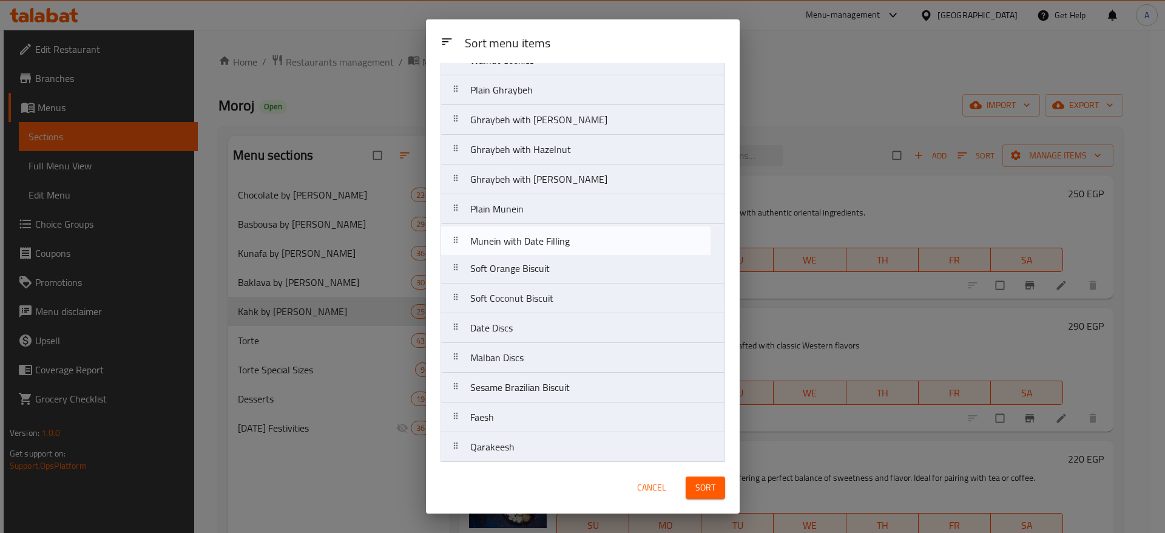
drag, startPoint x: 456, startPoint y: 305, endPoint x: 456, endPoint y: 244, distance: 60.7
click at [456, 244] on nav "Oriental Petit Fours Western Petit Fours Soft Biscuit Soft Chocolate Biscuit [M…" at bounding box center [583, 149] width 285 height 745
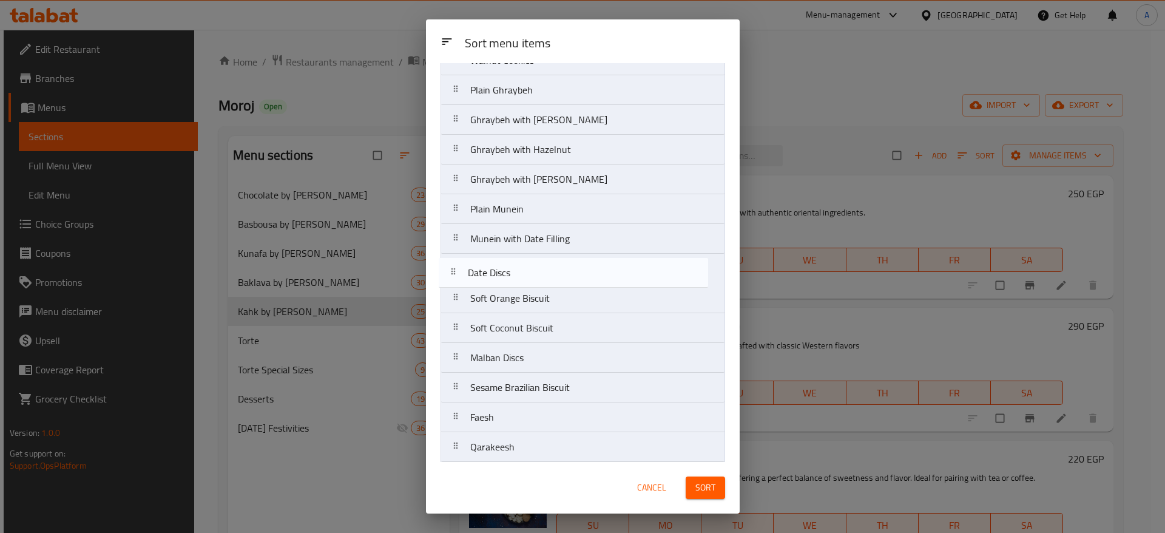
drag, startPoint x: 456, startPoint y: 331, endPoint x: 453, endPoint y: 270, distance: 60.7
click at [453, 270] on nav "Oriental Petit Fours Western Petit Fours Soft Biscuit Soft Chocolate Biscuit [M…" at bounding box center [583, 149] width 285 height 745
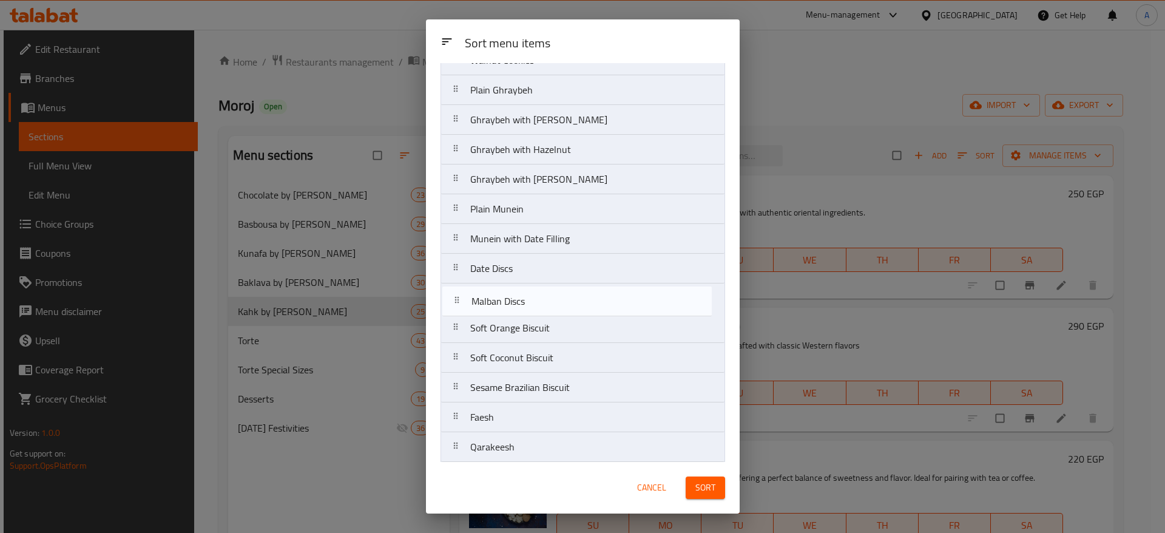
drag, startPoint x: 459, startPoint y: 355, endPoint x: 462, endPoint y: 292, distance: 63.2
click at [462, 292] on nav "Oriental Petit Fours Western Petit Fours Soft Biscuit Soft Chocolate Biscuit [M…" at bounding box center [583, 149] width 285 height 745
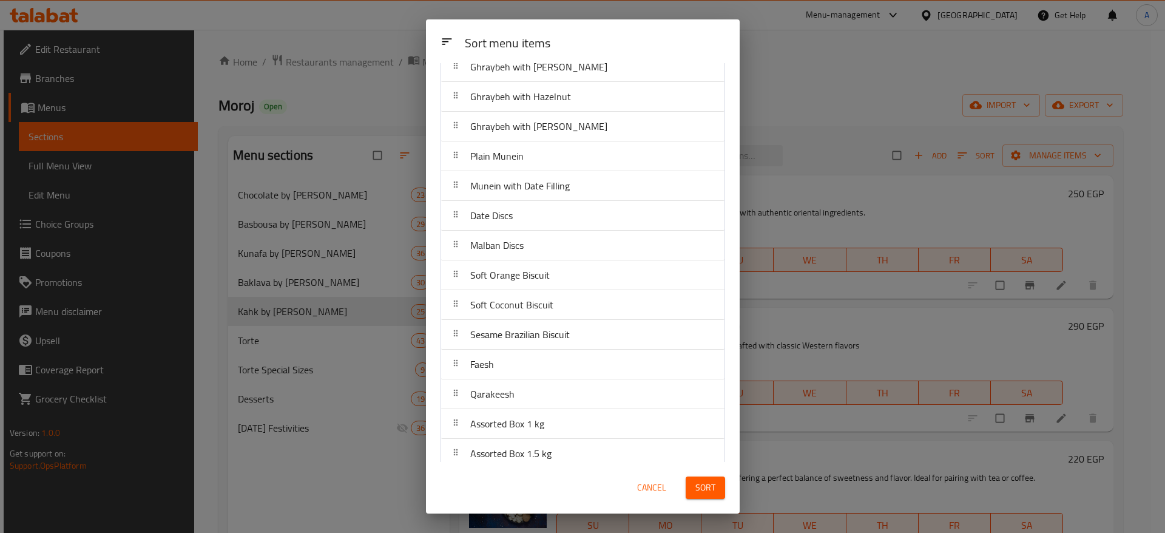
scroll to position [374, 0]
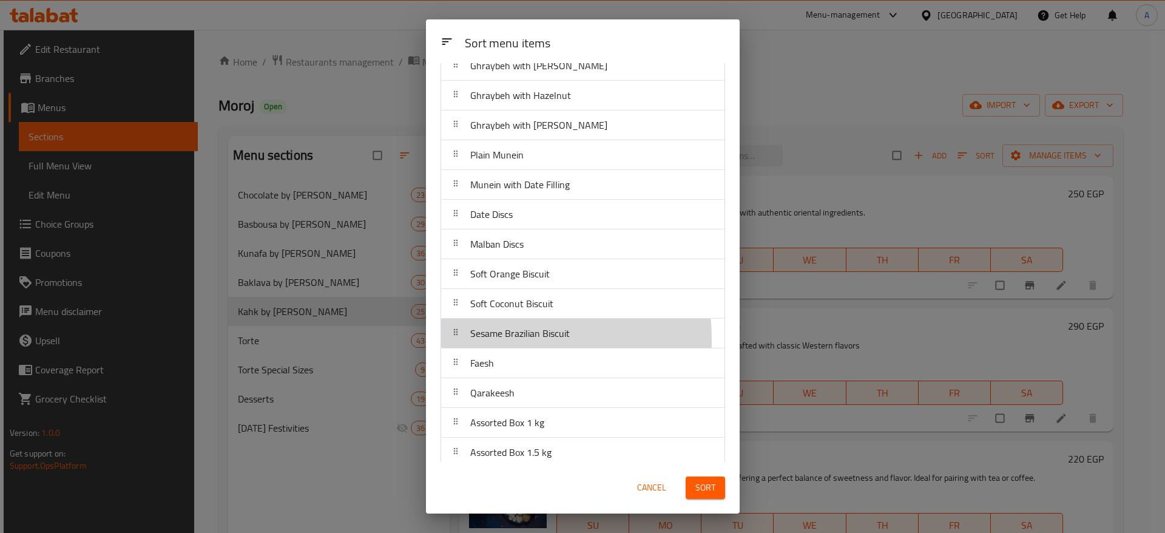
click at [453, 340] on div at bounding box center [455, 333] width 19 height 24
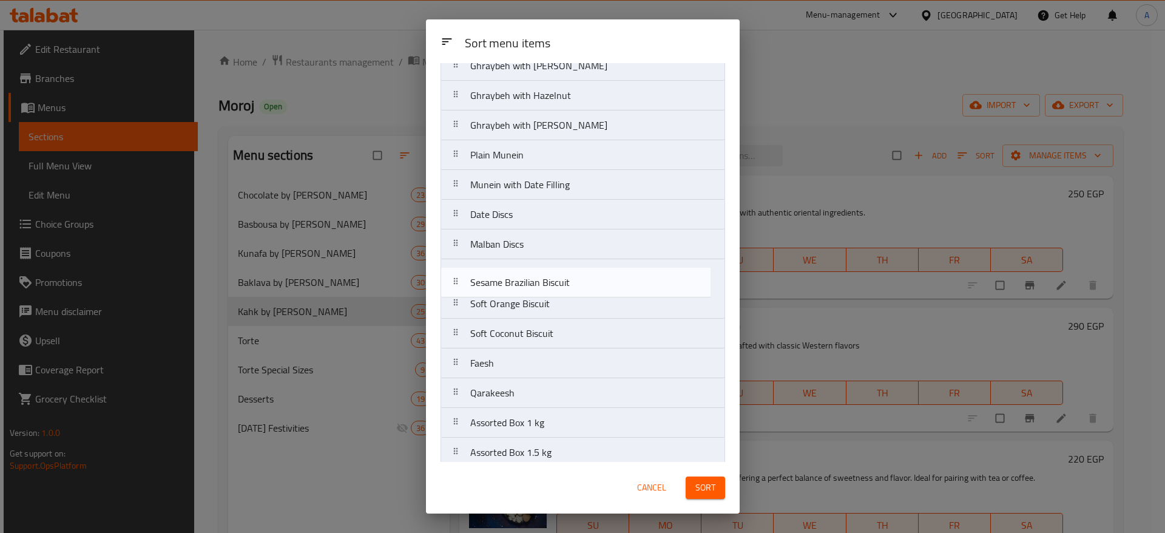
drag, startPoint x: 453, startPoint y: 340, endPoint x: 452, endPoint y: 284, distance: 56.4
click at [452, 284] on nav "Oriental Petit Fours Western Petit Fours Soft Biscuit Soft Chocolate Biscuit [M…" at bounding box center [583, 95] width 285 height 745
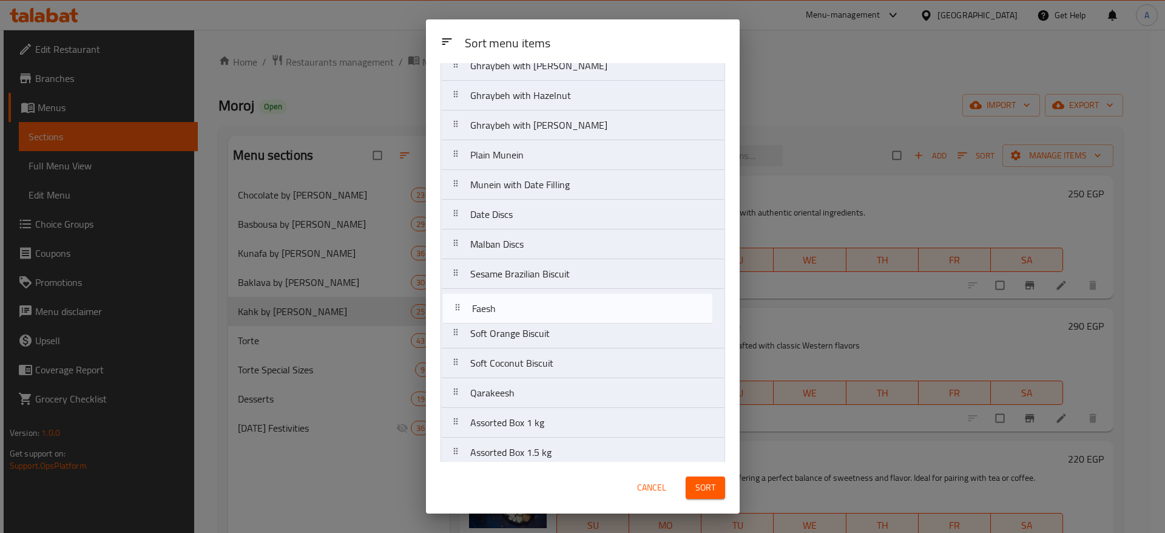
drag, startPoint x: 453, startPoint y: 367, endPoint x: 456, endPoint y: 305, distance: 61.4
click at [456, 305] on nav "Oriental Petit Fours Western Petit Fours Soft Biscuit Soft Chocolate Biscuit [M…" at bounding box center [583, 95] width 285 height 745
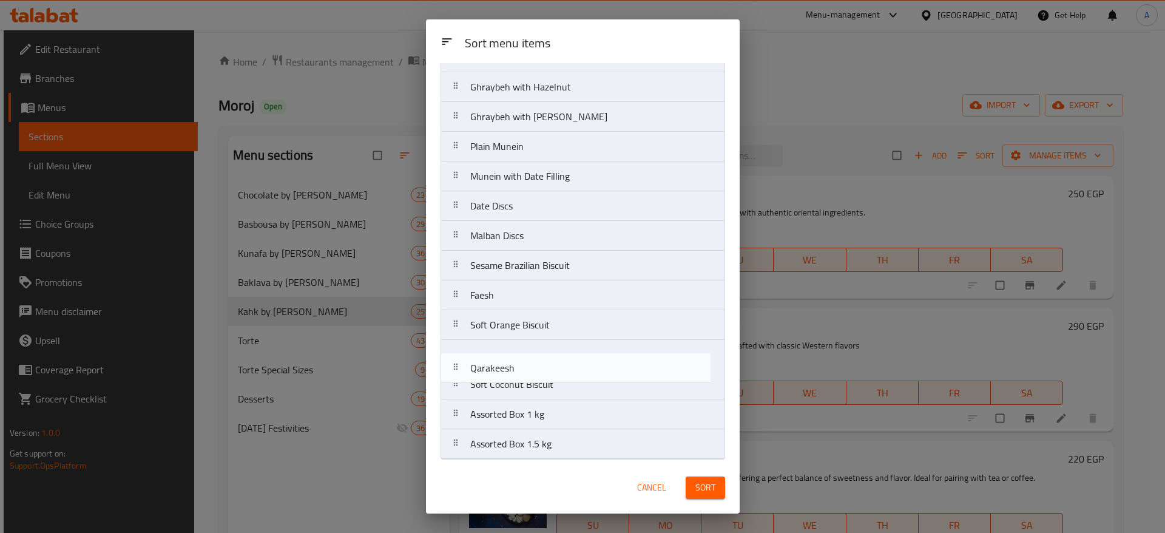
scroll to position [385, 0]
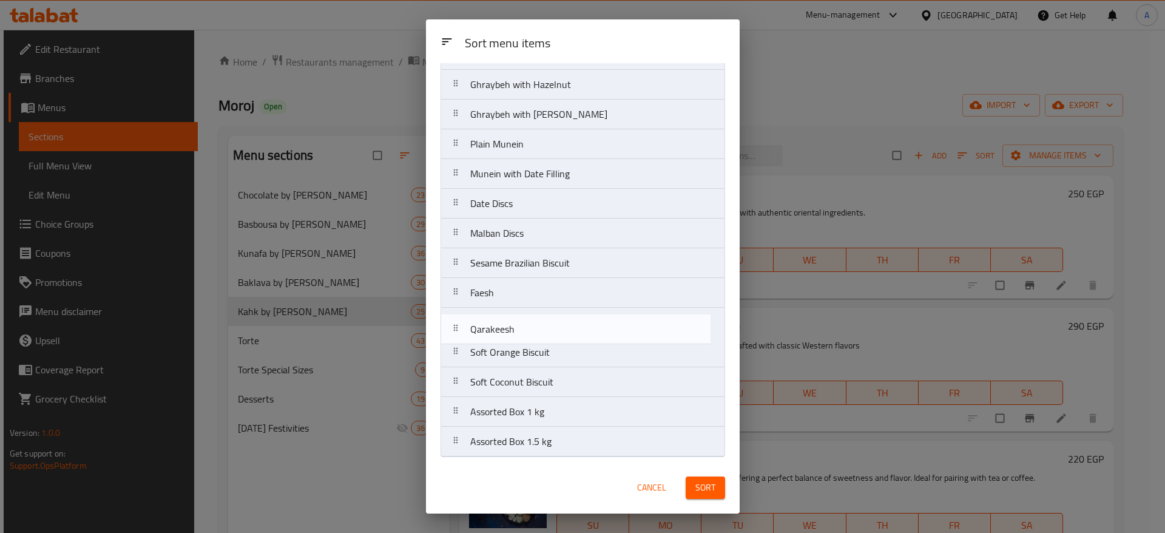
drag, startPoint x: 460, startPoint y: 396, endPoint x: 460, endPoint y: 328, distance: 67.4
click at [460, 328] on nav "Oriental Petit Fours Western Petit Fours Soft Biscuit Soft Chocolate Biscuit [M…" at bounding box center [583, 84] width 285 height 745
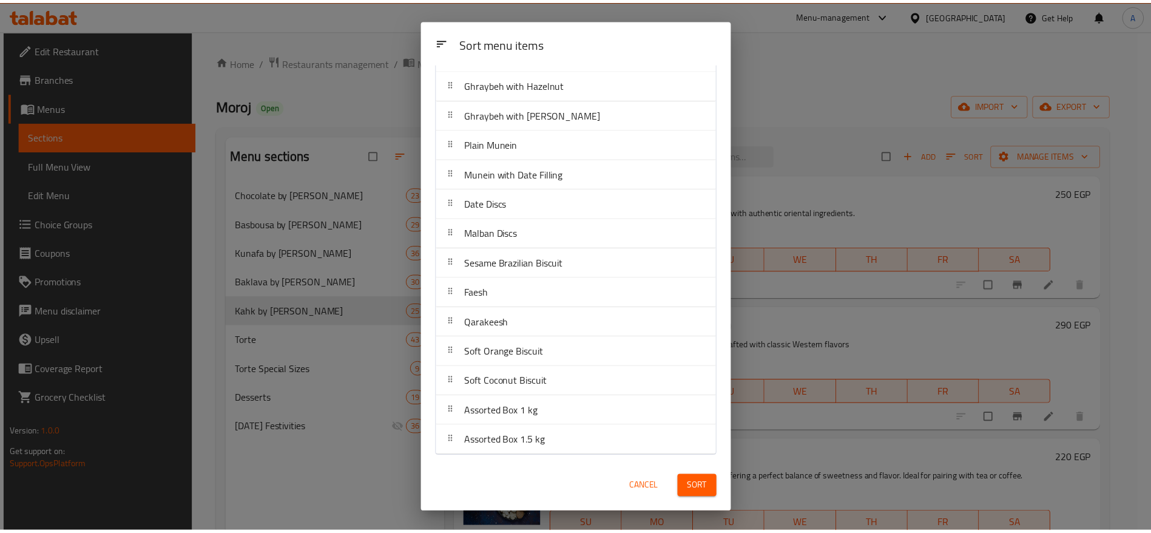
scroll to position [385, 0]
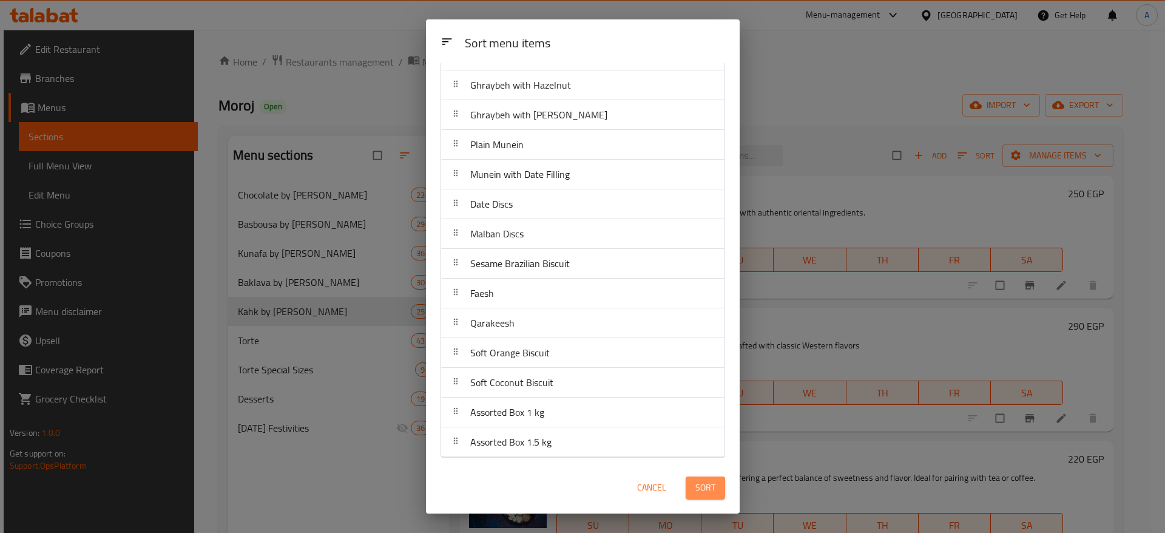
click at [711, 495] on button "Sort" at bounding box center [705, 487] width 39 height 22
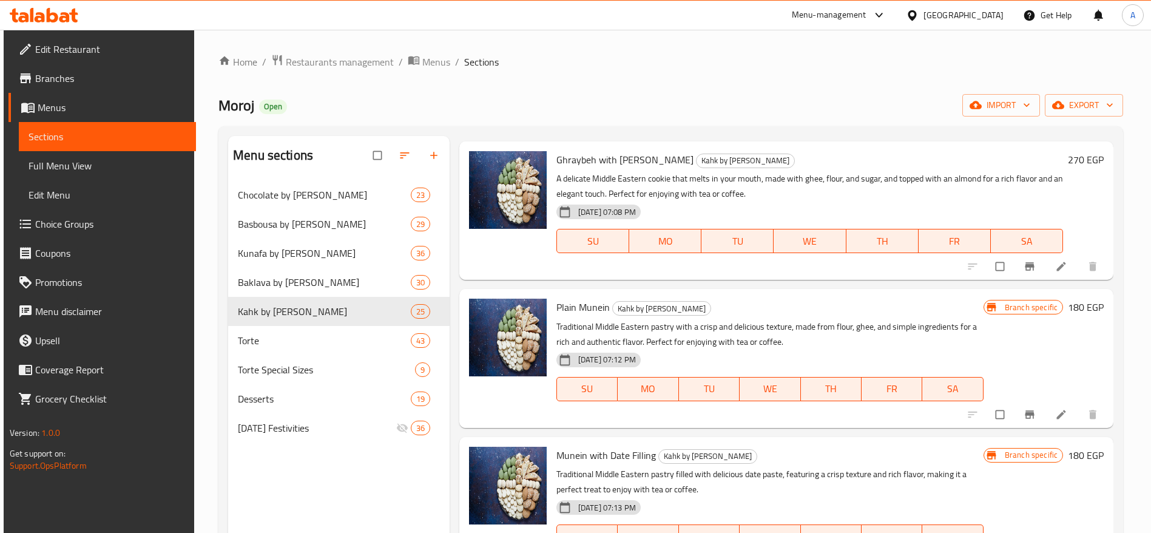
scroll to position [1883, 0]
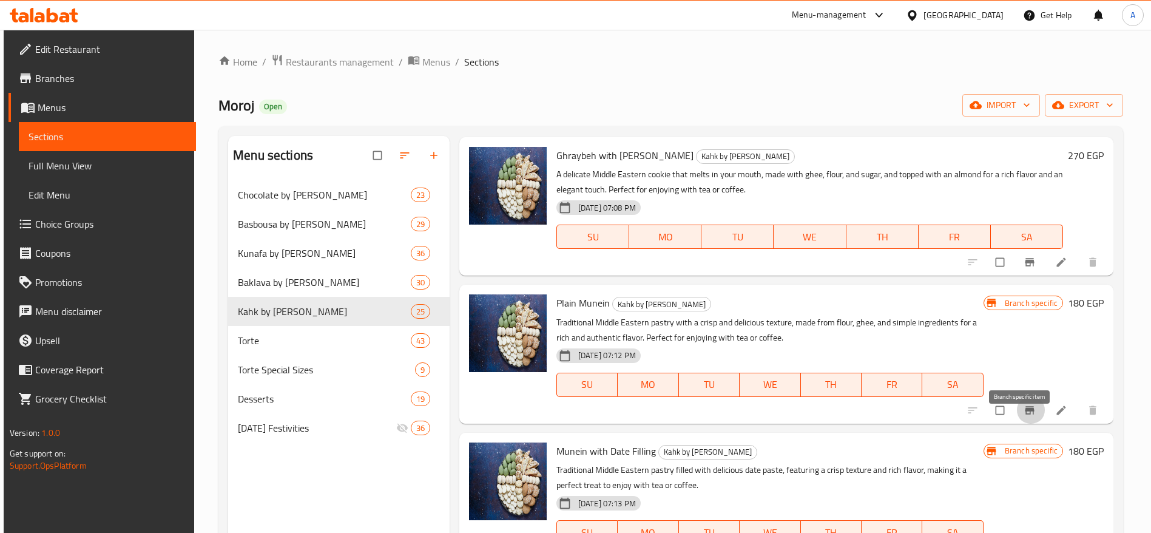
click at [1024, 416] on icon "Branch-specific-item" at bounding box center [1030, 410] width 12 height 12
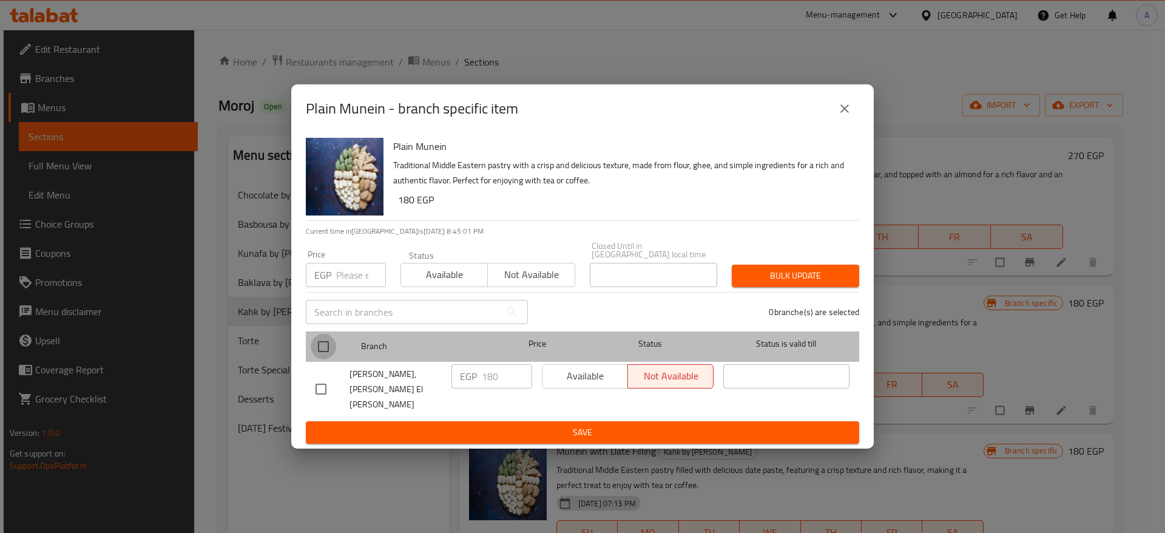
click at [321, 355] on input "checkbox" at bounding box center [323, 346] width 25 height 25
checkbox input "true"
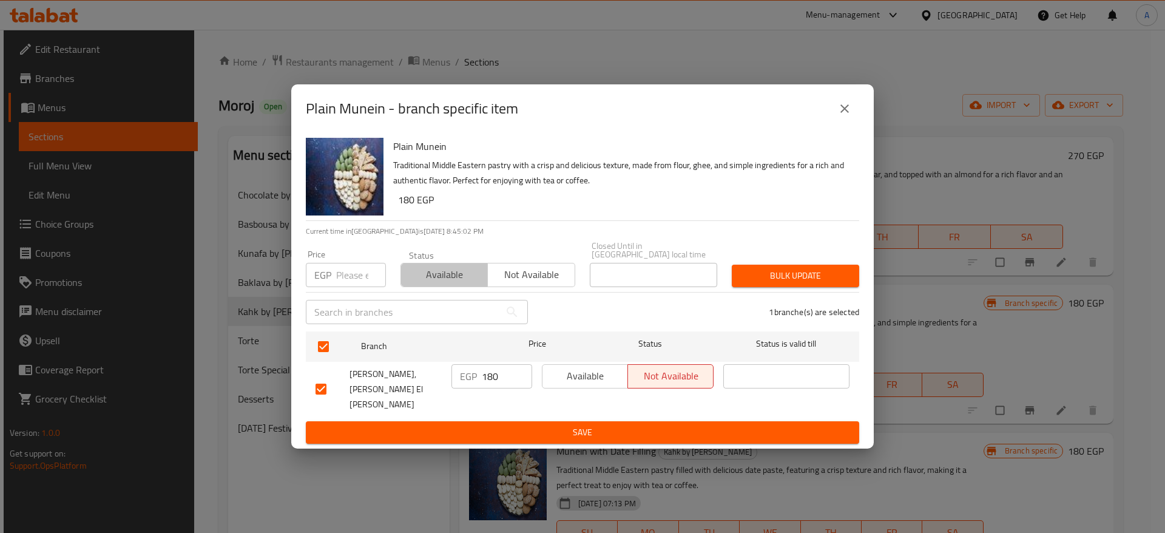
click at [444, 283] on span "Available" at bounding box center [444, 275] width 77 height 18
click at [758, 283] on span "Bulk update" at bounding box center [796, 275] width 108 height 15
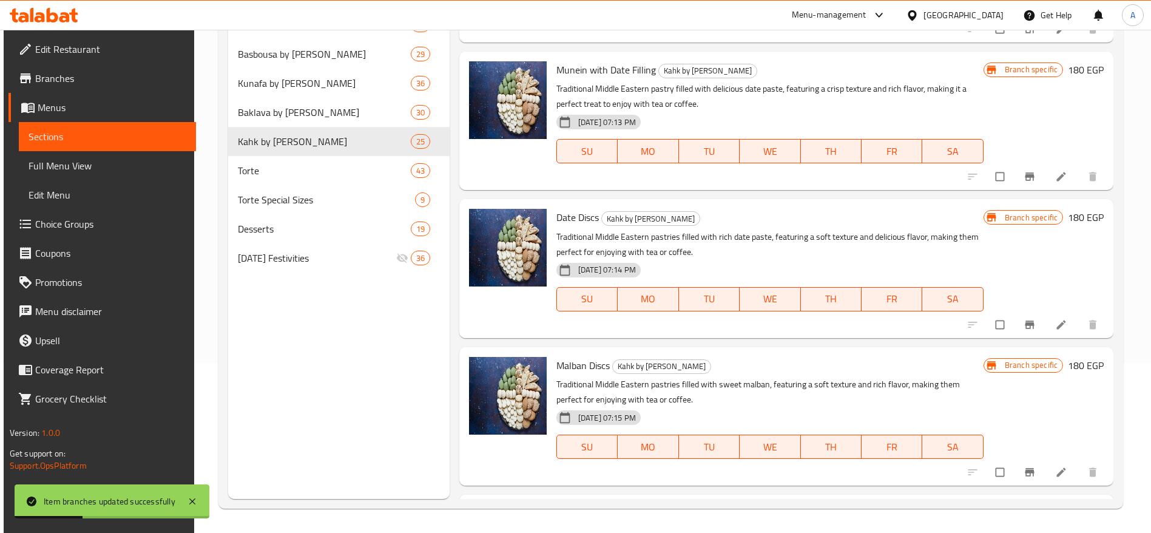
scroll to position [2108, 0]
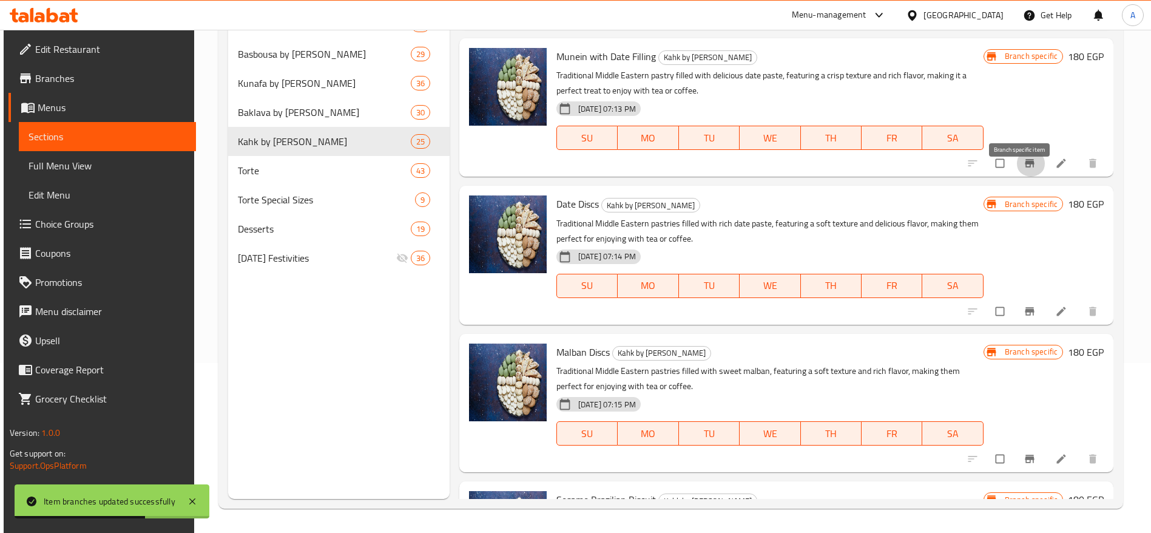
click at [1024, 169] on icon "Branch-specific-item" at bounding box center [1030, 163] width 12 height 12
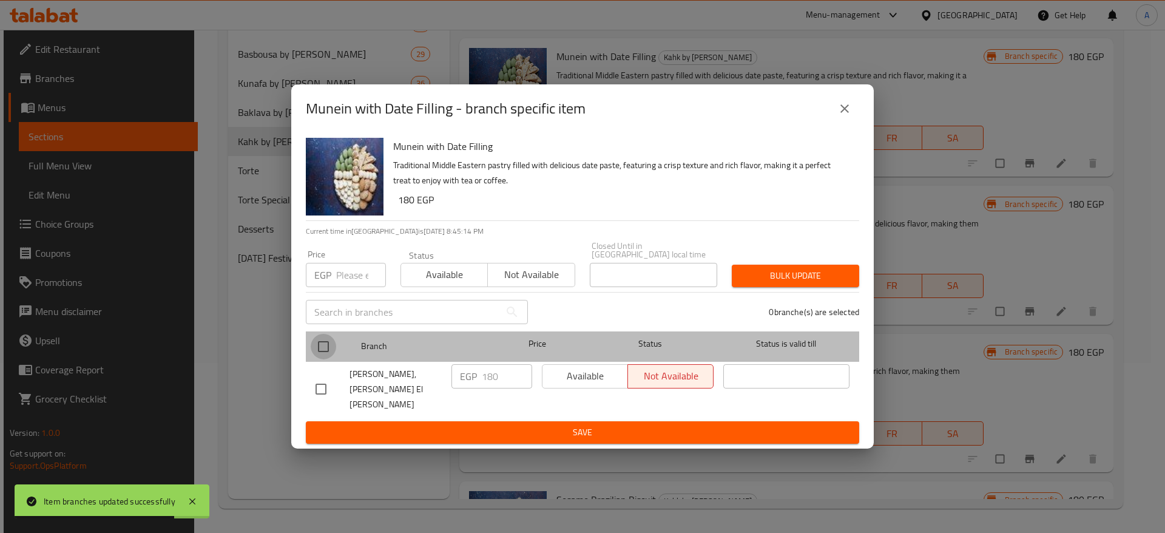
click at [315, 349] on input "checkbox" at bounding box center [323, 346] width 25 height 25
checkbox input "true"
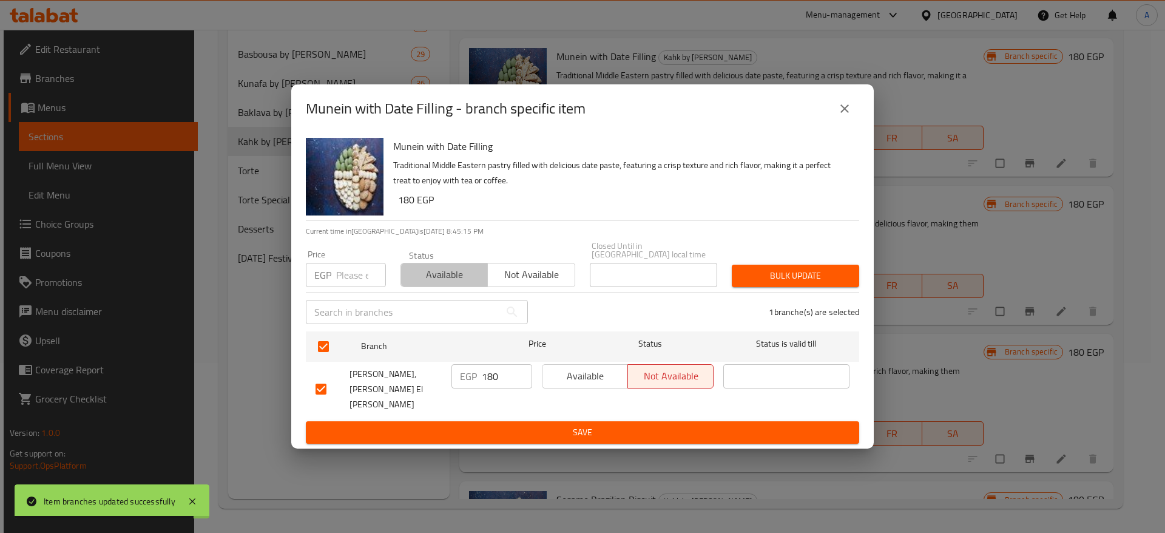
click at [451, 283] on span "Available" at bounding box center [444, 275] width 77 height 18
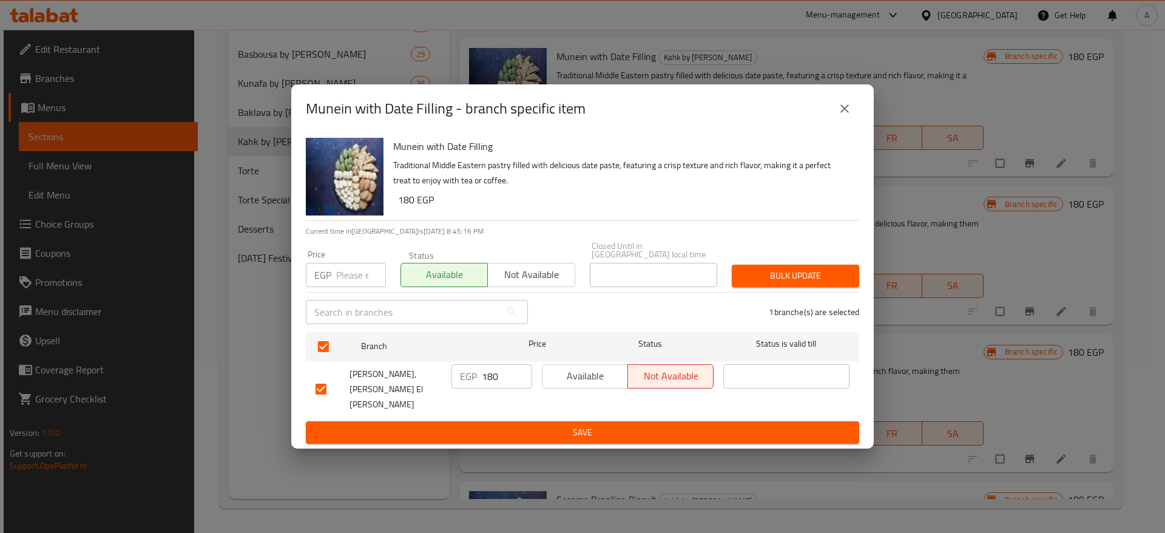
click at [784, 283] on span "Bulk update" at bounding box center [796, 275] width 108 height 15
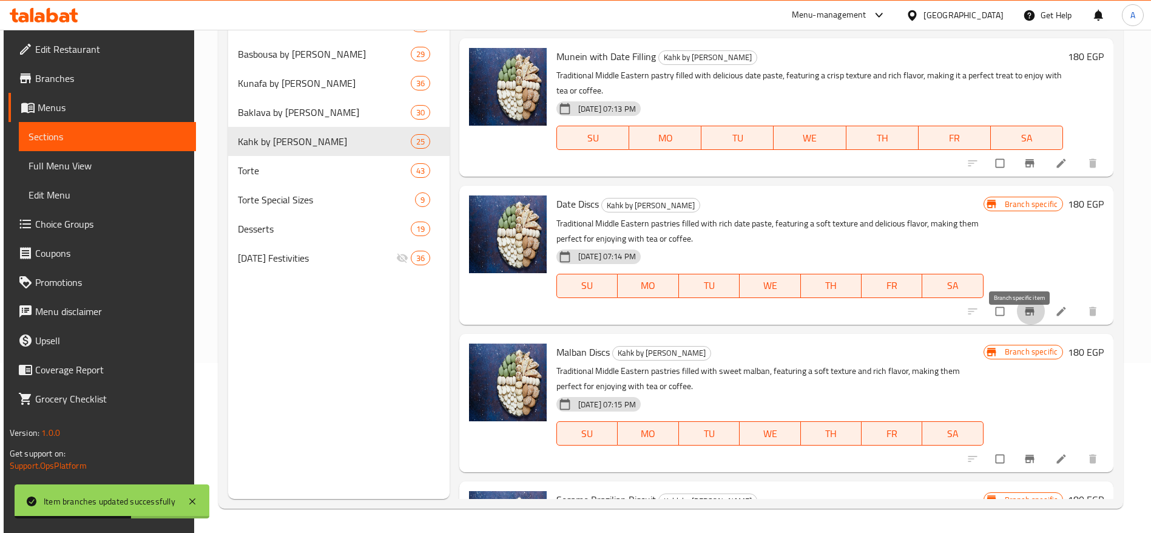
click at [1024, 317] on icon "Branch-specific-item" at bounding box center [1030, 311] width 12 height 12
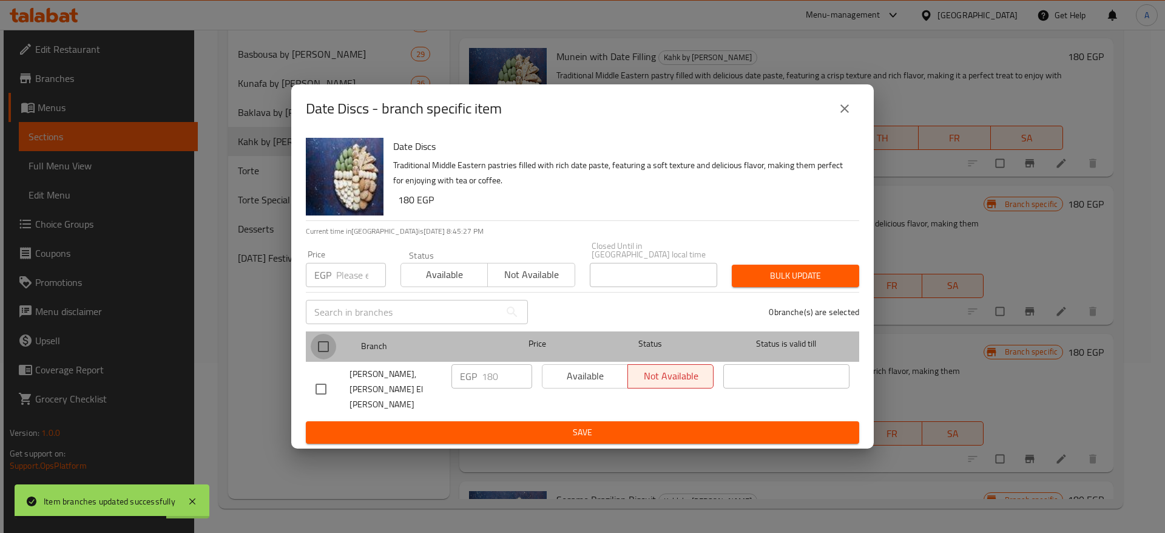
click at [325, 351] on input "checkbox" at bounding box center [323, 346] width 25 height 25
checkbox input "true"
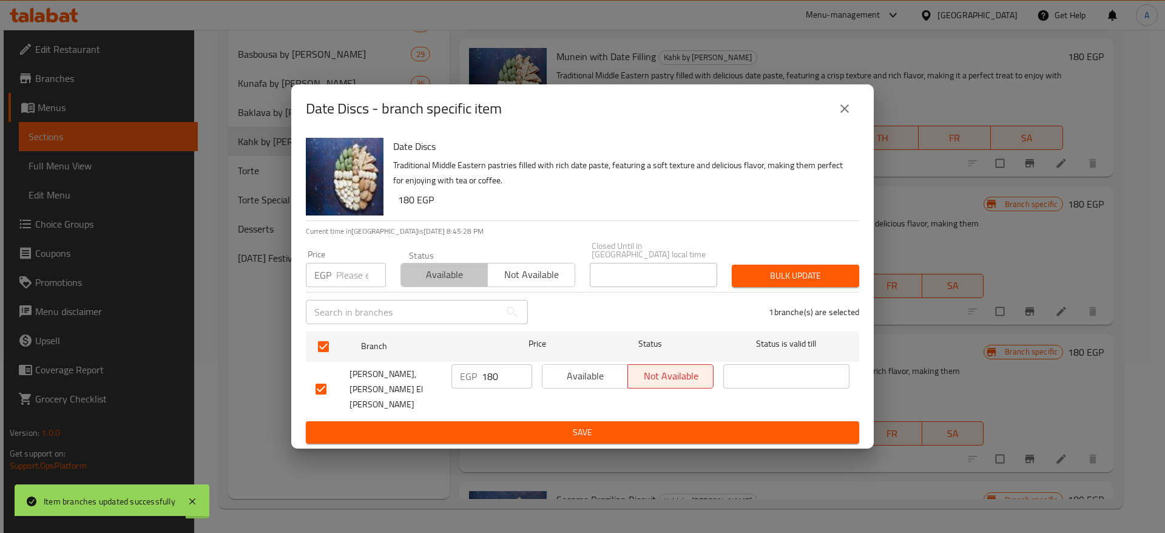
click at [433, 283] on span "Available" at bounding box center [444, 275] width 77 height 18
click at [800, 280] on span "Bulk update" at bounding box center [796, 275] width 108 height 15
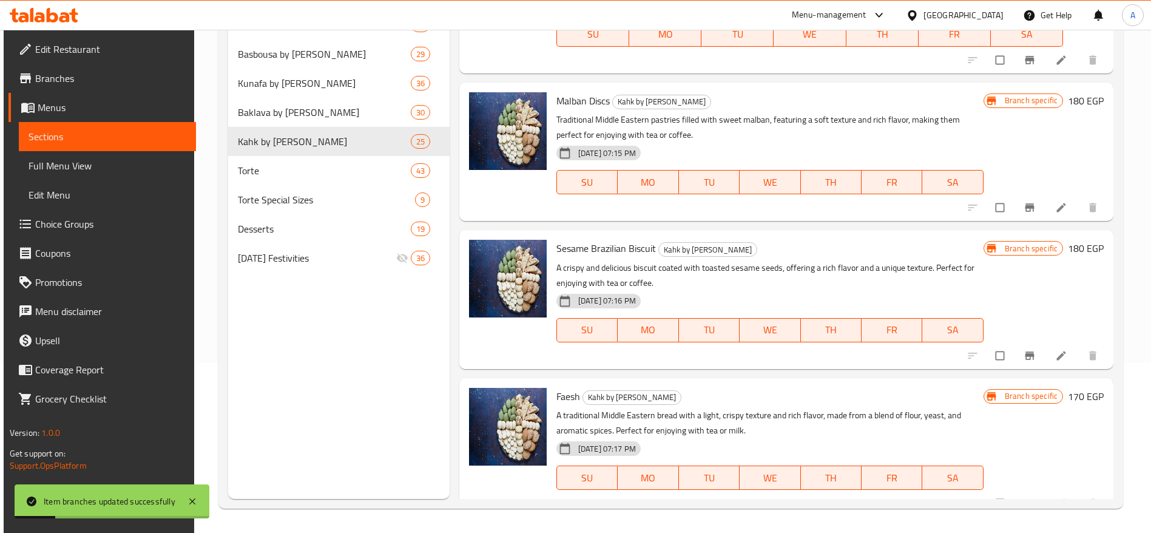
scroll to position [2363, 0]
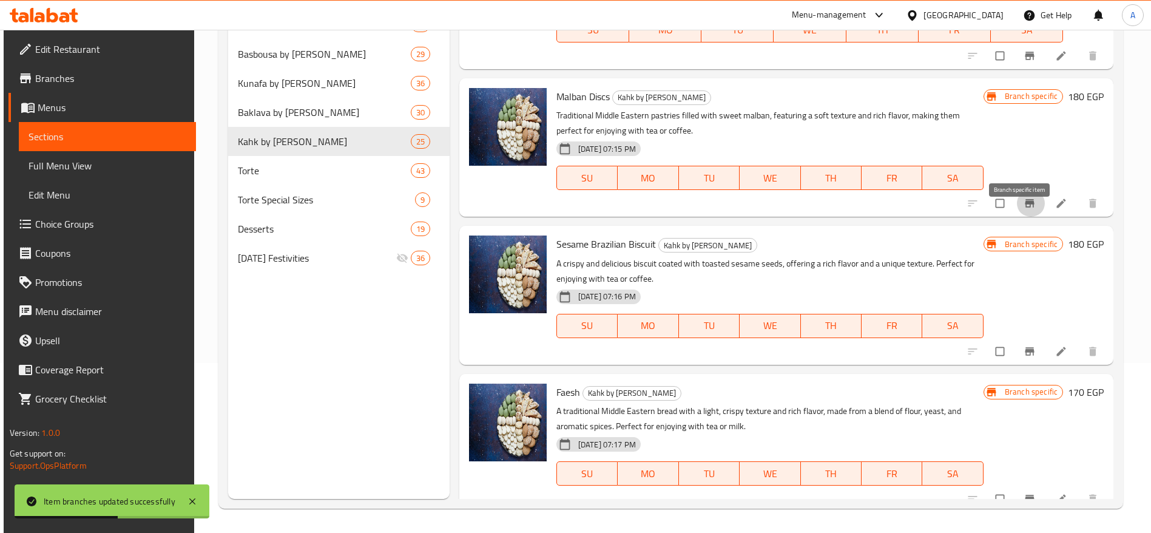
click at [1023, 217] on button "Branch-specific-item" at bounding box center [1031, 203] width 29 height 27
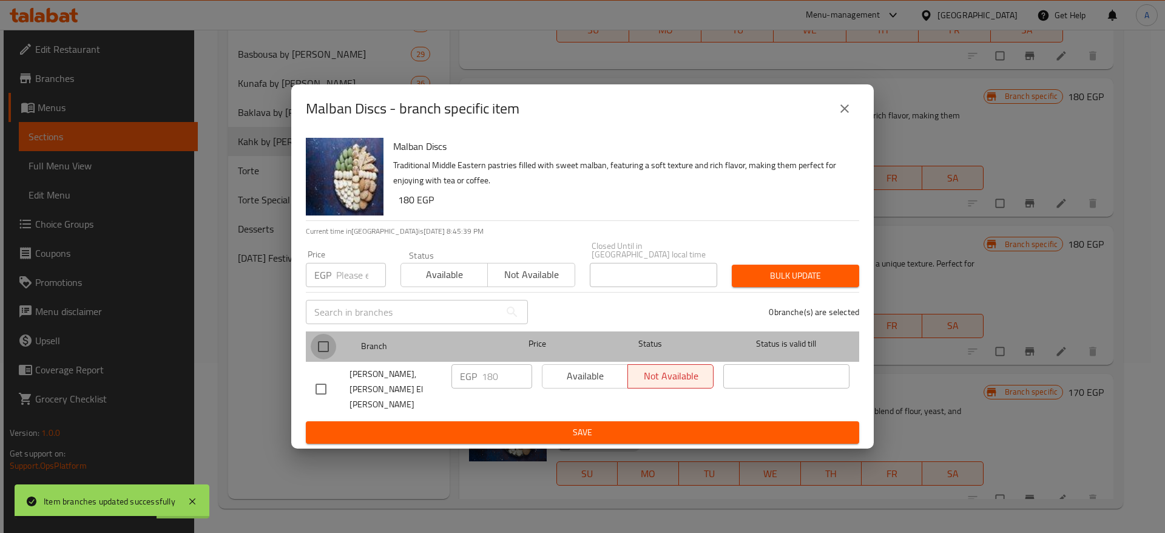
click at [319, 354] on input "checkbox" at bounding box center [323, 346] width 25 height 25
checkbox input "true"
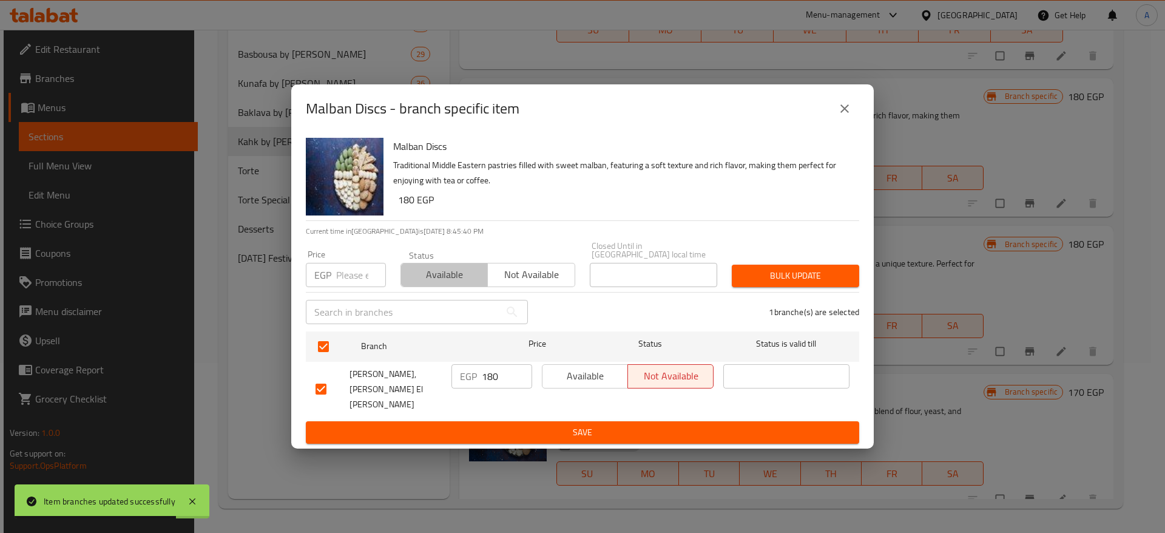
click at [427, 283] on span "Available" at bounding box center [444, 275] width 77 height 18
click at [751, 287] on button "Bulk update" at bounding box center [795, 276] width 127 height 22
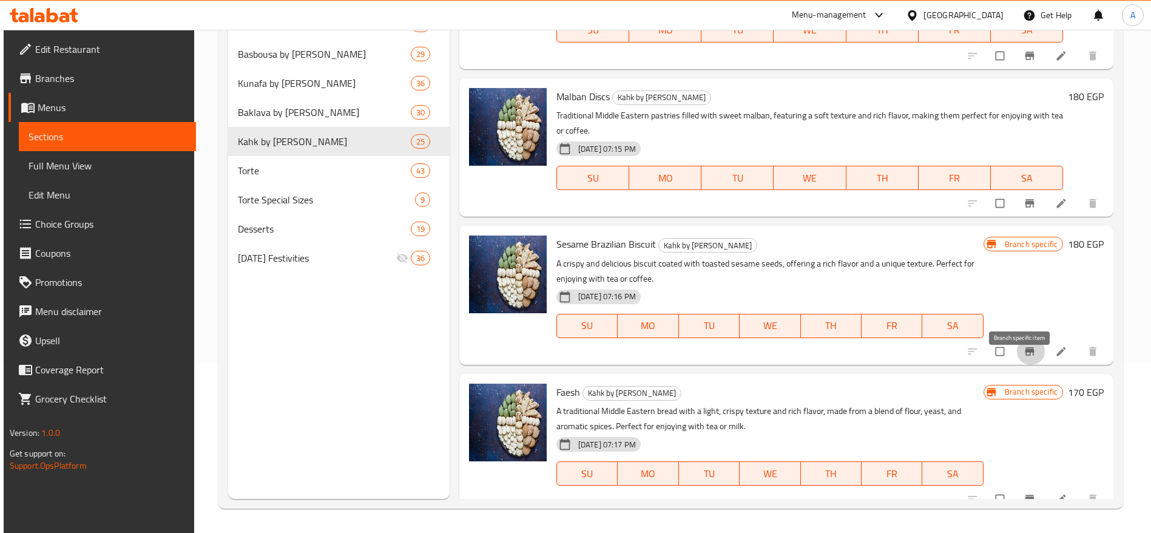
click at [1026, 357] on span "Branch-specific-item" at bounding box center [1031, 351] width 15 height 12
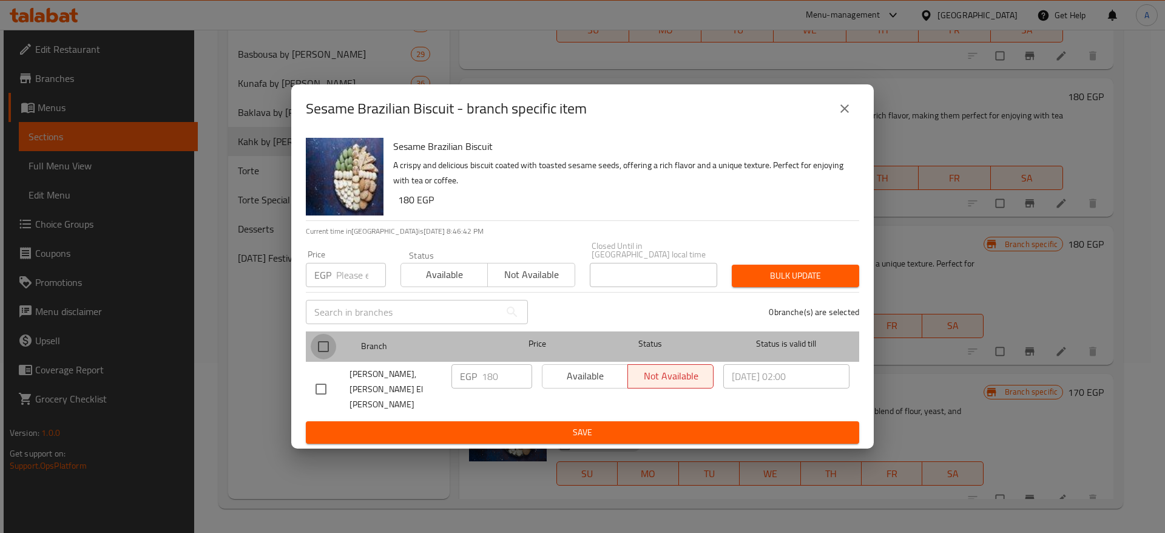
click at [330, 346] on input "checkbox" at bounding box center [323, 346] width 25 height 25
checkbox input "true"
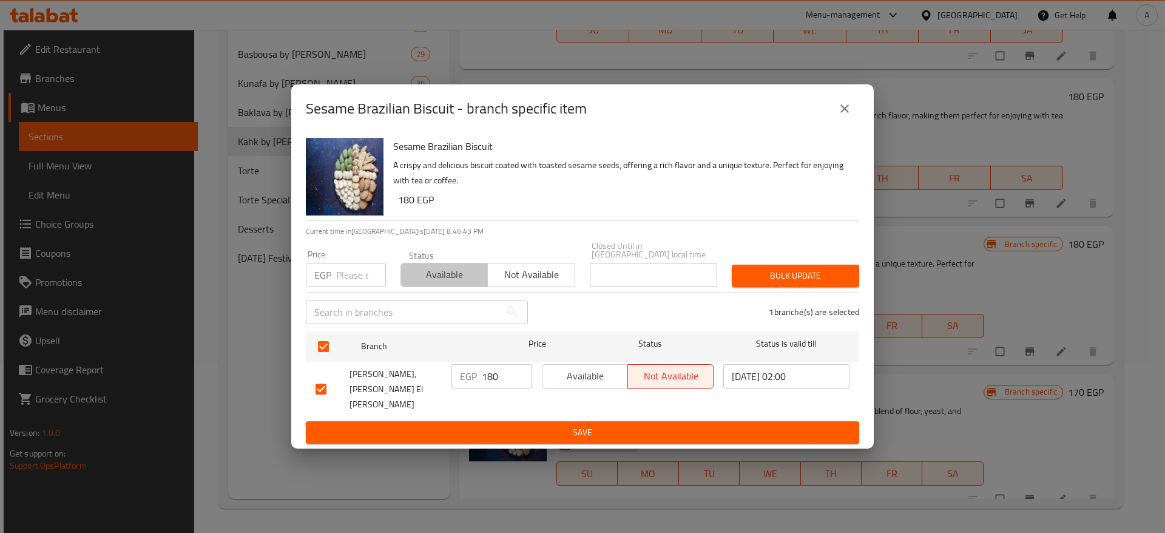
click at [458, 275] on span "Available" at bounding box center [444, 275] width 77 height 18
click at [790, 279] on span "Bulk update" at bounding box center [796, 275] width 108 height 15
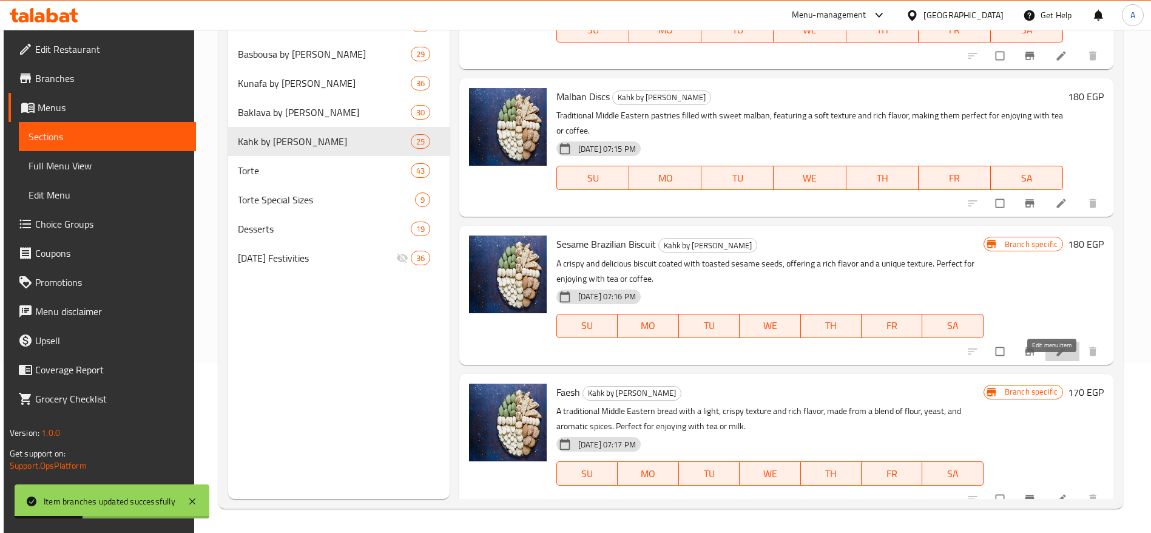
click at [1057, 357] on icon at bounding box center [1061, 351] width 12 height 12
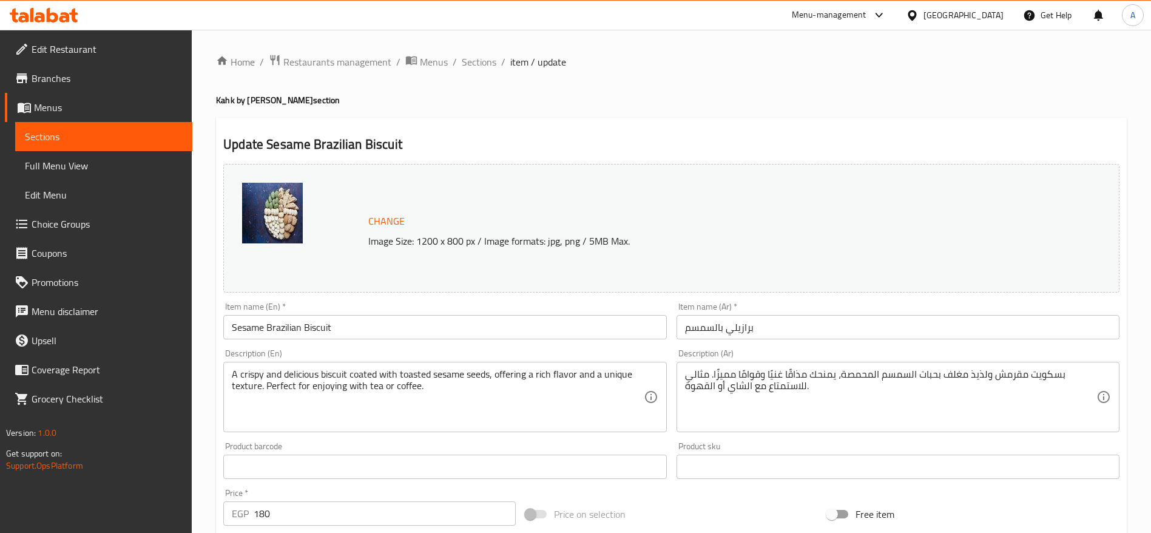
click at [788, 339] on div "Item name (Ar)   * برازيلي بالسمسم Item name (Ar) *" at bounding box center [898, 320] width 453 height 47
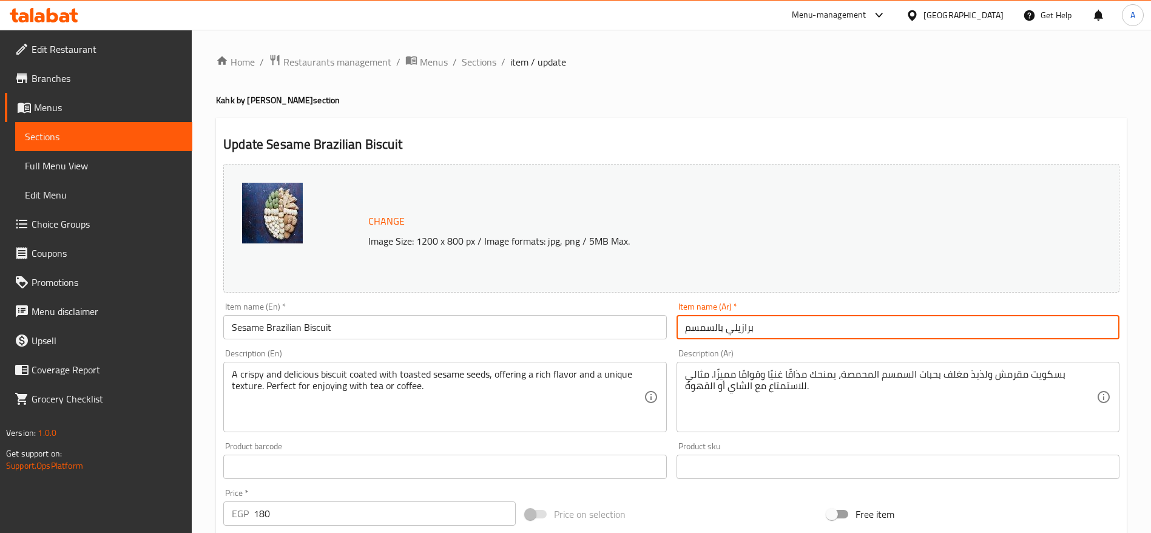
click at [779, 323] on input "برازيلي بالسمسم" at bounding box center [898, 327] width 443 height 24
paste input "text"
type input "برازق سمسم"
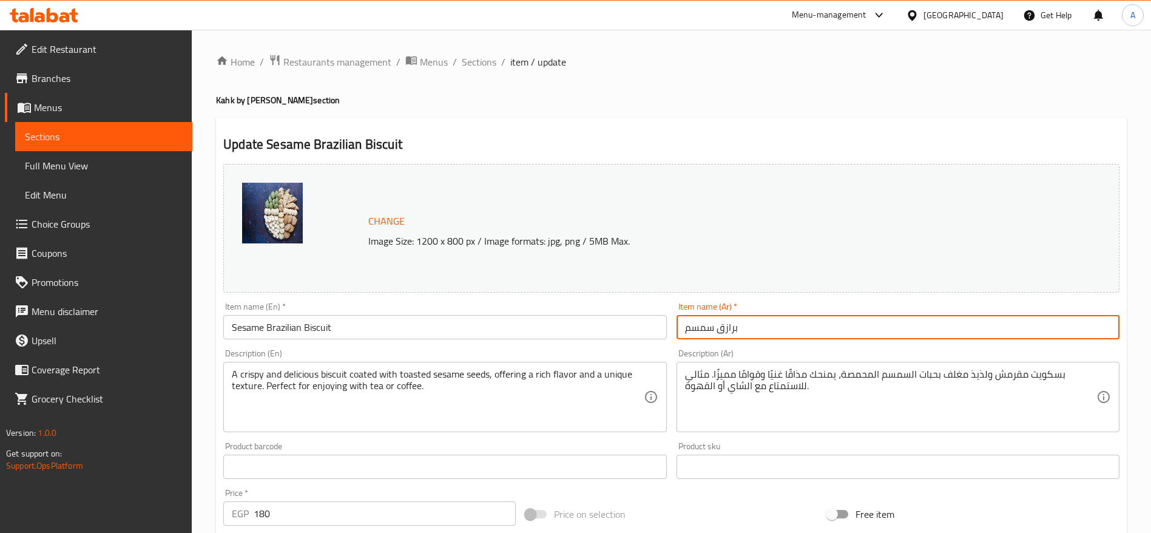
click at [552, 337] on input "Sesame Brazilian Biscuit" at bounding box center [444, 327] width 443 height 24
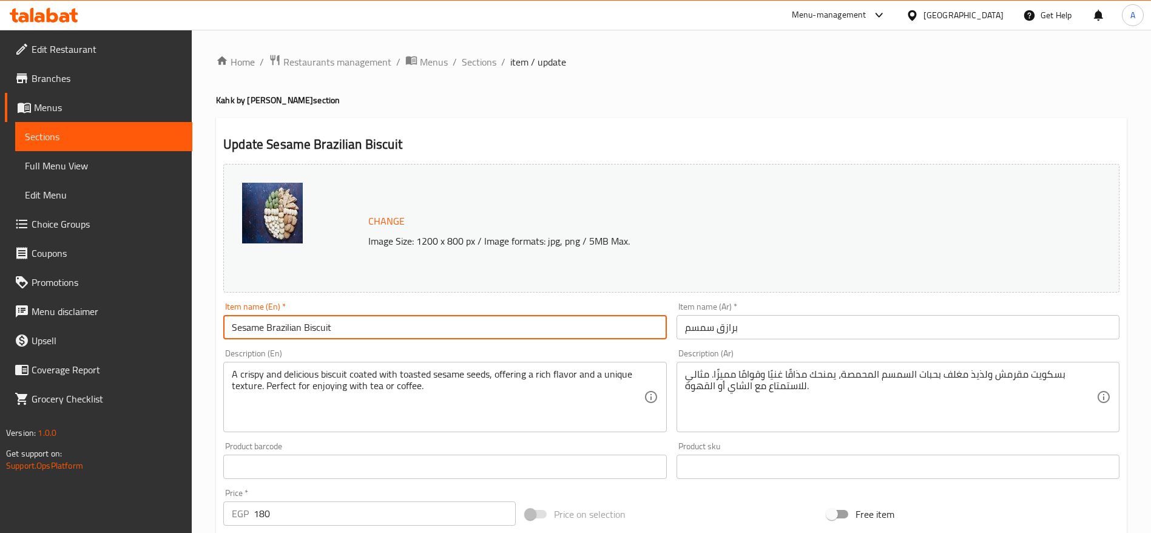
click at [592, 328] on input "Sesame Brazilian Biscuit" at bounding box center [444, 327] width 443 height 24
paste input "arazek"
type input "Sesame Barazek"
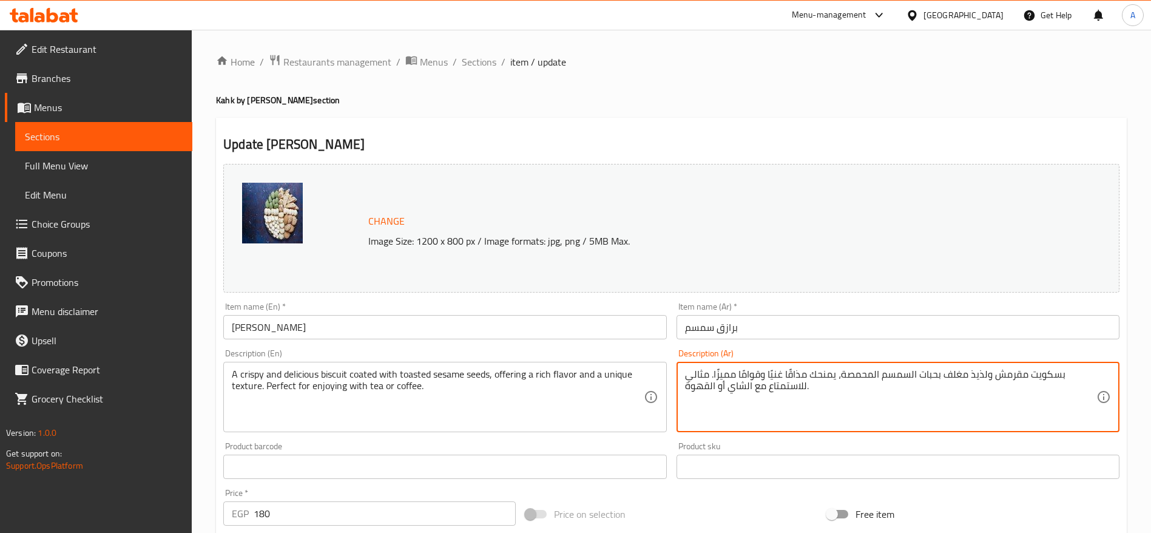
paste textarea "قطع برازق مقرمشة مغطاة بالسمسم ومكسرات طازجة."
paste textarea "قطع برازق مقرمشة مغطاة بالسمسم ومكسرات طازج"
type textarea "قطع برازق مقرمشة مغطاة بالسمسم ومكسرات طازجة."
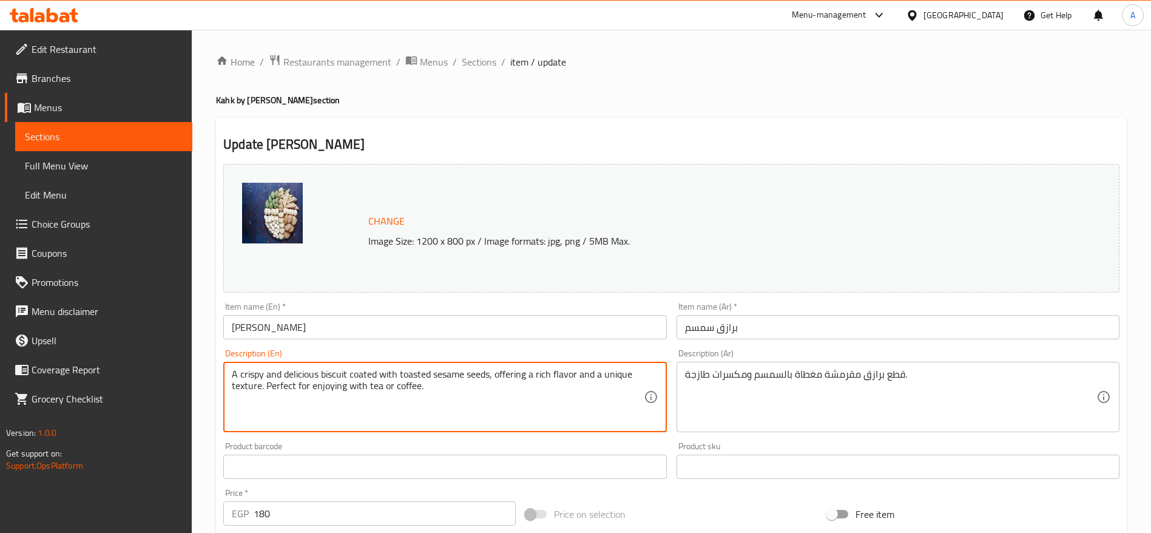
paste textarea "Crunchy Barazek pieces coated with sesame seeds and fresh nuts"
type textarea "Crunchy Barazek pieces coated with sesame seeds and fresh nuts"
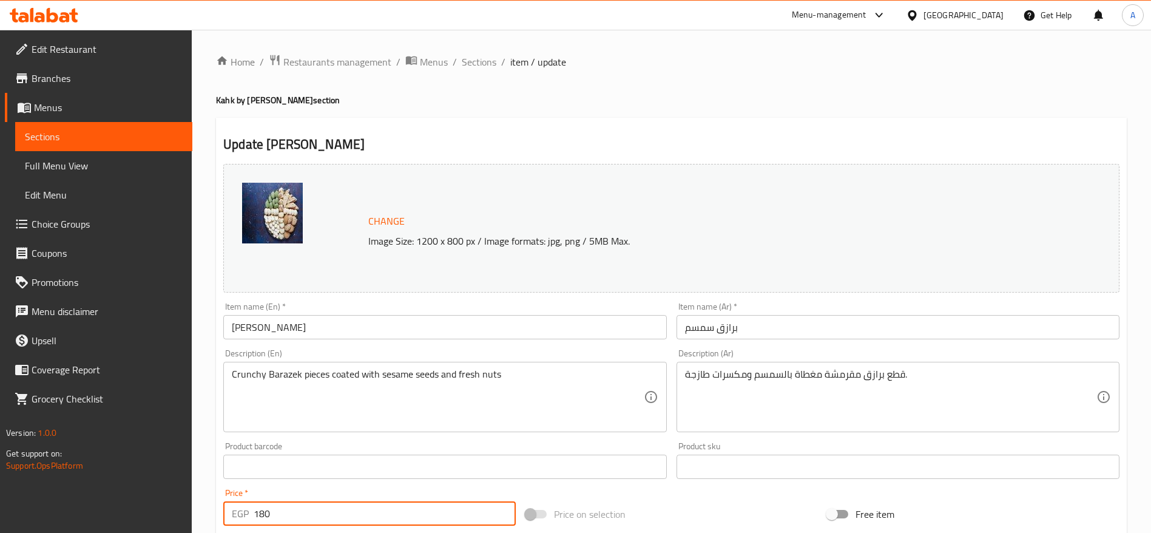
click at [427, 512] on input "180" at bounding box center [385, 513] width 262 height 24
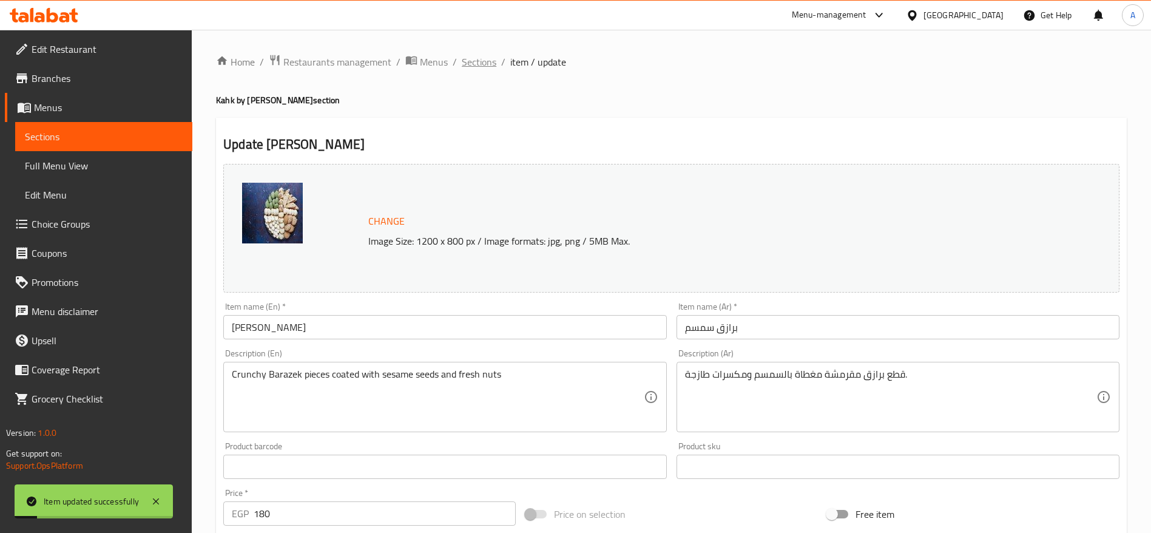
click at [491, 66] on span "Sections" at bounding box center [479, 62] width 35 height 15
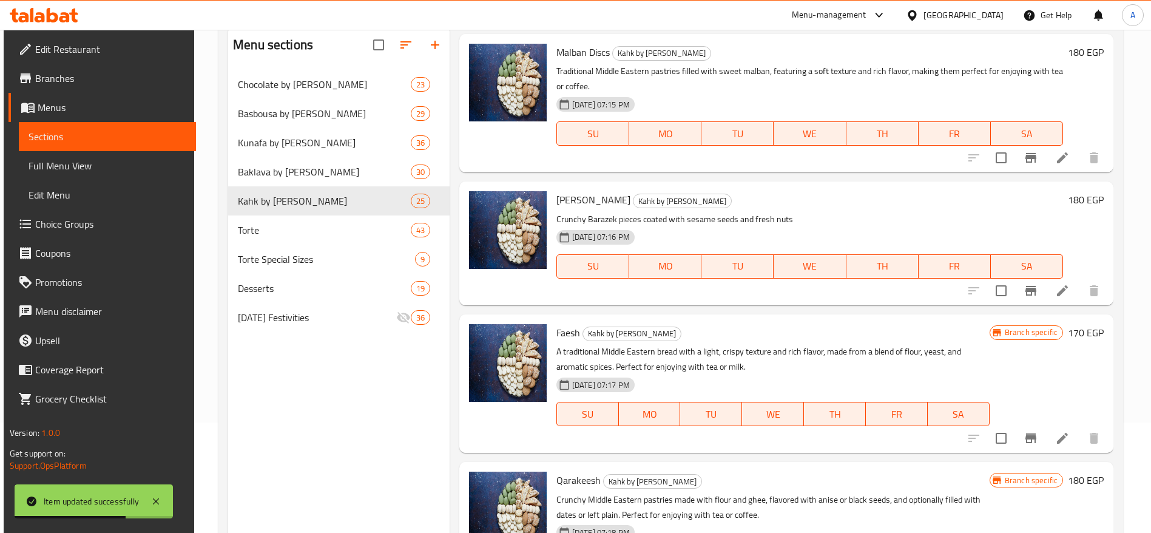
scroll to position [170, 0]
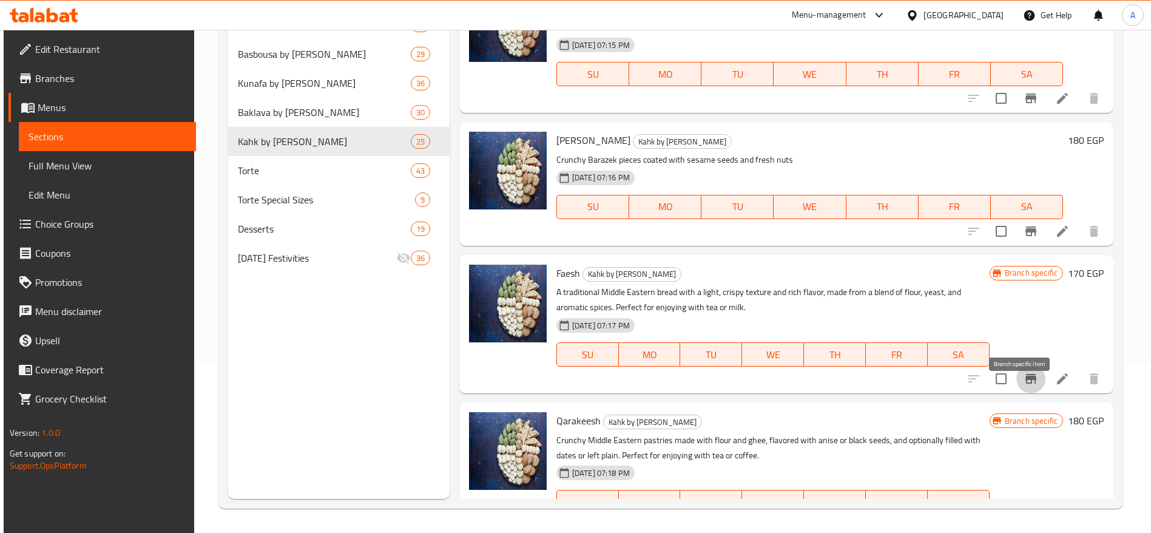
click at [1026, 384] on icon "Branch-specific-item" at bounding box center [1031, 379] width 11 height 10
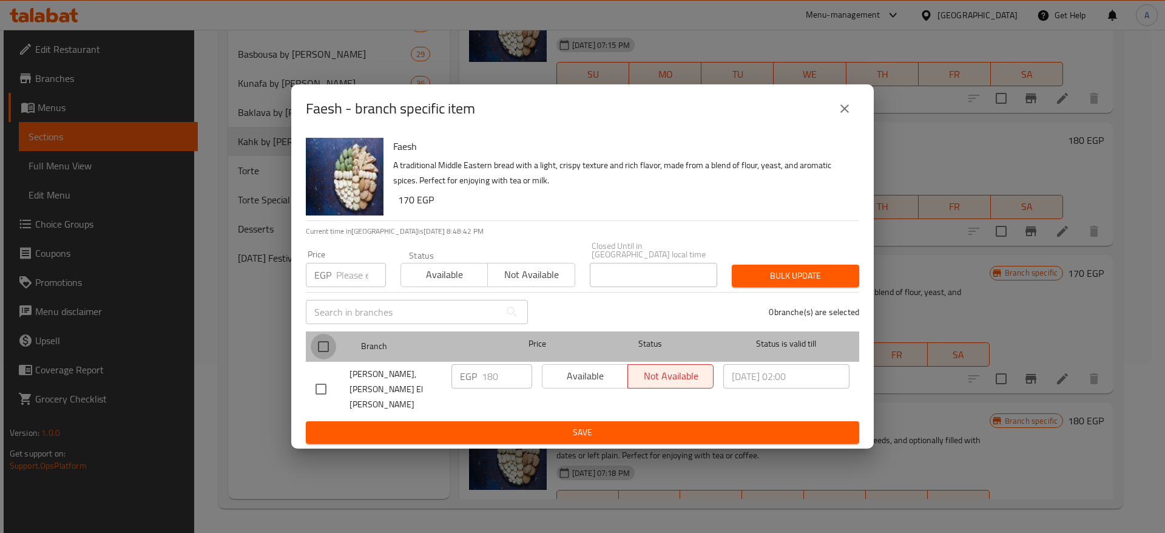
click at [327, 349] on input "checkbox" at bounding box center [323, 346] width 25 height 25
checkbox input "true"
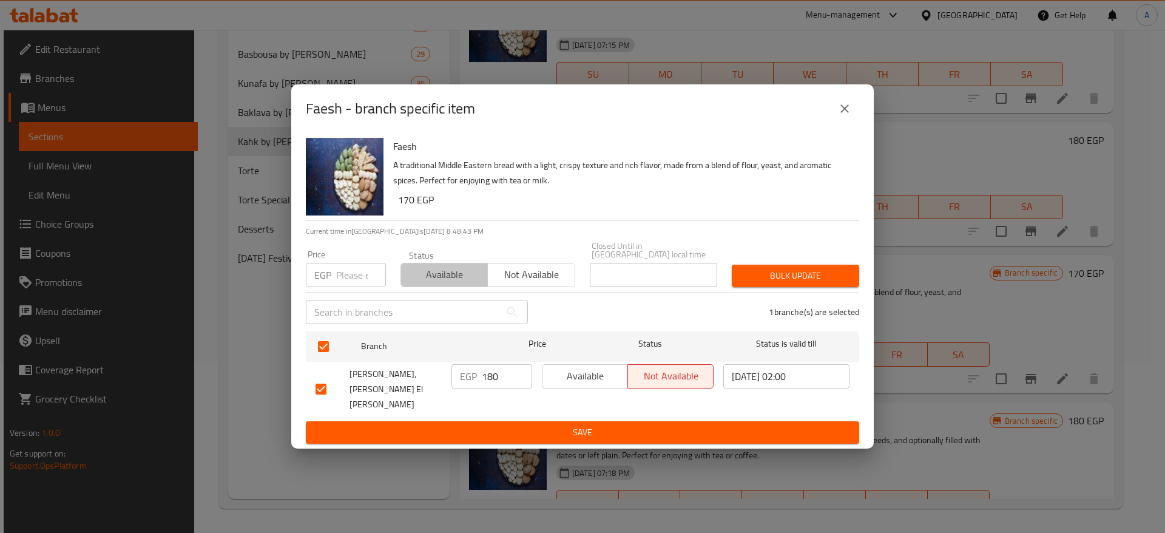
click at [440, 283] on span "Available" at bounding box center [444, 275] width 77 height 18
click at [765, 283] on span "Bulk update" at bounding box center [796, 275] width 108 height 15
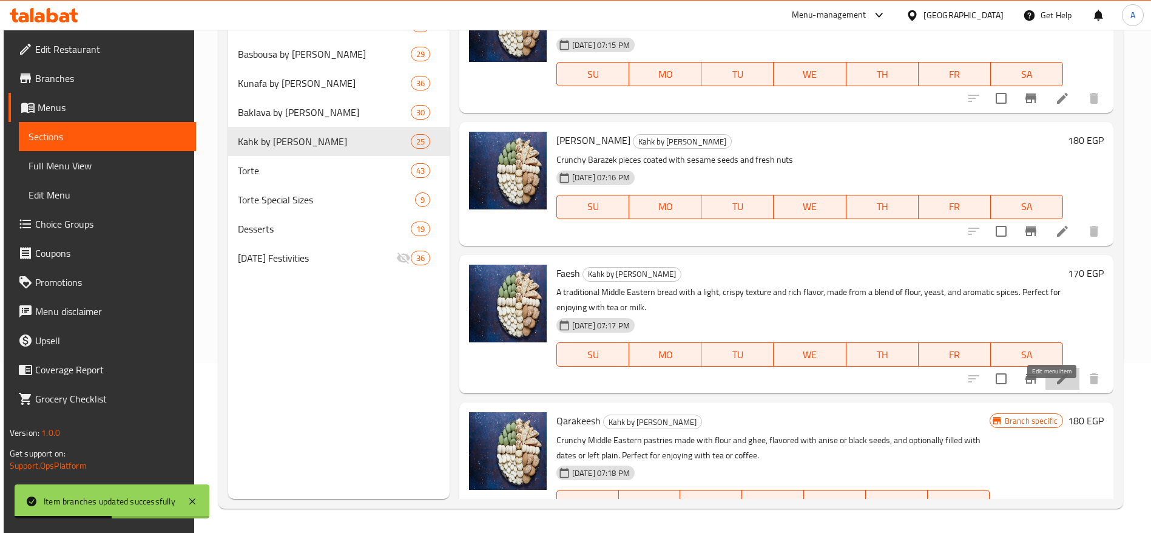
click at [1057, 384] on icon at bounding box center [1062, 378] width 11 height 11
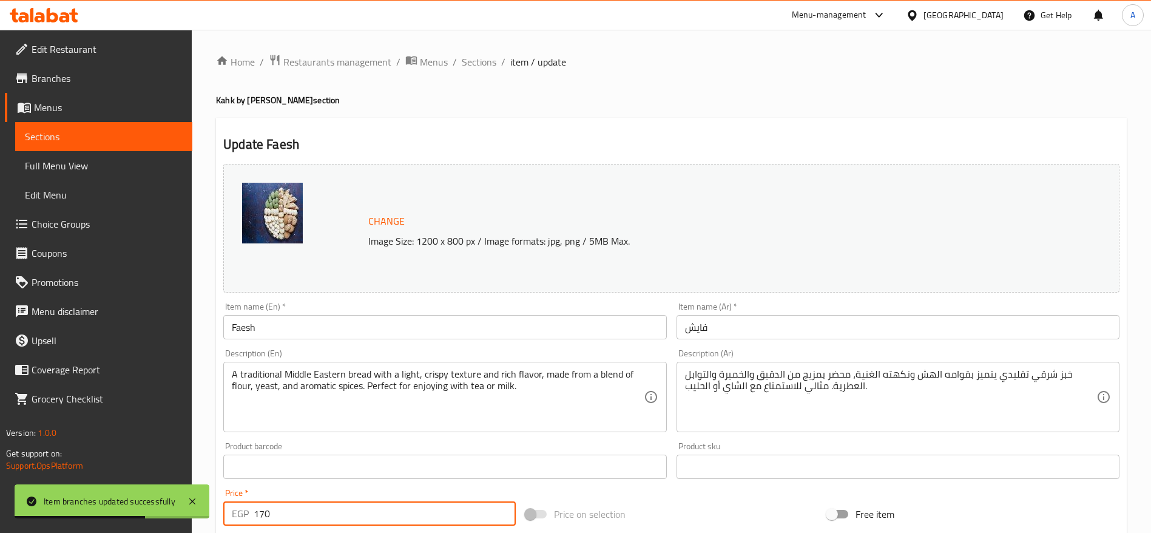
click at [336, 523] on input "170" at bounding box center [385, 513] width 262 height 24
type input "180"
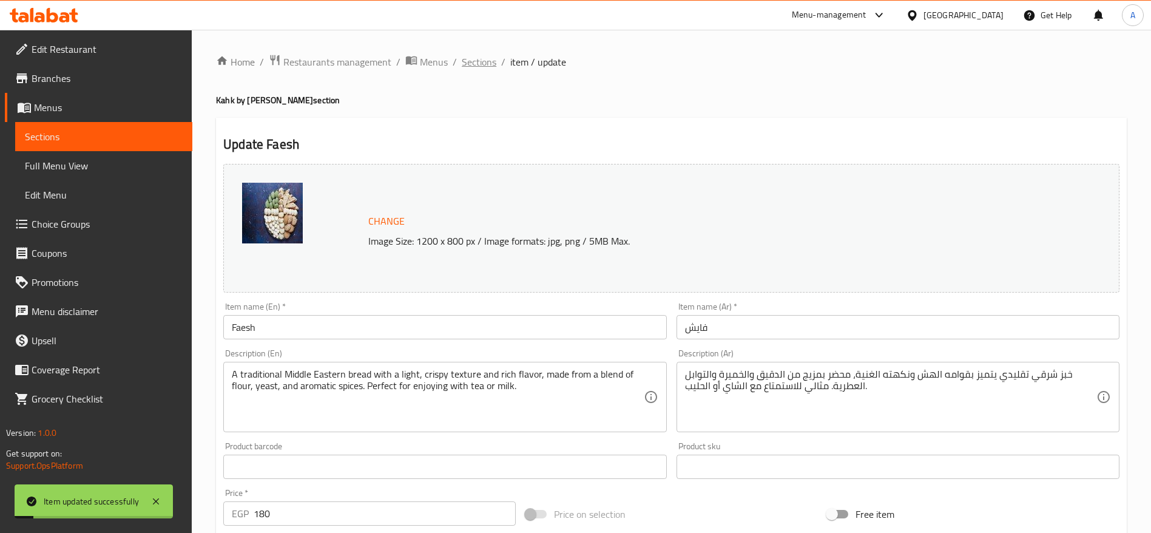
click at [482, 67] on span "Sections" at bounding box center [479, 62] width 35 height 15
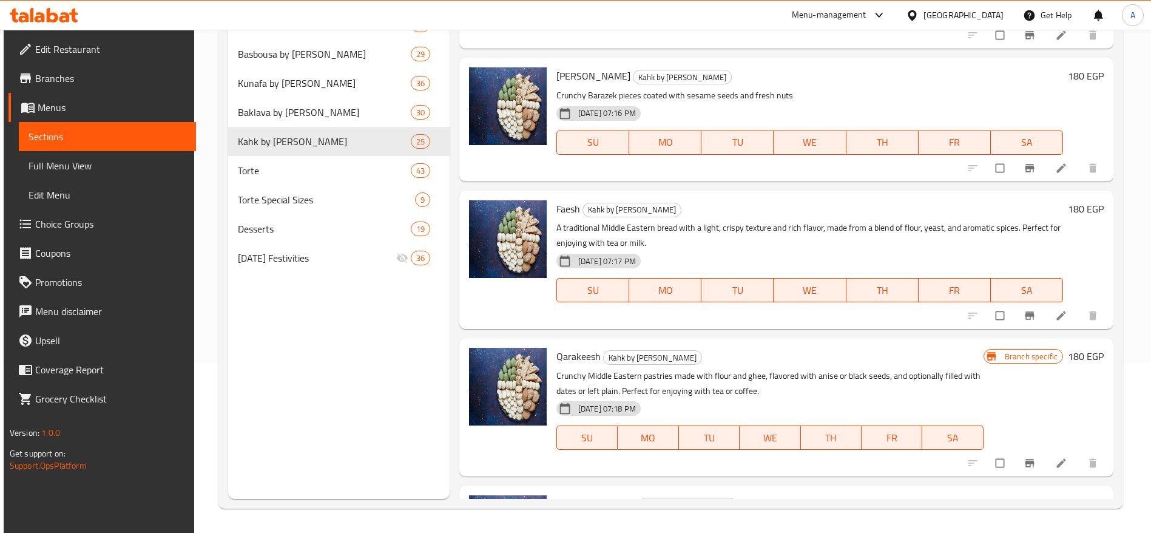
scroll to position [2759, 0]
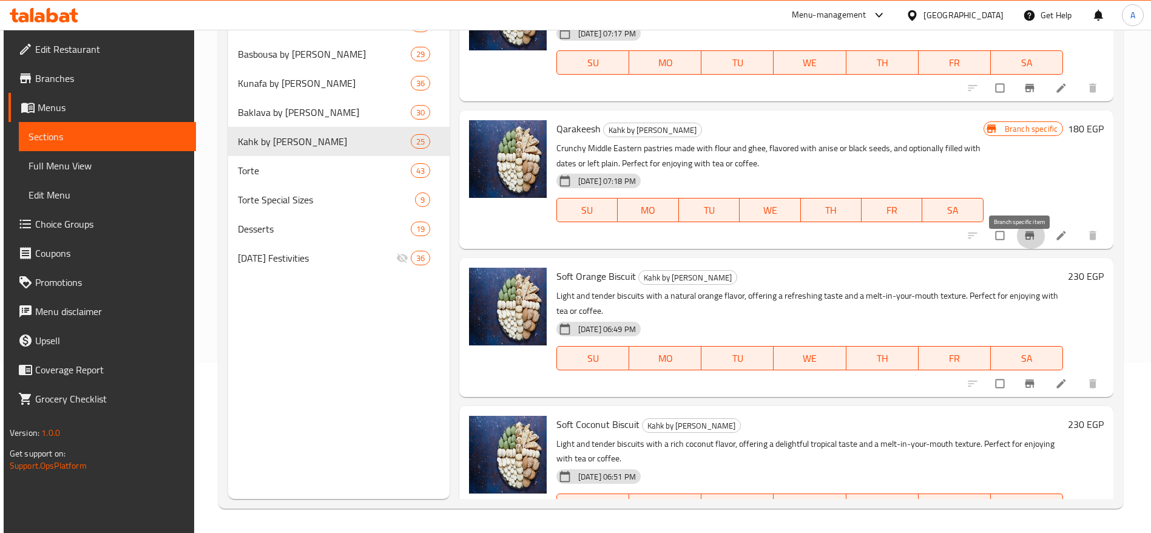
click at [1024, 242] on icon "Branch-specific-item" at bounding box center [1030, 235] width 12 height 12
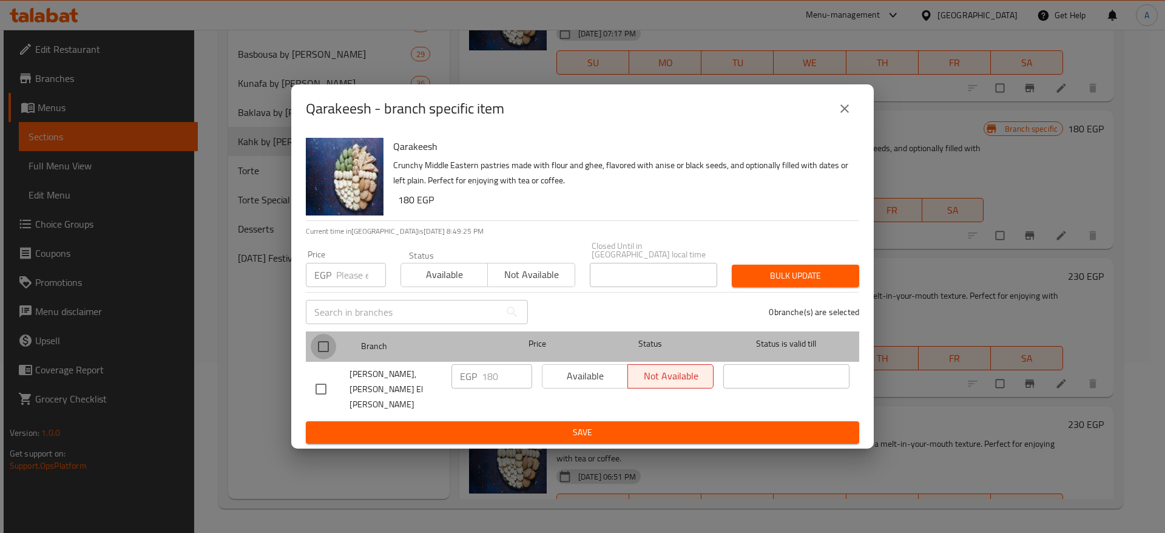
click at [320, 354] on input "checkbox" at bounding box center [323, 346] width 25 height 25
checkbox input "true"
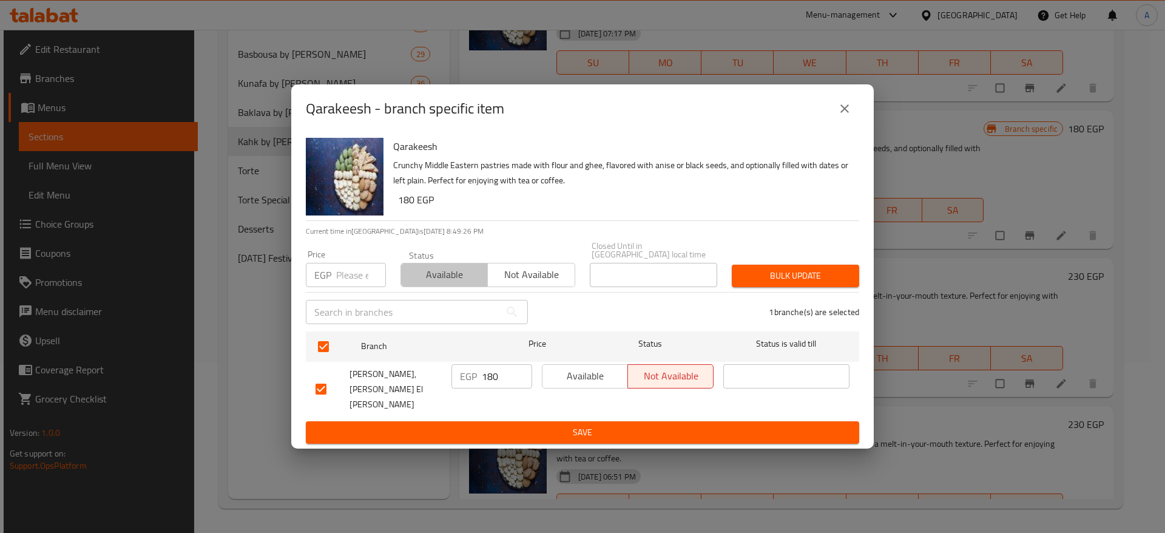
click at [461, 283] on span "Available" at bounding box center [444, 275] width 77 height 18
click at [757, 283] on span "Bulk update" at bounding box center [796, 275] width 108 height 15
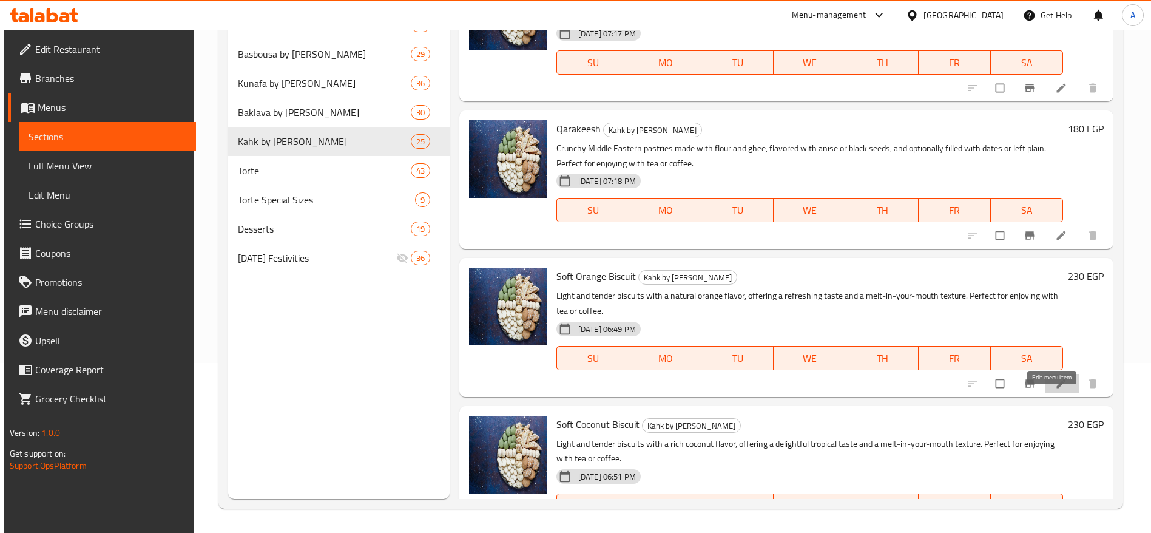
click at [1055, 390] on icon at bounding box center [1061, 383] width 12 height 12
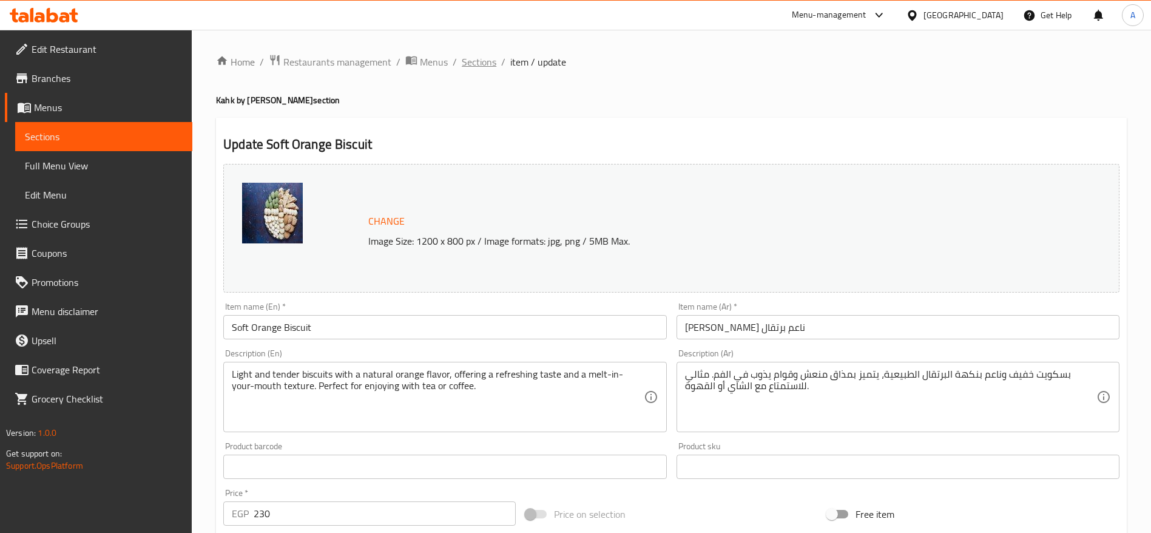
click at [480, 69] on span "Sections" at bounding box center [479, 62] width 35 height 15
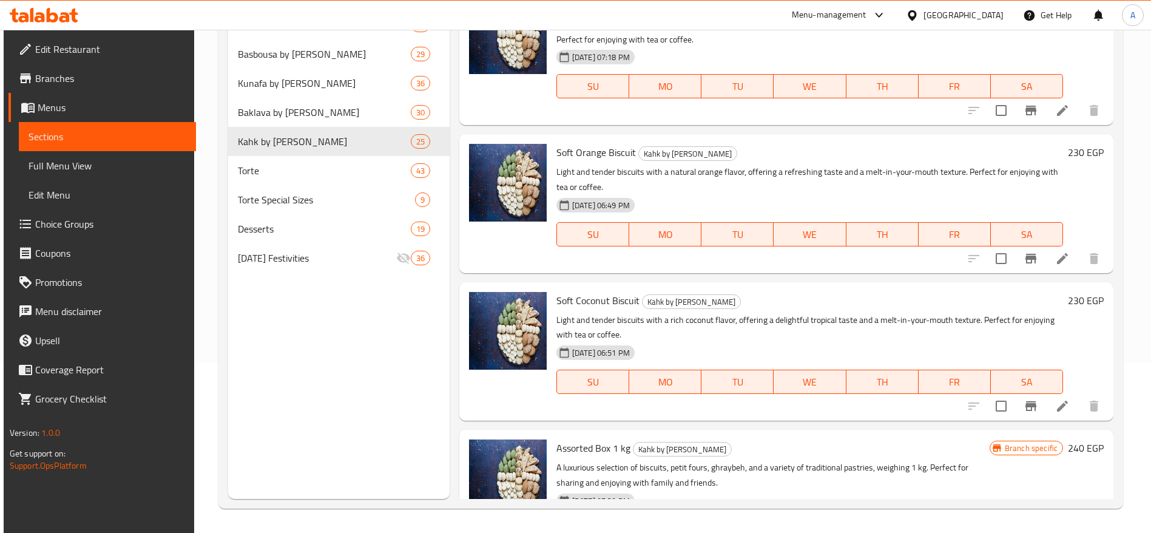
scroll to position [3115, 0]
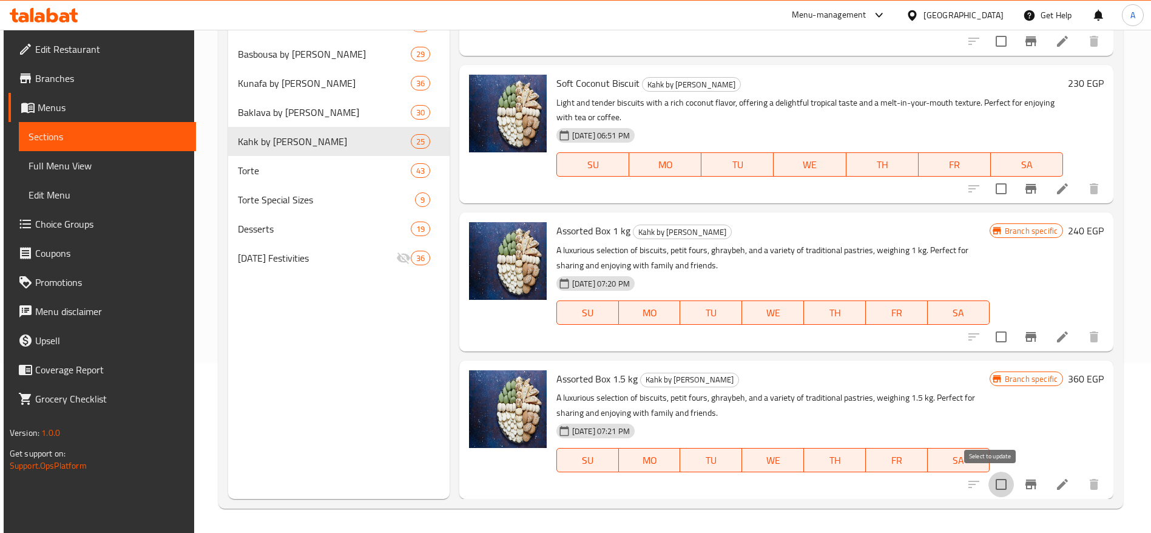
click at [991, 482] on input "checkbox" at bounding box center [1001, 484] width 25 height 25
checkbox input "true"
click at [989, 336] on input "checkbox" at bounding box center [1001, 336] width 25 height 25
checkbox input "true"
click at [992, 192] on input "checkbox" at bounding box center [1001, 188] width 25 height 25
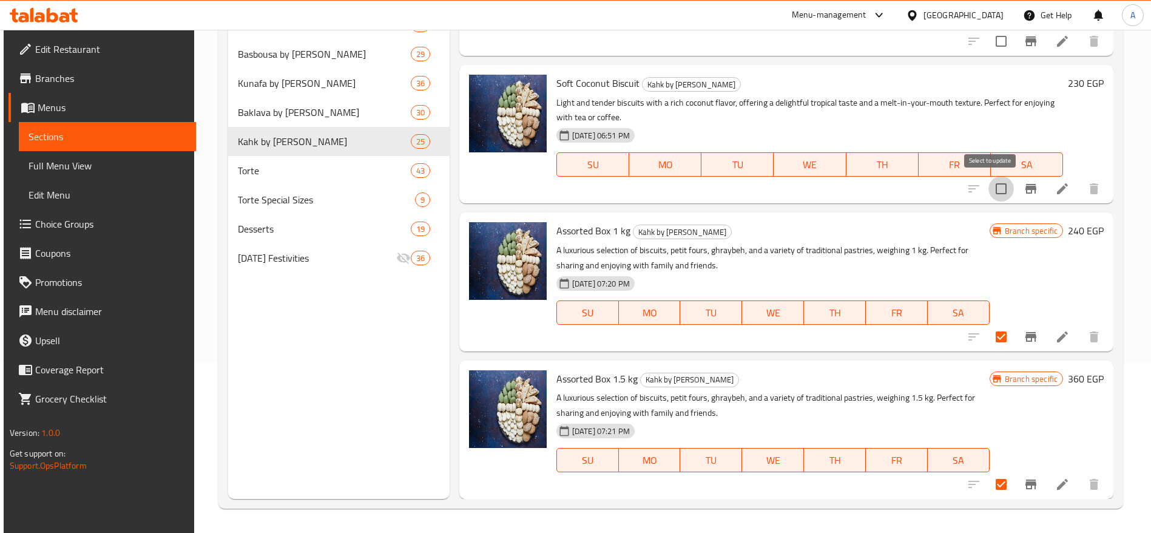
checkbox input "true"
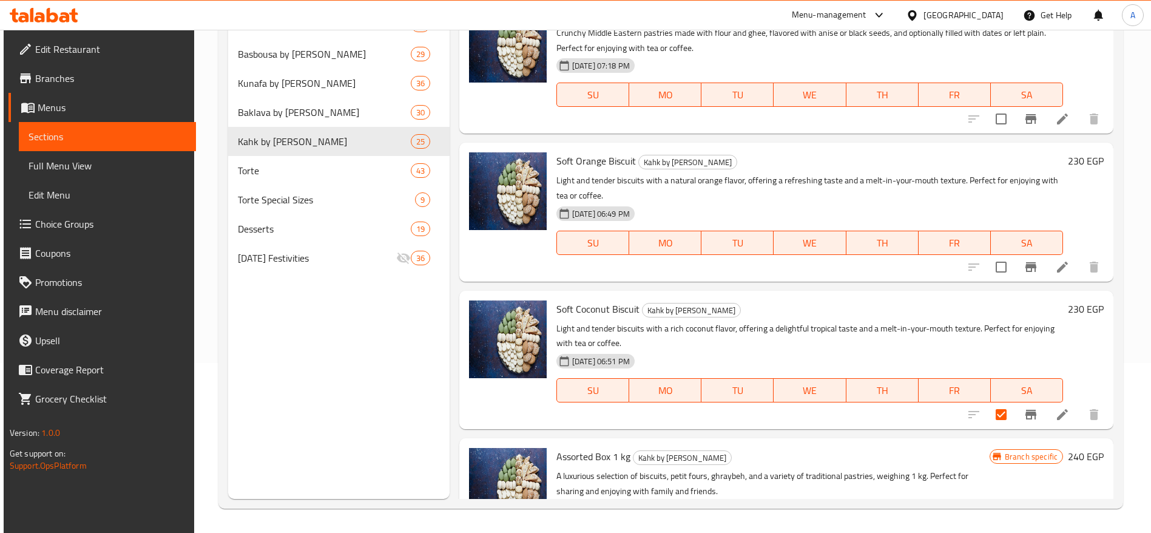
scroll to position [2848, 0]
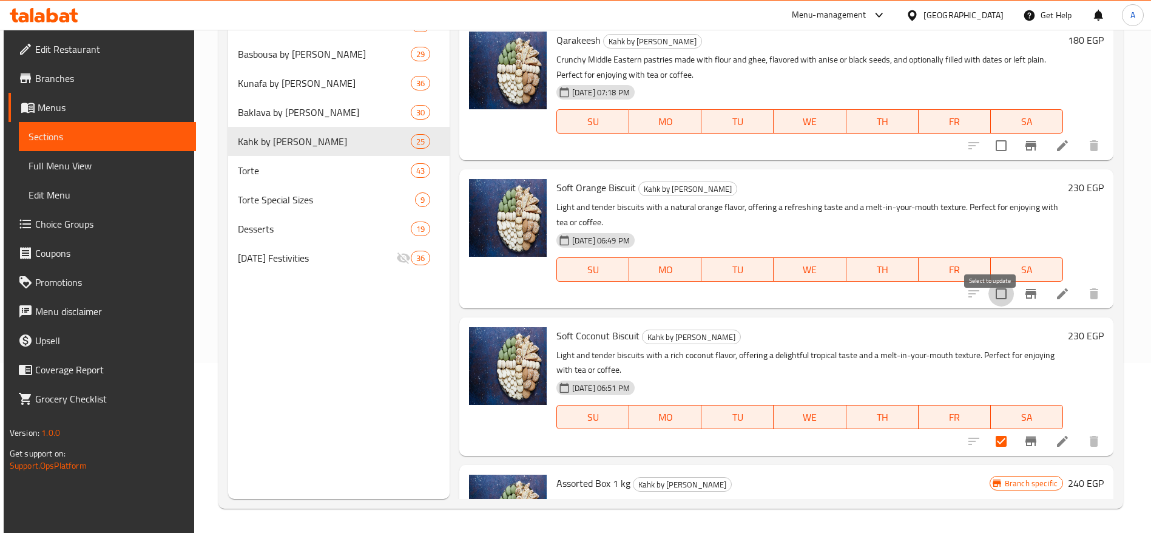
click at [995, 306] on input "checkbox" at bounding box center [1001, 293] width 25 height 25
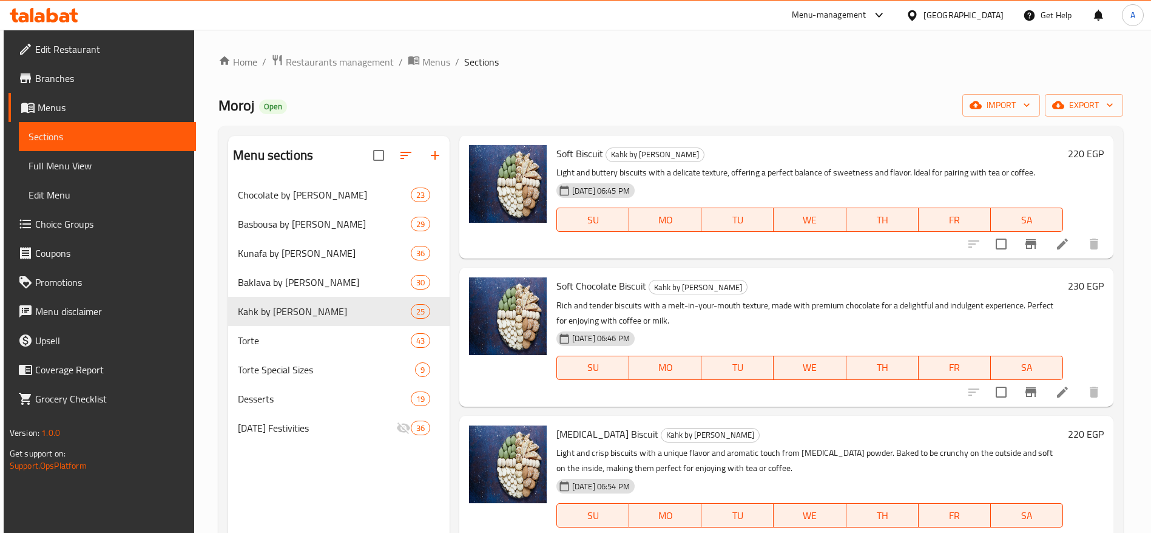
scroll to position [0, 0]
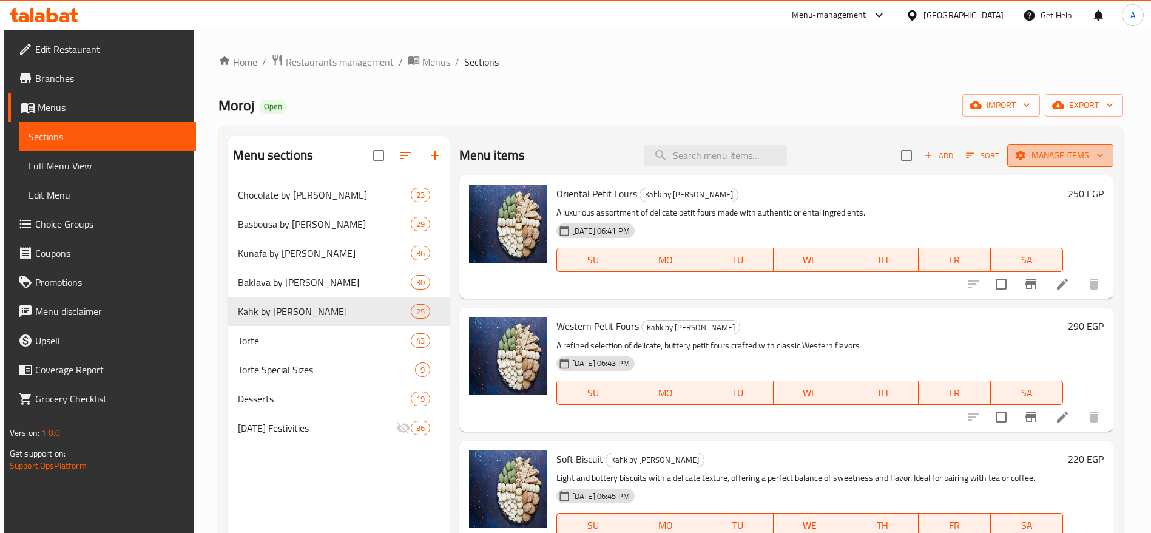
click at [1037, 148] on span "Manage items" at bounding box center [1060, 155] width 87 height 15
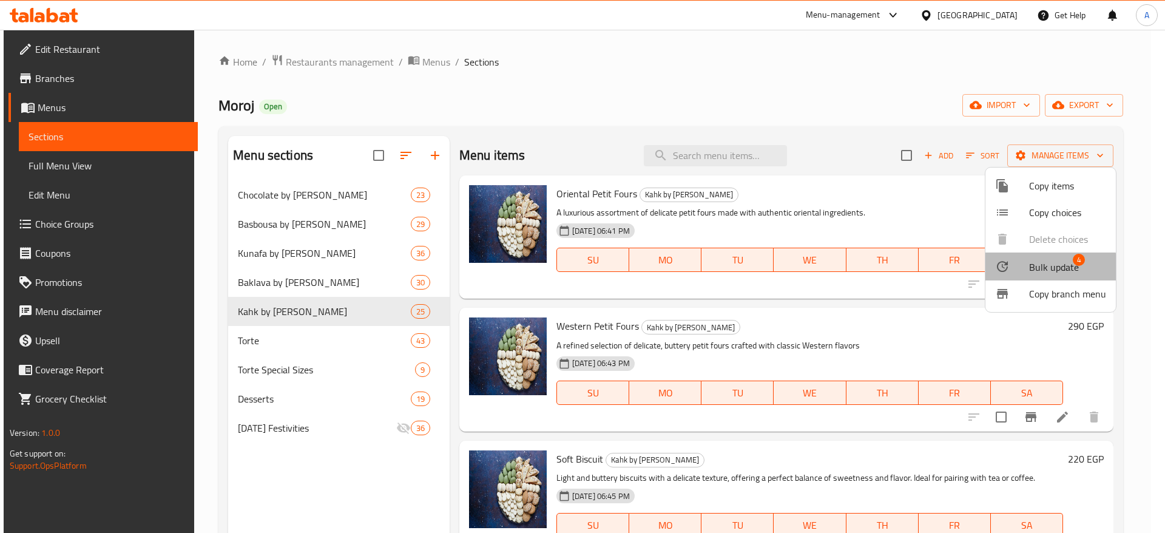
click at [1044, 267] on span "Bulk update" at bounding box center [1054, 267] width 50 height 15
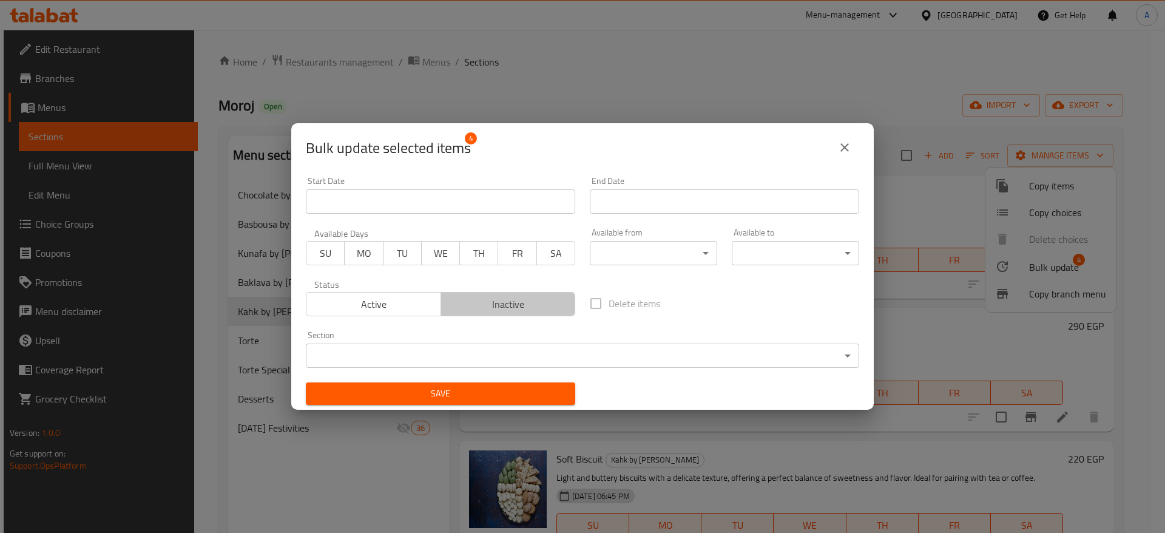
click at [535, 308] on span "Inactive" at bounding box center [508, 305] width 125 height 18
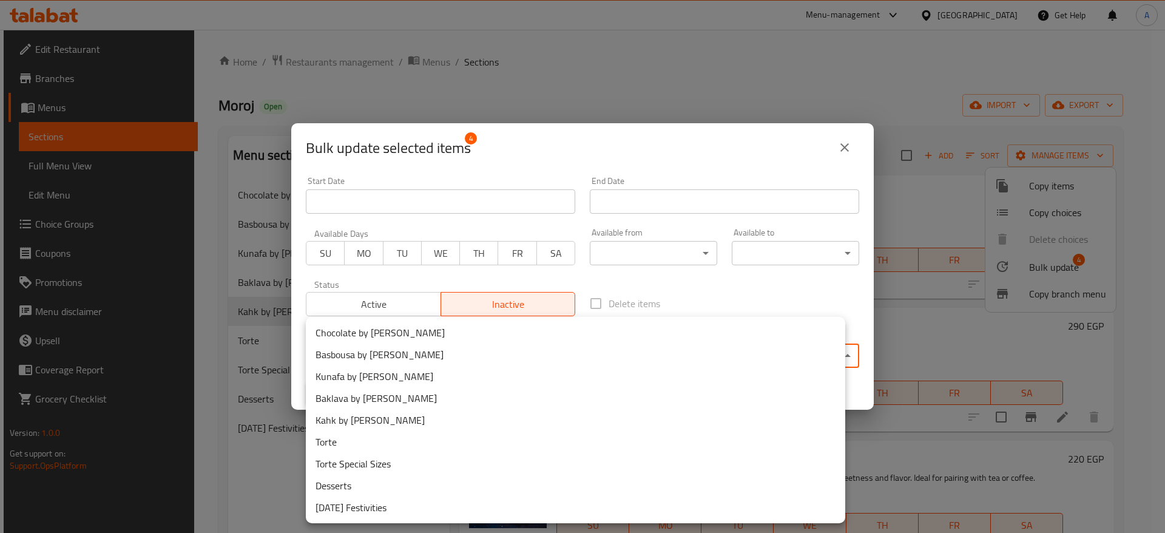
click at [576, 347] on body "​ Menu-management [GEOGRAPHIC_DATA] Get Help A Edit Restaurant Branches Menus S…" at bounding box center [582, 281] width 1165 height 503
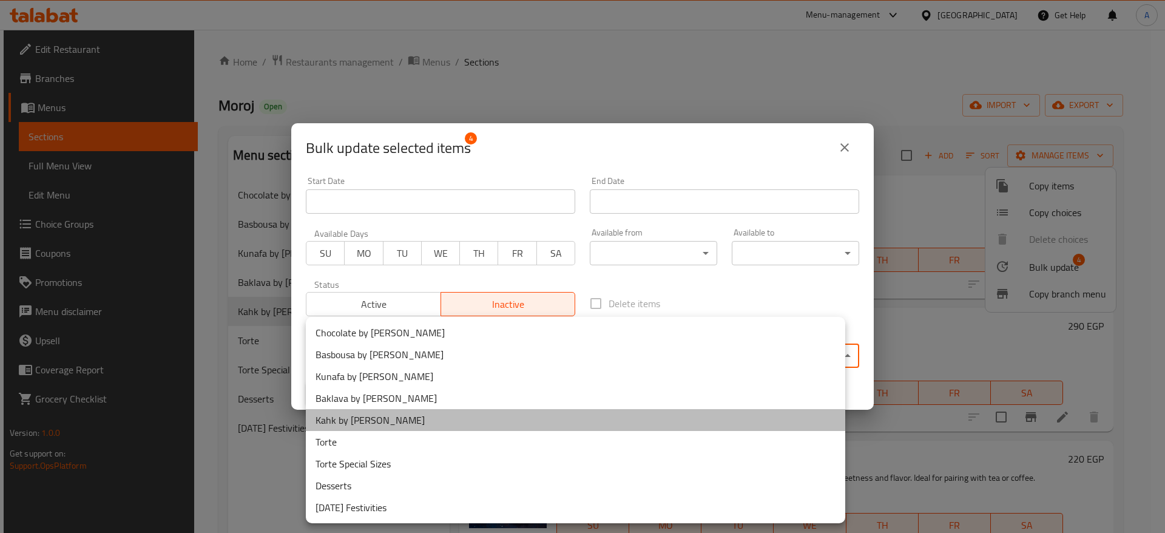
click at [516, 426] on li "Kahk by [PERSON_NAME]" at bounding box center [576, 420] width 540 height 22
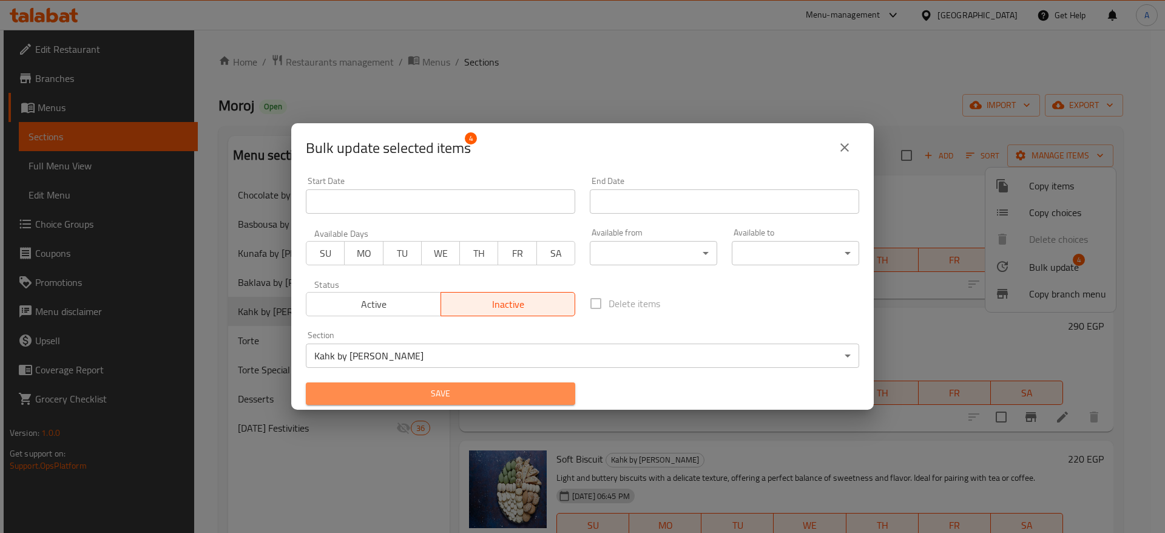
click at [487, 394] on span "Save" at bounding box center [441, 393] width 250 height 15
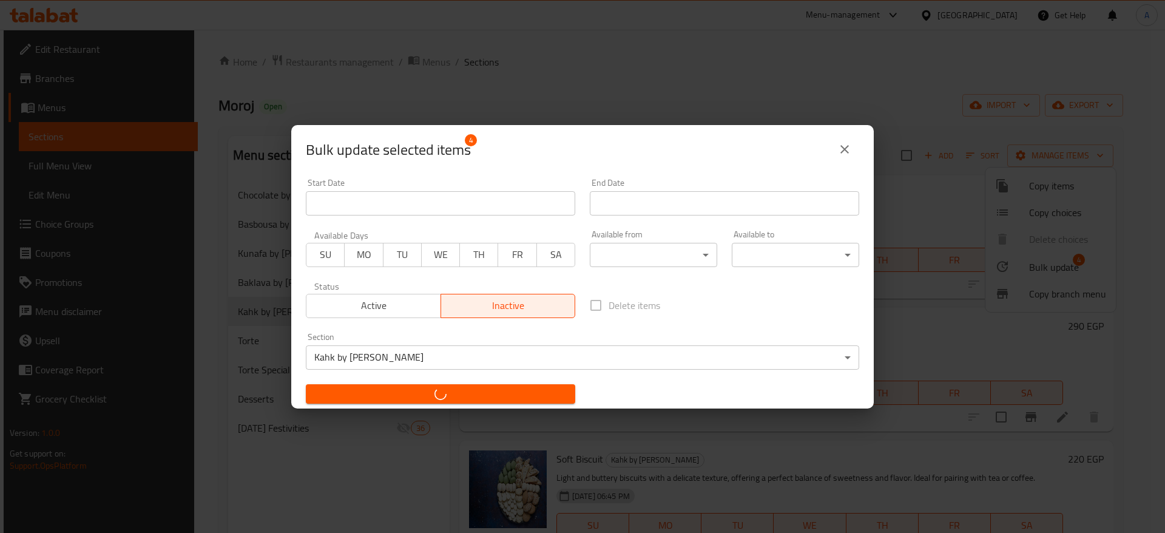
checkbox input "false"
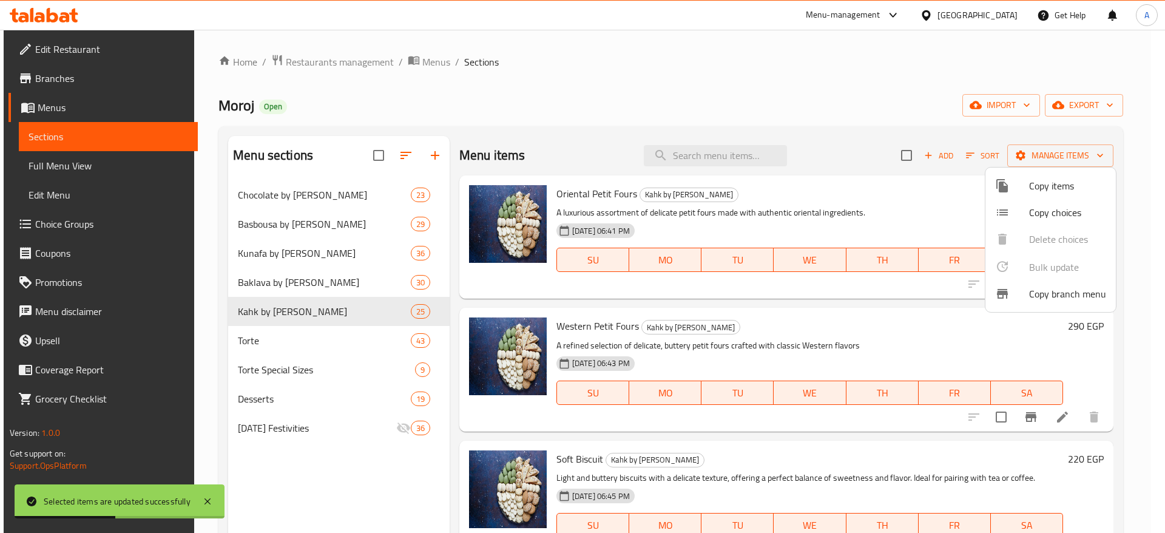
click at [655, 53] on div at bounding box center [582, 266] width 1165 height 533
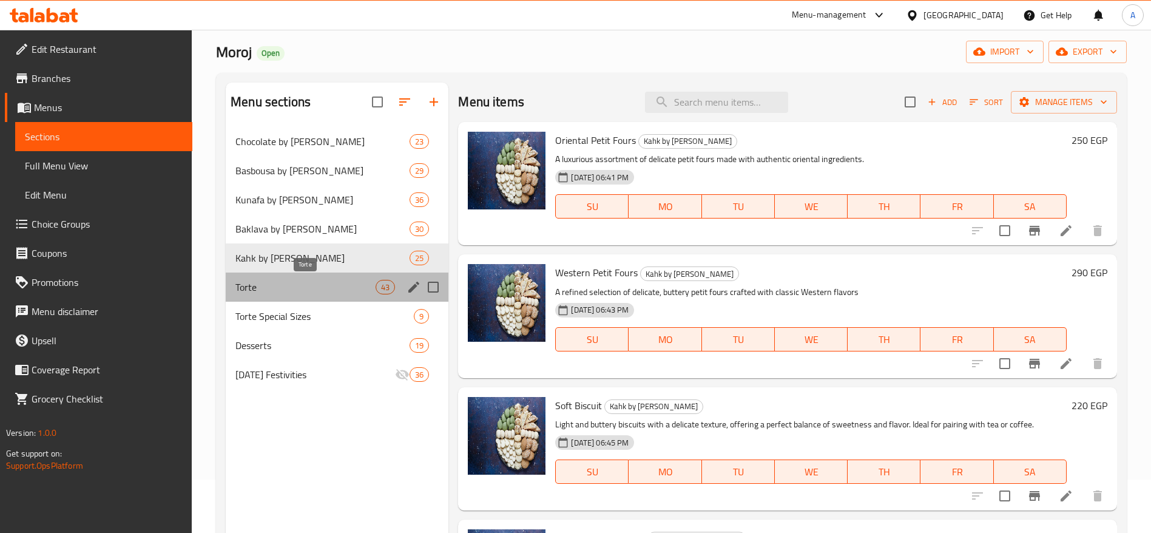
click at [354, 288] on span "Torte" at bounding box center [305, 287] width 140 height 15
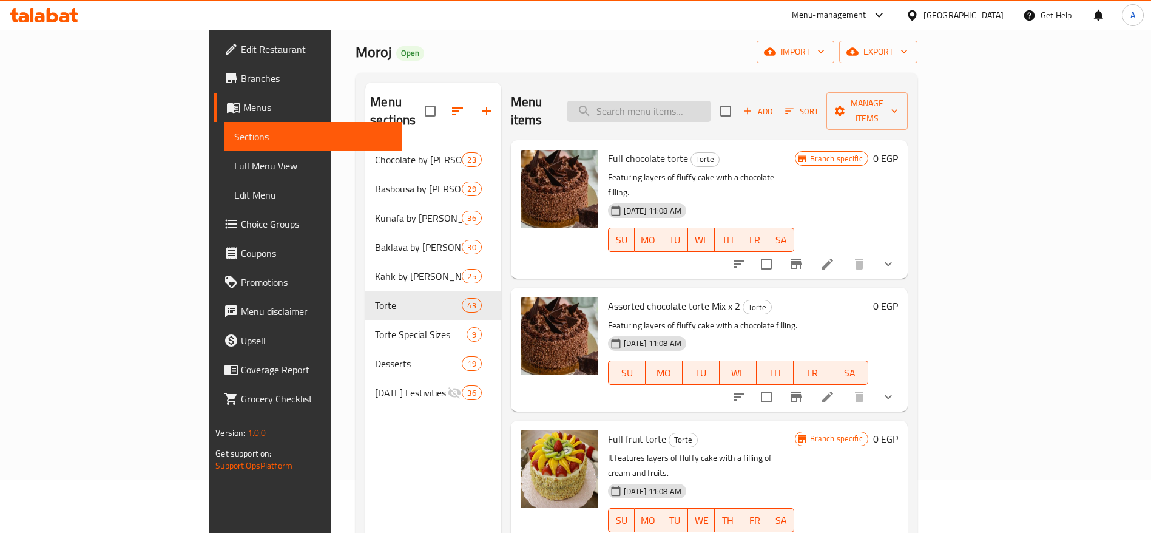
click at [711, 101] on input "search" at bounding box center [638, 111] width 143 height 21
type input "l"
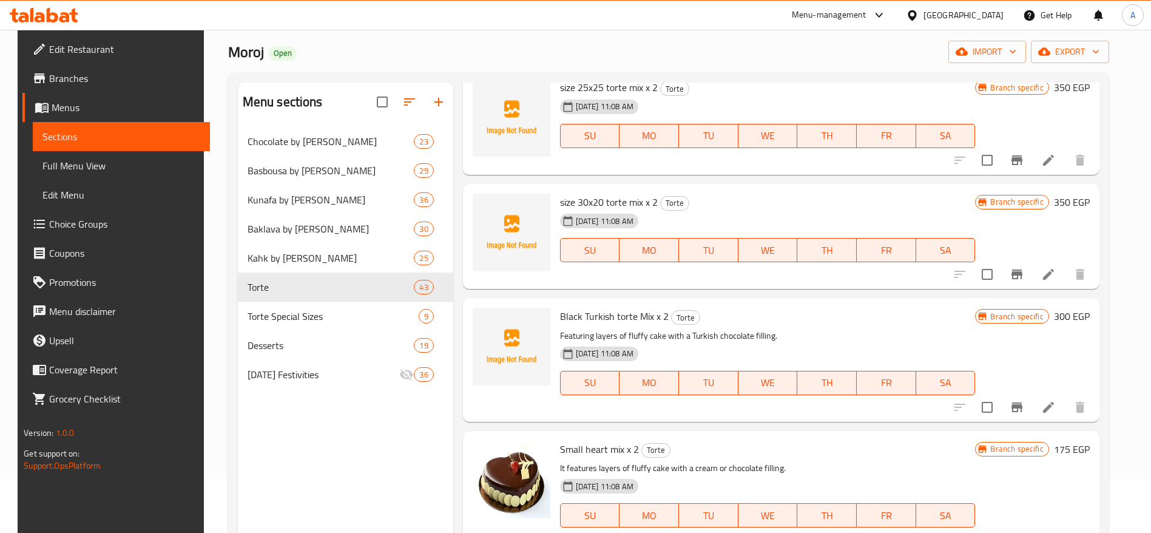
scroll to position [2624, 0]
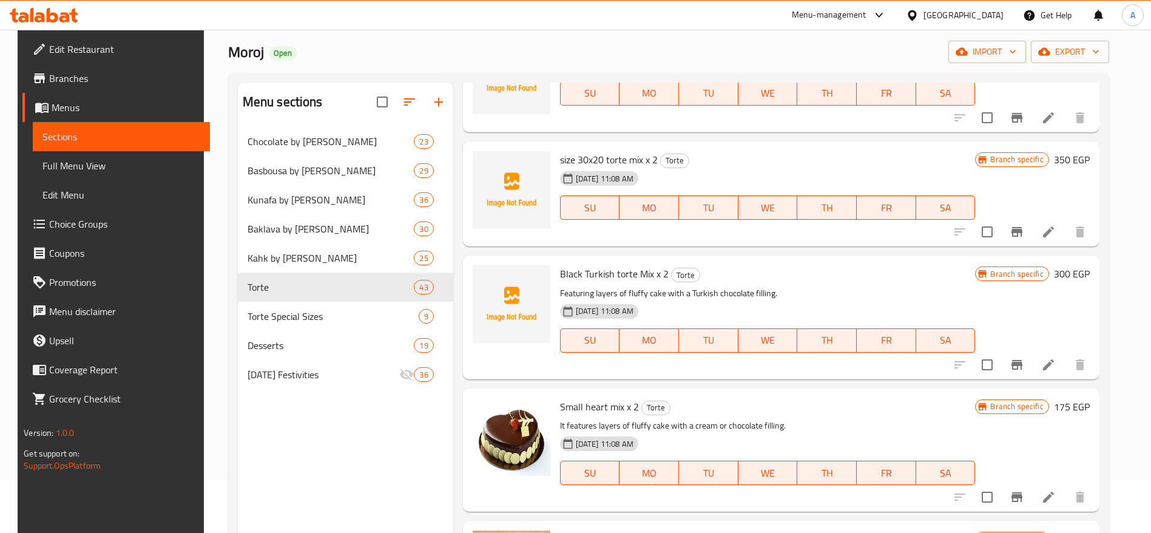
type input "مشكل"
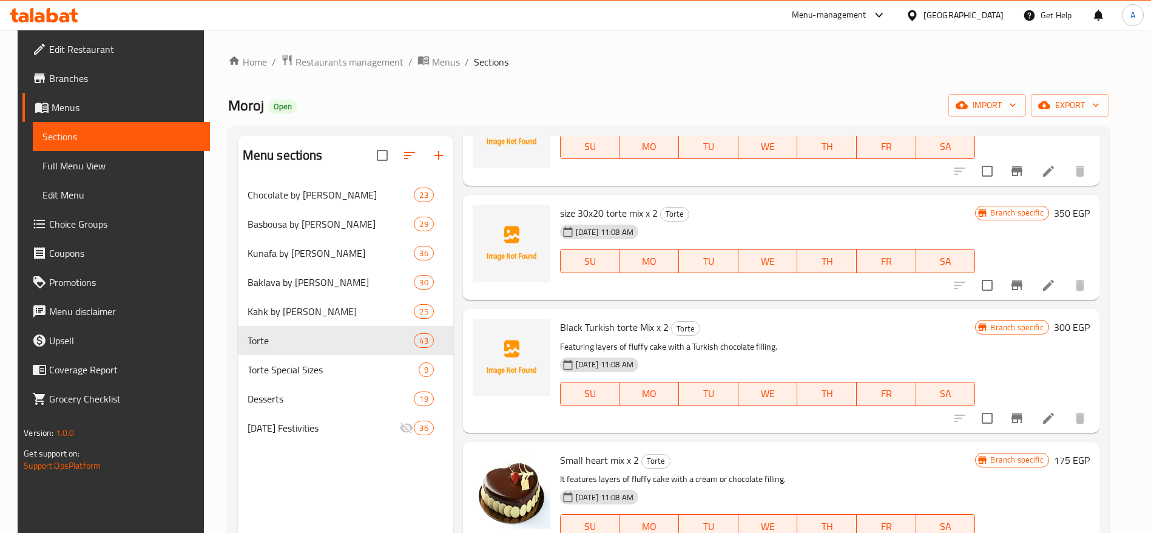
click at [1109, 272] on div "Menu sections Chocolate by Kilo 23 Basbousa by Kilo 29 Kunafa by Kilo 36 Baklav…" at bounding box center [668, 402] width 881 height 552
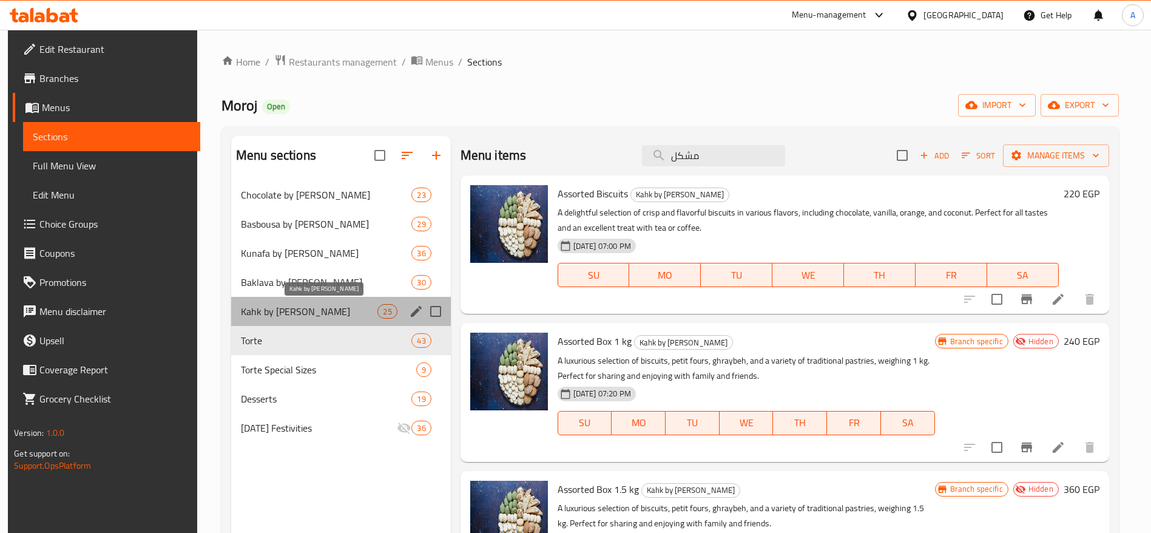
click at [335, 308] on span "Kahk by [PERSON_NAME]" at bounding box center [309, 311] width 137 height 15
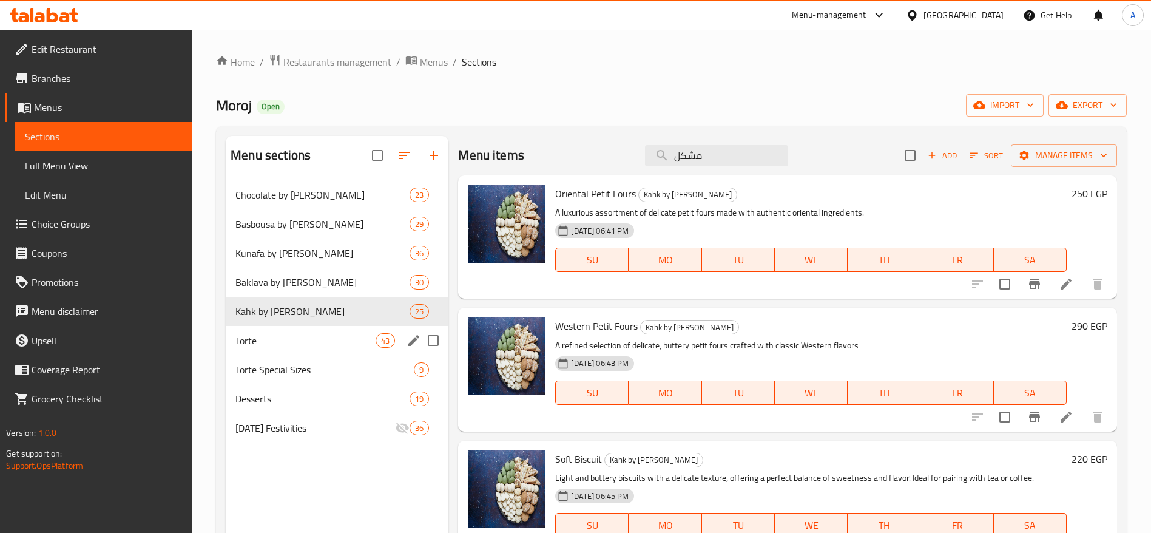
click at [323, 330] on div "Torte 43" at bounding box center [337, 340] width 223 height 29
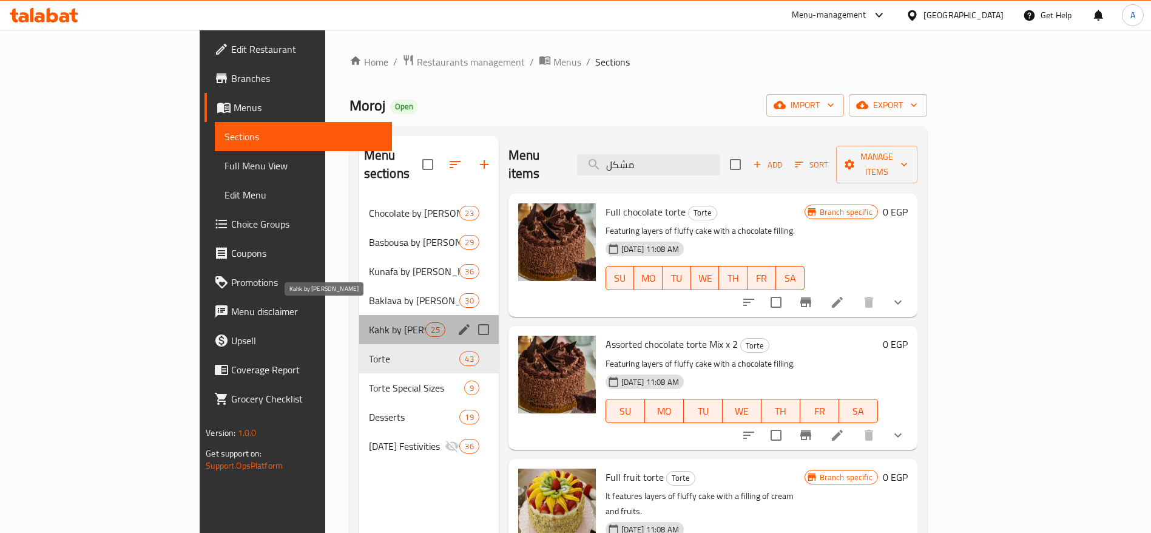
click at [369, 322] on span "Kahk by [PERSON_NAME]" at bounding box center [397, 329] width 57 height 15
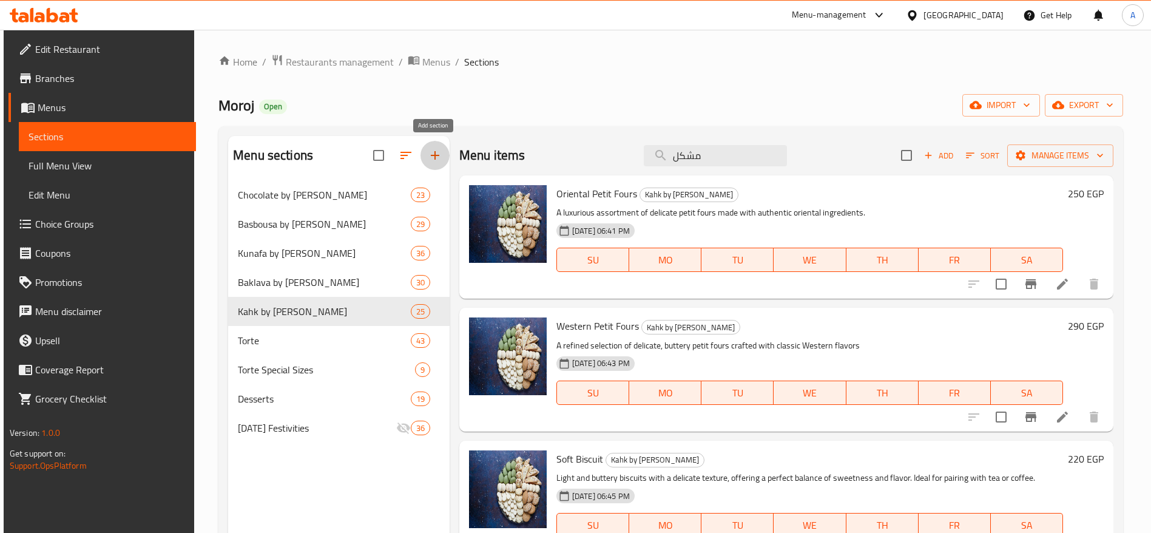
click at [433, 155] on icon "button" at bounding box center [435, 155] width 8 height 8
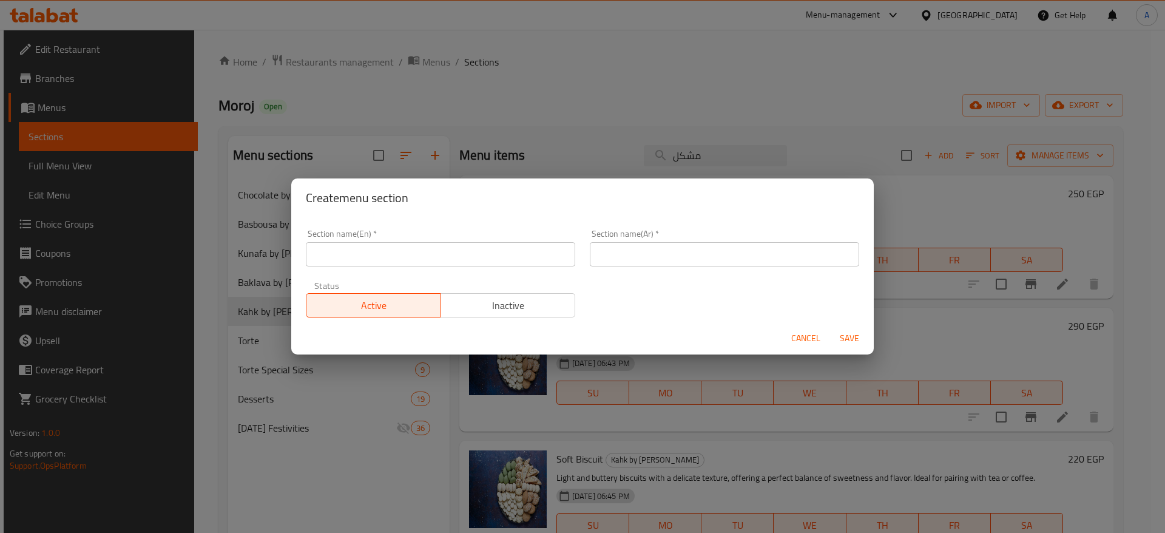
click at [799, 340] on span "Cancel" at bounding box center [805, 338] width 29 height 15
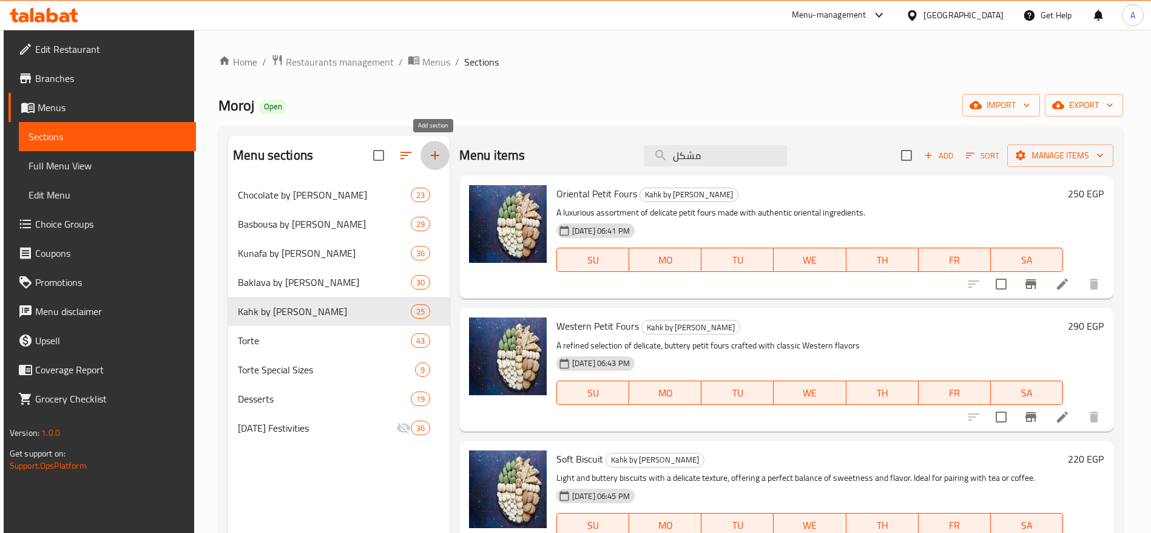
click at [434, 153] on icon "button" at bounding box center [435, 155] width 8 height 8
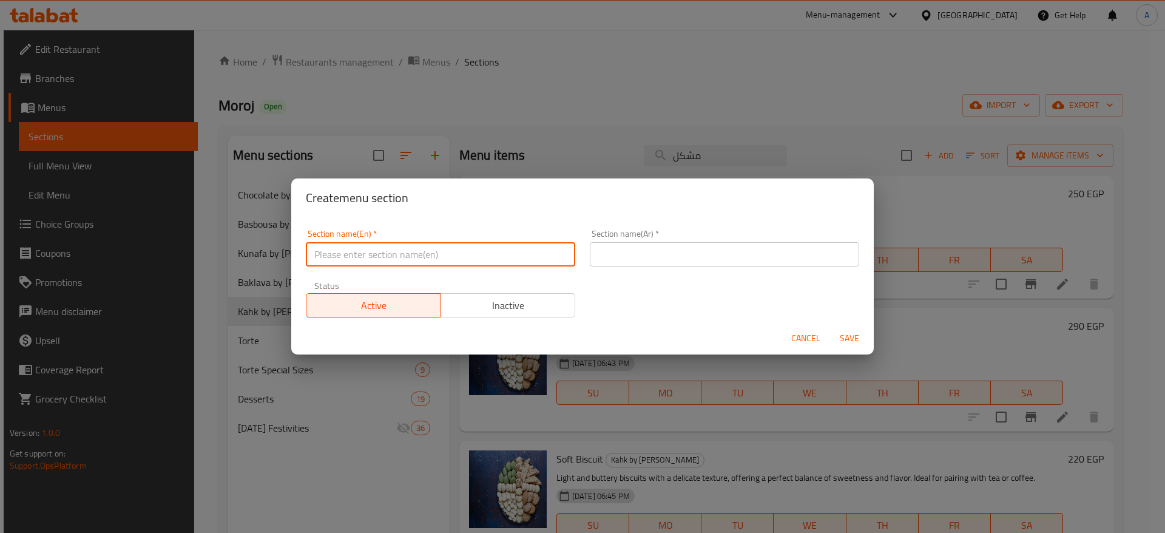
click at [473, 257] on input "text" at bounding box center [440, 254] width 269 height 24
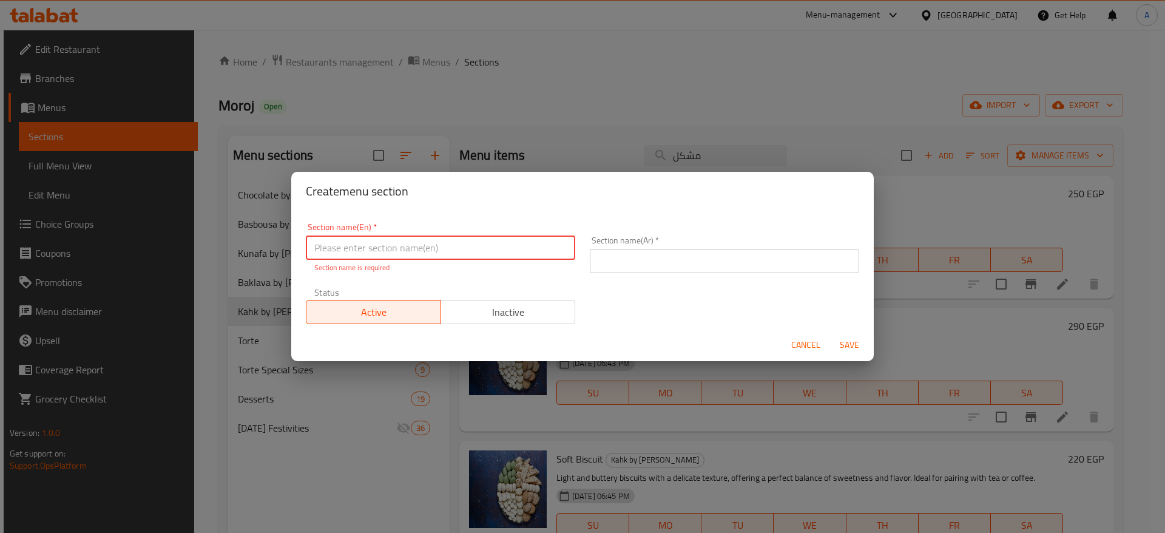
click at [702, 259] on input "text" at bounding box center [724, 261] width 269 height 24
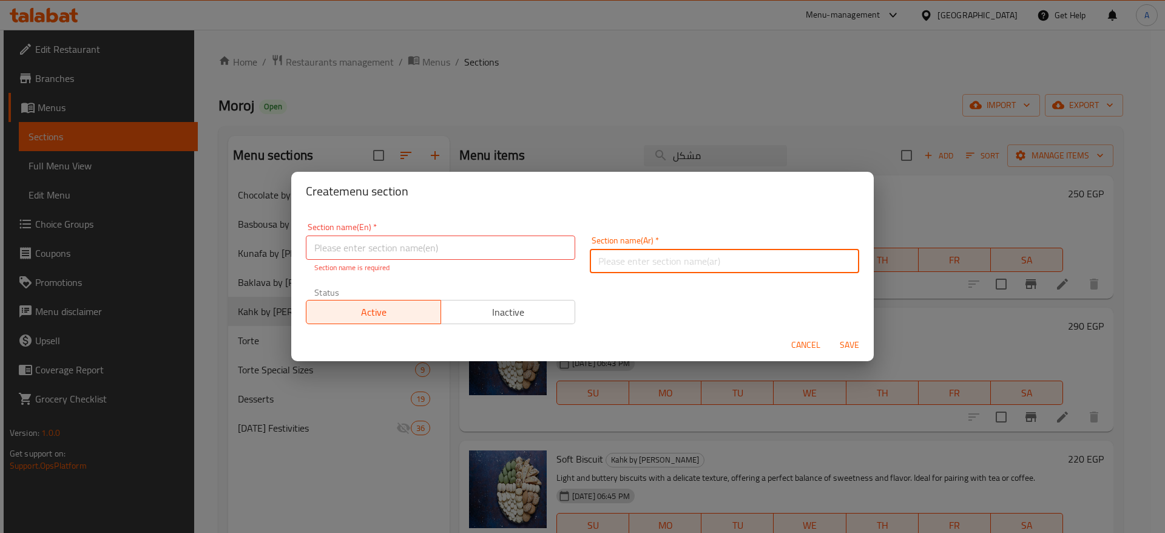
paste input "المشكّل"
type input "المشكّل"
click at [499, 243] on input "text" at bounding box center [440, 247] width 269 height 24
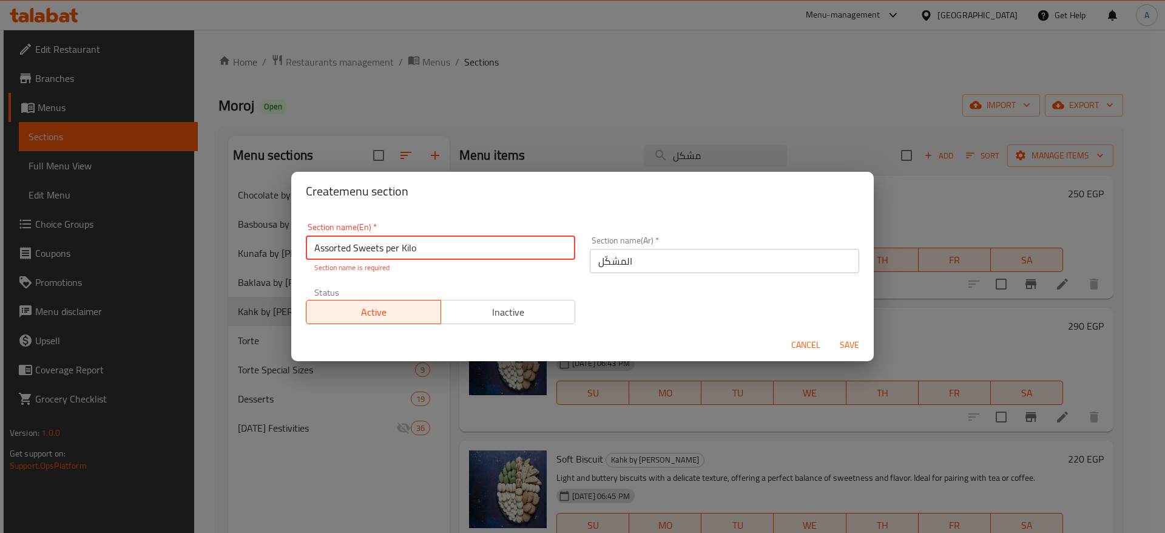
type input "Assorted Sweets per Kilo"
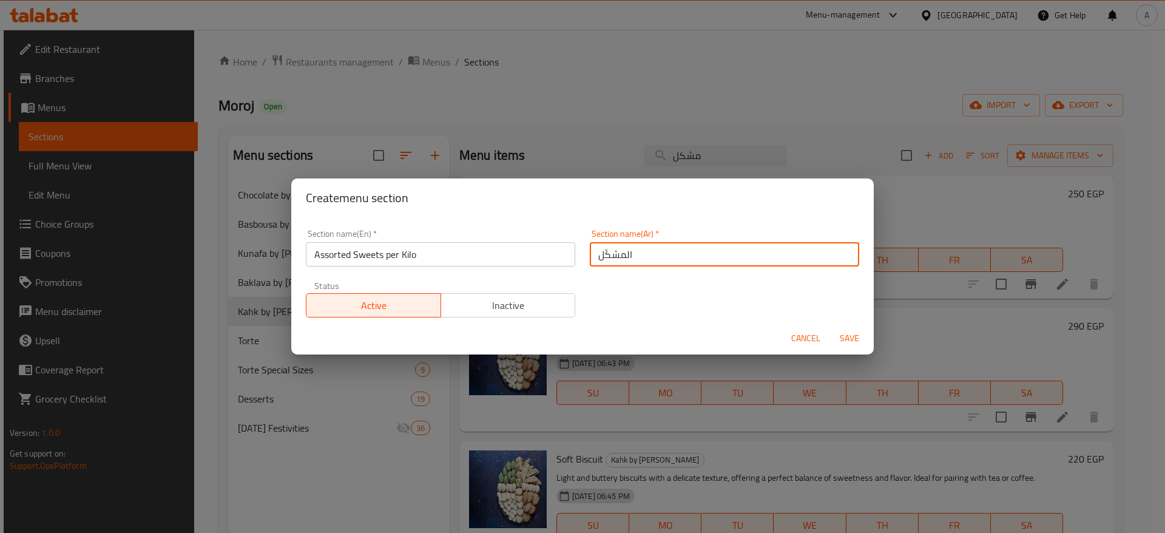
click at [657, 262] on input "المشكّل" at bounding box center [724, 254] width 269 height 24
type input "المشكّل بالكيلو"
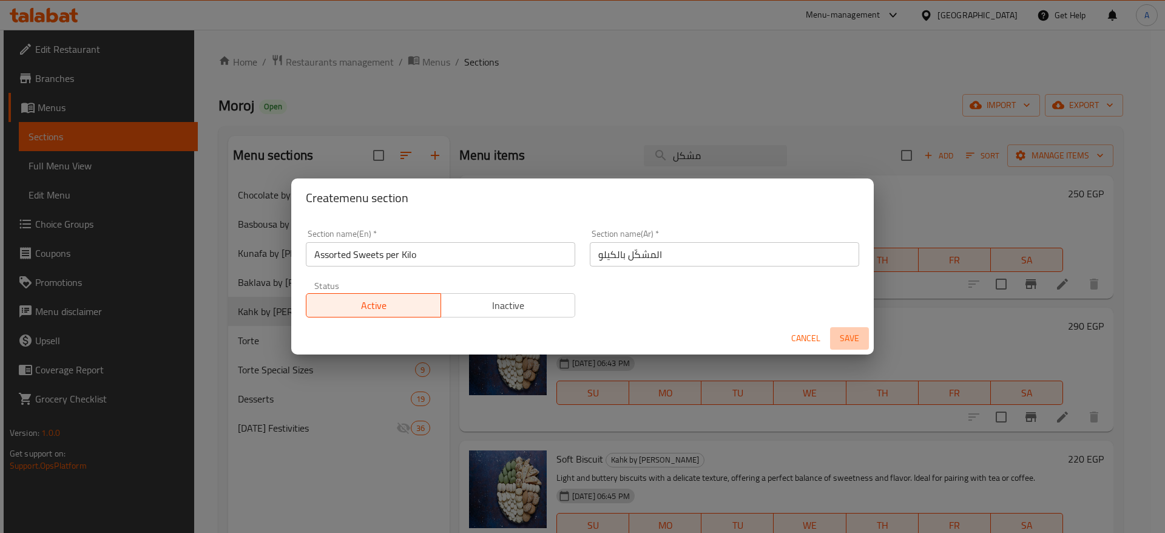
click at [859, 340] on span "Save" at bounding box center [849, 338] width 29 height 15
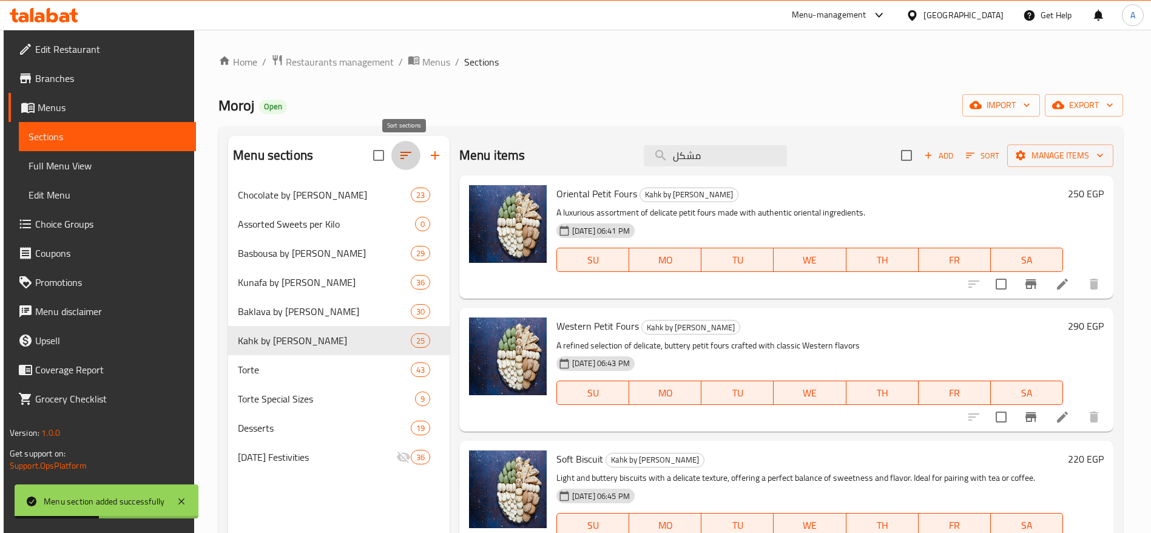
click at [399, 158] on icon "button" at bounding box center [406, 155] width 15 height 15
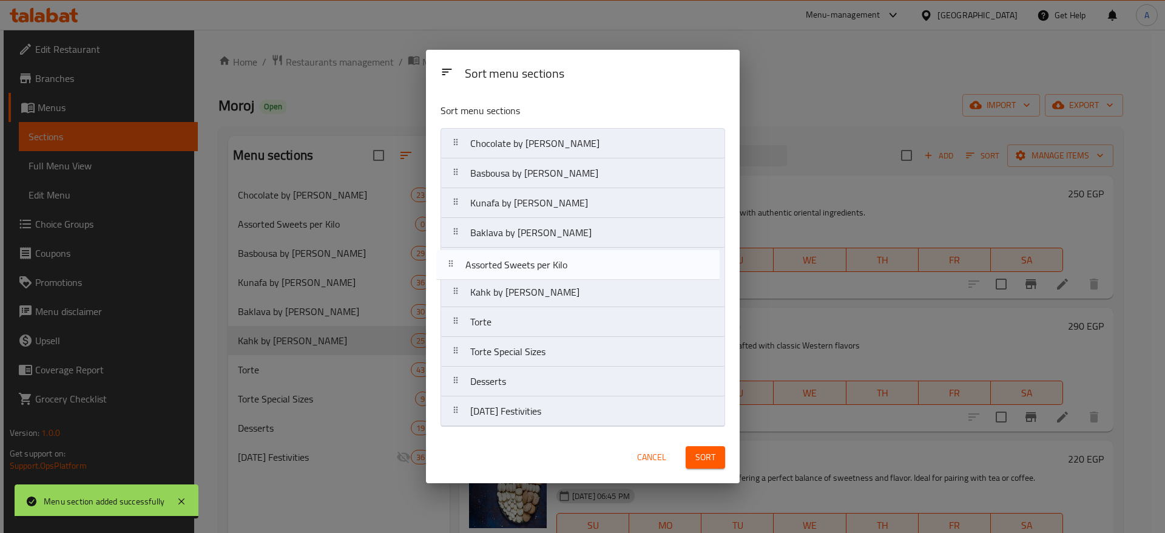
drag, startPoint x: 458, startPoint y: 176, endPoint x: 452, endPoint y: 274, distance: 97.9
click at [452, 274] on nav "Chocolate by Kilo Assorted Sweets per Kilo Basbousa by Kilo Kunafa by Kilo Bakl…" at bounding box center [583, 277] width 285 height 299
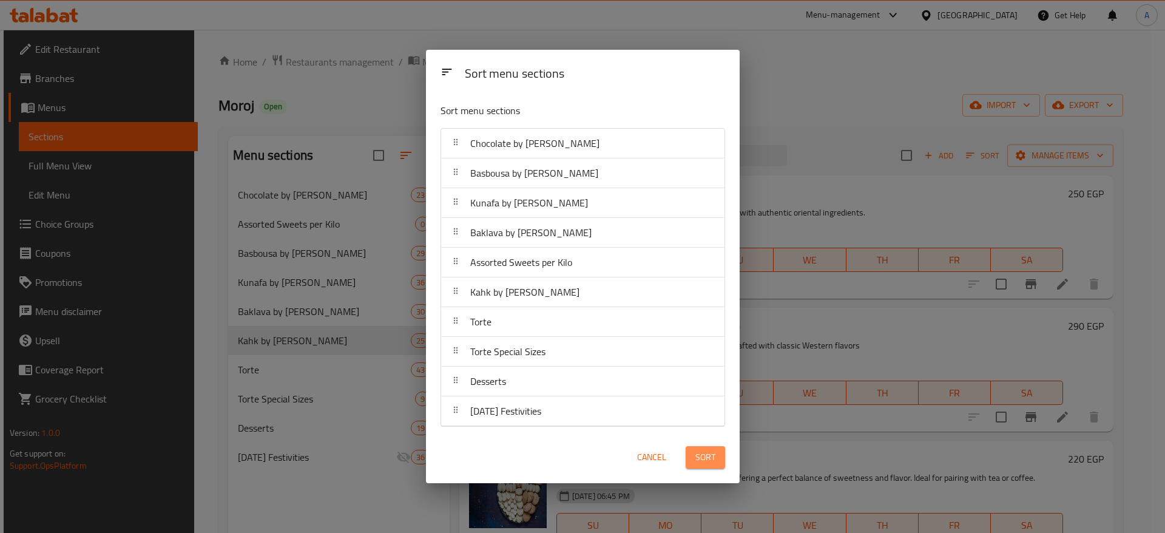
click at [708, 458] on span "Sort" at bounding box center [706, 457] width 20 height 15
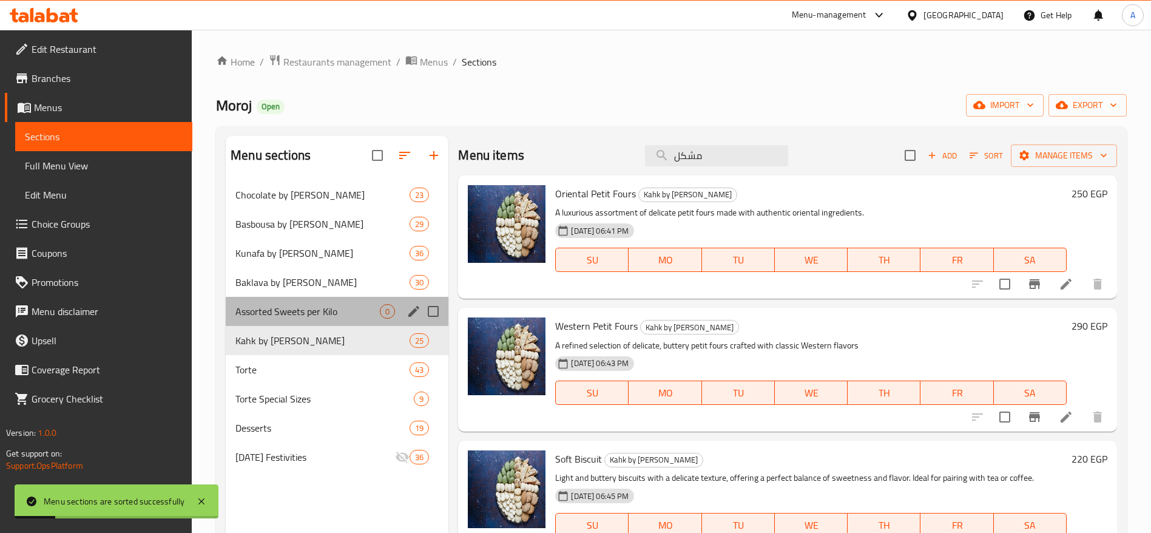
click at [341, 320] on div "Assorted Sweets per Kilo 0" at bounding box center [337, 311] width 223 height 29
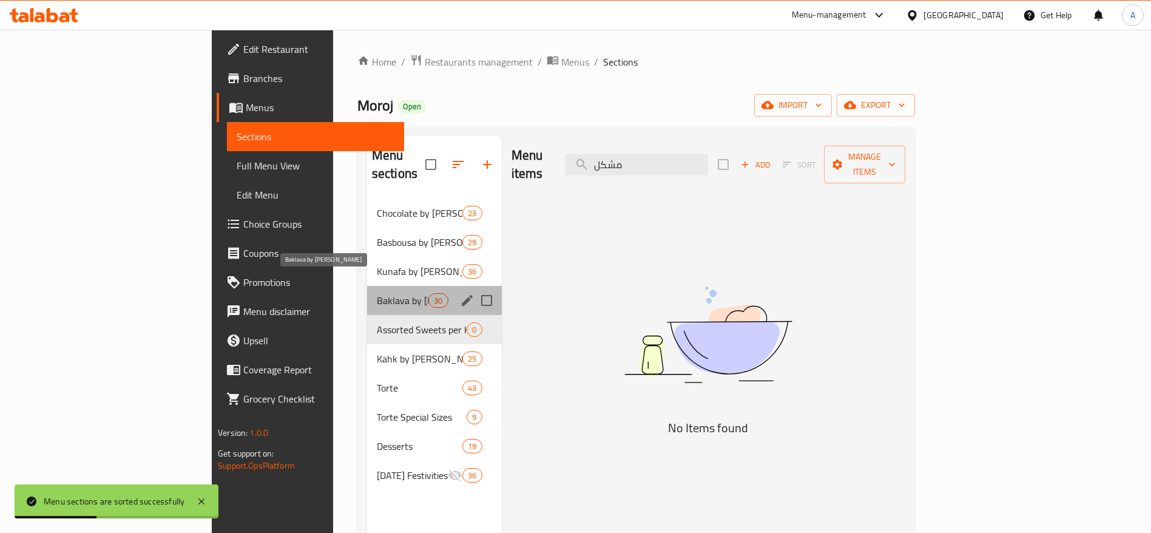
click at [377, 293] on span "Baklava by Kilo" at bounding box center [403, 300] width 52 height 15
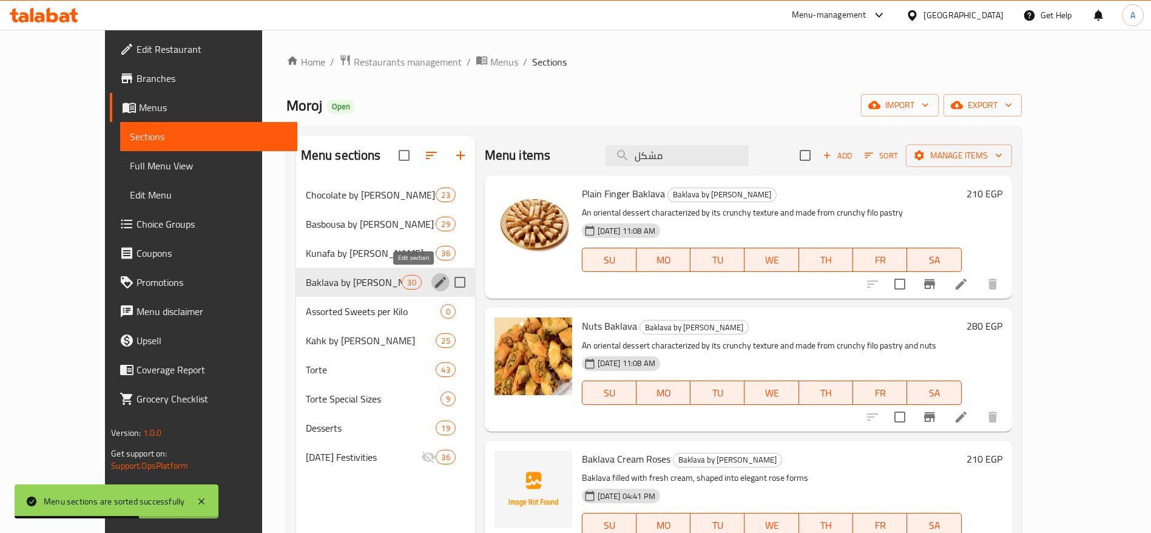
click at [435, 282] on icon "edit" at bounding box center [440, 282] width 11 height 11
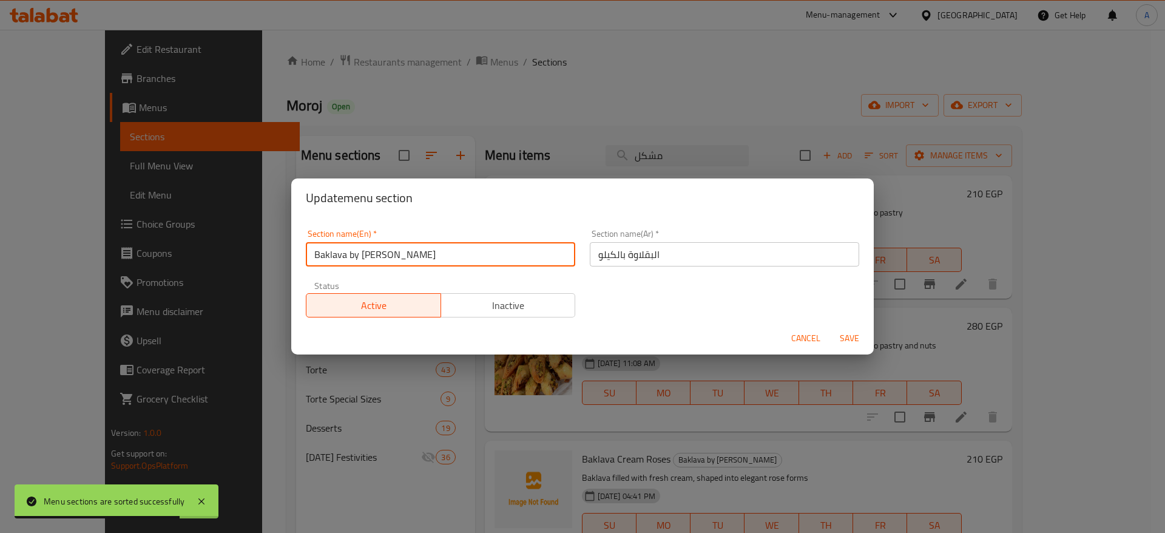
click at [359, 253] on input "Baklava by Kilo" at bounding box center [440, 254] width 269 height 24
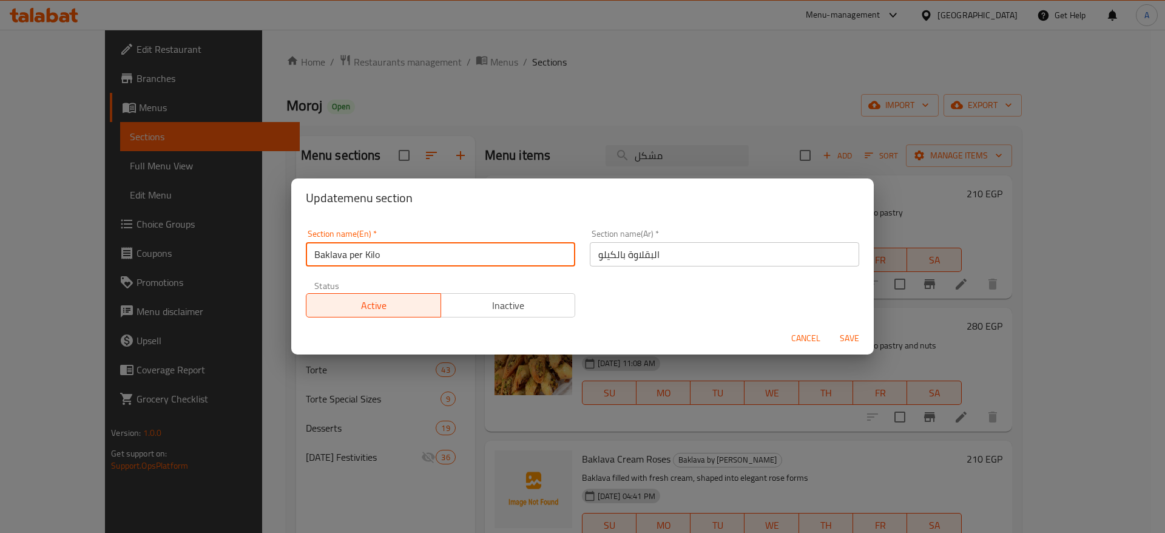
type input "Baklava per Kilo"
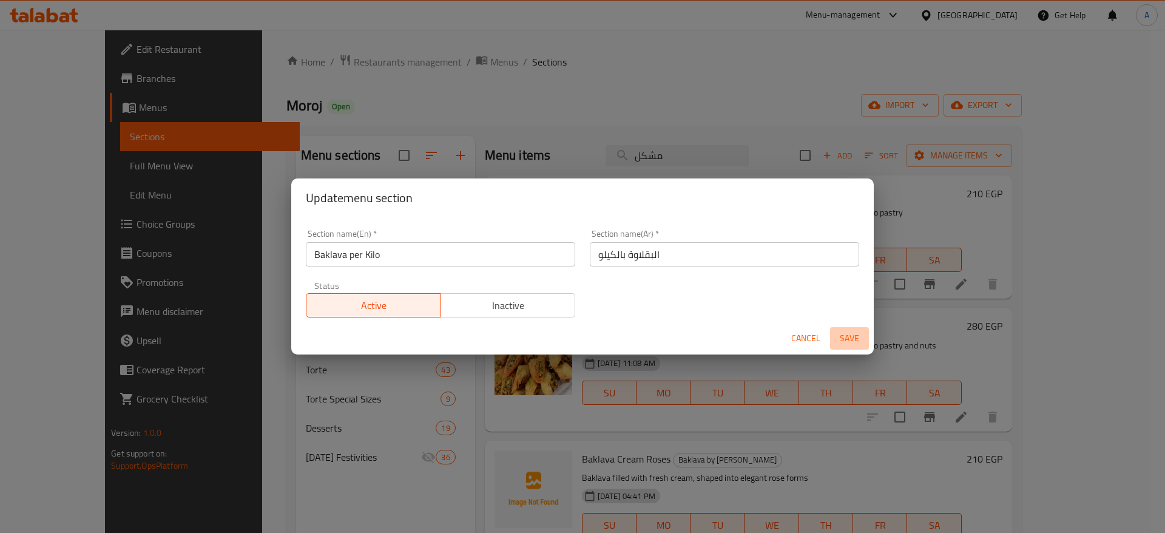
click at [858, 339] on span "Save" at bounding box center [849, 338] width 29 height 15
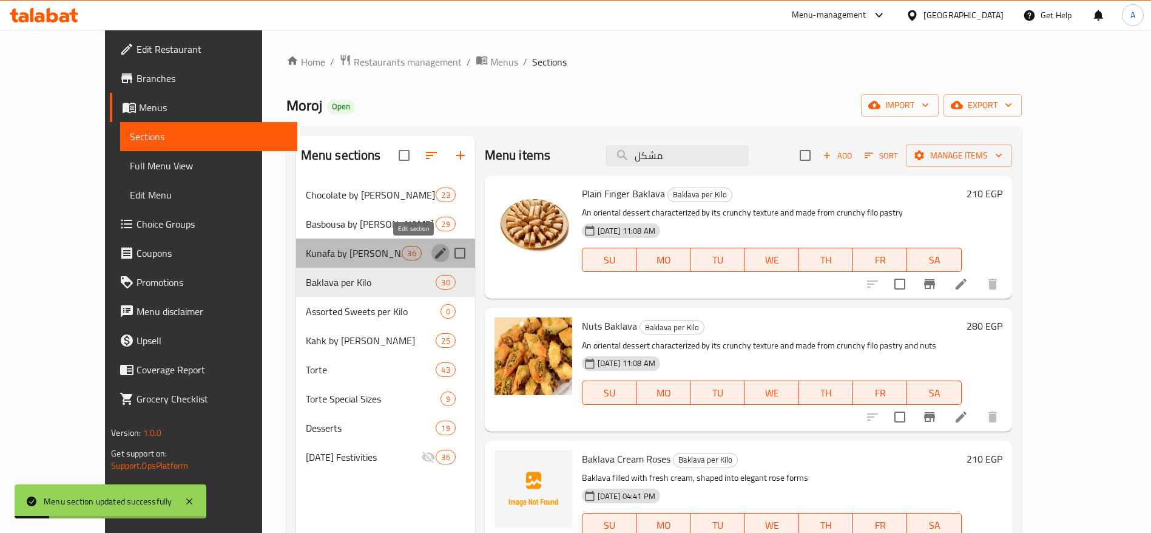
click at [435, 252] on icon "edit" at bounding box center [440, 253] width 11 height 11
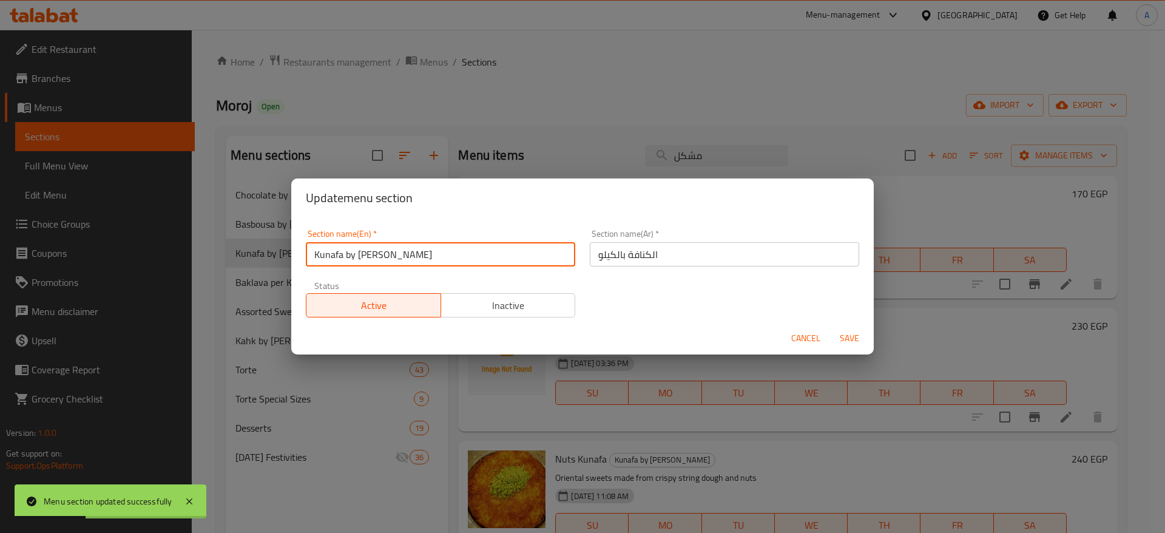
click at [355, 251] on input "Kunafa by Kilo" at bounding box center [440, 254] width 269 height 24
type input "Kunafa per Kilo"
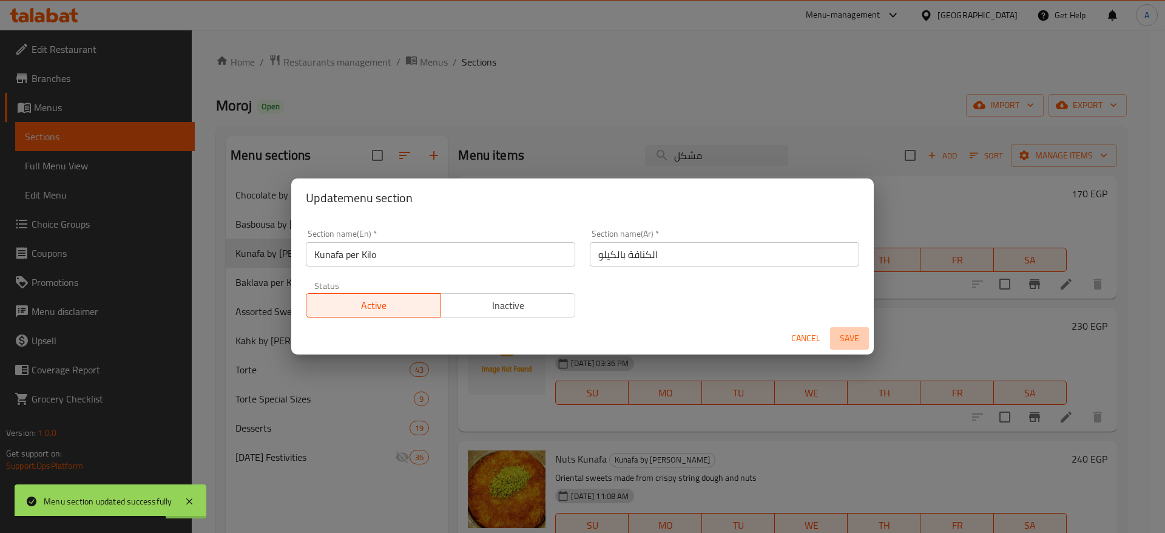
click at [848, 334] on span "Save" at bounding box center [849, 338] width 29 height 15
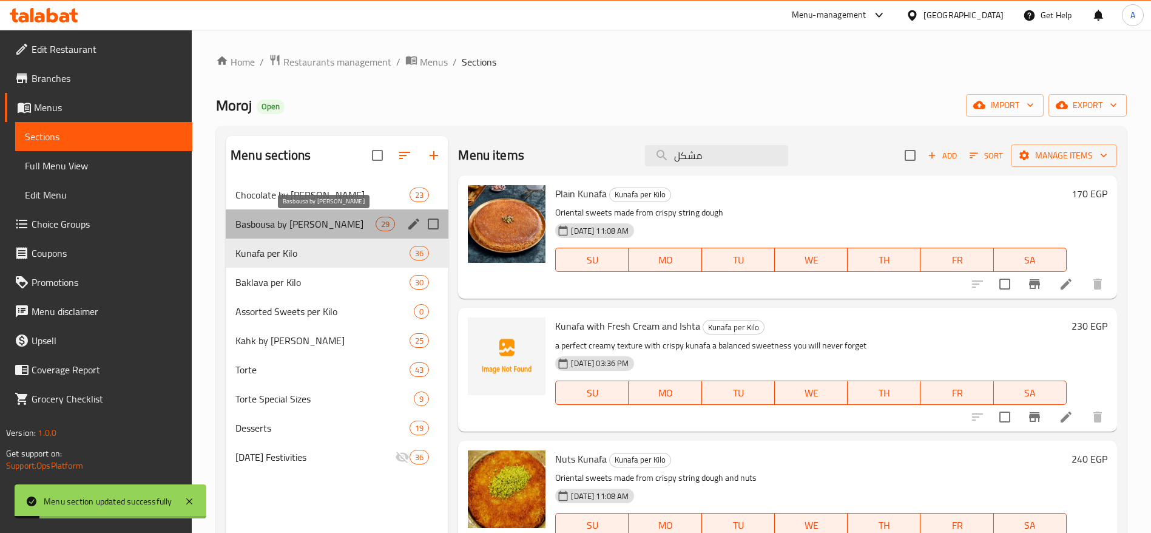
click at [311, 226] on span "Basbousa by Kilo" at bounding box center [305, 224] width 140 height 15
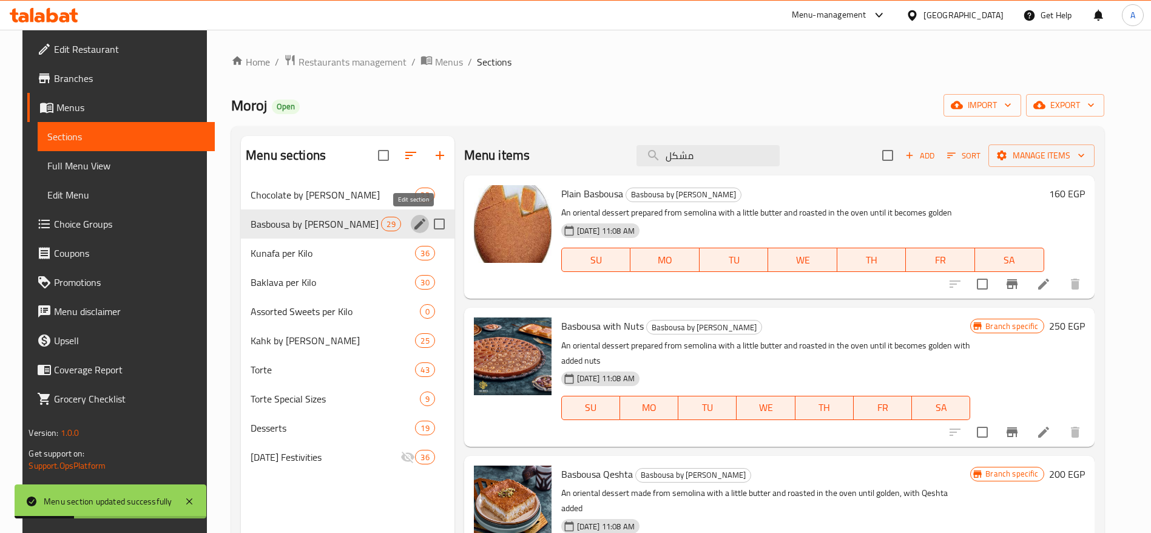
click at [415, 224] on icon "edit" at bounding box center [420, 223] width 11 height 11
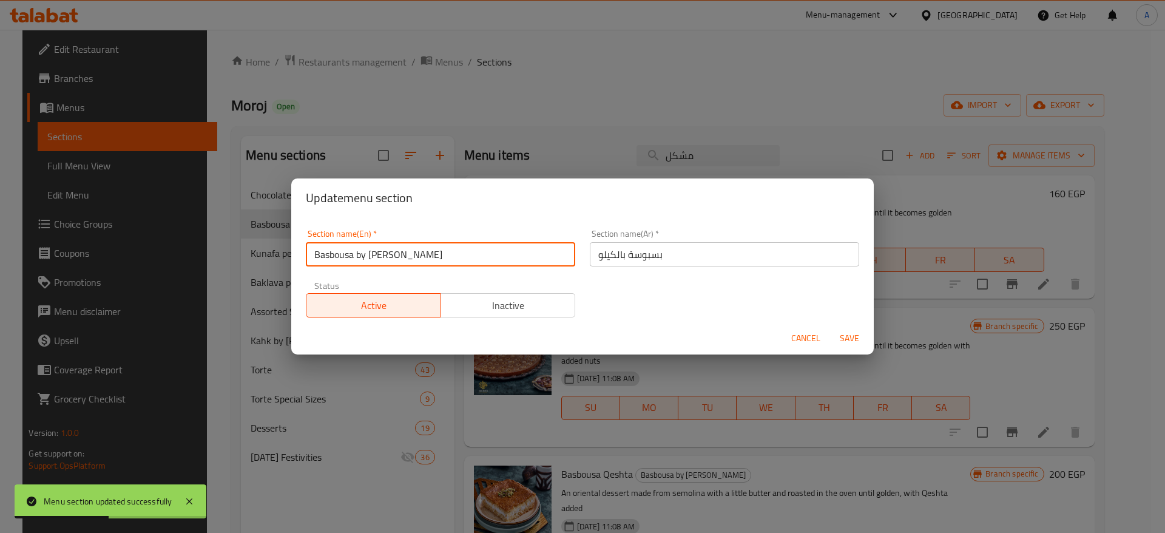
drag, startPoint x: 362, startPoint y: 249, endPoint x: 362, endPoint y: 303, distance: 53.4
click at [362, 303] on div "Section name(En)   * Basbousa by Kilo Section name(En) * Section name(Ar)   * ب…" at bounding box center [583, 273] width 568 height 103
type input "Basbousa per Kilo"
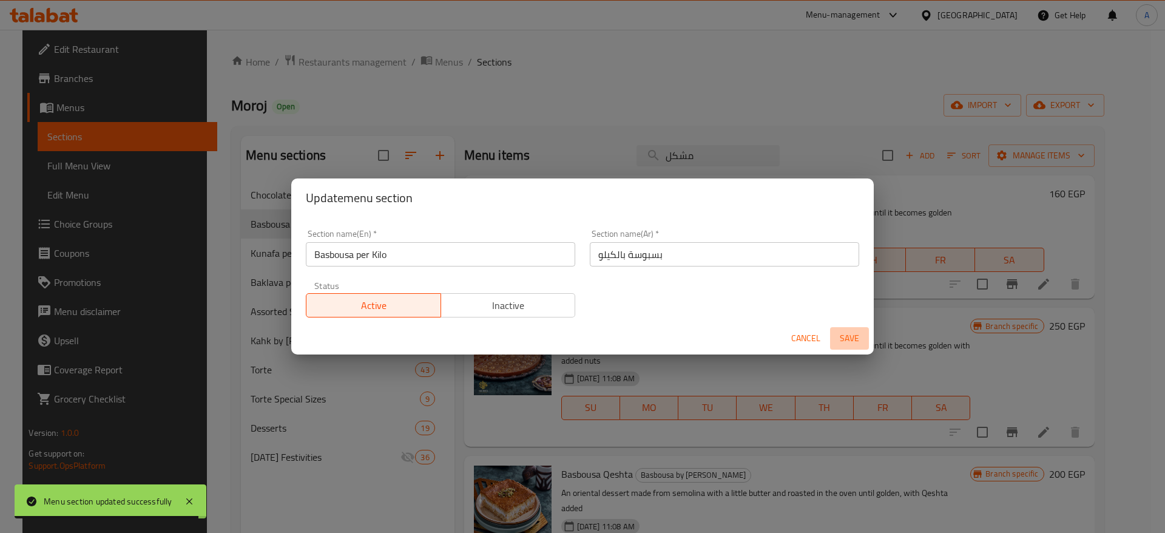
click at [855, 340] on span "Save" at bounding box center [849, 338] width 29 height 15
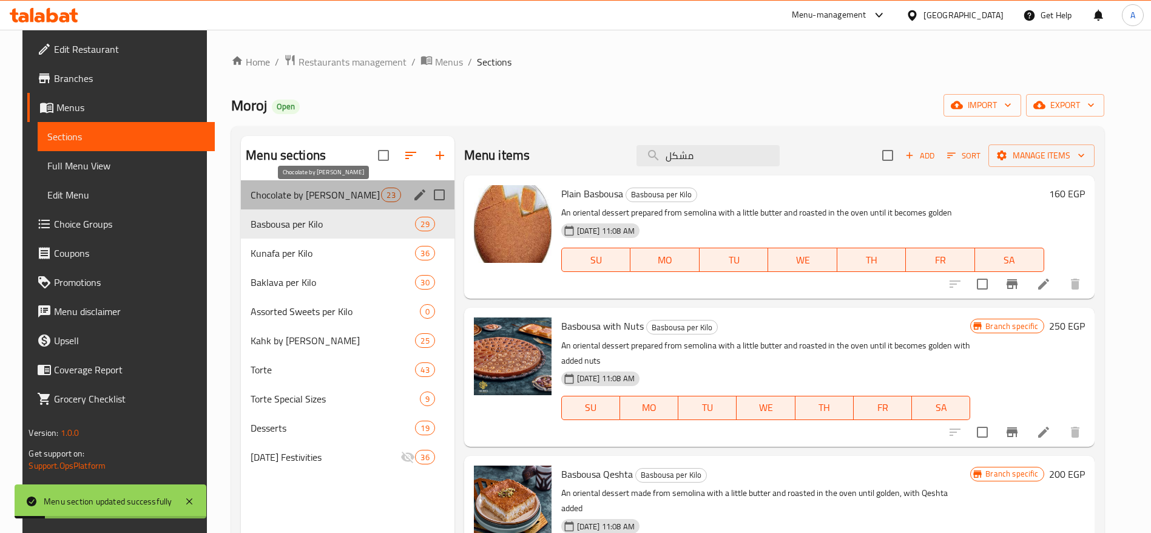
click at [312, 199] on span "Chocolate by Kilo" at bounding box center [316, 195] width 130 height 15
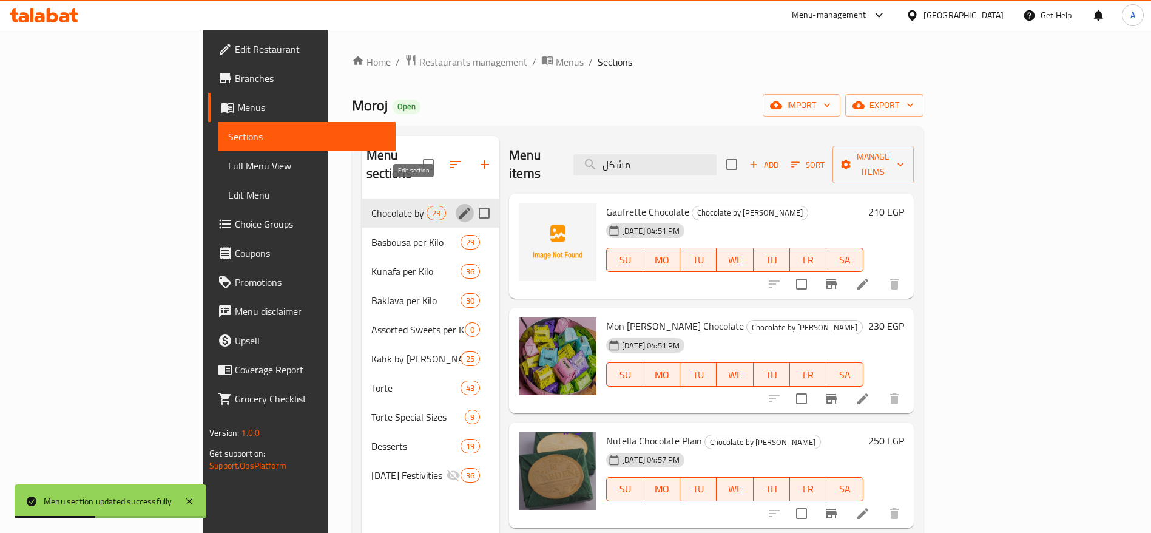
click at [458, 206] on icon "edit" at bounding box center [465, 213] width 15 height 15
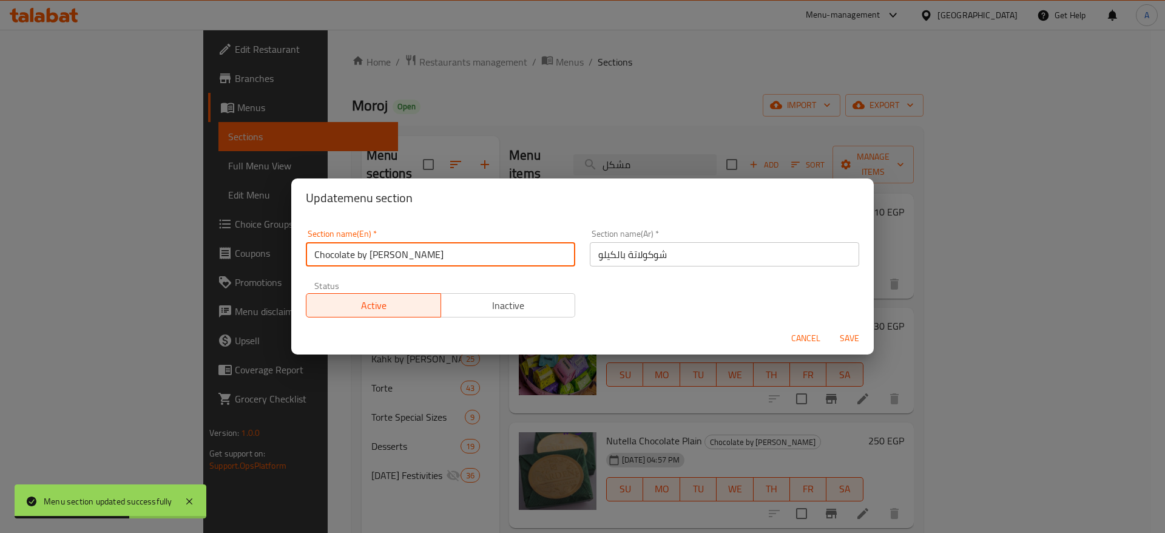
click at [367, 256] on input "Chocolate by Kilo" at bounding box center [440, 254] width 269 height 24
type input "Chocolate per Kilo"
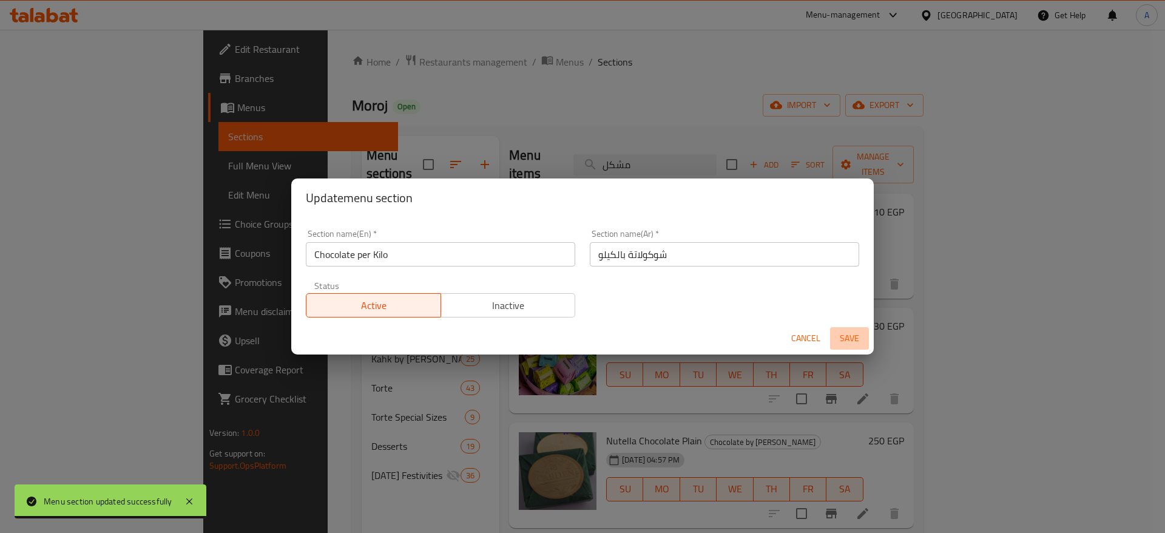
click at [848, 331] on span "Save" at bounding box center [849, 338] width 29 height 15
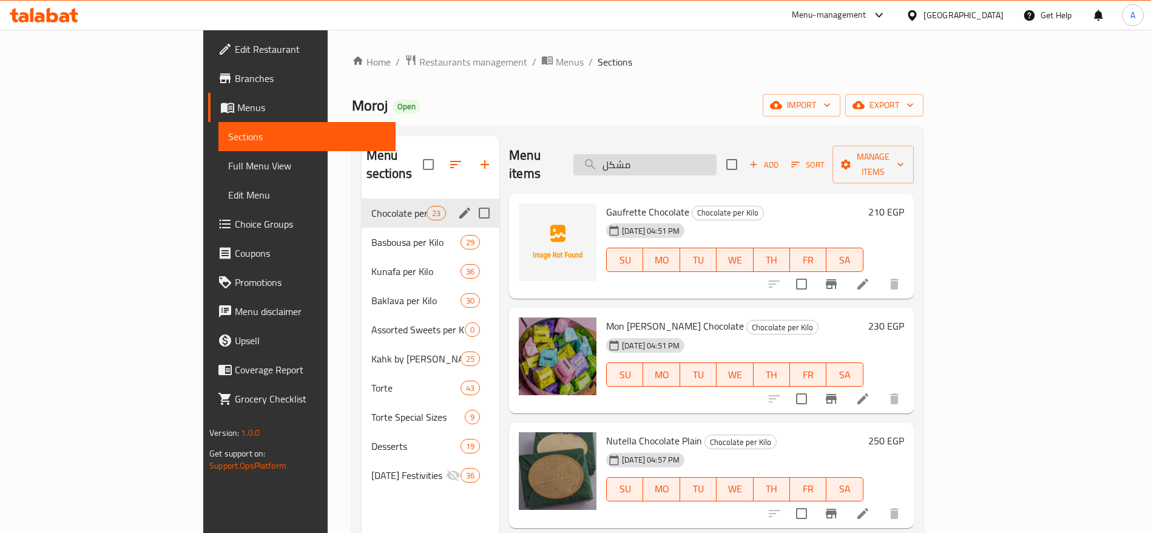
click at [717, 157] on input "مشكل" at bounding box center [645, 164] width 143 height 21
type input "م"
click at [371, 206] on span "Chocolate per Kilo" at bounding box center [398, 213] width 55 height 15
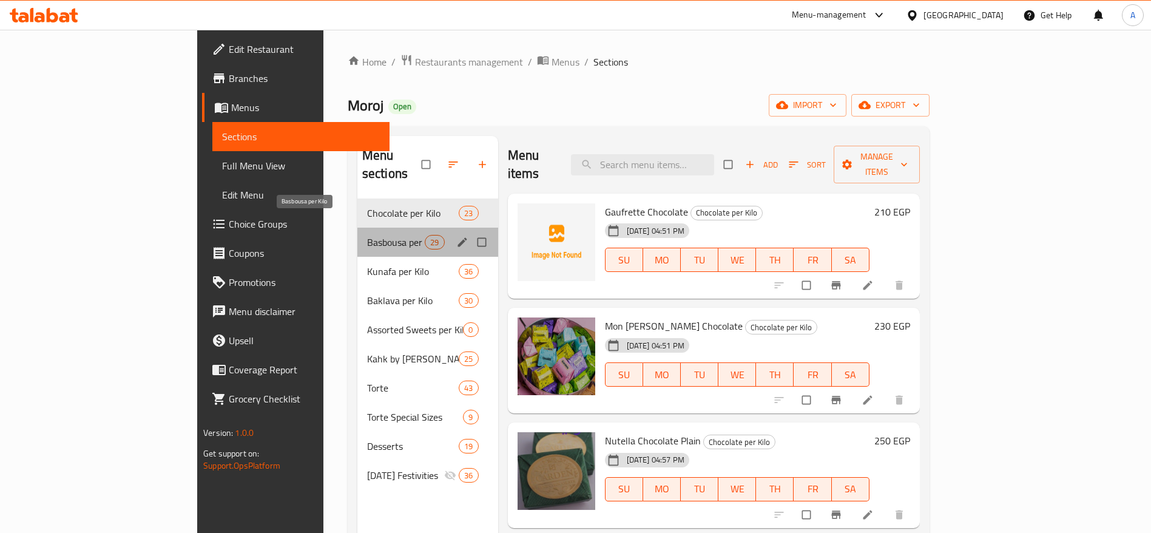
click at [367, 235] on span "Basbousa per Kilo" at bounding box center [396, 242] width 58 height 15
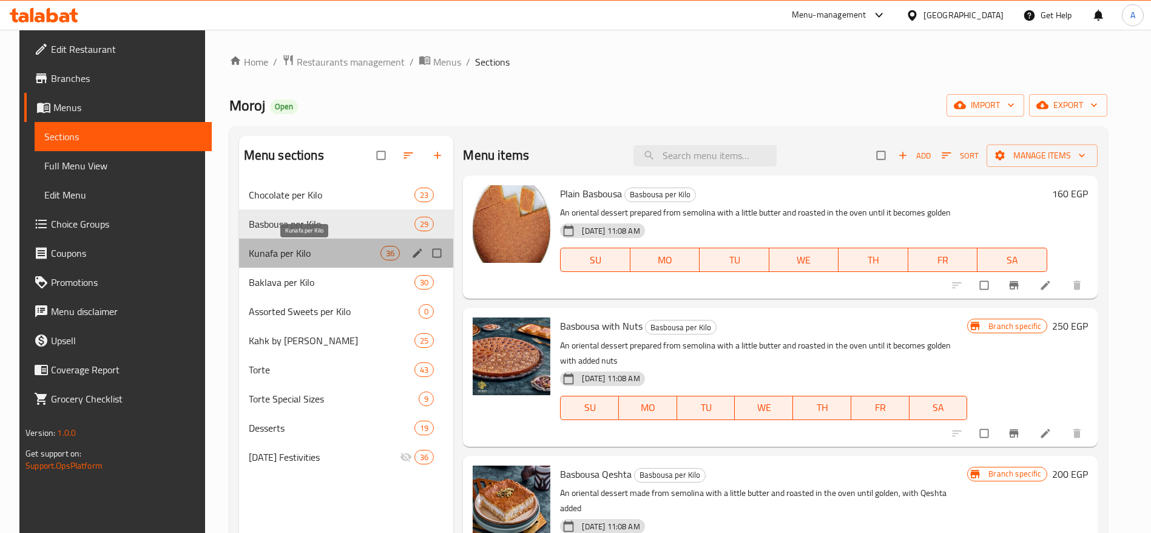
click at [314, 251] on span "Kunafa per Kilo" at bounding box center [315, 253] width 132 height 15
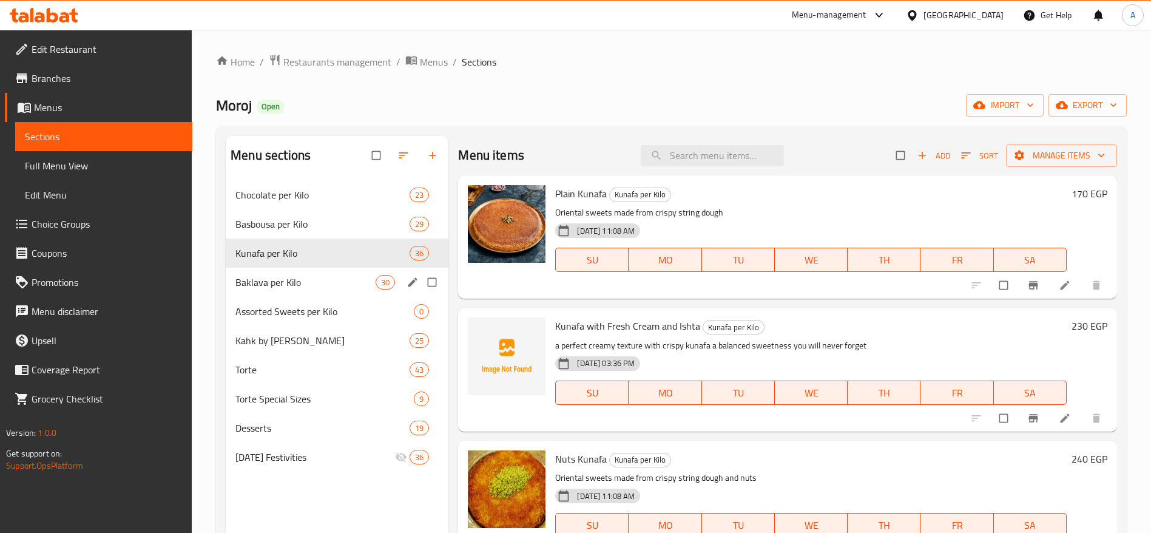
click at [303, 271] on div "Baklava per Kilo 30" at bounding box center [337, 282] width 223 height 29
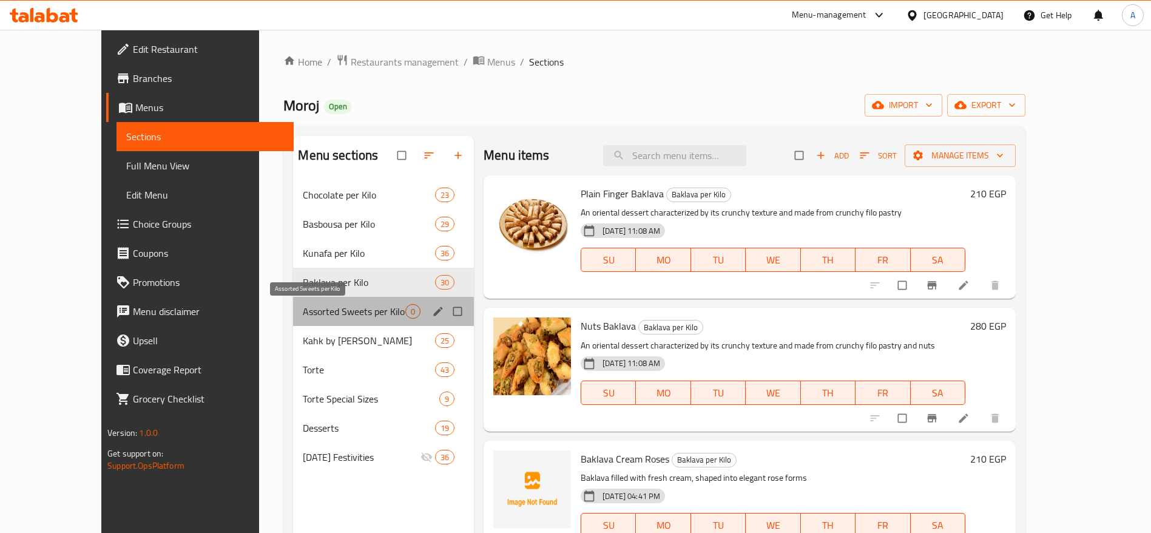
click at [305, 311] on span "Assorted Sweets per Kilo" at bounding box center [354, 311] width 103 height 15
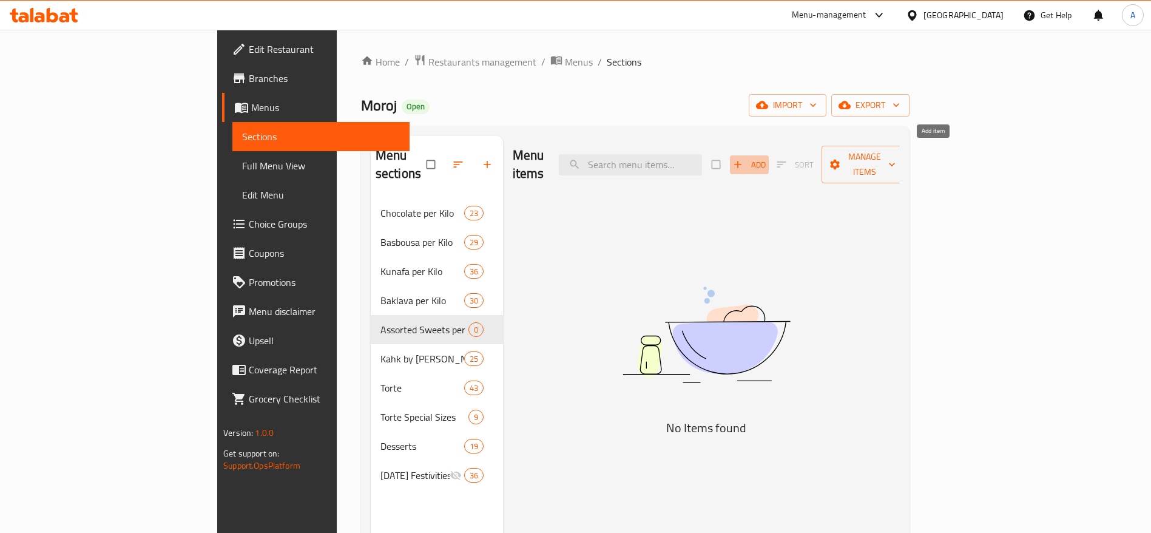
click at [766, 158] on span "Add" at bounding box center [749, 165] width 33 height 14
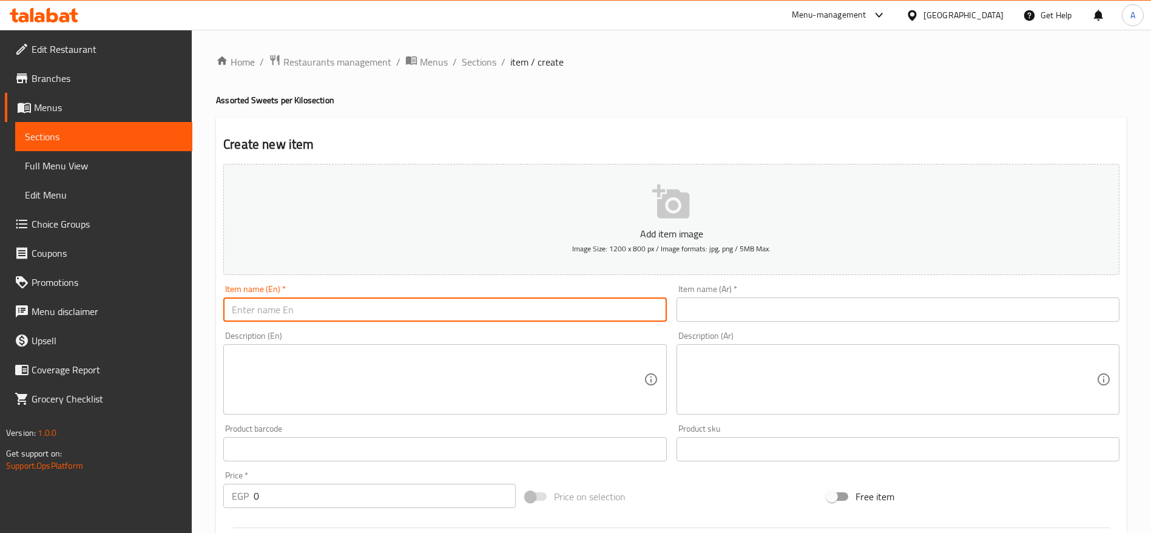
click at [516, 303] on input "text" at bounding box center [444, 309] width 443 height 24
paste input "Regular Oriental Mix"
type input "Regular Oriental Mix"
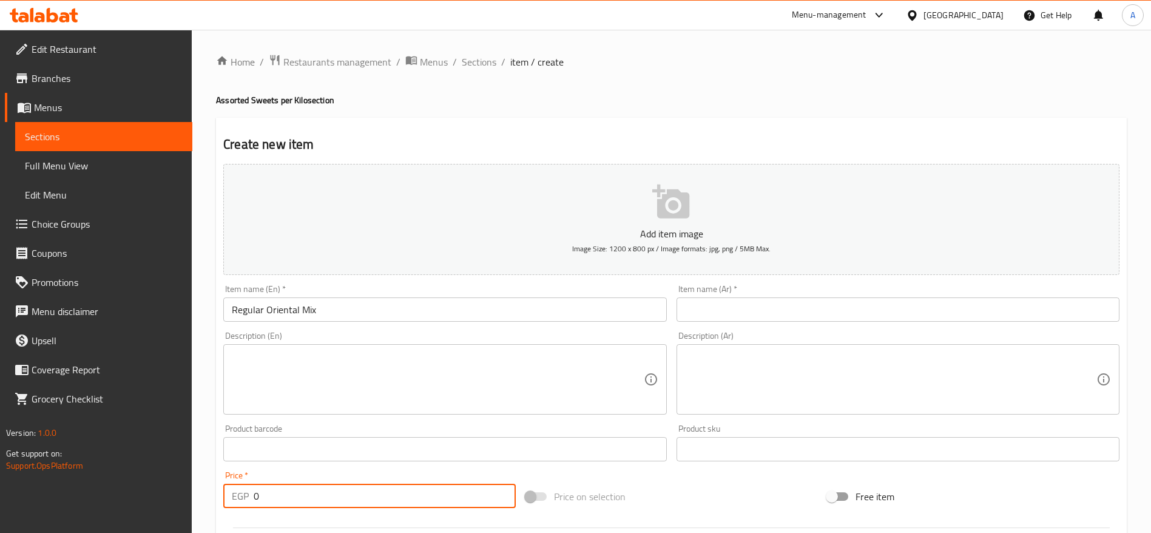
click at [328, 504] on input "0" at bounding box center [385, 496] width 262 height 24
type input "230"
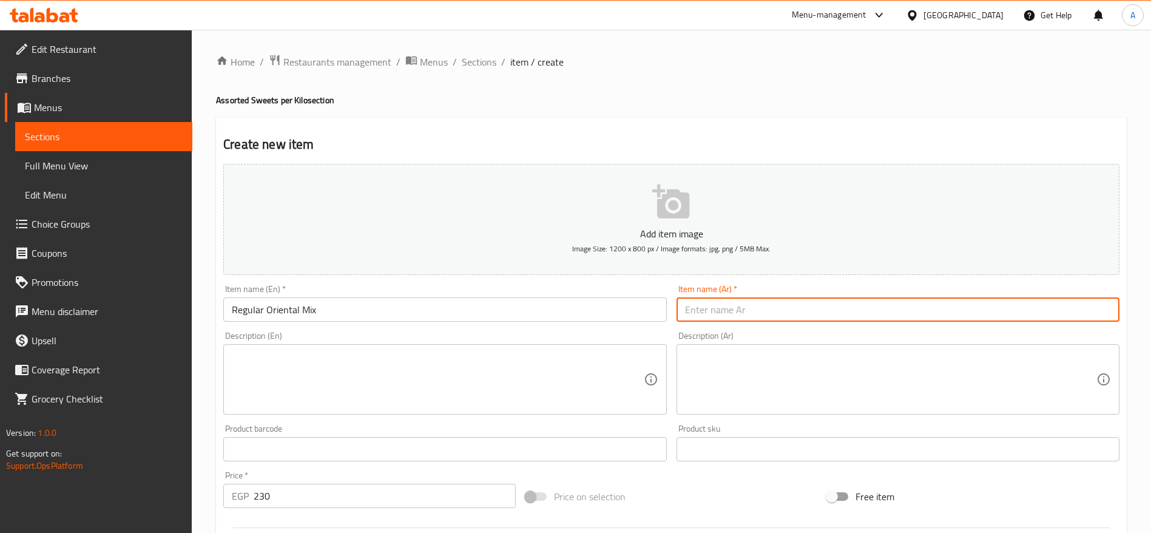
click at [708, 319] on input "text" at bounding box center [898, 309] width 443 height 24
paste input "مشكل شرقي عادي"
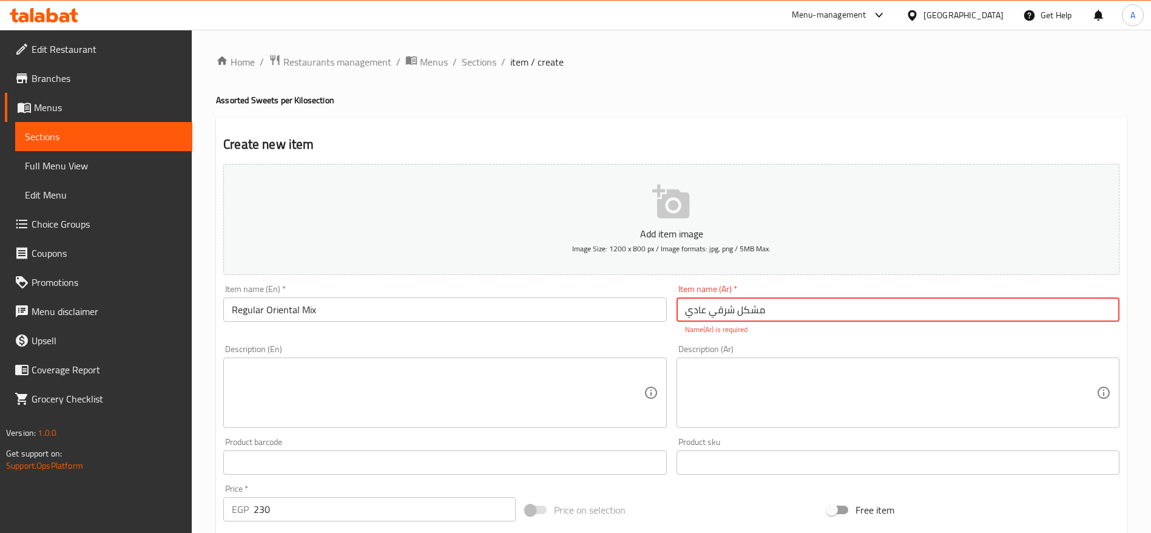
type input "مشكل شرقي عادي"
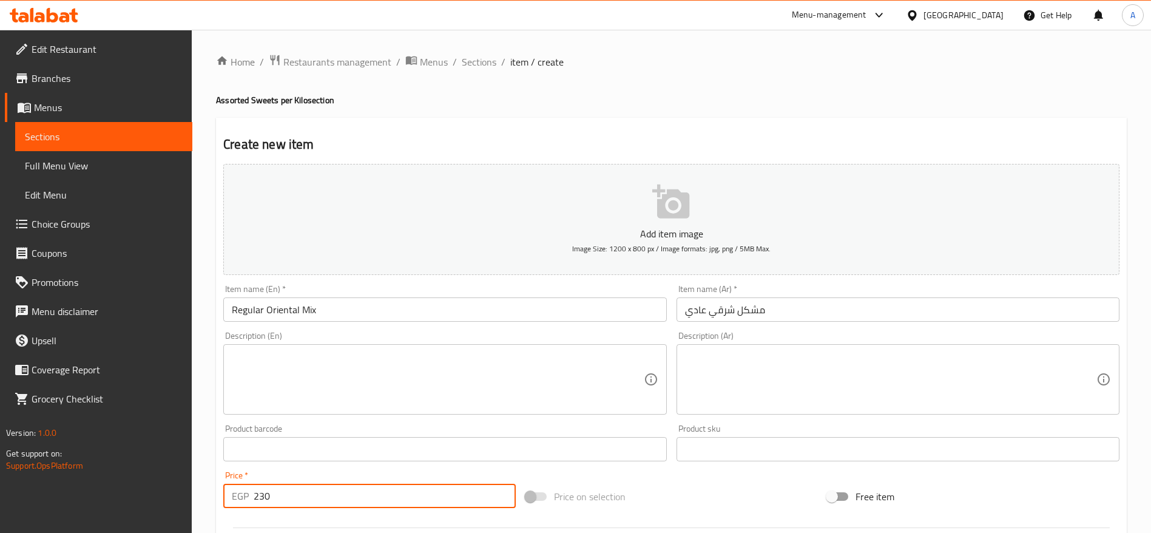
click at [387, 501] on input "230" at bounding box center [385, 496] width 262 height 24
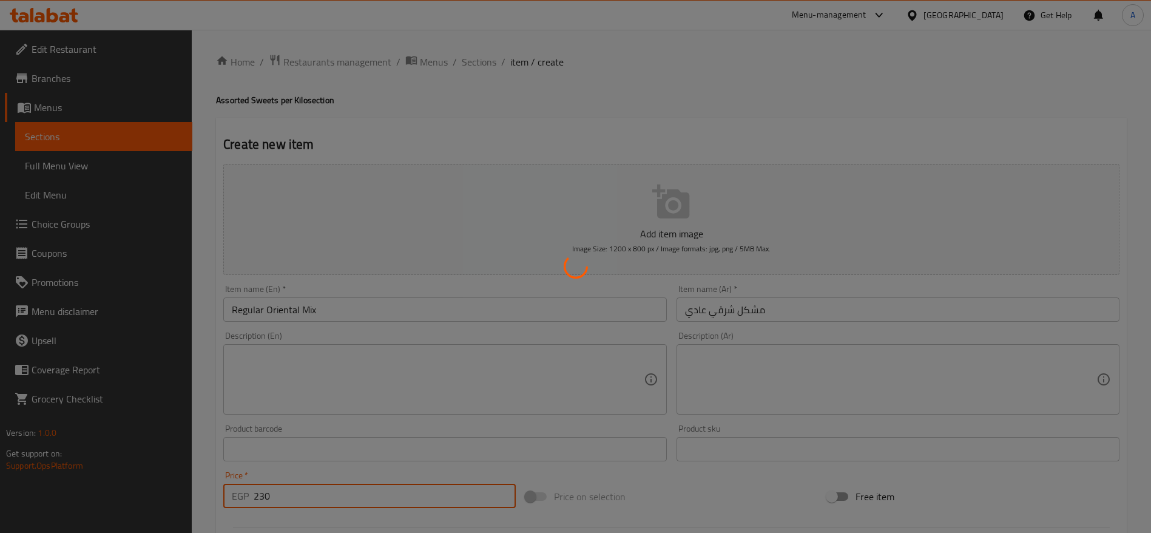
type input "0"
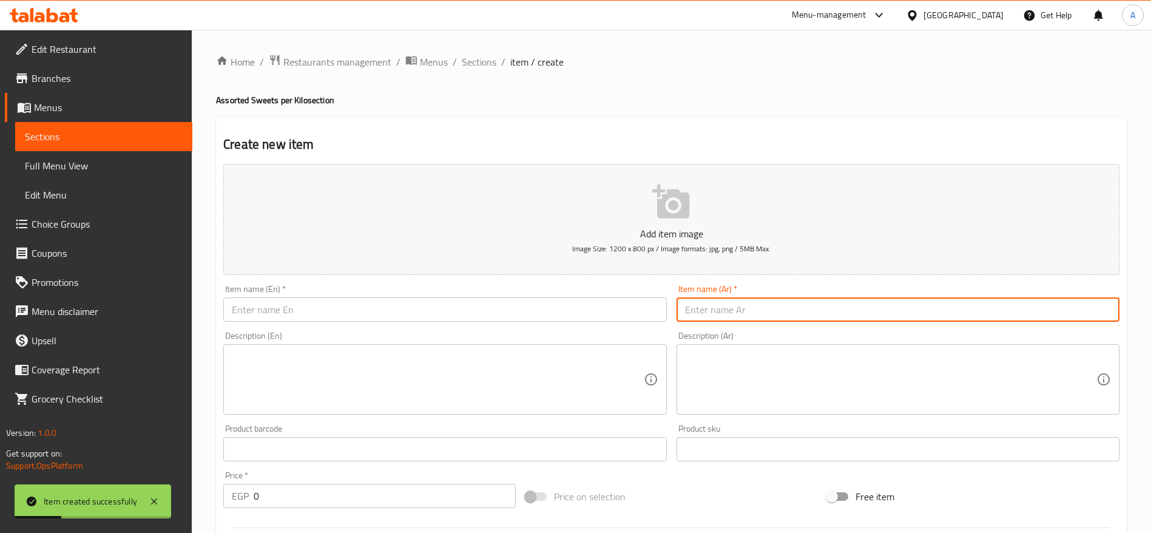
click at [743, 311] on input "text" at bounding box center [898, 309] width 443 height 24
paste input "مشكل ميكس"
type input "مشكل ميكس"
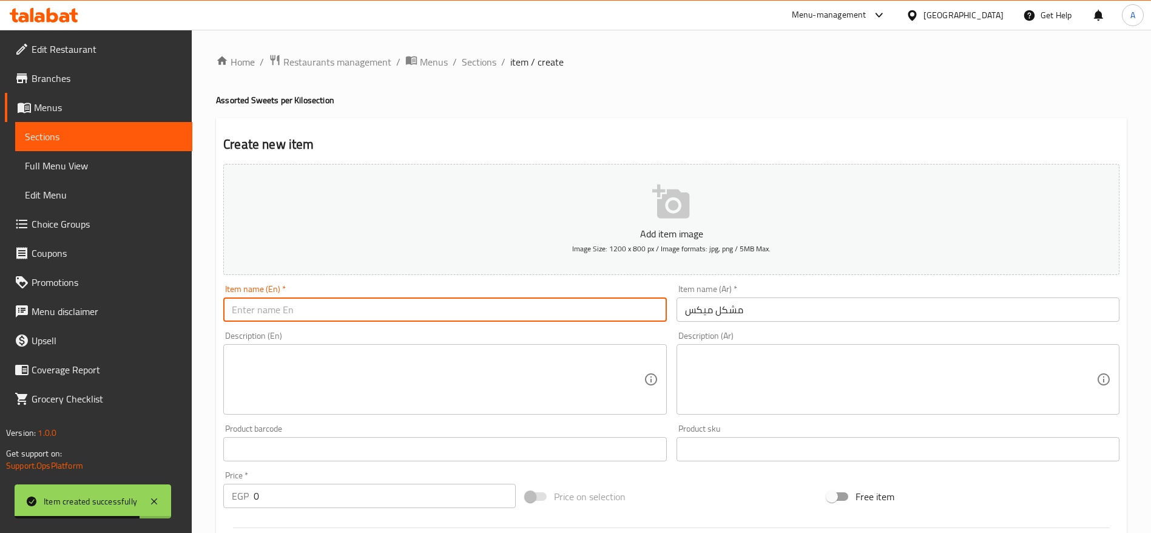
paste input "Mixed Assortment"
type input "Mixed Assortment"
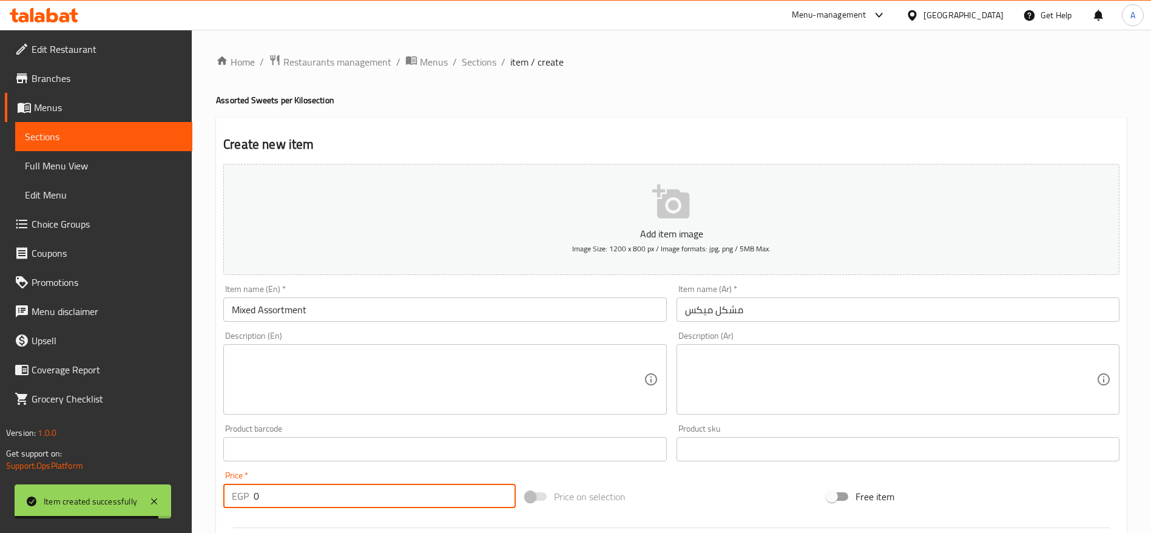
click at [333, 502] on input "0" at bounding box center [385, 496] width 262 height 24
type input "270"
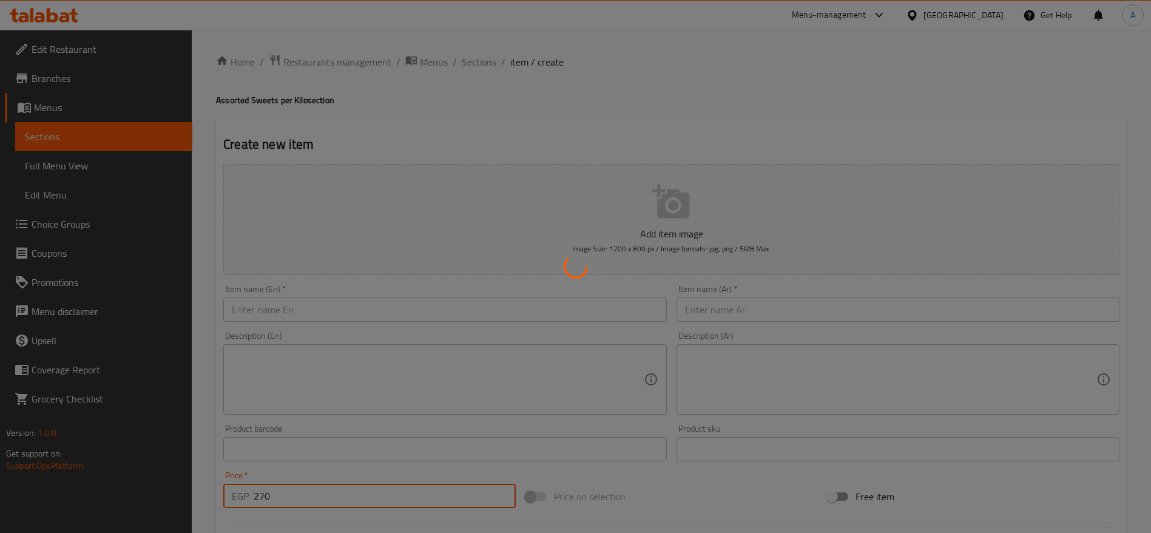
type input "0"
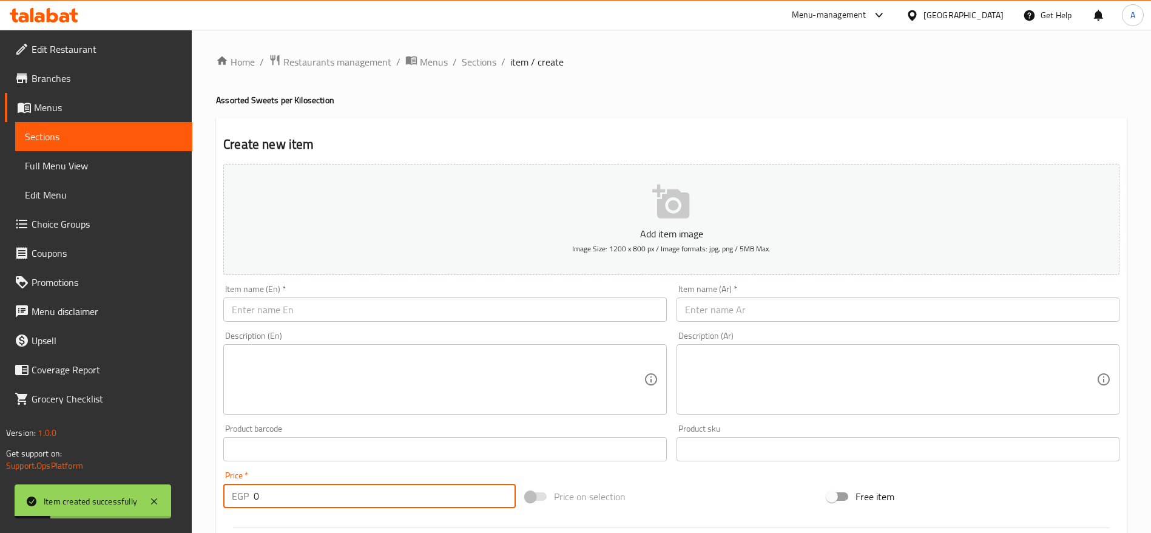
click at [499, 301] on input "text" at bounding box center [444, 309] width 443 height 24
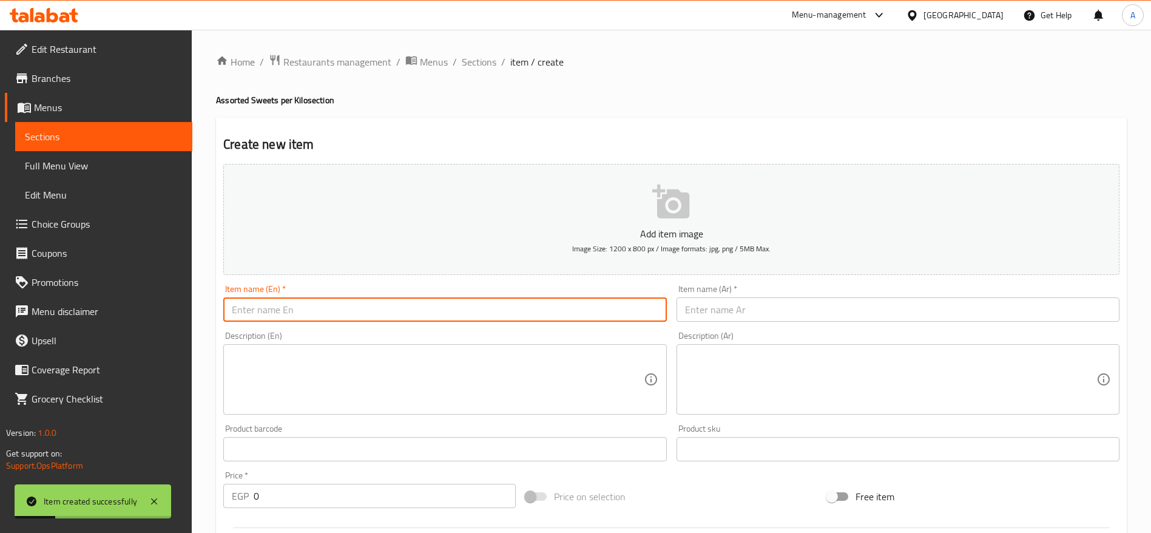
click at [499, 301] on input "text" at bounding box center [444, 309] width 443 height 24
paste input "Lux Oriental Mix"
type input "Lux Oriental Mix"
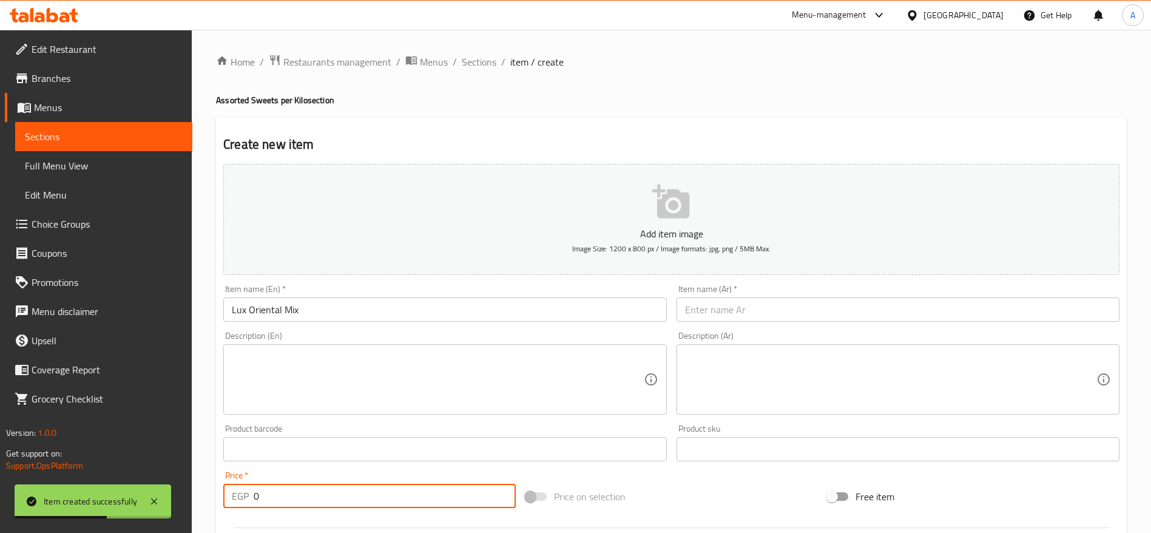
click at [356, 498] on input "0" at bounding box center [385, 496] width 262 height 24
type input "290"
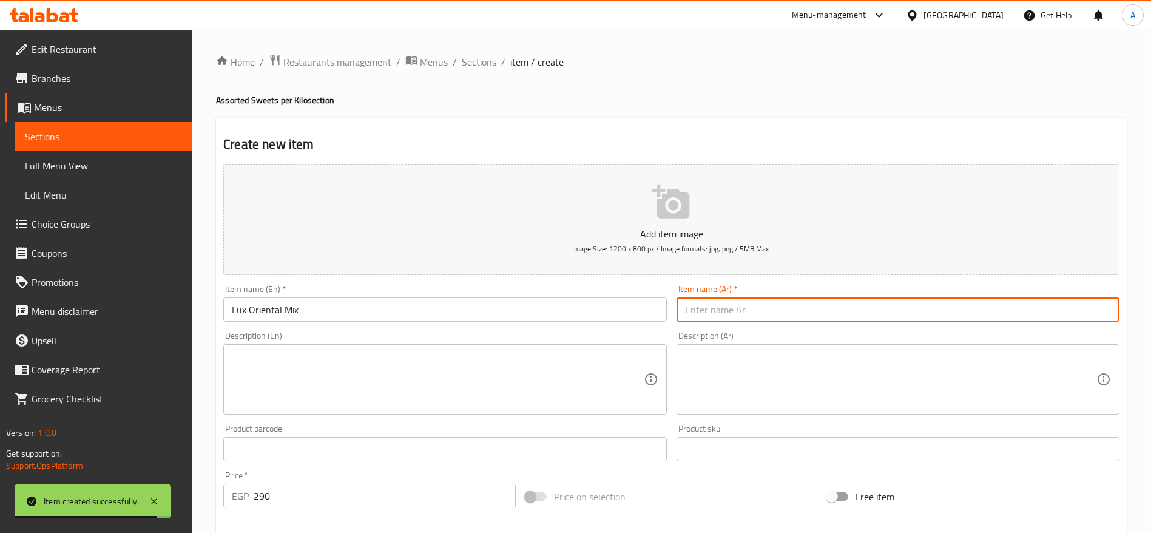
click at [706, 312] on input "text" at bounding box center [898, 309] width 443 height 24
paste input "مشكل شرقي لوكس"
type input "مشكل شرقي لوكس"
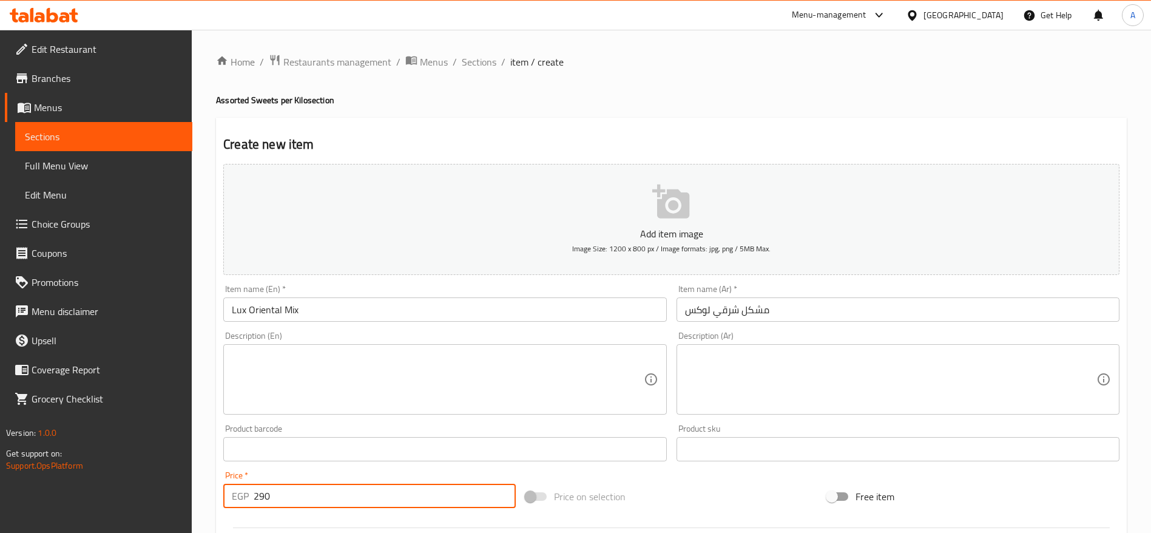
click at [399, 497] on input "290" at bounding box center [385, 496] width 262 height 24
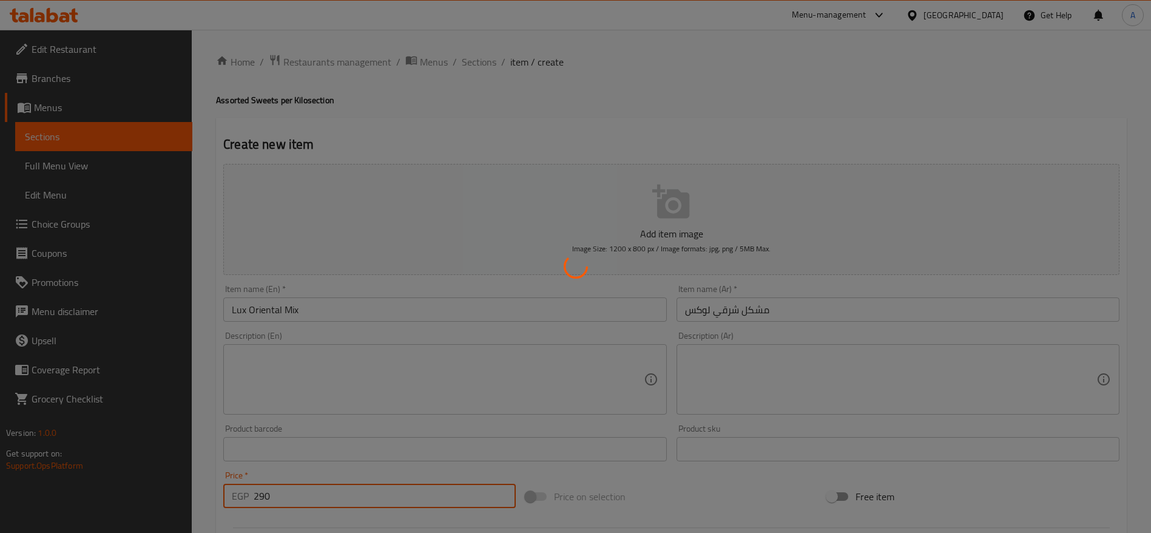
type input "0"
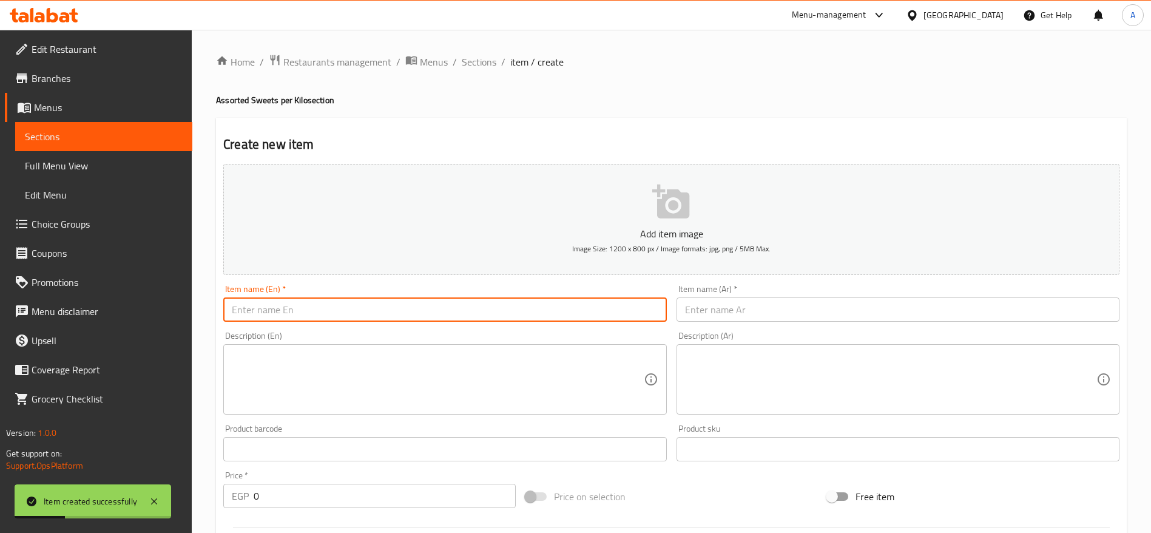
click at [561, 310] on input "text" at bounding box center [444, 309] width 443 height 24
paste input "Oriental Soirée"
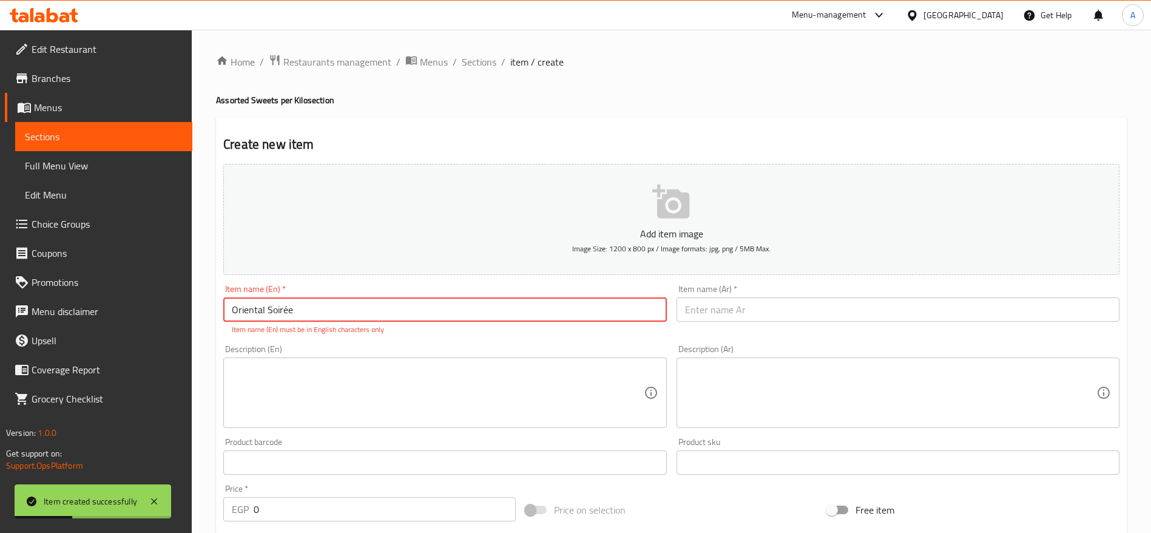
type input "Oriental Soirée"
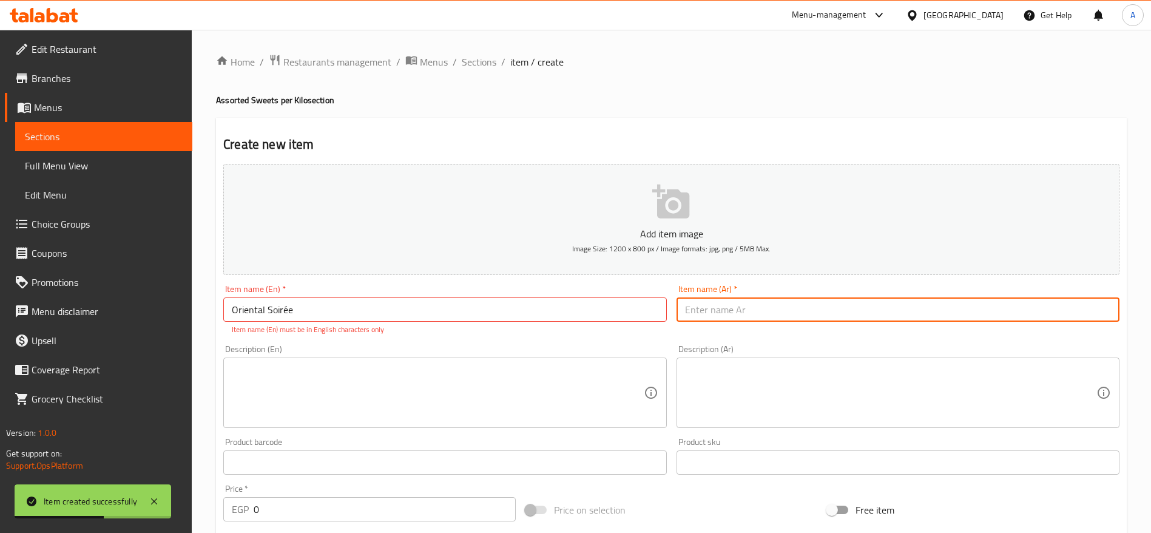
paste input "شرقي سواريه"
type input "شرقي سواريه"
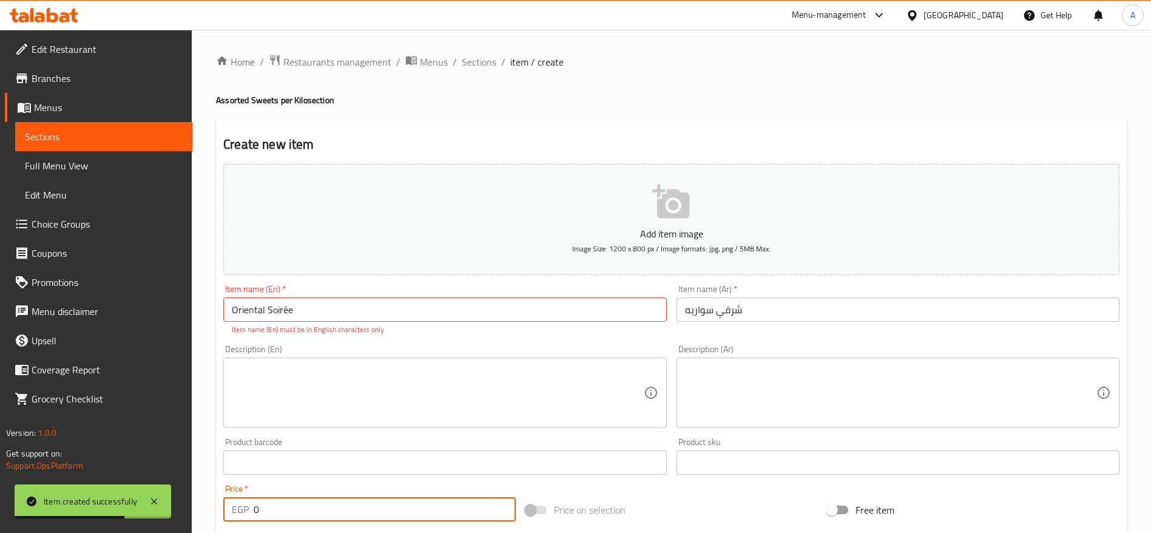
click at [356, 504] on input "0" at bounding box center [385, 509] width 262 height 24
type input "320"
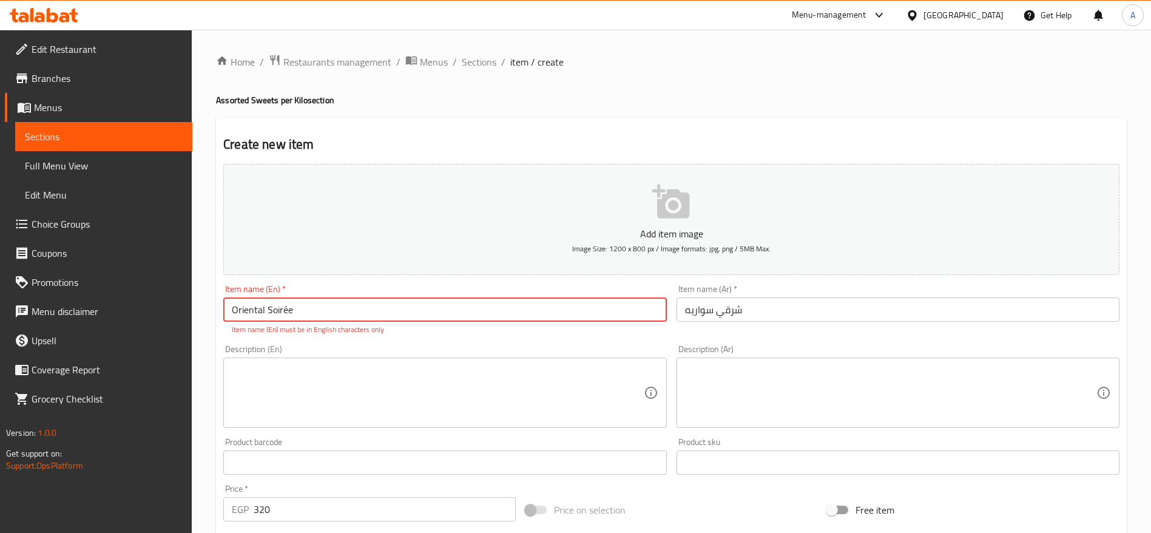
click at [287, 309] on input "Oriental Soirée" at bounding box center [444, 309] width 443 height 24
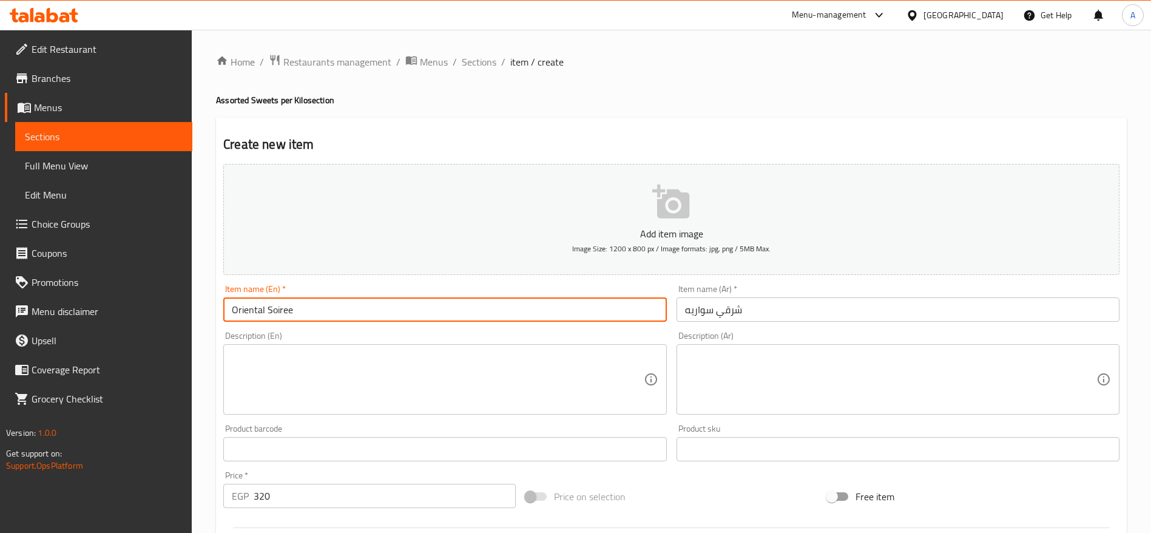
type input "Oriental Soiree"
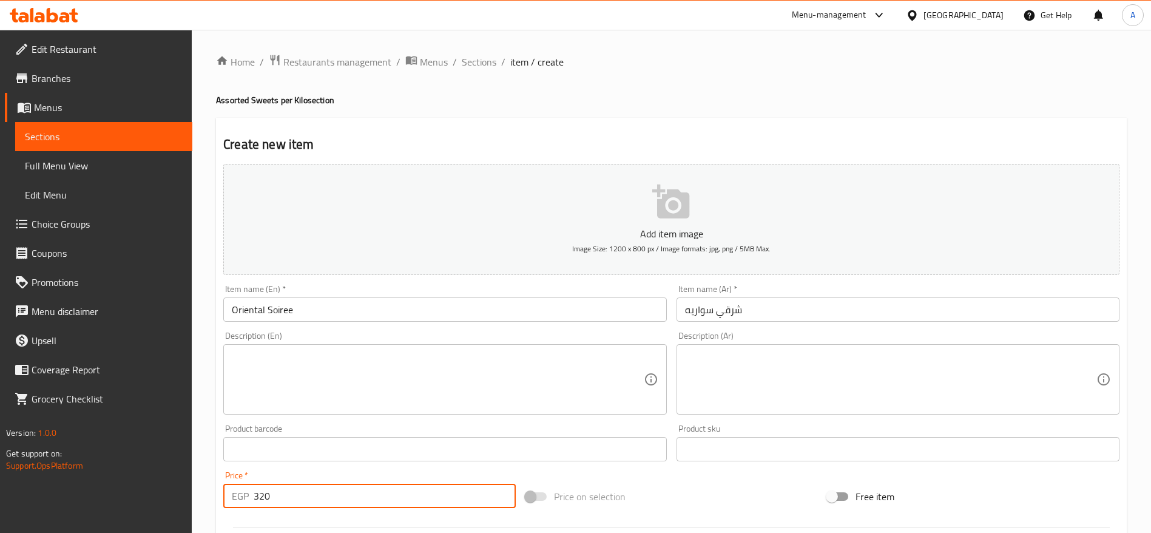
click at [329, 488] on input "320" at bounding box center [385, 496] width 262 height 24
type input "0"
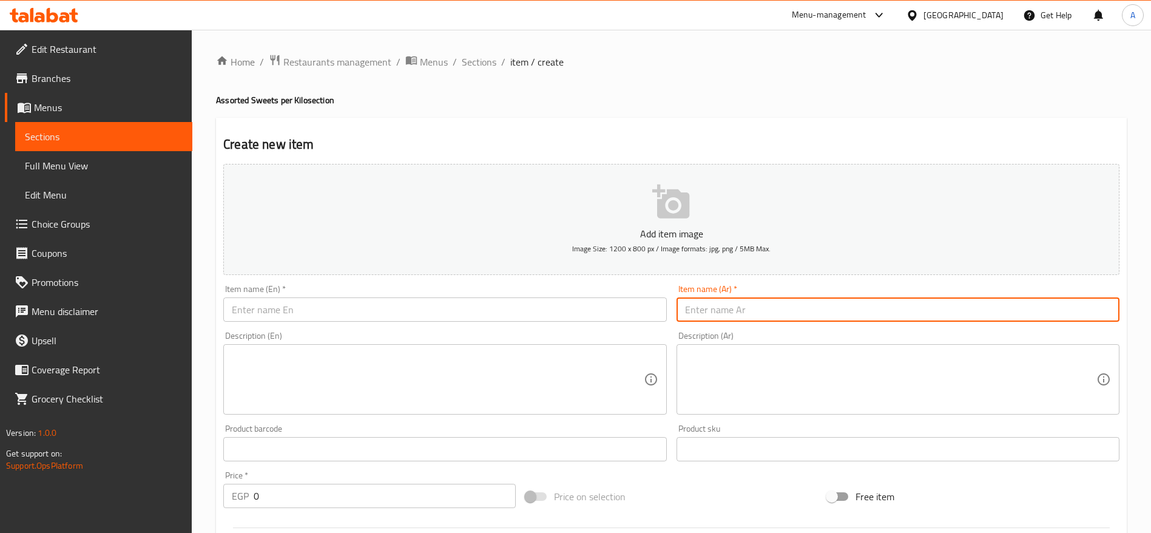
click at [717, 297] on input "text" at bounding box center [898, 309] width 443 height 24
paste input "مشكل فريشات"
type input "مشكل فريشات"
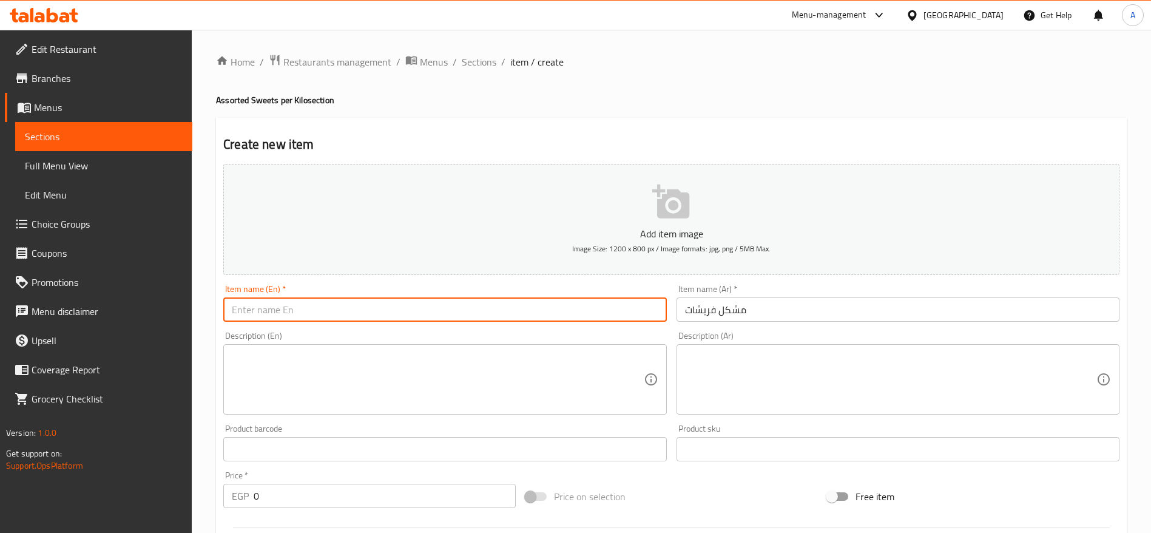
click at [603, 299] on input "text" at bounding box center [444, 309] width 443 height 24
paste input "Fresh Assortment"
type input "Fresh Assortment"
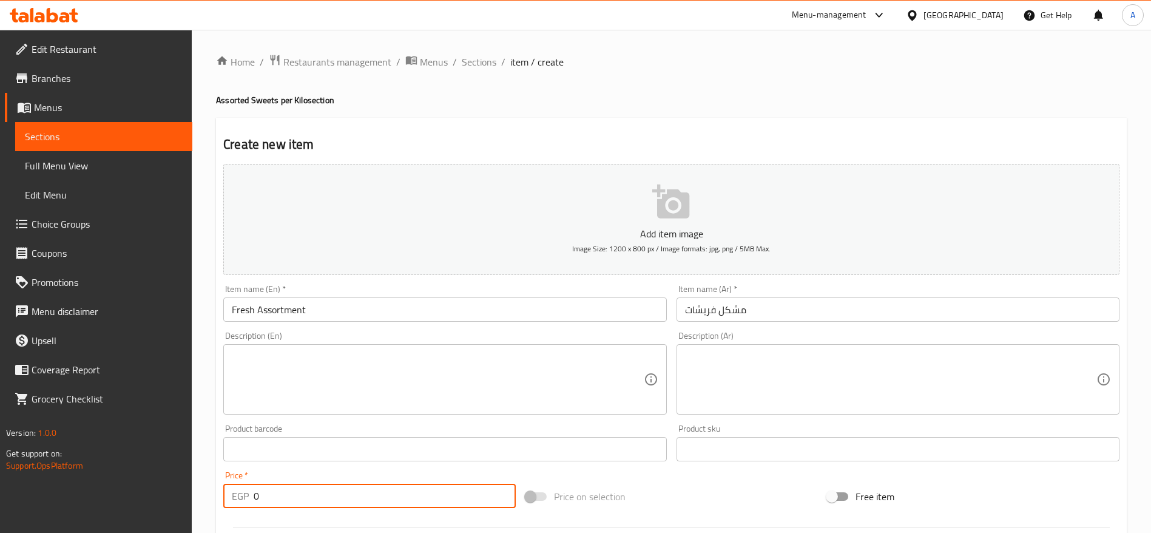
click at [400, 505] on input "0" at bounding box center [385, 496] width 262 height 24
type input "200"
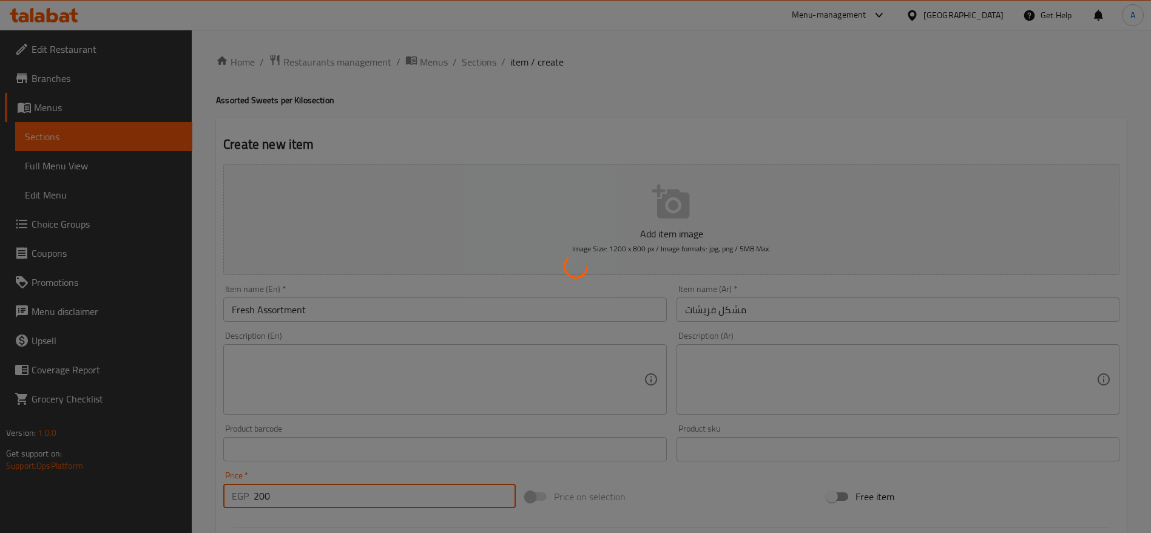
type input "0"
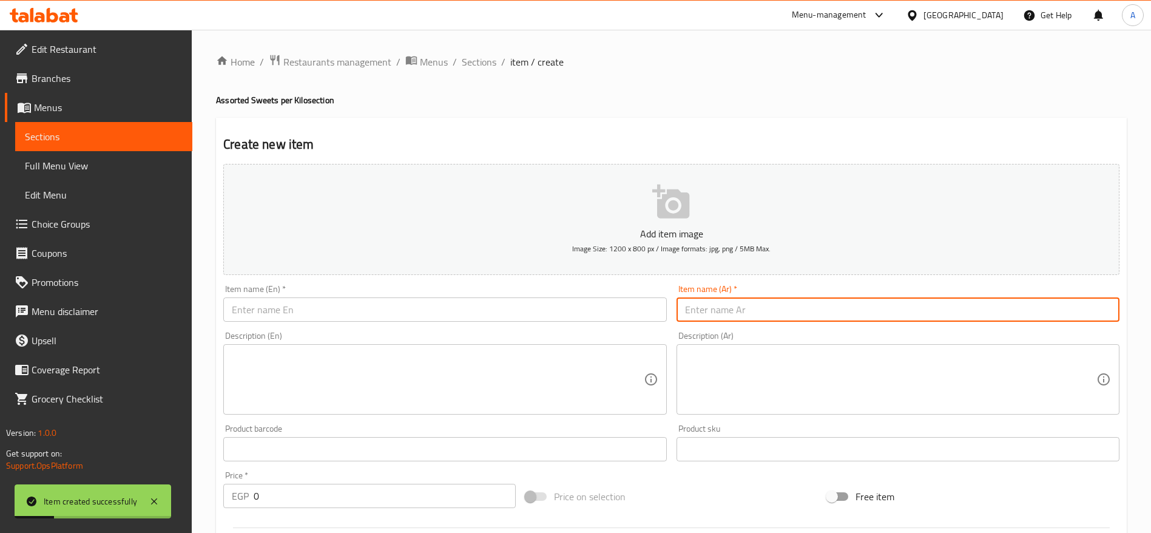
click at [726, 298] on input "text" at bounding box center [898, 309] width 443 height 24
paste input "مشكل ميكس فريشات"
type input "مشكل ميكس فريشات"
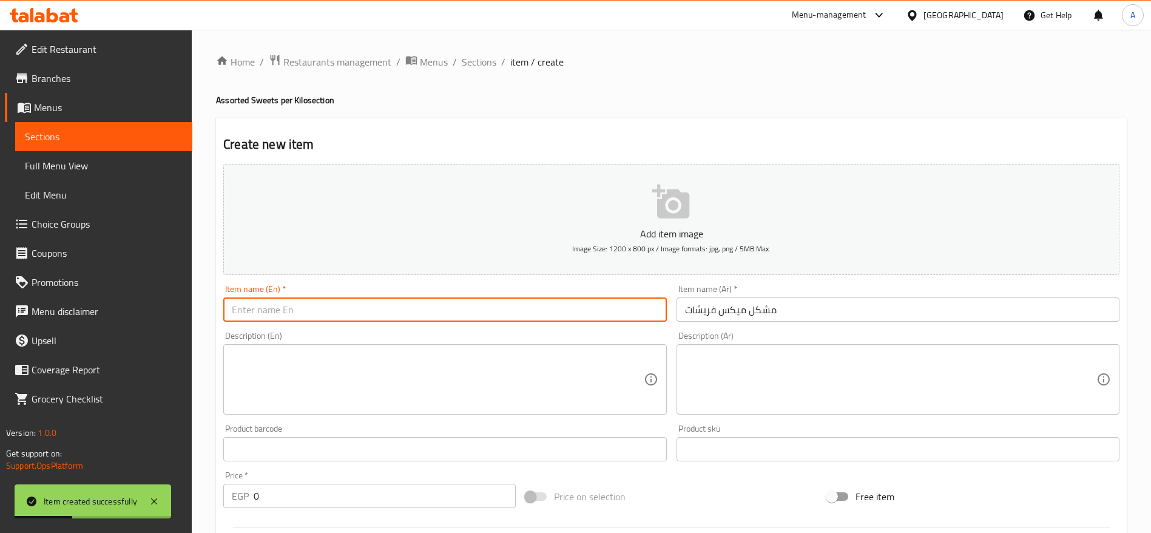
click at [556, 300] on input "text" at bounding box center [444, 309] width 443 height 24
paste input "Mixed Fresh Assortment"
type input "Mixed Fresh Assortment"
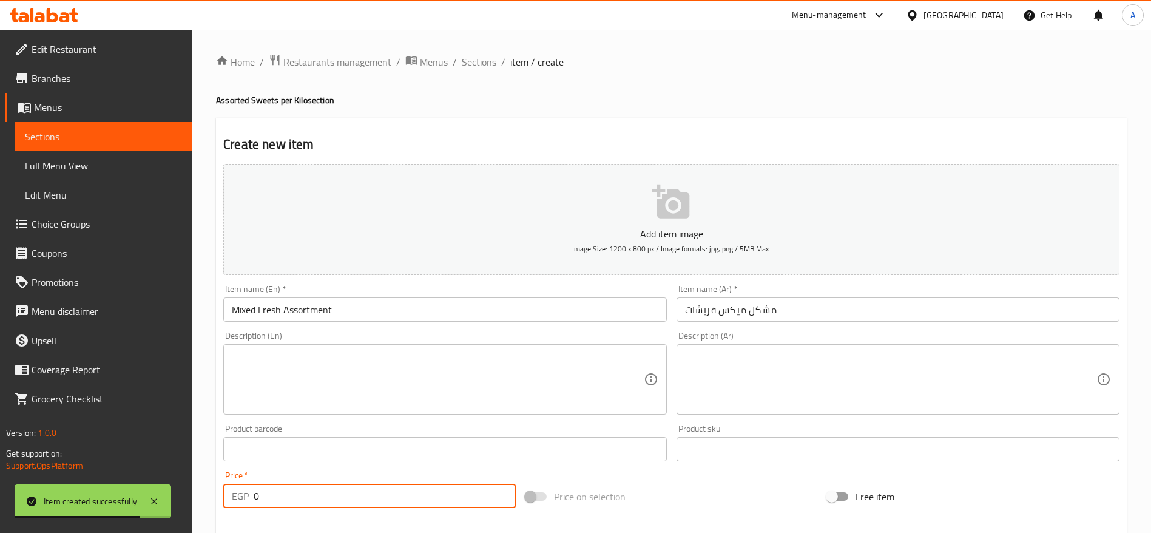
click at [442, 498] on input "0" at bounding box center [385, 496] width 262 height 24
type input "220"
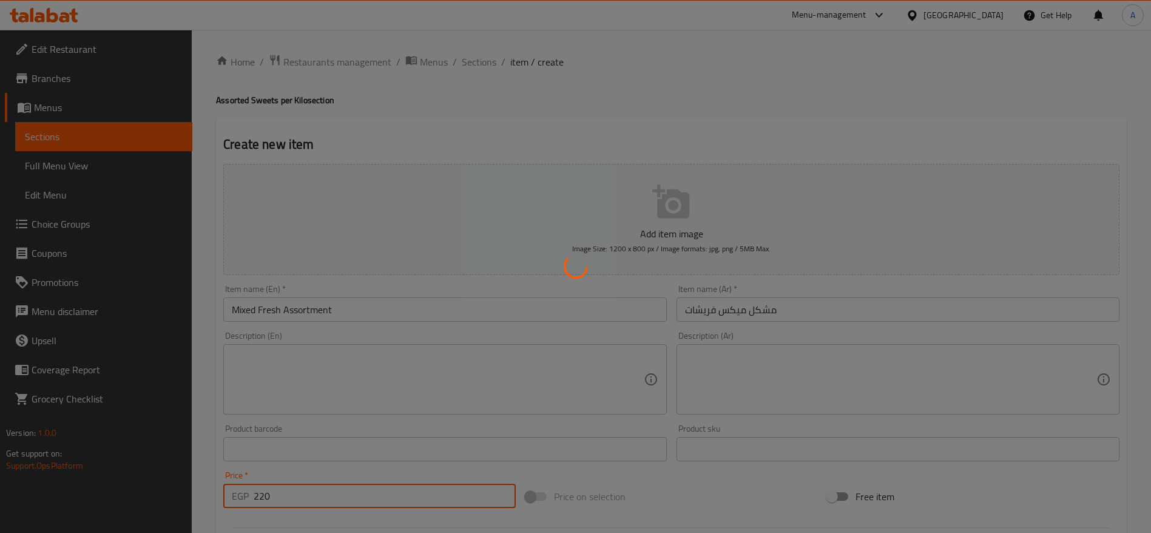
type input "0"
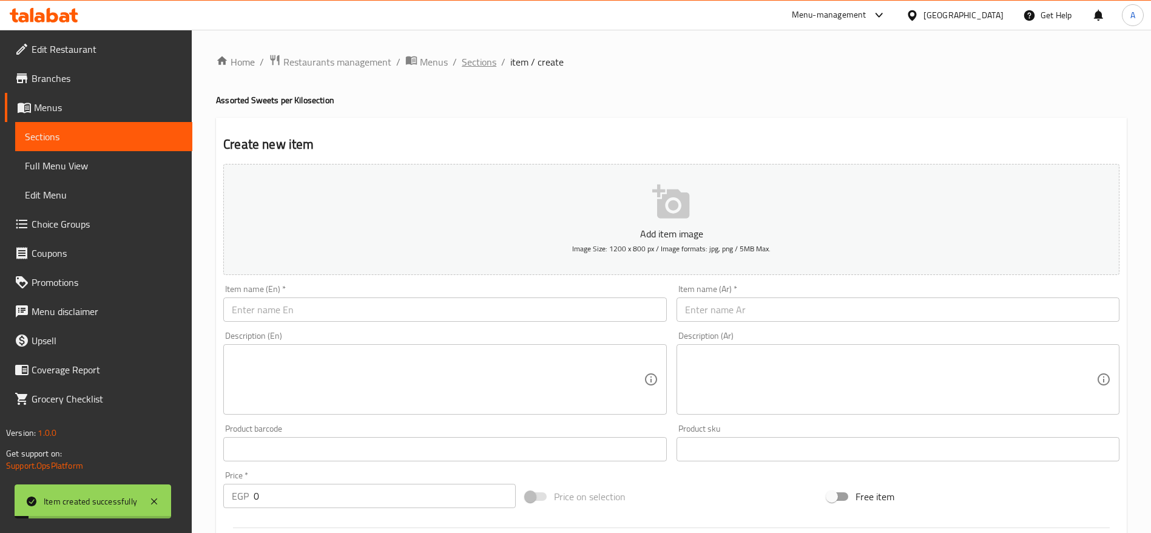
click at [481, 65] on span "Sections" at bounding box center [479, 62] width 35 height 15
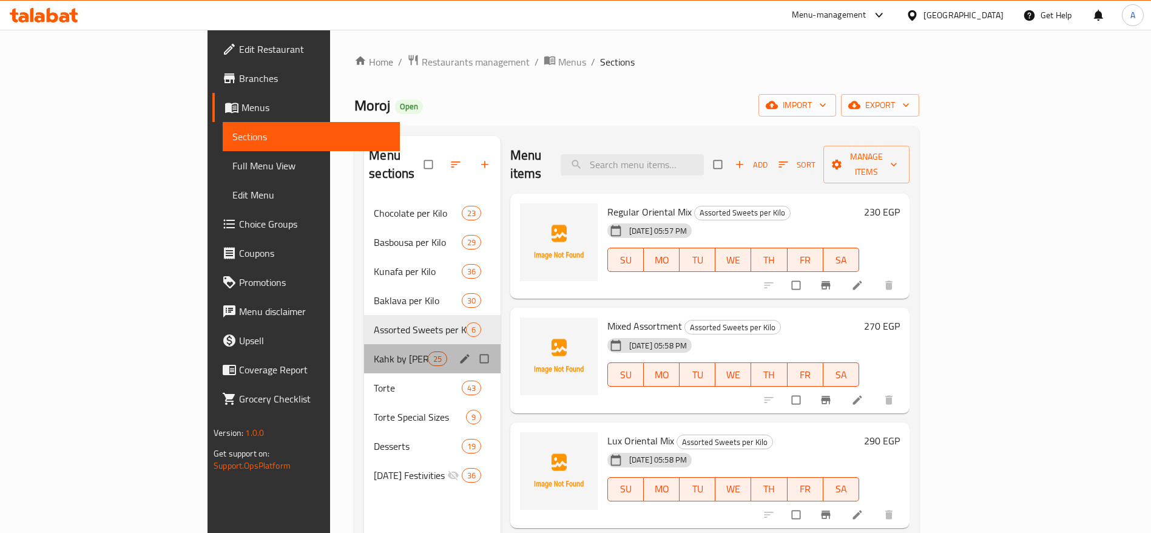
click at [364, 348] on div "Kahk by Kilo 25" at bounding box center [432, 358] width 137 height 29
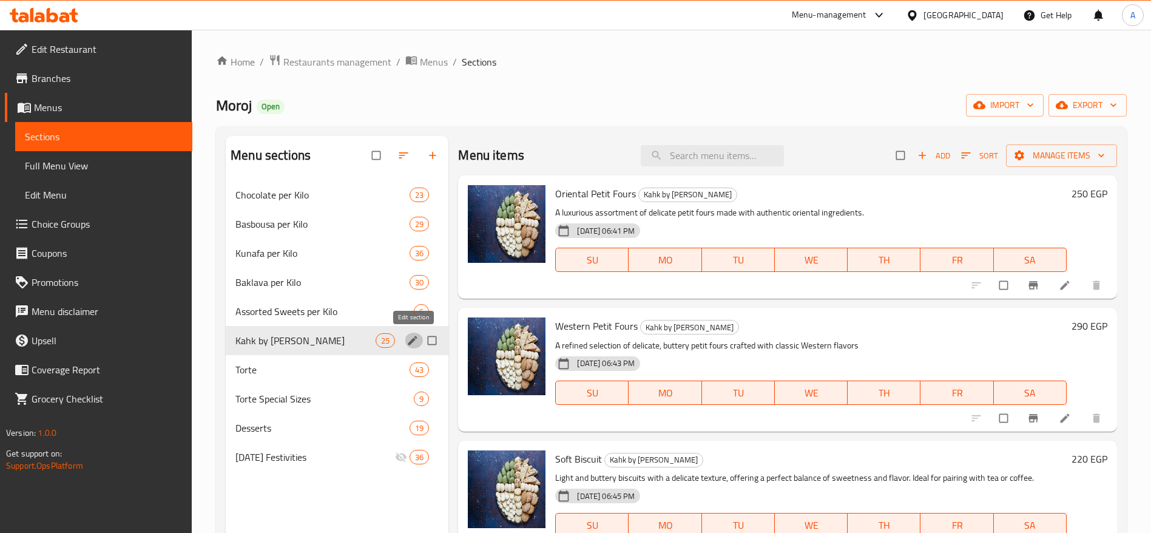
click at [413, 343] on icon "edit" at bounding box center [413, 340] width 12 height 12
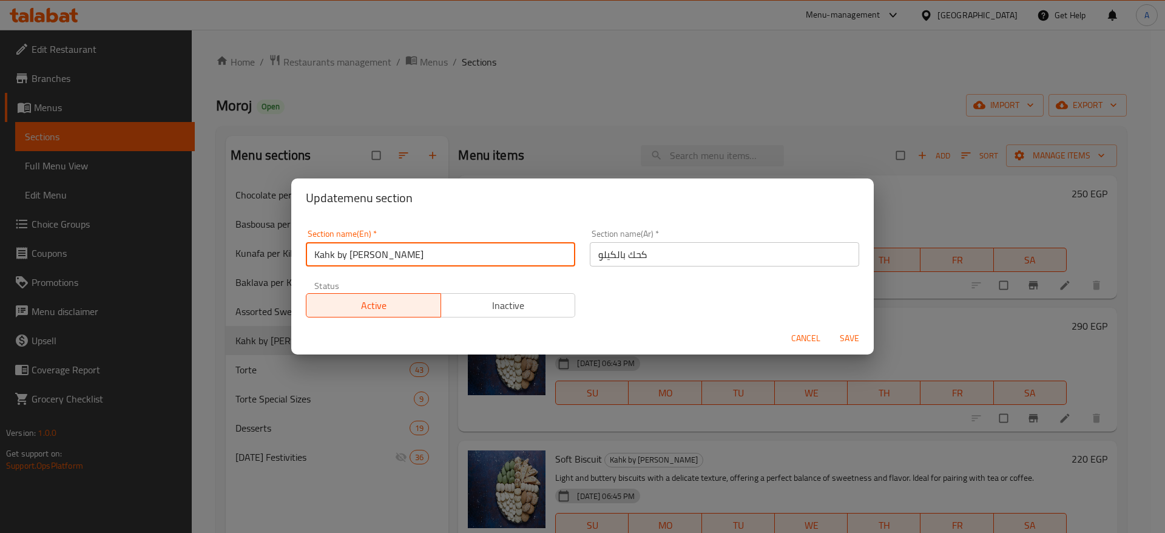
click at [344, 256] on input "Kahk by Kilo" at bounding box center [440, 254] width 269 height 24
type input "Kahk per Kilo"
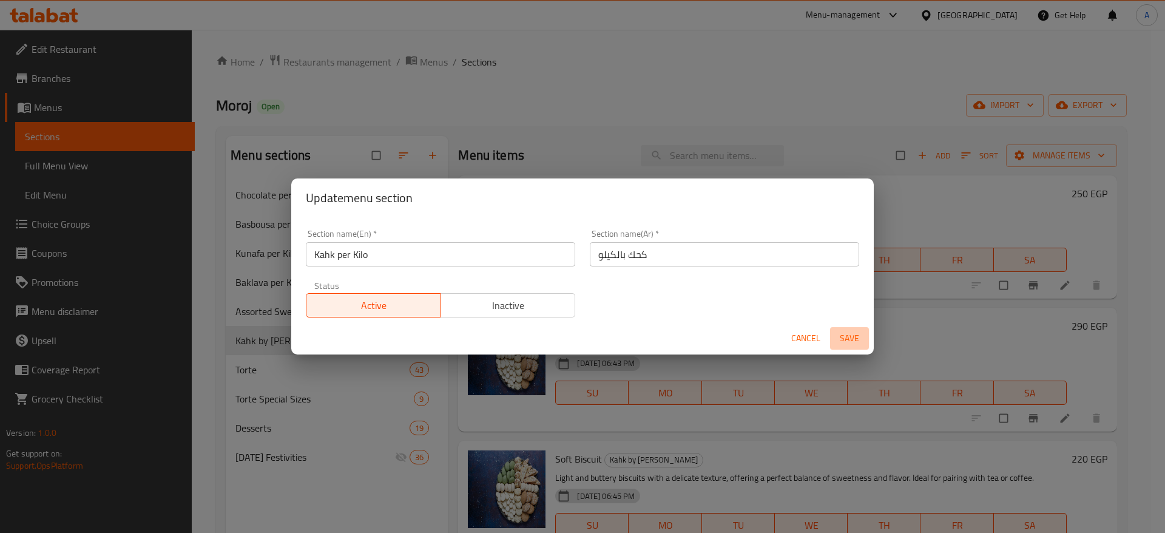
click at [853, 333] on span "Save" at bounding box center [849, 338] width 29 height 15
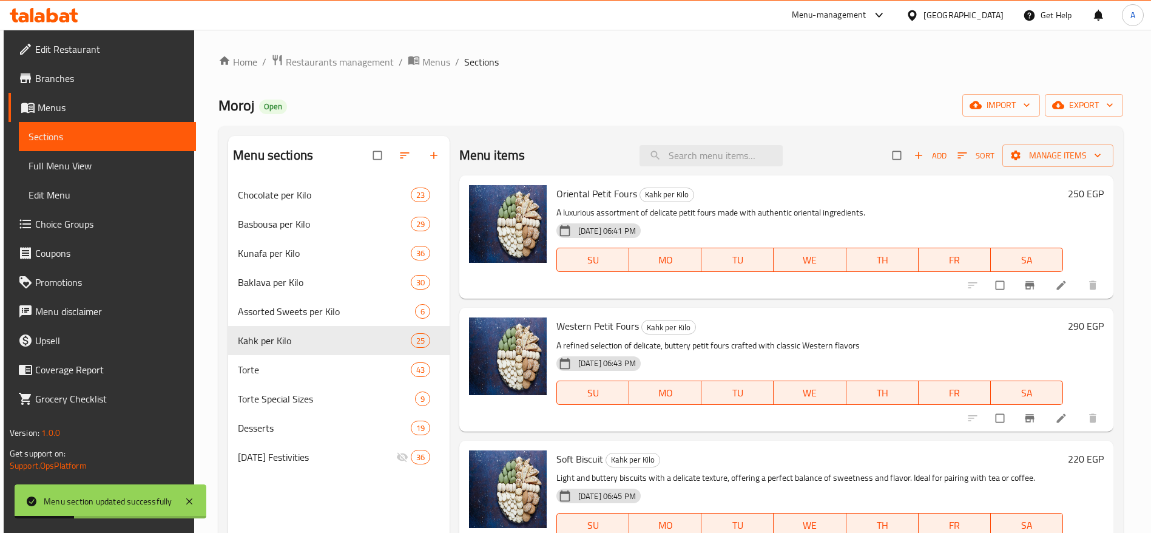
click at [613, 86] on div "Home / Restaurants management / Menus / Sections Moroj Open import export Menu …" at bounding box center [670, 366] width 905 height 625
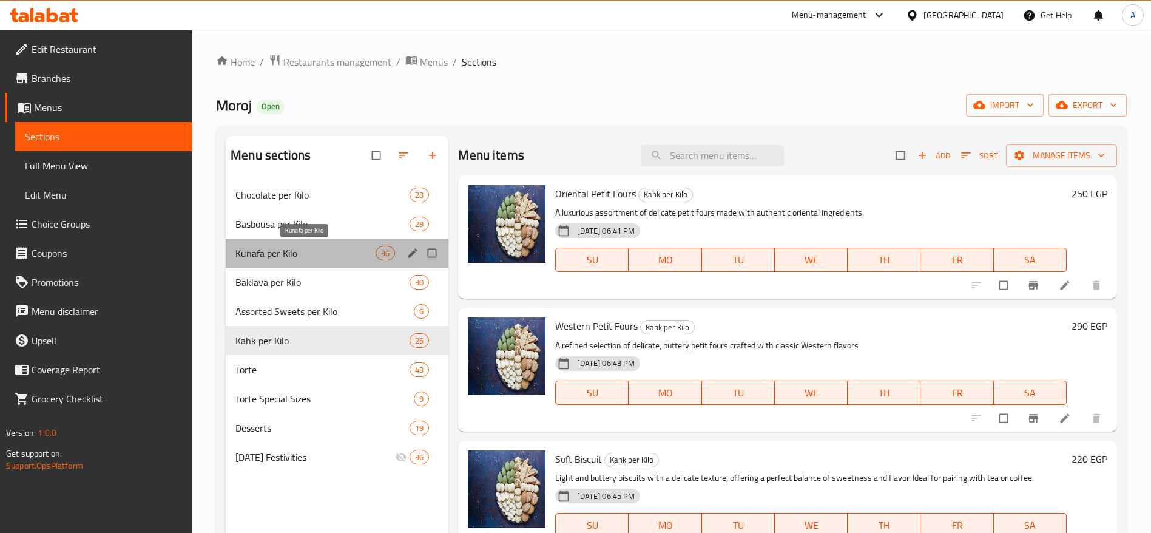
click at [329, 254] on span "Kunafa per Kilo" at bounding box center [305, 253] width 140 height 15
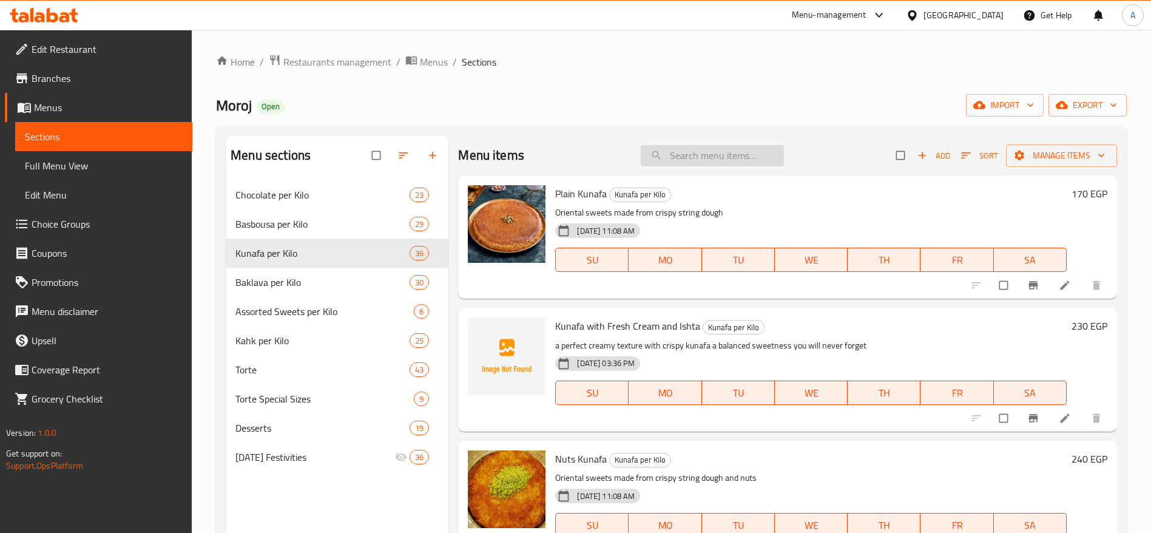
click at [729, 155] on input "search" at bounding box center [712, 155] width 143 height 21
type input "م"
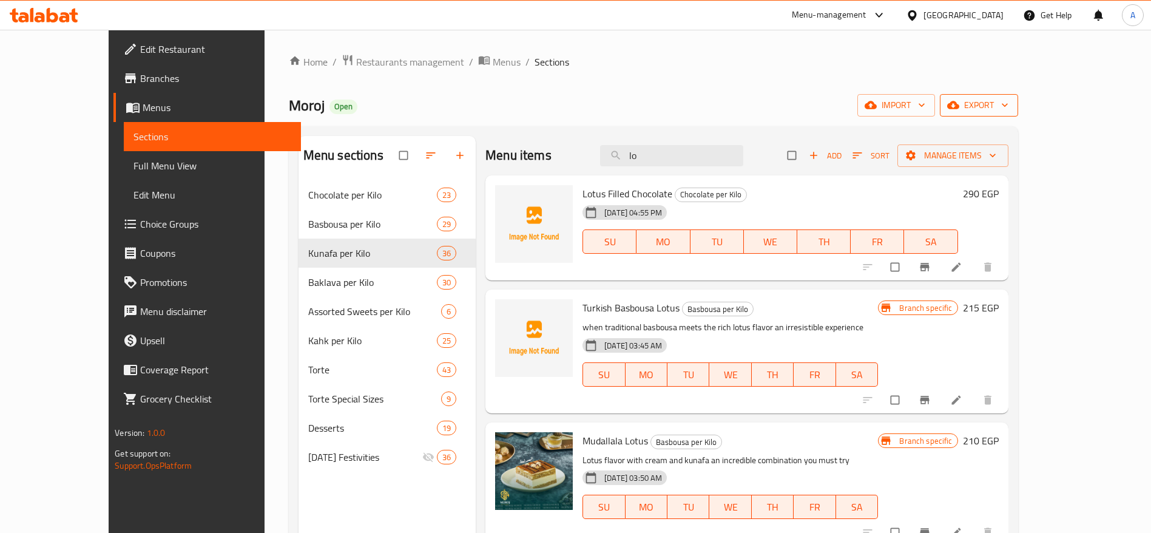
type input "l"
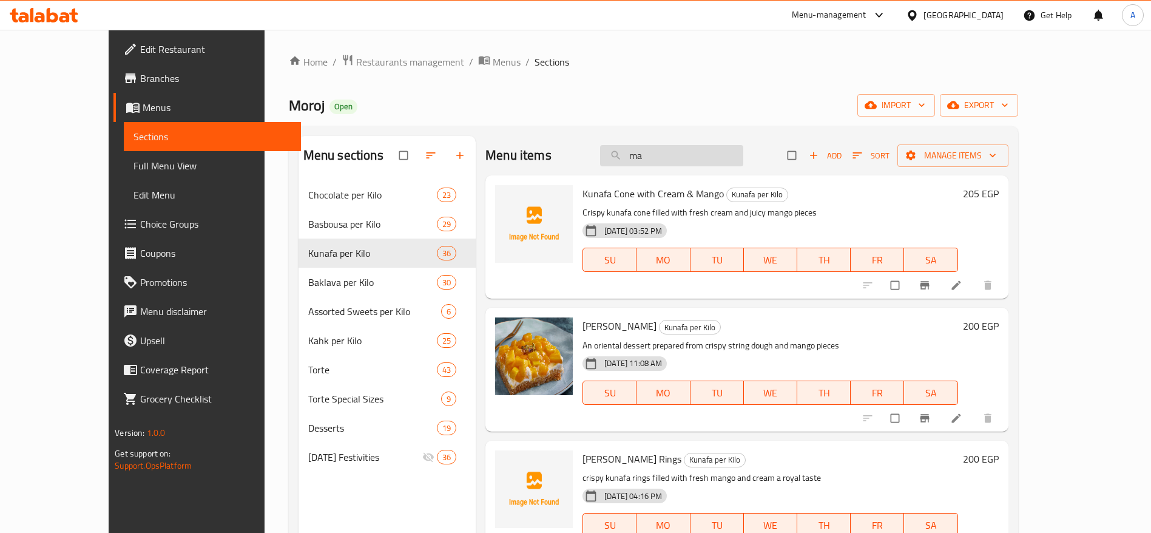
type input "m"
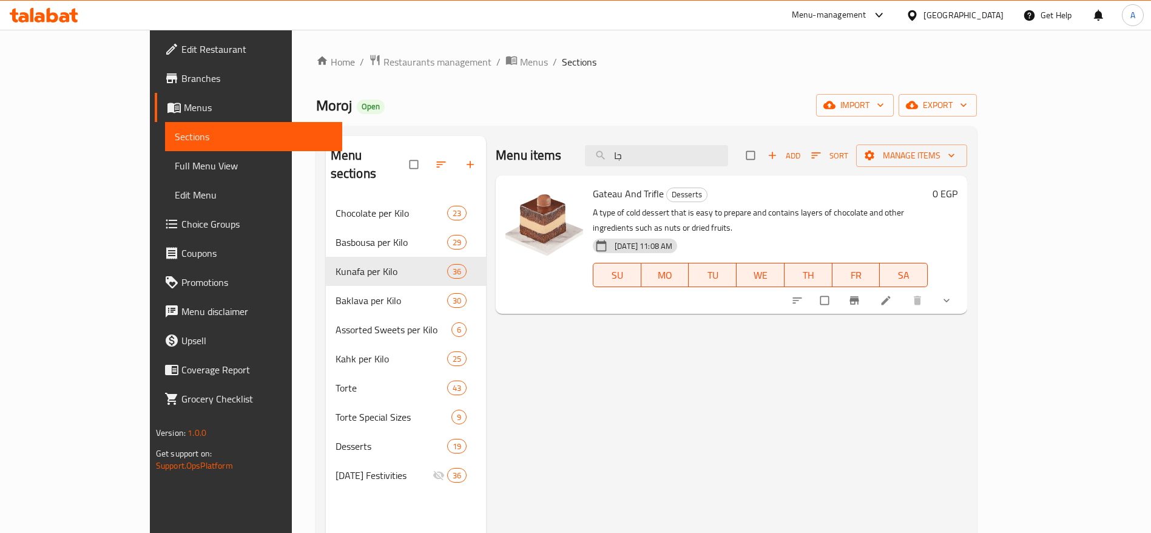
type input "ج"
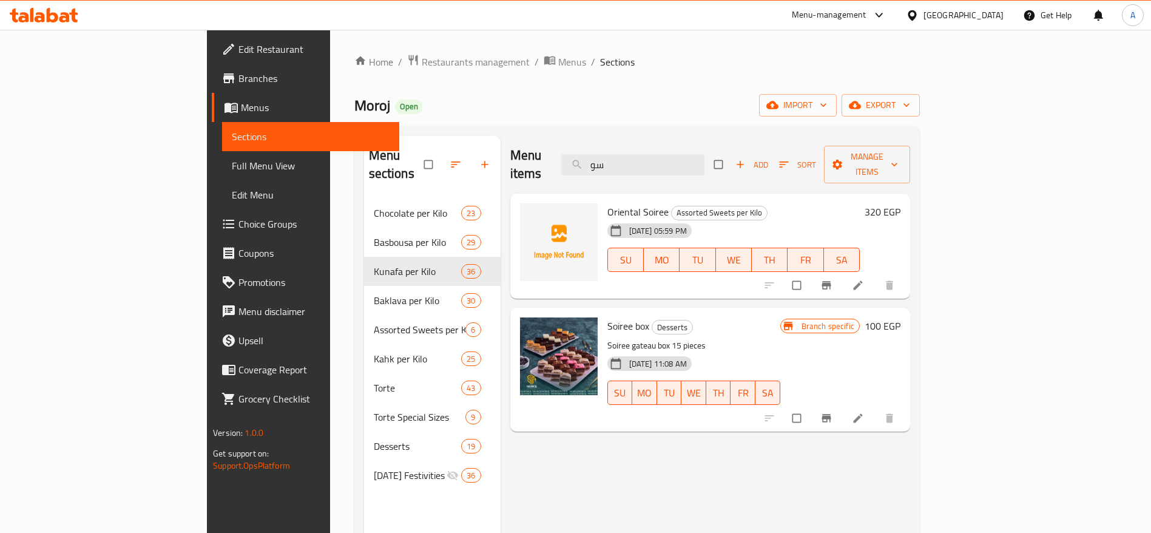
type input "س"
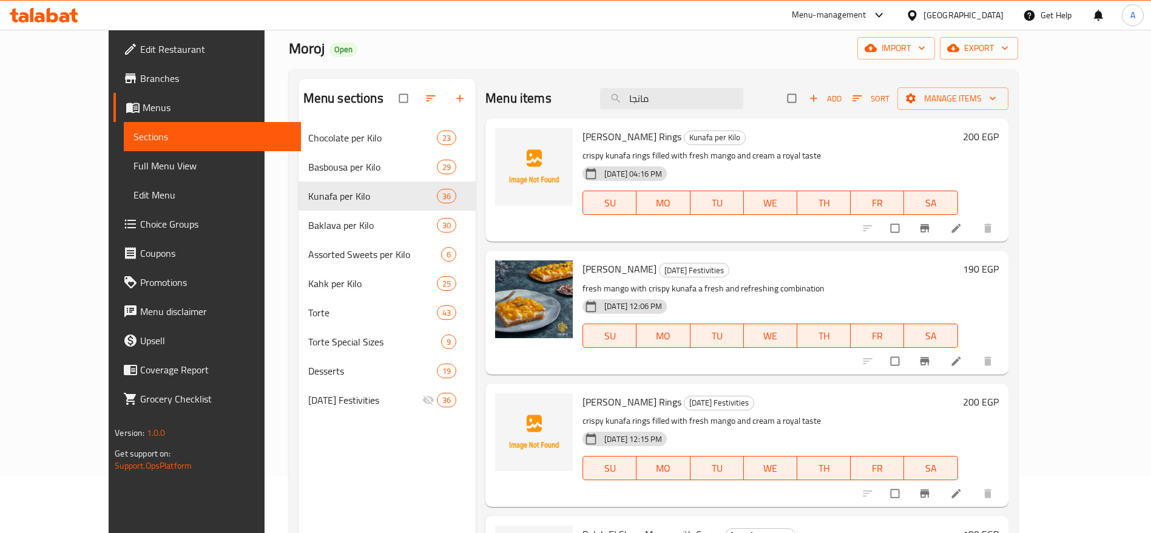
scroll to position [50, 0]
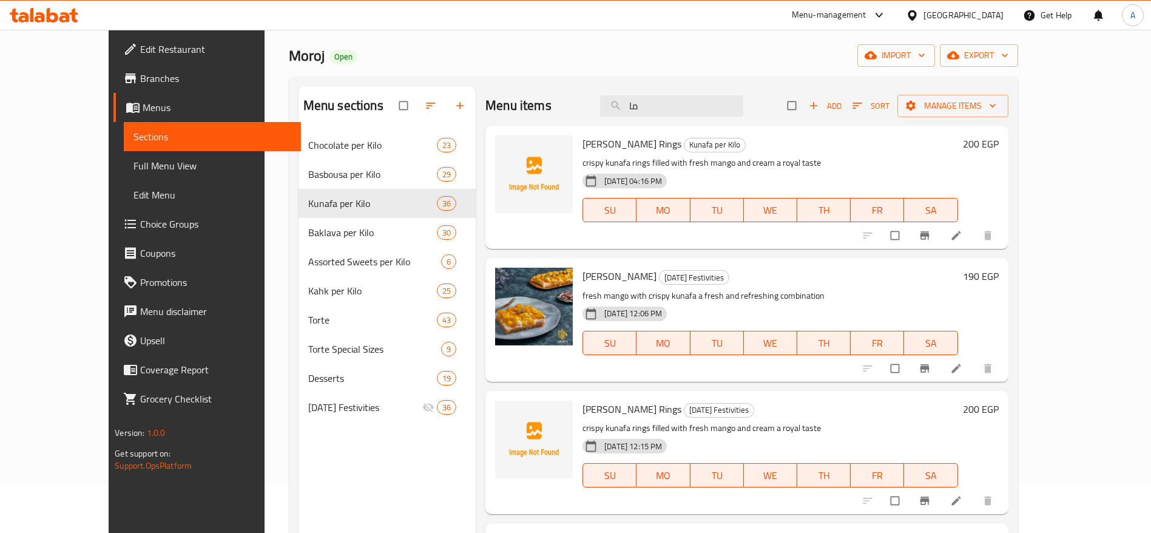
type input "م"
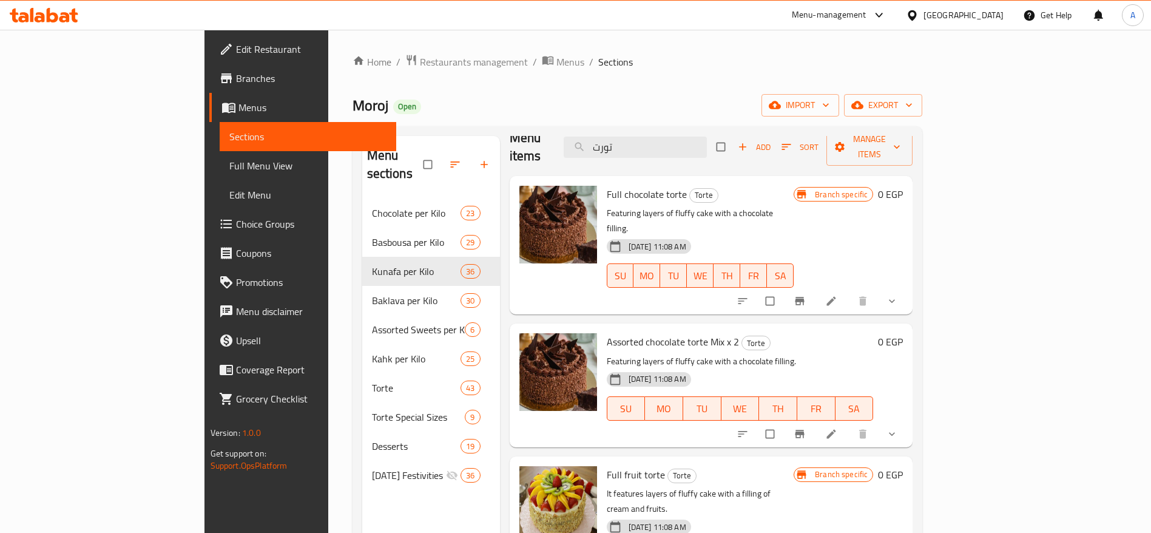
scroll to position [0, 0]
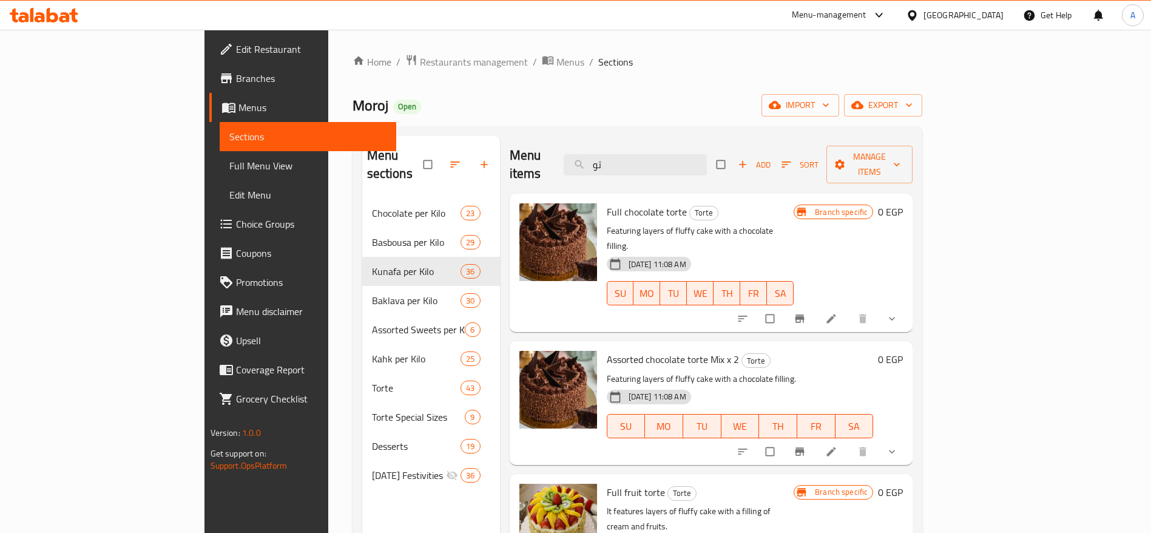
type input "ت"
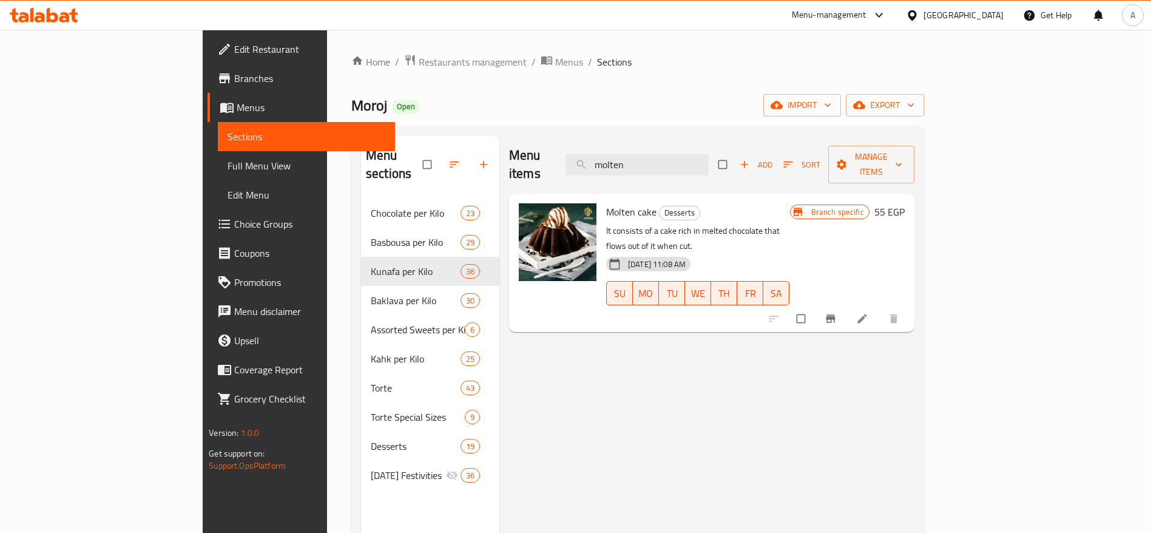
type input "molten"
click at [524, 214] on span "upload picture" at bounding box center [536, 220] width 24 height 12
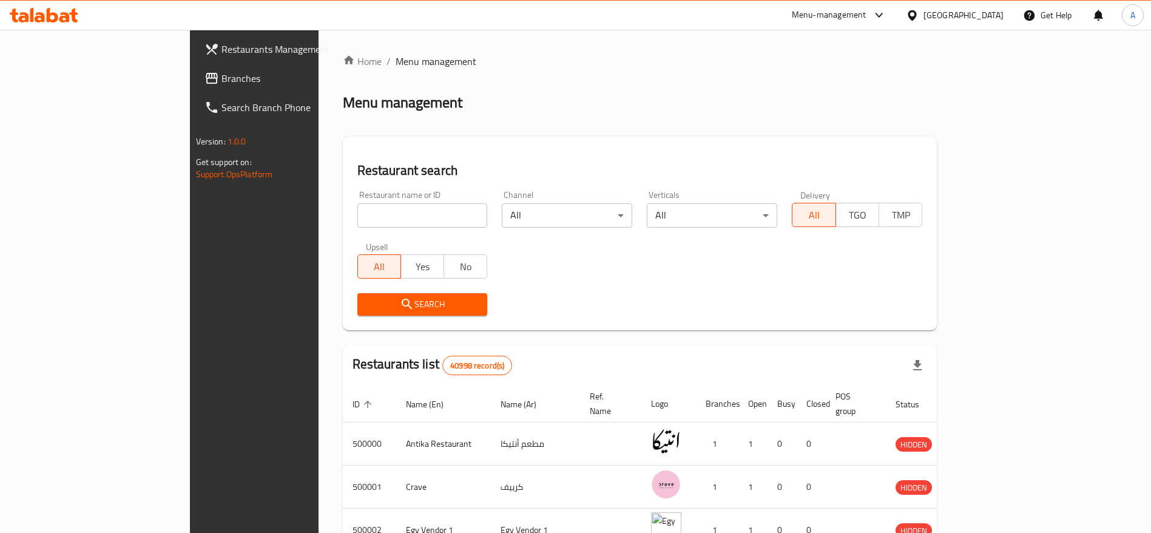
click at [380, 200] on div "Restaurant name or ID Restaurant name or ID" at bounding box center [422, 209] width 130 height 37
click at [367, 209] on input "search" at bounding box center [422, 215] width 130 height 24
type input "Moroj"
click button "Search" at bounding box center [422, 304] width 130 height 22
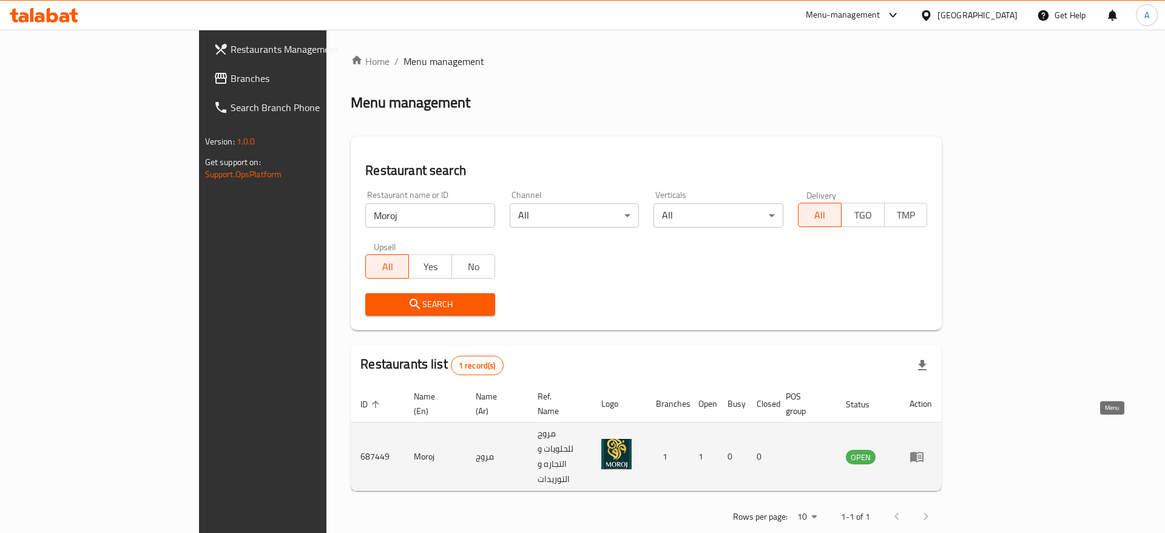
click at [924, 449] on icon "enhanced table" at bounding box center [917, 456] width 15 height 15
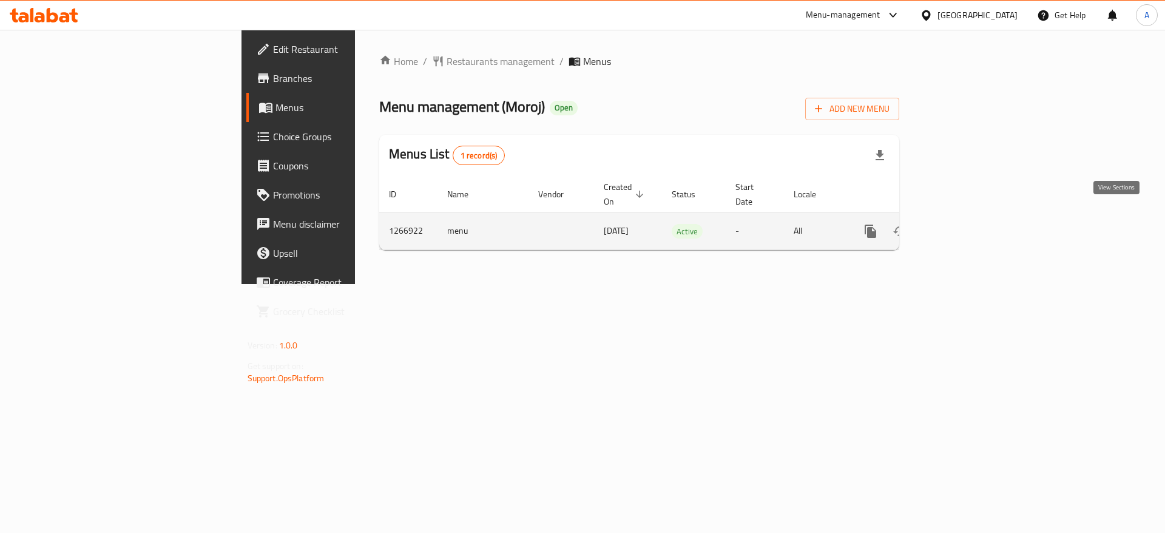
click at [964, 226] on icon "enhanced table" at bounding box center [958, 231] width 11 height 11
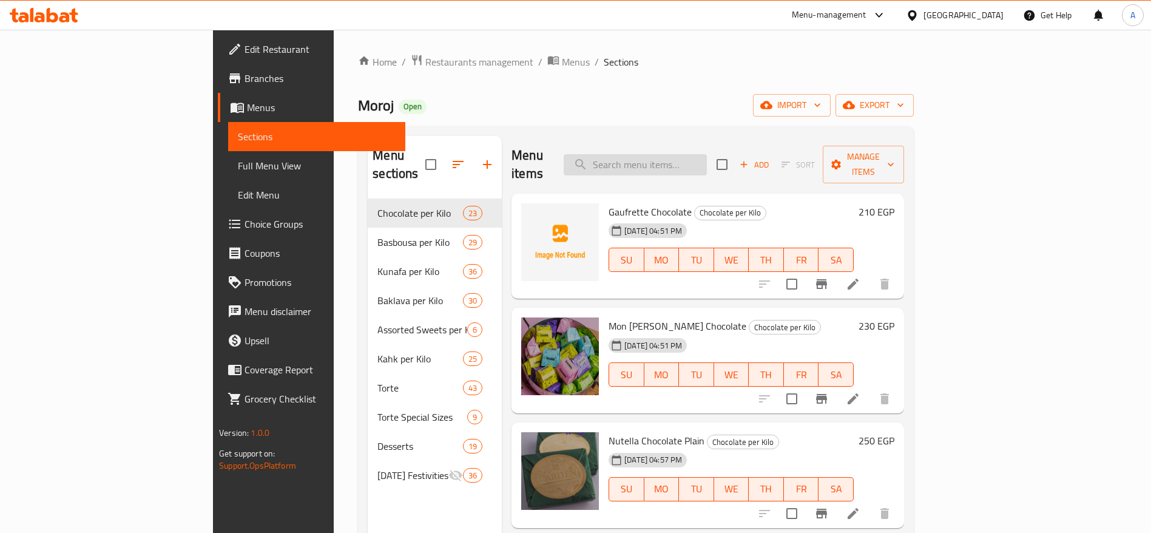
click at [687, 163] on input "search" at bounding box center [635, 164] width 143 height 21
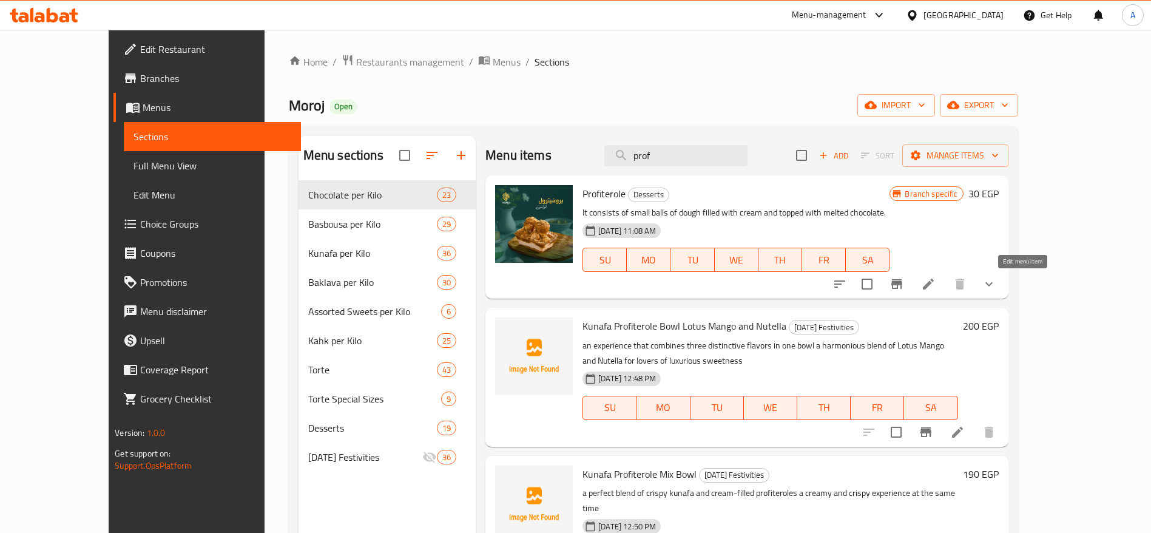
type input "prof"
click at [936, 284] on icon at bounding box center [928, 284] width 15 height 15
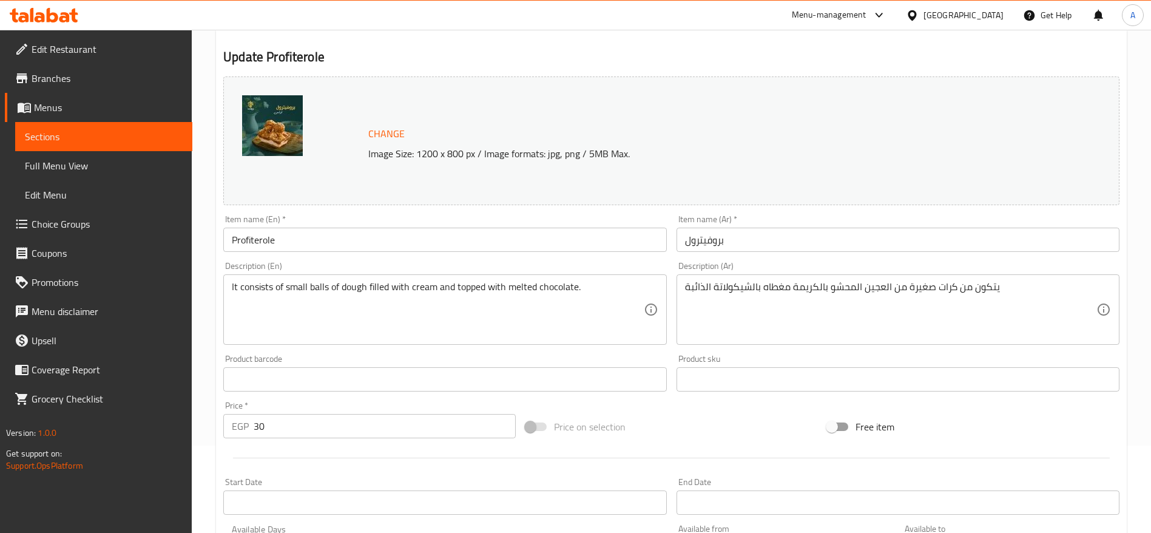
scroll to position [73, 0]
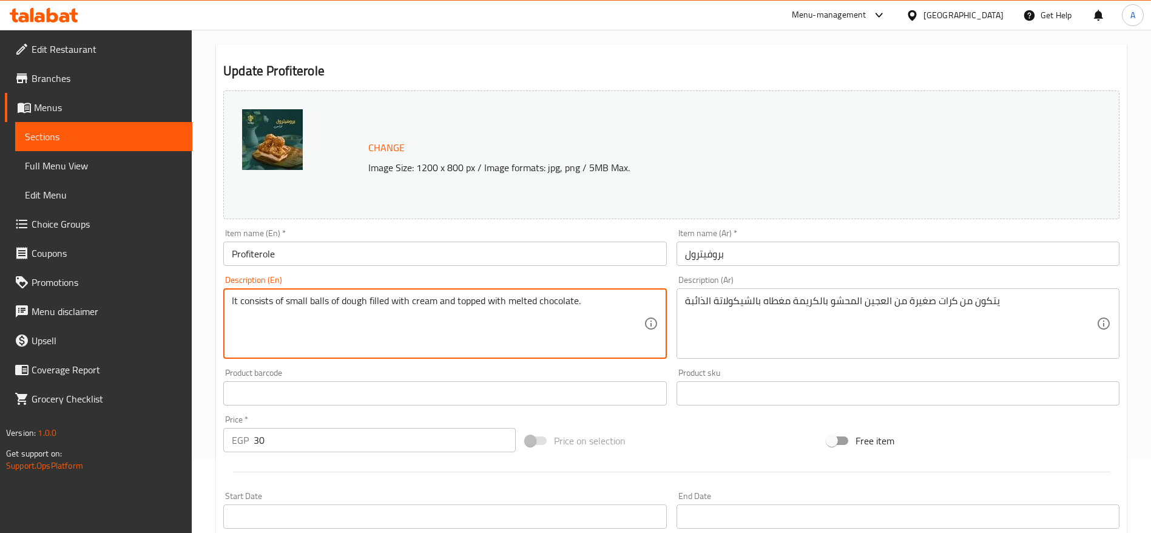
click at [544, 308] on textarea "It consists of small balls of dough filled with cream and topped with melted ch…" at bounding box center [437, 324] width 411 height 58
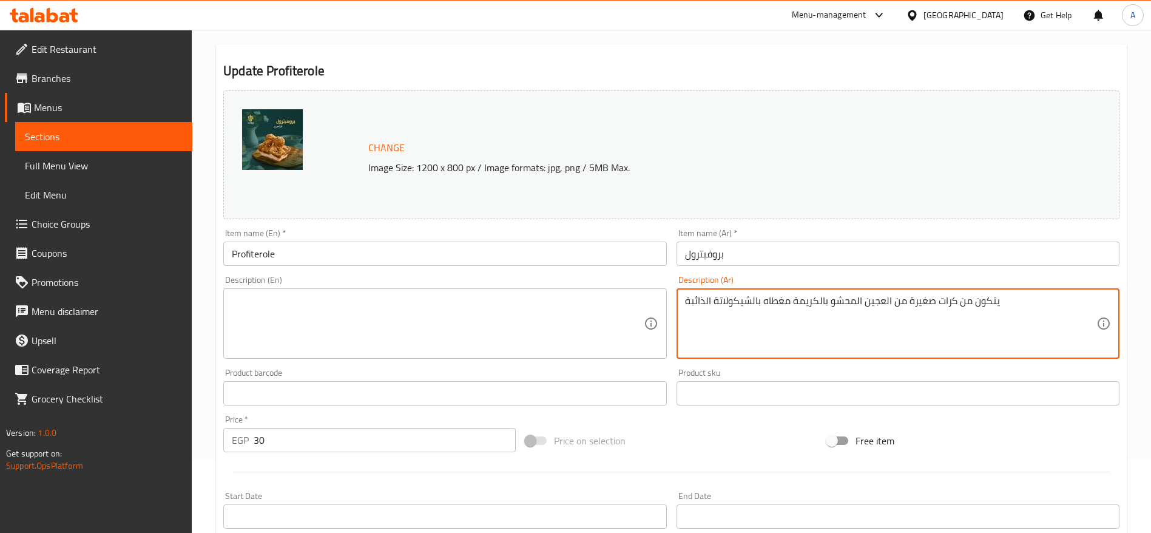
click at [817, 299] on textarea "يتكون من كرات صغيرة من العجين المحشو بالكريمة مغطاه بالشيكولاتة الذائبة" at bounding box center [890, 324] width 411 height 58
click at [748, 259] on input "بروفيترول" at bounding box center [898, 254] width 443 height 24
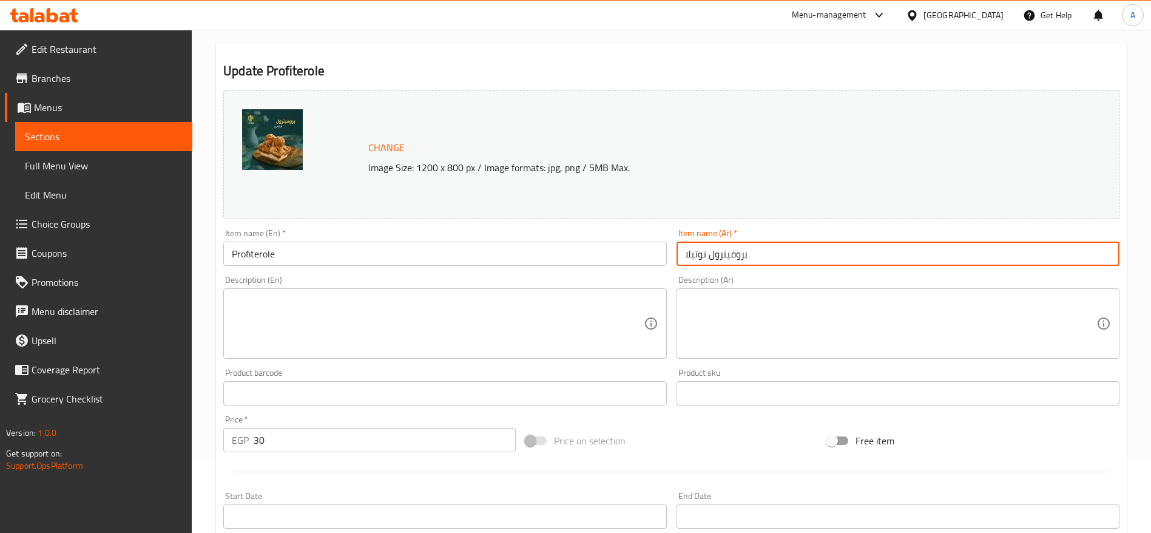
type input "بروفيترول نوتيلا"
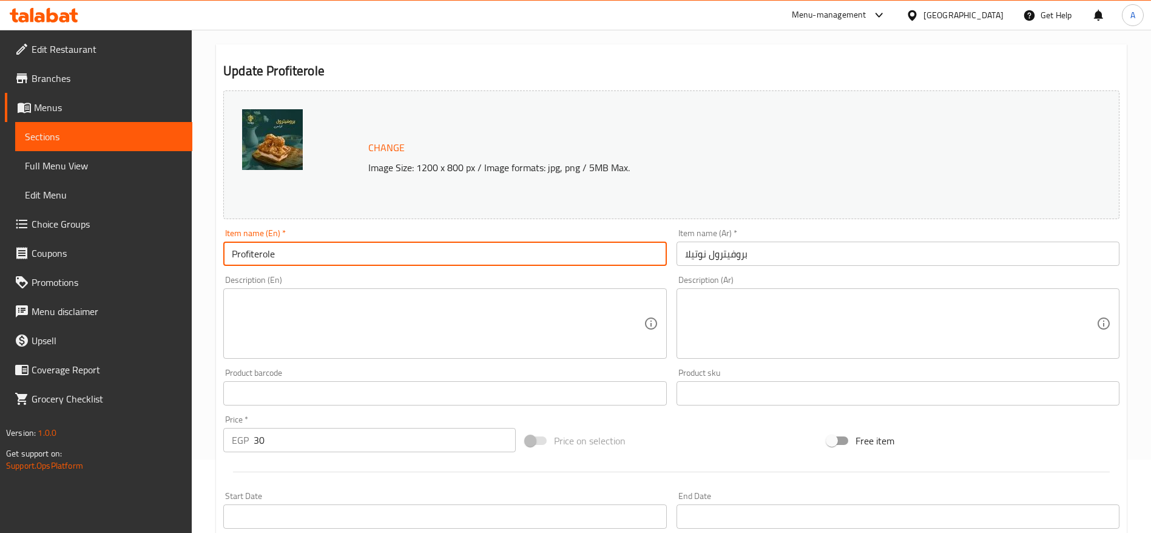
click at [236, 252] on input "Profiterole" at bounding box center [444, 254] width 443 height 24
click at [302, 254] on input "Profiterole" at bounding box center [444, 254] width 443 height 24
type input "Profiterole Nutella"
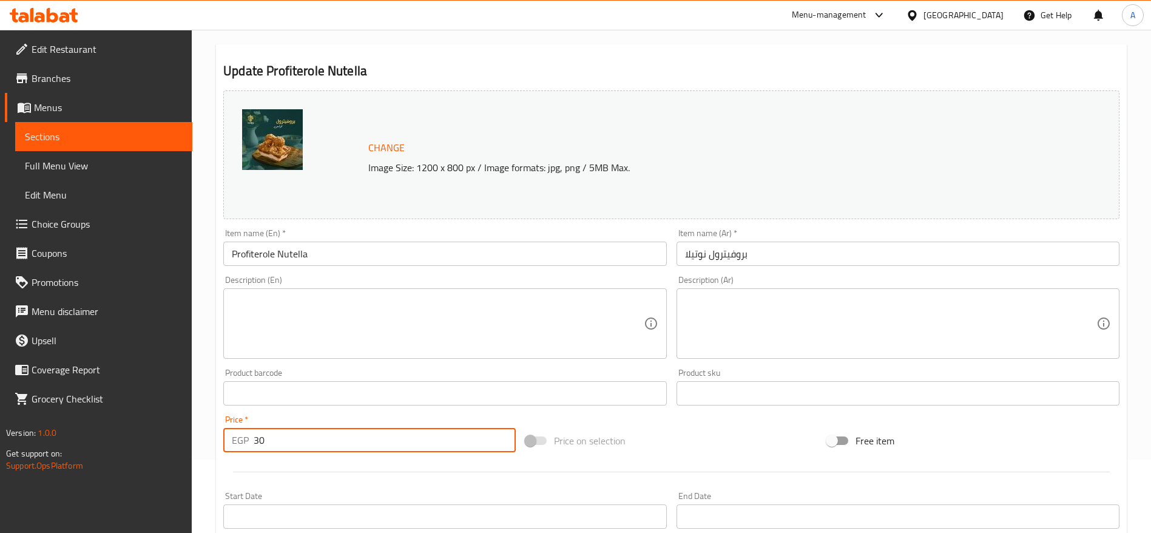
click at [339, 441] on input "30" at bounding box center [385, 440] width 262 height 24
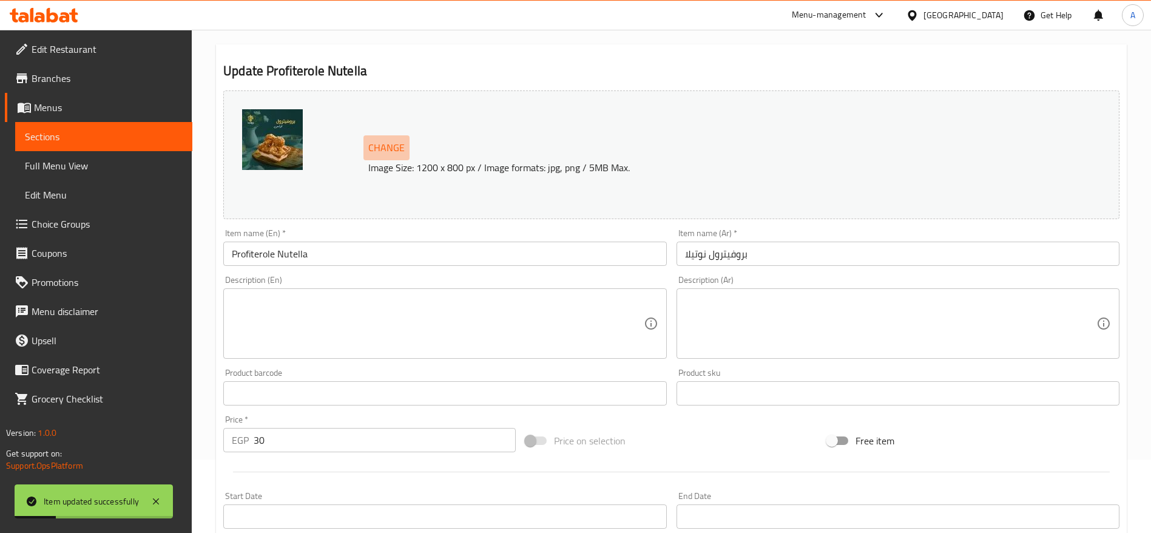
click at [394, 148] on span "Change" at bounding box center [386, 148] width 36 height 18
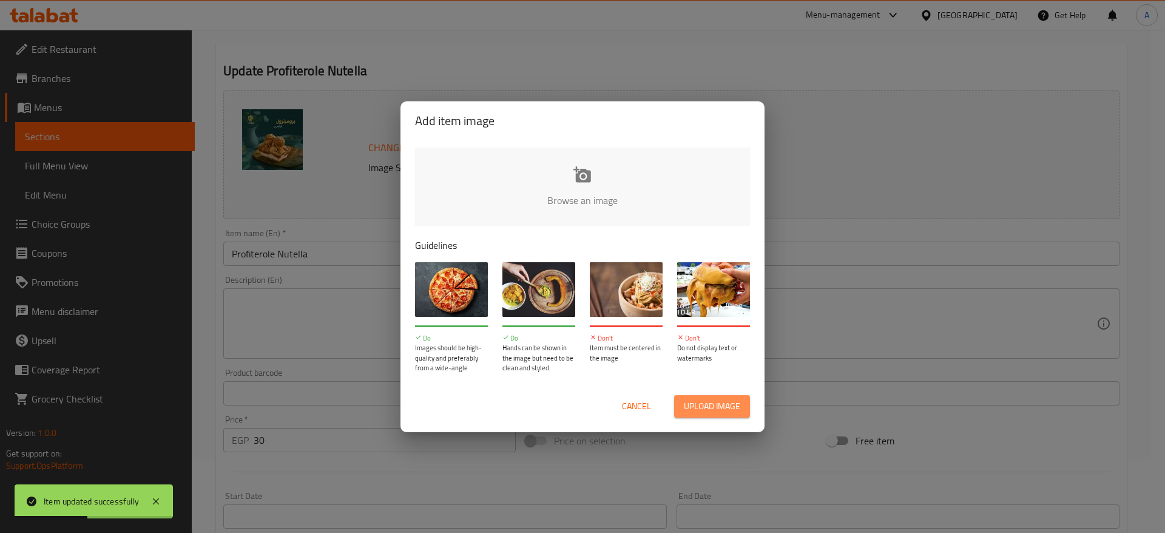
click at [697, 403] on span "Upload image" at bounding box center [712, 406] width 56 height 15
click at [700, 405] on span "Upload image" at bounding box center [712, 406] width 56 height 15
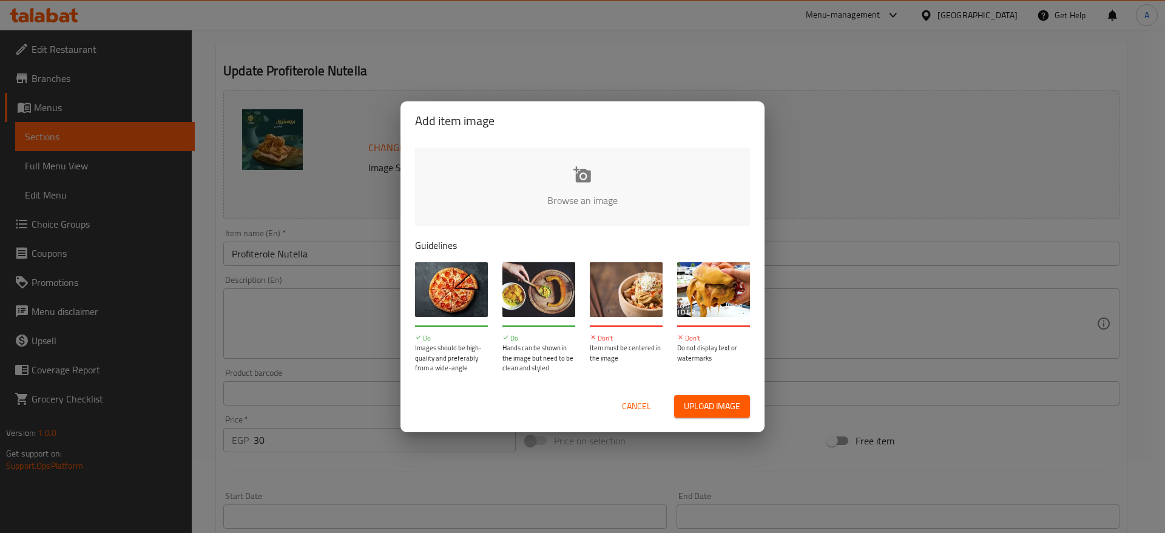
type input "C:\fakepath\WhatsApp Image 2025-09-04 at 9.17.31 PM.jpeg"
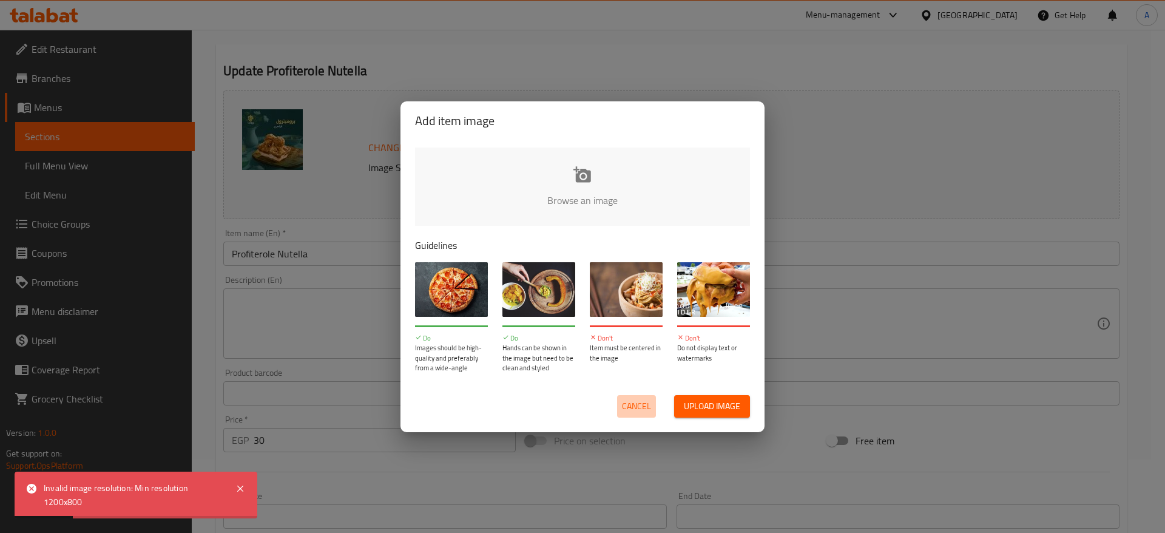
click at [652, 401] on button "Cancel" at bounding box center [636, 406] width 39 height 22
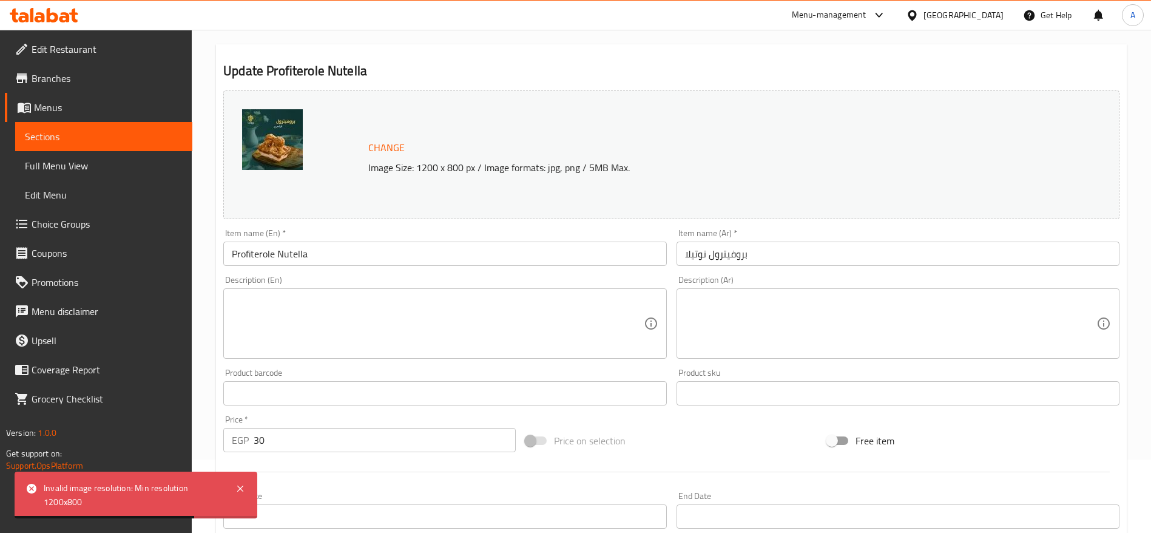
scroll to position [0, 0]
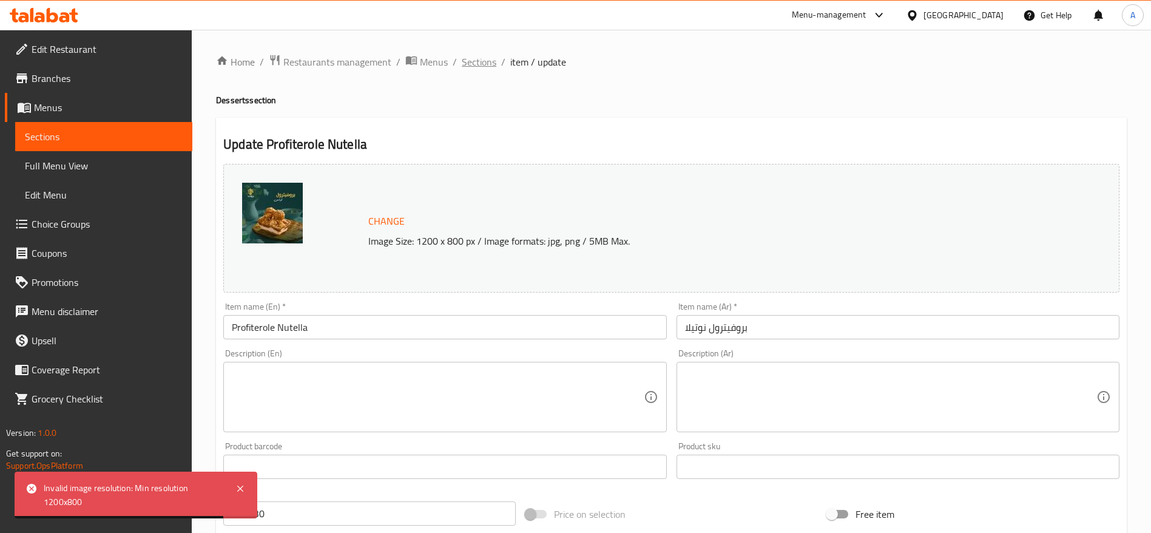
click at [487, 61] on span "Sections" at bounding box center [479, 62] width 35 height 15
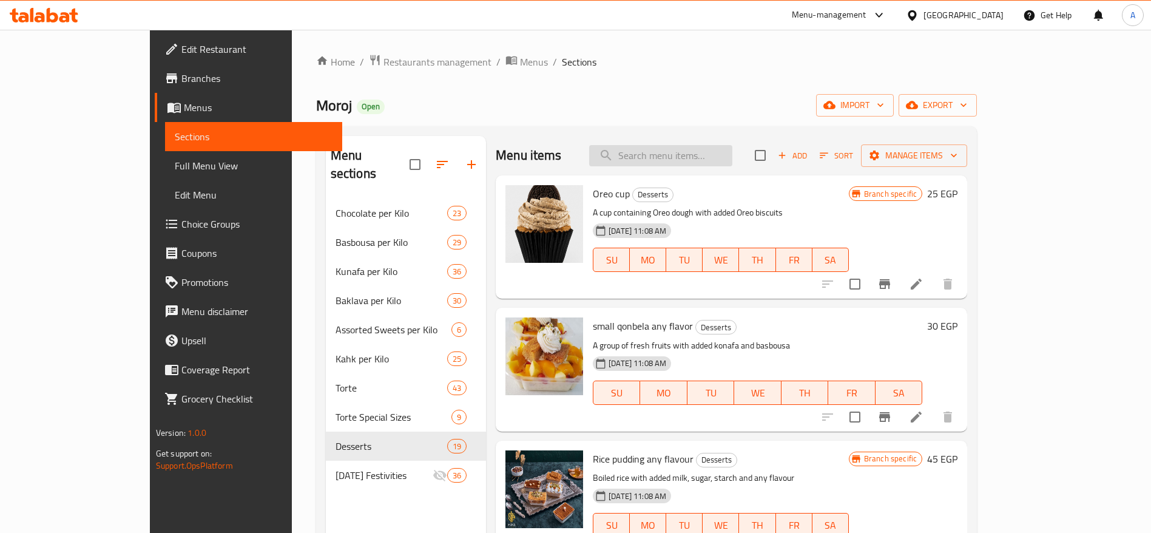
click at [731, 165] on div "Menu items Add Sort Manage items" at bounding box center [732, 155] width 472 height 39
click at [731, 165] on input "search" at bounding box center [660, 155] width 143 height 21
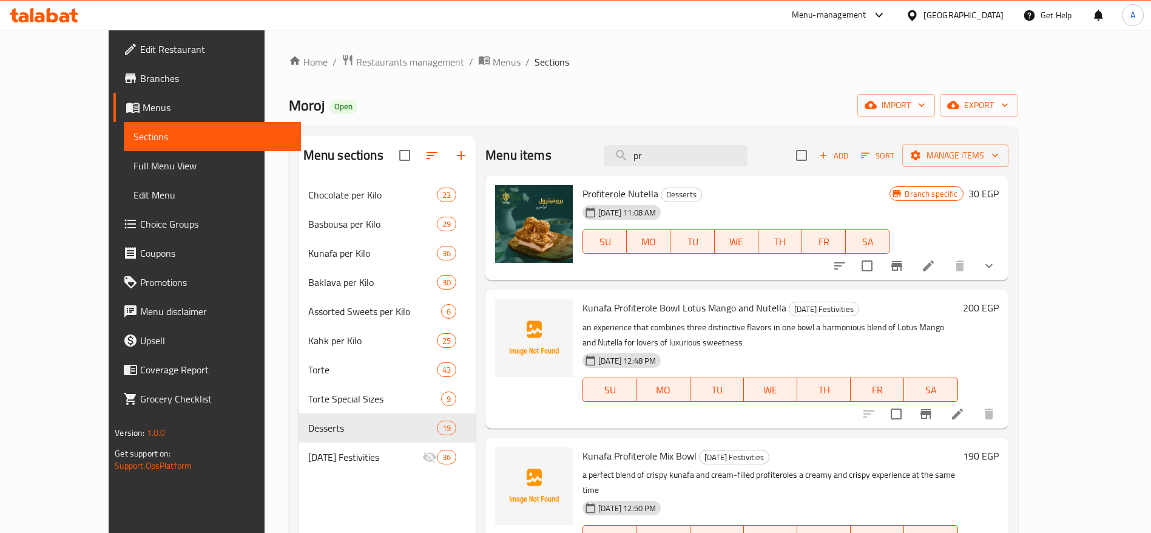
type input "p"
click at [506, 206] on icon "upload picture" at bounding box center [512, 201] width 12 height 11
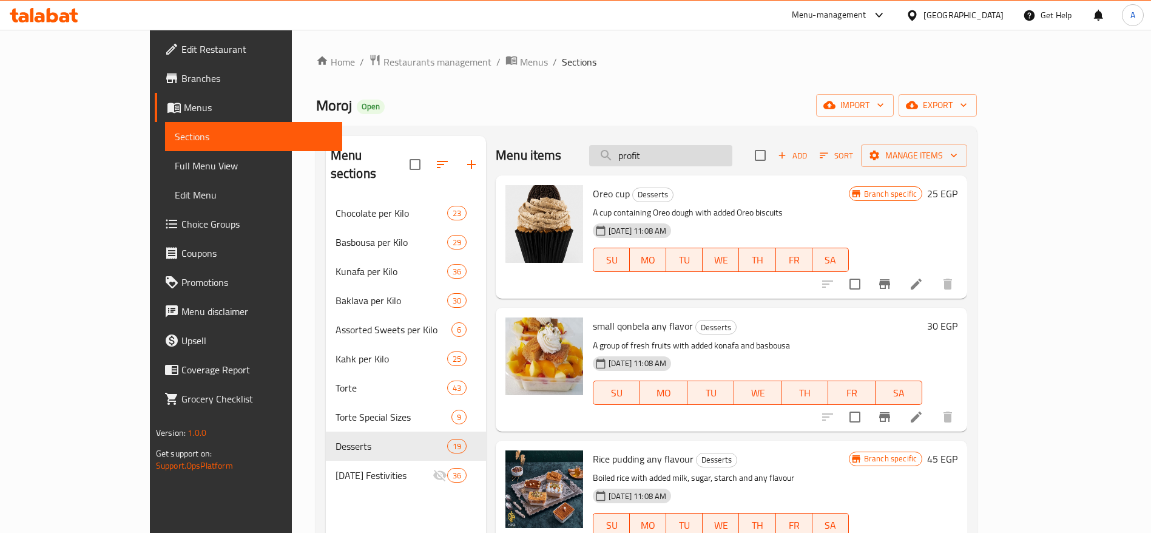
click at [690, 154] on input "profit" at bounding box center [660, 155] width 143 height 21
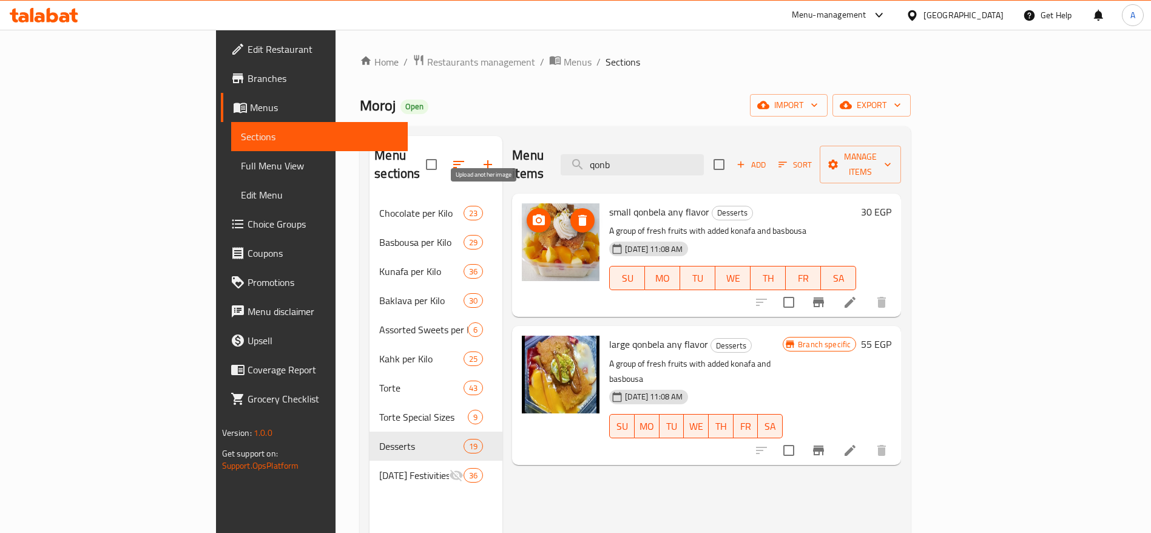
click at [532, 213] on icon "upload picture" at bounding box center [539, 220] width 15 height 15
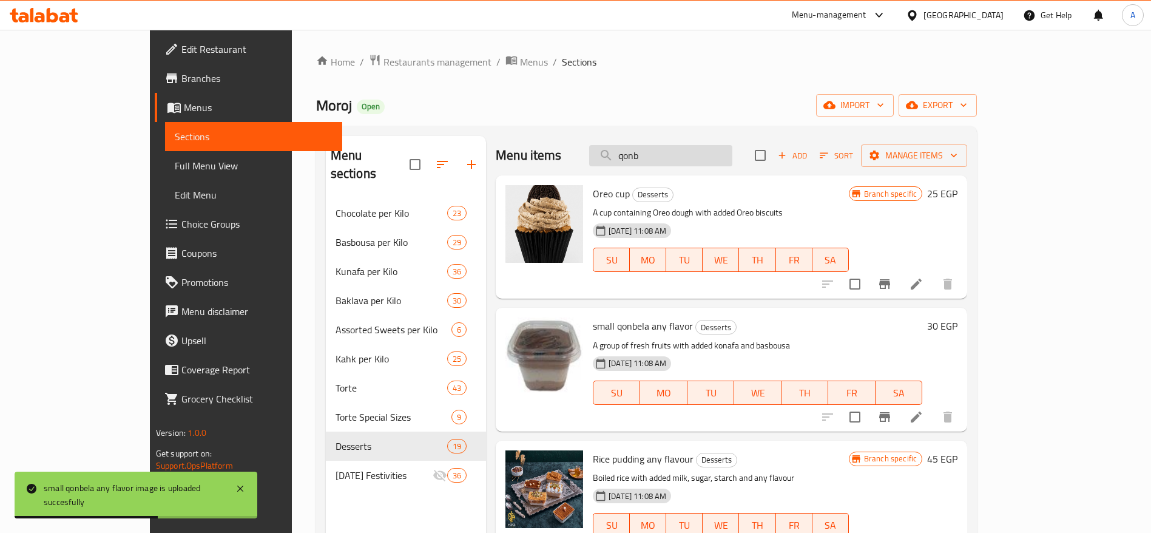
click at [699, 157] on input "qonb" at bounding box center [660, 155] width 143 height 21
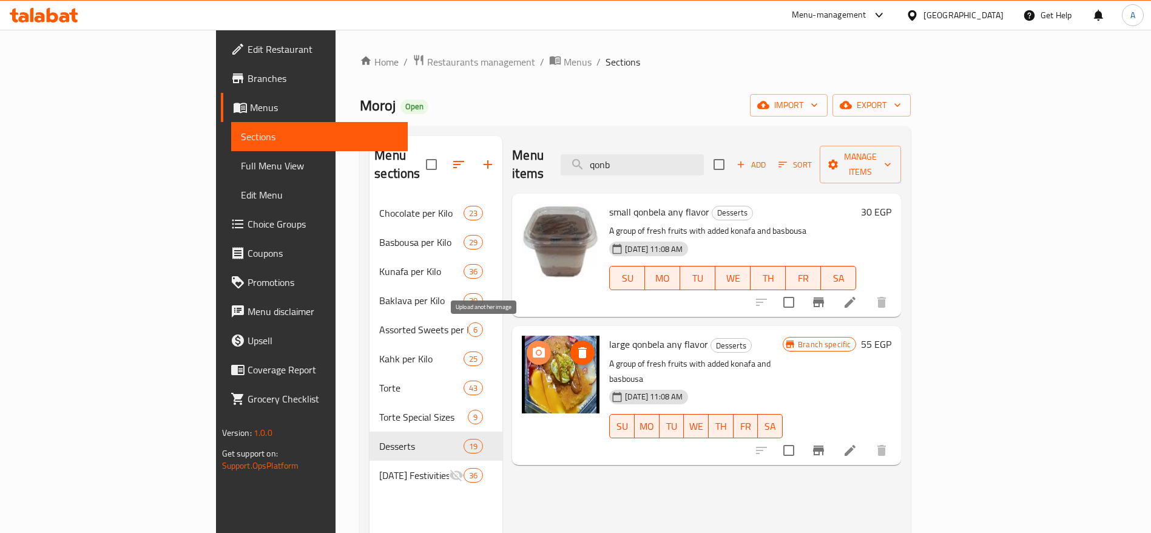
click at [533, 347] on icon "upload picture" at bounding box center [539, 352] width 12 height 11
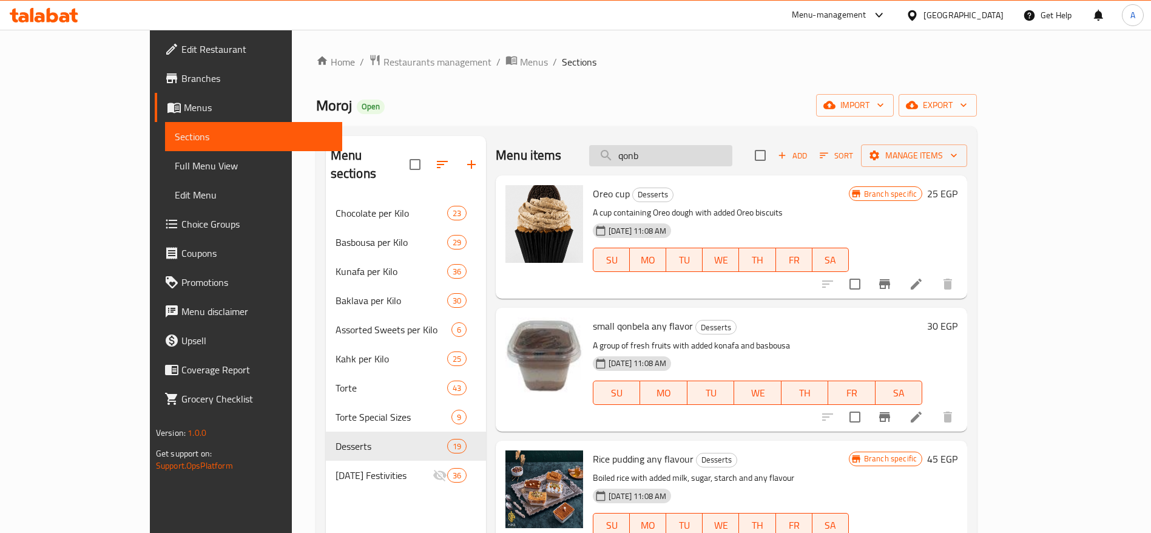
click at [733, 164] on input "qonb" at bounding box center [660, 155] width 143 height 21
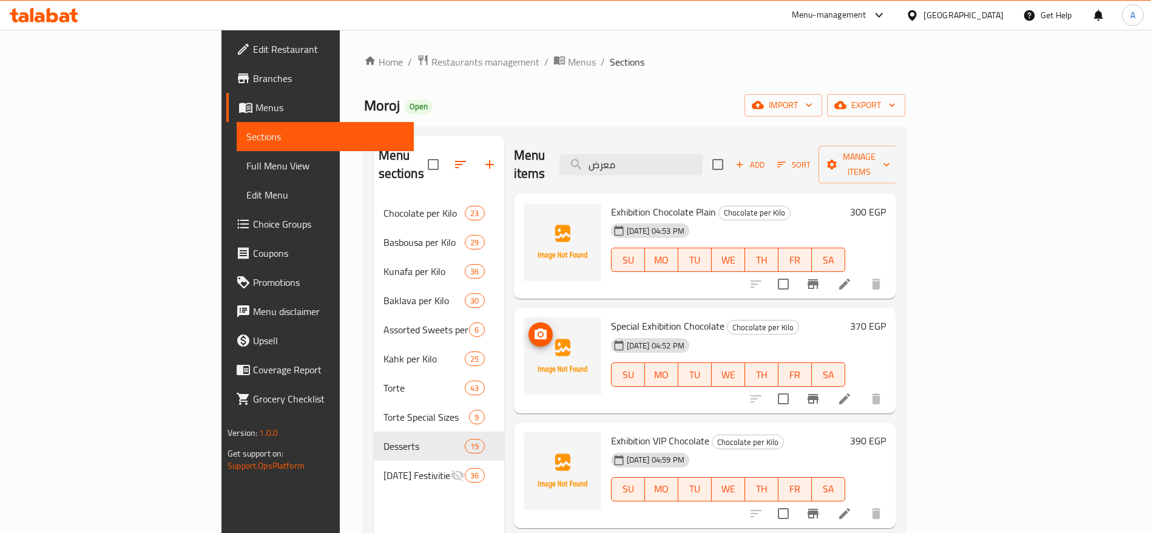
click at [524, 329] on img at bounding box center [563, 356] width 78 height 78
click at [535, 328] on icon "upload picture" at bounding box center [541, 333] width 12 height 11
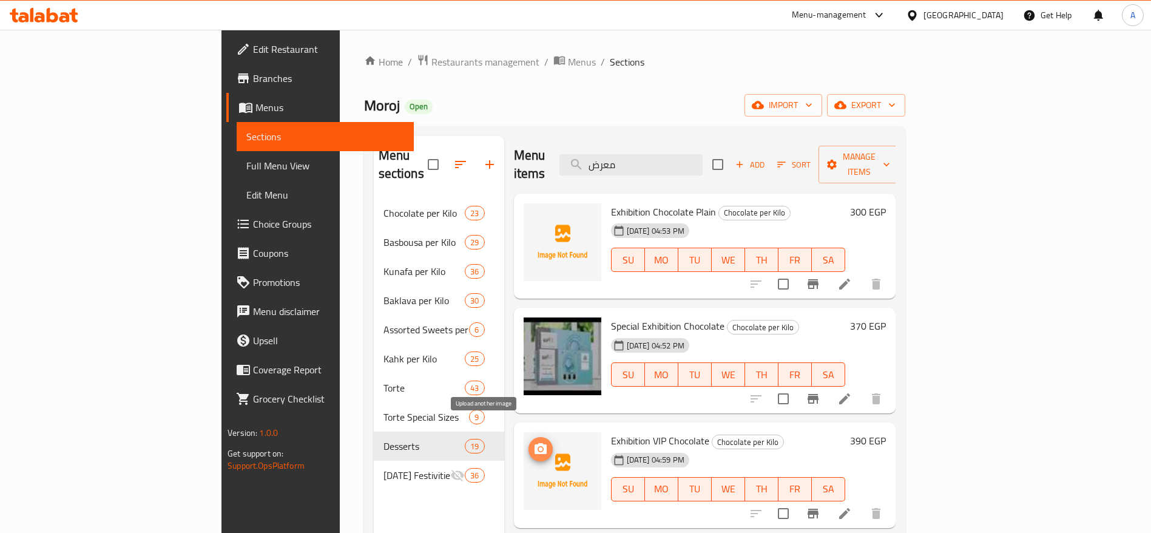
click at [533, 442] on icon "upload picture" at bounding box center [540, 449] width 15 height 15
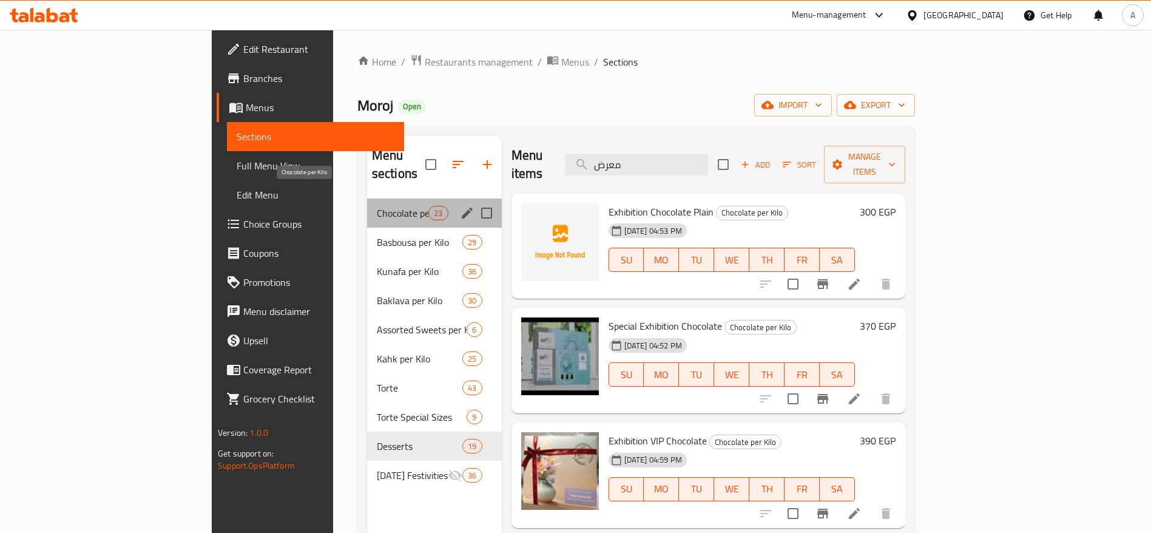
click at [377, 206] on span "Chocolate per Kilo" at bounding box center [403, 213] width 52 height 15
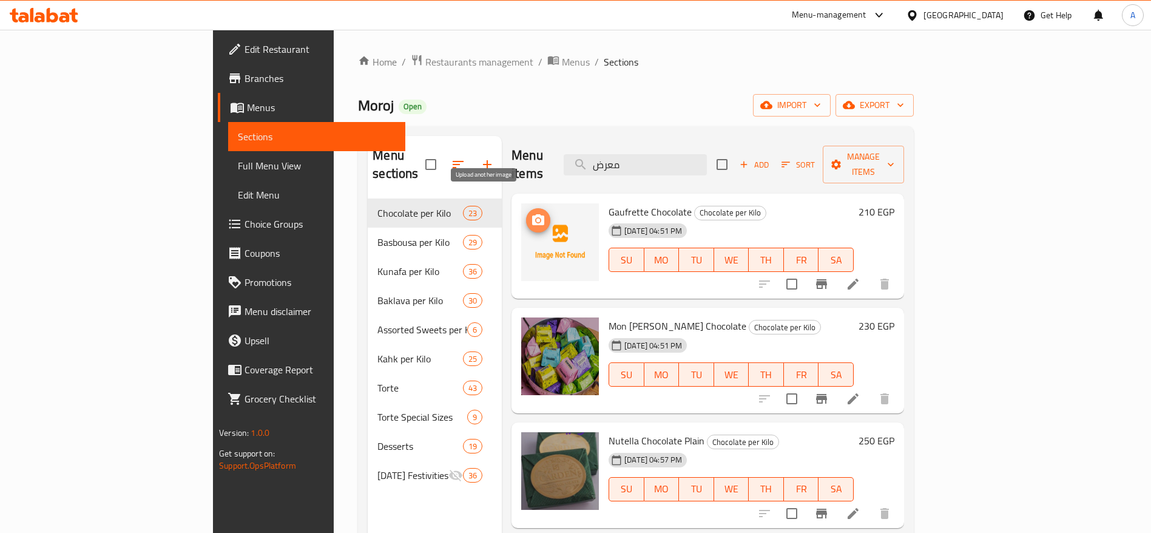
click at [532, 214] on icon "upload picture" at bounding box center [538, 219] width 12 height 11
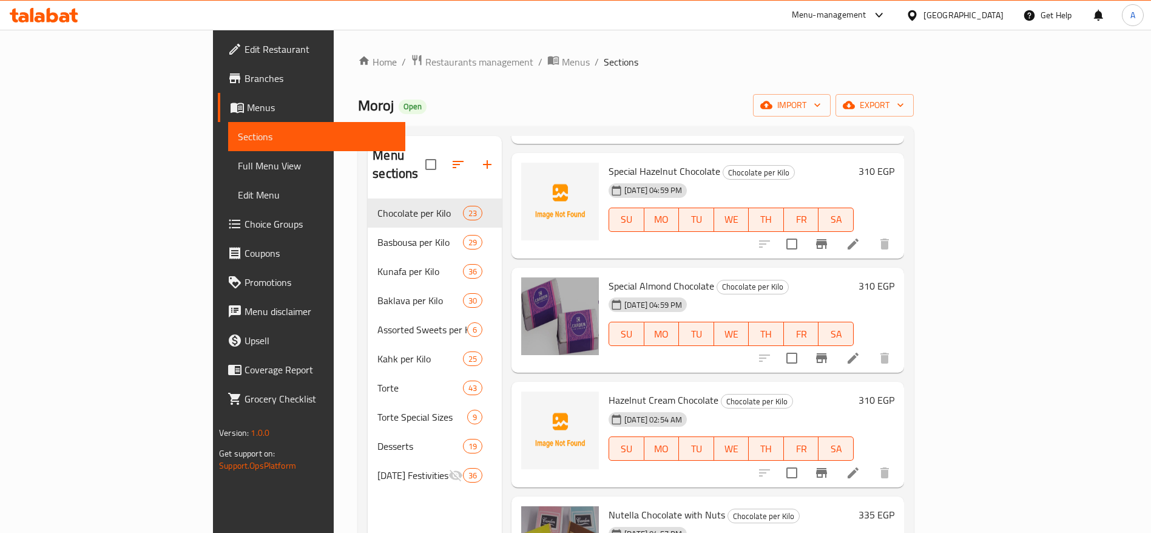
scroll to position [1708, 0]
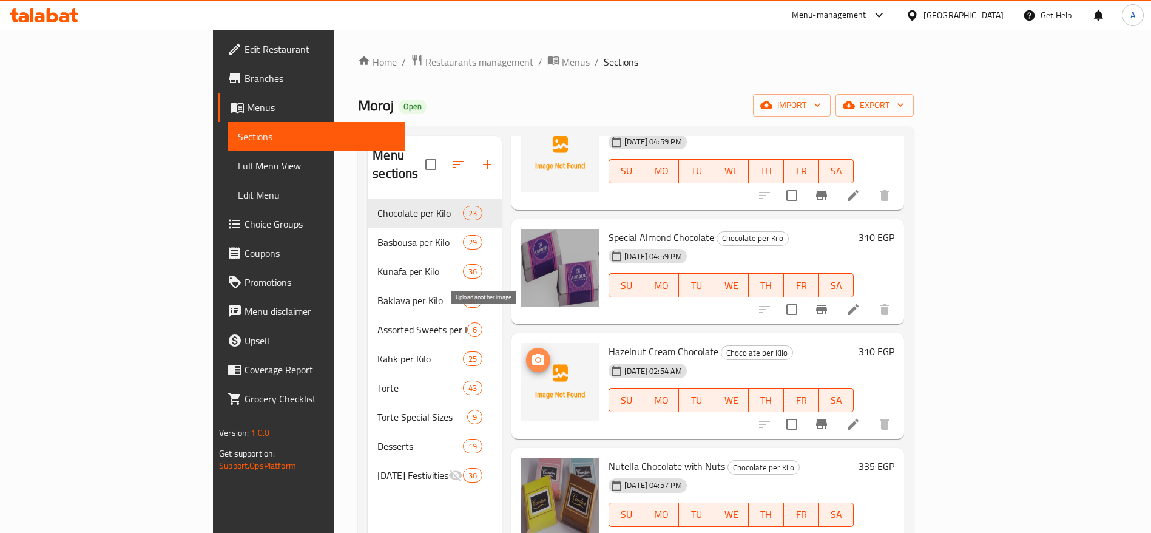
click at [526, 353] on span "upload picture" at bounding box center [538, 360] width 24 height 15
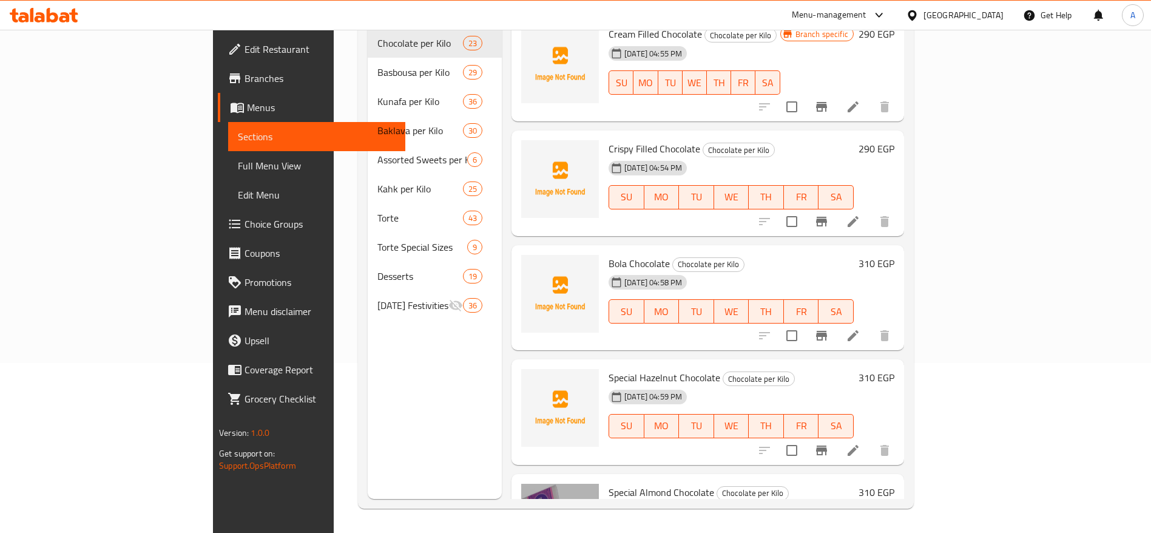
scroll to position [1270, 0]
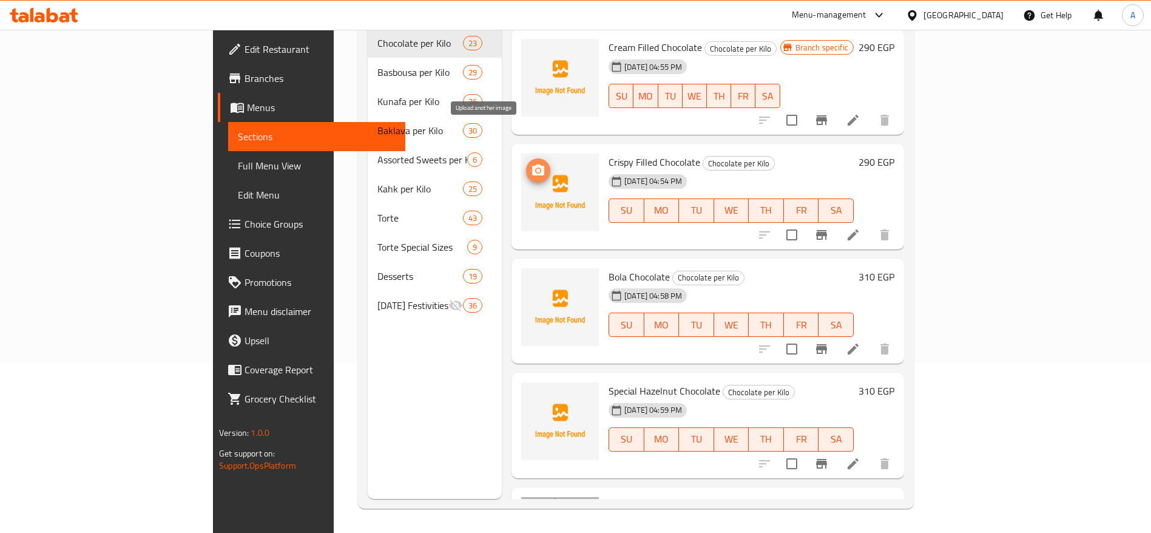
click at [526, 158] on button "upload picture" at bounding box center [538, 170] width 24 height 24
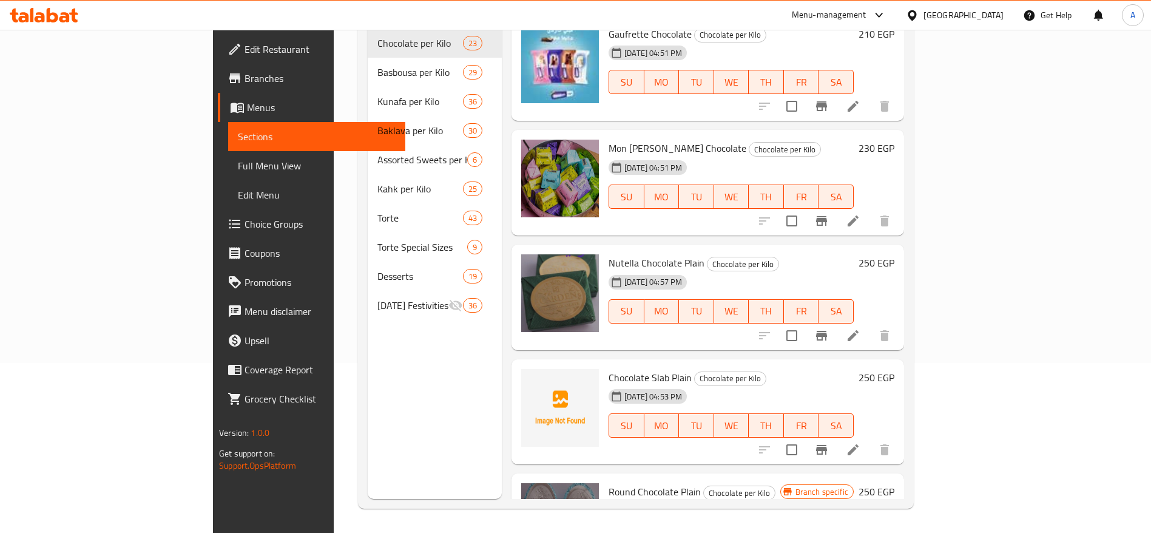
scroll to position [79, 0]
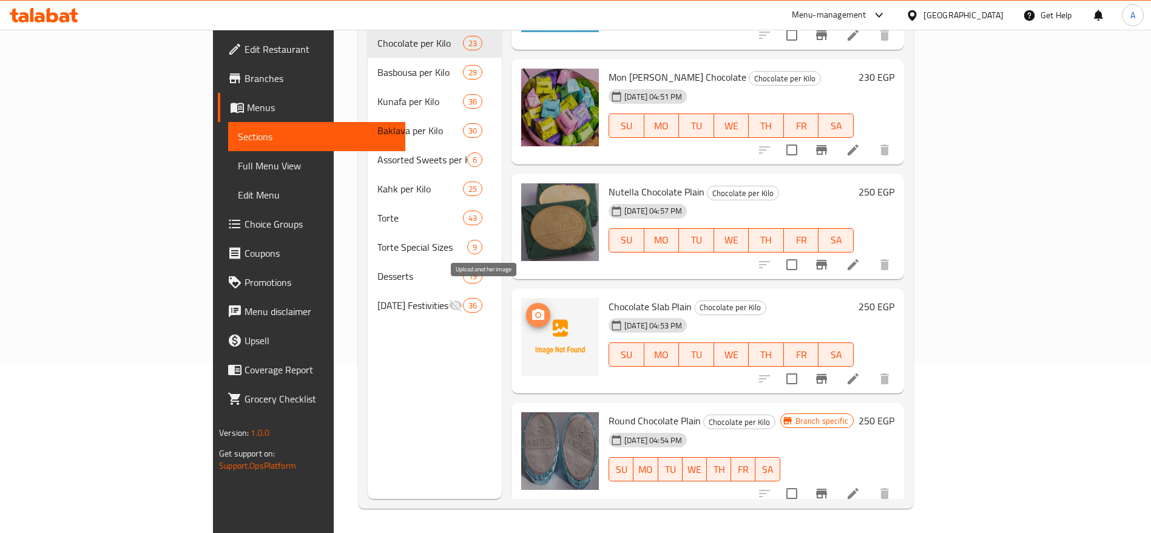
click at [537, 313] on circle "upload picture" at bounding box center [539, 315] width 4 height 4
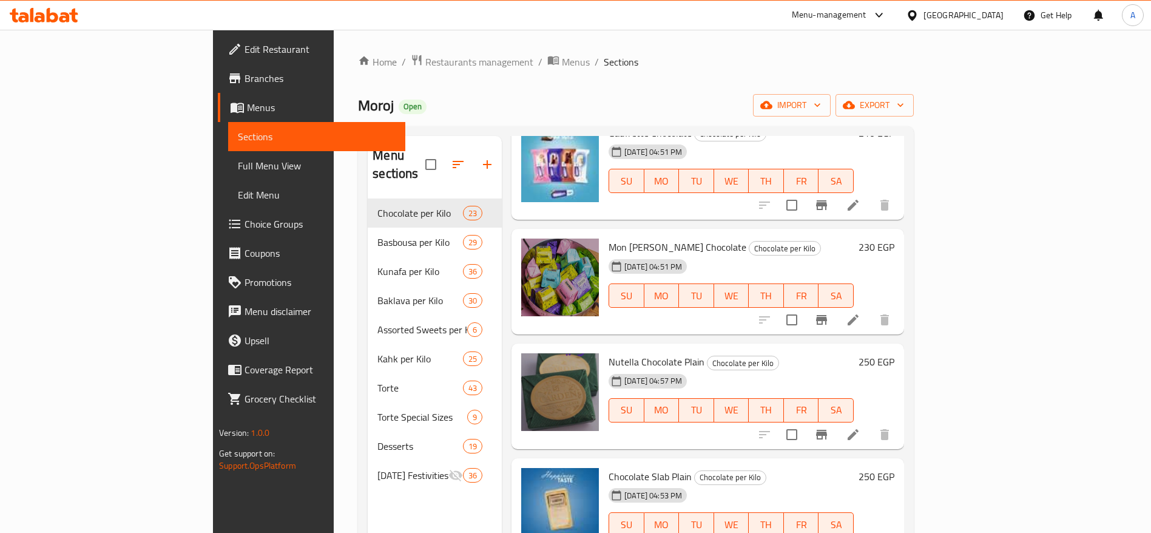
scroll to position [0, 0]
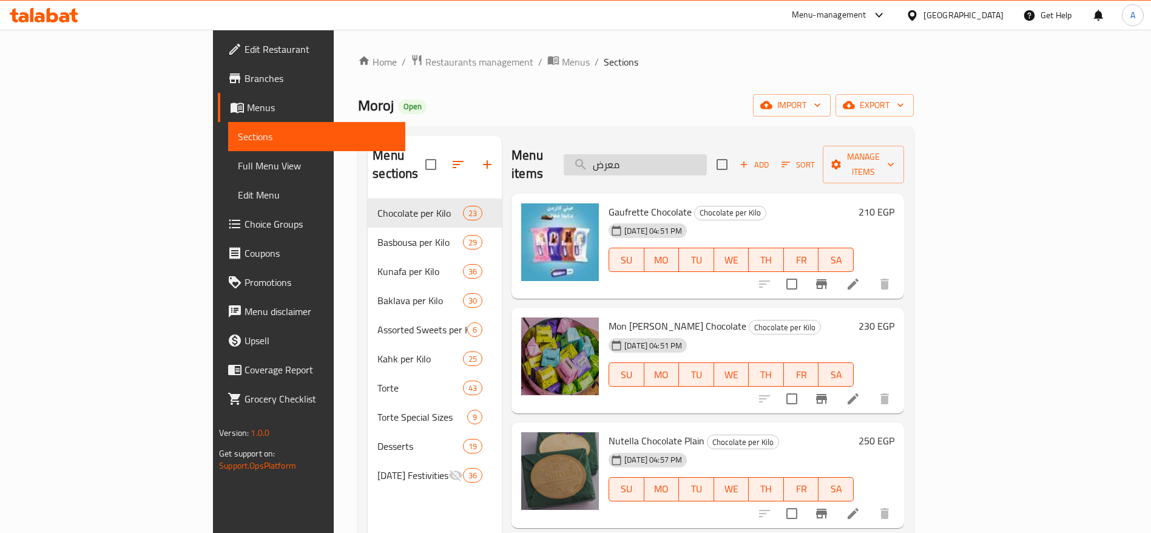
click at [707, 163] on input "معرض" at bounding box center [635, 164] width 143 height 21
type input "م"
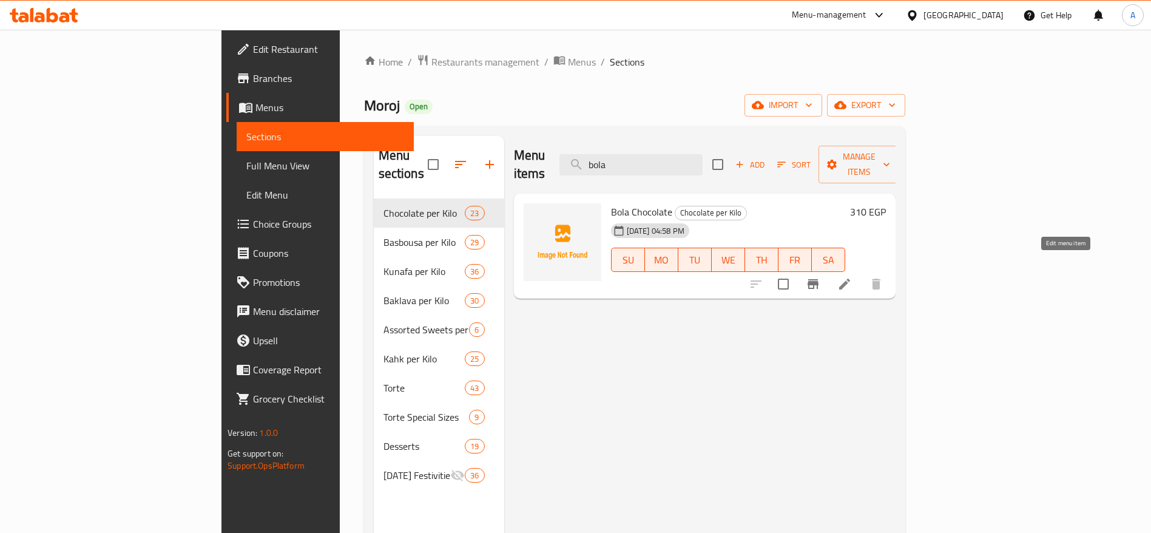
type input "bola"
click at [850, 279] on icon at bounding box center [844, 284] width 11 height 11
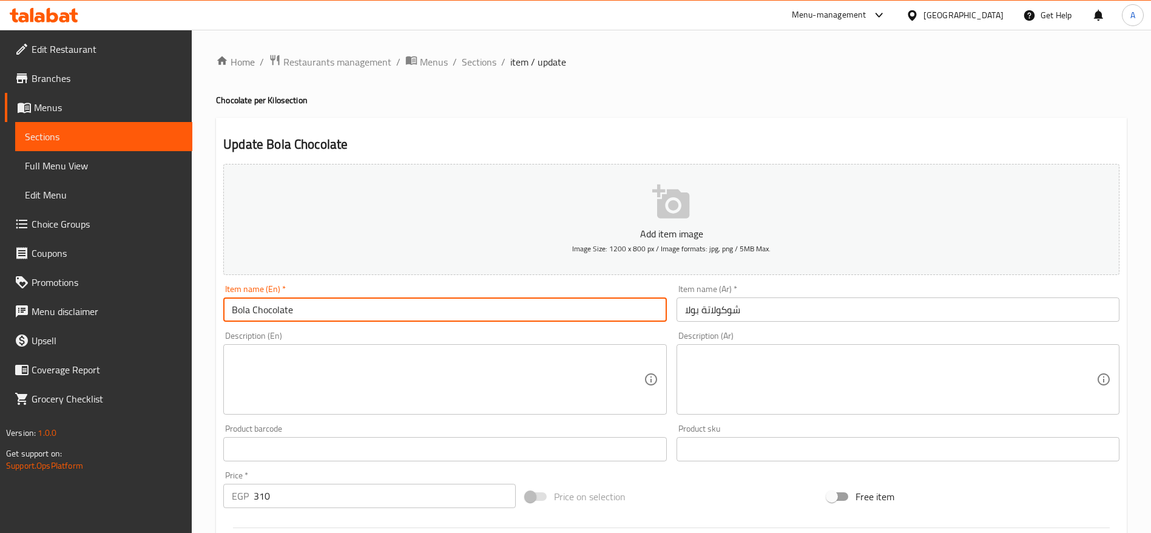
drag, startPoint x: 249, startPoint y: 308, endPoint x: 197, endPoint y: 304, distance: 51.7
click at [197, 304] on div "Home / Restaurants management / Menus / Sections / item / update Chocolate per …" at bounding box center [672, 444] width 960 height 828
type input "Paula Chocolate"
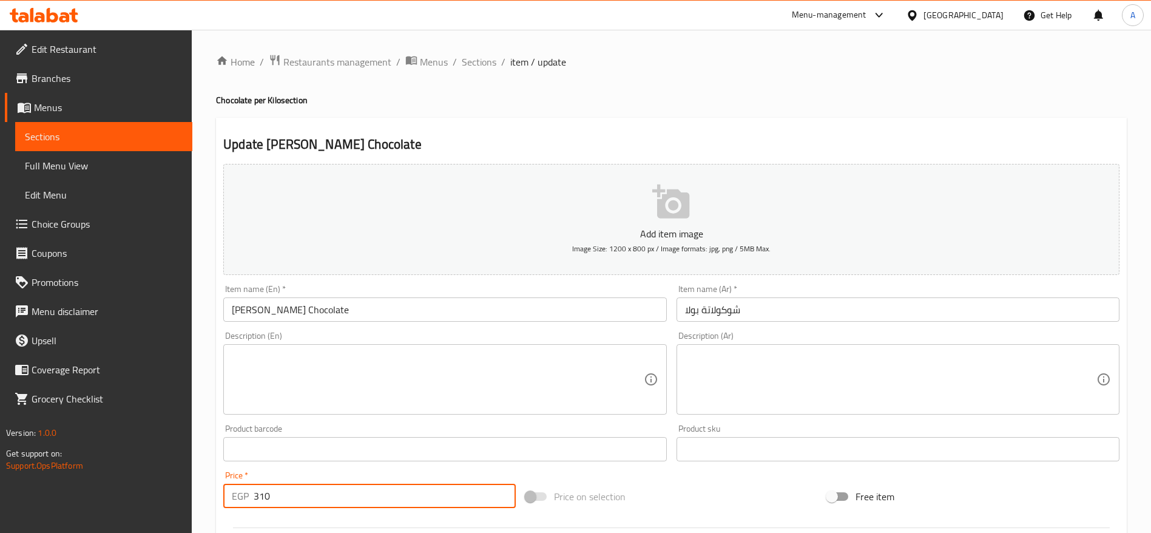
click at [374, 505] on input "310" at bounding box center [385, 496] width 262 height 24
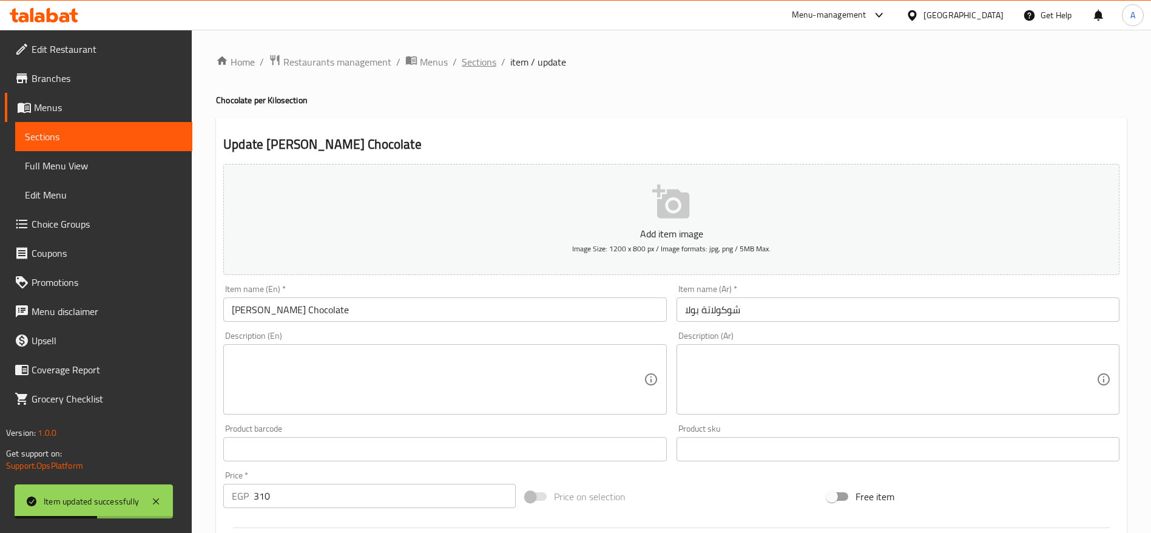
click at [492, 61] on span "Sections" at bounding box center [479, 62] width 35 height 15
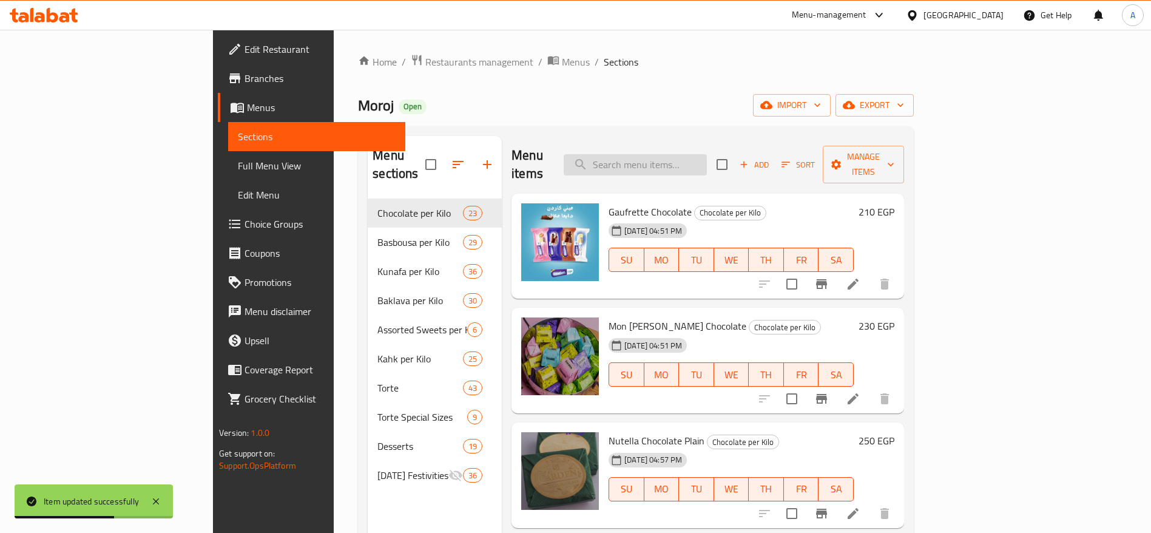
click at [677, 155] on input "search" at bounding box center [635, 164] width 143 height 21
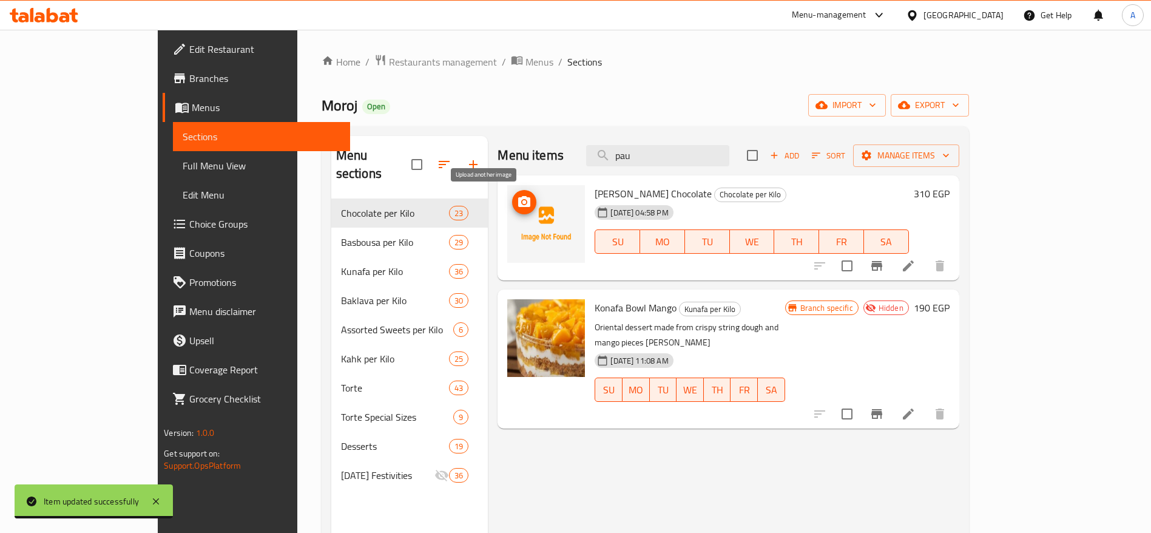
type input "pau"
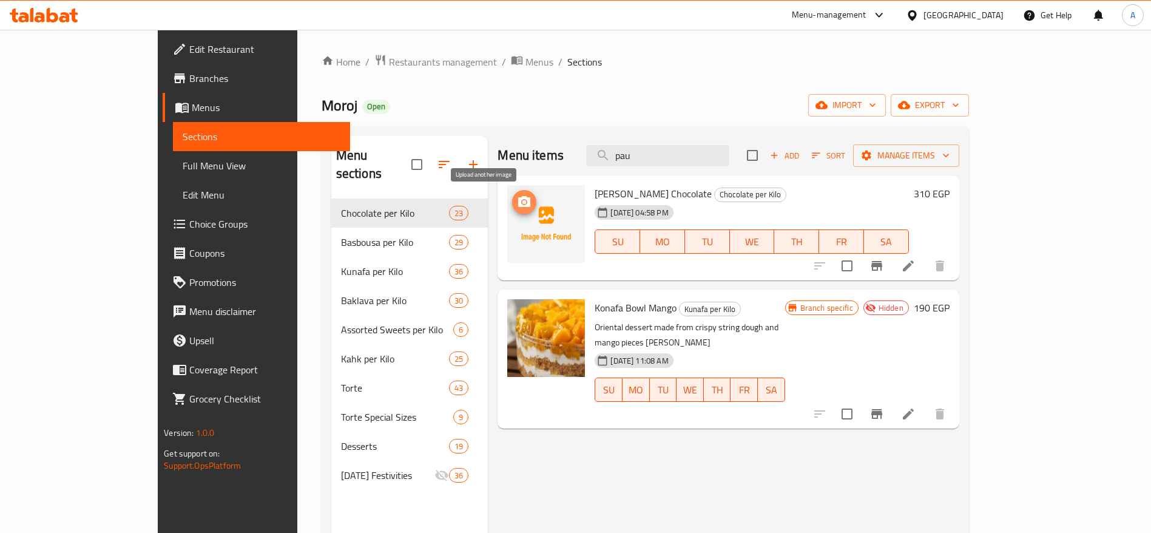
click at [518, 204] on icon "upload picture" at bounding box center [524, 201] width 12 height 11
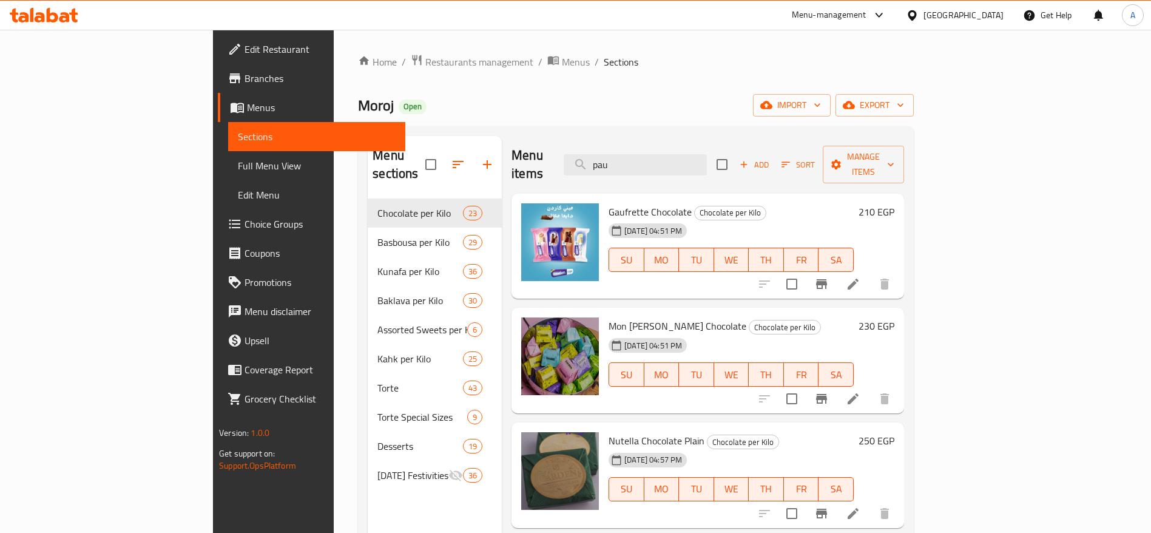
click at [883, 24] on div "Menu-management" at bounding box center [839, 15] width 114 height 29
click at [887, 15] on icon at bounding box center [879, 15] width 15 height 15
click at [562, 66] on span "Menus" at bounding box center [576, 62] width 28 height 15
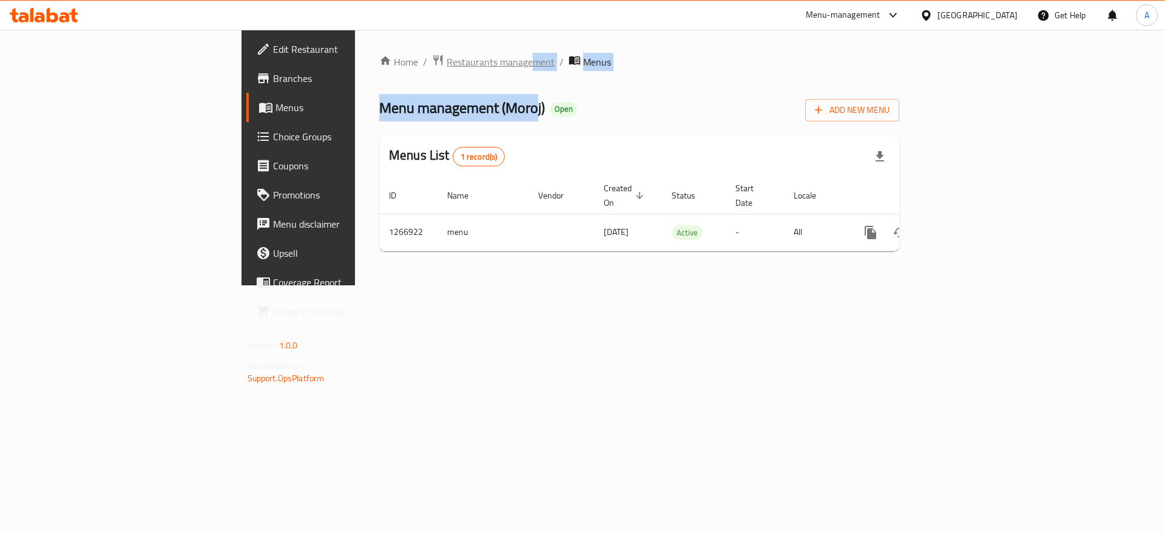
drag, startPoint x: 377, startPoint y: 71, endPoint x: 370, endPoint y: 61, distance: 12.1
click at [379, 61] on div "Home / Restaurants management / Menus Menu management ( Moroj ) Open Add New Me…" at bounding box center [639, 157] width 520 height 207
click at [447, 61] on span "Restaurants management" at bounding box center [501, 62] width 108 height 15
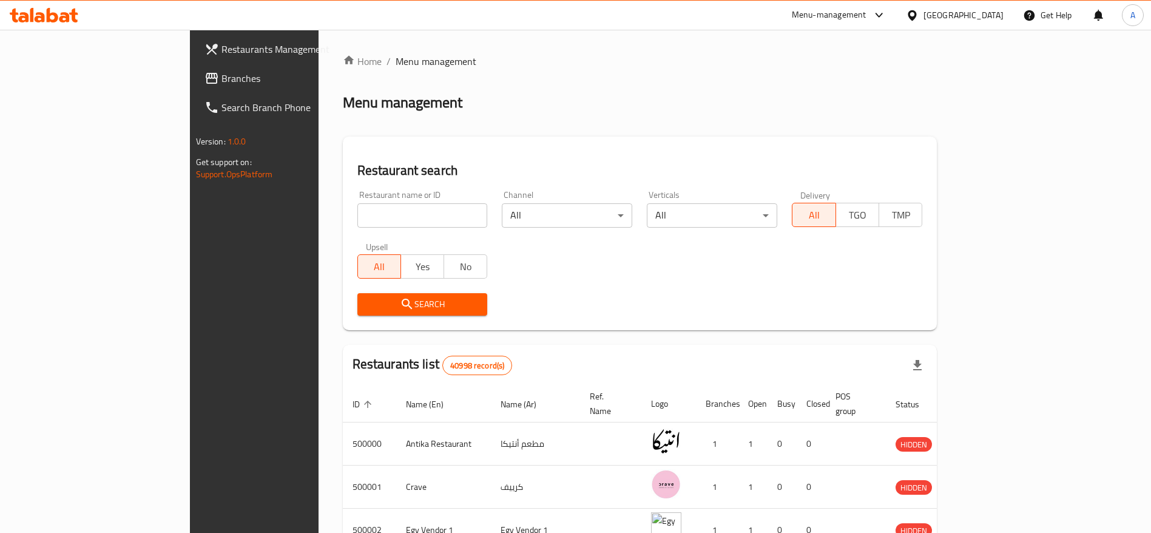
click at [887, 12] on div at bounding box center [877, 15] width 20 height 15
drag, startPoint x: 352, startPoint y: 229, endPoint x: 345, endPoint y: 217, distance: 14.7
click at [350, 217] on div "Restaurant name or ID Restaurant name or ID" at bounding box center [422, 209] width 145 height 52
click at [357, 217] on input "search" at bounding box center [422, 215] width 130 height 24
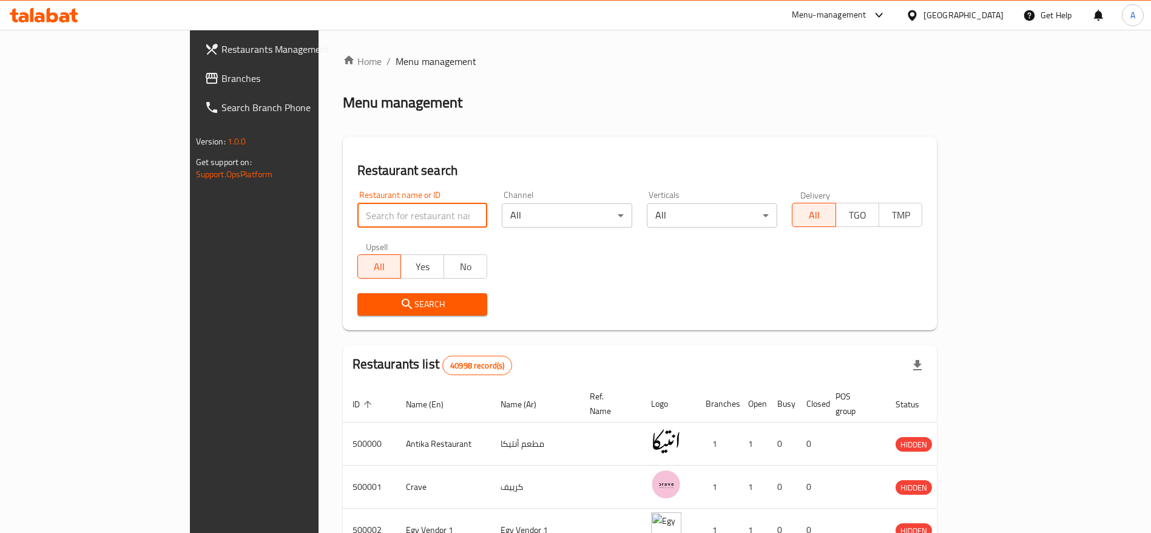
paste input "702281"
type input "702281"
click button "Search" at bounding box center [422, 304] width 130 height 22
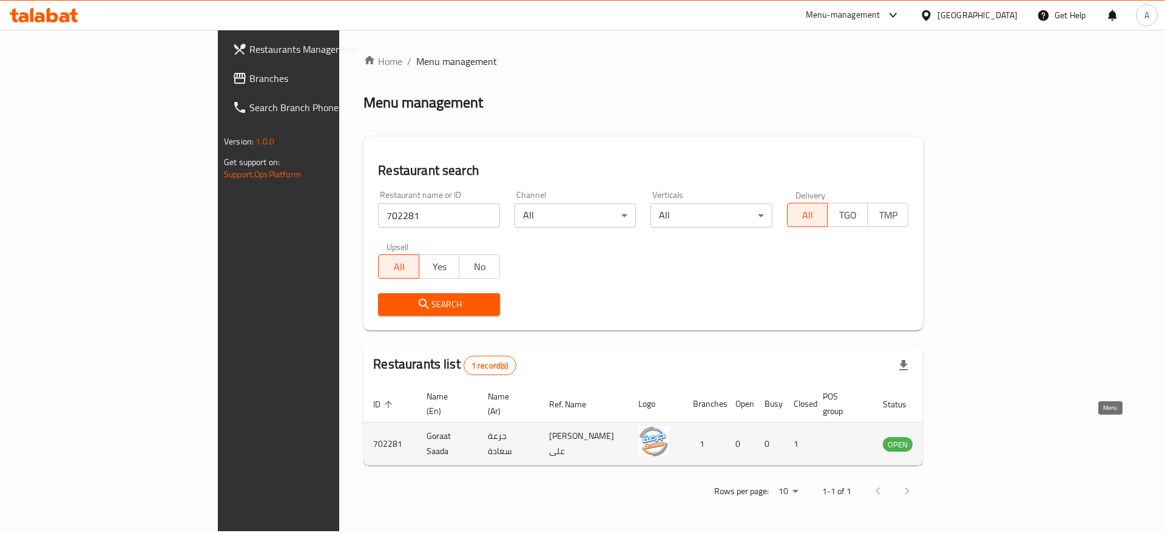
click at [961, 439] on icon "enhanced table" at bounding box center [953, 444] width 13 height 10
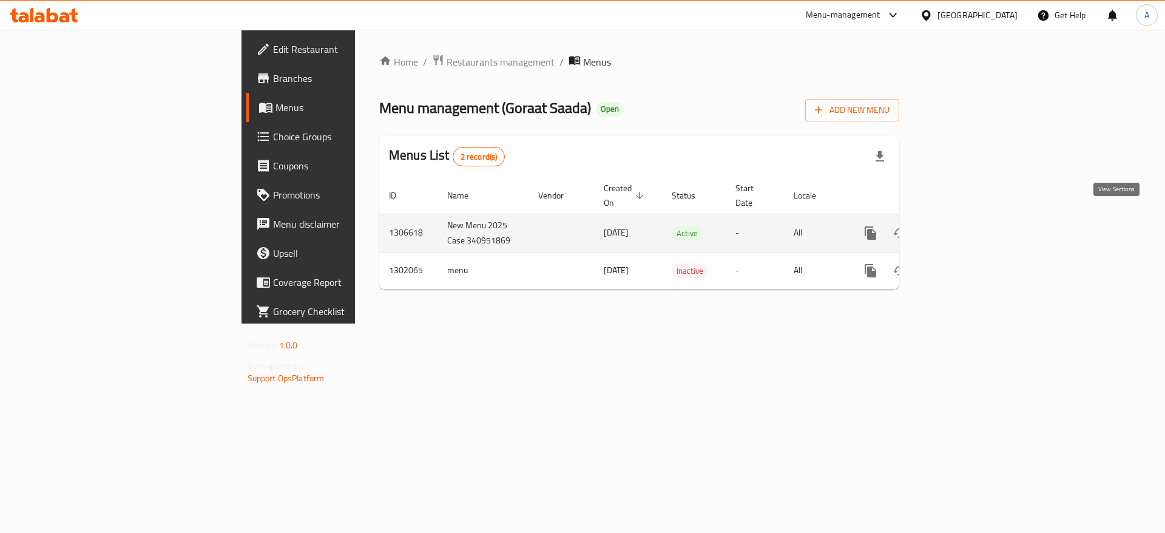
click at [966, 226] on icon "enhanced table" at bounding box center [958, 233] width 15 height 15
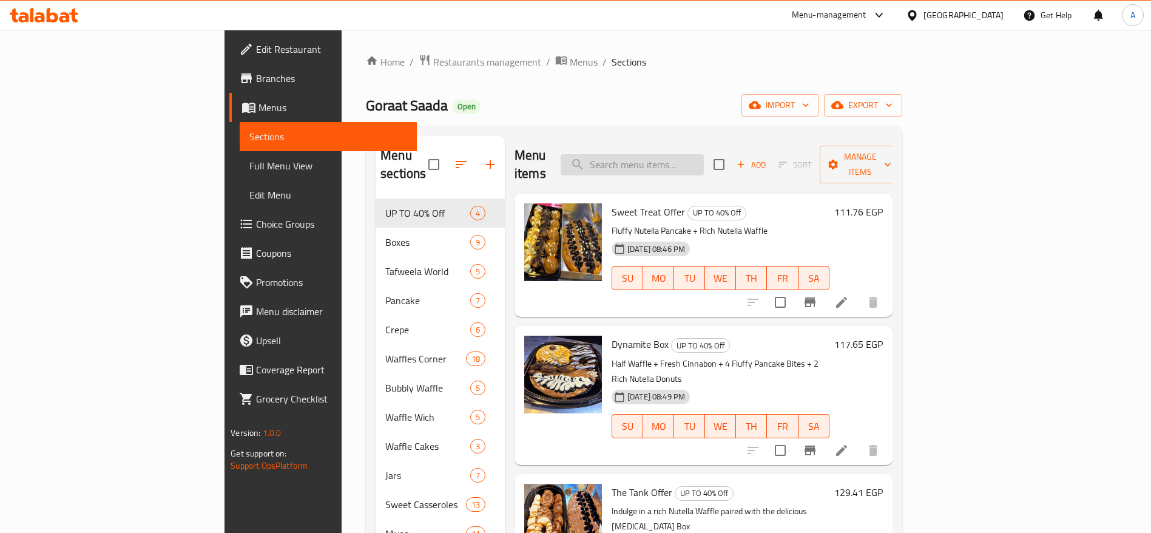
click at [703, 163] on input "search" at bounding box center [632, 164] width 143 height 21
paste input "تورتة وافل دورين"
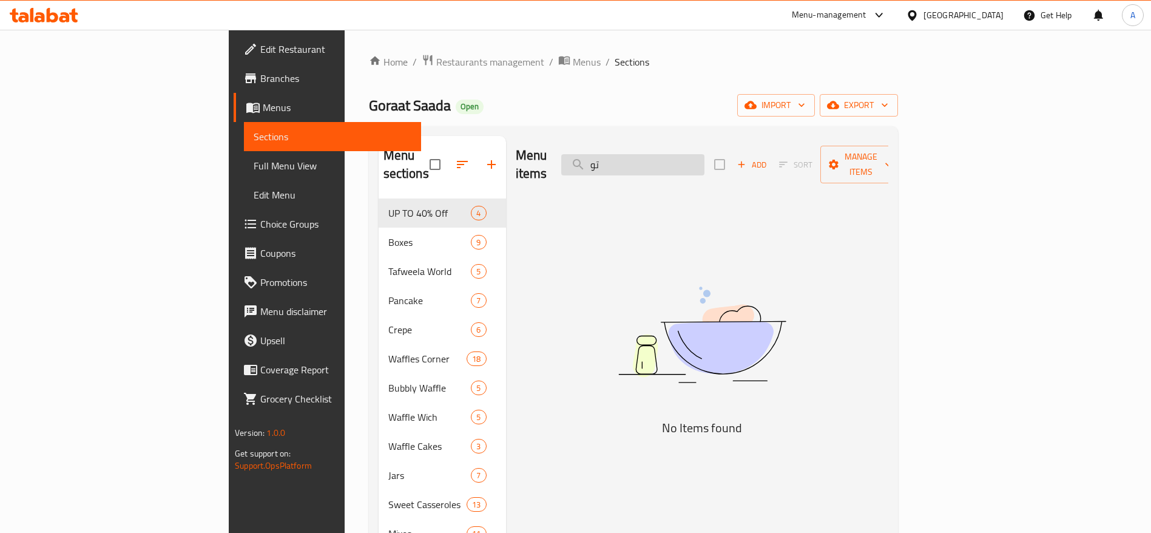
type input "ت"
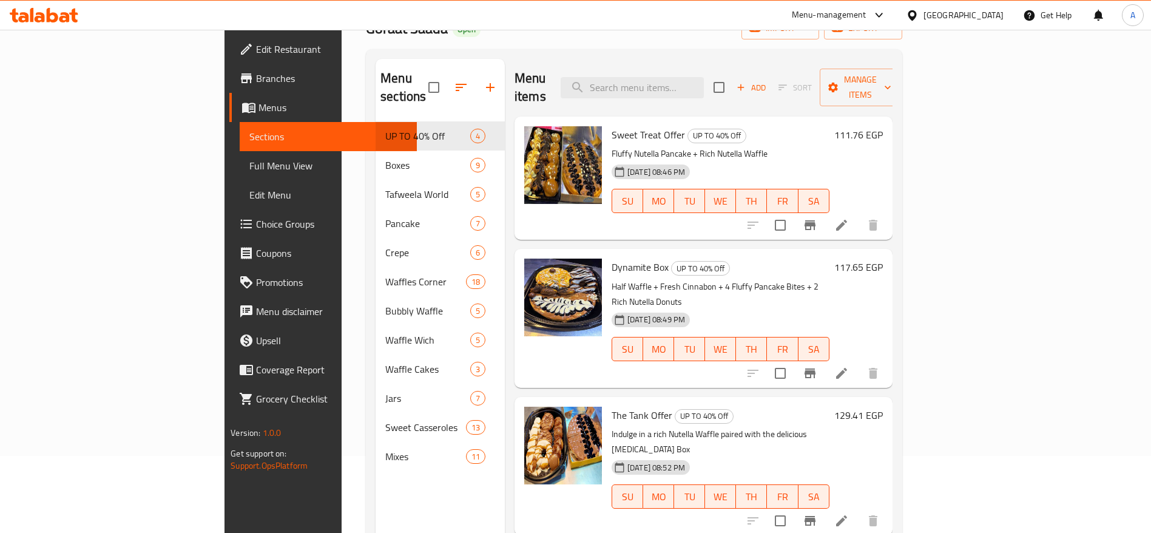
scroll to position [76, 0]
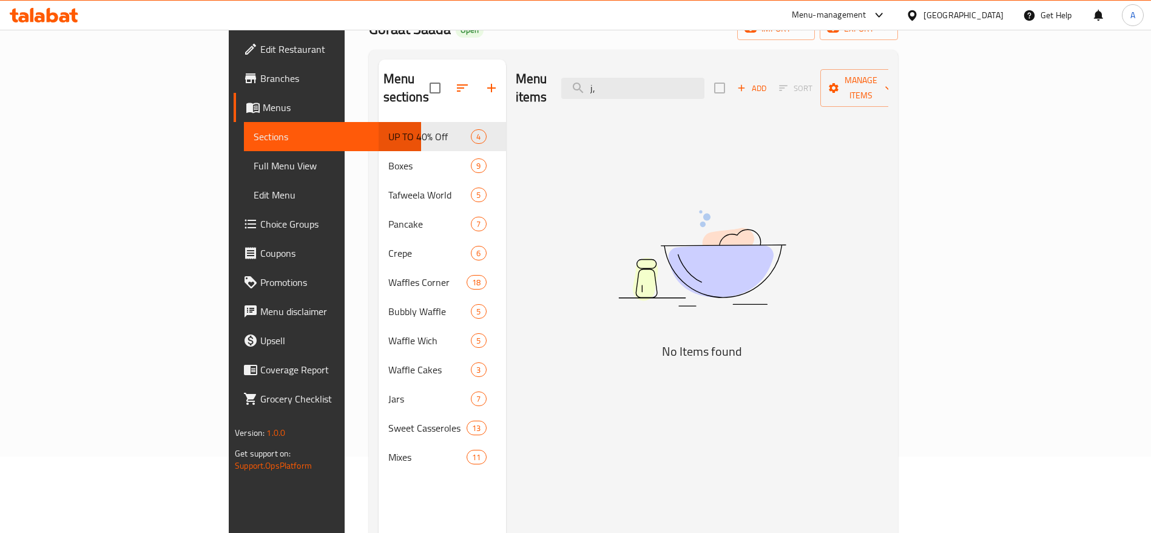
type input "j"
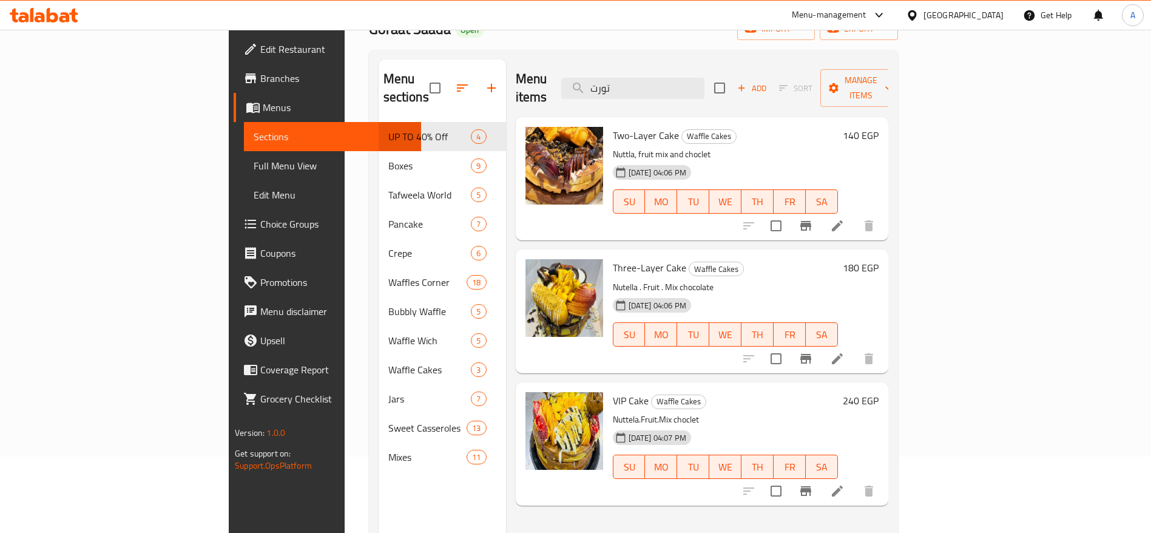
type input "تورت"
click at [530, 137] on span "upload picture" at bounding box center [542, 144] width 24 height 15
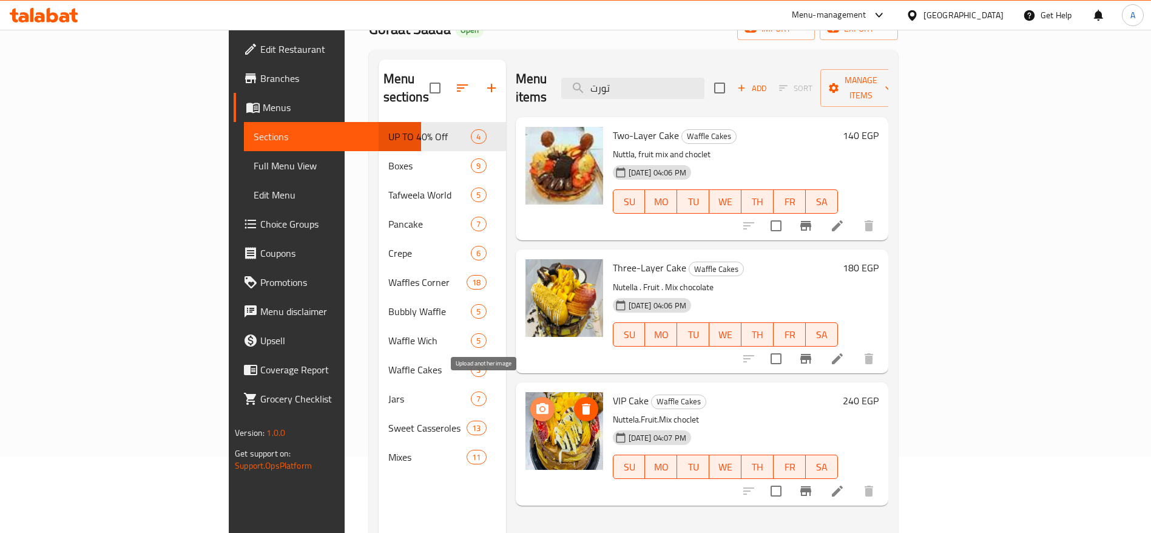
click at [537, 403] on icon "upload picture" at bounding box center [543, 408] width 12 height 11
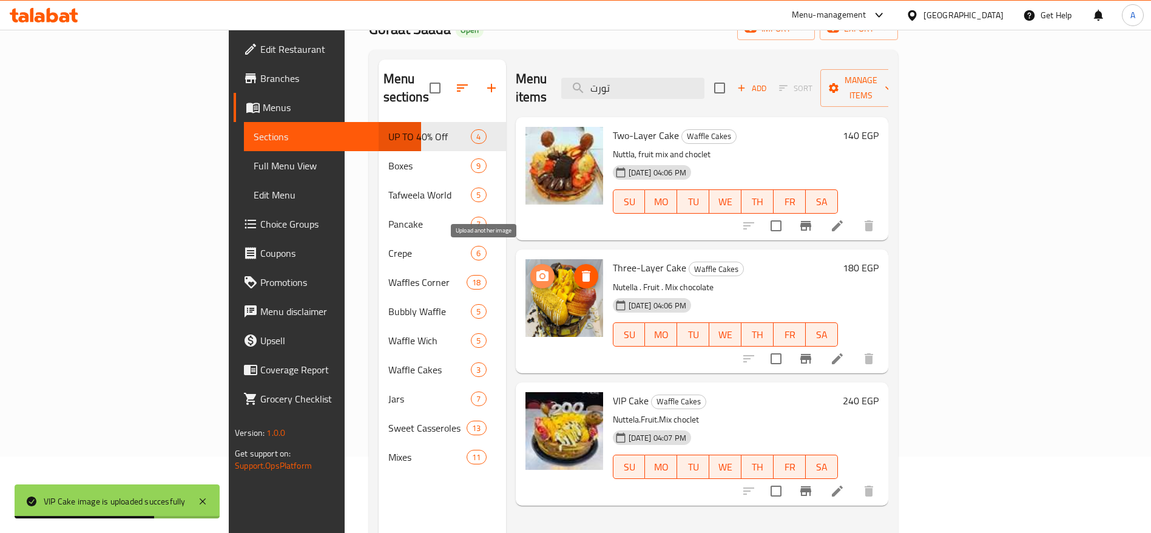
click at [535, 269] on icon "upload picture" at bounding box center [542, 276] width 15 height 15
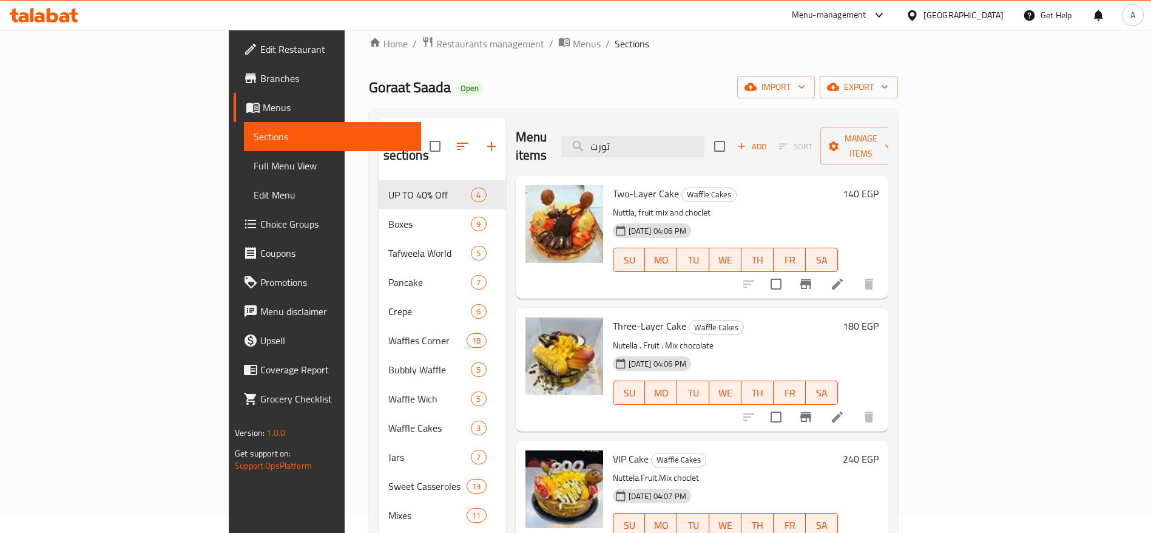
scroll to position [16, 0]
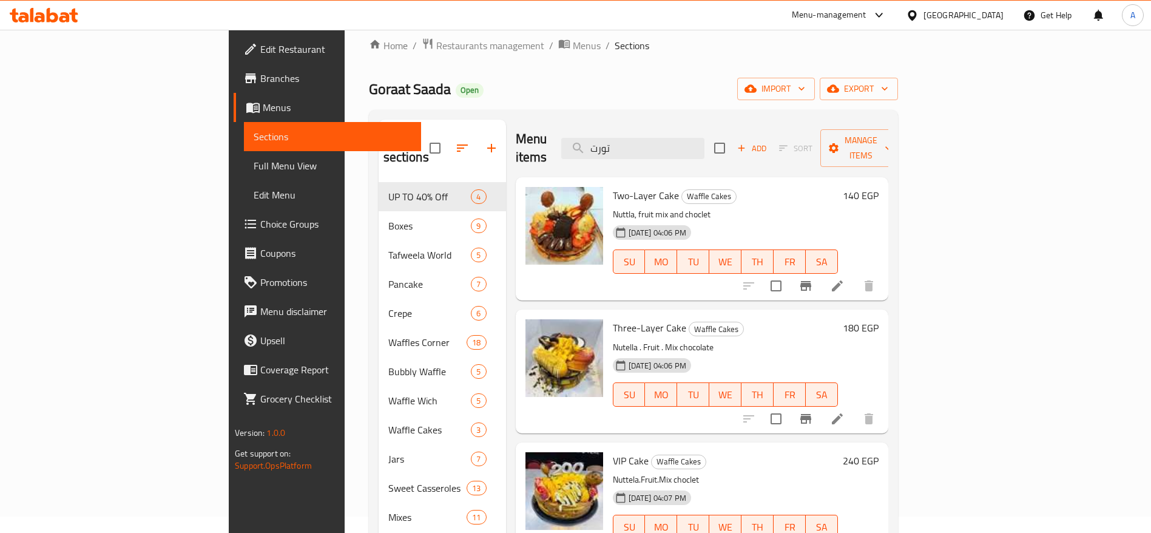
click at [71, 8] on icon at bounding box center [44, 15] width 69 height 15
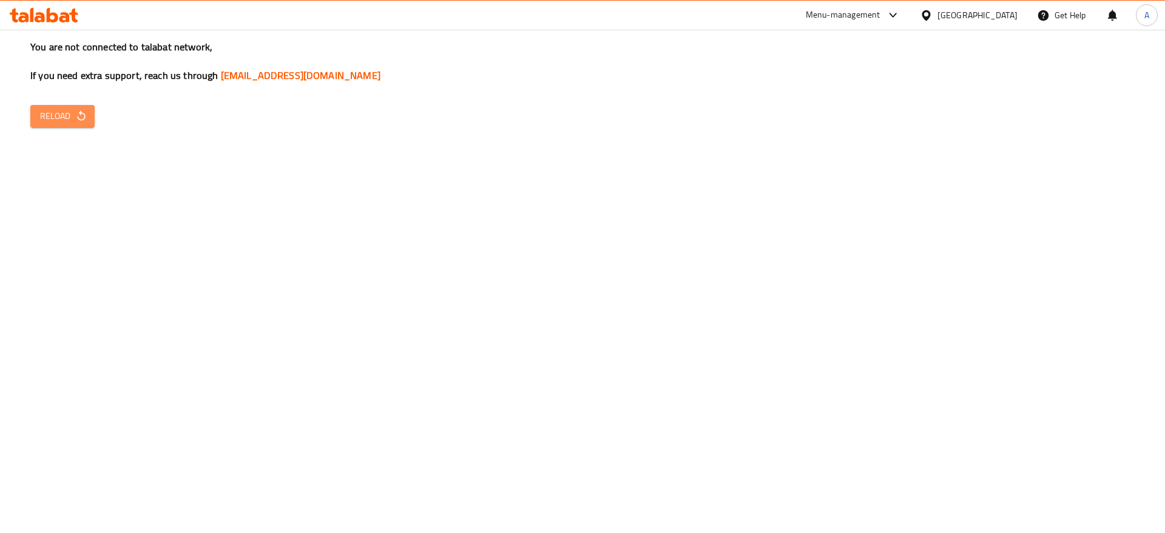
click at [69, 123] on span "Reload" at bounding box center [62, 116] width 45 height 15
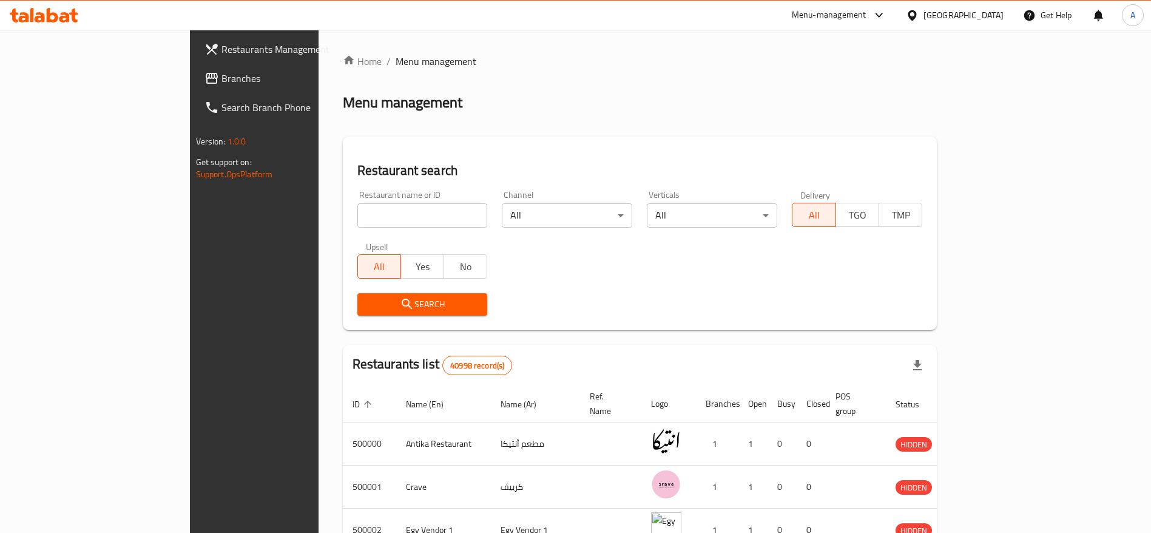
click at [350, 229] on div "Restaurant name or ID Restaurant name or ID" at bounding box center [422, 209] width 145 height 52
click at [357, 220] on input "s" at bounding box center [422, 215] width 130 height 24
click button "Search" at bounding box center [422, 304] width 130 height 22
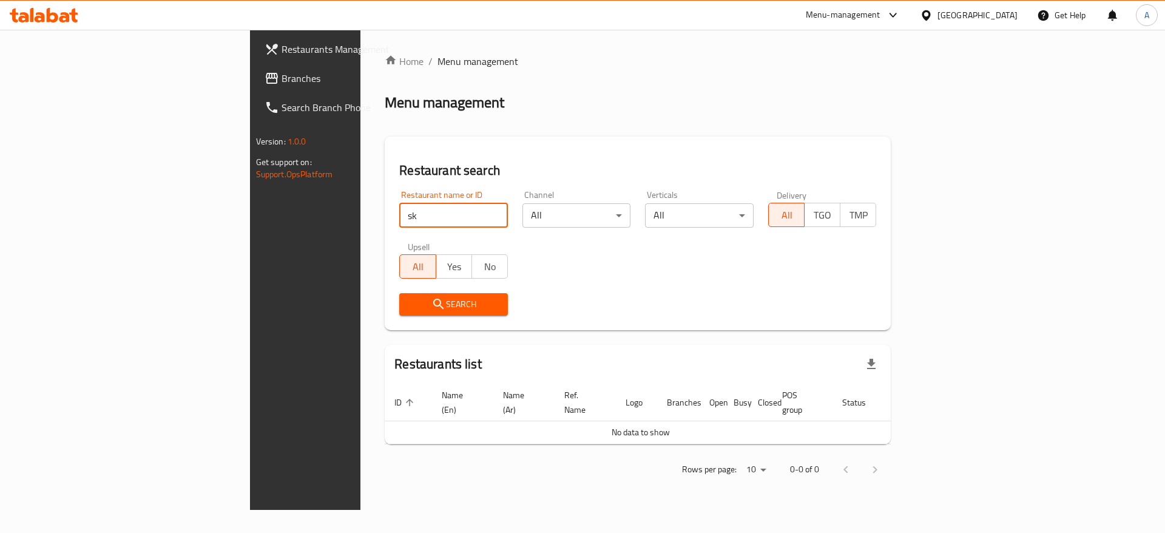
type input "s"
type input "cavello"
click button "Search" at bounding box center [453, 304] width 109 height 22
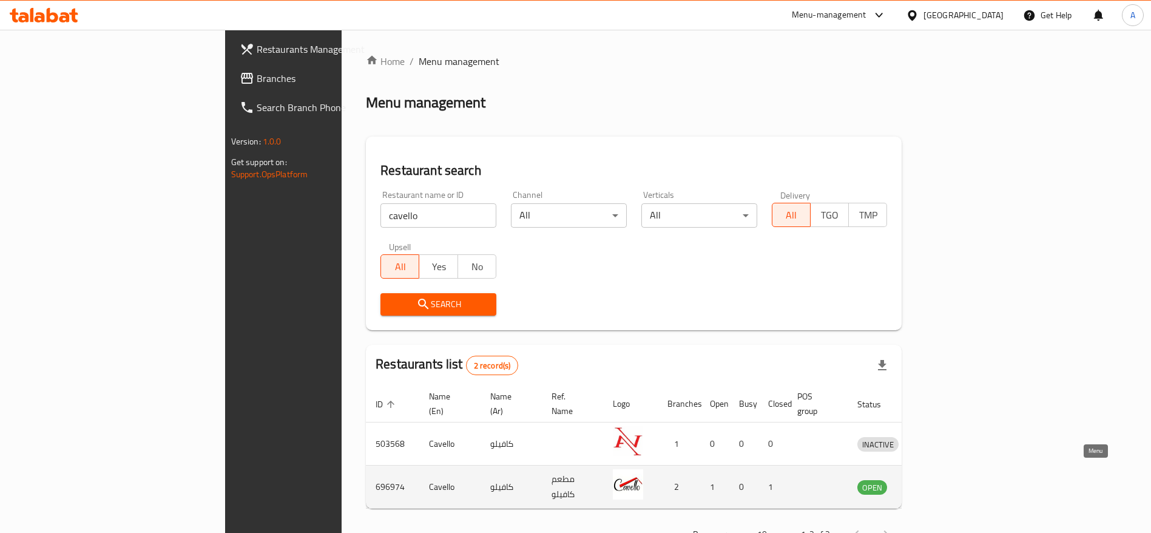
click at [938, 479] on icon "enhanced table" at bounding box center [930, 486] width 15 height 15
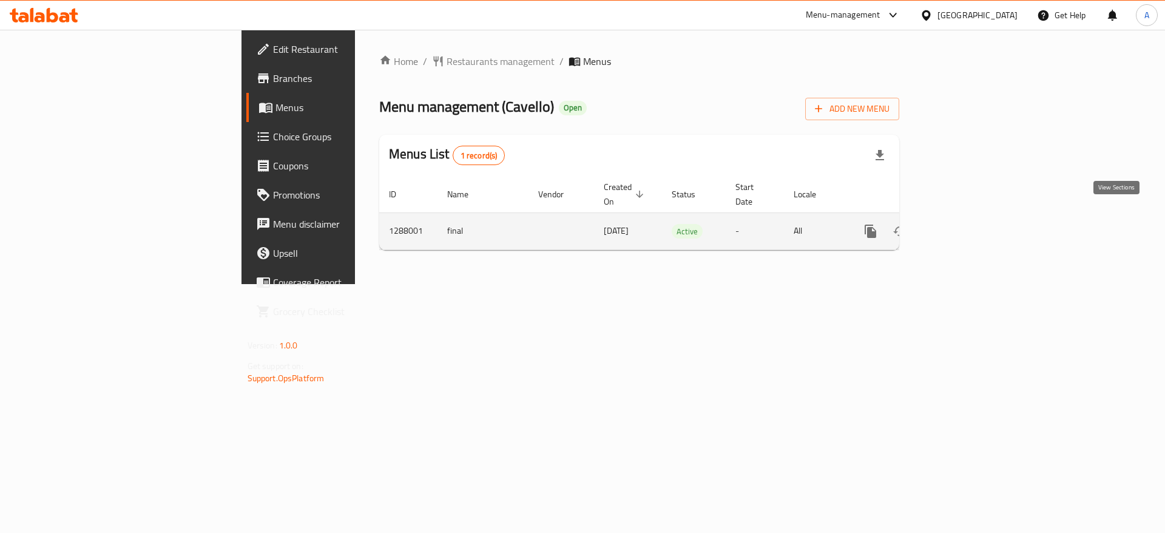
click at [964, 226] on icon "enhanced table" at bounding box center [958, 231] width 11 height 11
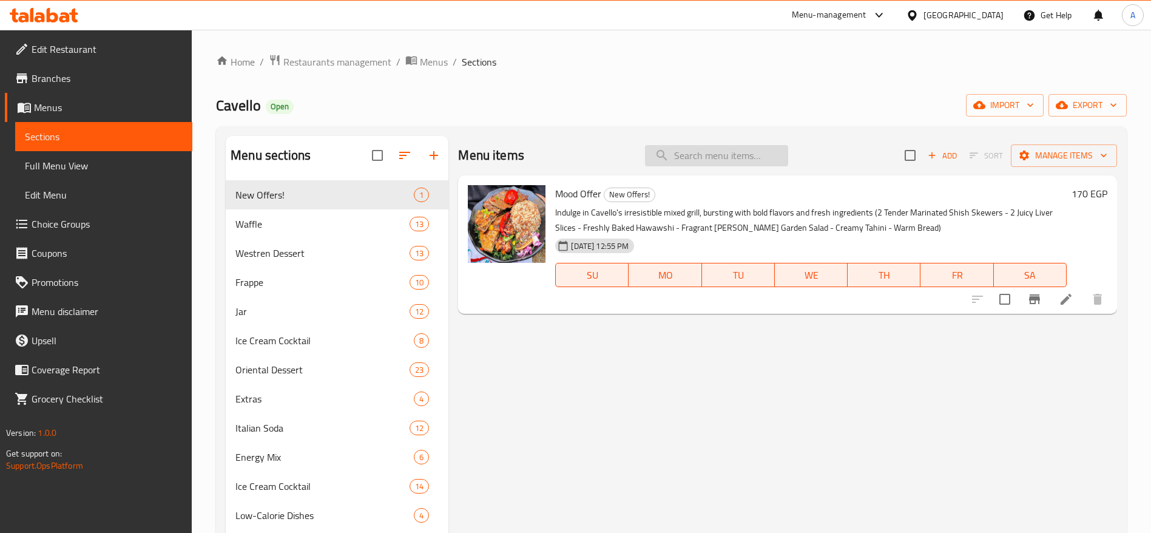
click at [773, 149] on input "search" at bounding box center [716, 155] width 143 height 21
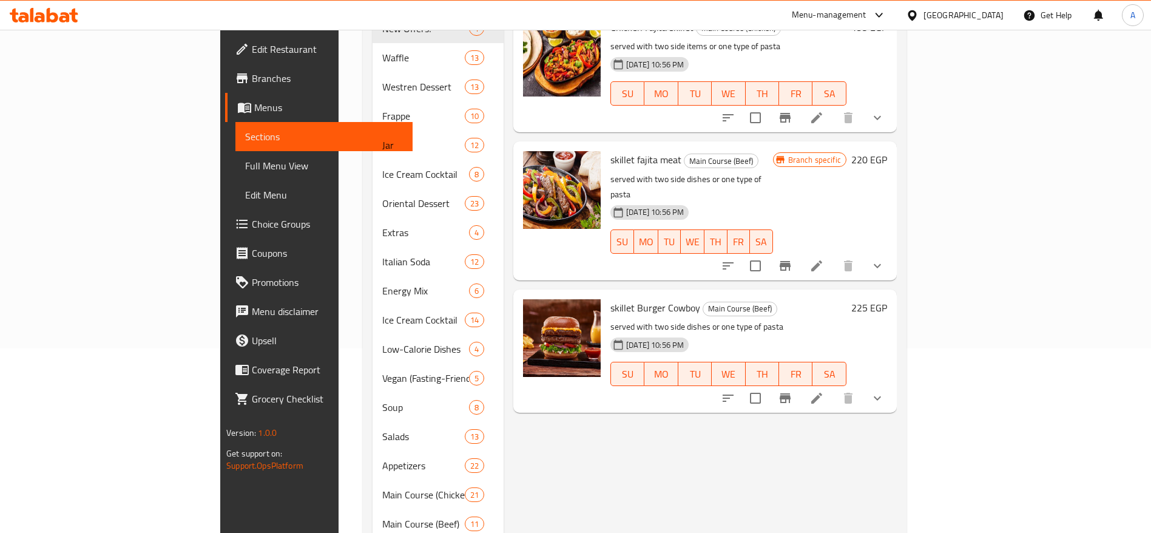
scroll to position [232, 0]
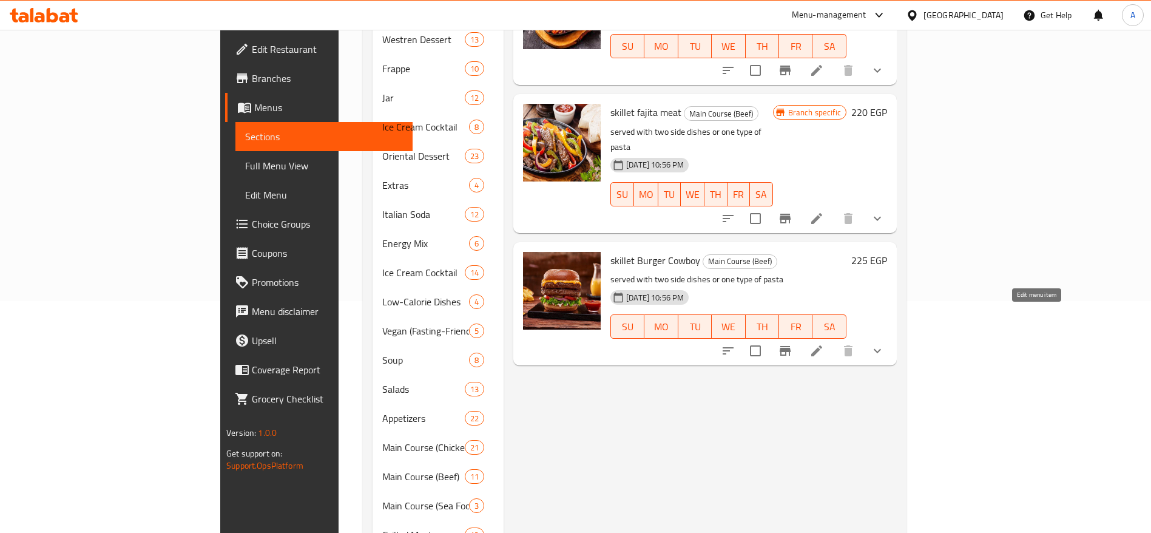
type input "skillet"
click at [824, 344] on icon at bounding box center [817, 351] width 15 height 15
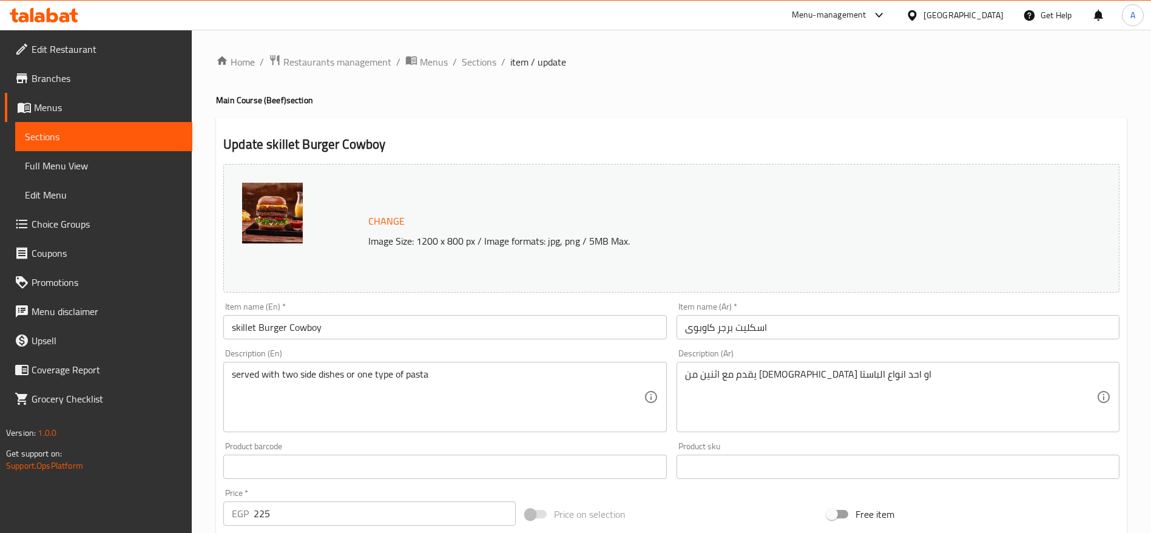
click at [396, 323] on input "skillet Burger Cowboy" at bounding box center [444, 327] width 443 height 24
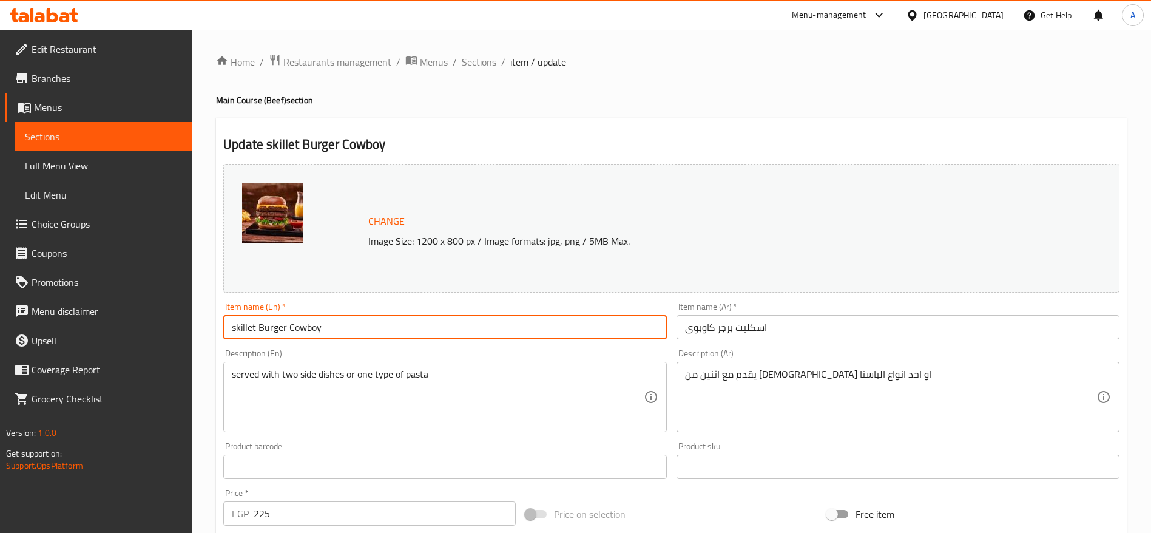
click at [396, 323] on input "skillet Burger Cowboy" at bounding box center [444, 327] width 443 height 24
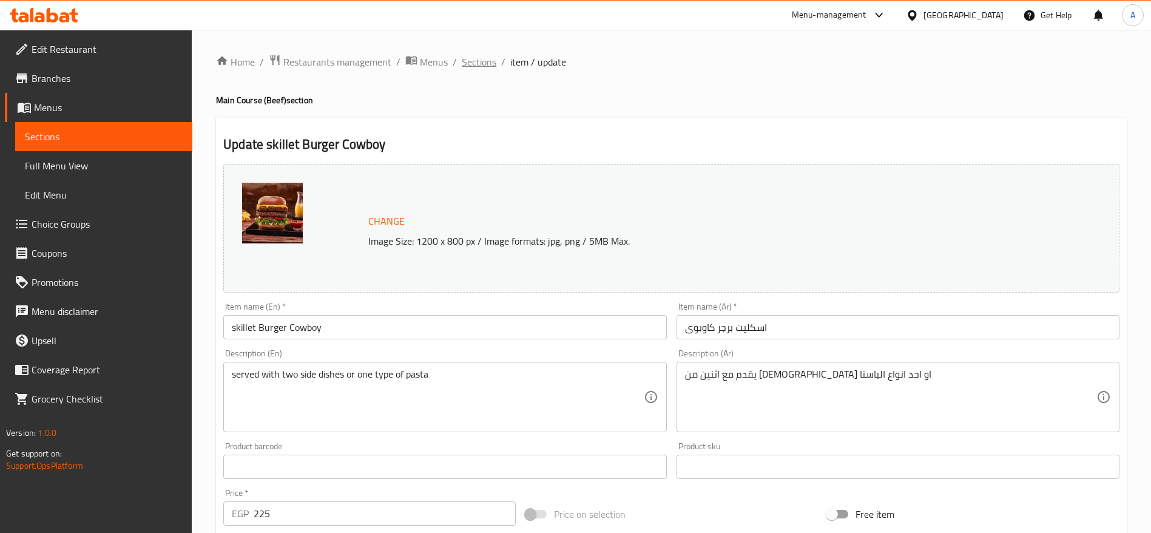
click at [477, 66] on span "Sections" at bounding box center [479, 62] width 35 height 15
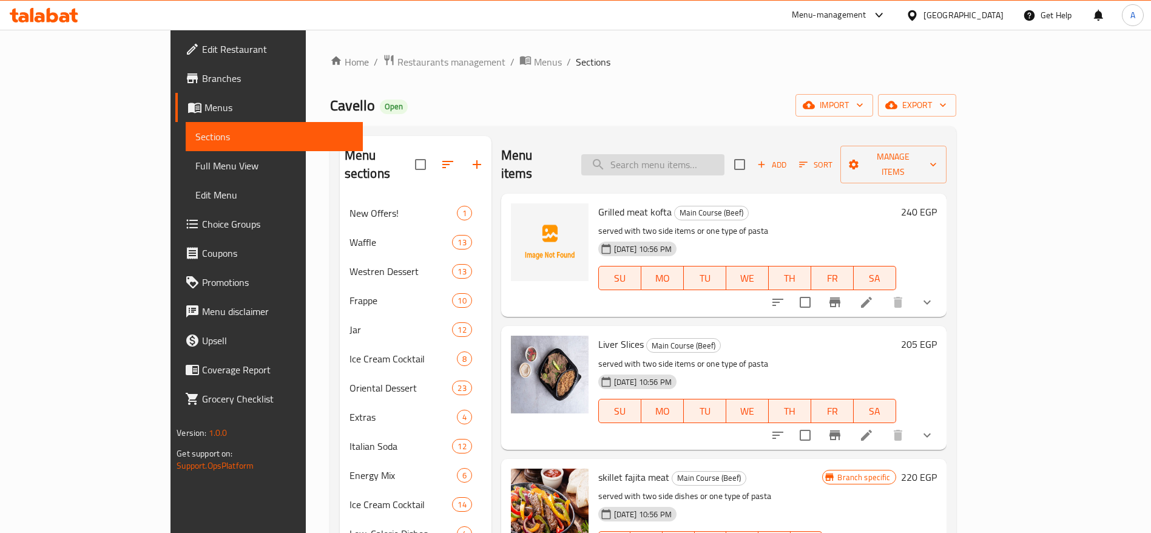
click at [713, 164] on input "search" at bounding box center [652, 164] width 143 height 21
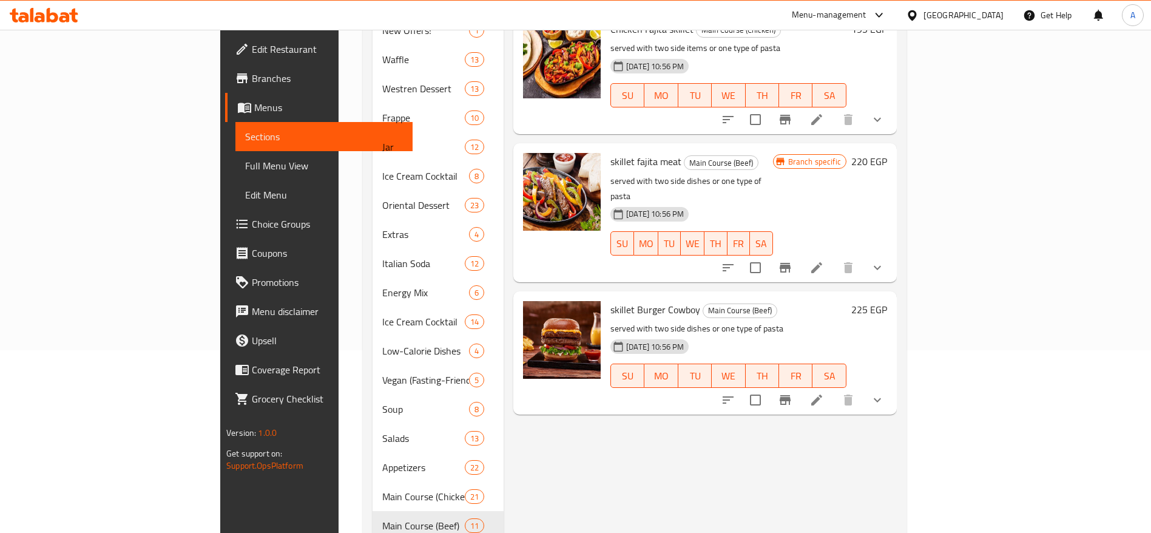
scroll to position [188, 0]
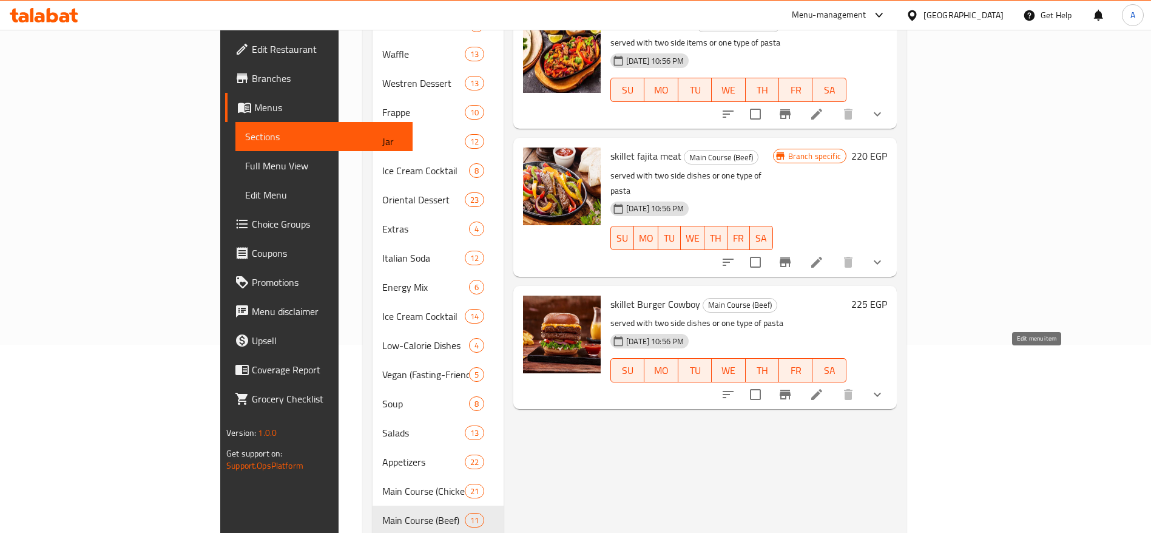
type input "skillet"
click at [824, 387] on icon at bounding box center [817, 394] width 15 height 15
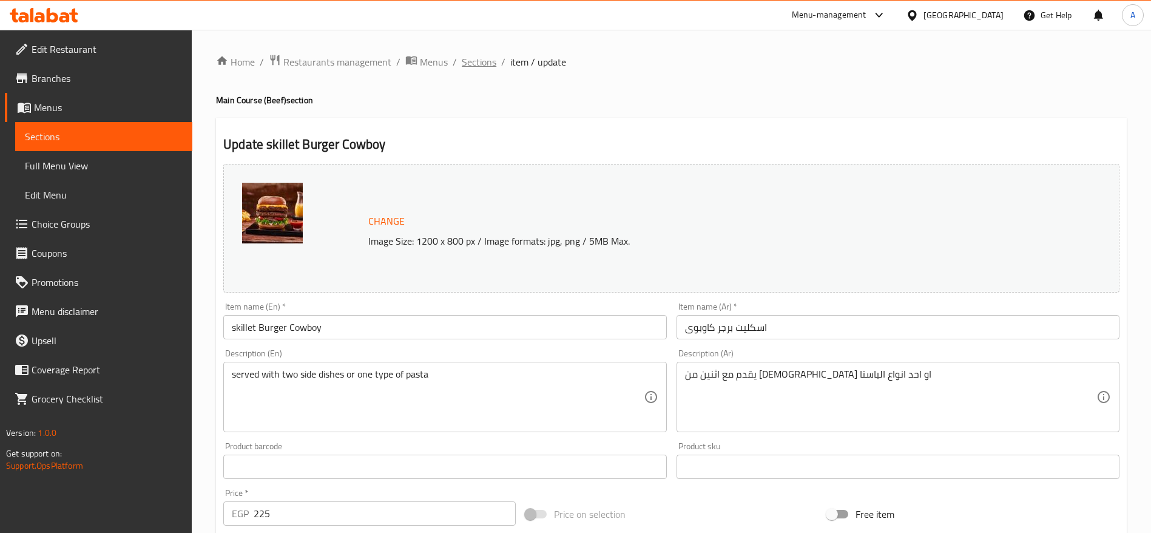
click at [494, 69] on span "Sections" at bounding box center [479, 62] width 35 height 15
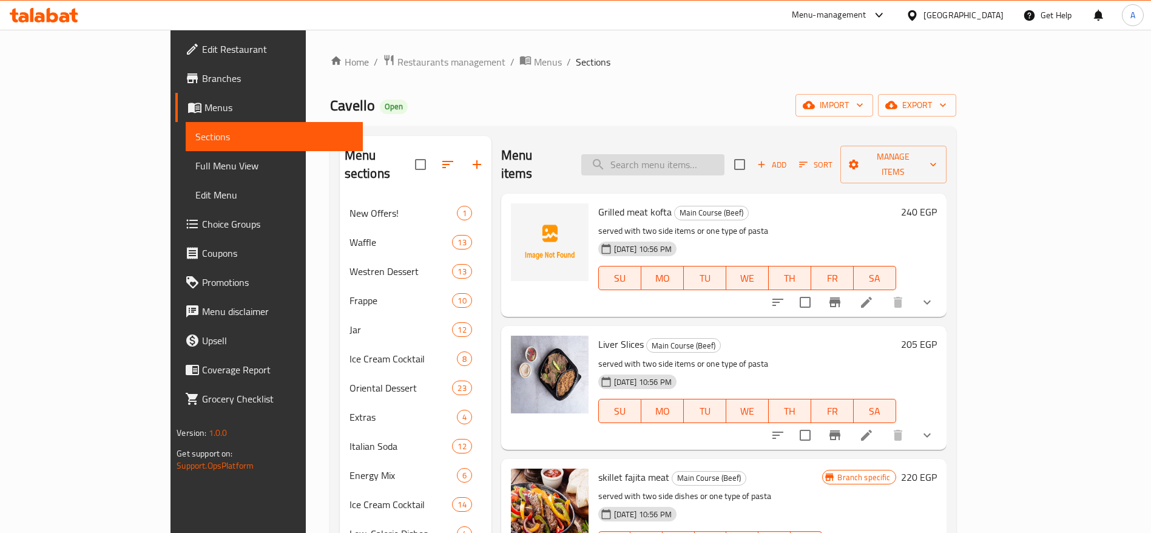
click at [697, 154] on input "search" at bounding box center [652, 164] width 143 height 21
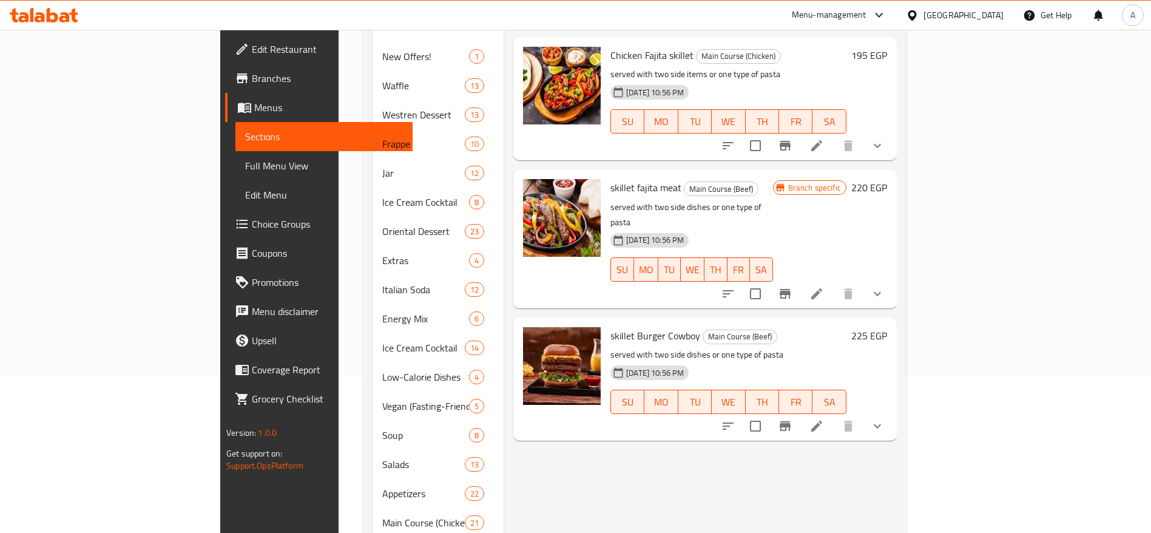
scroll to position [188, 0]
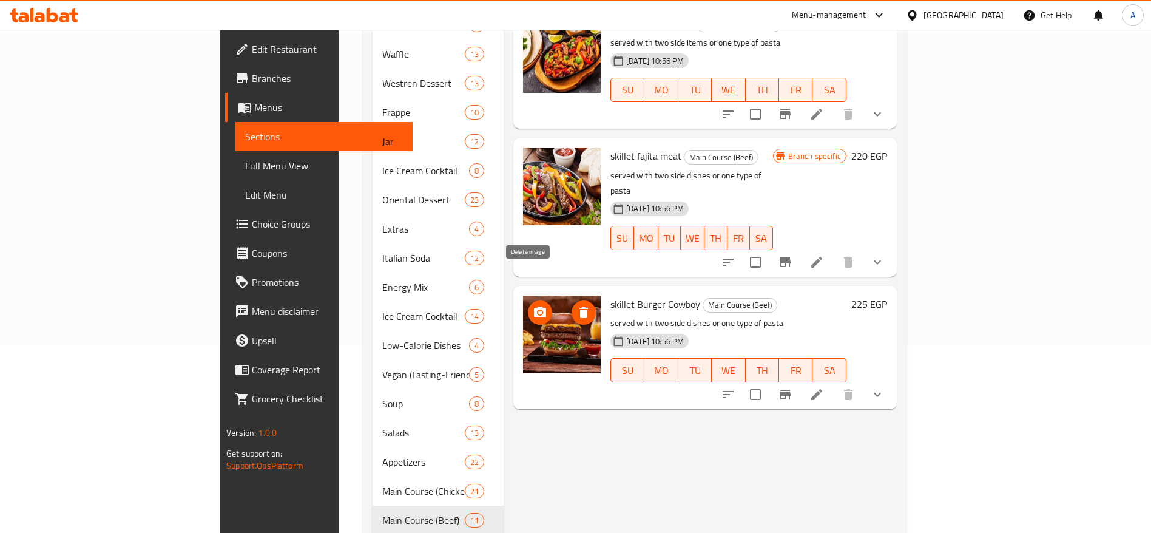
type input "skillet"
click at [580, 307] on icon "delete image" at bounding box center [584, 312] width 8 height 11
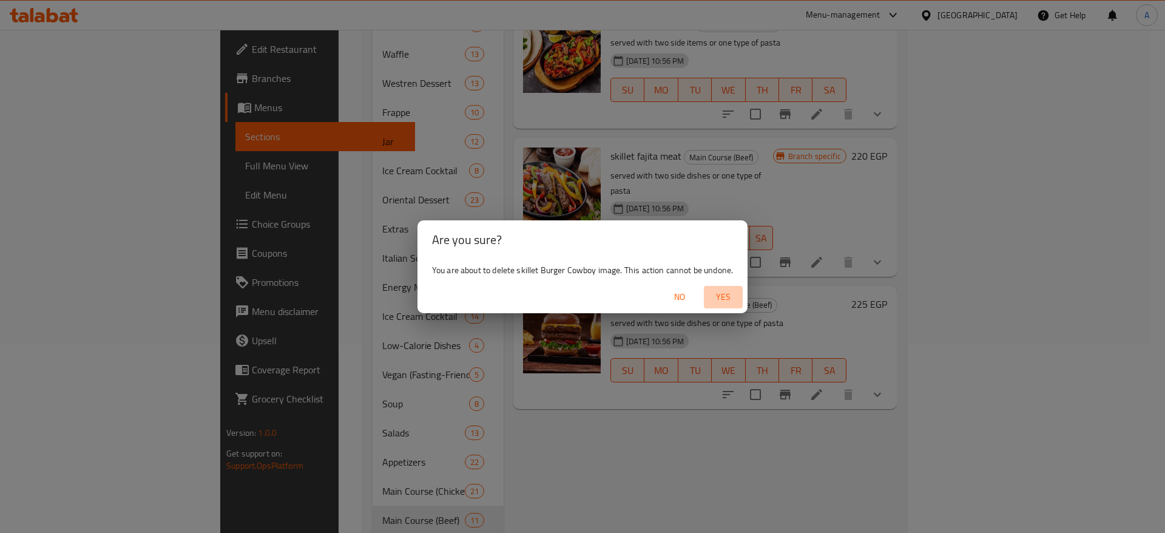
click at [720, 300] on span "Yes" at bounding box center [723, 296] width 29 height 15
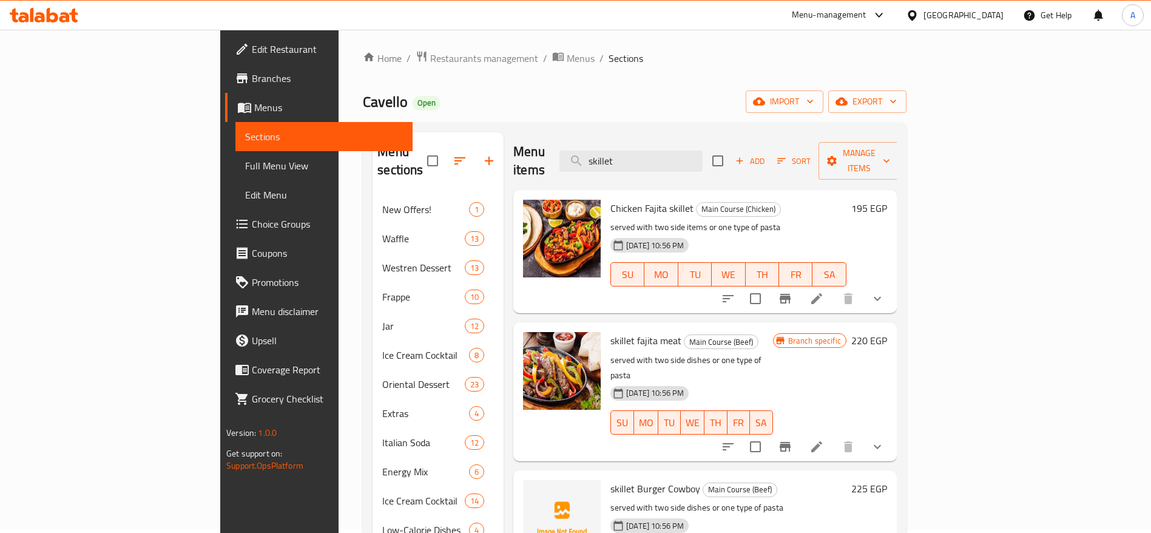
scroll to position [0, 0]
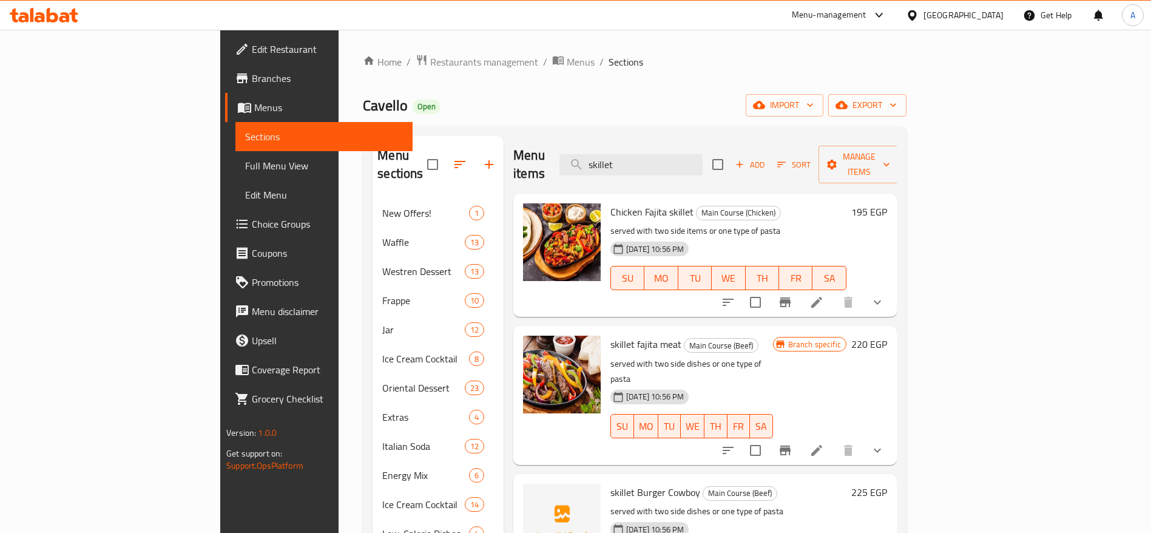
click at [66, 15] on icon at bounding box center [64, 17] width 10 height 10
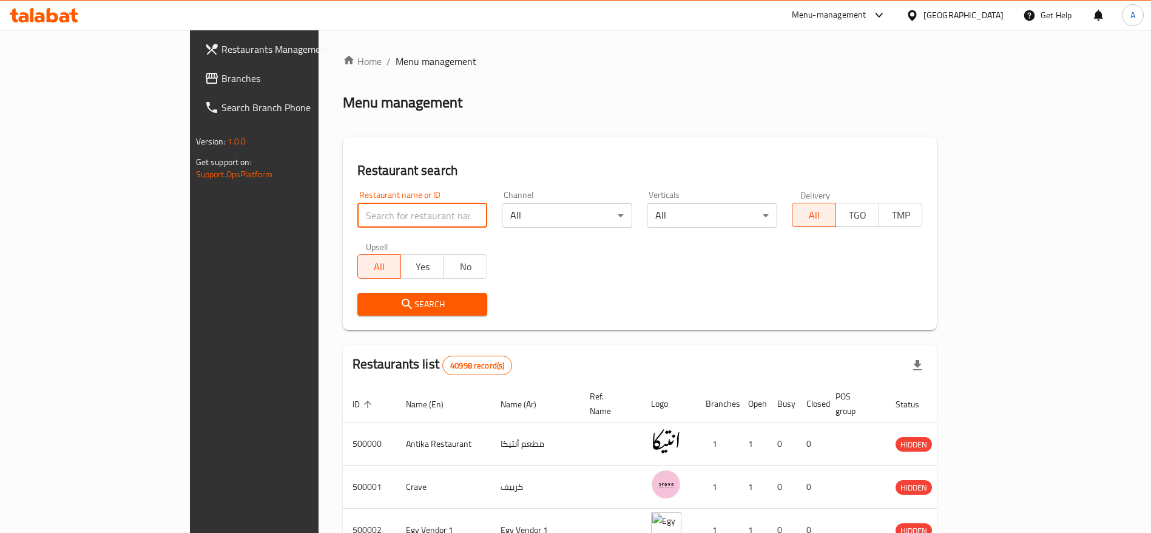
click at [361, 210] on input "search" at bounding box center [422, 215] width 130 height 24
type input "cavello"
click button "Search" at bounding box center [422, 304] width 130 height 22
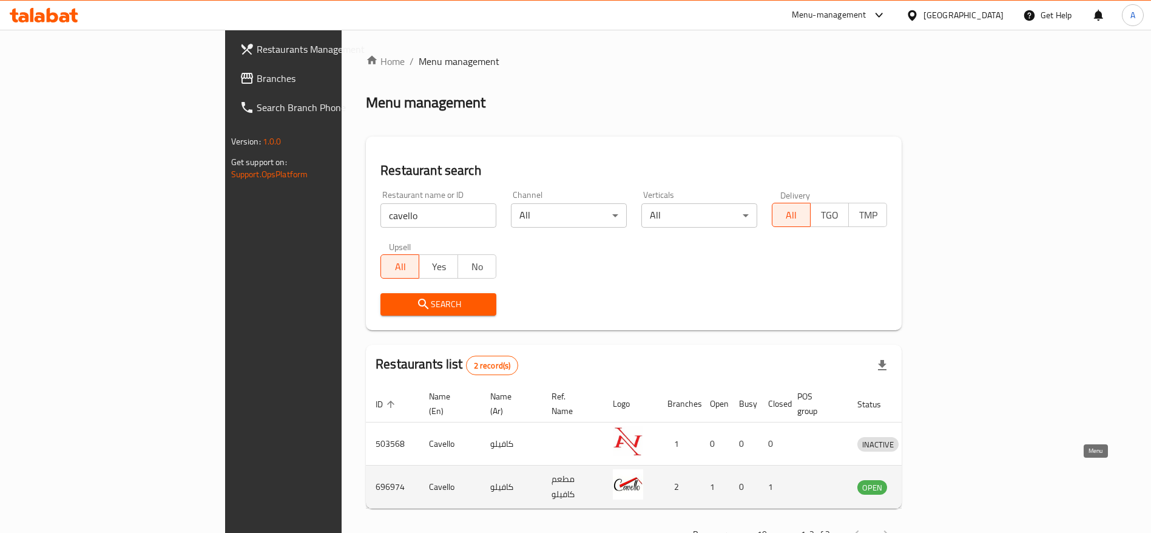
click at [935, 485] on icon "enhanced table" at bounding box center [933, 487] width 4 height 5
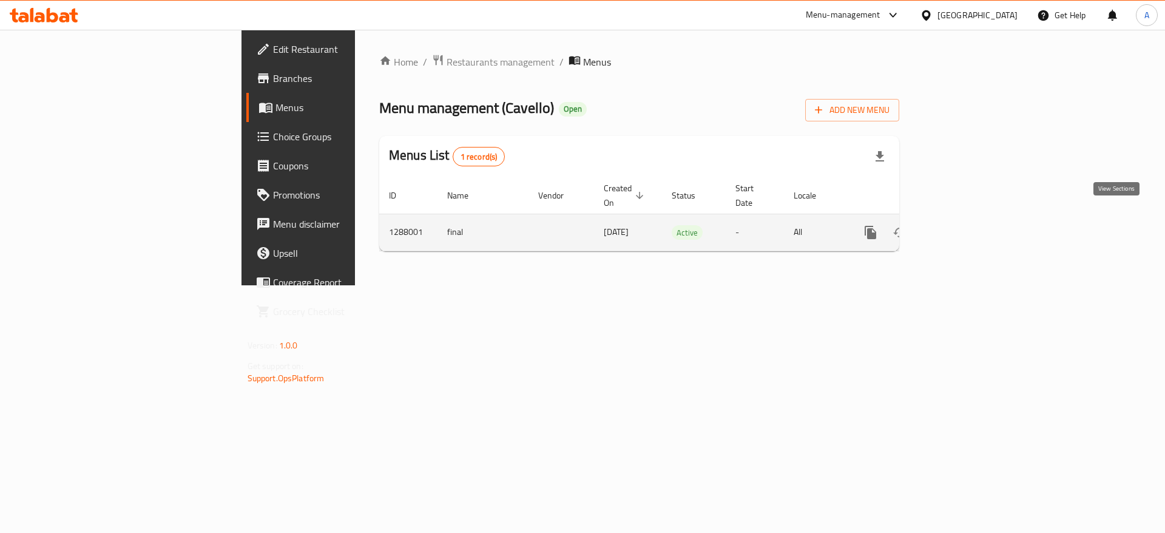
click at [964, 227] on icon "enhanced table" at bounding box center [958, 232] width 11 height 11
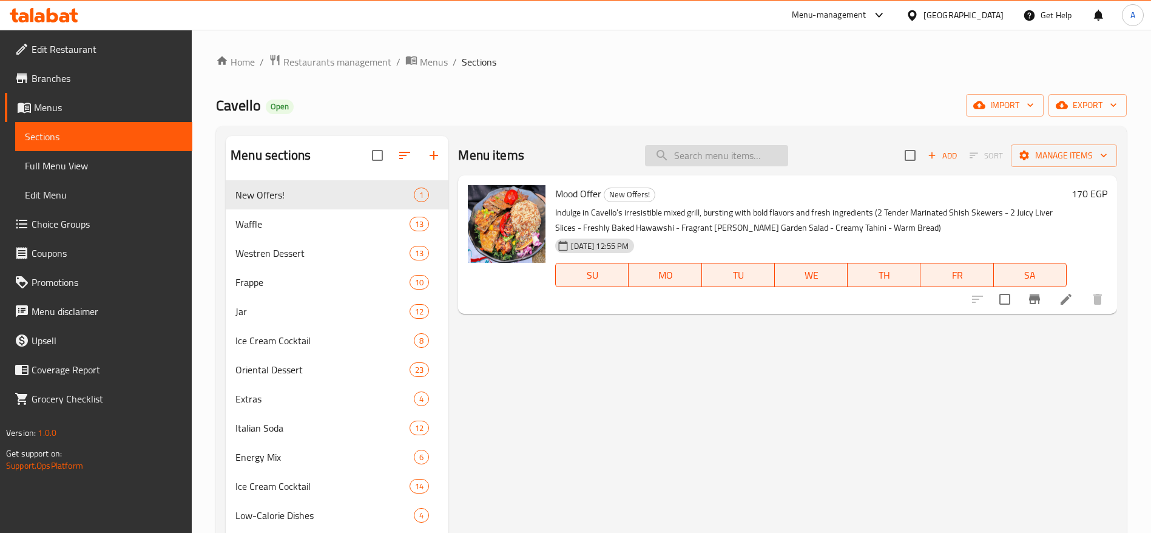
click at [682, 158] on input "search" at bounding box center [716, 155] width 143 height 21
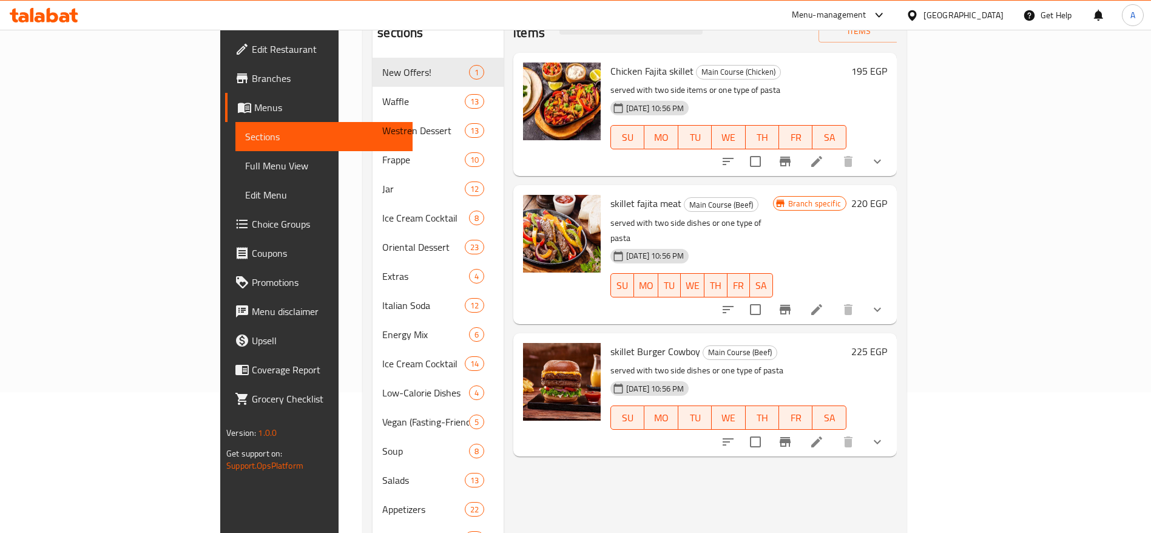
scroll to position [143, 0]
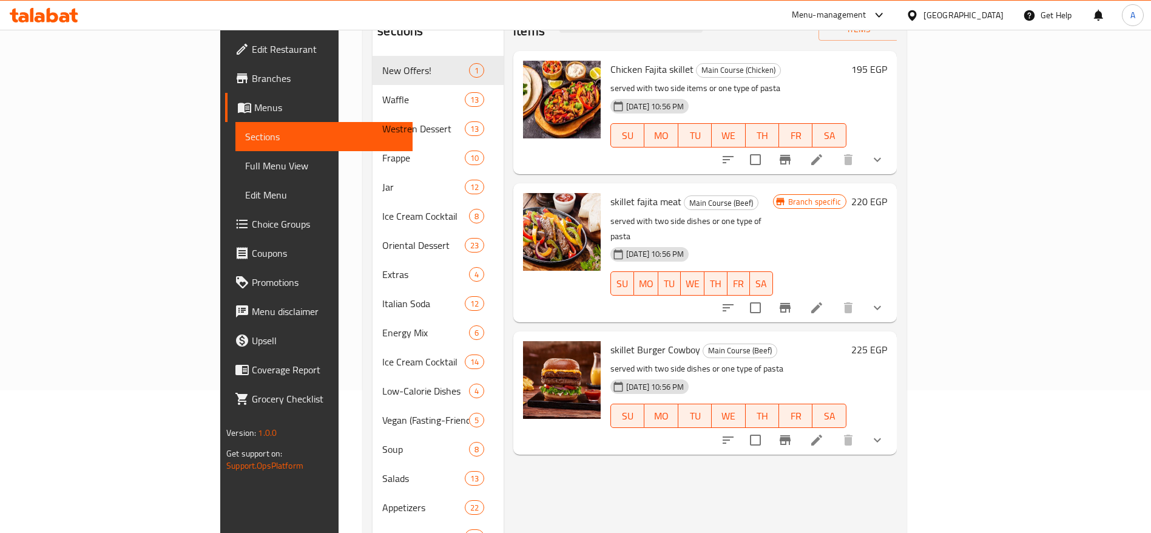
type input "skillet"
click at [533, 351] on icon "upload picture" at bounding box center [540, 358] width 15 height 15
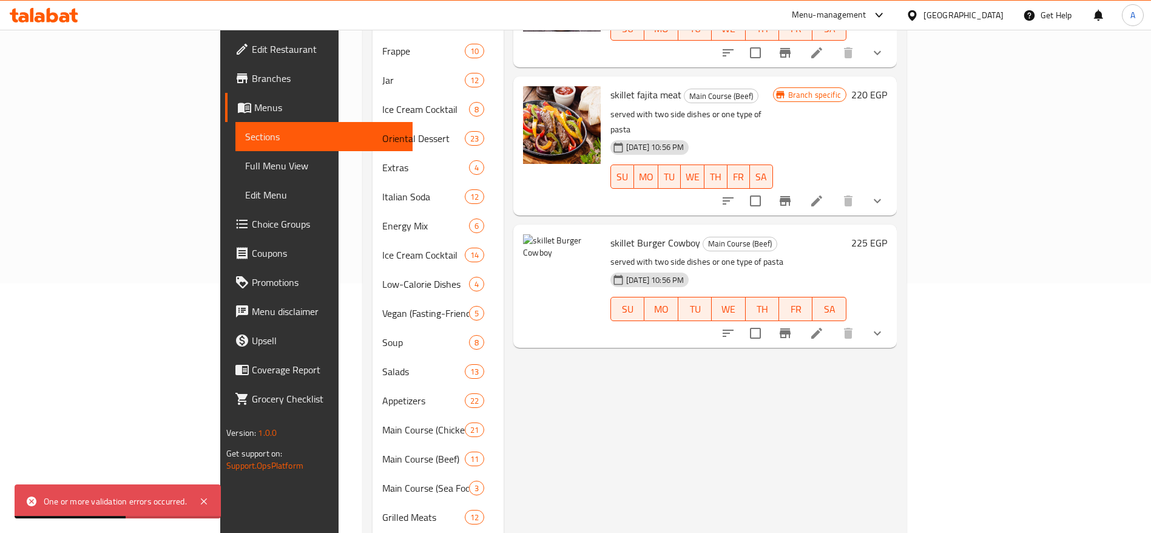
scroll to position [251, 0]
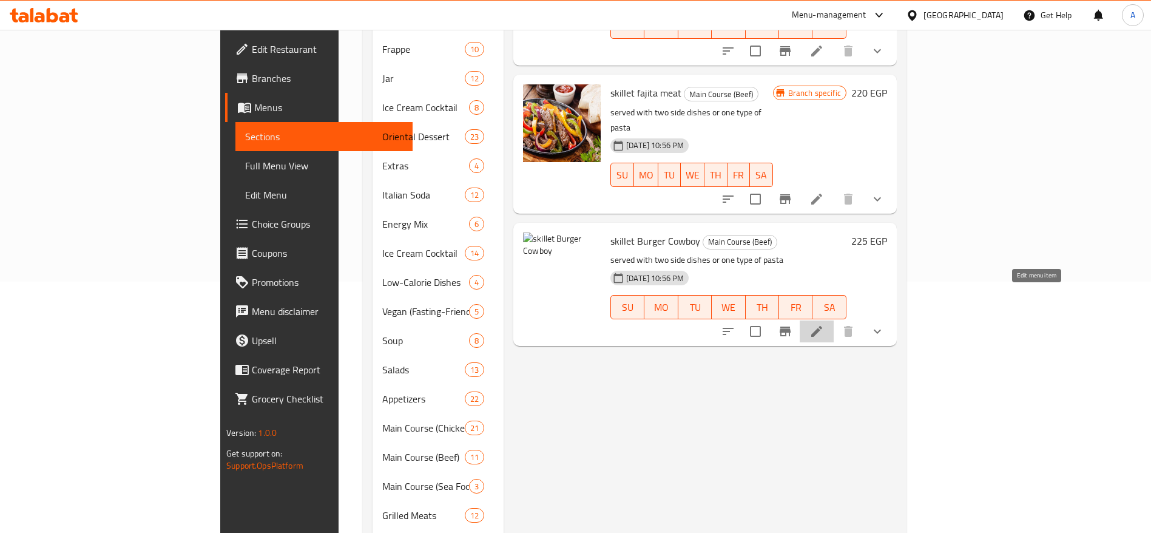
click at [824, 324] on icon at bounding box center [817, 331] width 15 height 15
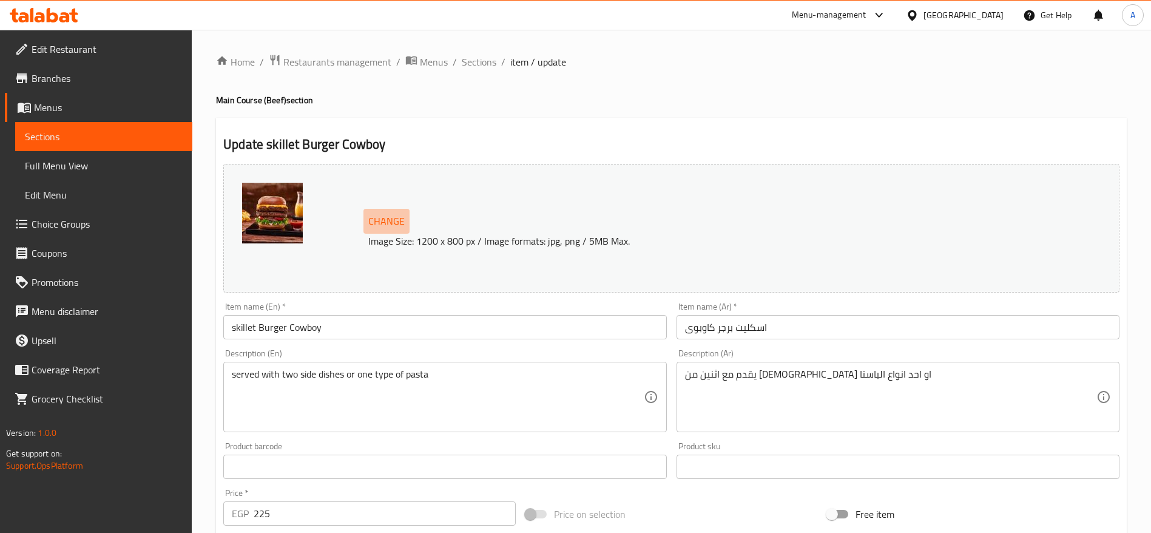
click at [379, 223] on span "Change" at bounding box center [386, 221] width 36 height 18
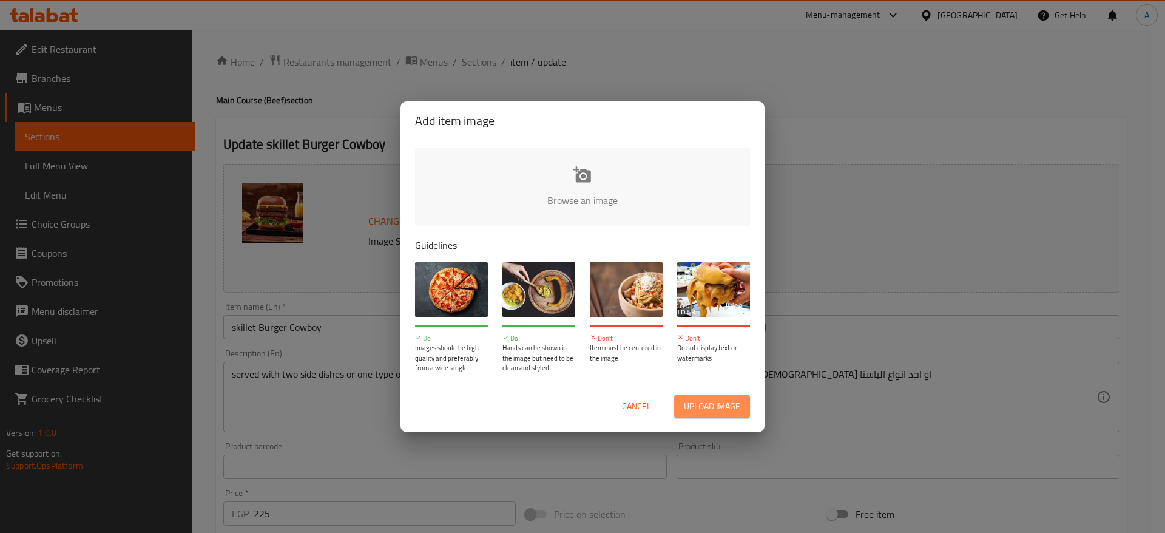
click at [694, 413] on span "Upload image" at bounding box center [712, 406] width 56 height 15
type input "C:\fakepath\top-view-tasty-meat-cutlets-with-fresh-salad-grey-desk-photo-meat-d…"
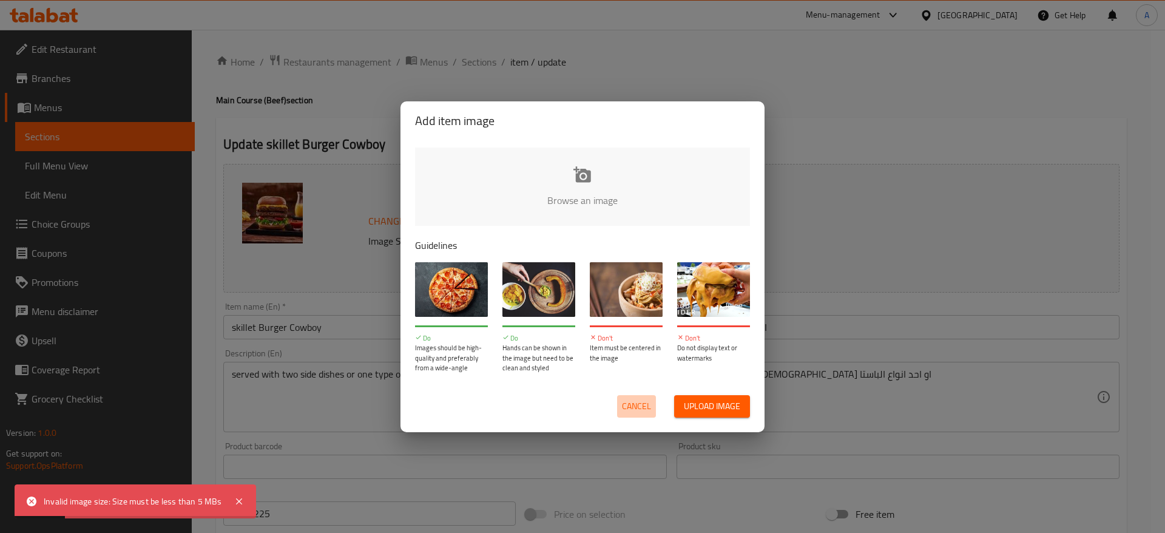
click at [621, 403] on button "Cancel" at bounding box center [636, 406] width 39 height 22
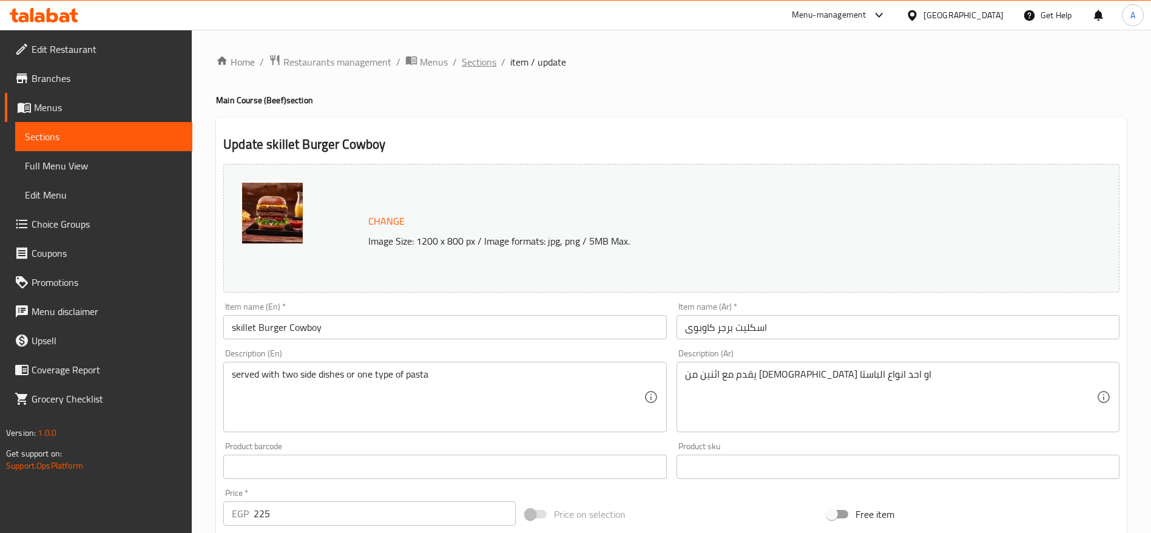
click at [478, 67] on span "Sections" at bounding box center [479, 62] width 35 height 15
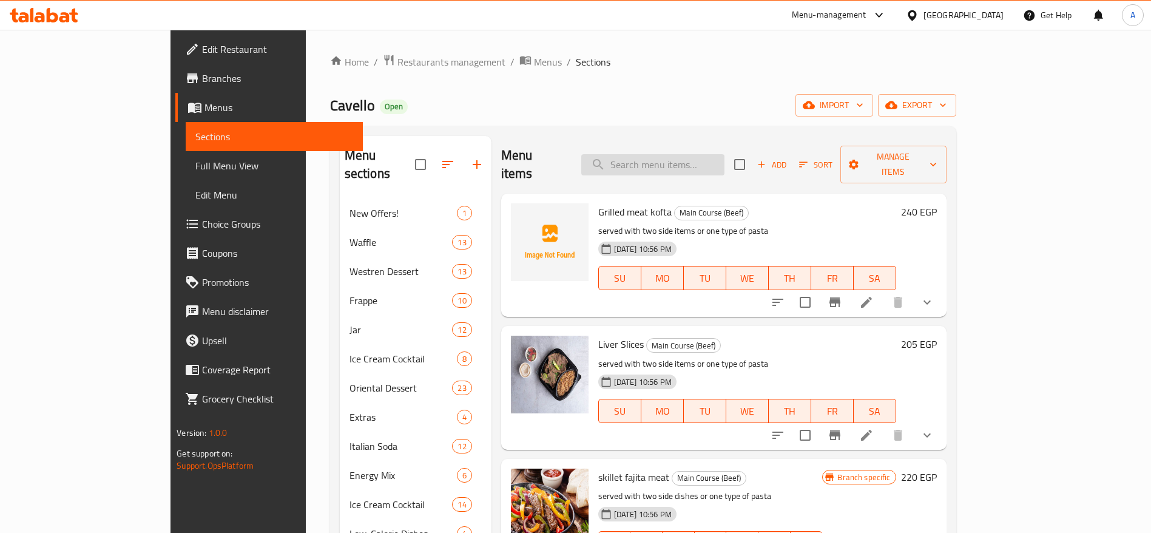
click at [696, 159] on input "search" at bounding box center [652, 164] width 143 height 21
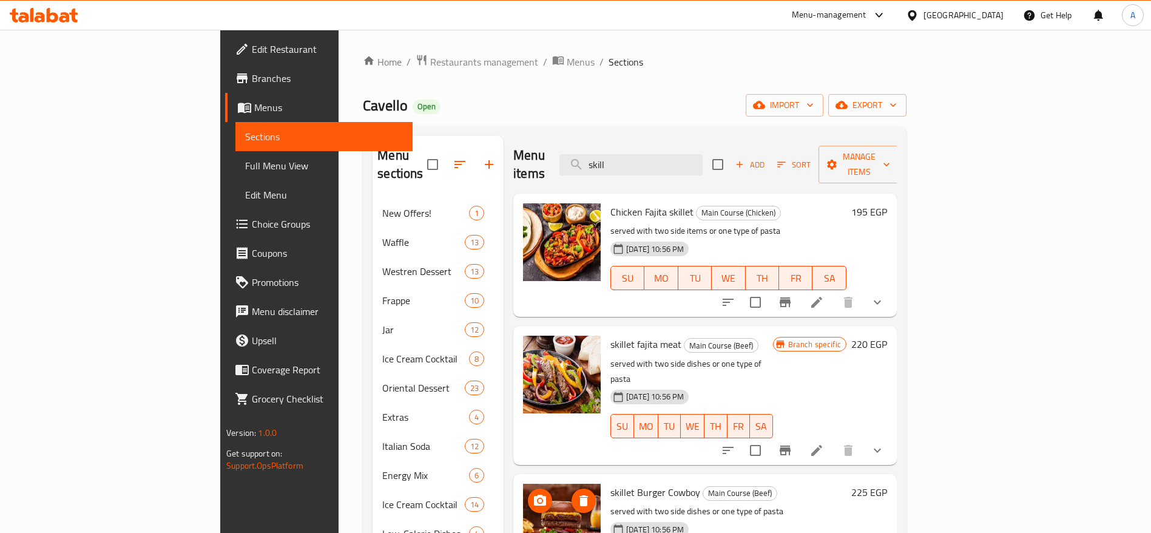
type input "skill"
click at [538, 499] on circle "upload picture" at bounding box center [540, 501] width 4 height 4
